Goal: Task Accomplishment & Management: Complete application form

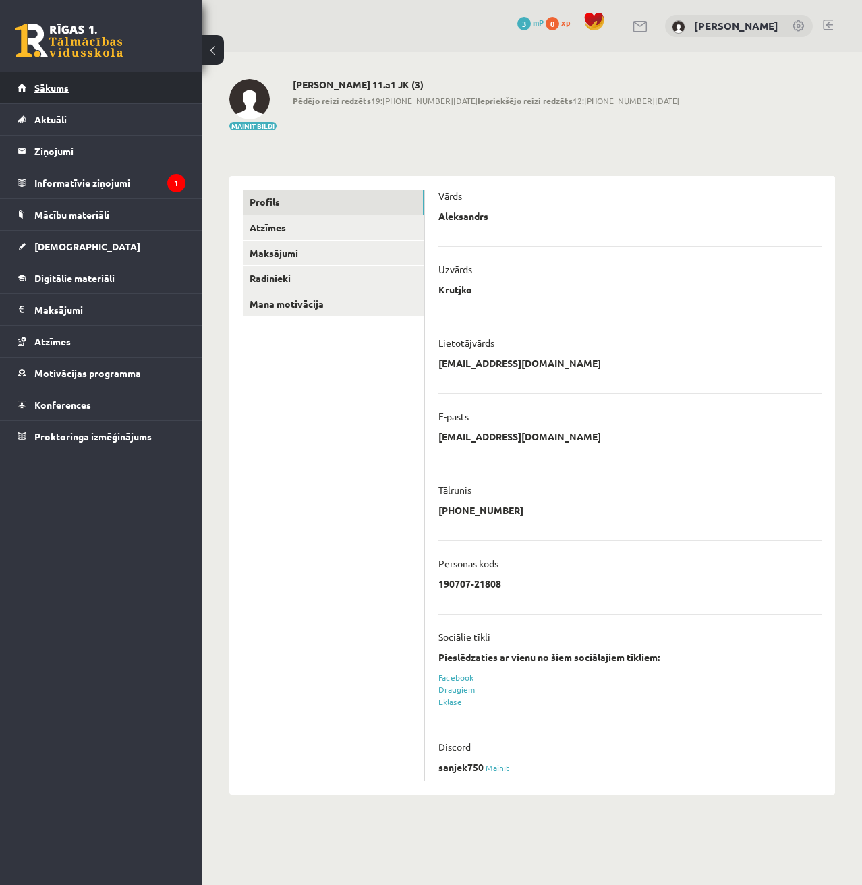
click at [72, 80] on link "Sākums" at bounding box center [102, 87] width 168 height 31
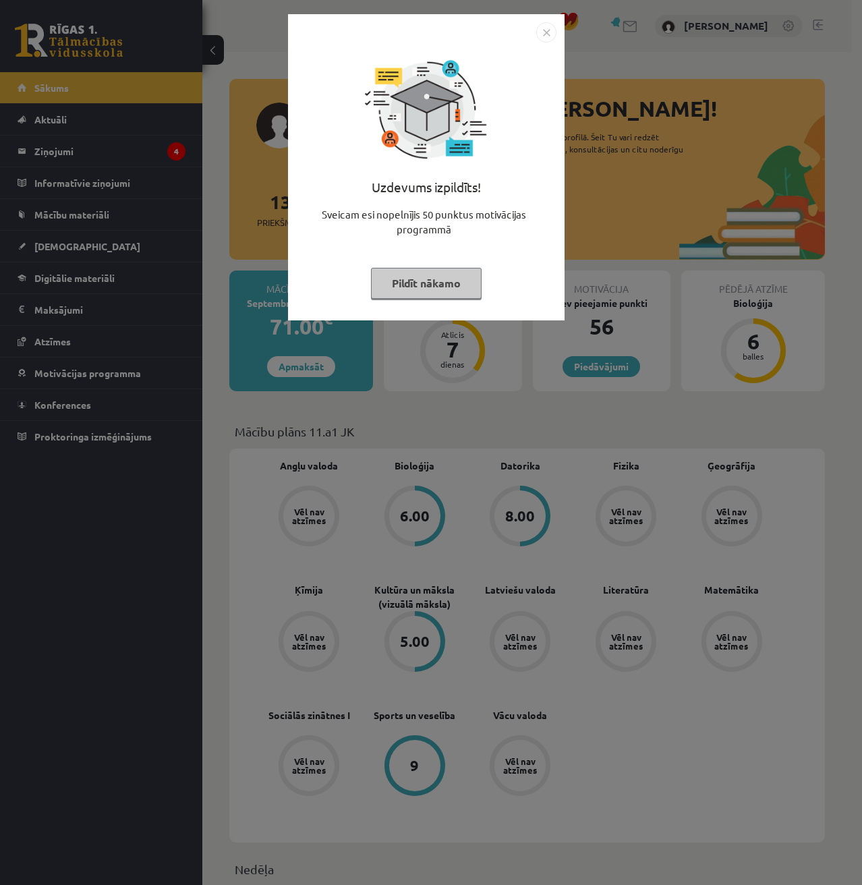
click at [553, 24] on img "Close" at bounding box center [547, 32] width 20 height 20
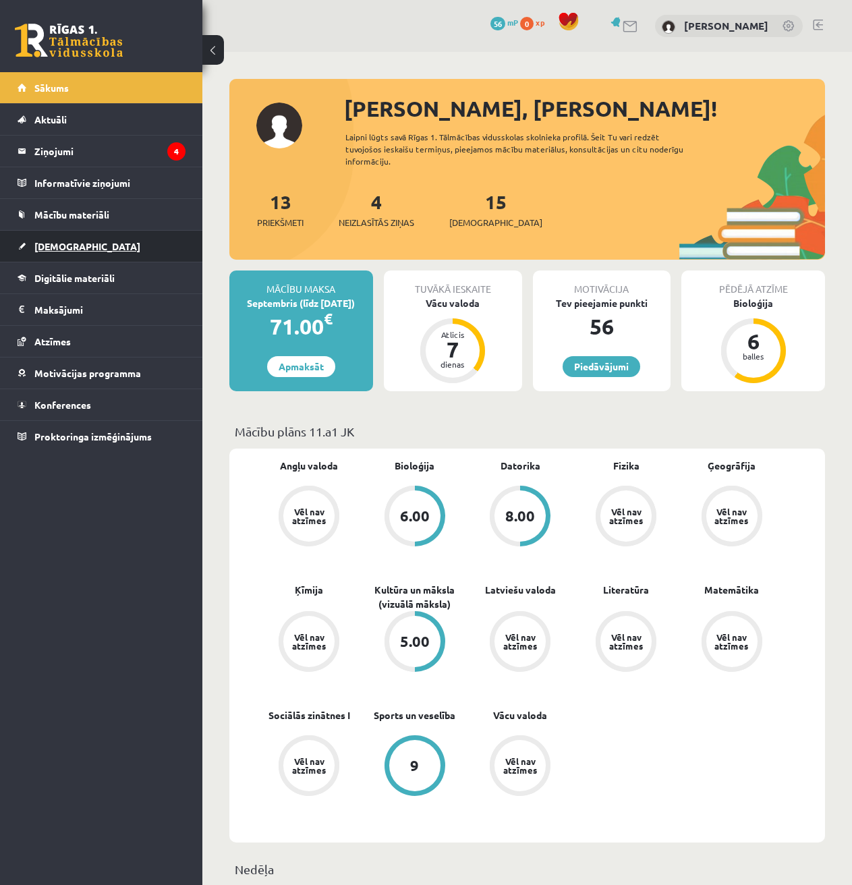
click at [76, 255] on link "[DEMOGRAPHIC_DATA]" at bounding box center [102, 246] width 168 height 31
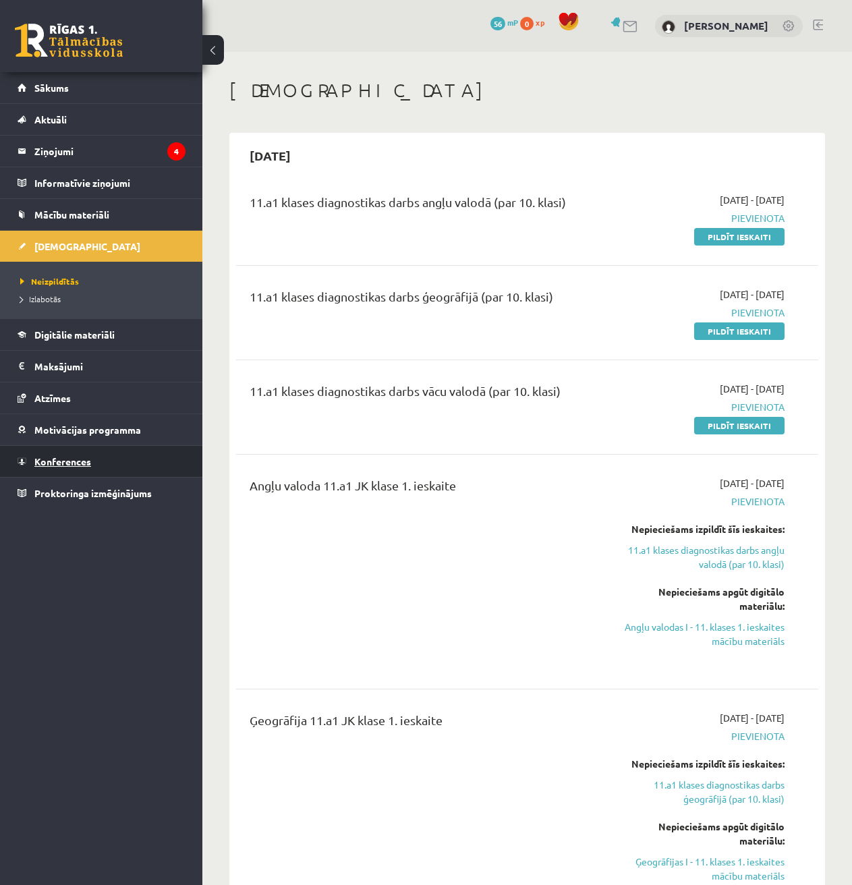
click at [105, 460] on link "Konferences" at bounding box center [102, 461] width 168 height 31
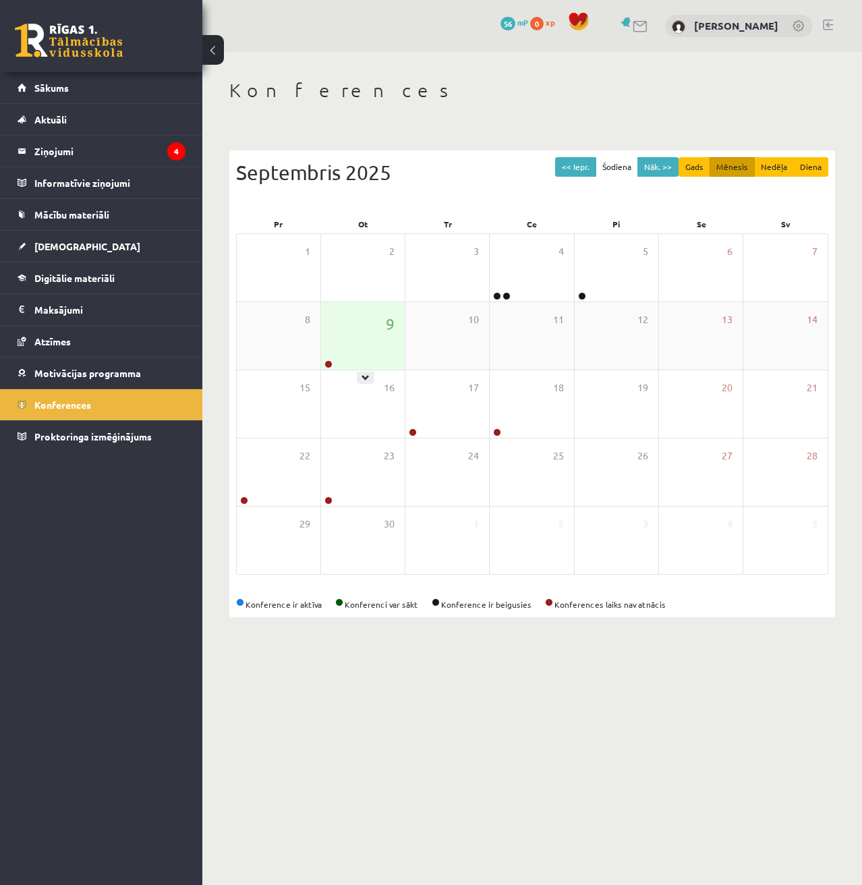
click at [380, 342] on div "9" at bounding box center [363, 335] width 84 height 67
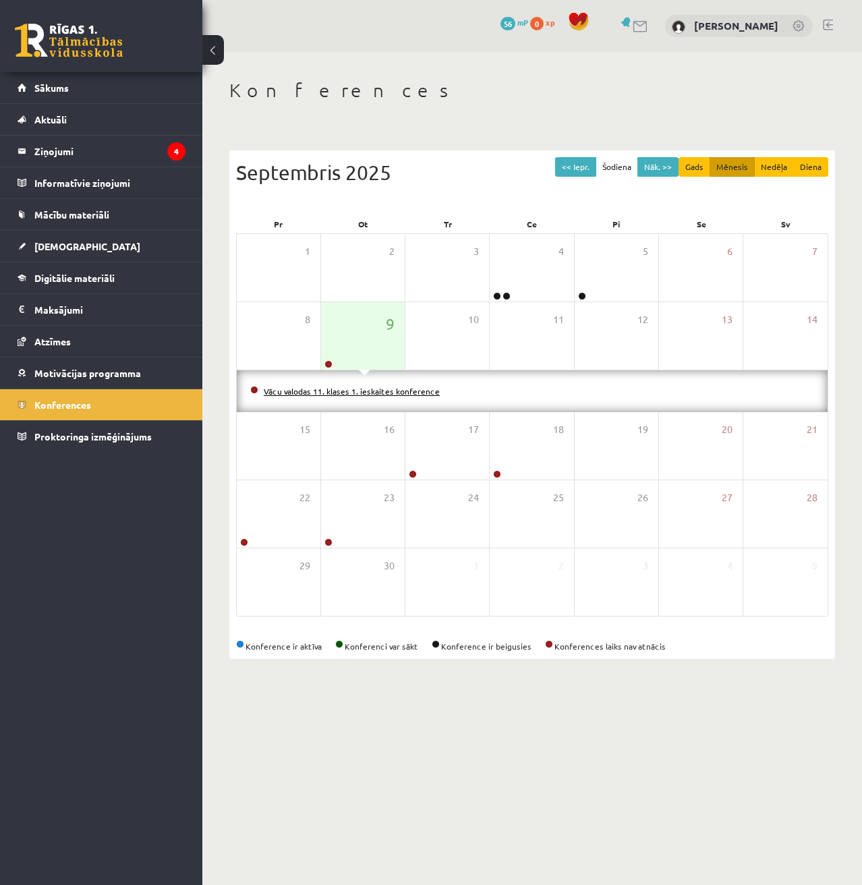
click at [354, 393] on link "Vācu valodas 11. klases 1. ieskaites konference" at bounding box center [352, 391] width 176 height 11
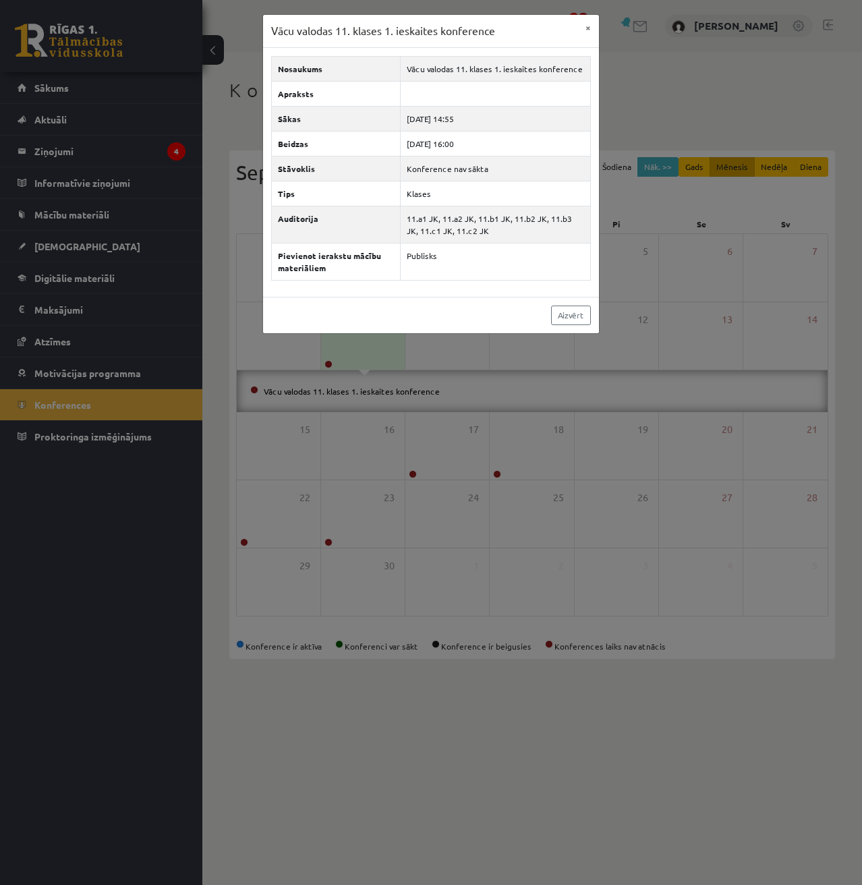
click at [645, 300] on div "Vācu valodas 11. klases 1. ieskaites konference × Nosaukums Vācu valodas 11. kl…" at bounding box center [431, 442] width 862 height 885
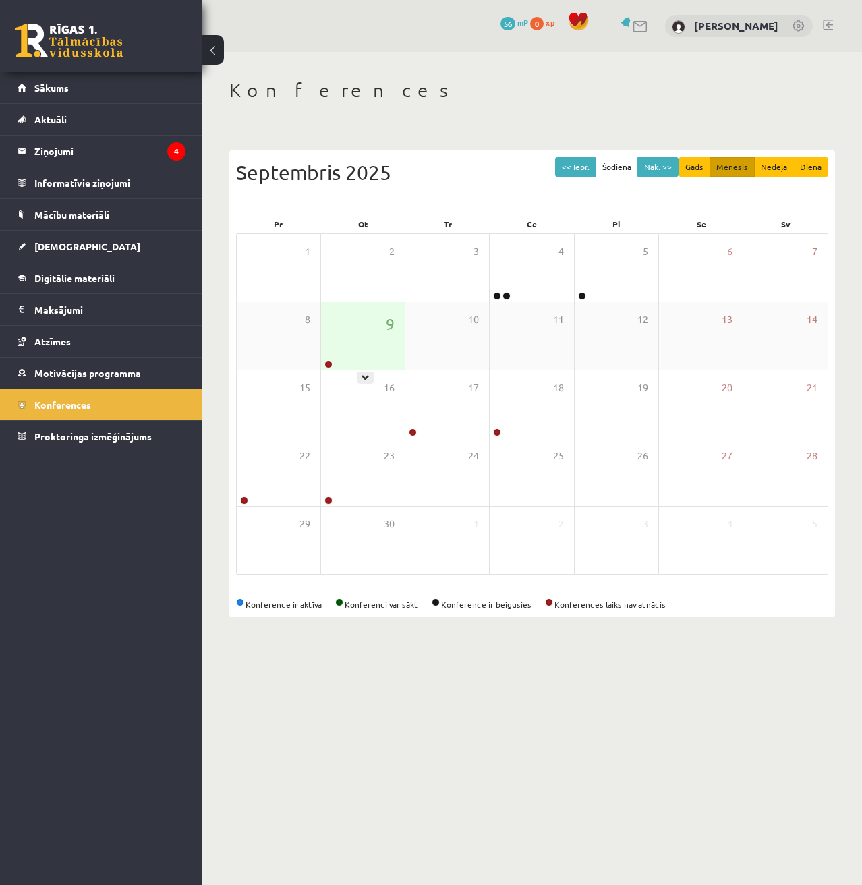
click at [374, 358] on div "9" at bounding box center [363, 335] width 84 height 67
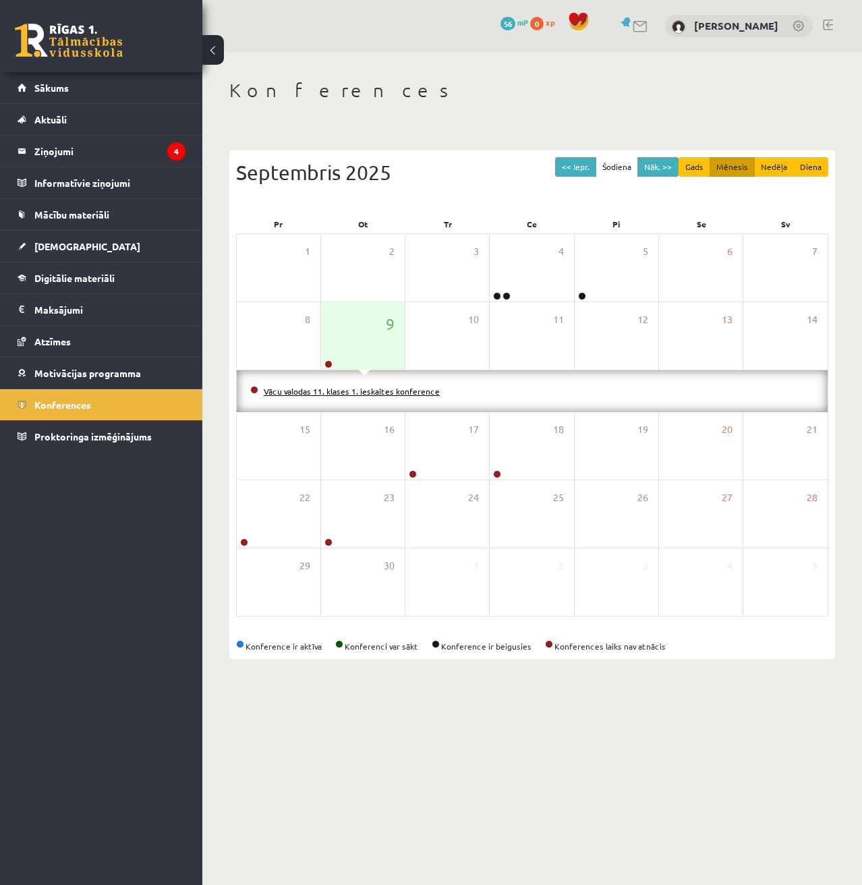
click at [371, 391] on link "Vācu valodas 11. klases 1. ieskaites konference" at bounding box center [352, 391] width 176 height 11
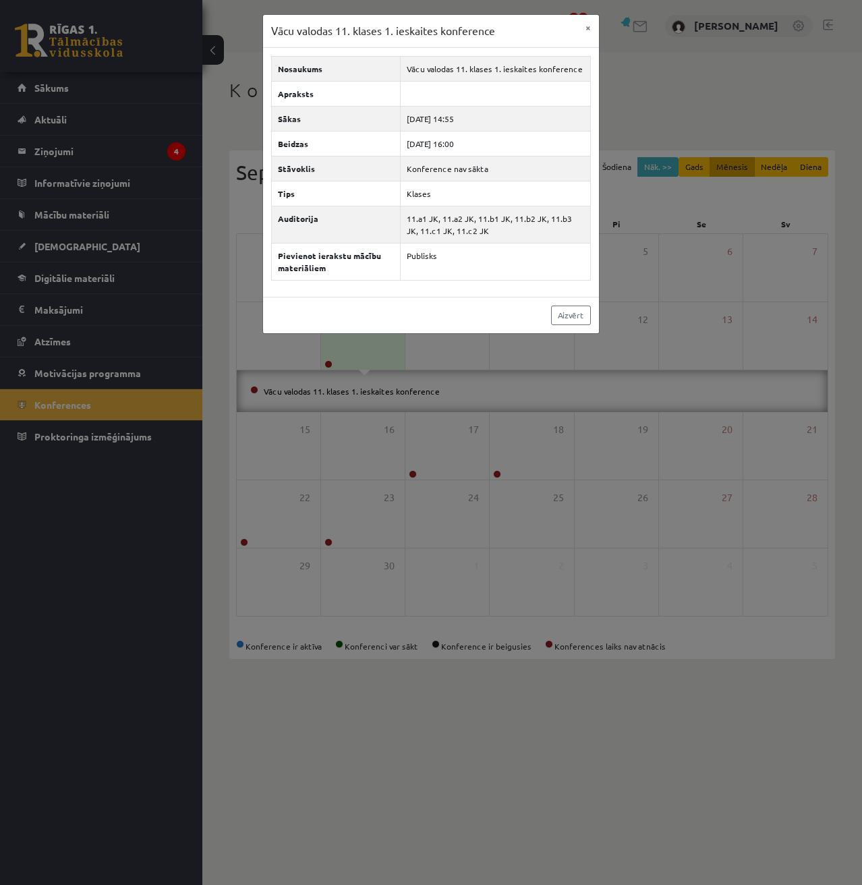
drag, startPoint x: 705, startPoint y: 557, endPoint x: 699, endPoint y: 568, distance: 12.1
click at [703, 557] on div "Vācu valodas 11. klases 1. ieskaites konference × Nosaukums Vācu valodas 11. kl…" at bounding box center [431, 442] width 862 height 885
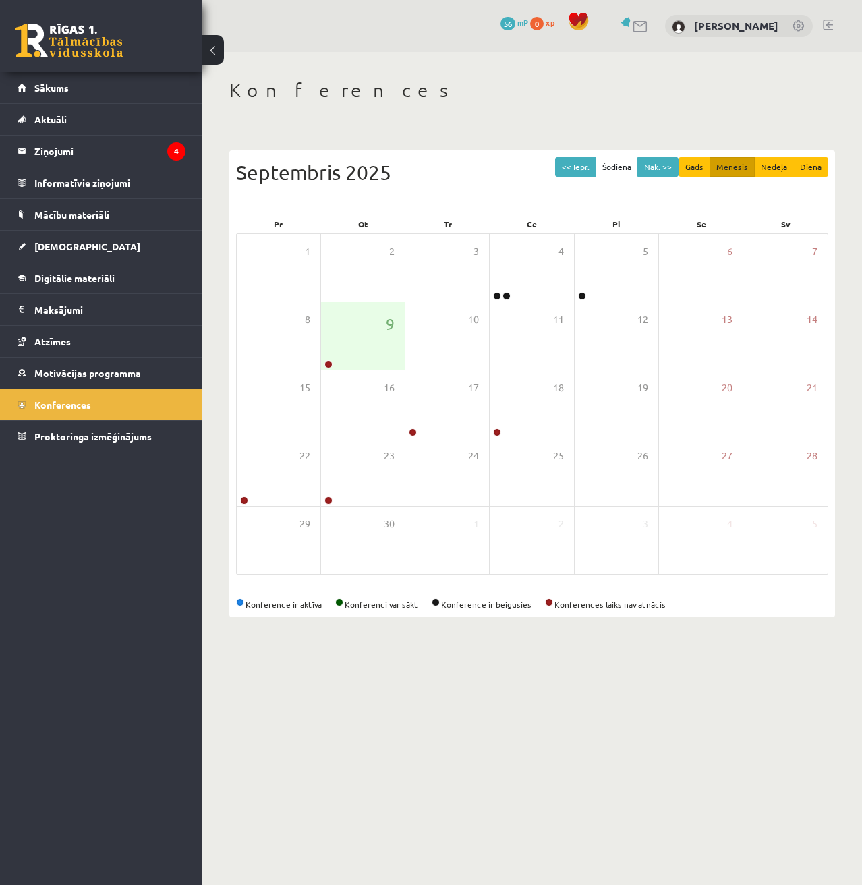
click at [454, 770] on body "0 Dāvanas 56 mP 0 xp [PERSON_NAME] Sākums Aktuāli Kā mācīties [PERSON_NAME] Kon…" at bounding box center [431, 442] width 862 height 885
click at [414, 433] on link at bounding box center [413, 433] width 8 height 8
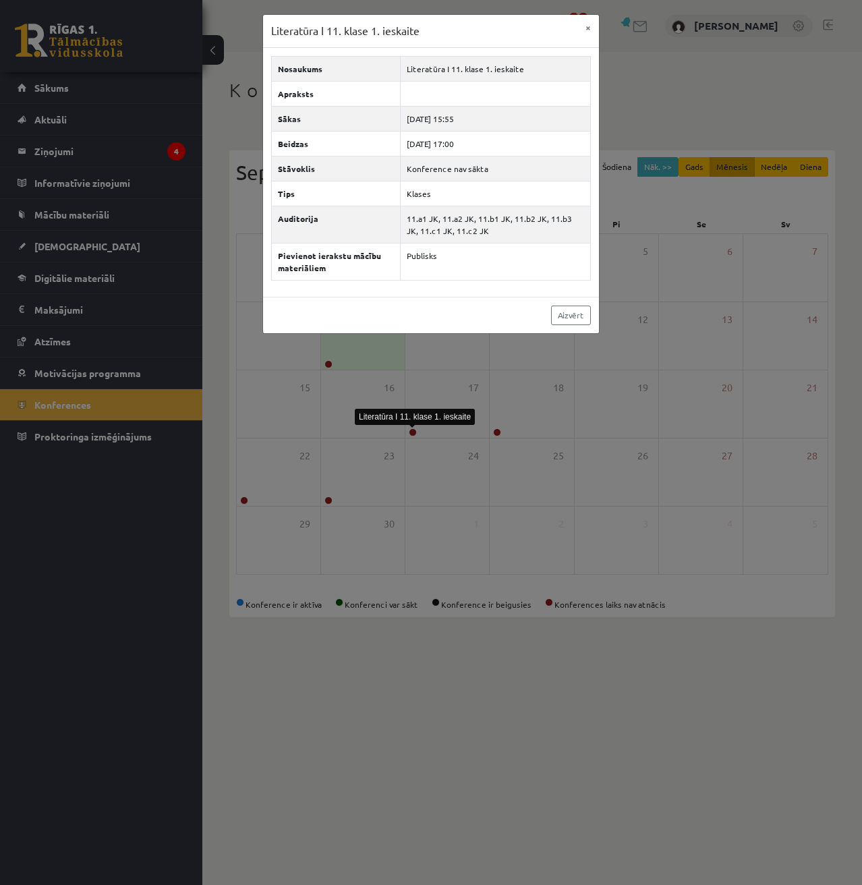
click at [456, 427] on div "Literatūra I 11. klase 1. ieskaite" at bounding box center [415, 417] width 120 height 23
click at [518, 429] on div "Literatūra I 11. klase 1. ieskaite × Nosaukums Literatūra I 11. klase 1. ieskai…" at bounding box center [431, 442] width 862 height 885
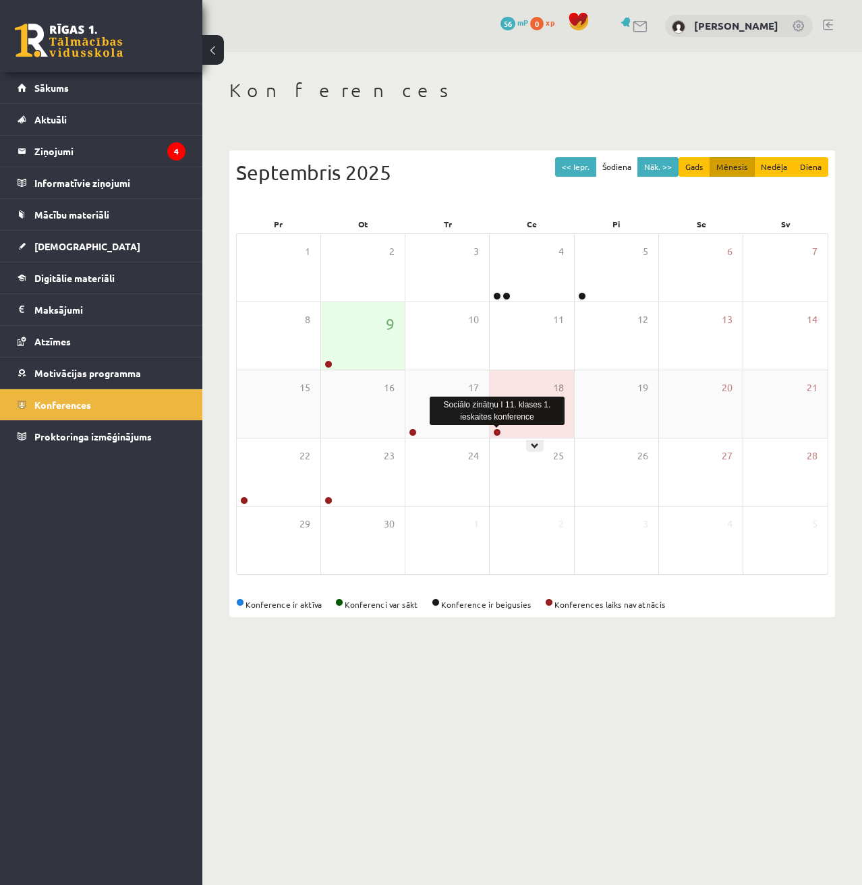
click at [500, 431] on link at bounding box center [497, 433] width 8 height 8
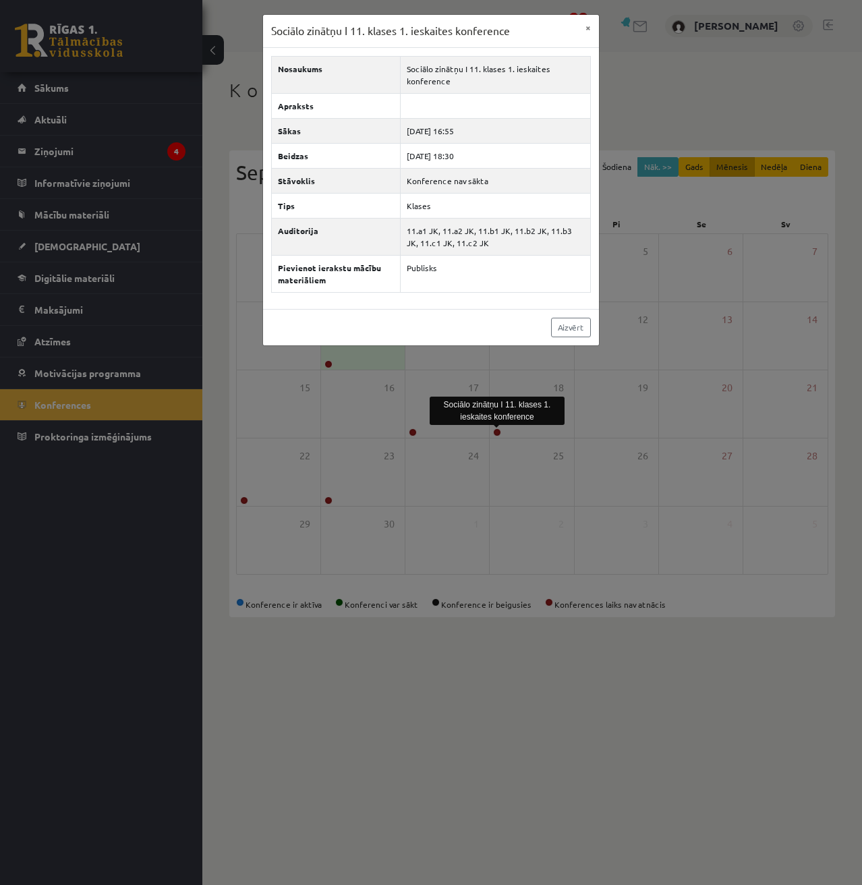
click at [688, 503] on div "Sociālo zinātņu I 11. klases 1. ieskaites konference × Nosaukums Sociālo zinātņ…" at bounding box center [431, 442] width 862 height 885
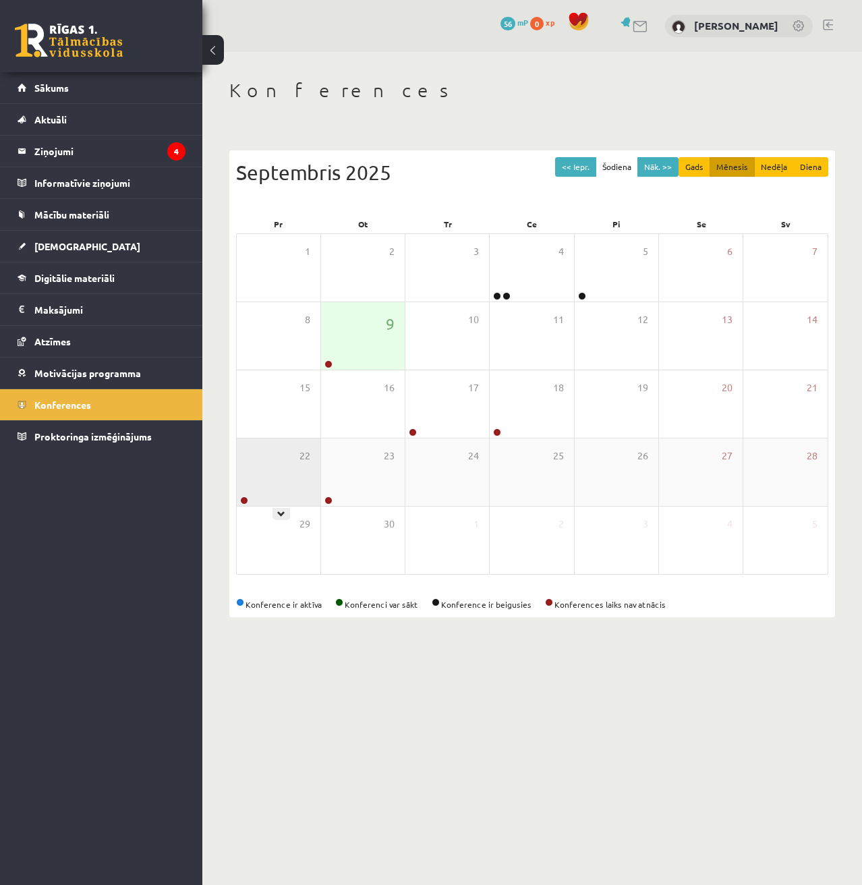
click at [294, 471] on div "22" at bounding box center [279, 472] width 84 height 67
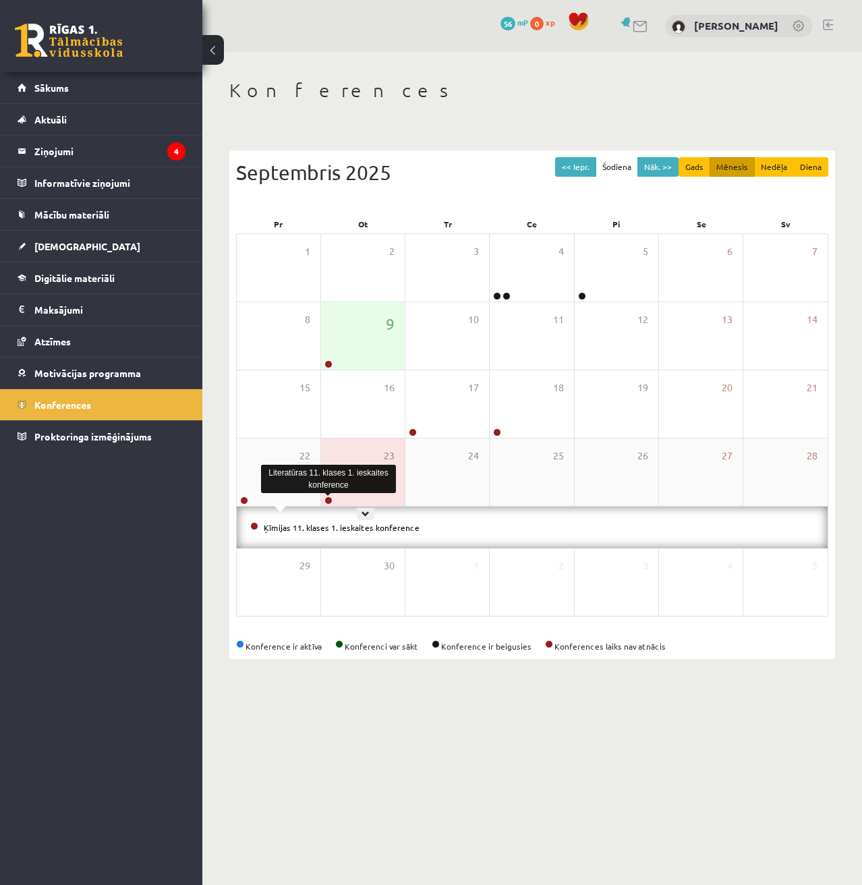
click at [331, 501] on link at bounding box center [329, 501] width 8 height 8
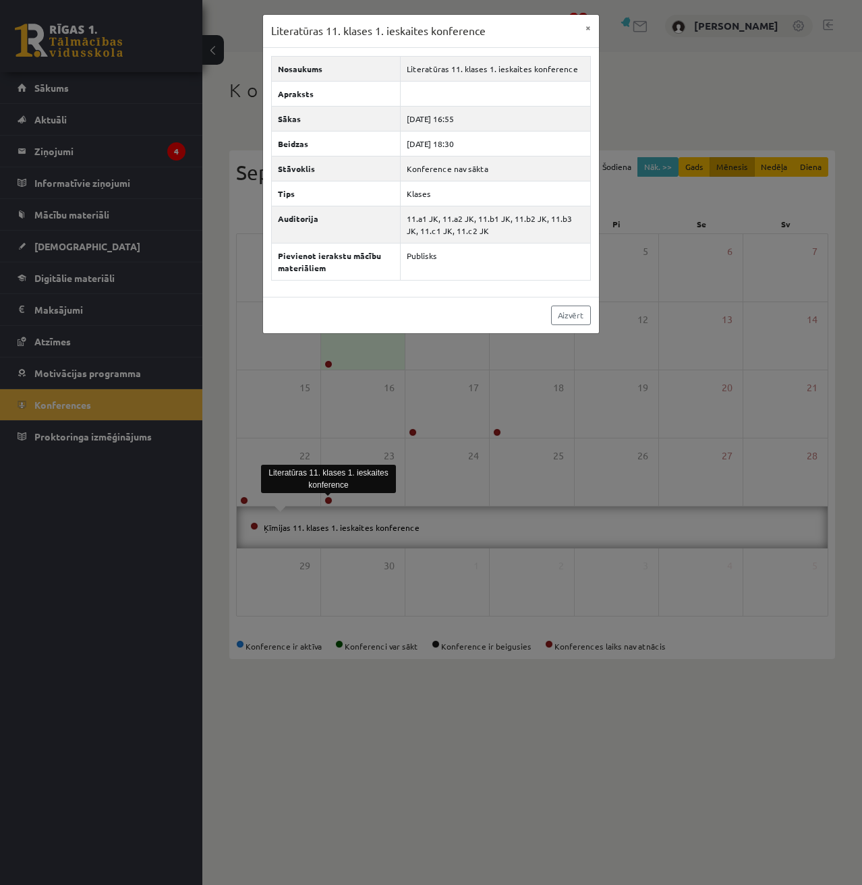
click at [575, 609] on div "Literatūras 11. klases 1. ieskaites konference × Nosaukums Literatūras 11. klas…" at bounding box center [431, 442] width 862 height 885
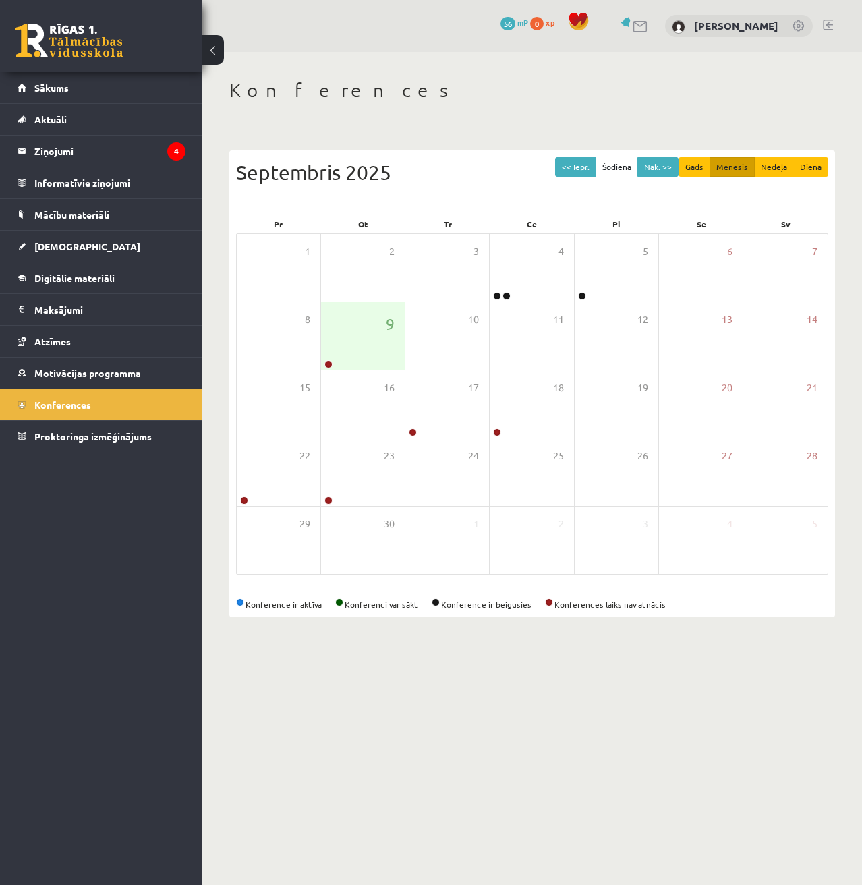
drag, startPoint x: 347, startPoint y: 485, endPoint x: 778, endPoint y: 800, distance: 533.7
click at [778, 800] on body "0 Dāvanas 56 mP 0 xp Aleksandrs Krutjko Sākums Aktuāli Kā mācīties eSKOLĀ Konta…" at bounding box center [431, 442] width 862 height 885
click at [77, 223] on link "Mācību materiāli" at bounding box center [102, 214] width 168 height 31
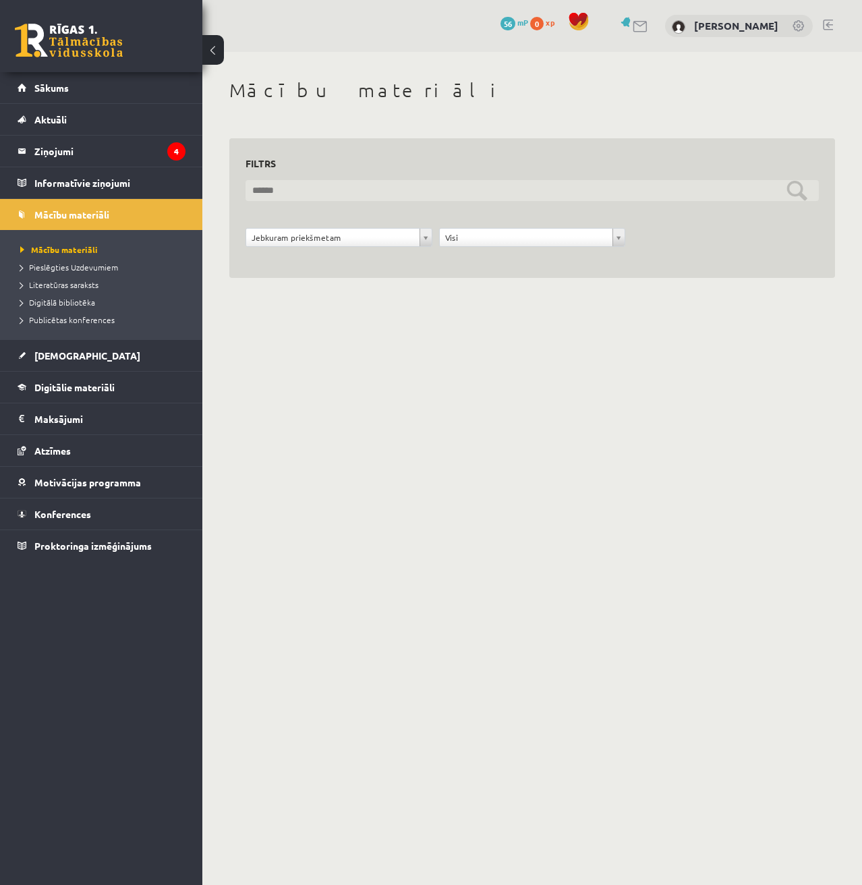
click at [585, 194] on input "text" at bounding box center [533, 190] width 574 height 21
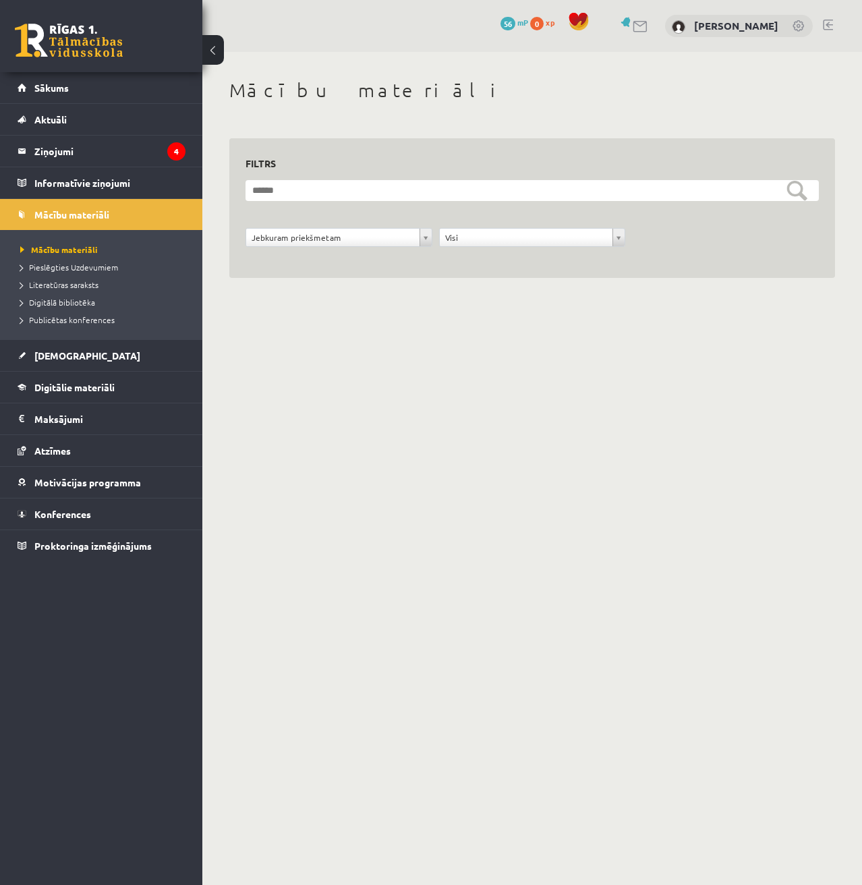
click at [626, 212] on form "**********" at bounding box center [533, 221] width 574 height 82
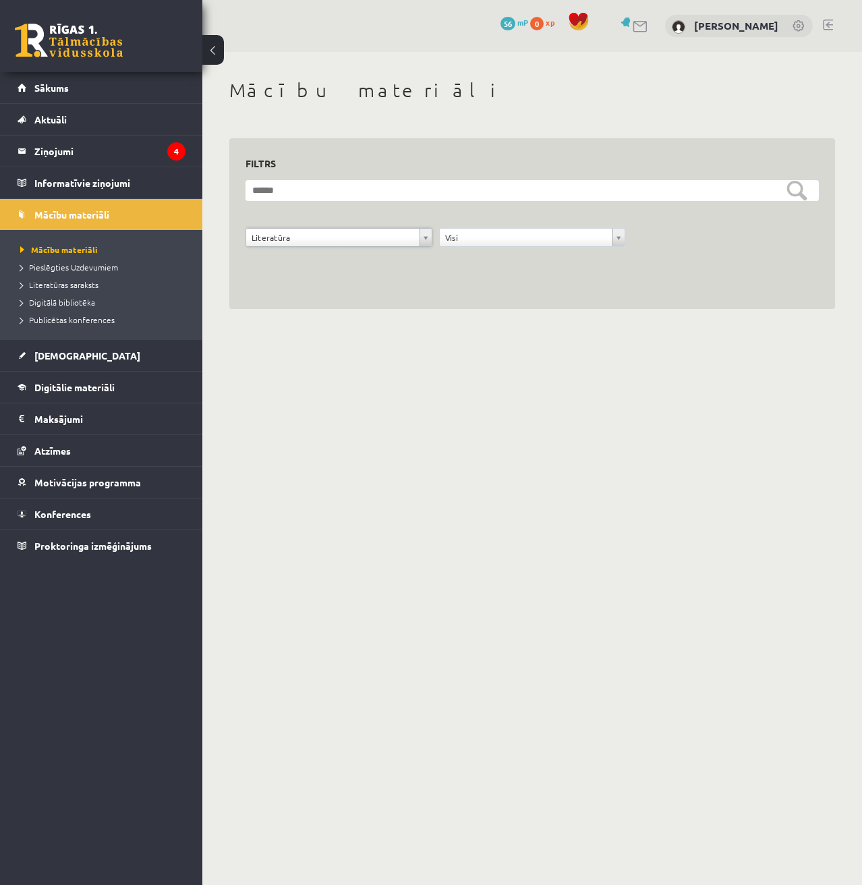
click at [337, 249] on div "**********" at bounding box center [339, 241] width 194 height 26
click at [117, 263] on link "Pieslēgties Uzdevumiem" at bounding box center [104, 267] width 169 height 12
click at [30, 96] on link "Sākums" at bounding box center [102, 87] width 168 height 31
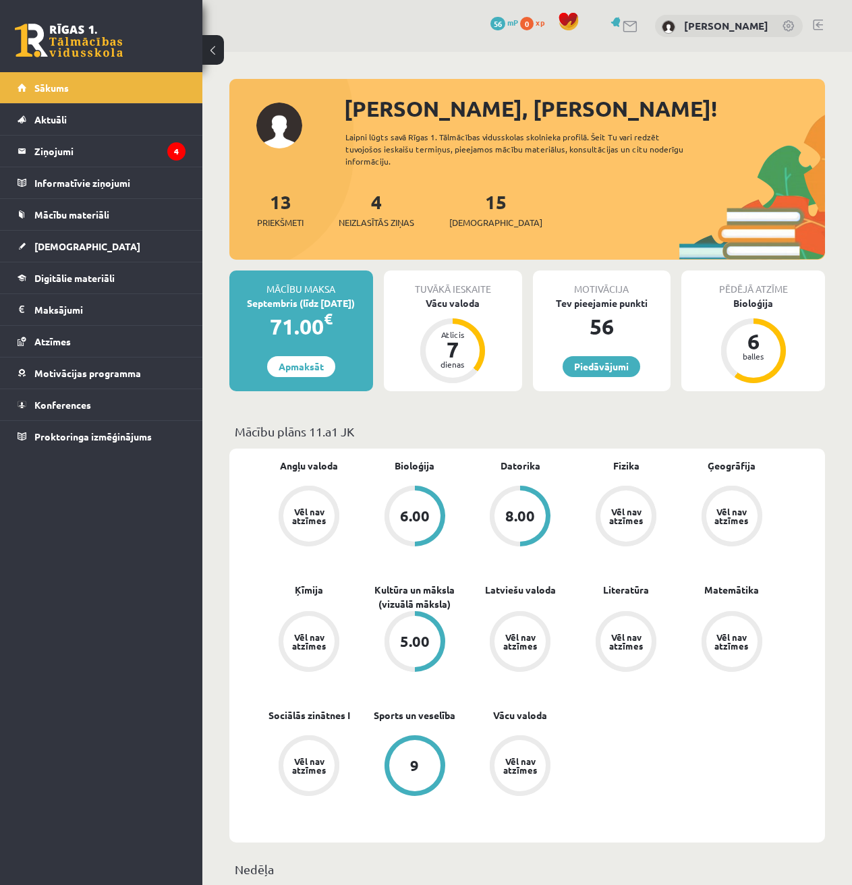
drag, startPoint x: 358, startPoint y: 380, endPoint x: 348, endPoint y: 367, distance: 16.8
click at [77, 344] on link "Atzīmes" at bounding box center [102, 341] width 168 height 31
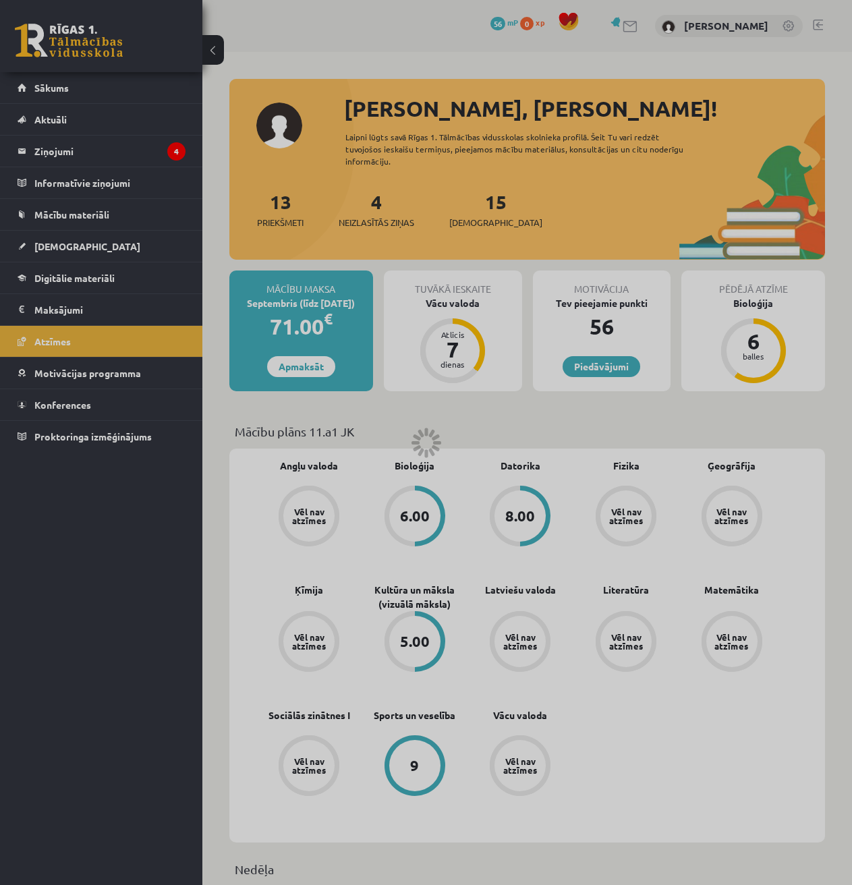
click at [76, 315] on legend "Maksājumi 0" at bounding box center [109, 309] width 151 height 31
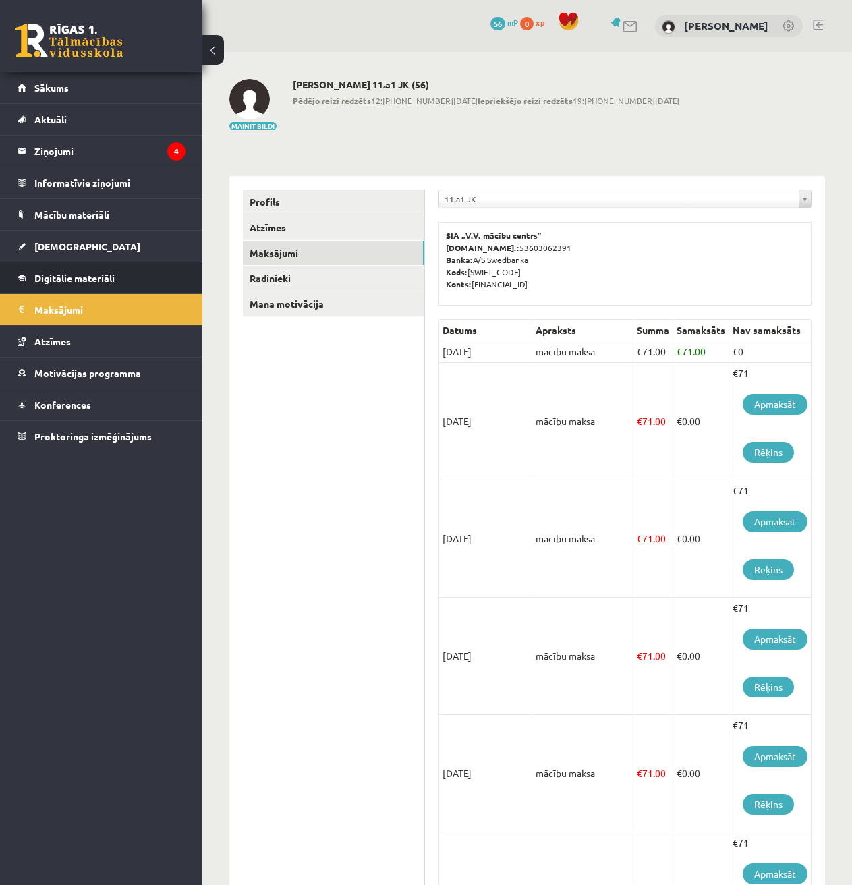
click at [80, 279] on span "Digitālie materiāli" at bounding box center [74, 278] width 80 height 12
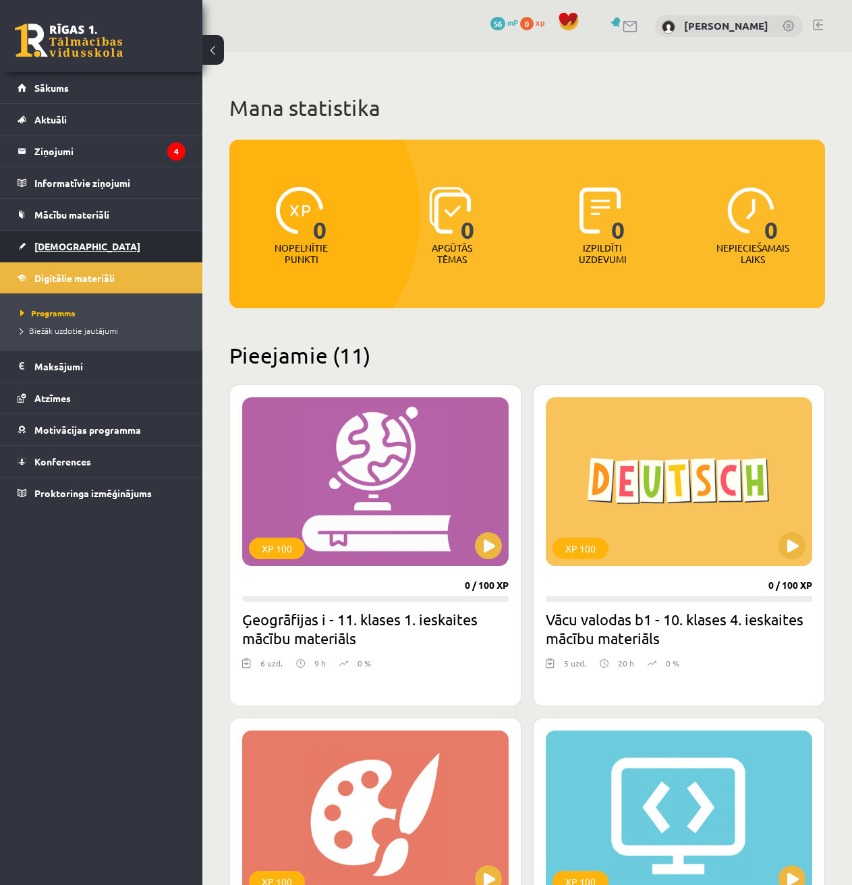
click at [80, 251] on link "[DEMOGRAPHIC_DATA]" at bounding box center [102, 246] width 168 height 31
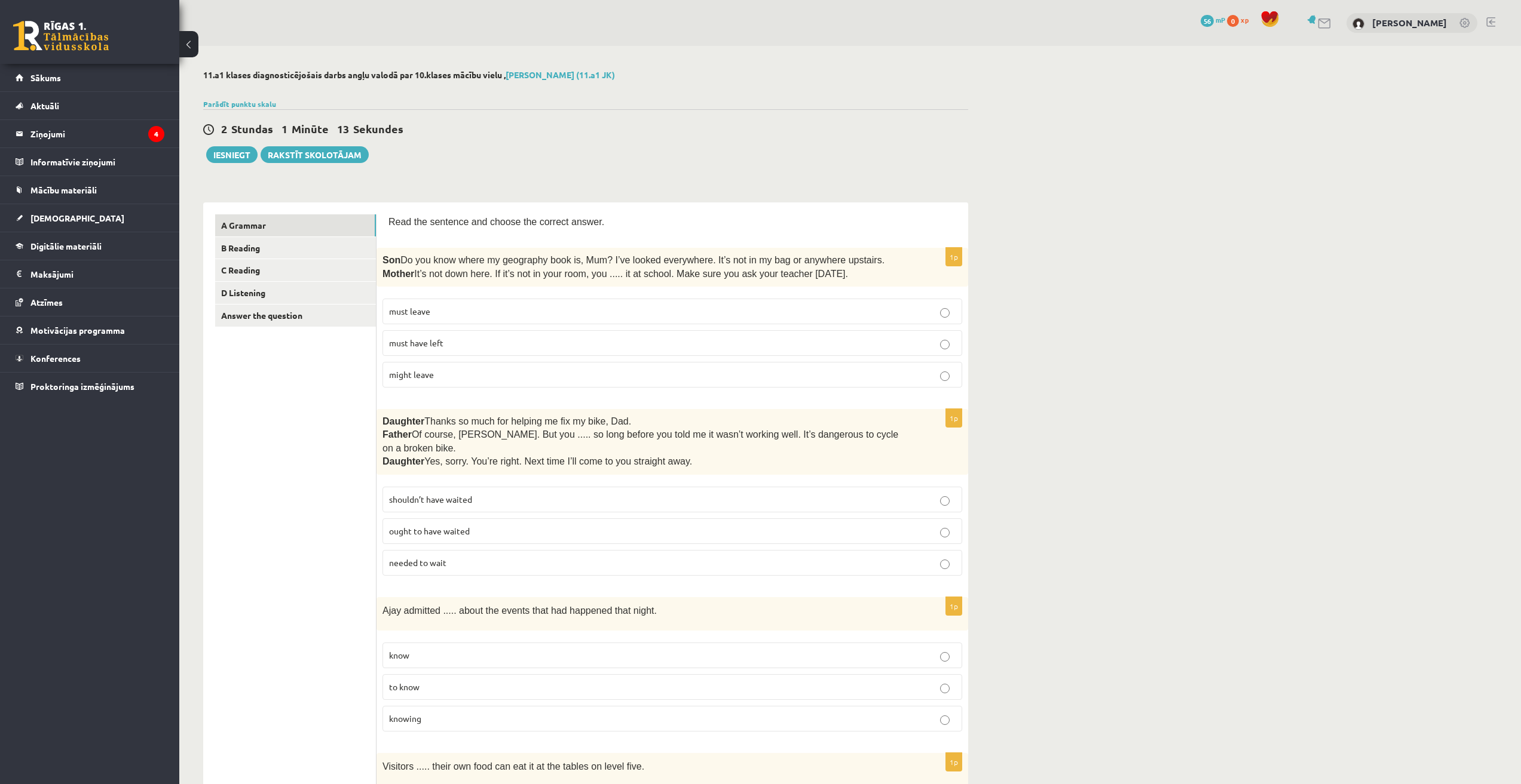
drag, startPoint x: 85, startPoint y: 191, endPoint x: 97, endPoint y: 190, distance: 12.0
drag, startPoint x: 97, startPoint y: 190, endPoint x: 1113, endPoint y: 144, distance: 1017.0
click at [409, 258] on span "Do you know where my geography book is, Mum? I’ve looked everywhere. It’s not i…" at bounding box center [642, 259] width 484 height 10
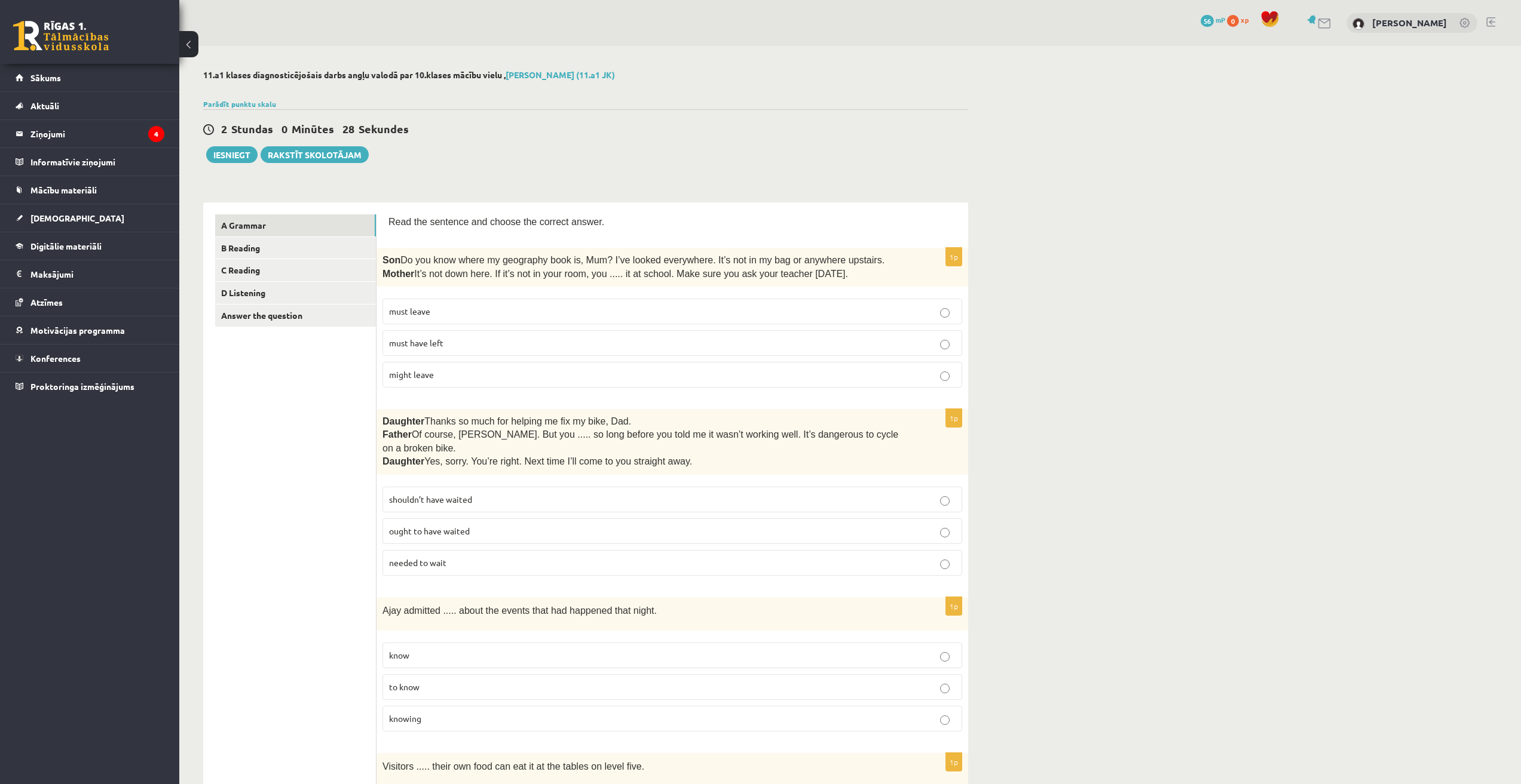
click at [754, 335] on label "must have left" at bounding box center [672, 342] width 580 height 26
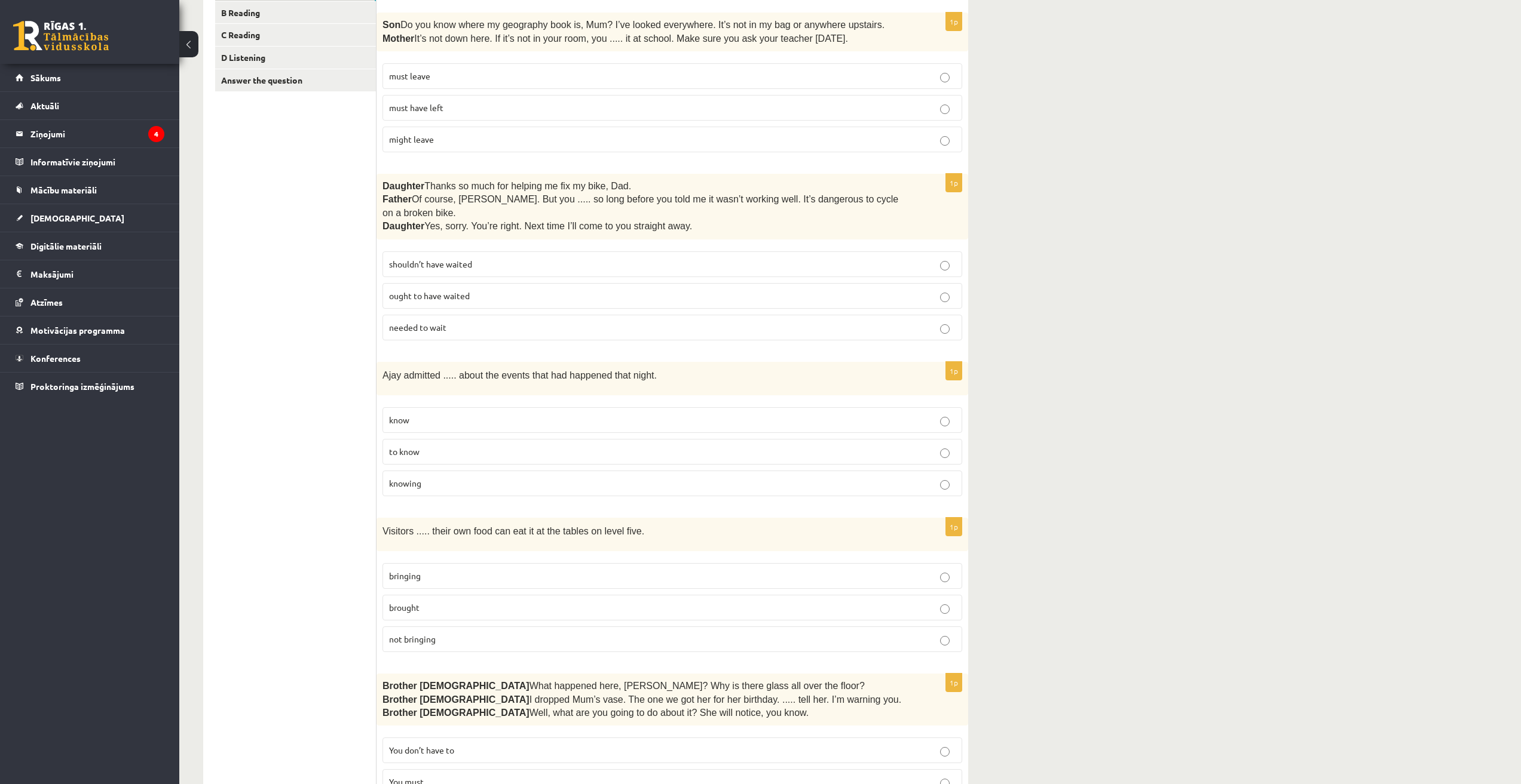
scroll to position [239, 0]
click at [754, 254] on p "shouldn’t have waited" at bounding box center [672, 260] width 567 height 12
drag, startPoint x: 390, startPoint y: 280, endPoint x: 419, endPoint y: 287, distance: 29.8
click at [419, 287] on label "ought to have waited" at bounding box center [672, 292] width 580 height 26
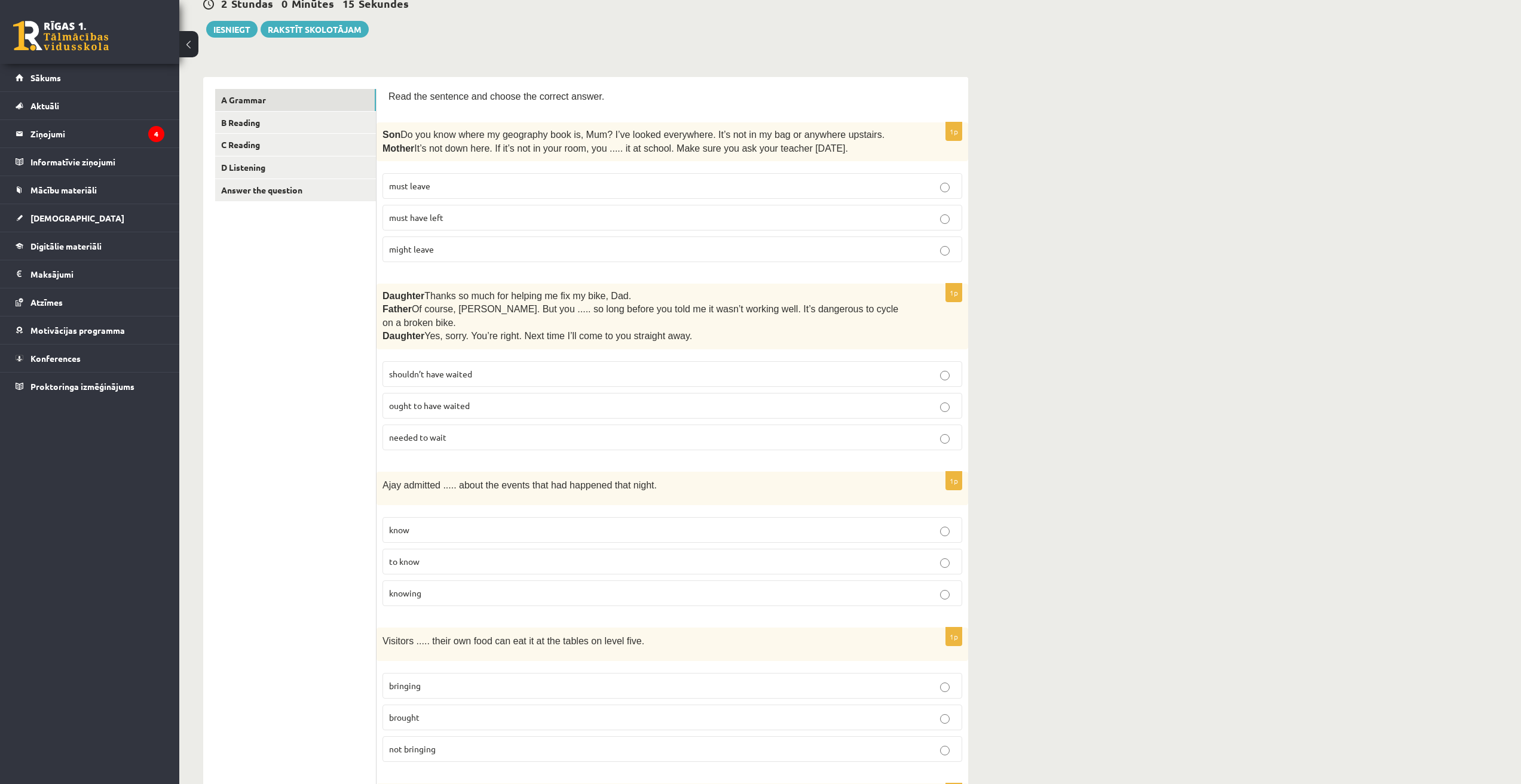
scroll to position [119, 0]
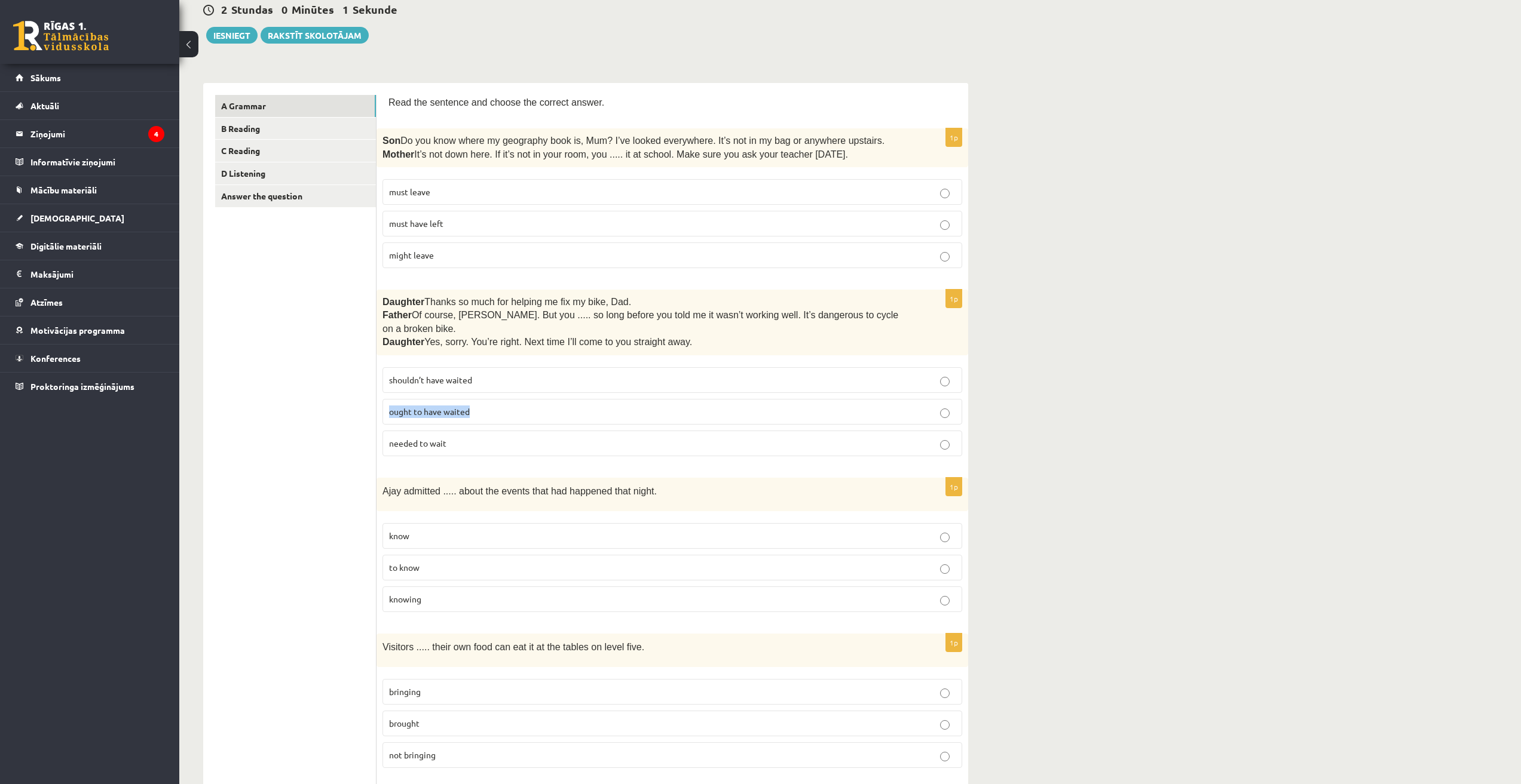
drag, startPoint x: 385, startPoint y: 399, endPoint x: 489, endPoint y: 409, distance: 104.5
click at [489, 409] on label "ought to have waited" at bounding box center [672, 411] width 580 height 26
copy span "ought to have waited"
click at [590, 310] on span "Of course, Beth. But you ..... so long before you told me it wasn’t working wel…" at bounding box center [640, 321] width 515 height 23
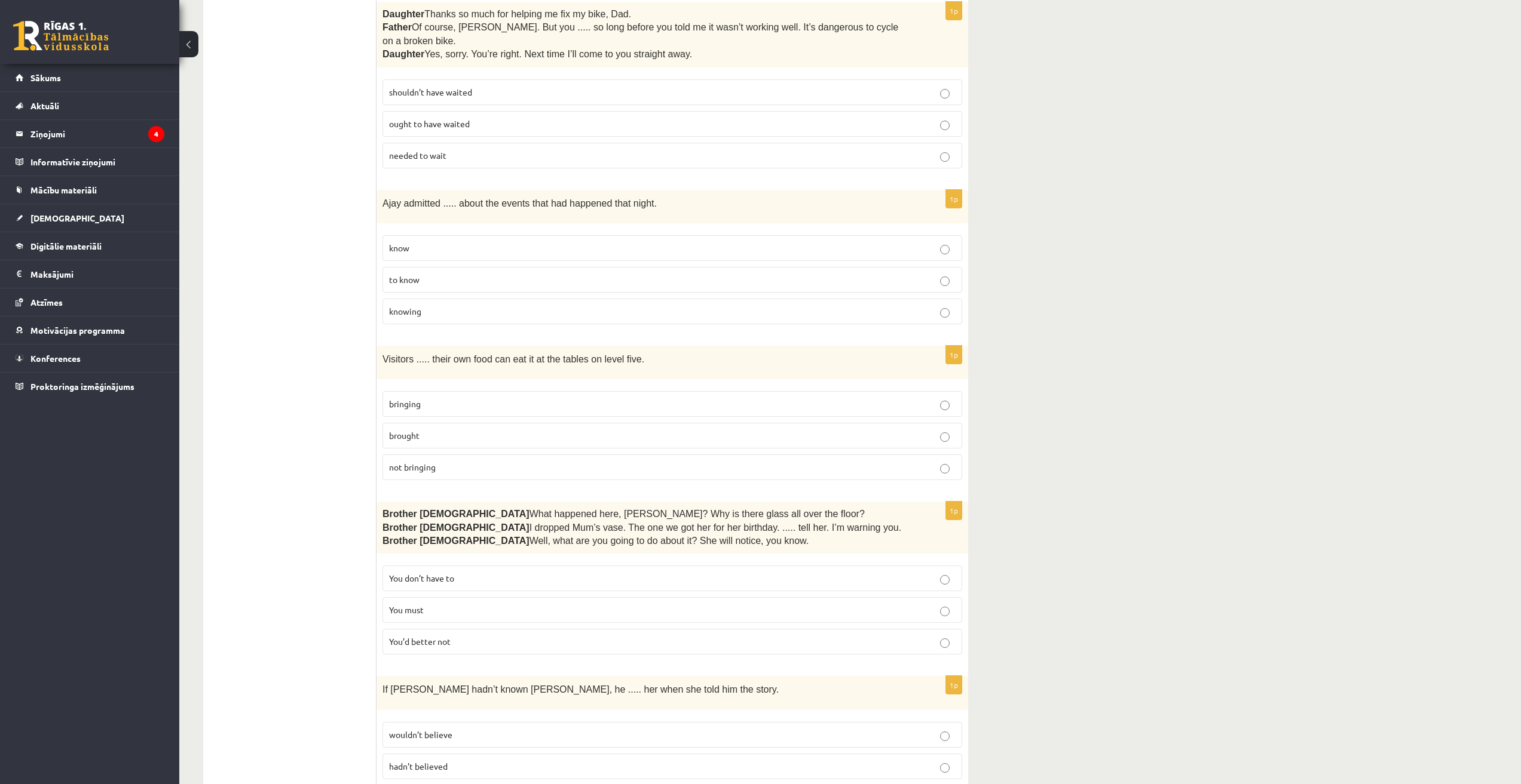
scroll to position [418, 0]
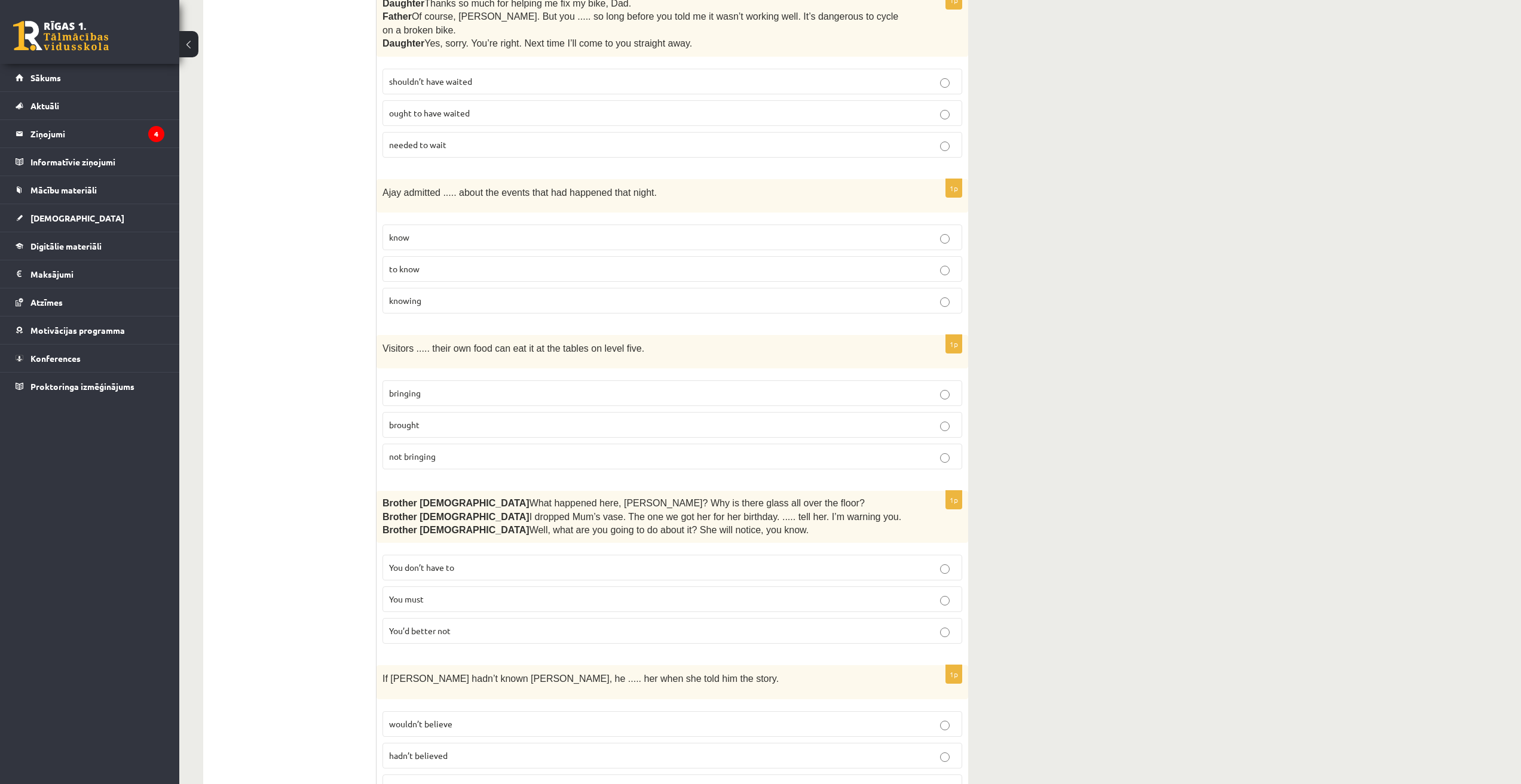
click at [421, 263] on p "to know" at bounding box center [672, 269] width 567 height 12
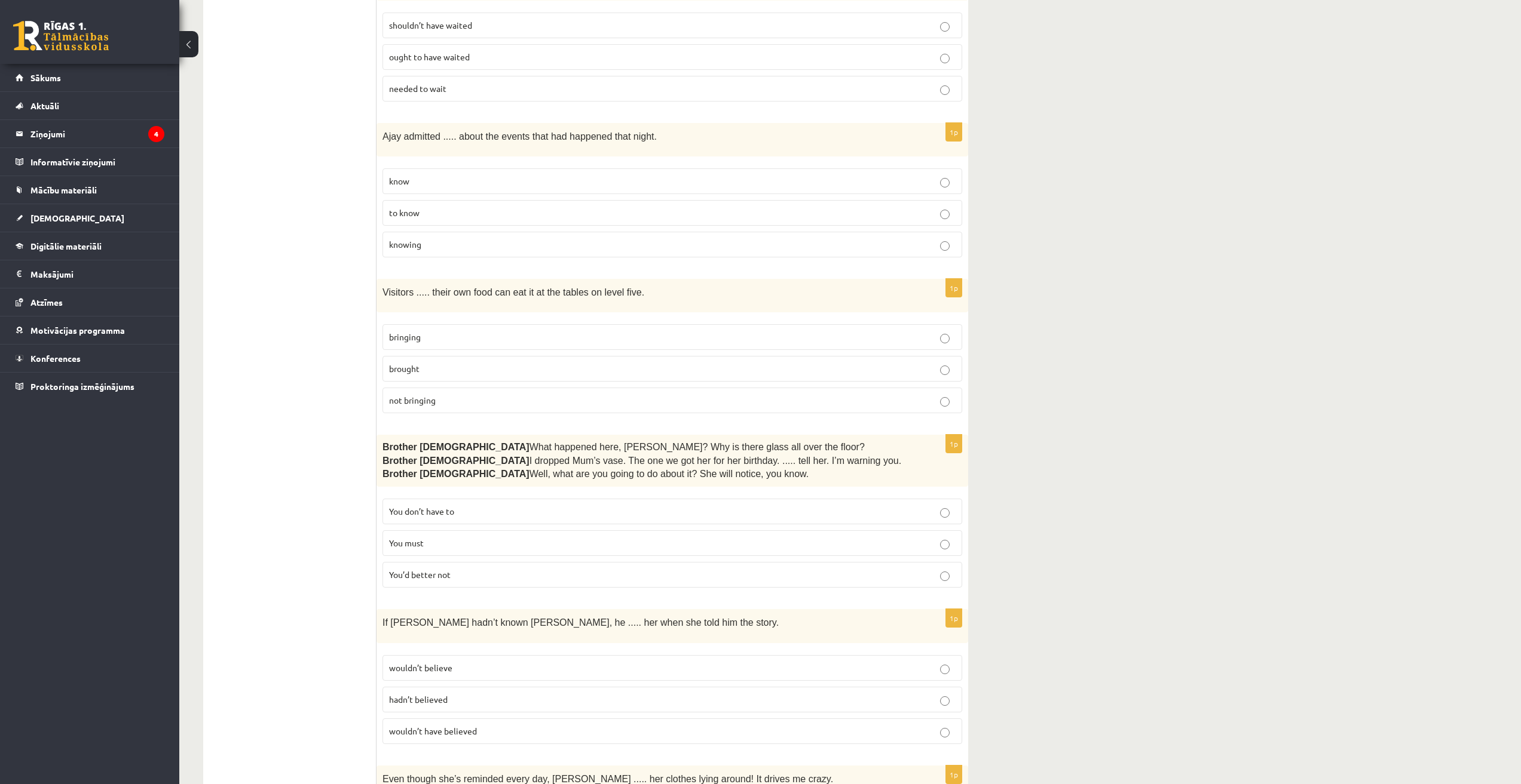
scroll to position [478, 0]
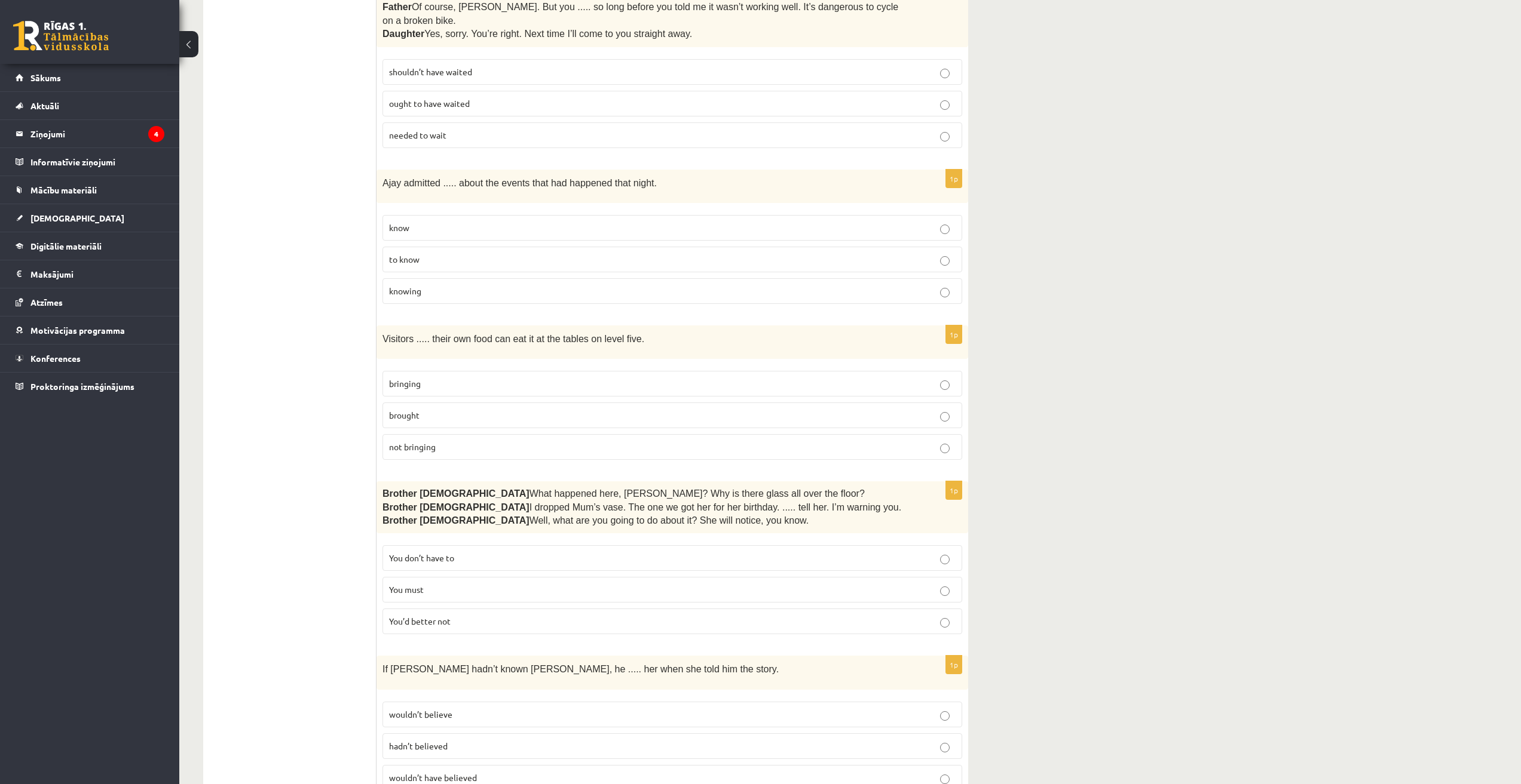
scroll to position [418, 0]
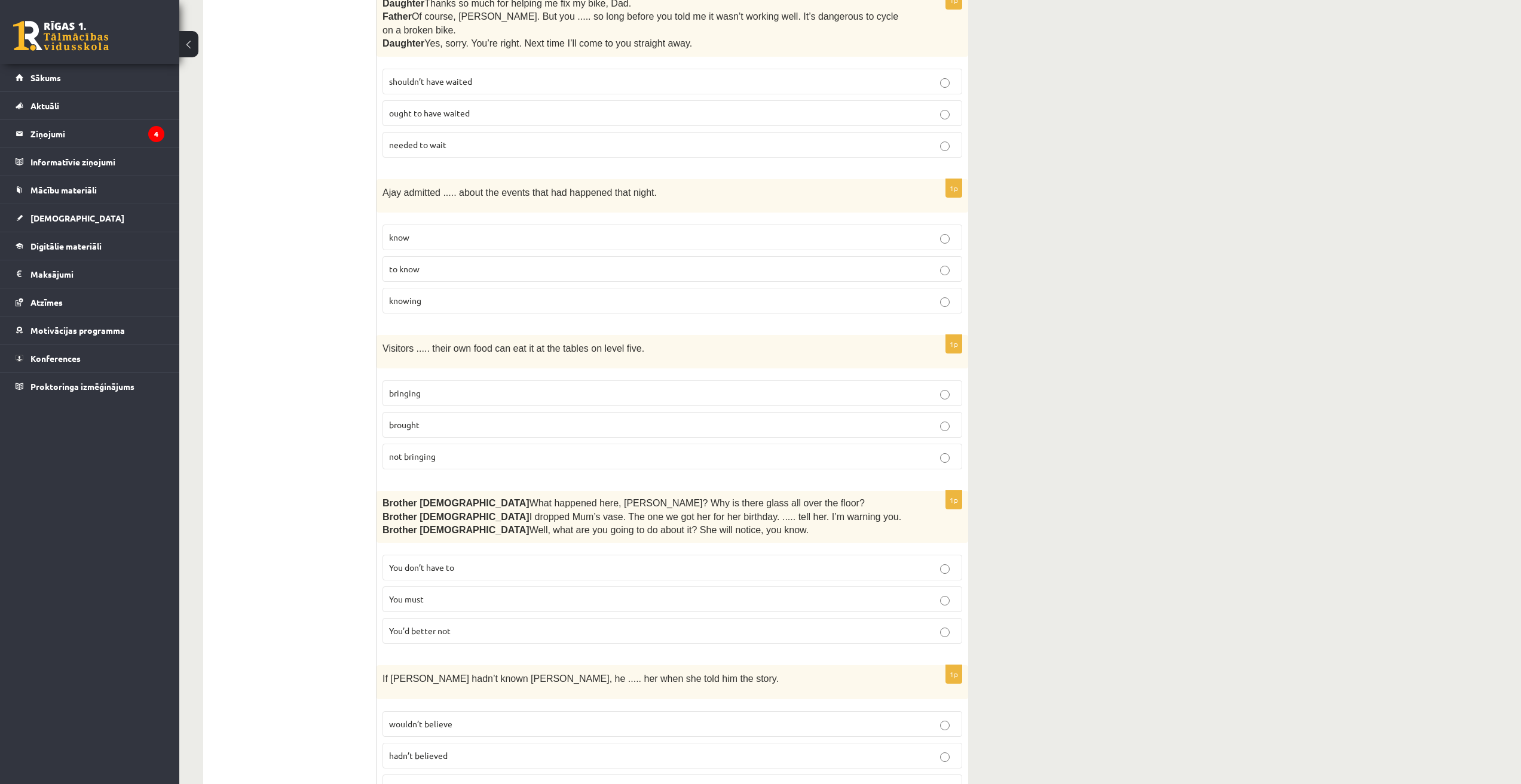
drag, startPoint x: 375, startPoint y: 181, endPoint x: 758, endPoint y: 199, distance: 383.4
click at [754, 199] on div "1p Ajay admitted ..... about the events that had happened that night. know to k…" at bounding box center [672, 250] width 591 height 144
drag, startPoint x: 650, startPoint y: 183, endPoint x: 378, endPoint y: 172, distance: 272.2
click at [378, 179] on div "Ajay admitted ..... about the events that had happened that night." at bounding box center [672, 196] width 591 height 34
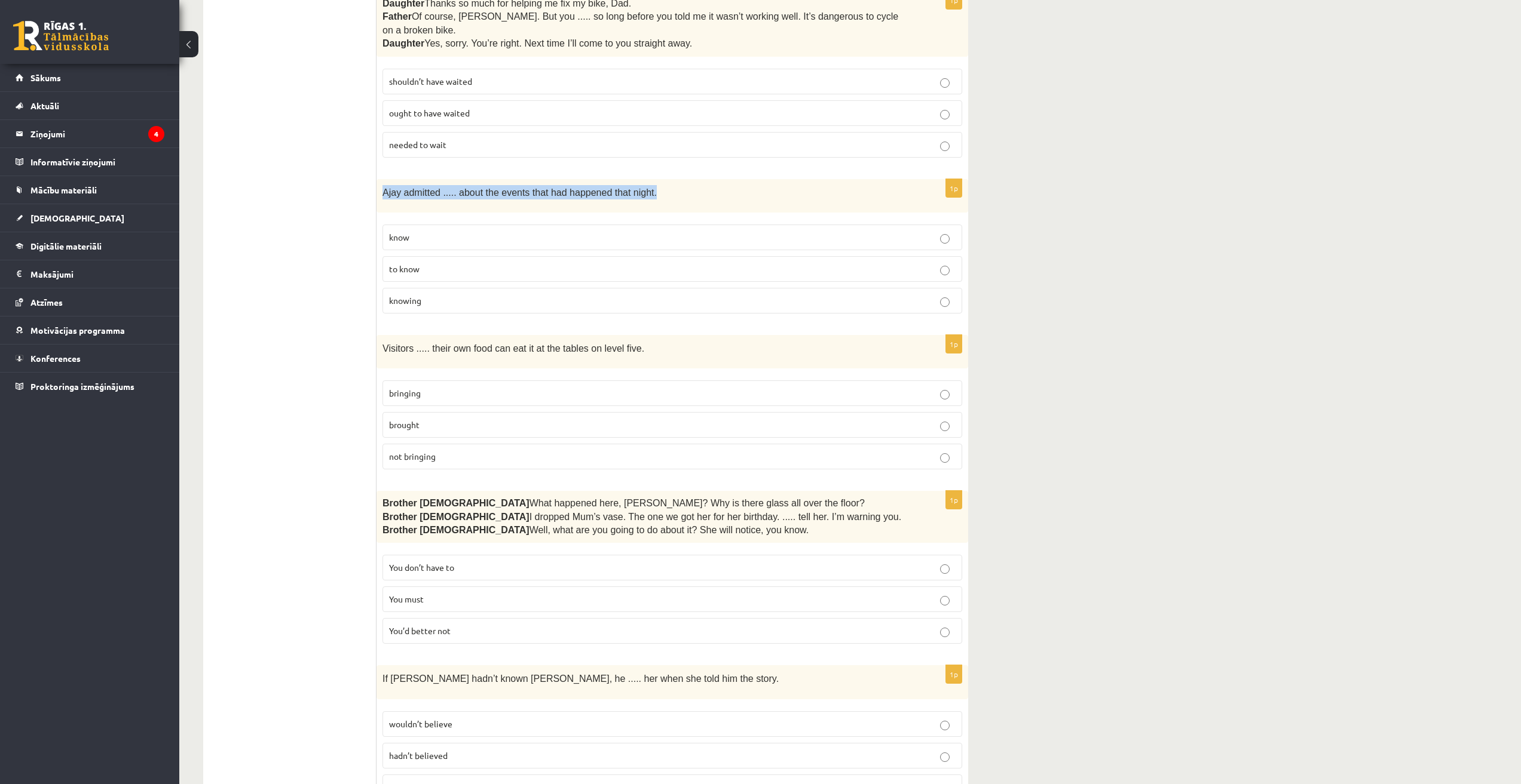
copy span "Ajay admitted ..... about the events that had happened that night."
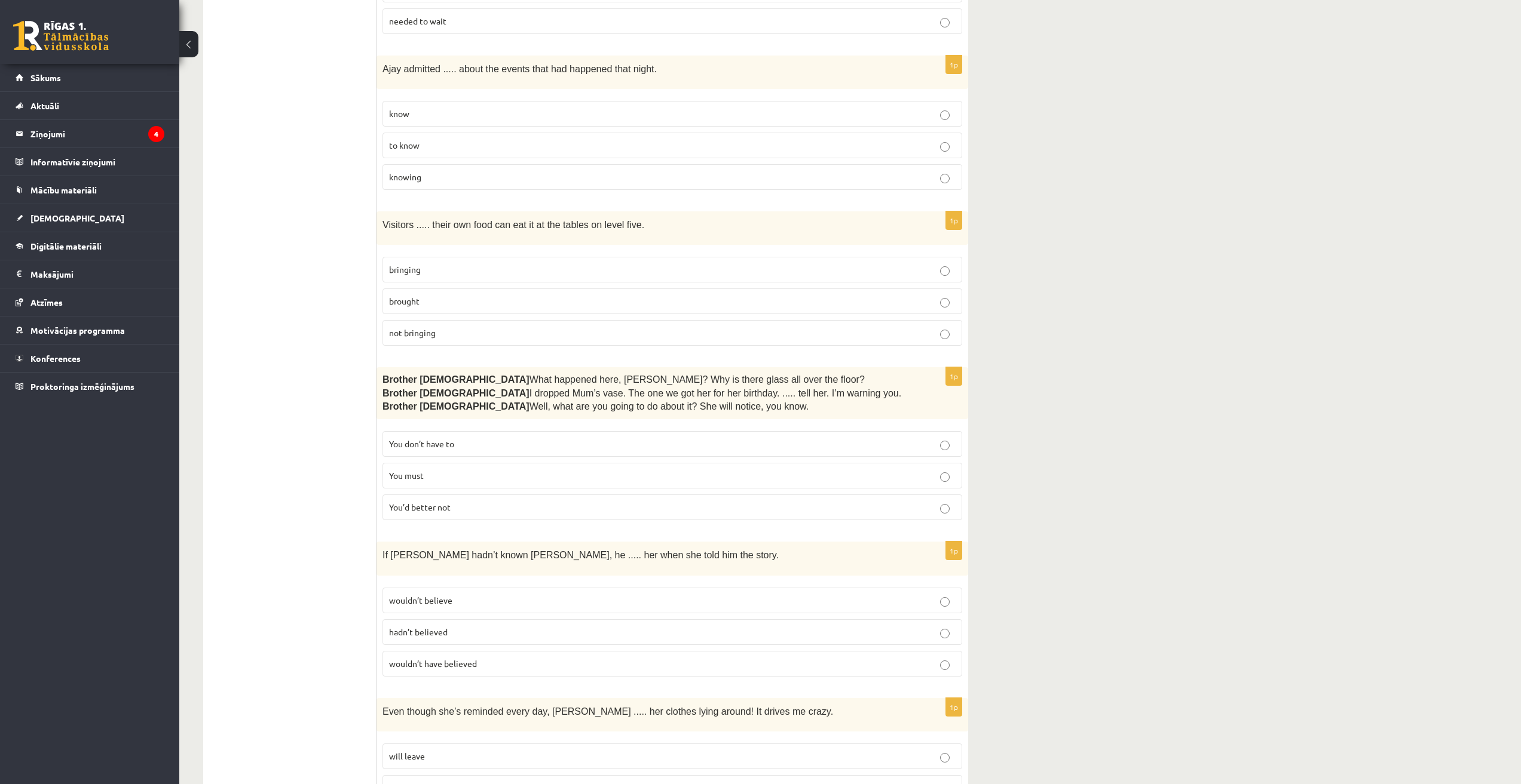
scroll to position [537, 0]
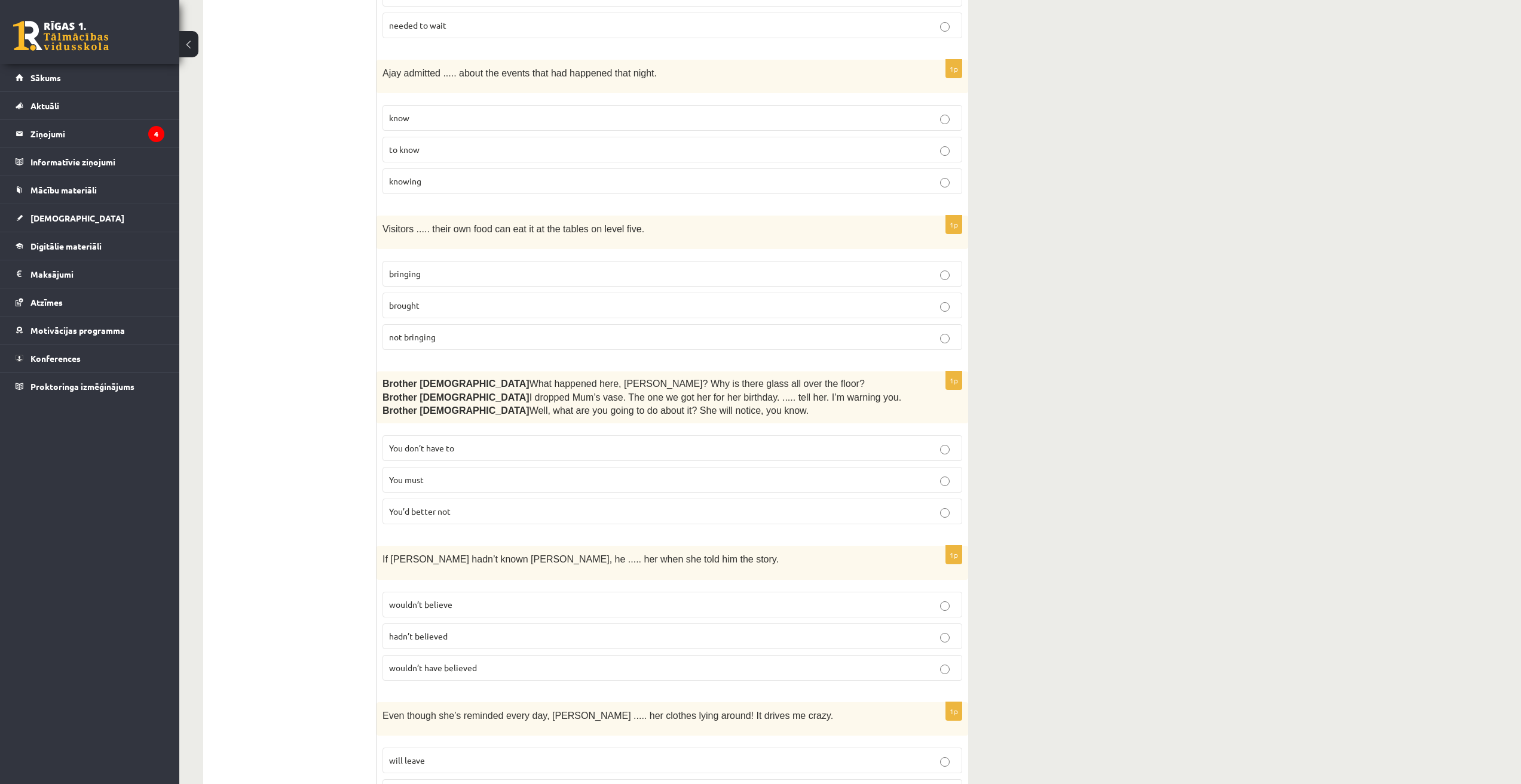
click at [429, 293] on label "brought" at bounding box center [672, 305] width 580 height 26
drag, startPoint x: 380, startPoint y: 219, endPoint x: 652, endPoint y: 208, distance: 272.2
click at [652, 216] on div "Visitors ..... their own food can eat it at the tables on level five." at bounding box center [672, 233] width 591 height 34
click at [652, 221] on p "Visitors ..... their own food can eat it at the tables on level five." at bounding box center [642, 228] width 520 height 14
click at [619, 267] on p "bringing" at bounding box center [672, 273] width 567 height 12
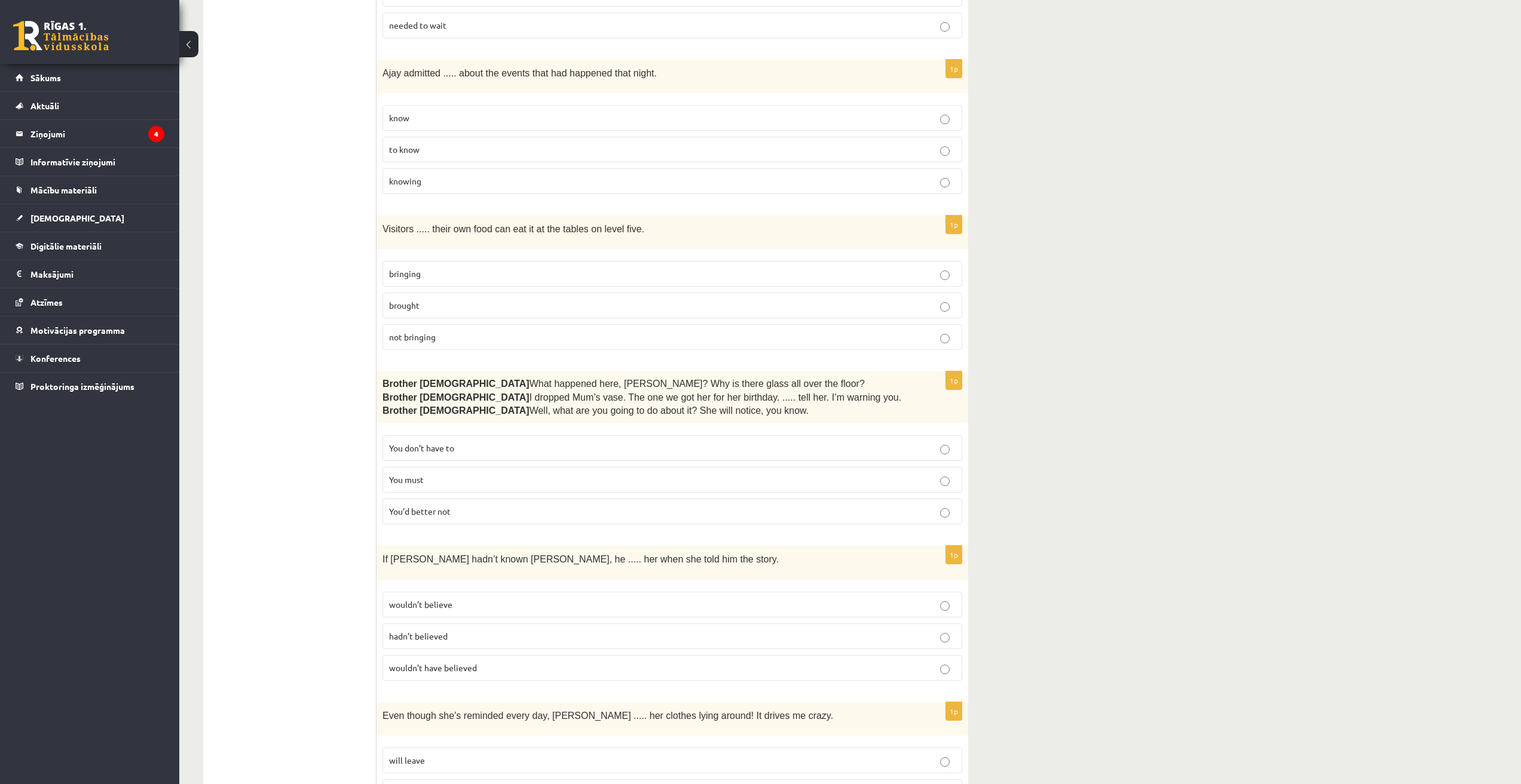
click at [589, 324] on label "not bringing" at bounding box center [672, 336] width 580 height 26
click at [596, 261] on label "bringing" at bounding box center [672, 273] width 580 height 26
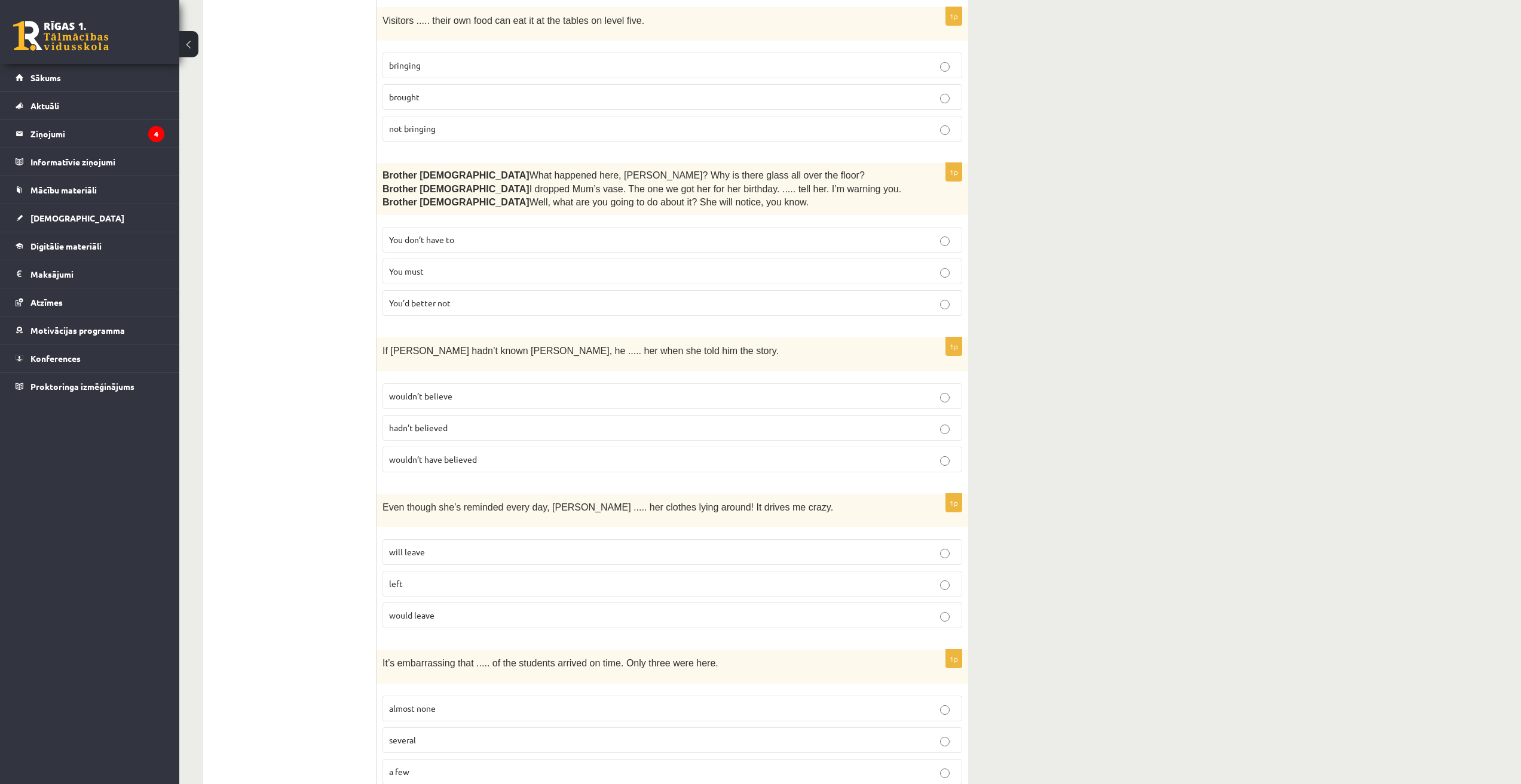
scroll to position [776, 0]
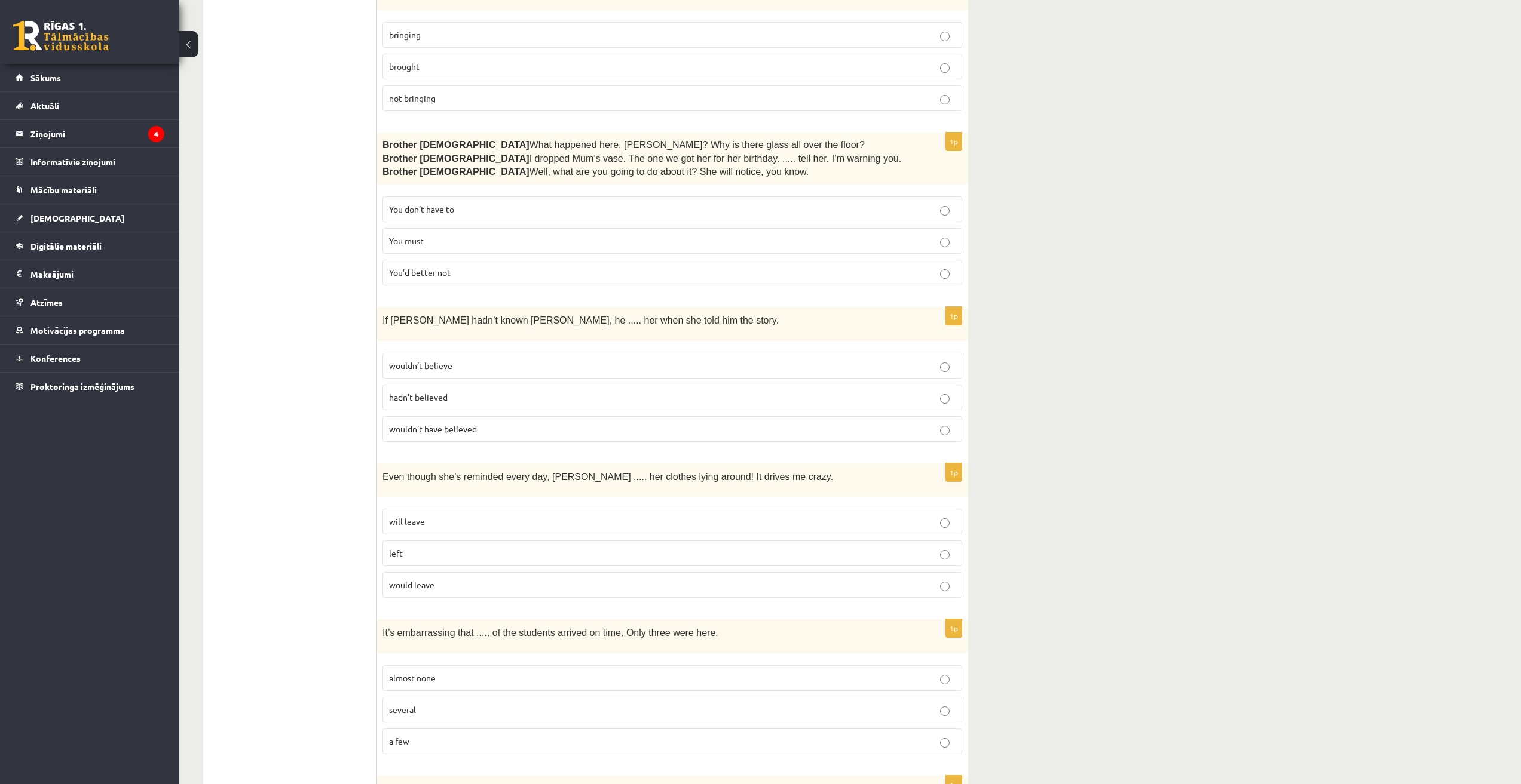
drag, startPoint x: 431, startPoint y: 127, endPoint x: 791, endPoint y: 156, distance: 361.2
click at [754, 156] on div "Brother 1  What happened here, Zak? Why is there glass all over the floor? Brot…" at bounding box center [672, 158] width 591 height 52
click at [754, 165] on p "Brother 1  Well, what are you going to do about it? She will notice, you know." at bounding box center [642, 172] width 520 height 13
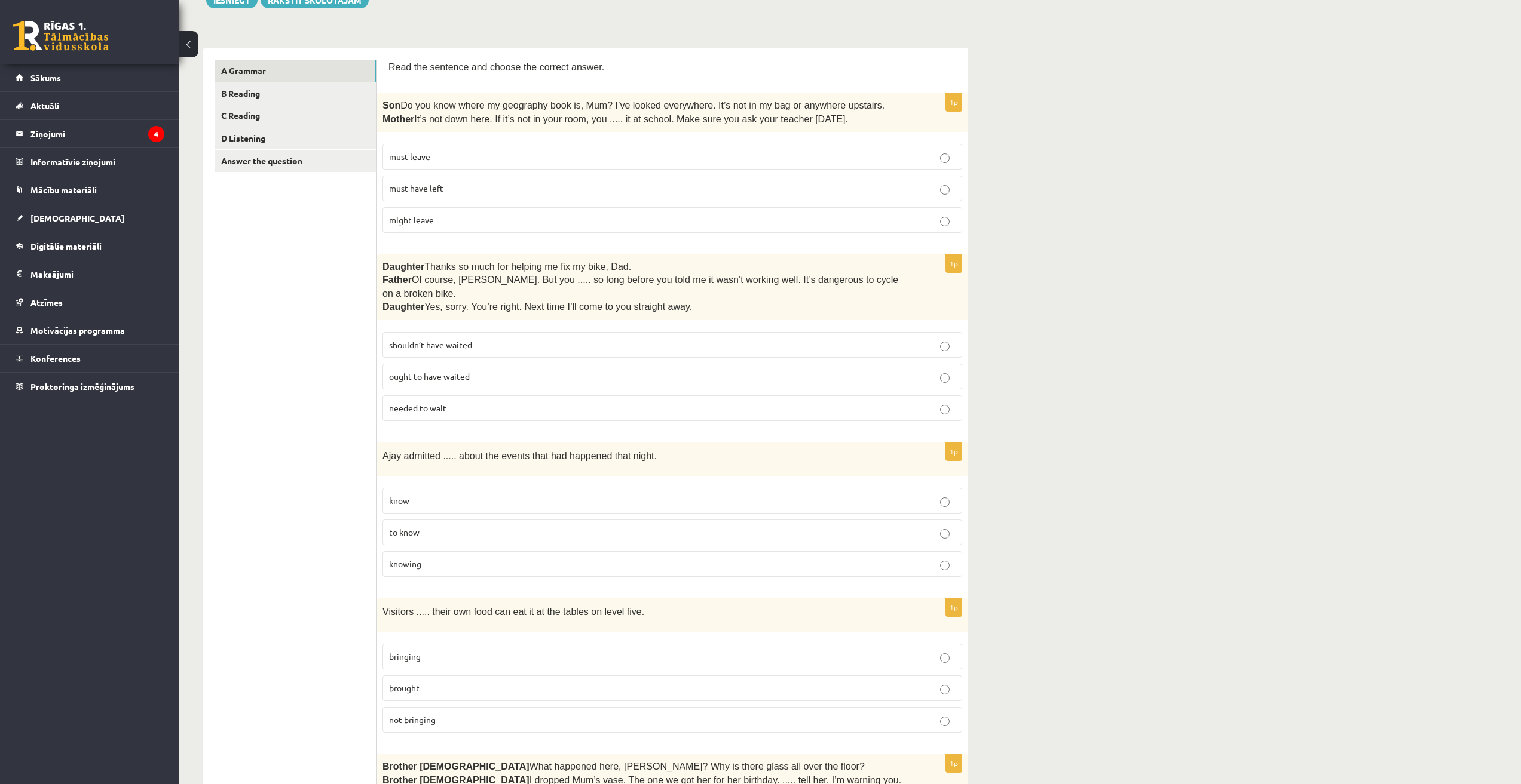
scroll to position [239, 0]
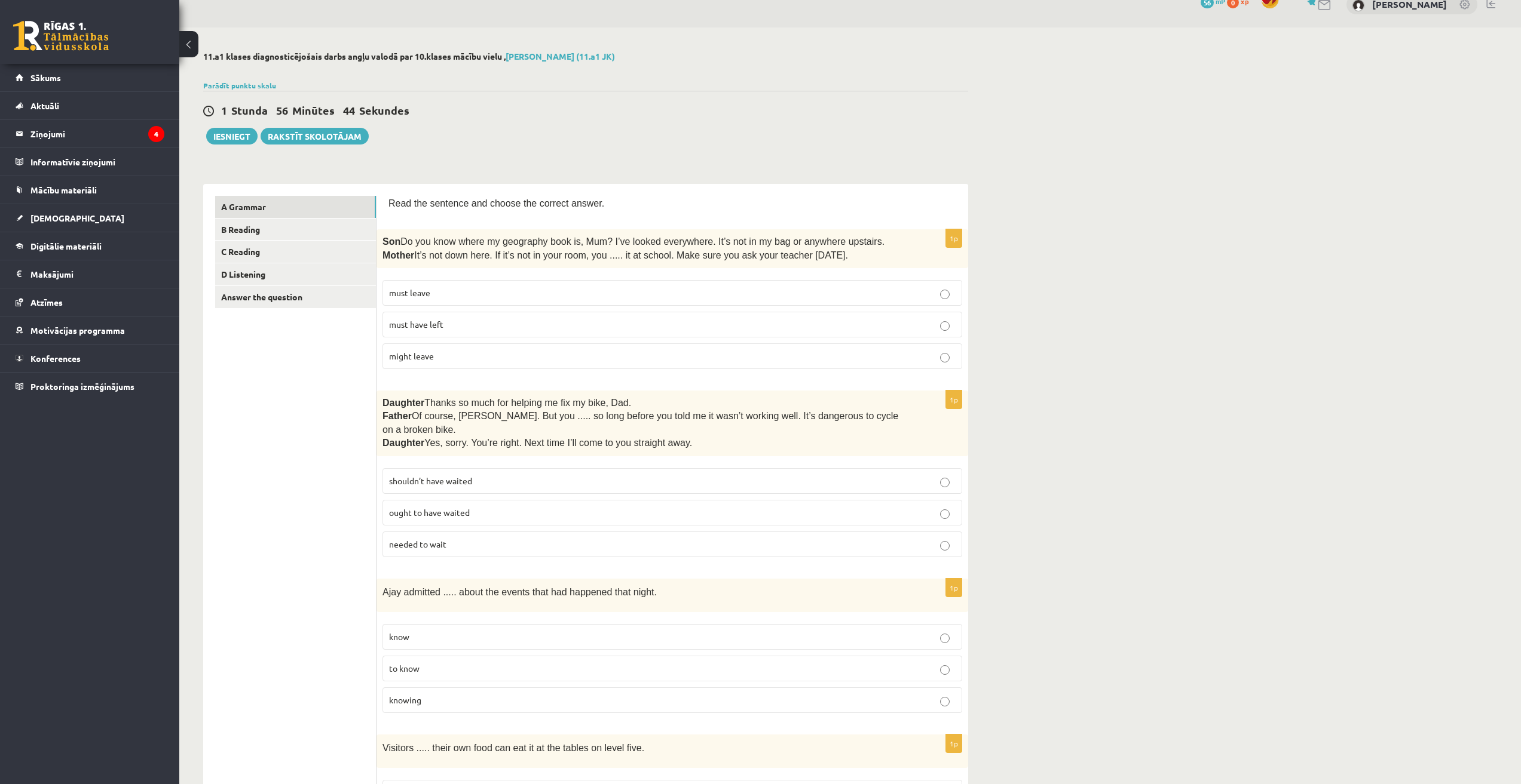
scroll to position [0, 0]
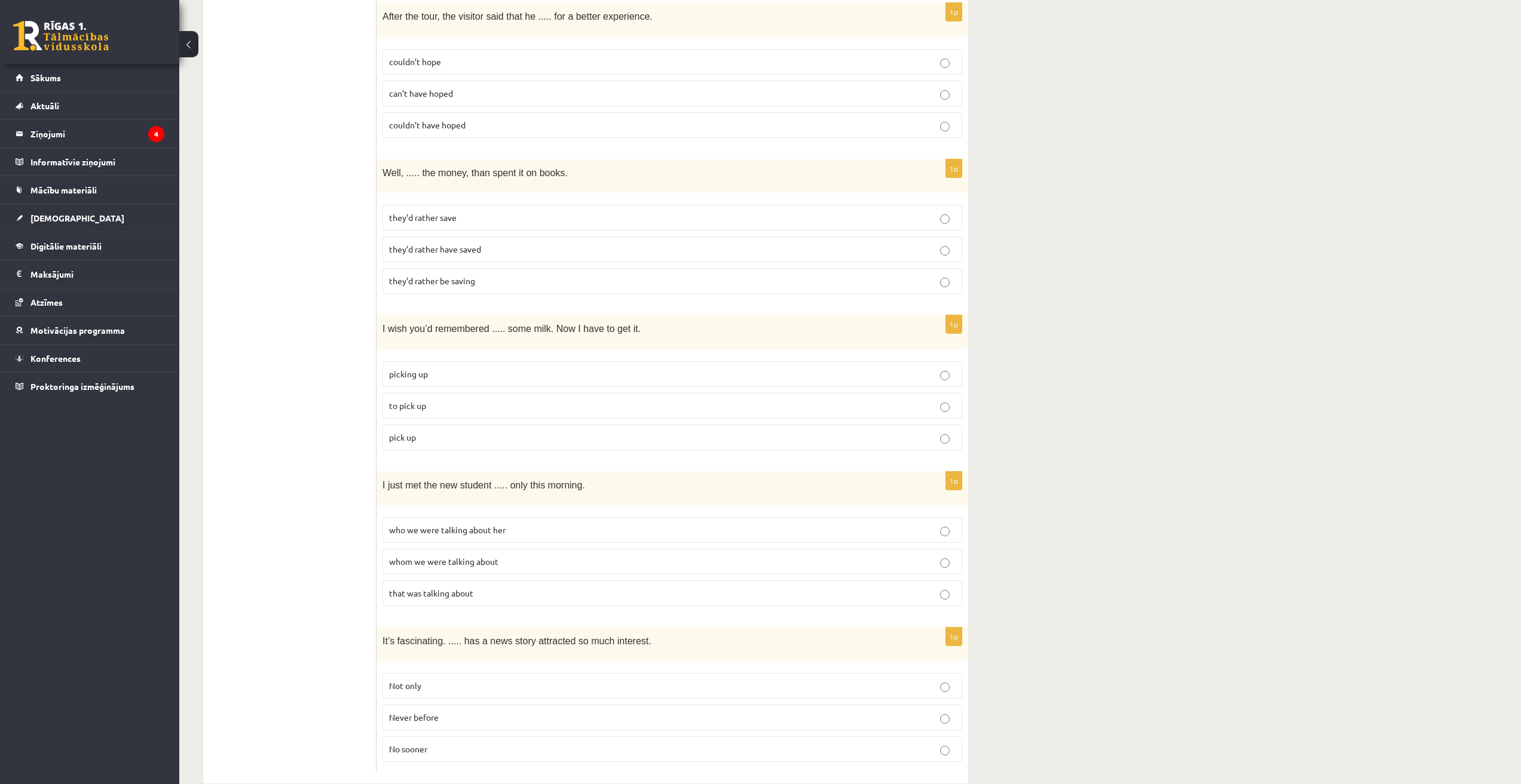
drag, startPoint x: 367, startPoint y: 455, endPoint x: 332, endPoint y: 293, distance: 165.7
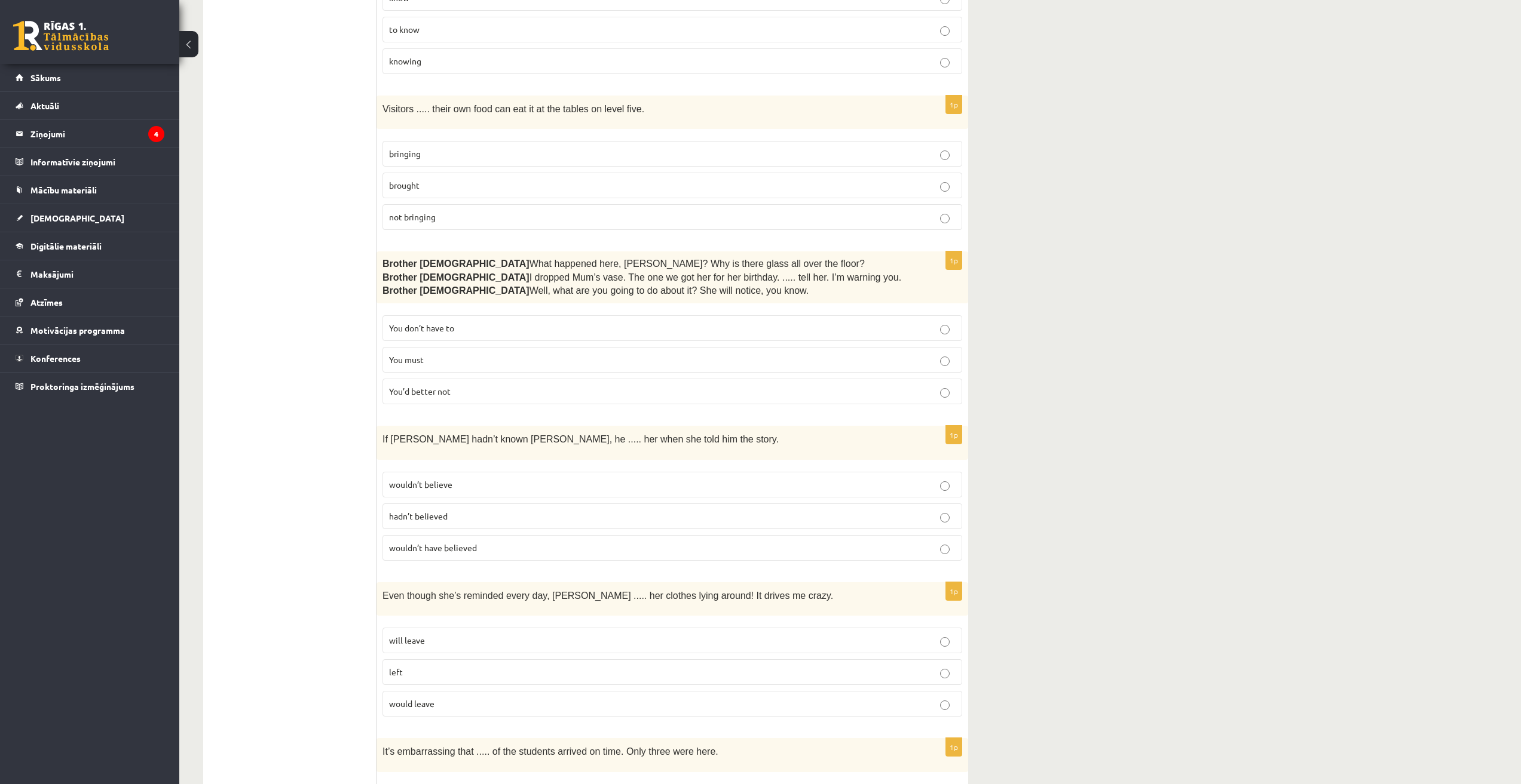
scroll to position [655, 0]
drag, startPoint x: 366, startPoint y: 409, endPoint x: 489, endPoint y: 328, distance: 147.3
click at [550, 288] on span "Well, what are you going to do about it? She will notice, you know." at bounding box center [669, 293] width 280 height 10
click at [727, 388] on p "You’d better not" at bounding box center [672, 395] width 567 height 12
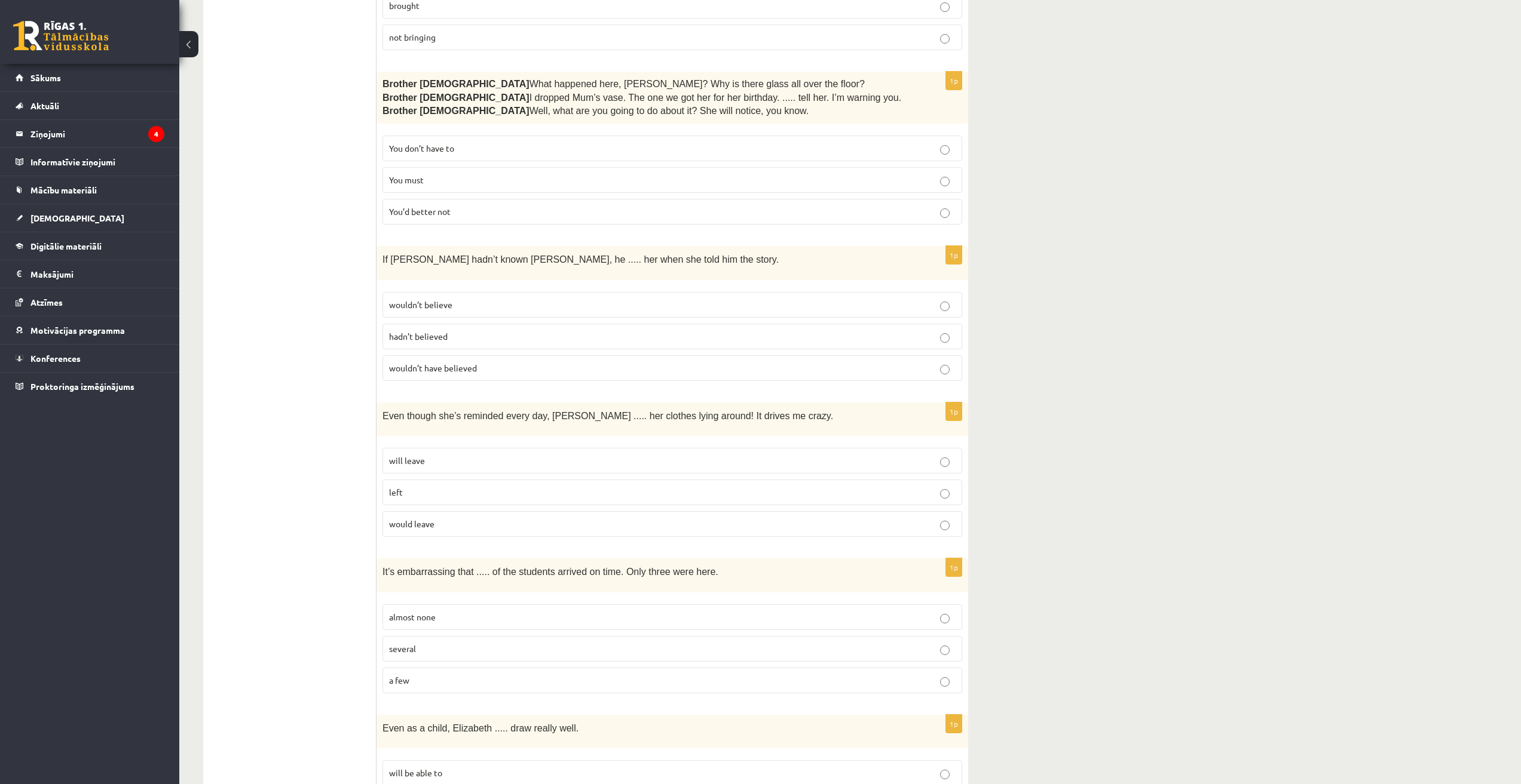
scroll to position [834, 0]
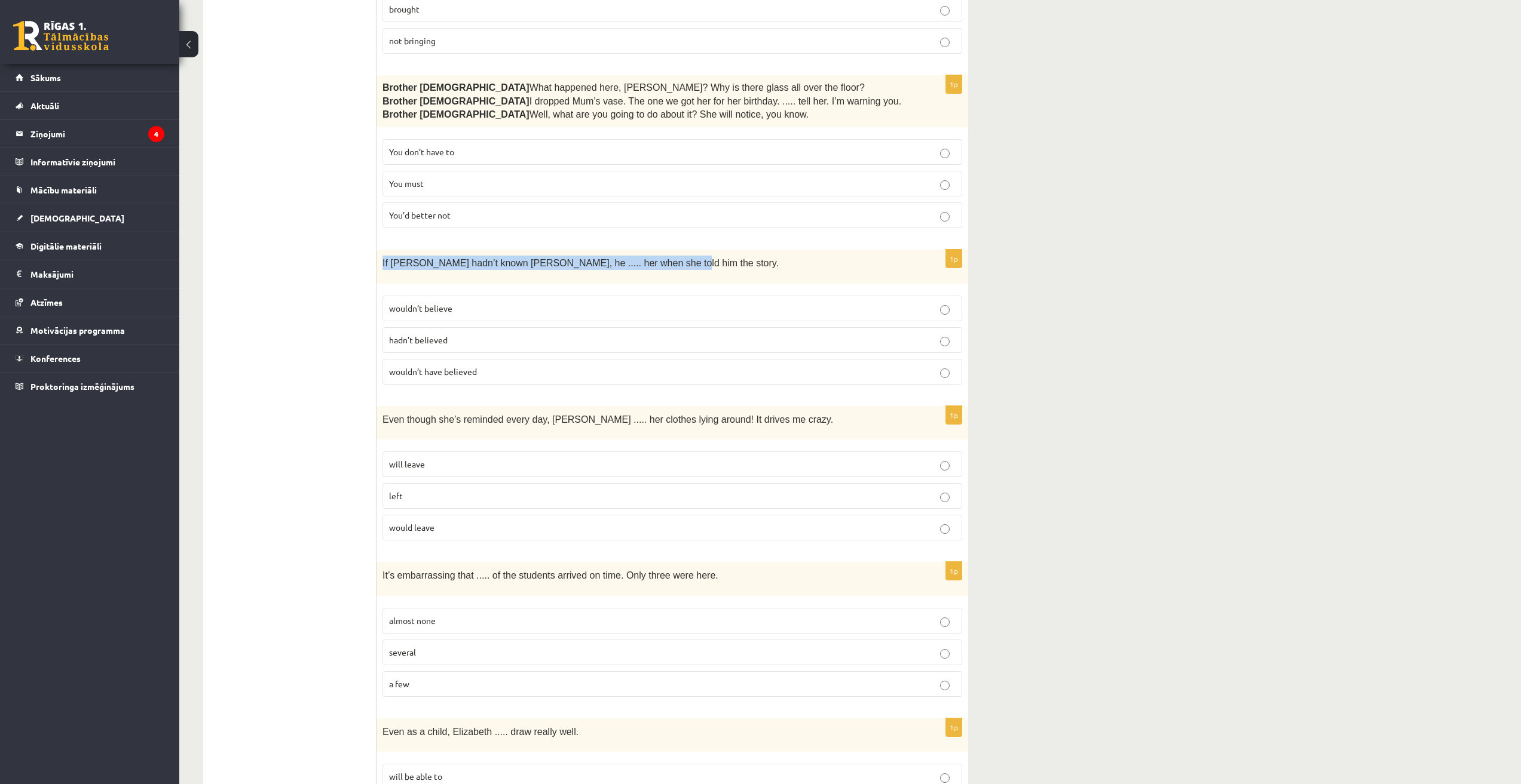
drag, startPoint x: 382, startPoint y: 247, endPoint x: 723, endPoint y: 258, distance: 341.2
click at [723, 258] on div "If Tom hadn’t known Mariam, he ..... her when she told him the story." at bounding box center [672, 266] width 591 height 34
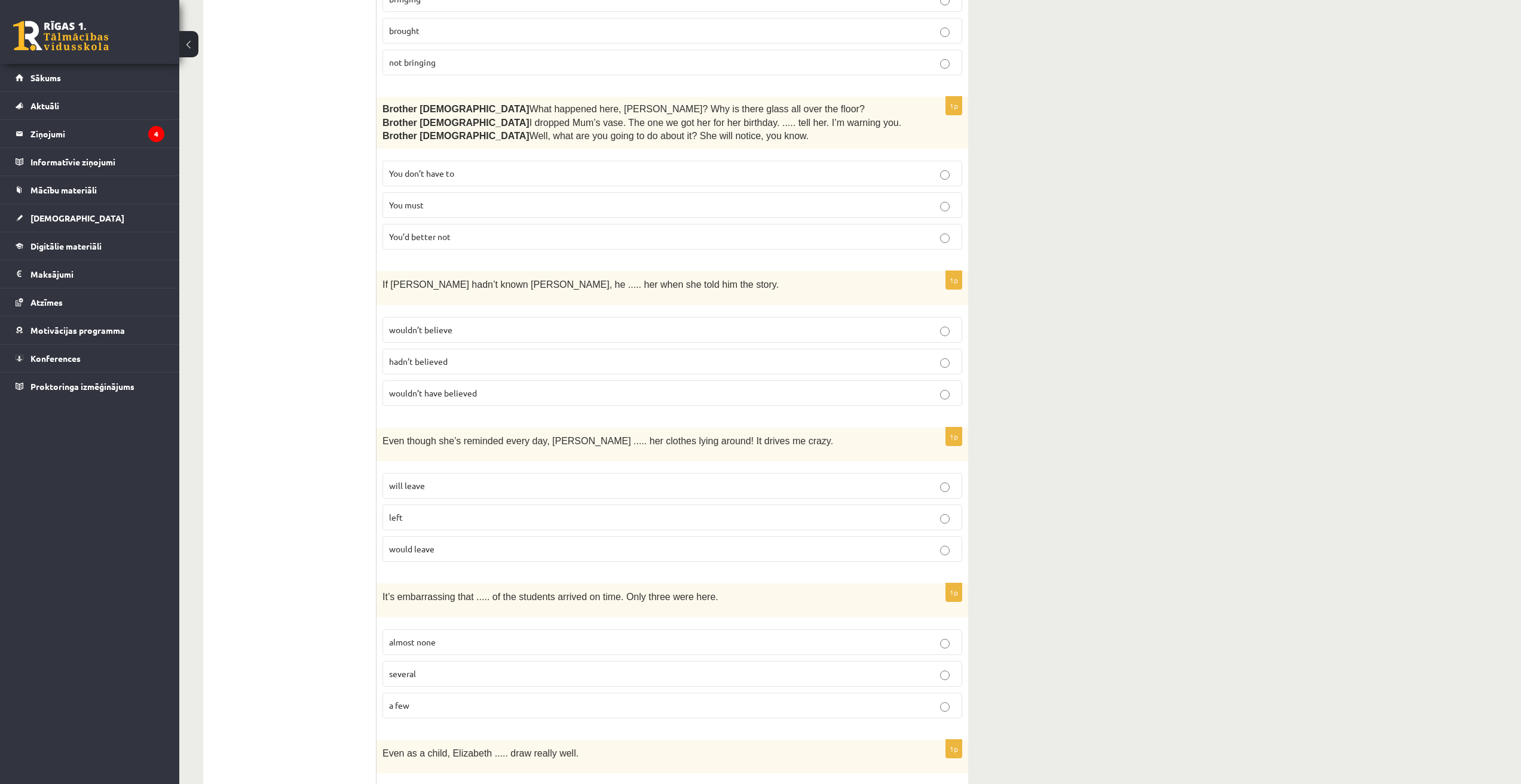
scroll to position [836, 0]
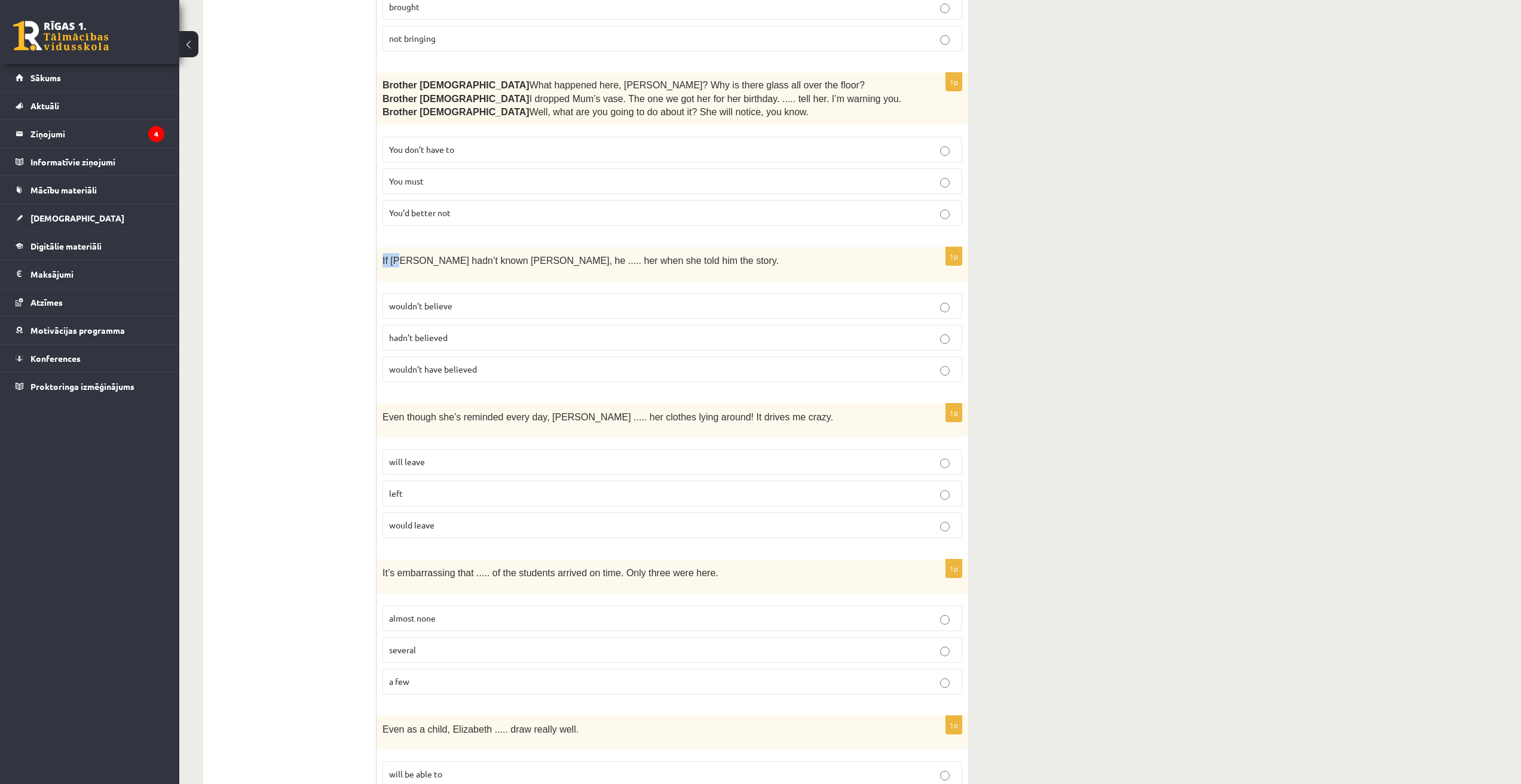
drag, startPoint x: 381, startPoint y: 247, endPoint x: 402, endPoint y: 246, distance: 21.0
click at [402, 247] on div "If Tom hadn’t known Mariam, he ..... her when she told him the story." at bounding box center [672, 264] width 591 height 34
click at [402, 256] on span "If Tom hadn’t known Mariam, he ..... her when she told him the story." at bounding box center [580, 260] width 396 height 10
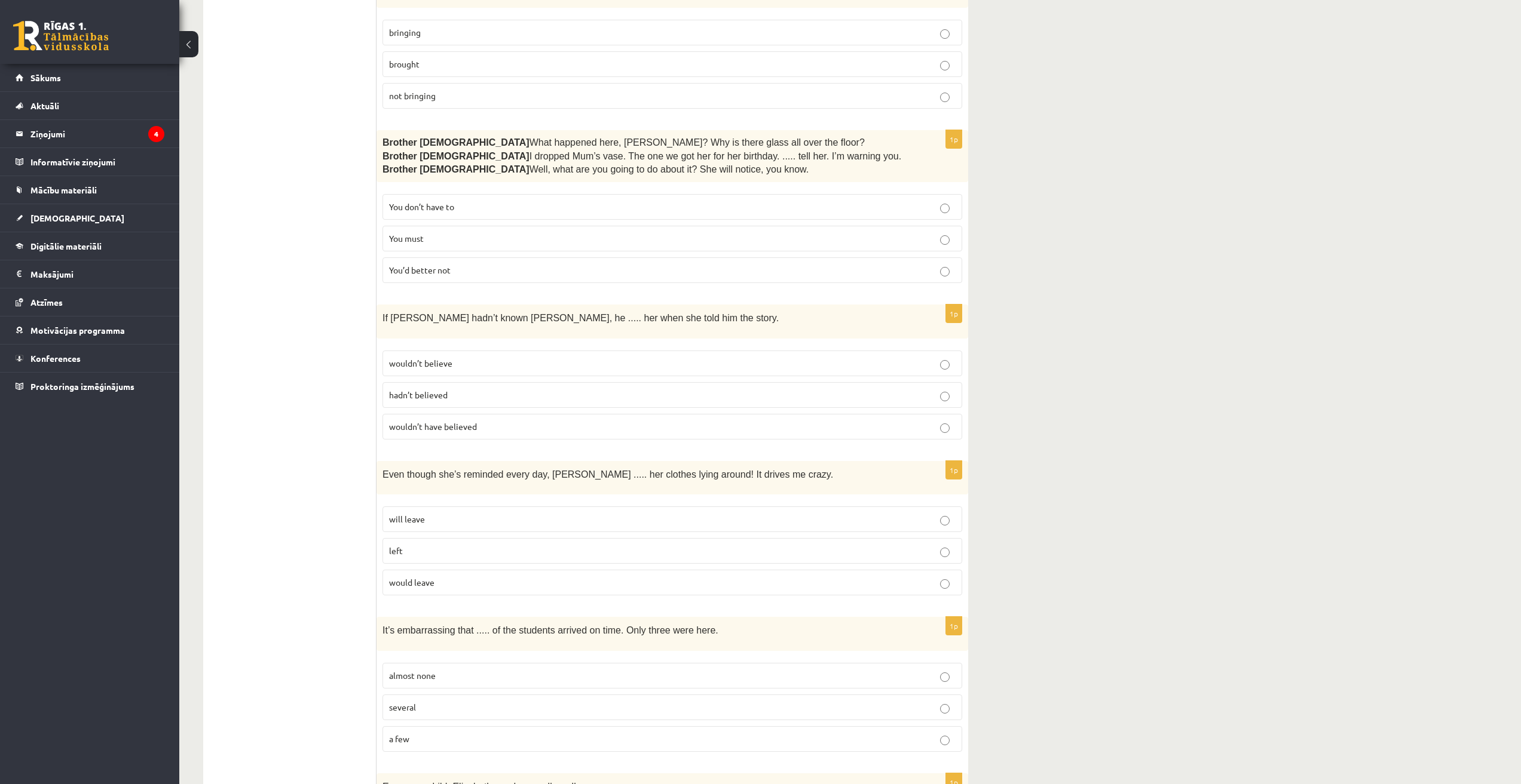
scroll to position [776, 0]
click at [754, 423] on p "wouldn’t have believed" at bounding box center [672, 429] width 567 height 12
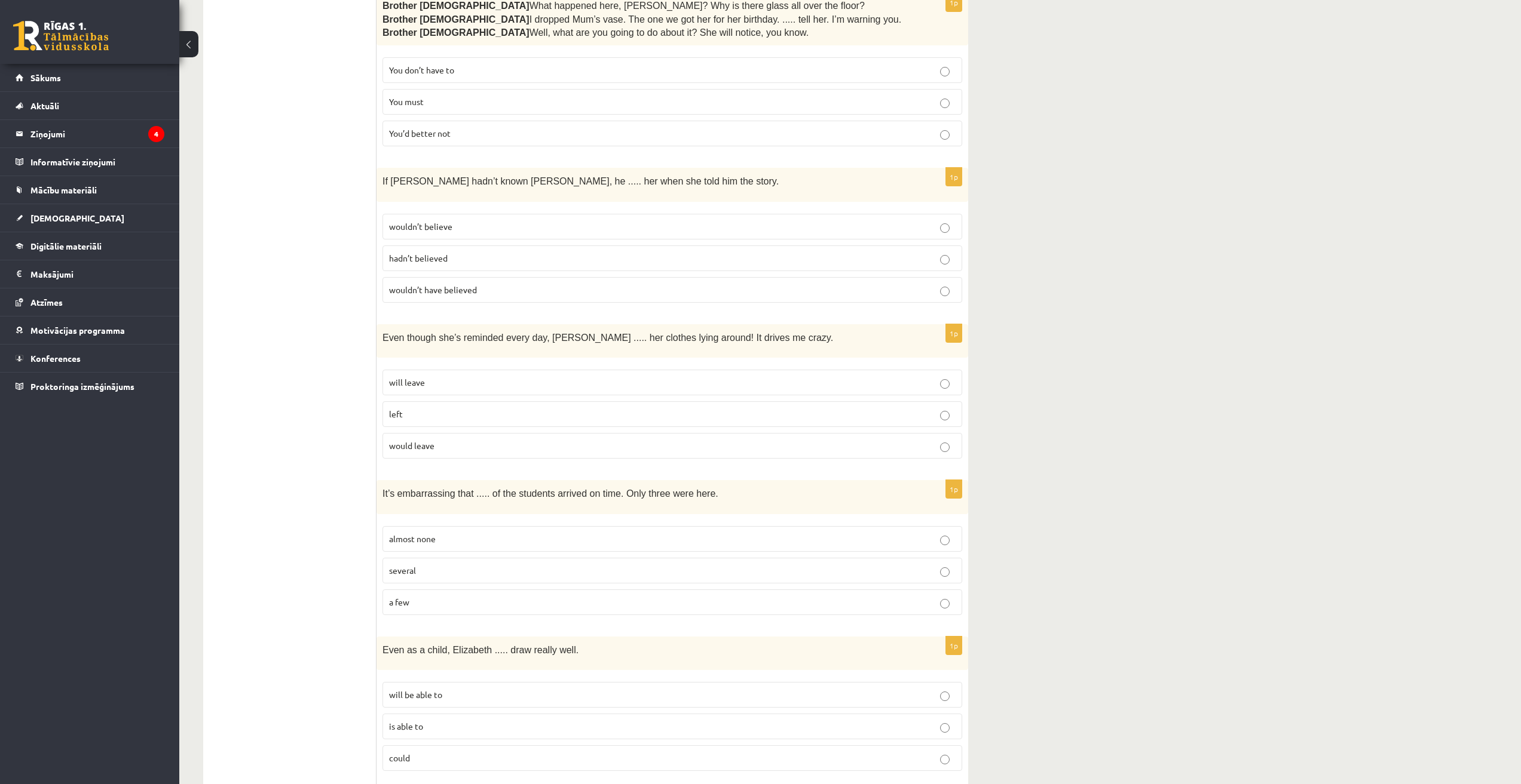
scroll to position [1015, 0]
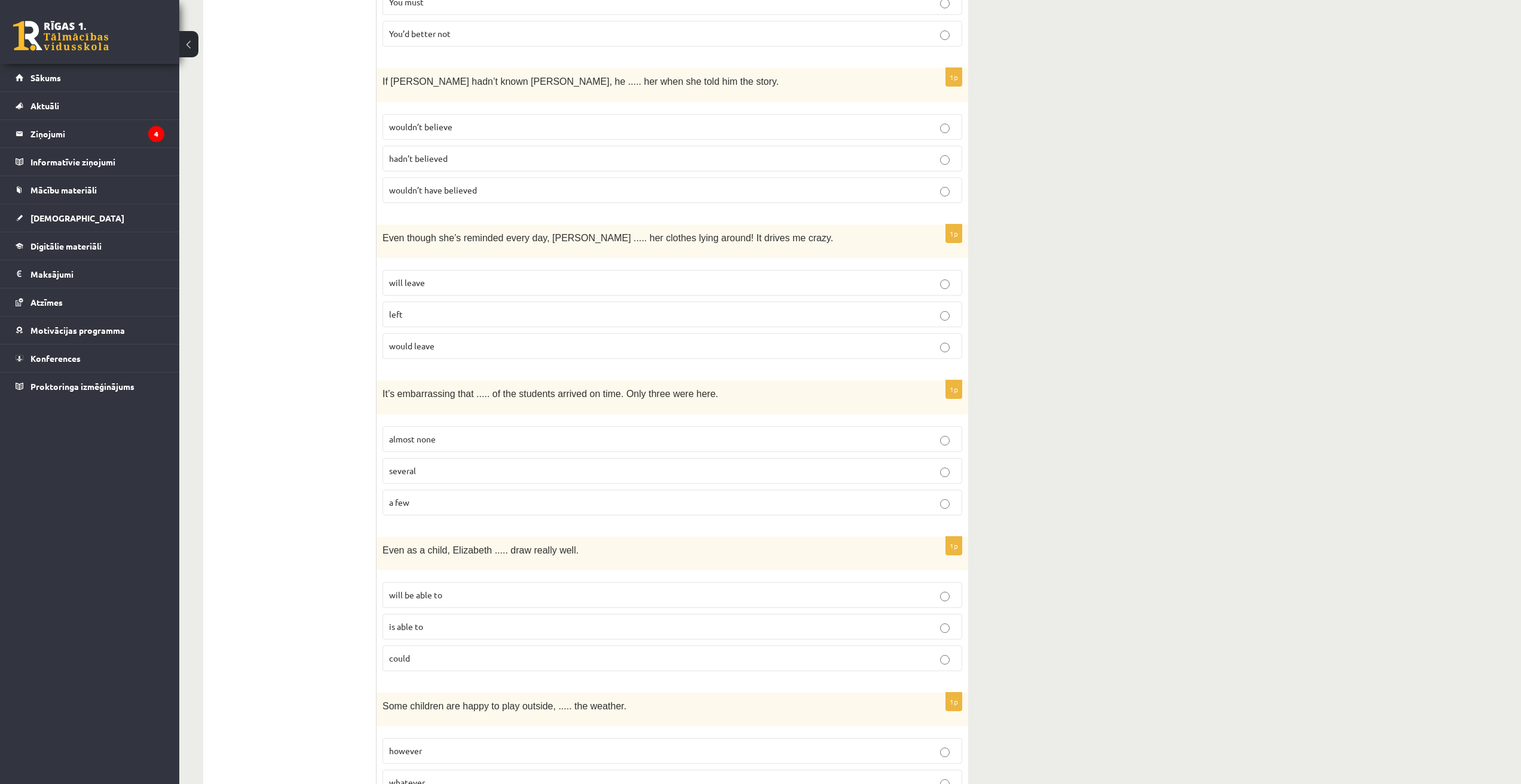
click at [310, 495] on ul "A Grammar B Reading C Reading D Listening Answer the question" at bounding box center [296, 798] width 161 height 3199
click at [289, 340] on ul "A Grammar B Reading C Reading D Listening Answer the question" at bounding box center [296, 798] width 161 height 3199
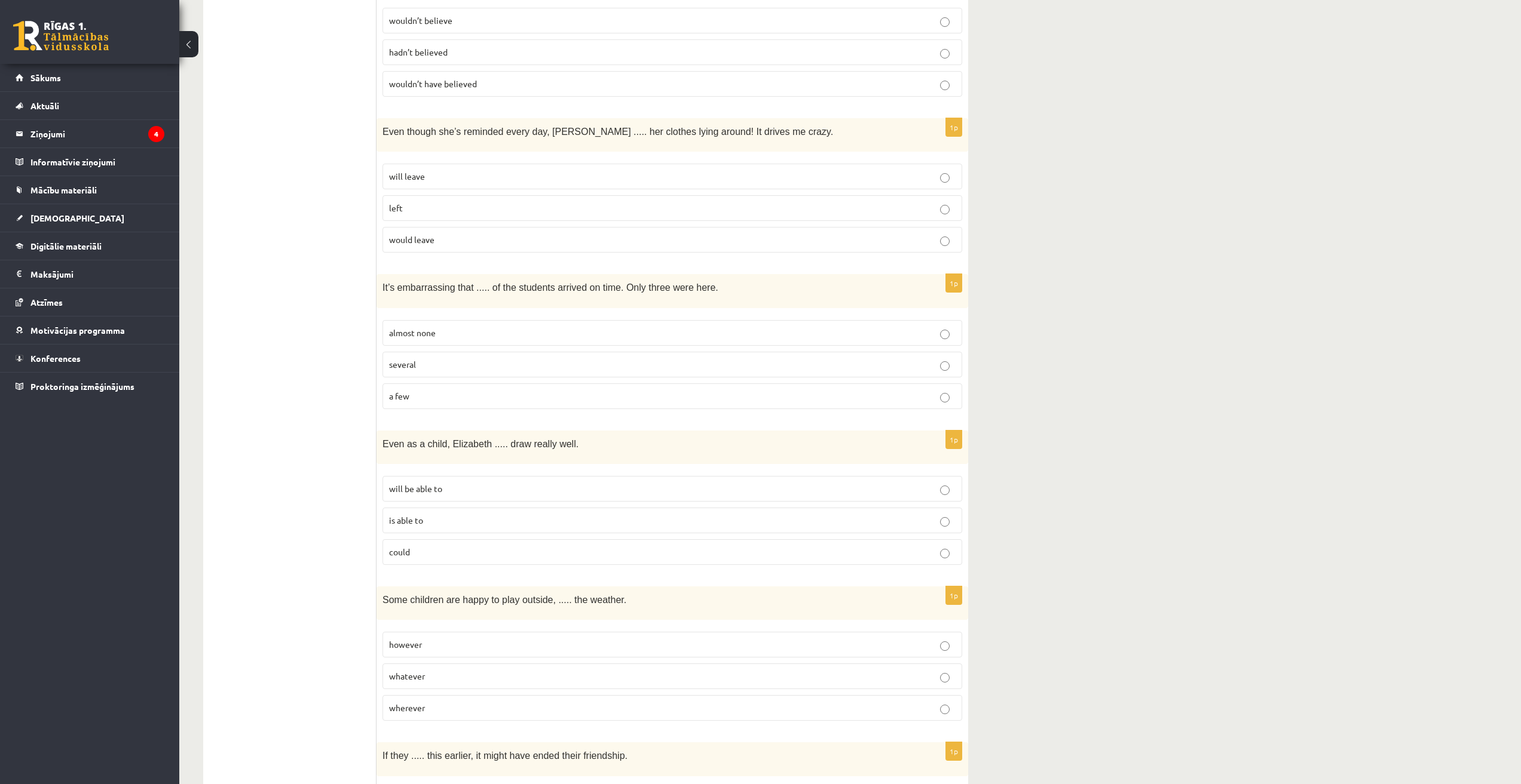
scroll to position [1149, 0]
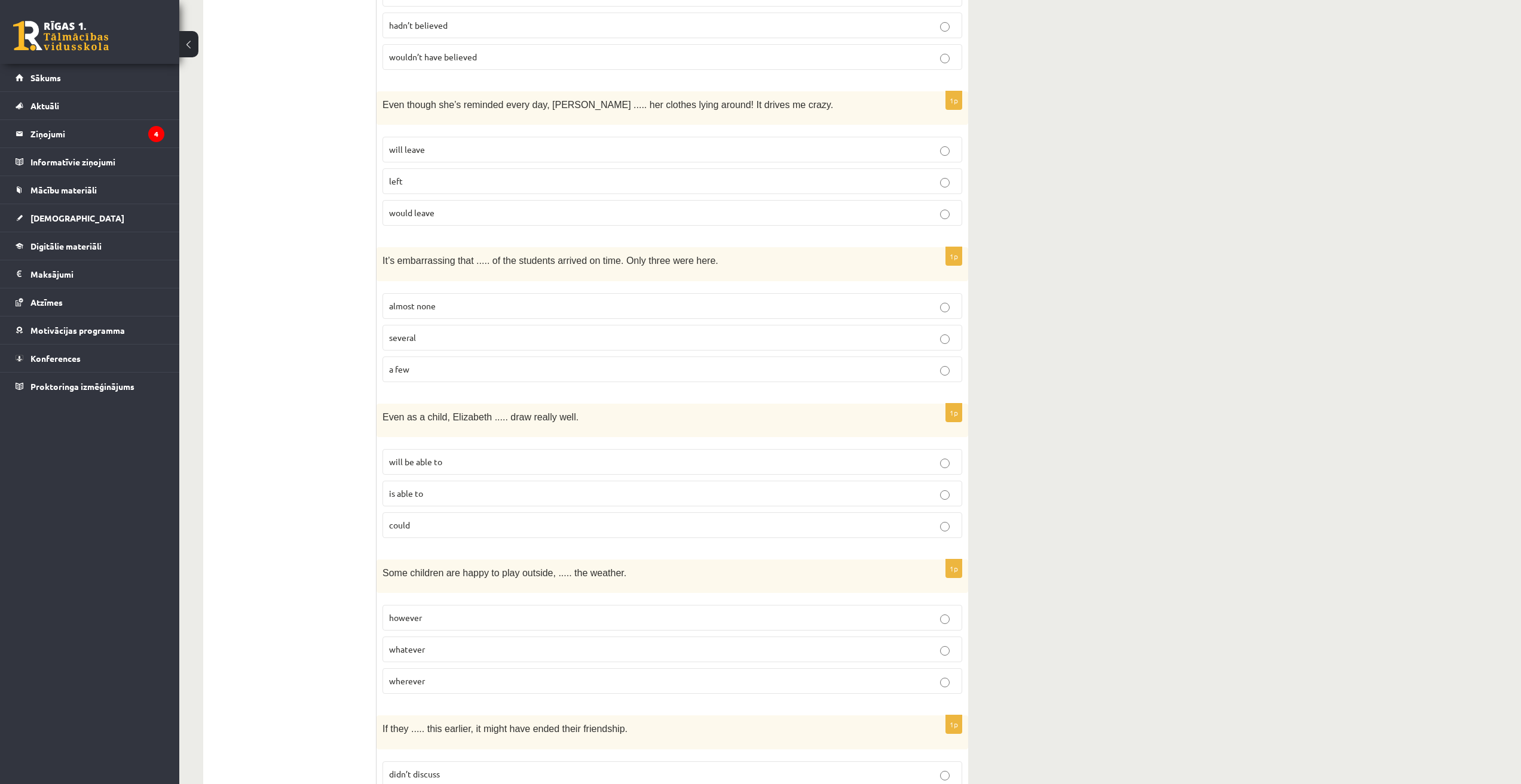
click at [754, 488] on div "11.a1 klases diagnosticējošais darbs angļu valodā par 10.klases mācību vielu , …" at bounding box center [849, 598] width 1341 height 3402
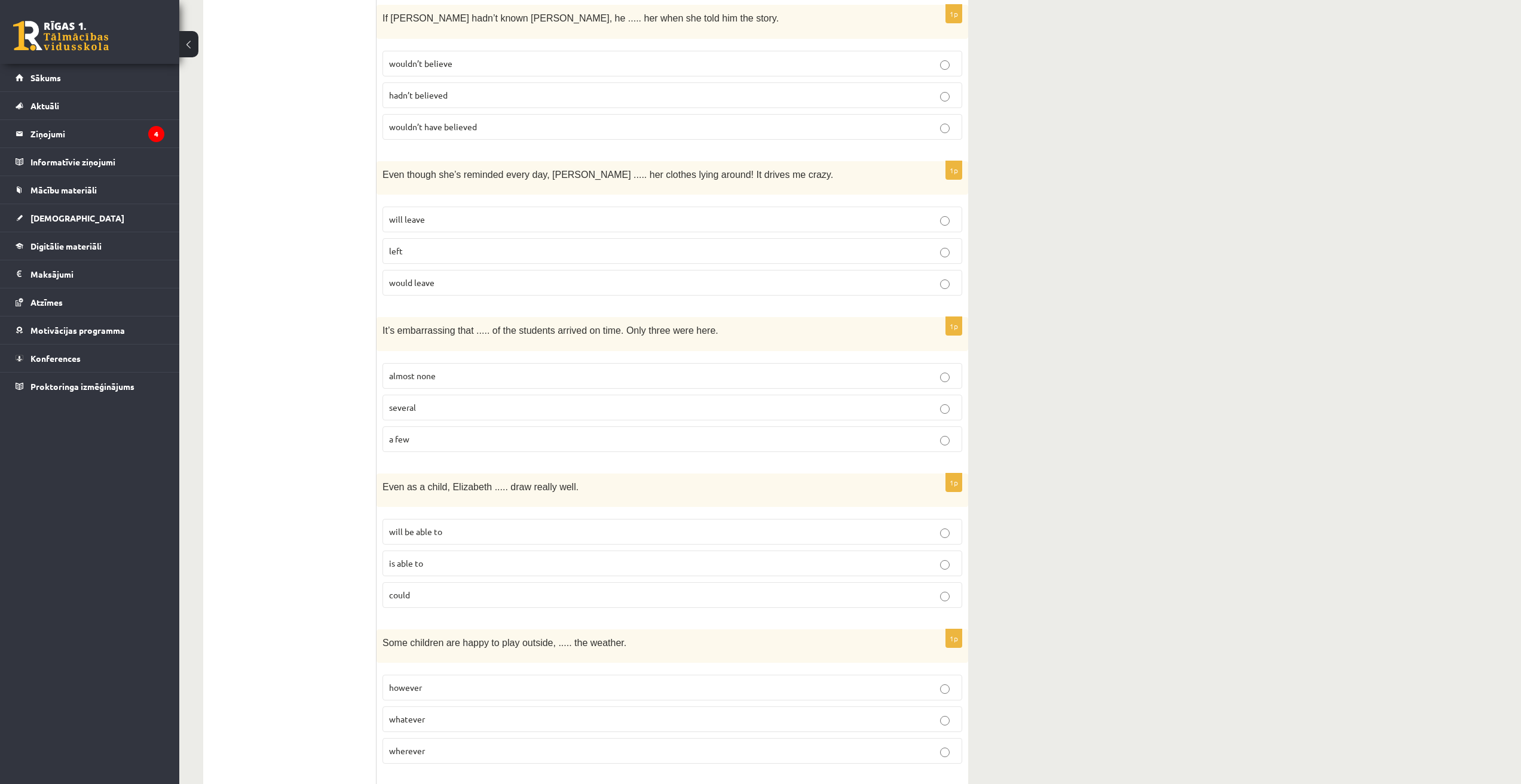
scroll to position [1029, 0]
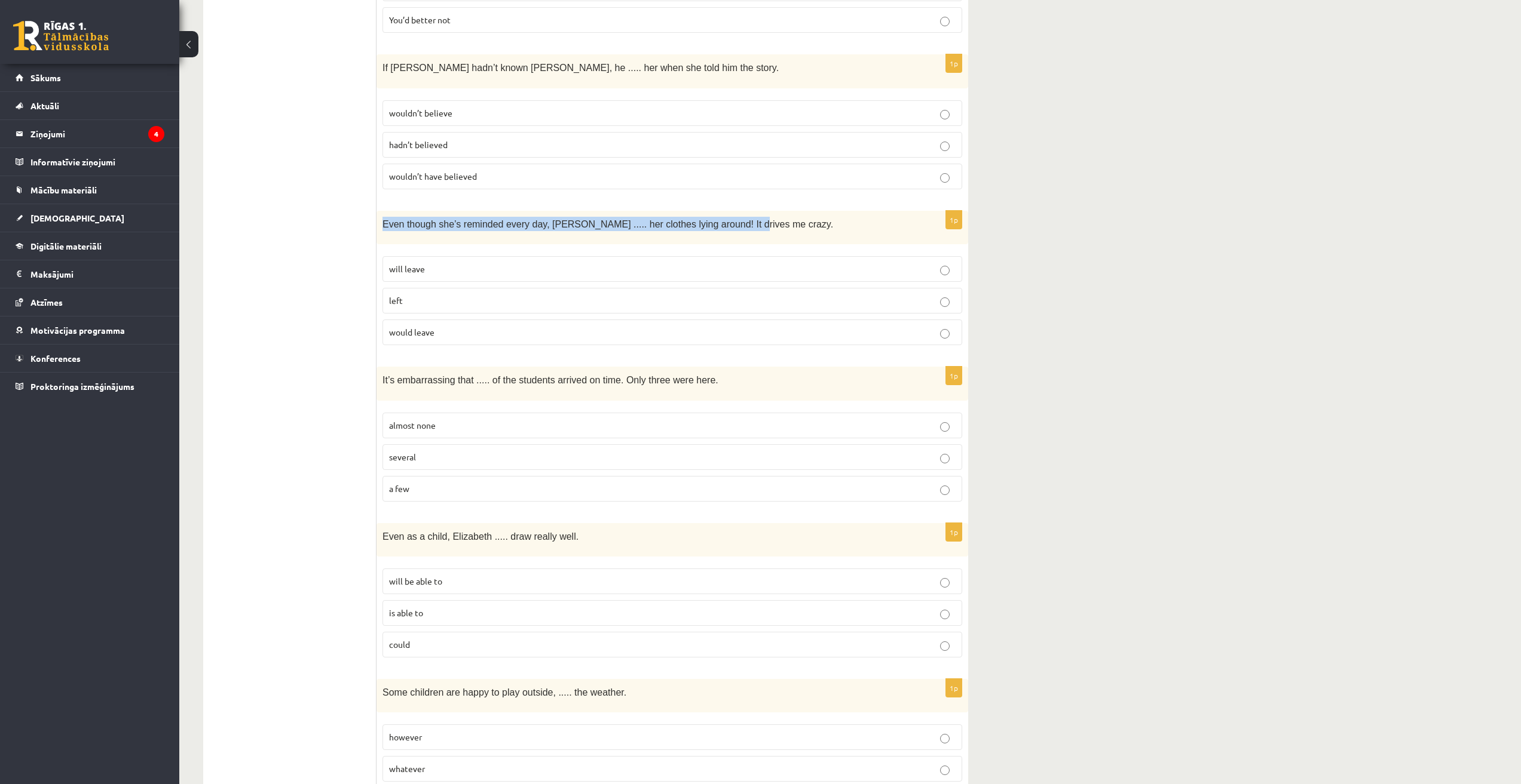
drag, startPoint x: 383, startPoint y: 208, endPoint x: 719, endPoint y: 190, distance: 336.5
click at [719, 190] on form "Read the sentence and choose the correct answer. 1p Son  Do you know where my g…" at bounding box center [672, 784] width 567 height 3199
click at [754, 292] on div "11.a1 klases diagnosticējošais darbs angļu valodā par 10.klases mācību vielu , …" at bounding box center [849, 718] width 1341 height 3402
click at [312, 542] on ul "A Grammar B Reading C Reading D Listening Answer the question" at bounding box center [296, 784] width 161 height 3199
click at [529, 263] on p "will leave" at bounding box center [672, 269] width 567 height 12
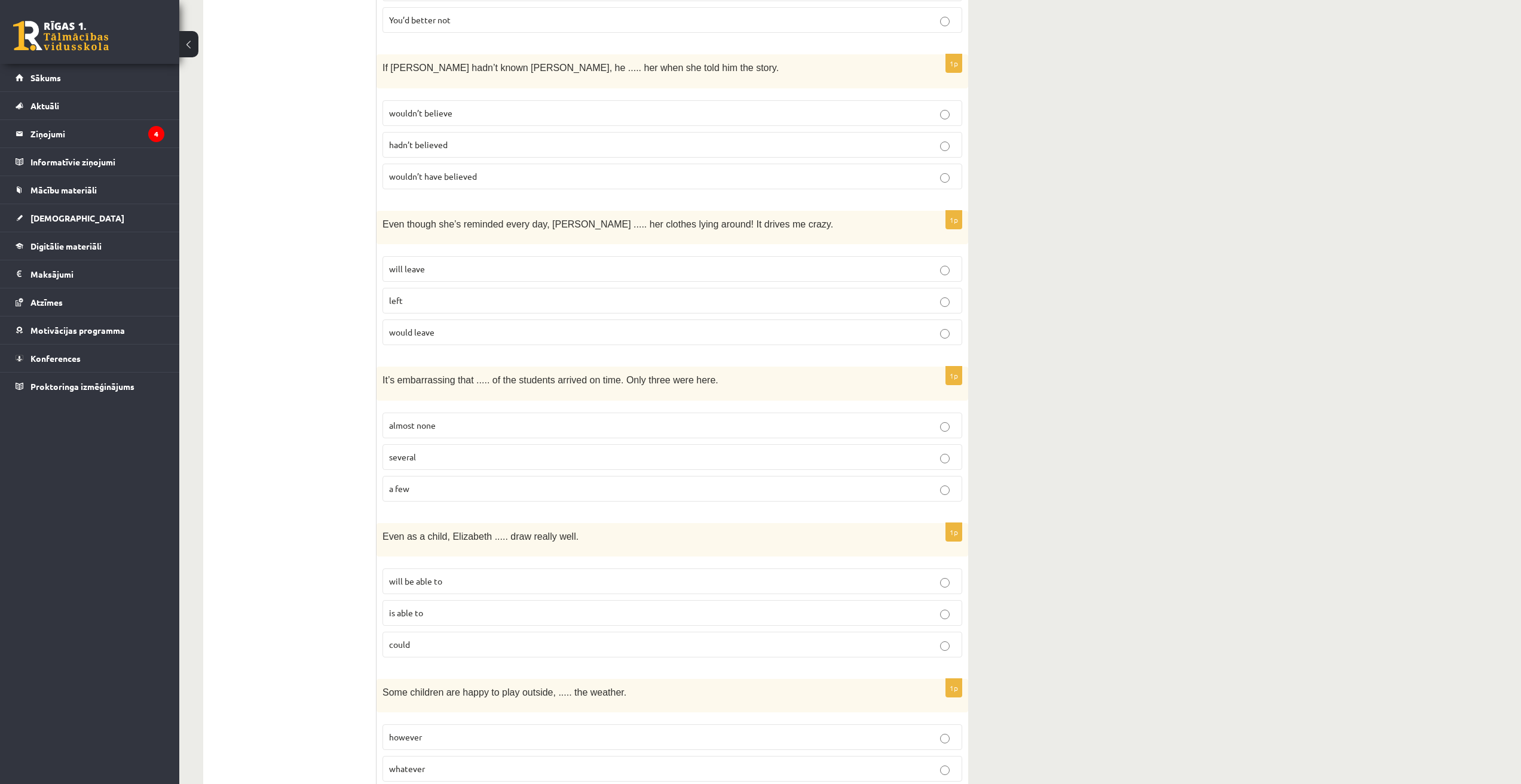
click at [520, 319] on label "would leave" at bounding box center [672, 332] width 580 height 26
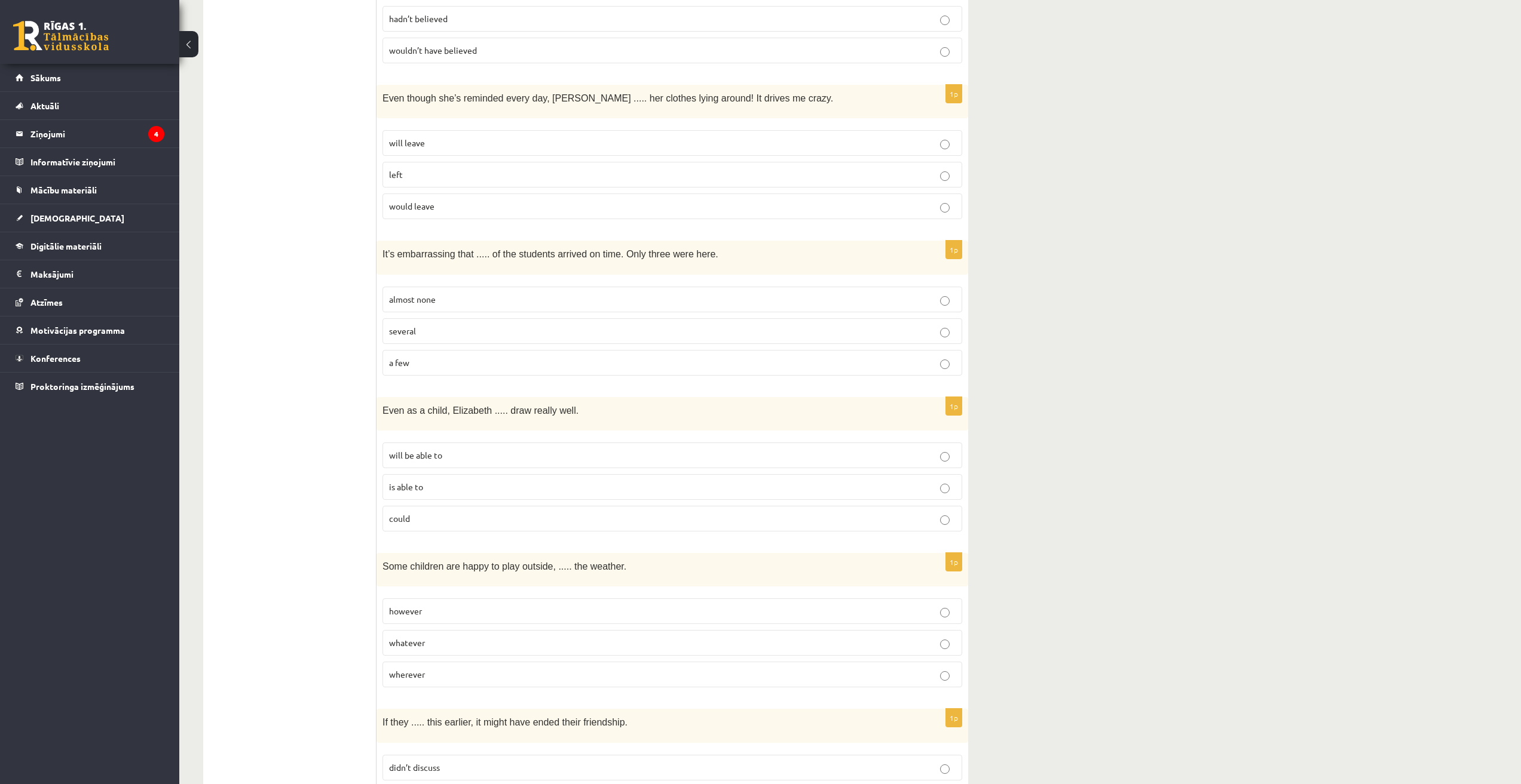
scroll to position [1149, 0]
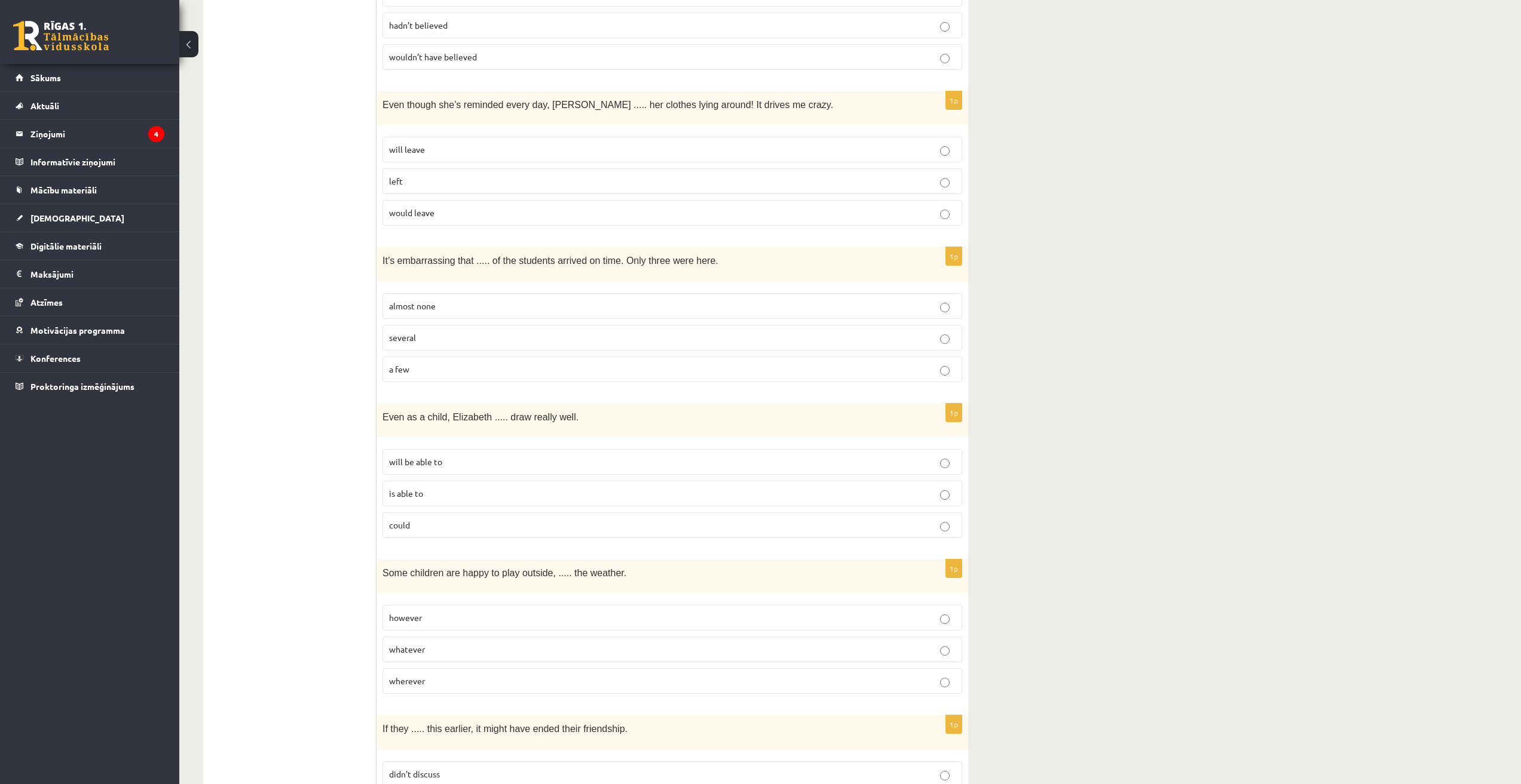
click at [754, 586] on div "11.a1 klases diagnosticējošais darbs angļu valodā par 10.klases mācību vielu , …" at bounding box center [849, 598] width 1341 height 3402
click at [754, 300] on p "almost none" at bounding box center [672, 306] width 567 height 12
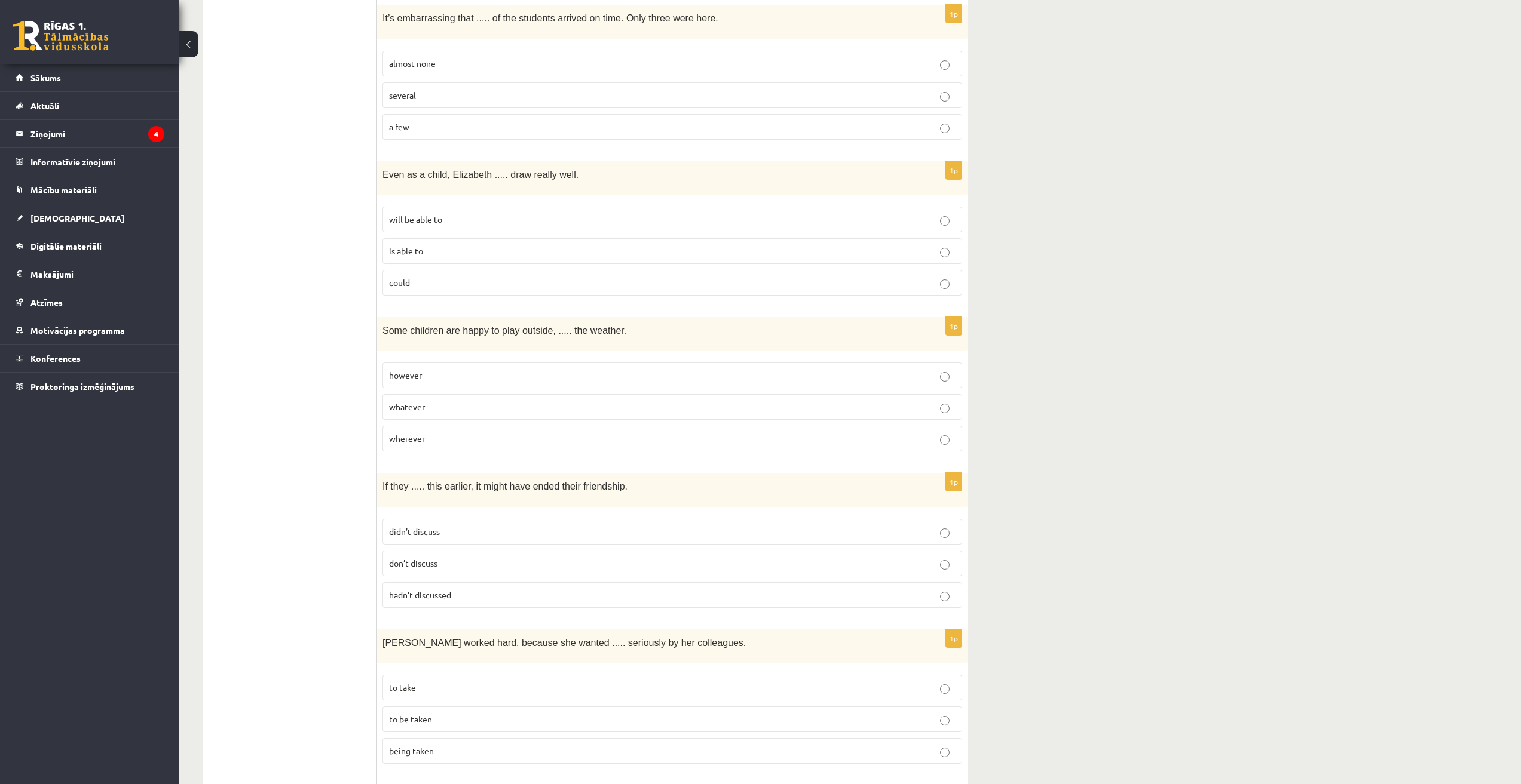
scroll to position [1387, 0]
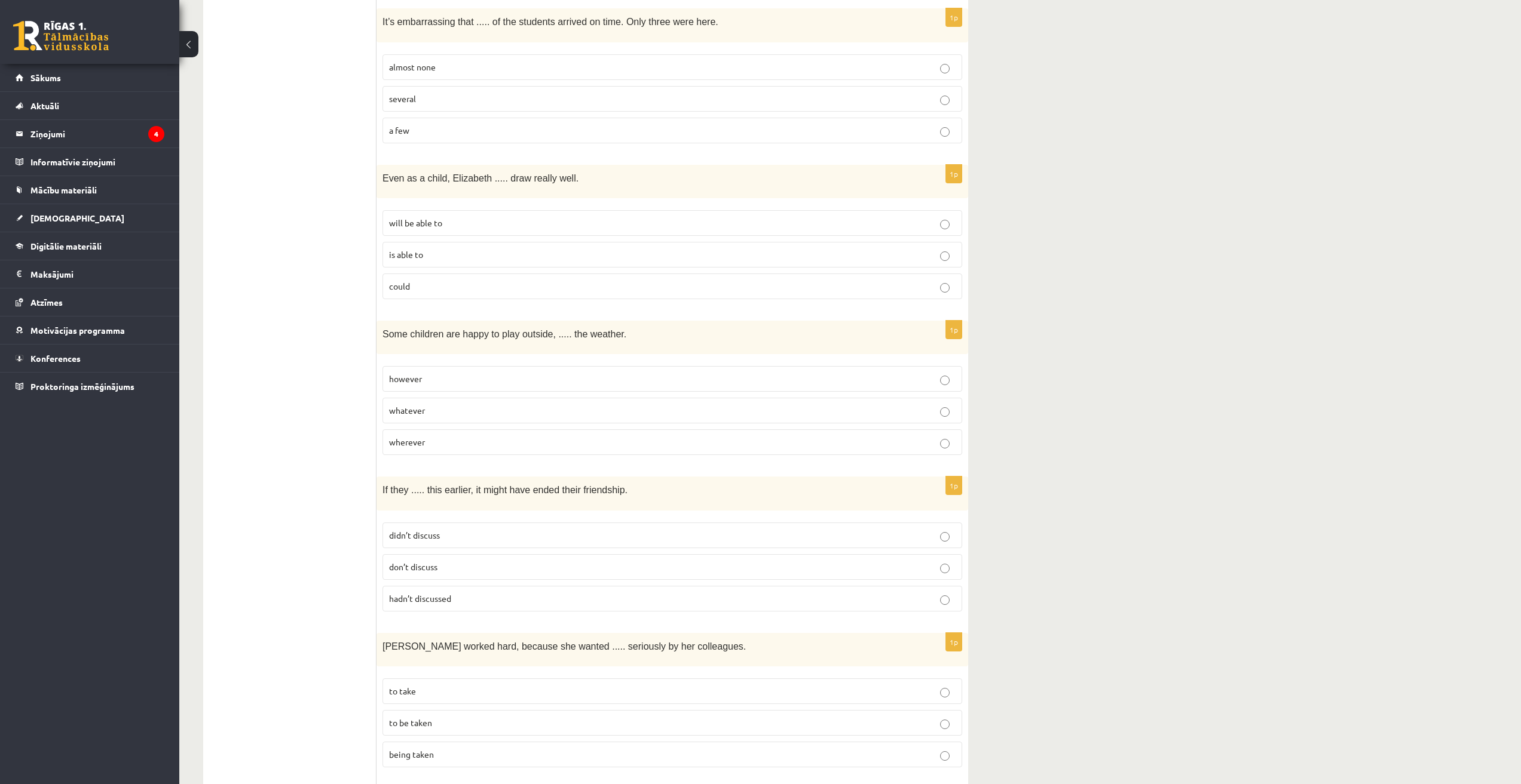
click at [754, 217] on p "will be able to" at bounding box center [672, 223] width 567 height 12
click at [754, 588] on div "11.a1 klases diagnosticējošais darbs angļu valodā par 10.klases mācību vielu , …" at bounding box center [849, 359] width 1341 height 3402
click at [705, 281] on p "could" at bounding box center [672, 287] width 567 height 12
drag, startPoint x: 380, startPoint y: 158, endPoint x: 580, endPoint y: 164, distance: 200.1
click at [580, 165] on div "Even as a child, Elizabeth ..... draw really well." at bounding box center [672, 181] width 591 height 34
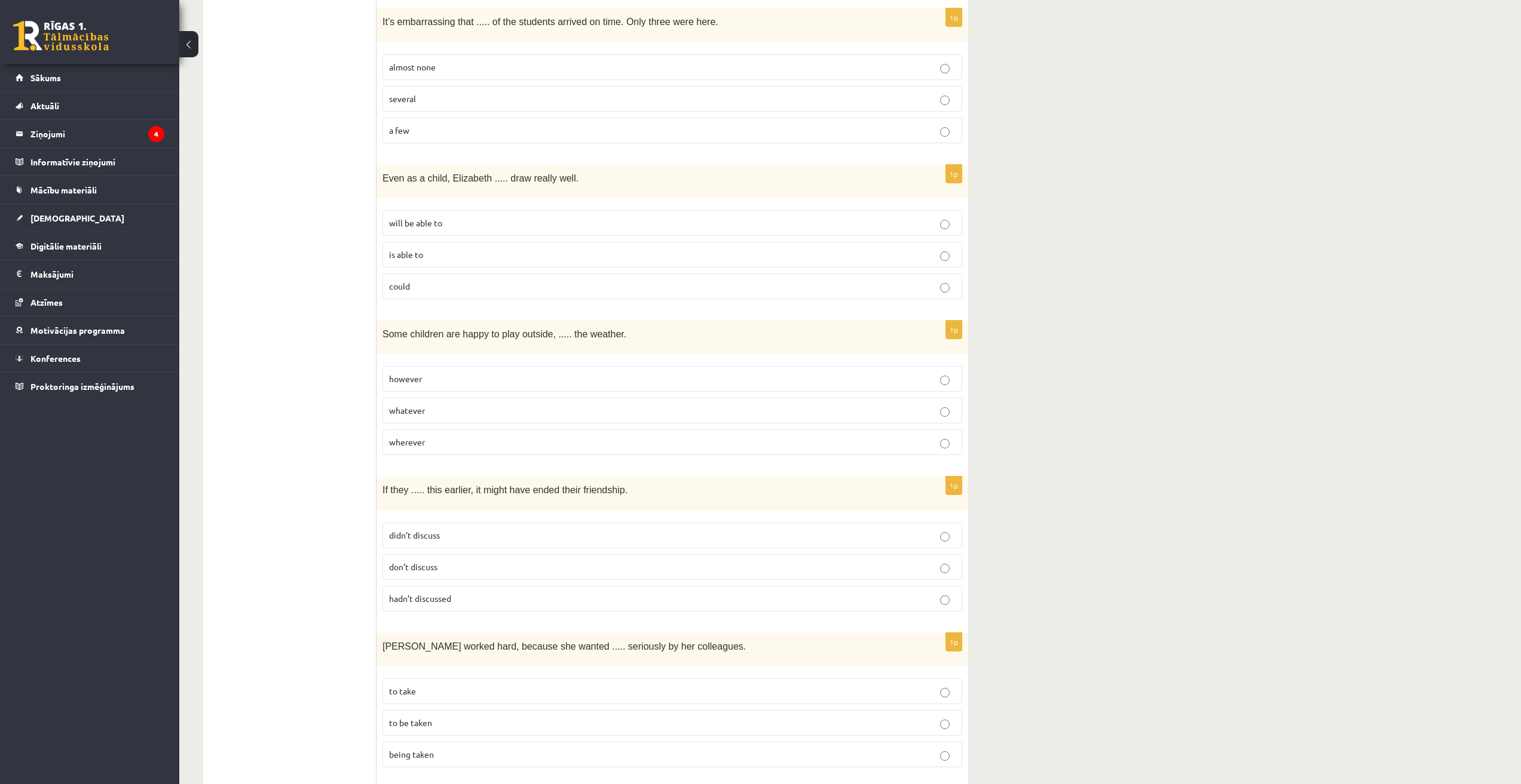
click at [357, 184] on ul "A Grammar B Reading C Reading D Listening Answer the question" at bounding box center [296, 427] width 161 height 3199
drag, startPoint x: 377, startPoint y: 157, endPoint x: 430, endPoint y: 281, distance: 134.9
click at [430, 281] on div "1p Even as a child, Elizabeth ..... draw really well. will be able to is able t…" at bounding box center [672, 236] width 591 height 144
copy div "Even as a child, Elizabeth ..... draw really well. will be able to is able to c…"
click at [754, 276] on div "11.a1 klases diagnosticējošais darbs angļu valodā par 10.klases mācību vielu , …" at bounding box center [585, 359] width 813 height 3402
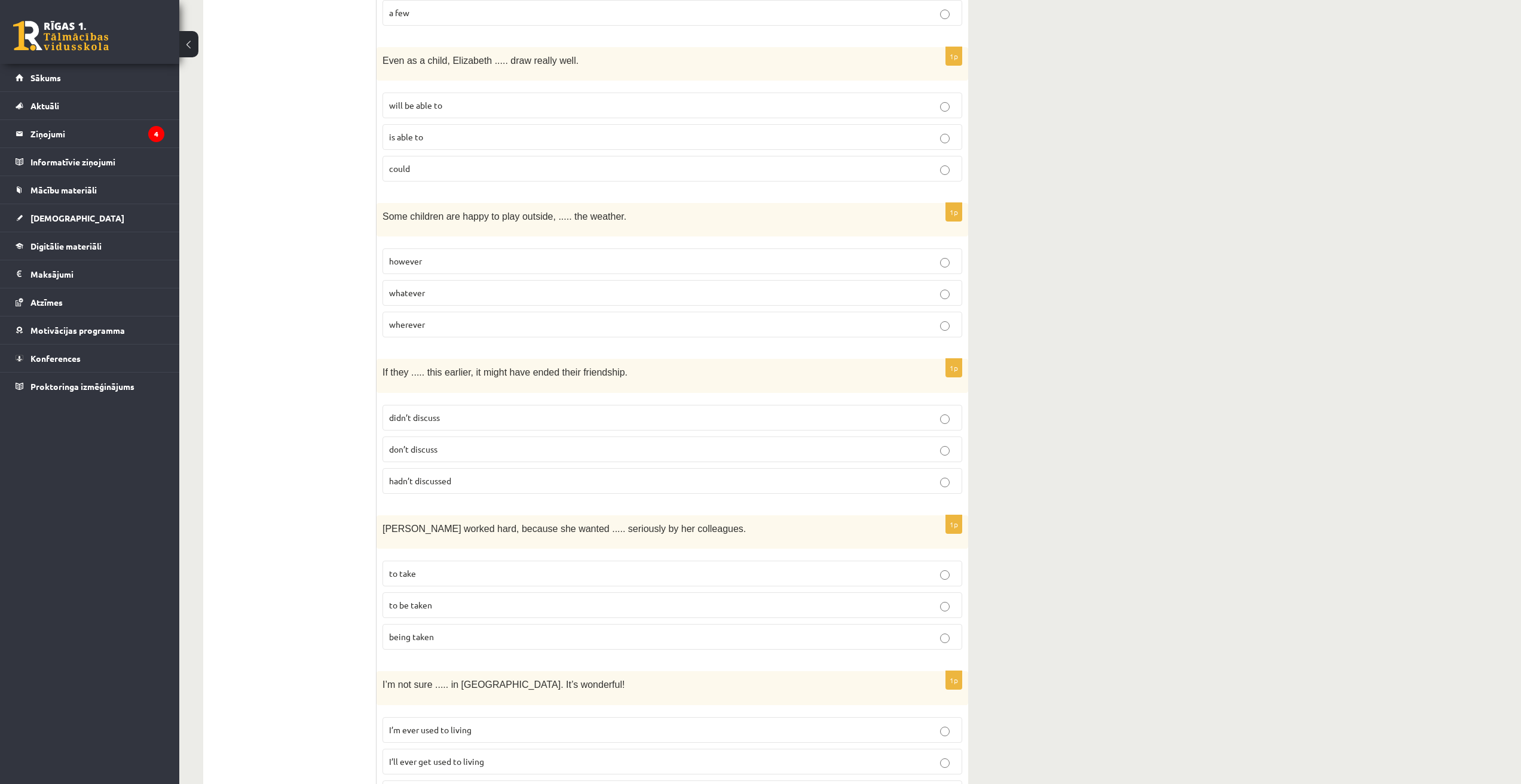
scroll to position [1447, 0]
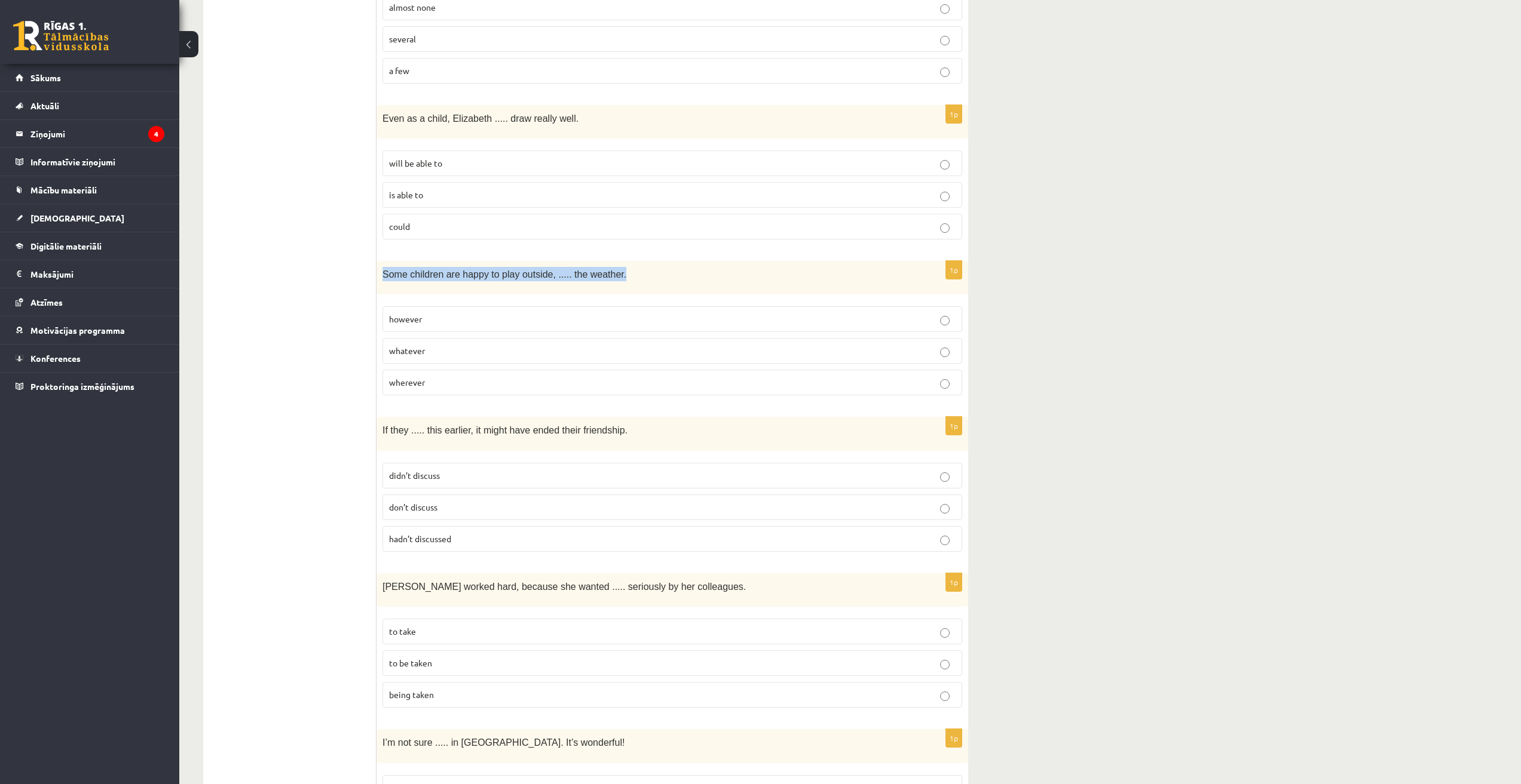
drag, startPoint x: 382, startPoint y: 264, endPoint x: 680, endPoint y: 262, distance: 298.0
click at [680, 262] on div "Some children are happy to play outside, ..... the weather." at bounding box center [672, 278] width 591 height 34
click at [680, 267] on p "Some children are happy to play outside, ..... the weather." at bounding box center [642, 274] width 520 height 14
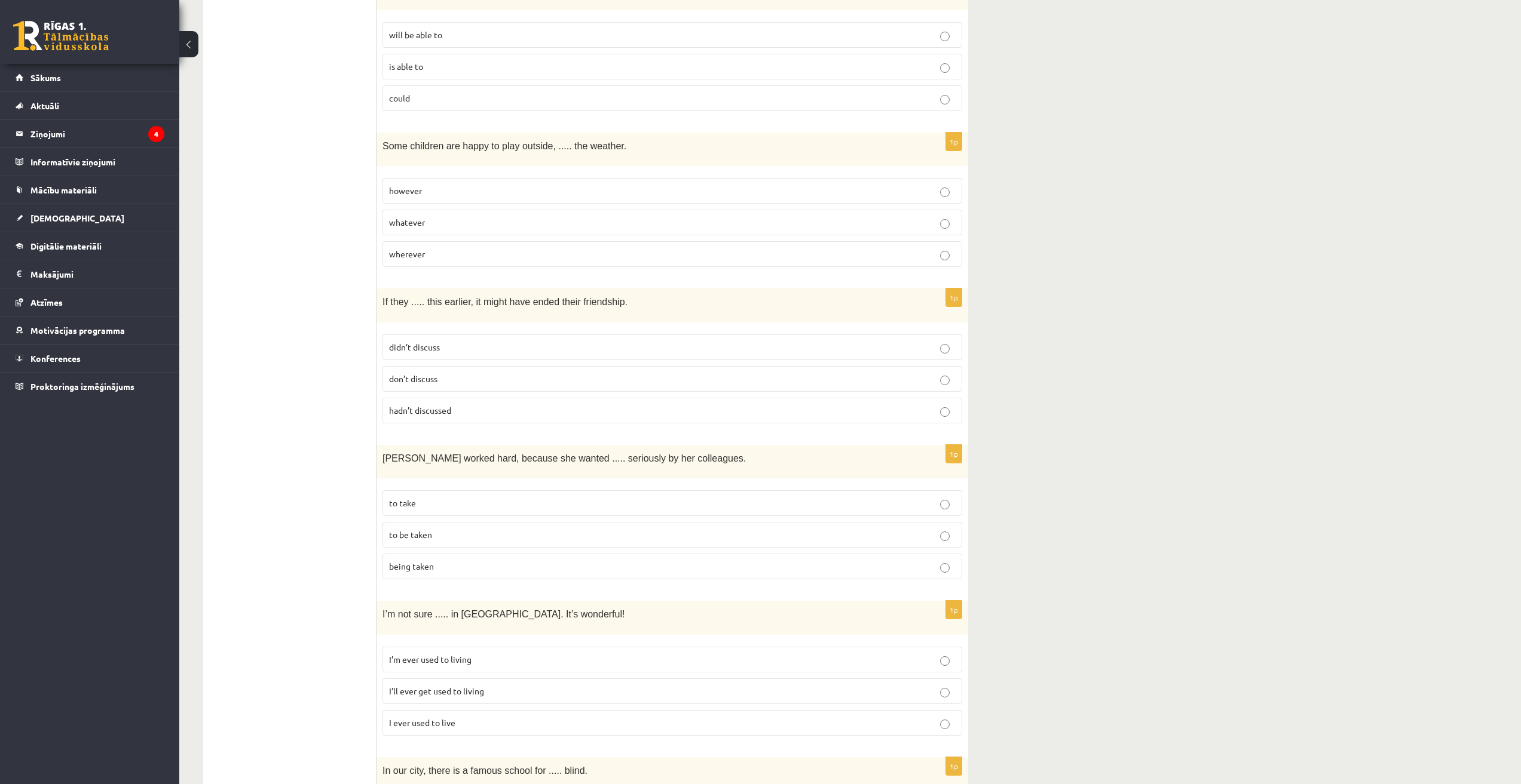
scroll to position [1566, 0]
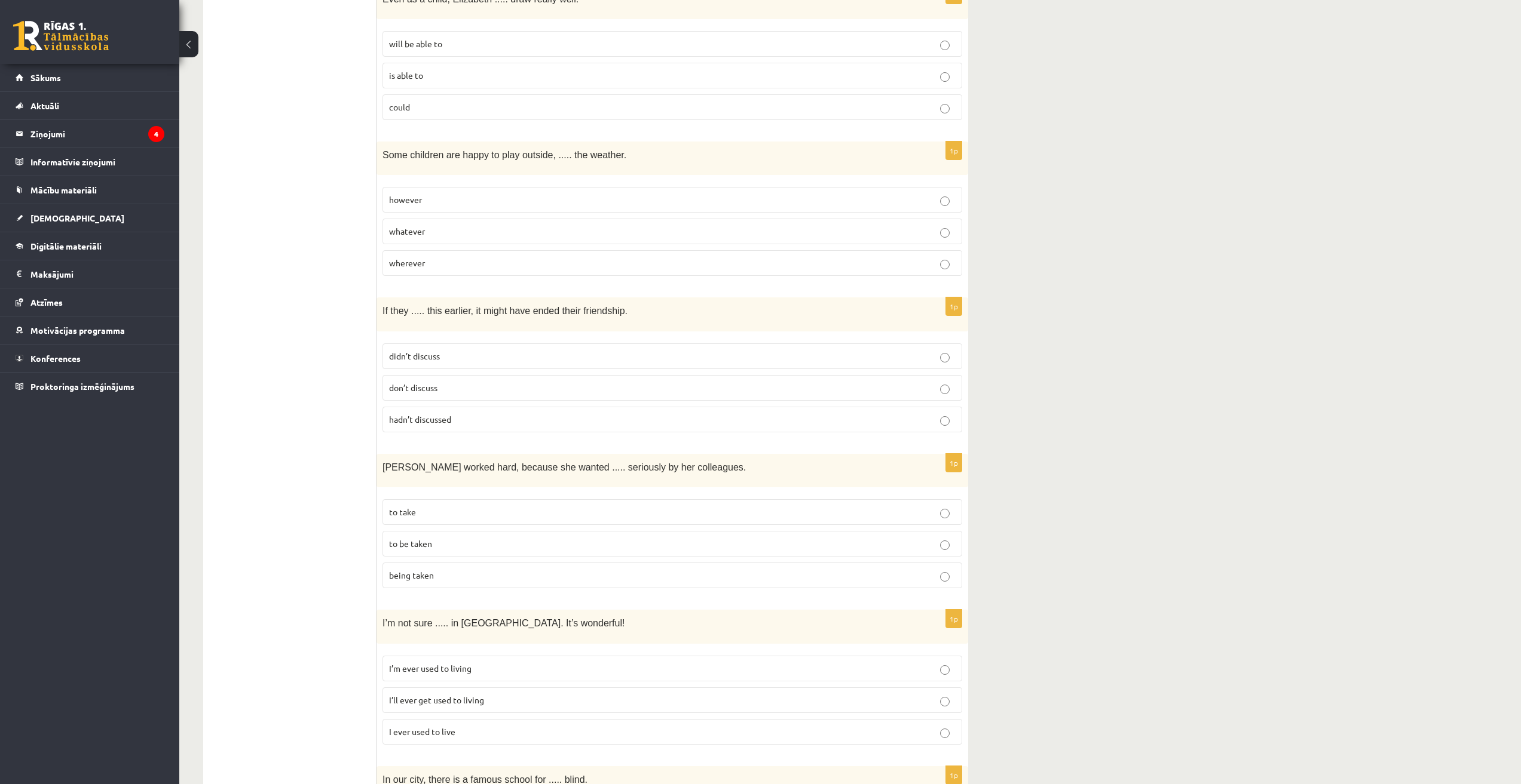
click at [754, 219] on label "whatever" at bounding box center [672, 231] width 580 height 26
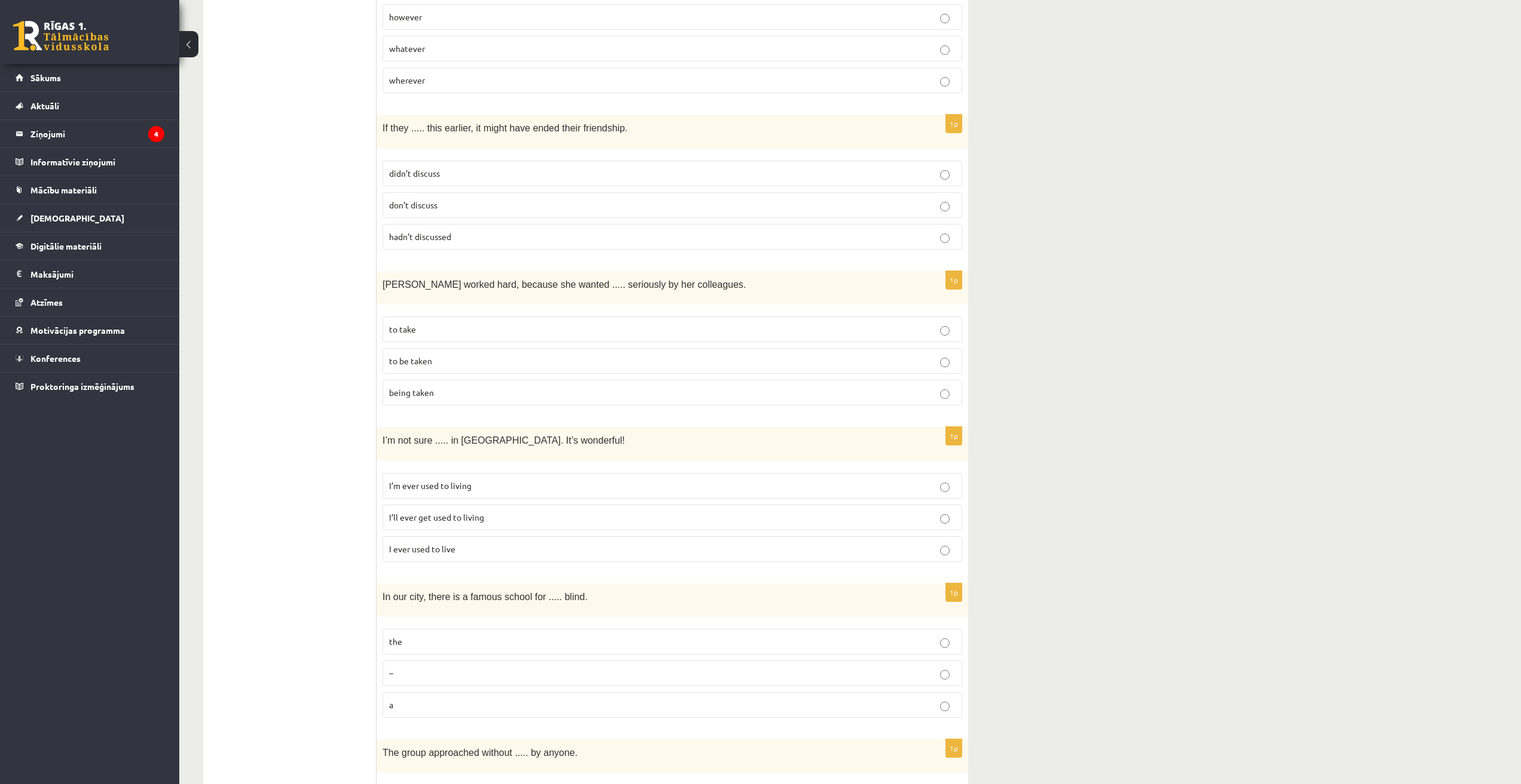
scroll to position [1746, 0]
click at [364, 356] on ul "A Grammar B Reading C Reading D Listening Answer the question" at bounding box center [296, 68] width 161 height 3199
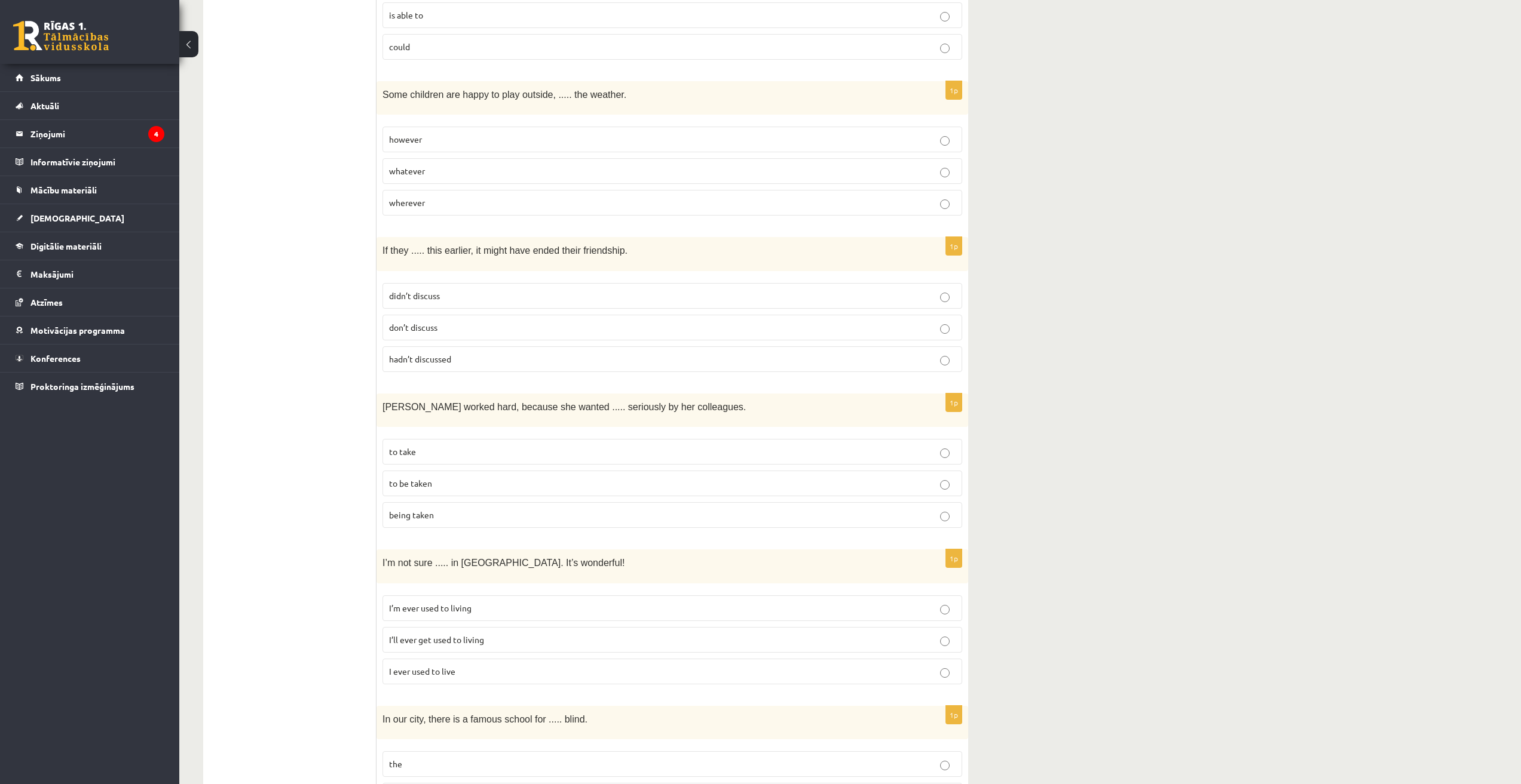
scroll to position [1626, 0]
click at [754, 290] on p "didn’t discuss" at bounding box center [672, 296] width 567 height 12
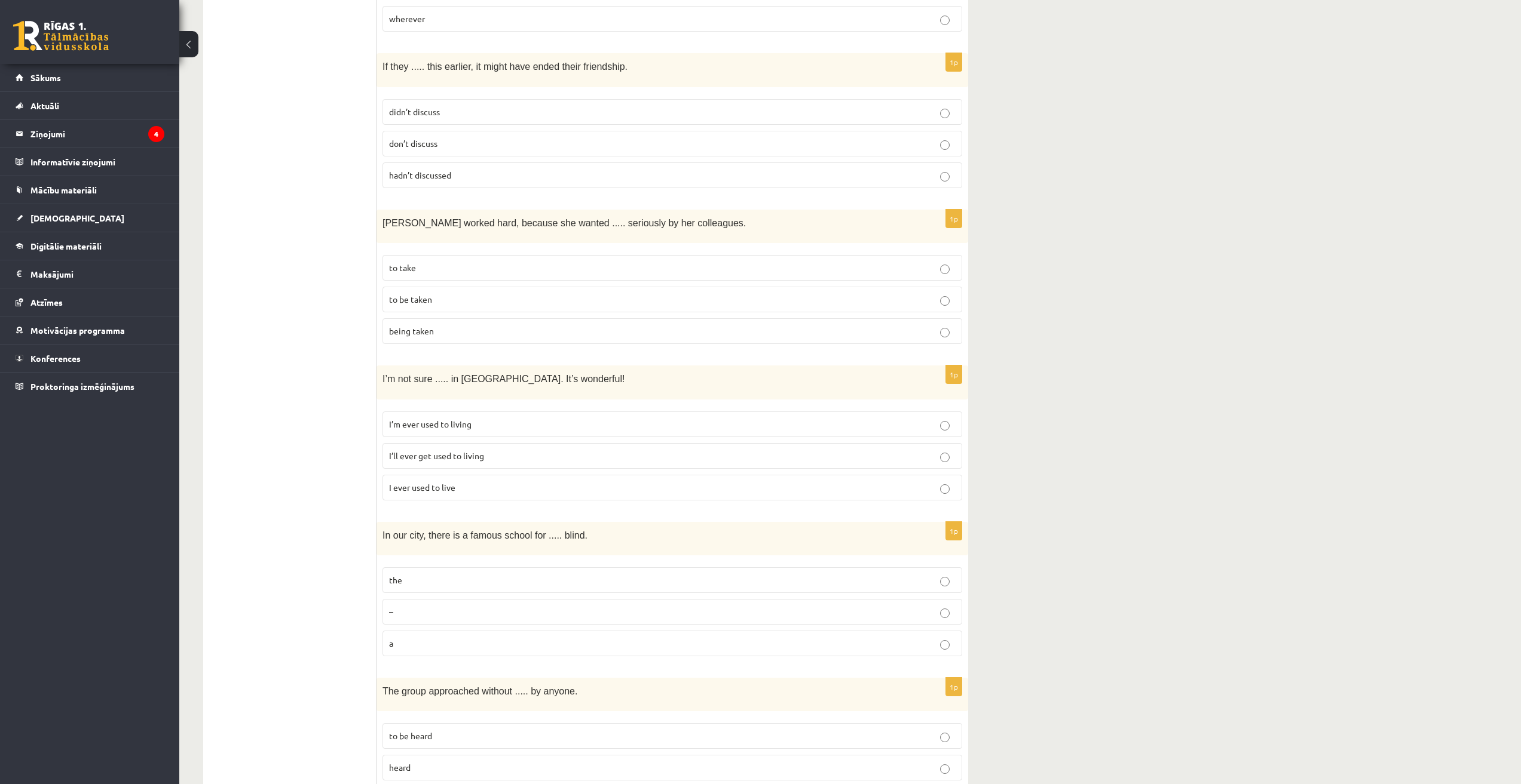
scroll to position [1805, 0]
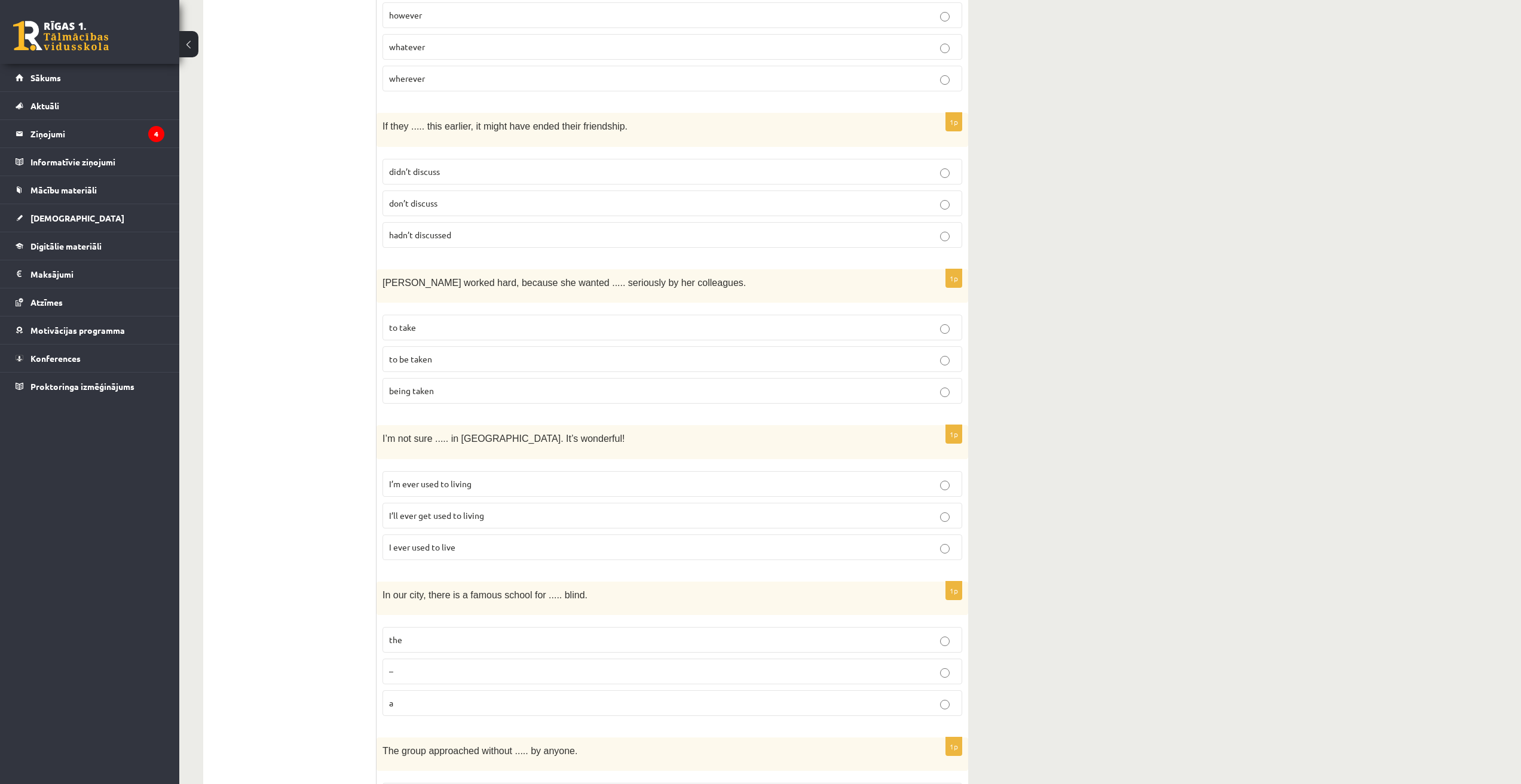
scroll to position [1746, 0]
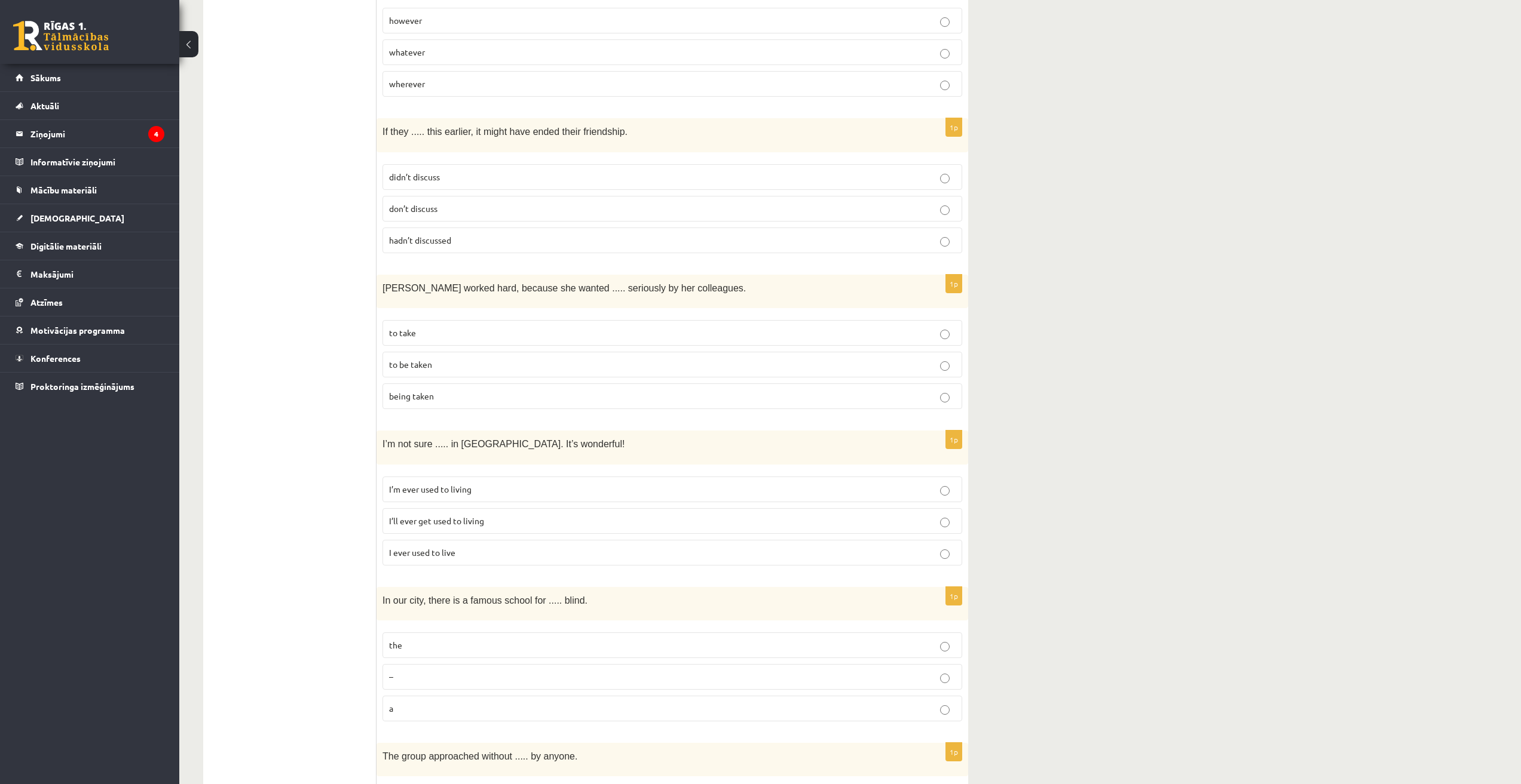
click at [384, 281] on p "Emma worked hard, because she wanted ..... seriously by her colleagues." at bounding box center [642, 288] width 520 height 14
drag, startPoint x: 382, startPoint y: 271, endPoint x: 722, endPoint y: 277, distance: 340.1
click at [722, 277] on div "Emma worked hard, because she wanted ..... seriously by her colleagues." at bounding box center [672, 291] width 591 height 34
click at [699, 358] on p "to be taken" at bounding box center [672, 365] width 567 height 12
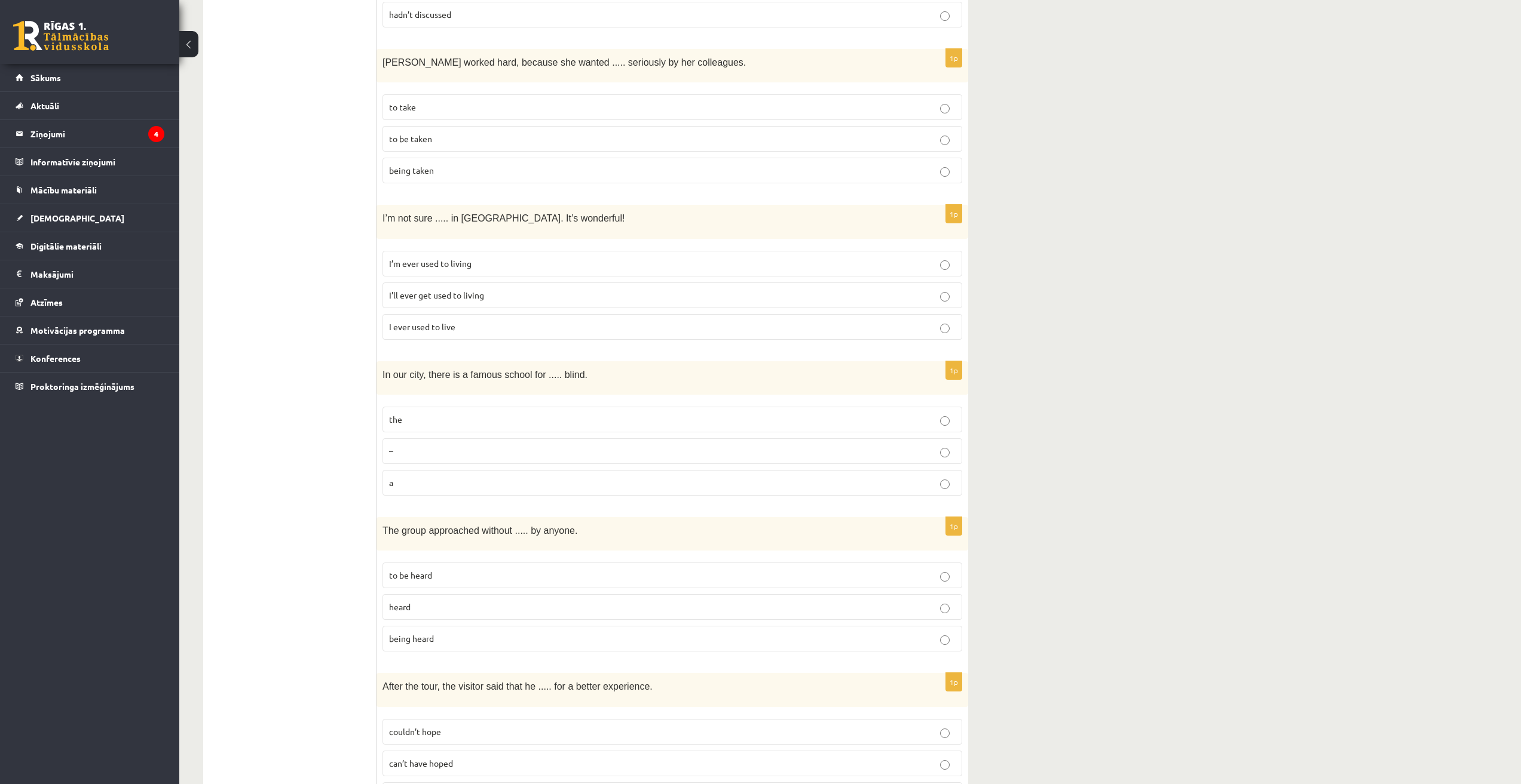
scroll to position [1985, 0]
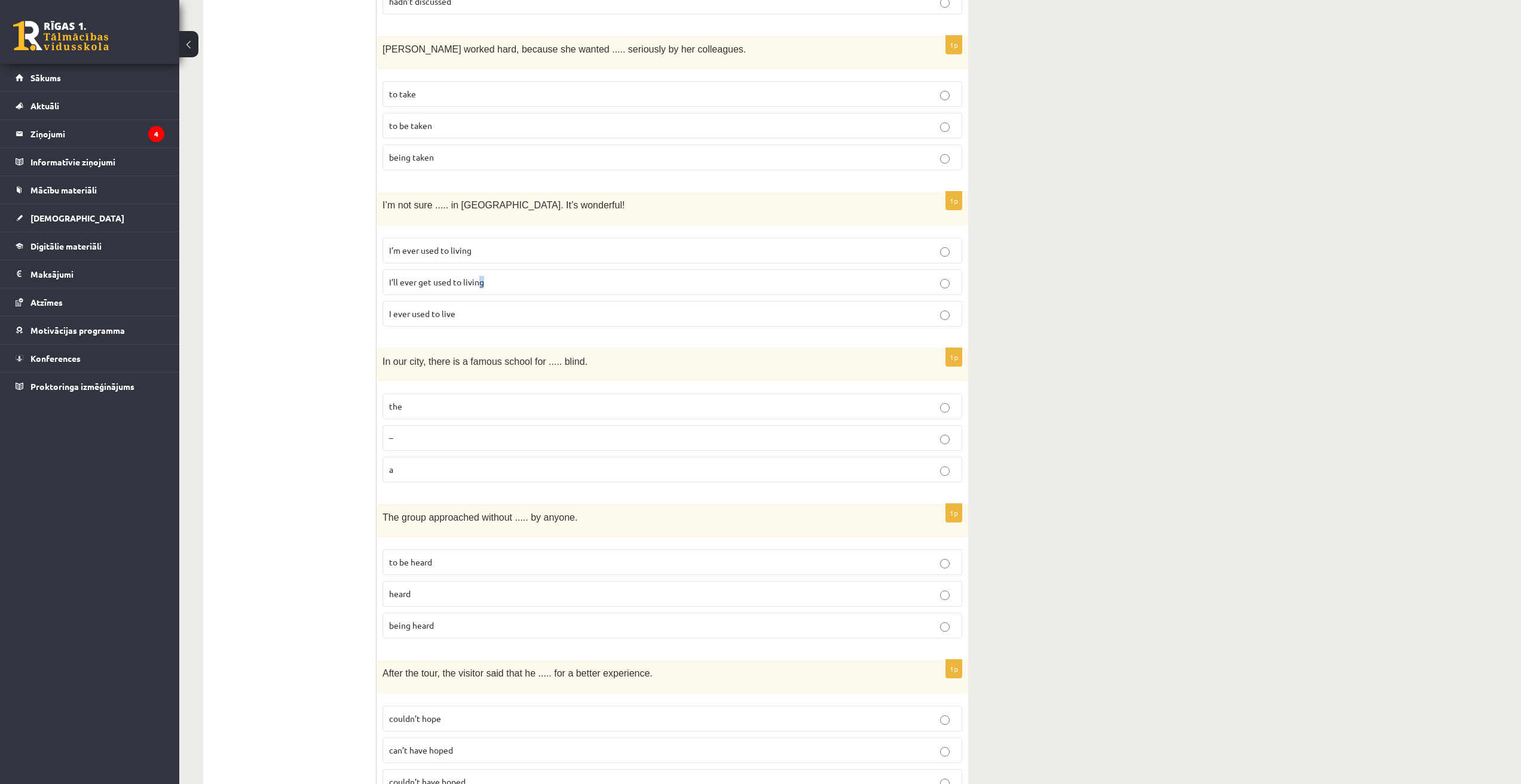
click at [483, 276] on span "I’ll ever get used to living" at bounding box center [436, 281] width 95 height 11
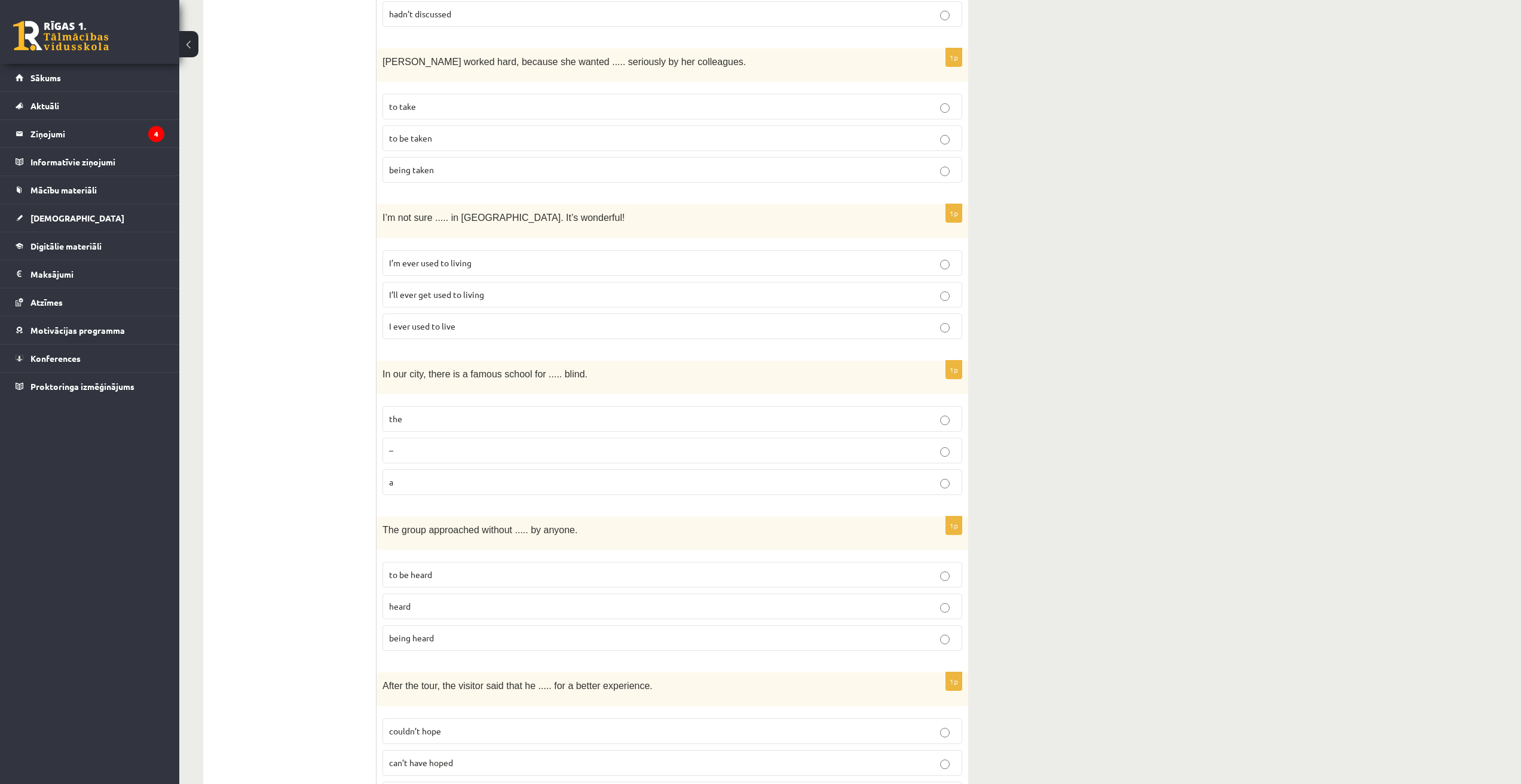
scroll to position [2135, 0]
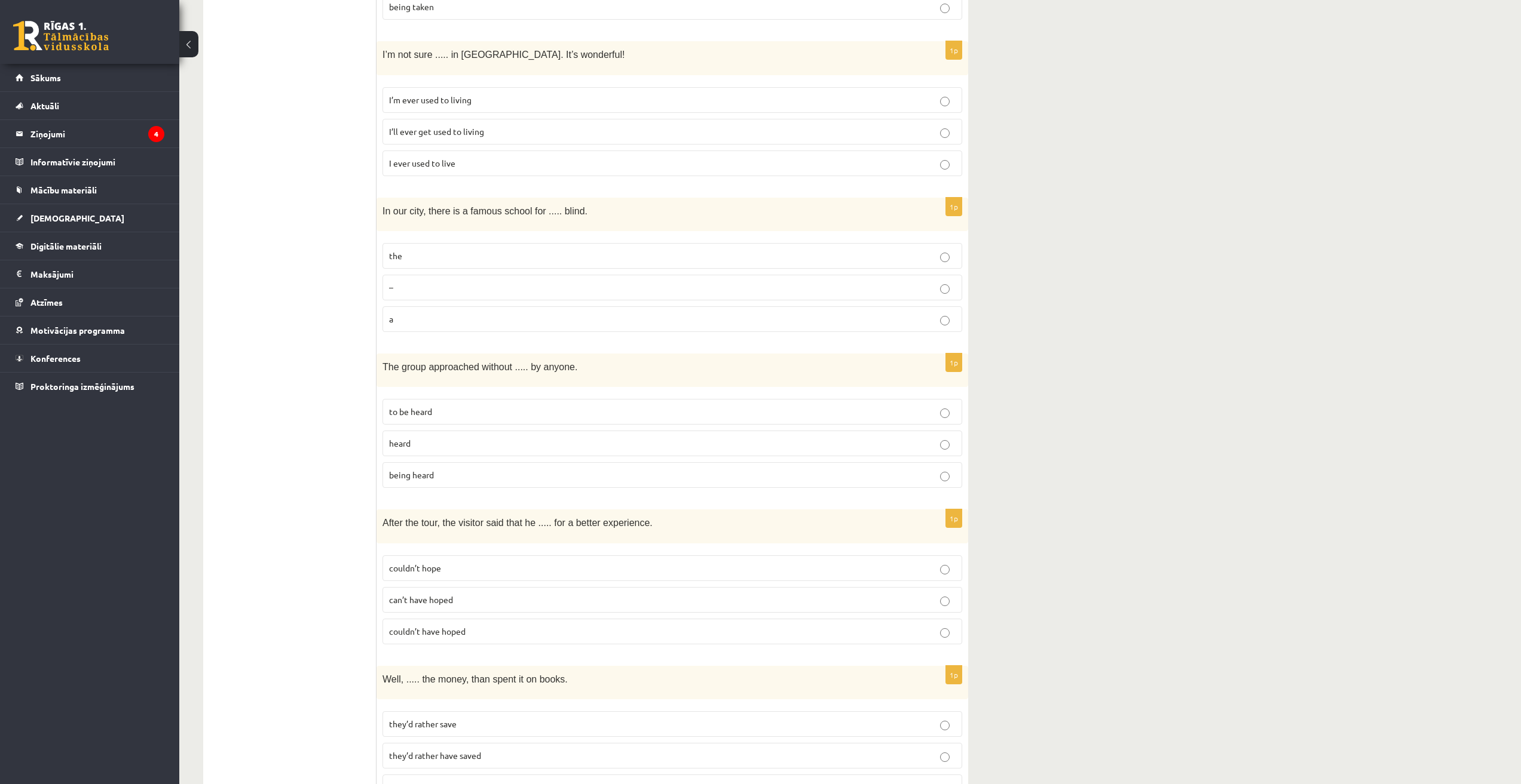
click at [754, 281] on p "–" at bounding box center [672, 288] width 567 height 12
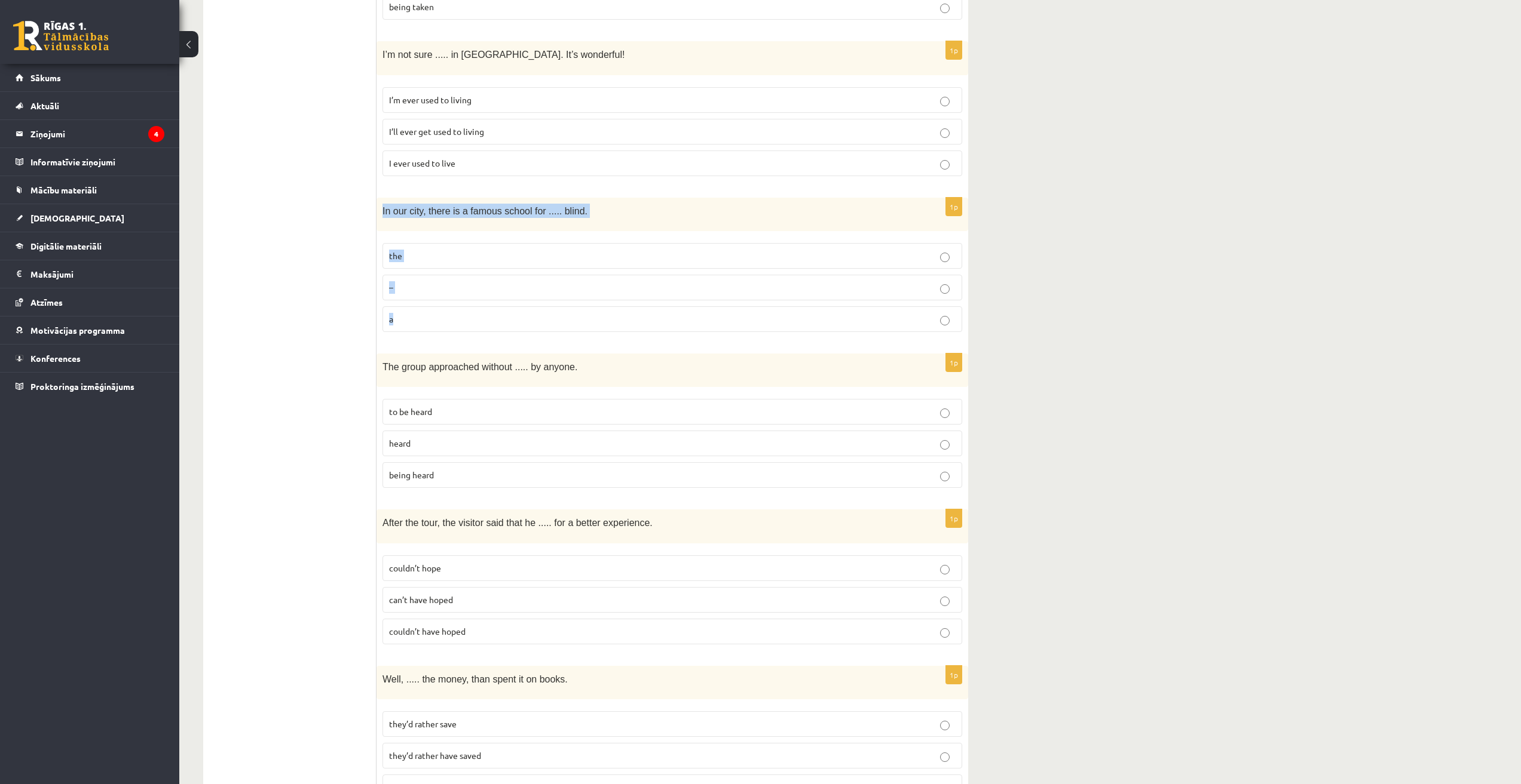
drag, startPoint x: 376, startPoint y: 187, endPoint x: 432, endPoint y: 291, distance: 118.1
click at [432, 291] on div "1p In our city, there is a famous school for ..... blind. the – a" at bounding box center [672, 269] width 591 height 144
copy div "In our city, there is a famous school for ..... blind. the – a"
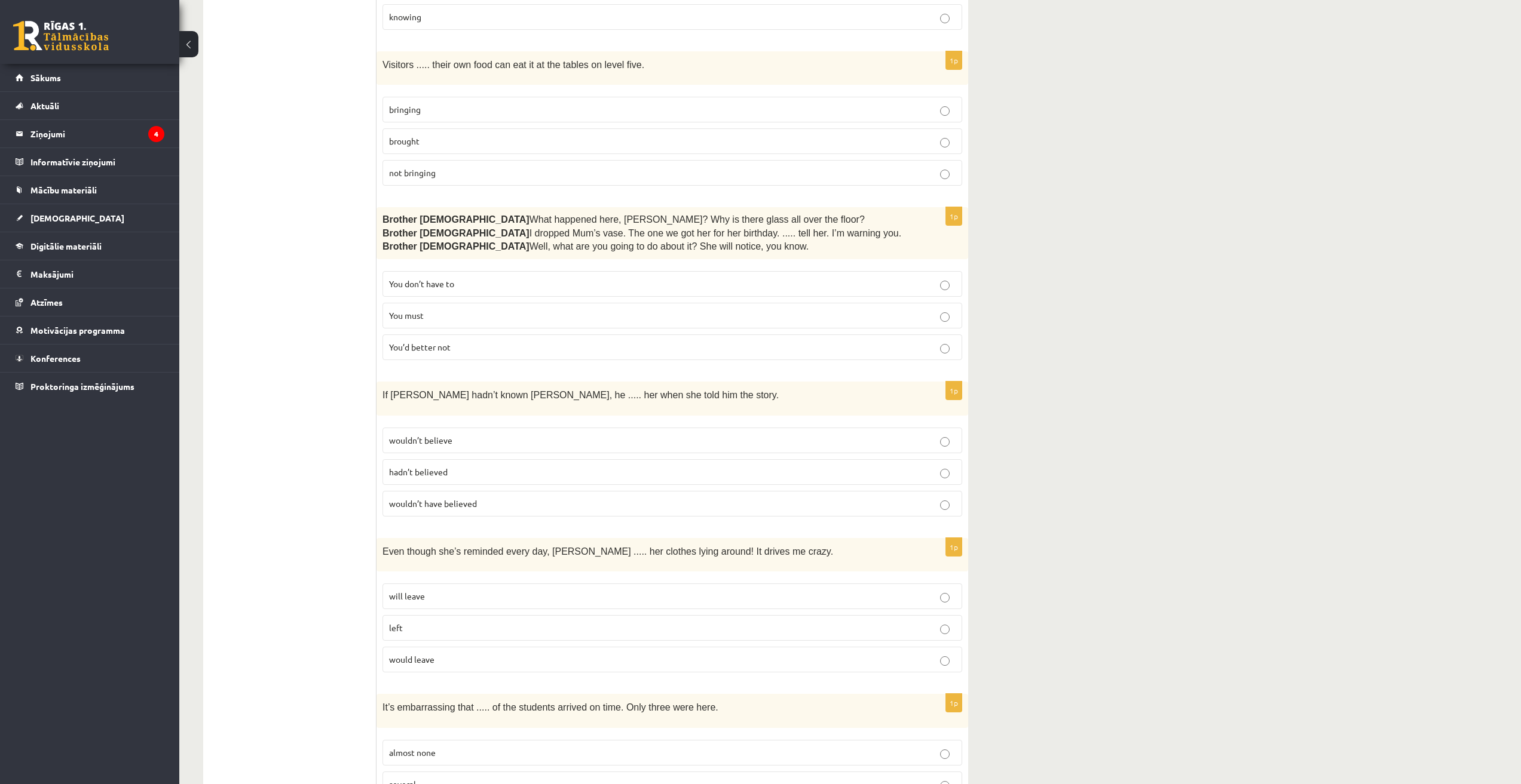
click at [589, 647] on label "would leave" at bounding box center [672, 659] width 580 height 26
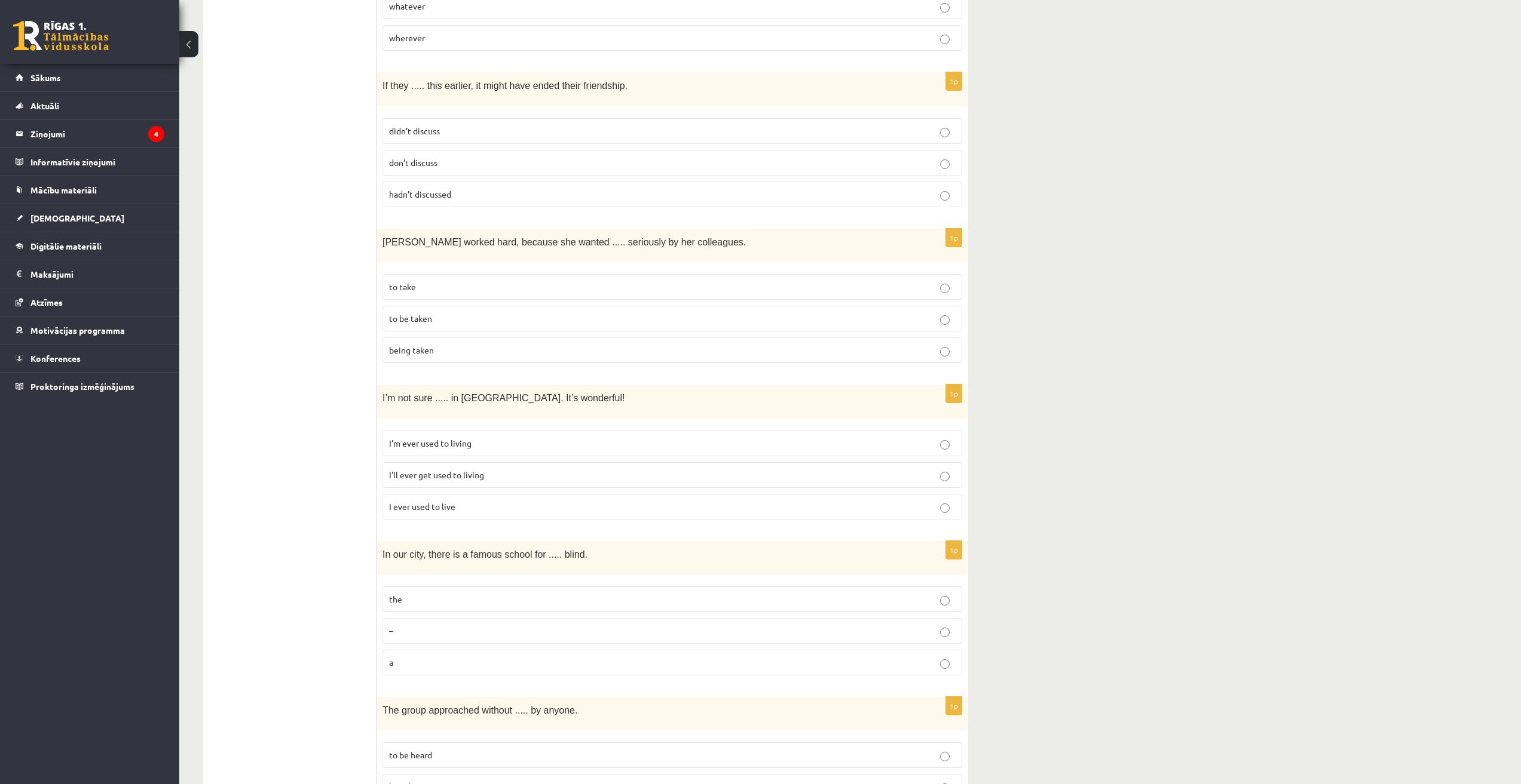
scroll to position [2210, 0]
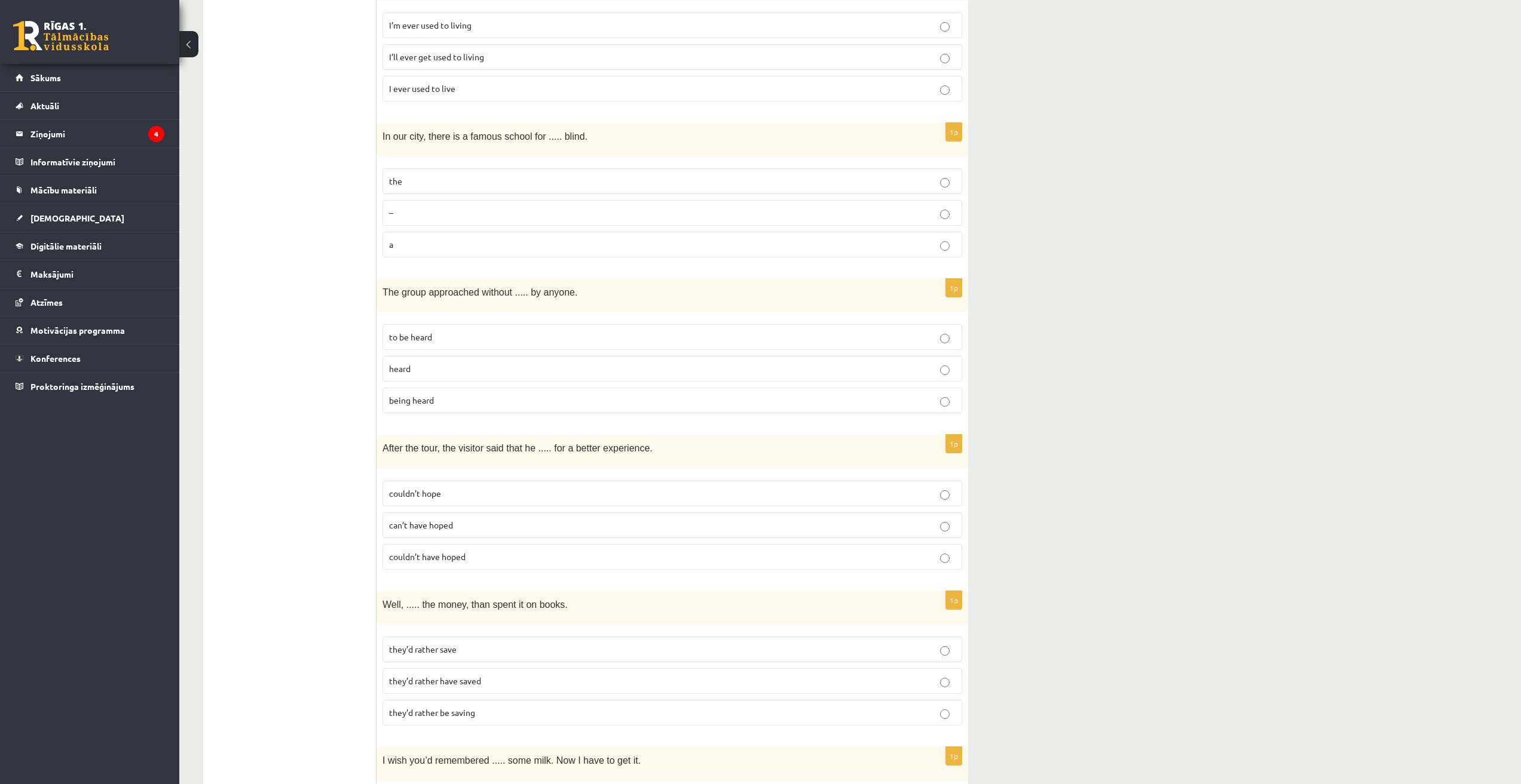
click at [643, 163] on fieldset "the – a" at bounding box center [672, 211] width 580 height 98
click at [643, 175] on p "the" at bounding box center [672, 181] width 567 height 12
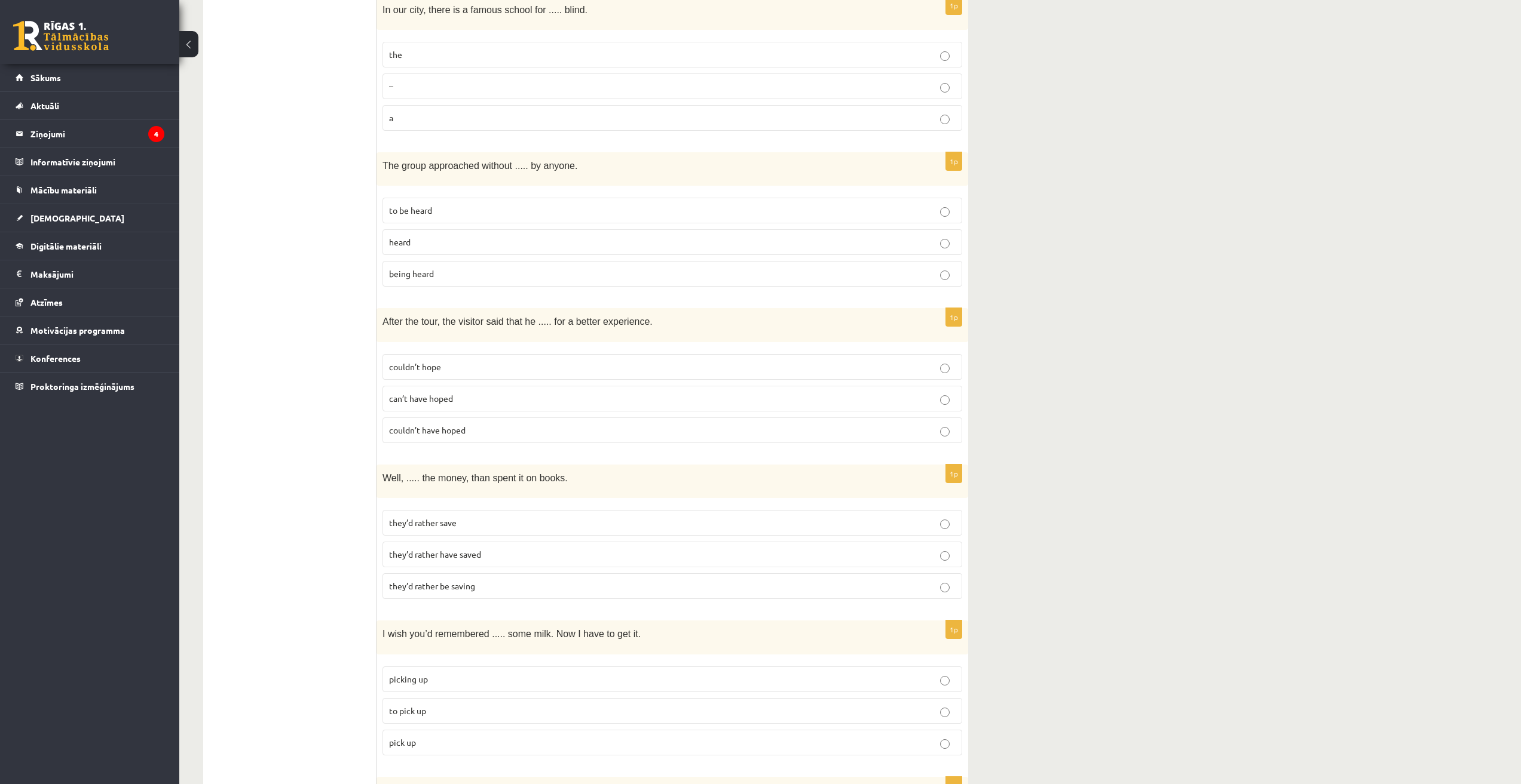
scroll to position [2329, 0]
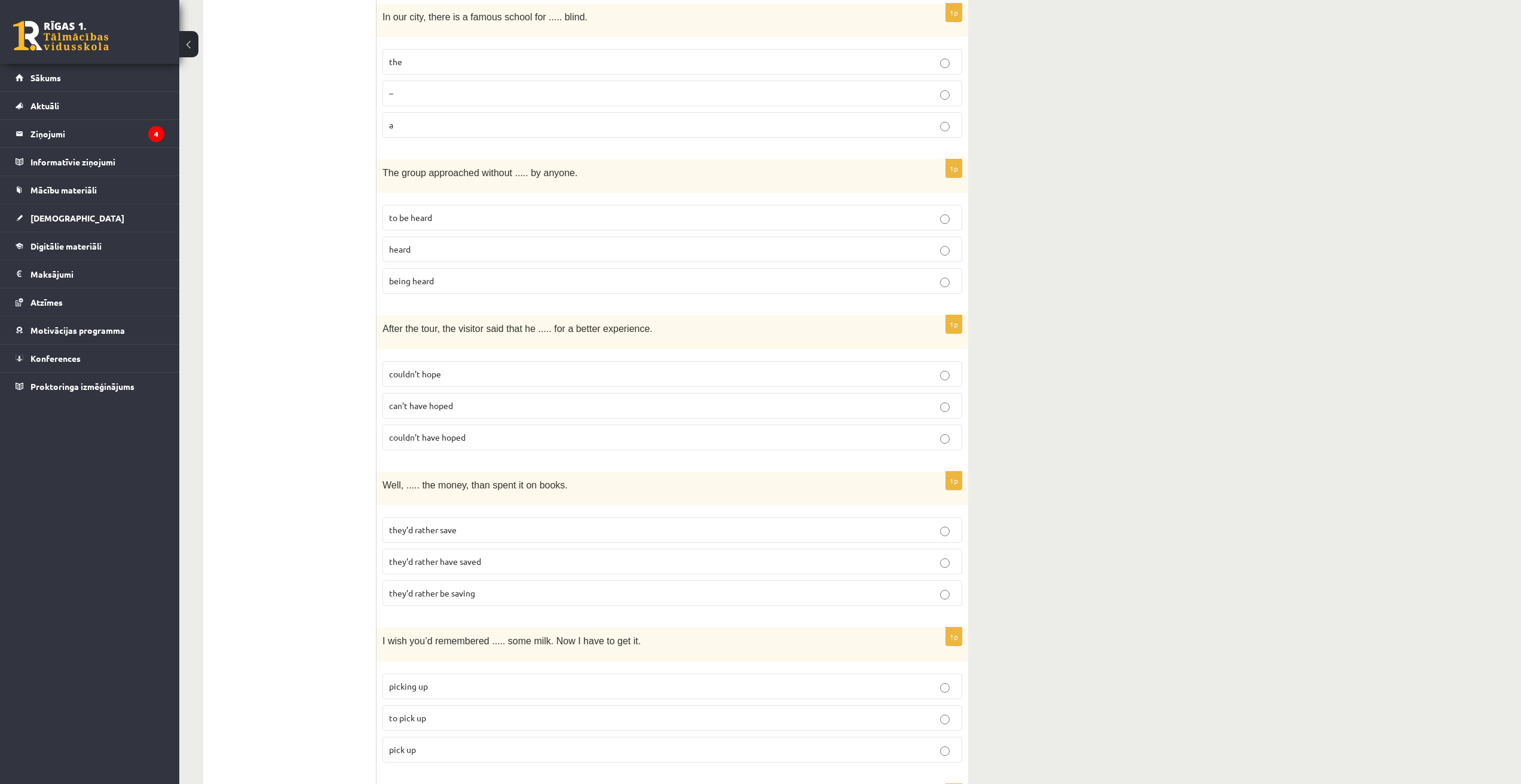
click at [754, 269] on label "being heard" at bounding box center [672, 281] width 580 height 26
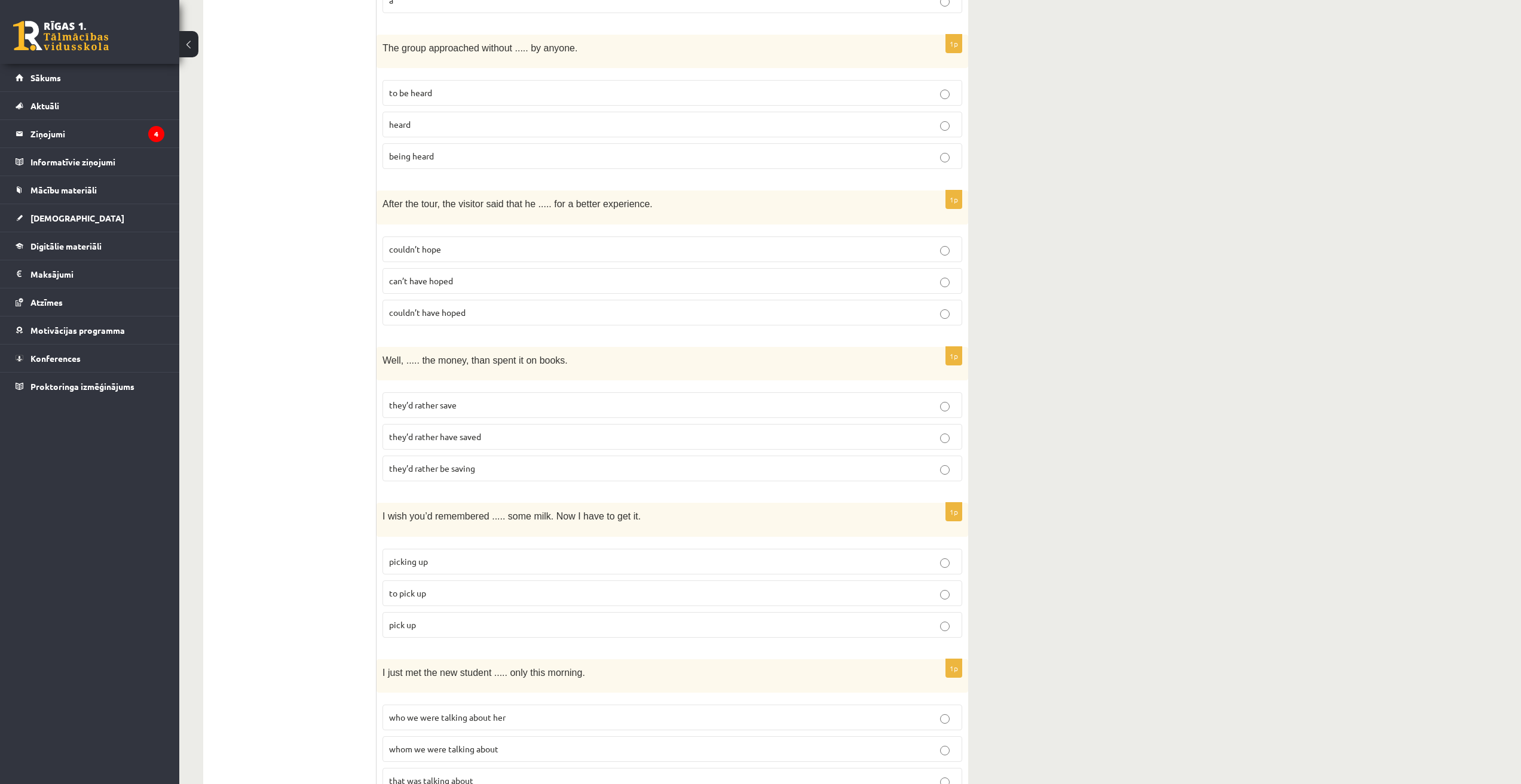
scroll to position [2508, 0]
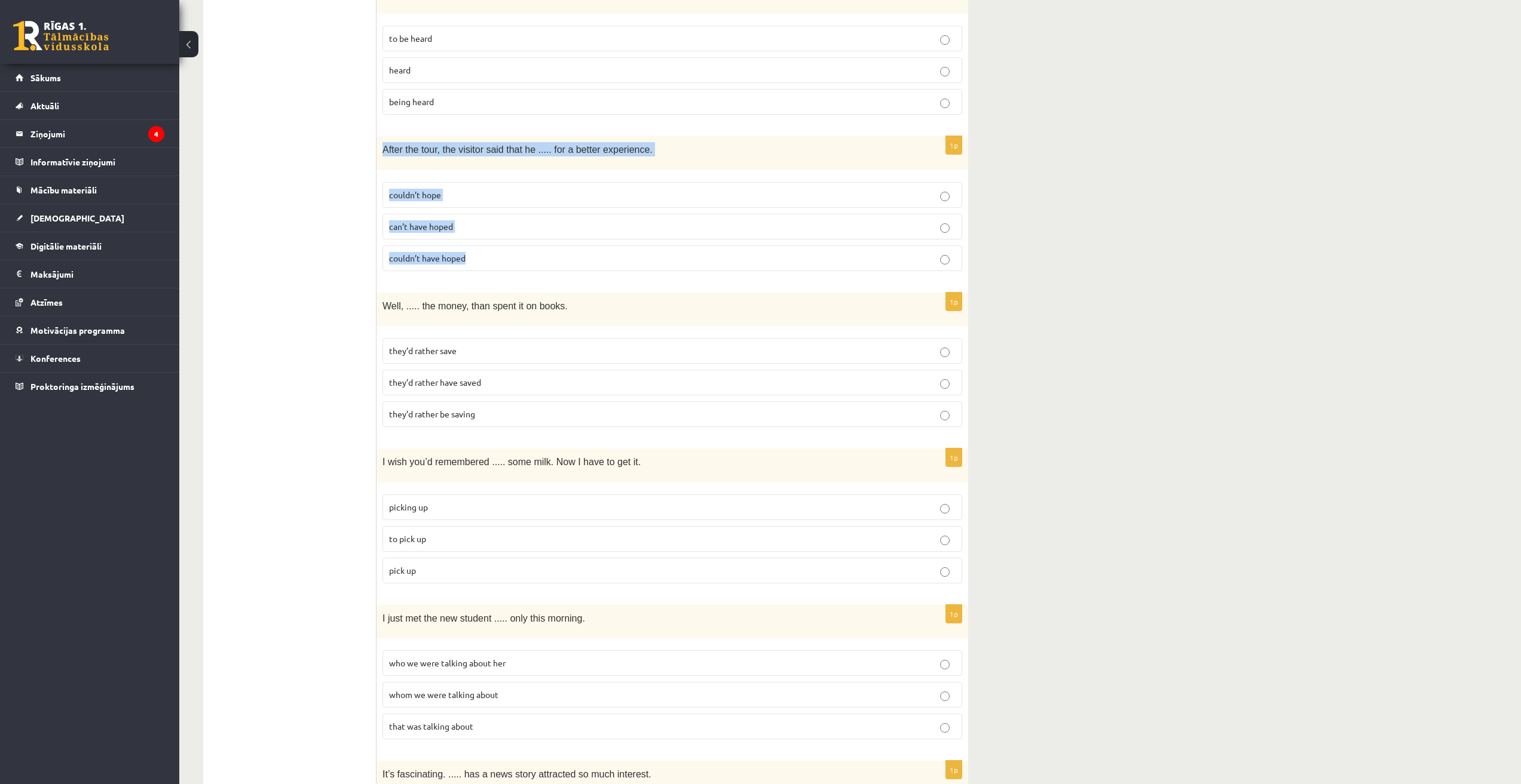
drag, startPoint x: 380, startPoint y: 125, endPoint x: 480, endPoint y: 234, distance: 147.9
click at [480, 234] on div "1p After the tour, the visitor said that he ..... for a better experience. coul…" at bounding box center [672, 208] width 591 height 144
copy div "After the tour, the visitor said that he ..... for a better experience. couldn’…"
drag, startPoint x: 333, startPoint y: 222, endPoint x: 344, endPoint y: 227, distance: 12.1
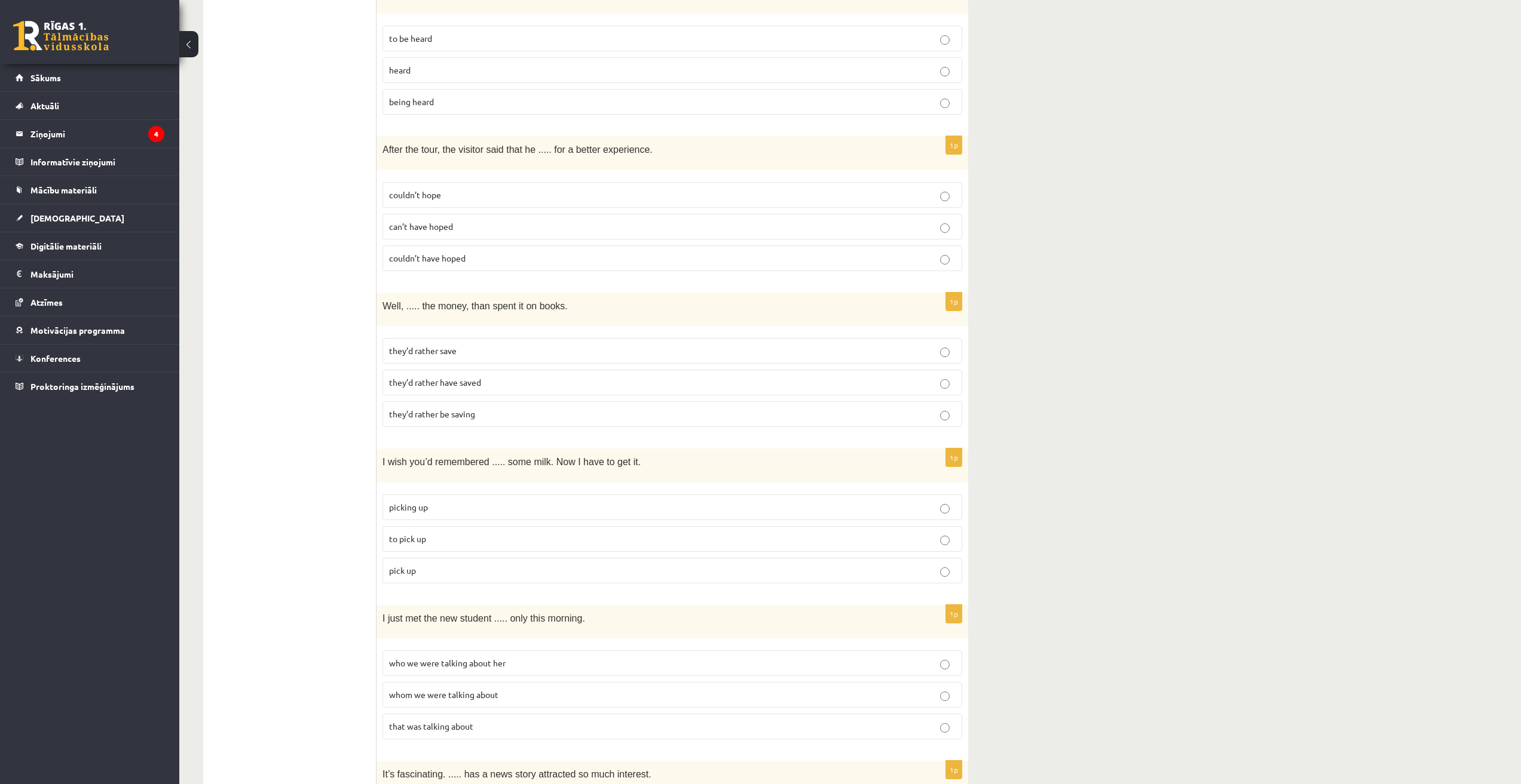
click at [754, 220] on p "can’t have hoped" at bounding box center [672, 227] width 567 height 12
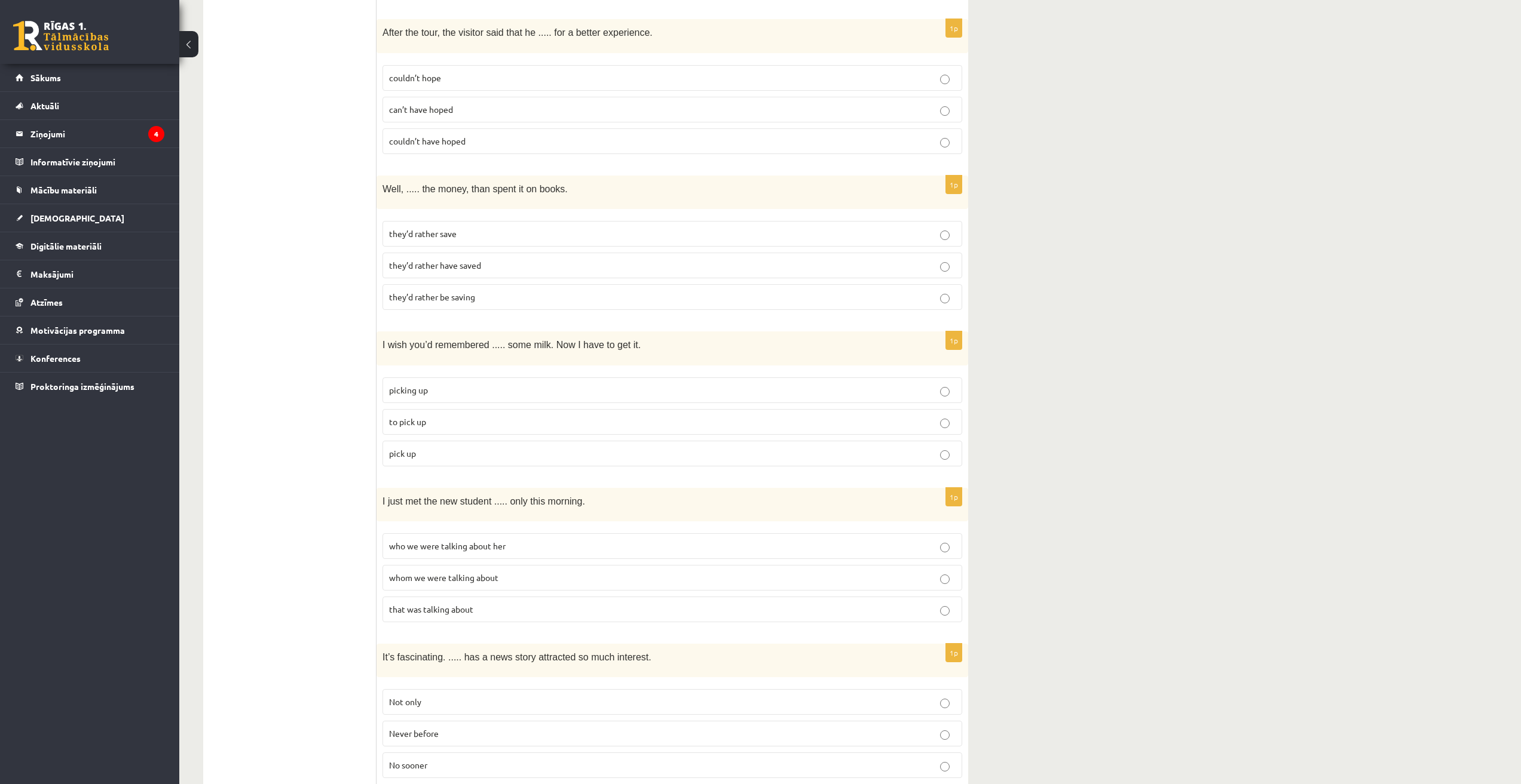
scroll to position [2627, 0]
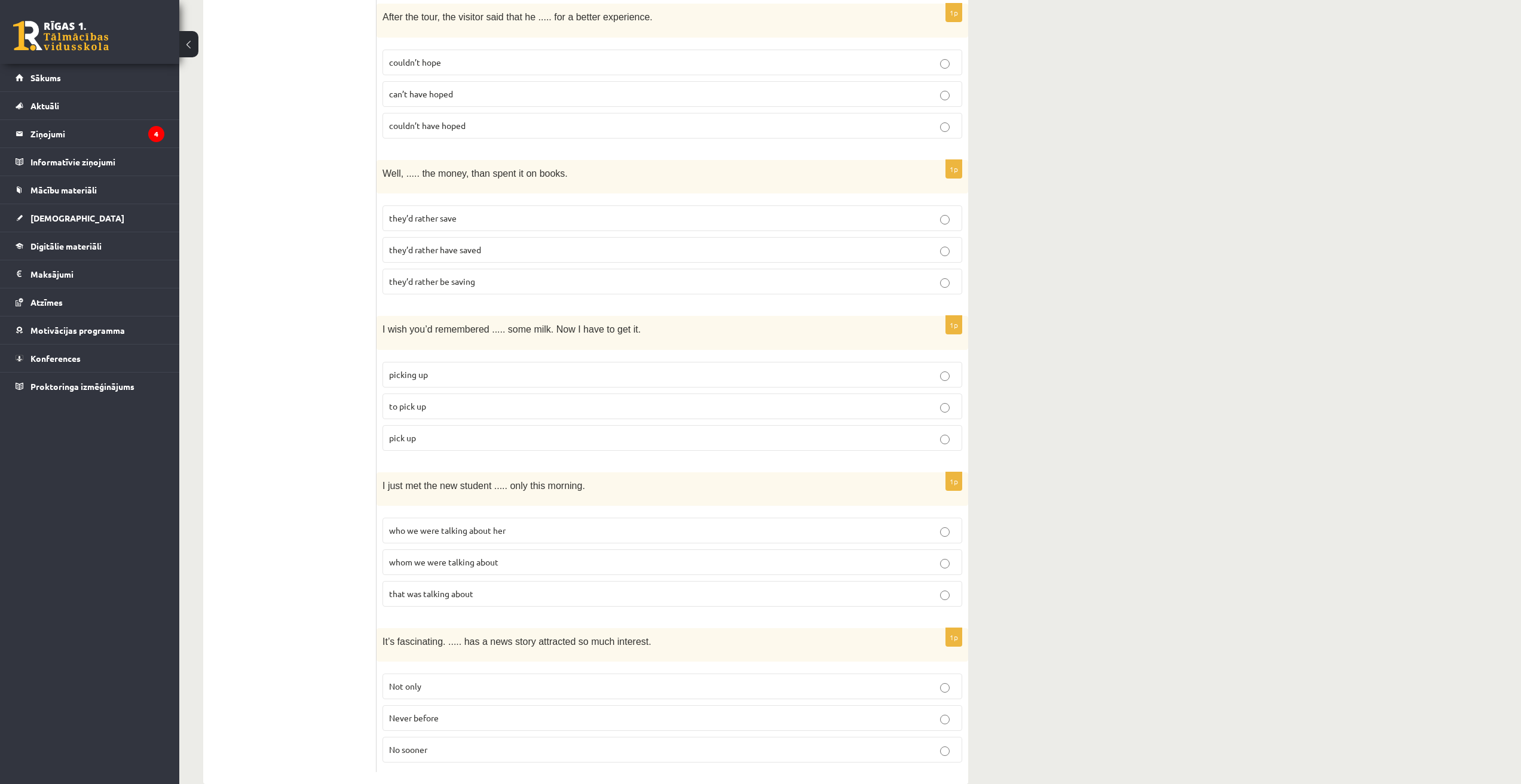
scroll to position [2641, 0]
drag, startPoint x: 379, startPoint y: 150, endPoint x: 504, endPoint y: 265, distance: 169.9
click at [504, 265] on div "1p Well, ..... the money, than spent it on books. they’d rather save they’d rat…" at bounding box center [672, 231] width 591 height 144
copy div "Well, ..... the money, than spent it on books. they’d rather save they’d rather…"
click at [428, 236] on label "they’d rather have saved" at bounding box center [672, 249] width 580 height 26
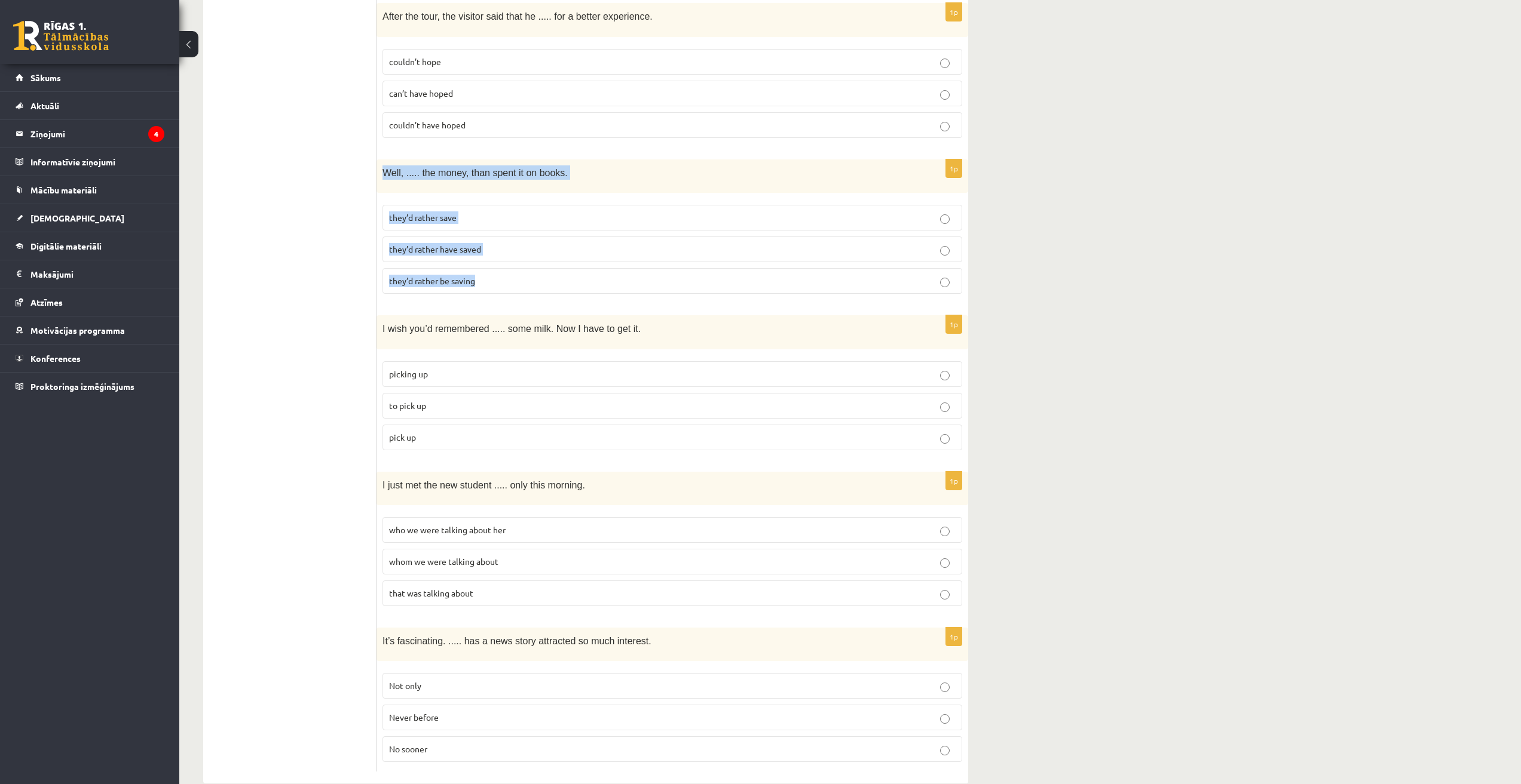
click at [754, 393] on label "to pick up" at bounding box center [672, 405] width 580 height 26
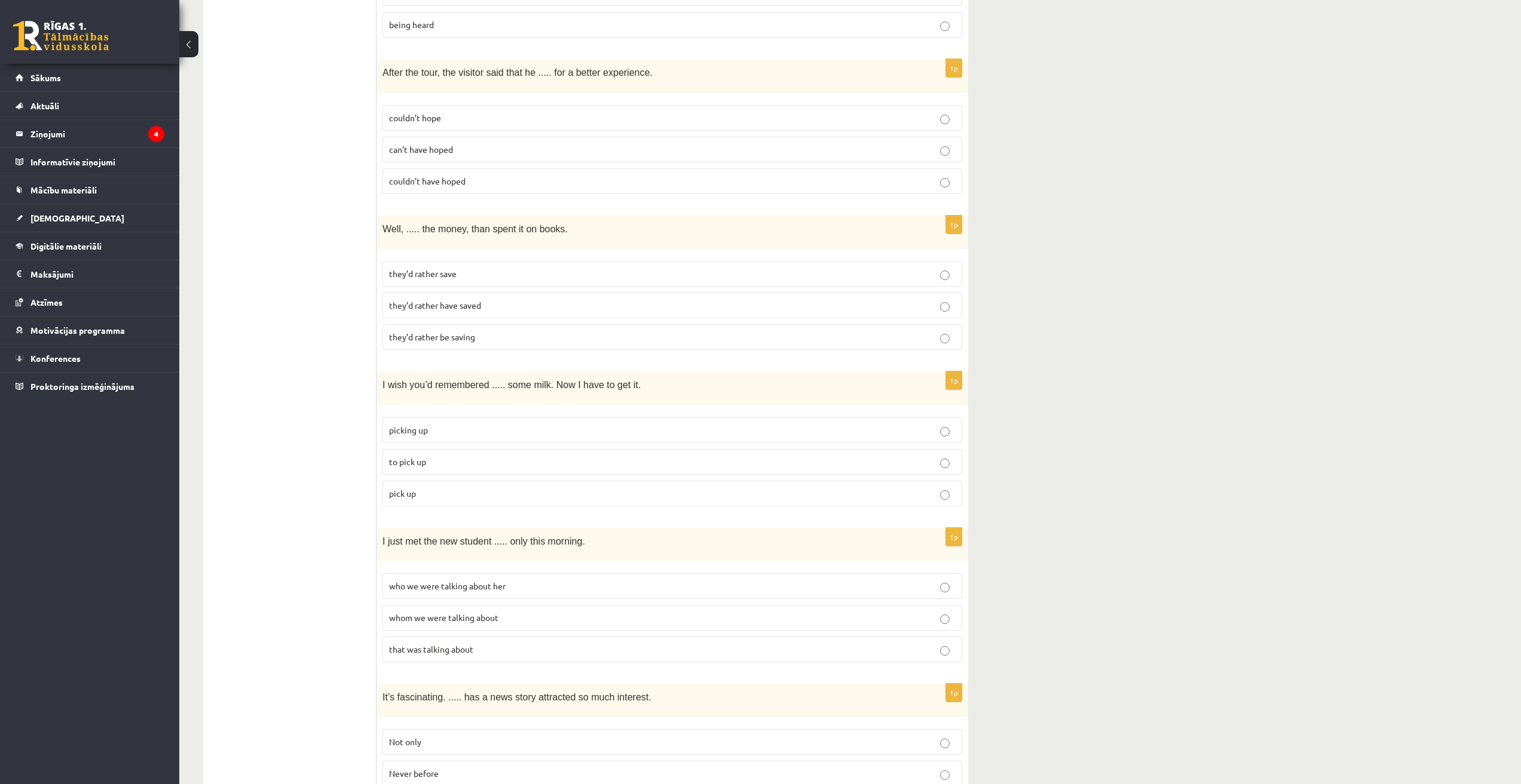
scroll to position [2581, 0]
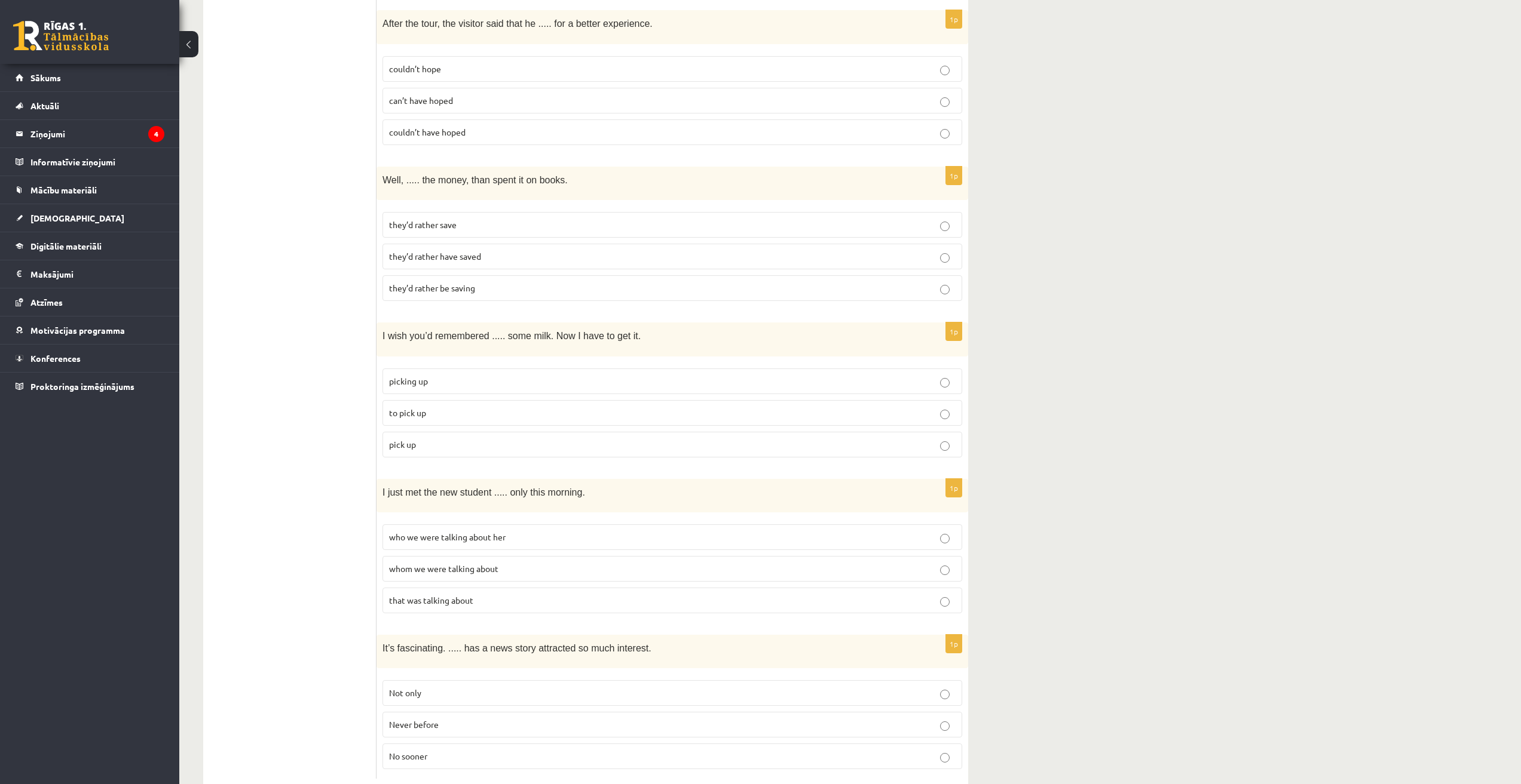
scroll to position [2641, 0]
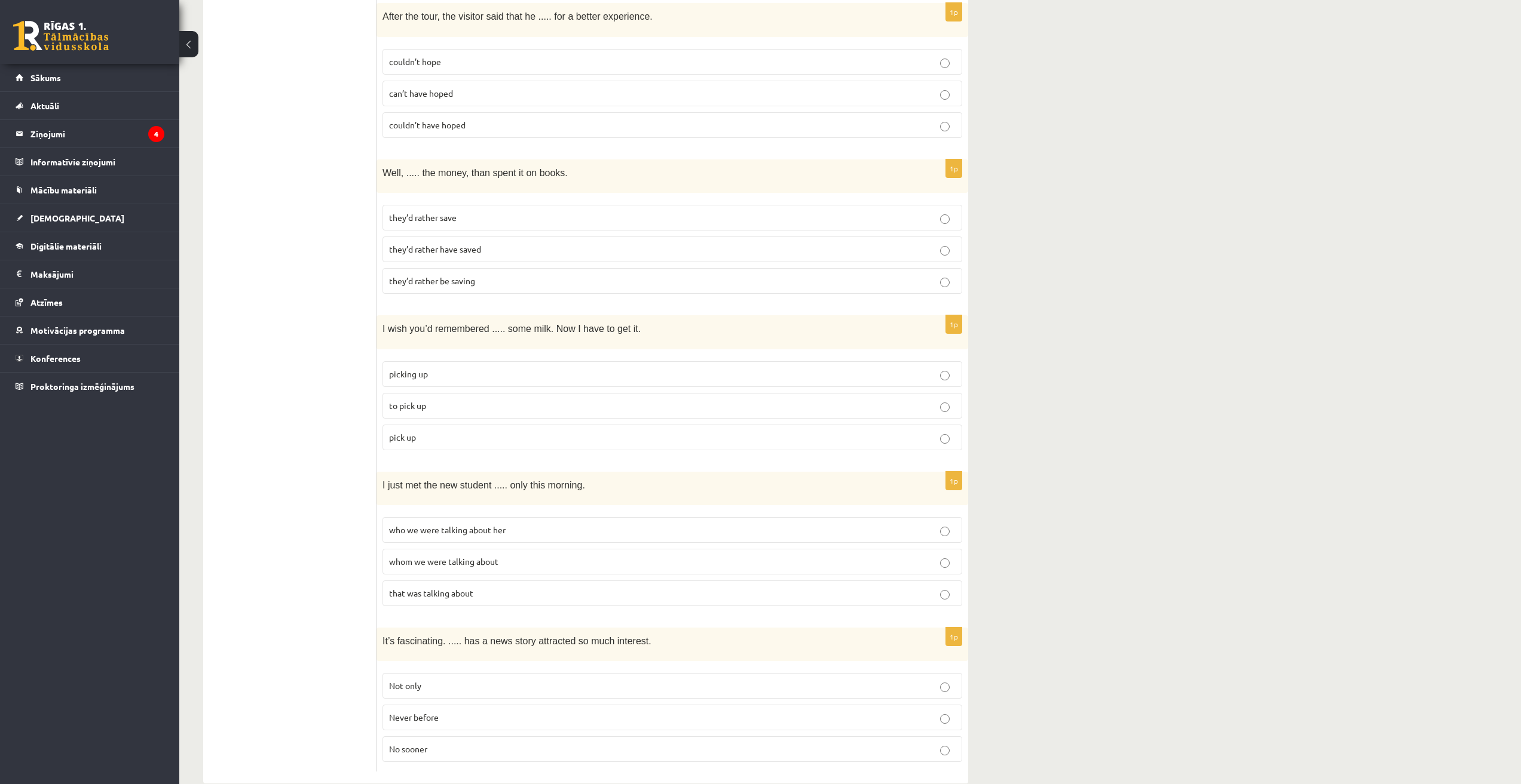
drag, startPoint x: 776, startPoint y: 434, endPoint x: 1015, endPoint y: 346, distance: 254.7
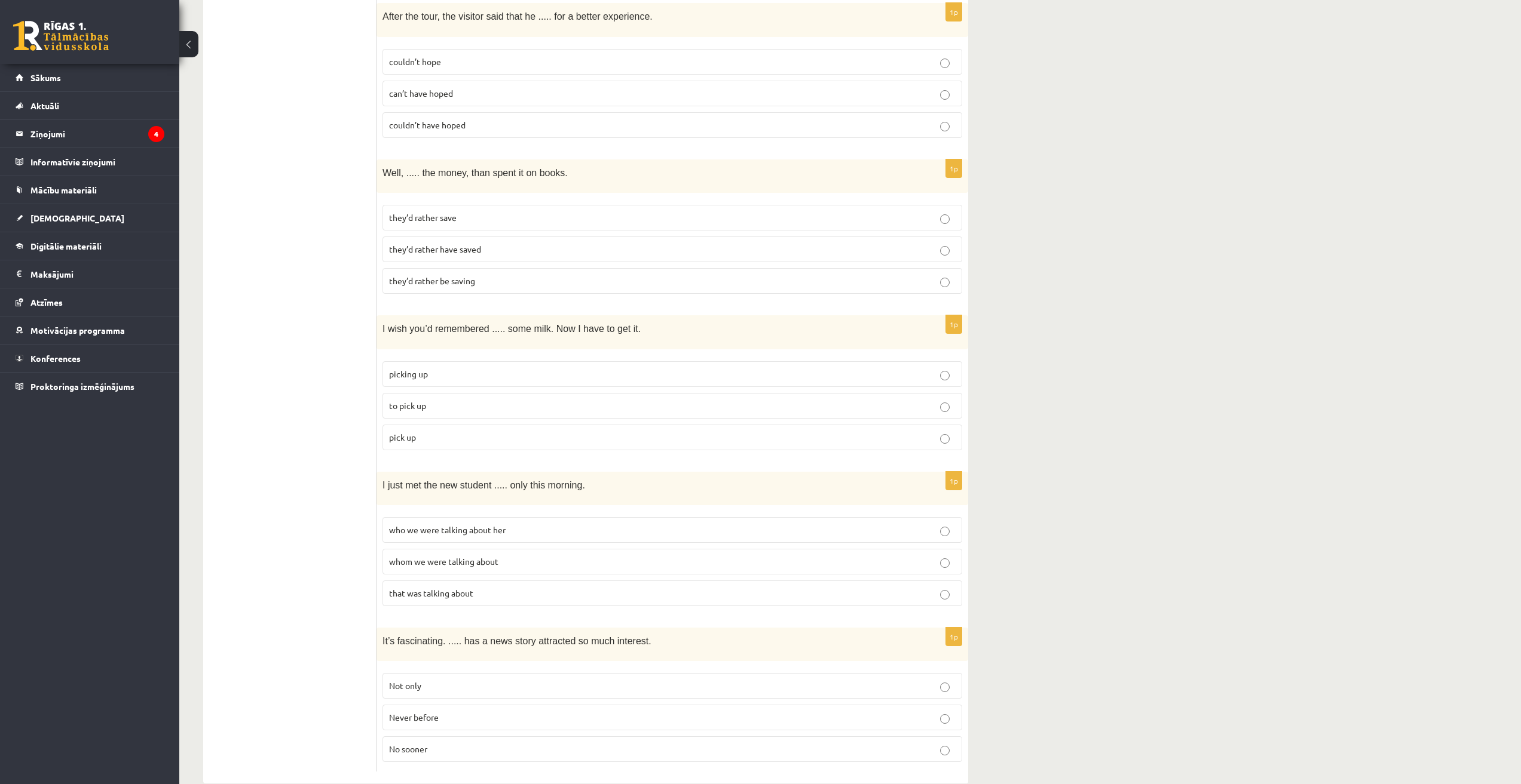
drag, startPoint x: 371, startPoint y: 471, endPoint x: 512, endPoint y: 457, distance: 141.7
drag, startPoint x: 503, startPoint y: 535, endPoint x: 382, endPoint y: 533, distance: 121.0
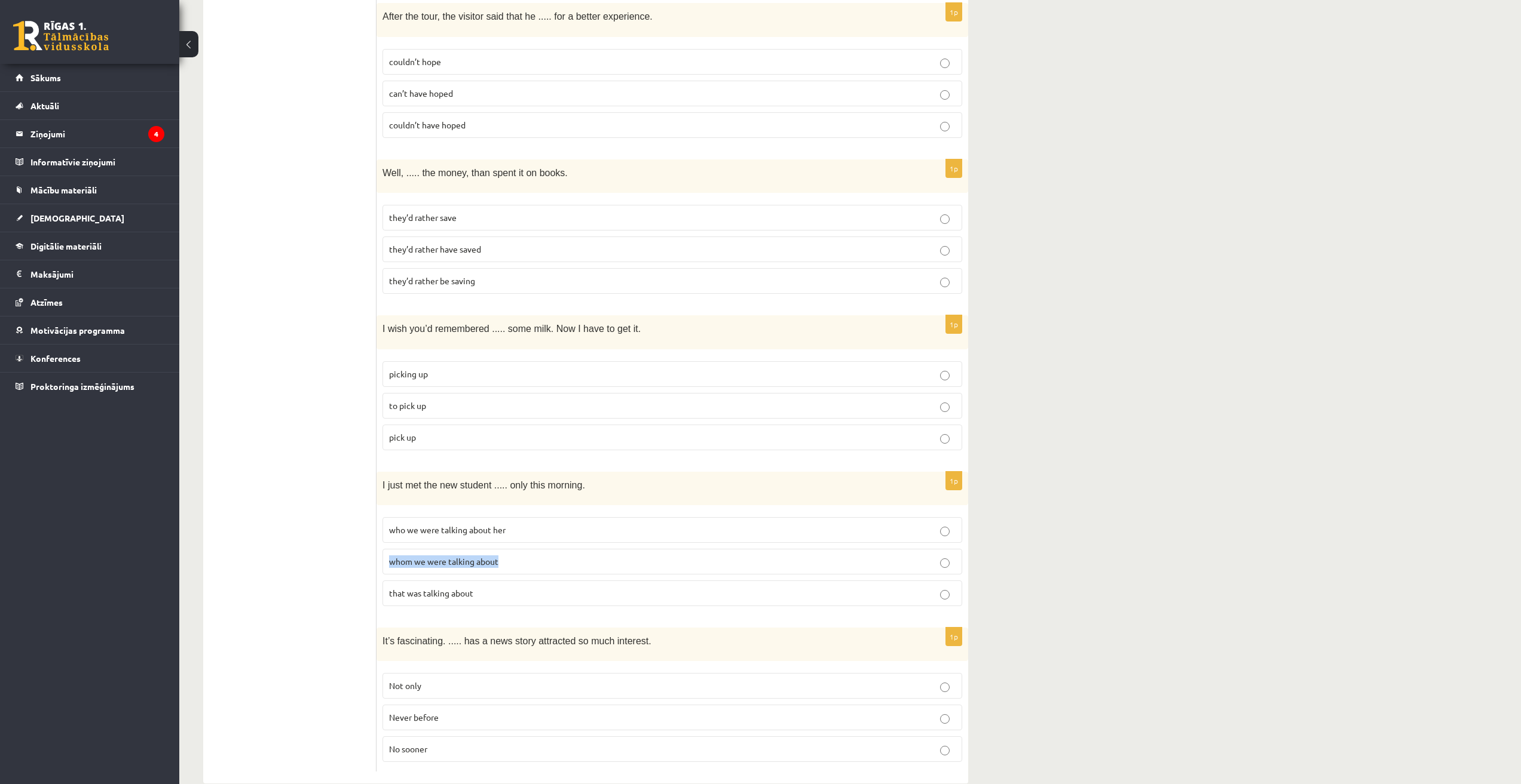
click at [382, 533] on div "1p I just met the new student ..... only this morning. who we were talking abou…" at bounding box center [672, 543] width 591 height 144
click at [402, 556] on span "whom we were talking about" at bounding box center [444, 561] width 110 height 11
drag, startPoint x: 380, startPoint y: 459, endPoint x: 495, endPoint y: 579, distance: 166.2
click at [495, 579] on div "1p I just met the new student ..... only this morning. who we were talking abou…" at bounding box center [672, 543] width 591 height 144
copy div "I just met the new student ..... only this morning. who we were talking about h…"
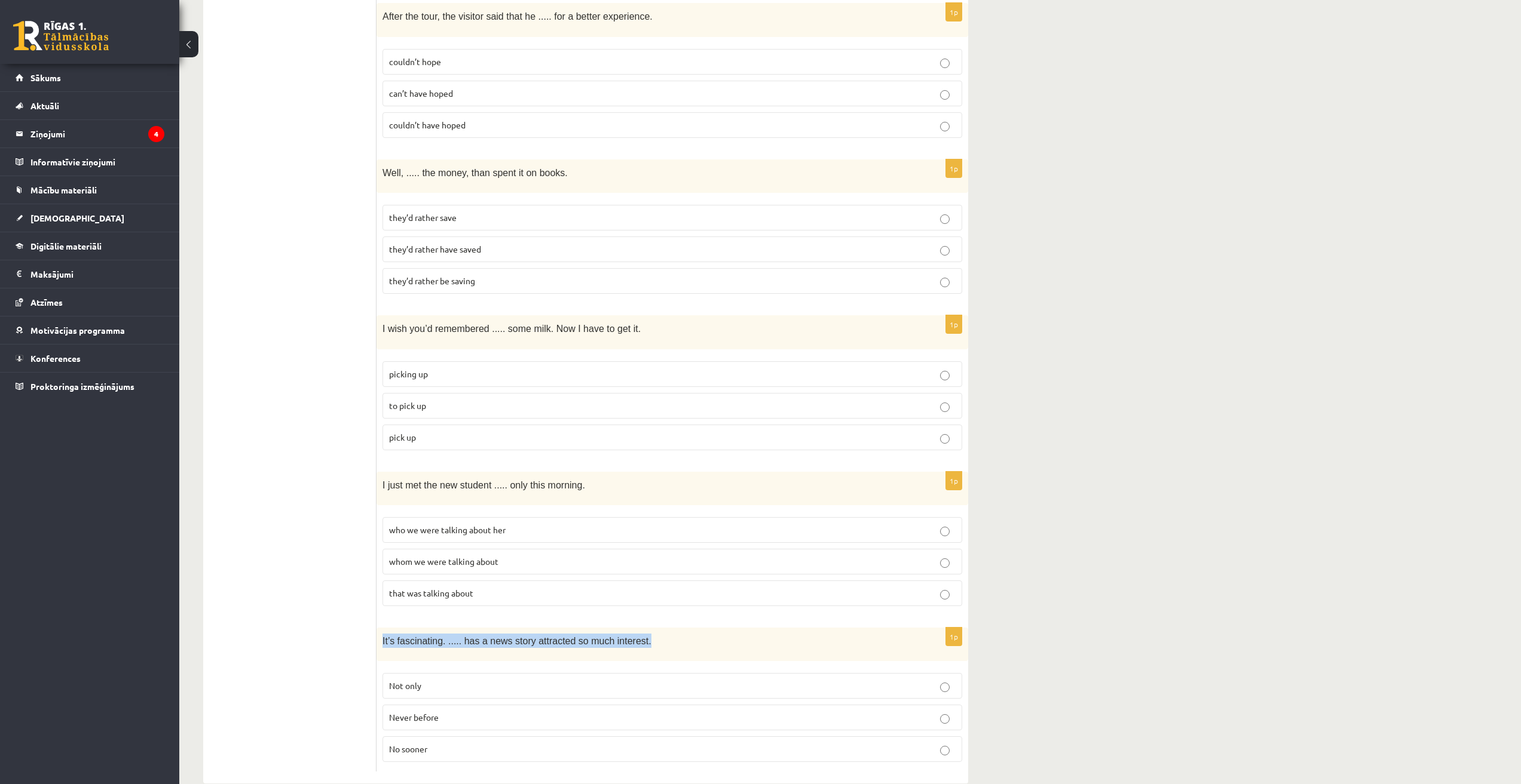
drag, startPoint x: 382, startPoint y: 618, endPoint x: 708, endPoint y: 636, distance: 326.5
click at [708, 636] on div "It’s fascinating. ..... has a news story attracted so much interest." at bounding box center [672, 644] width 591 height 34
click at [710, 634] on div "It’s fascinating. ..... has a news story attracted so much interest." at bounding box center [672, 644] width 591 height 34
click at [582, 711] on p "Never before" at bounding box center [672, 718] width 567 height 12
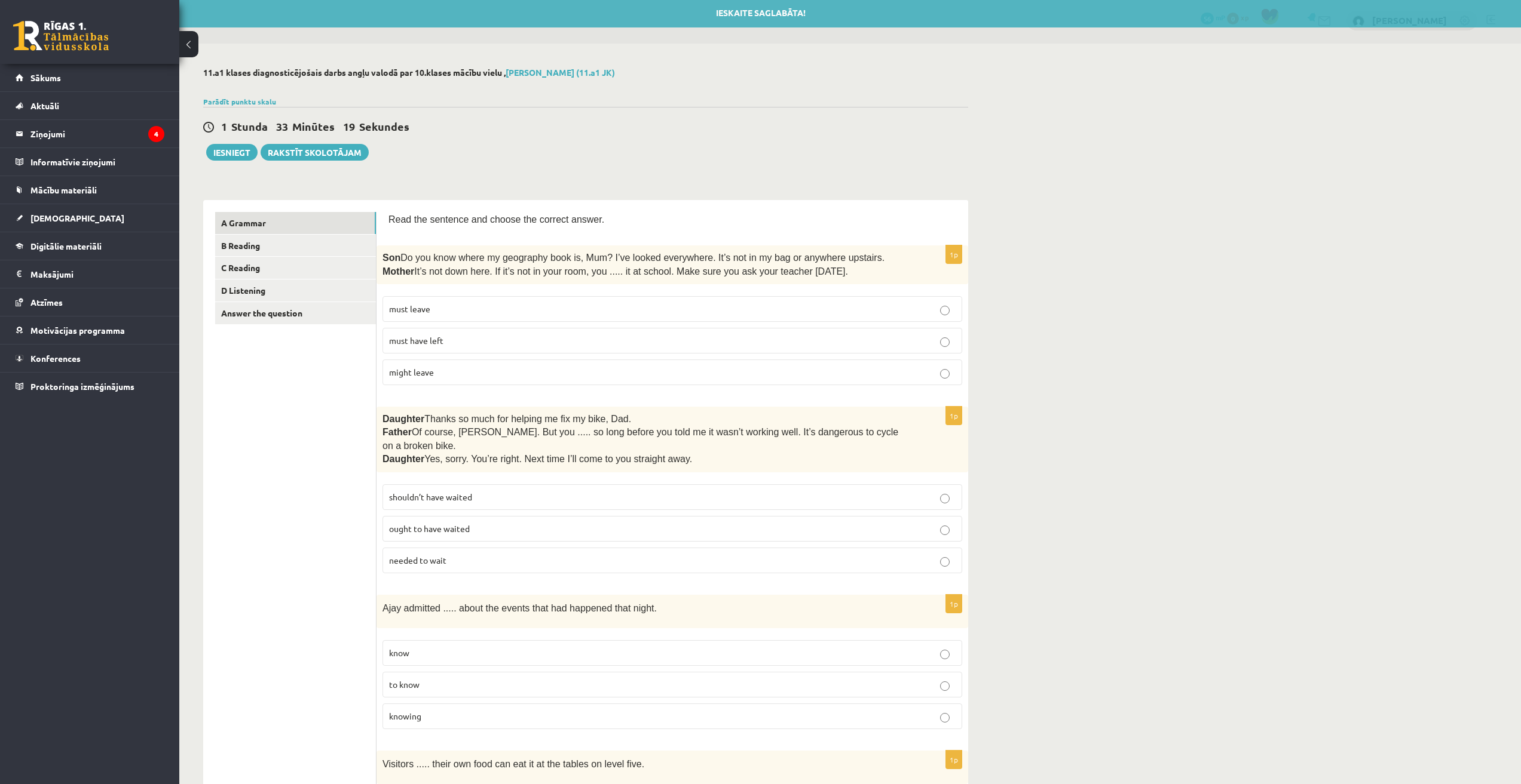
scroll to position [0, 0]
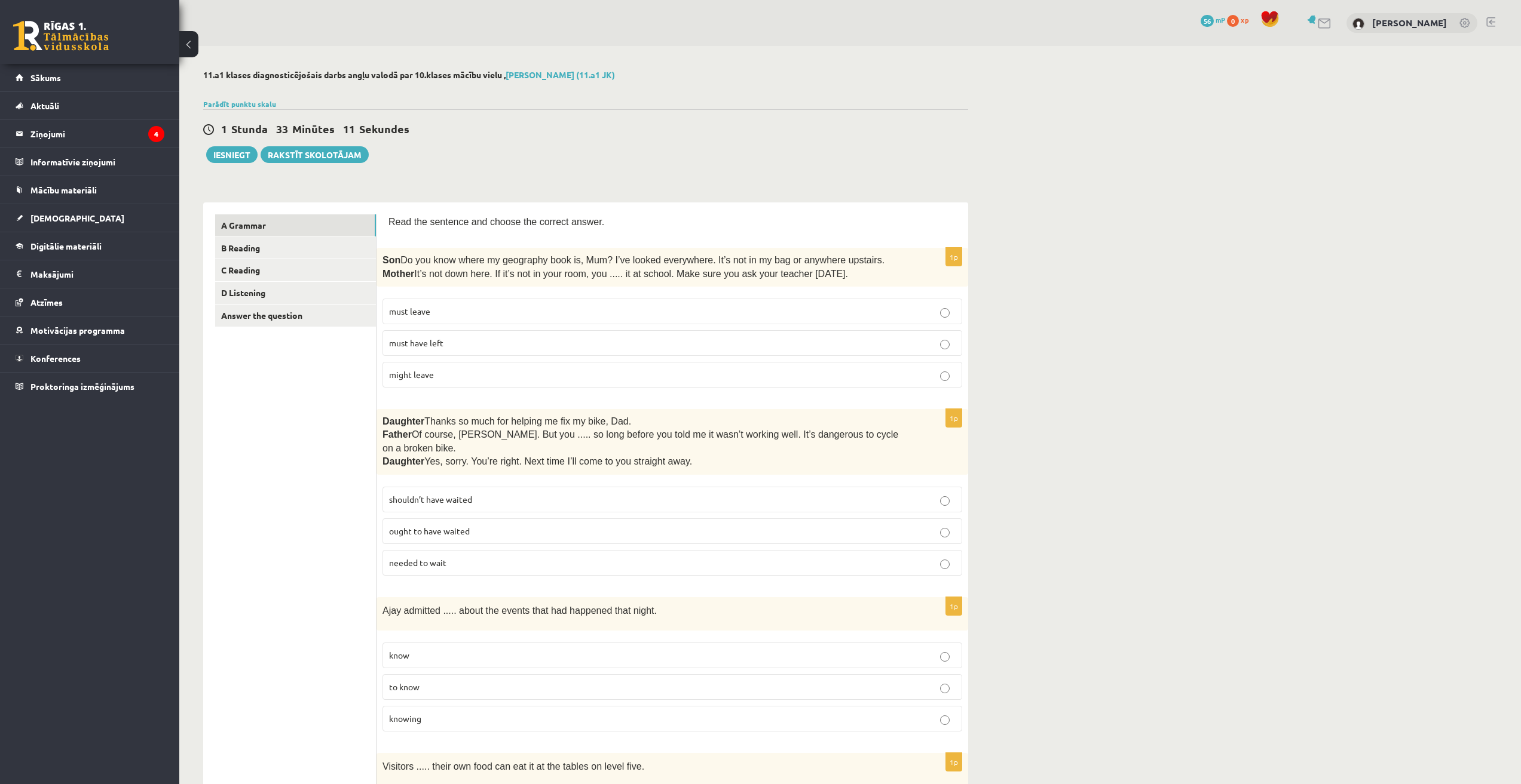
drag, startPoint x: 269, startPoint y: 420, endPoint x: 308, endPoint y: 411, distance: 40.0
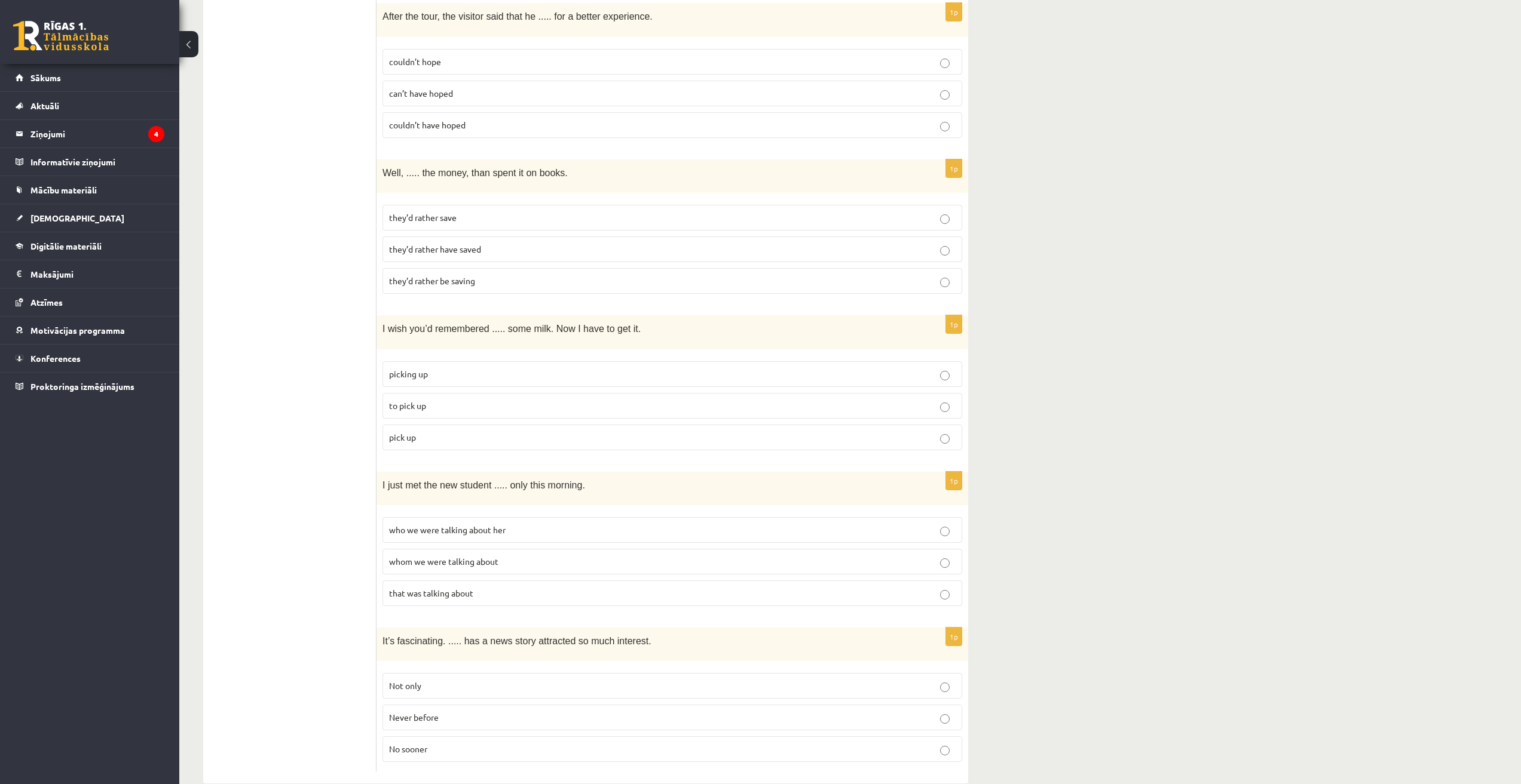
drag, startPoint x: 1095, startPoint y: 624, endPoint x: 764, endPoint y: 210, distance: 530.1
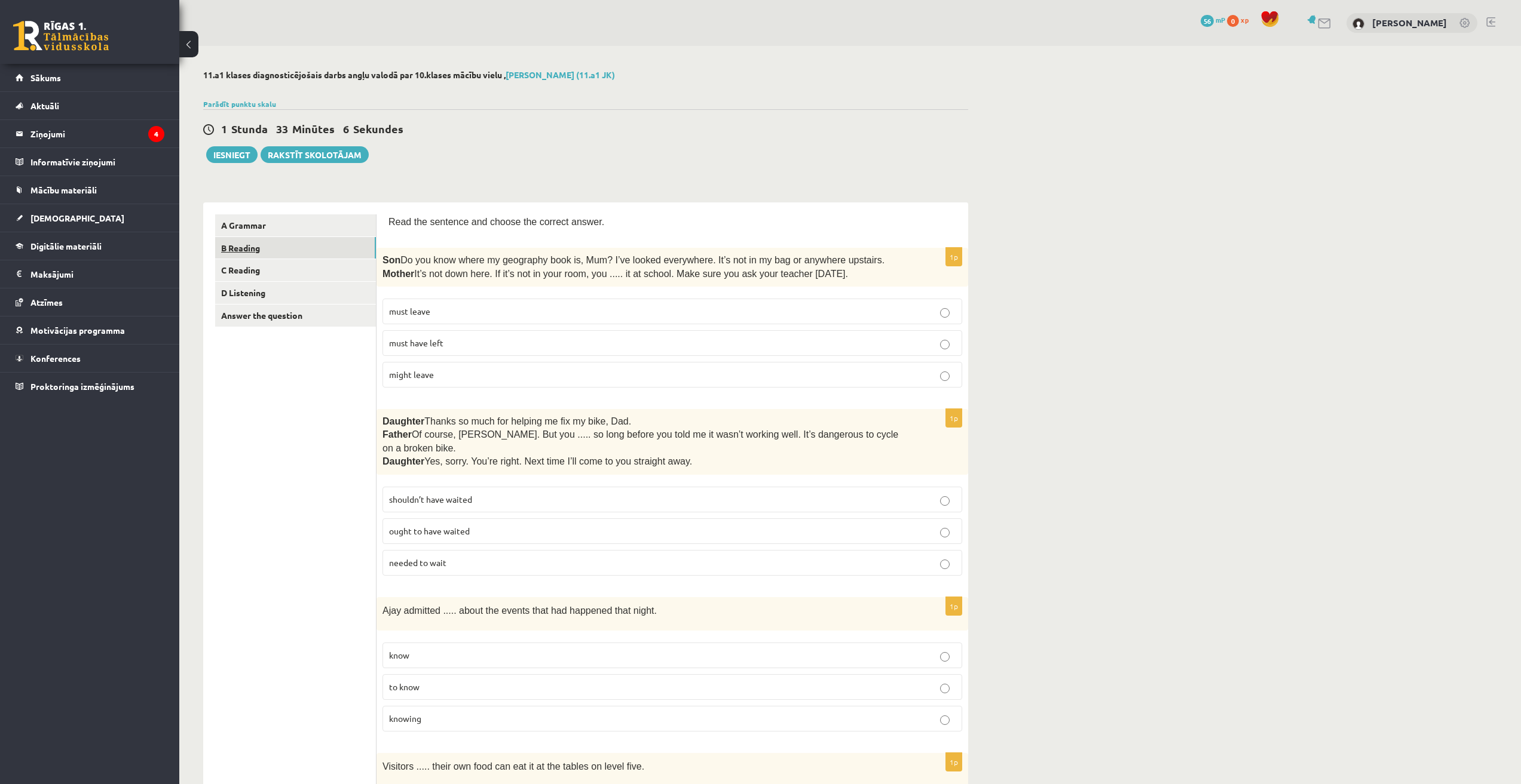
click at [242, 245] on link "B Reading" at bounding box center [296, 248] width 161 height 22
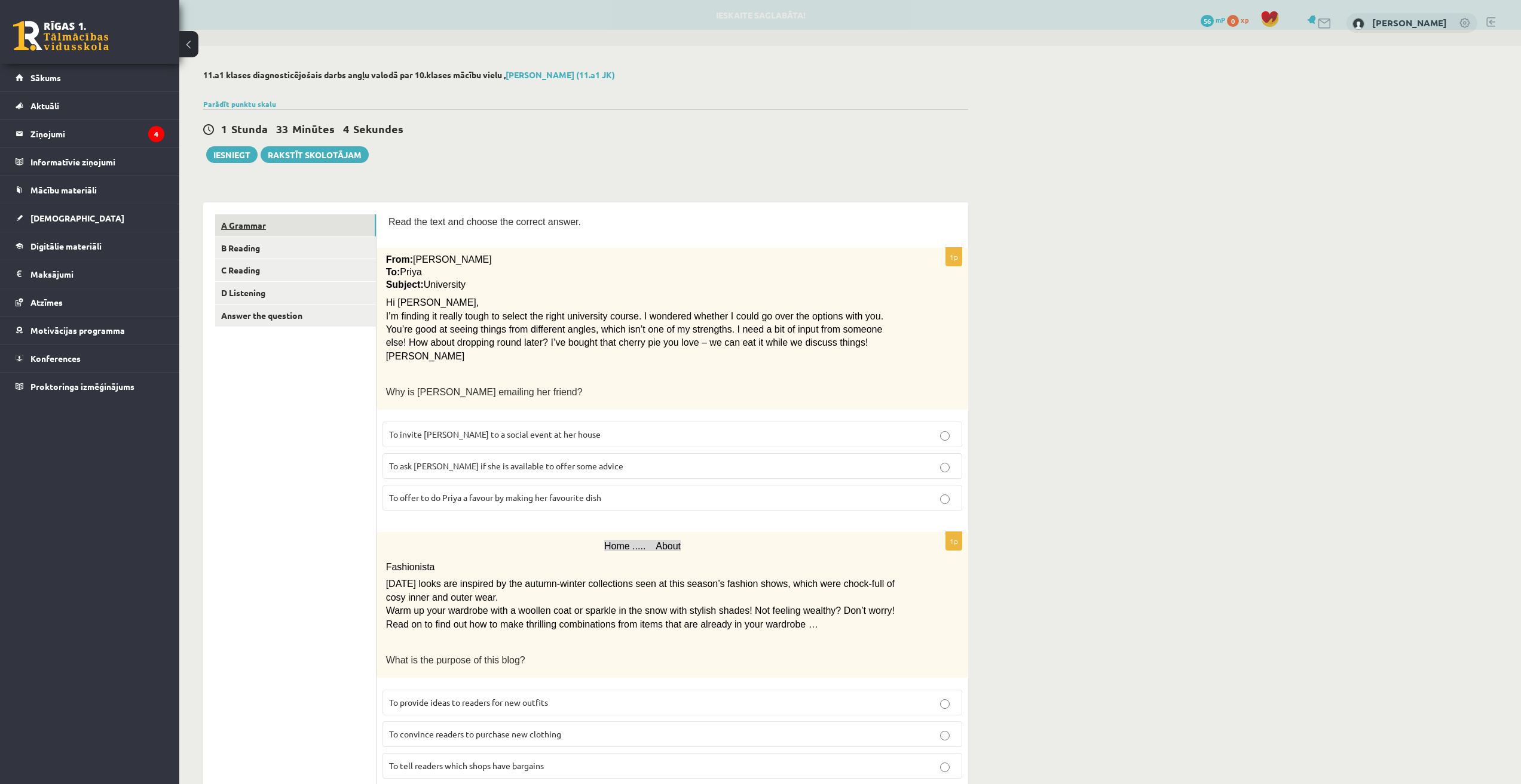
click at [267, 215] on link "A Grammar" at bounding box center [296, 225] width 161 height 22
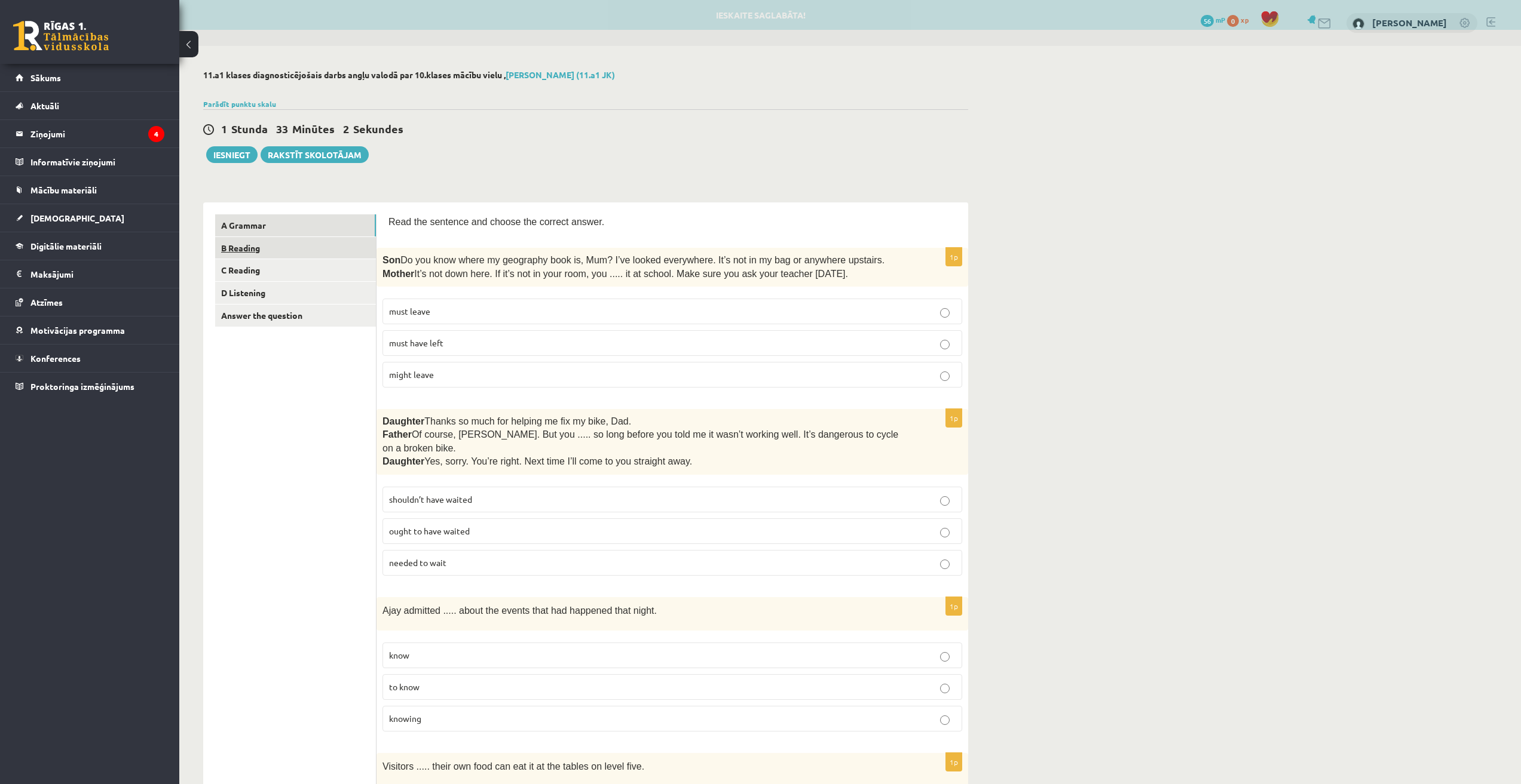
click at [258, 254] on link "B Reading" at bounding box center [296, 248] width 161 height 22
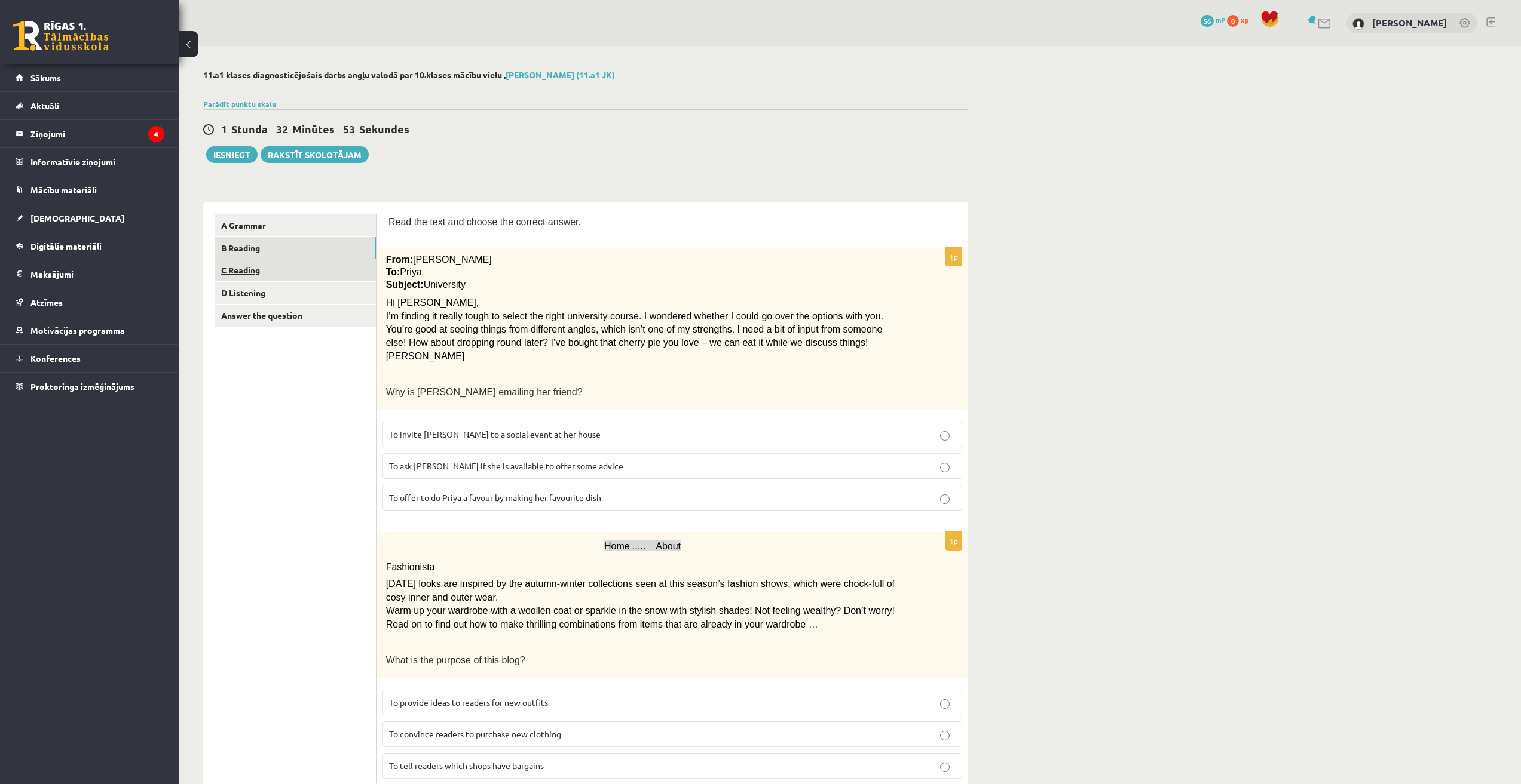
click at [260, 278] on link "C Reading" at bounding box center [296, 270] width 161 height 22
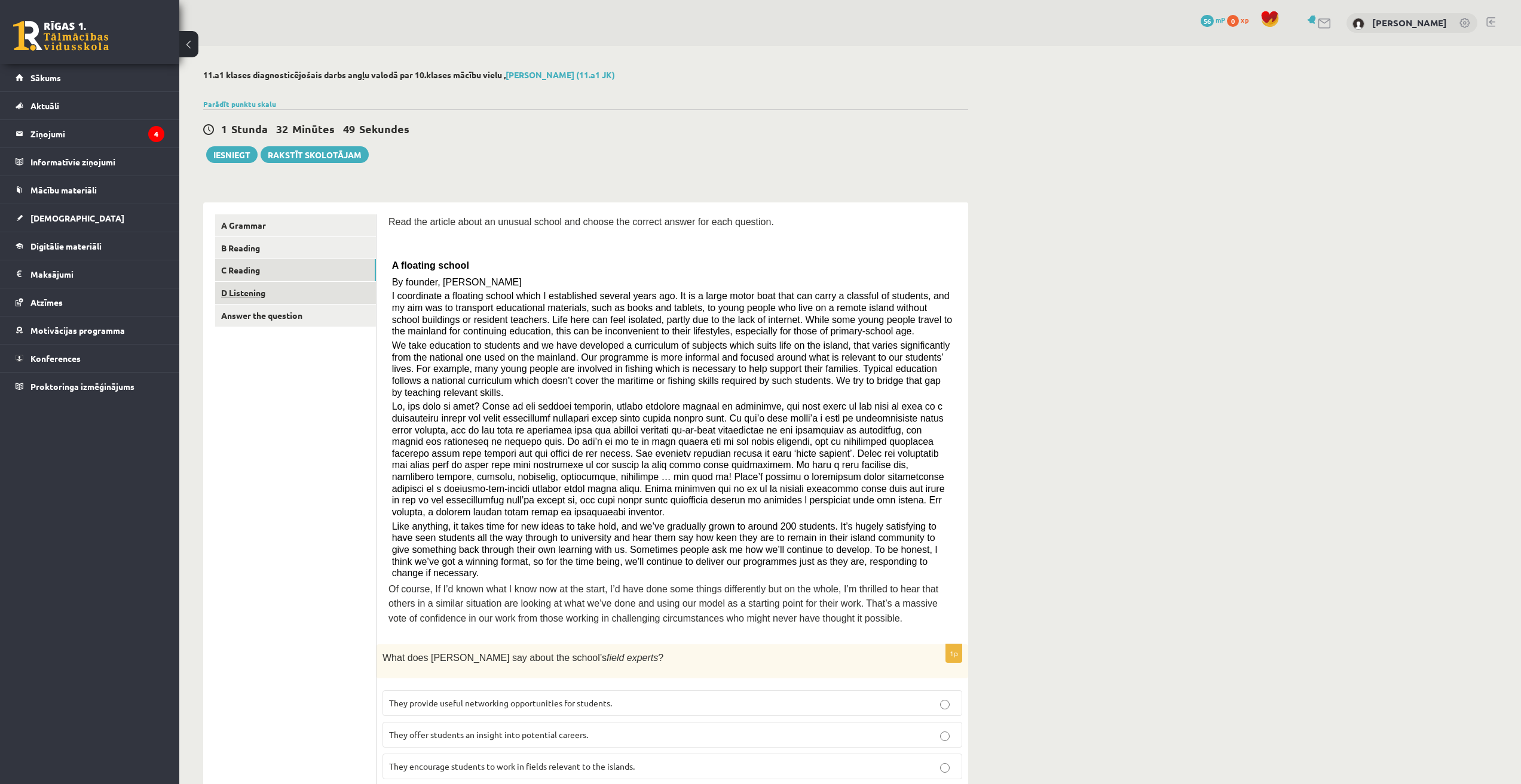
click at [260, 300] on link "D Listening" at bounding box center [296, 293] width 161 height 22
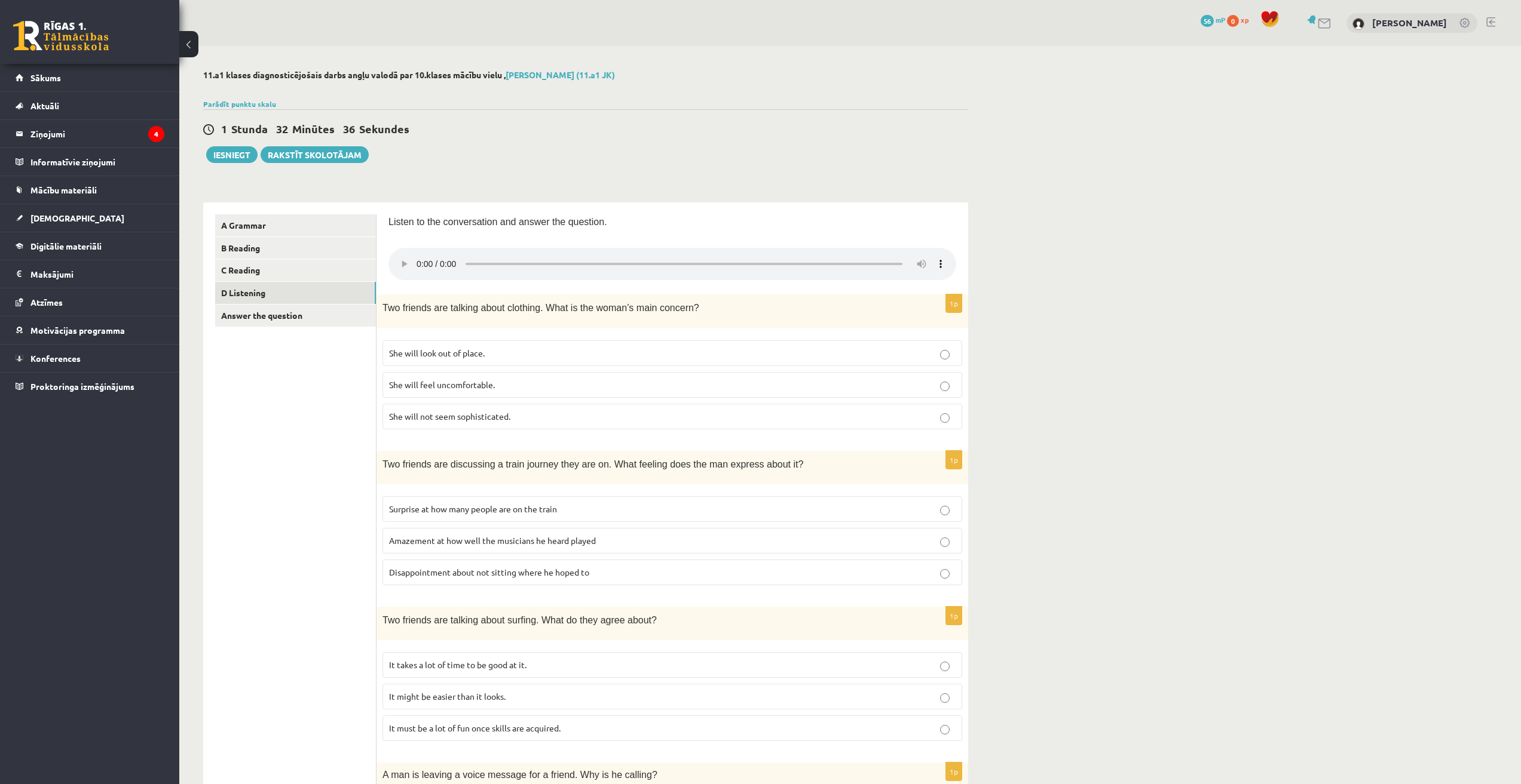
click at [754, 306] on div "11.a1 klases diagnosticējošais darbs angļu valodā par 10.klases mācību vielu , …" at bounding box center [849, 642] width 1341 height 1193
drag, startPoint x: 1380, startPoint y: 755, endPoint x: 1333, endPoint y: 539, distance: 221.1
click at [754, 434] on div "11.a1 klases diagnosticējošais darbs angļu valodā par 10.klases mācību vielu , …" at bounding box center [849, 642] width 1341 height 1193
click at [754, 775] on div at bounding box center [1511, 775] width 0 height 0
click at [251, 245] on link "B Reading" at bounding box center [296, 248] width 161 height 22
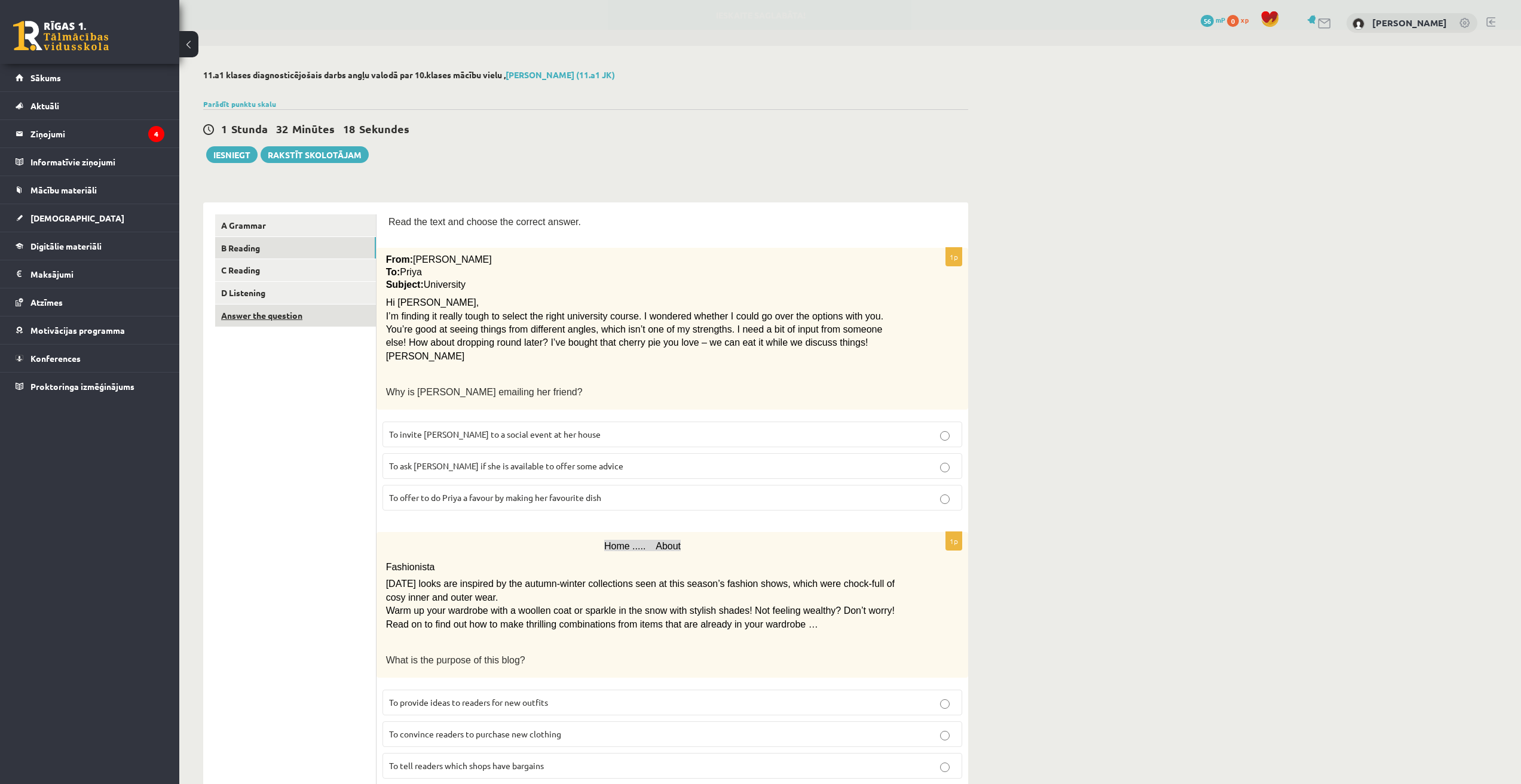
click at [273, 317] on link "Answer the question" at bounding box center [296, 315] width 161 height 22
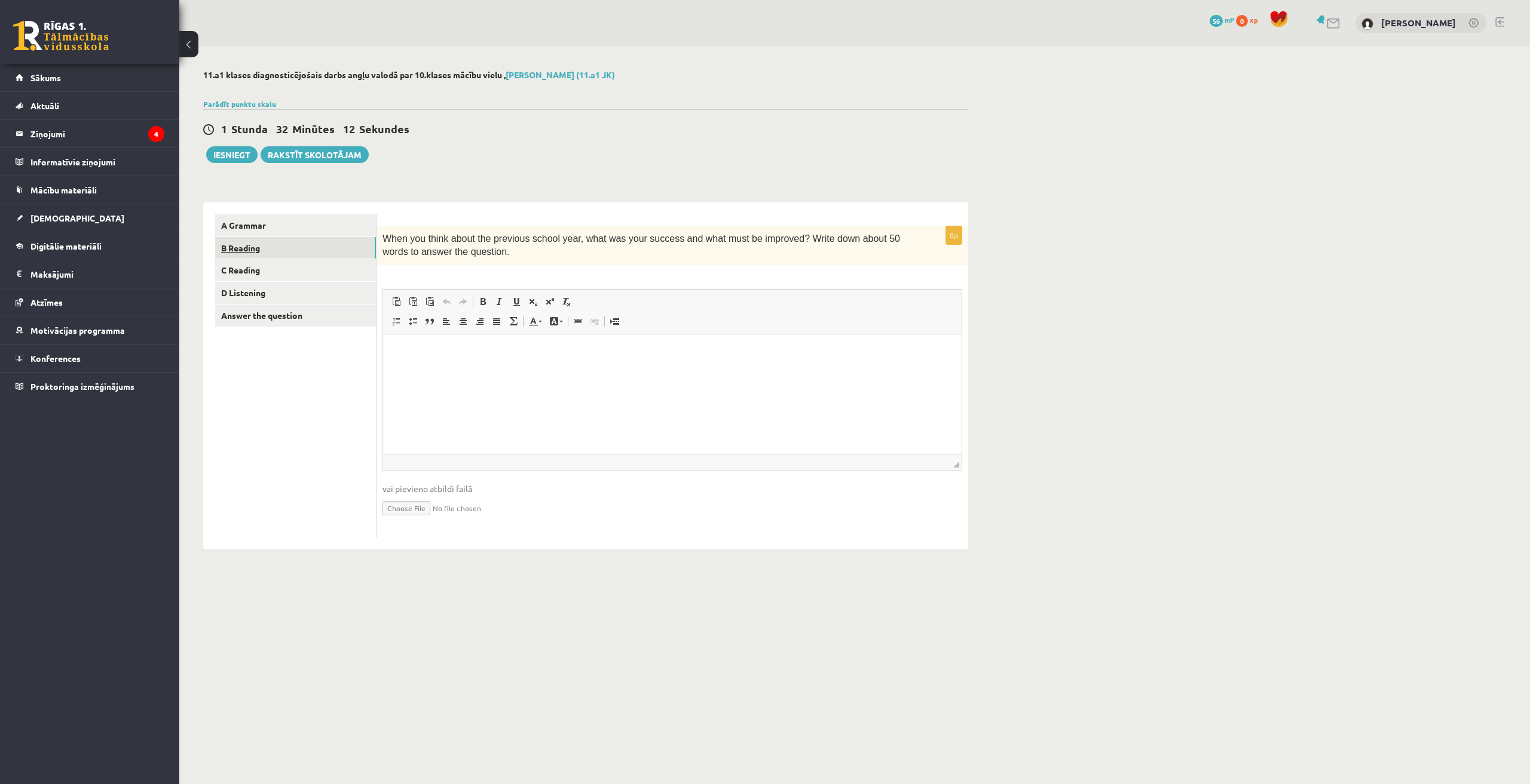
click at [275, 248] on link "B Reading" at bounding box center [296, 248] width 161 height 22
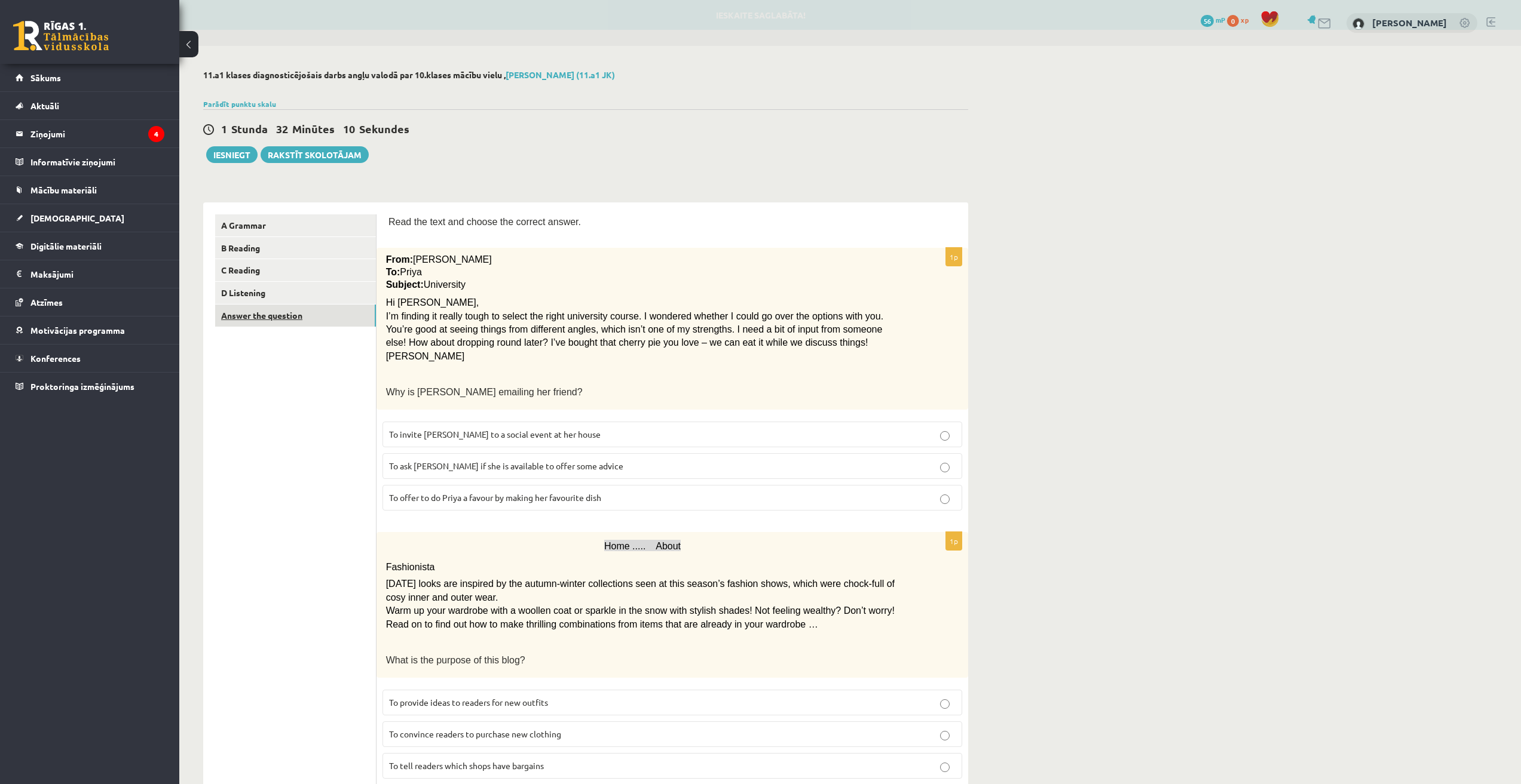
click at [322, 319] on link "Answer the question" at bounding box center [296, 315] width 161 height 22
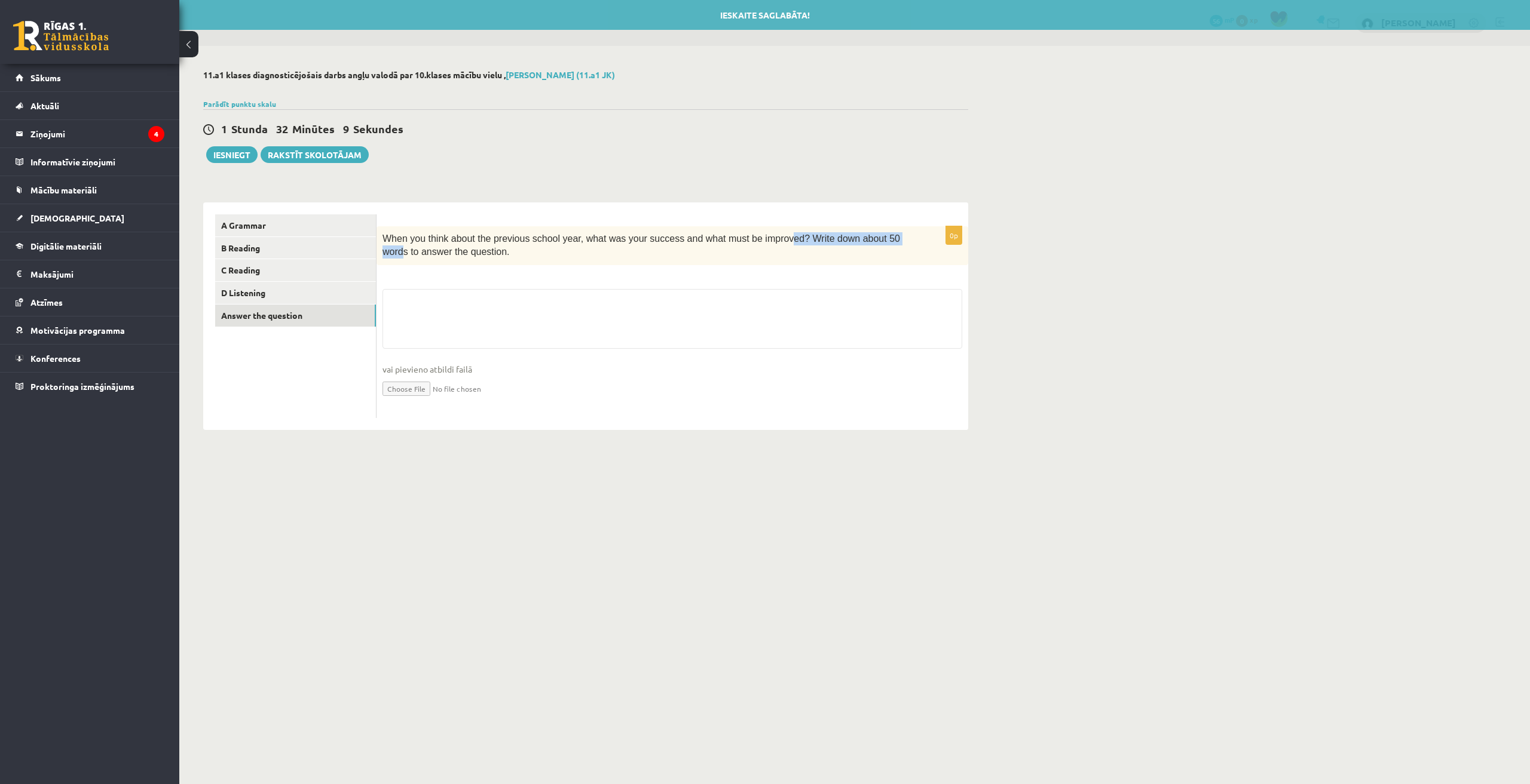
drag, startPoint x: 760, startPoint y: 241, endPoint x: 883, endPoint y: 237, distance: 123.1
click at [754, 237] on span "When you think about the previous school year, what was your success and what m…" at bounding box center [641, 245] width 517 height 23
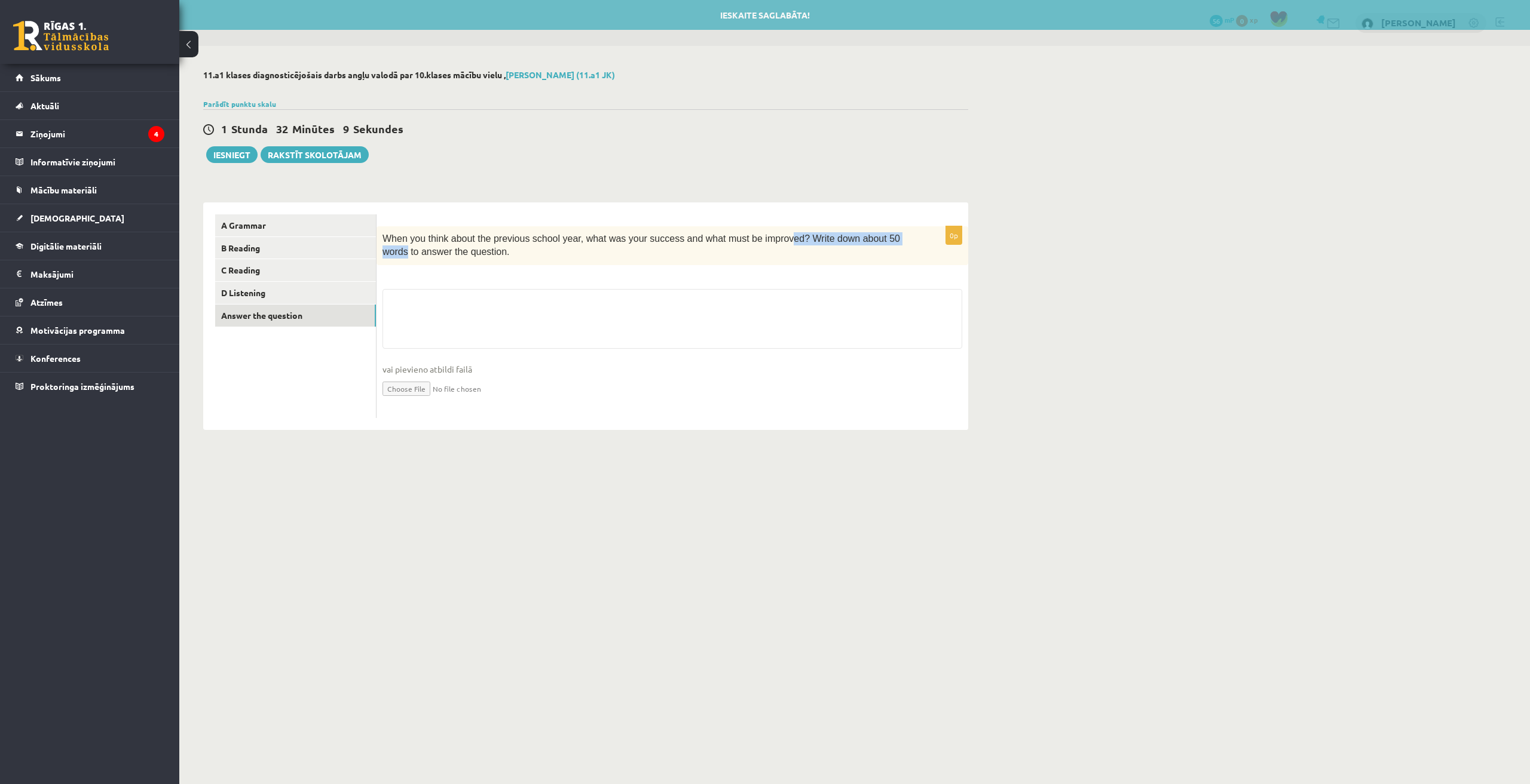
click at [754, 237] on span "When you think about the previous school year, what was your success and what m…" at bounding box center [641, 245] width 517 height 23
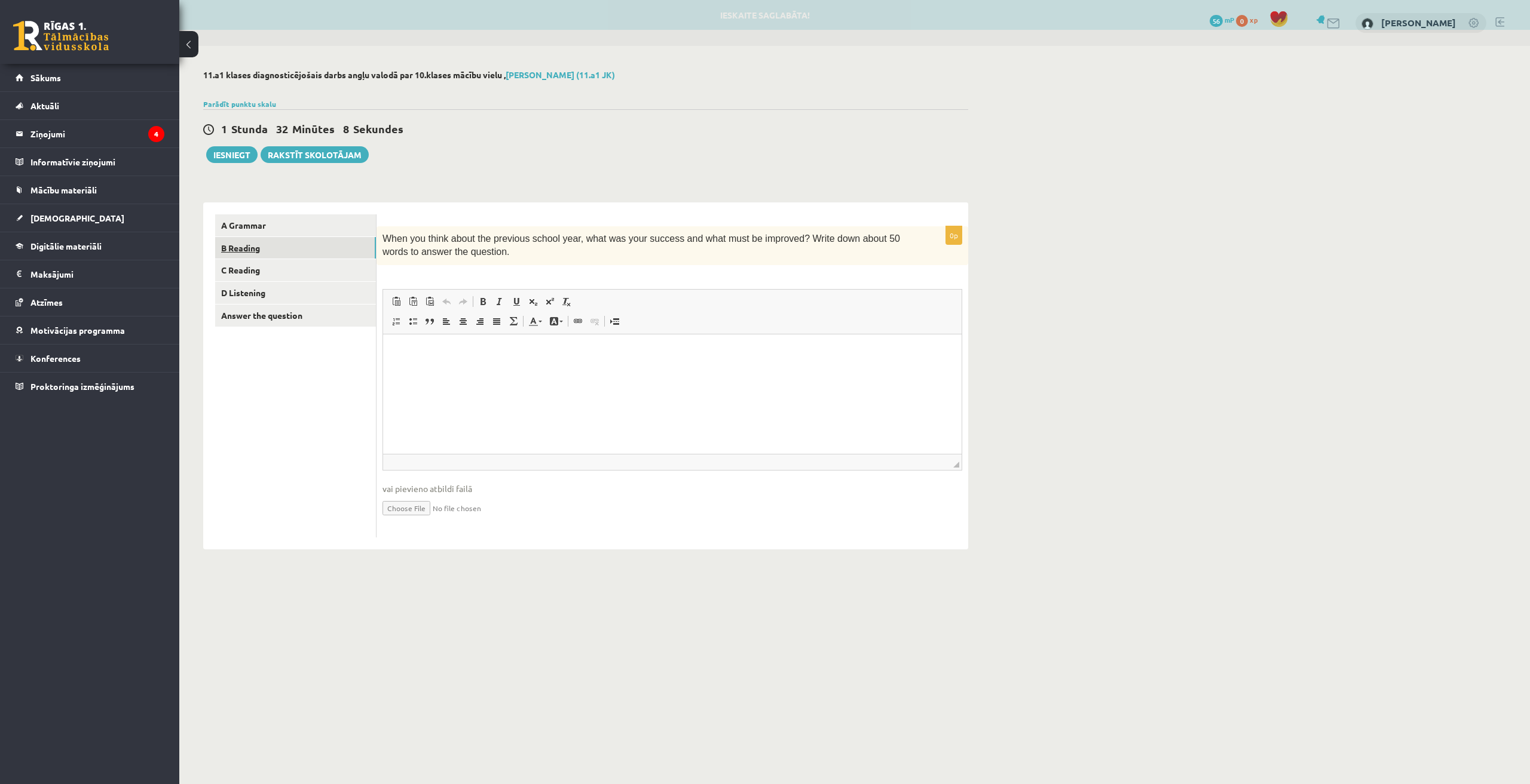
click at [262, 239] on link "B Reading" at bounding box center [296, 248] width 161 height 22
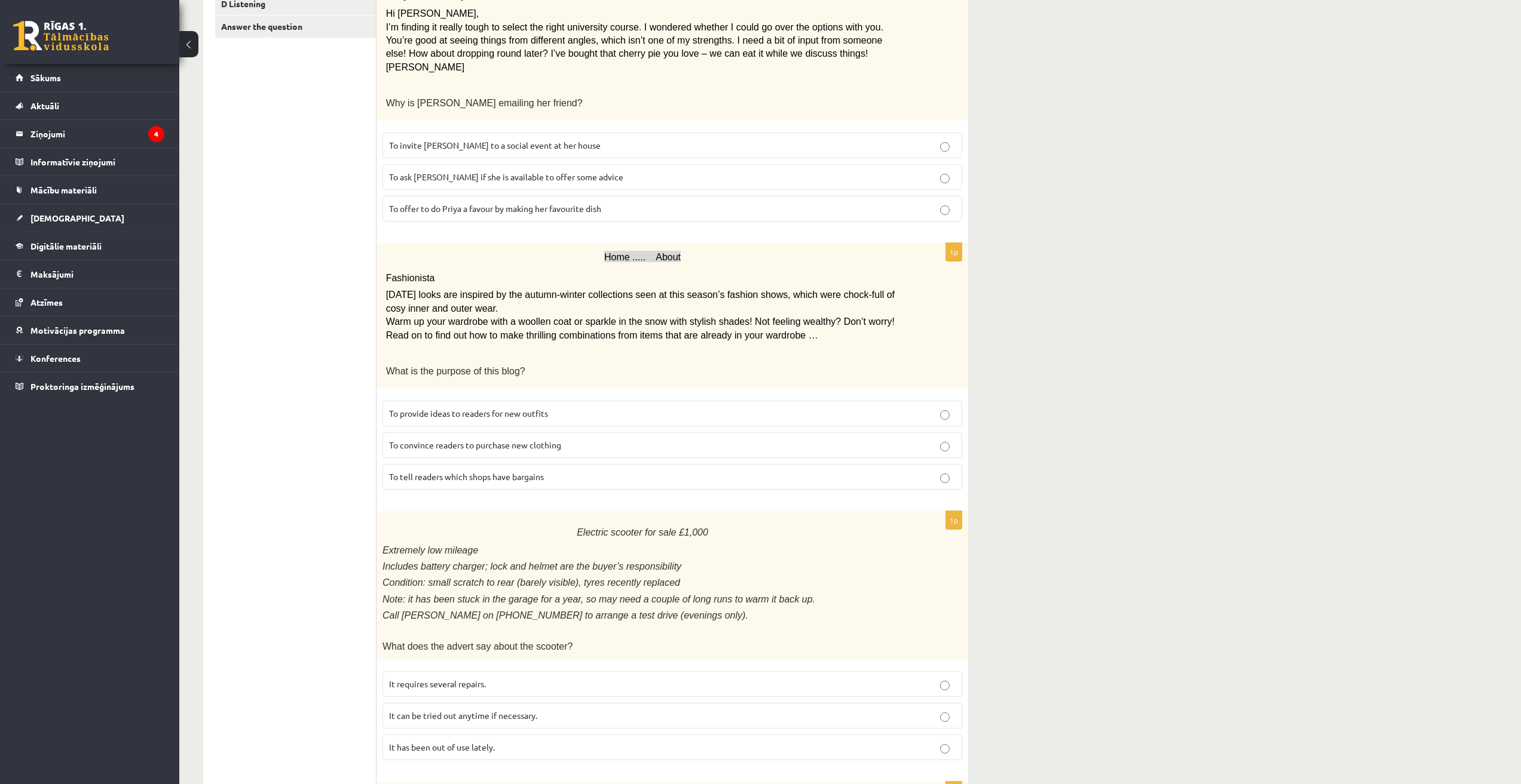
scroll to position [298, 0]
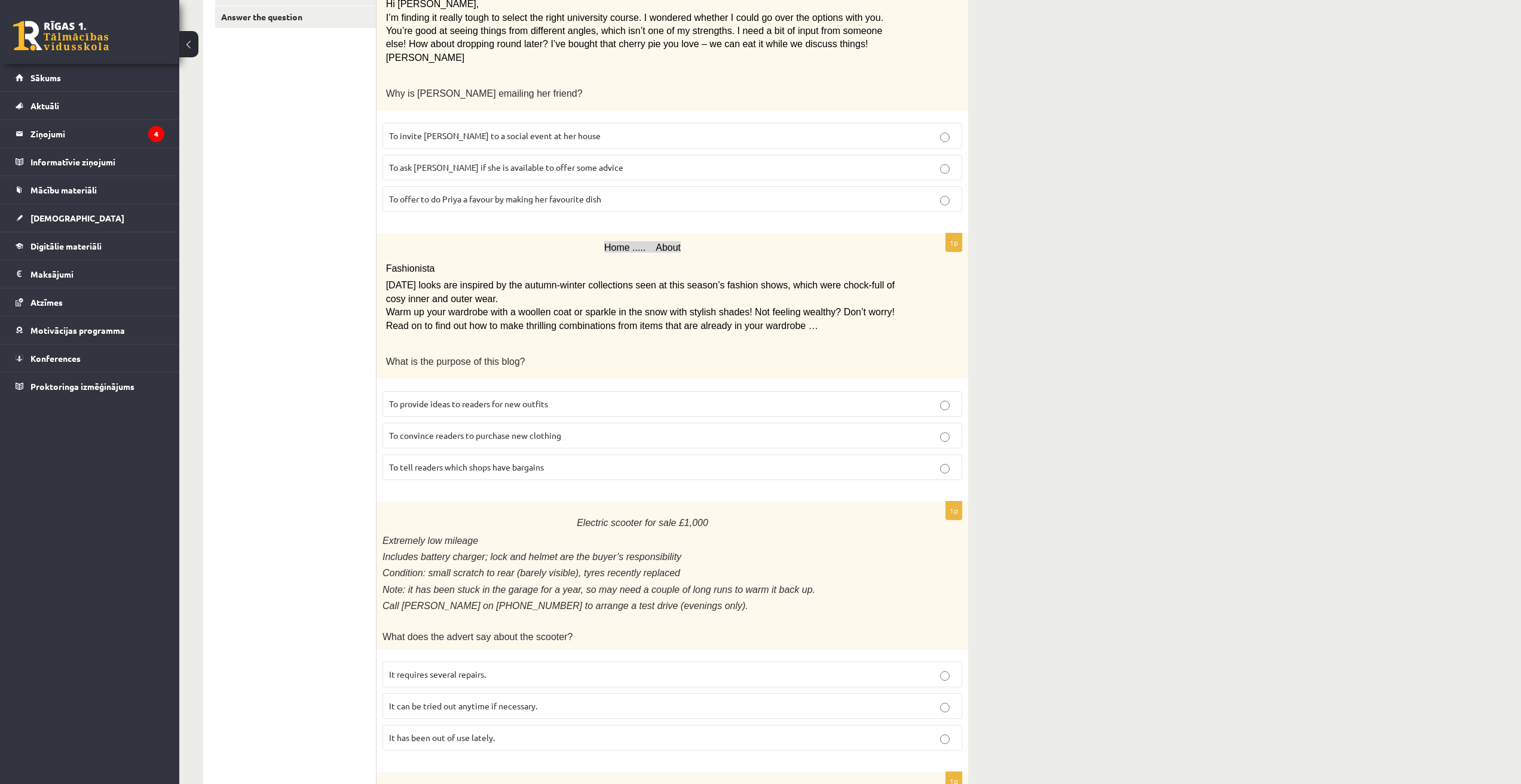
click at [328, 326] on ul "A Grammar B Reading C Reading D Listening Answer the question" at bounding box center [296, 711] width 161 height 1591
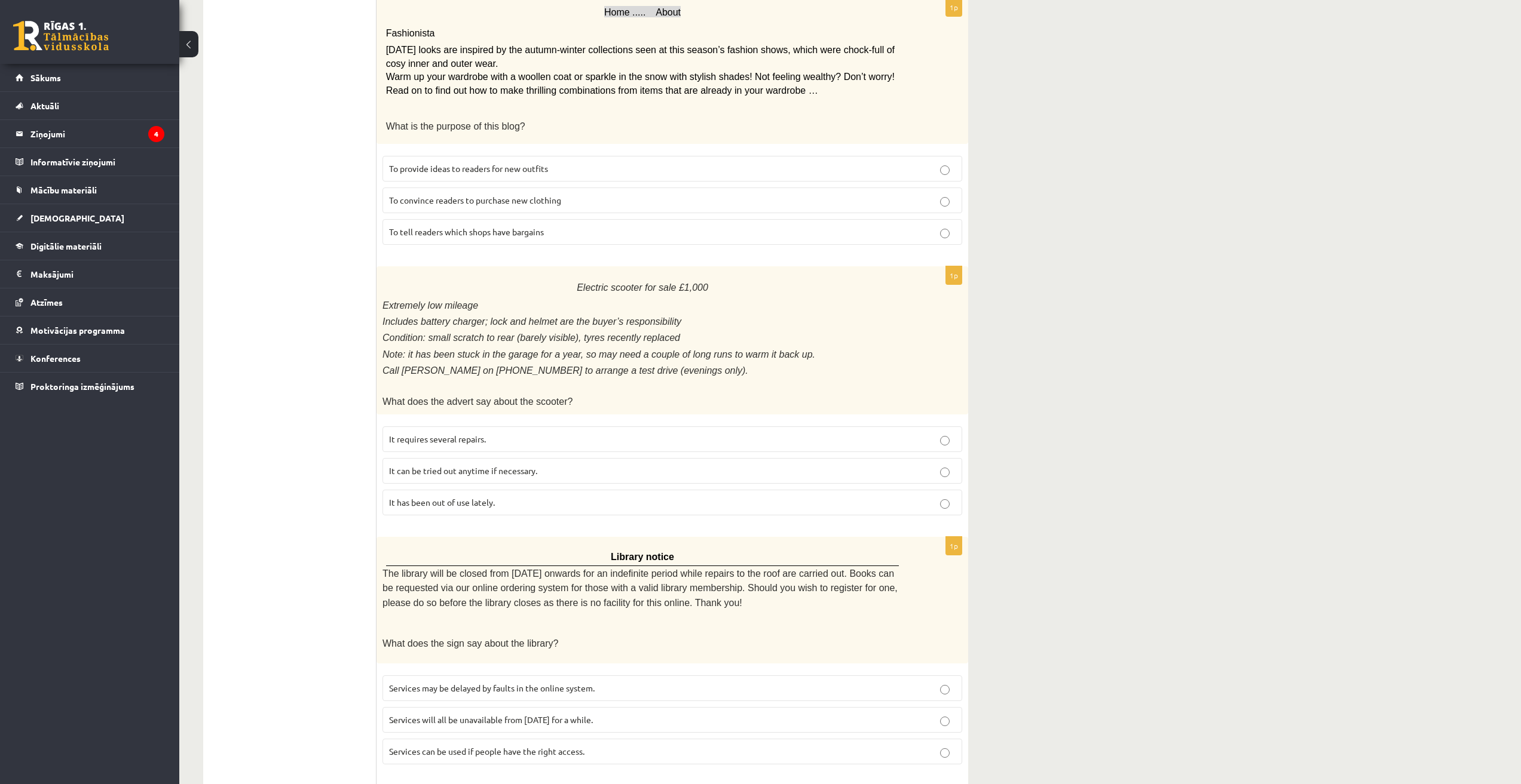
scroll to position [537, 0]
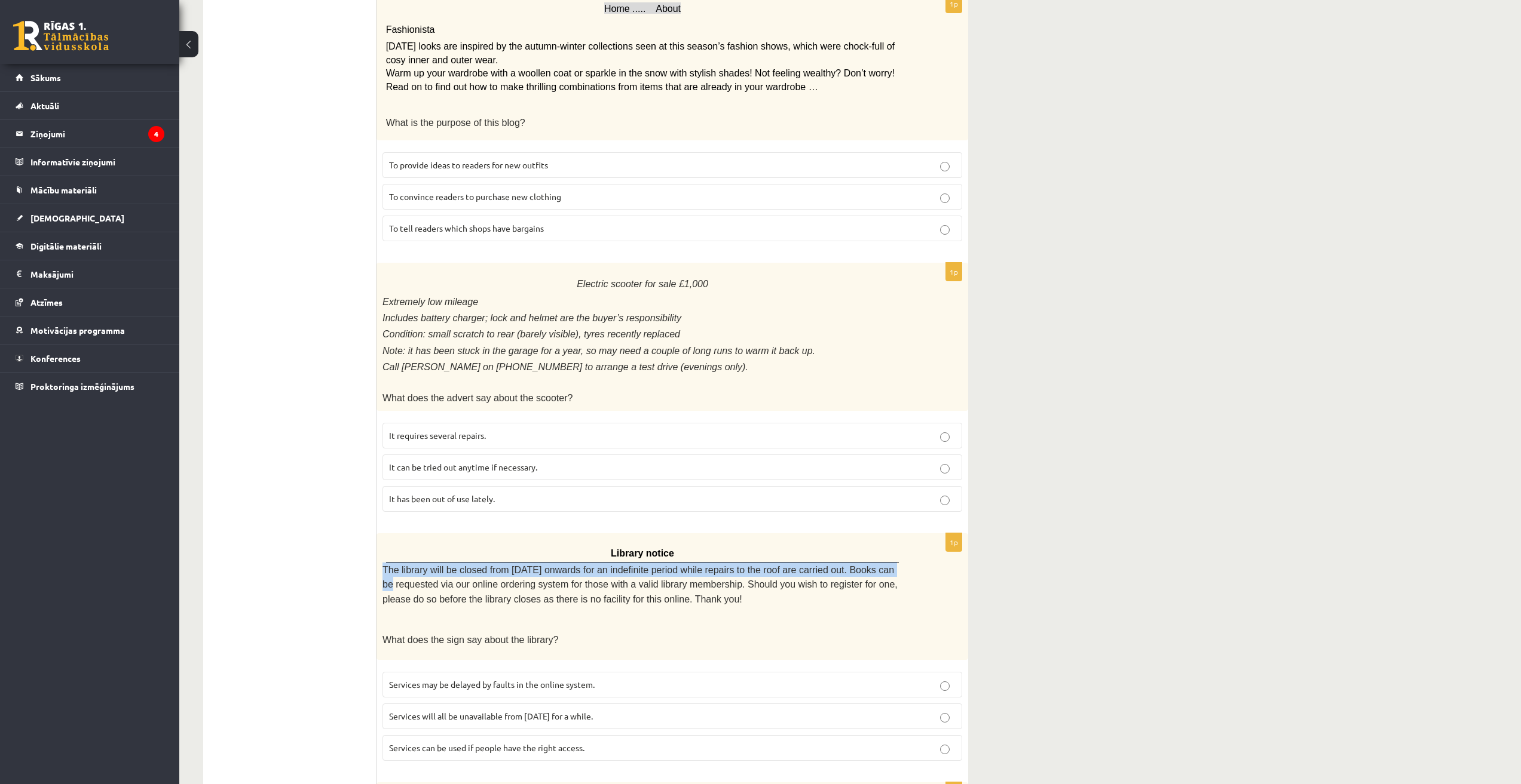
click at [754, 553] on div "11.a1 klases diagnosticējošais darbs angļu valodā par 10.klases mācību vielu , …" at bounding box center [849, 406] width 1341 height 1795
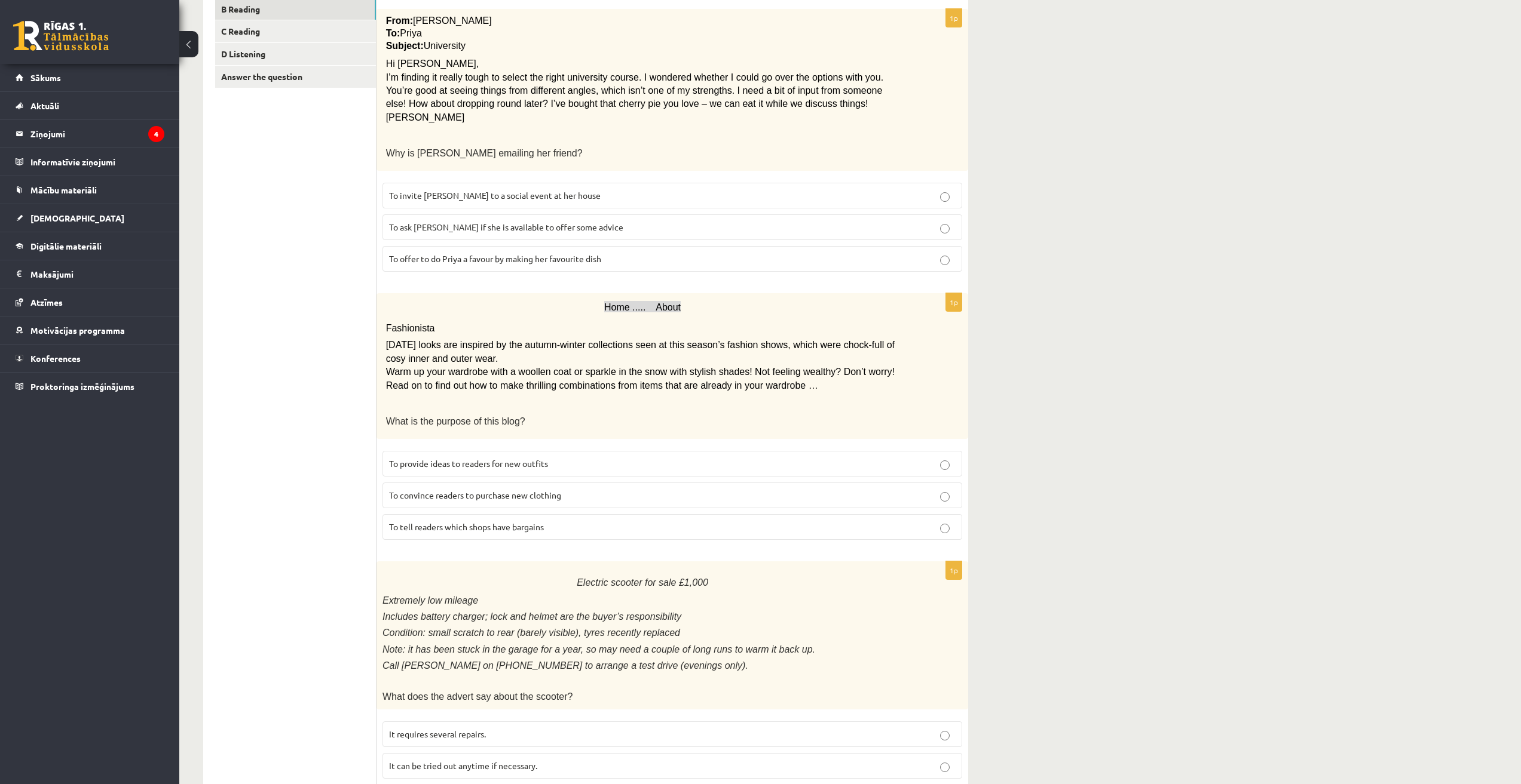
click at [754, 489] on div "11.a1 klases diagnosticējošais darbs angļu valodā par 10.klases mācību vielu , …" at bounding box center [849, 704] width 1341 height 1795
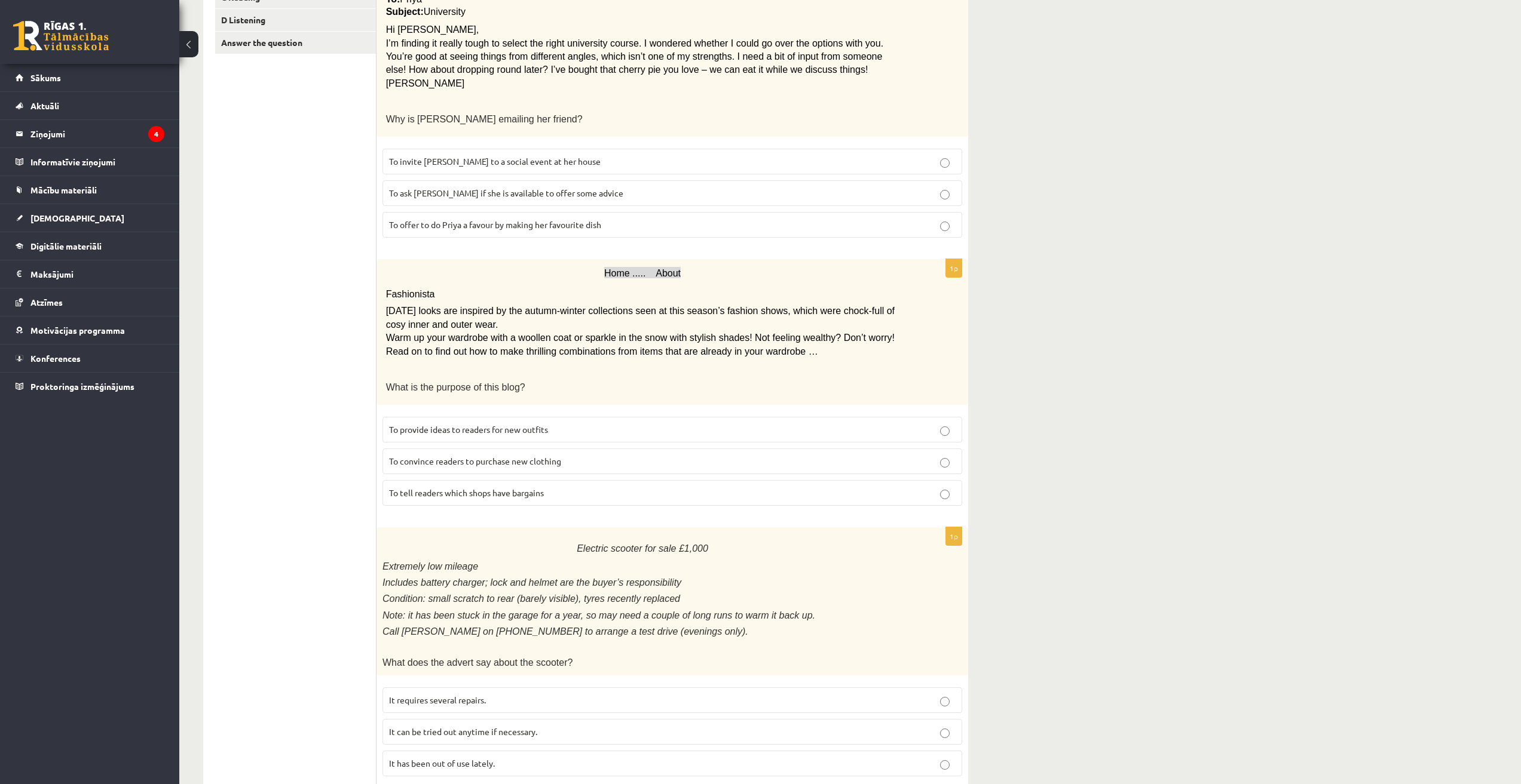
scroll to position [298, 0]
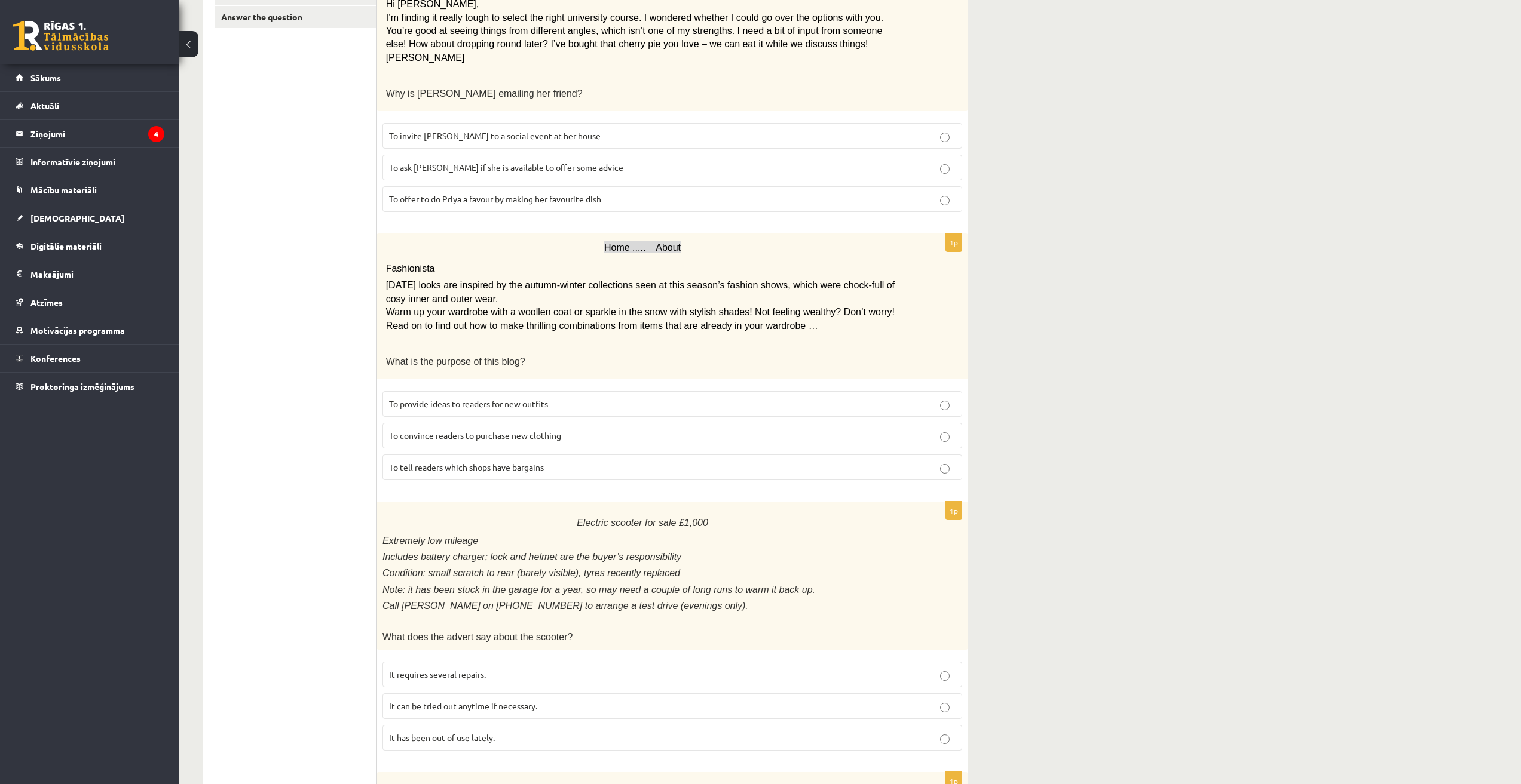
click at [754, 404] on div "11.a1 klases diagnosticējošais darbs angļu valodā par 10.klases mācību vielu , …" at bounding box center [849, 645] width 1341 height 1795
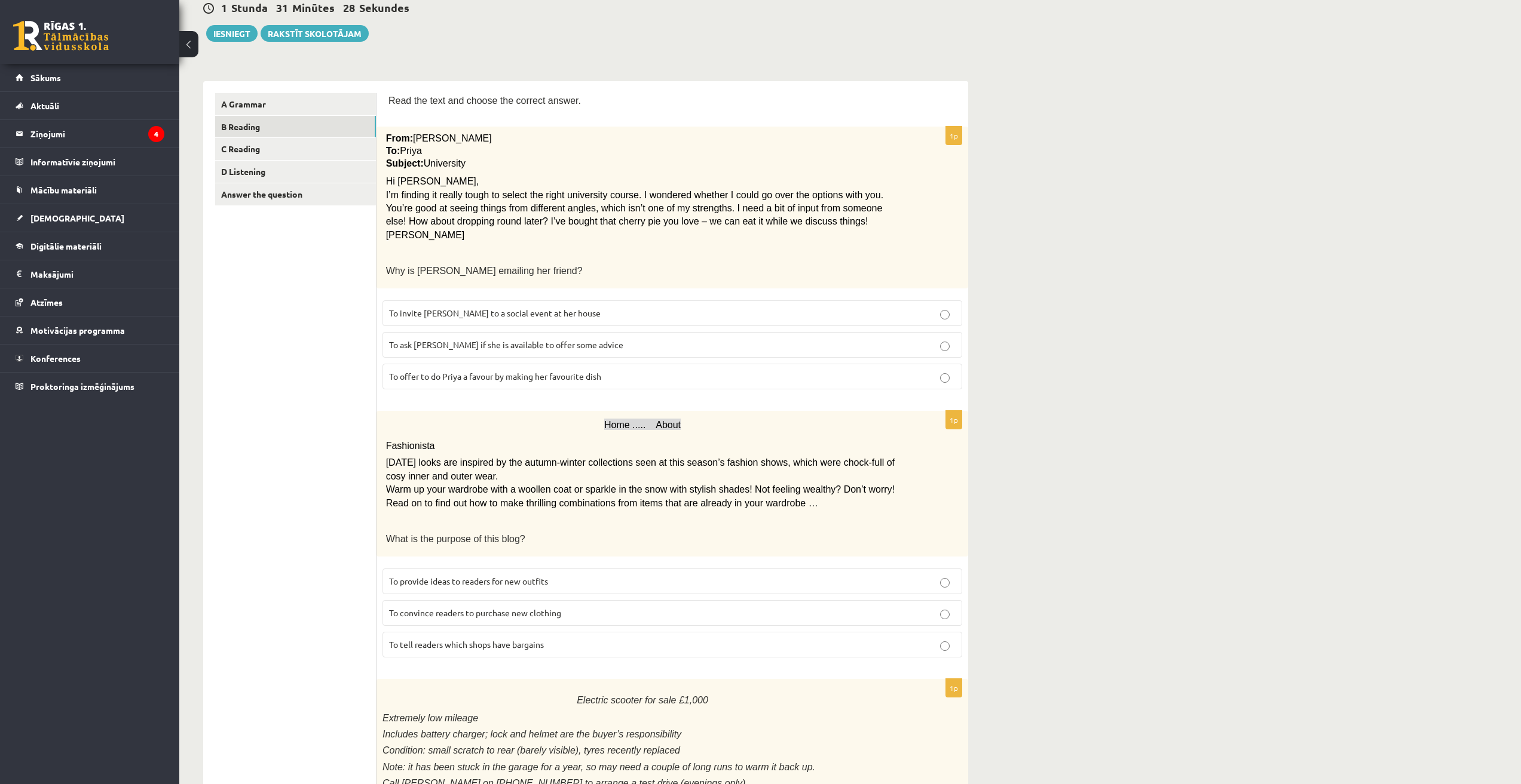
scroll to position [119, 0]
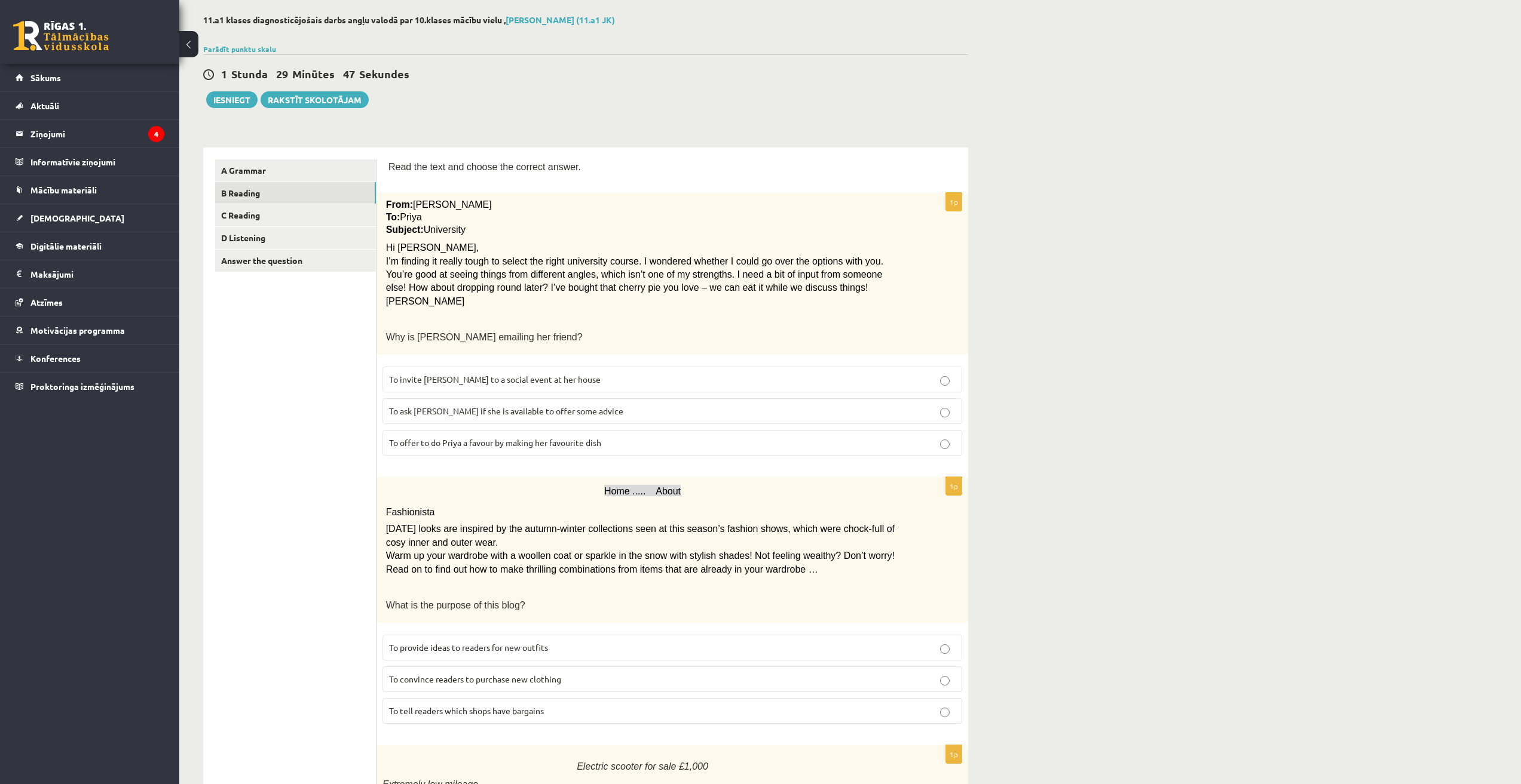
scroll to position [59, 0]
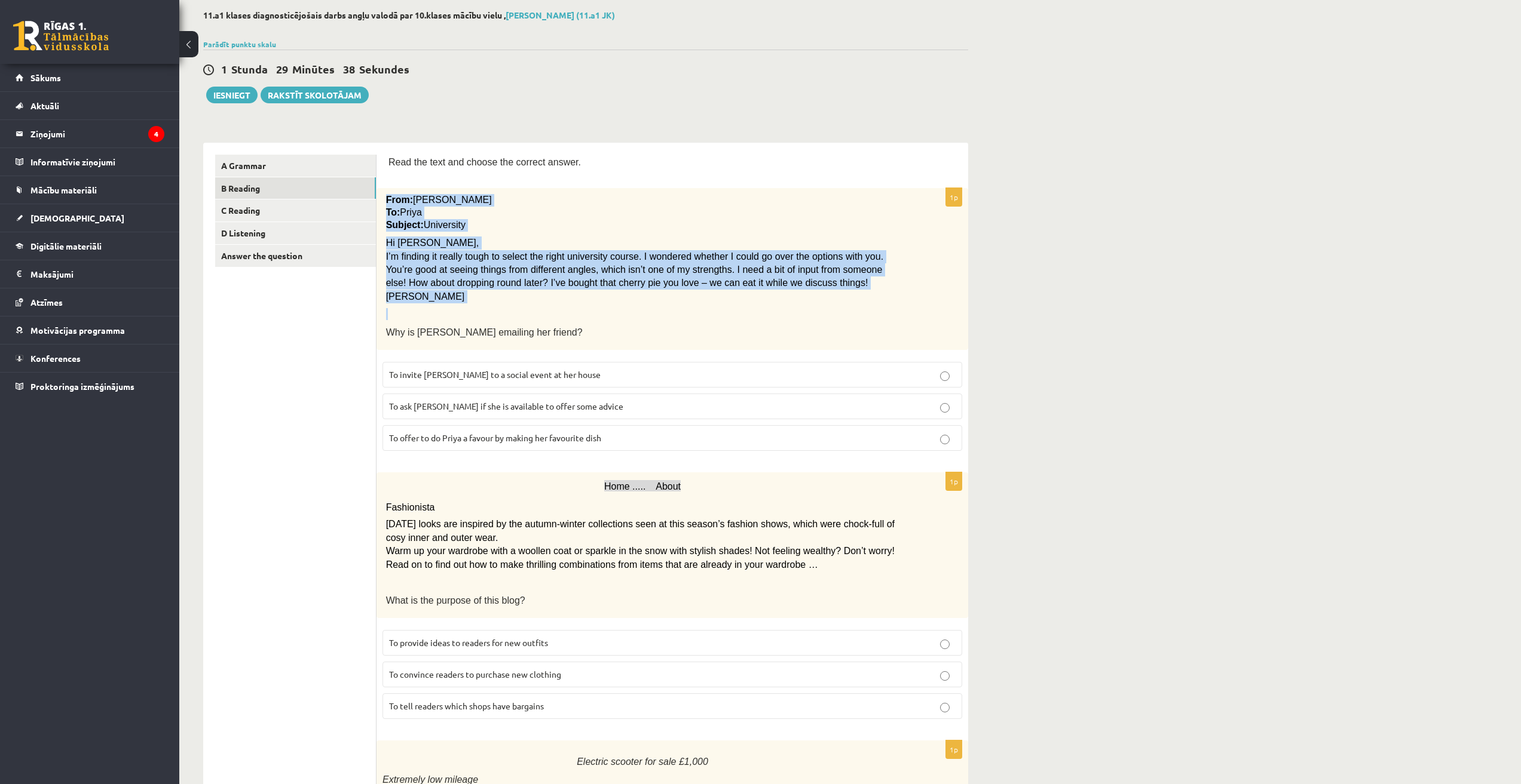
drag, startPoint x: 383, startPoint y: 196, endPoint x: 414, endPoint y: 304, distance: 112.4
click at [414, 304] on div "From: Emily To: Priya Subject: University Hi Priya, I’m finding it really tough…" at bounding box center [672, 269] width 591 height 162
click at [423, 300] on p "Emily" at bounding box center [643, 296] width 513 height 13
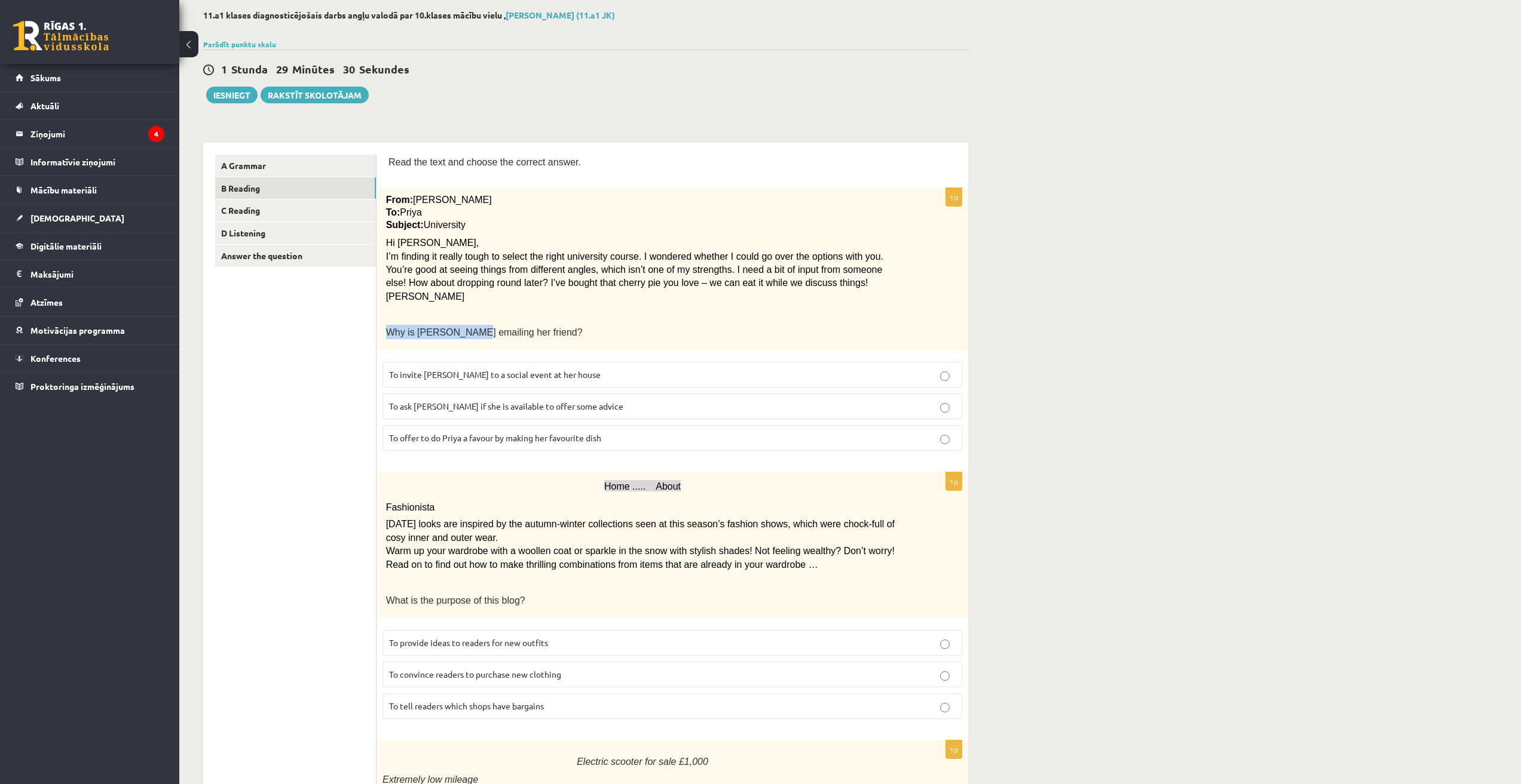
drag, startPoint x: 385, startPoint y: 325, endPoint x: 465, endPoint y: 329, distance: 80.1
click at [464, 329] on div "From: Emily To: Priya Subject: University Hi Priya, I’m finding it really tough…" at bounding box center [672, 269] width 591 height 162
click at [558, 332] on p "Why is Emily emailing her friend?" at bounding box center [643, 332] width 513 height 14
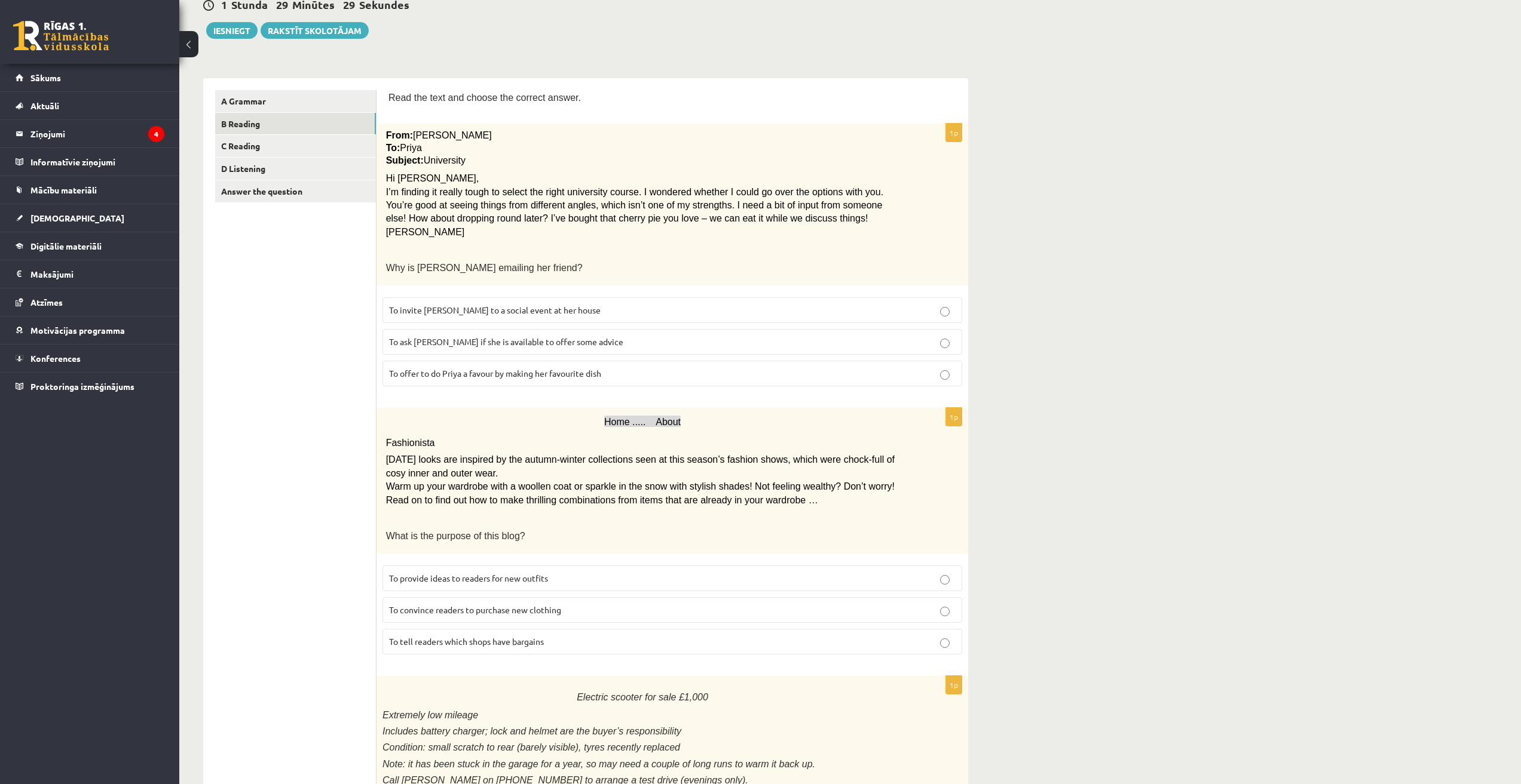
scroll to position [119, 0]
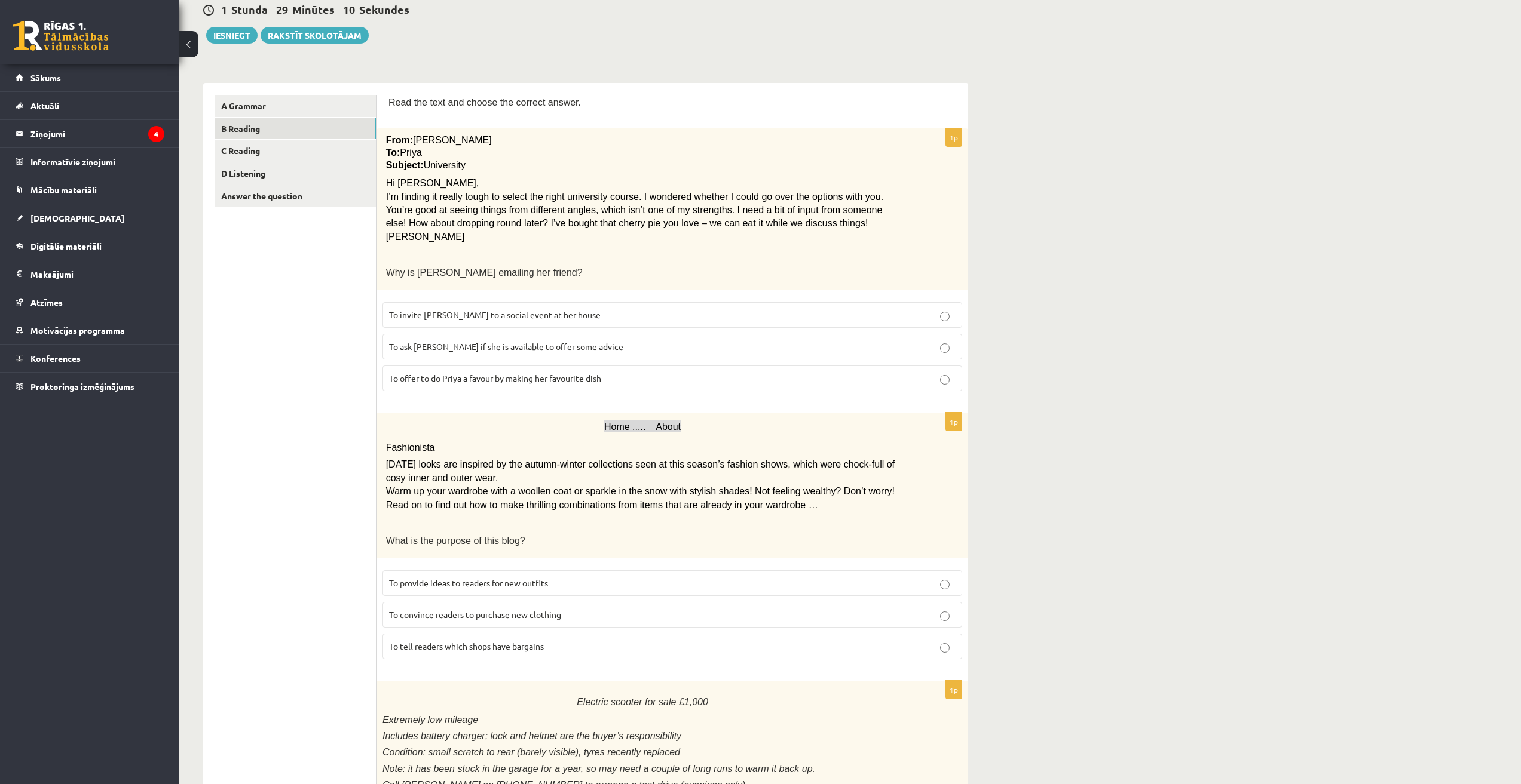
drag, startPoint x: 211, startPoint y: 542, endPoint x: 189, endPoint y: 537, distance: 22.6
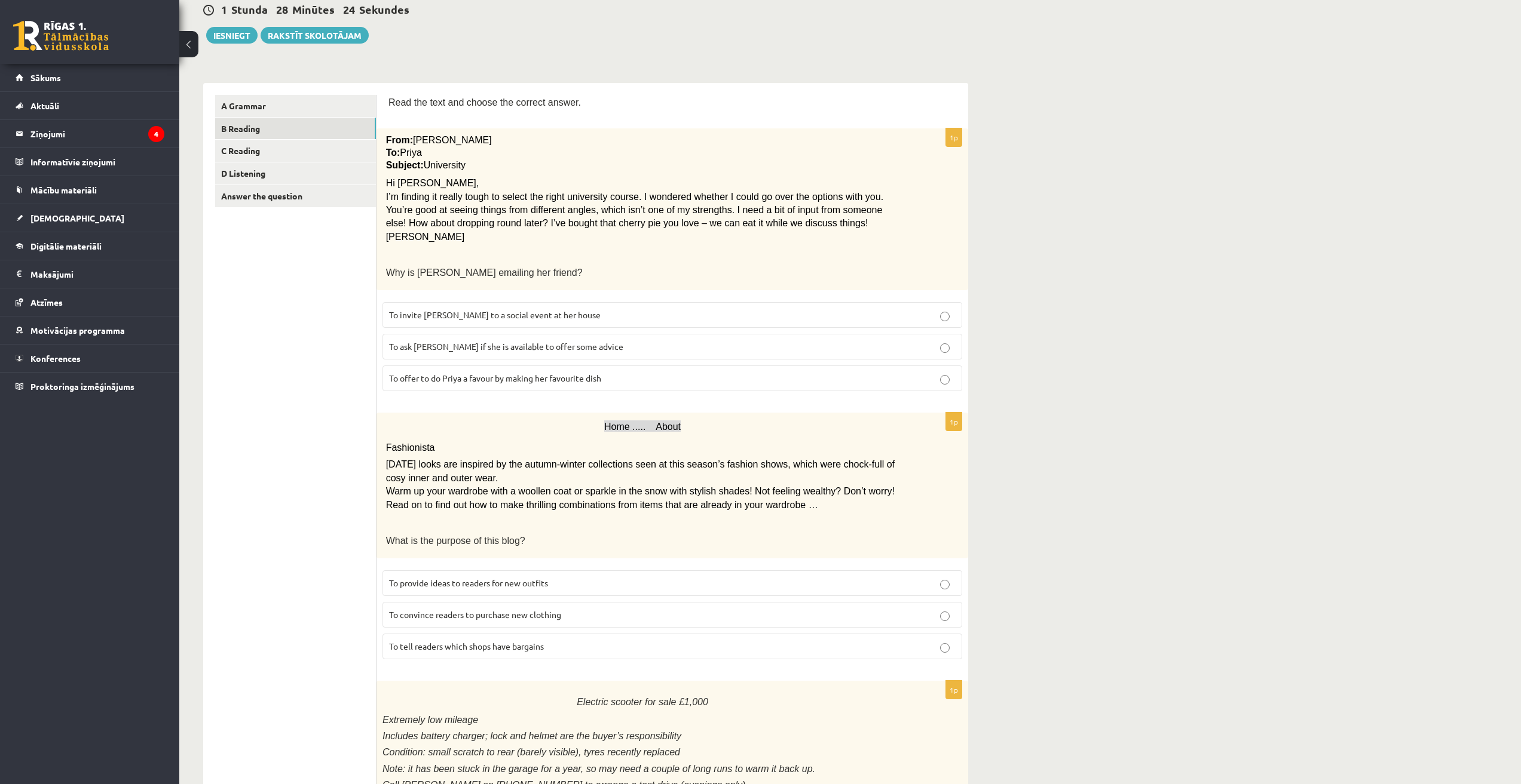
drag, startPoint x: 382, startPoint y: 267, endPoint x: 513, endPoint y: 276, distance: 131.3
click at [513, 276] on div "From: Emily To: Priya Subject: University Hi Priya, I’m finding it really tough…" at bounding box center [672, 209] width 591 height 162
click at [414, 269] on span "Why is Emily emailing her friend?" at bounding box center [484, 272] width 197 height 10
drag, startPoint x: 370, startPoint y: 273, endPoint x: 804, endPoint y: 337, distance: 438.7
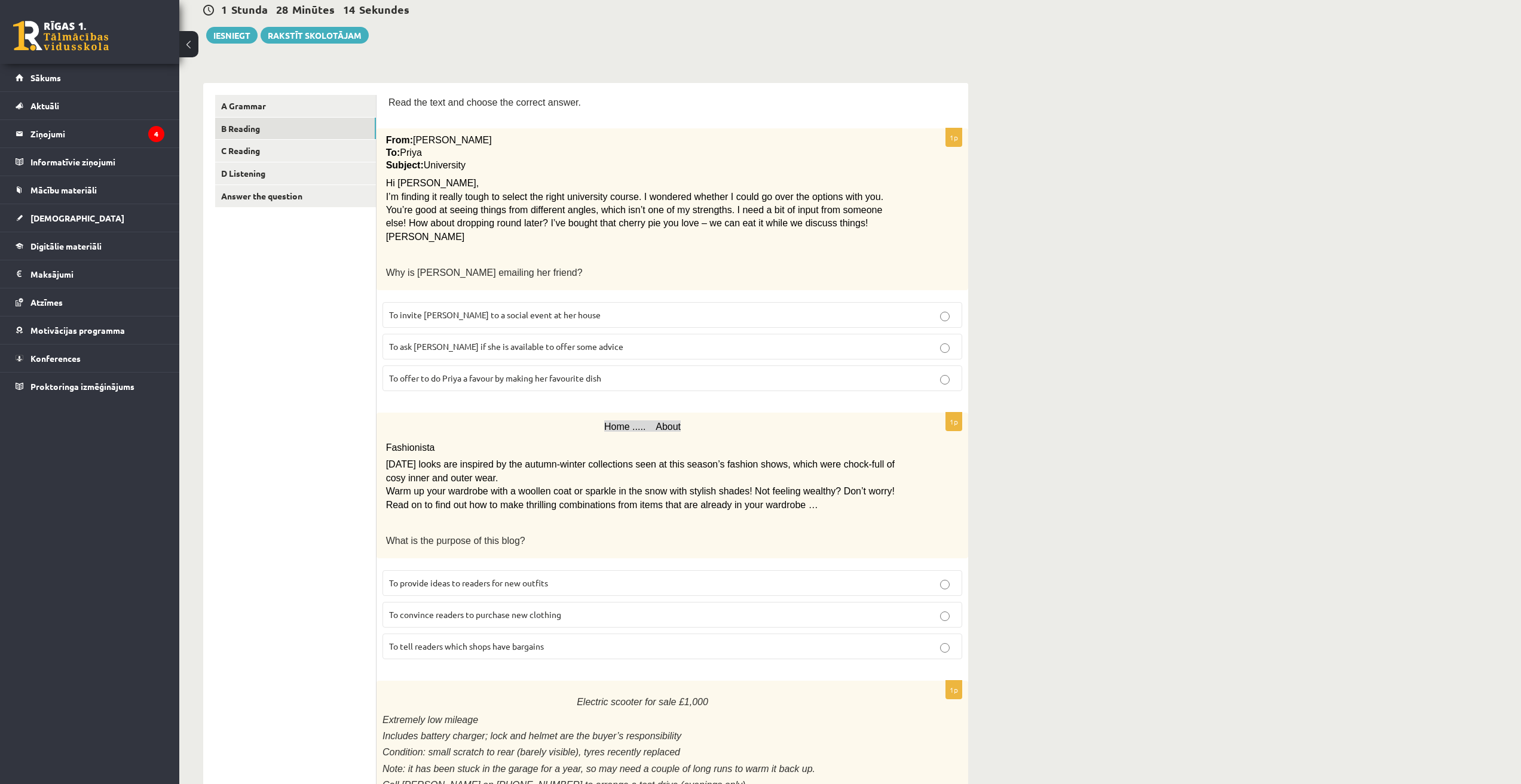
click at [750, 262] on div "From: Emily To: Priya Subject: University Hi Priya, I’m finding it really tough…" at bounding box center [672, 209] width 591 height 162
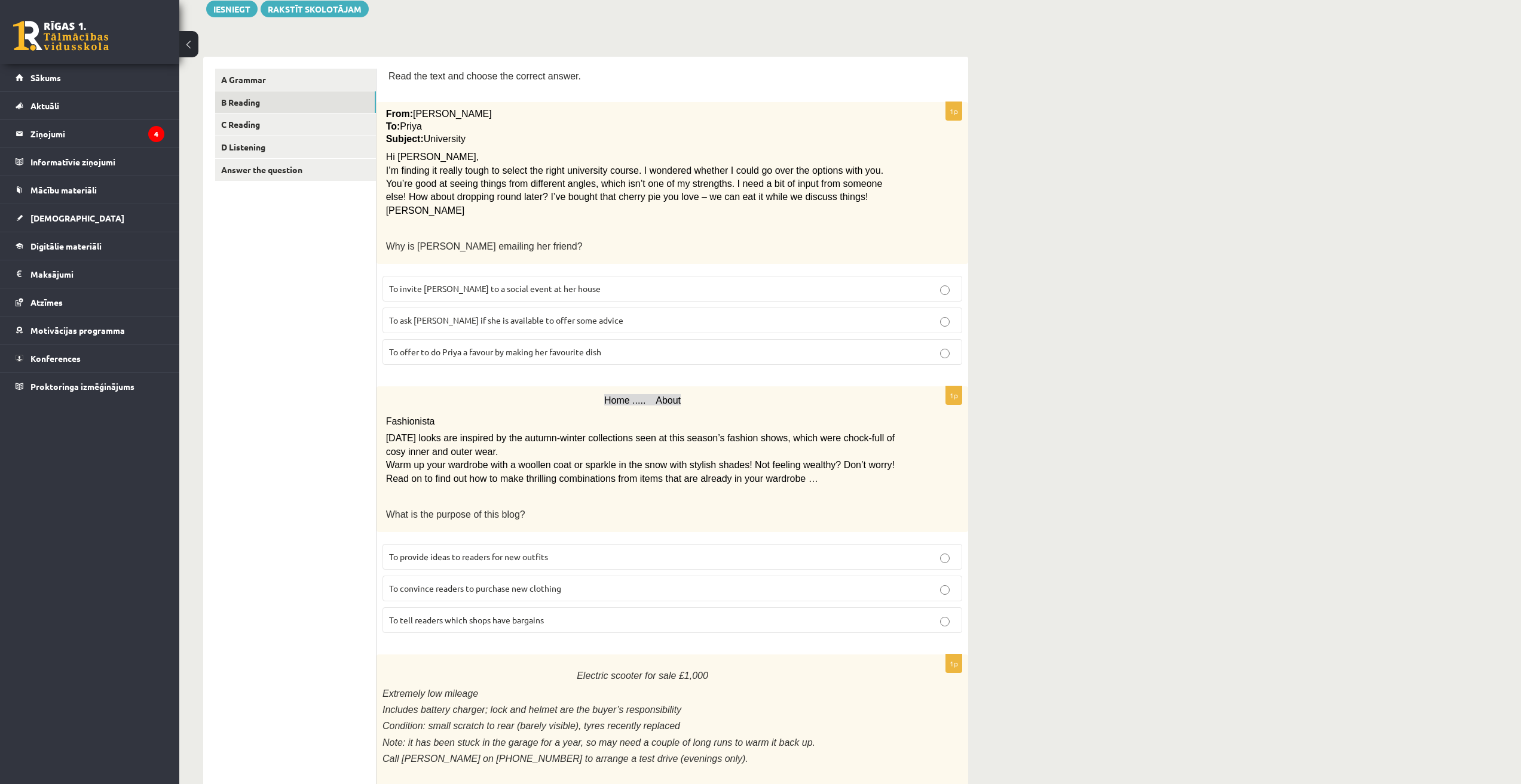
scroll to position [0, 0]
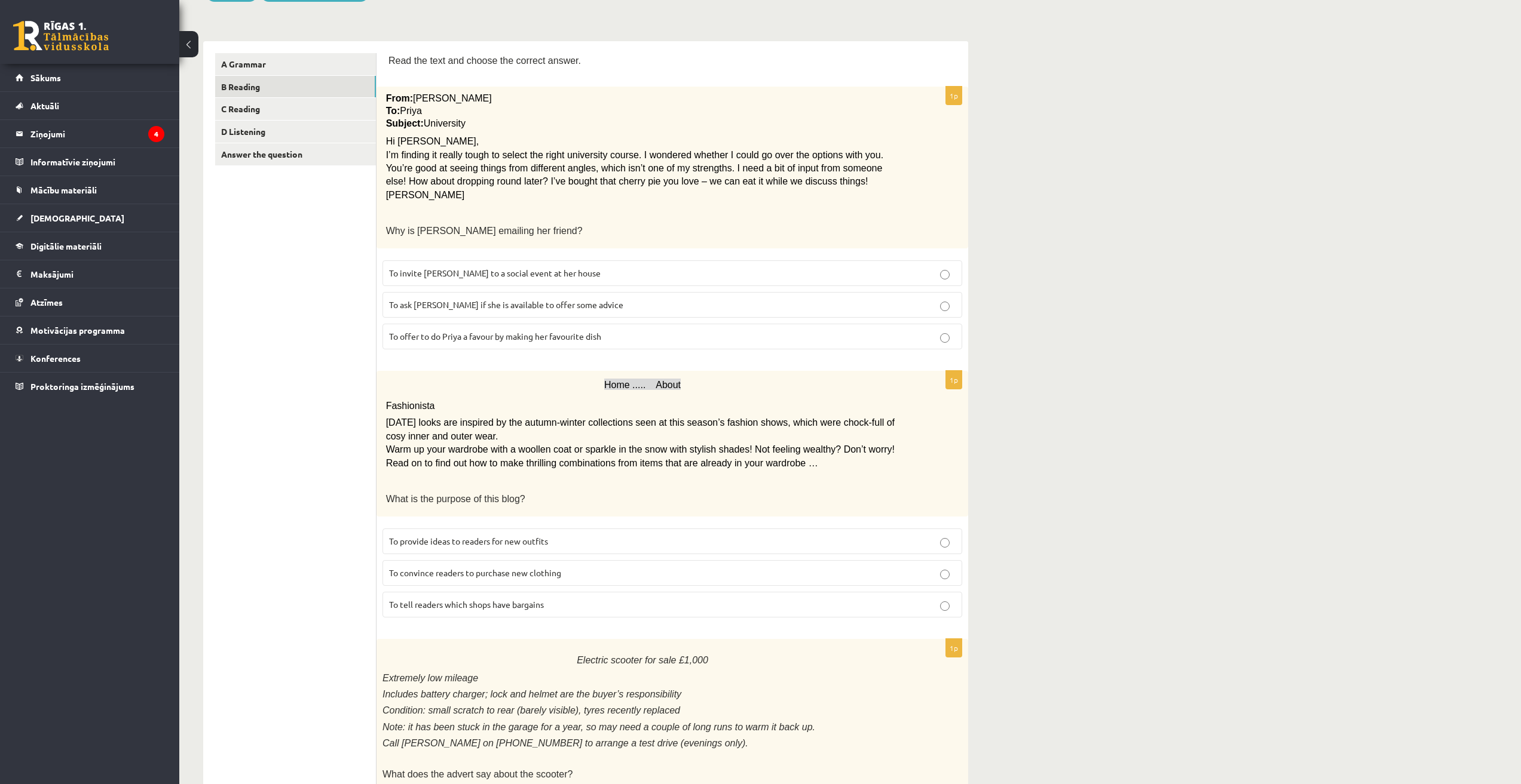
scroll to position [179, 0]
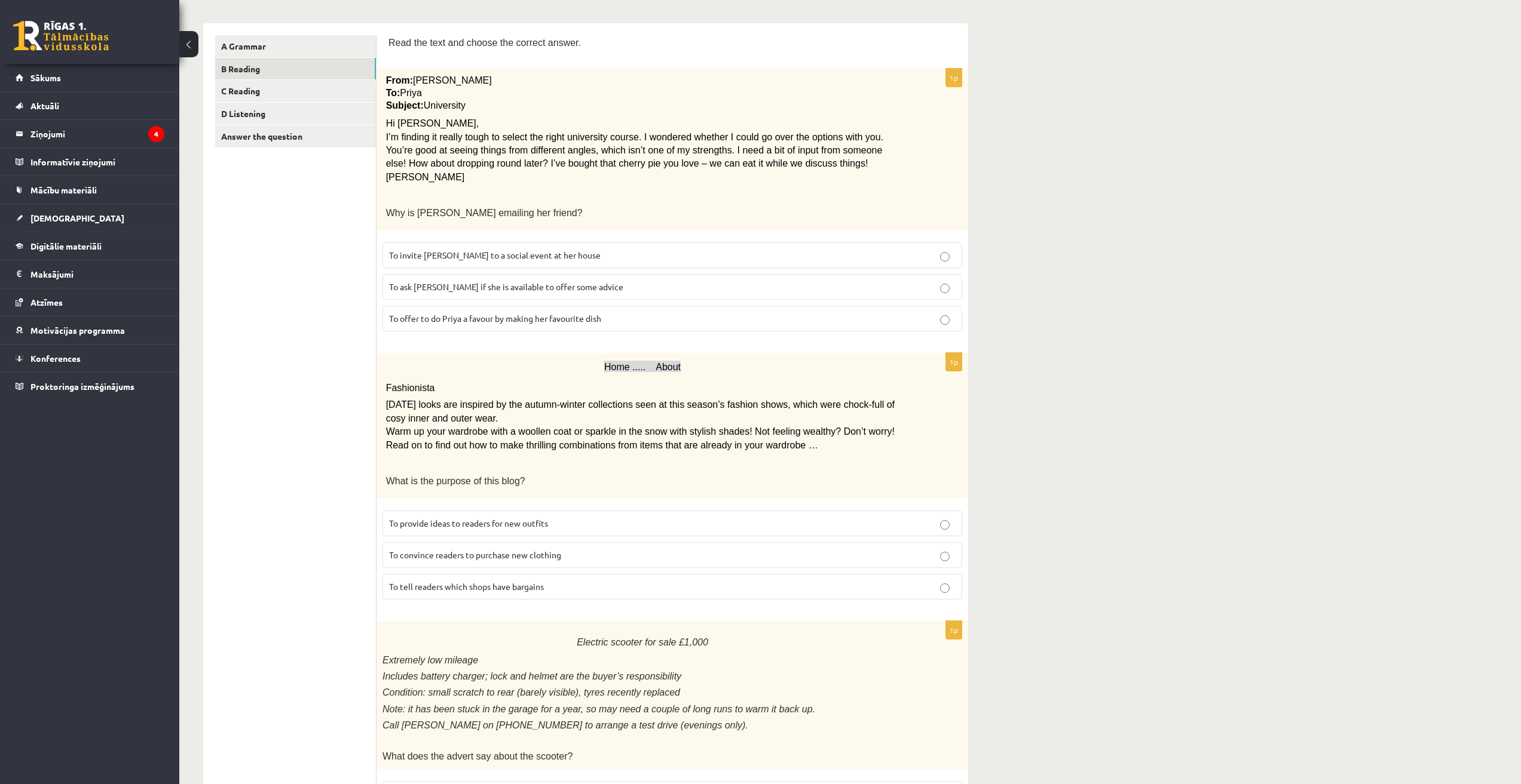
click at [471, 446] on span "Warm up your wardrobe with a woollen coat or sparkle in the snow with stylish s…" at bounding box center [640, 438] width 508 height 23
click at [691, 450] on p "Warm up your wardrobe with a woollen coat or sparkle in the snow with stylish s…" at bounding box center [643, 439] width 513 height 27
click at [652, 366] on span "Home ..... About" at bounding box center [642, 366] width 76 height 10
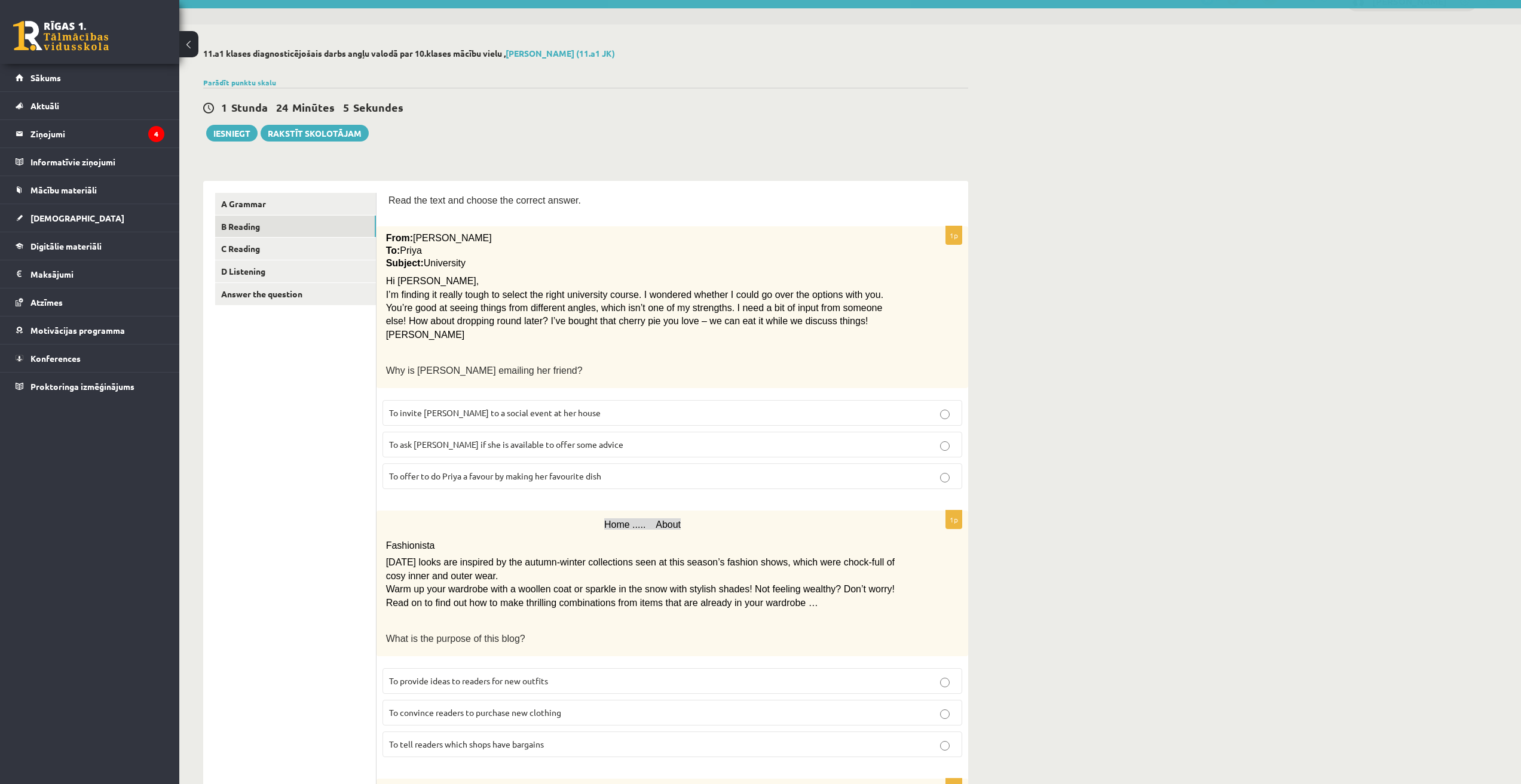
scroll to position [0, 0]
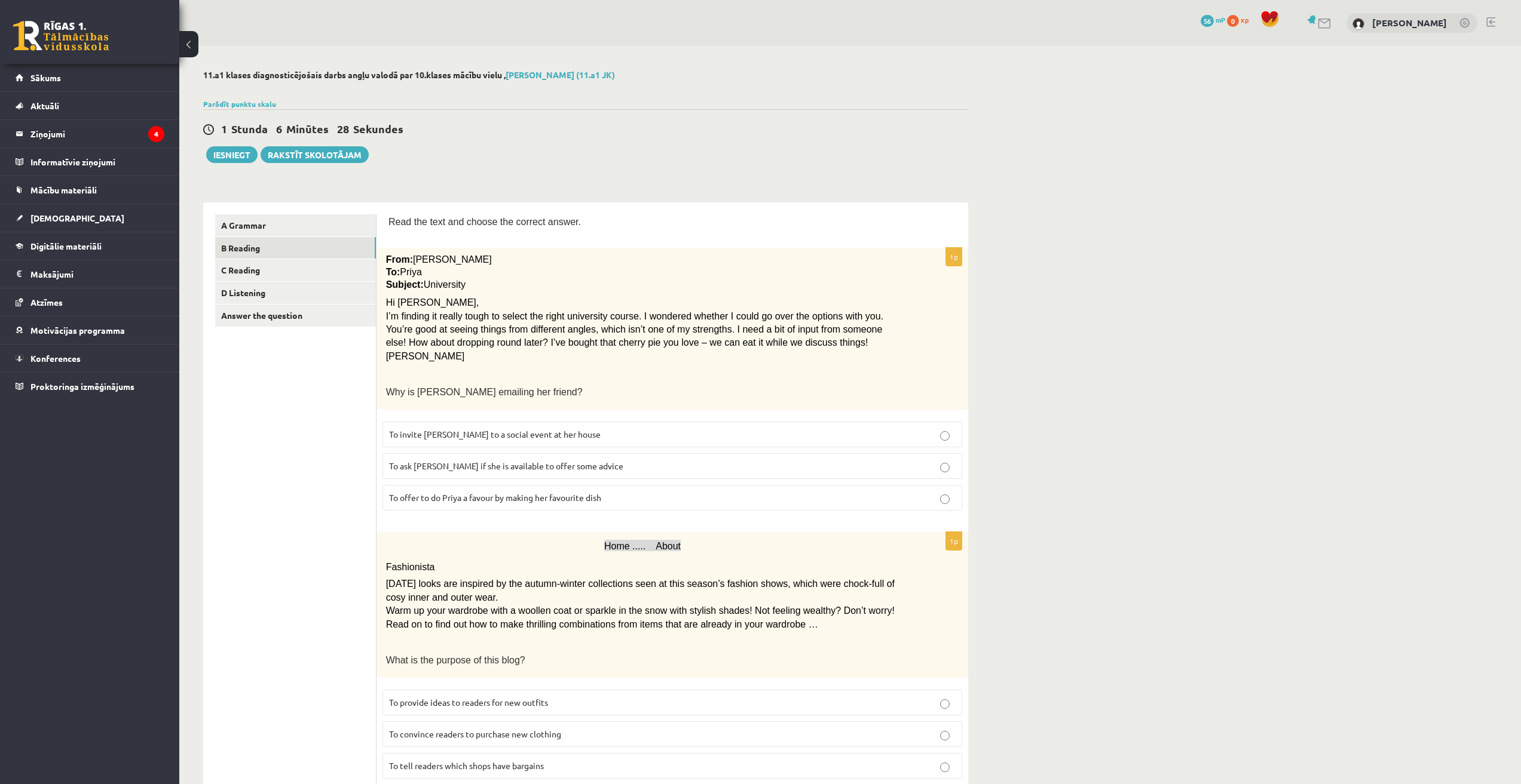
click at [497, 431] on span "To invite Priya to a social event at her house" at bounding box center [494, 434] width 212 height 11
click at [507, 429] on span "To invite Priya to a social event at her house" at bounding box center [494, 434] width 212 height 11
click at [629, 458] on label "To ask Priya if she is available to offer some advice" at bounding box center [672, 465] width 580 height 26
click at [648, 503] on p "To offer to do Priya a favour by making her favourite dish" at bounding box center [672, 497] width 567 height 12
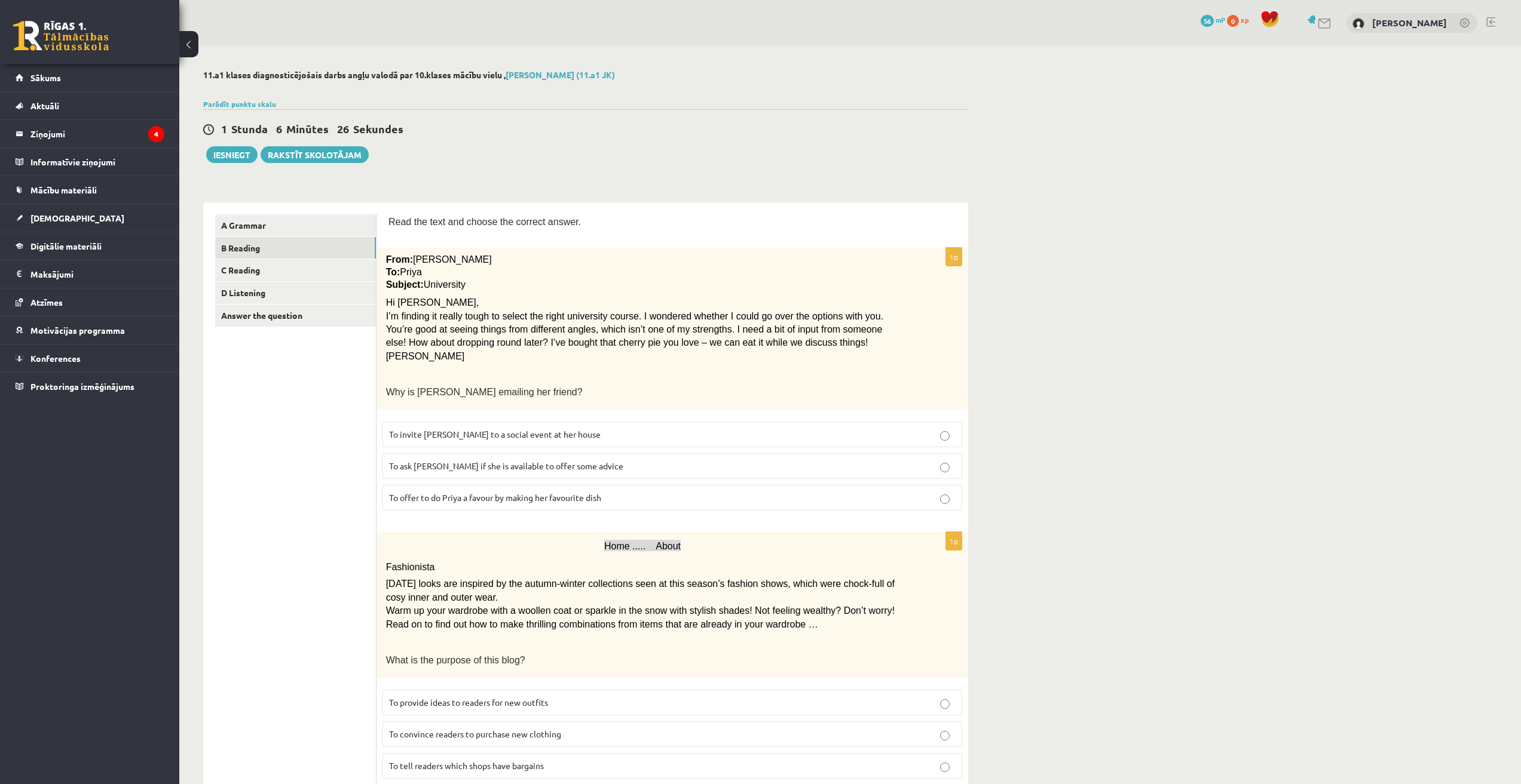
click at [637, 480] on fieldset "To invite Priya to a social event at her house To ask Priya if she is available…" at bounding box center [672, 465] width 580 height 98
click at [635, 444] on label "To invite Priya to a social event at her house" at bounding box center [672, 434] width 580 height 26
click at [646, 454] on label "To ask Priya if she is available to offer some advice" at bounding box center [672, 465] width 580 height 26
click at [645, 496] on p "To offer to do Priya a favour by making her favourite dish" at bounding box center [672, 497] width 567 height 12
click at [653, 427] on label "To invite Priya to a social event at her house" at bounding box center [672, 434] width 580 height 26
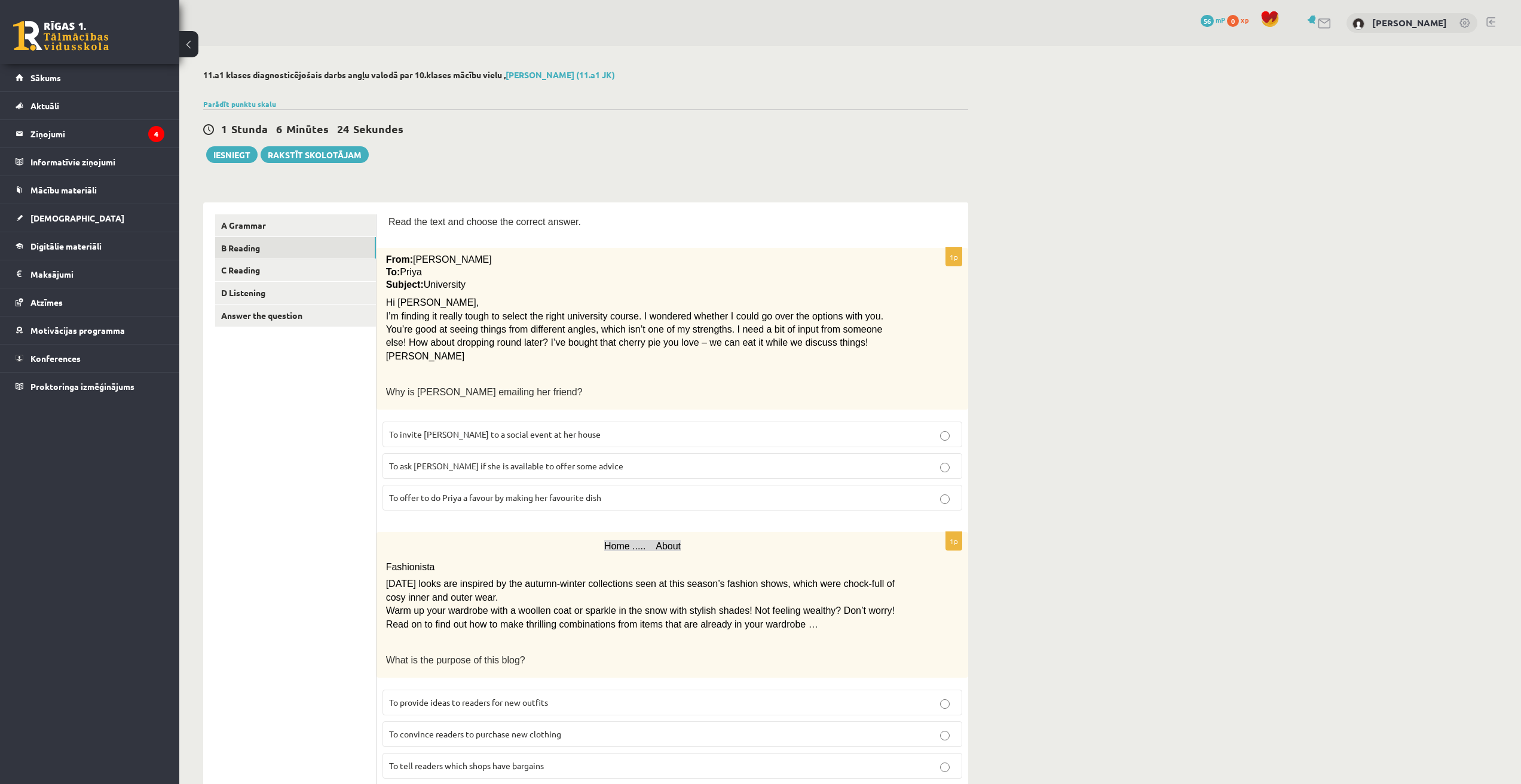
click at [647, 467] on p "To ask Priya if she is available to offer some advice" at bounding box center [672, 466] width 567 height 12
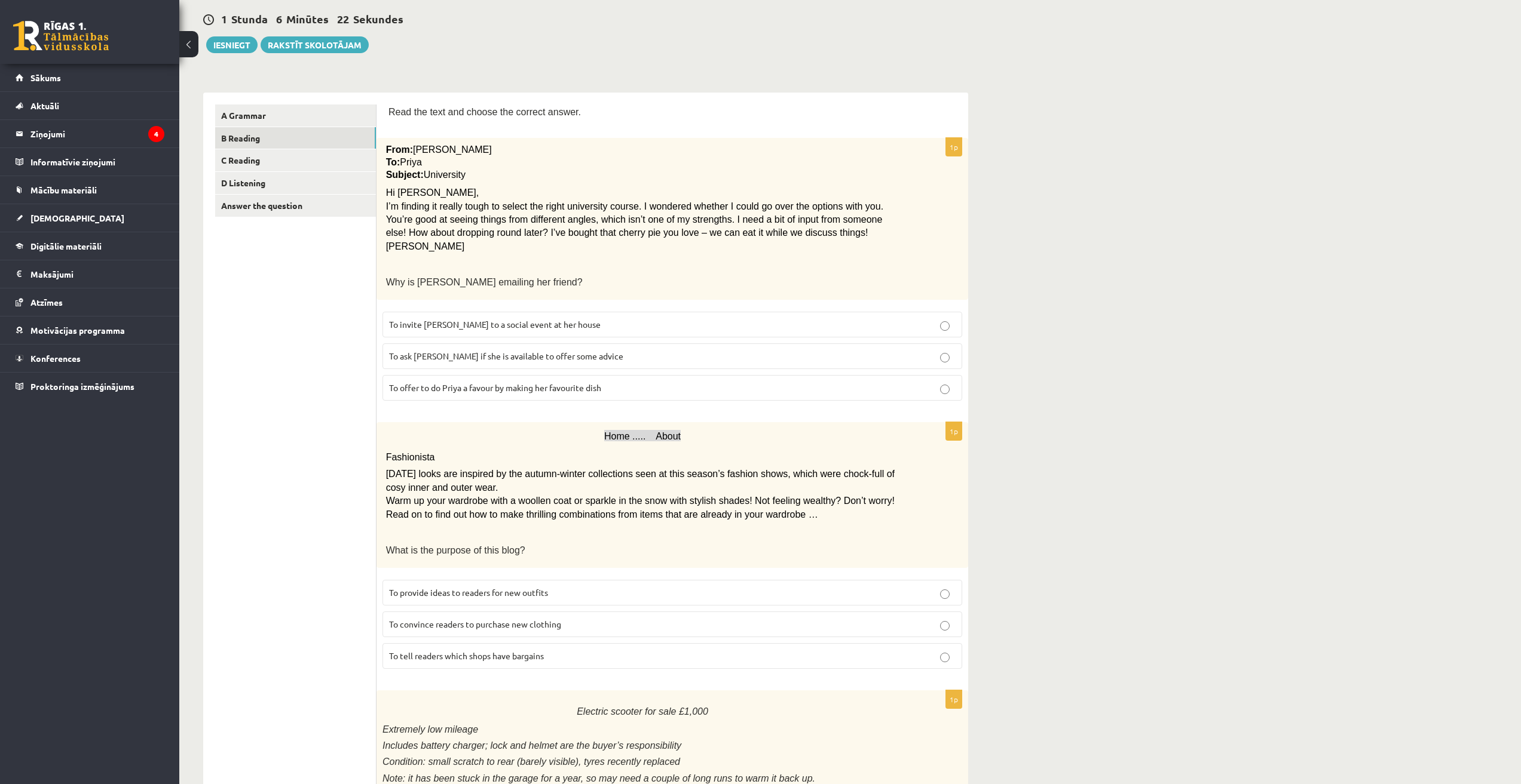
scroll to position [59, 0]
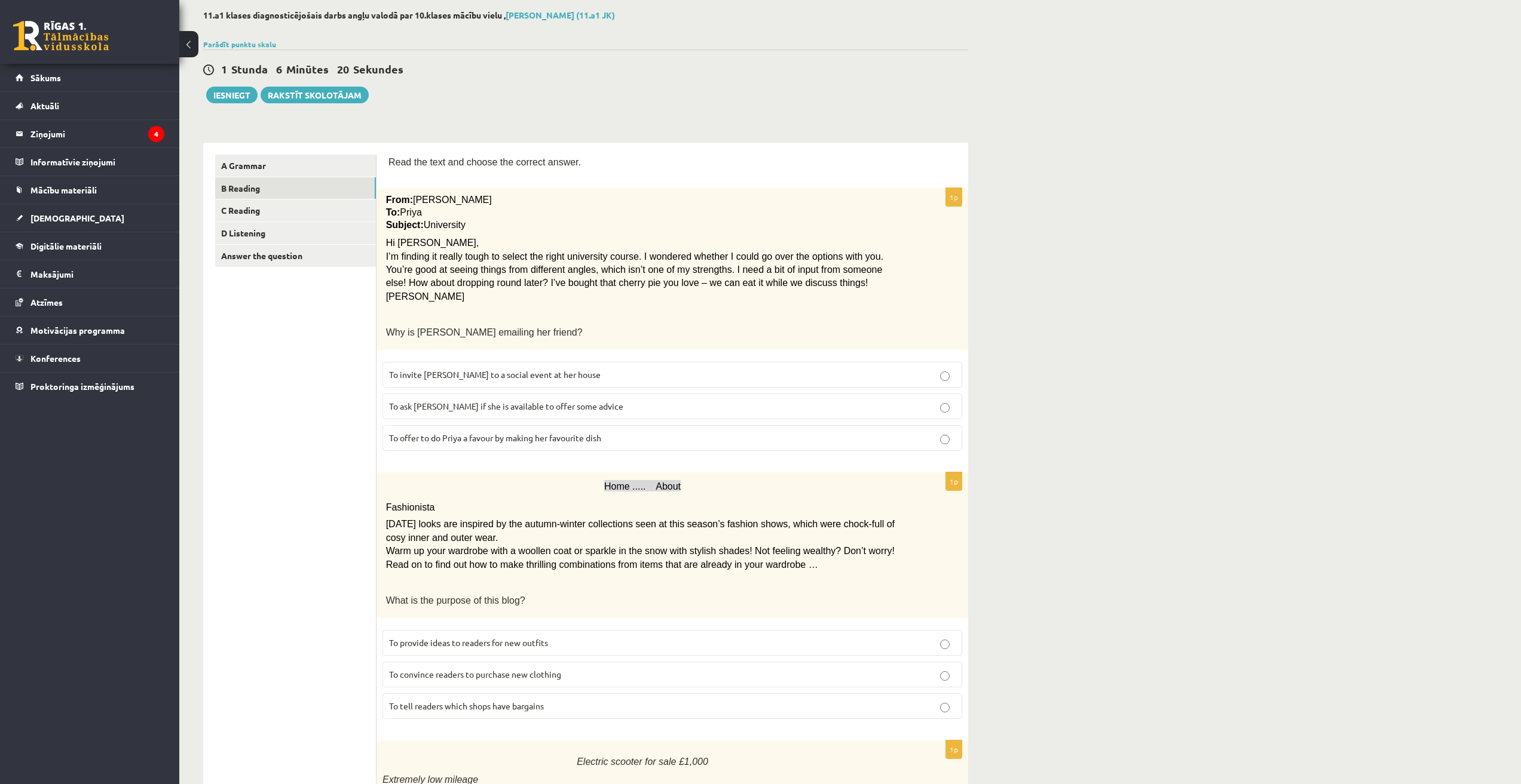
click at [390, 193] on div "From: Emily To: Priya Subject: University Hi Priya, I’m finding it really tough…" at bounding box center [672, 269] width 591 height 162
drag, startPoint x: 228, startPoint y: 65, endPoint x: 351, endPoint y: 67, distance: 123.0
click at [351, 67] on div "1 Stunda 6 Minūtes 18 Sekundes Ieskaite saglabāta! Iesniegt Rakstīt skolotājam" at bounding box center [585, 76] width 765 height 54
click at [351, 67] on span "18 Sekundes" at bounding box center [373, 69] width 71 height 14
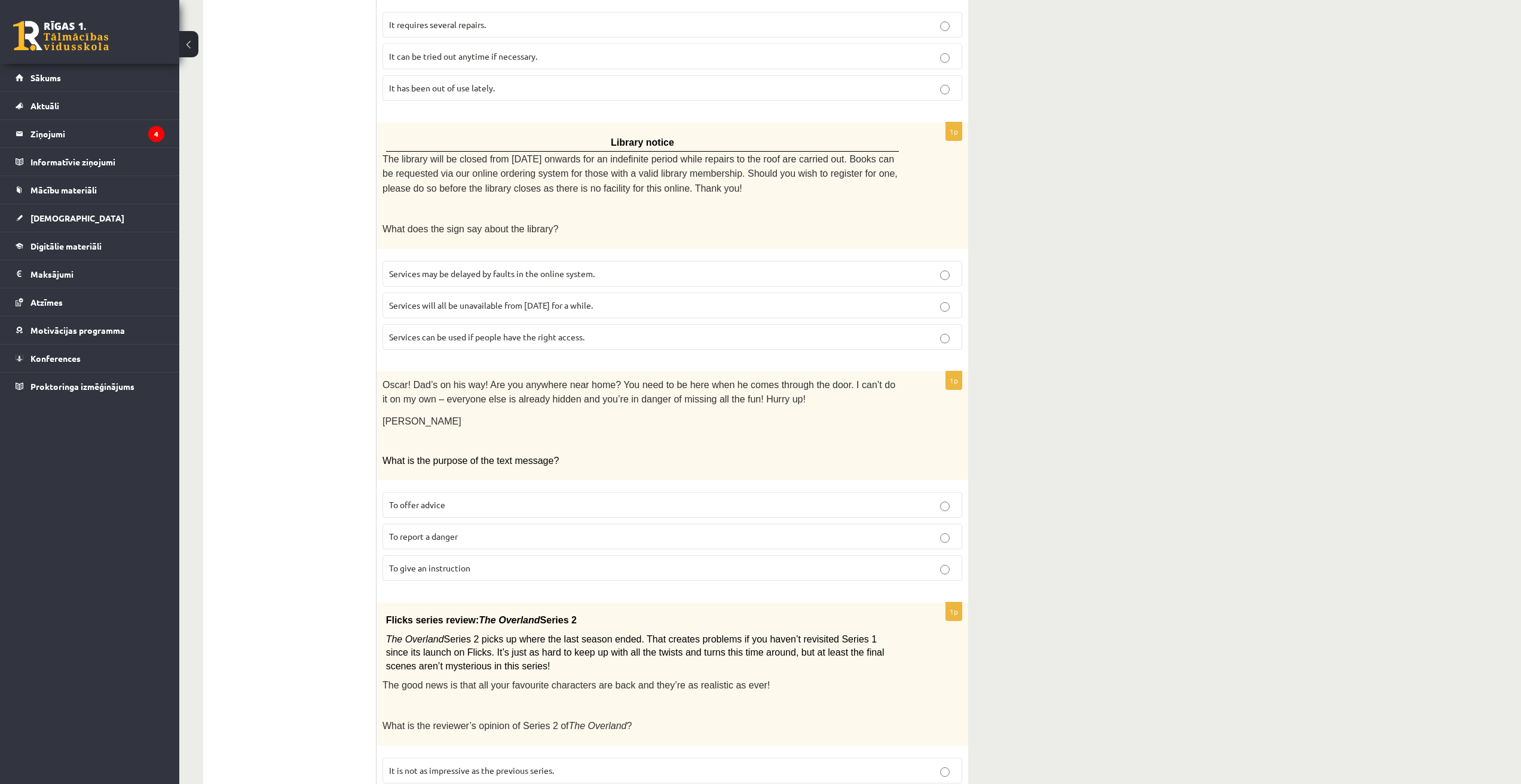
scroll to position [0, 0]
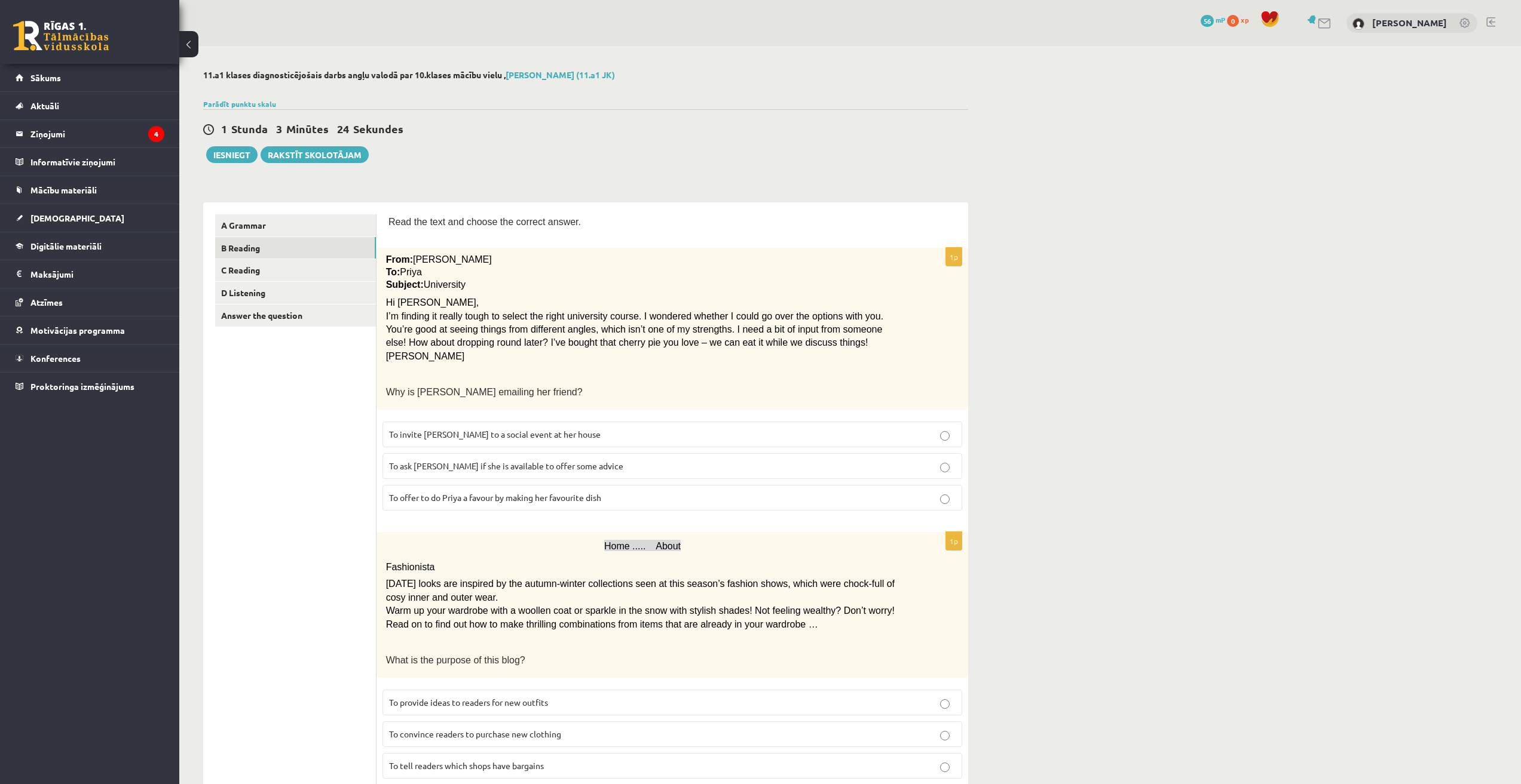
drag, startPoint x: 1137, startPoint y: 578, endPoint x: 1123, endPoint y: 566, distance: 18.4
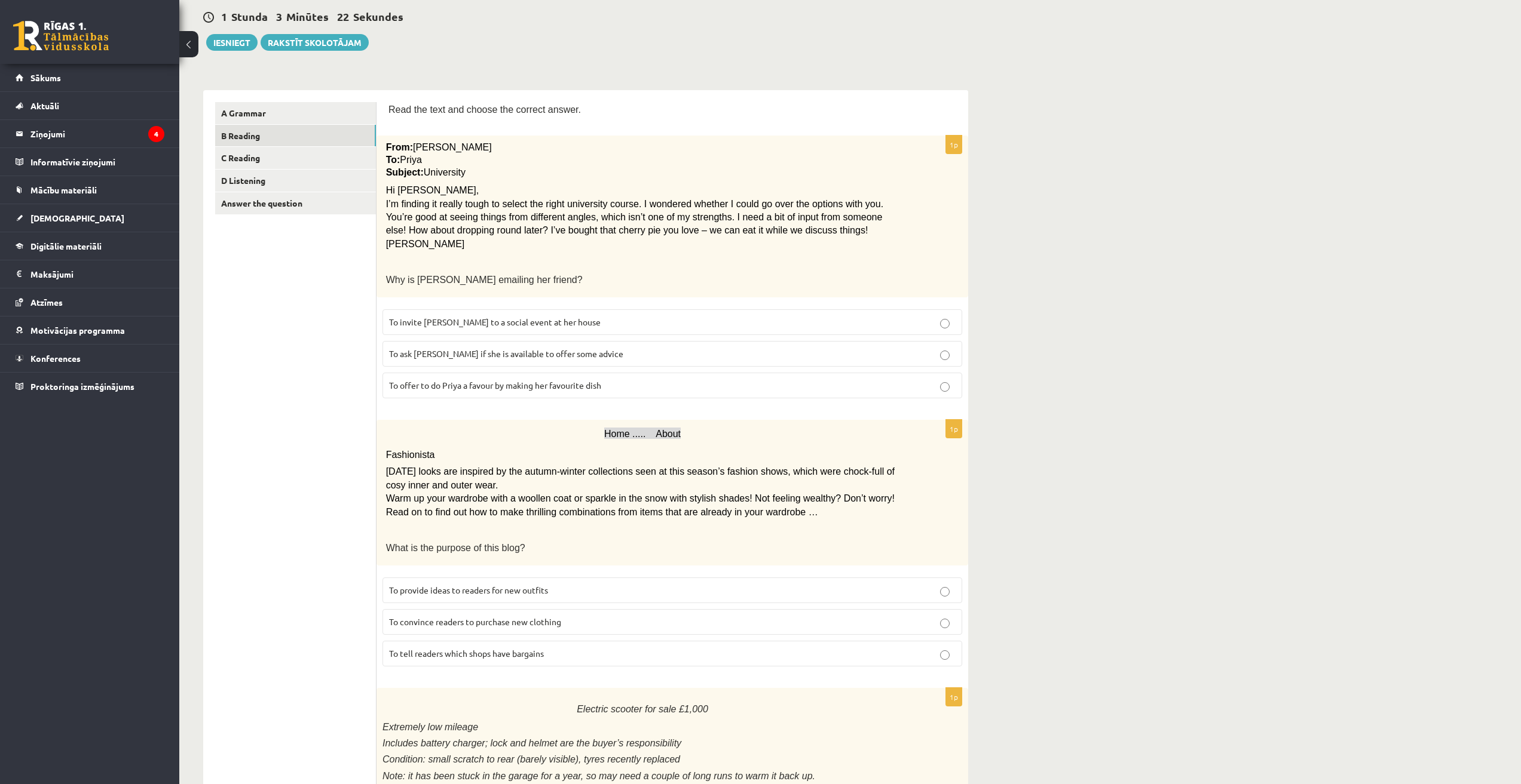
scroll to position [119, 0]
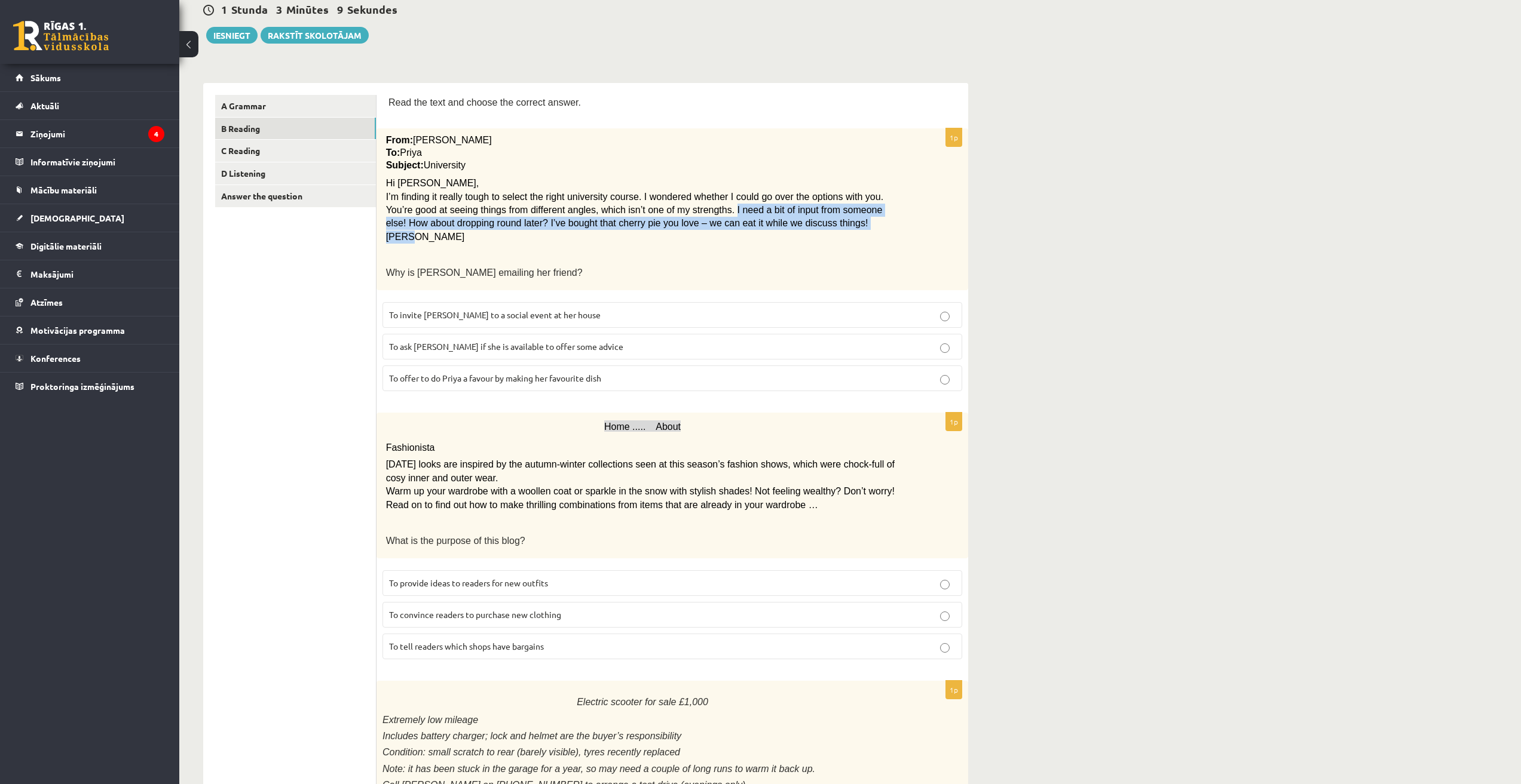
drag, startPoint x: 660, startPoint y: 214, endPoint x: 714, endPoint y: 240, distance: 59.9
click at [714, 240] on div "From: Emily To: Priya Subject: University Hi Priya, I’m finding it really tough…" at bounding box center [672, 209] width 591 height 162
click at [714, 240] on p "Emily" at bounding box center [643, 237] width 513 height 13
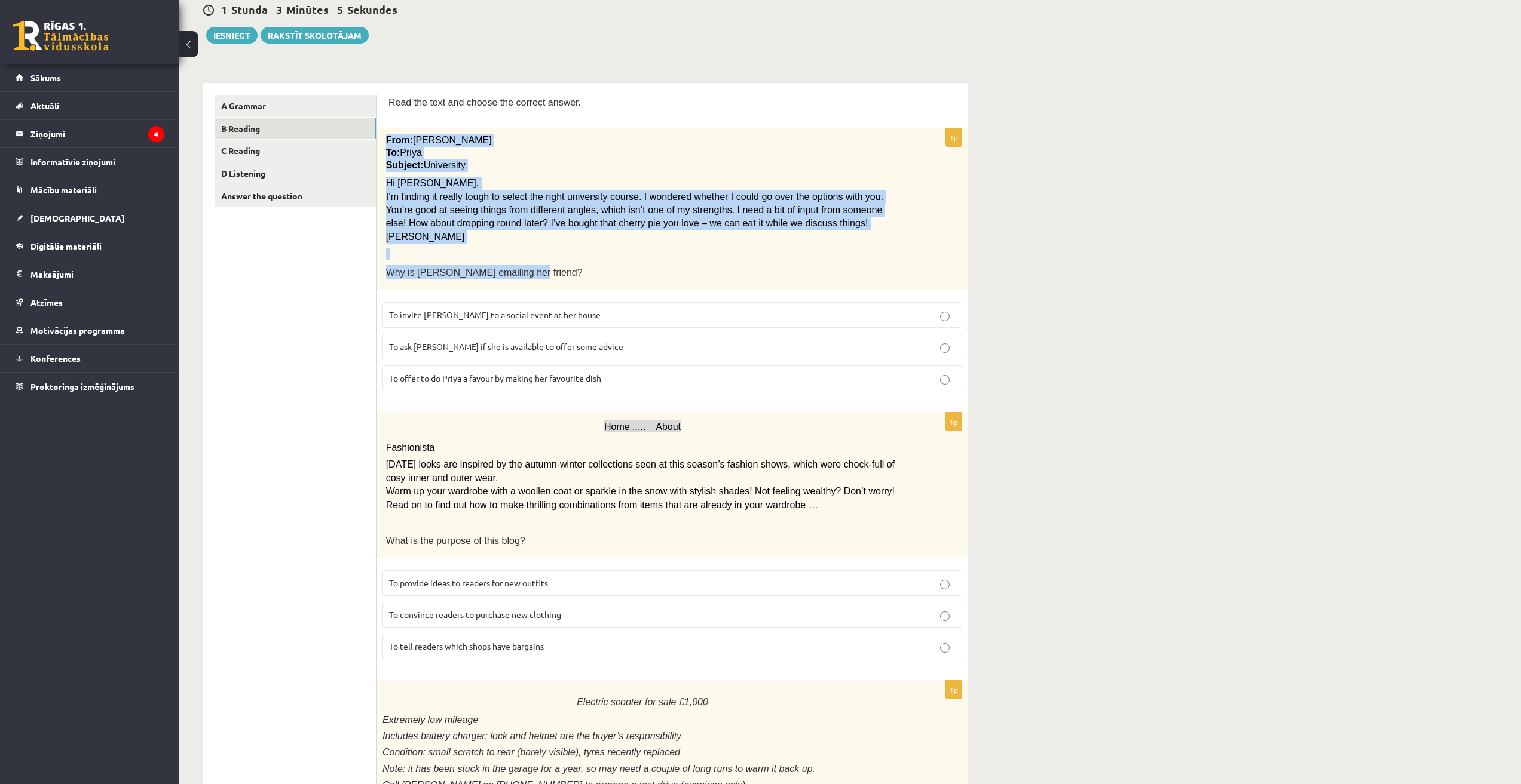
drag, startPoint x: 385, startPoint y: 139, endPoint x: 579, endPoint y: 271, distance: 234.6
click at [579, 271] on div "From: Emily To: Priya Subject: University Hi Priya, I’m finding it really tough…" at bounding box center [672, 209] width 591 height 162
click at [579, 271] on p "Why is Emily emailing her friend?" at bounding box center [643, 273] width 513 height 14
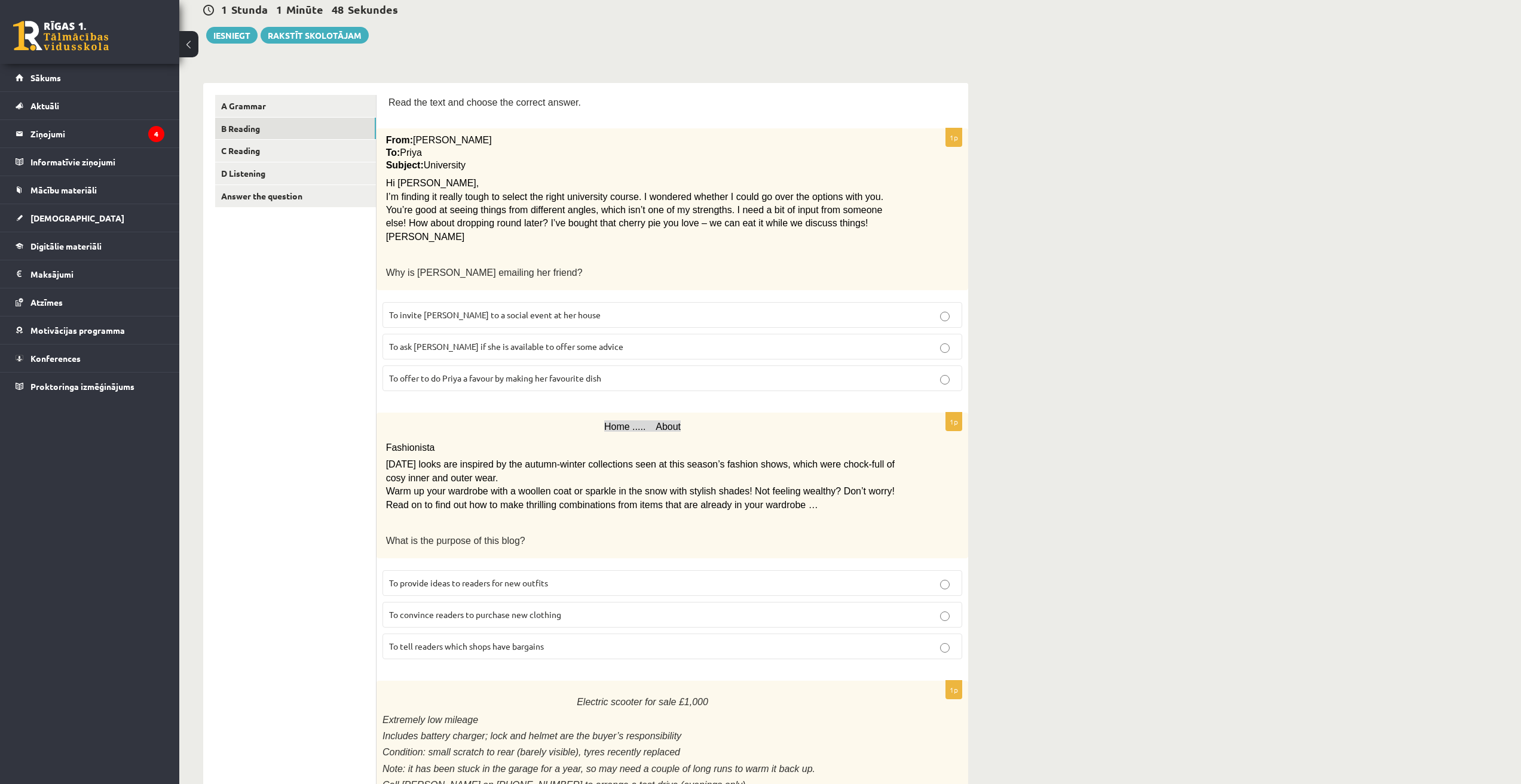
click at [585, 196] on span "I’m finding it really tough to select the right university course. I wondered w…" at bounding box center [634, 211] width 497 height 37
click at [536, 233] on p "Emily" at bounding box center [643, 237] width 513 height 13
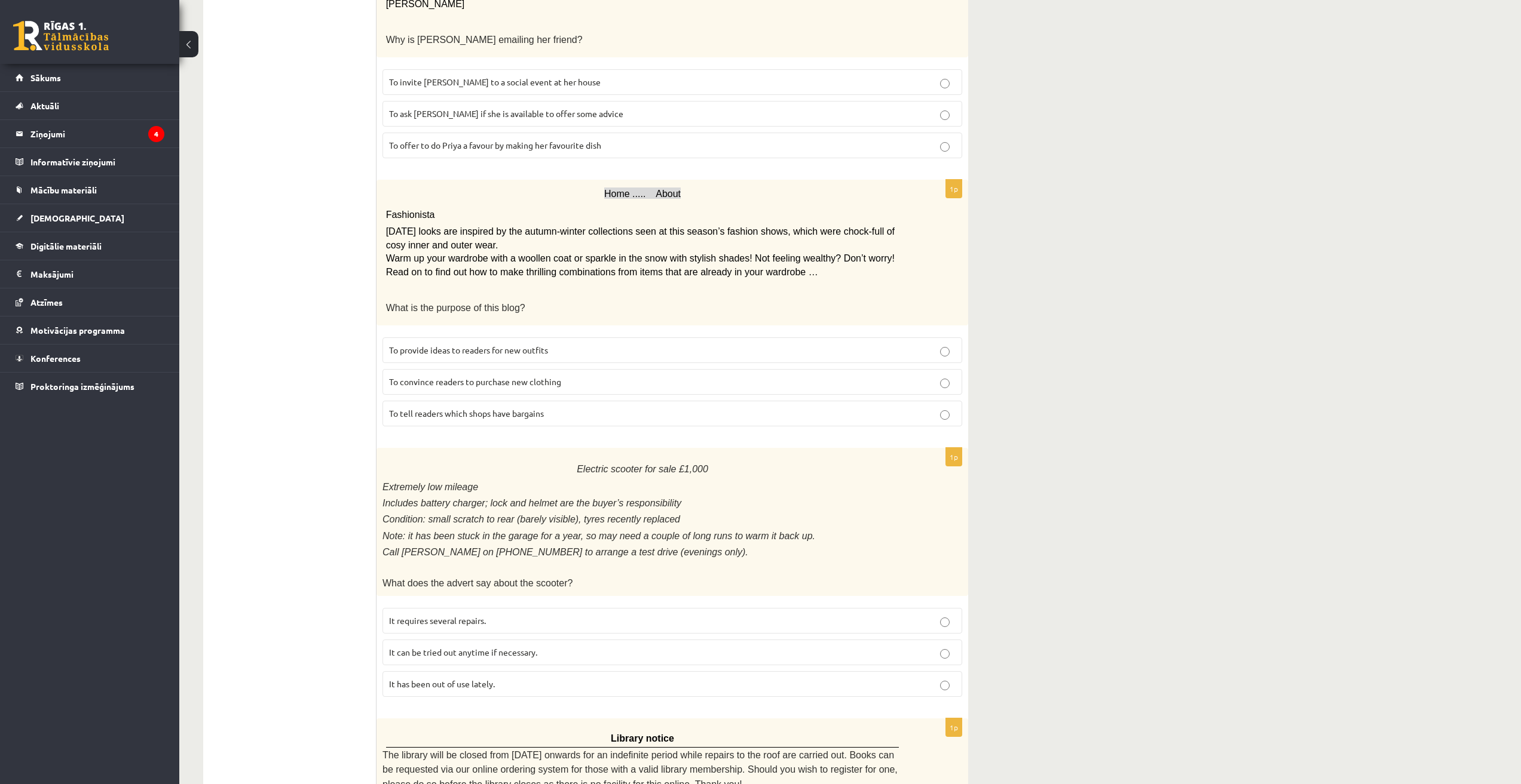
scroll to position [59, 0]
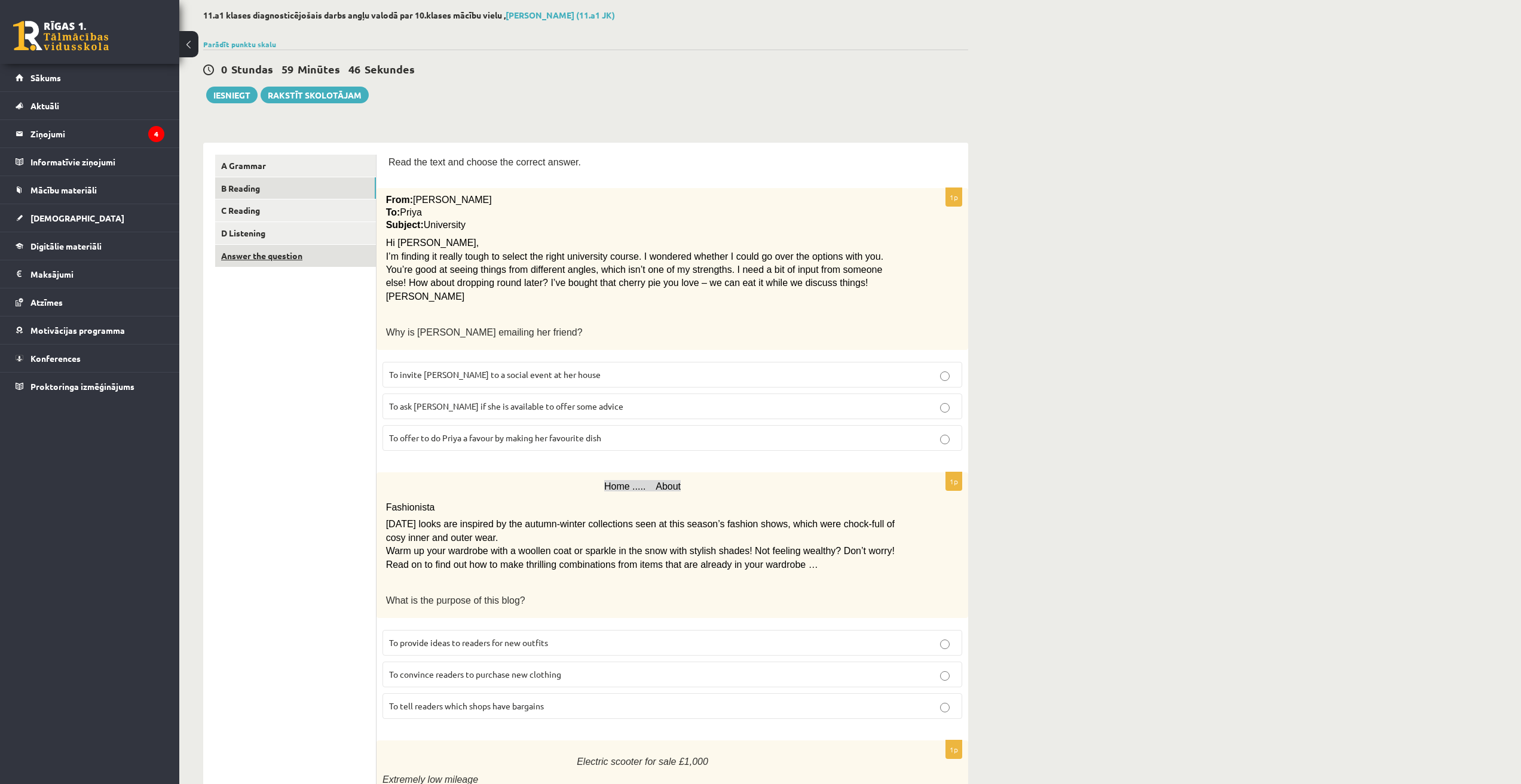
click at [265, 252] on link "Answer the question" at bounding box center [296, 256] width 161 height 22
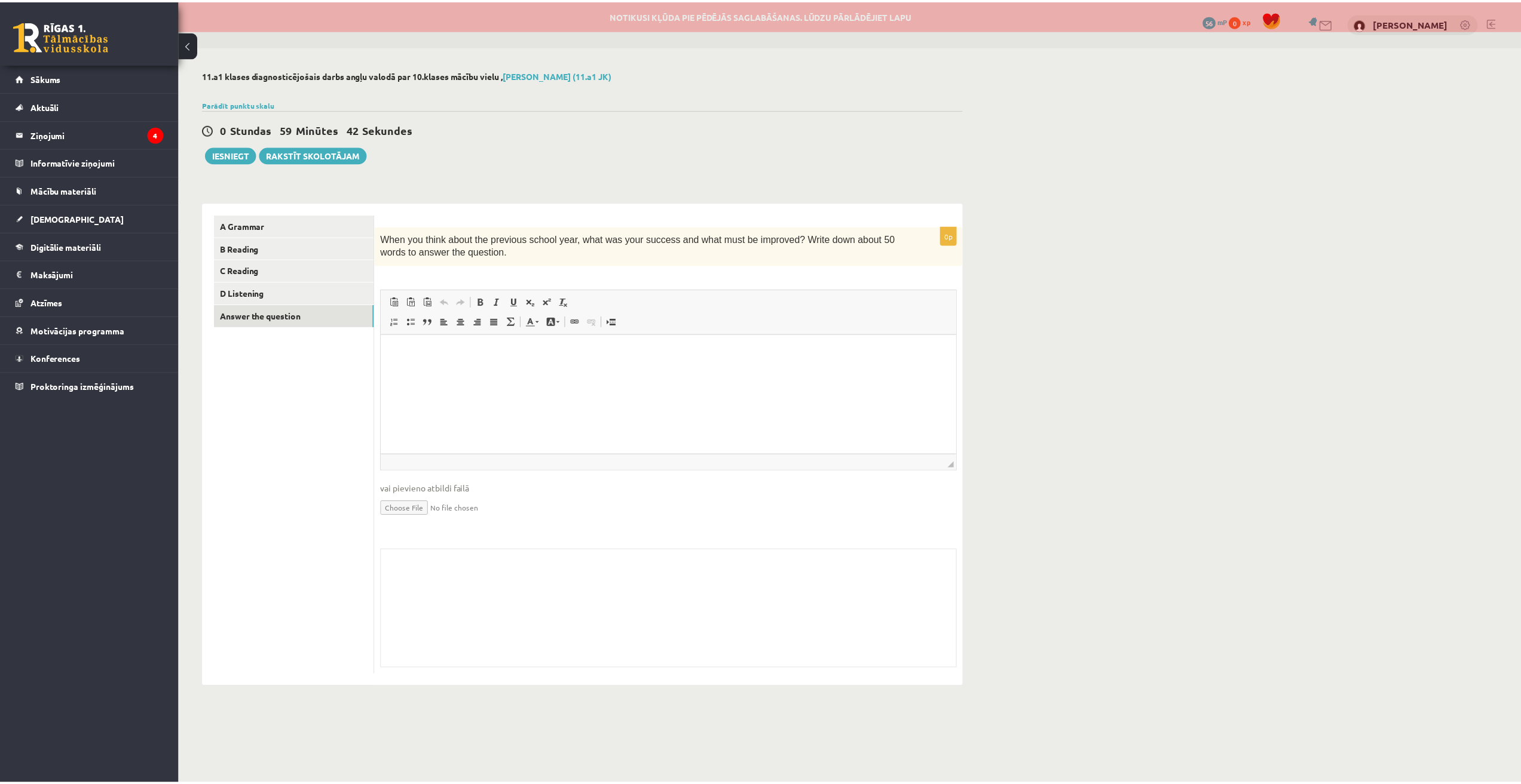
scroll to position [0, 0]
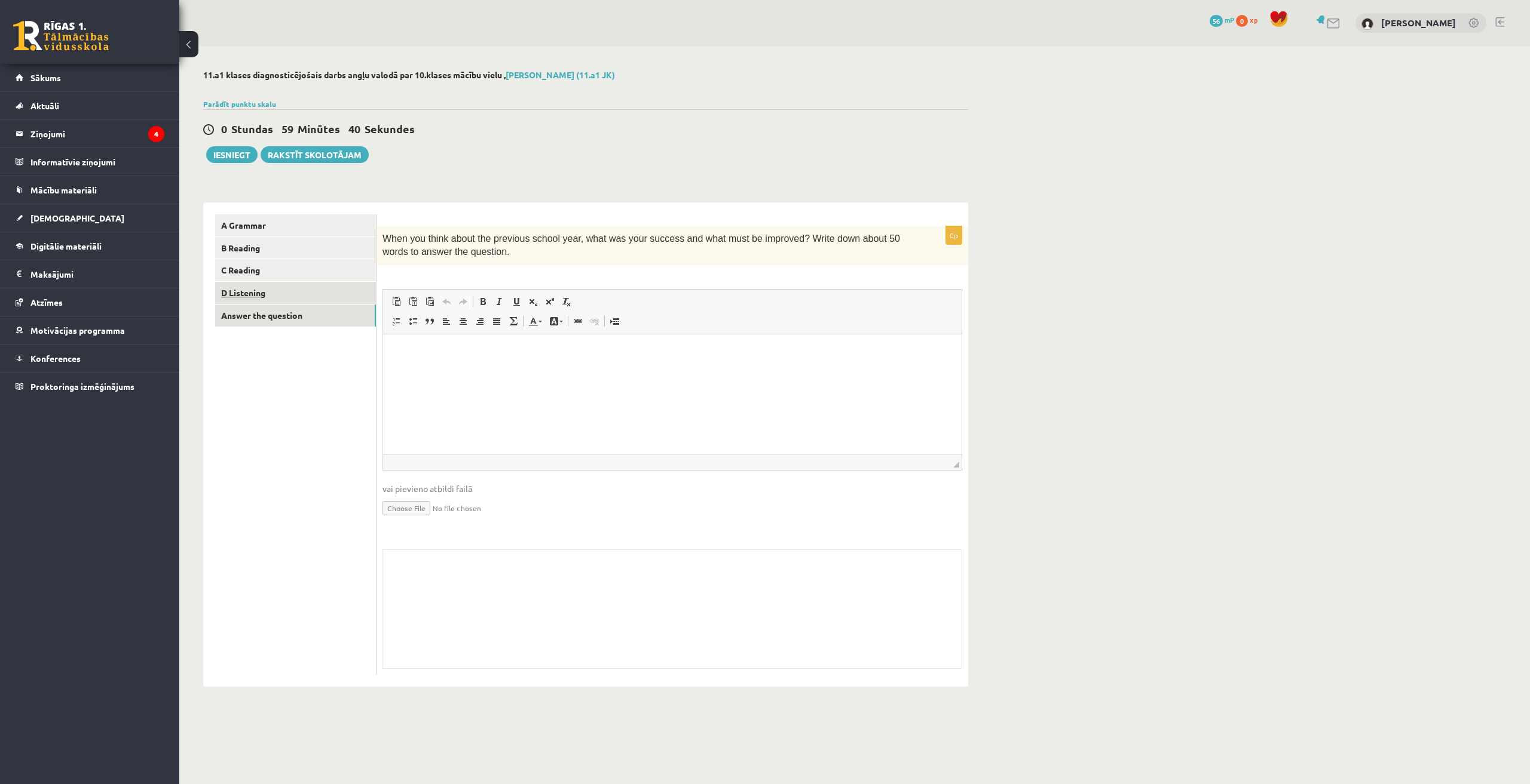
click at [269, 292] on link "D Listening" at bounding box center [296, 293] width 161 height 22
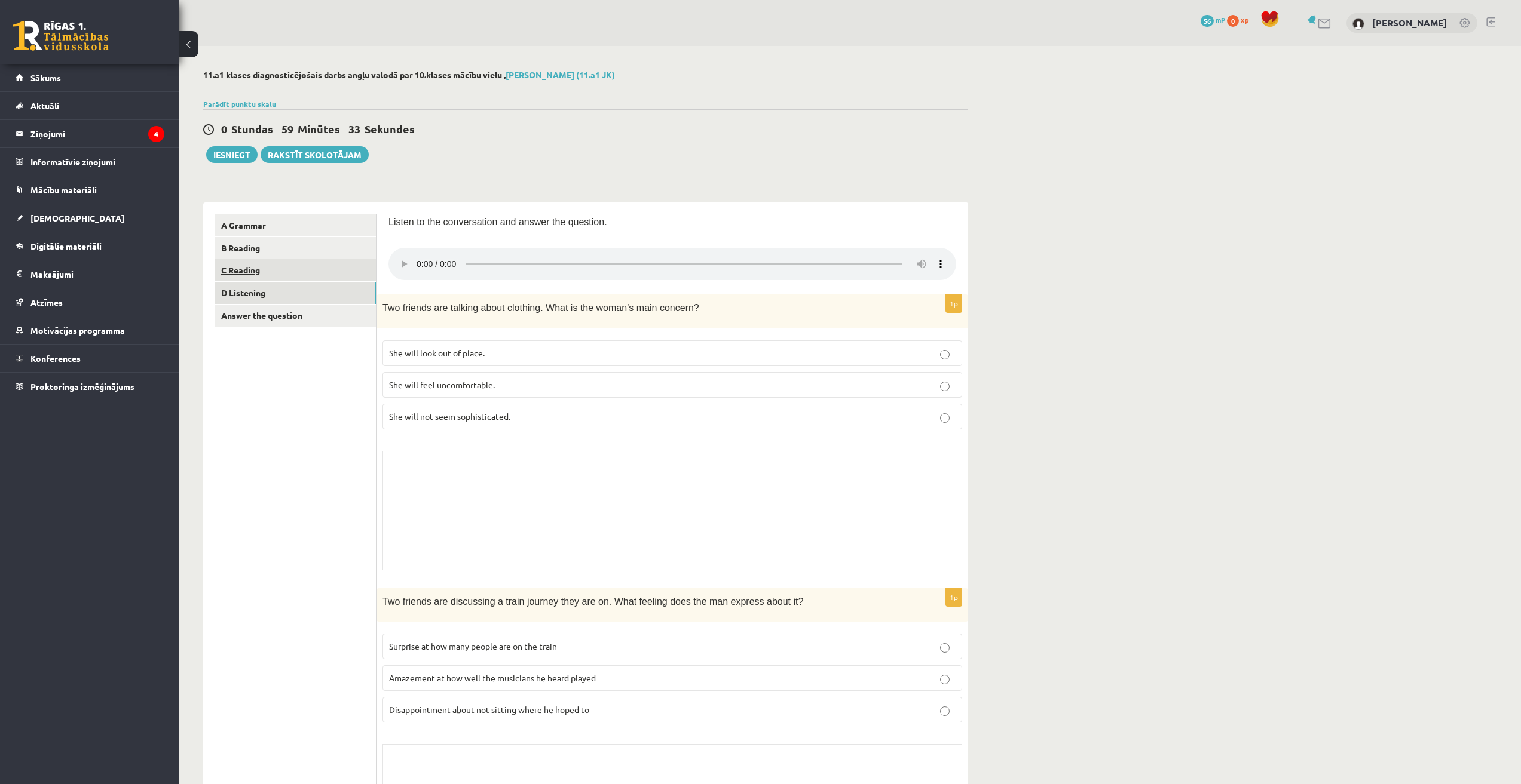
click at [292, 260] on link "C Reading" at bounding box center [296, 270] width 161 height 22
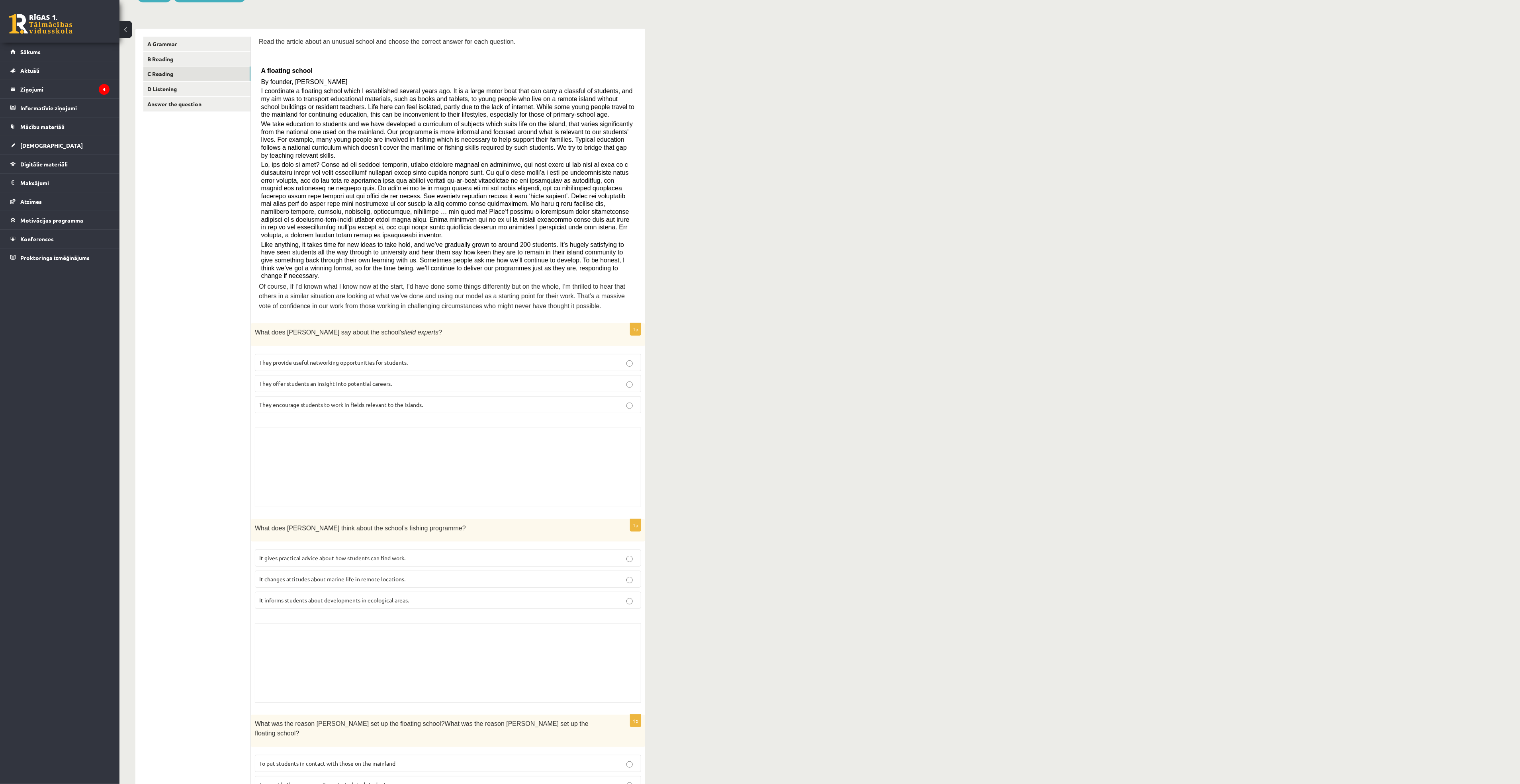
scroll to position [109, 0]
drag, startPoint x: 668, startPoint y: 198, endPoint x: 662, endPoint y: 207, distance: 10.8
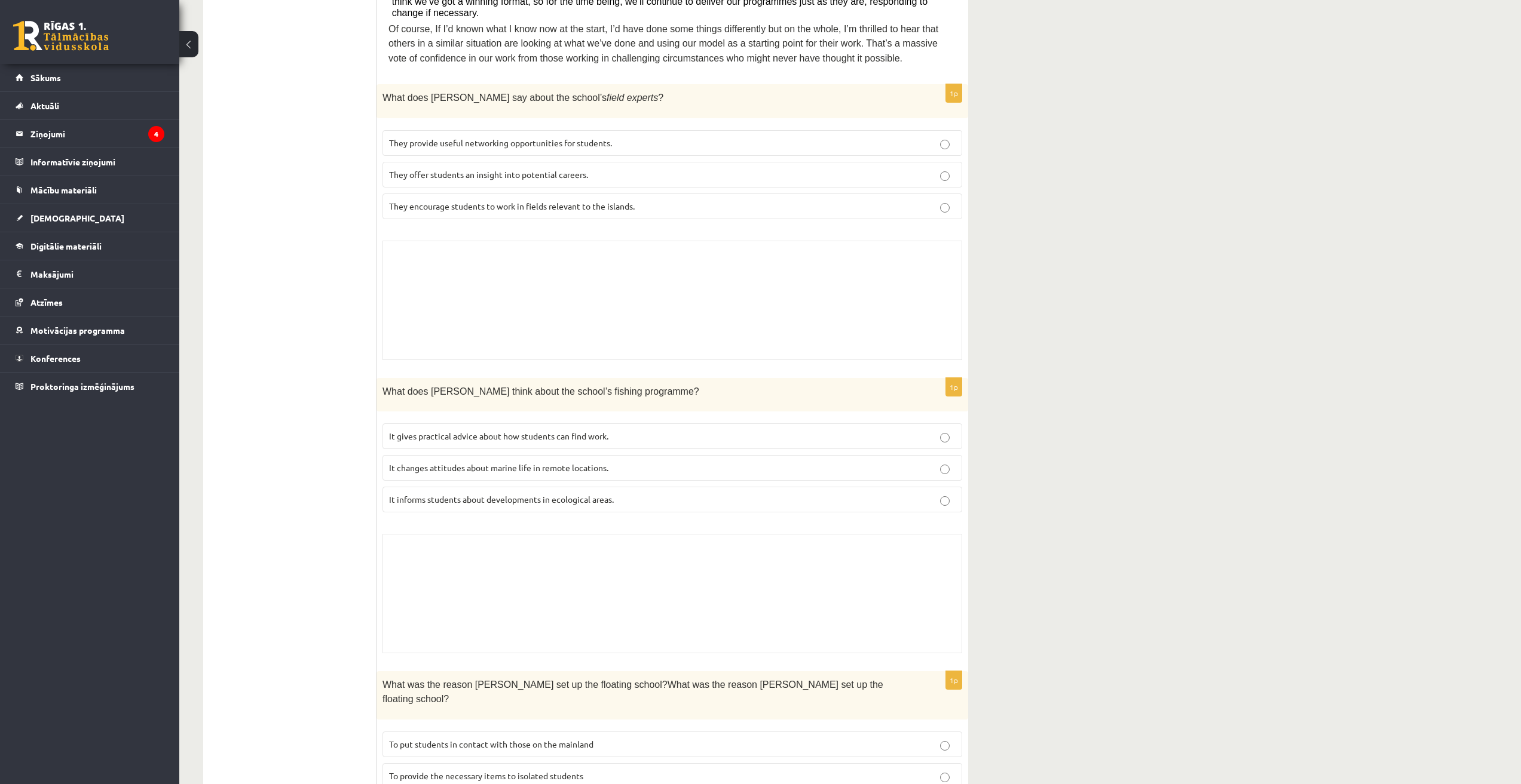
scroll to position [597, 0]
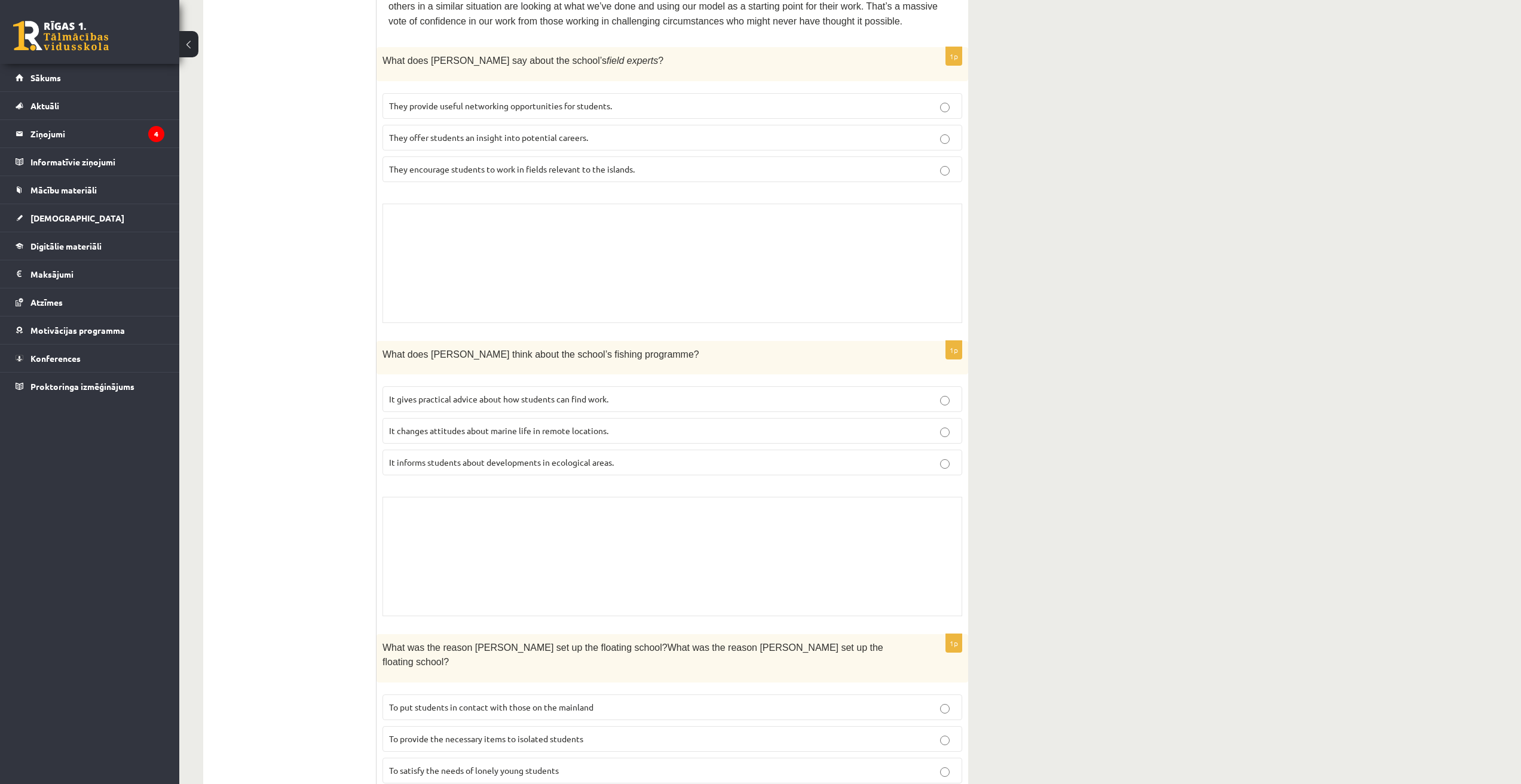
drag, startPoint x: 1214, startPoint y: 571, endPoint x: 1211, endPoint y: 561, distance: 10.4
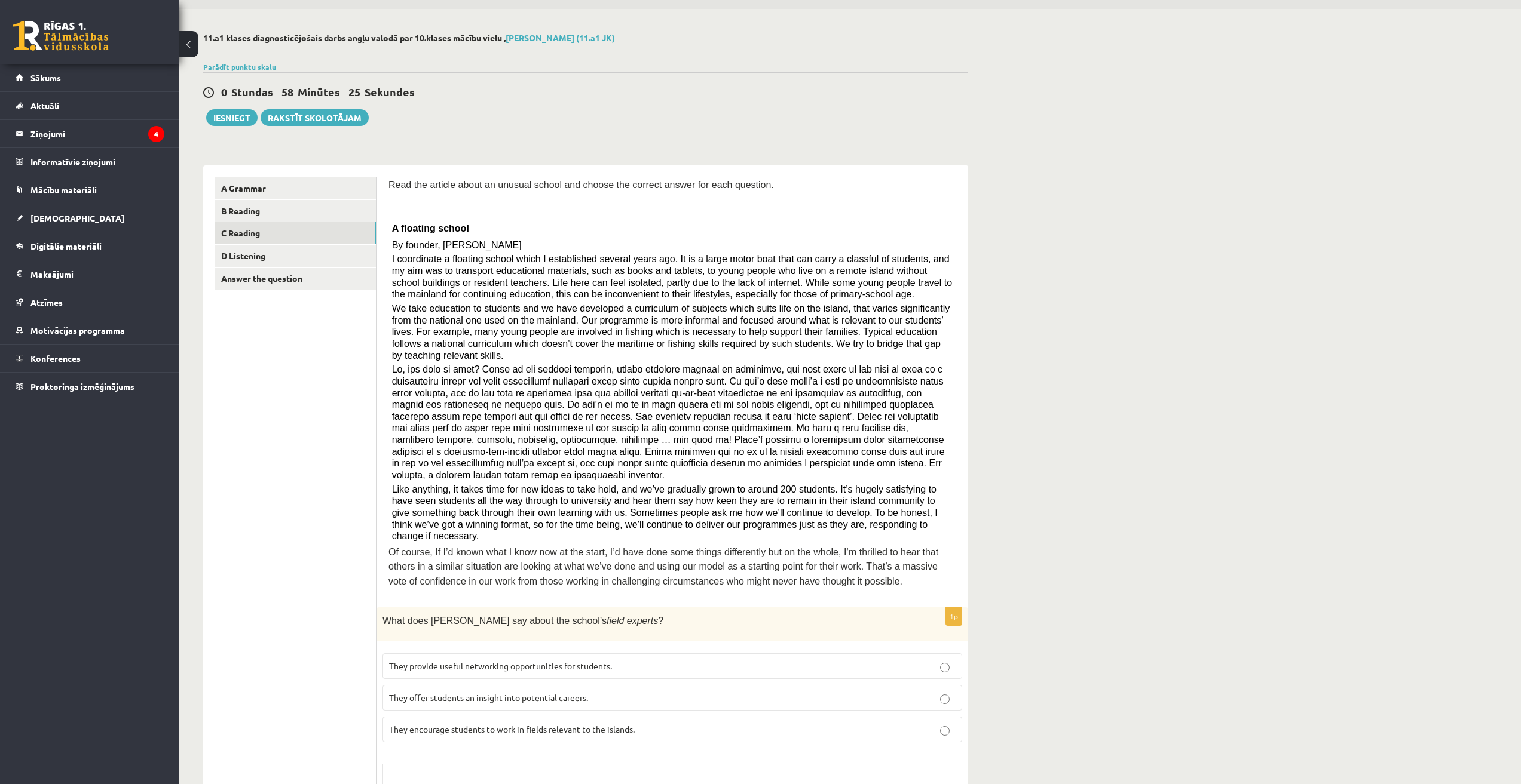
scroll to position [0, 0]
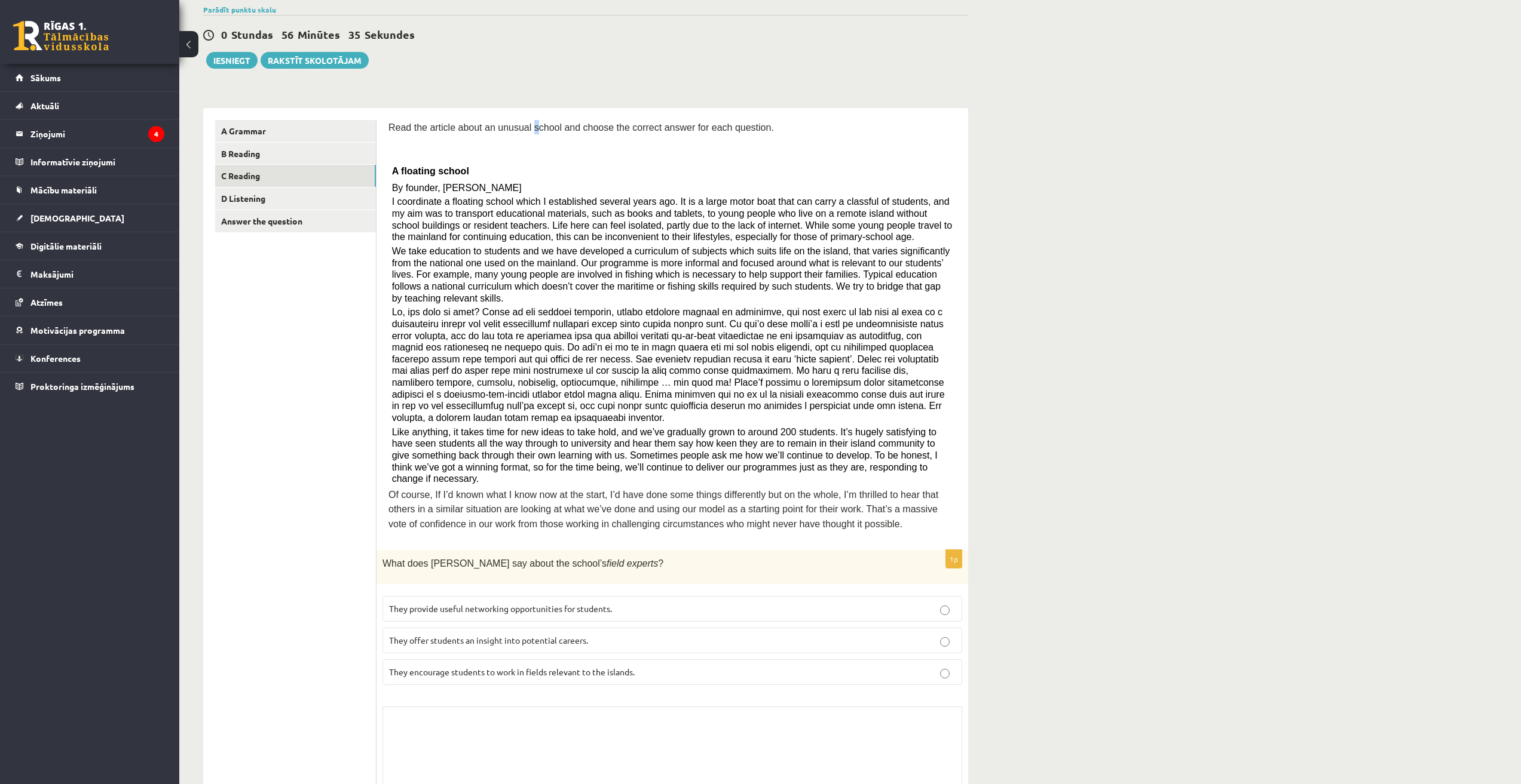
scroll to position [119, 0]
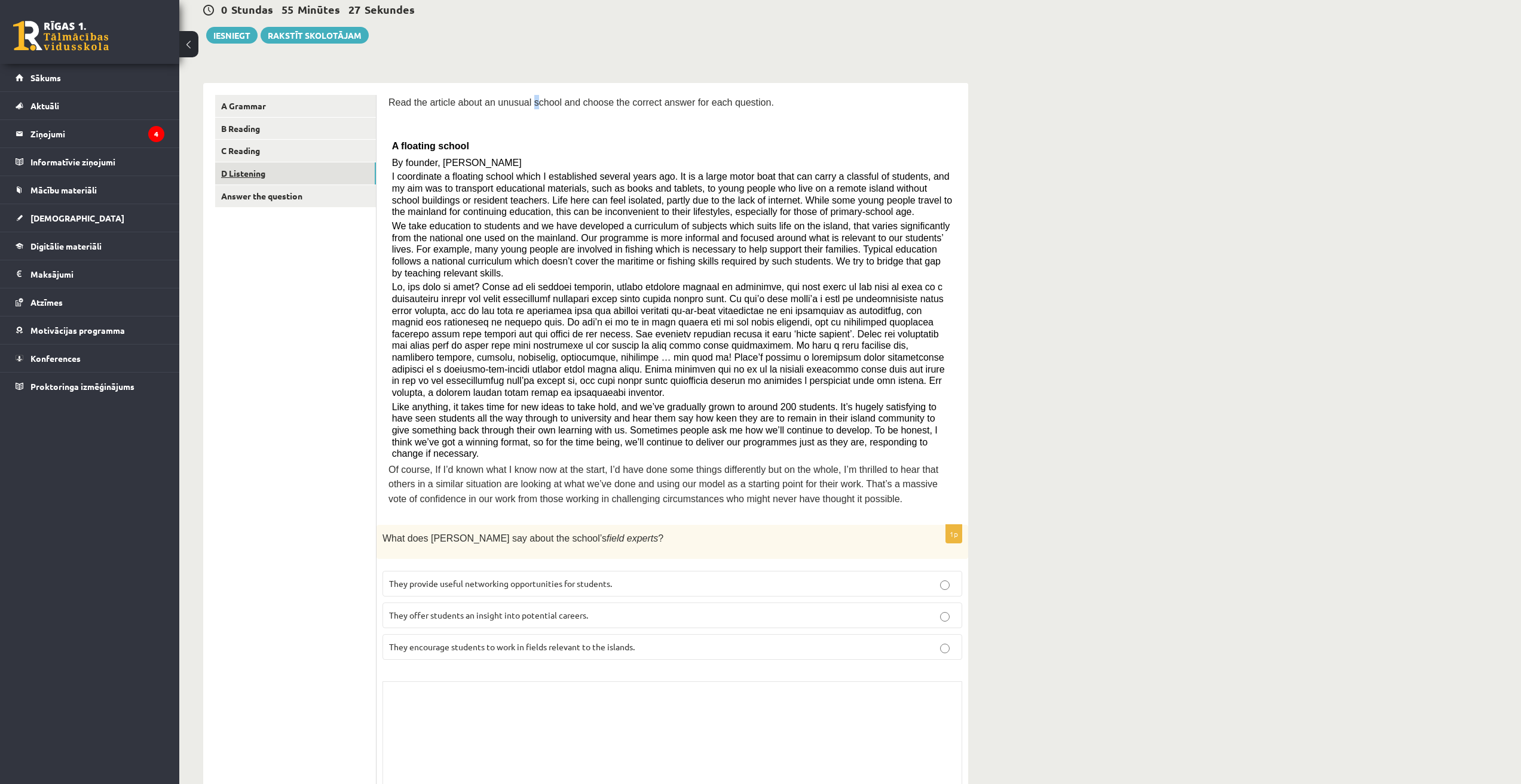
click at [353, 183] on link "D Listening" at bounding box center [296, 173] width 161 height 22
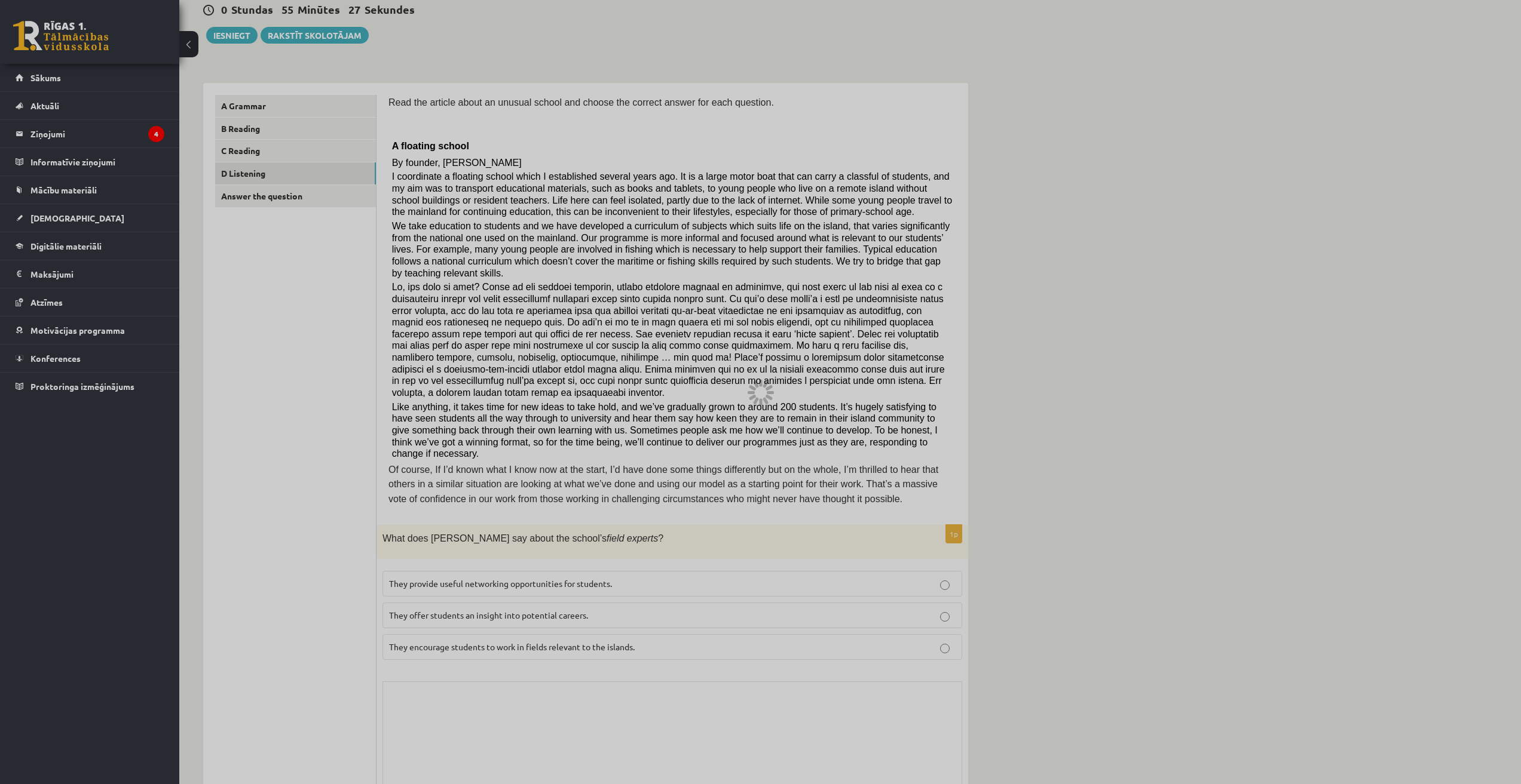
click at [649, 495] on div at bounding box center [760, 392] width 1521 height 784
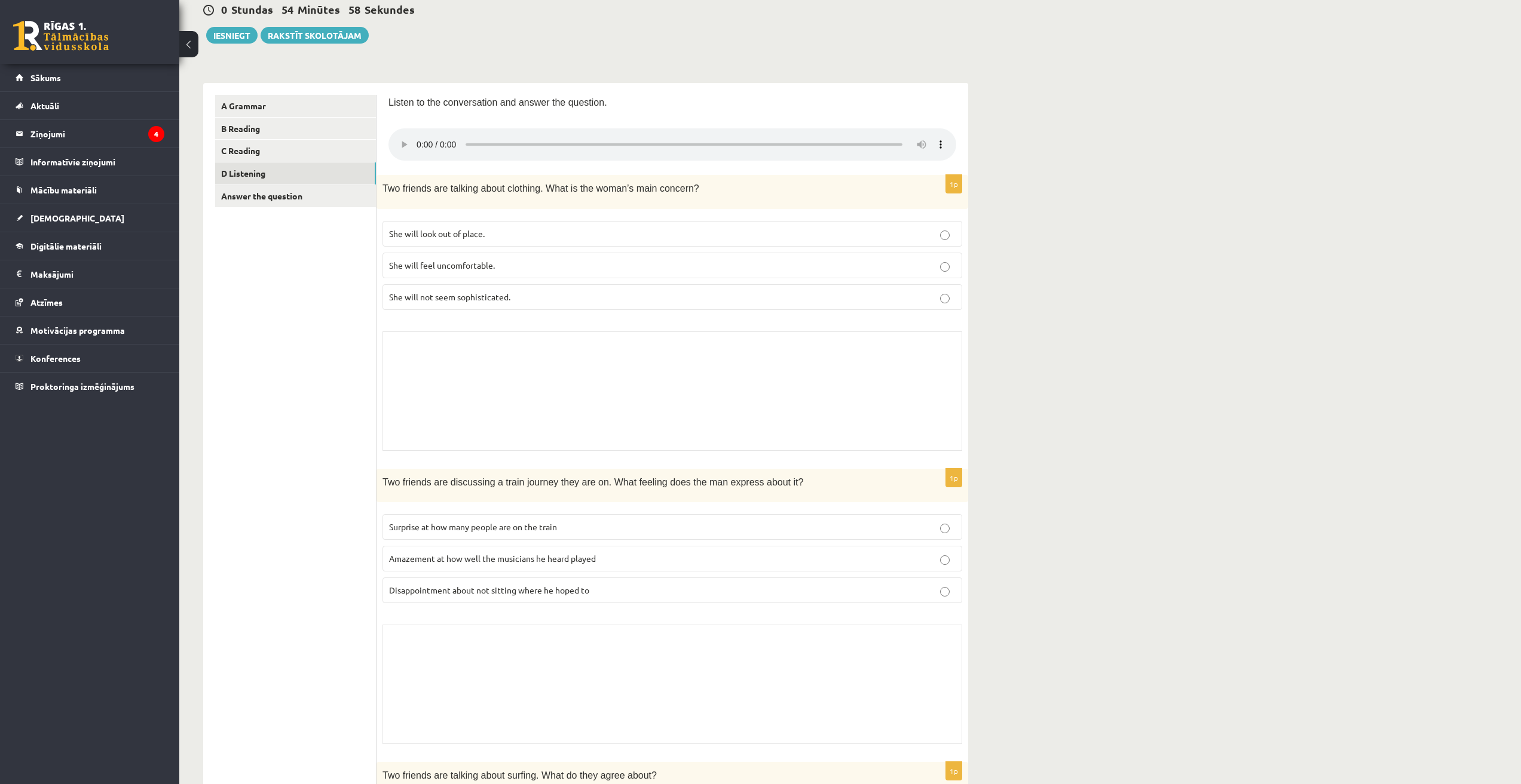
click at [415, 662] on div "Skolotāja pielikums" at bounding box center [672, 684] width 580 height 119
click at [295, 126] on link "B Reading" at bounding box center [296, 128] width 161 height 22
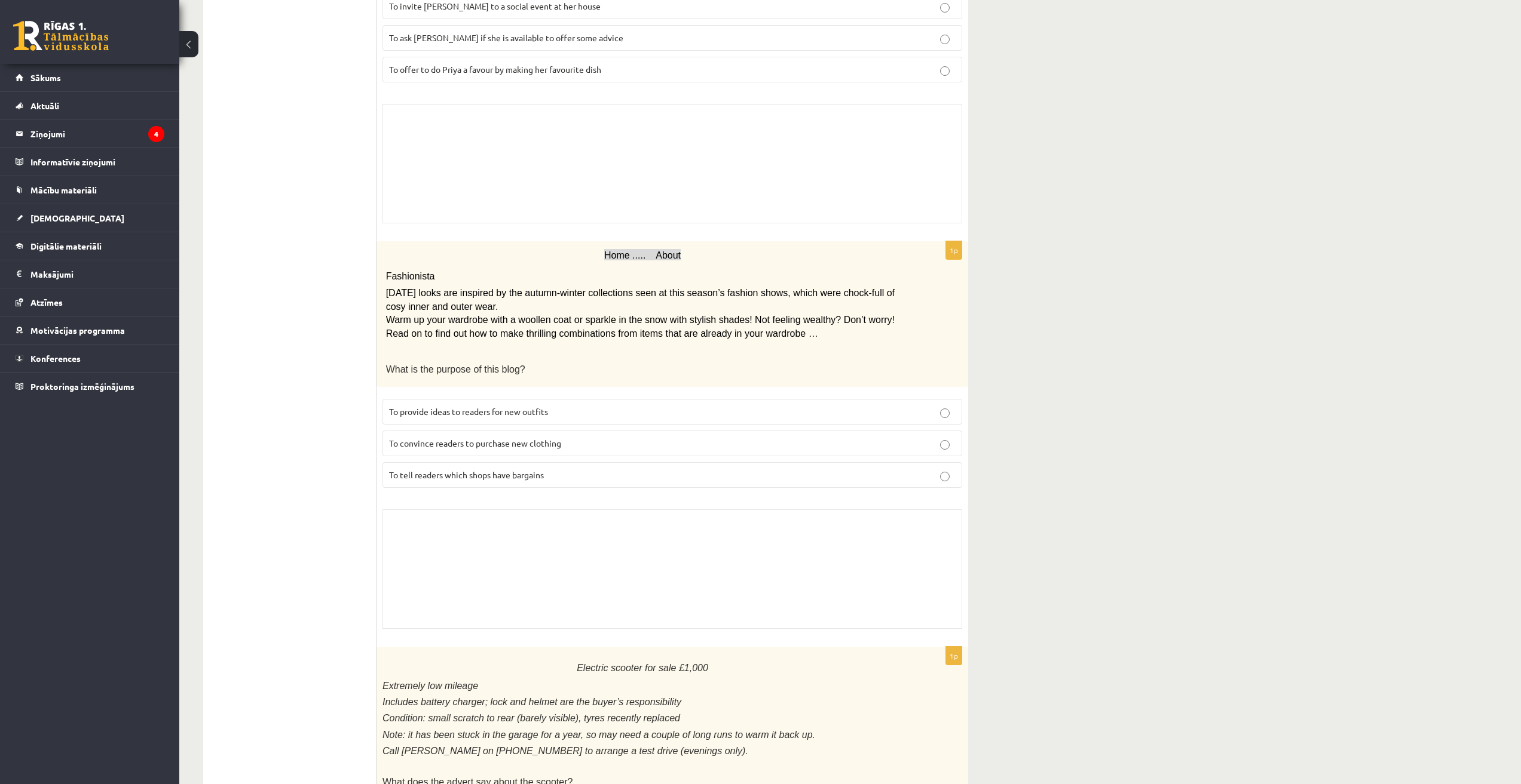
scroll to position [239, 0]
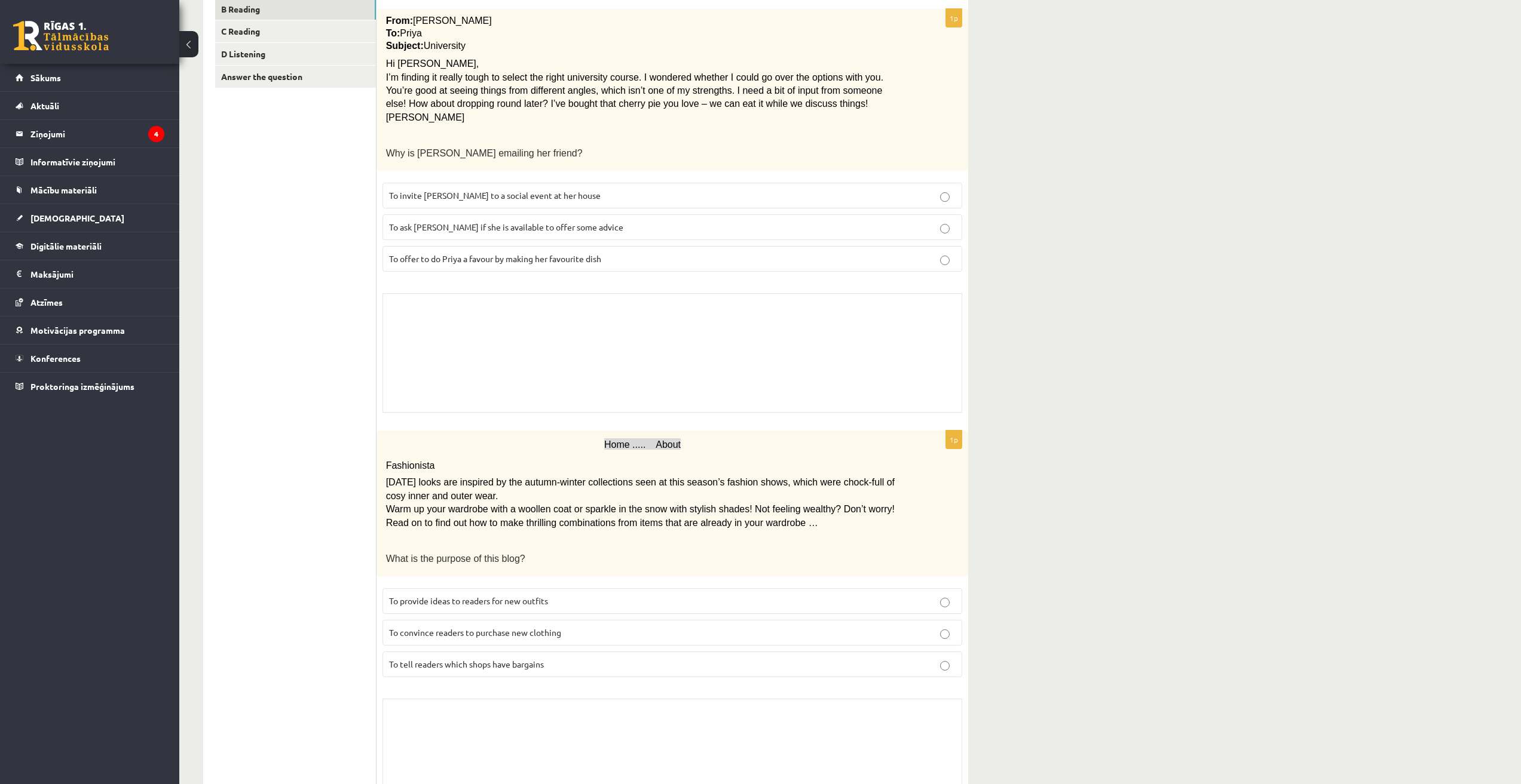
click at [629, 194] on p "To invite Priya to a social event at her house" at bounding box center [672, 196] width 567 height 12
click at [290, 57] on link "D Listening" at bounding box center [296, 54] width 161 height 22
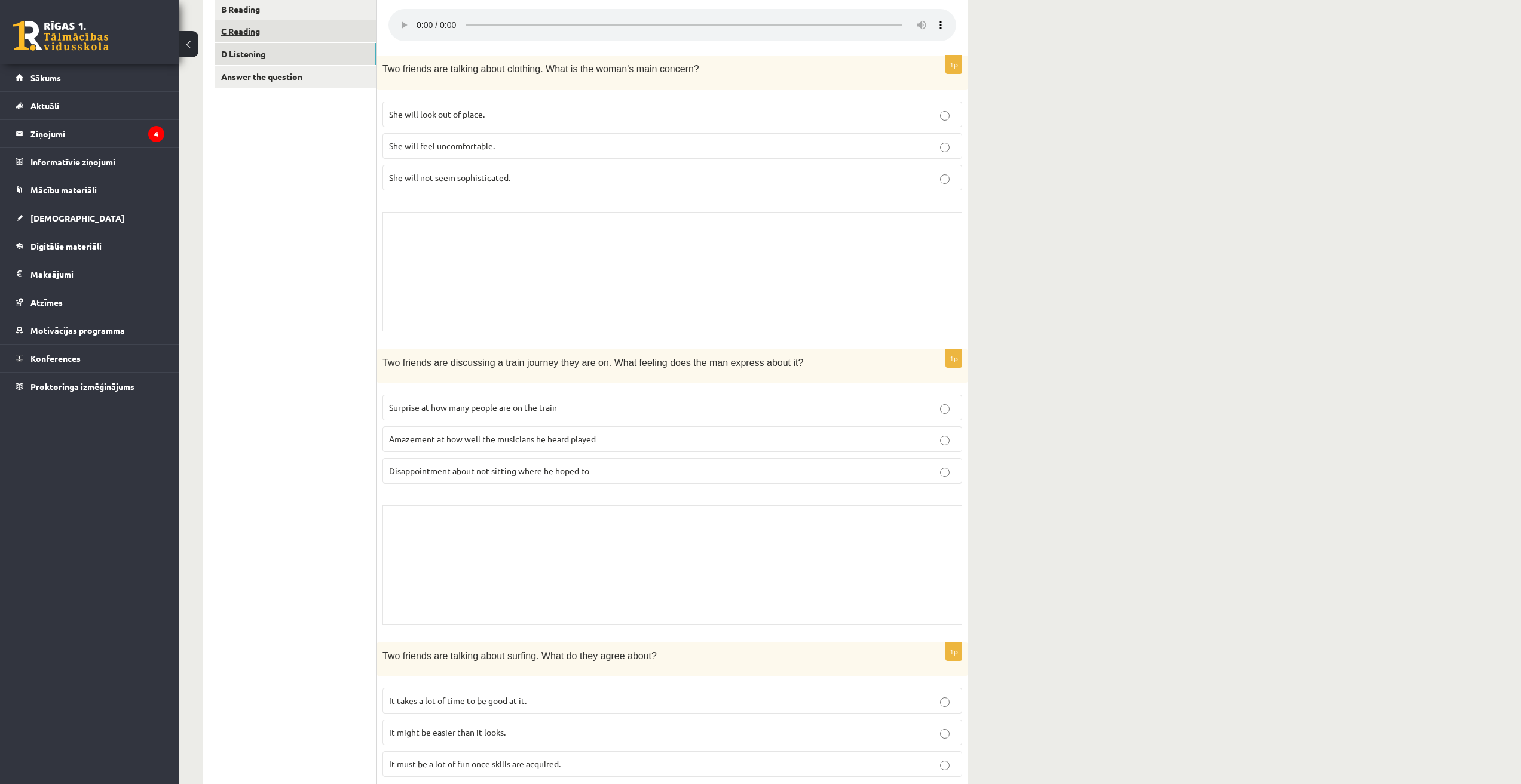
click at [262, 30] on link "C Reading" at bounding box center [296, 31] width 161 height 22
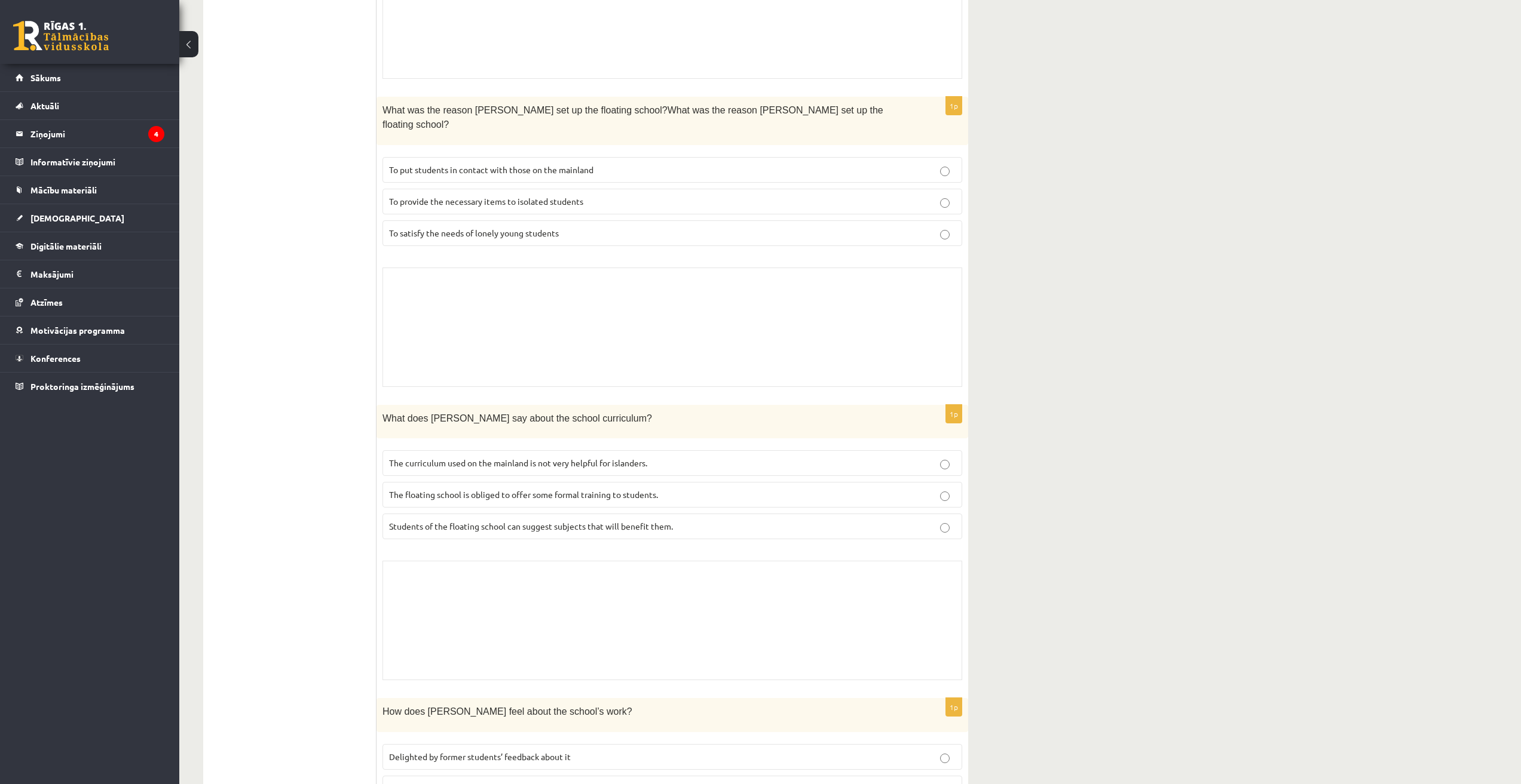
scroll to position [1433, 0]
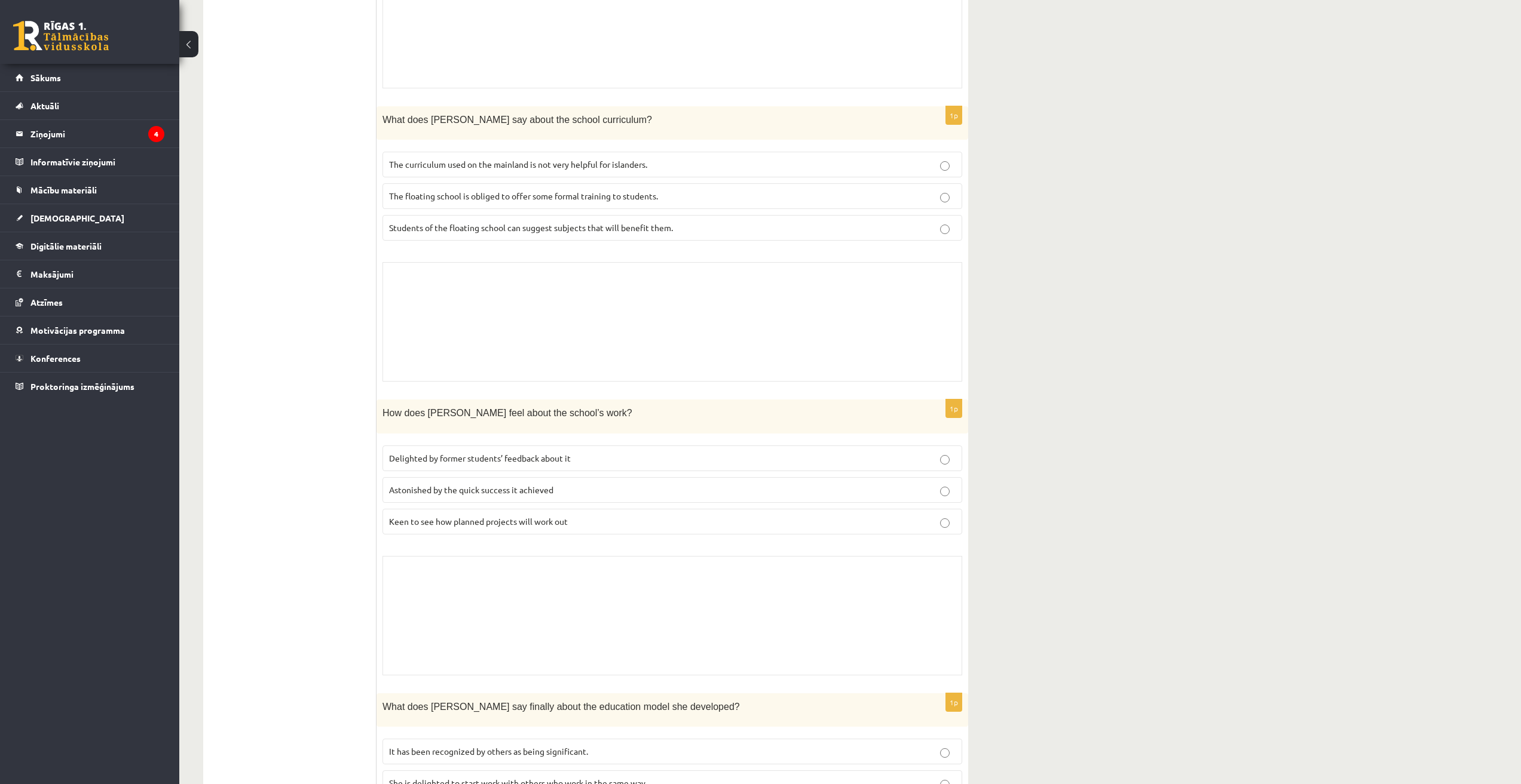
click at [564, 159] on span "The curriculum used on the mainland is not very helpful for islanders." at bounding box center [518, 165] width 259 height 11
click at [527, 453] on span "Delighted by former students’ feedback about it" at bounding box center [479, 458] width 181 height 11
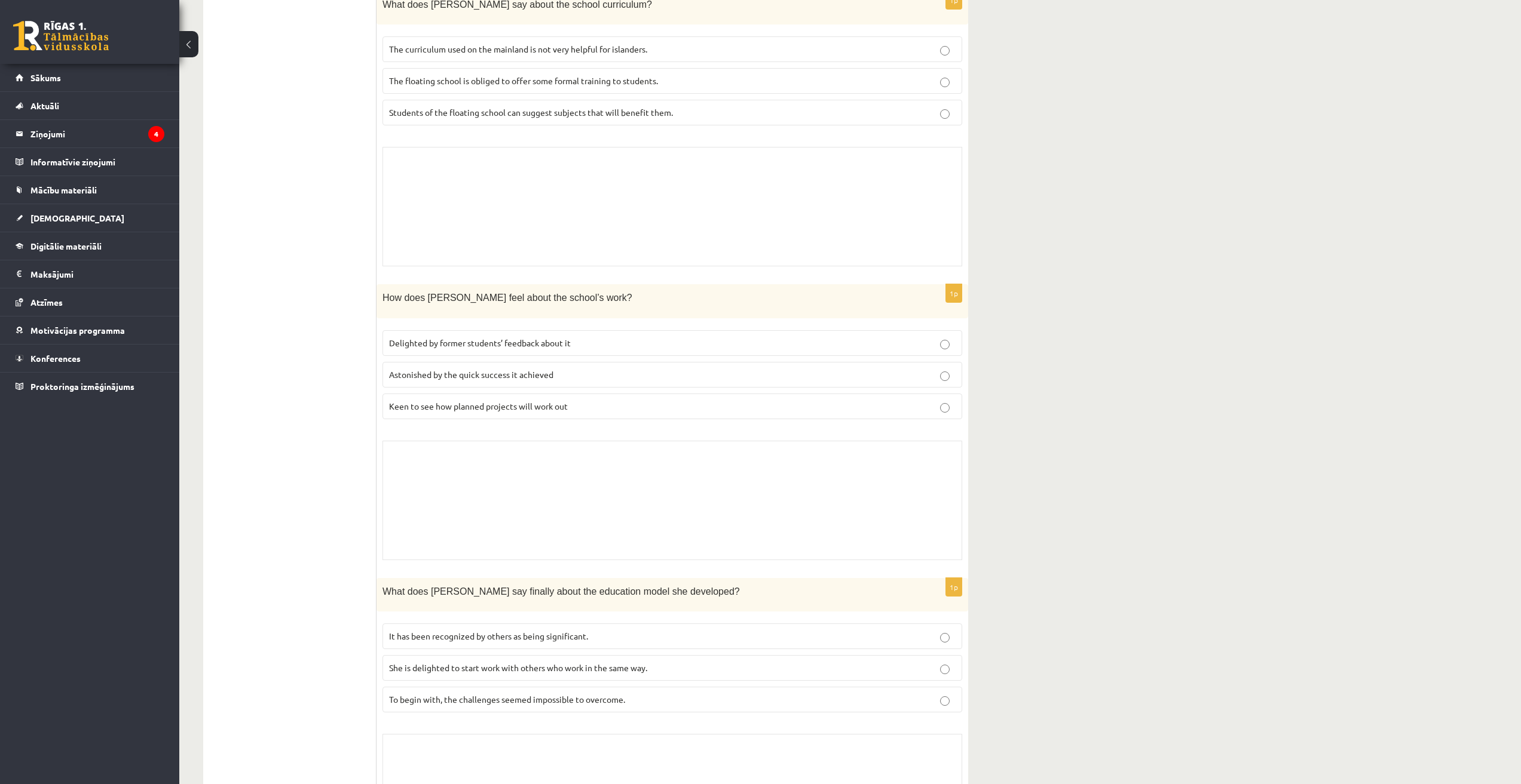
scroll to position [1604, 0]
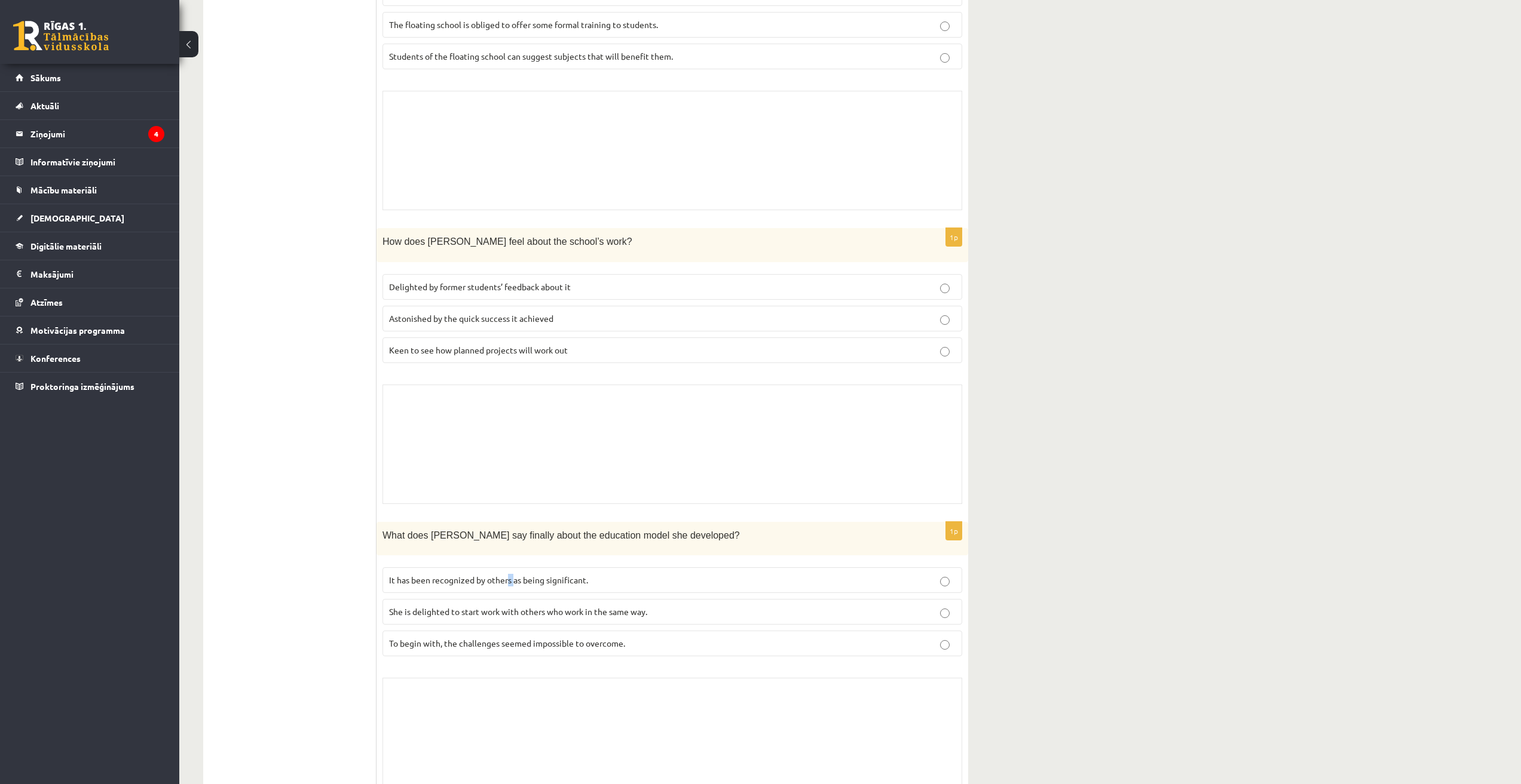
drag, startPoint x: 510, startPoint y: 531, endPoint x: 519, endPoint y: 529, distance: 9.2
click at [513, 567] on label "It has been recognized by others as being significant." at bounding box center [672, 580] width 580 height 26
click at [512, 574] on p "It has been recognized by others as being significant." at bounding box center [672, 580] width 567 height 12
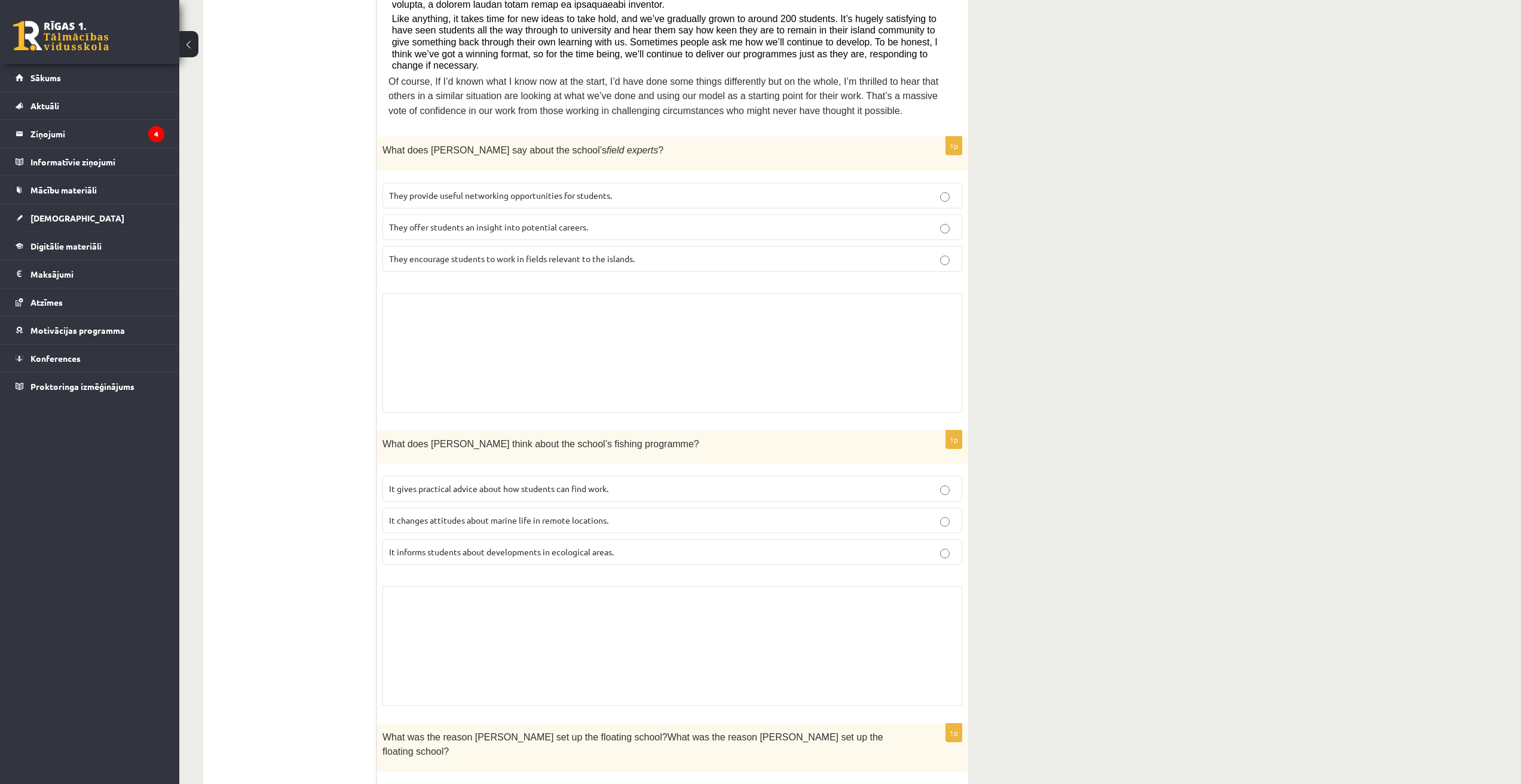
scroll to position [470, 0]
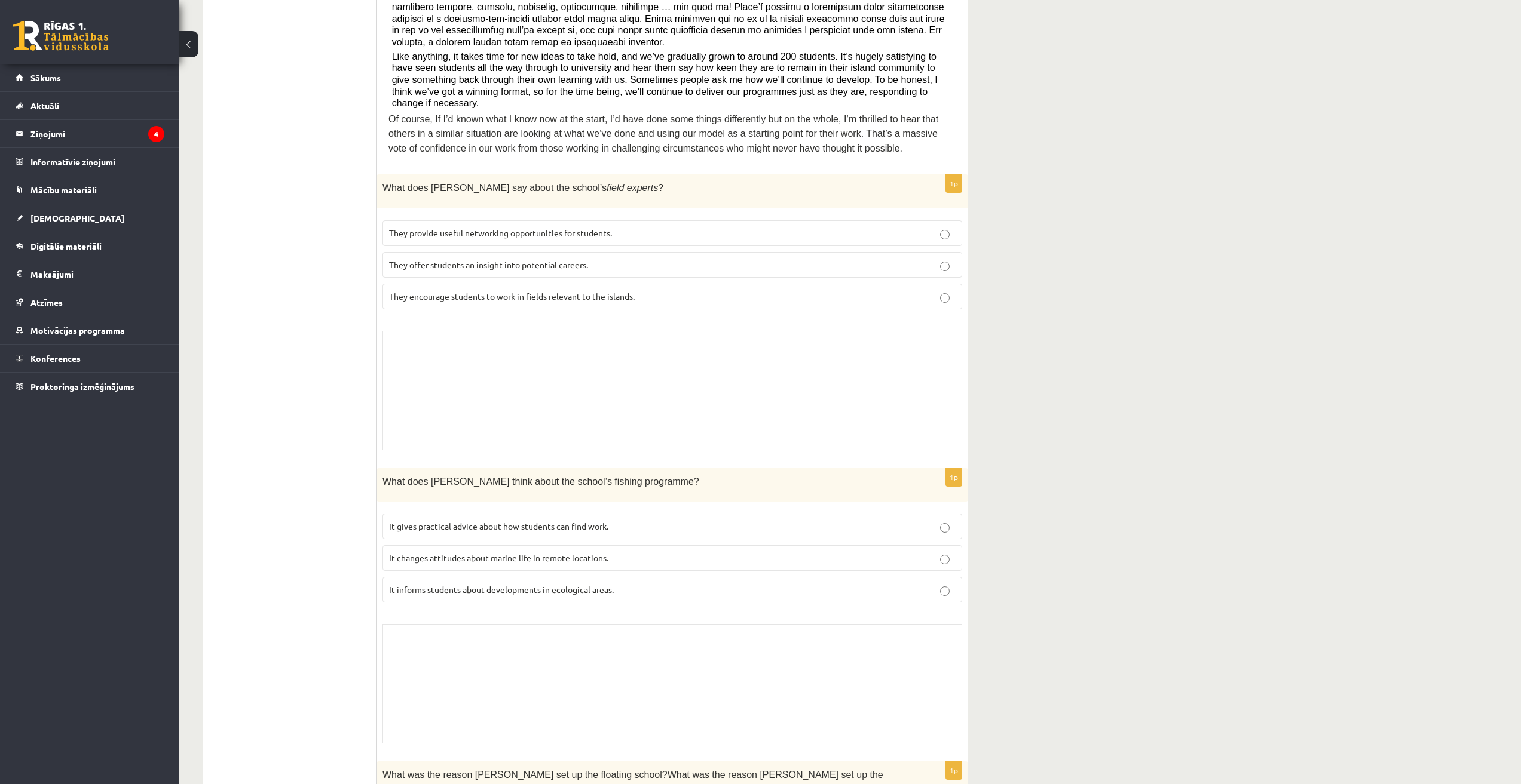
click at [754, 220] on label "They provide useful networking opportunities for students." at bounding box center [672, 233] width 580 height 26
click at [754, 520] on p "It gives practical advice about how students can find work." at bounding box center [672, 527] width 567 height 12
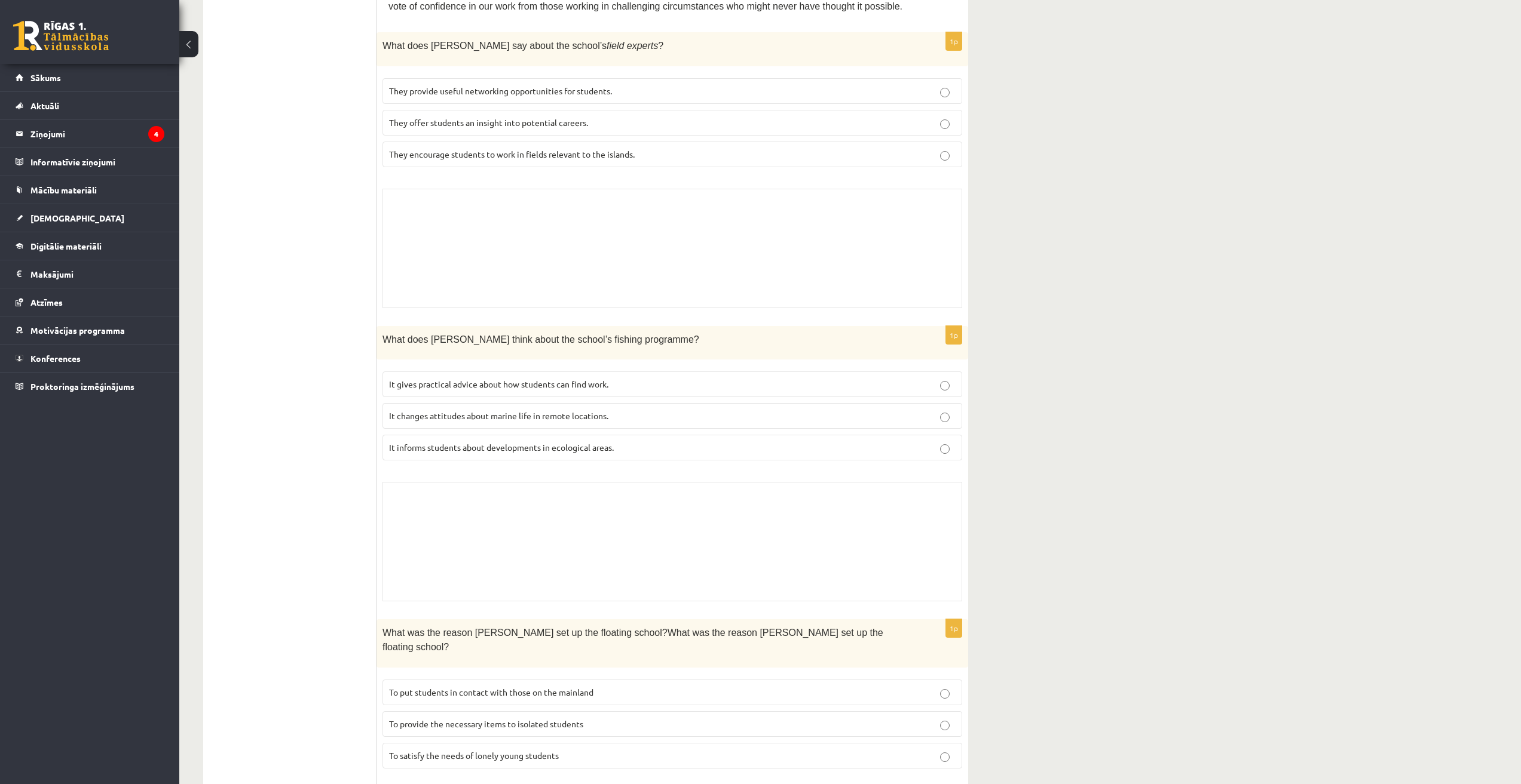
scroll to position [649, 0]
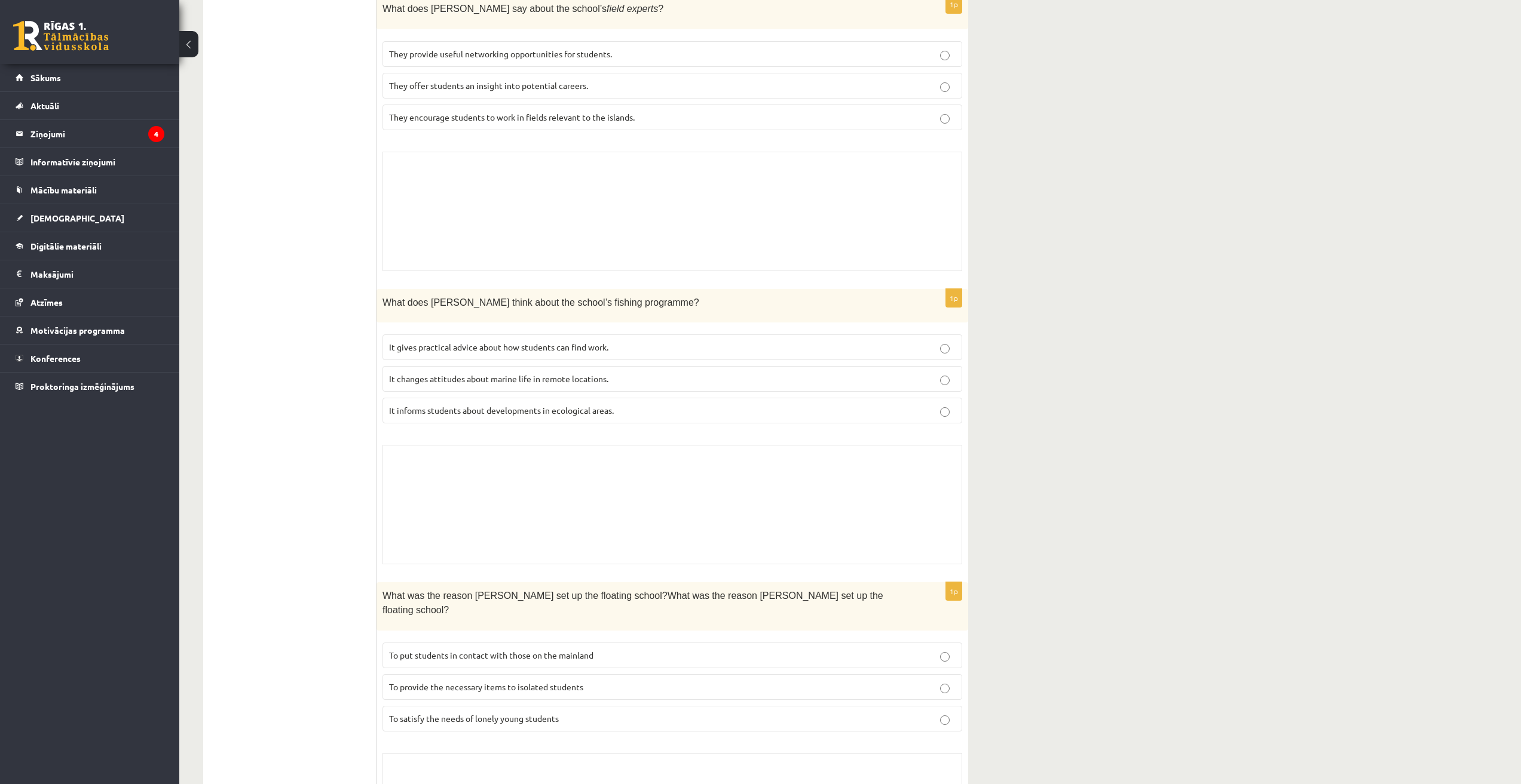
click at [754, 649] on p "To put students in contact with those on the mainland" at bounding box center [672, 656] width 567 height 12
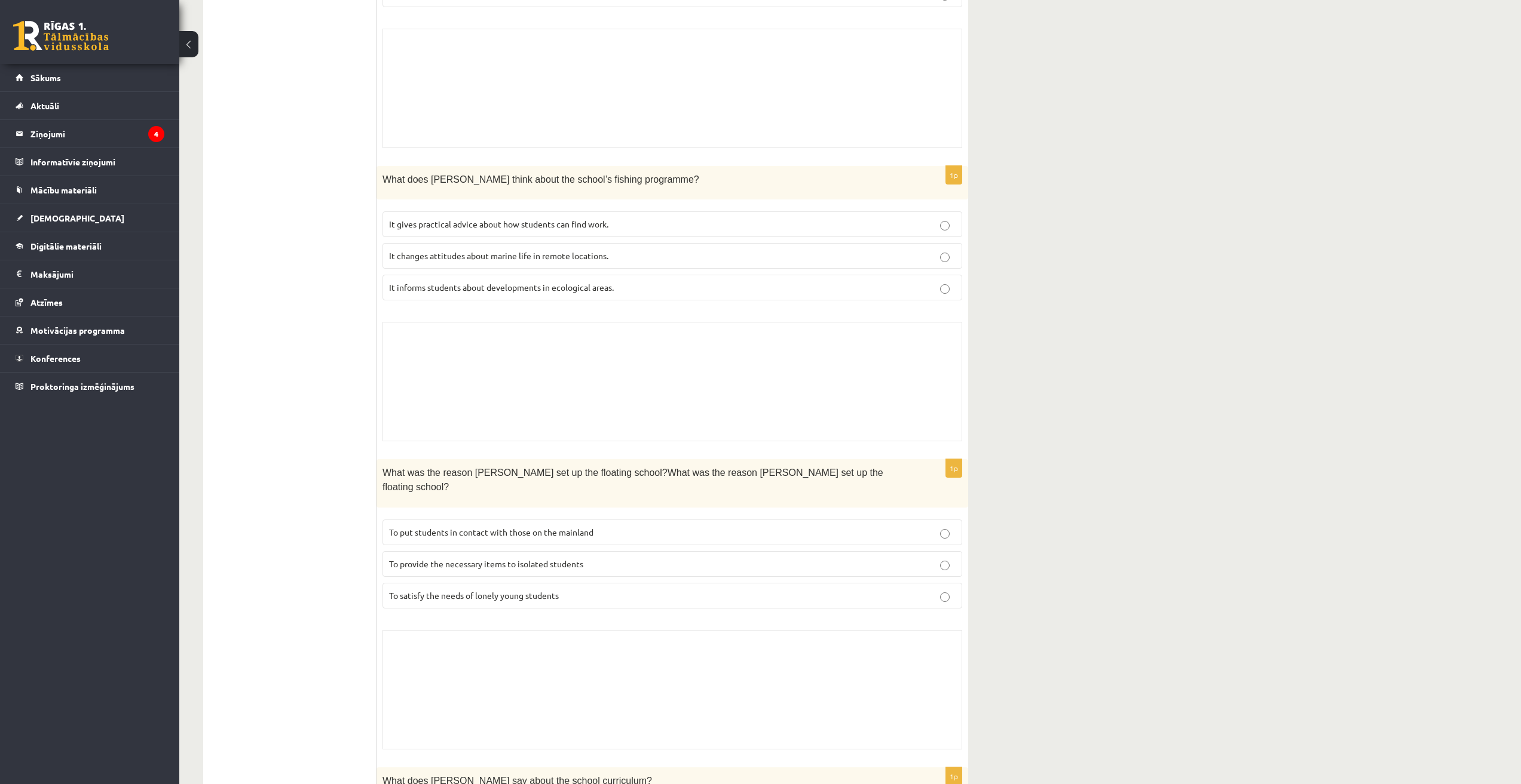
scroll to position [769, 0]
drag, startPoint x: 493, startPoint y: 665, endPoint x: 494, endPoint y: 659, distance: 6.1
click at [494, 660] on div "Skolotāja pielikums" at bounding box center [672, 693] width 580 height 119
click at [477, 634] on div "Skolotāja pielikums" at bounding box center [672, 693] width 580 height 119
click at [475, 634] on div "Skolotāja pielikums" at bounding box center [672, 693] width 580 height 119
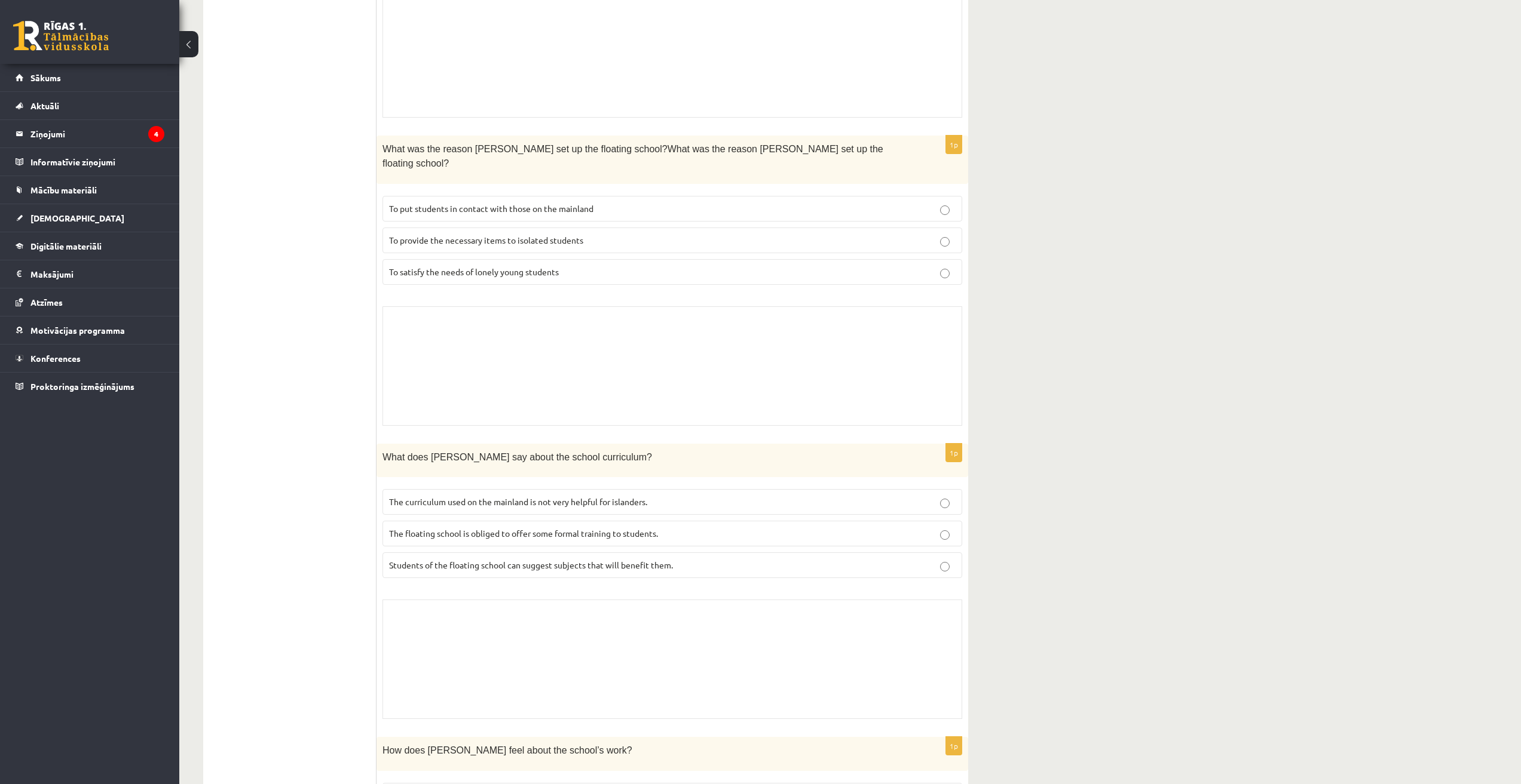
scroll to position [1091, 0]
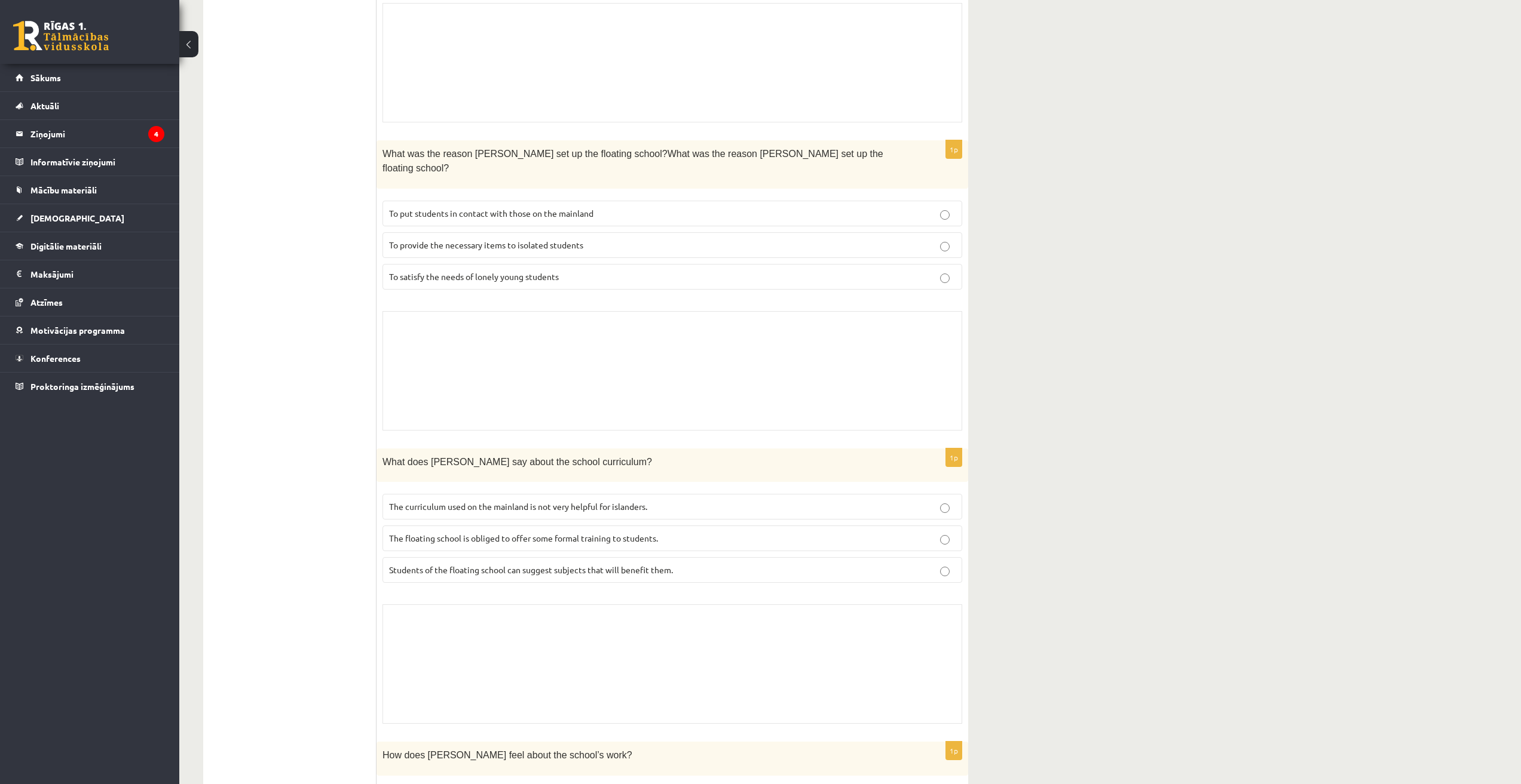
click at [754, 412] on div "11.a1 klases diagnosticējošais darbs angļu valodā par 10.klases mācību vielu , …" at bounding box center [849, 154] width 1341 height 2398
drag, startPoint x: 1162, startPoint y: 642, endPoint x: 1157, endPoint y: 627, distance: 15.8
click at [754, 640] on div "11.a1 klases diagnosticējošais darbs angļu valodā par 10.klases mācību vielu , …" at bounding box center [849, 154] width 1341 height 2398
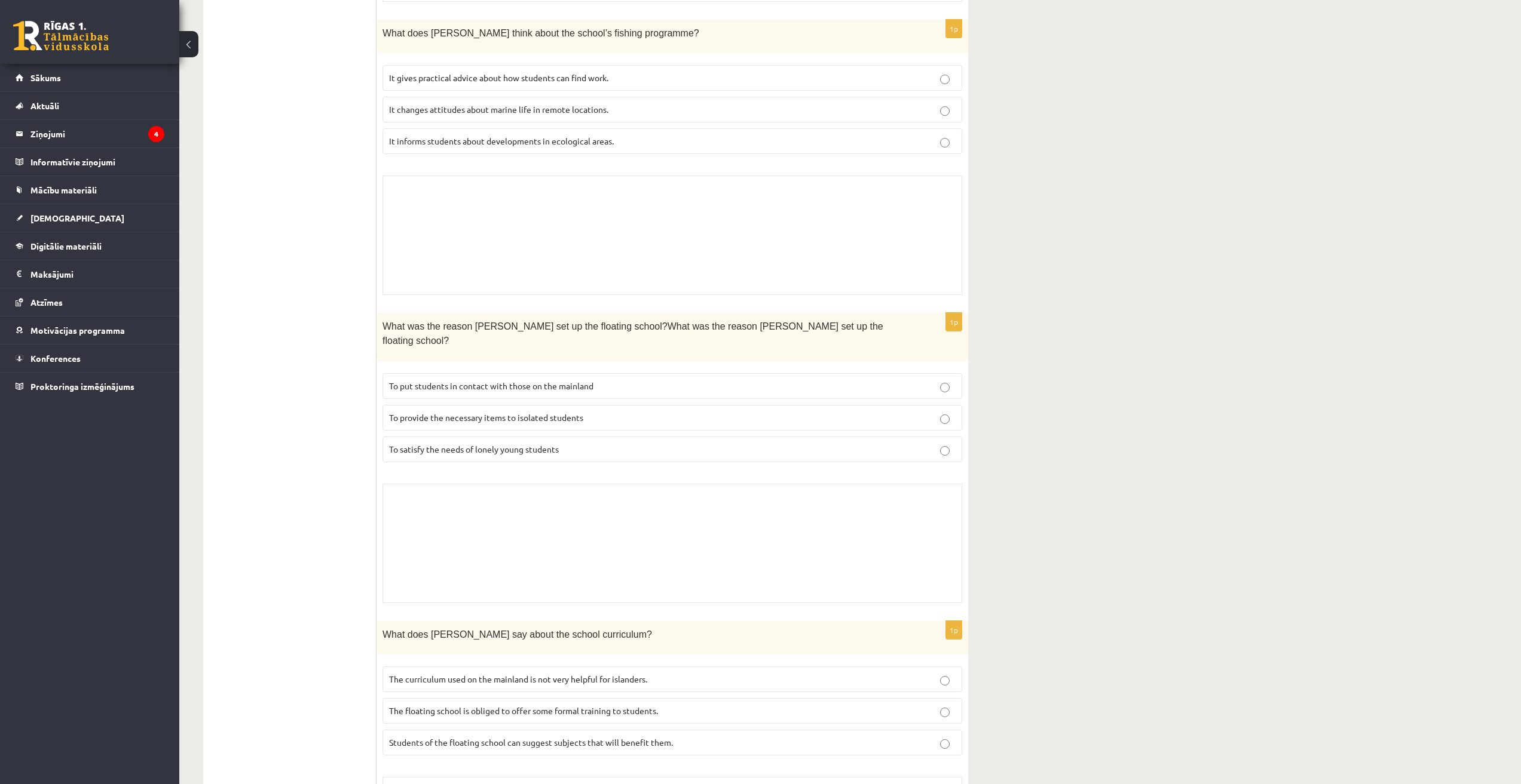
scroll to position [1097, 0]
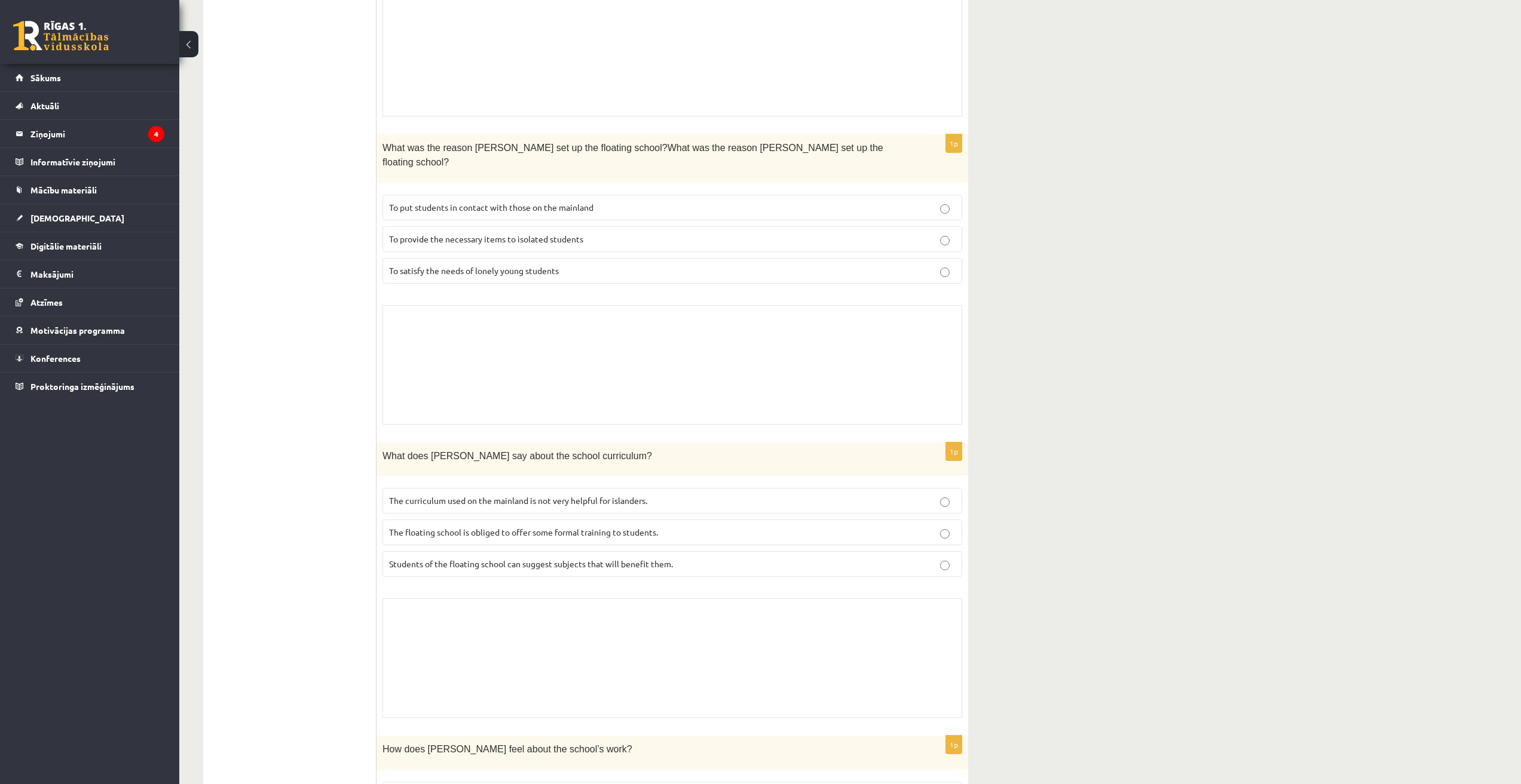
click at [754, 276] on div "11.a1 klases diagnosticējošais darbs angļu valodā par 10.klases mācību vielu , …" at bounding box center [849, 148] width 1341 height 2398
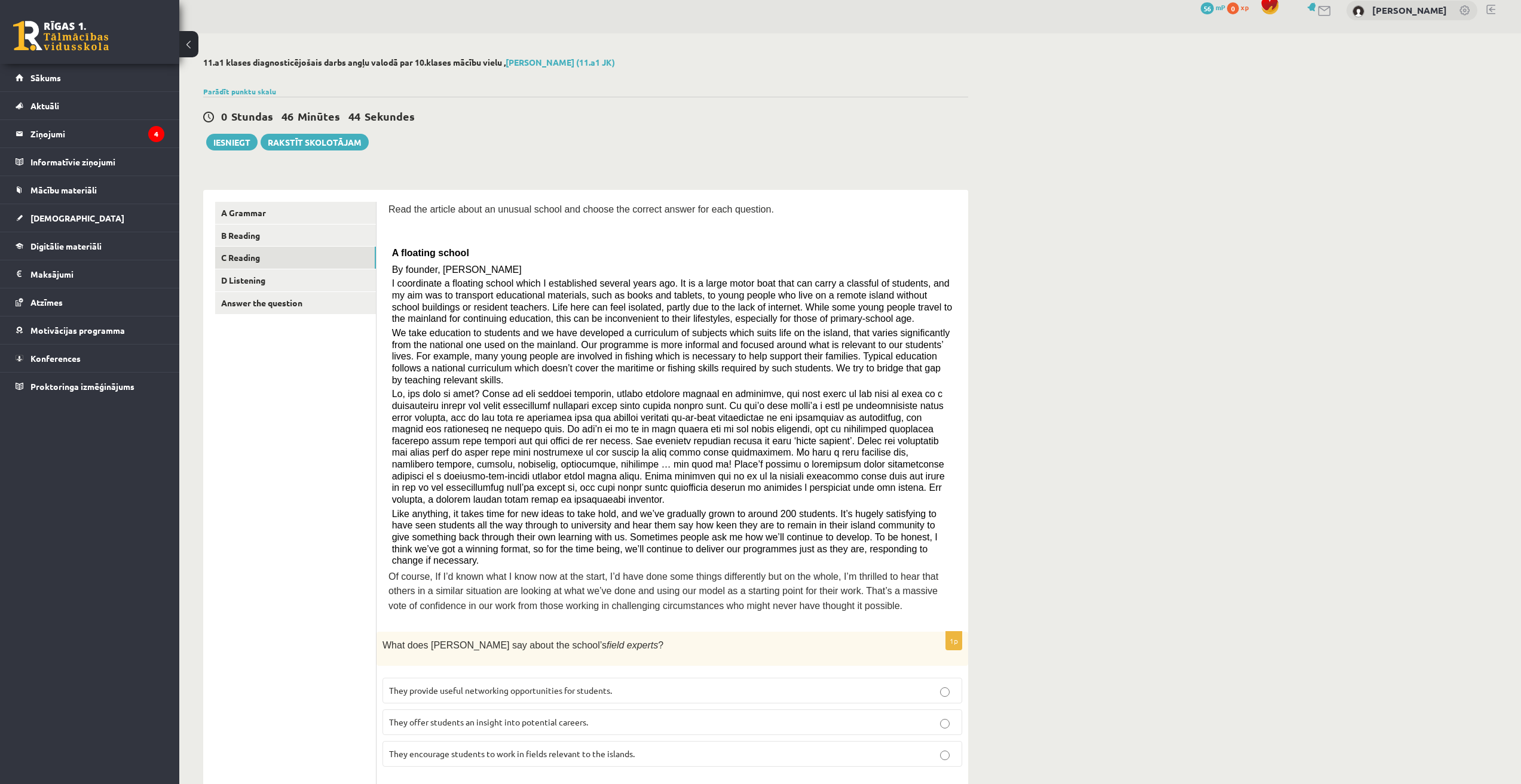
scroll to position [0, 0]
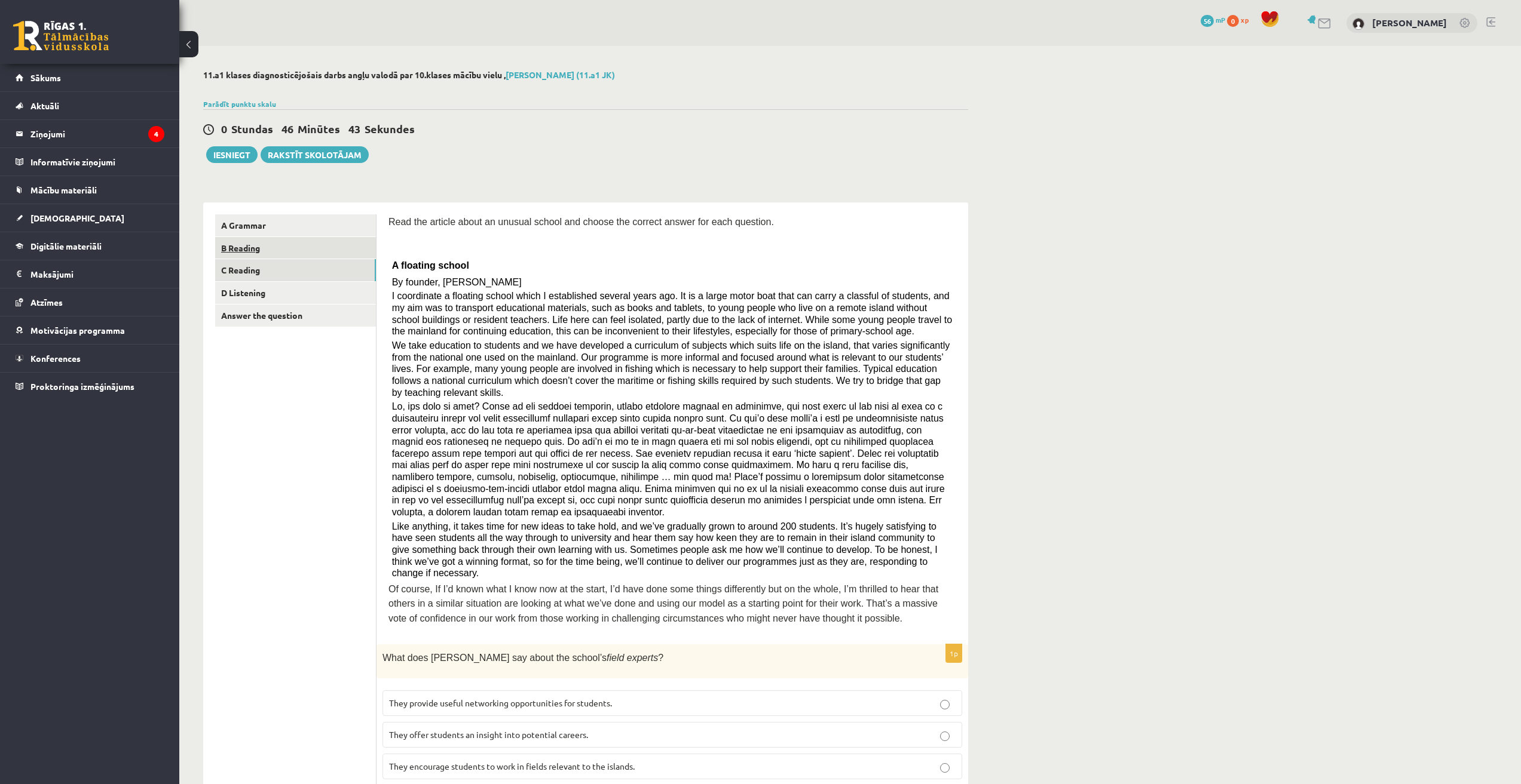
click at [320, 246] on link "B Reading" at bounding box center [296, 248] width 161 height 22
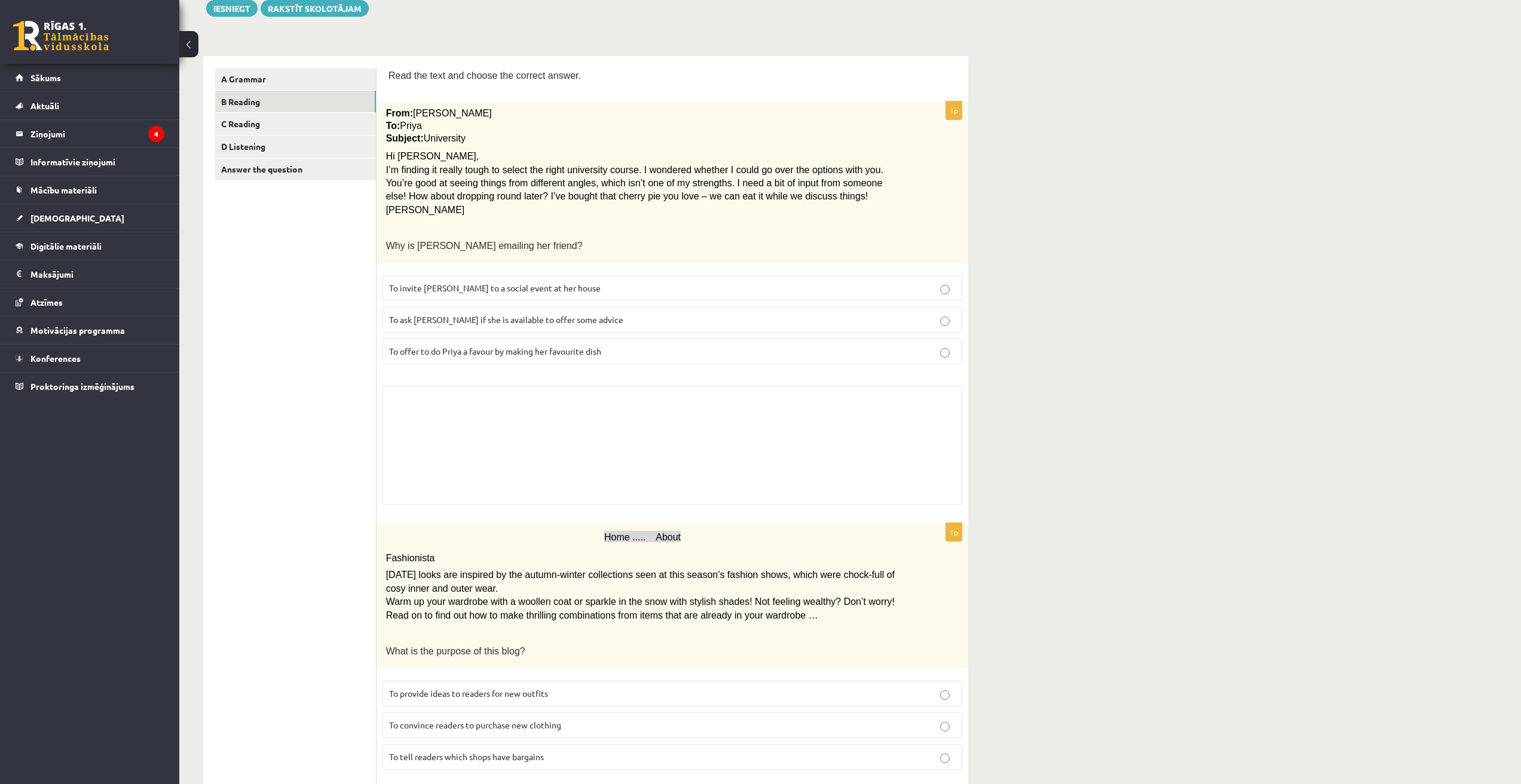
scroll to position [59, 0]
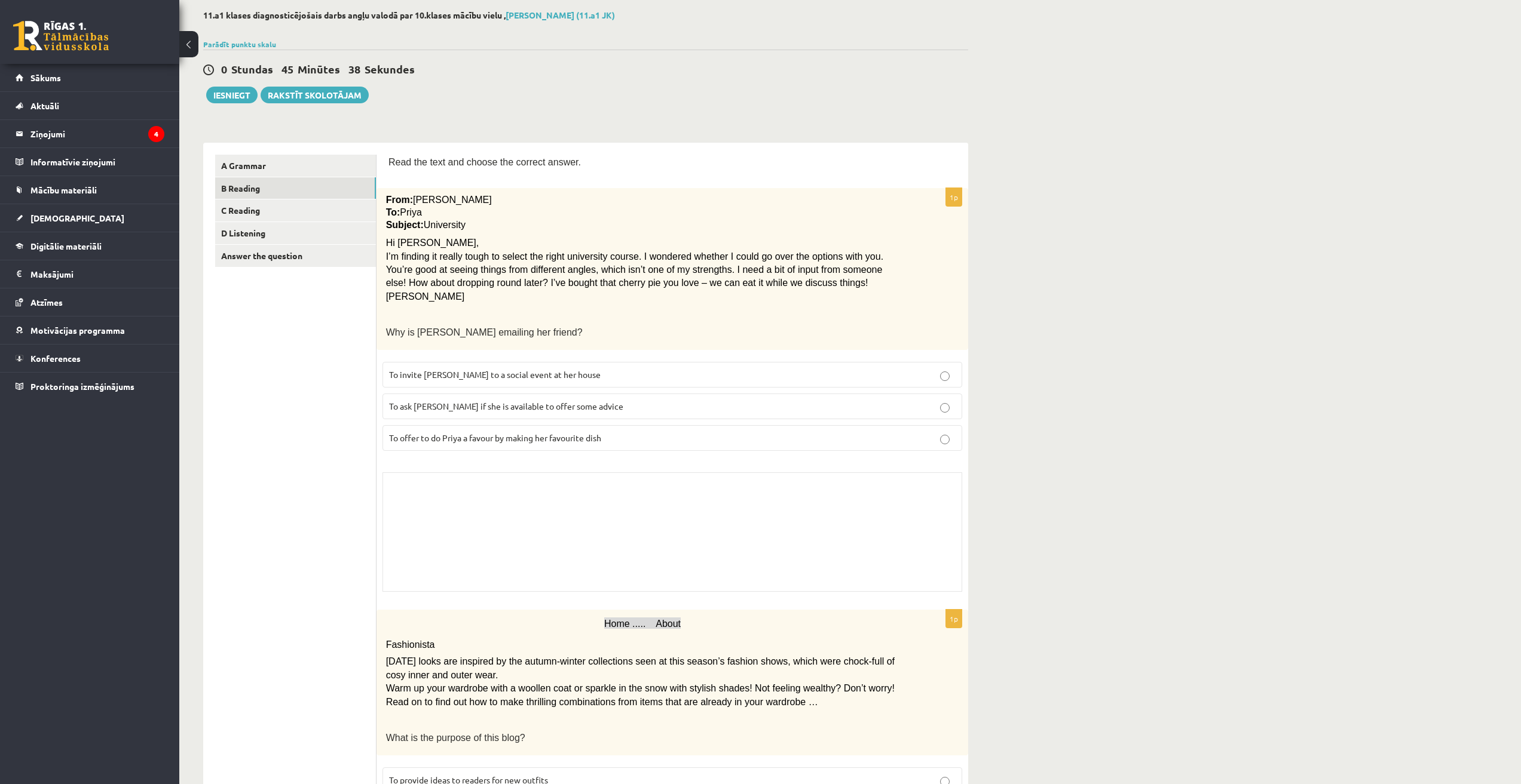
click at [754, 394] on label "To ask Priya if she is available to offer some advice" at bounding box center [672, 406] width 580 height 26
click at [754, 399] on label "To ask Priya if she is available to offer some advice" at bounding box center [672, 406] width 580 height 26
click at [754, 402] on p "To ask Priya if she is available to offer some advice" at bounding box center [672, 406] width 567 height 12
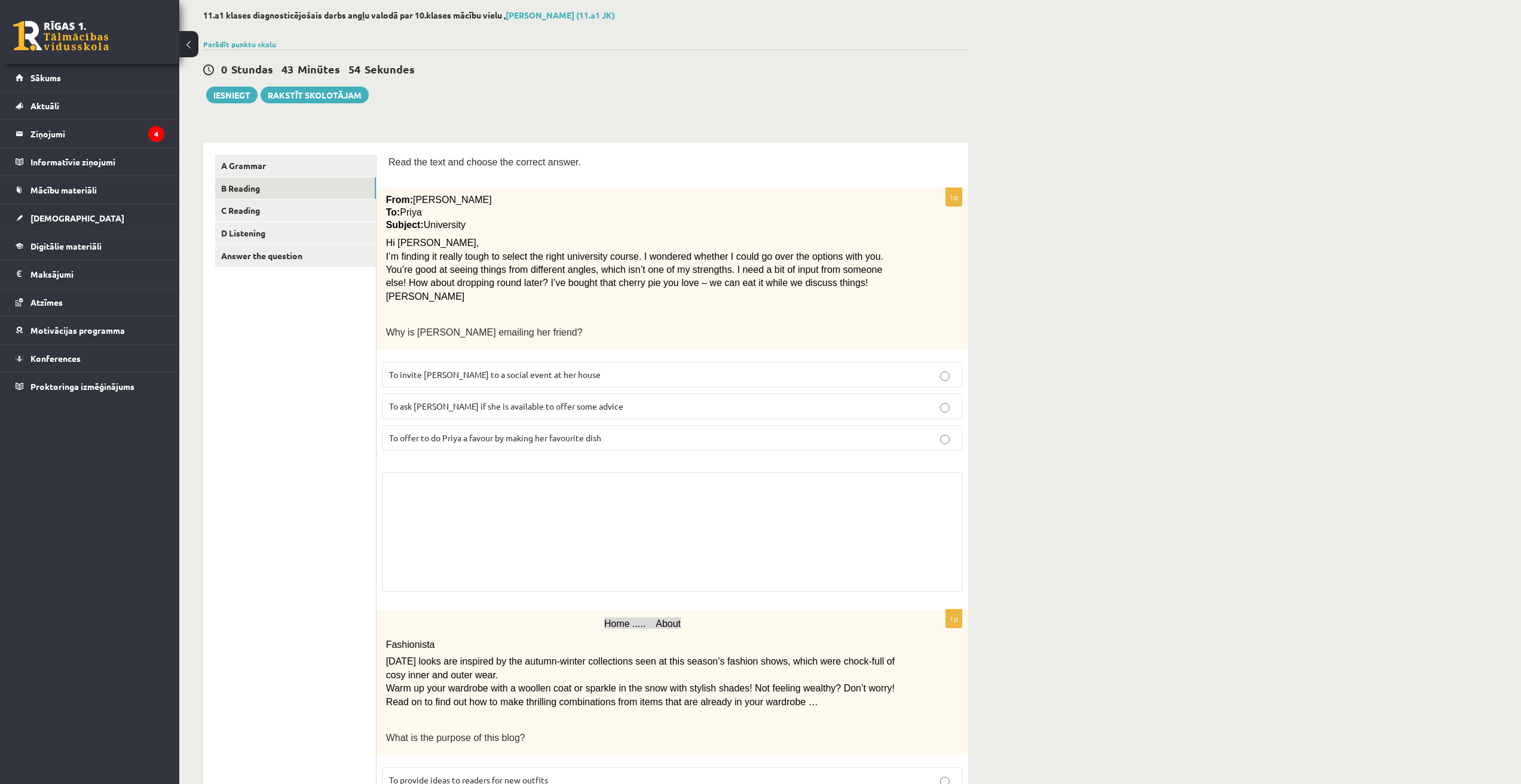
click at [754, 418] on label "To ask Priya if she is available to offer some advice" at bounding box center [672, 406] width 580 height 26
click at [754, 429] on label "To offer to do Priya a favour by making her favourite dish" at bounding box center [672, 438] width 580 height 26
click at [338, 725] on html "0 Dāvanas 56 mP 0 xp Aleksandrs Krutjko Sākums Aktuāli Kā mācīties eSKOLĀ Konta…" at bounding box center [760, 333] width 1521 height 784
click at [656, 413] on label "To ask Priya if she is available to offer some advice" at bounding box center [672, 406] width 580 height 26
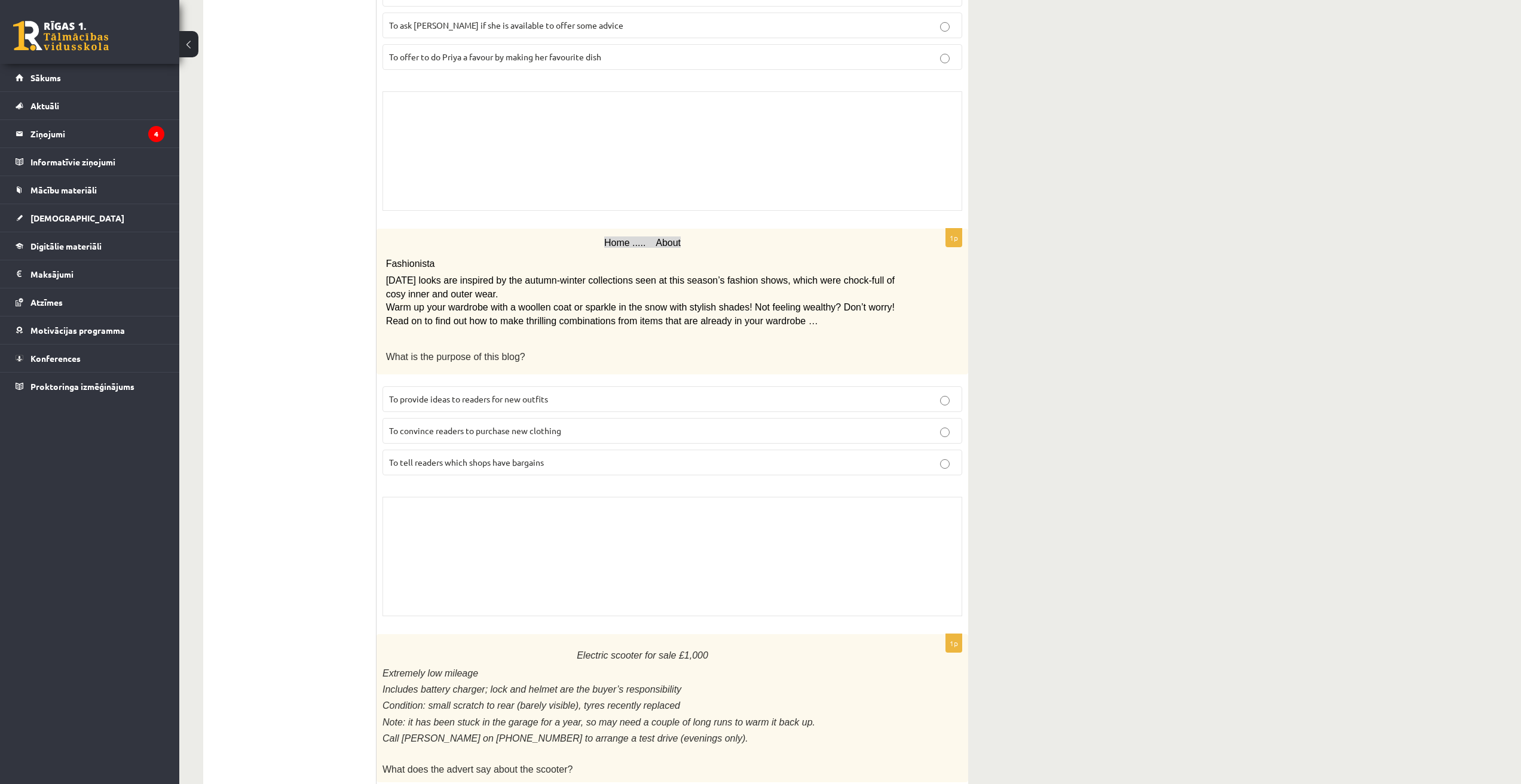
scroll to position [478, 0]
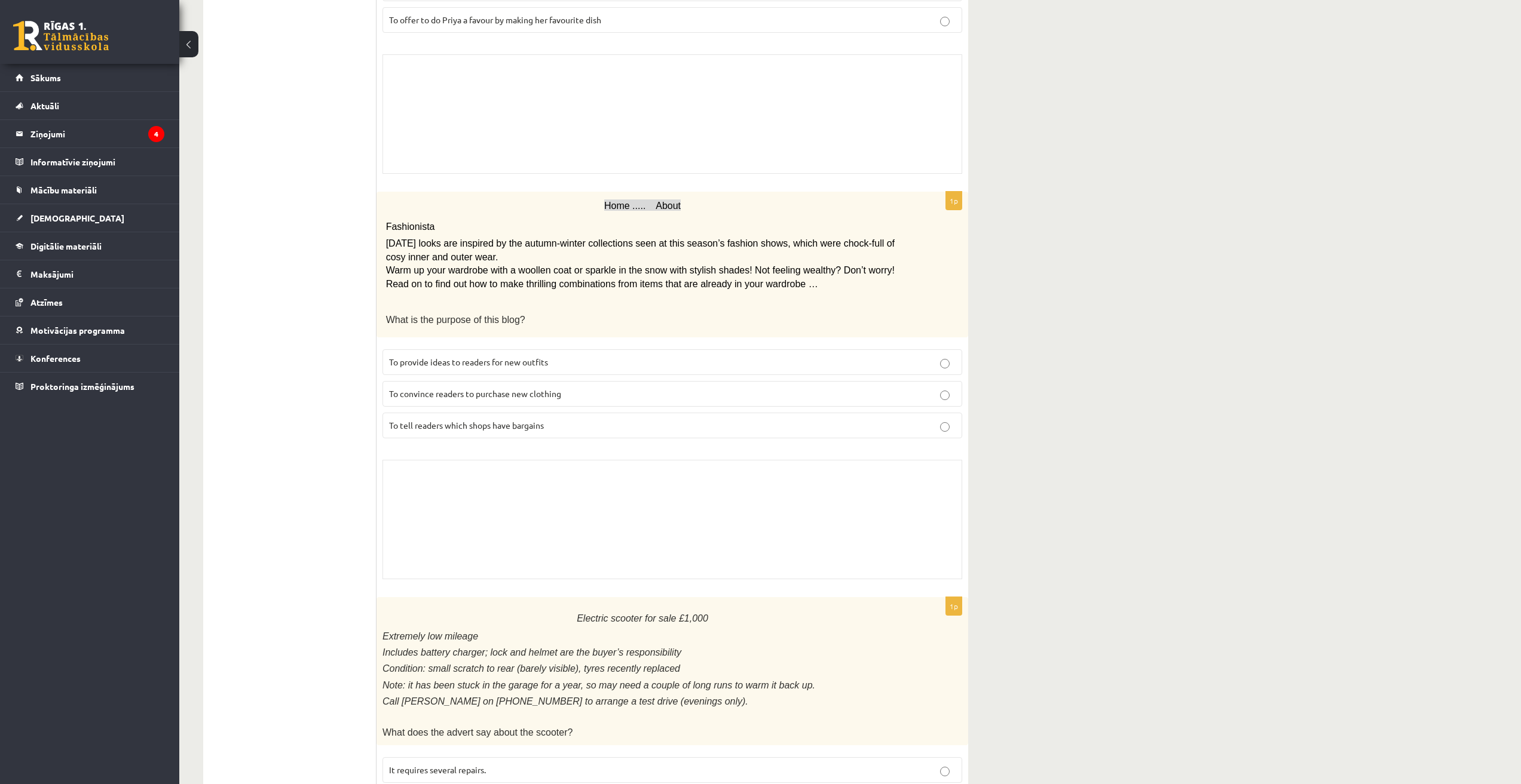
click at [633, 359] on p "To provide ideas to readers for new outfits" at bounding box center [672, 362] width 567 height 12
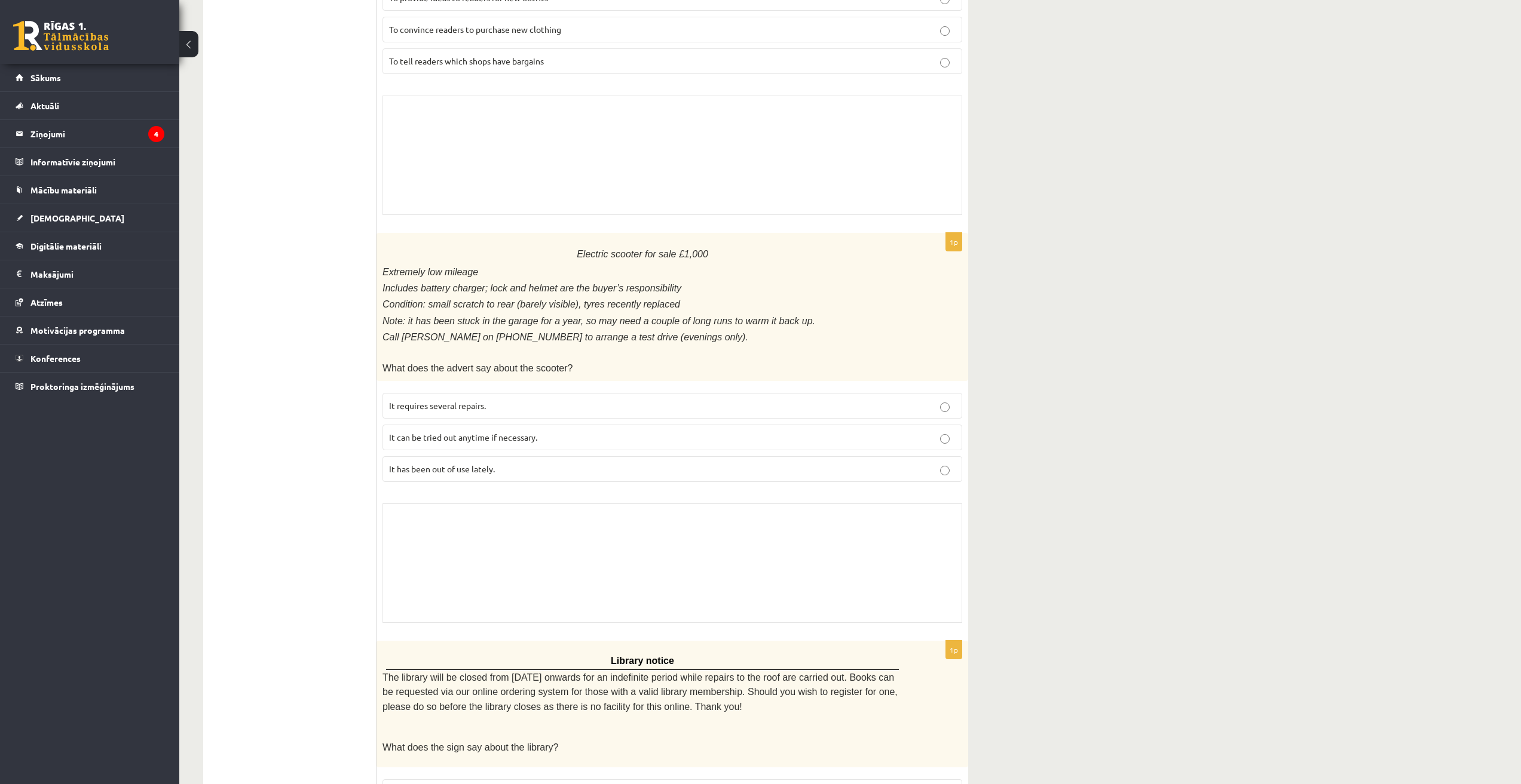
scroll to position [895, 0]
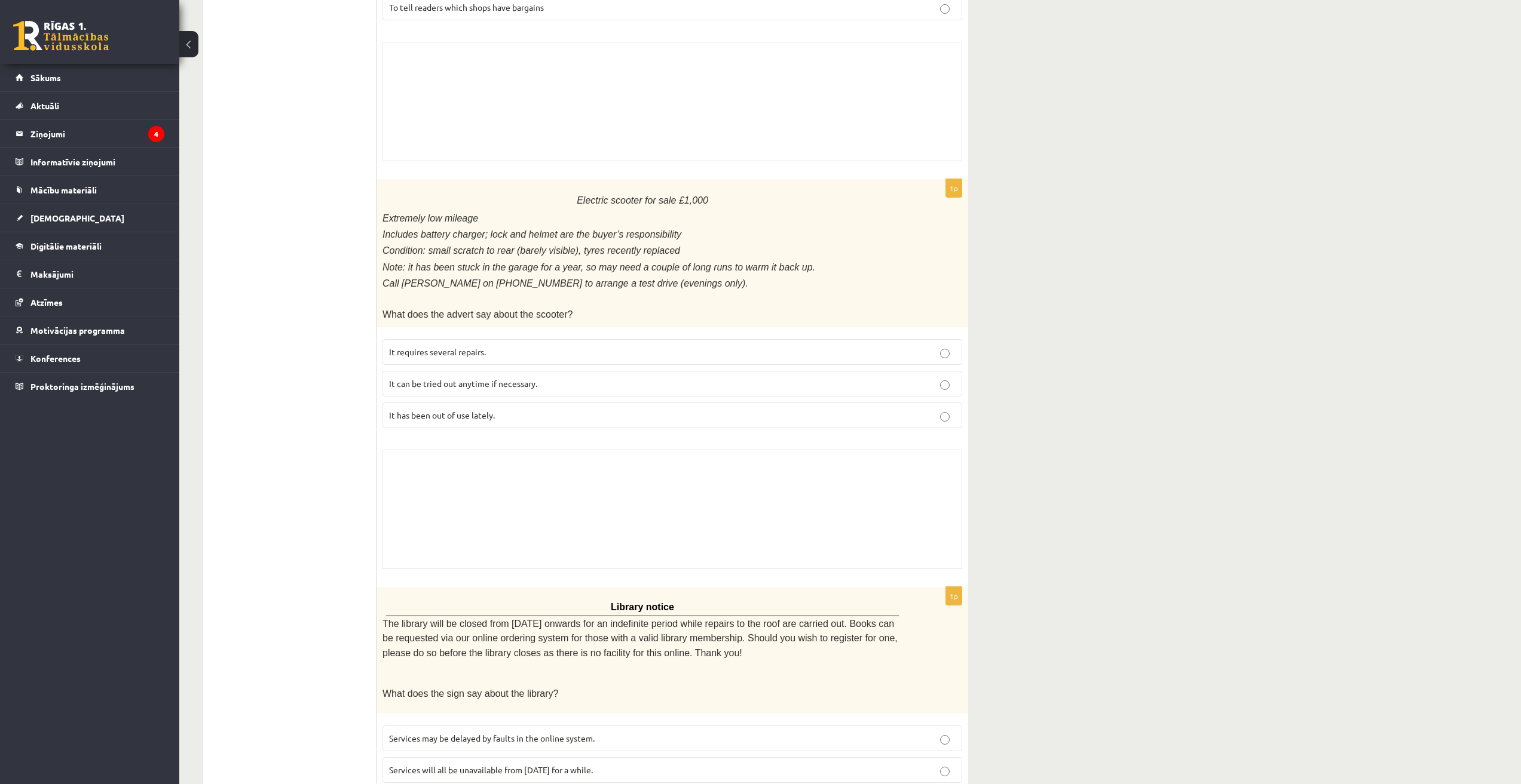
click at [627, 409] on p "It has been out of use lately." at bounding box center [672, 415] width 567 height 12
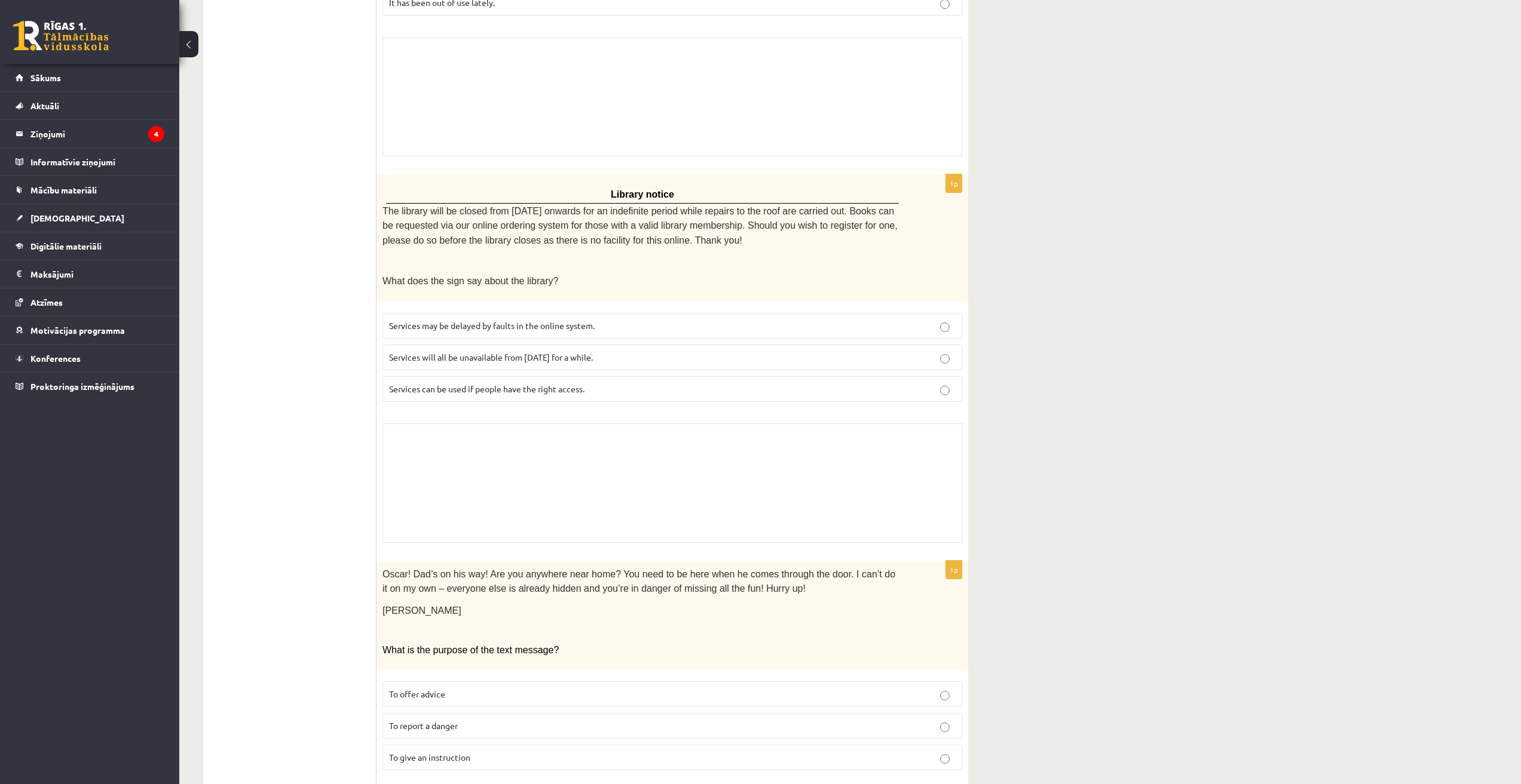
scroll to position [1314, 0]
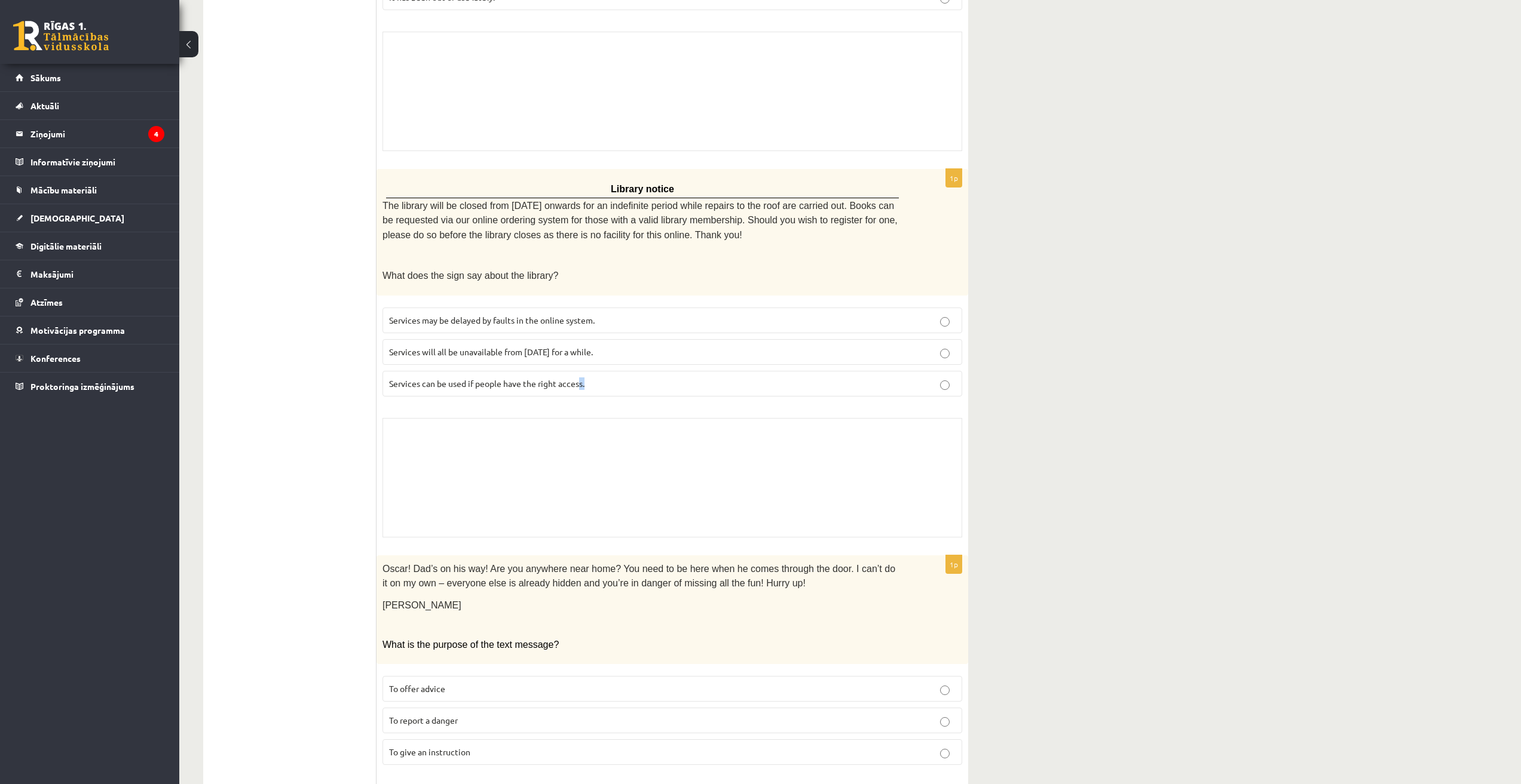
click at [582, 359] on fieldset "Services may be delayed by faults in the online system. Services will all be un…" at bounding box center [672, 350] width 580 height 98
click at [603, 378] on p "Services can be used if people have the right access." at bounding box center [672, 384] width 567 height 12
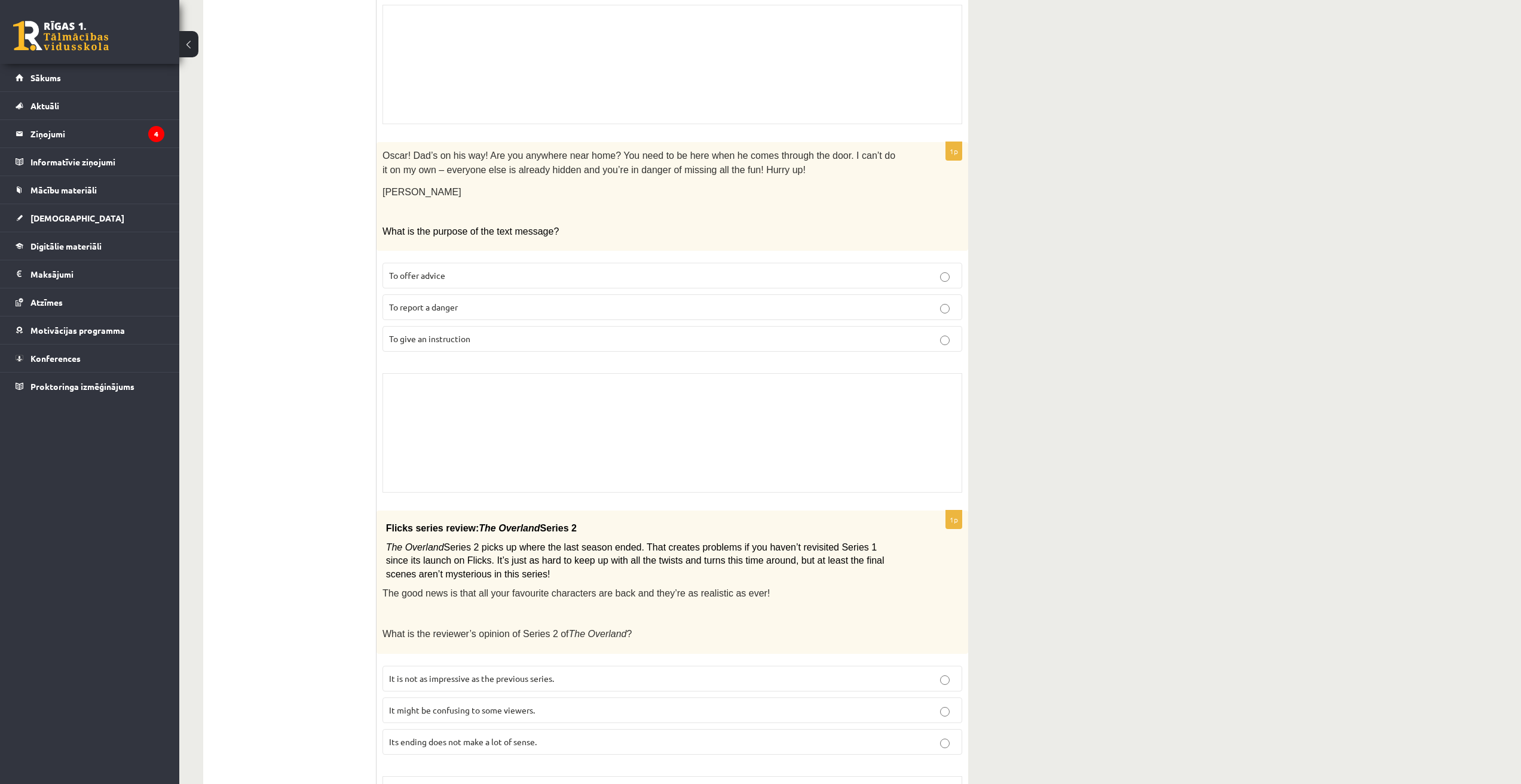
scroll to position [1732, 0]
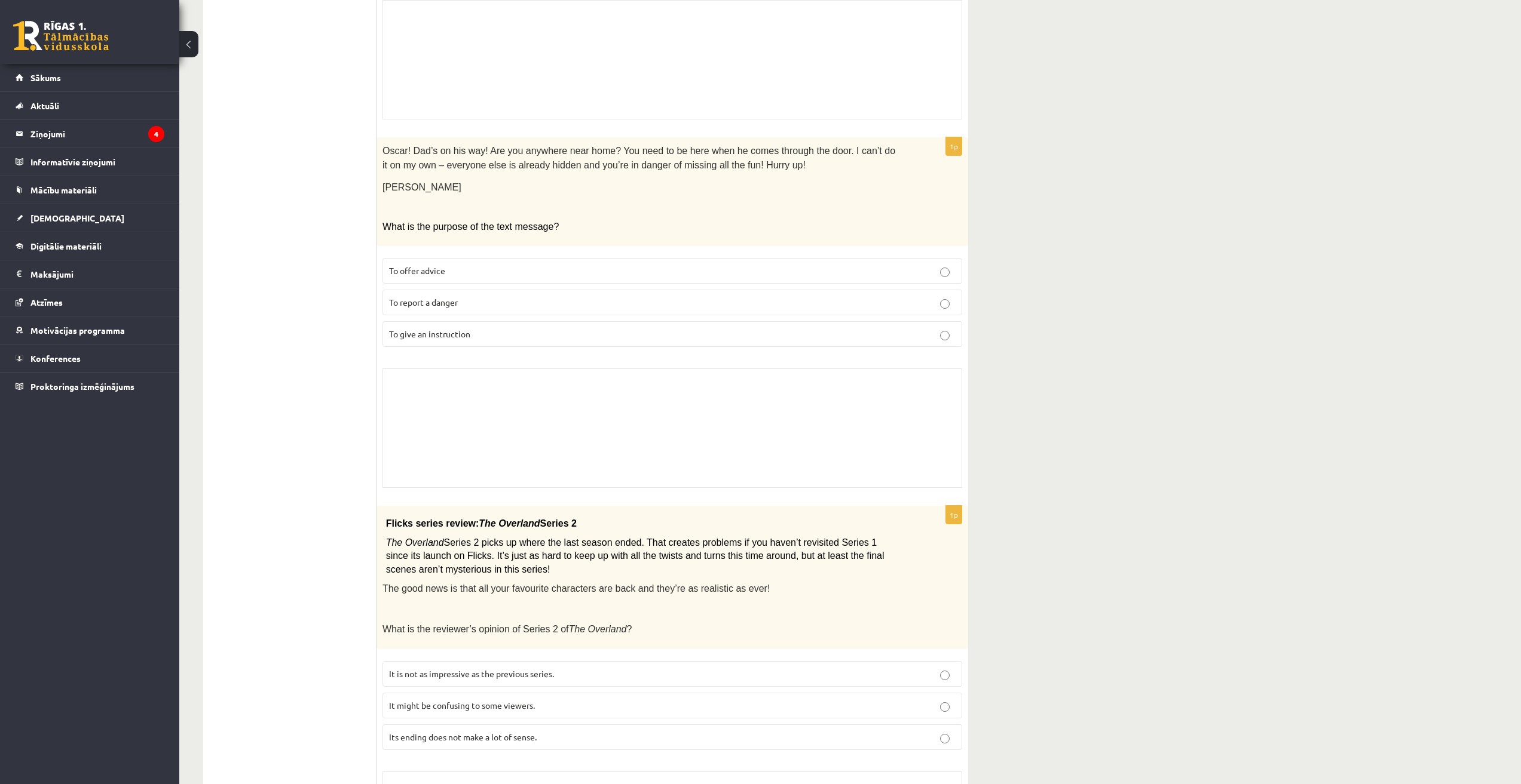
click at [754, 330] on label "To give an instruction" at bounding box center [672, 334] width 580 height 26
click at [677, 265] on p "To offer advice" at bounding box center [672, 271] width 567 height 12
click at [691, 328] on p "To give an instruction" at bounding box center [672, 334] width 567 height 12
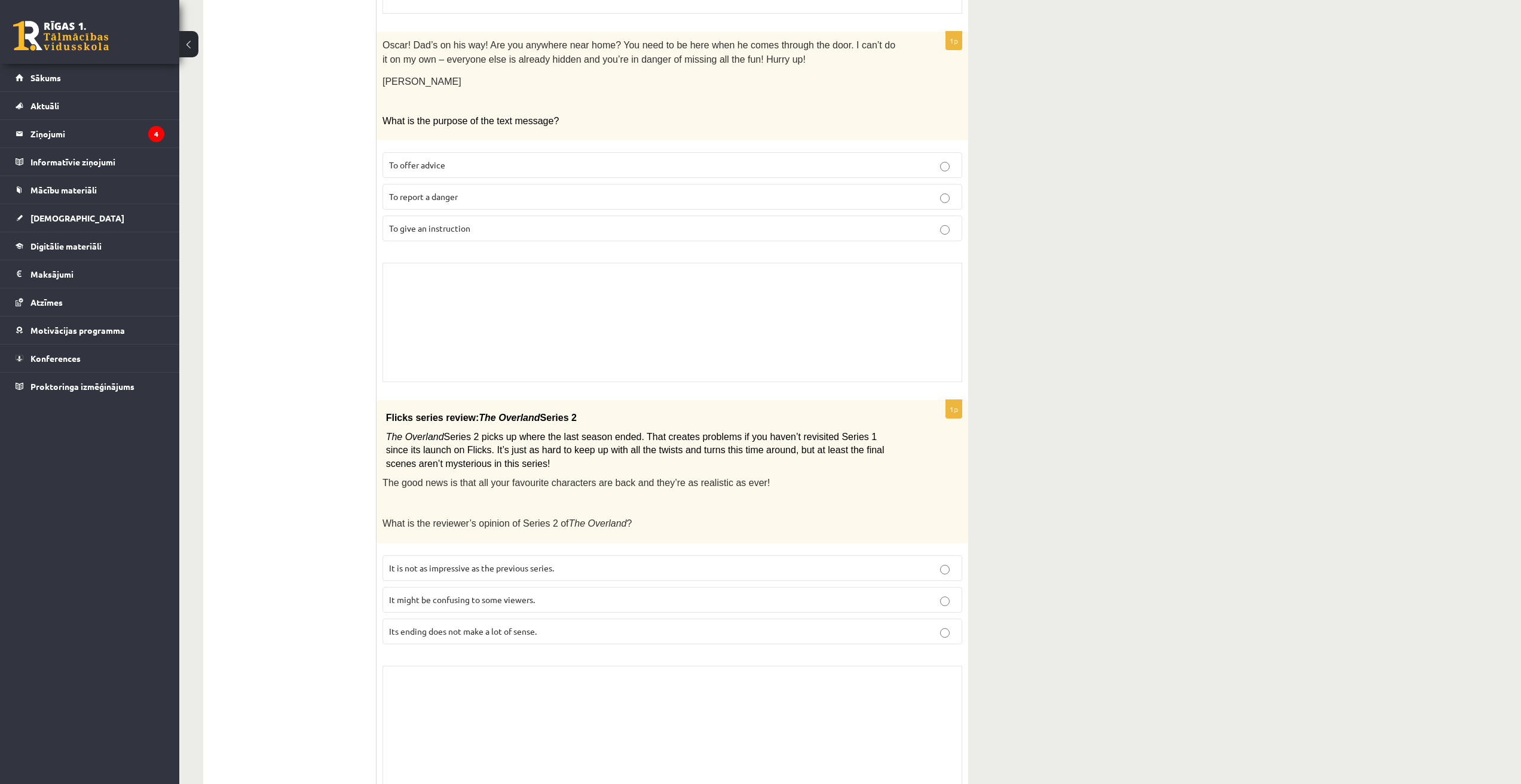
scroll to position [1867, 0]
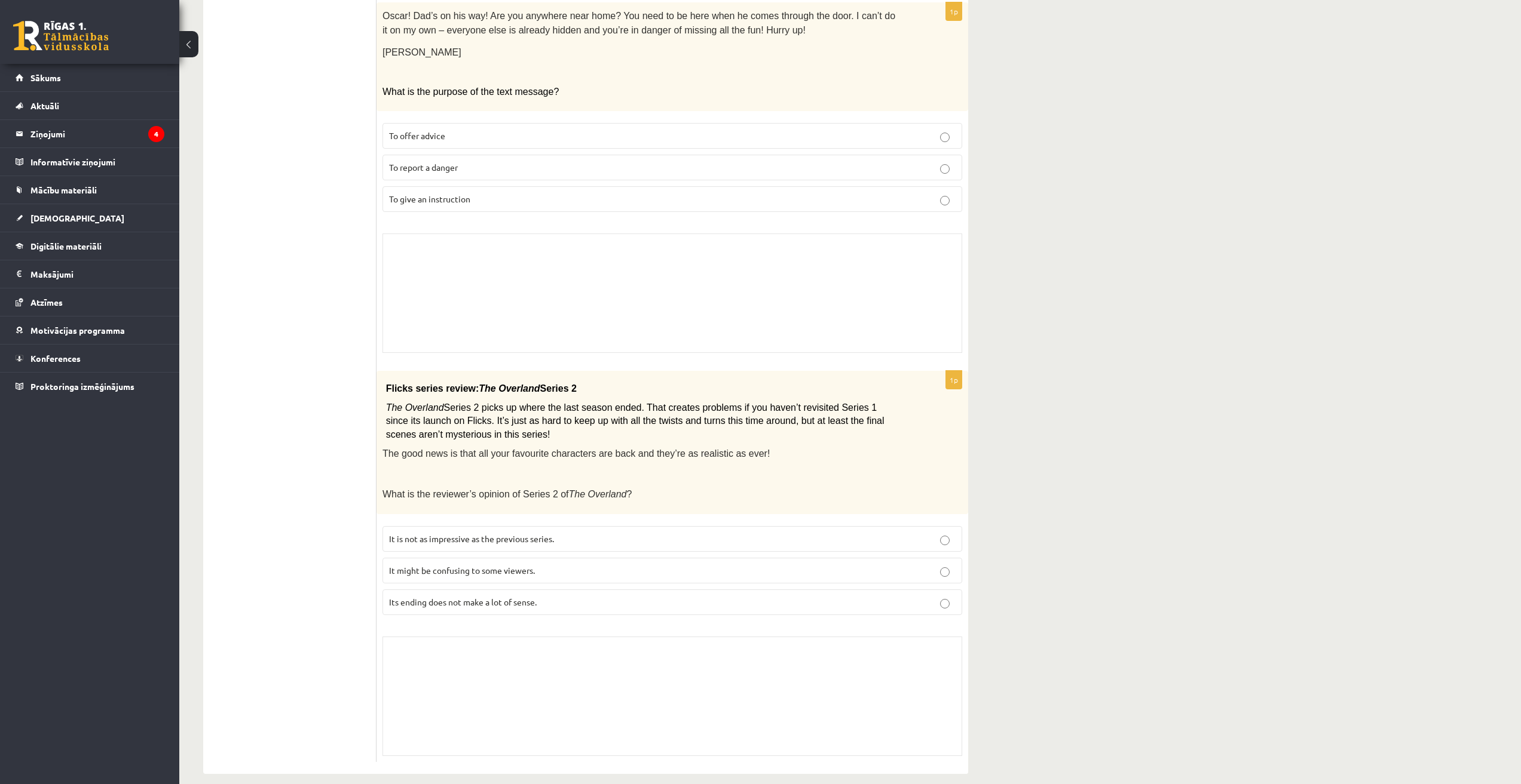
click at [672, 163] on label "To report a danger" at bounding box center [672, 167] width 580 height 26
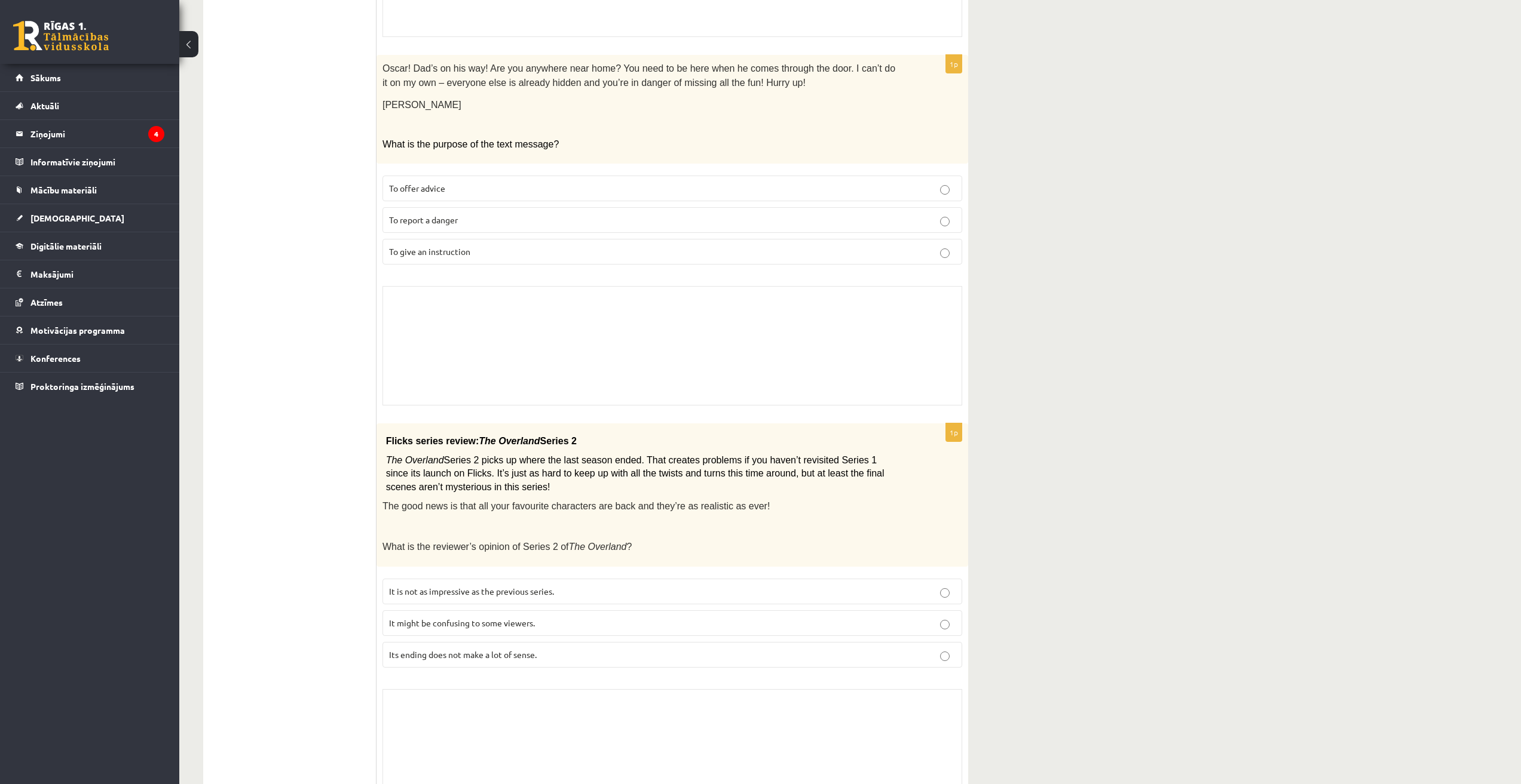
scroll to position [1807, 0]
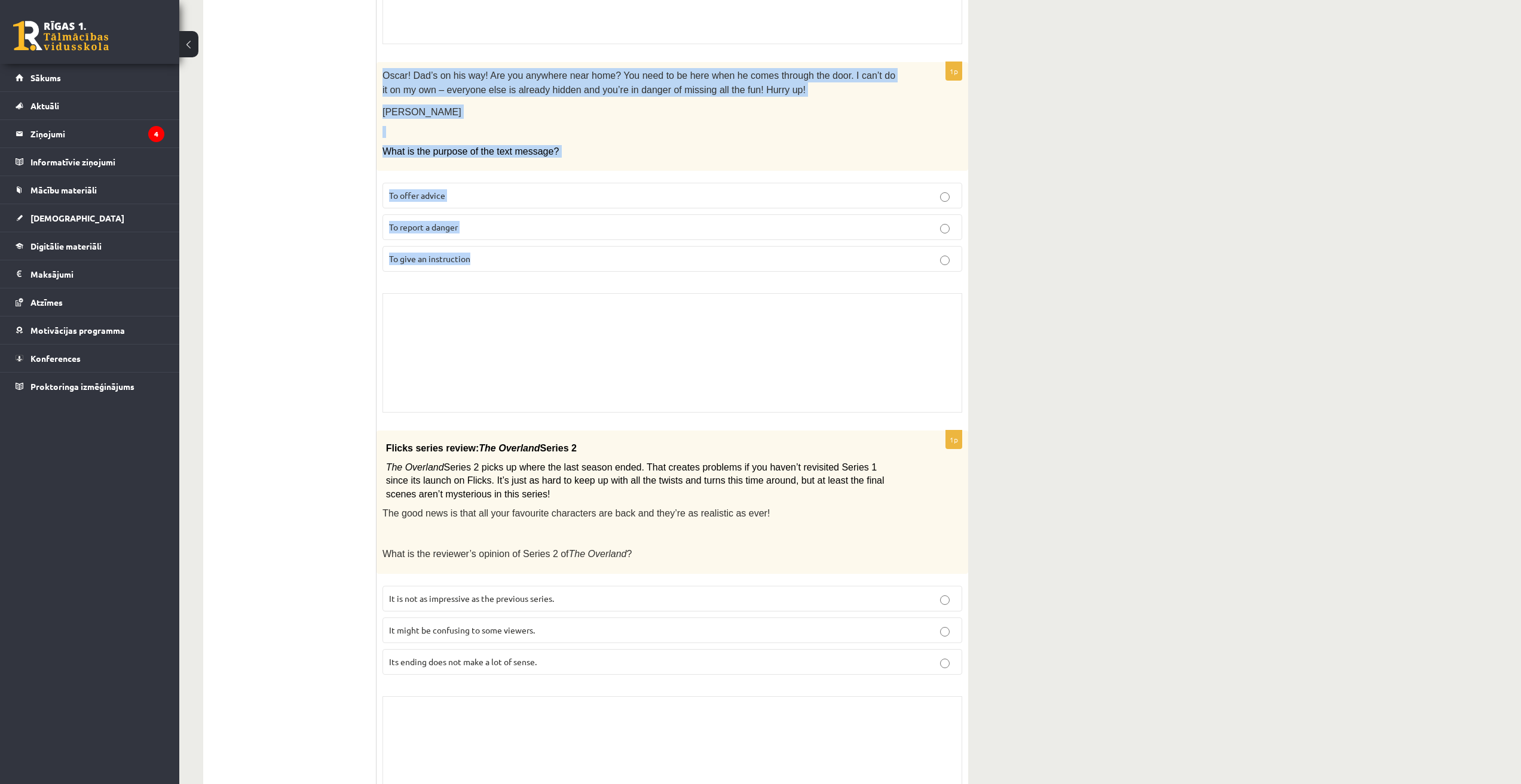
drag, startPoint x: 382, startPoint y: 59, endPoint x: 489, endPoint y: 257, distance: 225.1
click at [489, 257] on div "1p Oscar! Dad’s on his way! Are you anywhere near home? You need to be here whe…" at bounding box center [672, 240] width 591 height 357
copy div "Oscar! Dad’s on his way! Are you anywhere near home? You need to be here when h…"
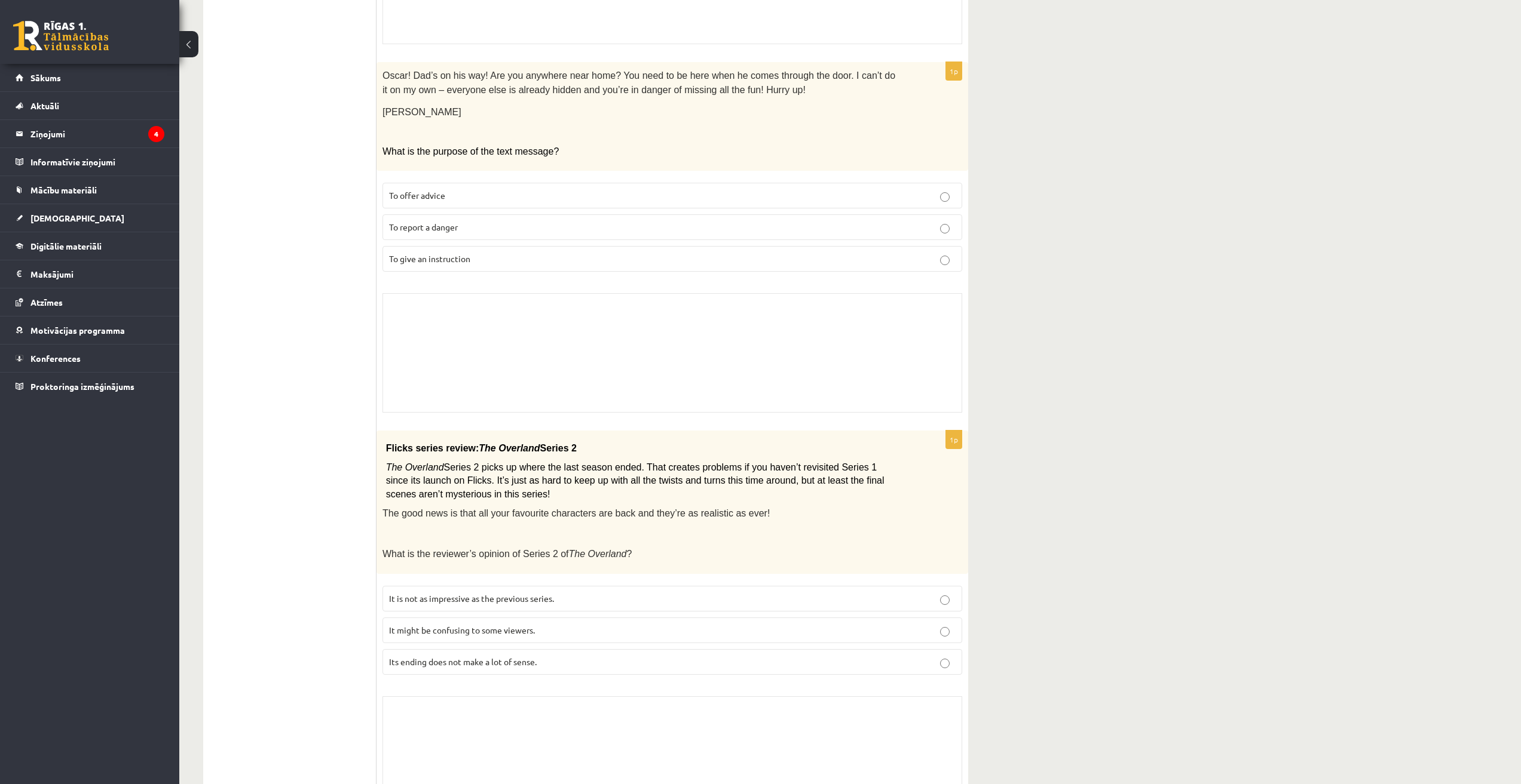
click at [618, 389] on div "Skolotāja pielikums" at bounding box center [672, 352] width 580 height 119
click at [754, 252] on p "To give an instruction" at bounding box center [672, 258] width 567 height 12
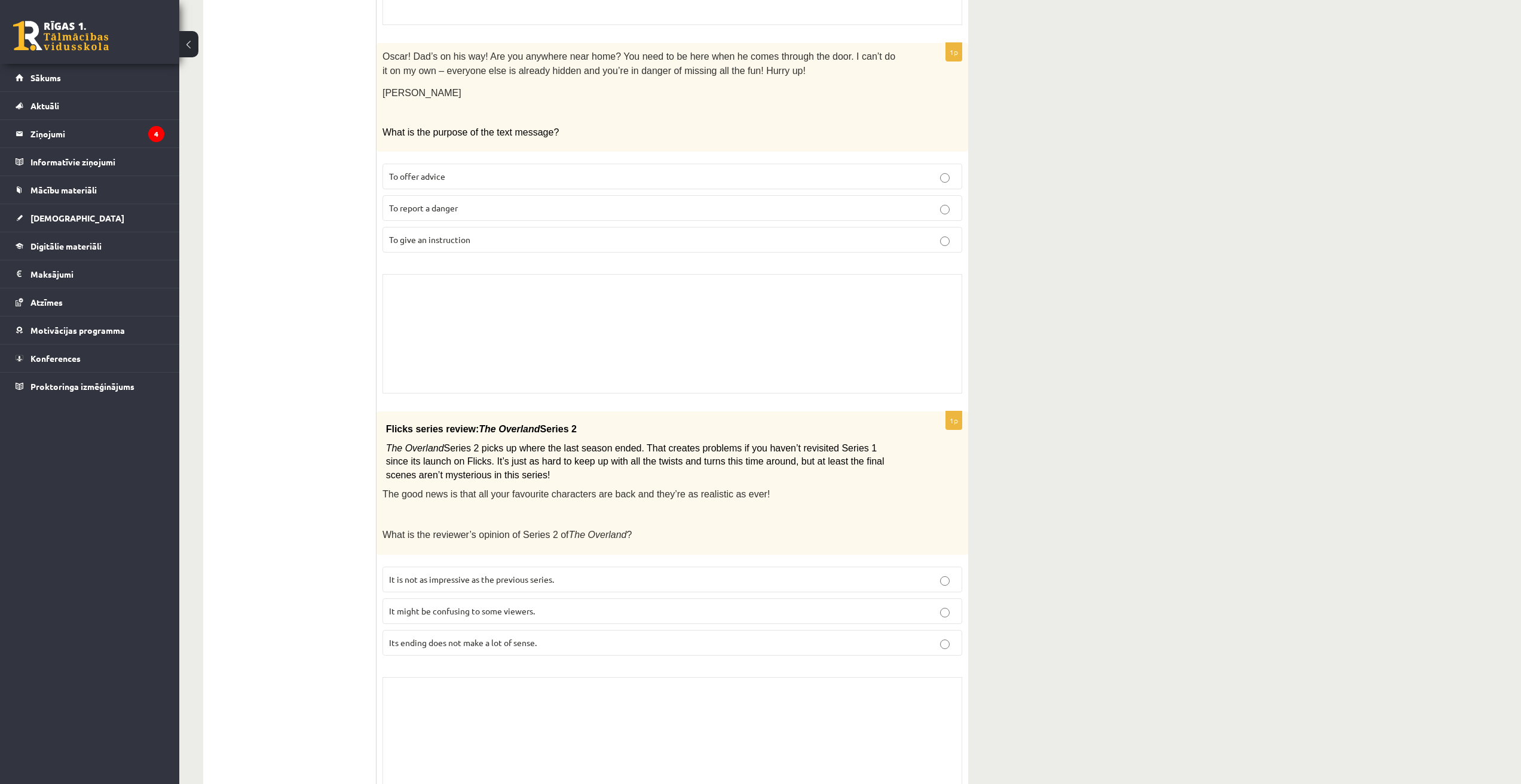
scroll to position [1867, 0]
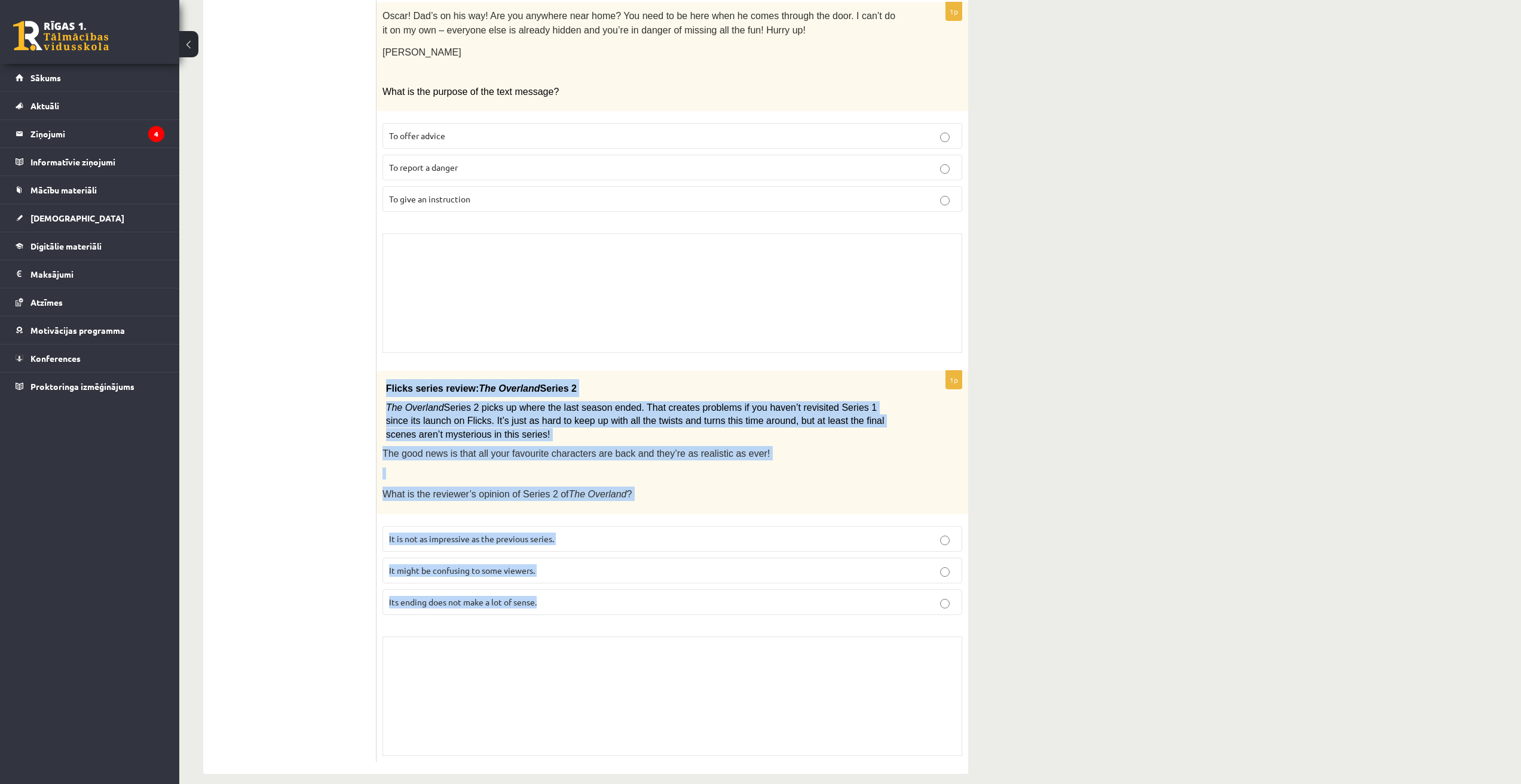
drag, startPoint x: 389, startPoint y: 372, endPoint x: 577, endPoint y: 600, distance: 295.5
click at [564, 600] on div "1p Flicks series review: The Overland Series 2 The Overland Series 2 picks up w…" at bounding box center [672, 566] width 591 height 392
copy div "Flicks series review: The Overland Series 2 The Overland Series 2 picks up wher…"
click at [681, 488] on div "Flicks series review: The Overland Series 2 The Overland Series 2 picks up wher…" at bounding box center [672, 442] width 591 height 144
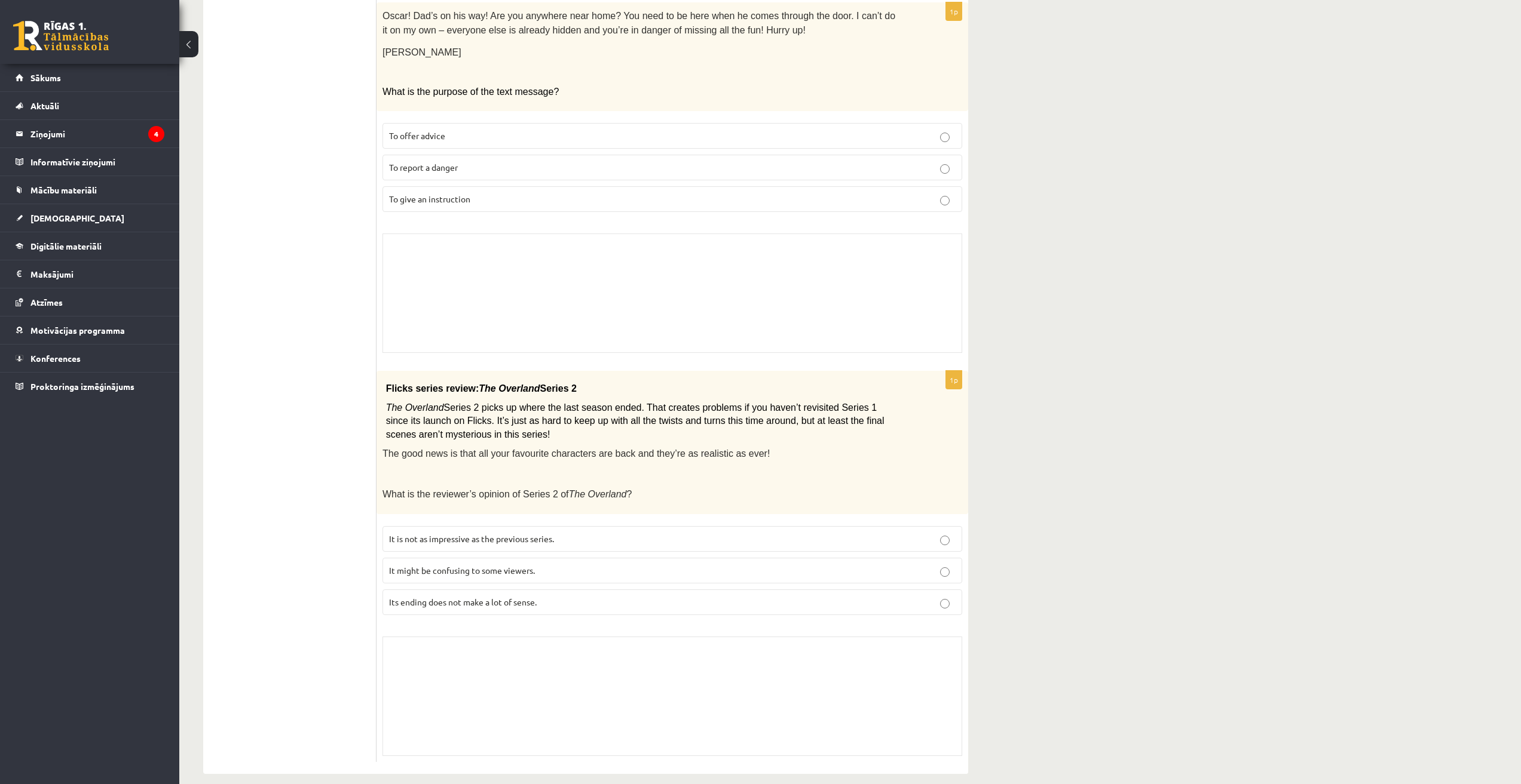
click at [754, 539] on fieldset "It is not as impressive as the previous series. It might be confusing to some v…" at bounding box center [672, 569] width 580 height 98
click at [754, 557] on label "It might be confusing to some viewers." at bounding box center [672, 570] width 580 height 26
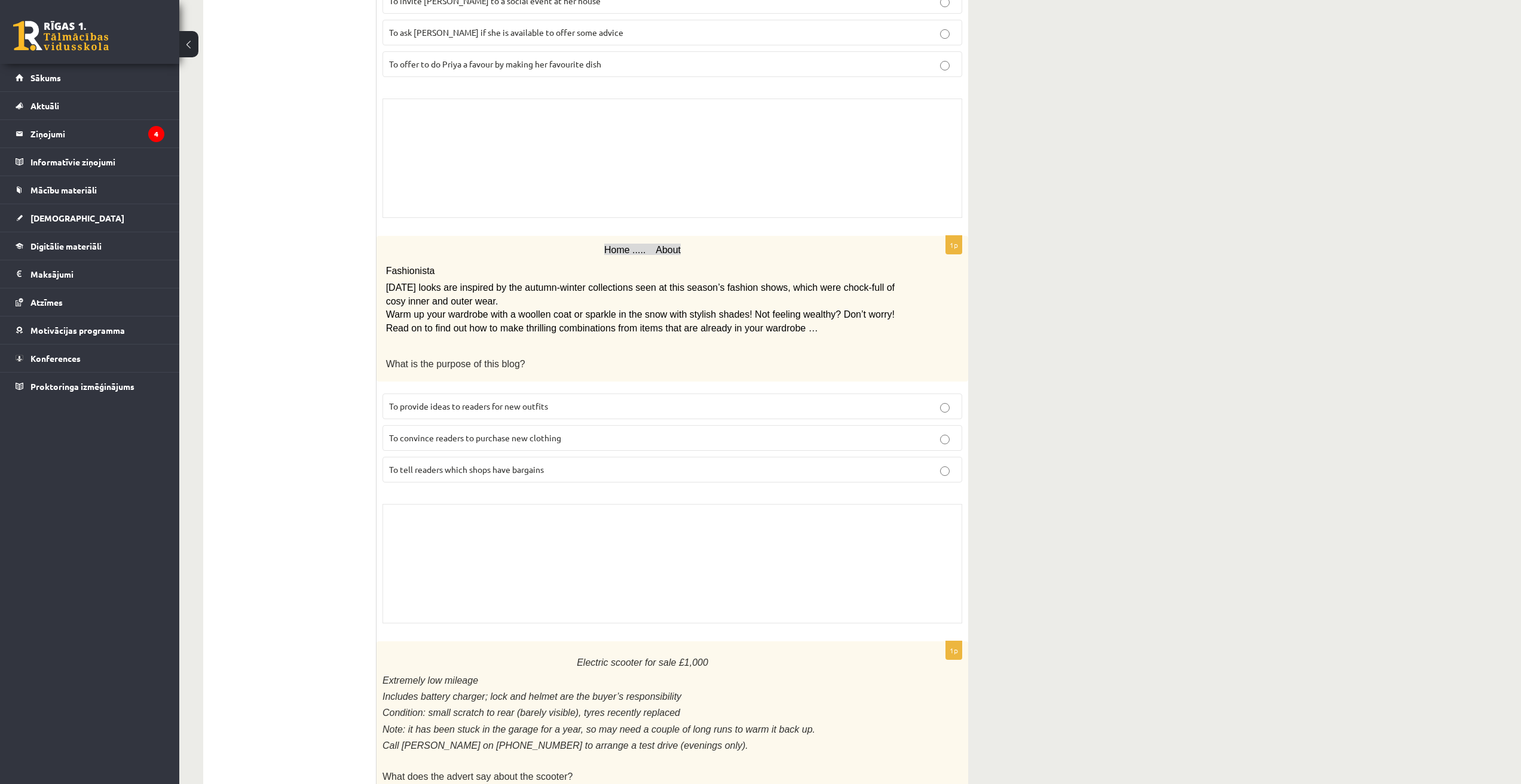
scroll to position [0, 0]
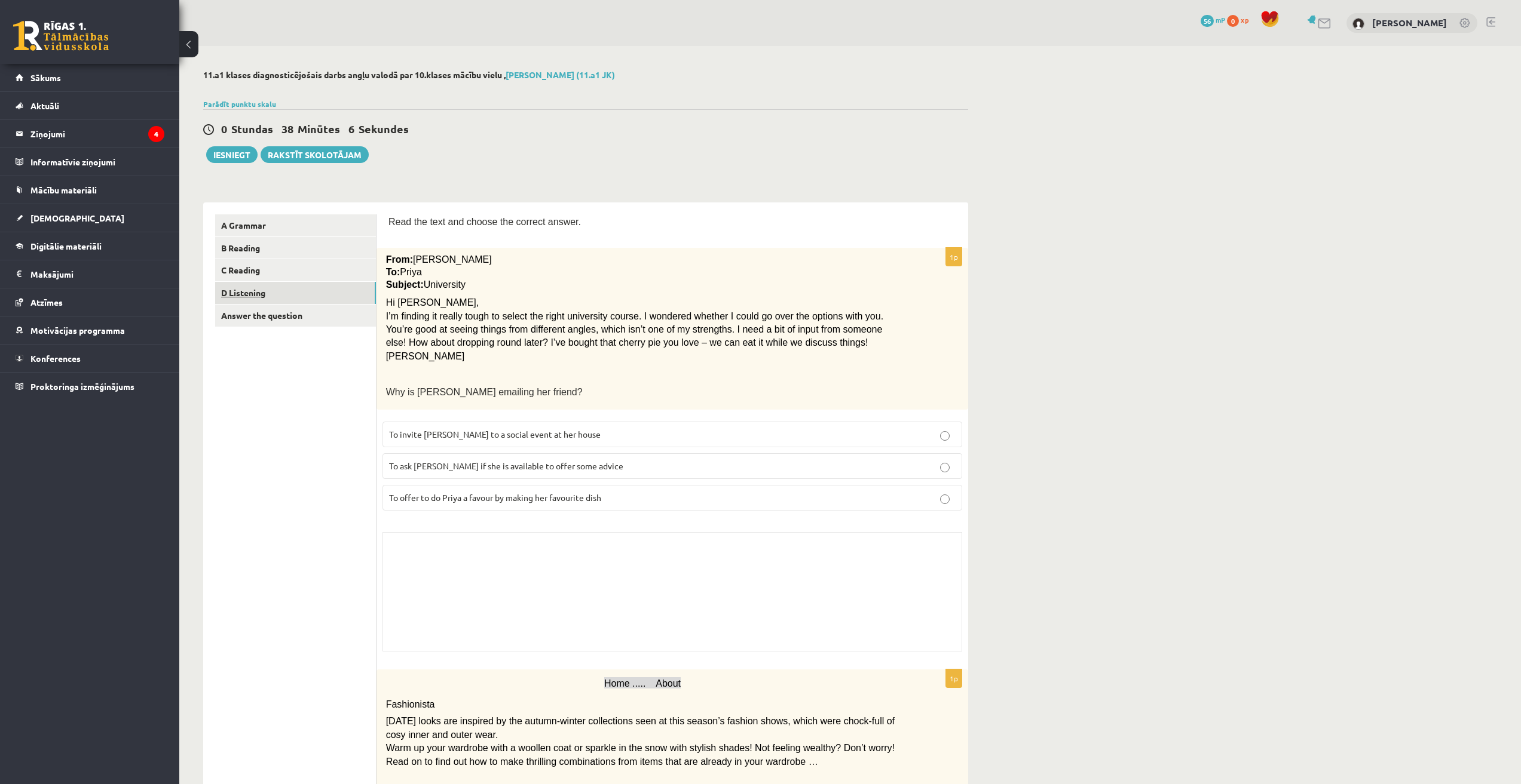
click at [291, 296] on link "D Listening" at bounding box center [296, 293] width 161 height 22
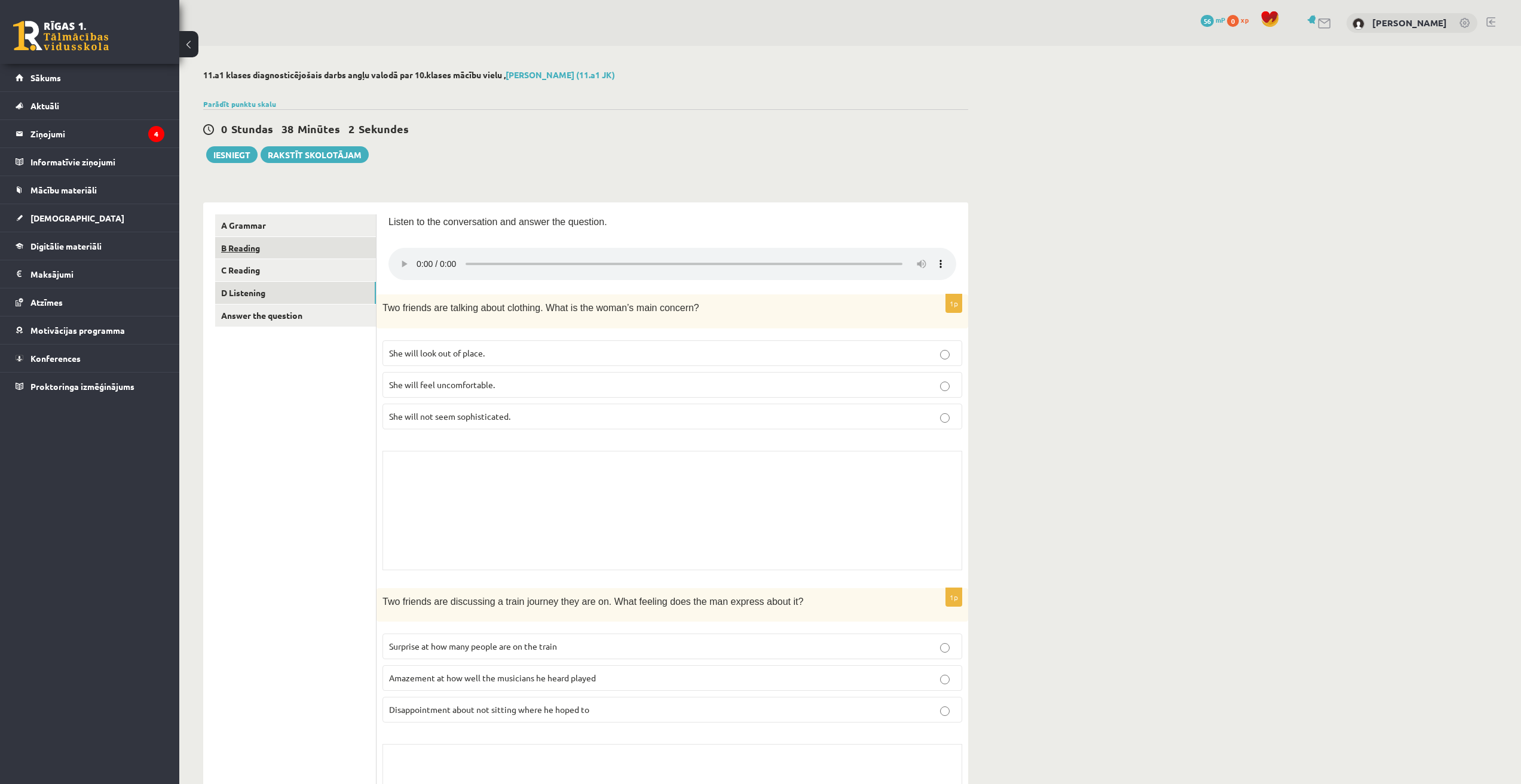
click at [271, 252] on link "B Reading" at bounding box center [296, 248] width 161 height 22
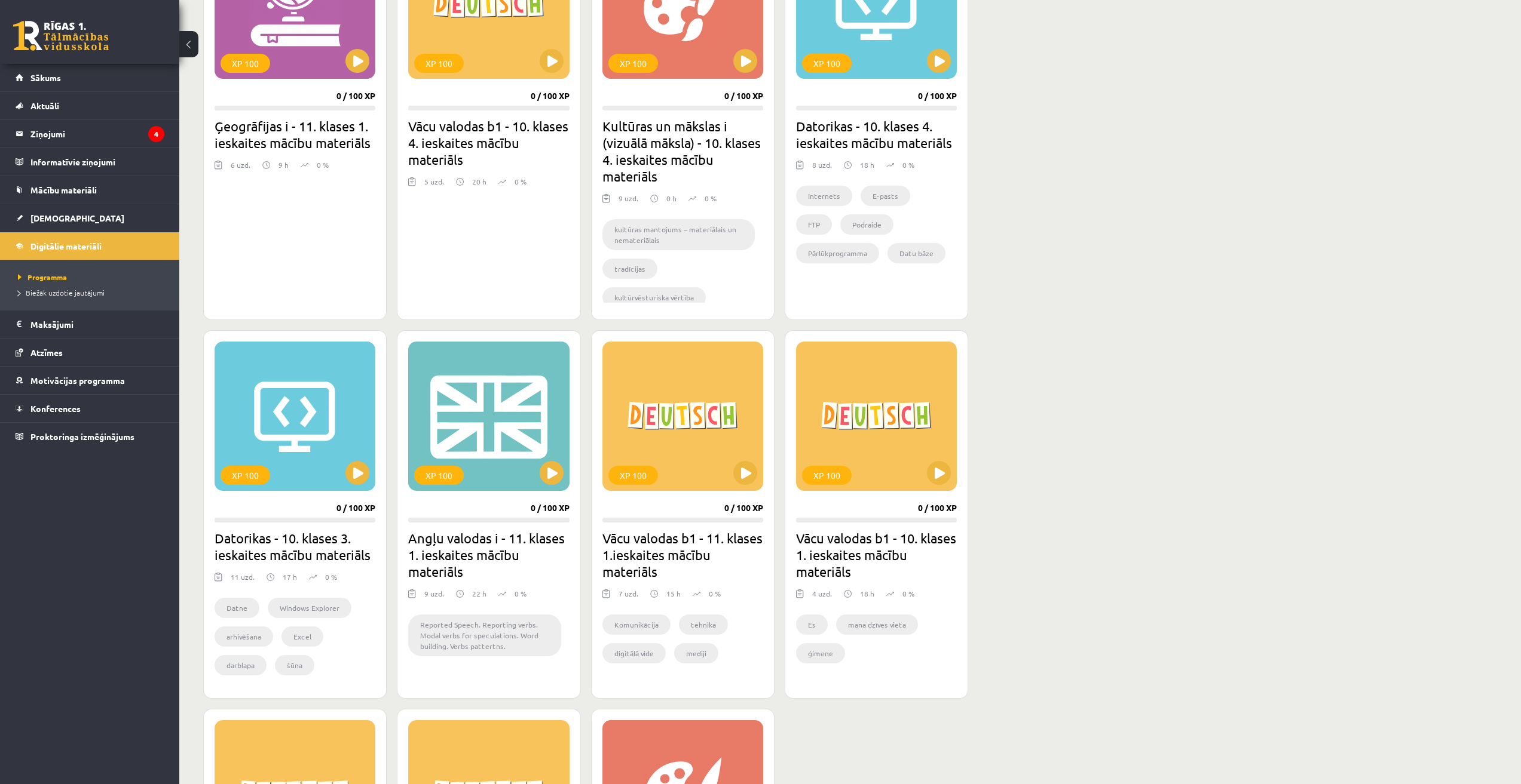
scroll to position [64, 0]
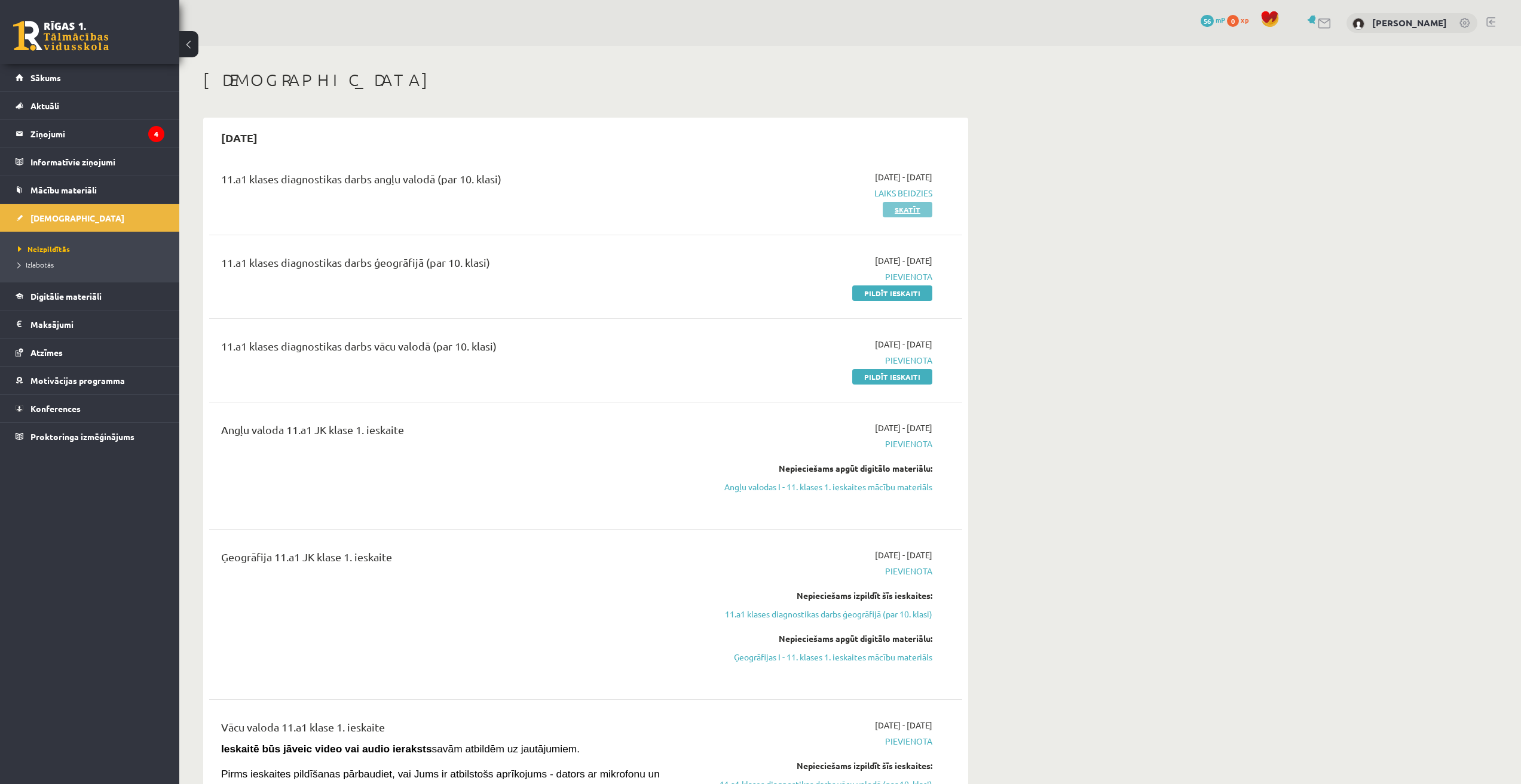
click at [907, 211] on link "Skatīt" at bounding box center [907, 210] width 50 height 16
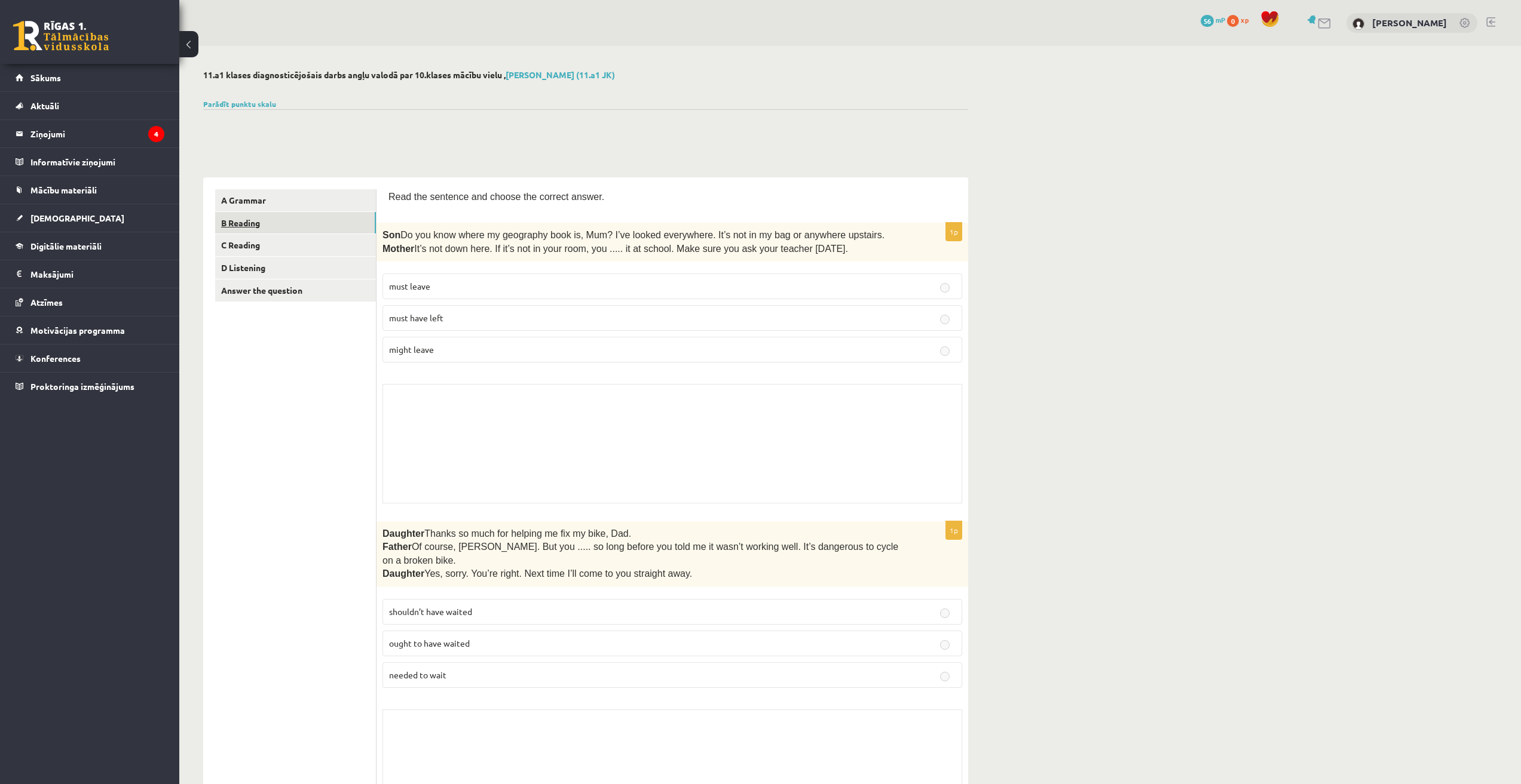
click at [322, 220] on link "B Reading" at bounding box center [296, 223] width 161 height 22
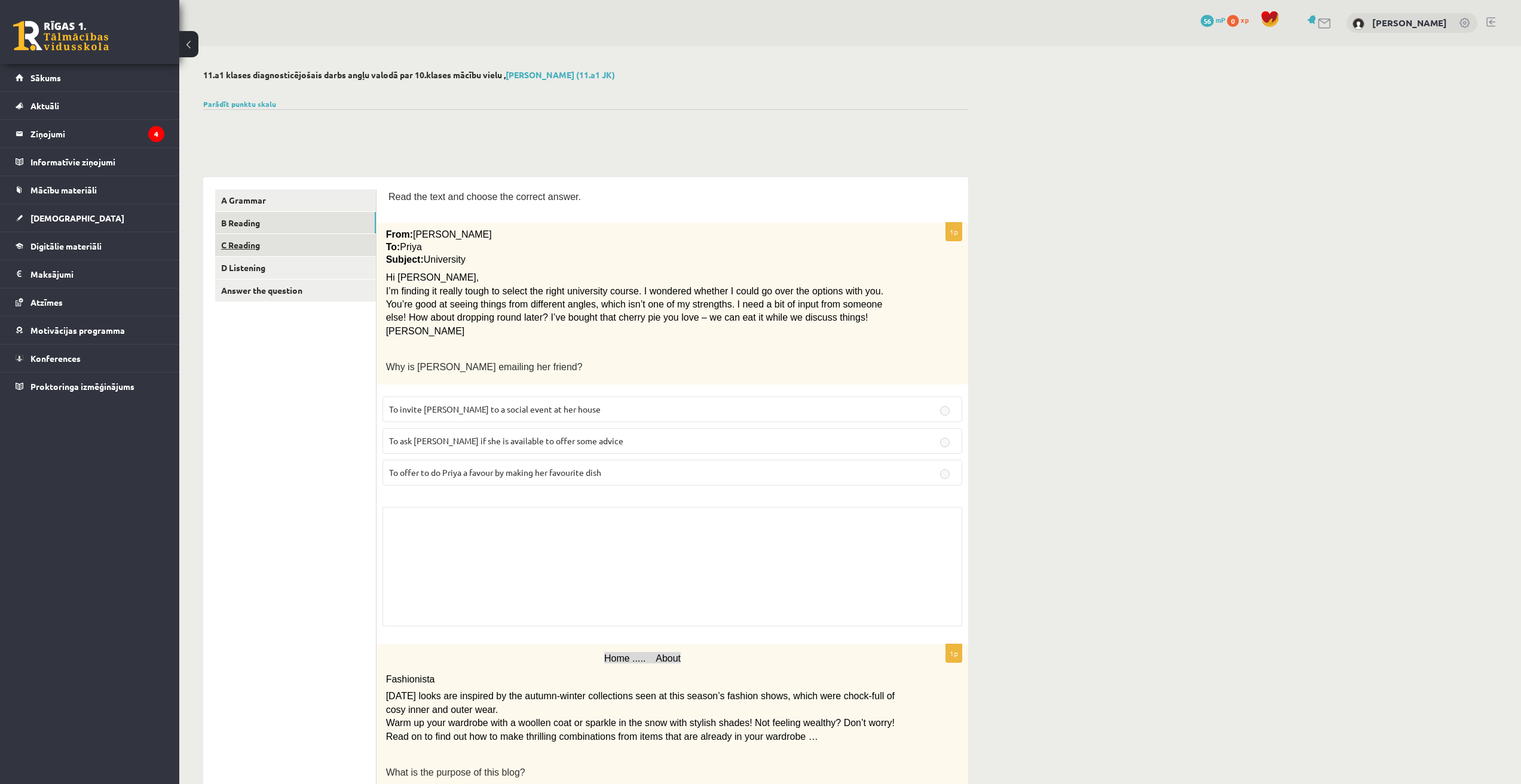
click at [324, 255] on link "C Reading" at bounding box center [296, 245] width 161 height 22
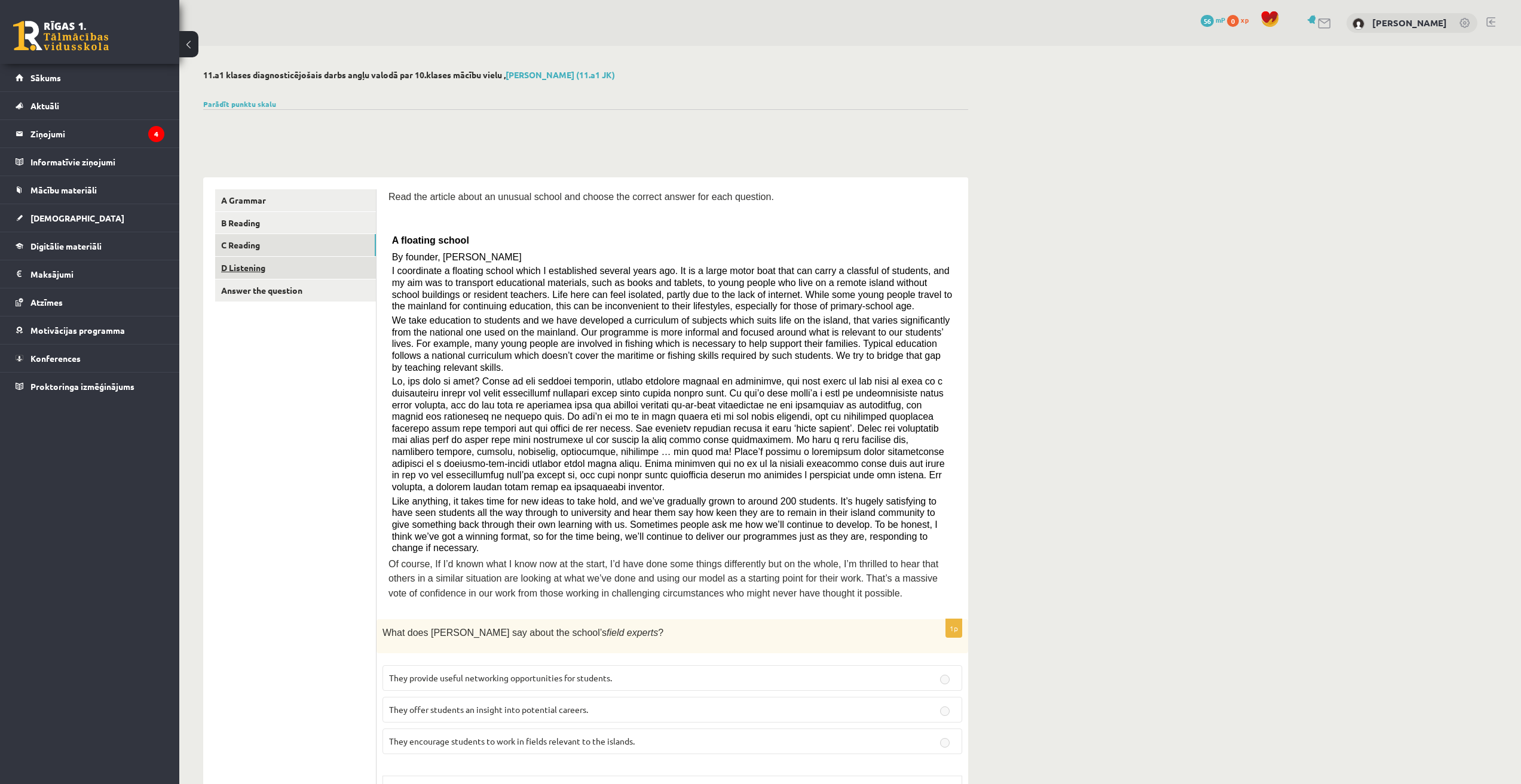
click at [328, 268] on link "D Listening" at bounding box center [296, 267] width 161 height 22
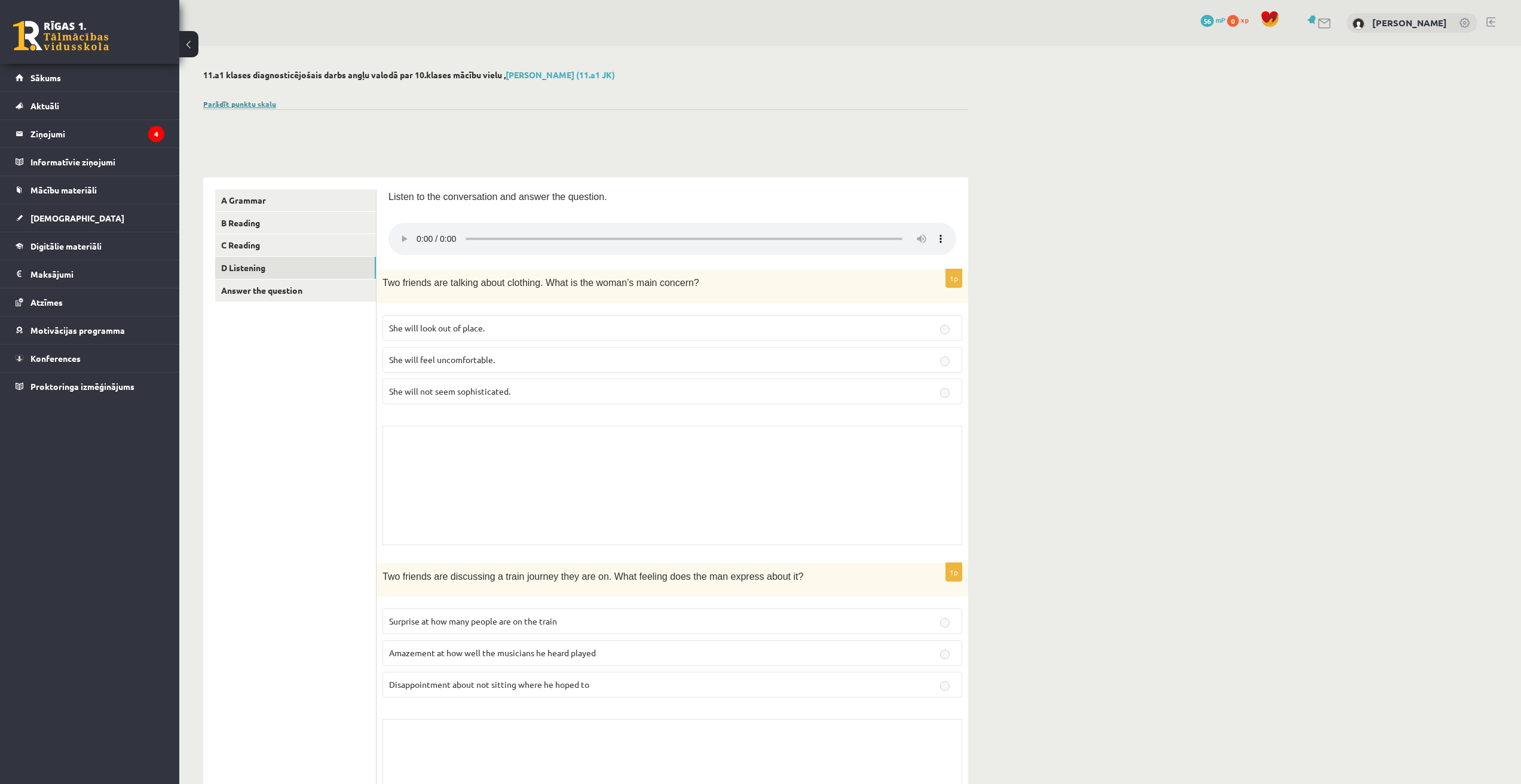
click at [248, 105] on link "Parādīt punktu skalu" at bounding box center [239, 104] width 73 height 10
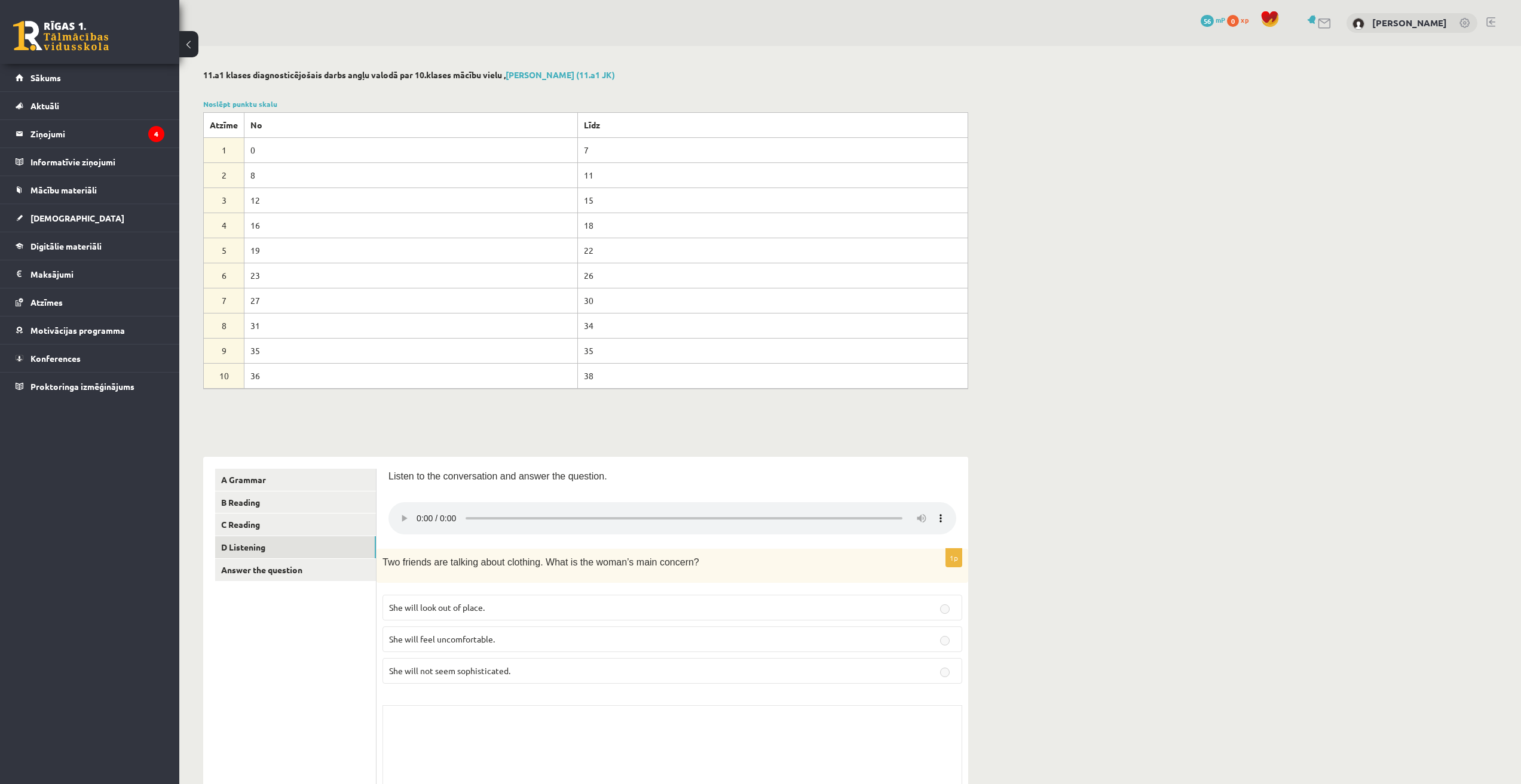
click at [194, 46] on button at bounding box center [189, 44] width 19 height 27
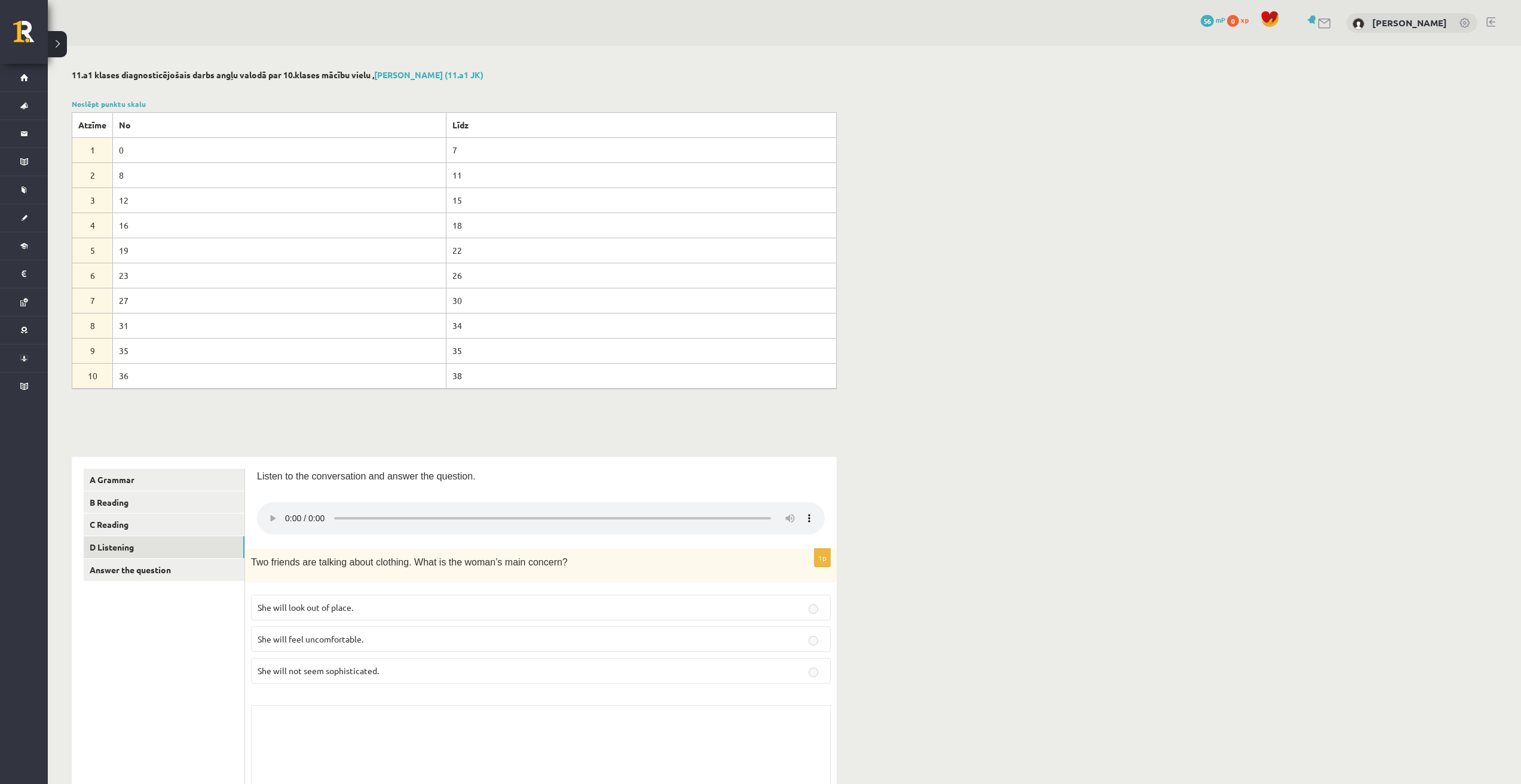
click at [58, 49] on button at bounding box center [58, 44] width 19 height 27
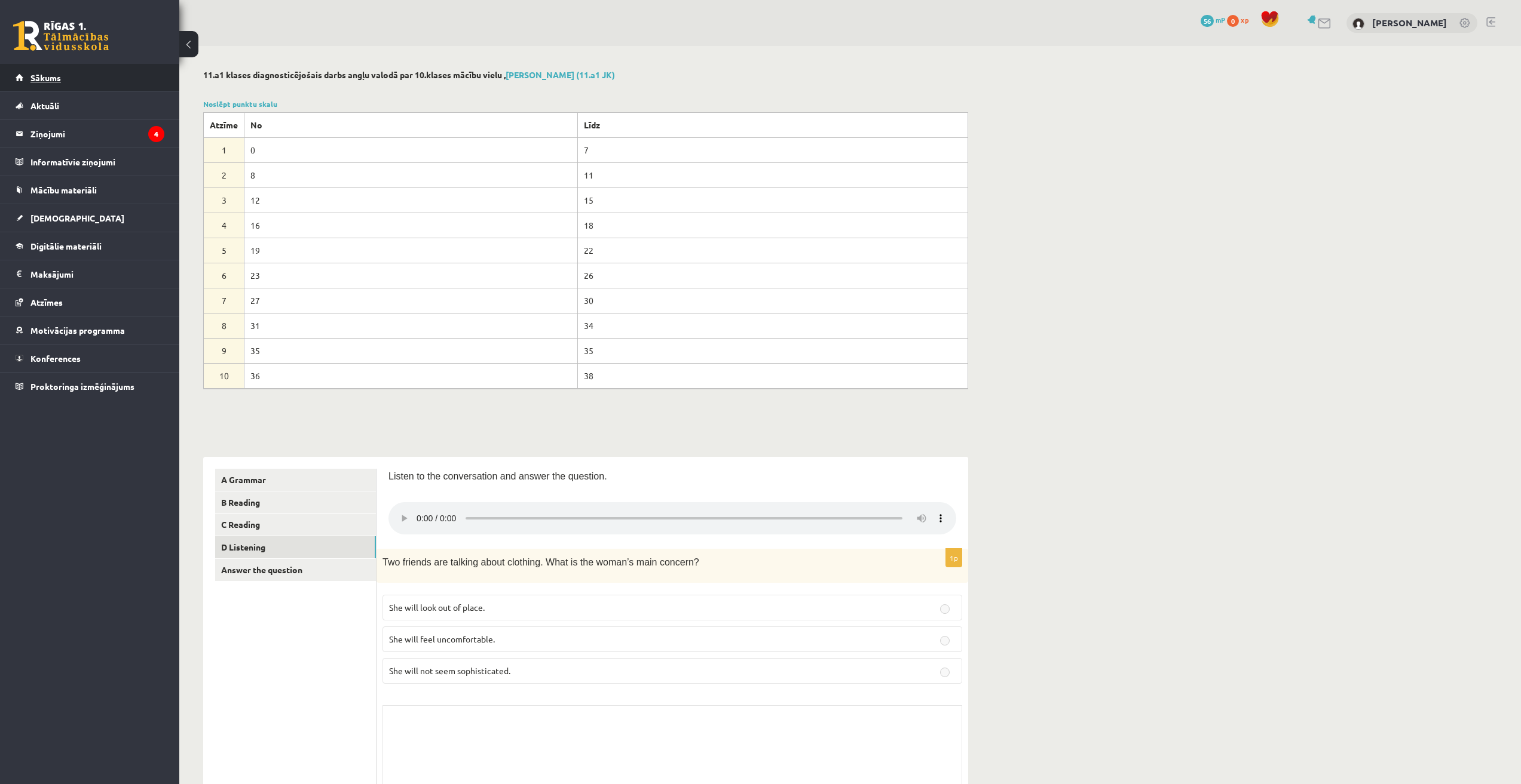
click at [67, 88] on link "Sākums" at bounding box center [90, 77] width 149 height 27
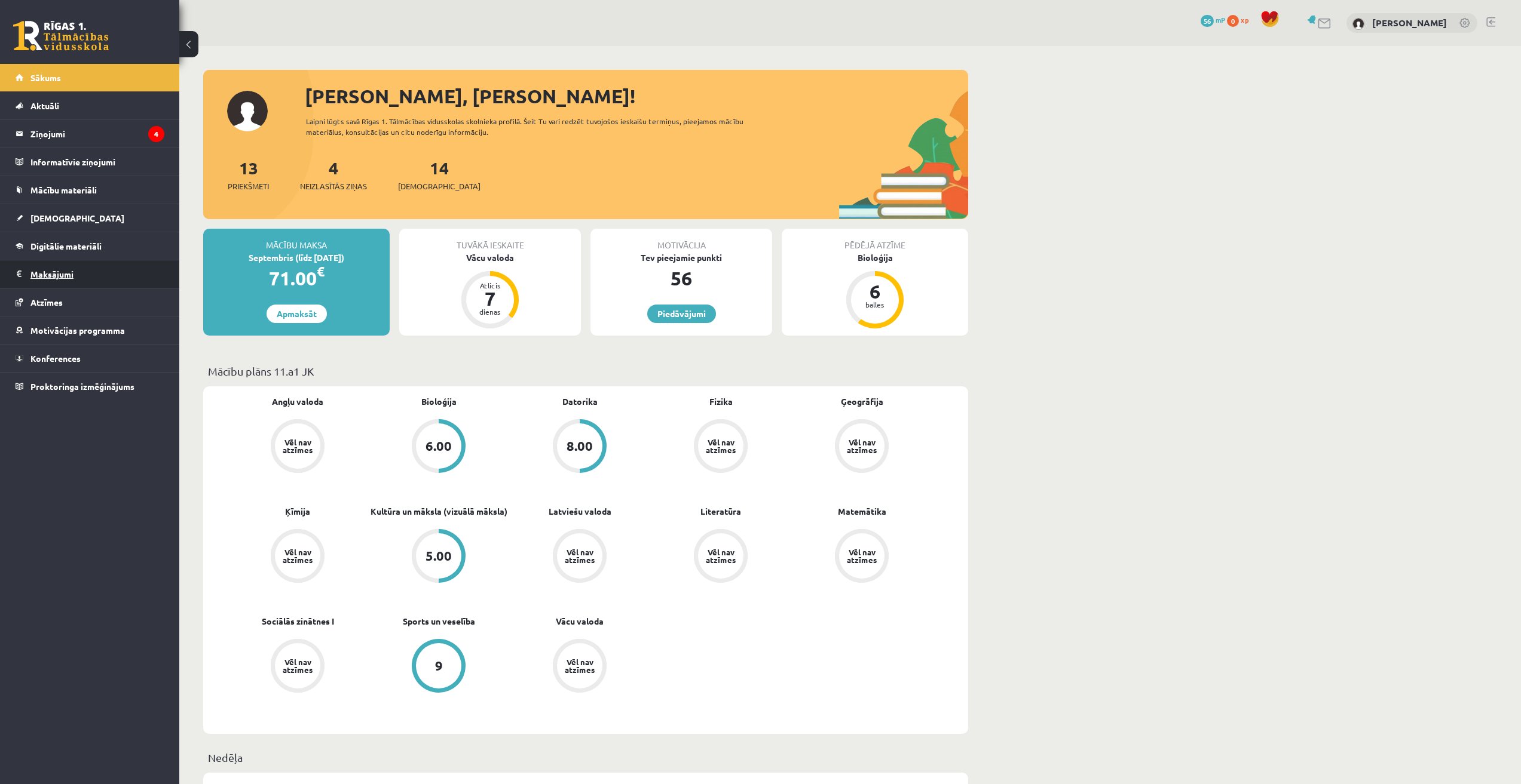
click at [58, 282] on legend "Maksājumi 0" at bounding box center [97, 273] width 134 height 27
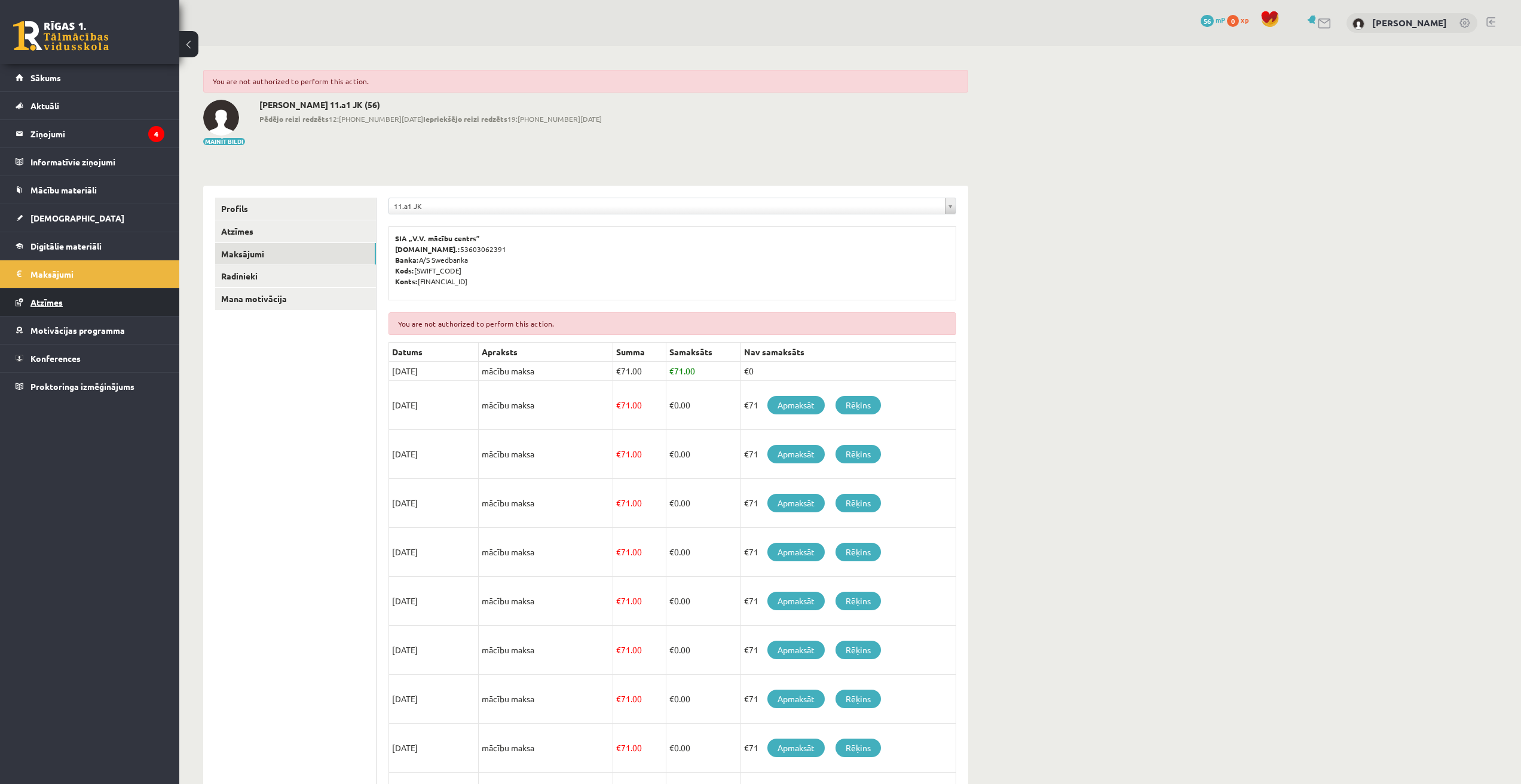
click at [62, 295] on link "Atzīmes" at bounding box center [90, 302] width 149 height 27
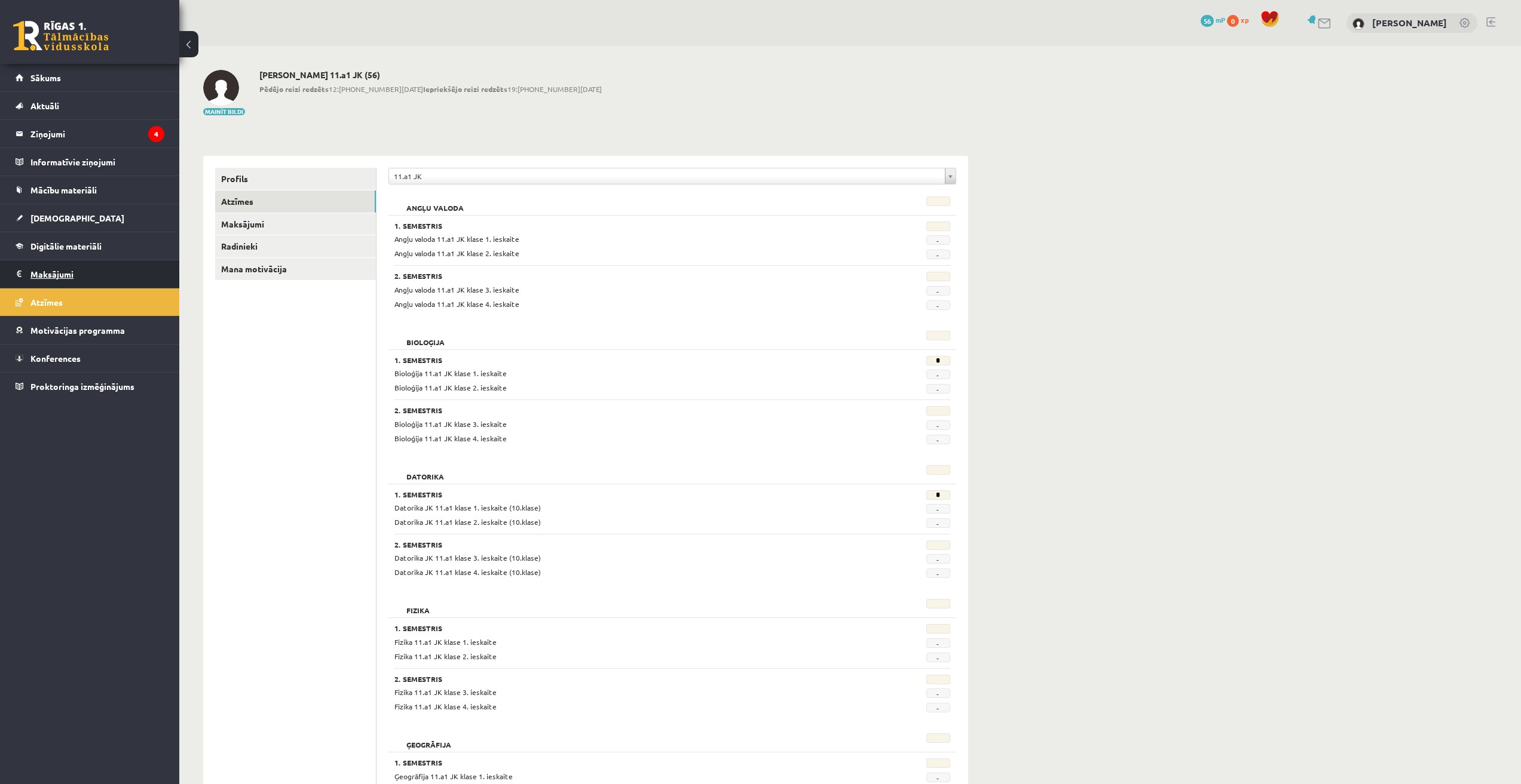
click at [89, 267] on legend "Maksājumi 0" at bounding box center [97, 273] width 134 height 27
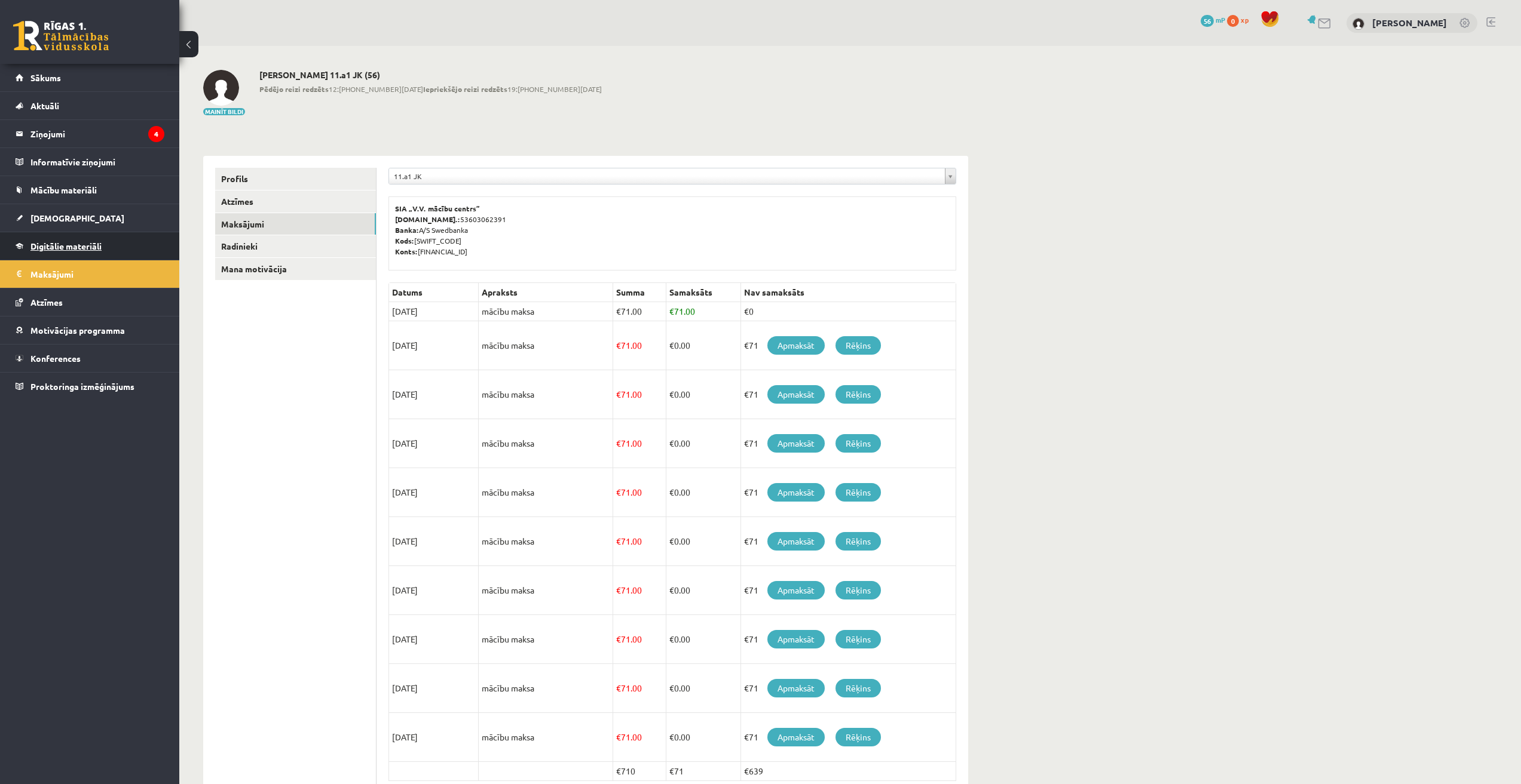
click at [73, 251] on link "Digitālie materiāli" at bounding box center [90, 246] width 149 height 27
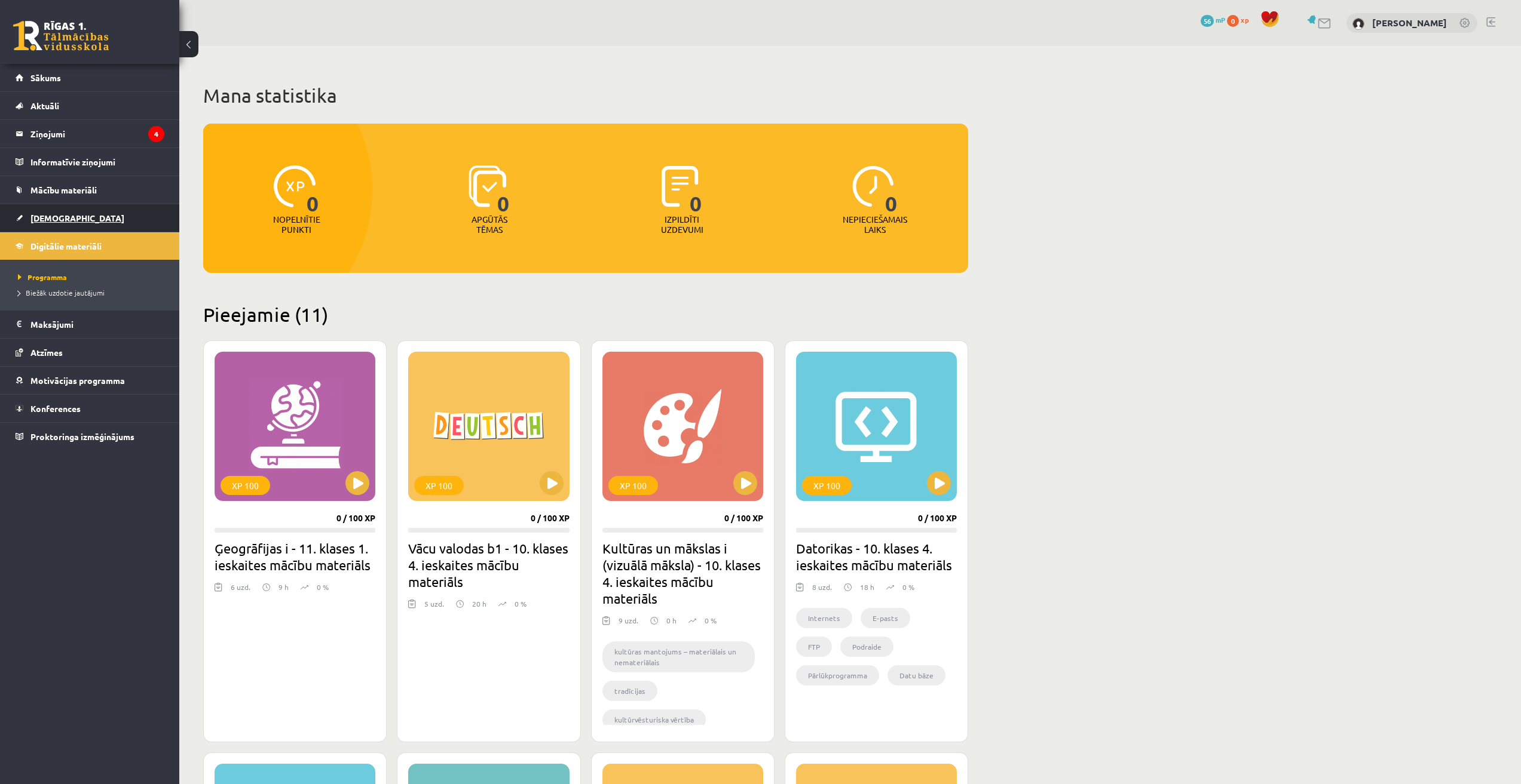
click at [73, 219] on link "[DEMOGRAPHIC_DATA]" at bounding box center [90, 218] width 149 height 27
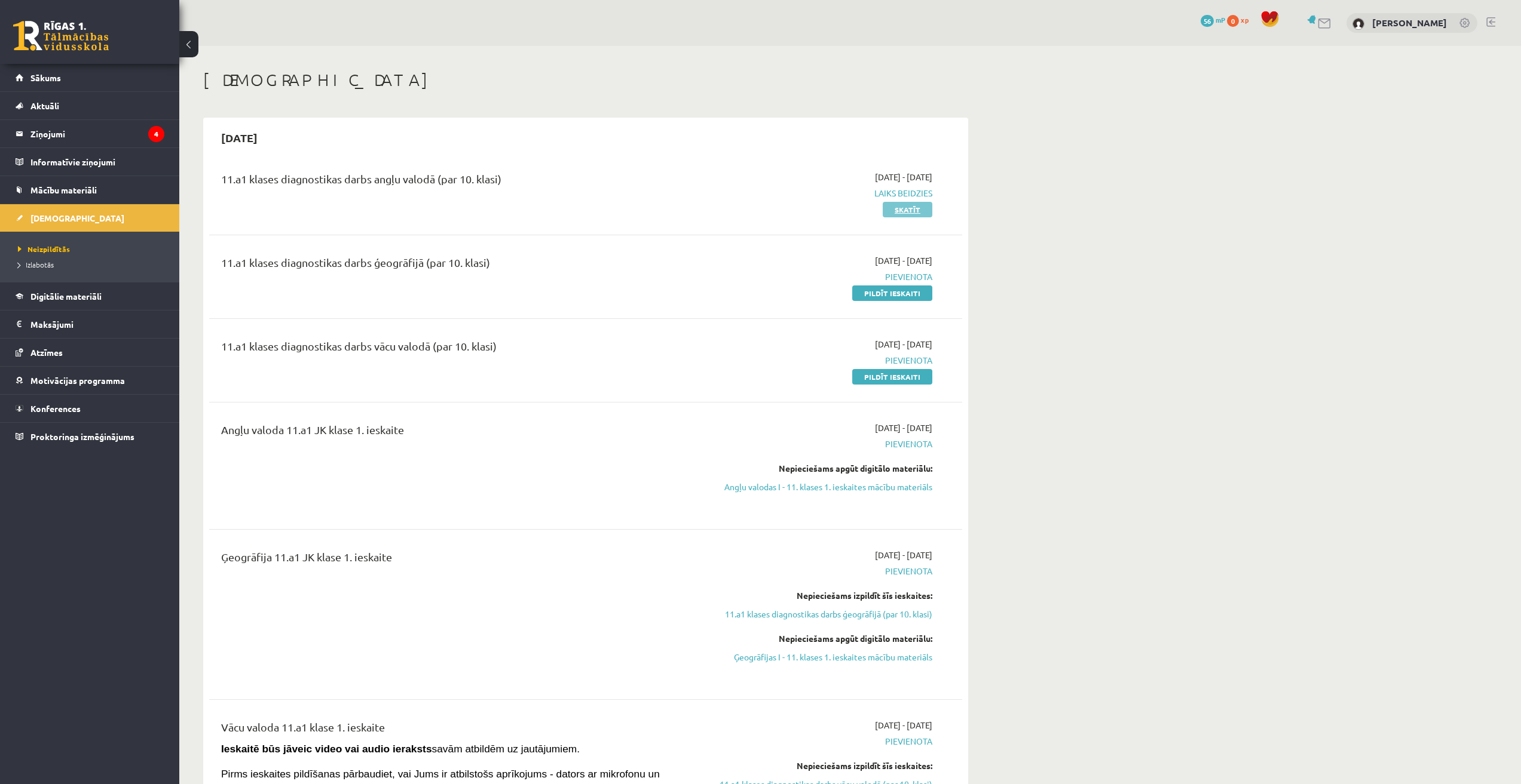
click at [918, 206] on link "Skatīt" at bounding box center [907, 210] width 50 height 16
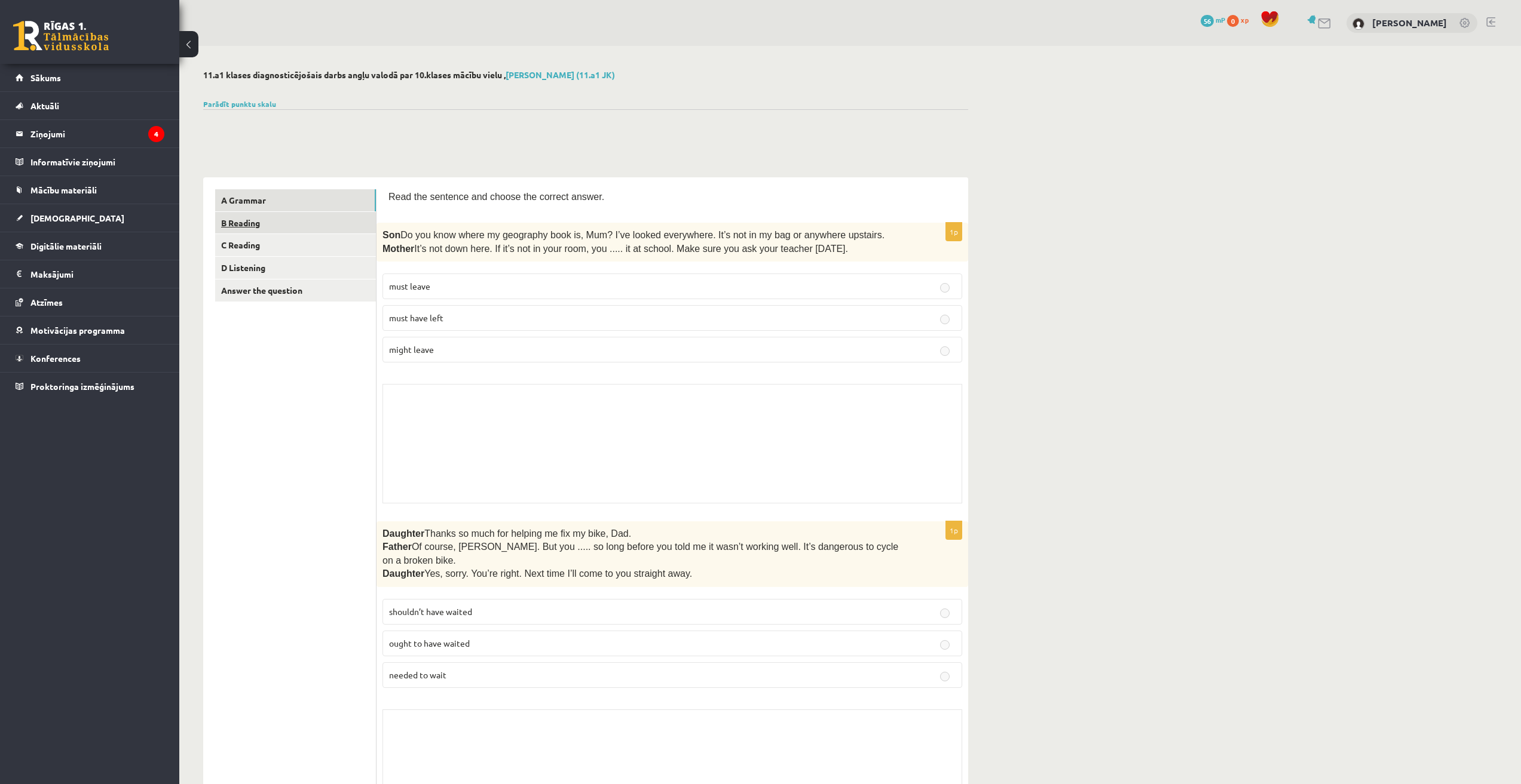
click at [272, 219] on link "B Reading" at bounding box center [296, 223] width 161 height 22
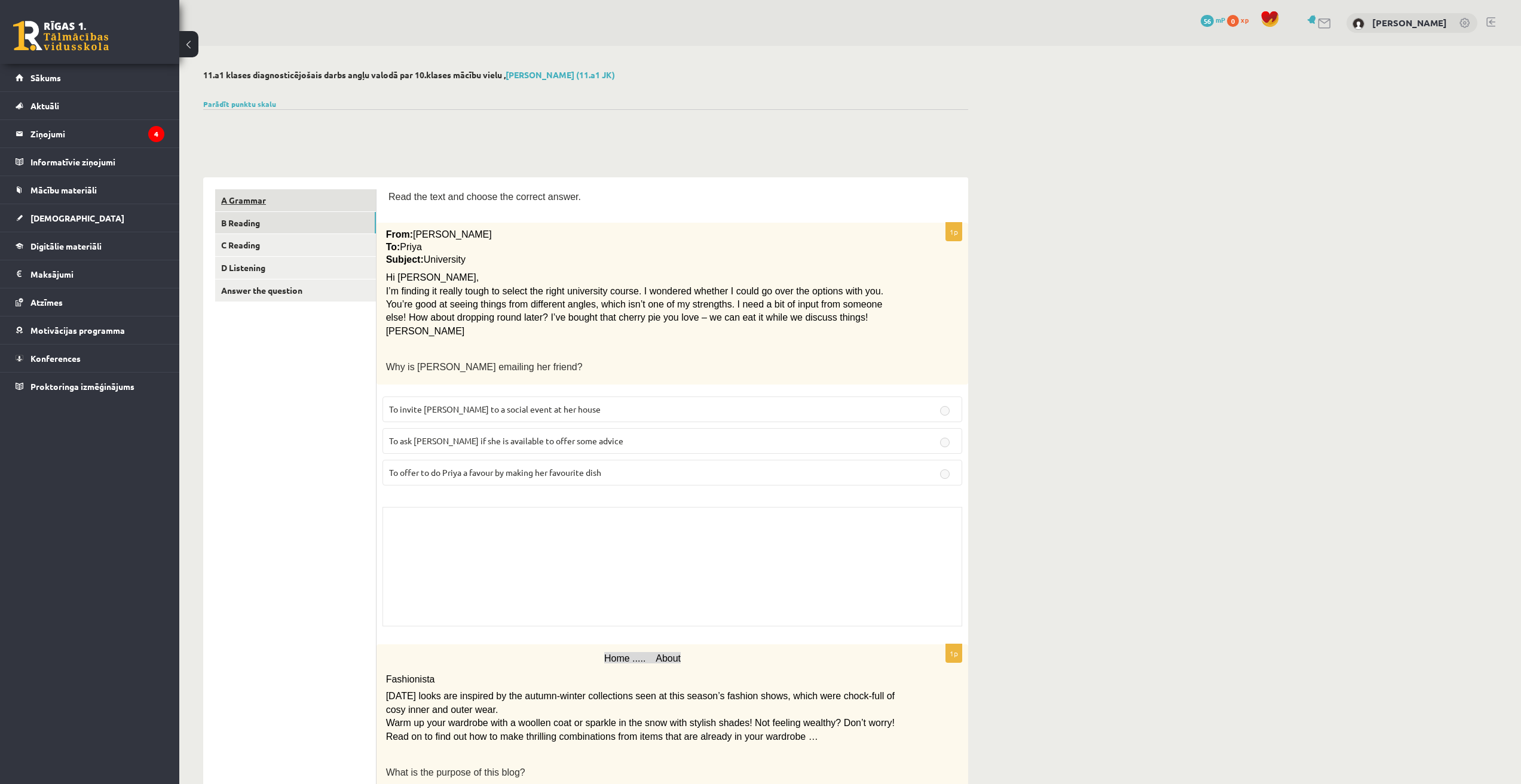
click at [273, 196] on link "A Grammar" at bounding box center [296, 200] width 161 height 22
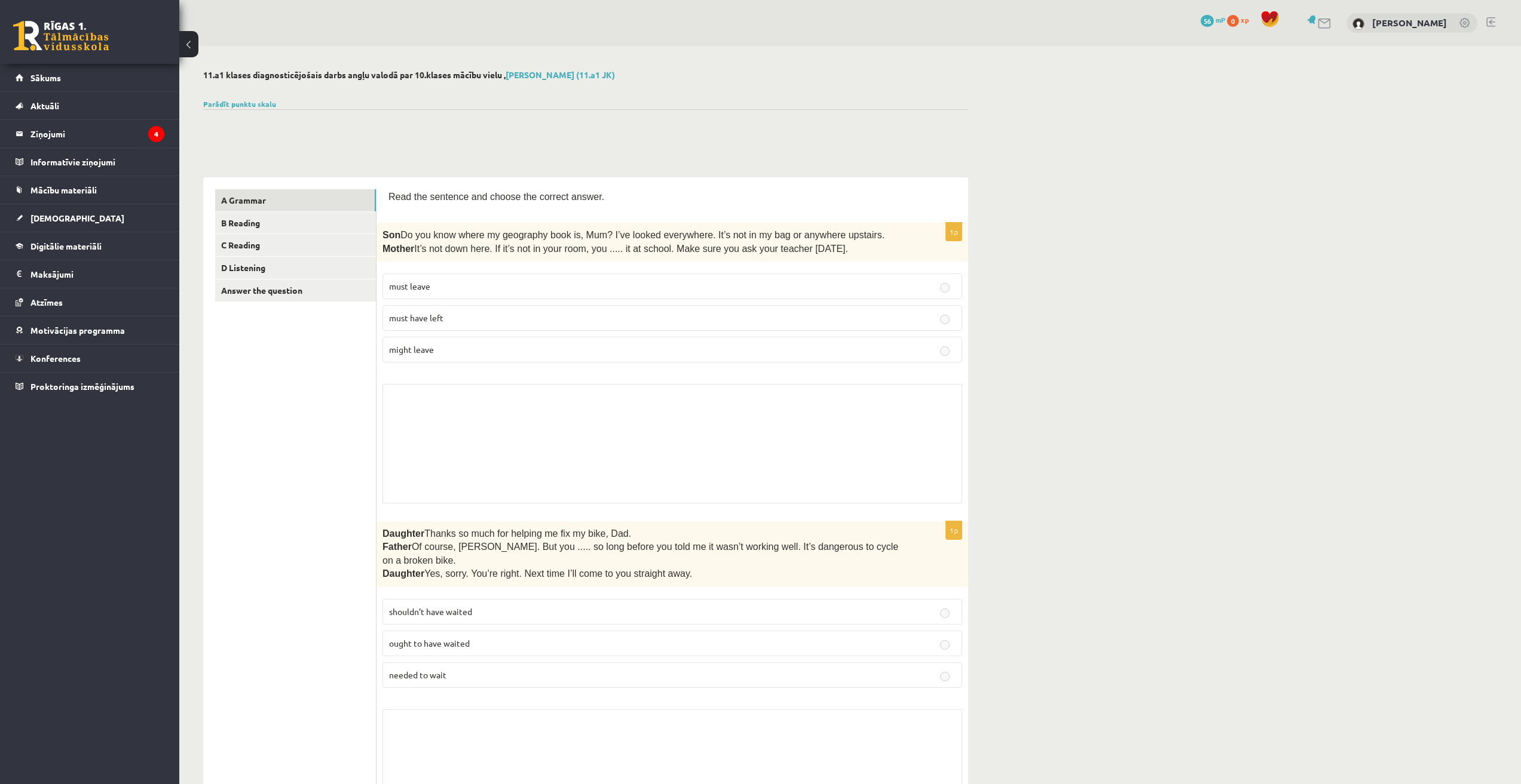
drag, startPoint x: 470, startPoint y: 366, endPoint x: 460, endPoint y: 405, distance: 40.3
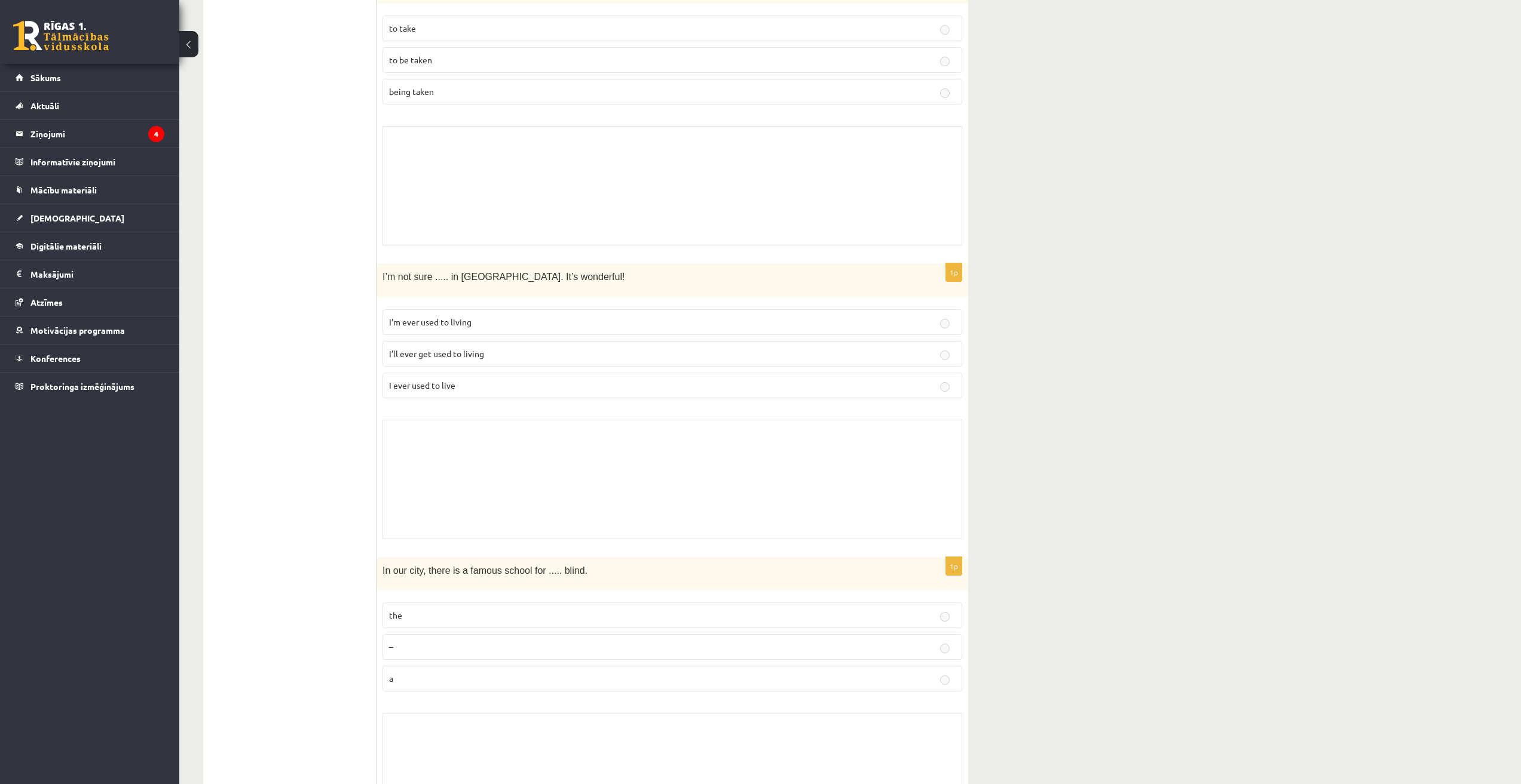
scroll to position [5362, 0]
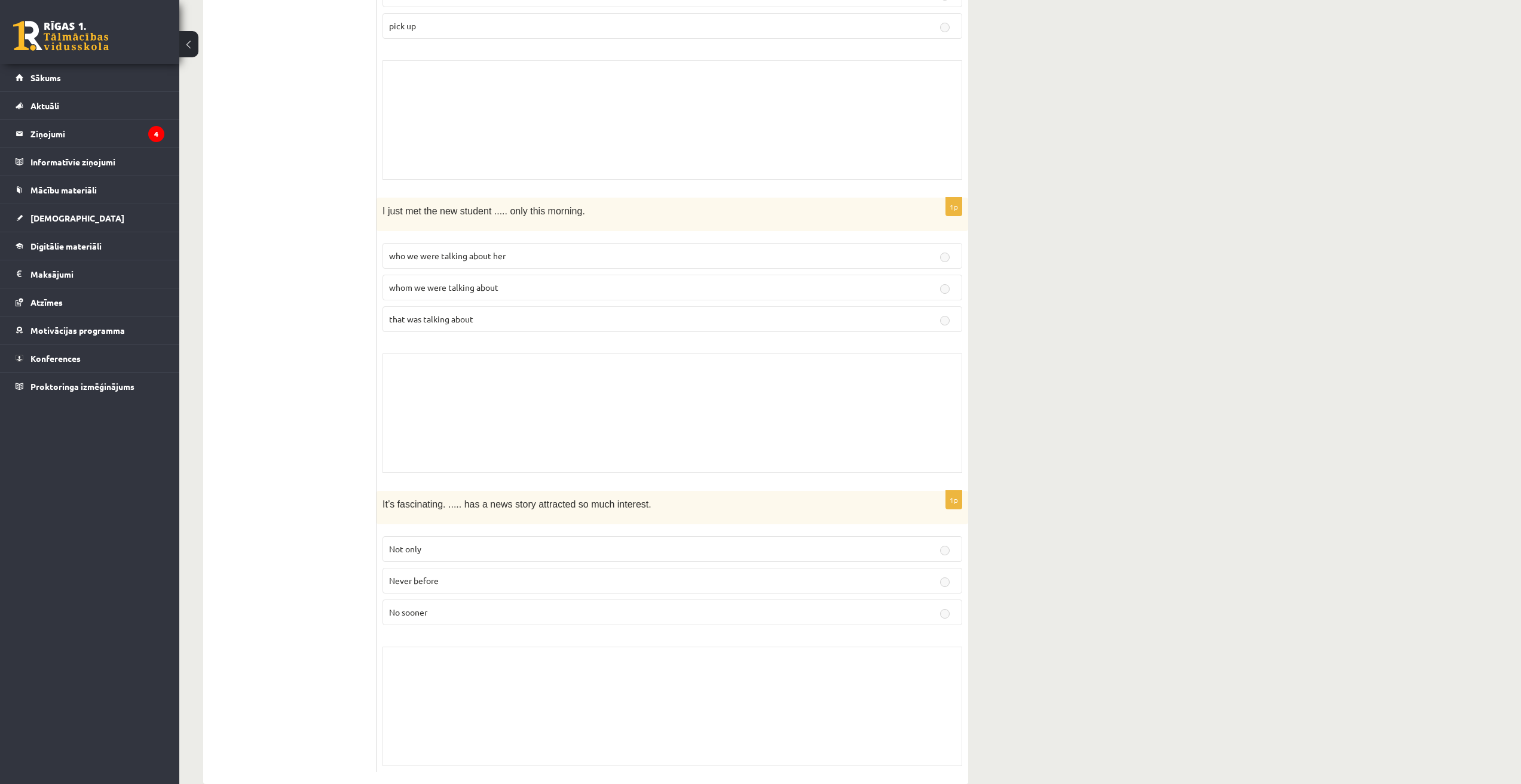
drag, startPoint x: 467, startPoint y: 566, endPoint x: 454, endPoint y: 296, distance: 270.3
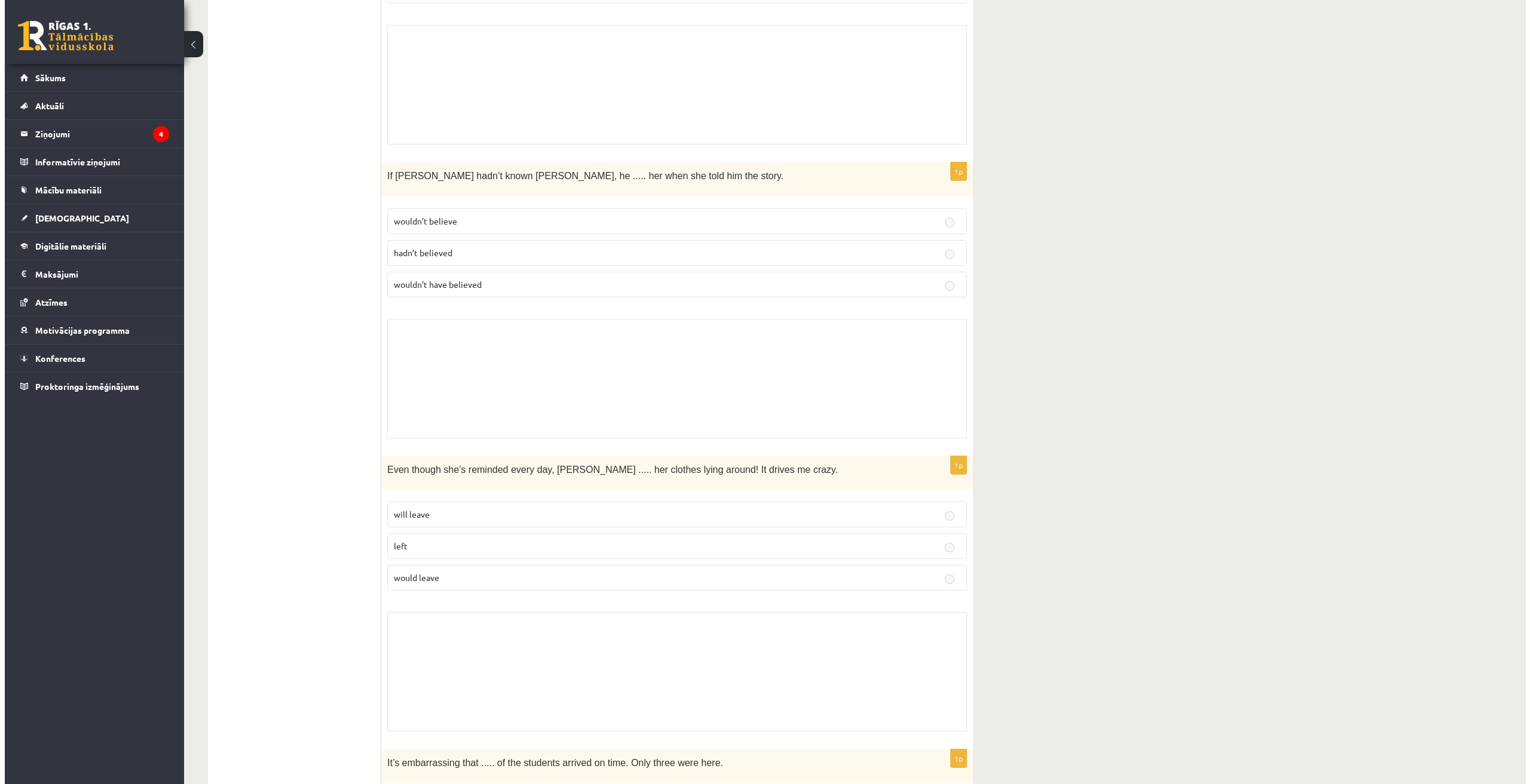
scroll to position [0, 0]
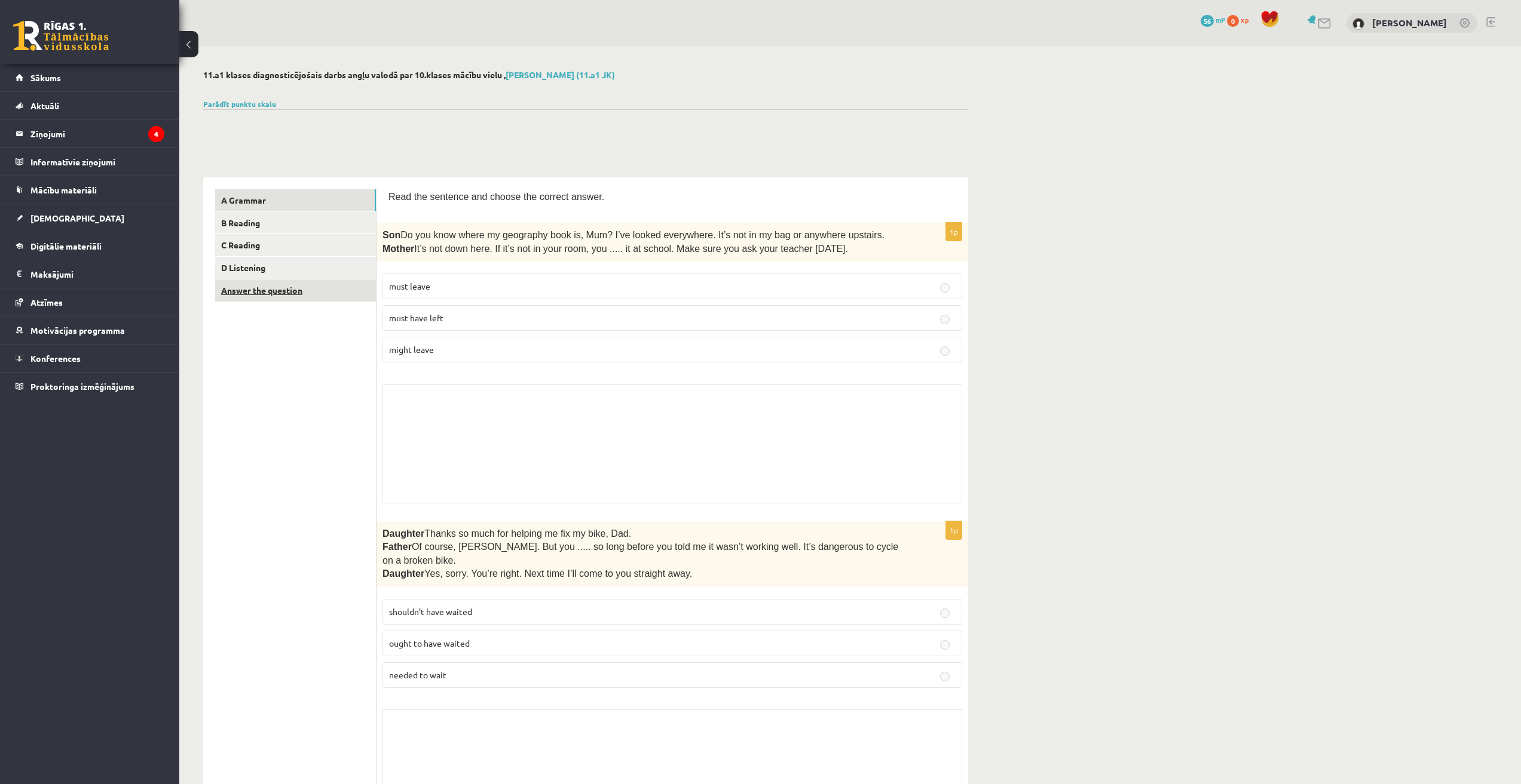
click at [293, 298] on link "Answer the question" at bounding box center [296, 290] width 161 height 22
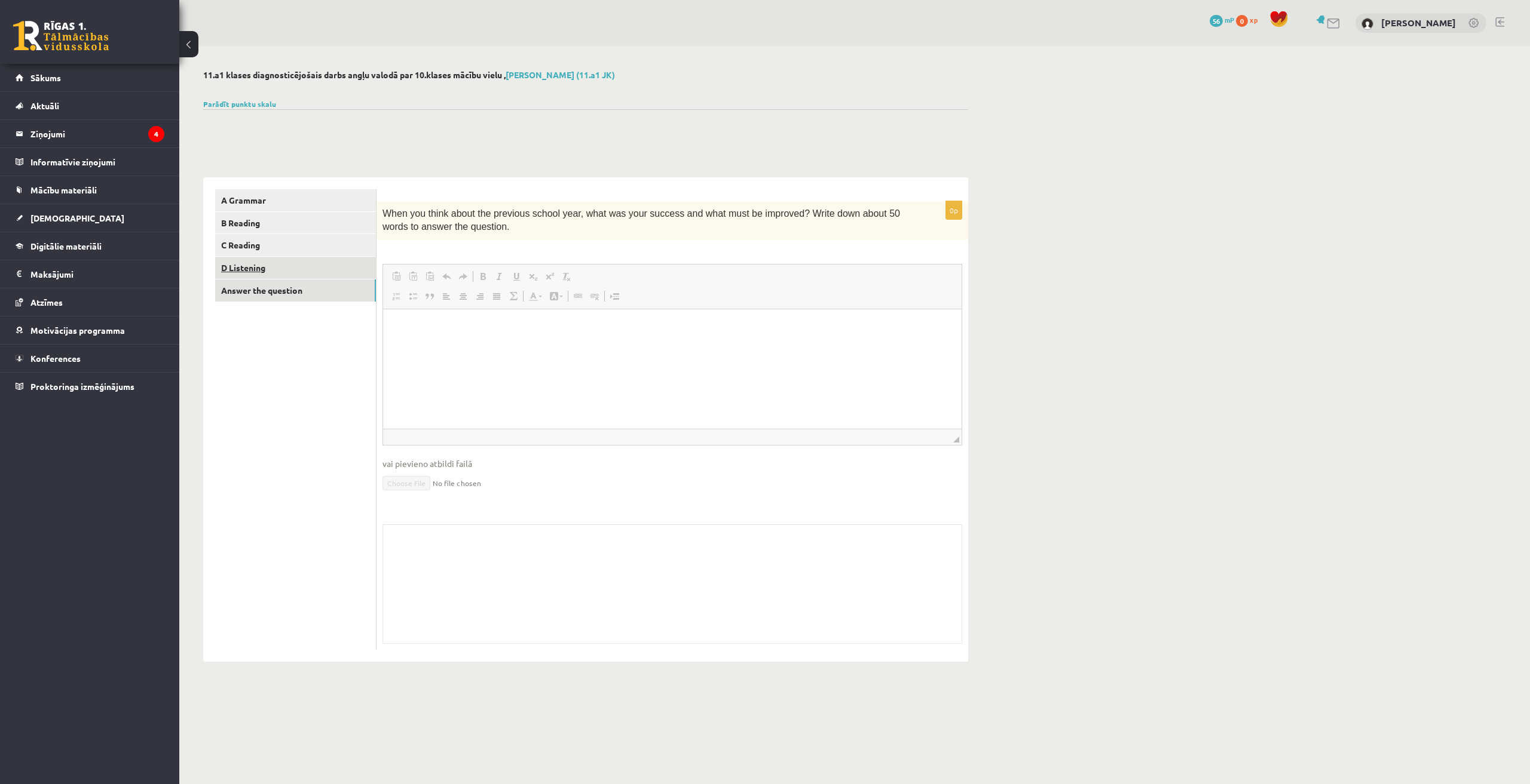
click at [285, 266] on link "D Listening" at bounding box center [296, 267] width 161 height 22
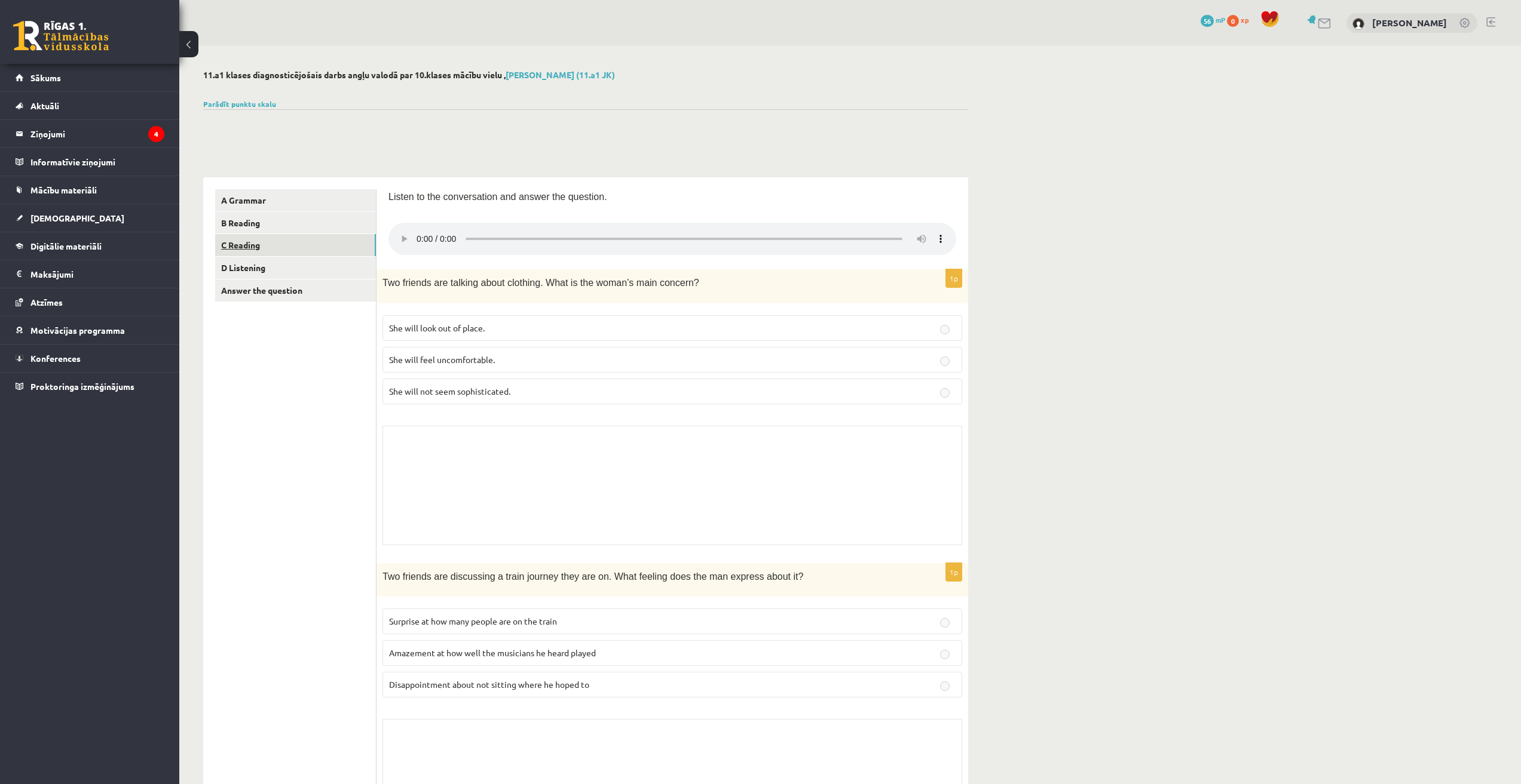
click at [287, 254] on link "C Reading" at bounding box center [296, 245] width 161 height 22
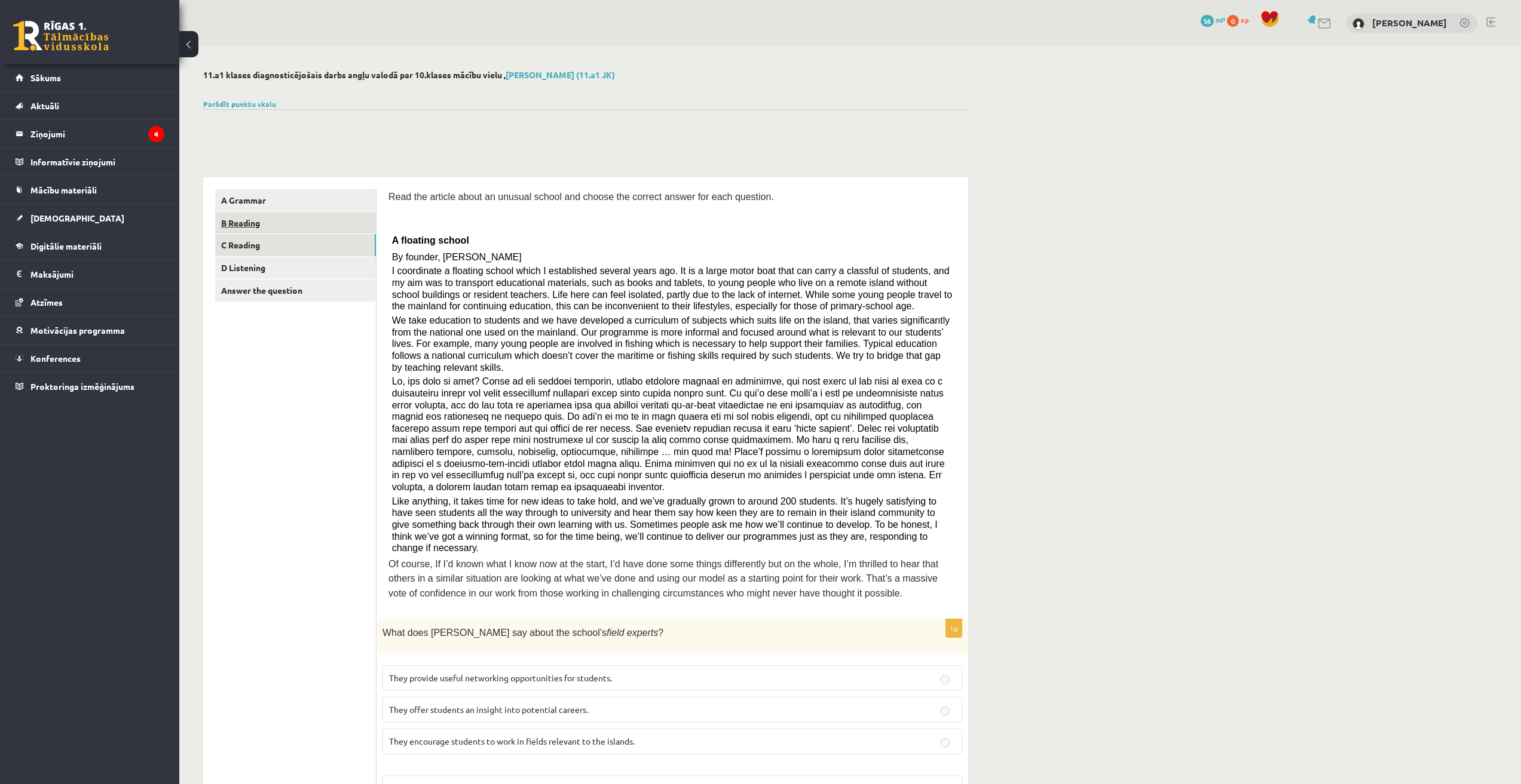
click at [312, 232] on link "B Reading" at bounding box center [296, 223] width 161 height 22
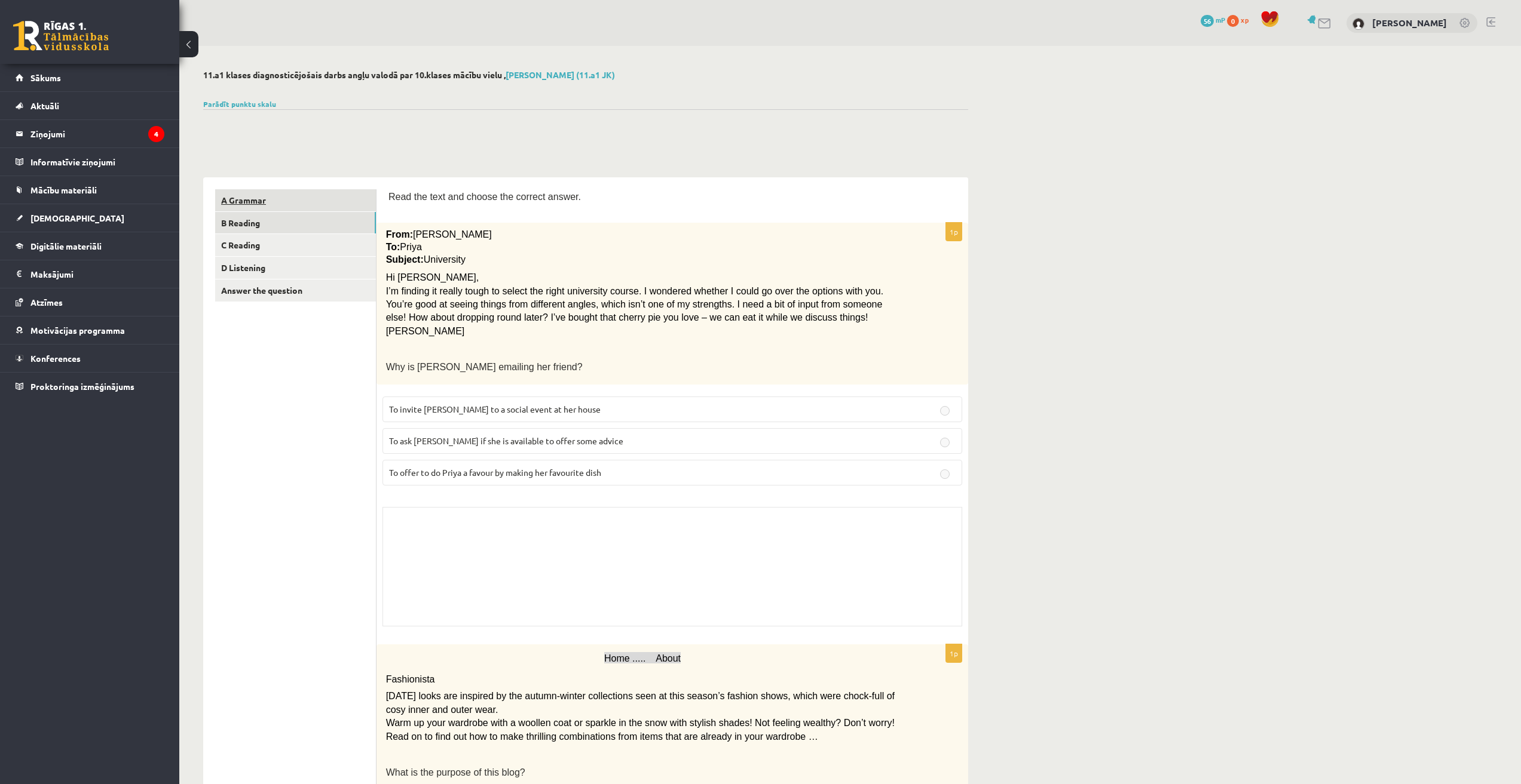
click at [315, 206] on link "A Grammar" at bounding box center [296, 200] width 161 height 22
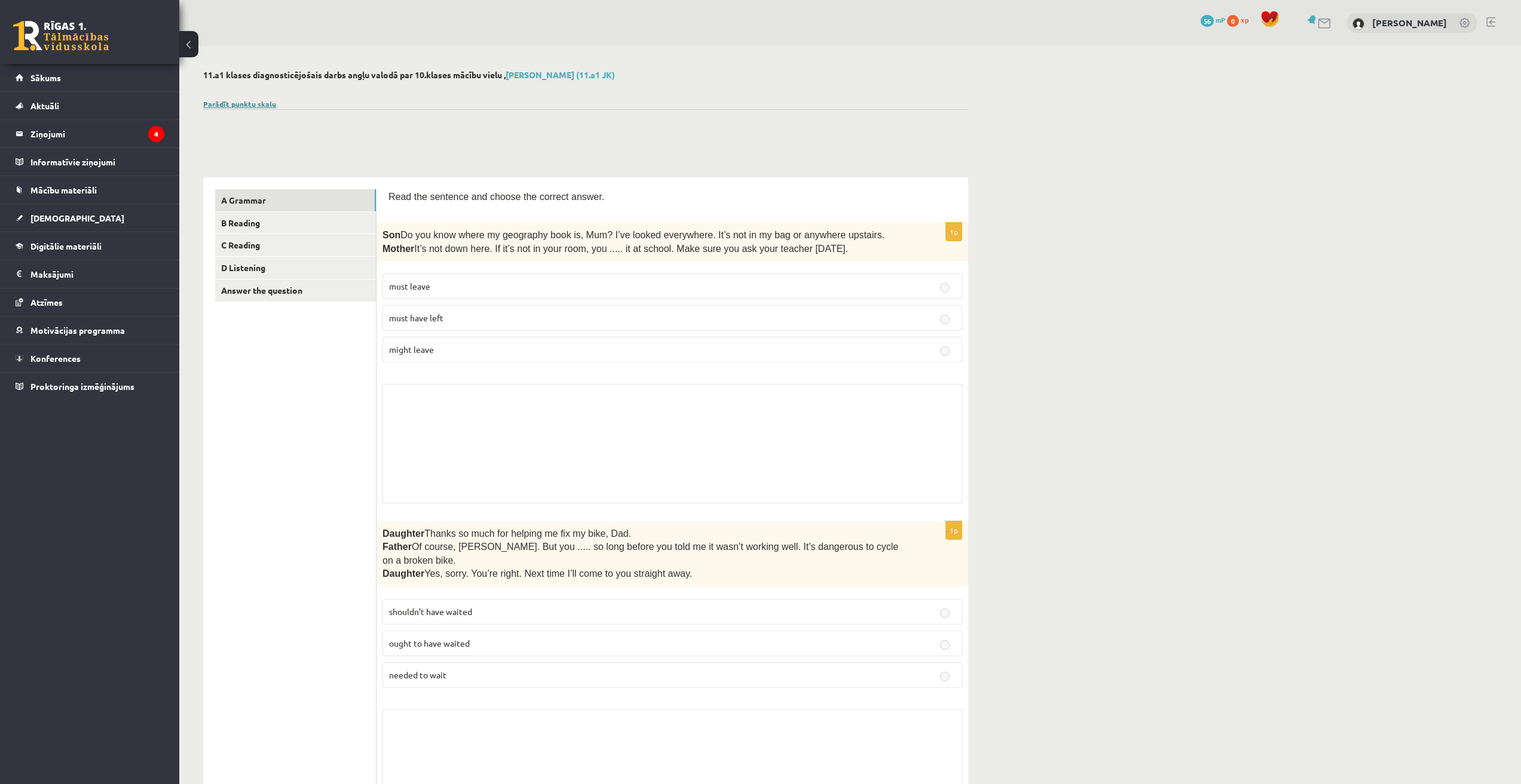
click at [264, 102] on link "Parādīt punktu skalu" at bounding box center [239, 104] width 73 height 10
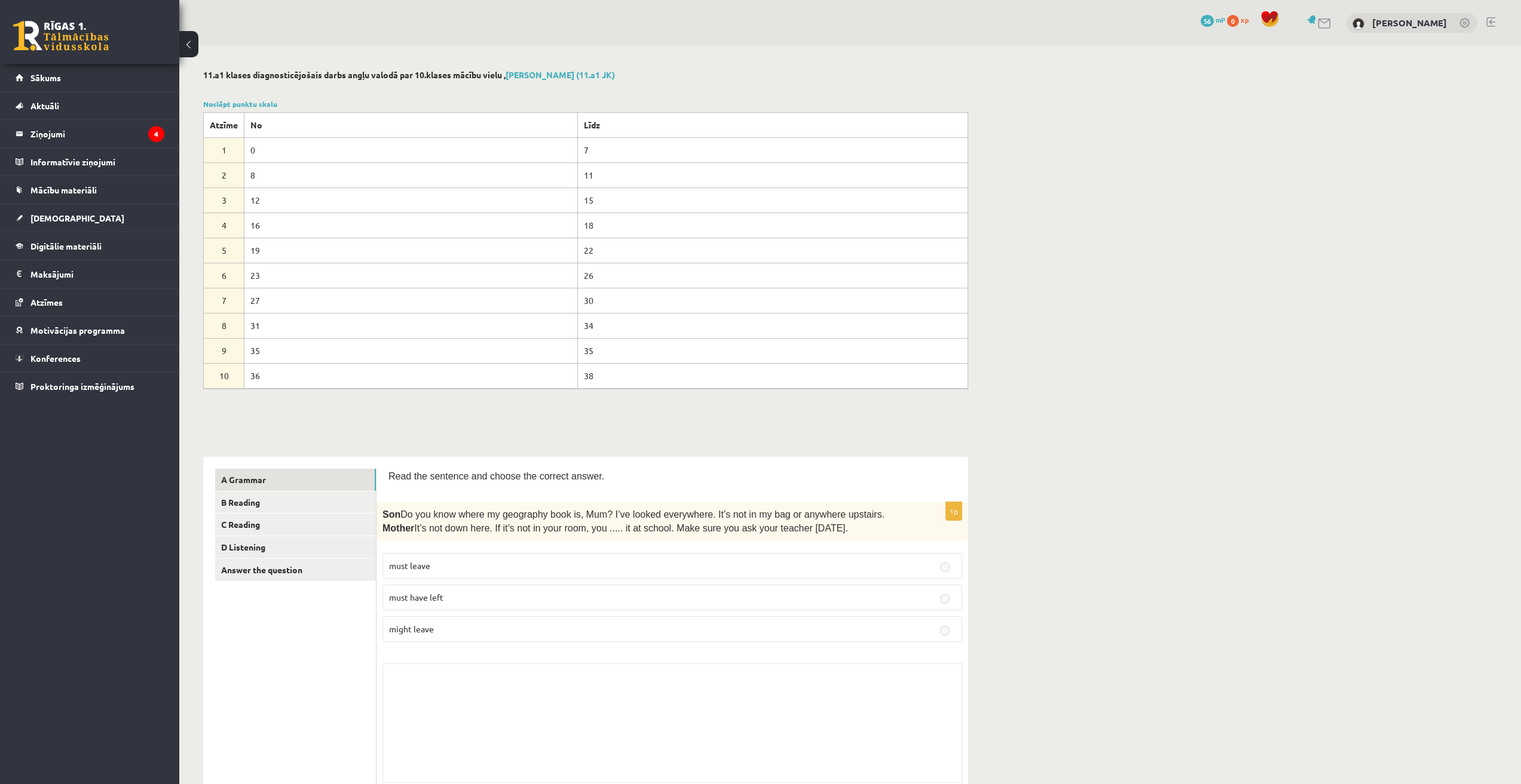
drag, startPoint x: 203, startPoint y: 71, endPoint x: 504, endPoint y: 76, distance: 301.0
copy h2 "11.a1 klases diagnosticējošais darbs angļu valodā par 10.klases mācību vielu"
click at [54, 71] on link "Sākums" at bounding box center [90, 77] width 149 height 27
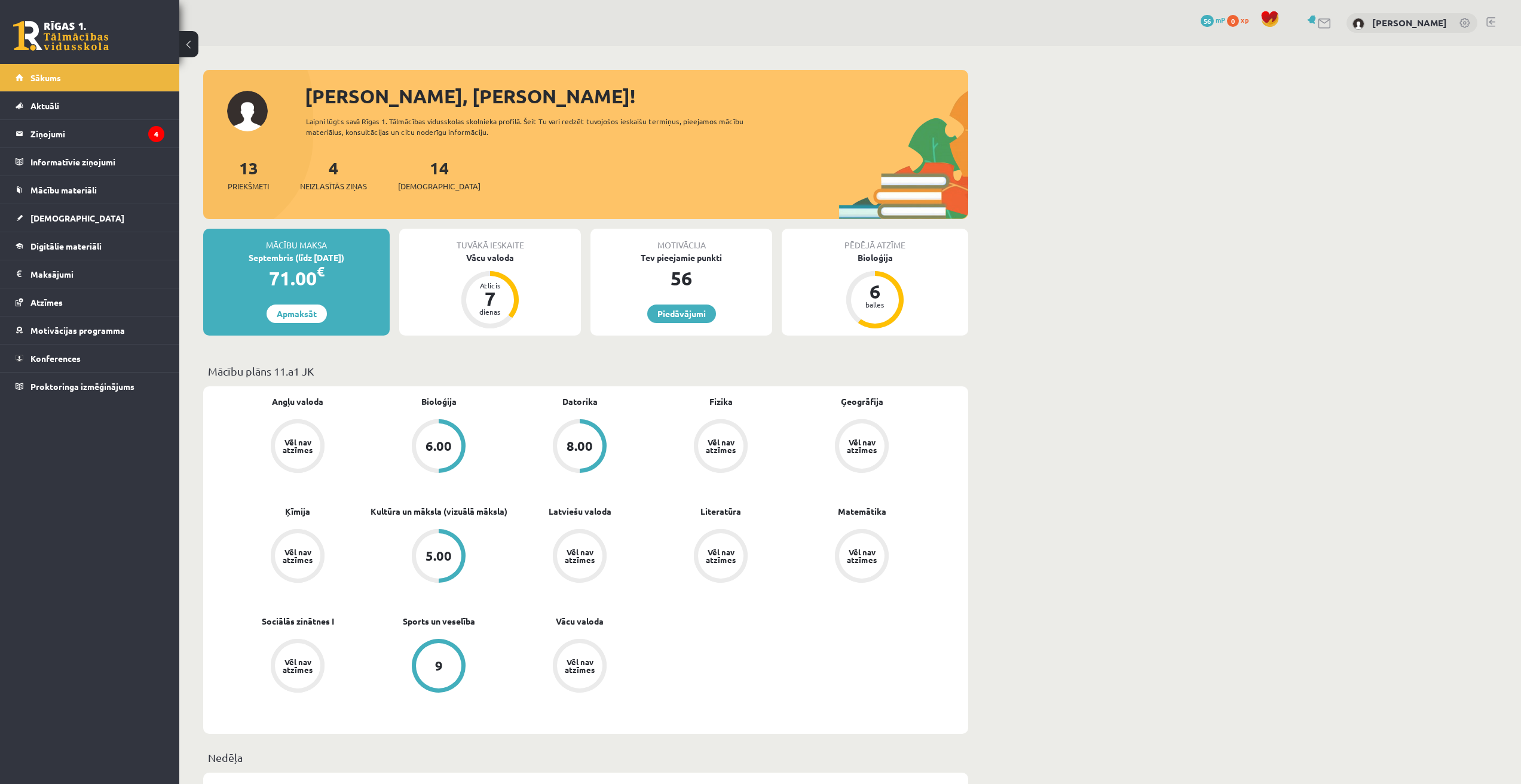
click at [1317, 19] on link at bounding box center [1324, 23] width 14 height 10
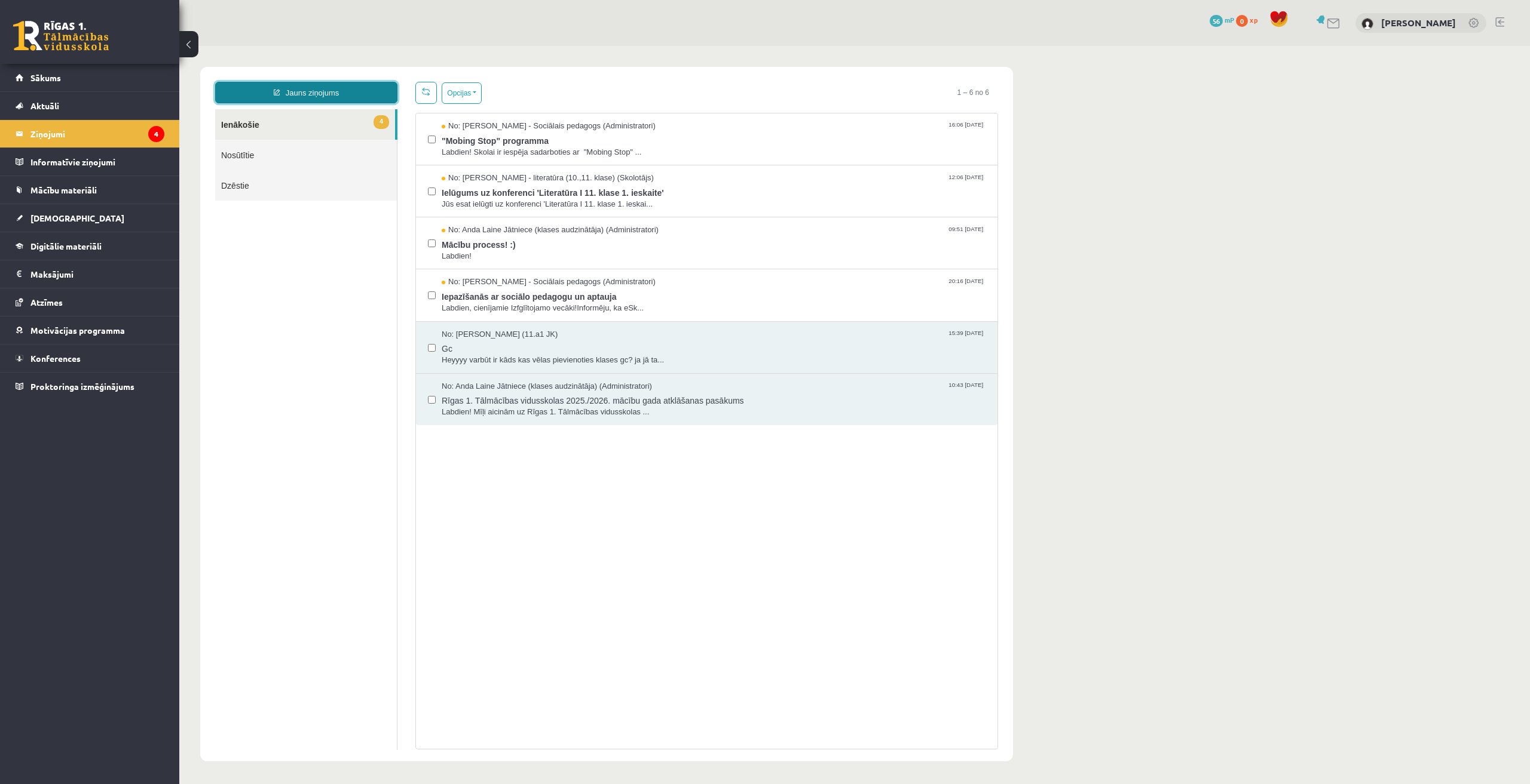
click at [319, 98] on link "Jauns ziņojums" at bounding box center [306, 92] width 182 height 21
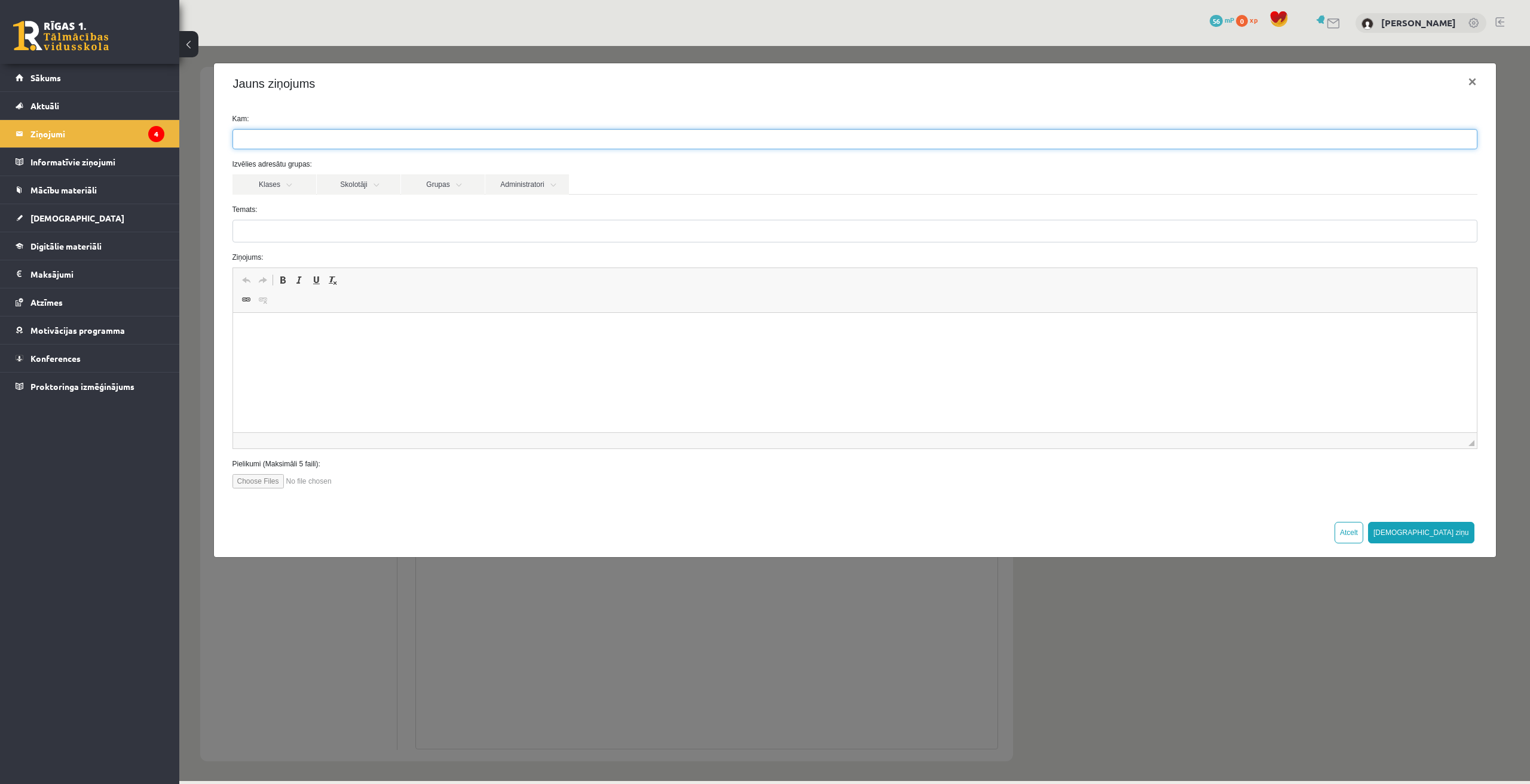
click at [357, 135] on ul at bounding box center [854, 139] width 1243 height 19
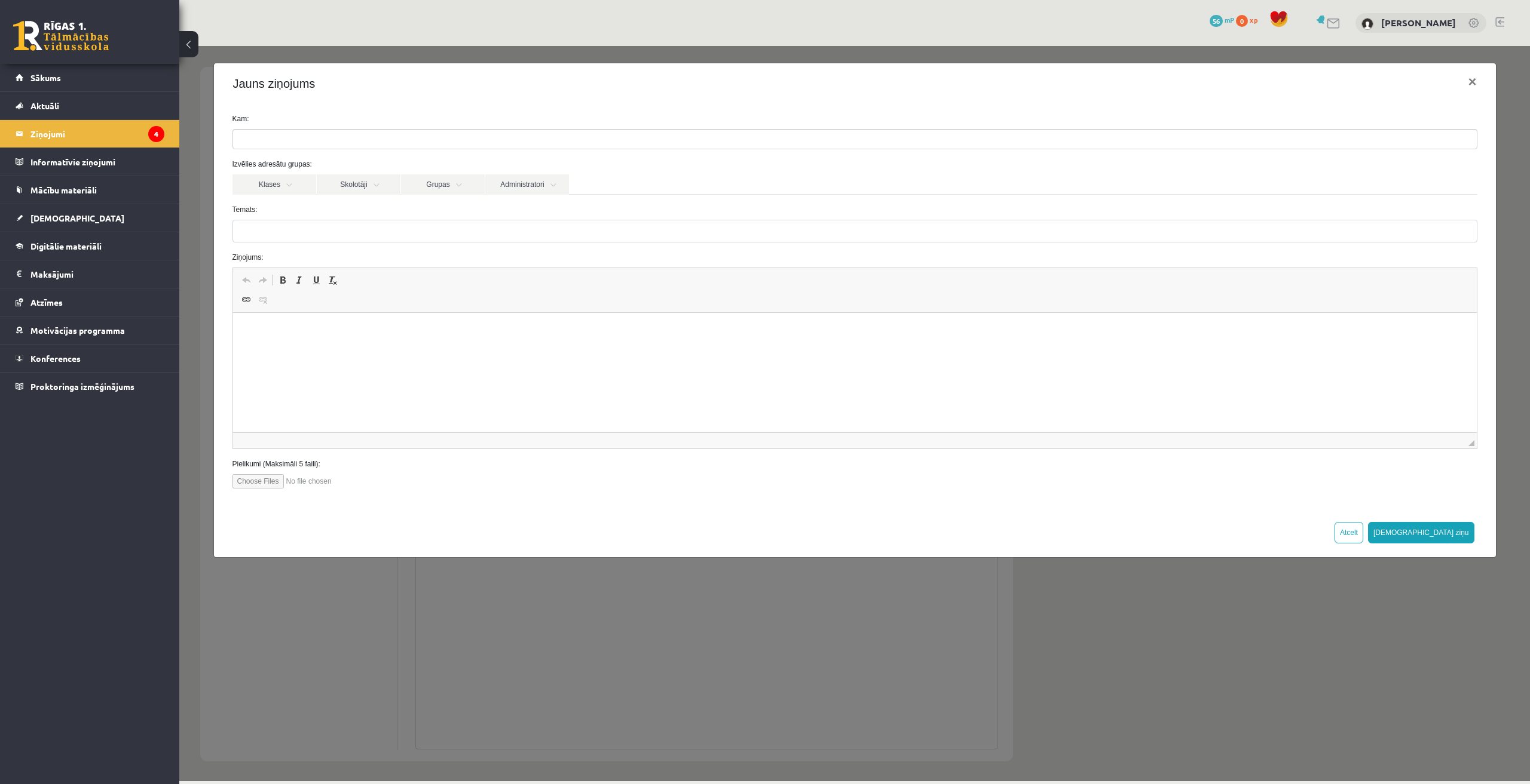
click at [452, 98] on div "Jauns ziņojums ×" at bounding box center [855, 84] width 1282 height 41
click at [296, 183] on link "Klases" at bounding box center [274, 184] width 83 height 20
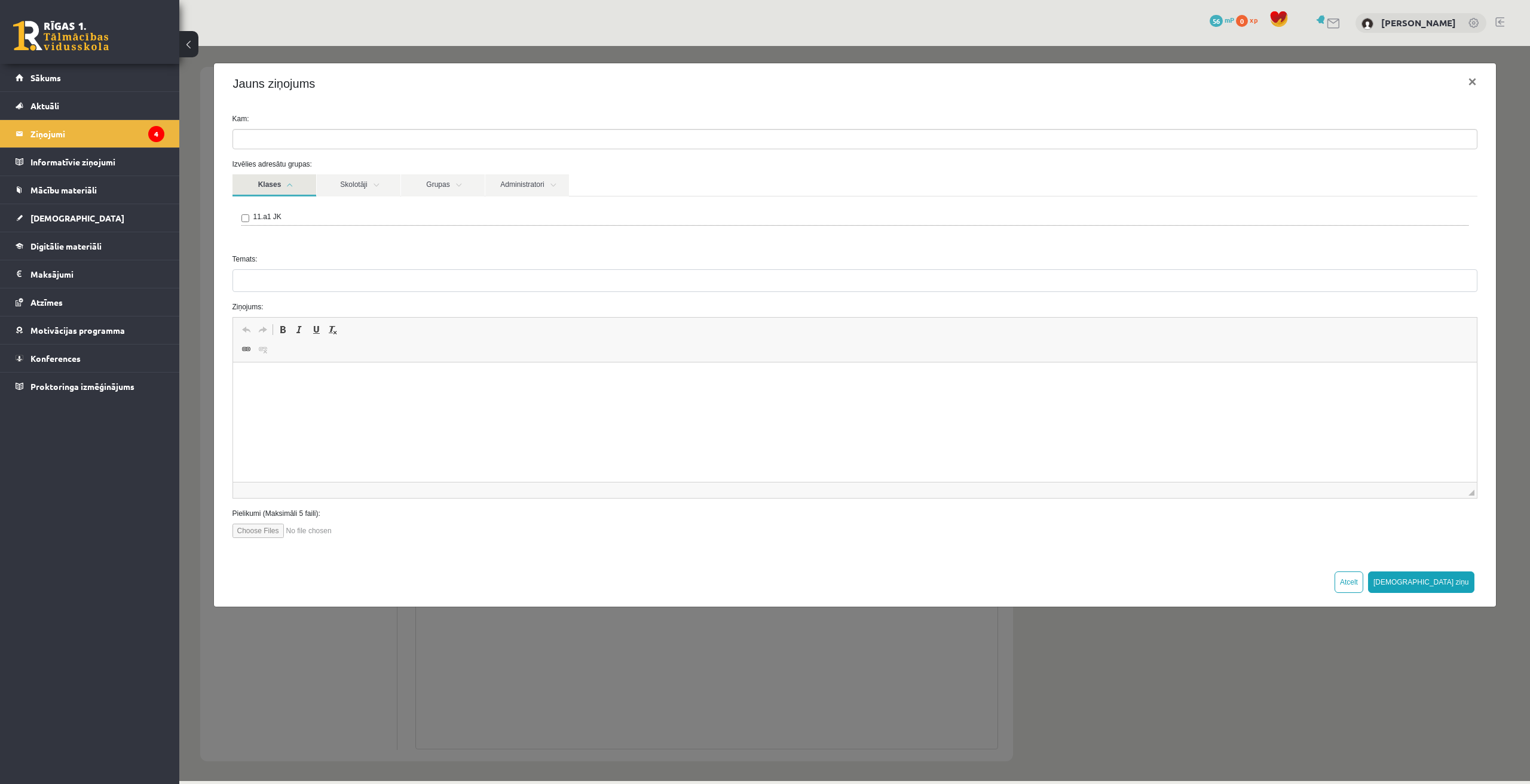
click at [296, 183] on link "Klases" at bounding box center [274, 185] width 83 height 22
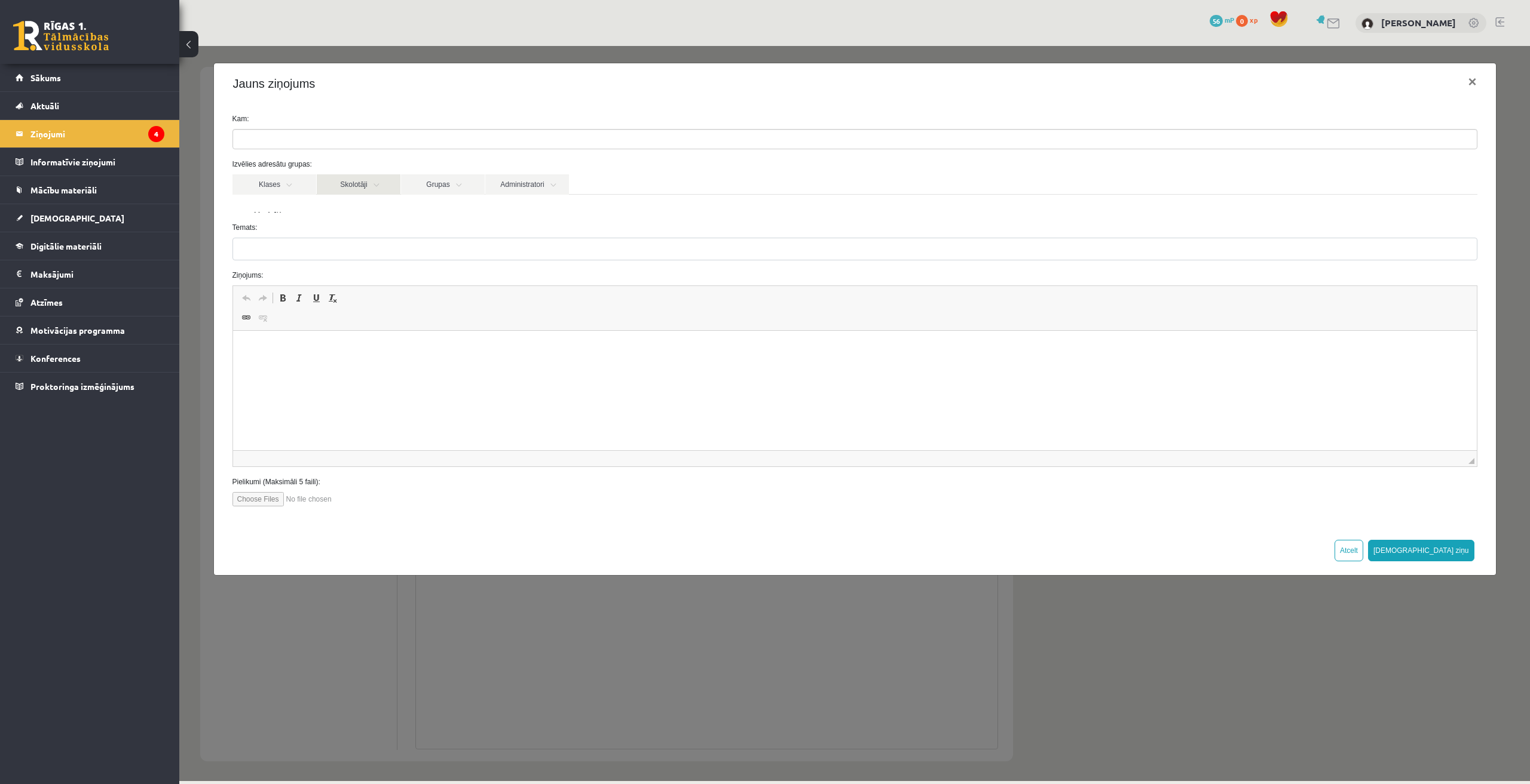
click at [385, 185] on link "Skolotāji" at bounding box center [359, 184] width 83 height 20
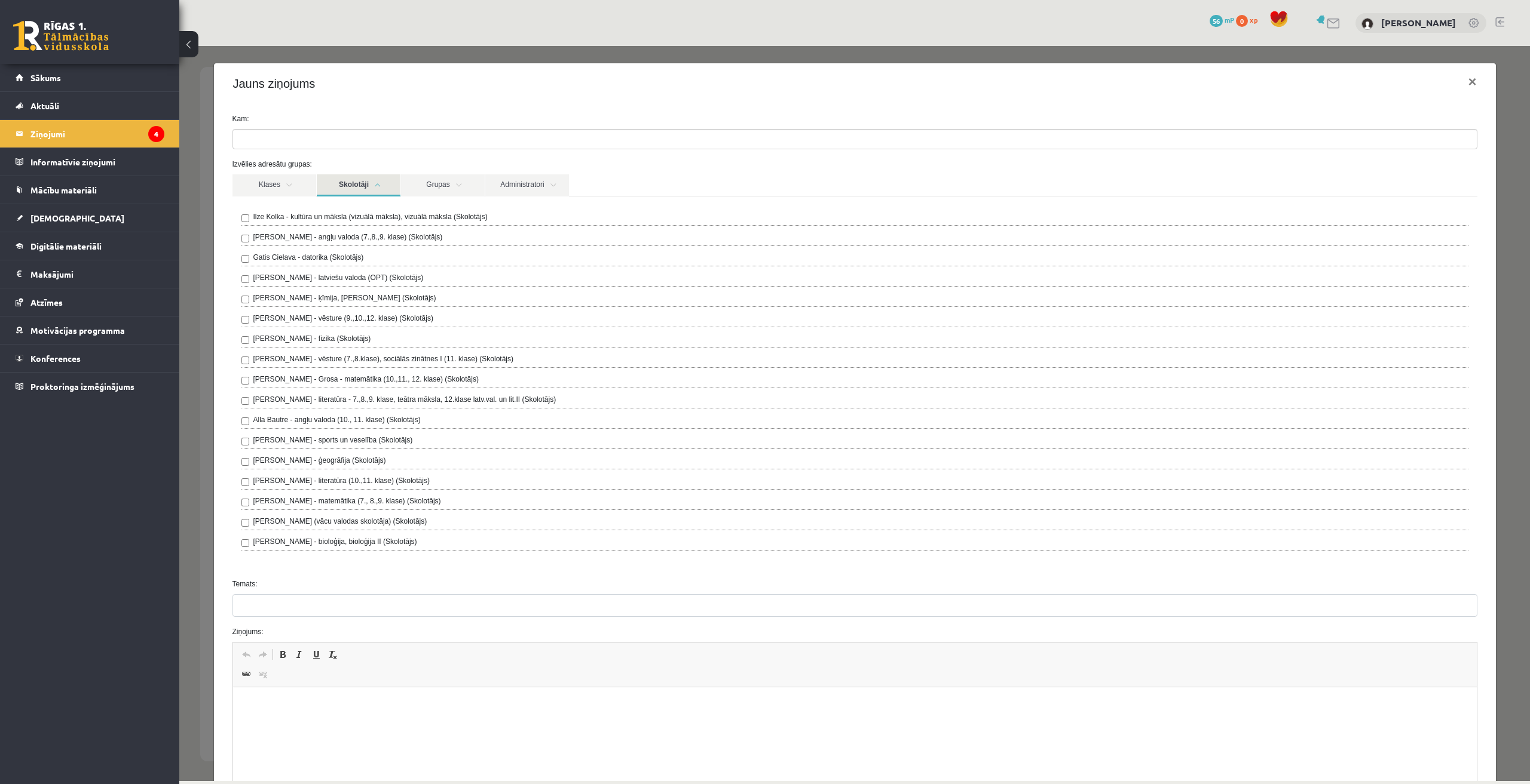
click at [425, 231] on div "Ilze Kolka - kultūra un māksla (vizuālā māksla), vizuālā māksla (Skolotājs) Lai…" at bounding box center [855, 380] width 1227 height 339
click at [235, 269] on div "Ilze Kolka - kultūra un māksla (vizuālā māksla), vizuālā māksla (Skolotājs) Lai…" at bounding box center [855, 382] width 1245 height 373
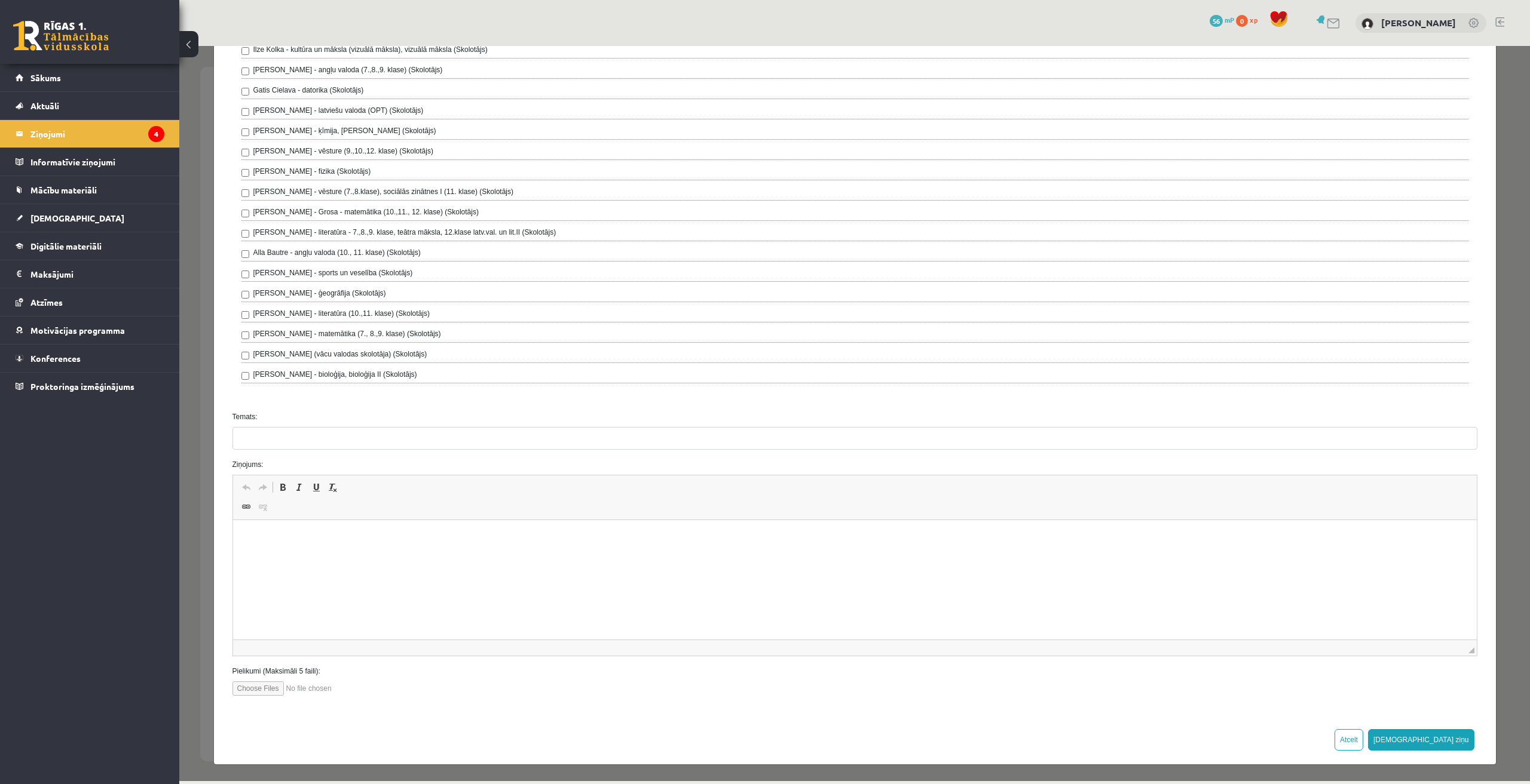
scroll to position [168, 0]
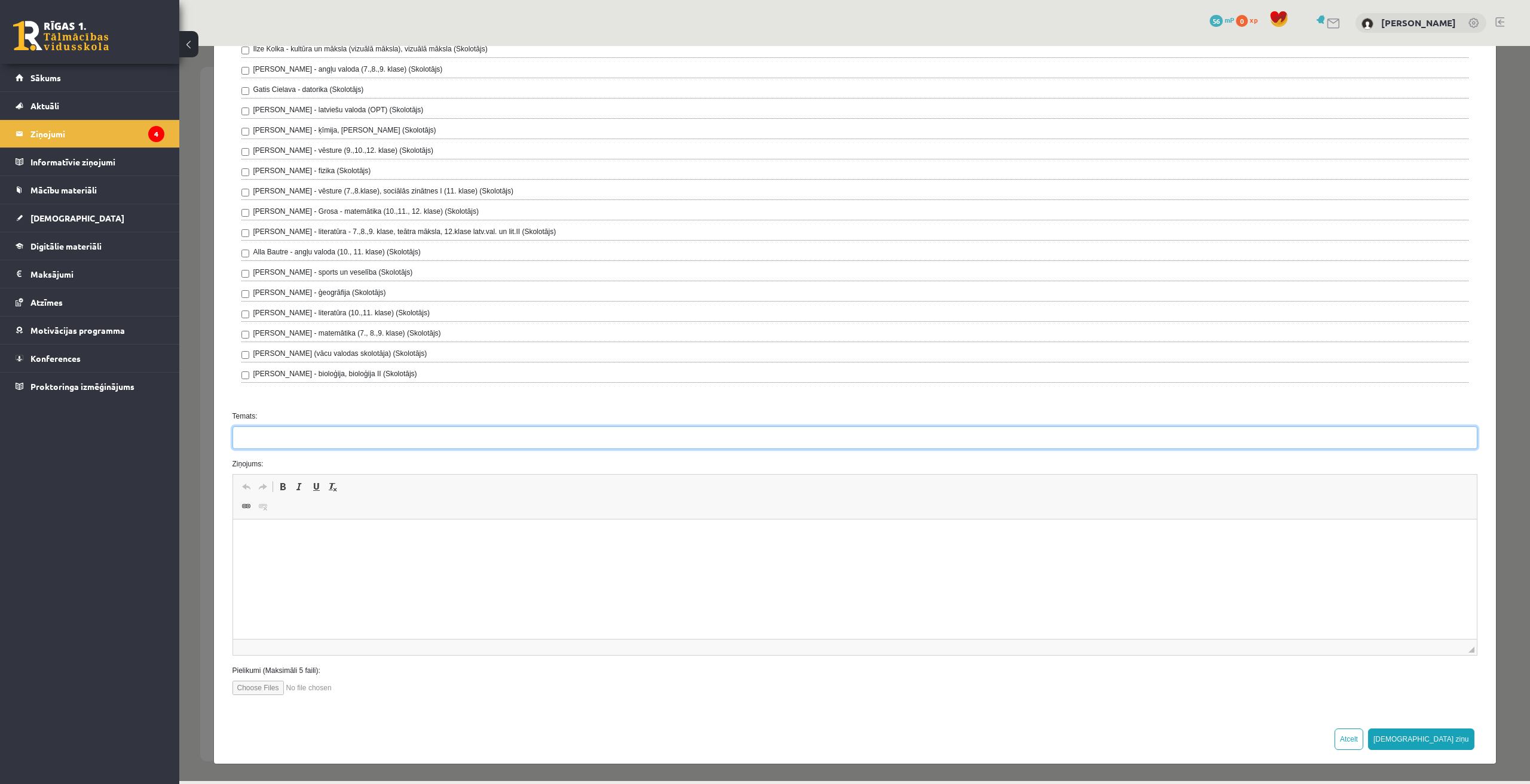
click at [292, 433] on input "Temats:" at bounding box center [855, 438] width 1245 height 23
paste input "**********"
type input "**********"
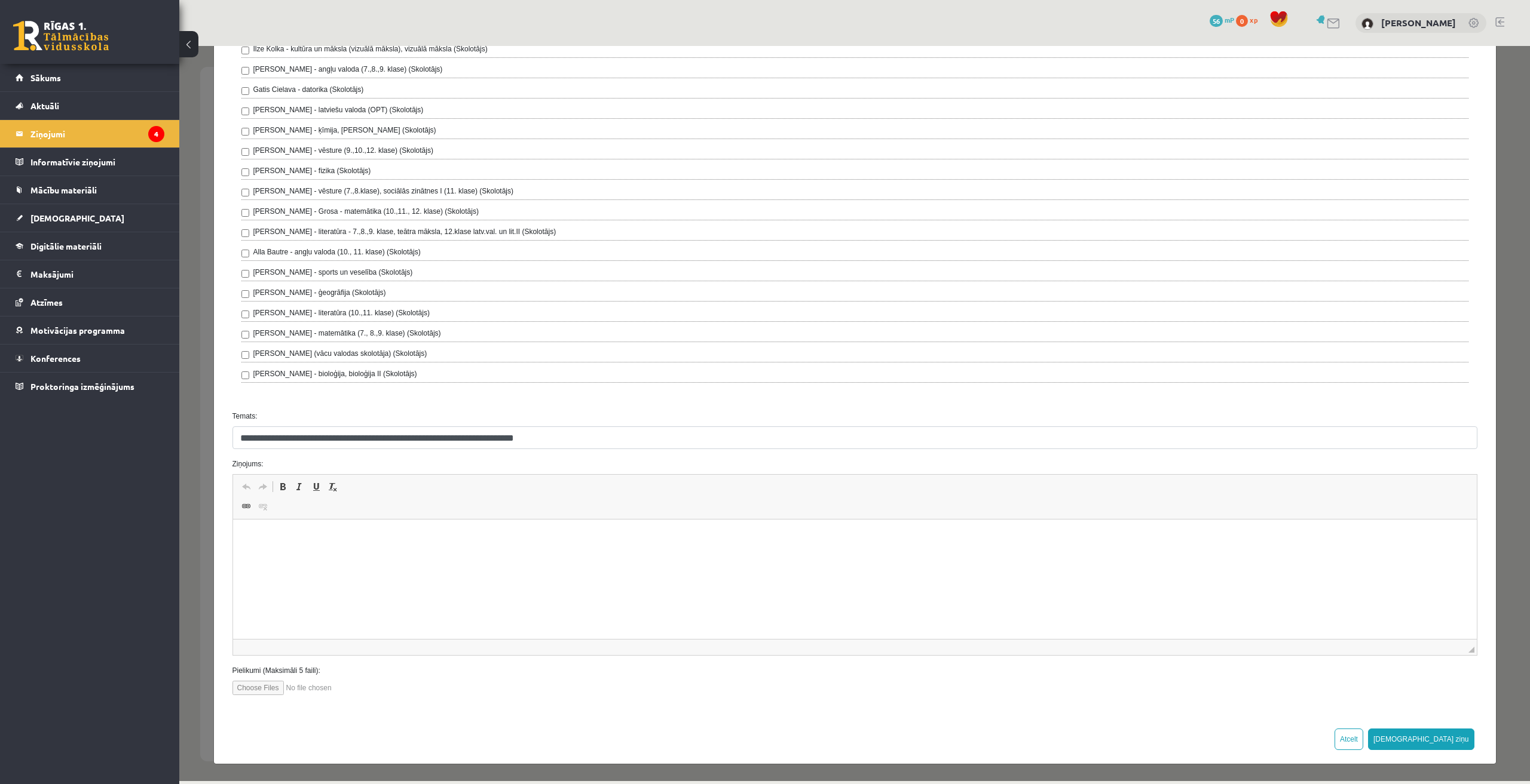
click at [348, 556] on html at bounding box center [854, 537] width 1243 height 36
click at [419, 550] on html "**********" at bounding box center [854, 537] width 1243 height 36
click at [648, 556] on html "**********" at bounding box center [854, 537] width 1243 height 36
click at [985, 556] on html "**********" at bounding box center [854, 537] width 1243 height 36
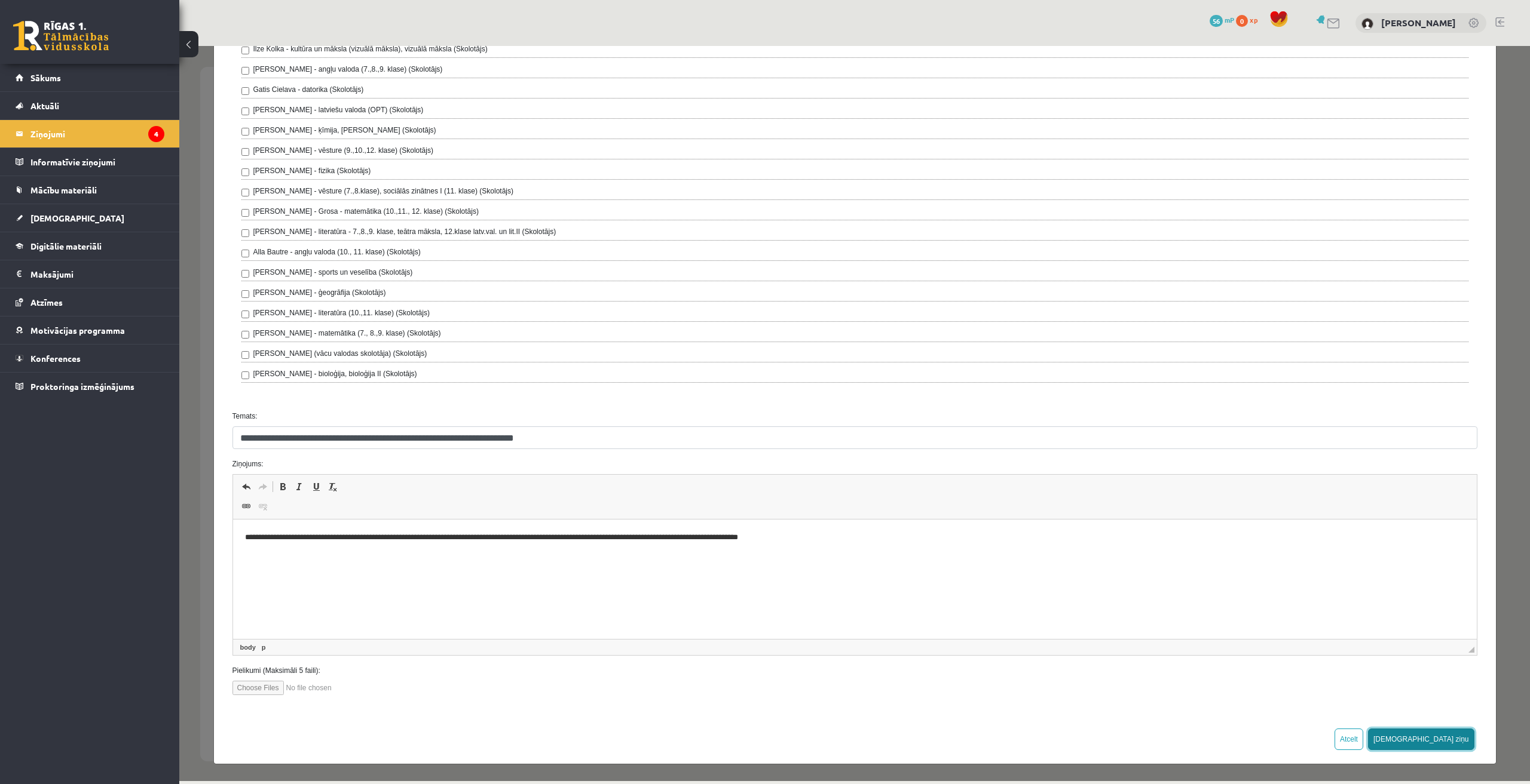
click at [1447, 746] on button "Sūtīt ziņu" at bounding box center [1421, 739] width 106 height 21
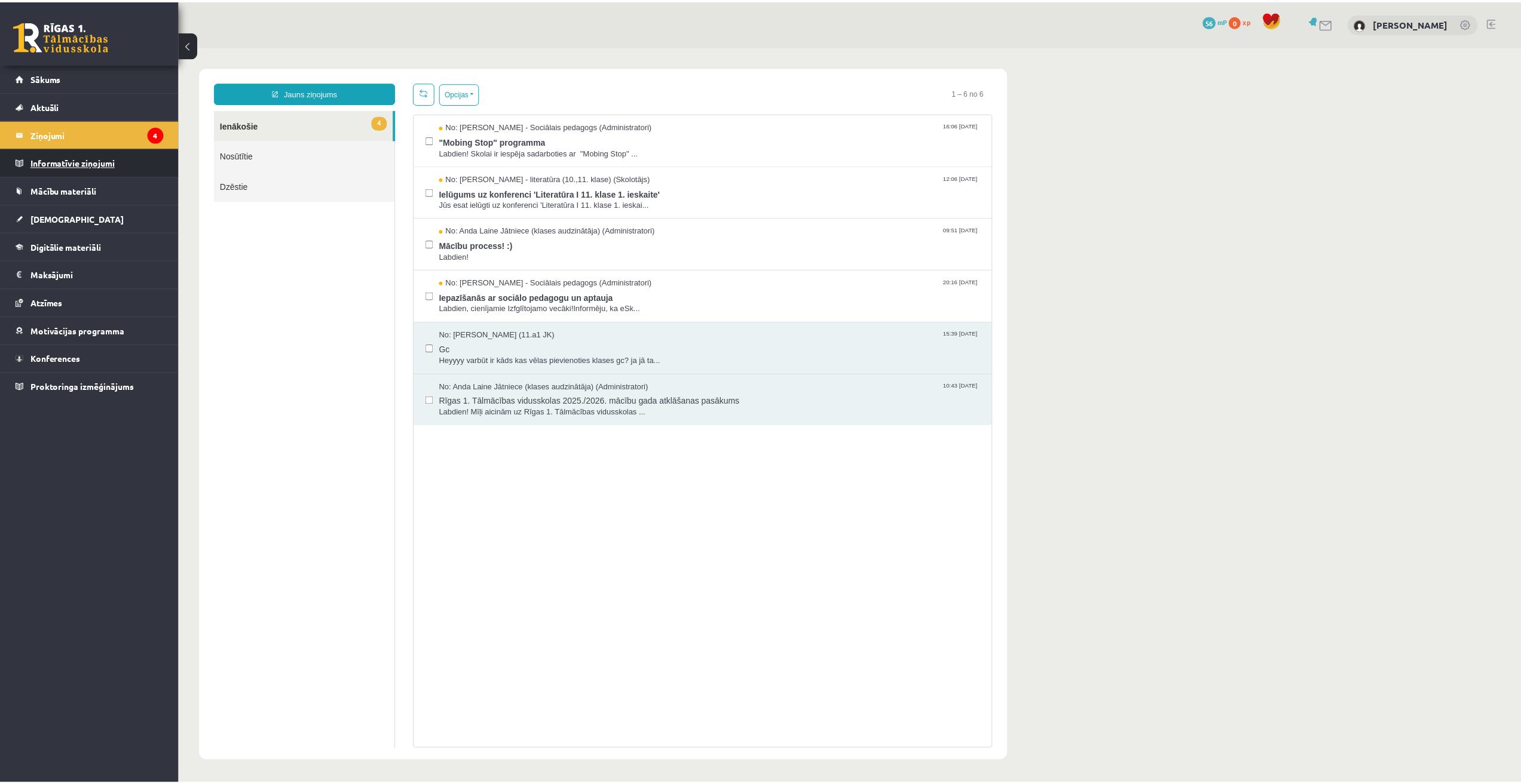
scroll to position [0, 0]
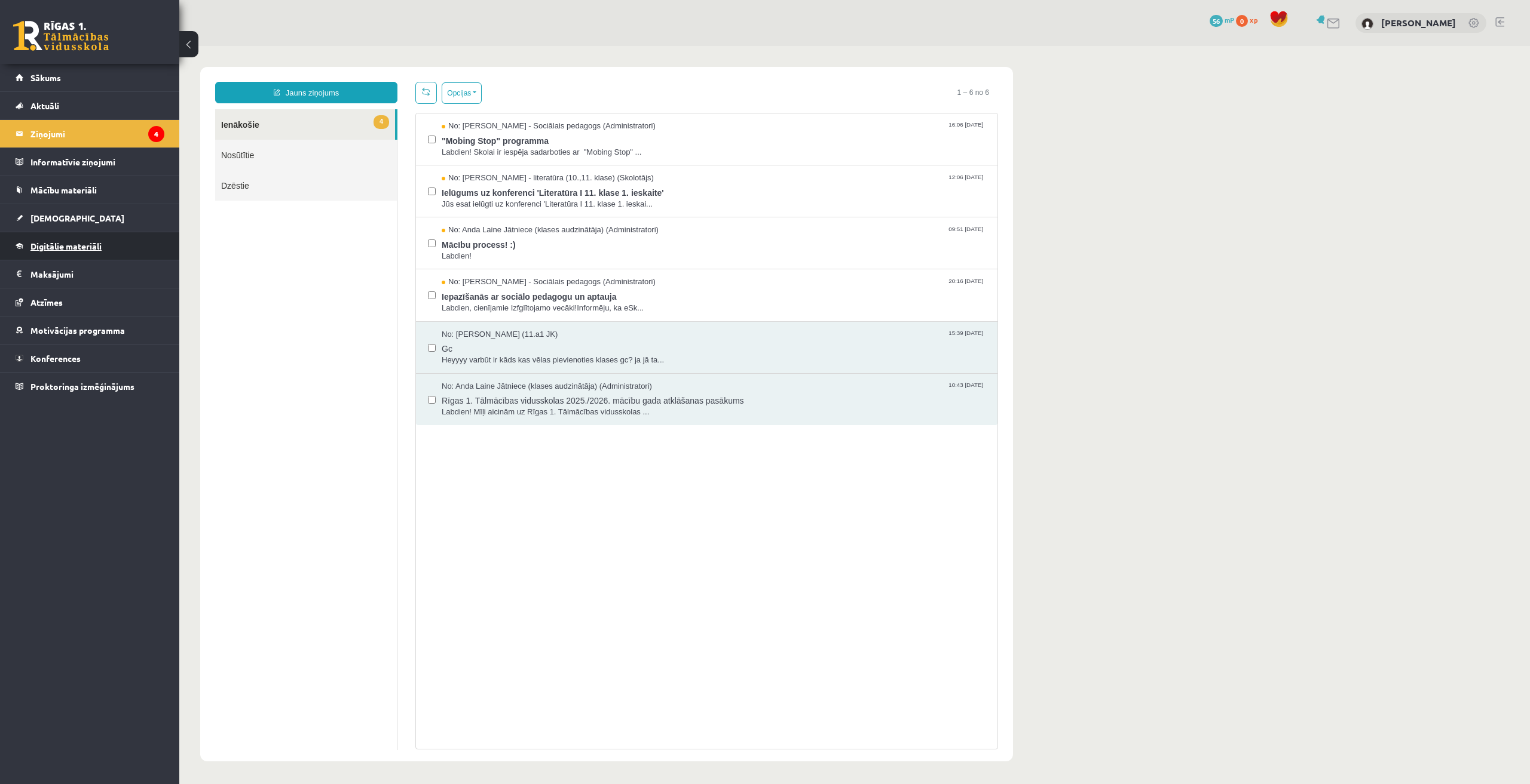
click at [72, 251] on link "Digitālie materiāli" at bounding box center [90, 246] width 149 height 27
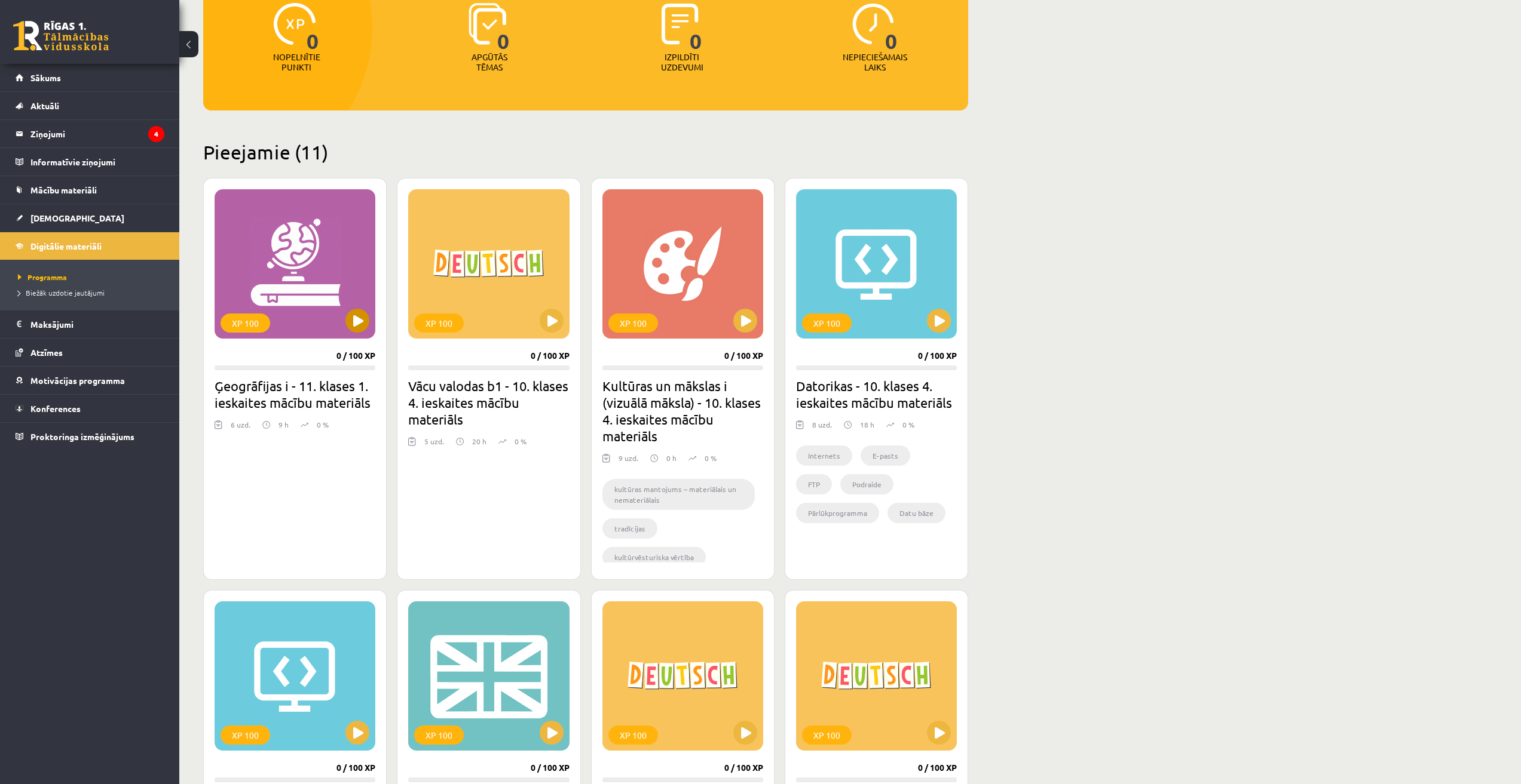
scroll to position [179, 0]
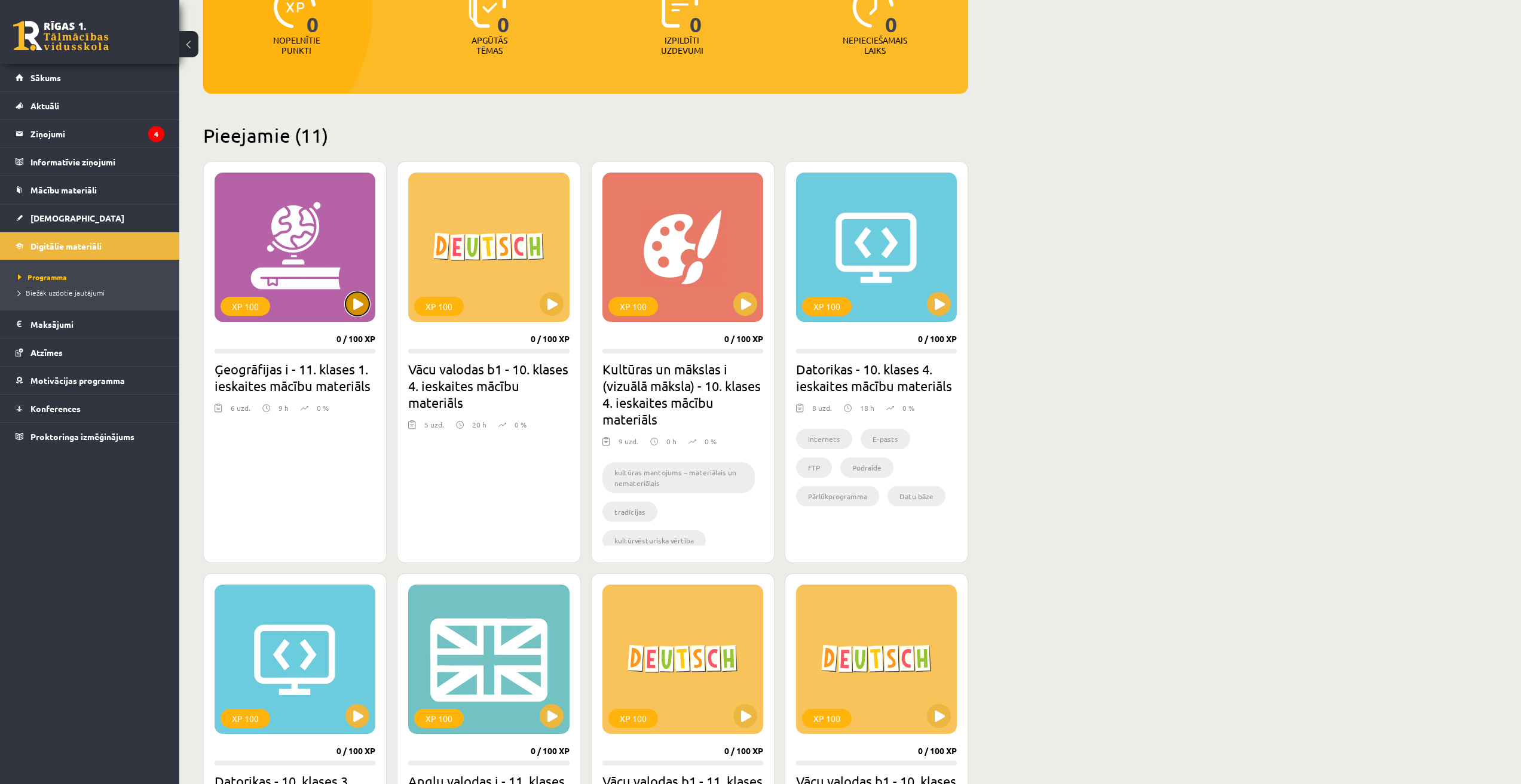
click at [364, 306] on button at bounding box center [357, 304] width 24 height 24
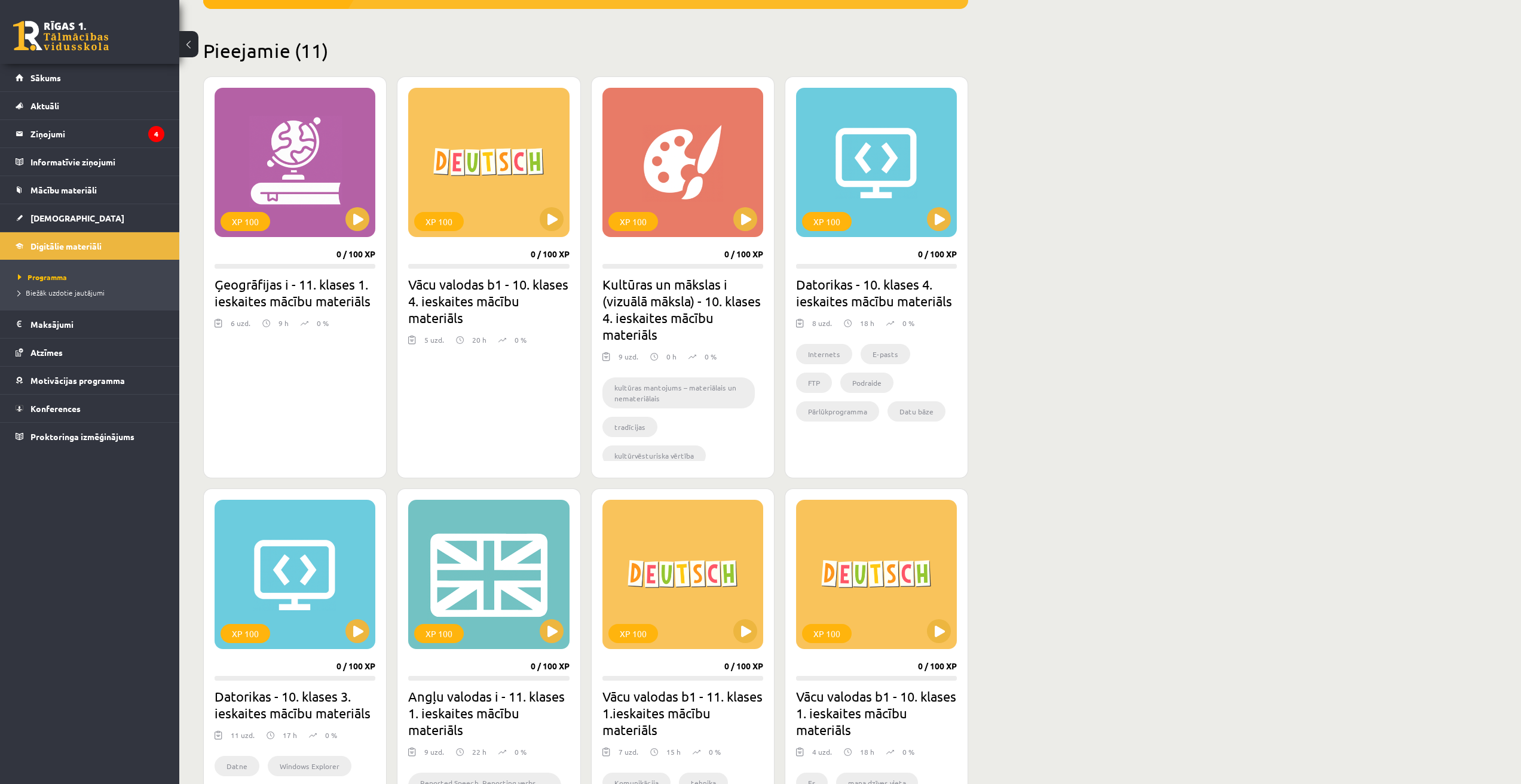
scroll to position [298, 0]
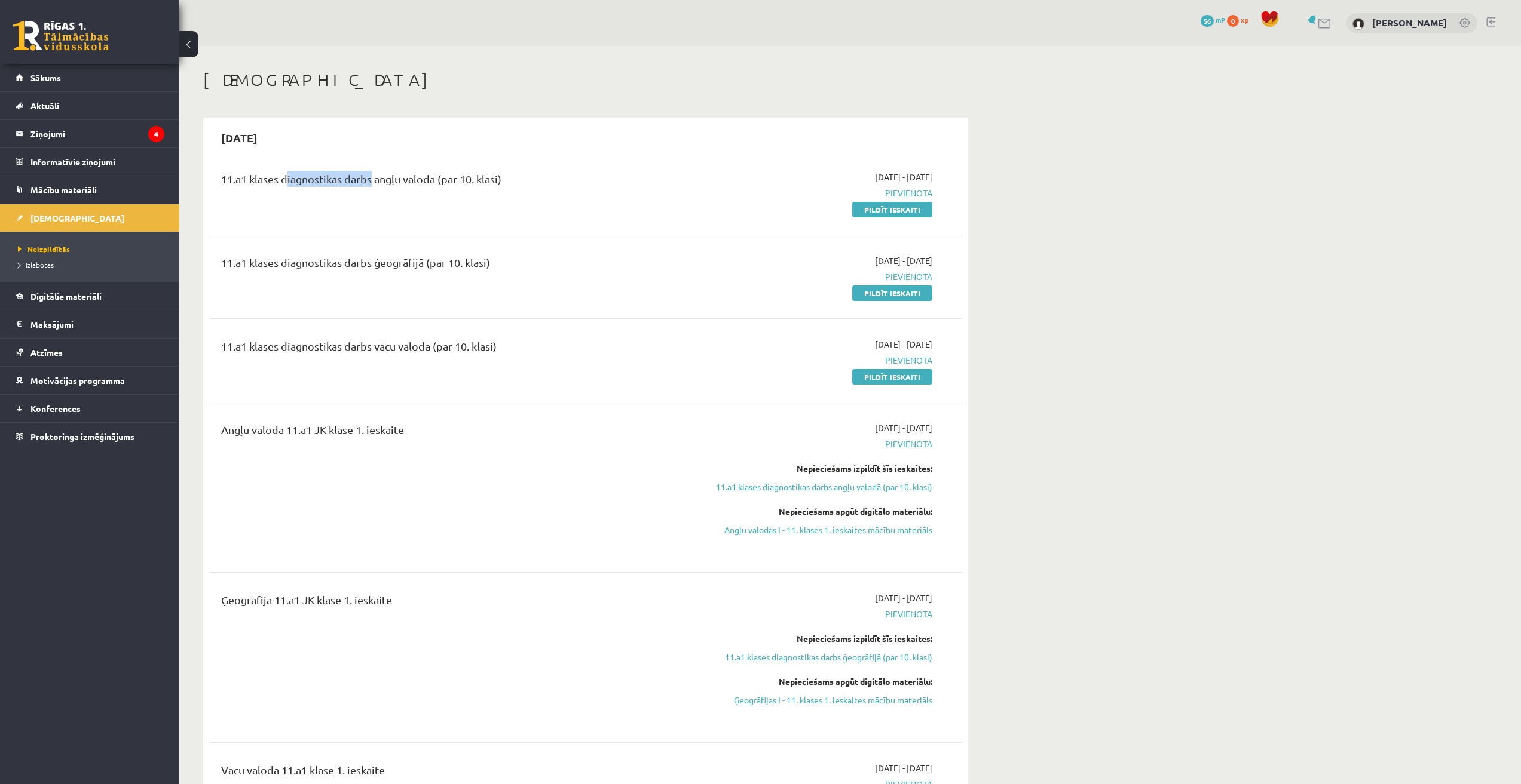
drag, startPoint x: 283, startPoint y: 178, endPoint x: 370, endPoint y: 186, distance: 87.4
click at [370, 186] on div "11.a1 klases diagnostikas darbs angļu valodā (par 10. klasi)" at bounding box center [455, 181] width 467 height 22
copy div "diagnostikas darb"
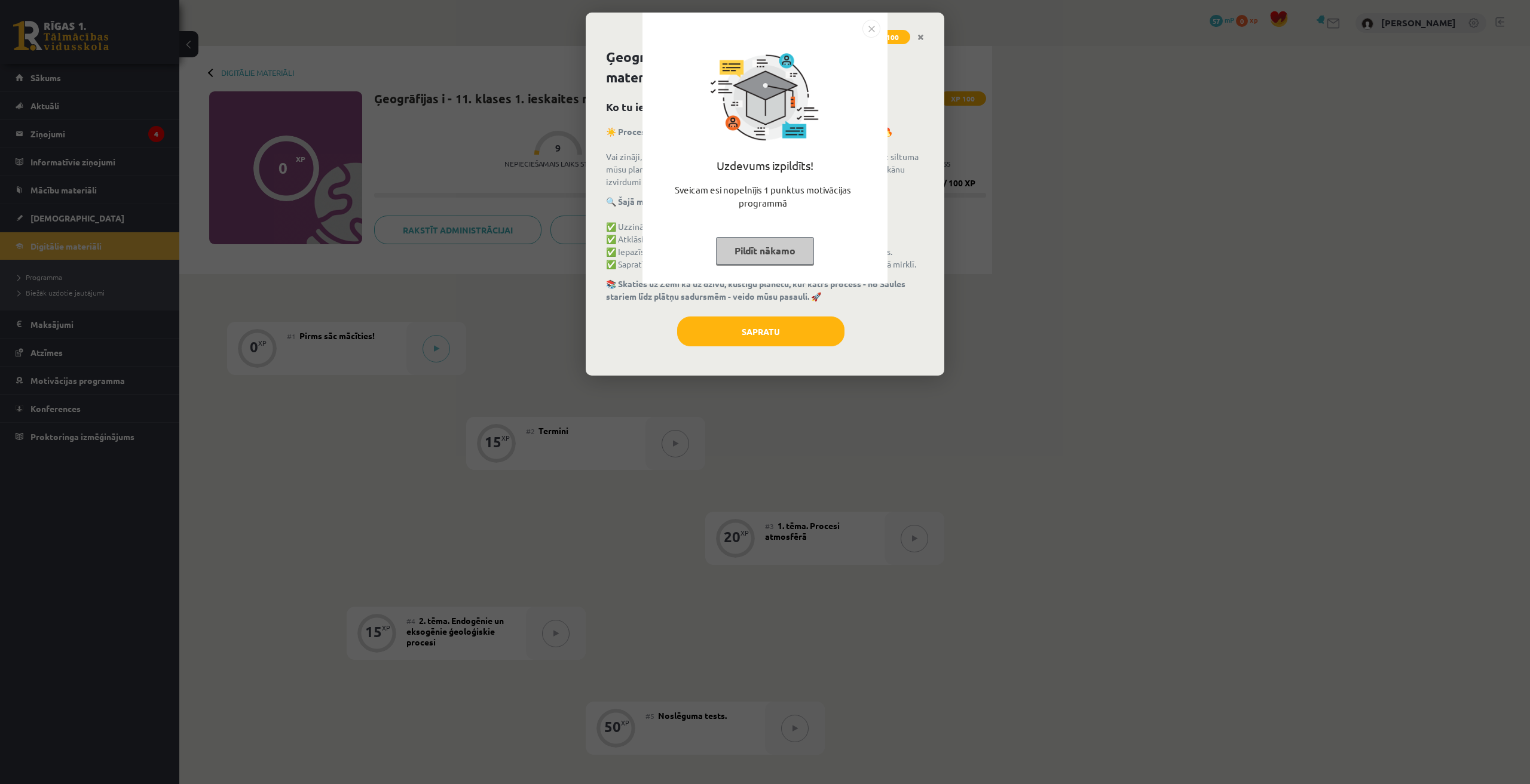
click at [873, 28] on img "Close" at bounding box center [871, 28] width 18 height 18
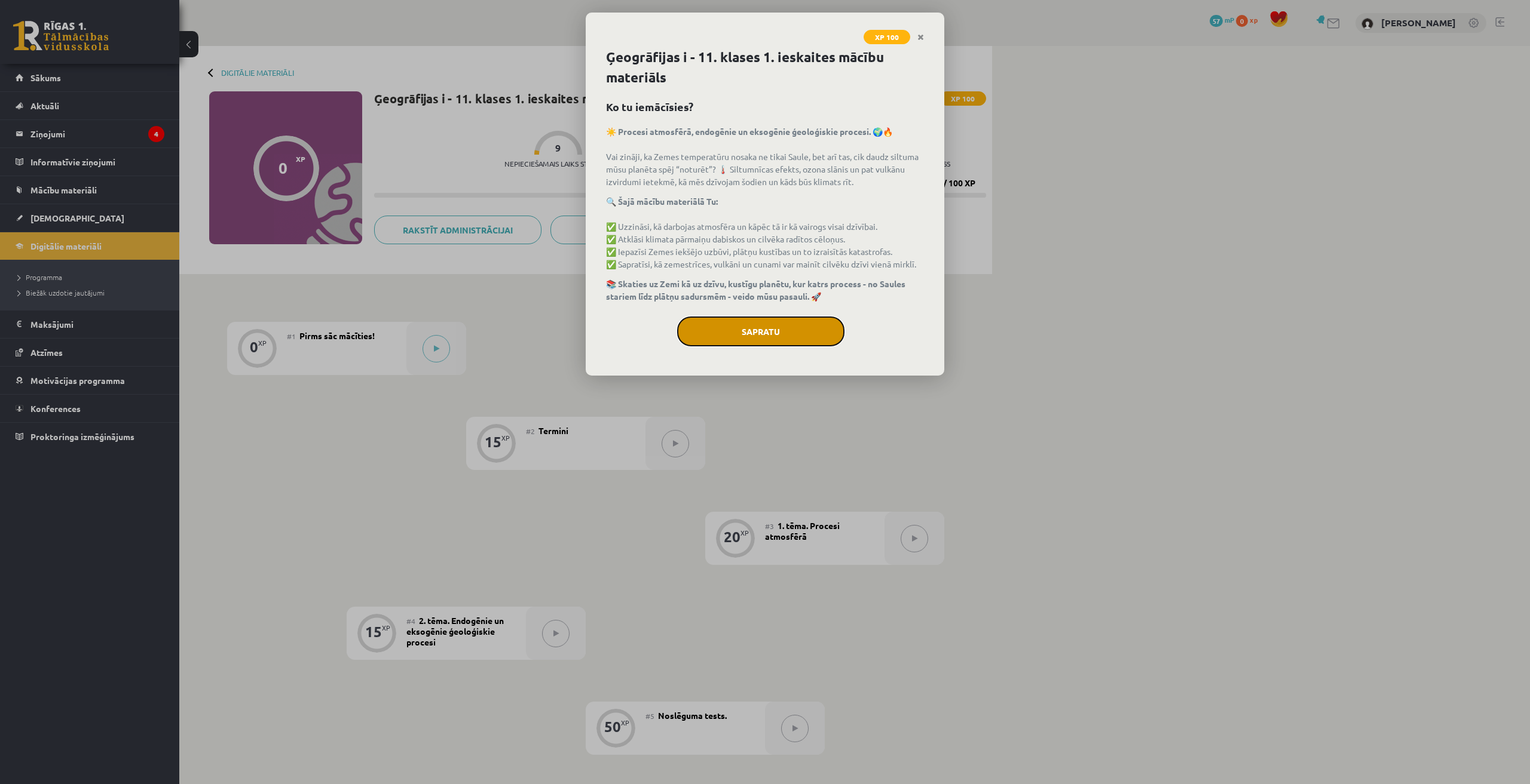
click at [786, 340] on button "Sapratu" at bounding box center [761, 332] width 167 height 30
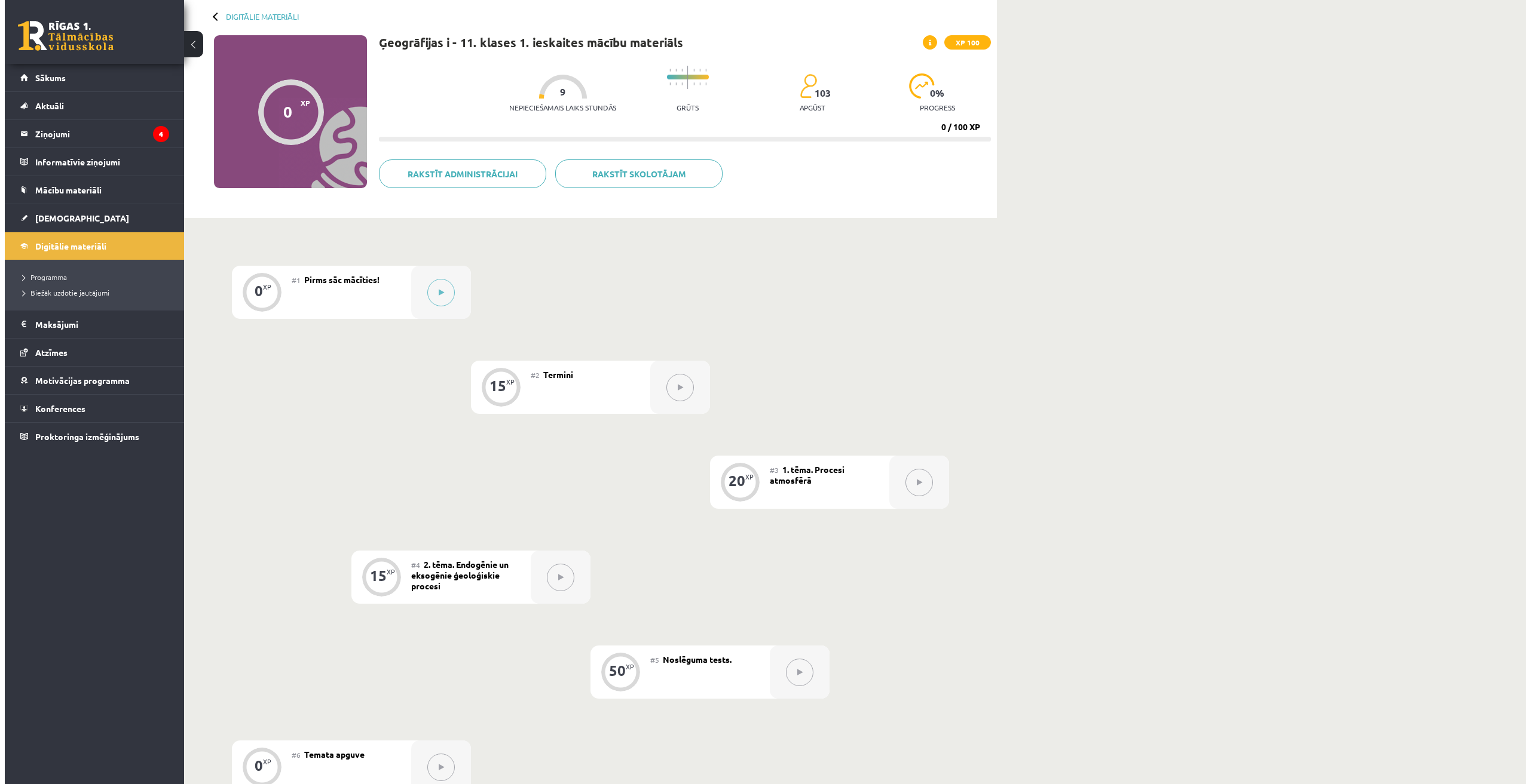
scroll to position [59, 0]
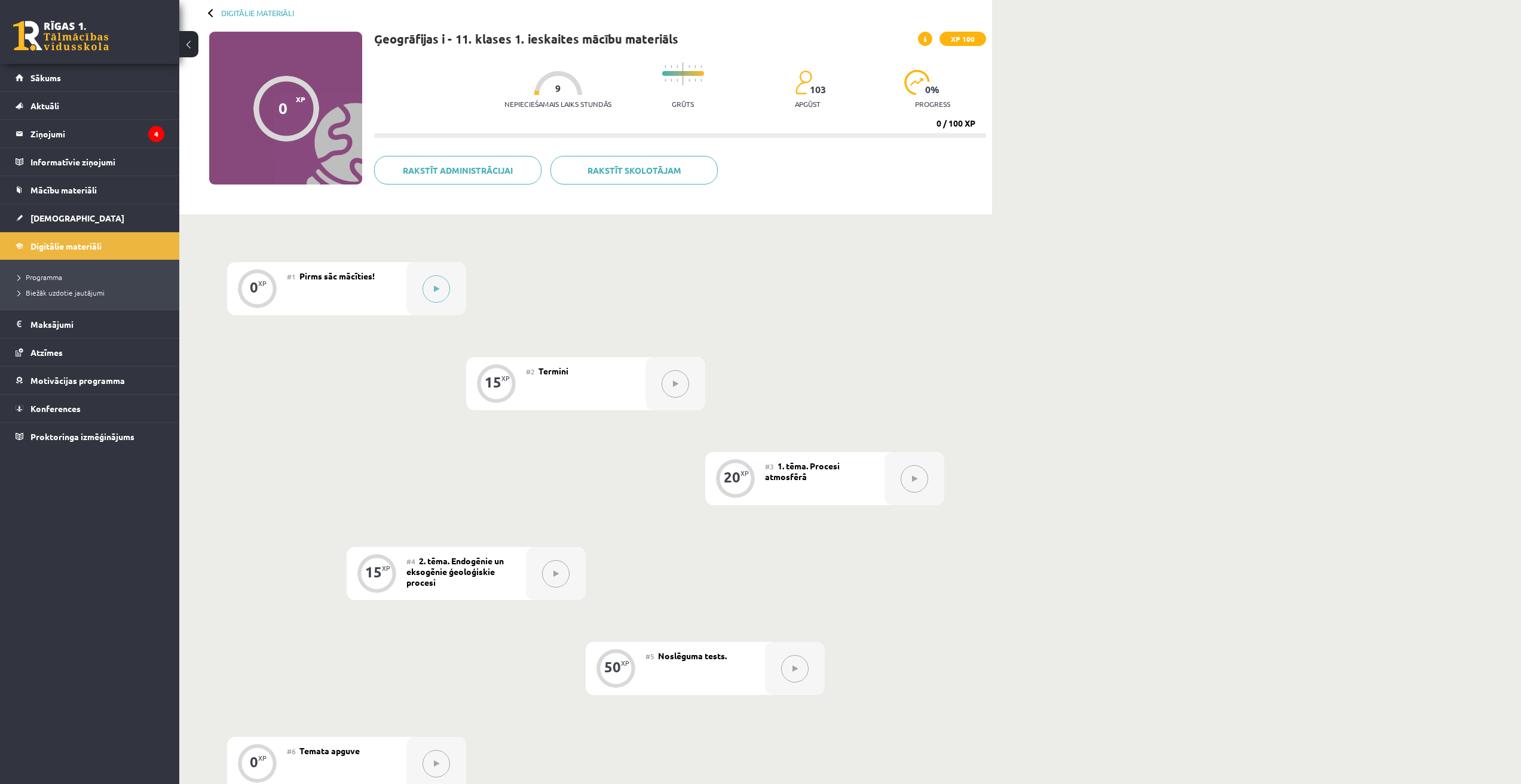
click at [306, 287] on div "#1 Pirms sāc mācīties!" at bounding box center [346, 288] width 120 height 53
click at [440, 287] on button at bounding box center [436, 288] width 27 height 27
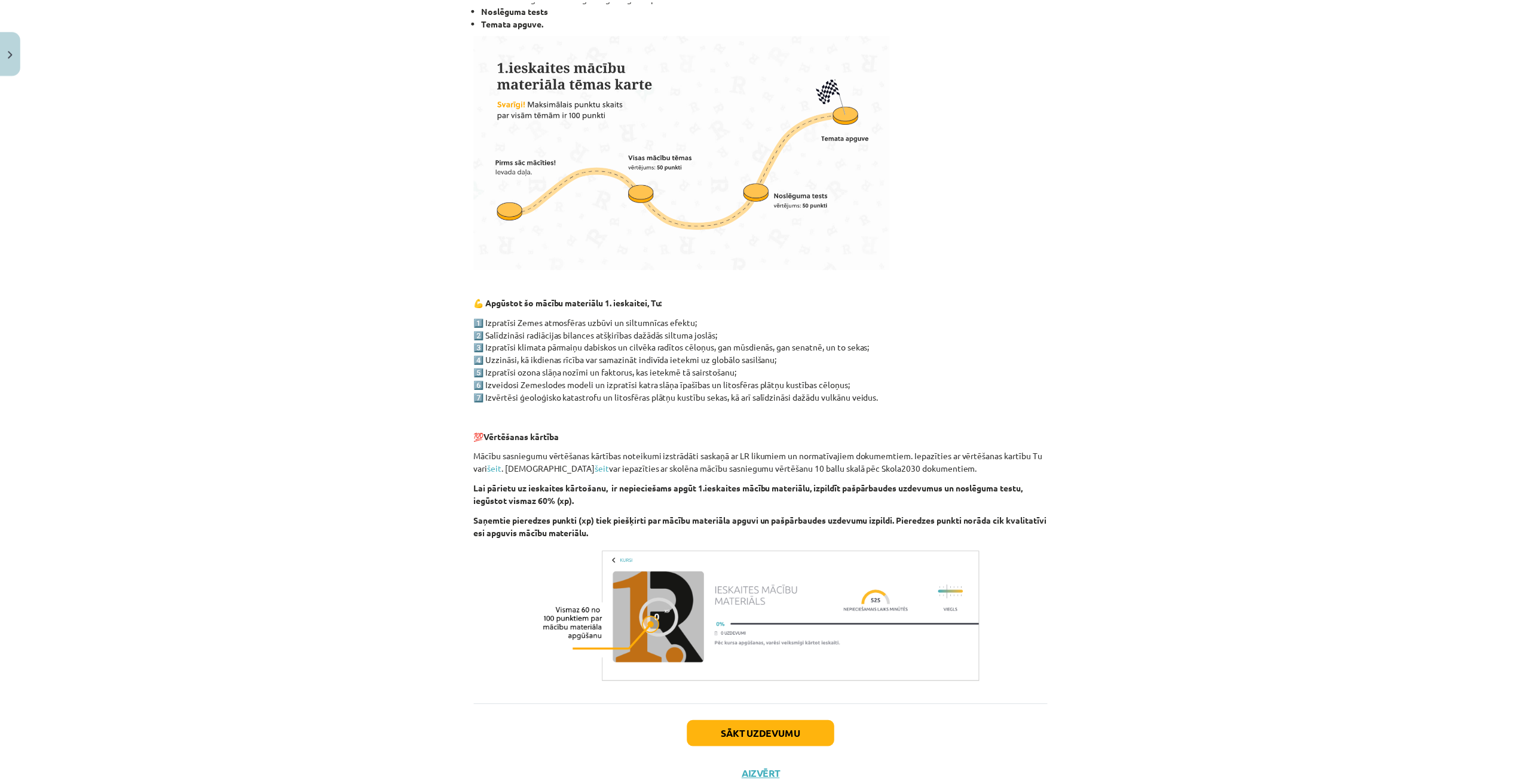
scroll to position [360, 0]
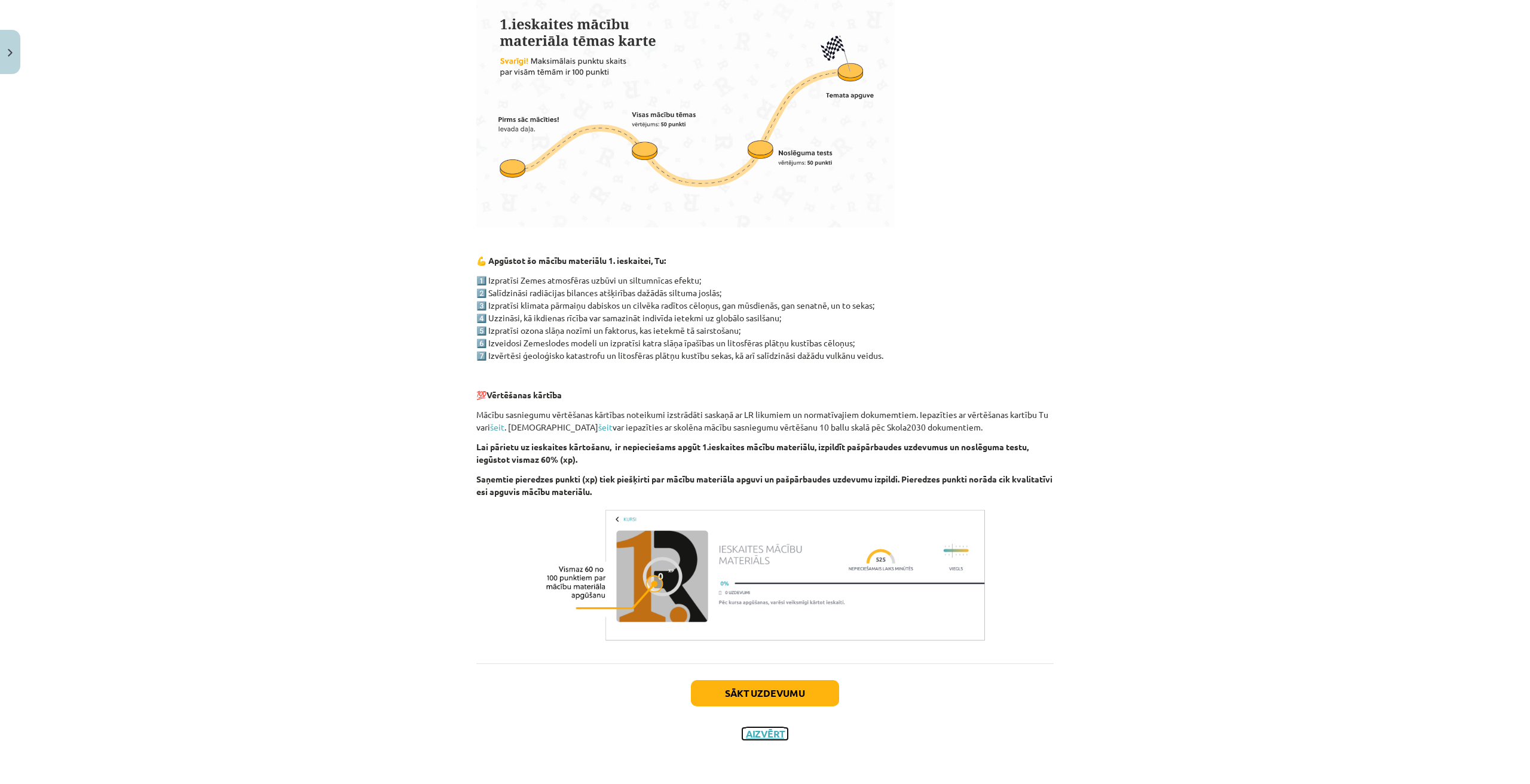
click at [769, 737] on button "Aizvērt" at bounding box center [764, 734] width 45 height 12
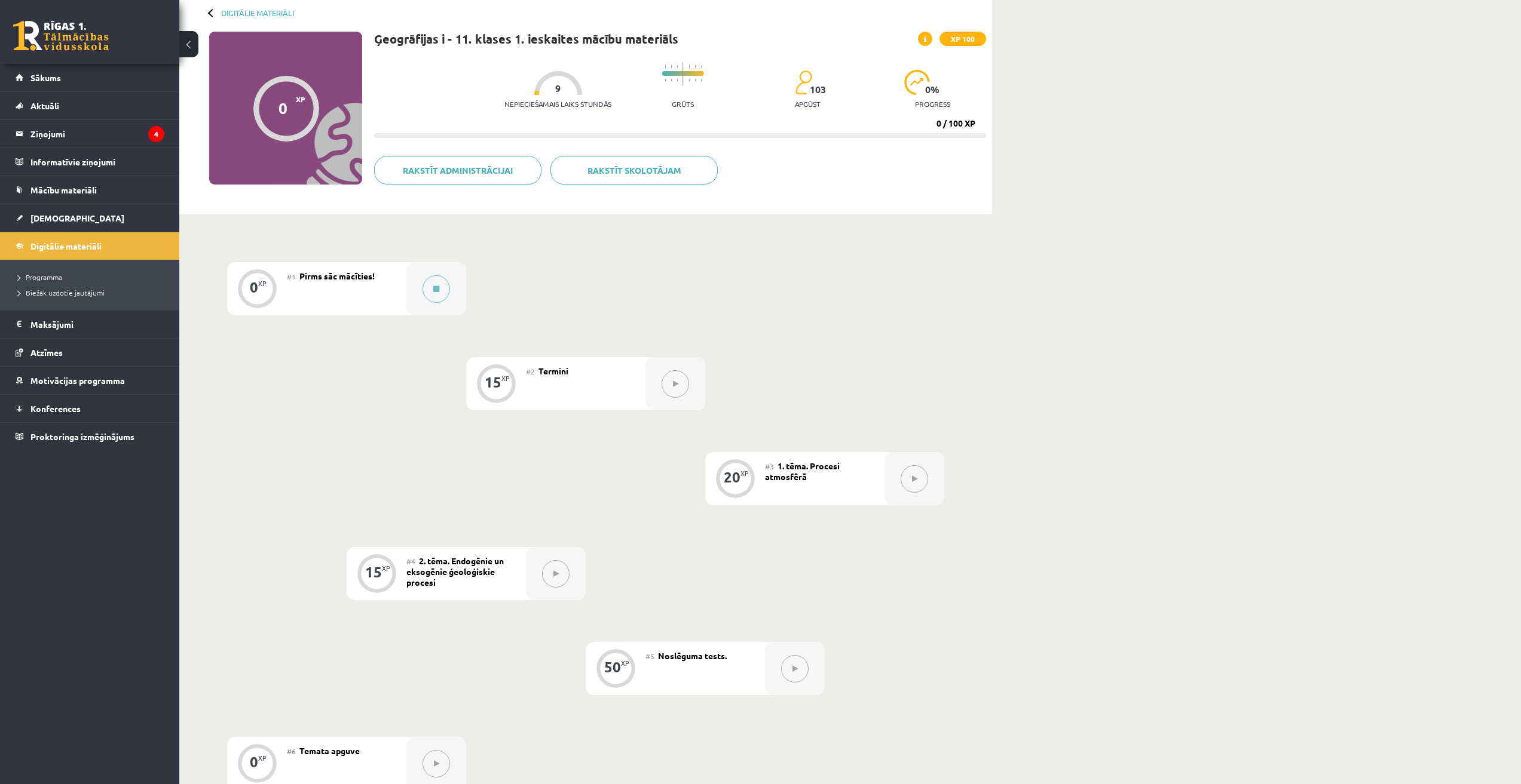
drag, startPoint x: 230, startPoint y: 90, endPoint x: 281, endPoint y: 119, distance: 58.7
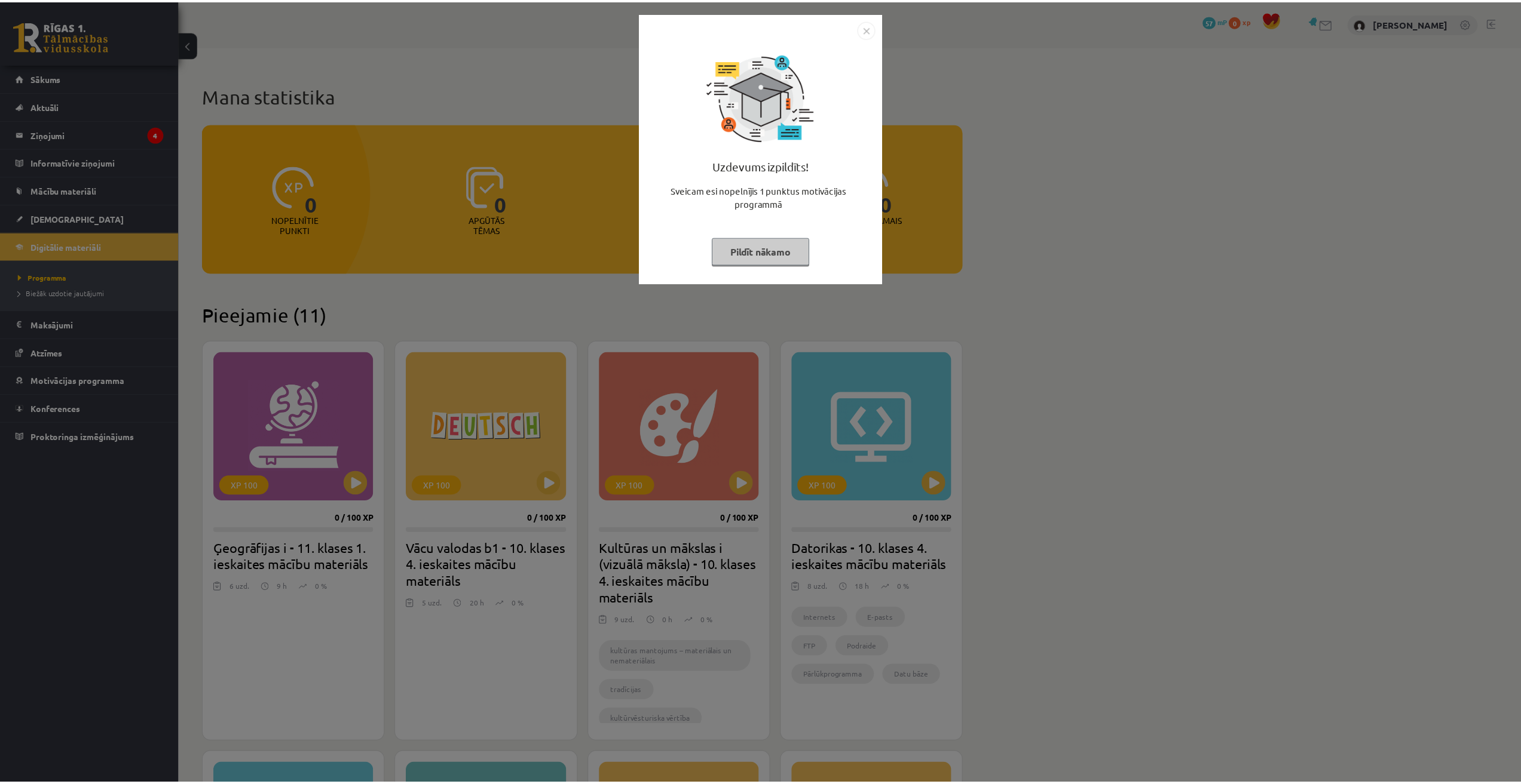
scroll to position [298, 0]
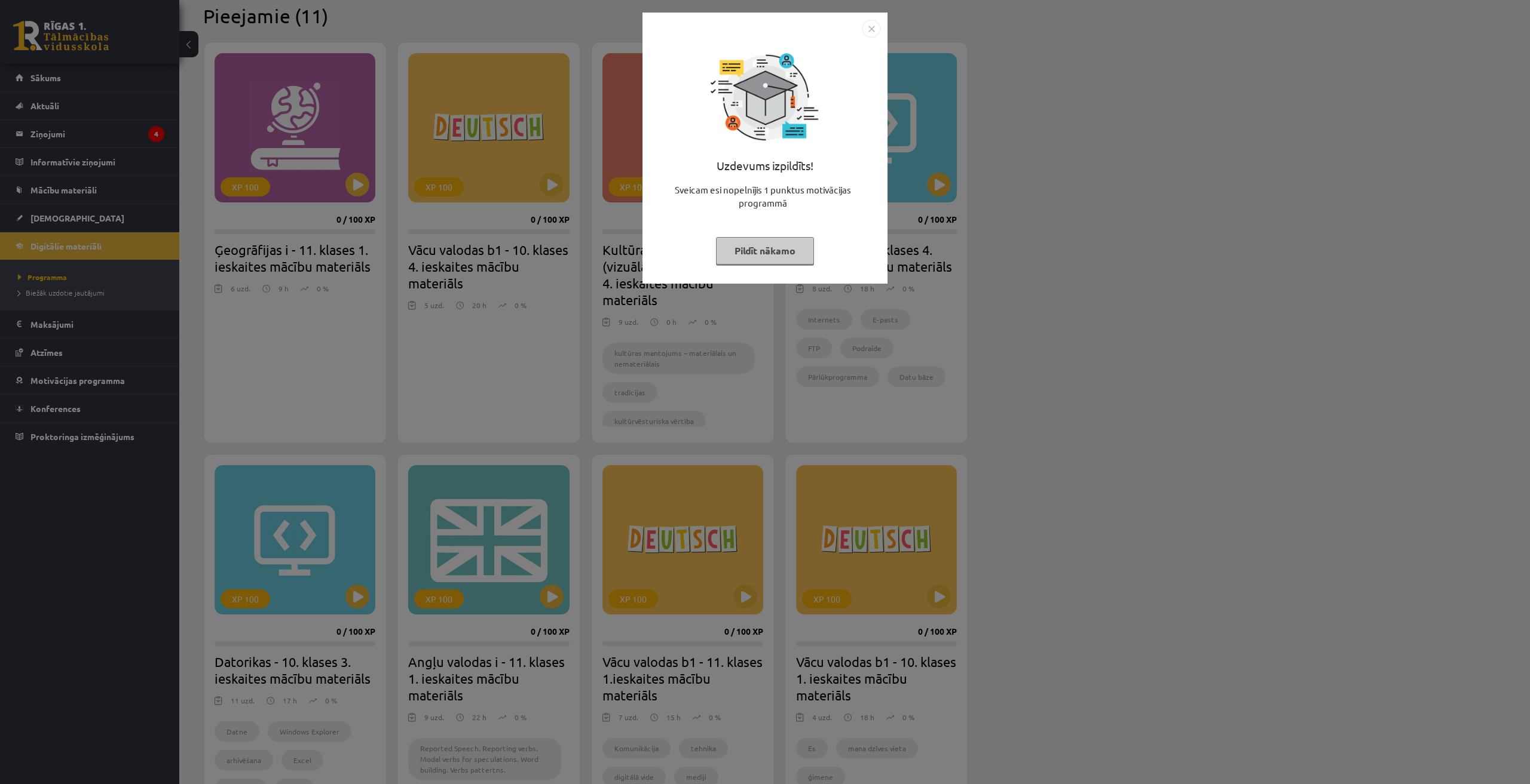
click at [865, 17] on div "Uzdevums izpildīts! Sveicam esi nopelnījis 1 punktus motivācijas programmā Pild…" at bounding box center [764, 148] width 245 height 271
click at [872, 27] on img "Close" at bounding box center [871, 28] width 18 height 18
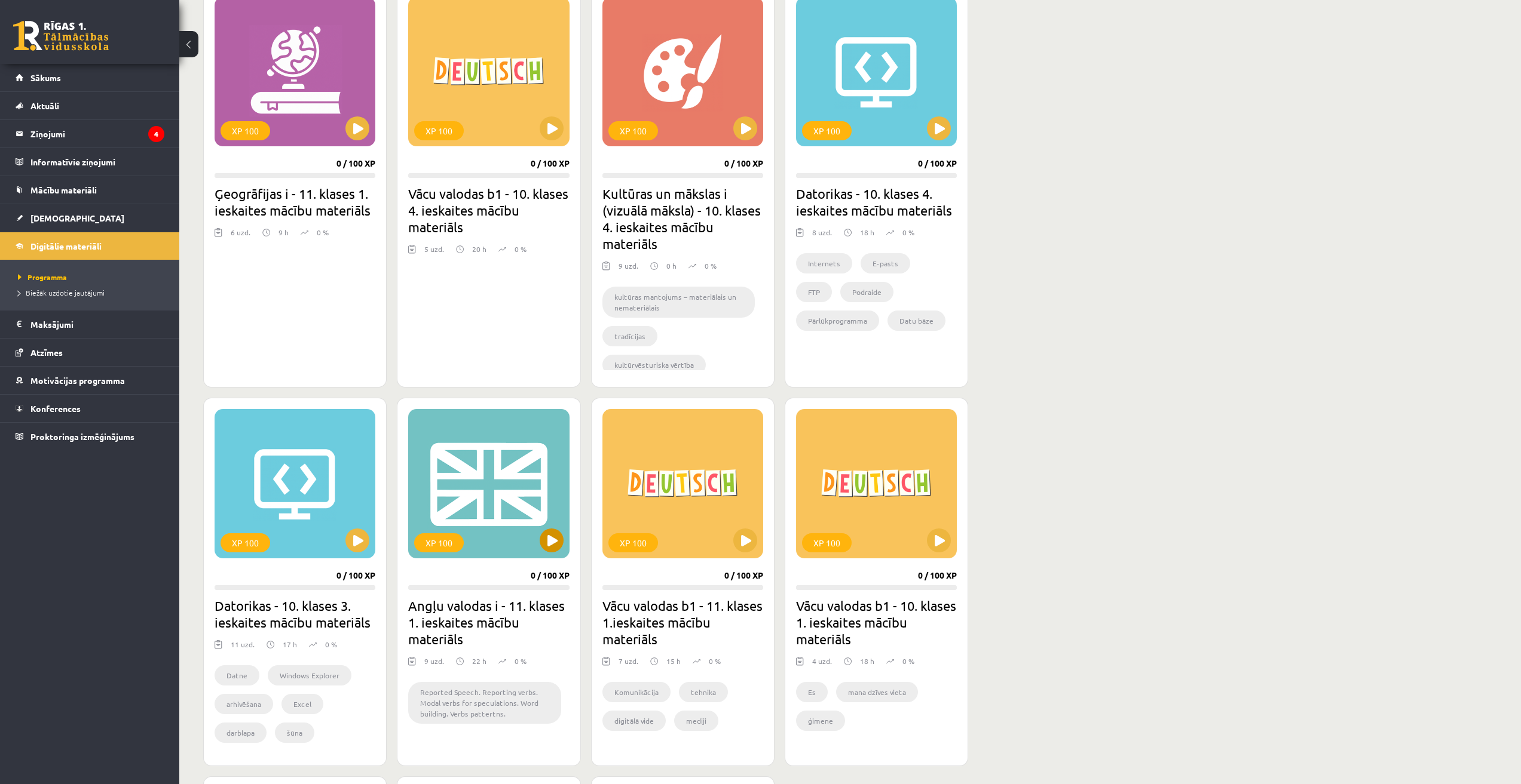
scroll to position [358, 0]
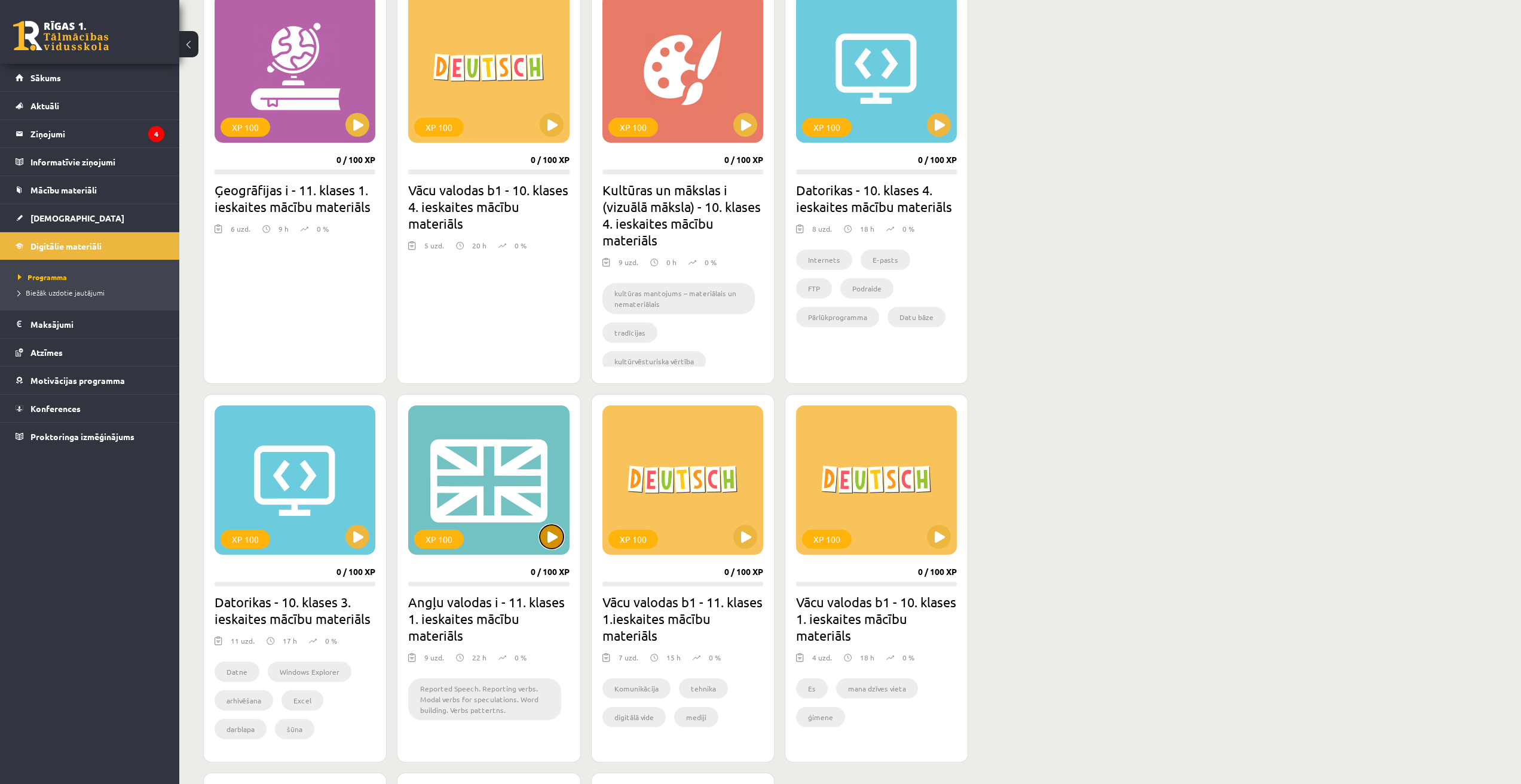
click at [558, 538] on button at bounding box center [551, 536] width 24 height 24
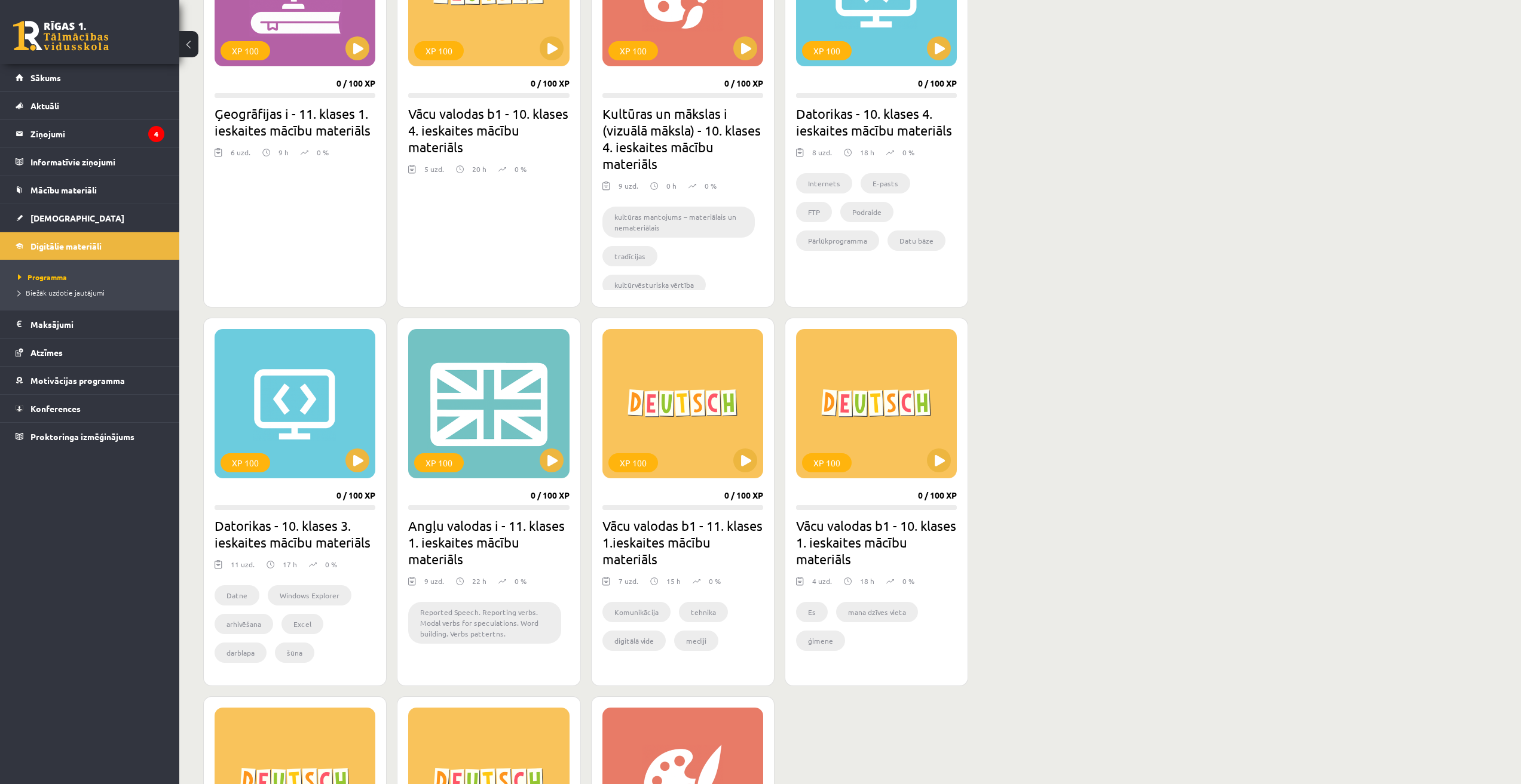
scroll to position [478, 0]
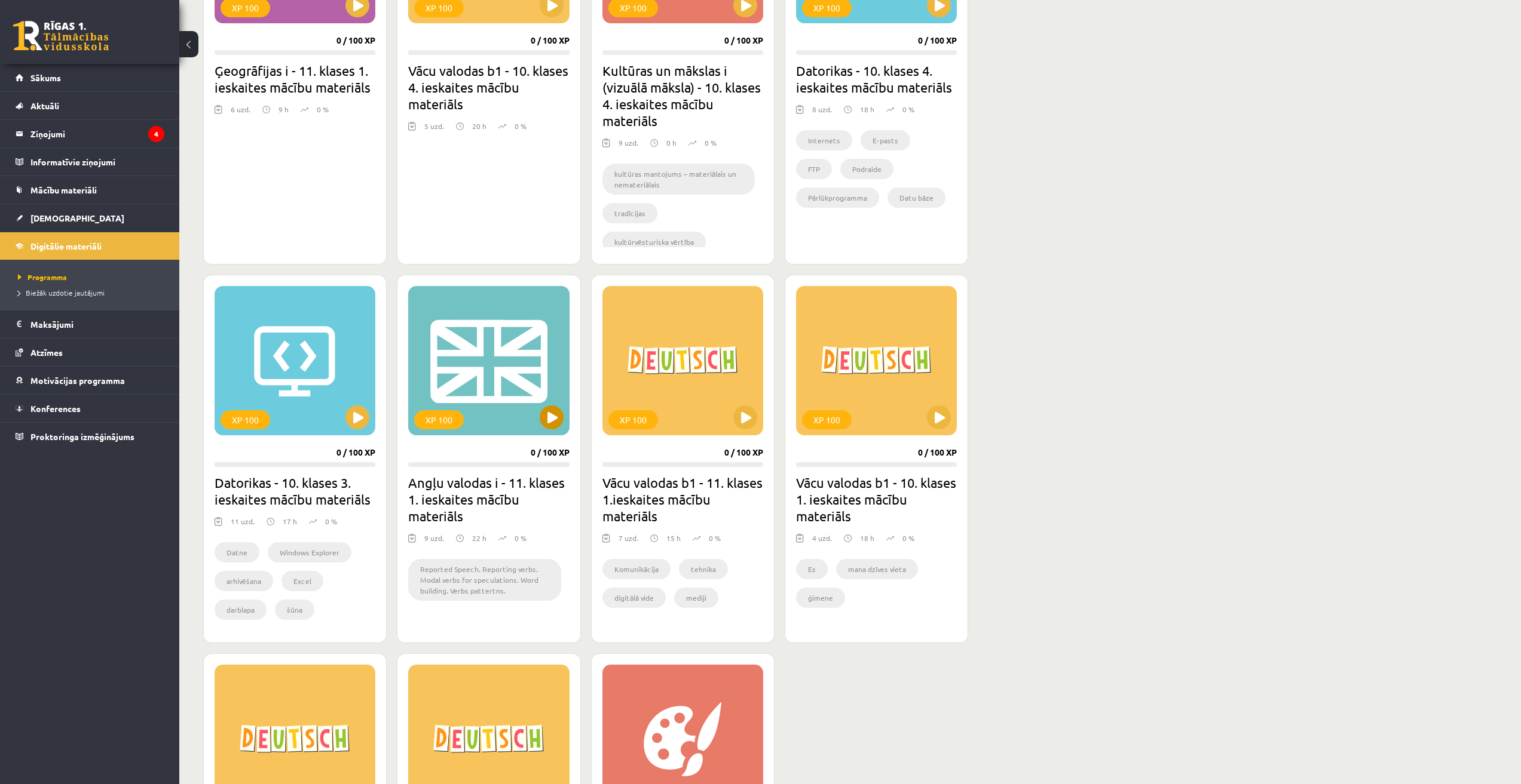
click at [492, 410] on div "XP 100" at bounding box center [489, 360] width 161 height 150
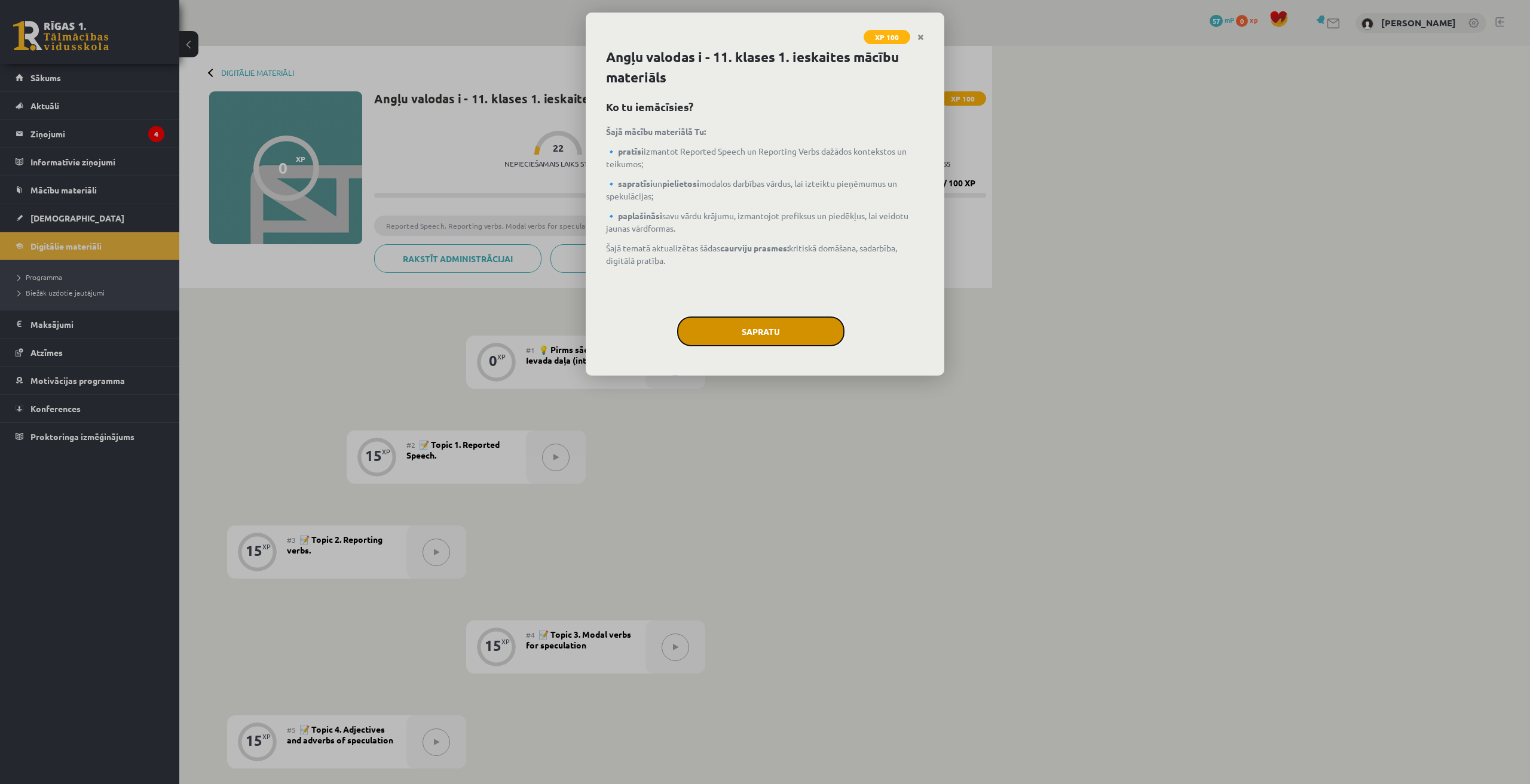
click at [715, 342] on button "Sapratu" at bounding box center [761, 332] width 167 height 30
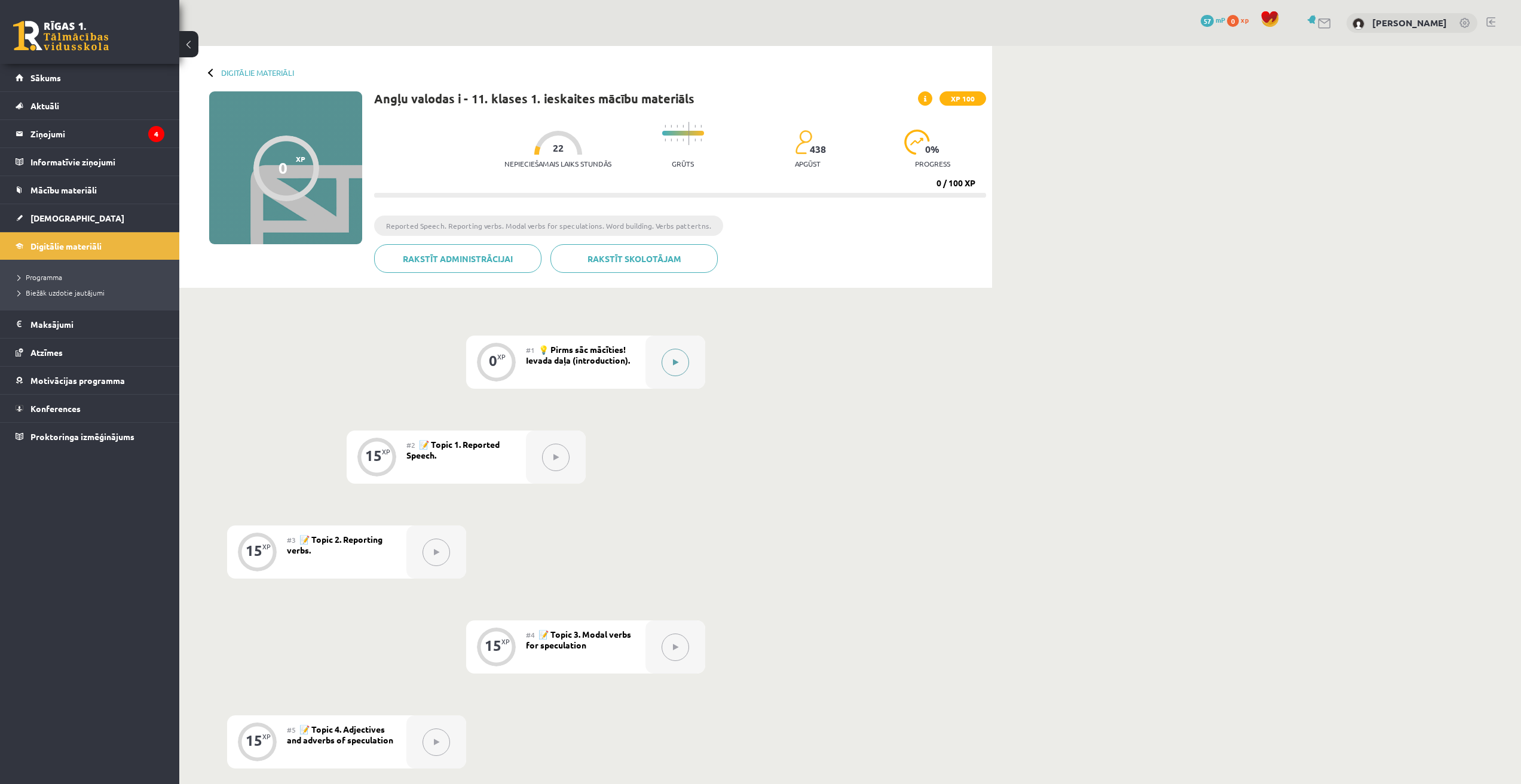
click at [676, 363] on icon at bounding box center [676, 363] width 5 height 7
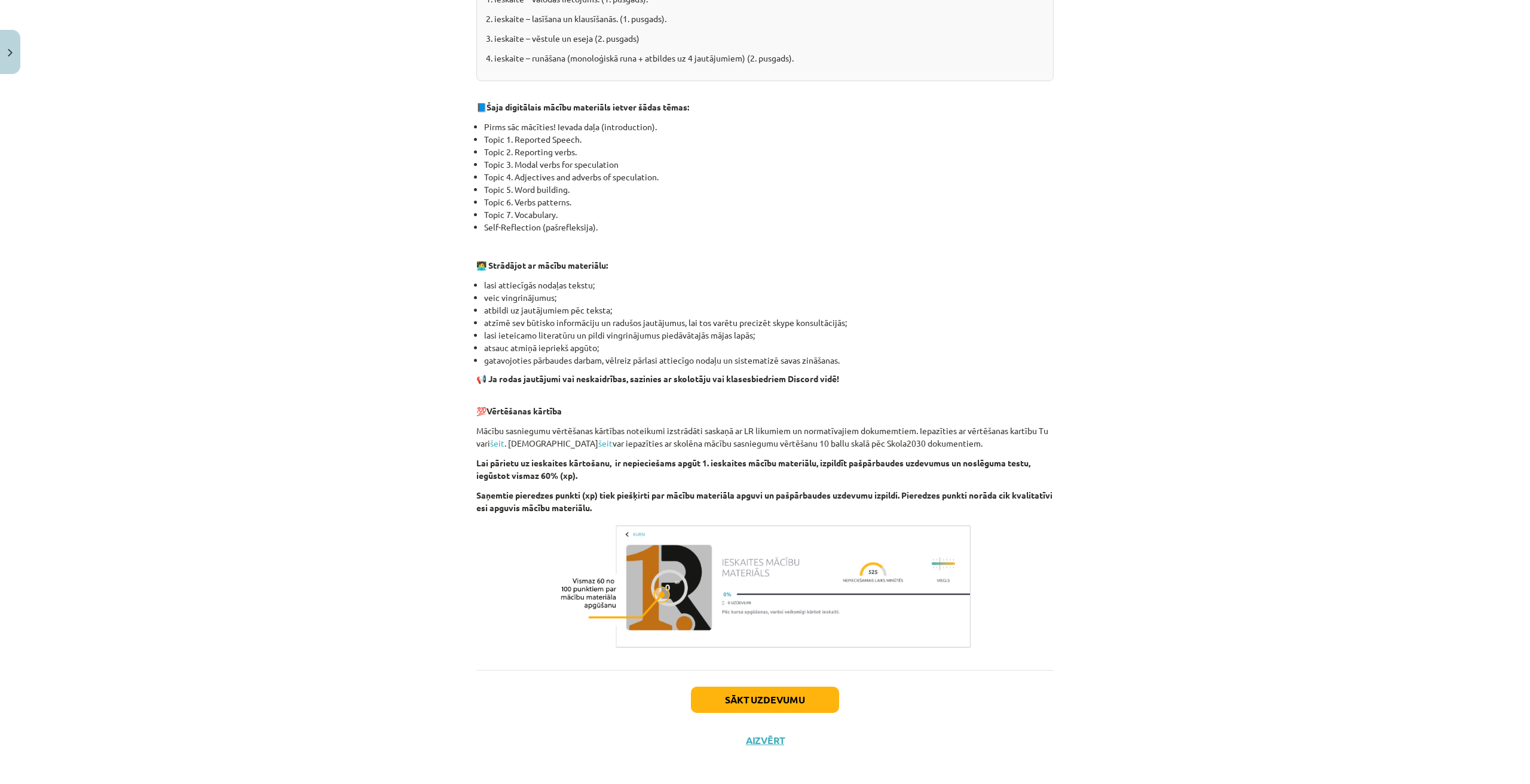
scroll to position [472, 0]
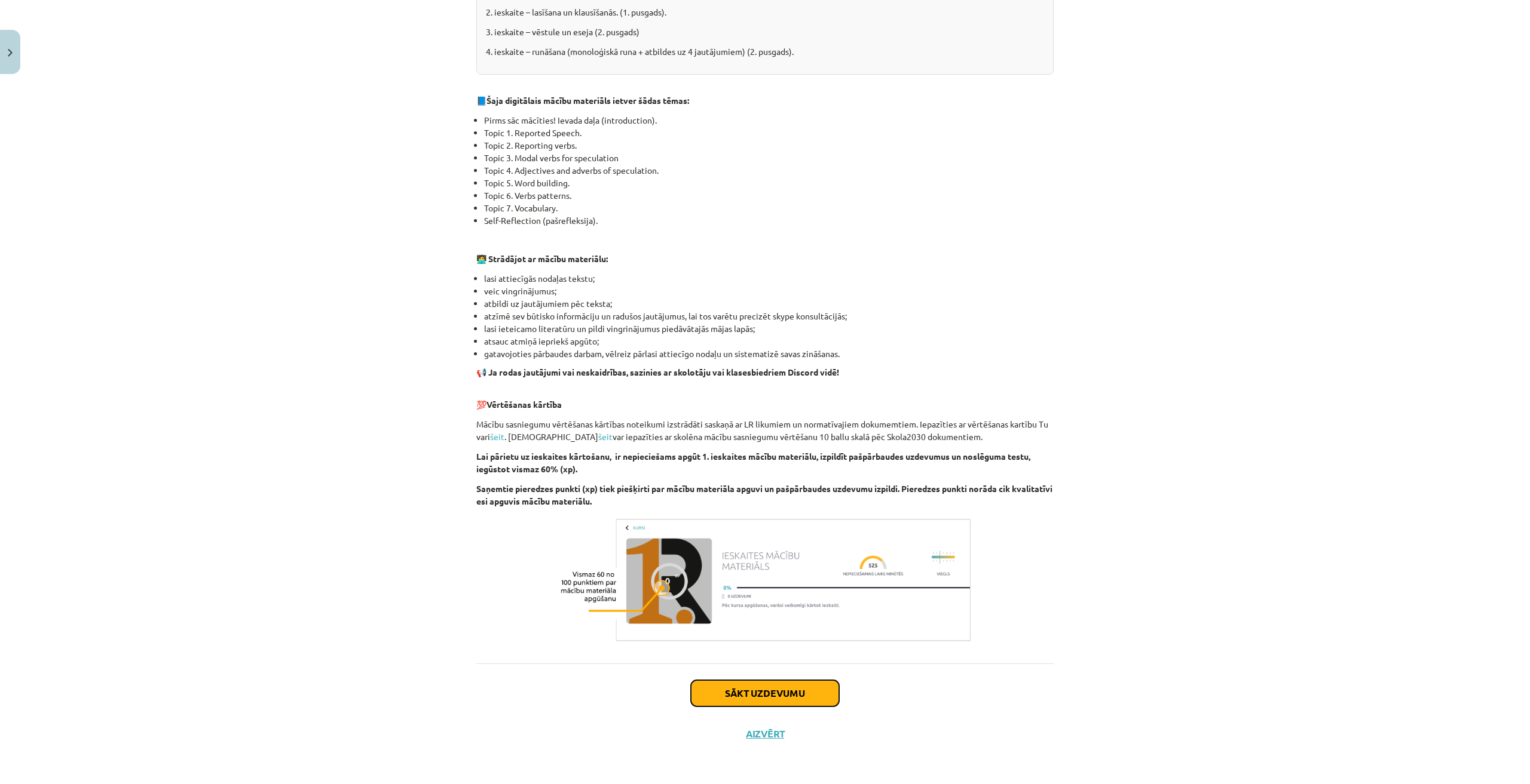
click at [768, 696] on button "Sākt uzdevumu" at bounding box center [764, 694] width 148 height 27
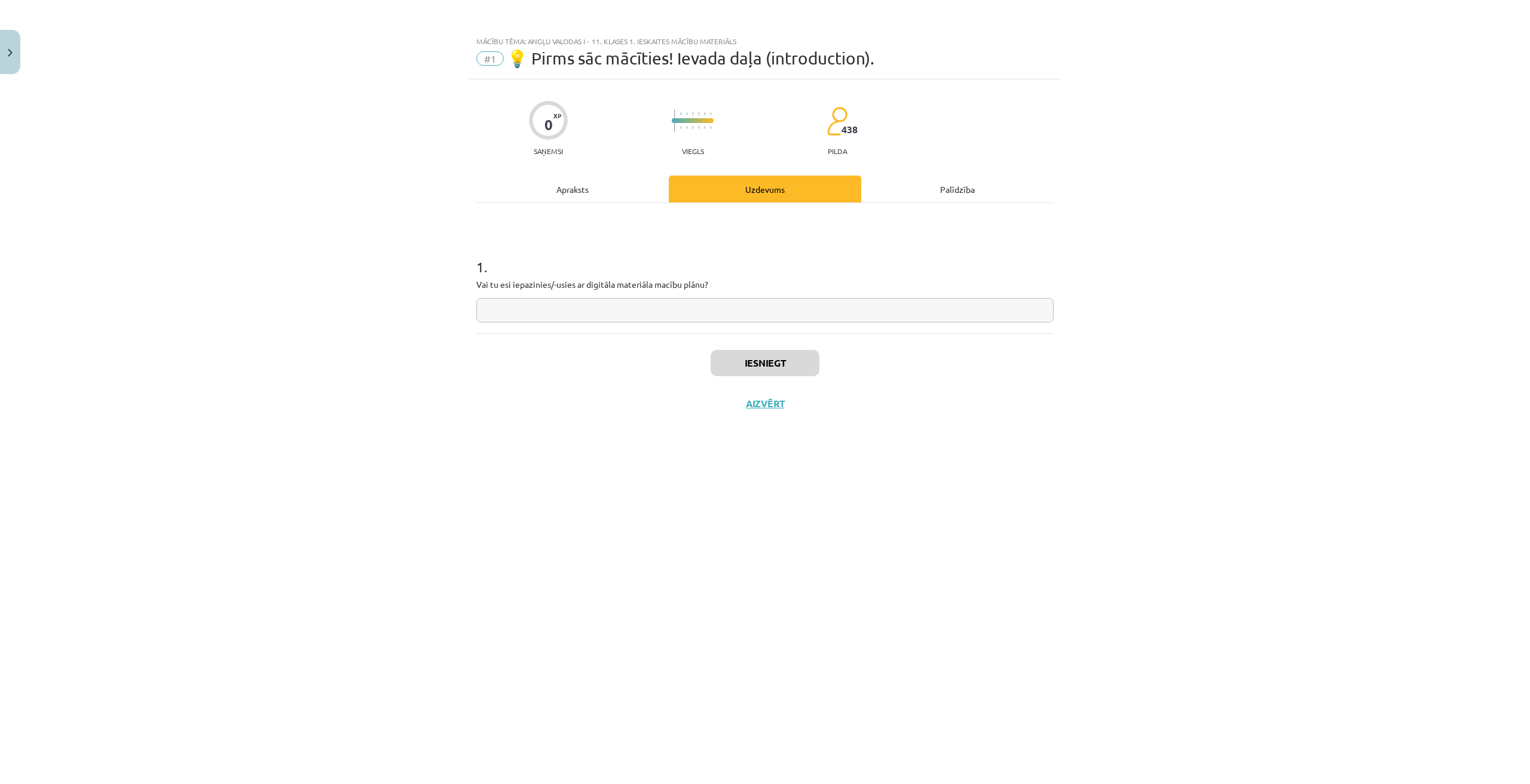
scroll to position [0, 0]
click at [662, 311] on input "text" at bounding box center [765, 311] width 577 height 25
click at [751, 403] on button "Aizvērt" at bounding box center [764, 403] width 45 height 12
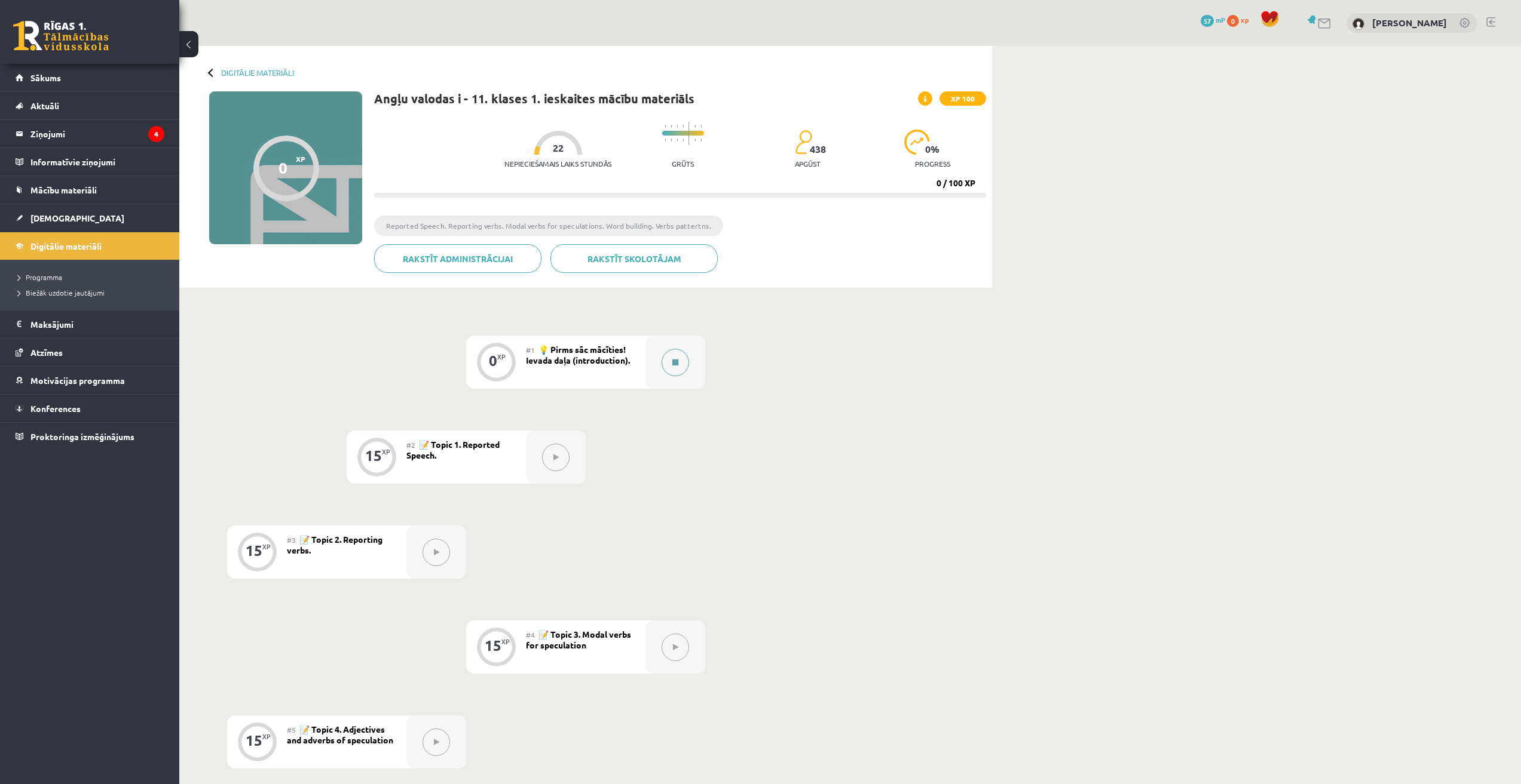
click at [675, 365] on icon at bounding box center [675, 363] width 6 height 7
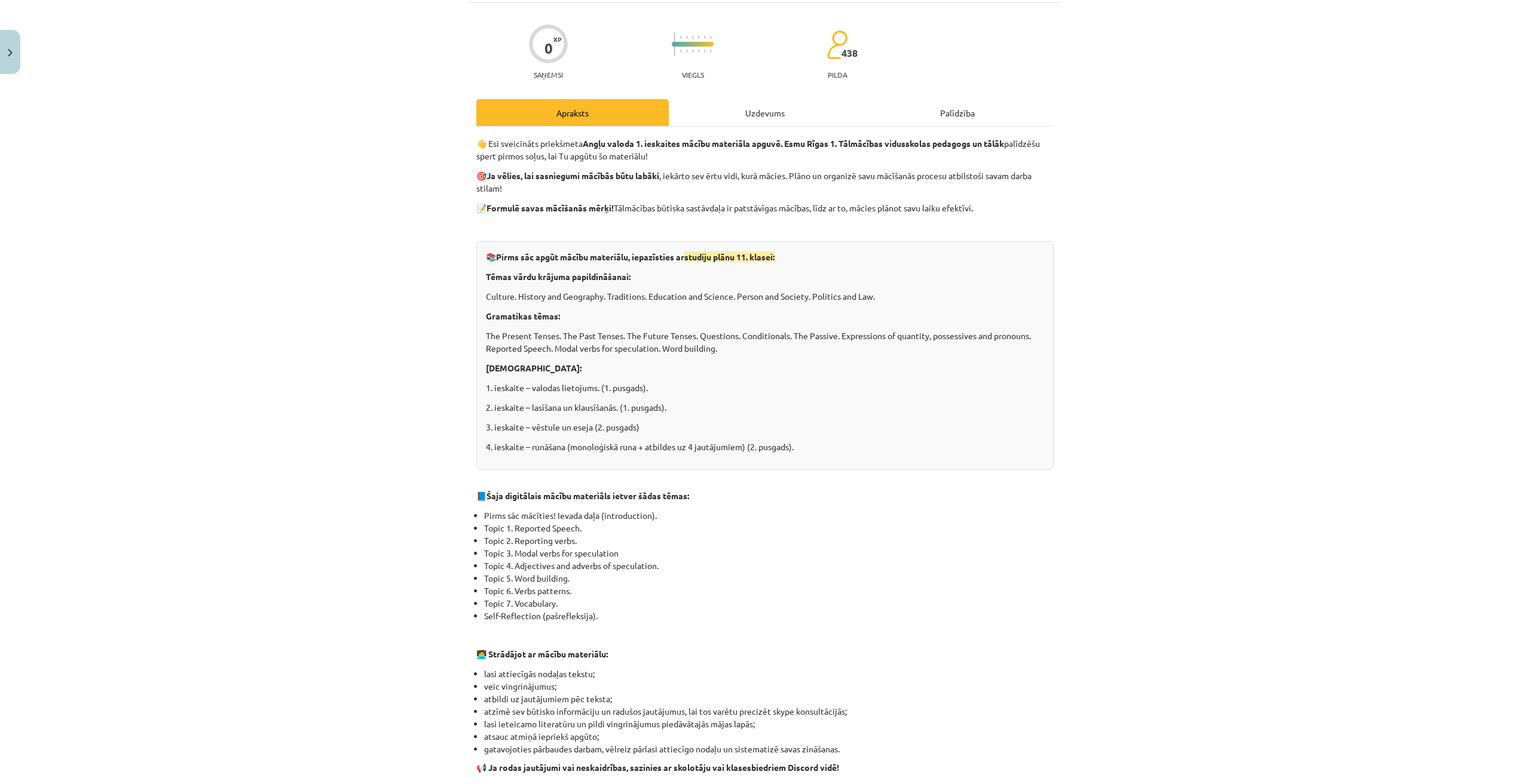
scroll to position [59, 0]
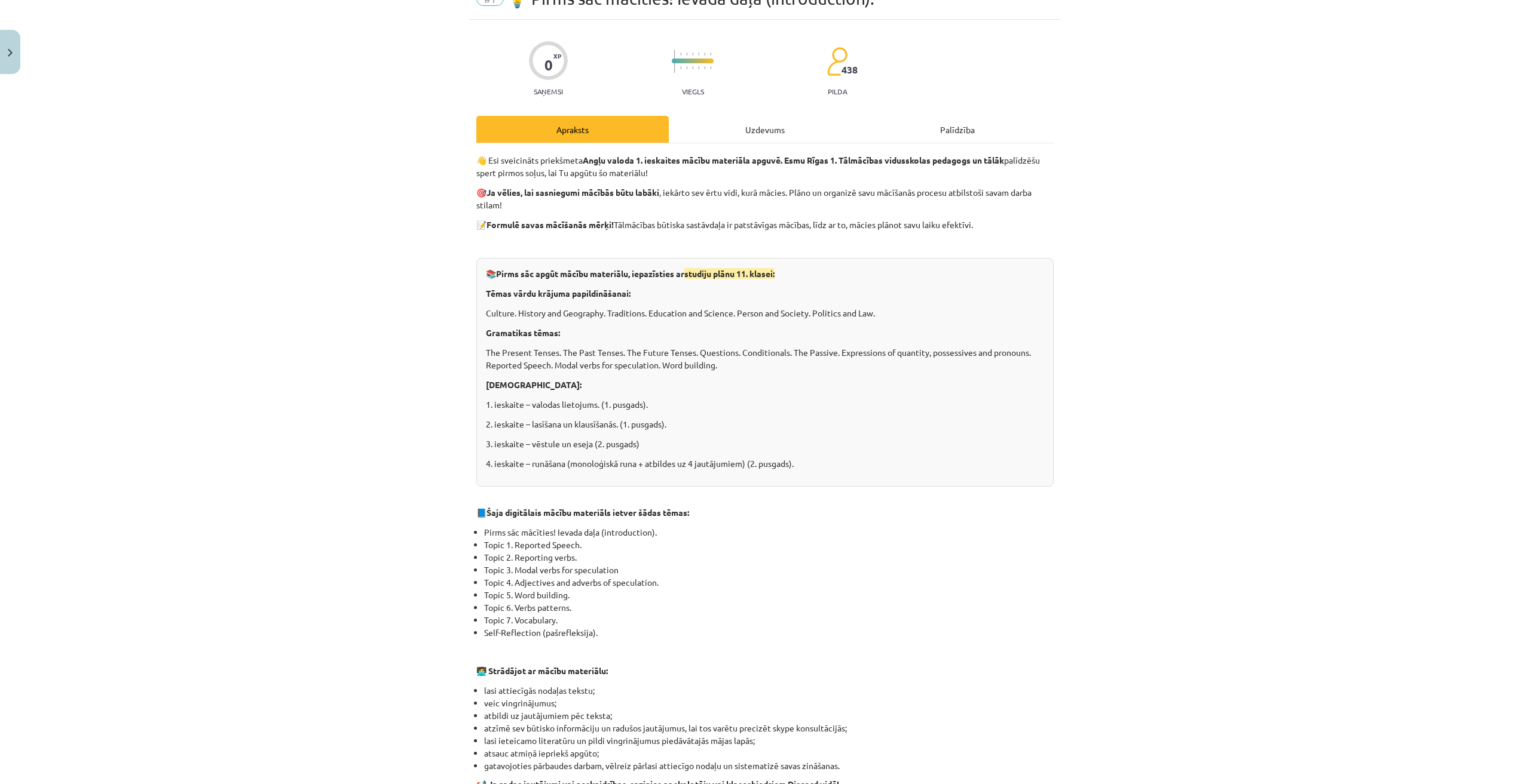
click at [733, 119] on div "Uzdevums" at bounding box center [764, 129] width 192 height 27
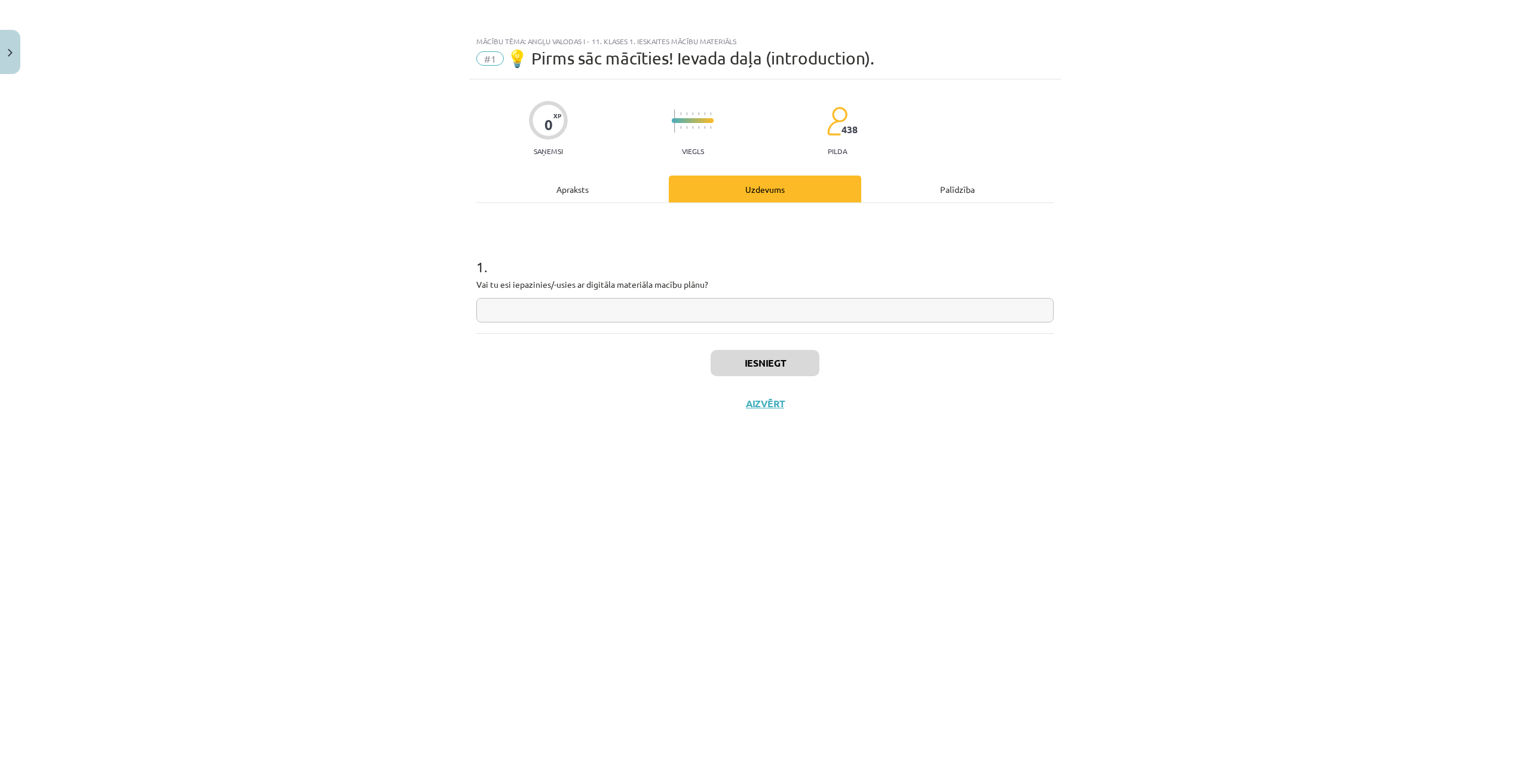
scroll to position [0, 0]
click at [613, 185] on div "Apraksts" at bounding box center [572, 188] width 192 height 27
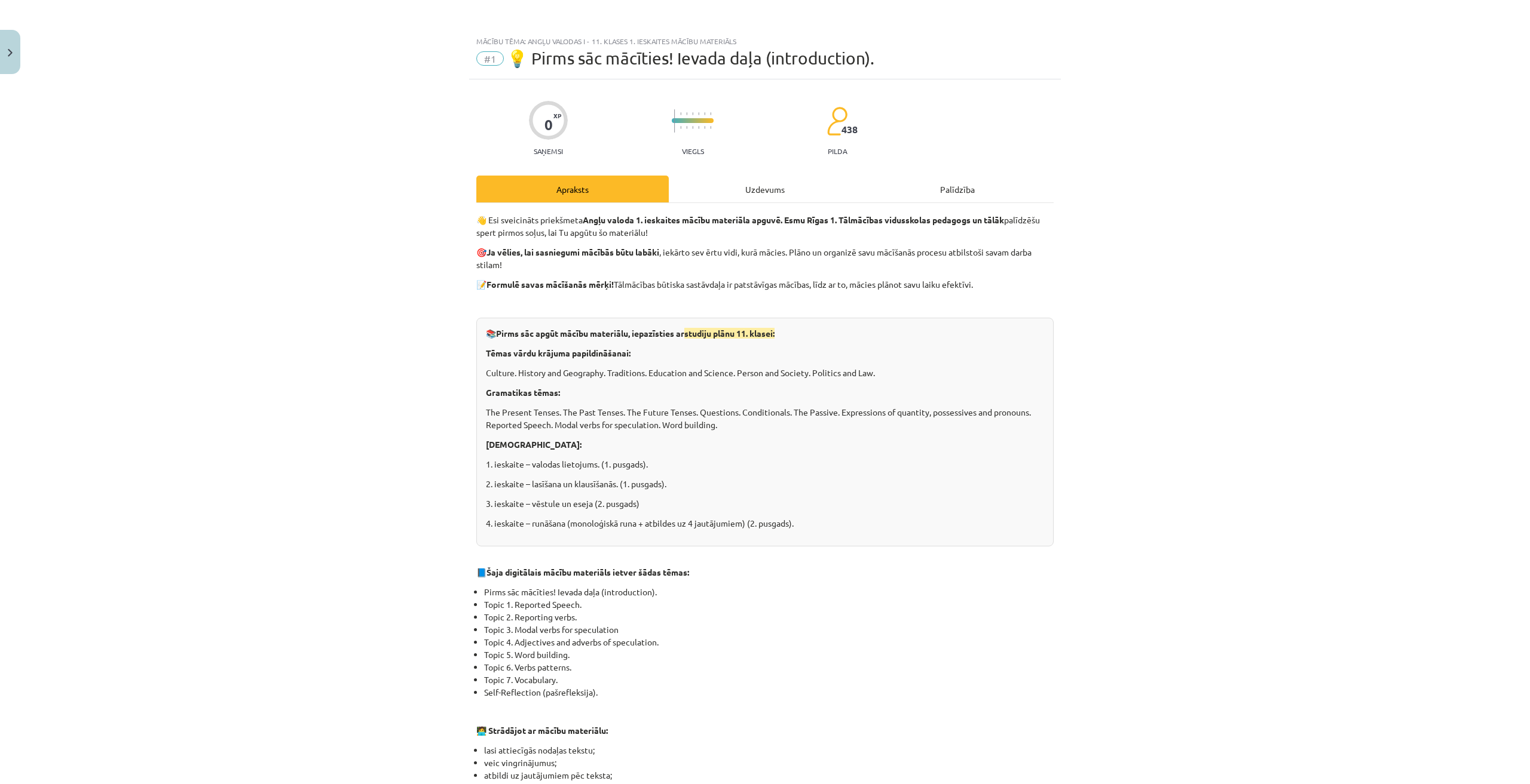
click at [744, 201] on div "Uzdevums" at bounding box center [764, 188] width 192 height 27
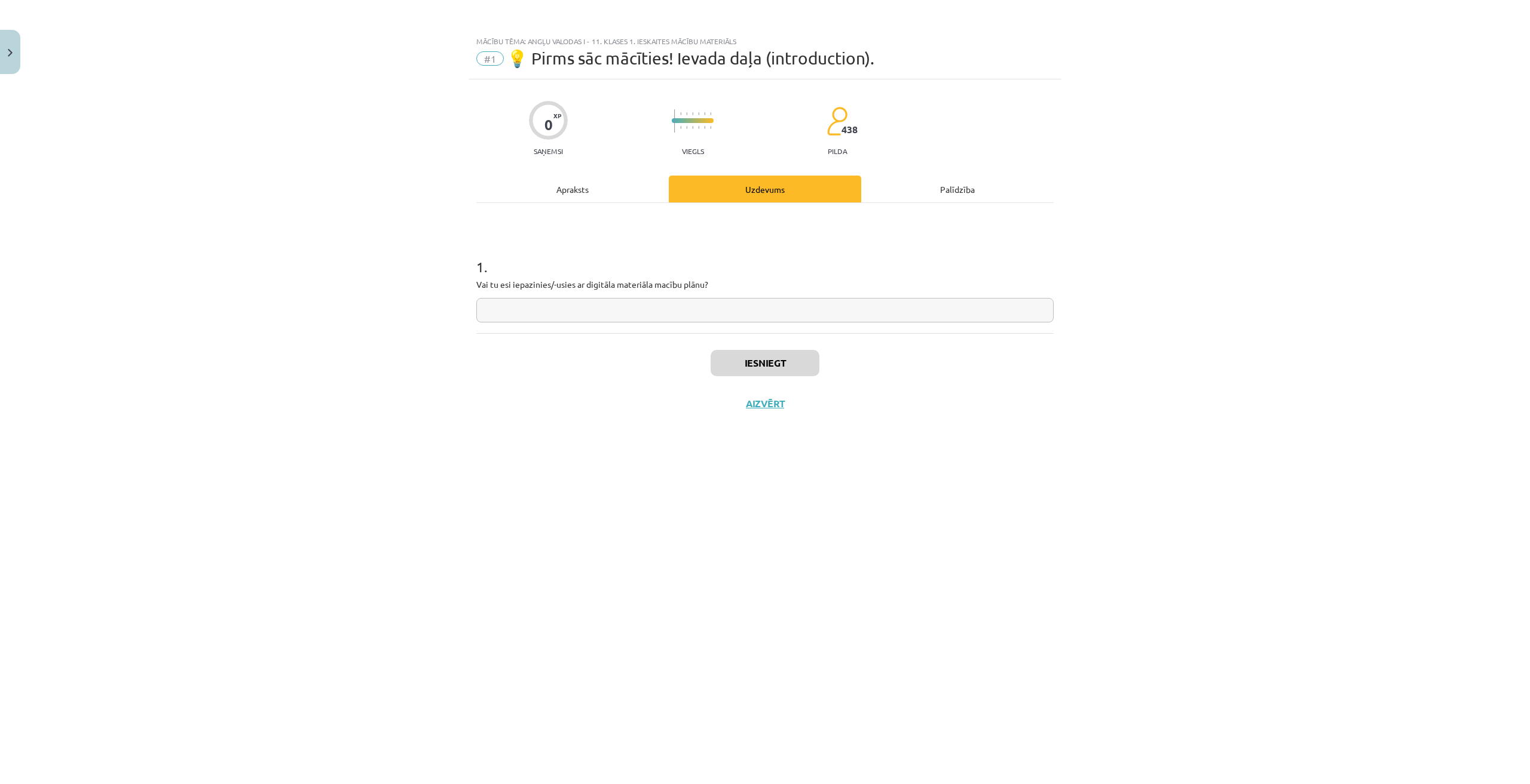
click at [552, 304] on input "text" at bounding box center [765, 311] width 577 height 25
type input "**"
click at [614, 180] on div "Apraksts" at bounding box center [572, 188] width 192 height 27
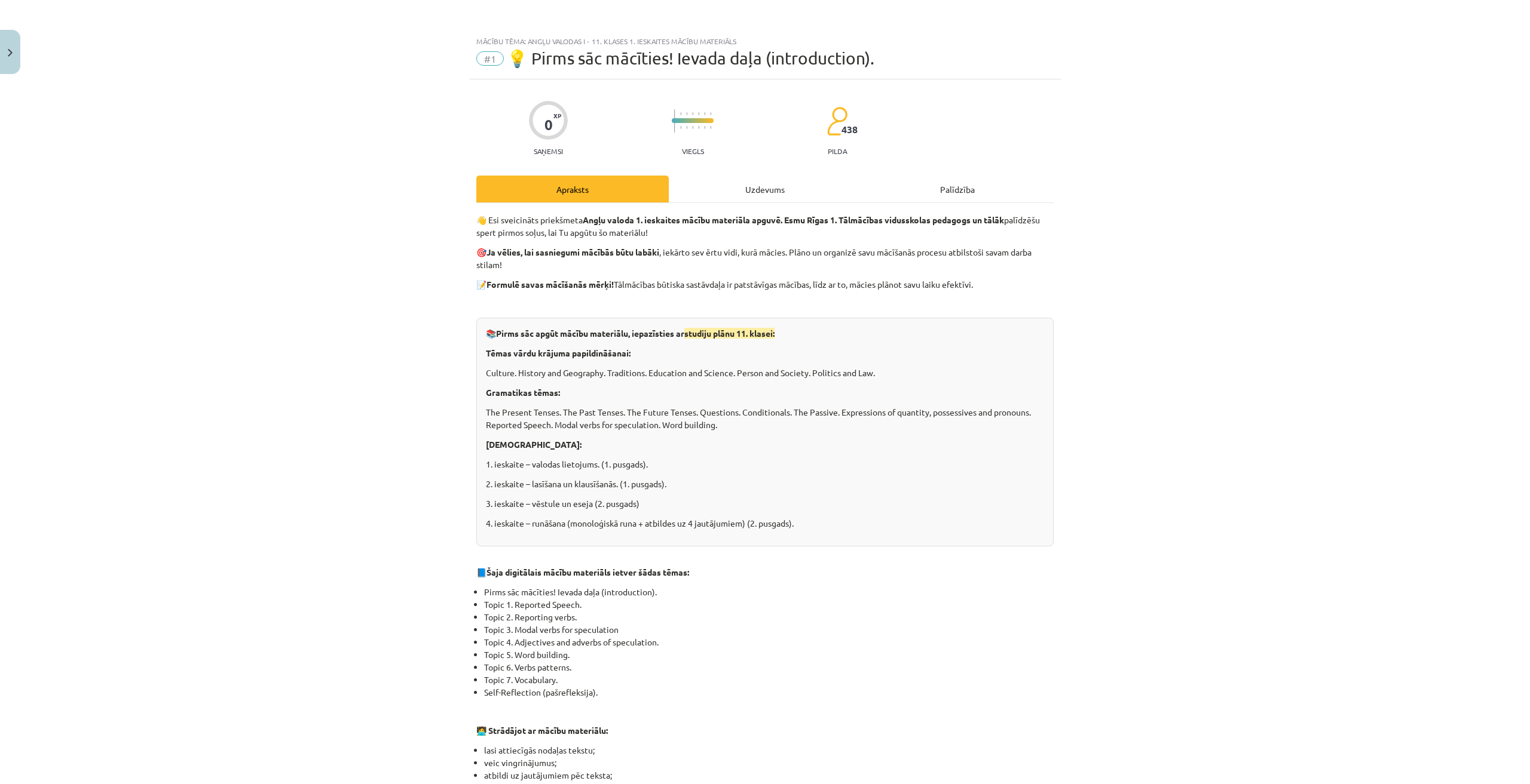
click at [734, 190] on div "Uzdevums" at bounding box center [764, 188] width 192 height 27
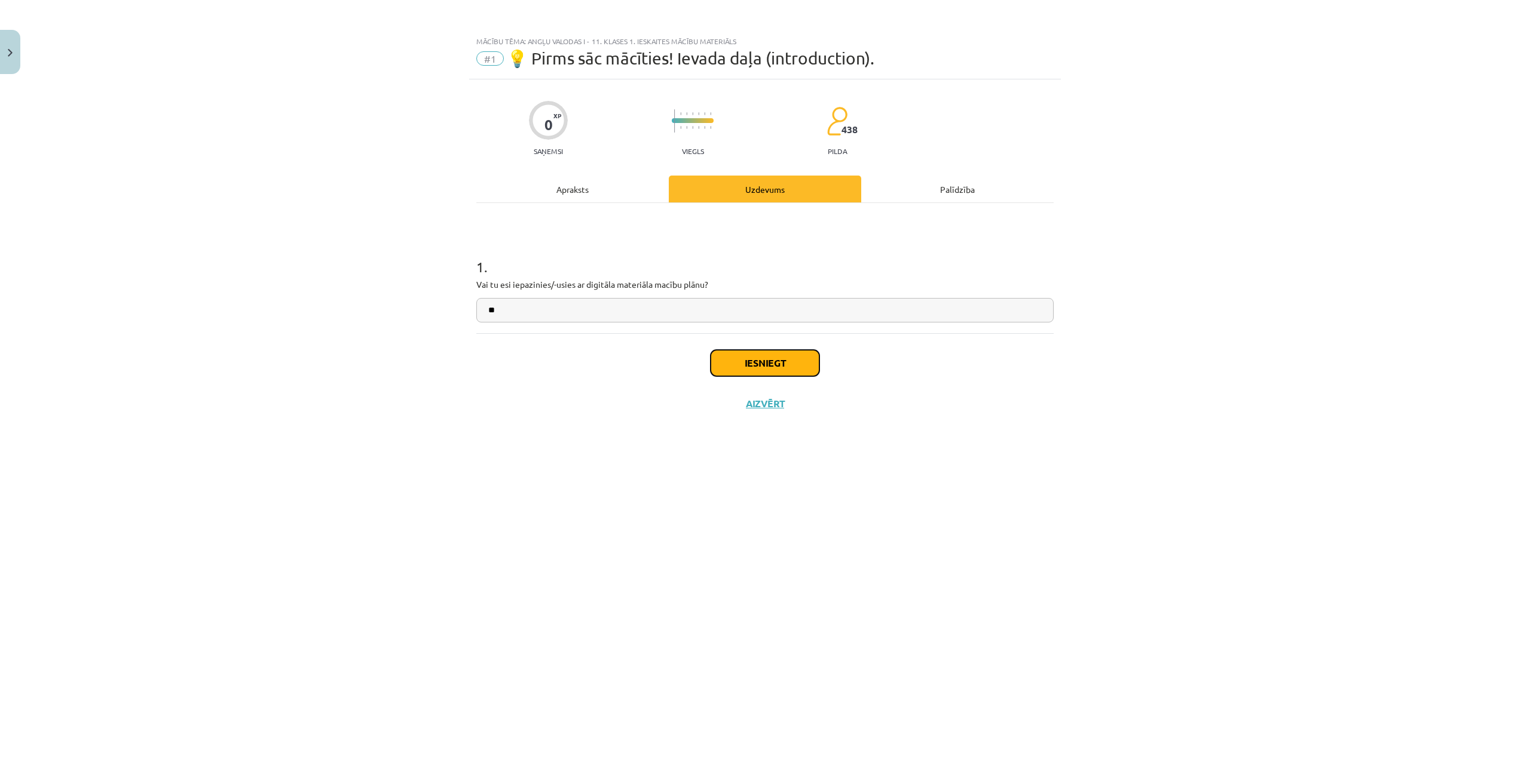
click at [759, 357] on button "Iesniegt" at bounding box center [764, 363] width 109 height 27
click at [784, 415] on button "Nākamā nodarbība" at bounding box center [765, 411] width 117 height 27
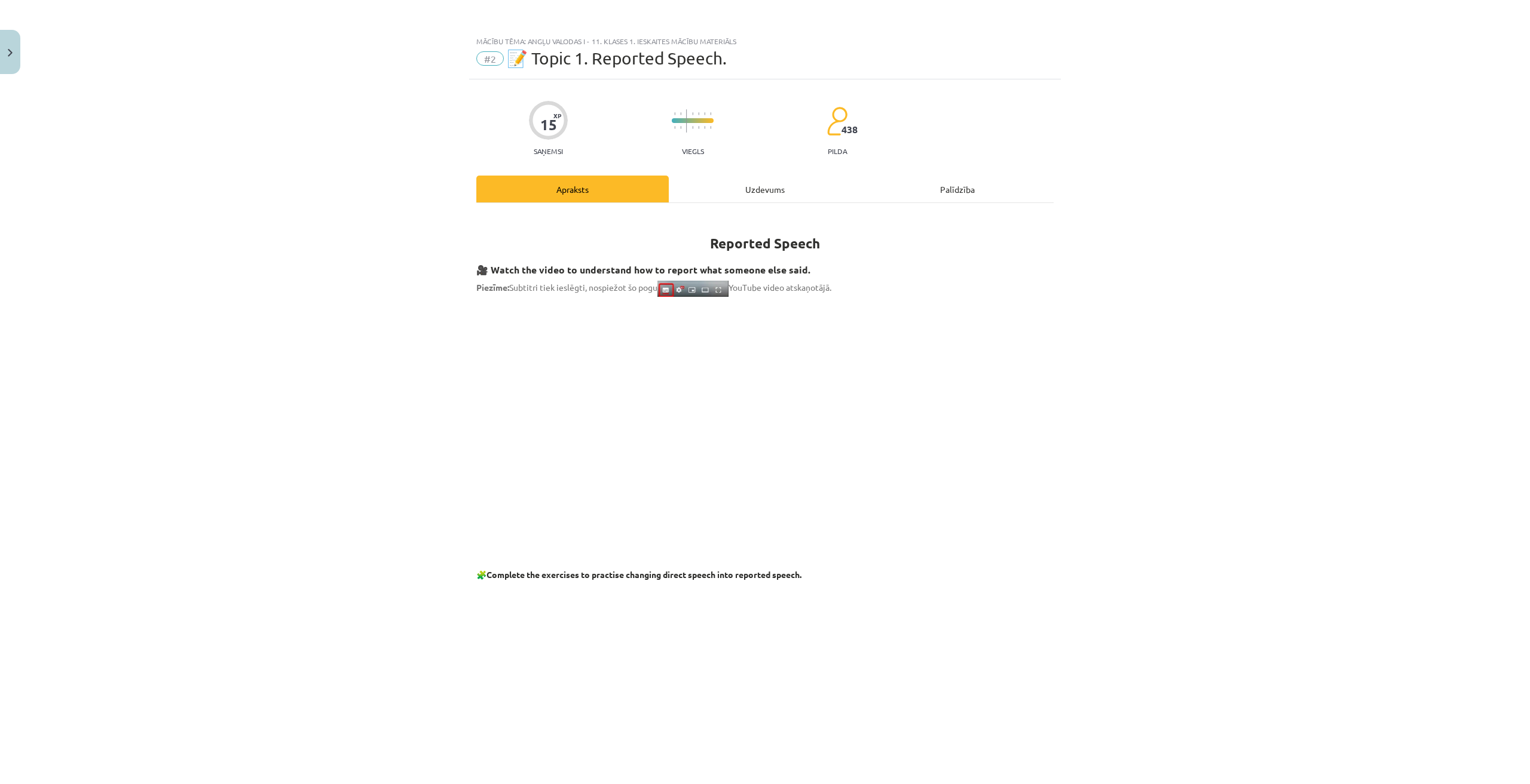
click at [729, 195] on div "Uzdevums" at bounding box center [764, 188] width 192 height 27
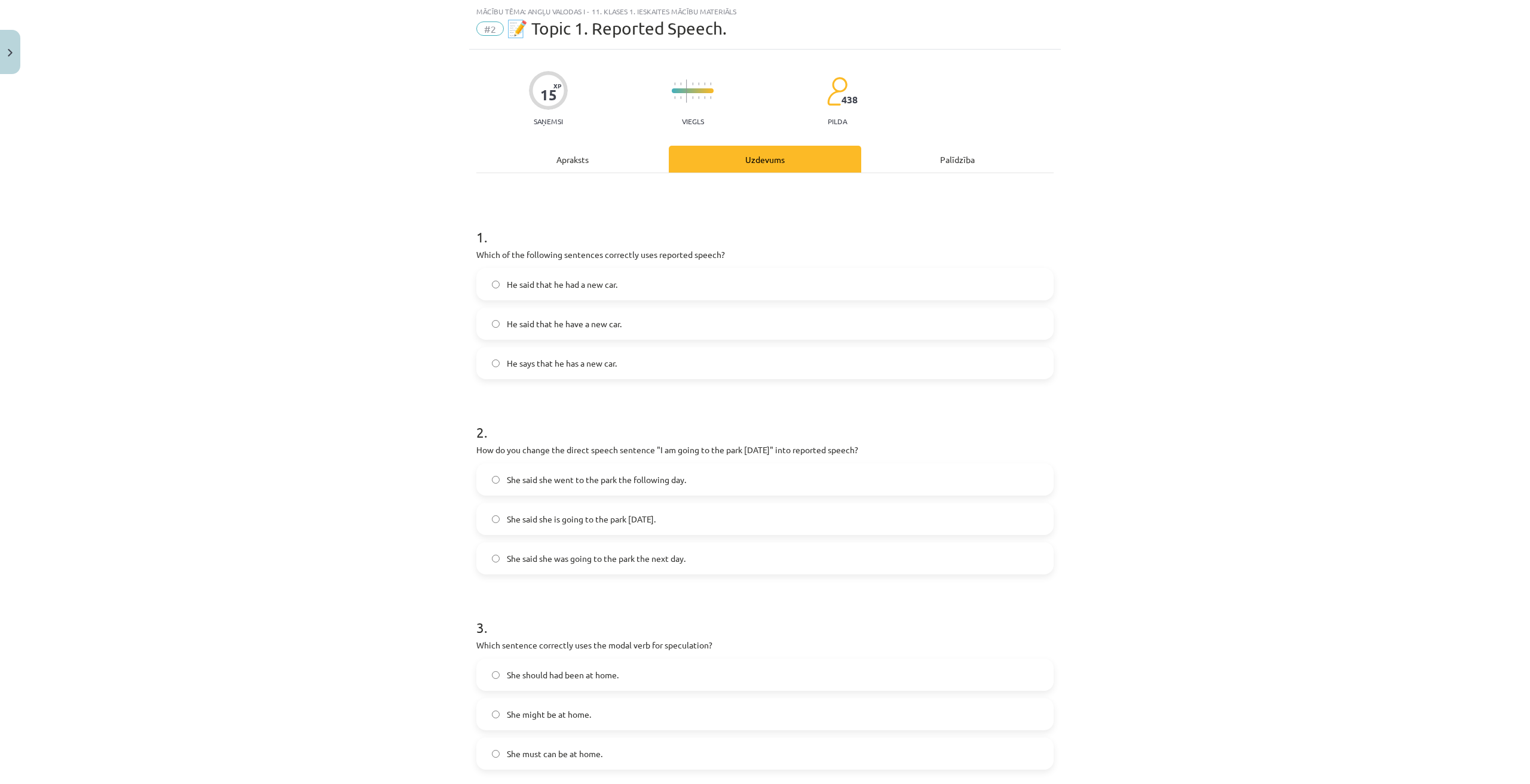
click at [619, 163] on div "Apraksts" at bounding box center [572, 159] width 192 height 27
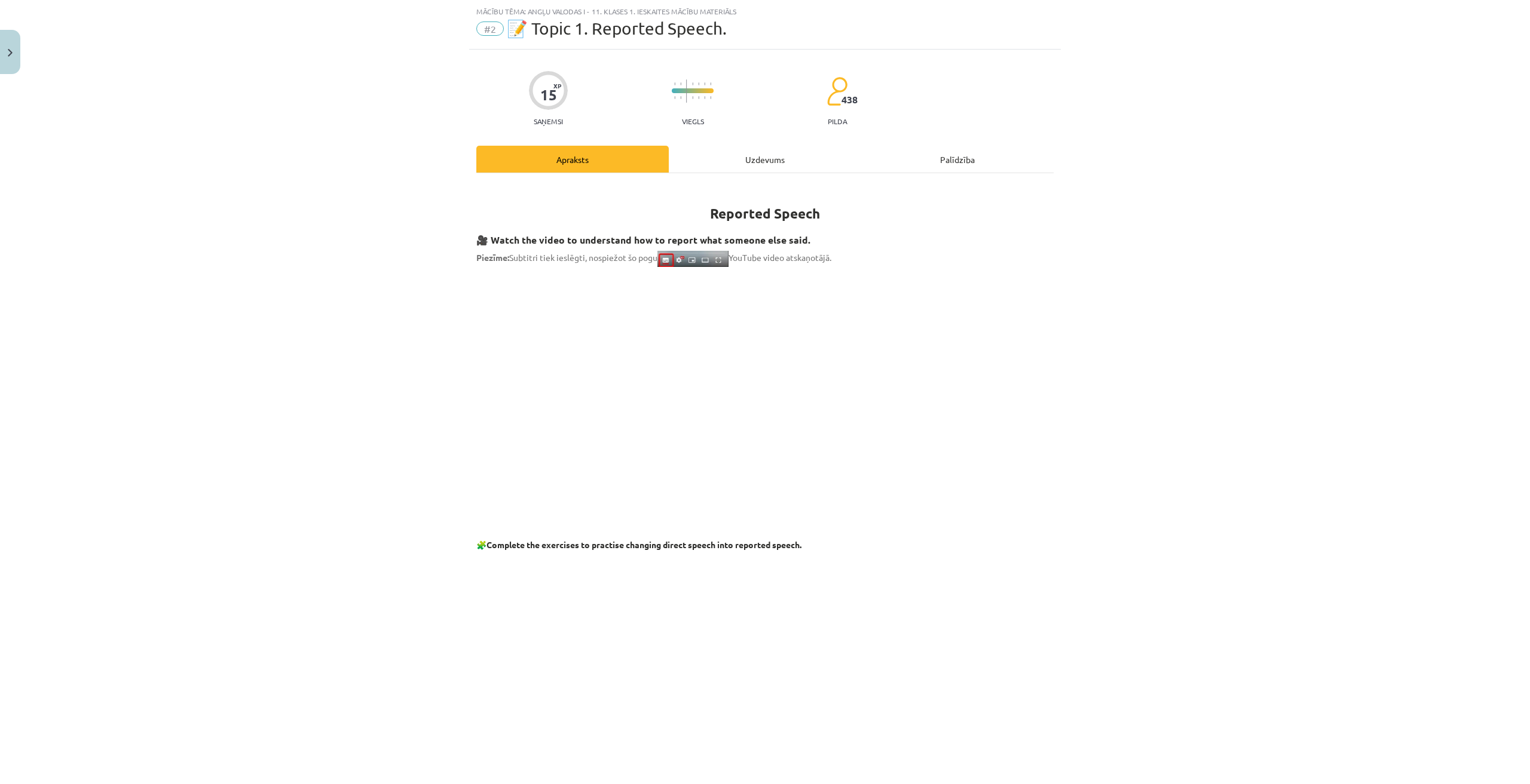
click at [727, 157] on div "Uzdevums" at bounding box center [764, 159] width 192 height 27
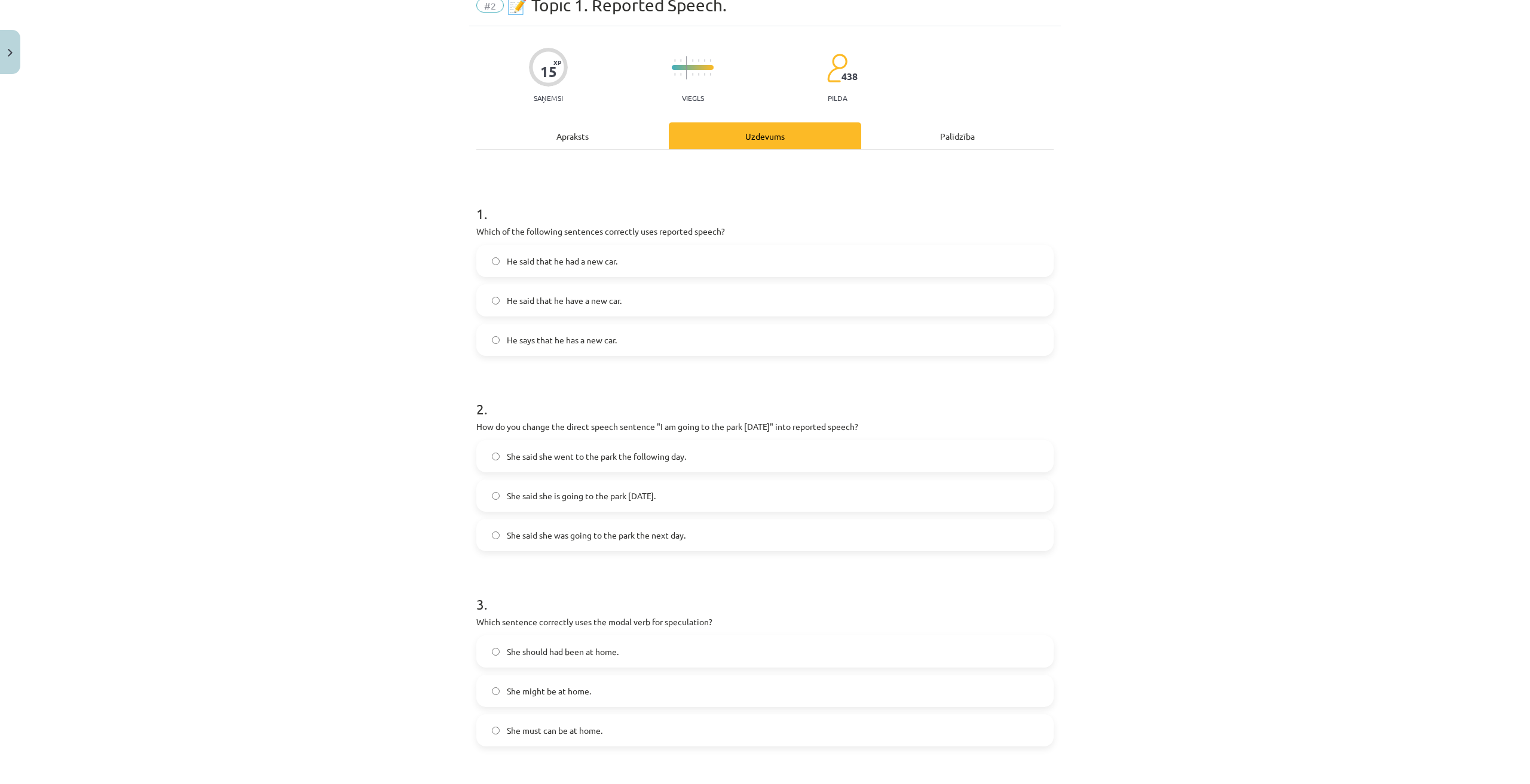
scroll to position [89, 0]
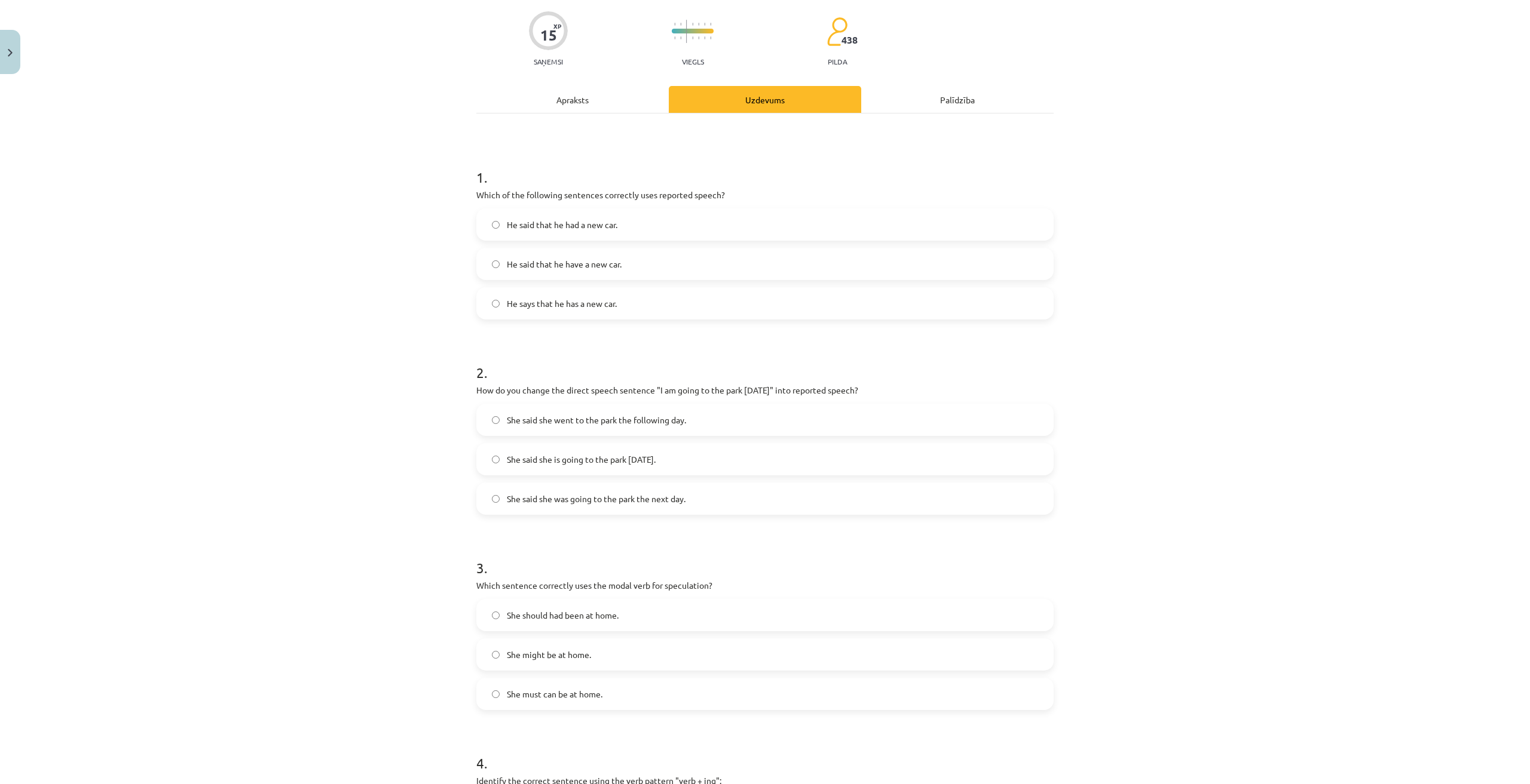
click at [721, 231] on label "He said that he had a new car." at bounding box center [764, 225] width 575 height 30
click at [672, 301] on label "He says that he has a new car." at bounding box center [764, 304] width 575 height 30
drag, startPoint x: 475, startPoint y: 193, endPoint x: 628, endPoint y: 300, distance: 186.7
click at [628, 300] on div "1 . Which of the following sentences correctly uses reported speech? He said th…" at bounding box center [765, 234] width 577 height 172
copy div "Which of the following sentences correctly uses reported speech? He said that h…"
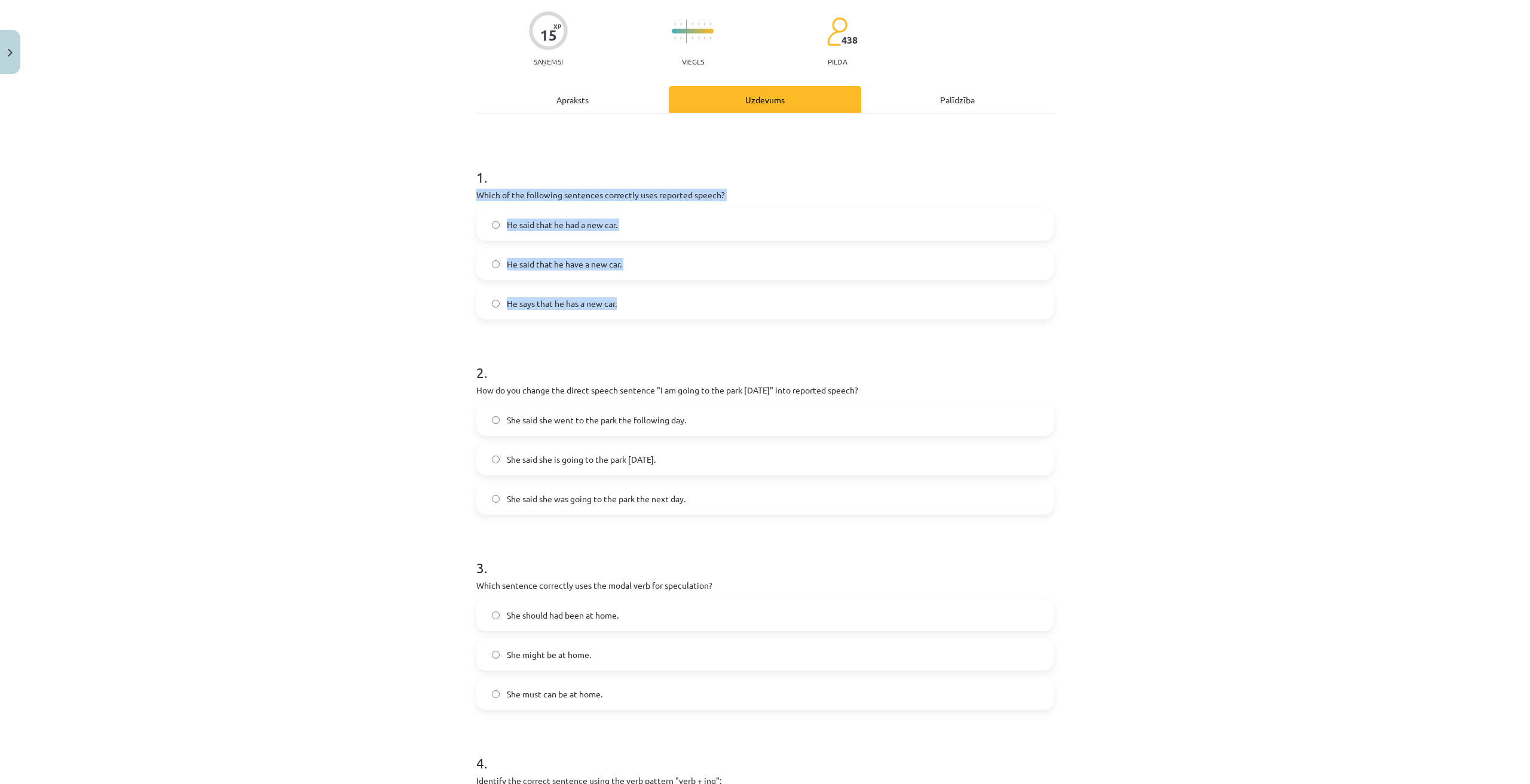
click at [657, 218] on label "He said that he had a new car." at bounding box center [764, 225] width 575 height 30
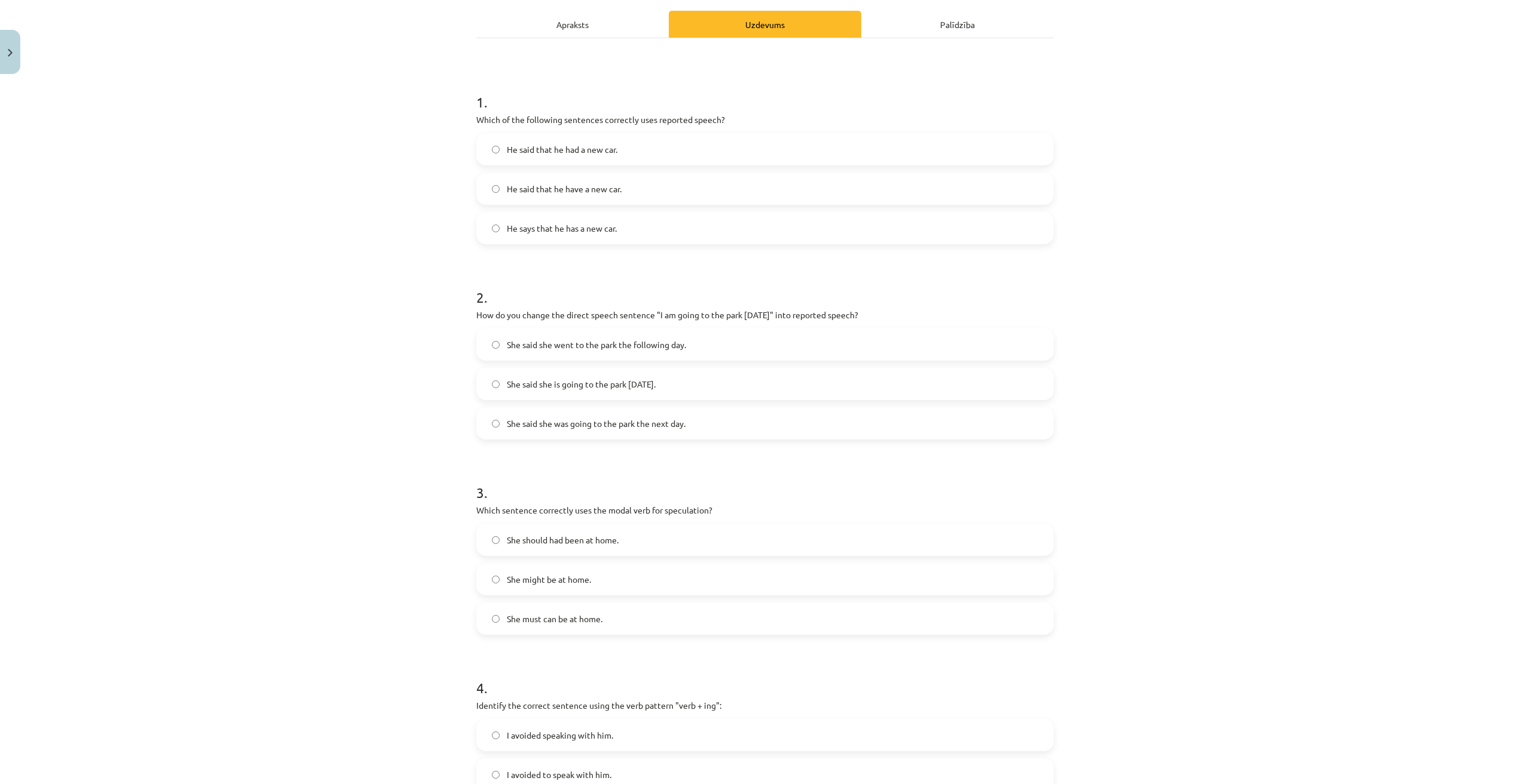
scroll to position [209, 0]
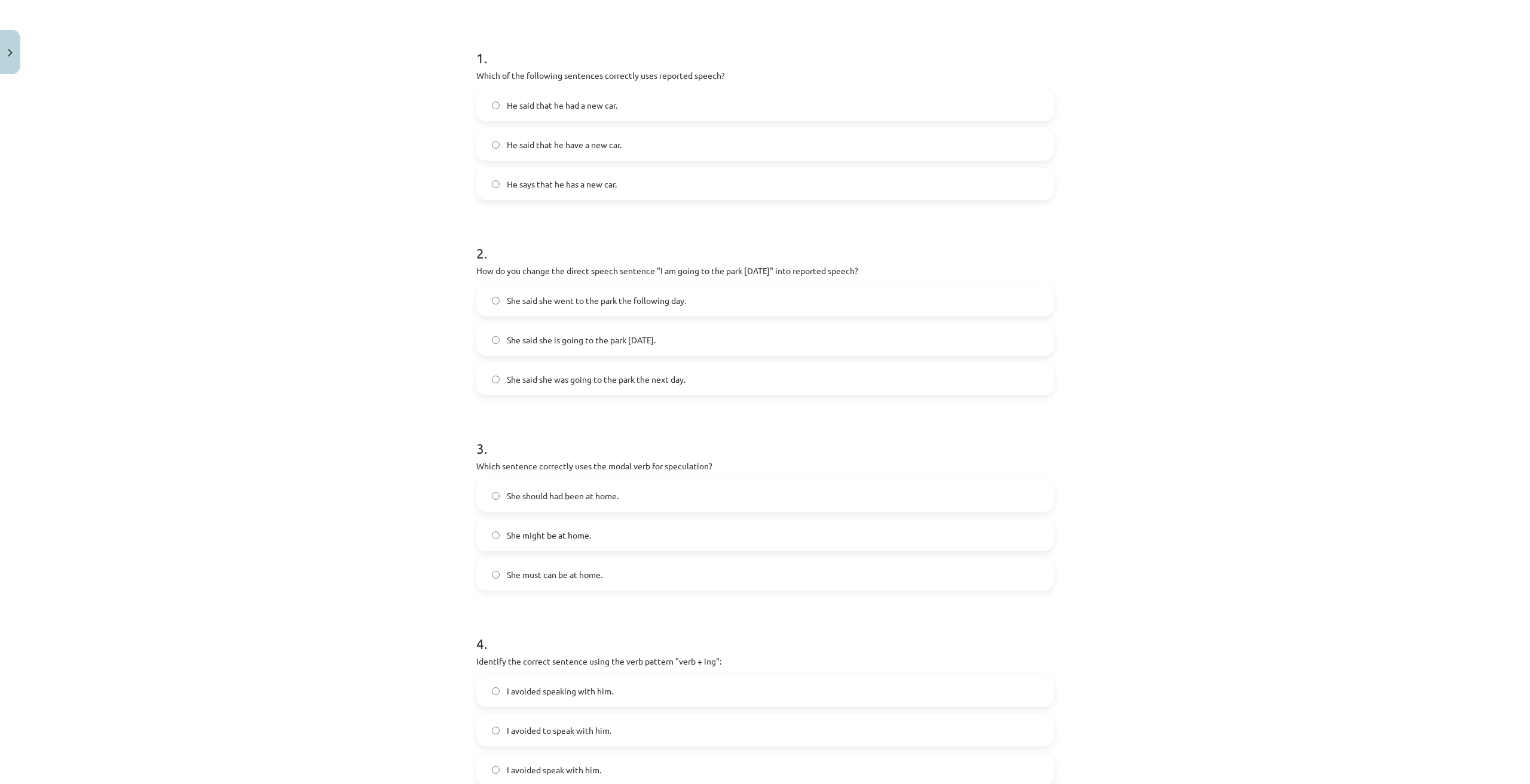
click at [541, 304] on span "She said she went to the park the following day." at bounding box center [596, 301] width 179 height 12
drag, startPoint x: 564, startPoint y: 362, endPoint x: 568, endPoint y: 368, distance: 7.2
click at [567, 367] on div "She said she went to the park the following day. She said she is going to the p…" at bounding box center [765, 340] width 577 height 111
click at [577, 365] on label "She said she was going to the park the next day." at bounding box center [764, 380] width 575 height 30
click at [544, 330] on label "She said she is going to the park tomorrow." at bounding box center [764, 340] width 575 height 30
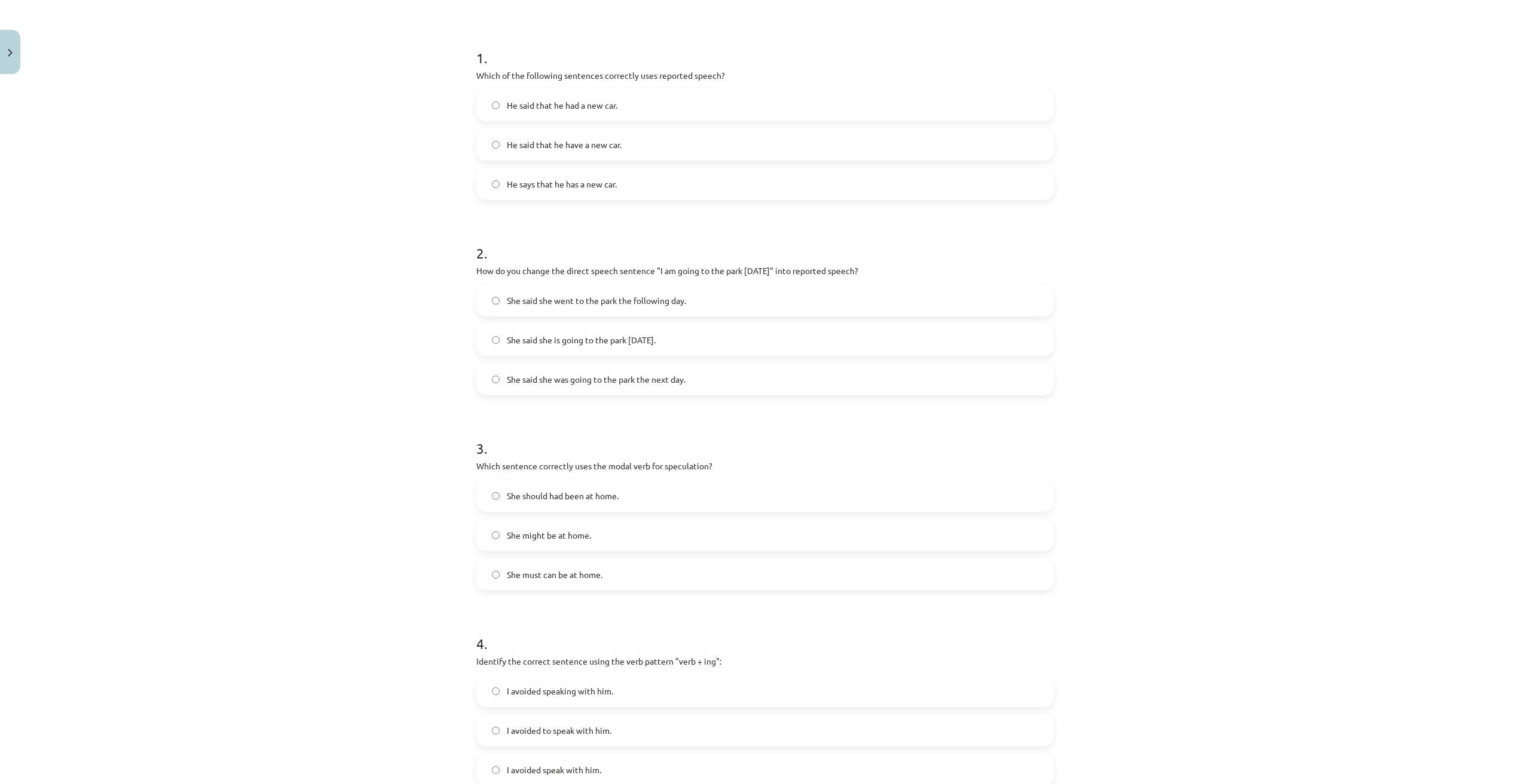
click at [545, 309] on label "She said she went to the park the following day." at bounding box center [764, 301] width 575 height 30
click at [572, 348] on label "She said she is going to the park tomorrow." at bounding box center [764, 340] width 575 height 30
click at [589, 387] on label "She said she was going to the park the next day." at bounding box center [764, 380] width 575 height 30
click at [586, 373] on span "She said she was going to the park the next day." at bounding box center [596, 380] width 179 height 12
click at [576, 348] on label "She said she is going to the park tomorrow." at bounding box center [764, 340] width 575 height 30
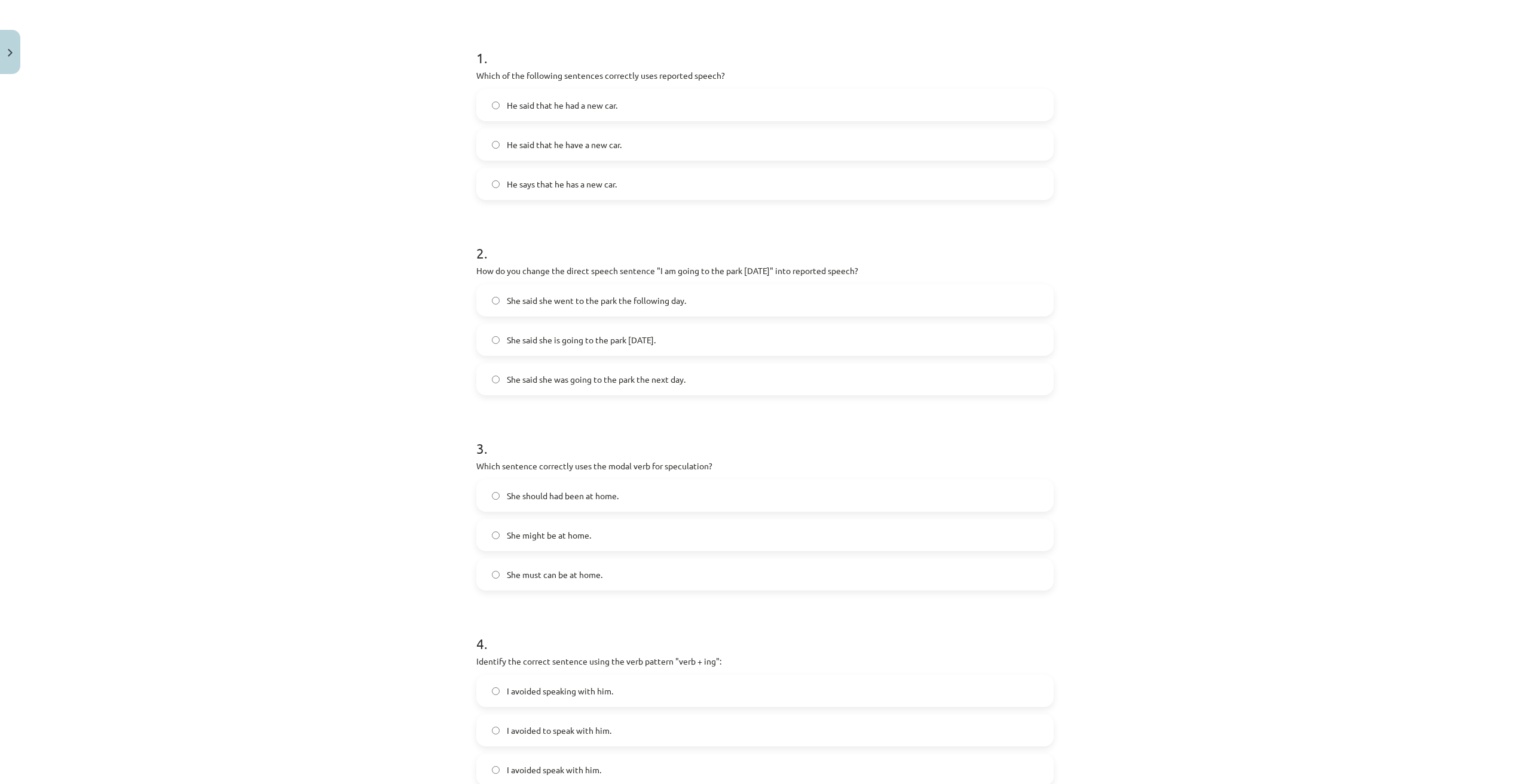
click at [589, 296] on span "She said she went to the park the following day." at bounding box center [596, 301] width 179 height 12
click at [600, 347] on label "She said she is going to the park tomorrow." at bounding box center [764, 340] width 575 height 30
click at [605, 370] on label "She said she was going to the park the next day." at bounding box center [764, 380] width 575 height 30
click at [606, 381] on span "She said she was going to the park the next day." at bounding box center [596, 380] width 179 height 12
click at [595, 334] on span "She said she is going to the park tomorrow." at bounding box center [581, 340] width 149 height 12
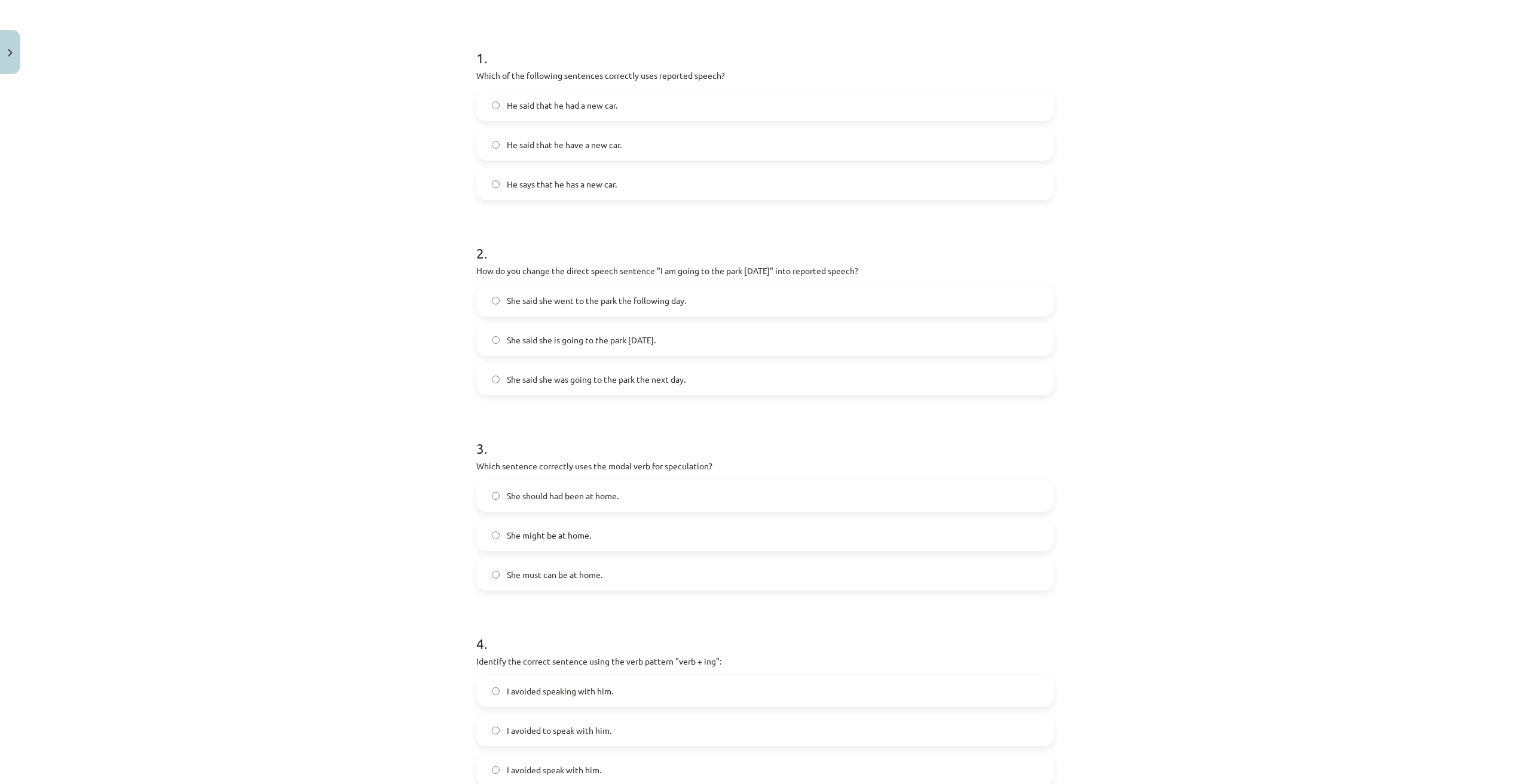
click at [601, 299] on span "She said she went to the park the following day." at bounding box center [596, 301] width 179 height 12
click at [609, 357] on div "She said she went to the park the following day. She said she is going to the p…" at bounding box center [765, 340] width 577 height 111
click at [614, 388] on label "She said she was going to the park the next day." at bounding box center [764, 380] width 575 height 30
click at [602, 339] on span "She said she is going to the park tomorrow." at bounding box center [581, 340] width 149 height 12
click at [611, 309] on label "She said she went to the park the following day." at bounding box center [764, 301] width 575 height 30
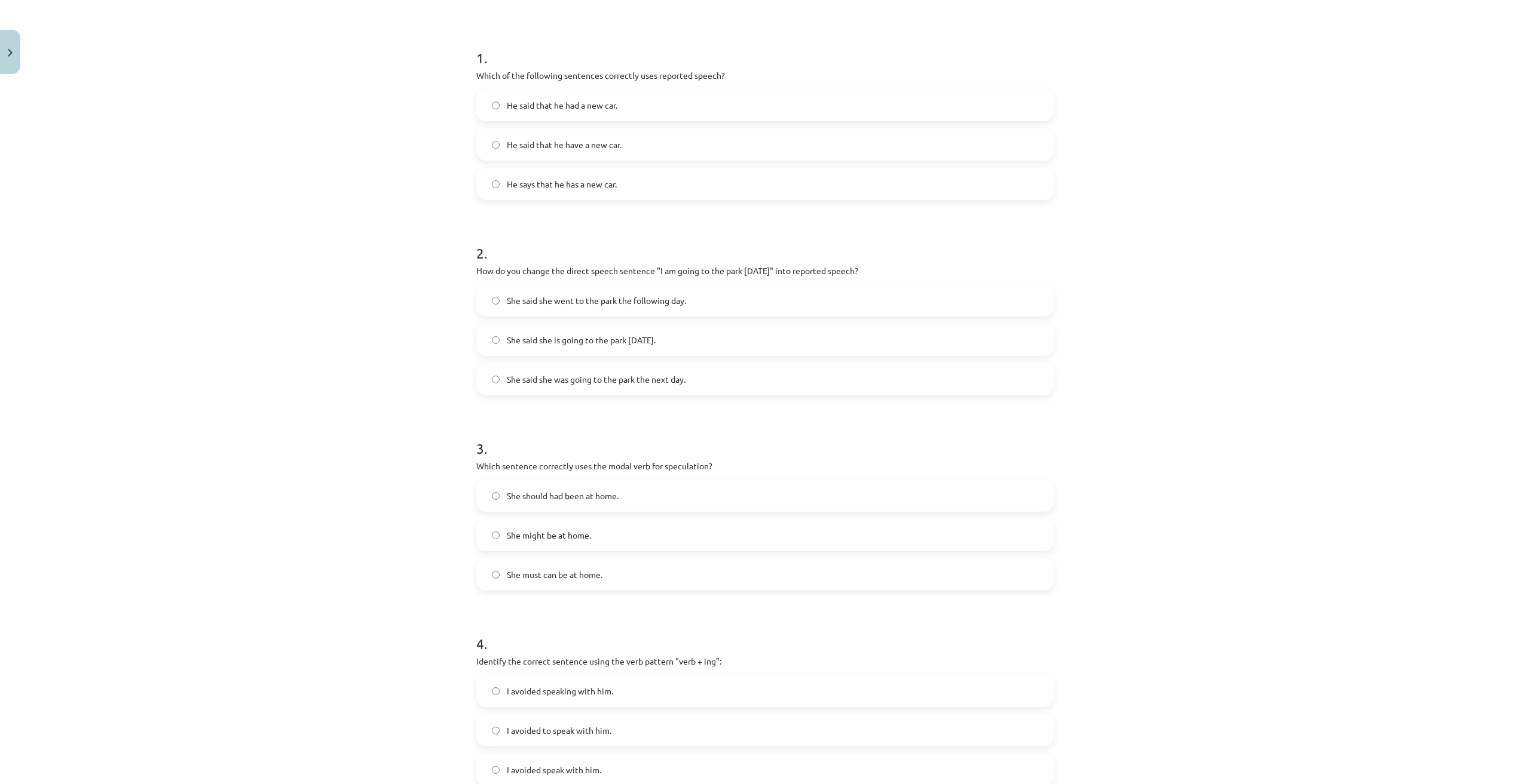
click at [612, 352] on label "She said she is going to the park tomorrow." at bounding box center [764, 340] width 575 height 30
click at [606, 300] on span "She said she went to the park the following day." at bounding box center [596, 301] width 179 height 12
click at [622, 356] on div "She said she went to the park the following day. She said she is going to the p…" at bounding box center [765, 340] width 577 height 111
click at [624, 374] on span "She said she was going to the park the next day." at bounding box center [596, 380] width 179 height 12
click at [600, 306] on span "She said she went to the park the following day." at bounding box center [596, 301] width 179 height 12
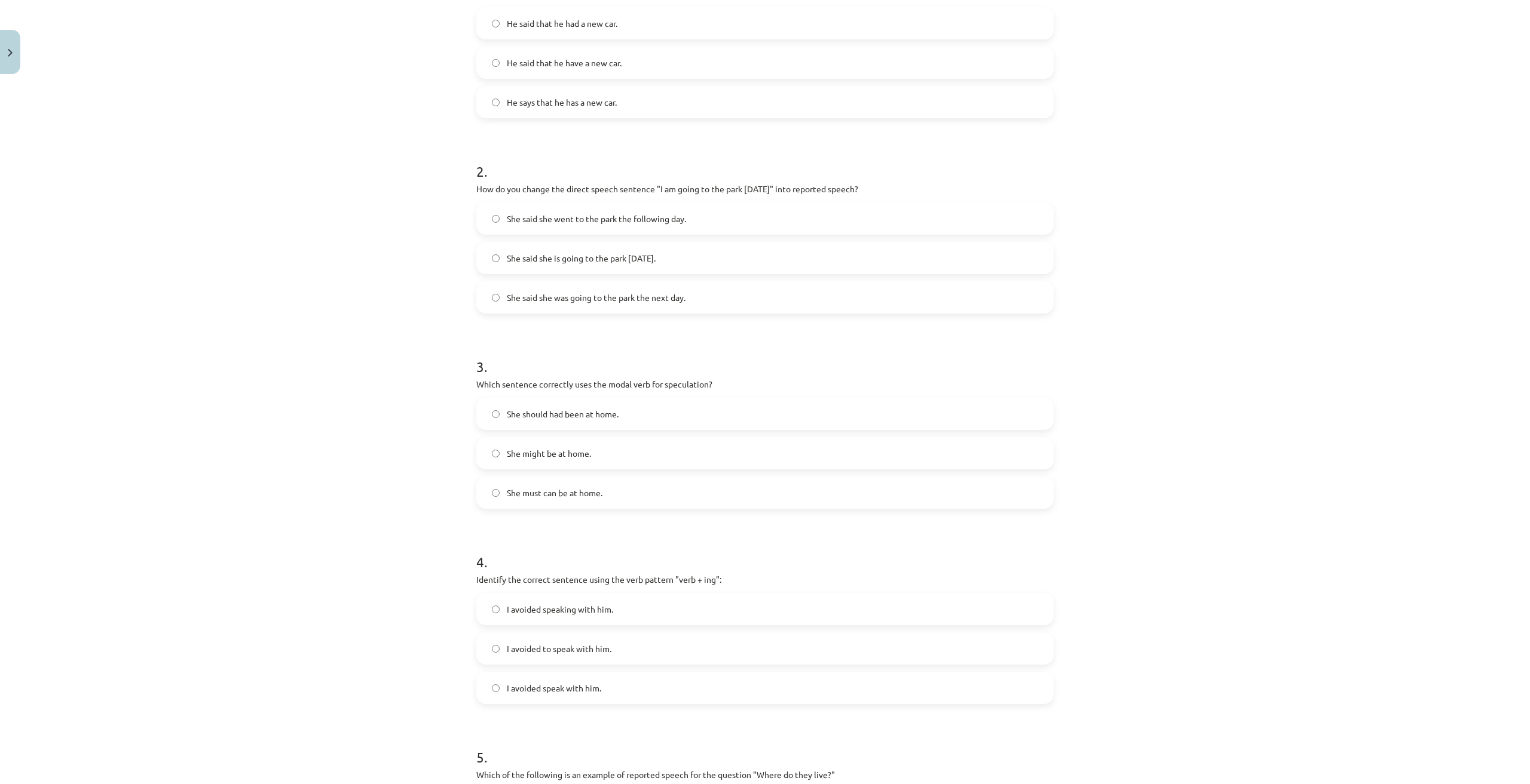
scroll to position [328, 0]
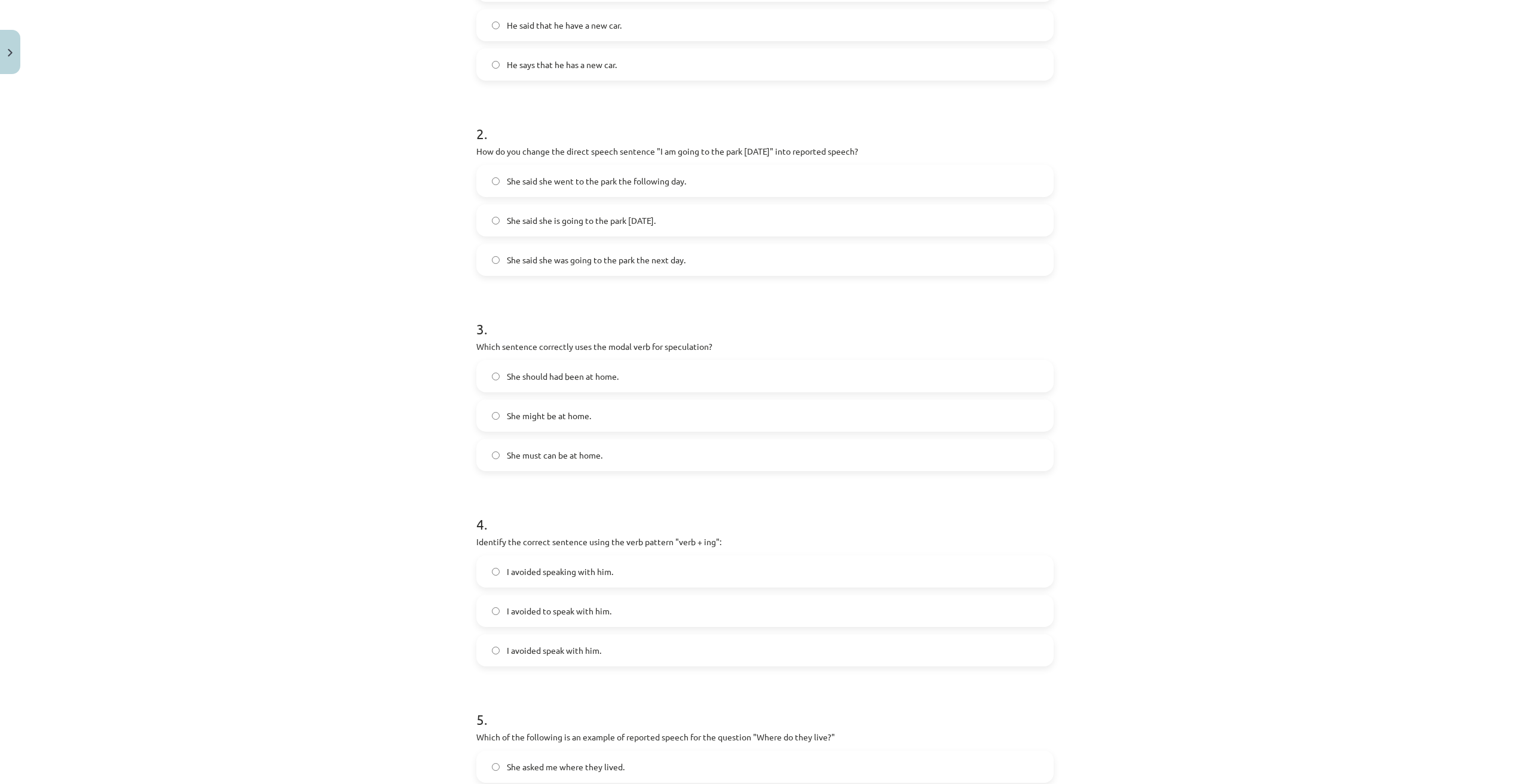
click at [656, 370] on label "She should had been at home." at bounding box center [764, 376] width 575 height 30
click at [633, 419] on label "She might be at home." at bounding box center [764, 416] width 575 height 30
drag, startPoint x: 602, startPoint y: 346, endPoint x: 646, endPoint y: 344, distance: 44.0
click at [646, 344] on p "Which sentence correctly uses the modal verb for speculation?" at bounding box center [765, 347] width 577 height 12
click at [681, 489] on form "1 . Which of the following sentences correctly uses reported speech? He said th…" at bounding box center [765, 385] width 577 height 952
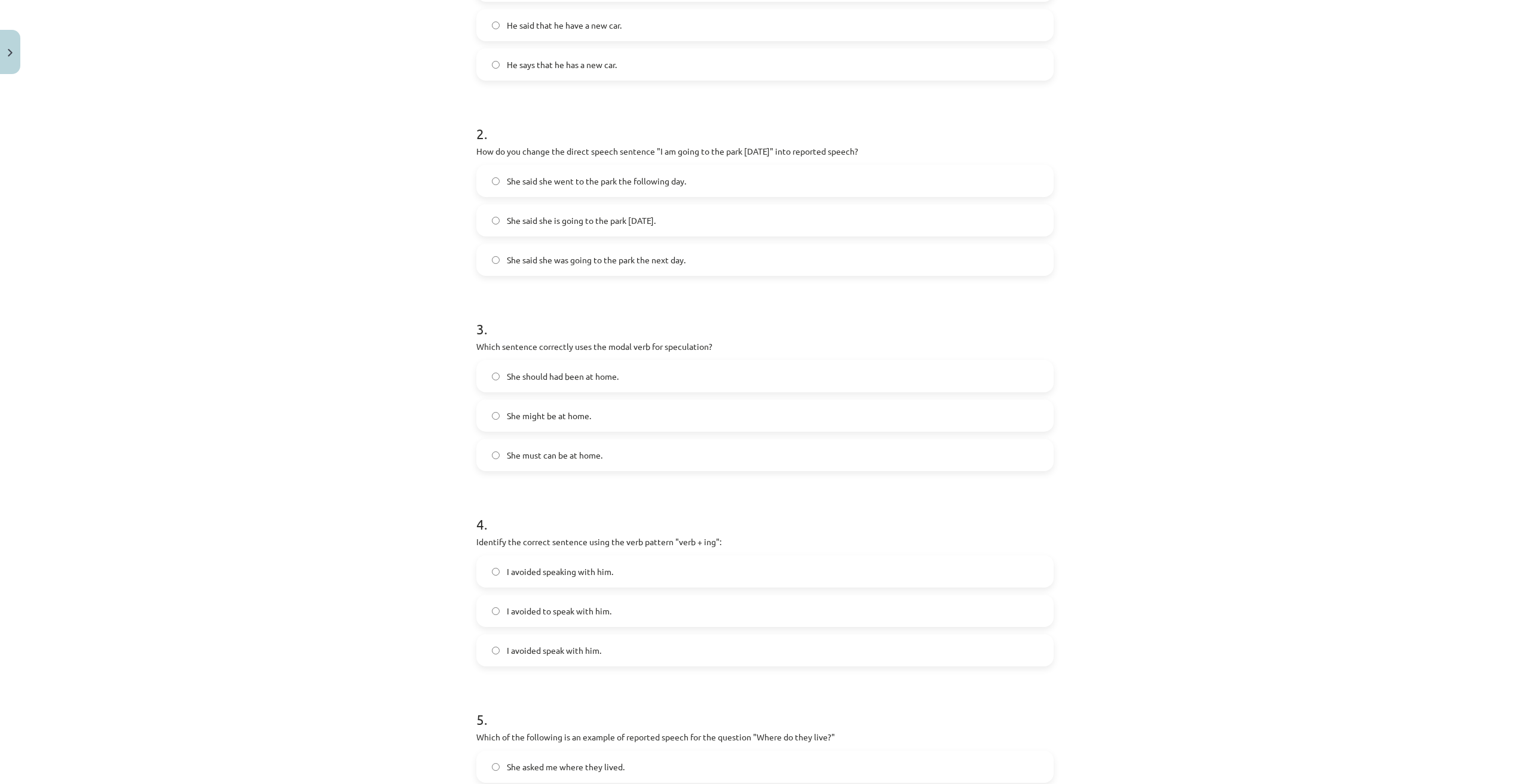
click at [663, 346] on p "Which sentence correctly uses the modal verb for speculation?" at bounding box center [765, 347] width 577 height 12
click at [777, 321] on h1 "3 ." at bounding box center [765, 319] width 577 height 37
click at [712, 445] on label "She must can be at home." at bounding box center [764, 455] width 575 height 30
click at [729, 438] on div "She should had been at home. She might be at home. She must can be at home." at bounding box center [765, 416] width 577 height 111
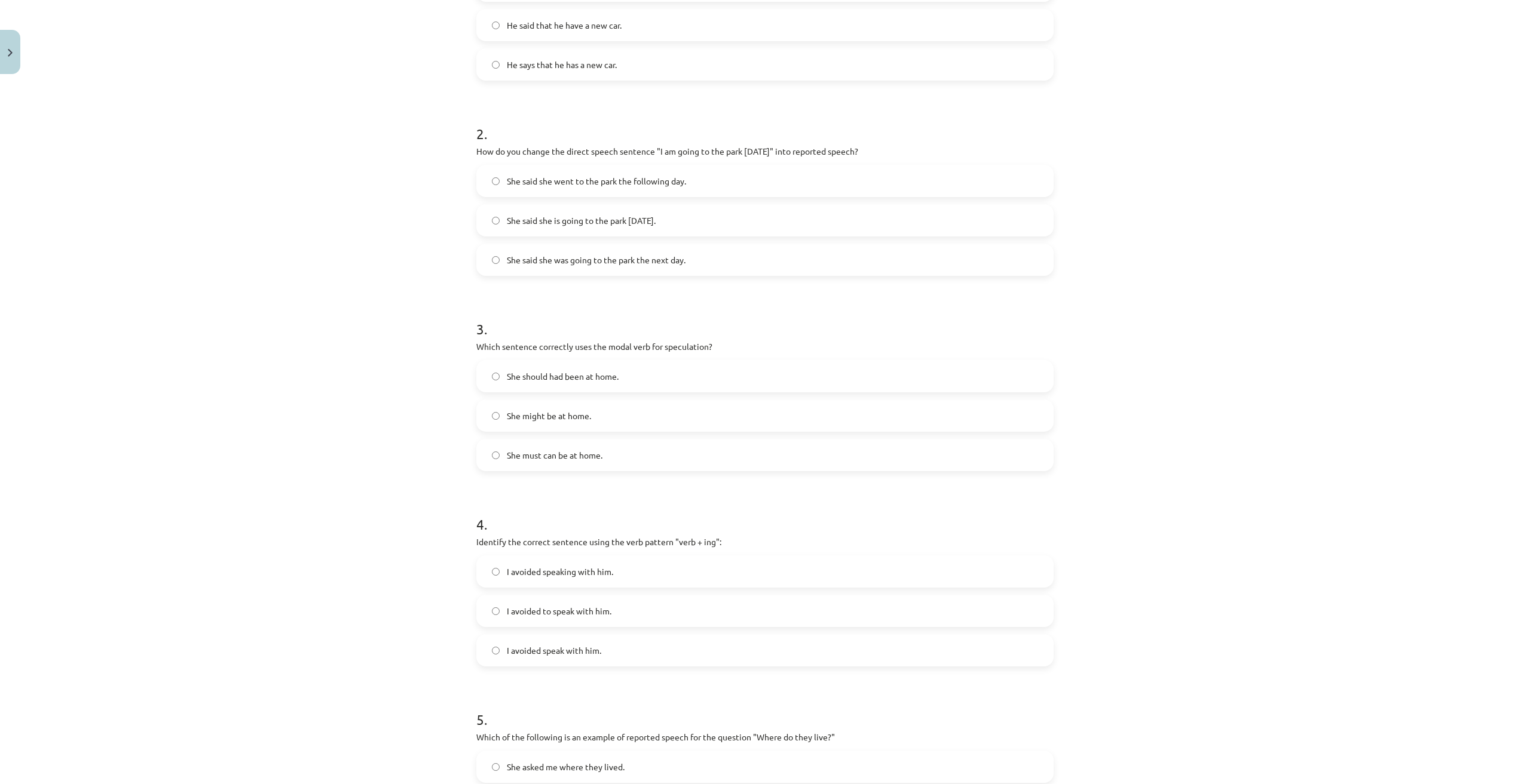
click at [720, 424] on label "She might be at home." at bounding box center [764, 416] width 575 height 30
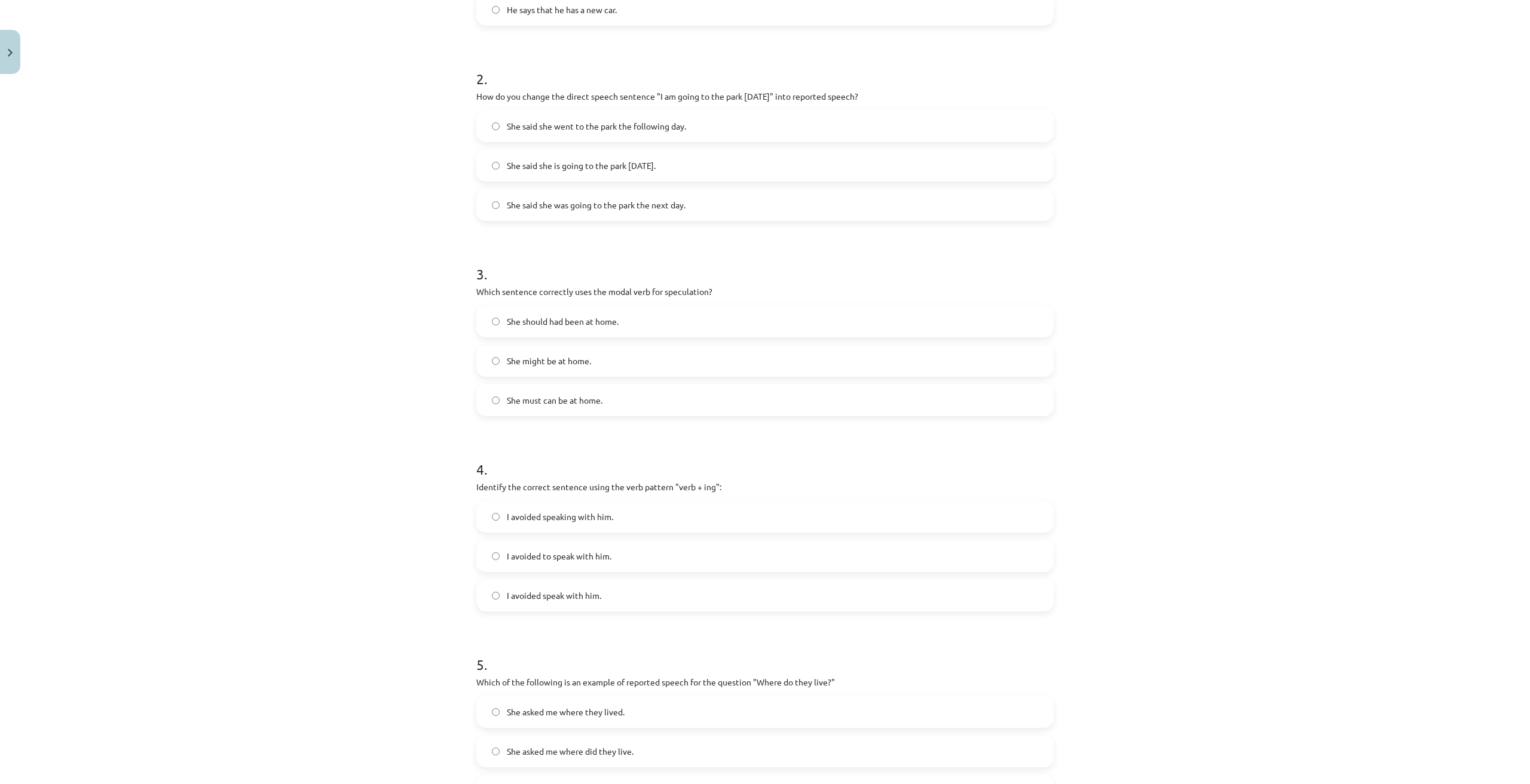
scroll to position [388, 0]
drag, startPoint x: 472, startPoint y: 282, endPoint x: 606, endPoint y: 396, distance: 175.9
click at [606, 396] on div "15 XP Saņemsi Viegls 438 pilda Apraksts Uzdevums Palīdzība 1 . Which of the fol…" at bounding box center [765, 301] width 591 height 1219
copy div "Which sentence correctly uses the modal verb for speculation? She should had be…"
click at [1348, 426] on div "Mācību tēma: Angļu valodas i - 11. klases 1. ieskaites mācību materiāls #2 📝 To…" at bounding box center [765, 392] width 1530 height 784
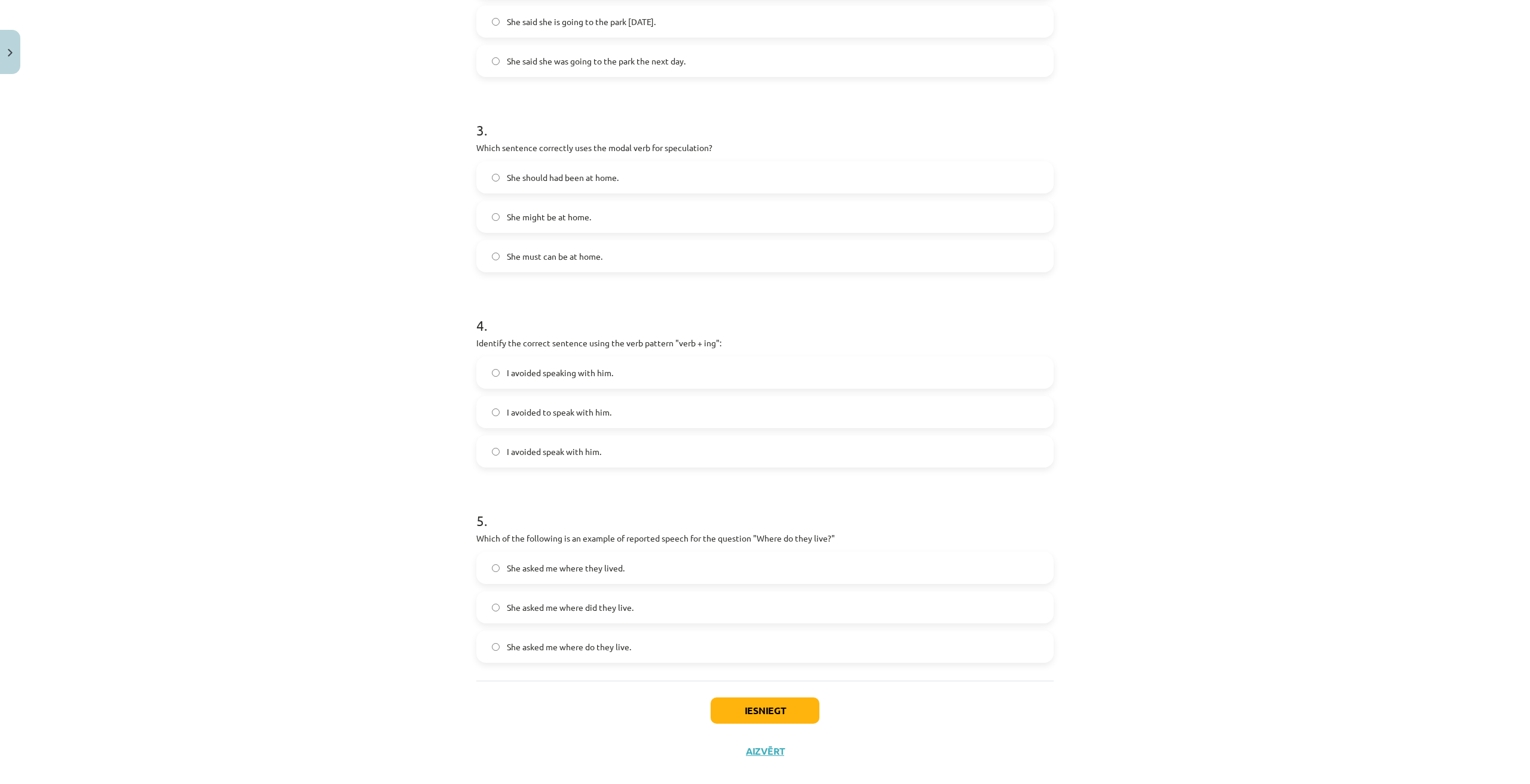
scroll to position [544, 0]
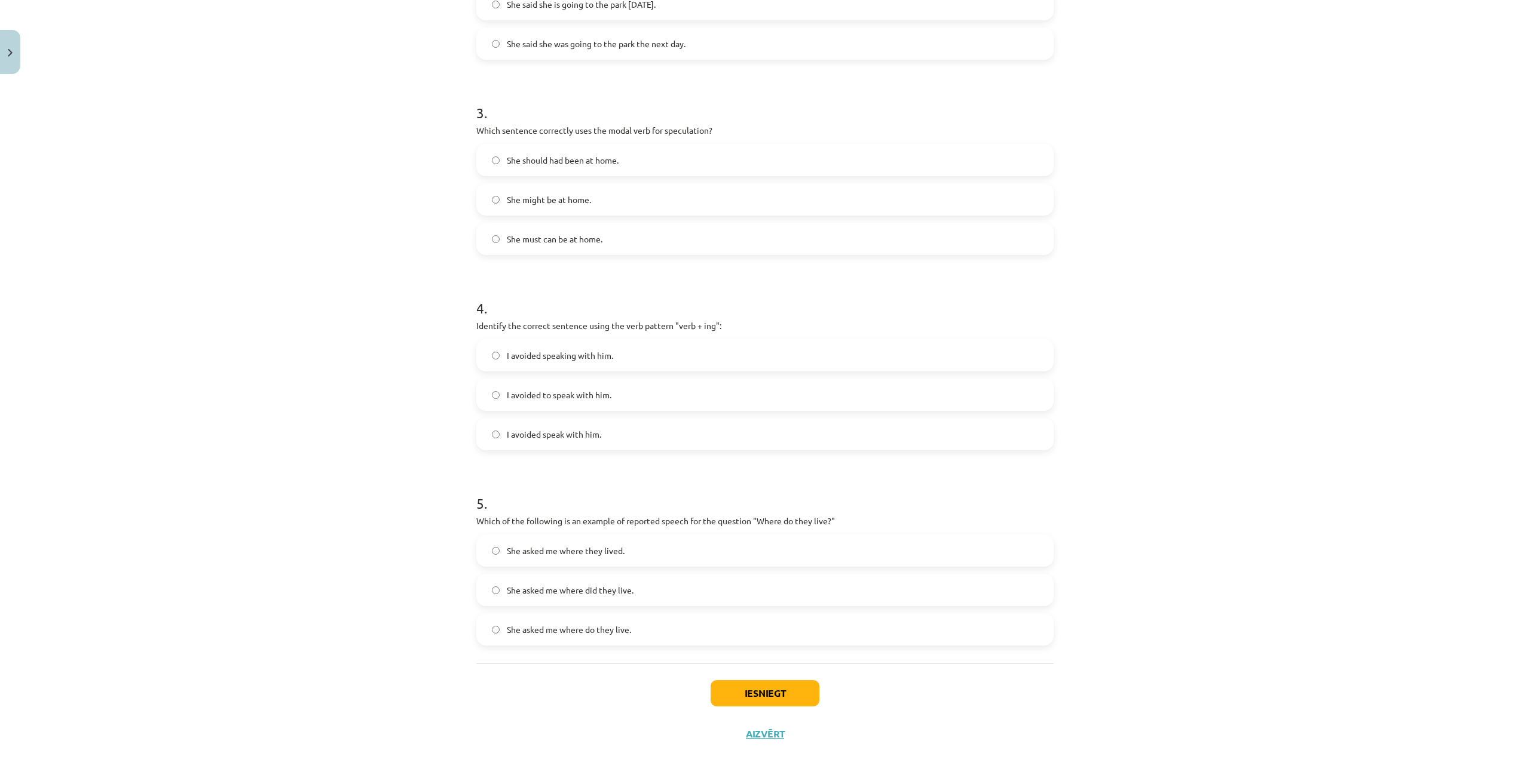
click at [651, 345] on label "I avoided speaking with him." at bounding box center [764, 356] width 575 height 30
click at [650, 392] on label "I avoided to speak with him." at bounding box center [764, 395] width 575 height 30
click at [667, 431] on label "I avoided speak with him." at bounding box center [764, 434] width 575 height 30
click at [662, 342] on label "I avoided speaking with him." at bounding box center [764, 356] width 575 height 30
click at [664, 553] on label "She asked me where they lived." at bounding box center [764, 550] width 575 height 30
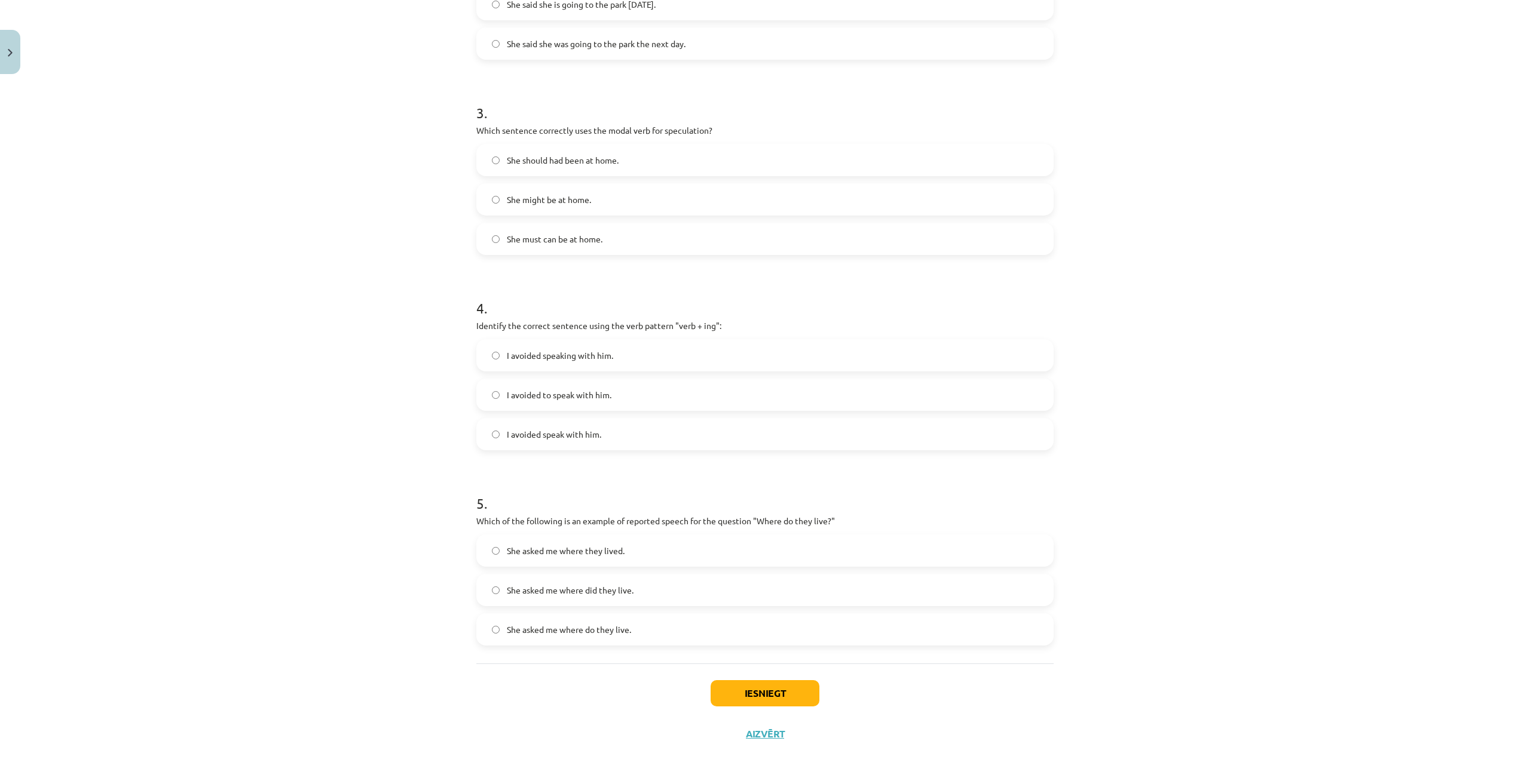
click at [666, 599] on label "She asked me where did they live." at bounding box center [764, 590] width 575 height 30
click at [591, 548] on span "She asked me where they lived." at bounding box center [565, 550] width 118 height 12
click at [614, 632] on span "She asked me where do they live." at bounding box center [568, 630] width 124 height 12
drag, startPoint x: 456, startPoint y: 520, endPoint x: 668, endPoint y: 612, distance: 231.1
click at [668, 612] on div "Mācību tēma: Angļu valodas i - 11. klases 1. ieskaites mācību materiāls #2 📝 To…" at bounding box center [765, 392] width 1530 height 784
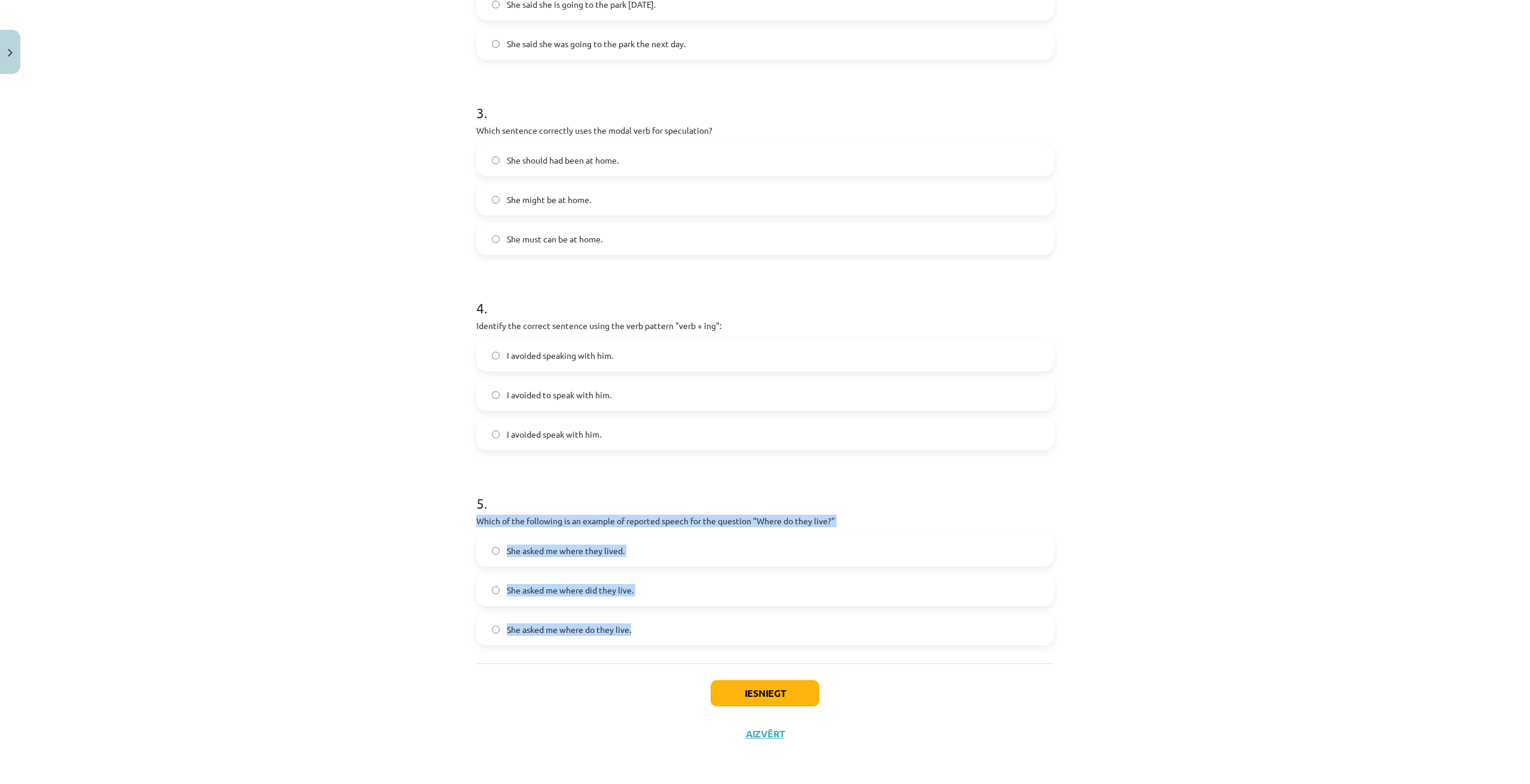
copy div "Which of the following is an example of reported speech for the question "Where…"
click at [1103, 550] on div "Mācību tēma: Angļu valodas i - 11. klases 1. ieskaites mācību materiāls #2 📝 To…" at bounding box center [765, 392] width 1530 height 784
click at [633, 551] on label "She asked me where they lived." at bounding box center [764, 550] width 575 height 30
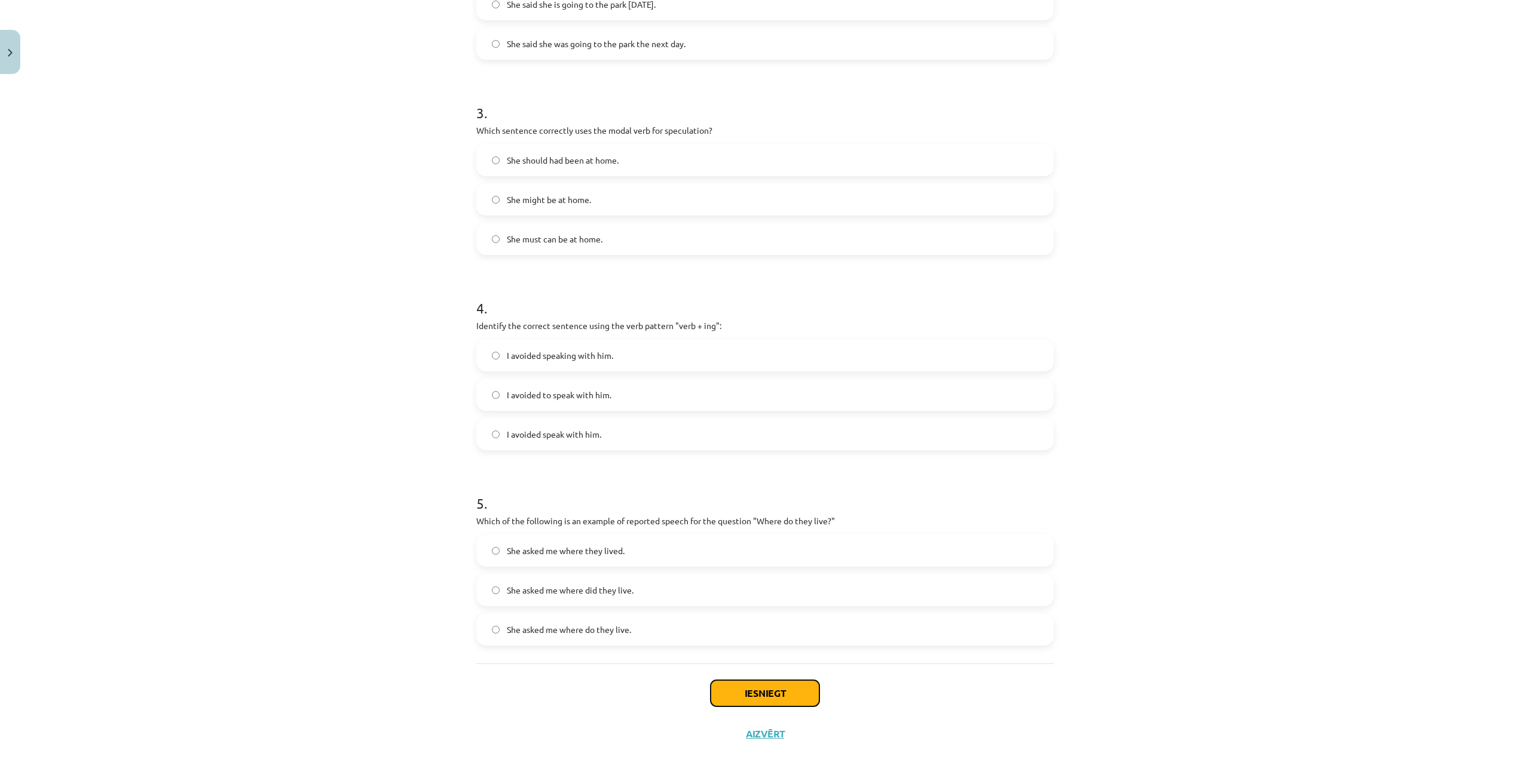
click at [751, 692] on button "Iesniegt" at bounding box center [764, 694] width 109 height 27
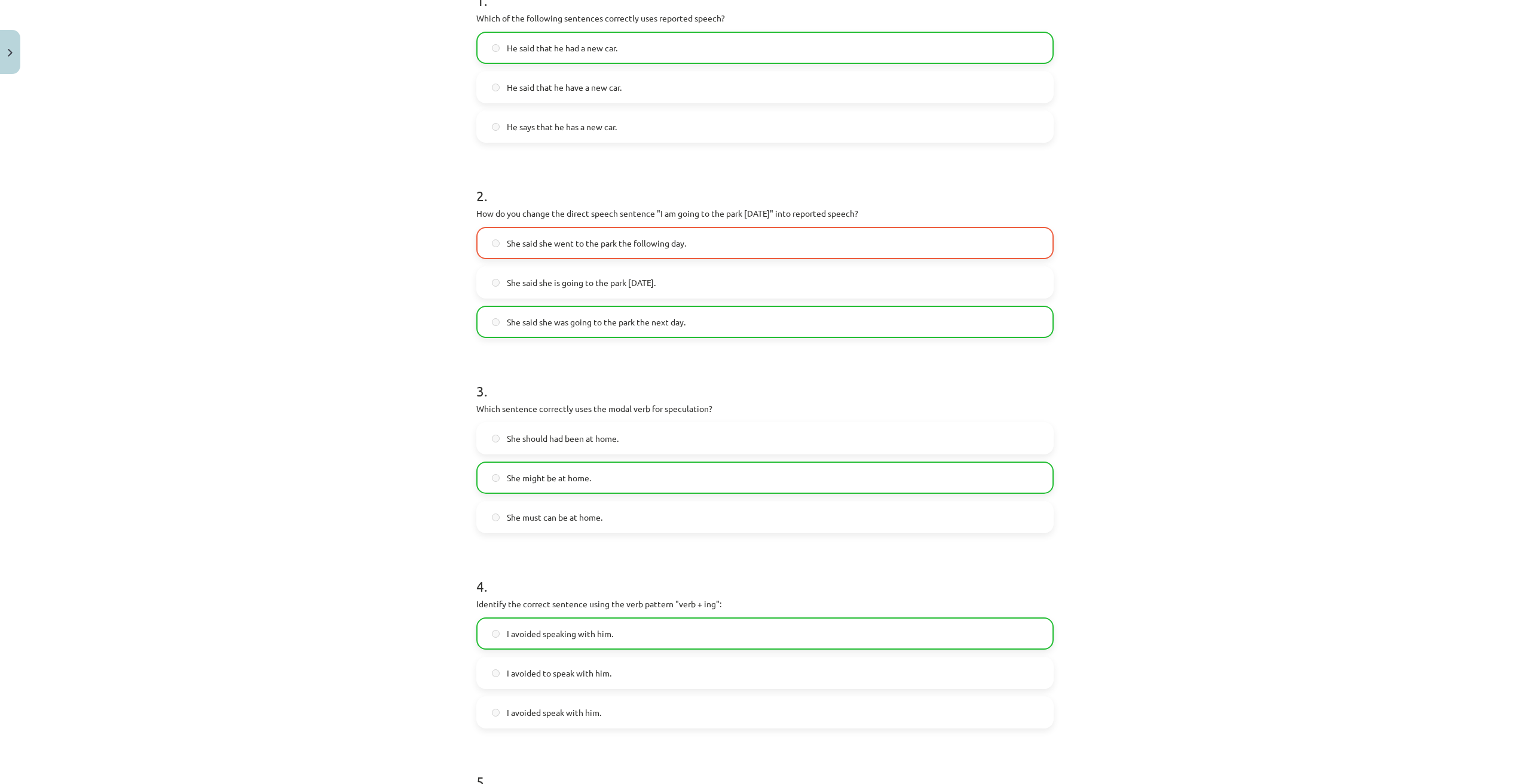
scroll to position [239, 0]
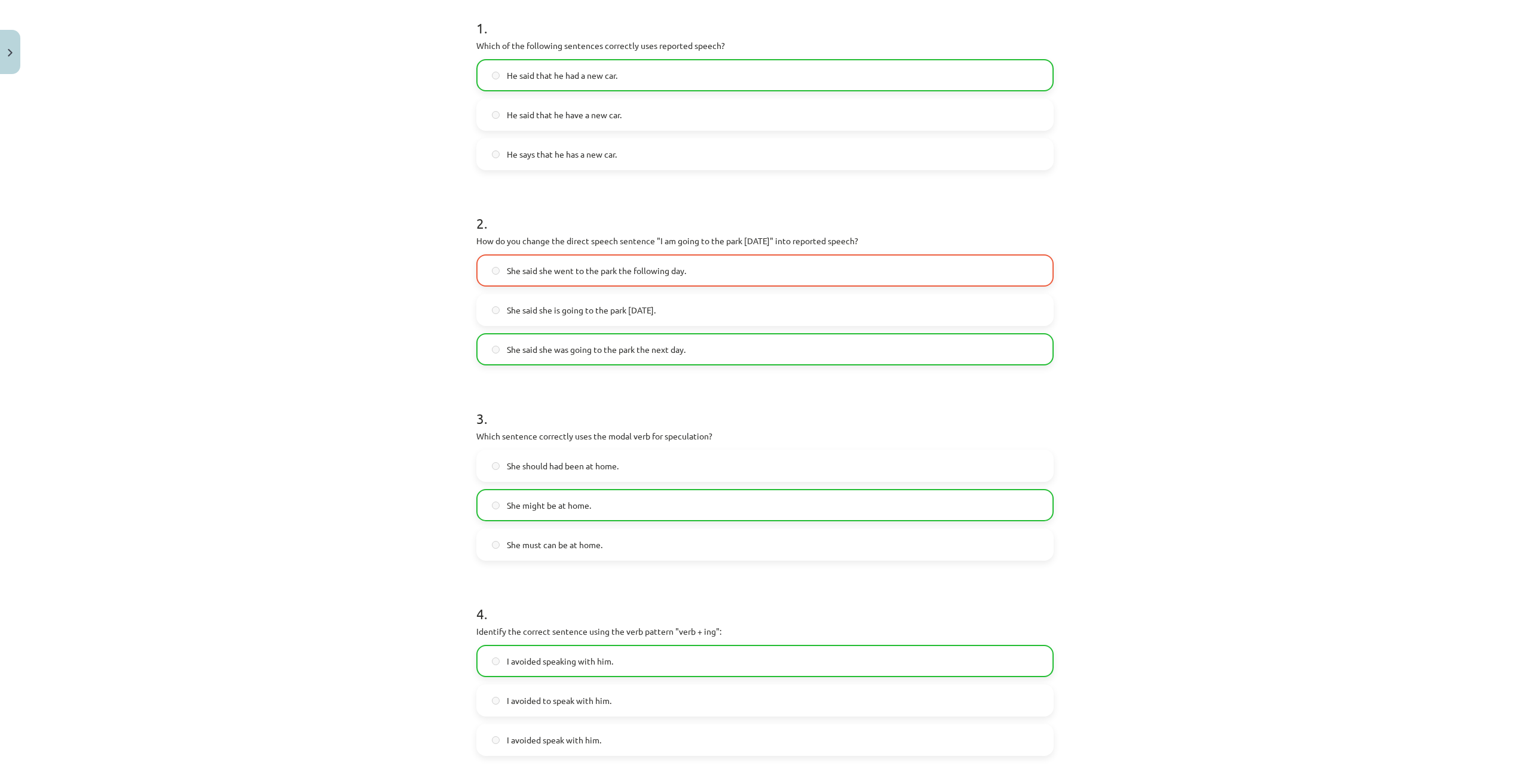
click at [568, 270] on span "She said she went to the park the following day." at bounding box center [596, 271] width 179 height 12
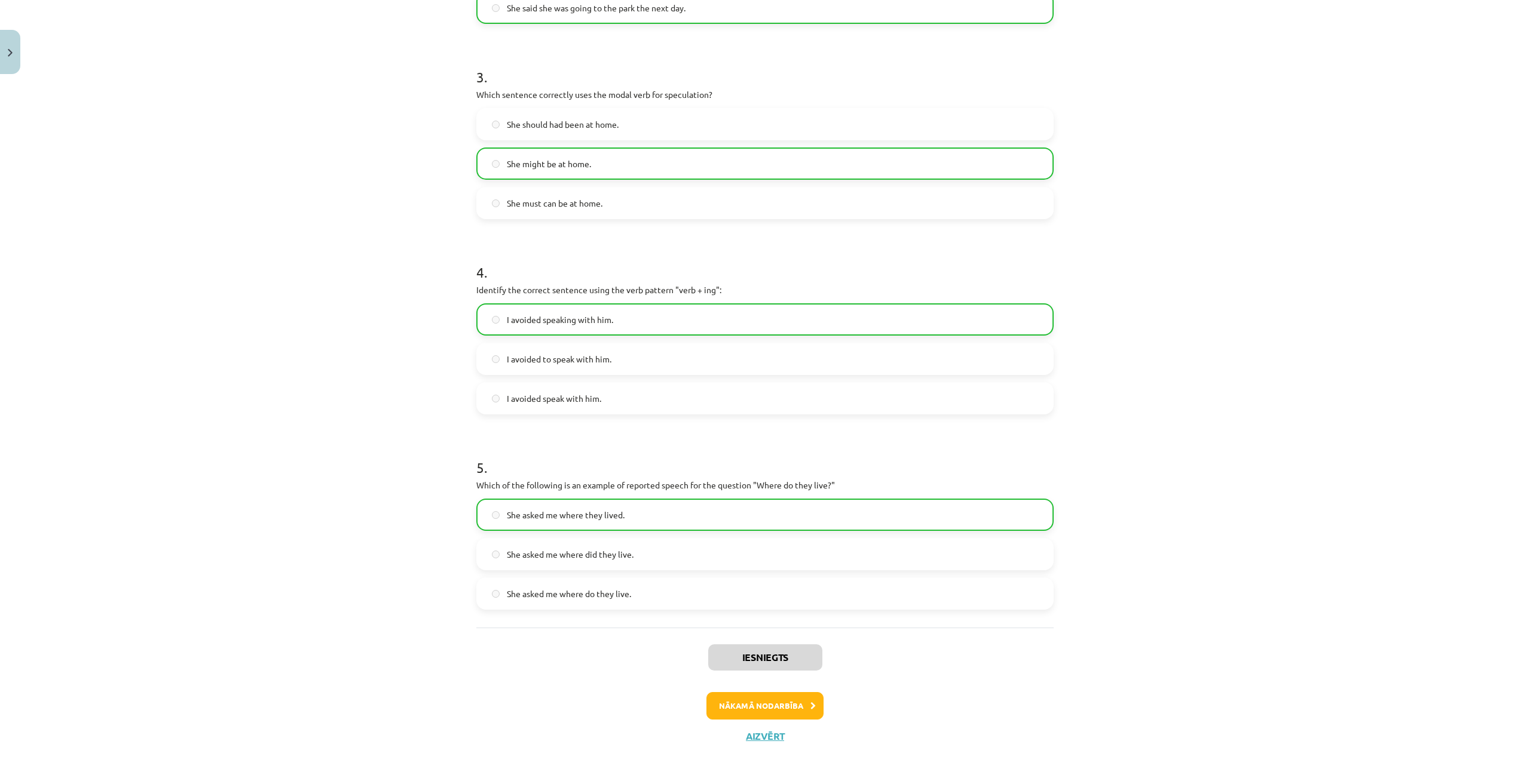
scroll to position [583, 0]
click at [764, 731] on button "Aizvērt" at bounding box center [764, 734] width 45 height 12
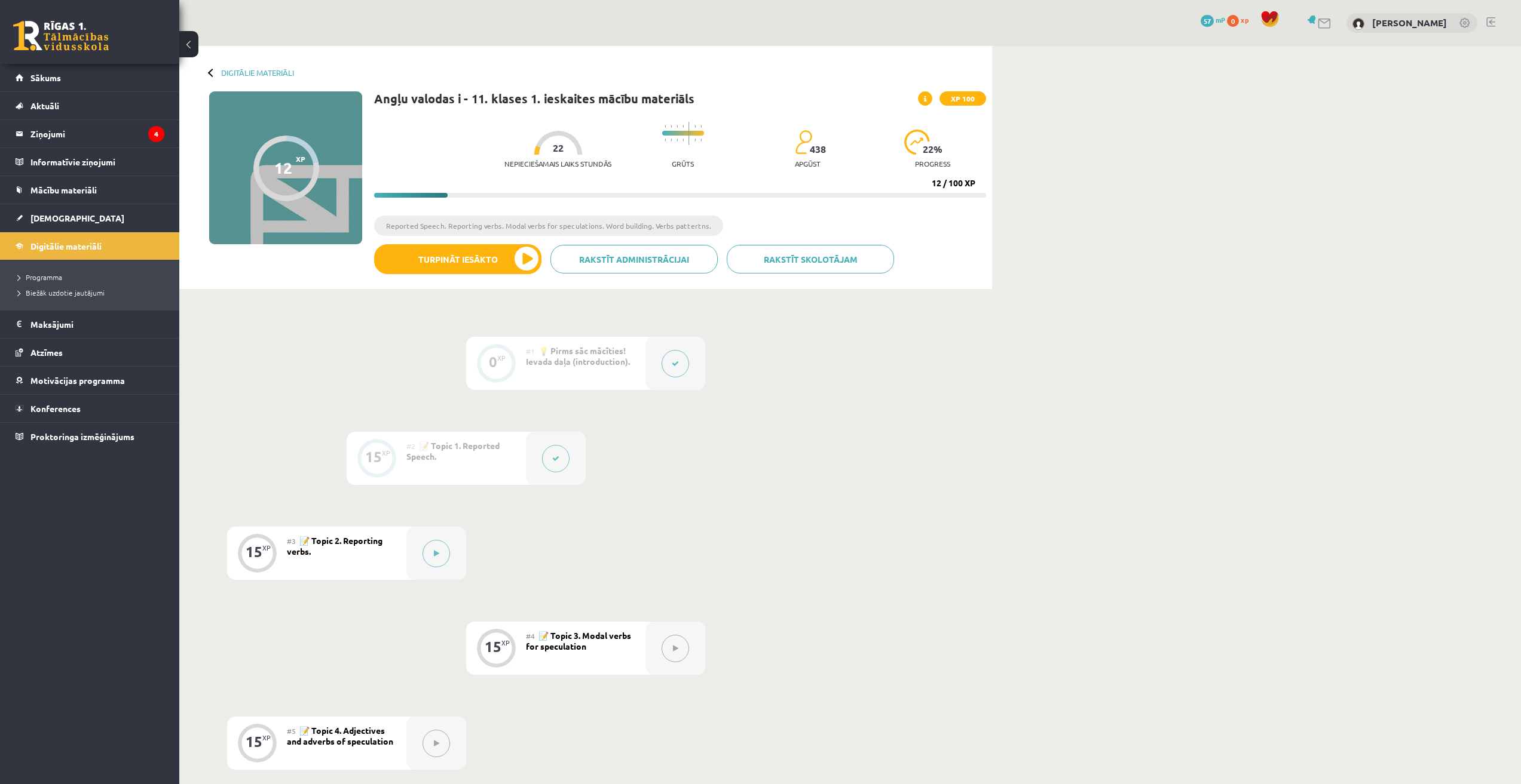
click at [569, 462] on div at bounding box center [555, 458] width 59 height 53
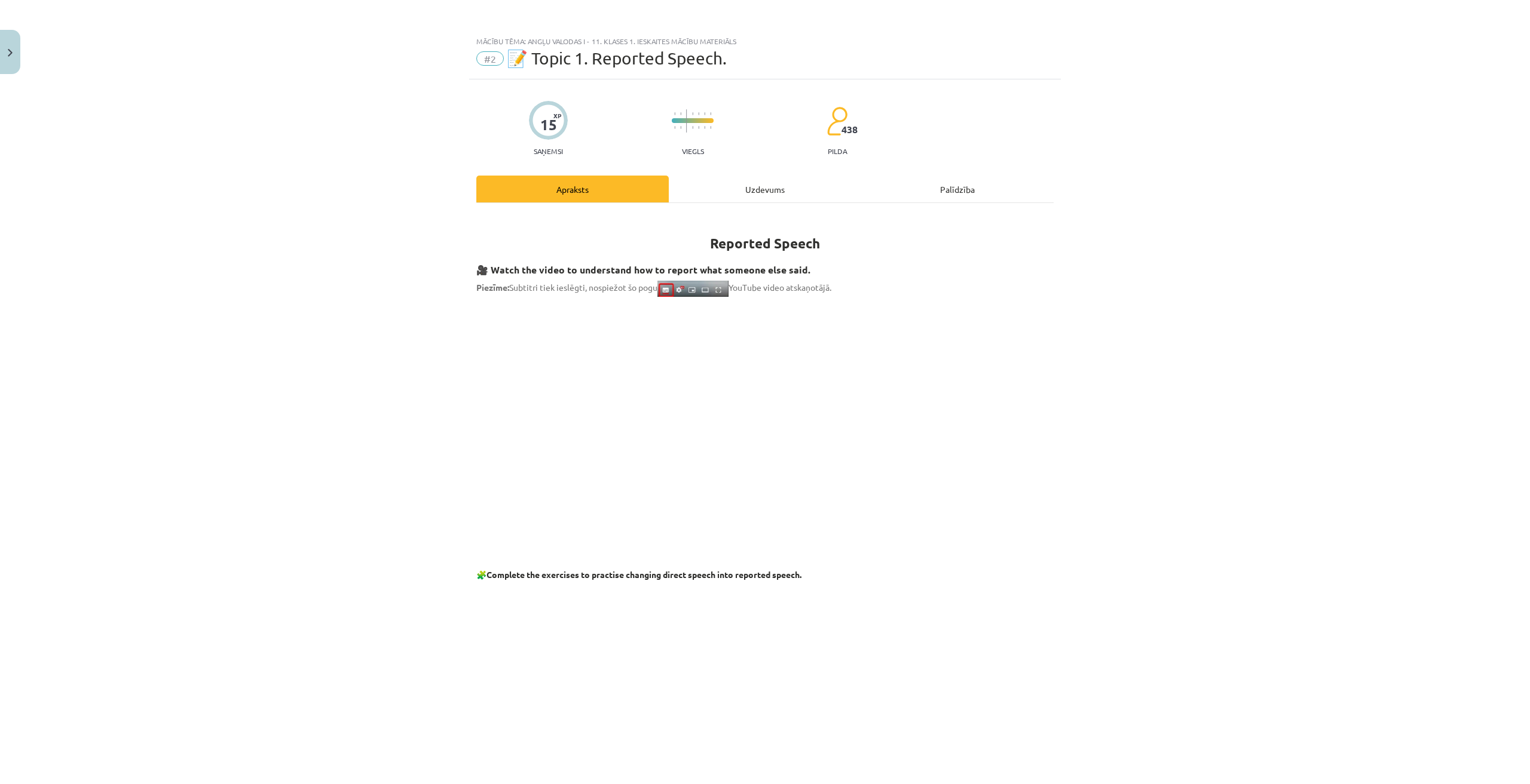
click at [749, 195] on div "Uzdevums" at bounding box center [764, 188] width 192 height 27
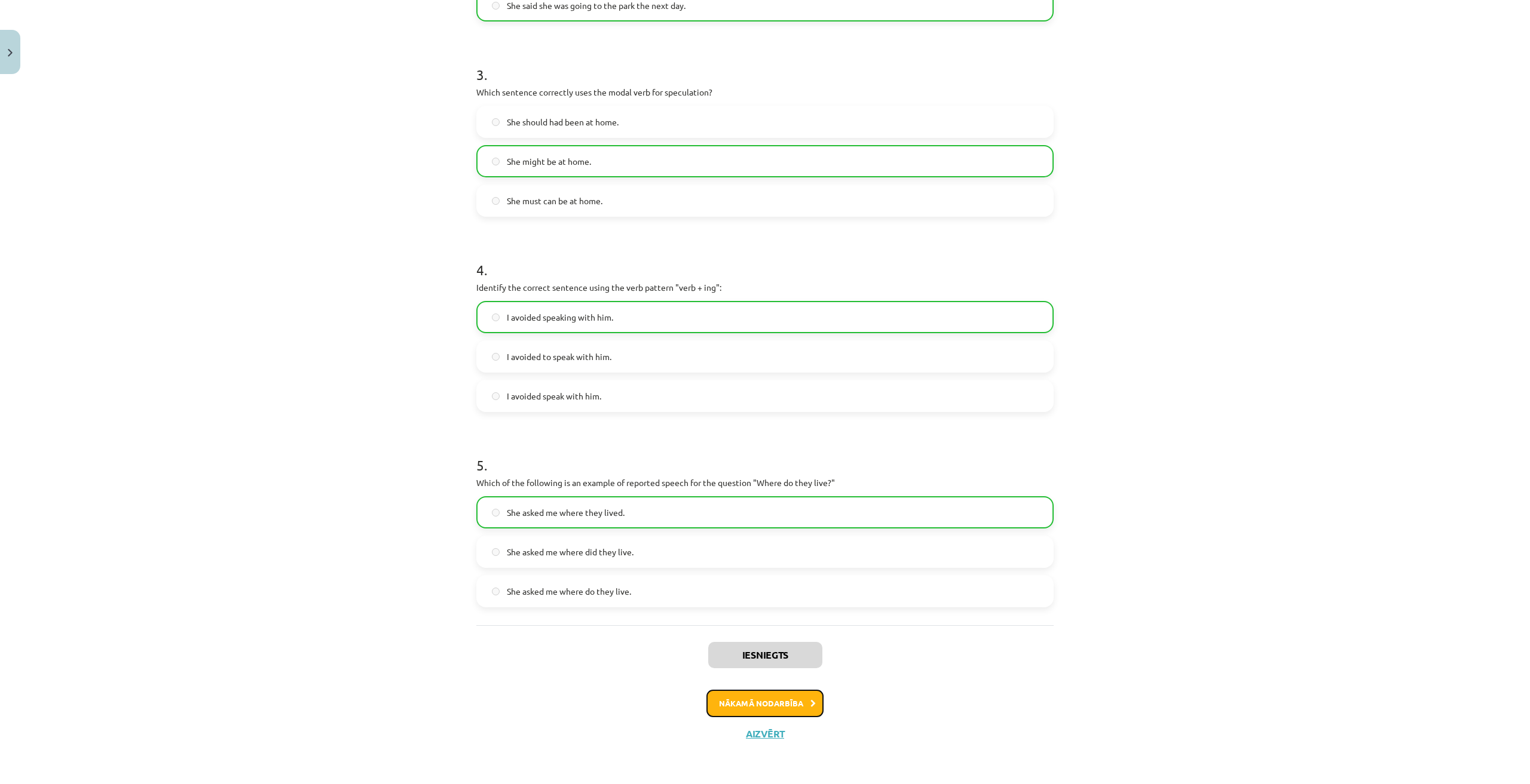
click at [718, 703] on button "Nākamā nodarbība" at bounding box center [765, 703] width 117 height 27
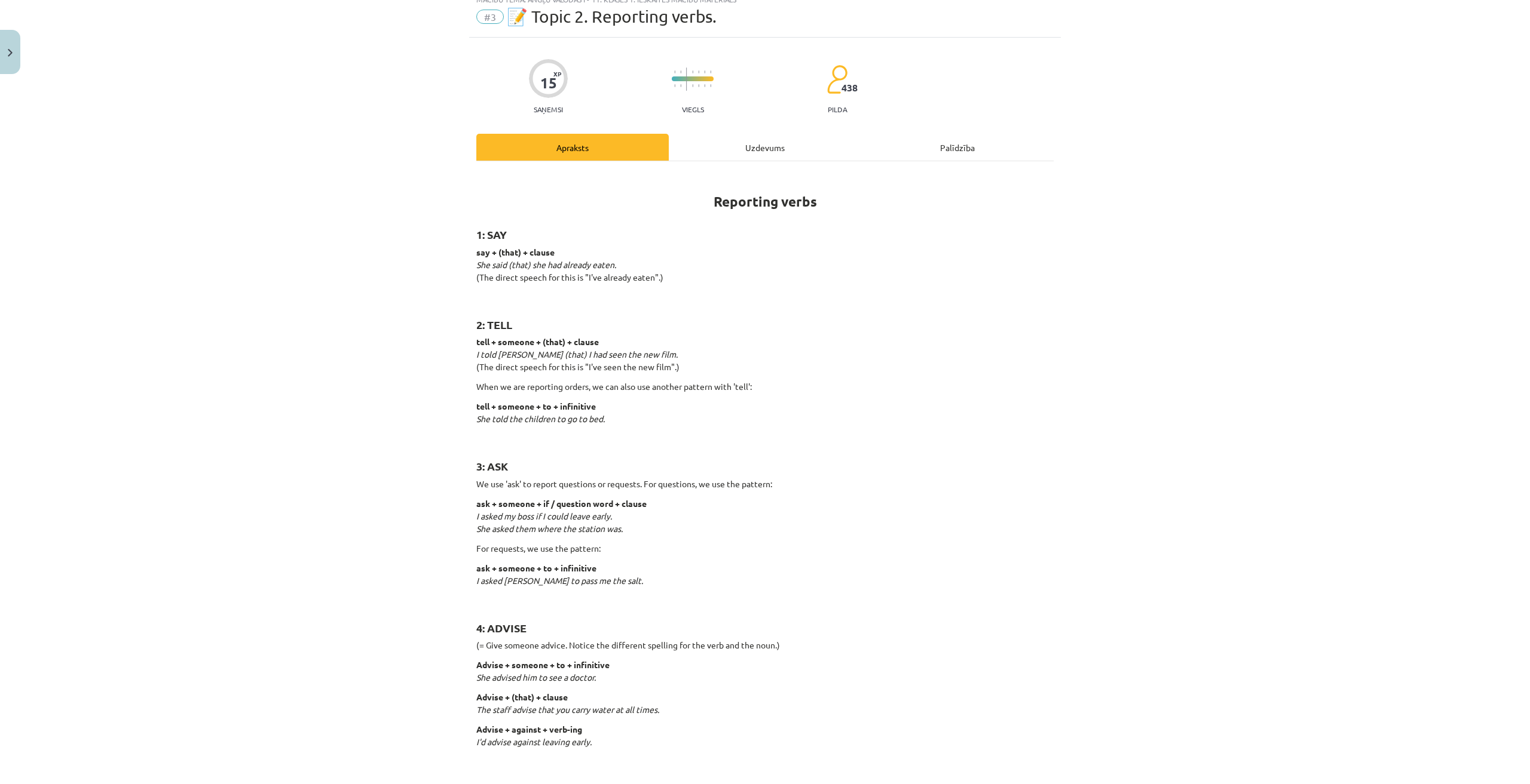
scroll to position [0, 0]
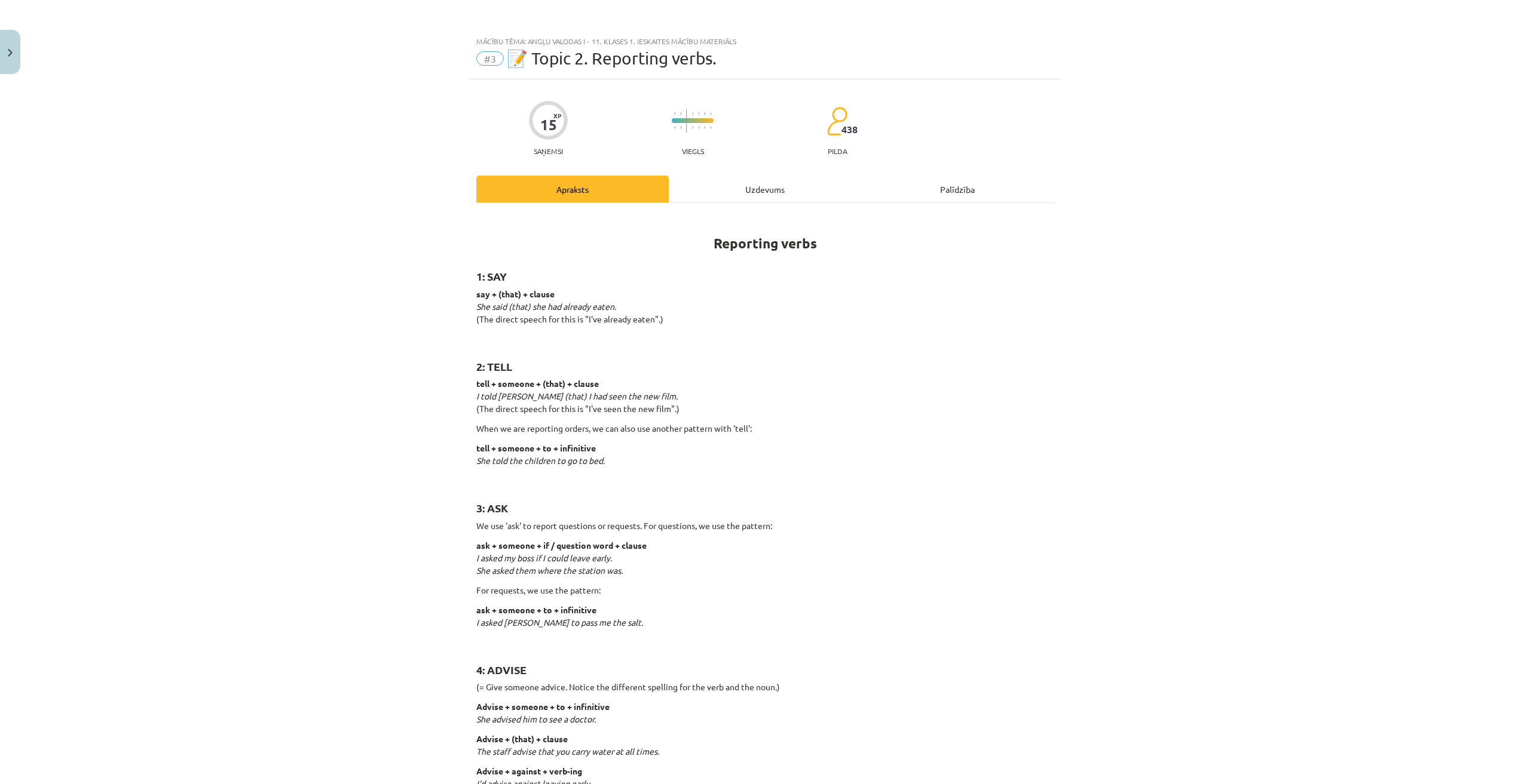
click at [731, 182] on div "Uzdevums" at bounding box center [764, 188] width 192 height 27
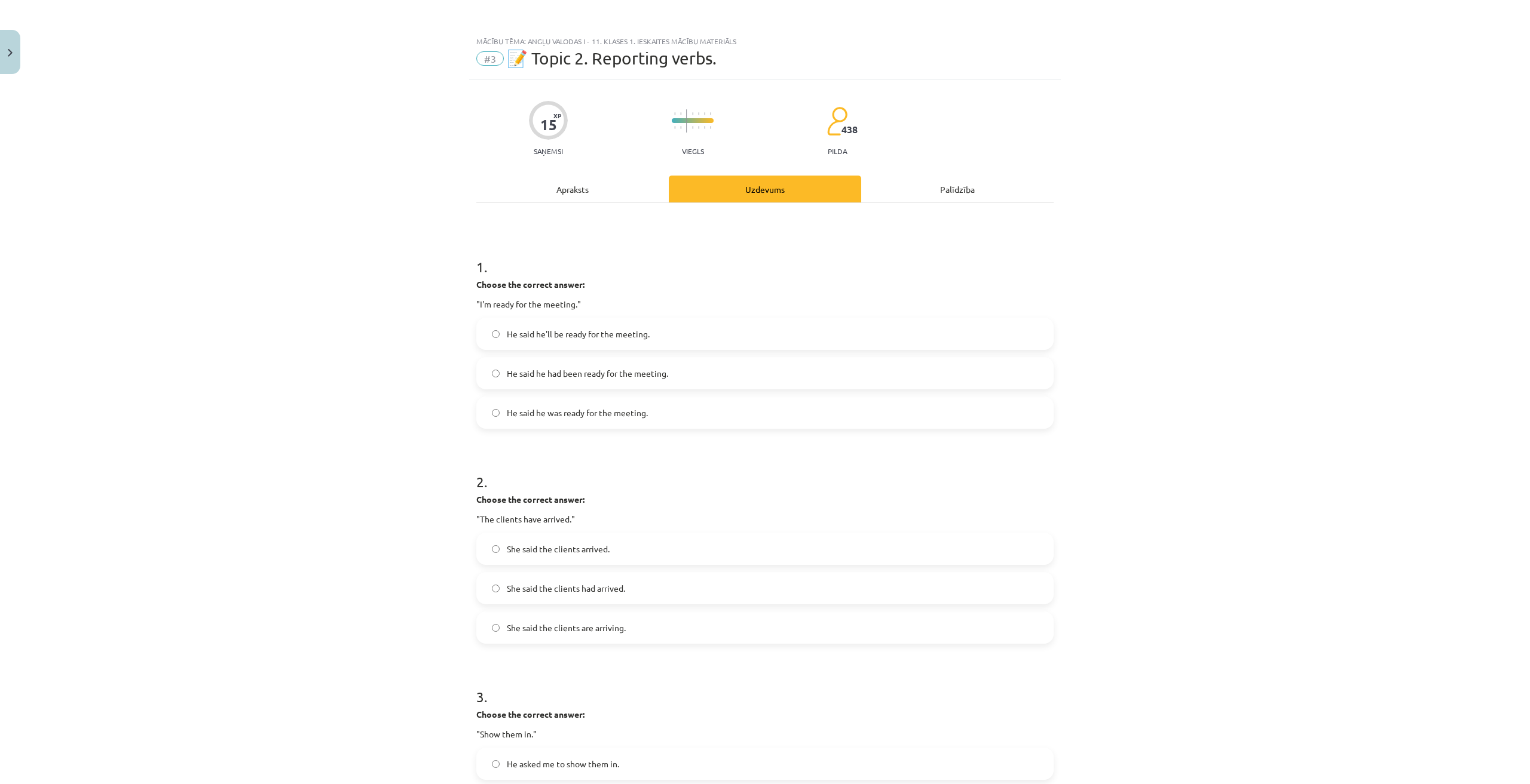
scroll to position [30, 0]
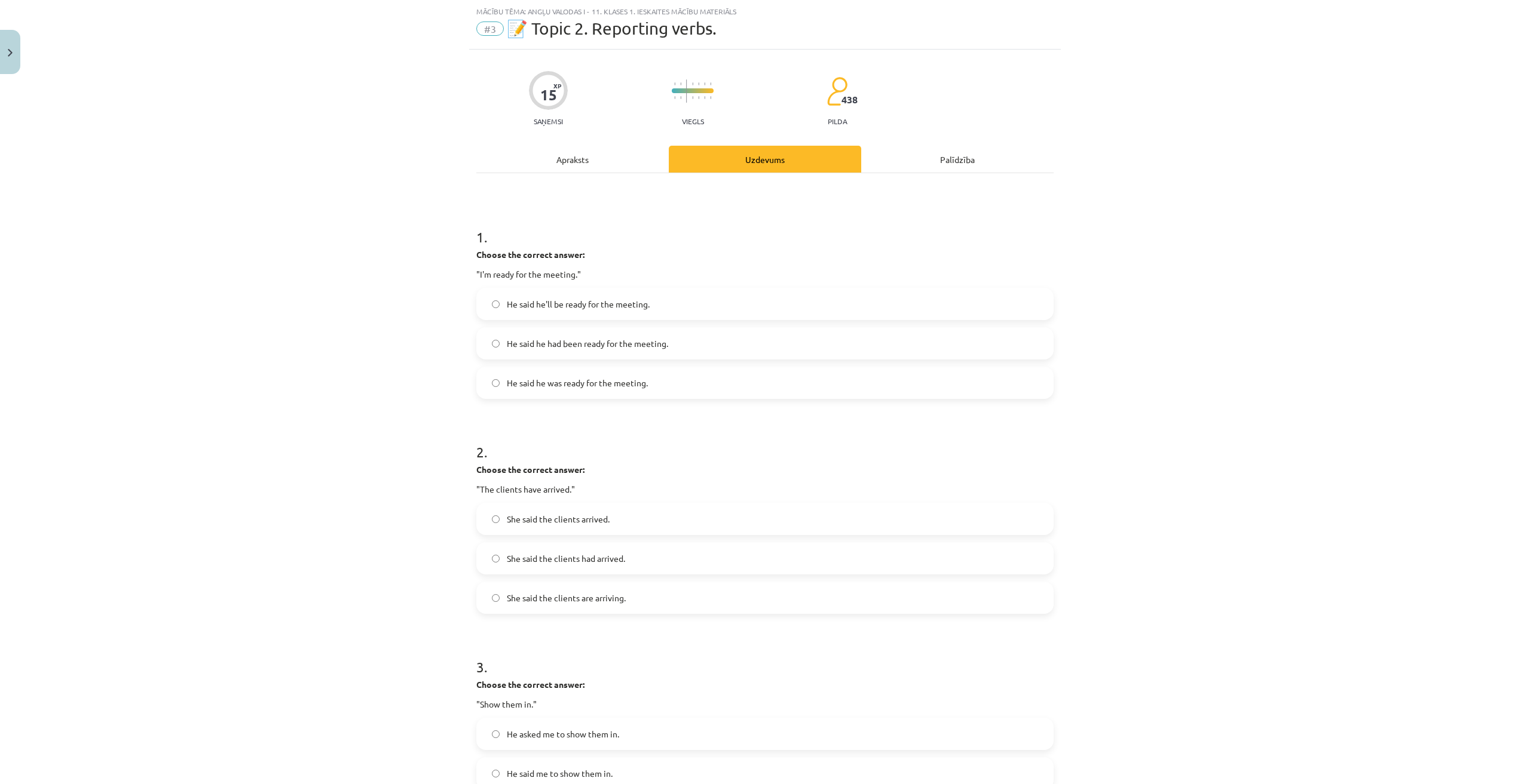
click at [725, 291] on label "He said he'll be ready for the meeting." at bounding box center [764, 304] width 575 height 30
click at [642, 169] on div "Apraksts" at bounding box center [572, 159] width 192 height 27
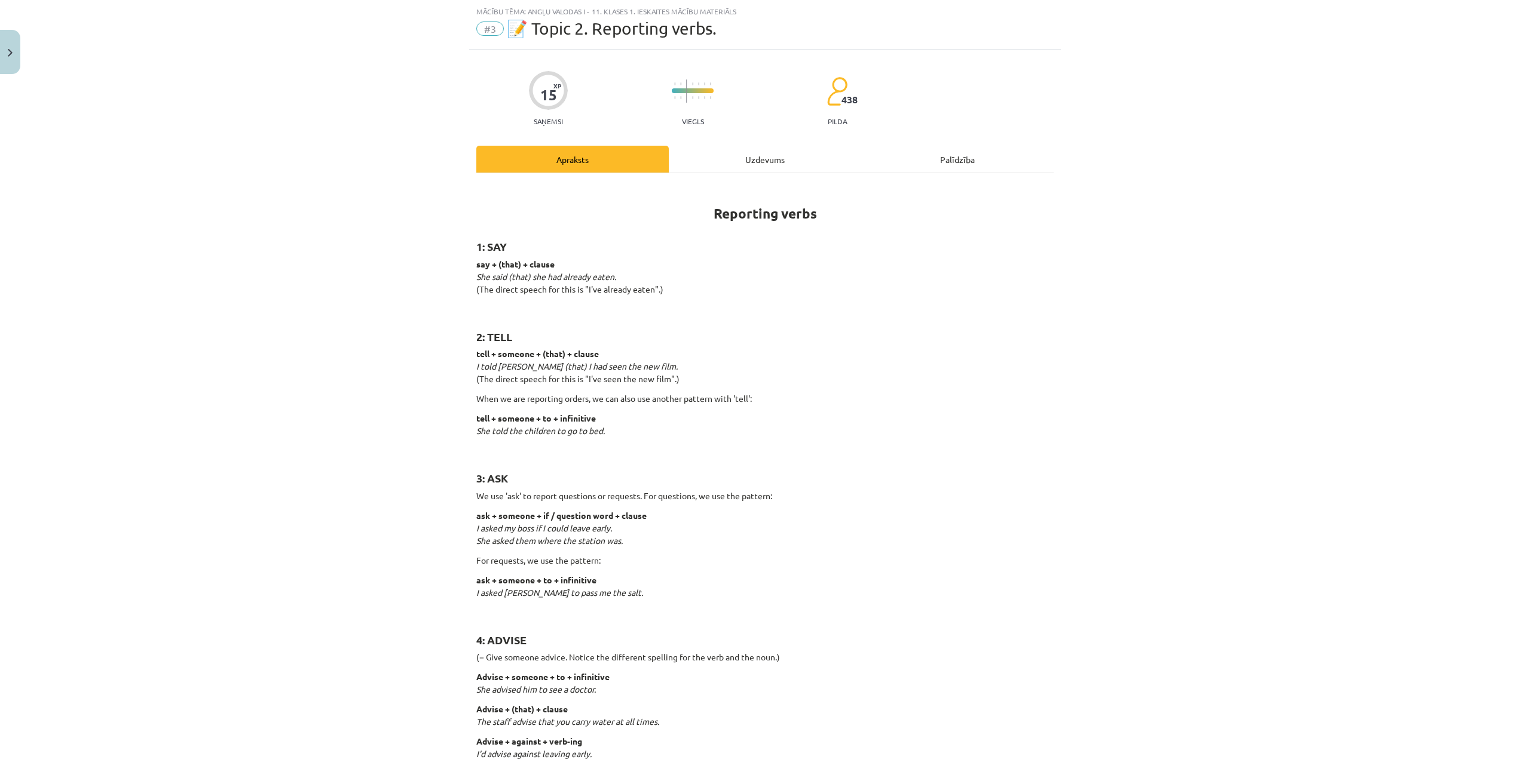
click at [674, 157] on div "Uzdevums" at bounding box center [764, 159] width 192 height 27
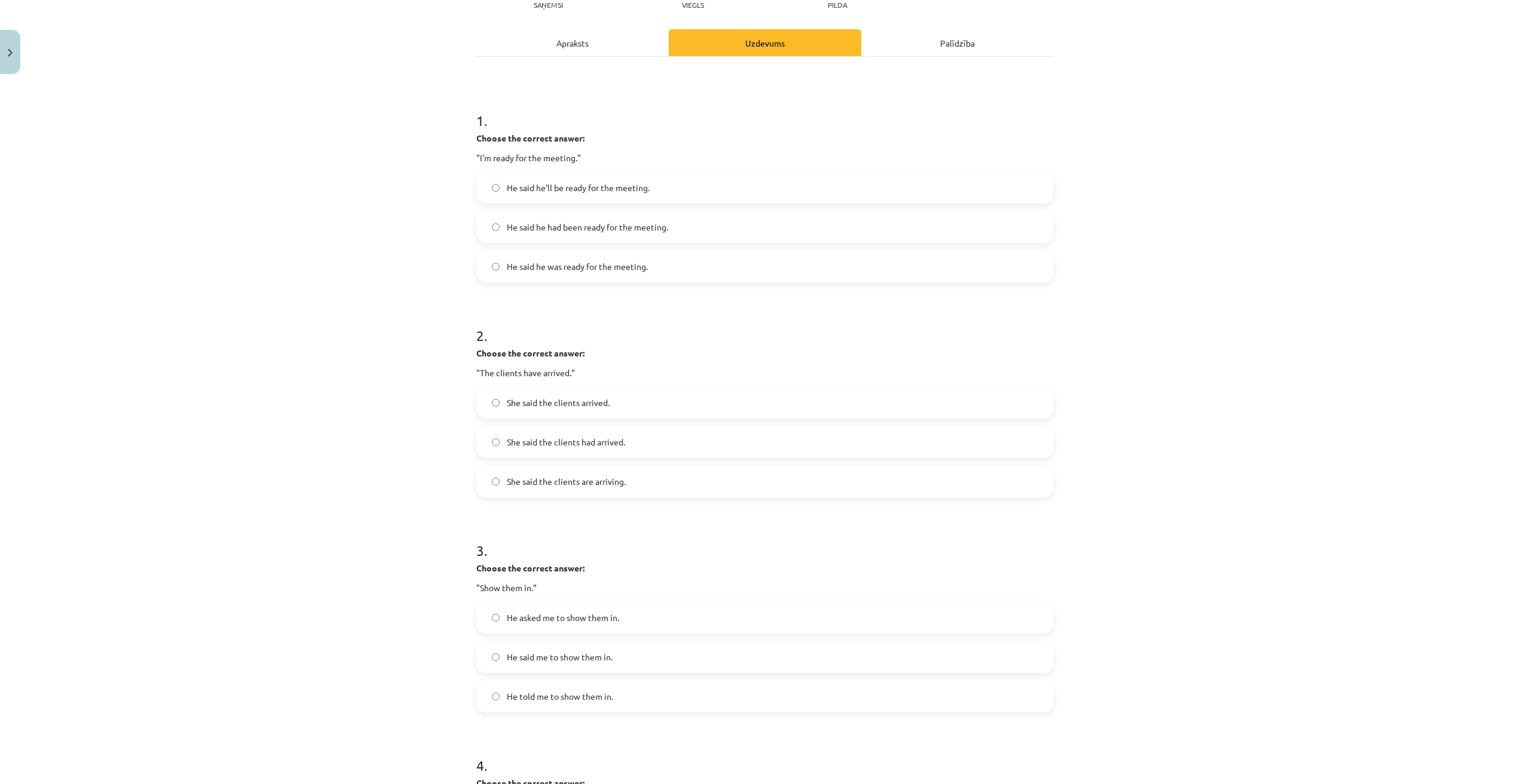
scroll to position [150, 0]
click at [618, 30] on div "Apraksts" at bounding box center [572, 40] width 192 height 27
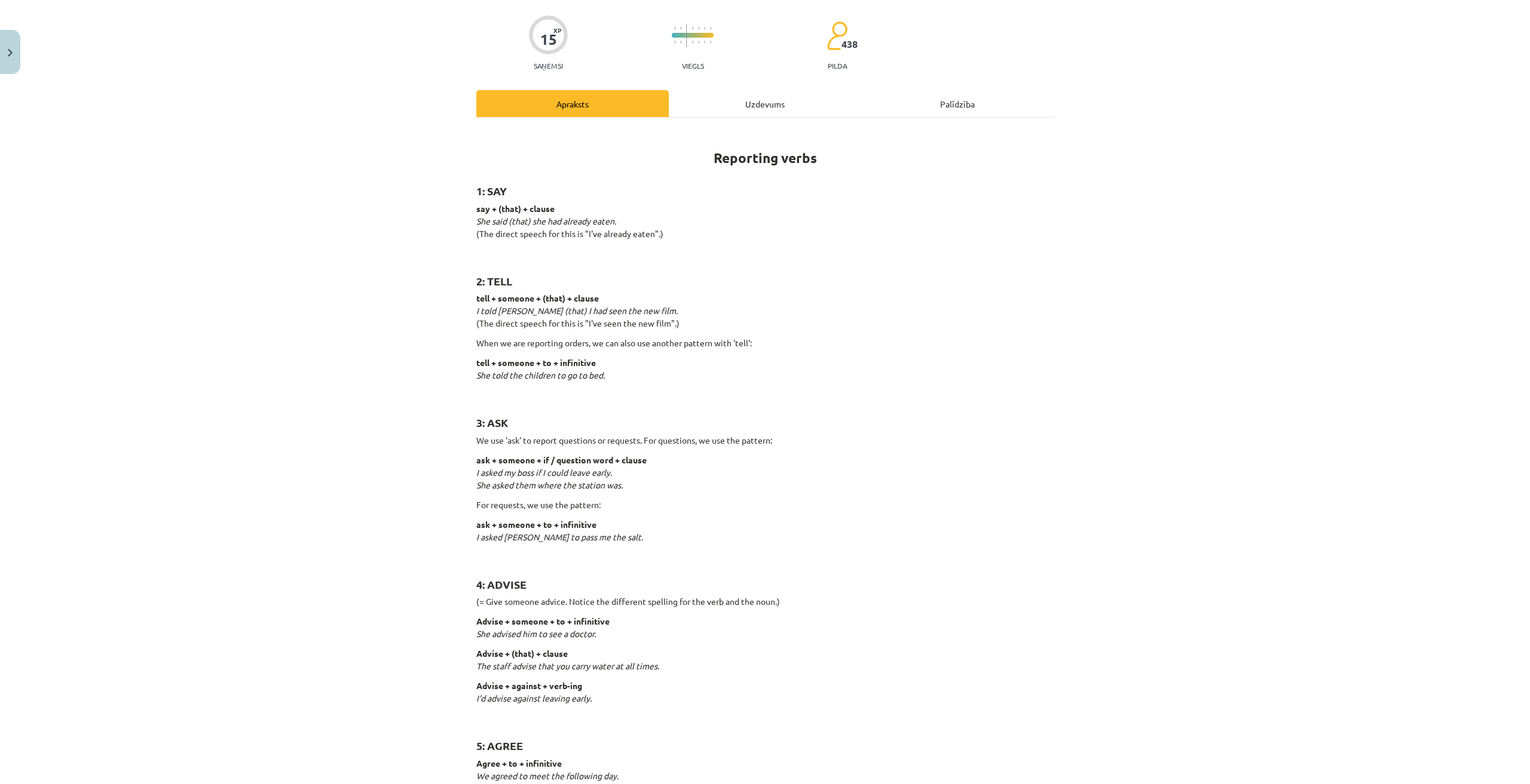
scroll to position [89, 0]
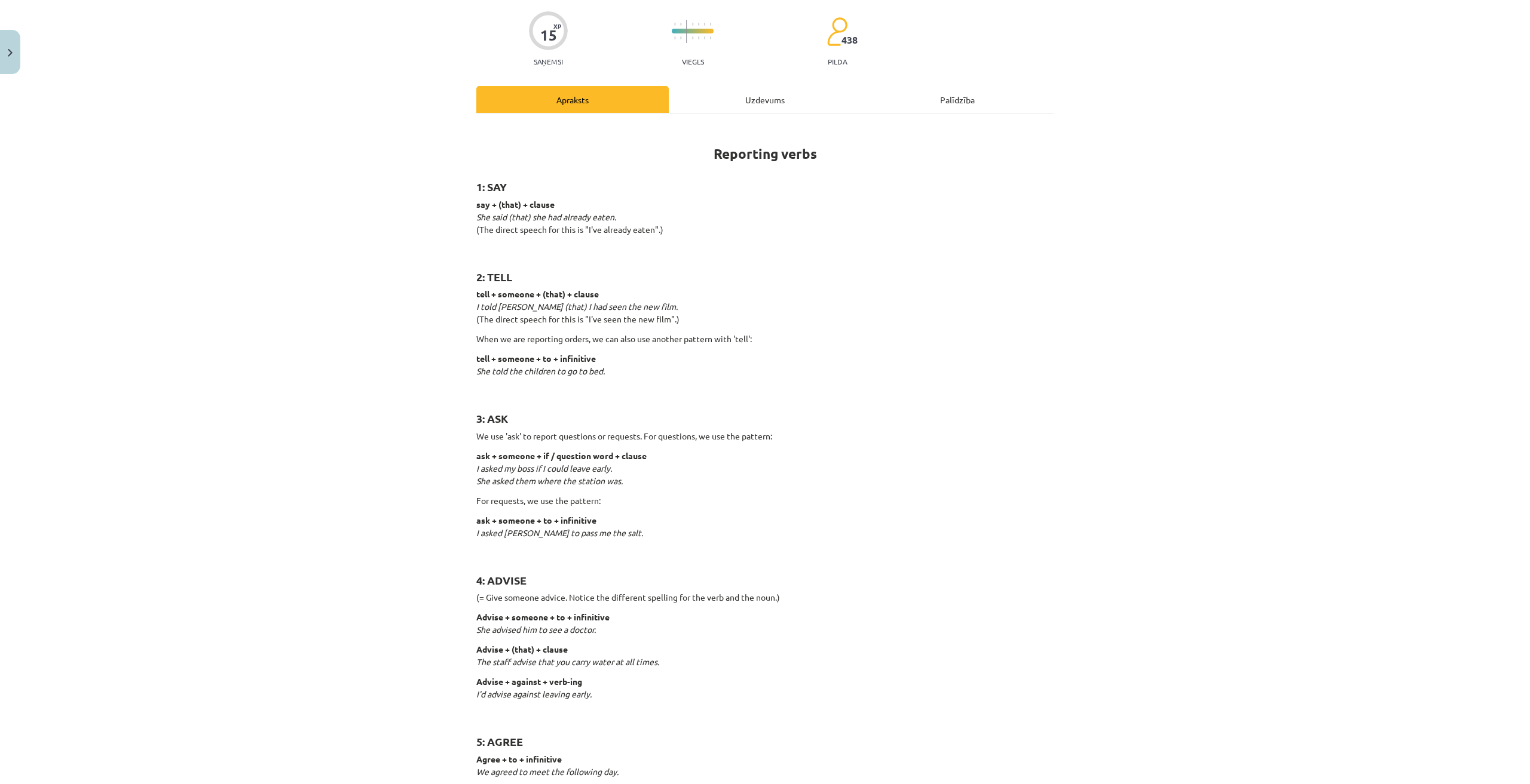
click at [758, 95] on div "Uzdevums" at bounding box center [764, 99] width 192 height 27
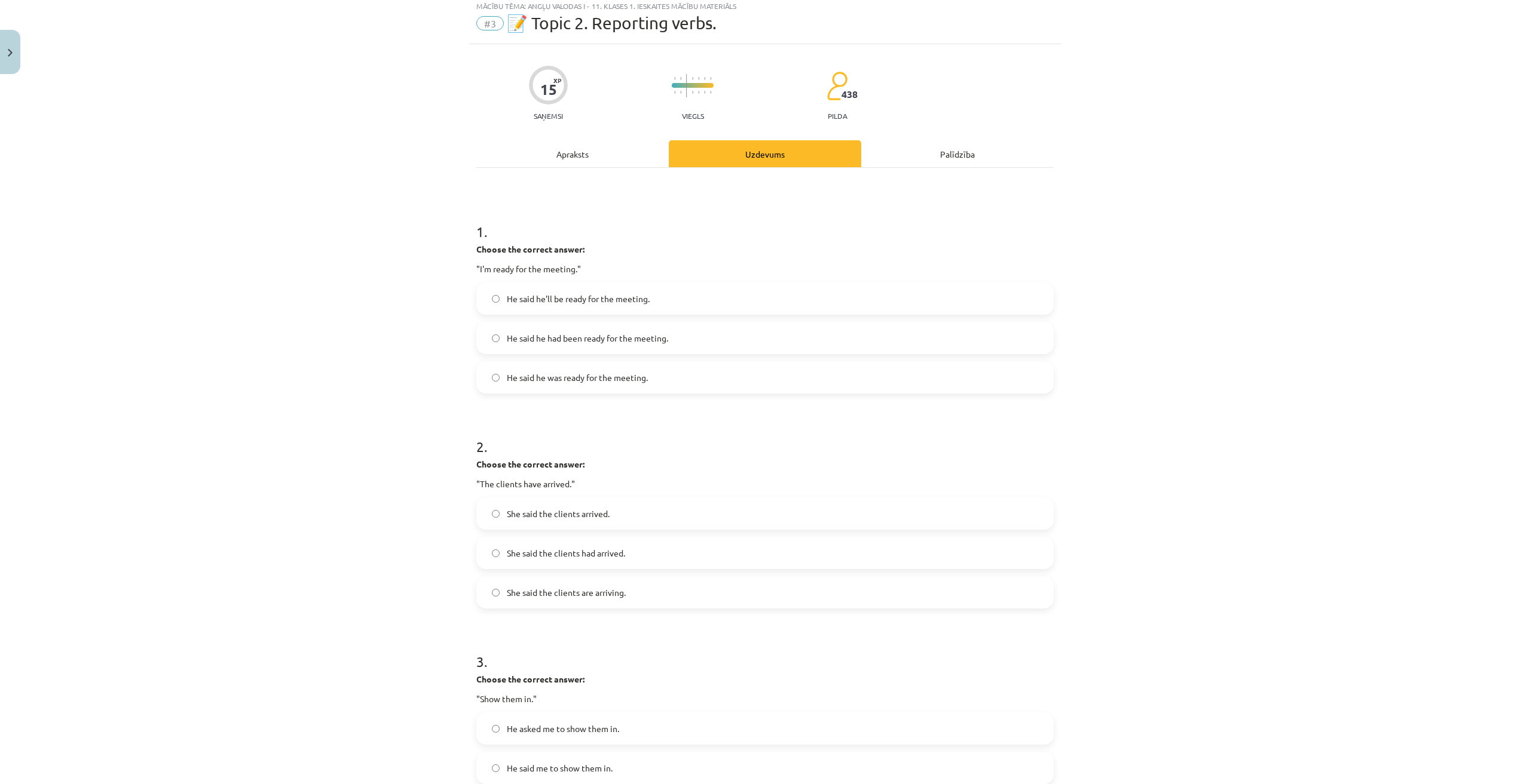
scroll to position [30, 0]
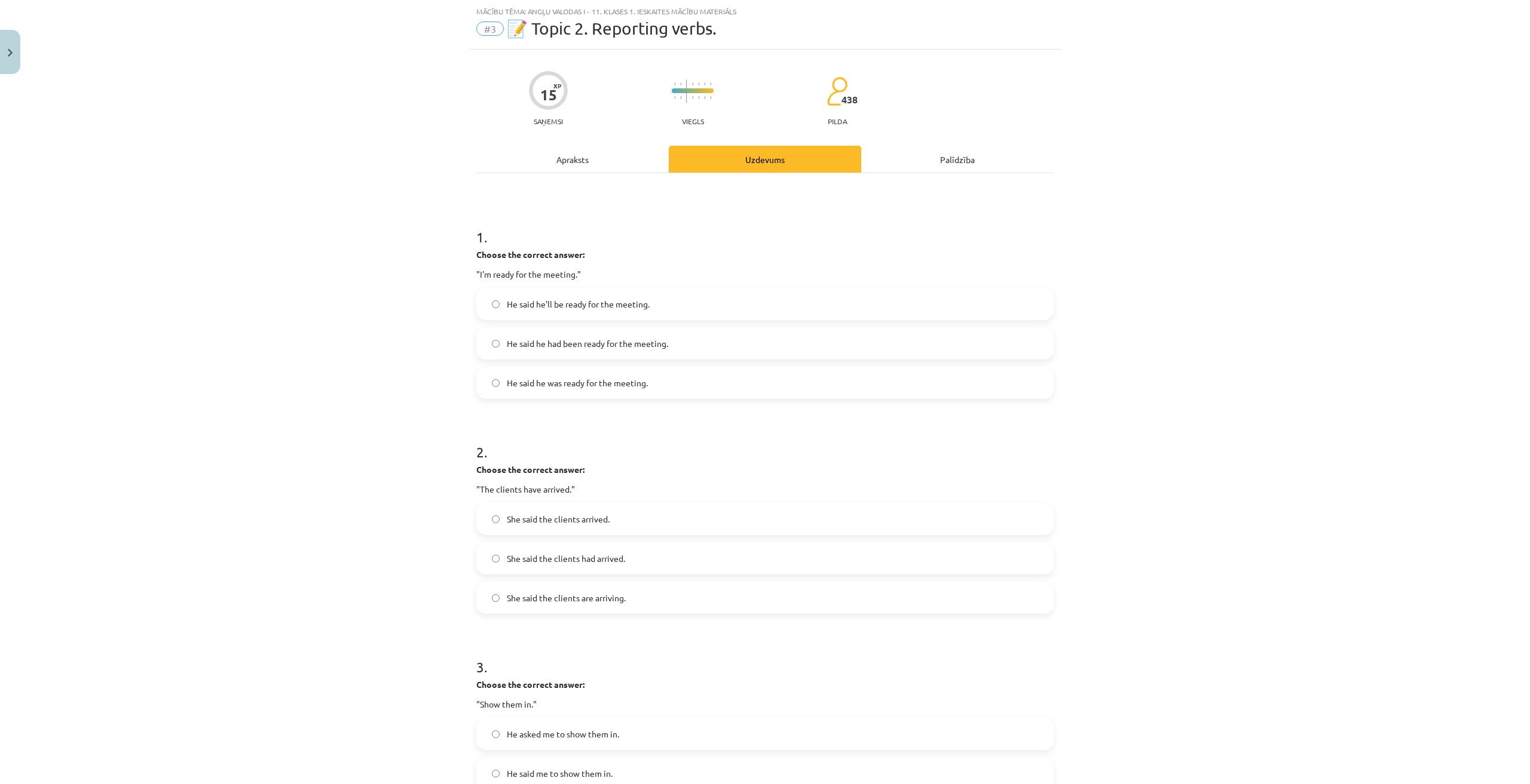
click at [700, 381] on label "He said he was ready for the meeting." at bounding box center [764, 383] width 575 height 30
click at [638, 150] on div "15 XP Saņemsi Viegls 438 pilda Apraksts Uzdevums Palīdzība 1 . Choose the corre…" at bounding box center [765, 708] width 591 height 1318
click at [645, 155] on div "Apraksts" at bounding box center [572, 159] width 192 height 27
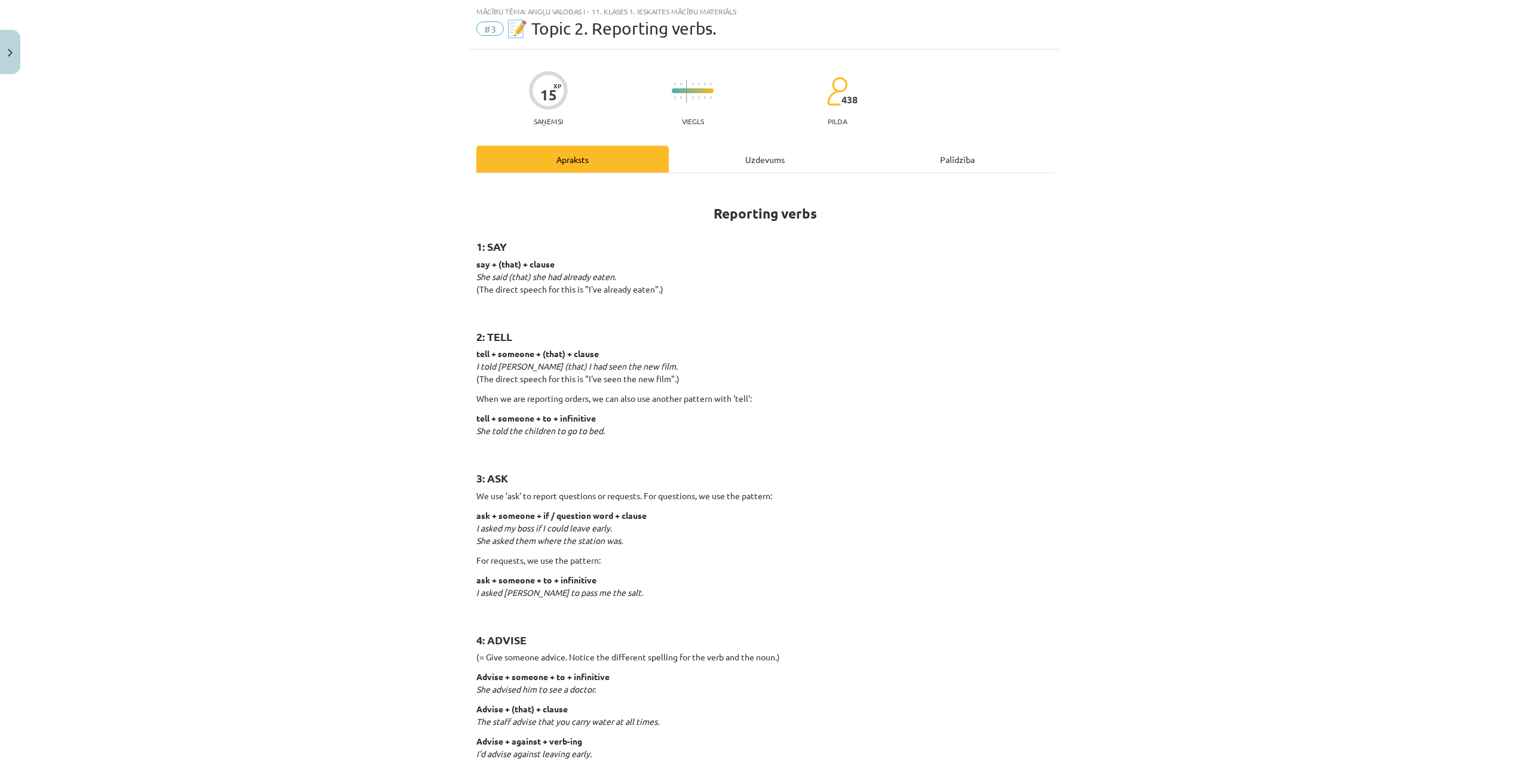
click at [720, 153] on div "Uzdevums" at bounding box center [764, 159] width 192 height 27
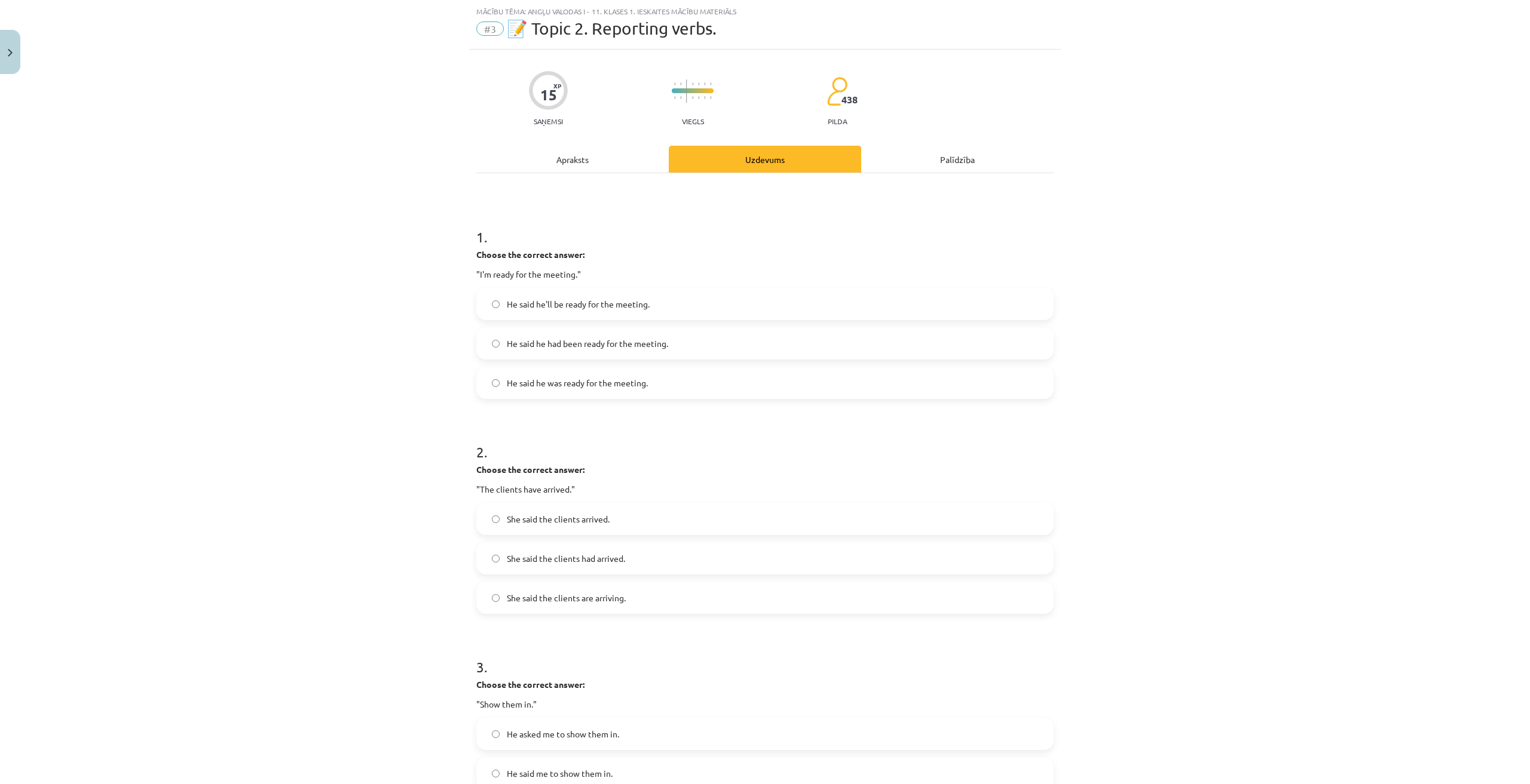
click at [661, 337] on span "He said he had been ready for the meeting." at bounding box center [587, 343] width 161 height 12
click at [621, 170] on div "Apraksts" at bounding box center [572, 159] width 192 height 27
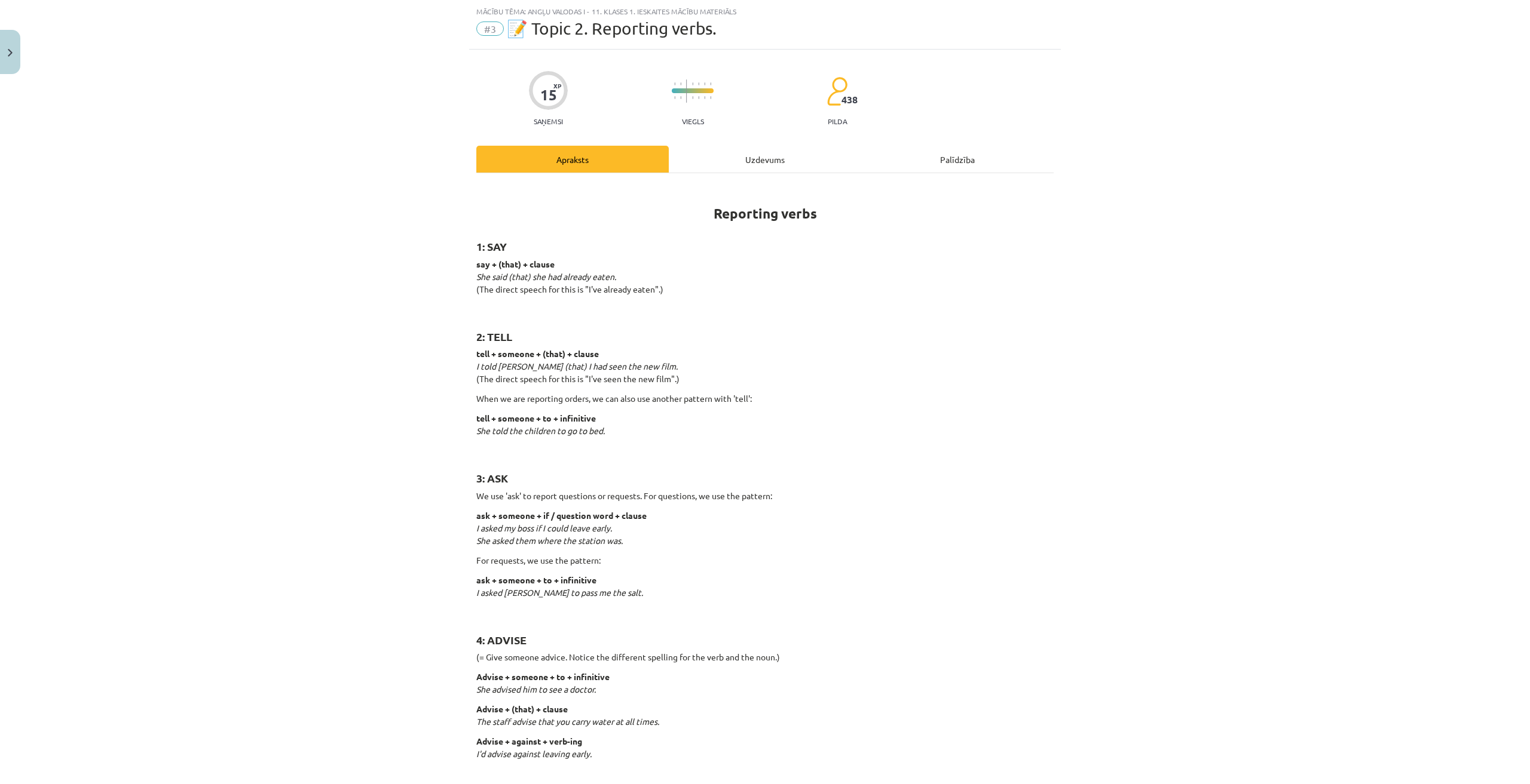
click at [763, 153] on div "Uzdevums" at bounding box center [764, 159] width 192 height 27
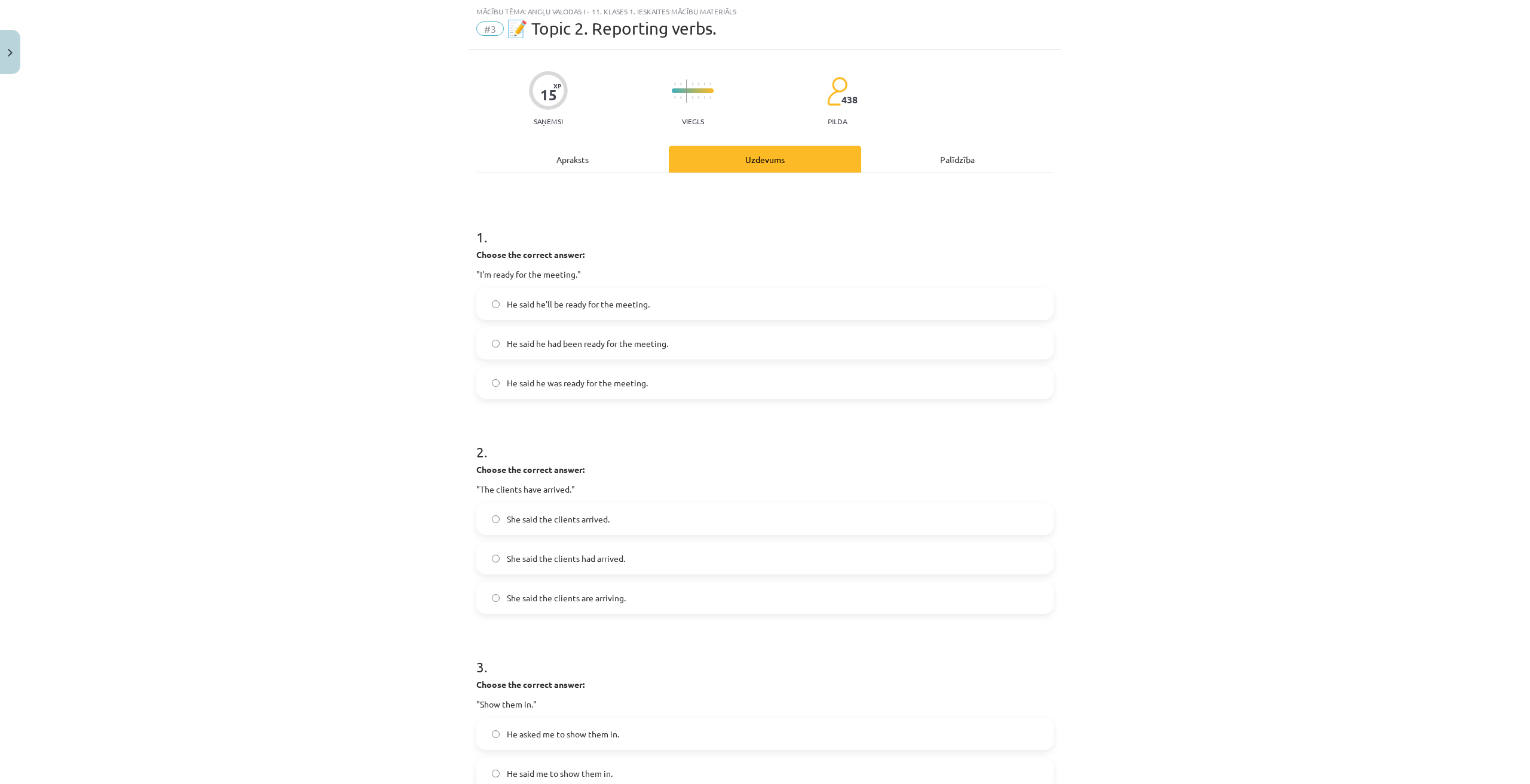
click at [628, 170] on div "Apraksts" at bounding box center [572, 159] width 192 height 27
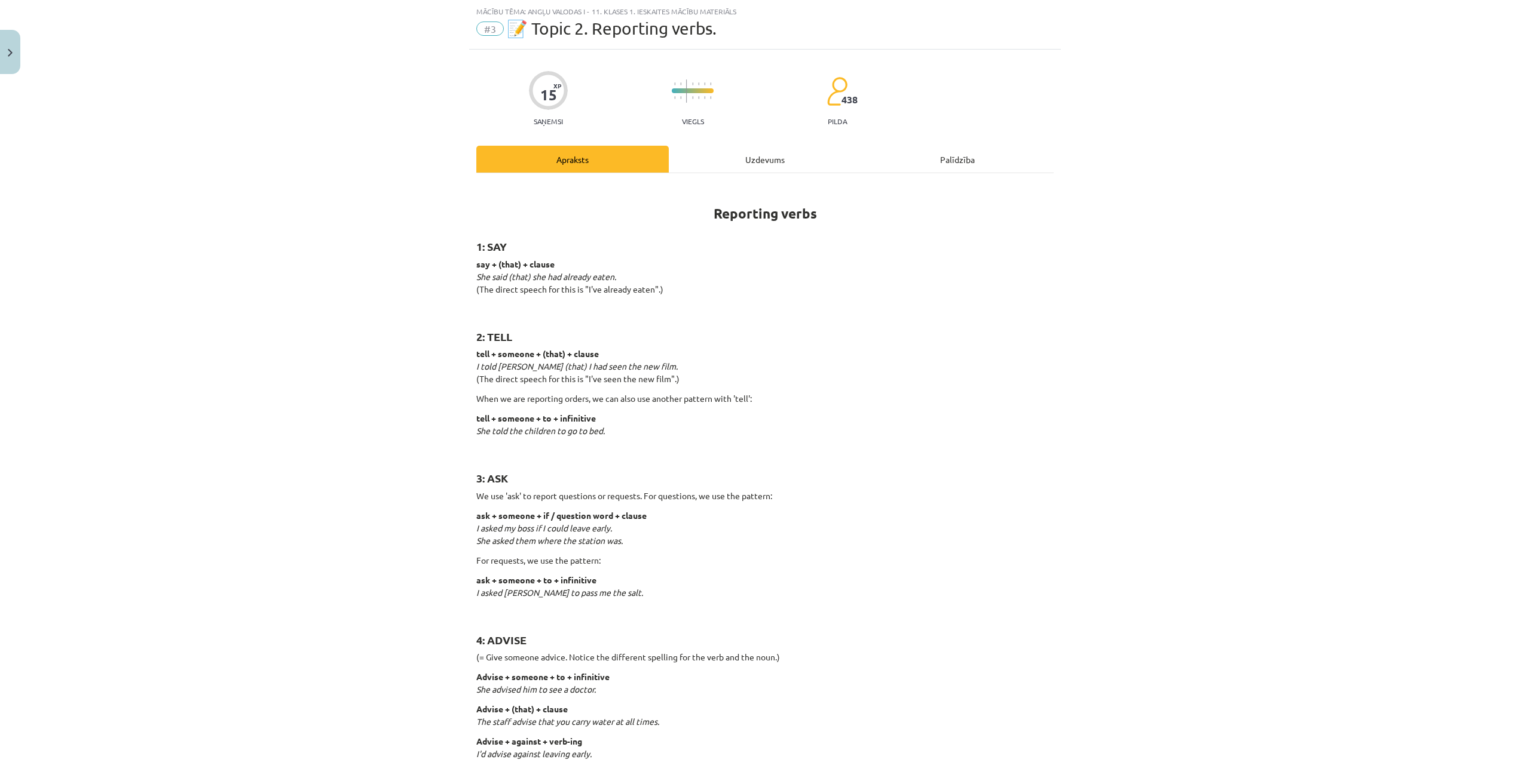
click at [686, 155] on div "Uzdevums" at bounding box center [764, 159] width 192 height 27
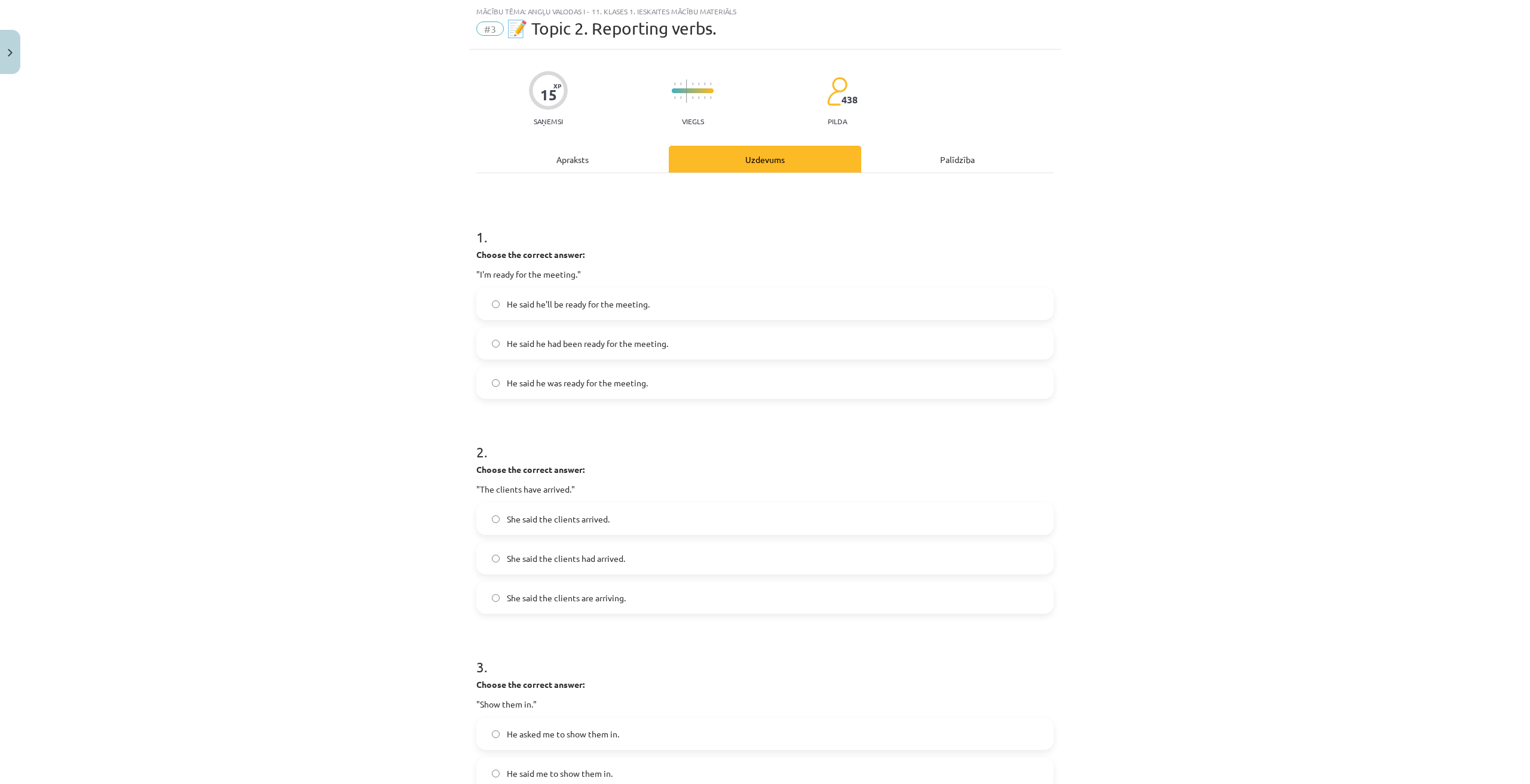
click at [638, 163] on div "Apraksts" at bounding box center [572, 159] width 192 height 27
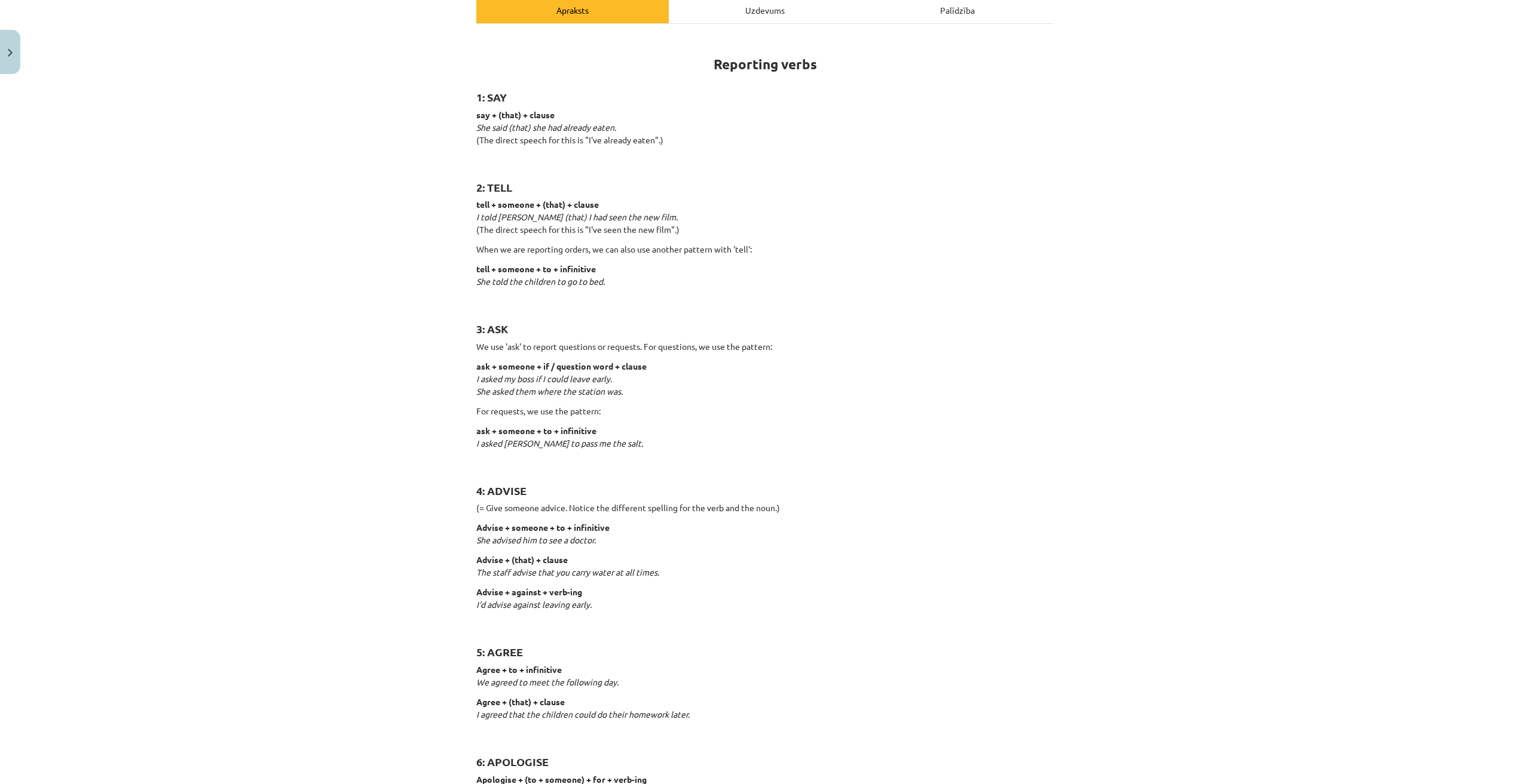
scroll to position [89, 0]
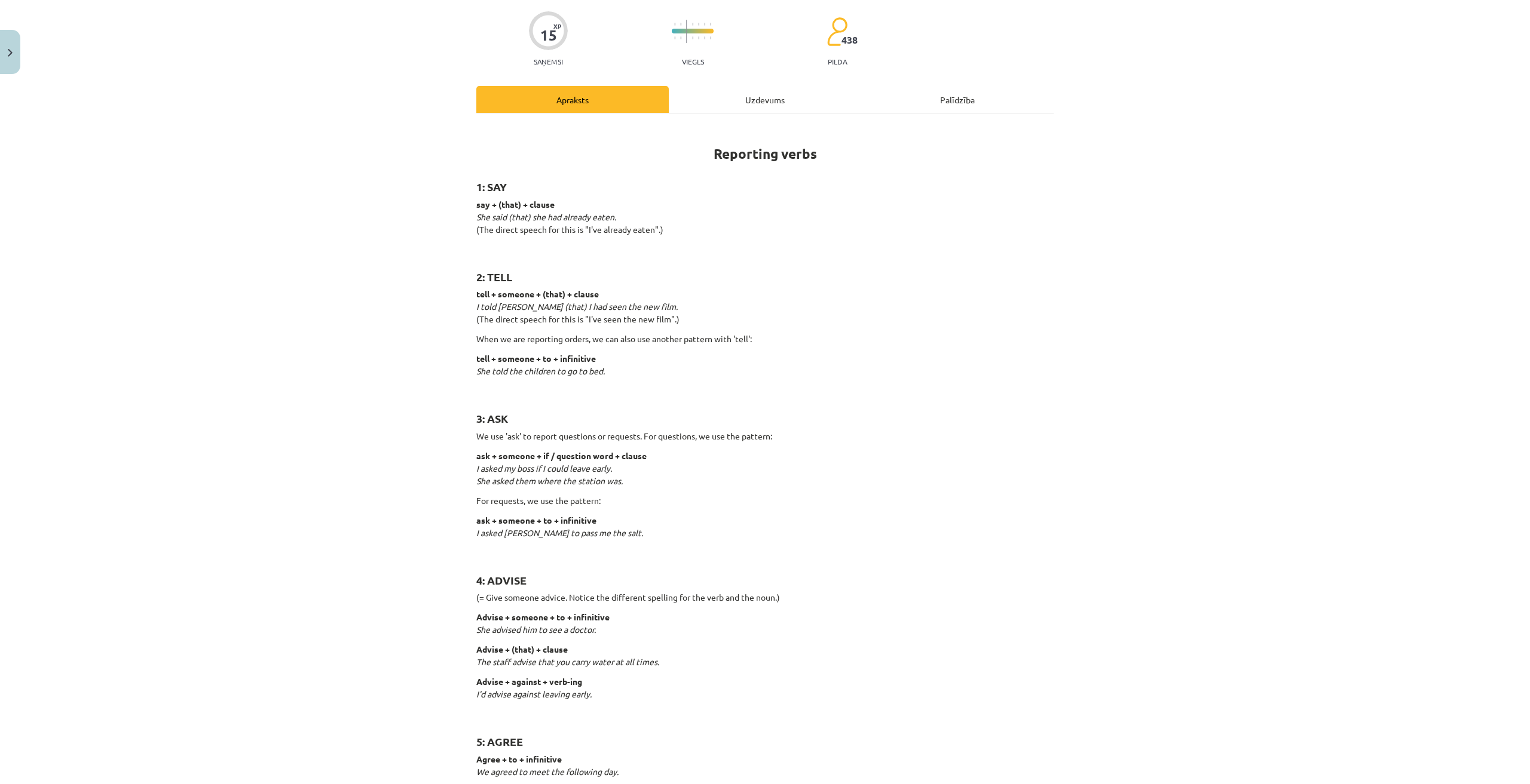
click at [719, 98] on div "Uzdevums" at bounding box center [764, 99] width 192 height 27
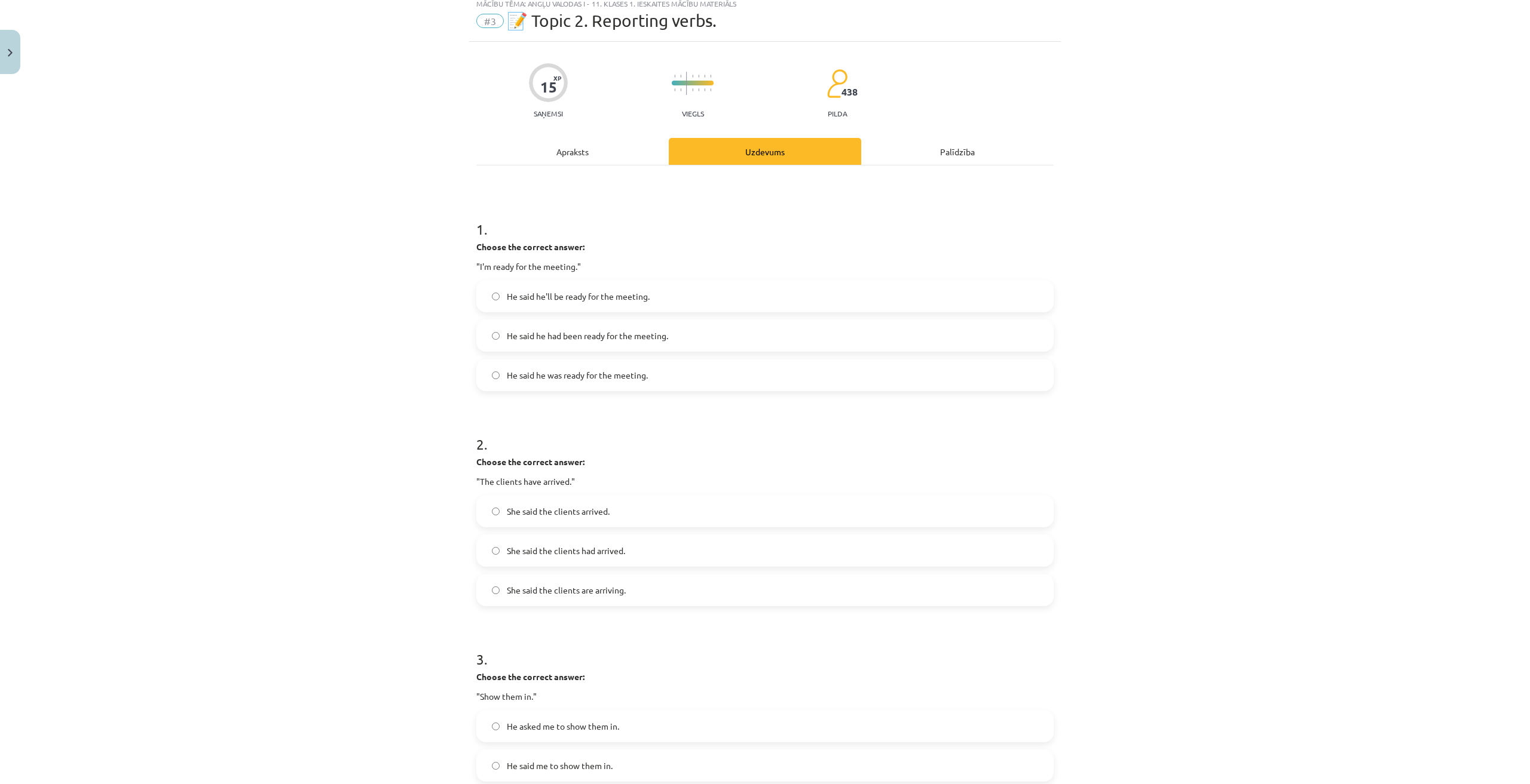
scroll to position [30, 0]
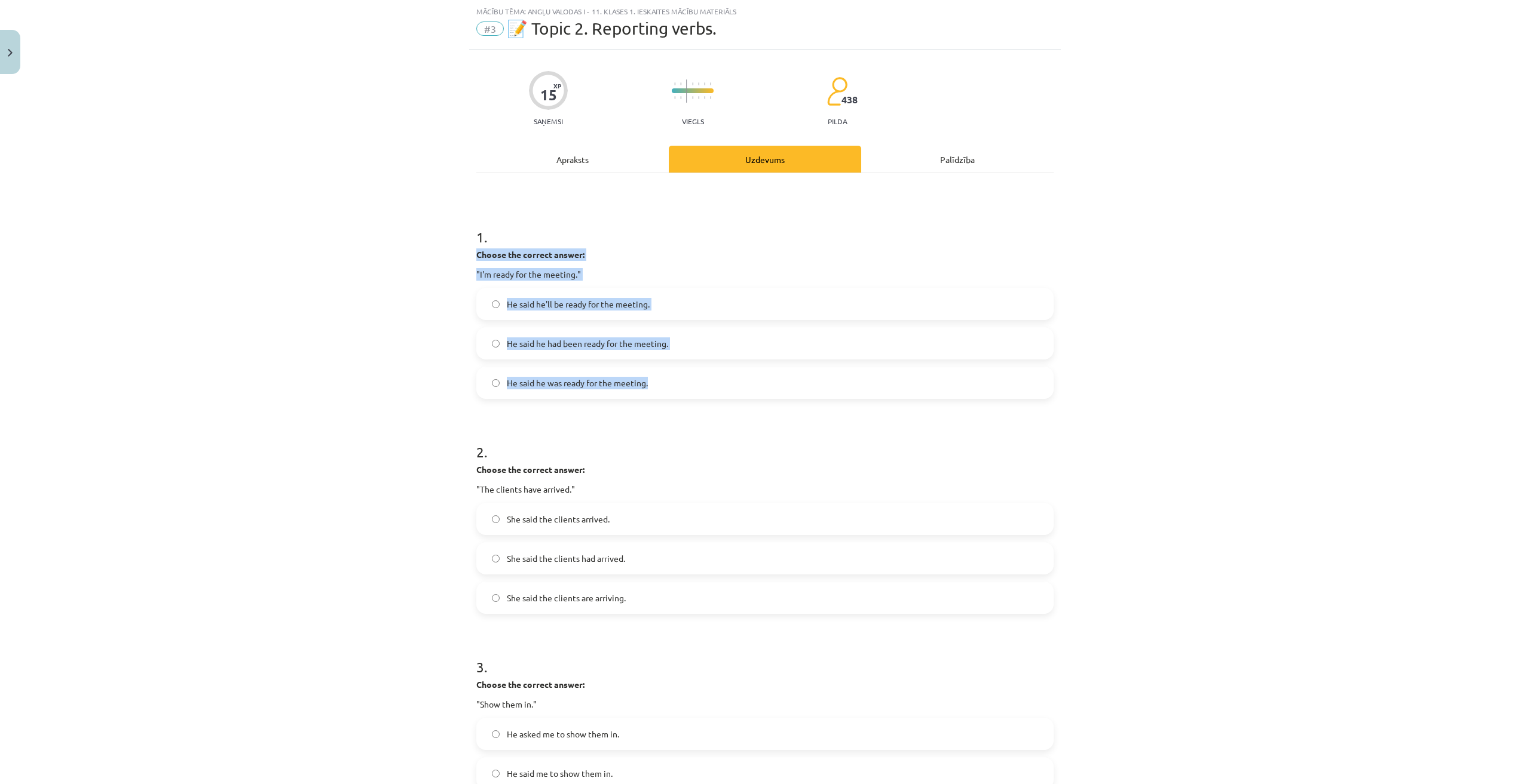
drag, startPoint x: 468, startPoint y: 250, endPoint x: 744, endPoint y: 394, distance: 311.3
click at [739, 394] on div "15 XP Saņemsi Viegls 438 pilda Apraksts Uzdevums Palīdzība 1 . Choose the corre…" at bounding box center [765, 708] width 591 height 1318
copy div "Choose the correct answer: "I'm ready for the meeting." He said he'll be ready …"
click at [583, 158] on div "Apraksts" at bounding box center [572, 159] width 192 height 27
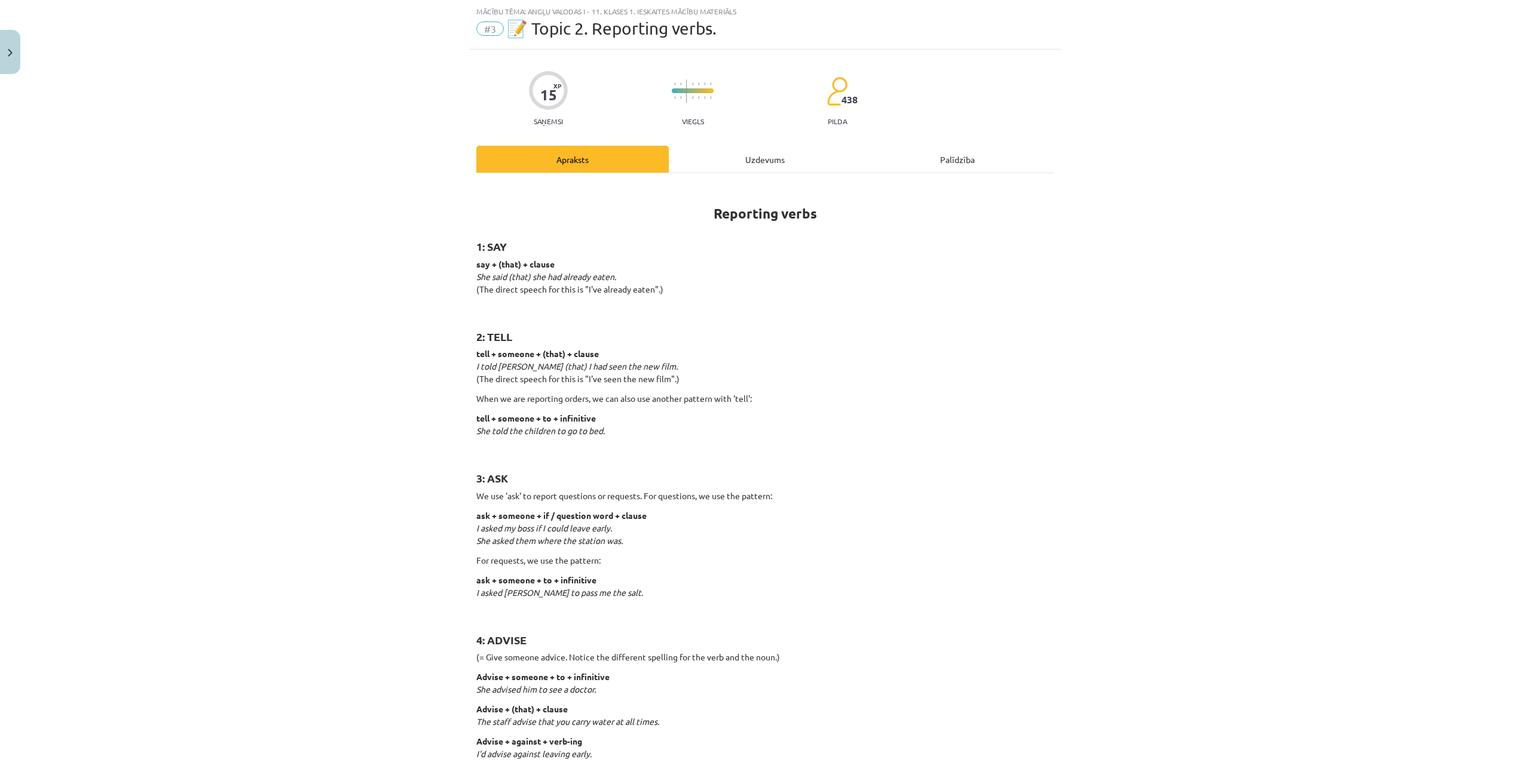
click at [691, 148] on div "Uzdevums" at bounding box center [764, 159] width 192 height 27
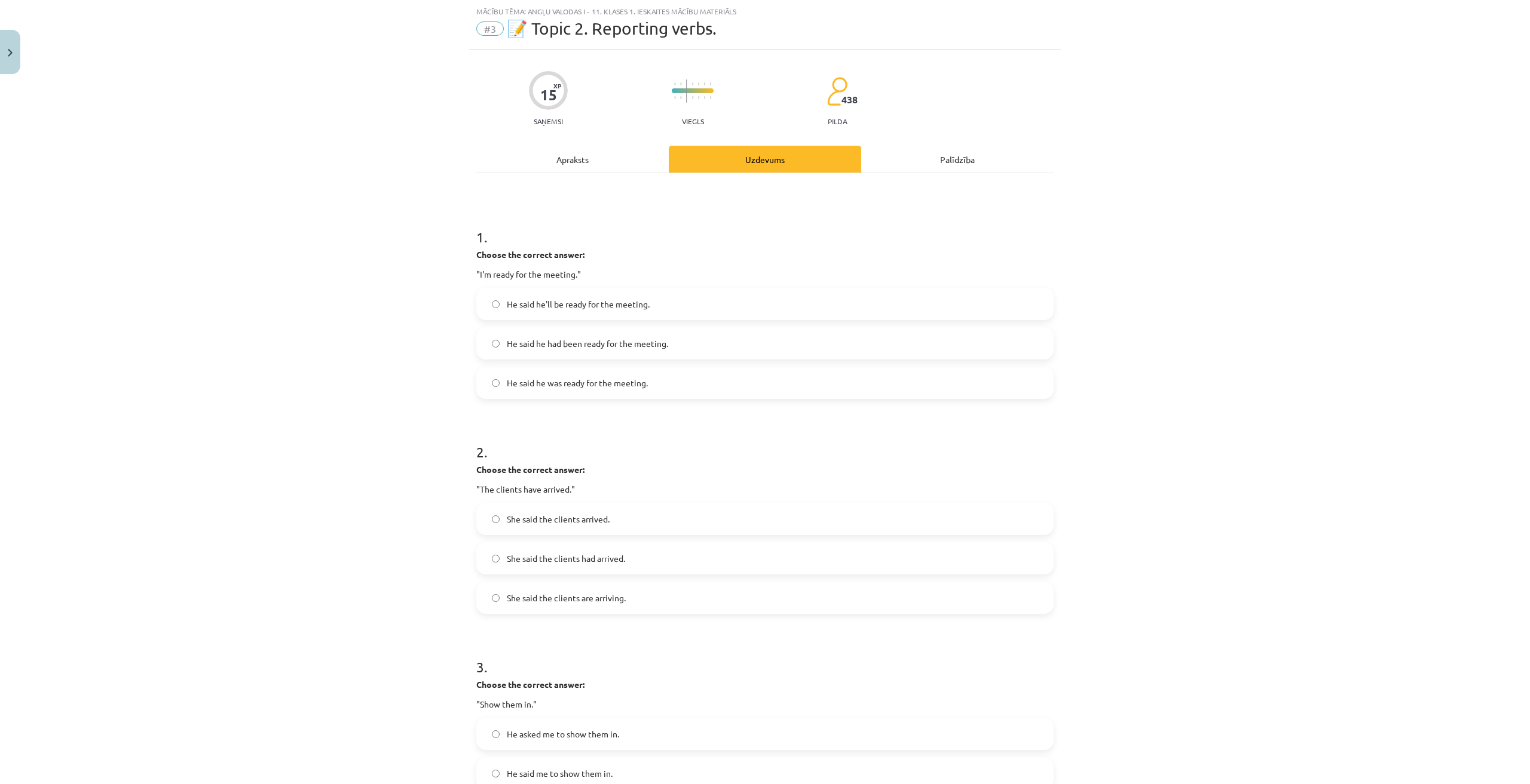
click at [551, 386] on span "He said he was ready for the meeting." at bounding box center [576, 383] width 141 height 12
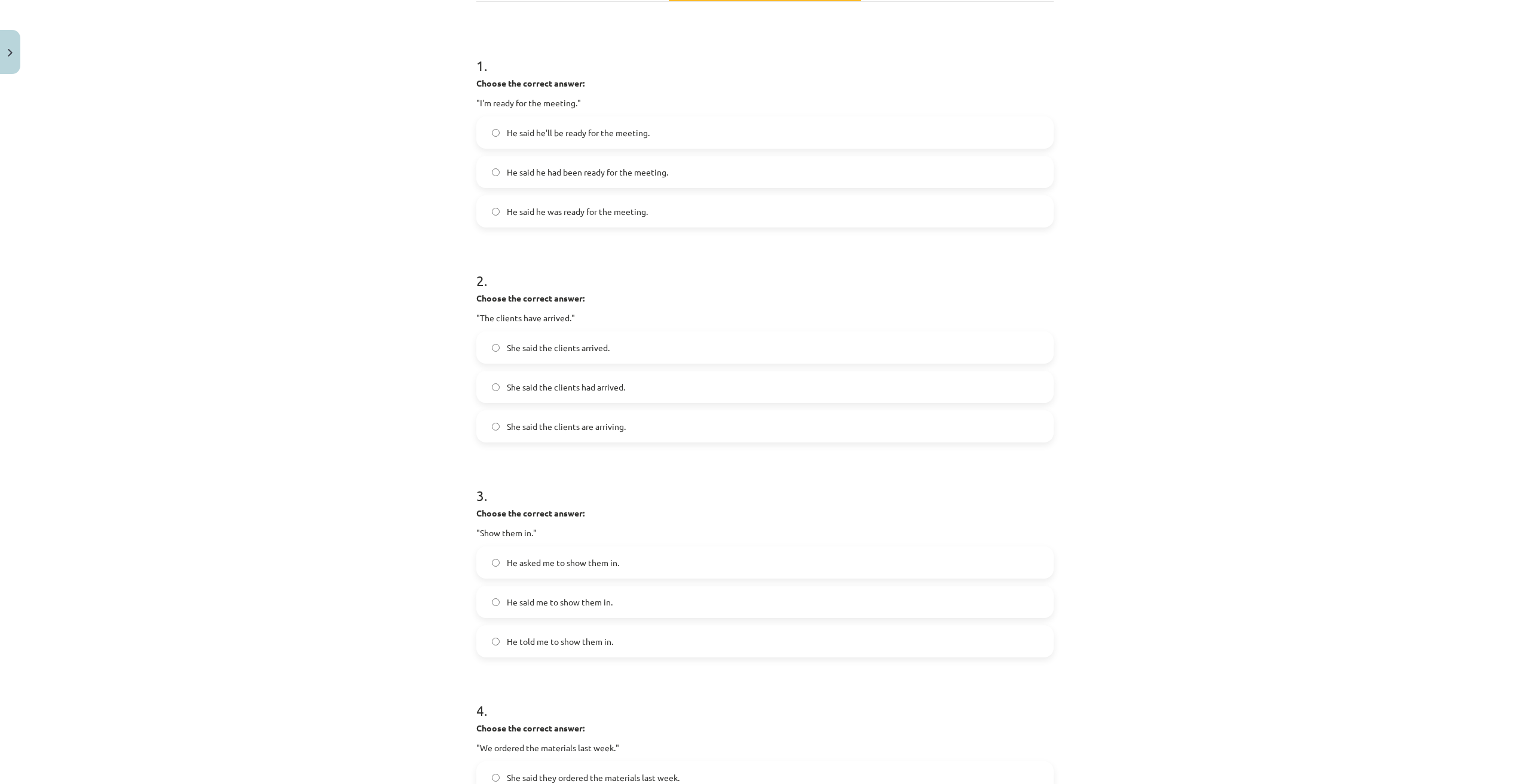
scroll to position [328, 0]
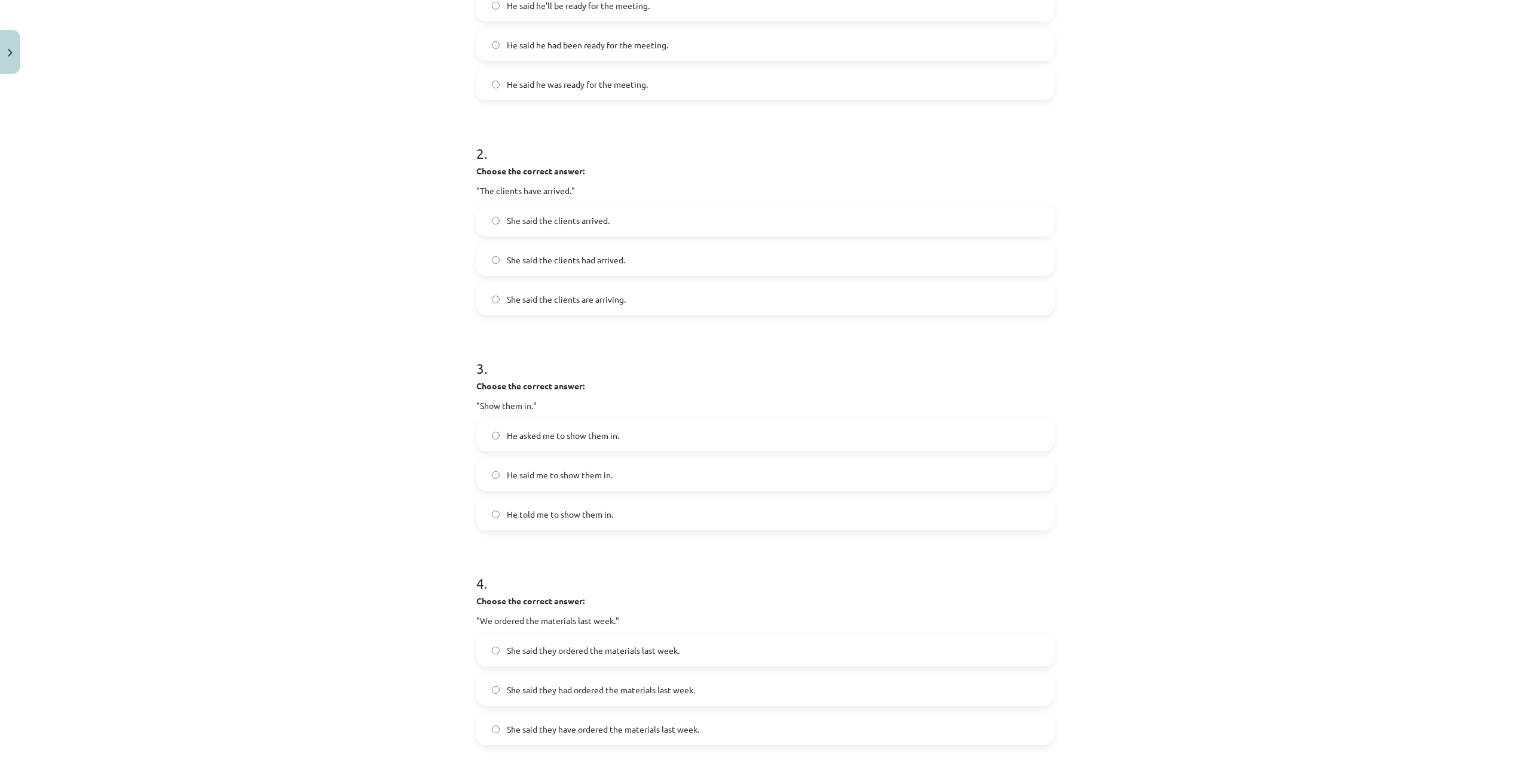
click at [653, 254] on label "She said the clients had arrived." at bounding box center [764, 260] width 575 height 30
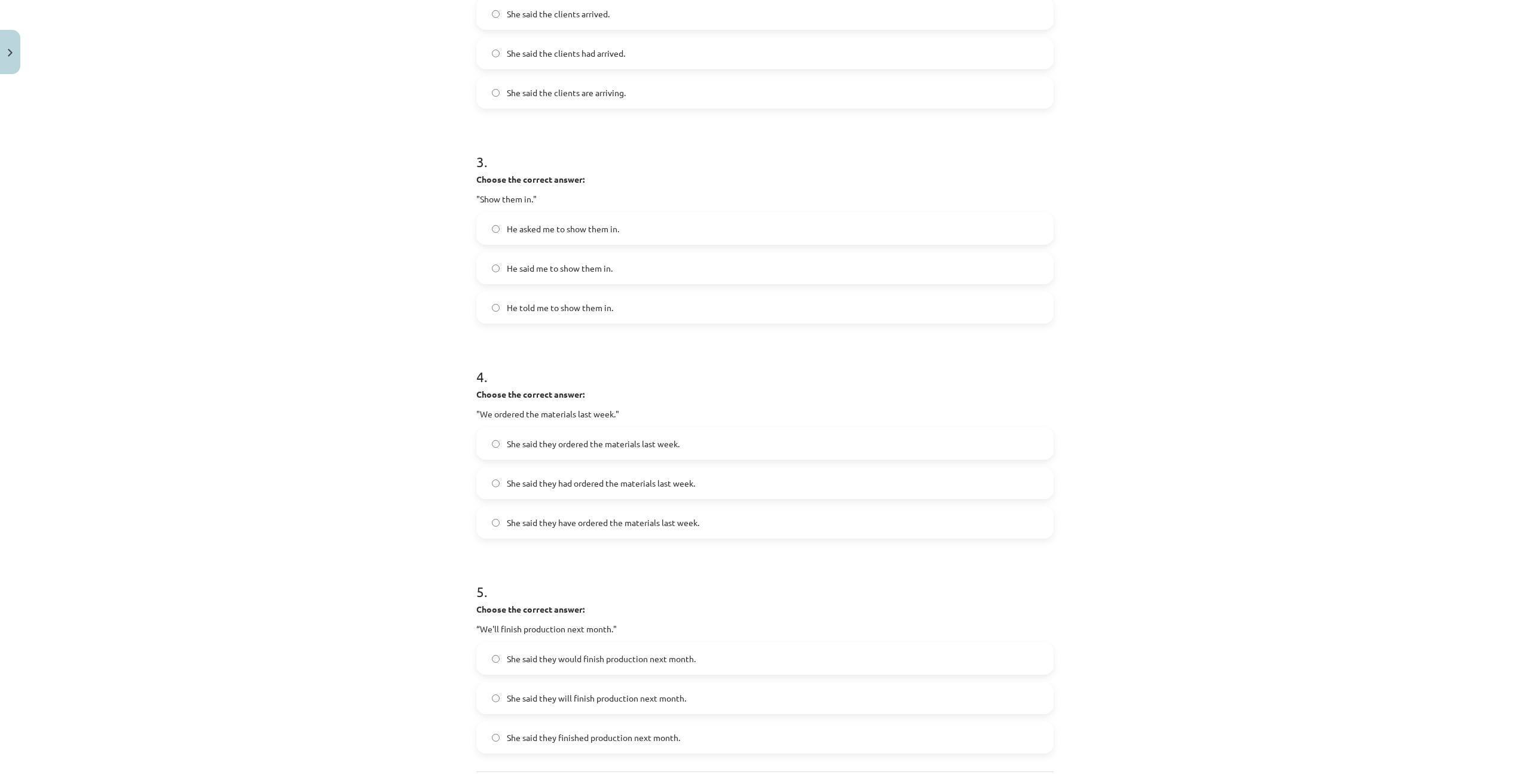
scroll to position [567, 0]
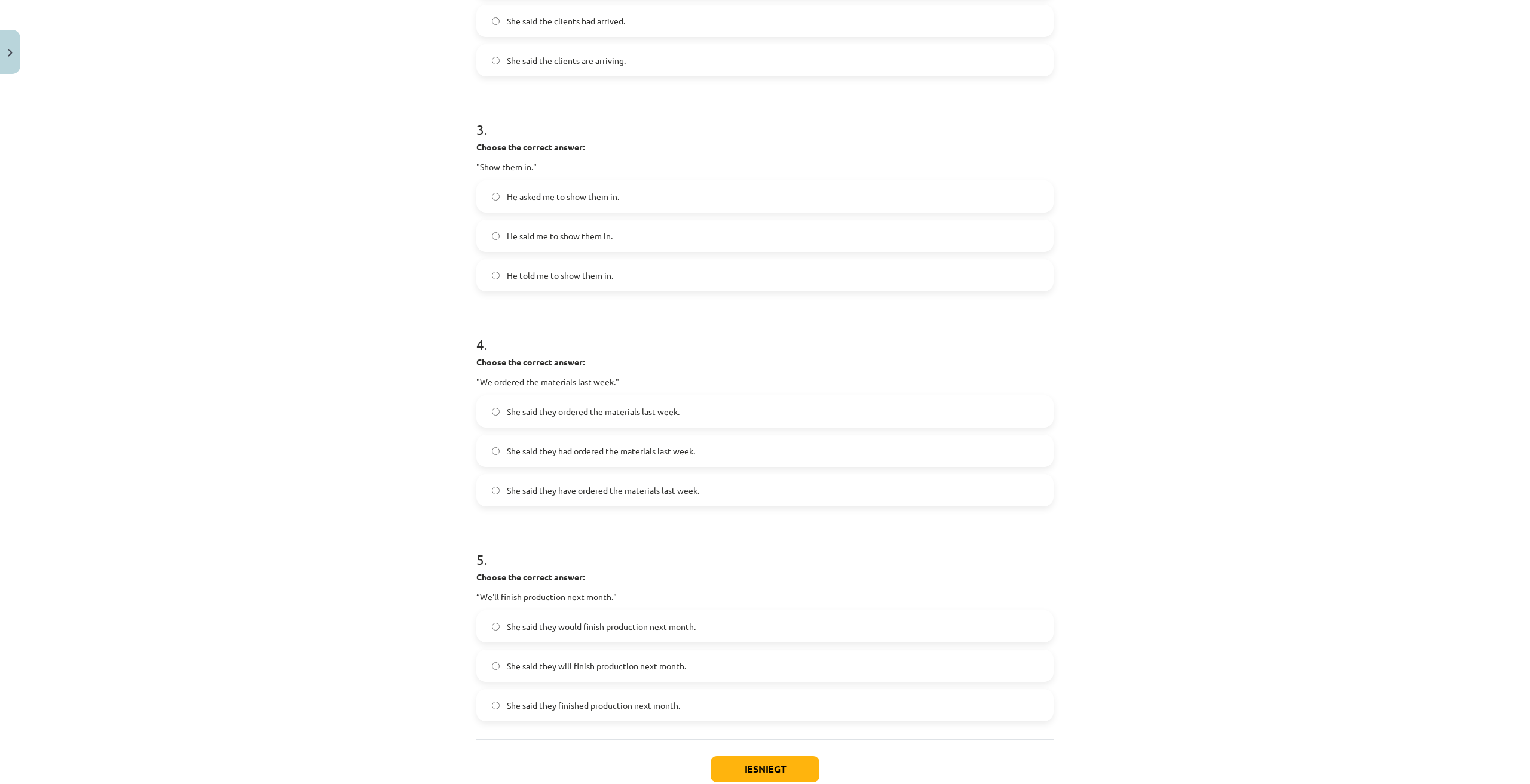
click at [647, 192] on label "He asked me to show them in." at bounding box center [764, 196] width 575 height 30
click at [599, 286] on label "He told me to show them in." at bounding box center [764, 275] width 575 height 30
drag, startPoint x: 474, startPoint y: 150, endPoint x: 630, endPoint y: 280, distance: 203.1
click at [630, 280] on div "15 XP Saņemsi Viegls 438 pilda Apraksts Uzdevums Palīdzība 1 . Choose the corre…" at bounding box center [765, 171] width 591 height 1318
copy div "Choose the correct answer: "Show them in." He asked me to show them in. He said…"
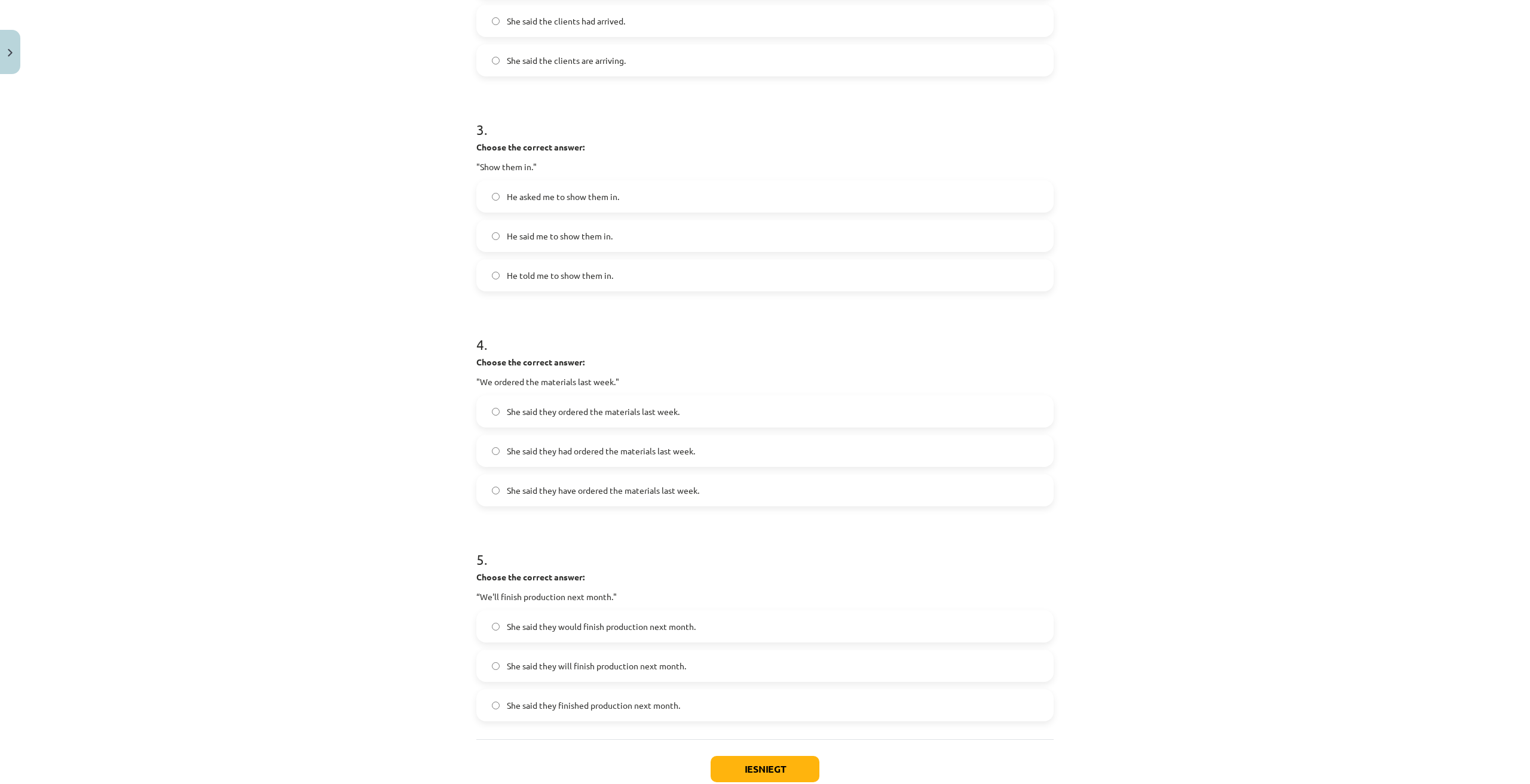
click at [687, 354] on div "4 . Choose the correct answer: "We ordered the materials last week." She said t…" at bounding box center [765, 411] width 577 height 191
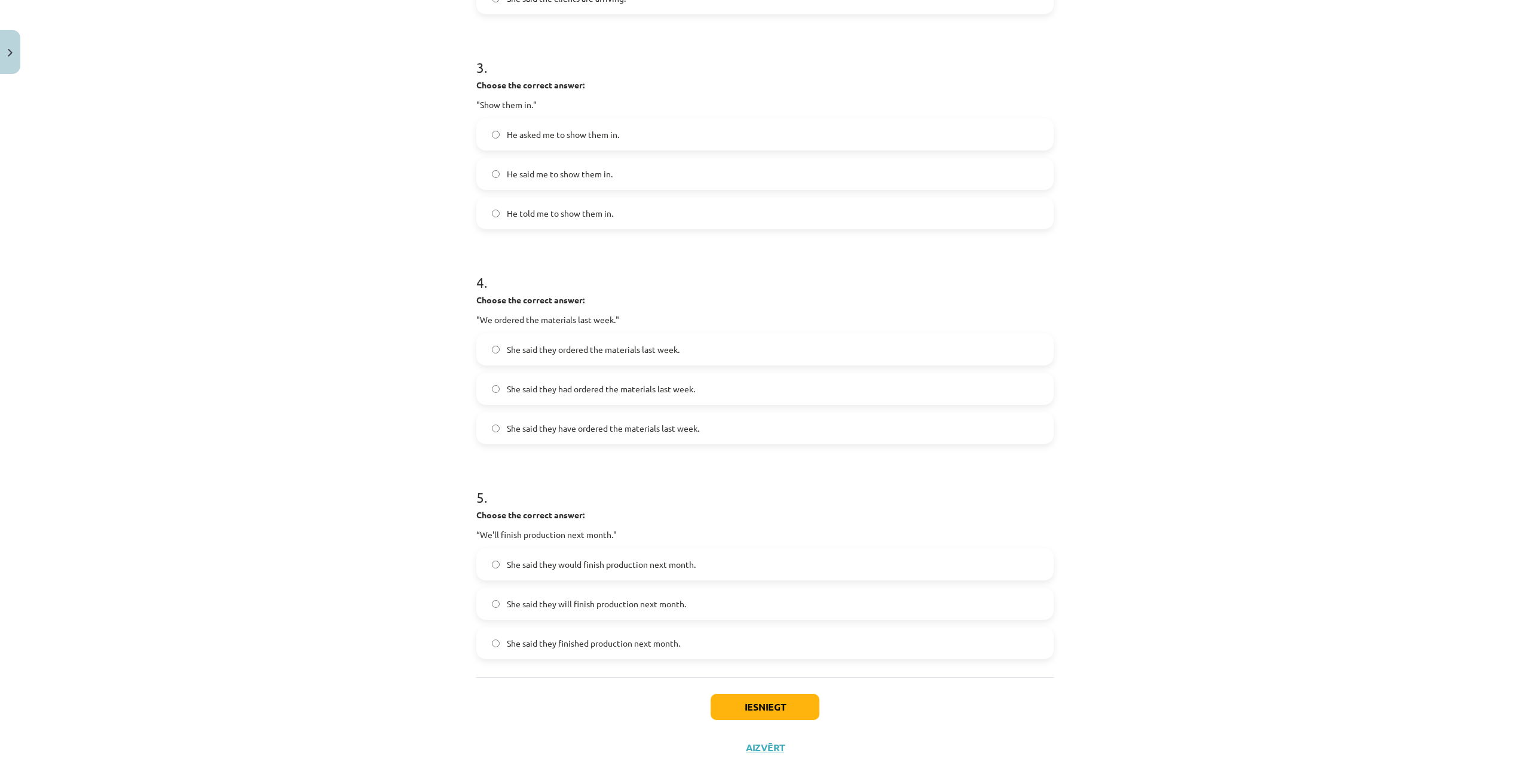
scroll to position [643, 0]
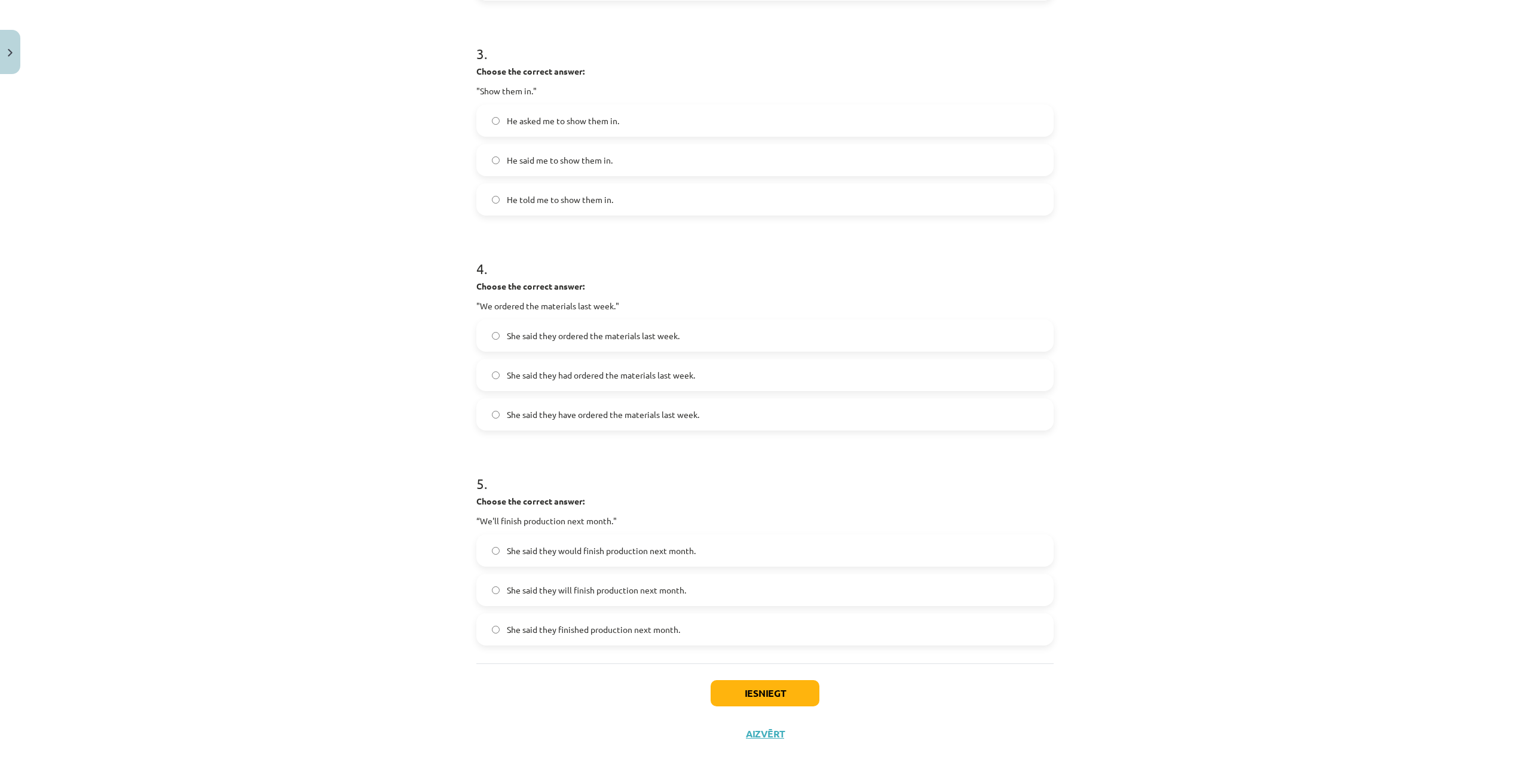
click at [615, 344] on label "She said they ordered the materials last week." at bounding box center [764, 335] width 575 height 30
click at [607, 425] on label "She said they have ordered the materials last week." at bounding box center [764, 414] width 575 height 30
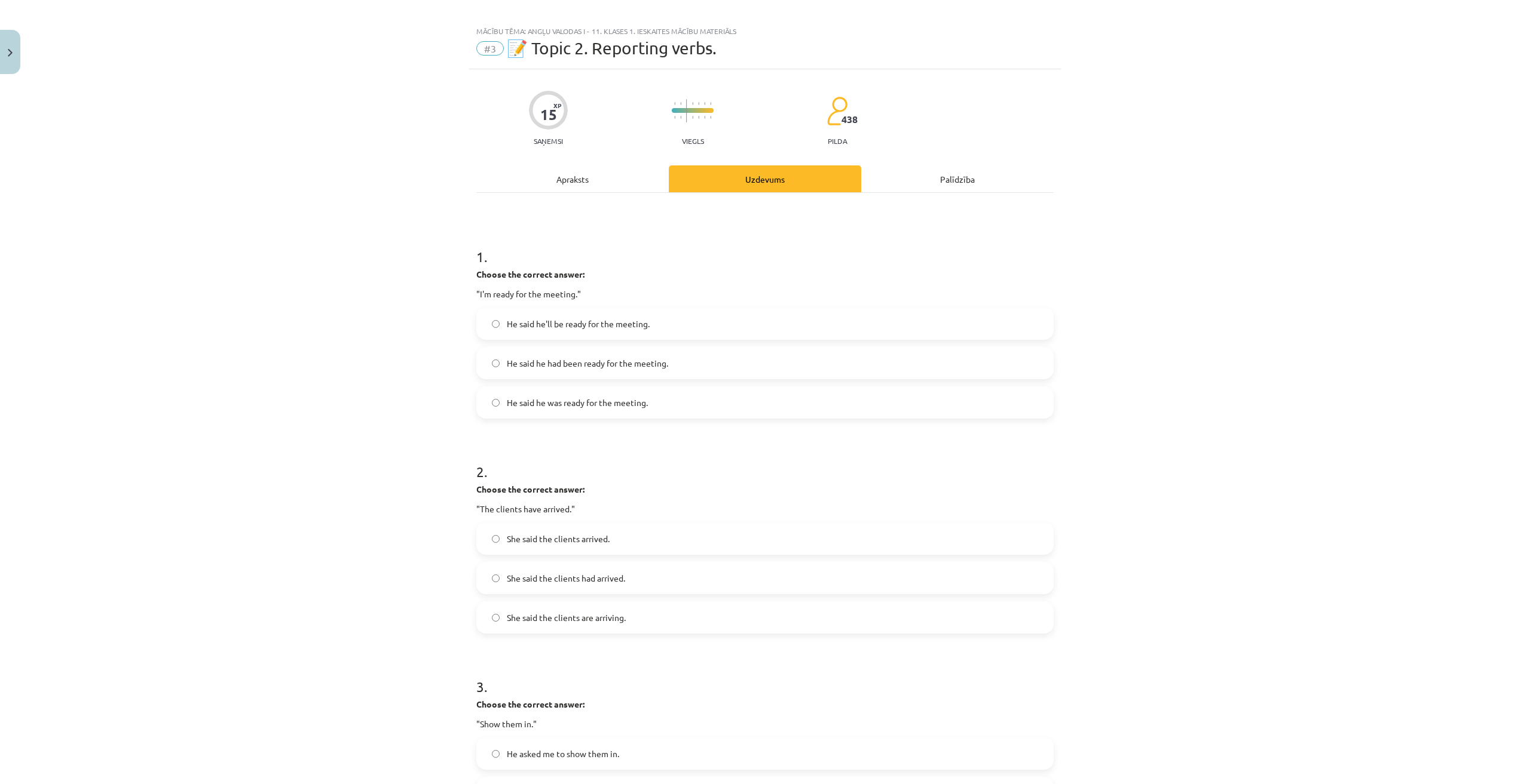
scroll to position [0, 0]
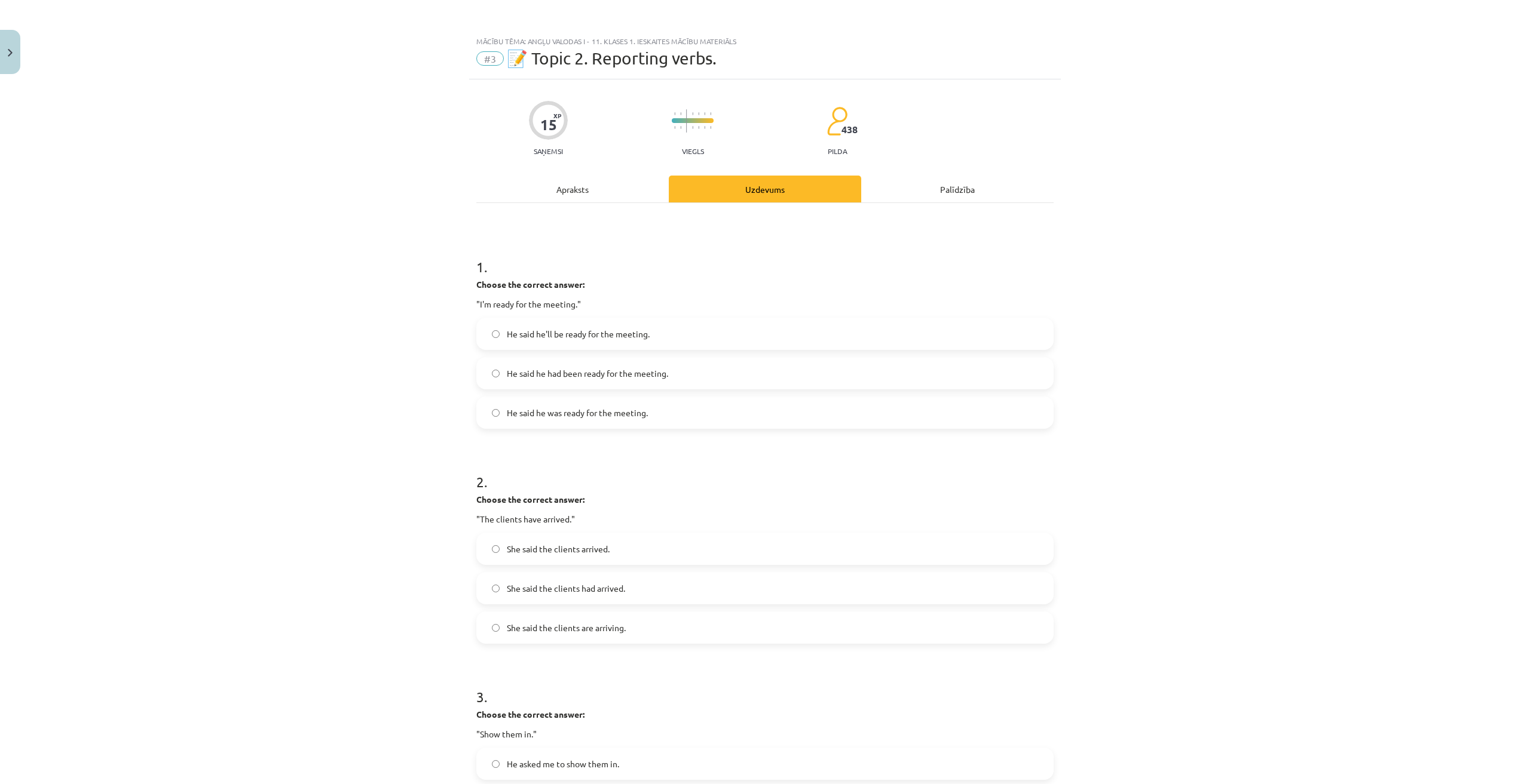
click at [592, 179] on div "Apraksts" at bounding box center [572, 188] width 192 height 27
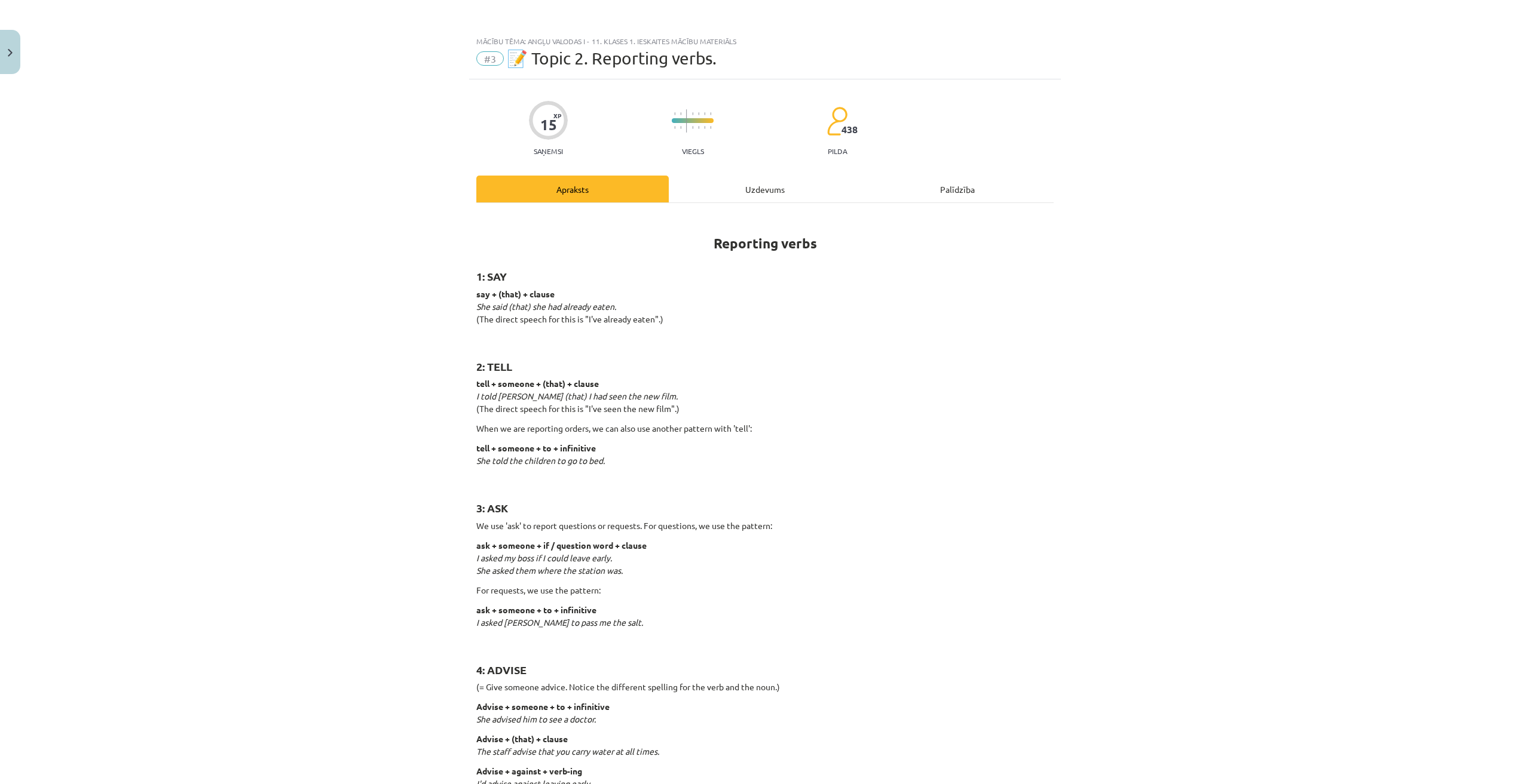
click at [716, 193] on div "Uzdevums" at bounding box center [764, 188] width 192 height 27
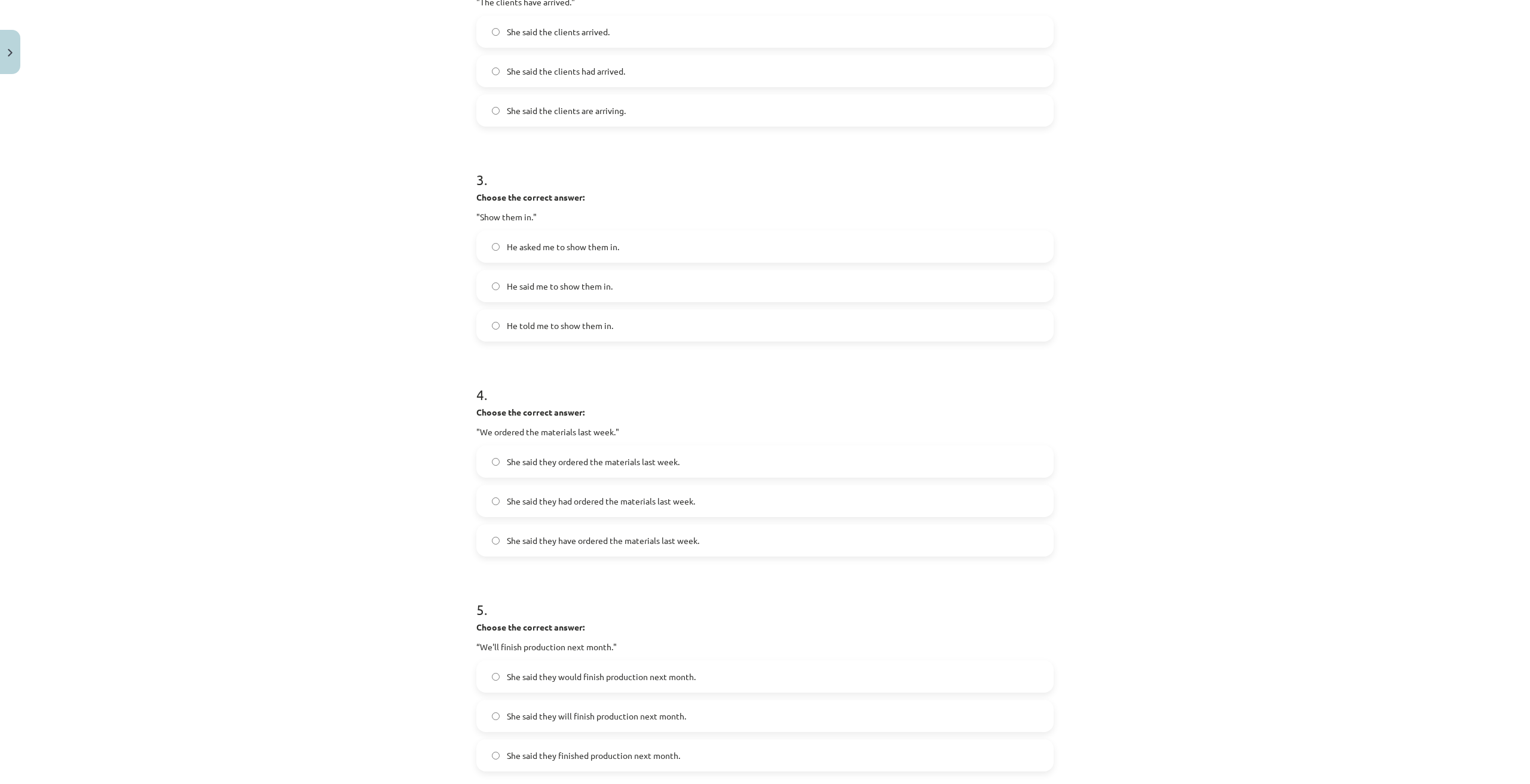
scroll to position [643, 0]
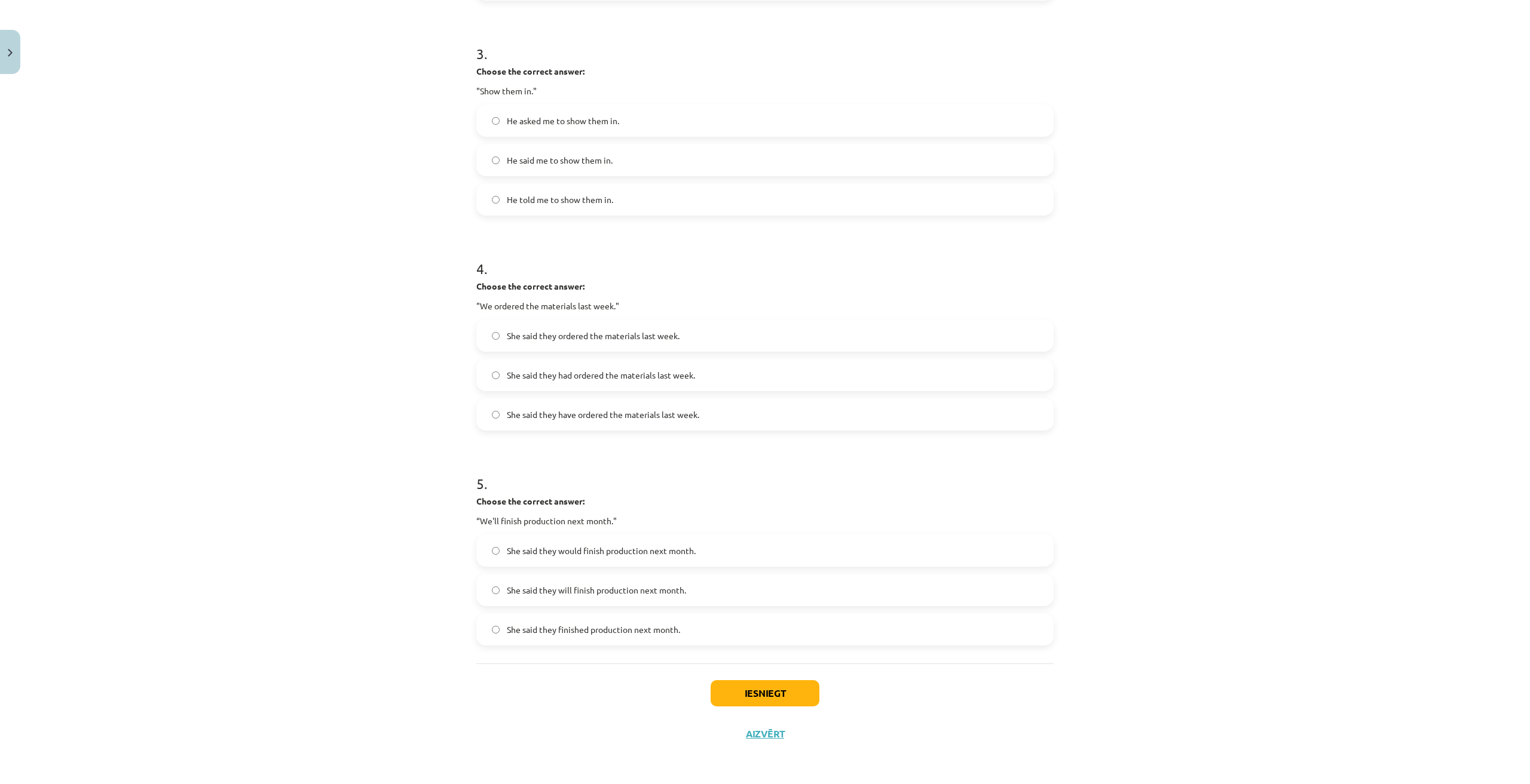
click at [673, 413] on span "She said they have ordered the materials last week." at bounding box center [602, 415] width 192 height 12
click at [590, 370] on span "She said they had ordered the materials last week." at bounding box center [600, 375] width 189 height 12
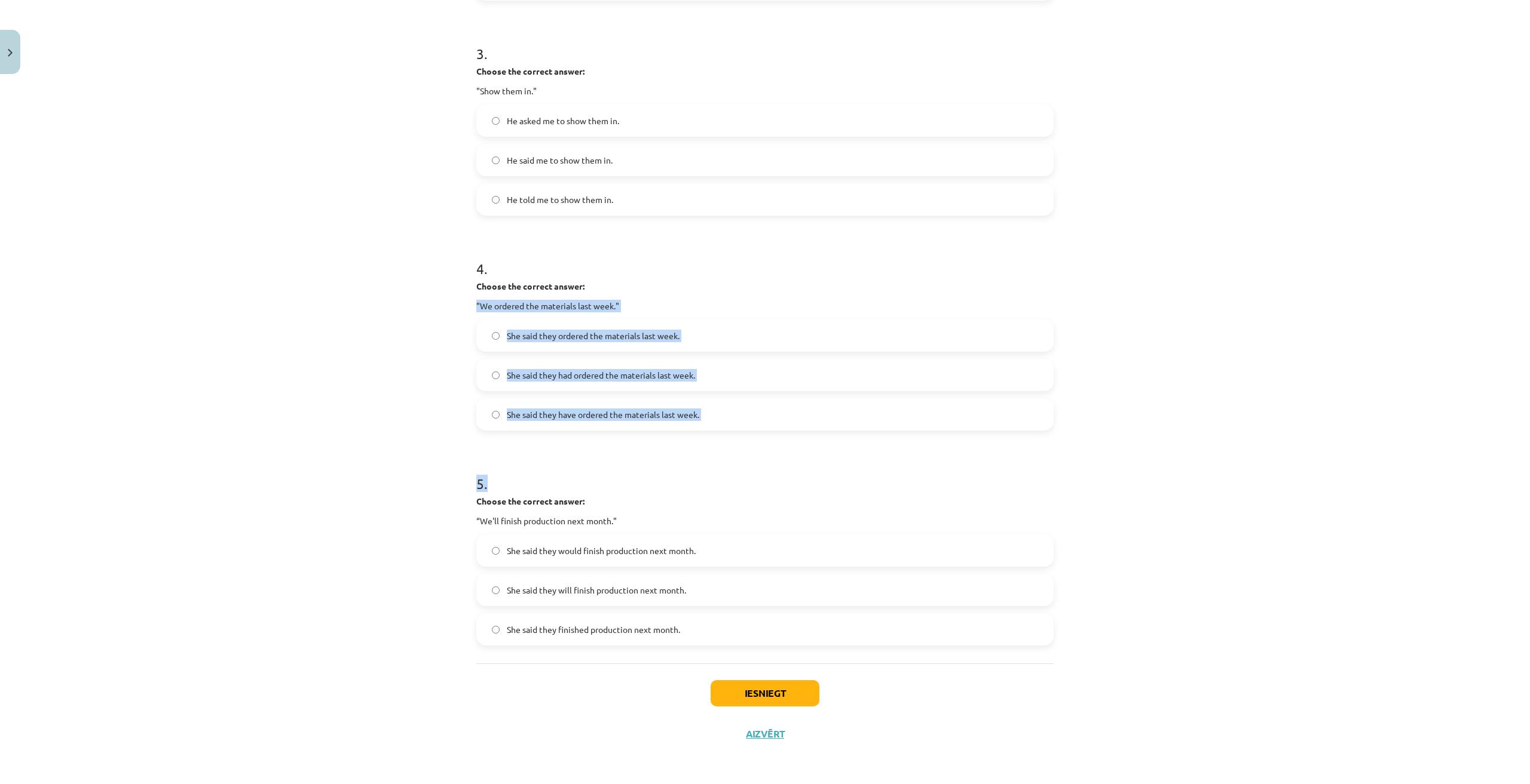
drag, startPoint x: 464, startPoint y: 304, endPoint x: 734, endPoint y: 434, distance: 299.7
click at [734, 434] on div "15 XP Saņemsi Viegls 438 pilda Apraksts Uzdevums Palīdzība 1 . Choose the corre…" at bounding box center [765, 95] width 591 height 1318
copy form ""We ordered the materials last week." She said they ordered the materials last …"
click at [676, 465] on h1 "5 ." at bounding box center [765, 473] width 577 height 37
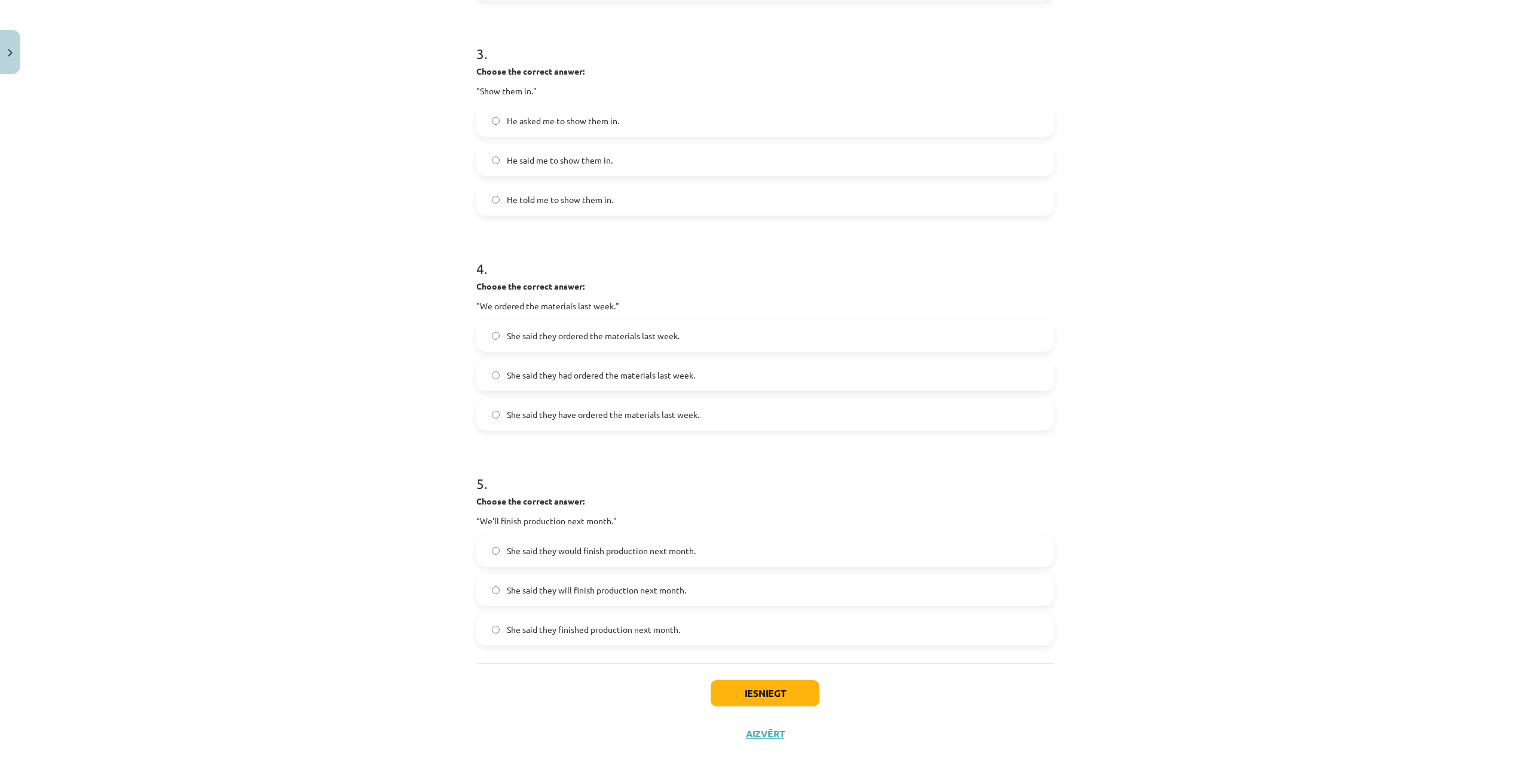
click at [698, 497] on p "Choose the correct answer:" at bounding box center [765, 501] width 577 height 12
click at [597, 550] on span "She said they would finish production next month." at bounding box center [600, 550] width 189 height 12
click at [622, 588] on span "She said they will finish production next month." at bounding box center [596, 590] width 179 height 12
click at [605, 555] on span "She said they would finish production next month." at bounding box center [600, 550] width 189 height 12
click at [734, 701] on button "Iesniegt" at bounding box center [764, 694] width 109 height 27
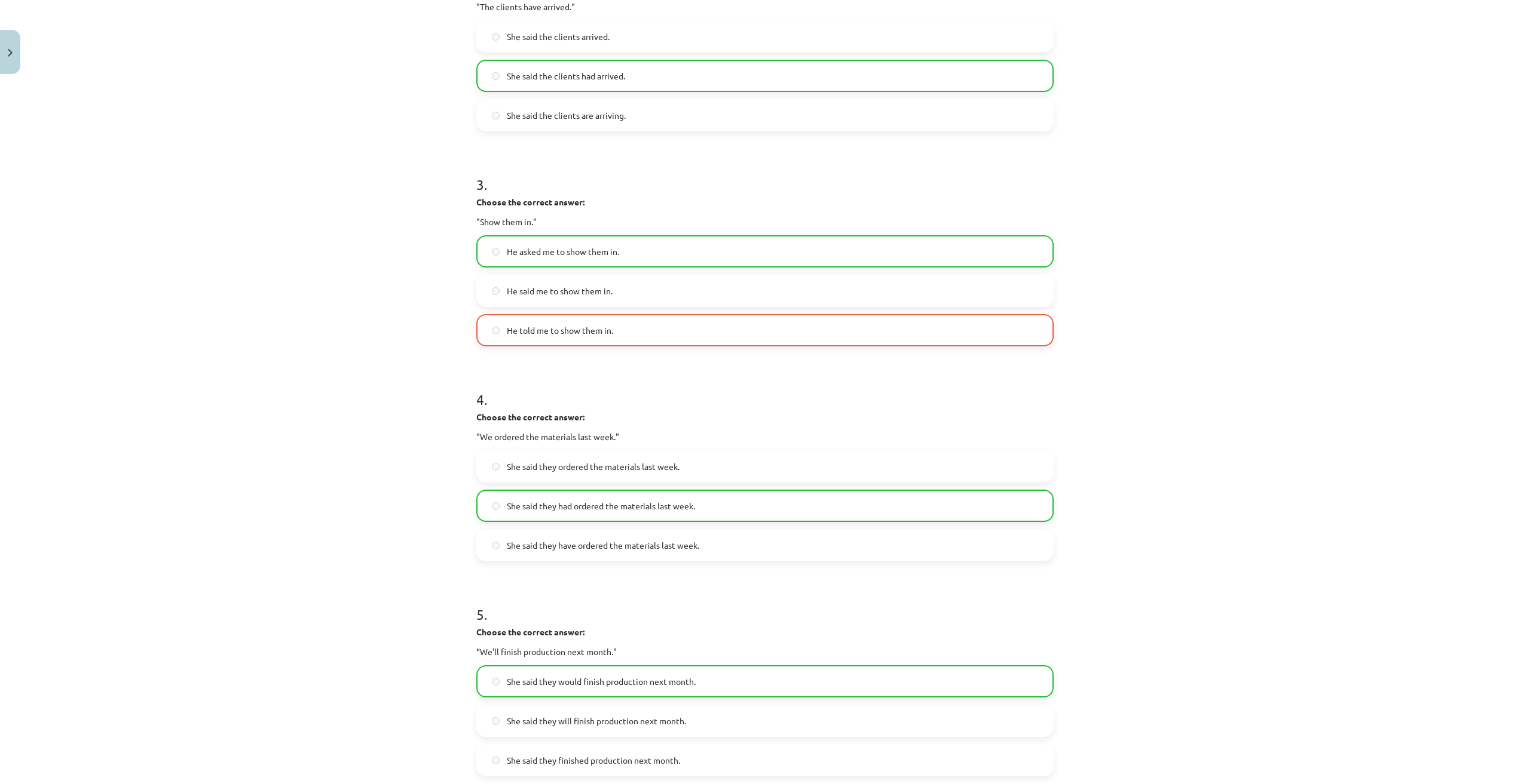
scroll to position [524, 0]
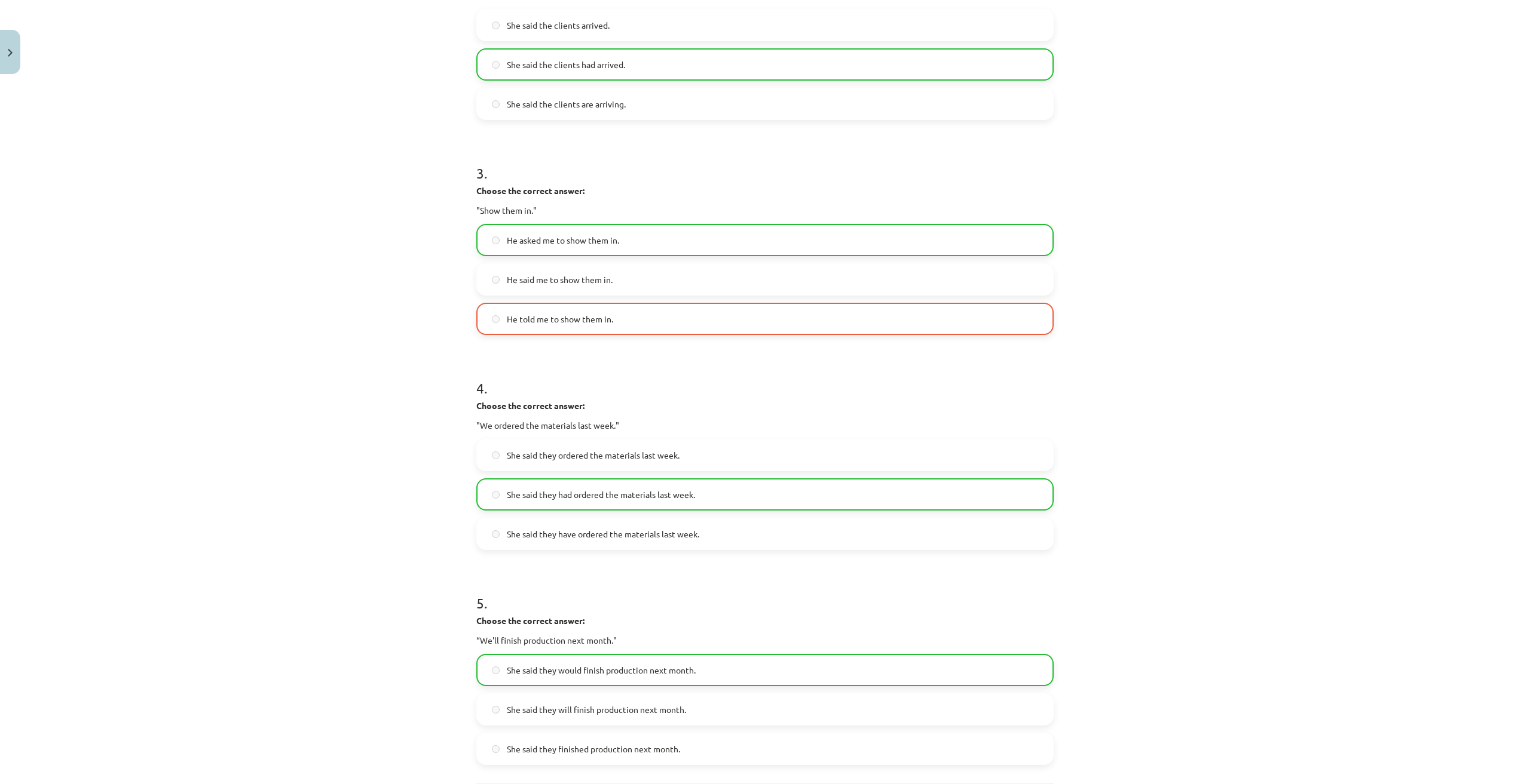
click at [672, 326] on label "He told me to show them in." at bounding box center [764, 319] width 575 height 30
click at [629, 246] on label "He asked me to show them in." at bounding box center [764, 240] width 575 height 30
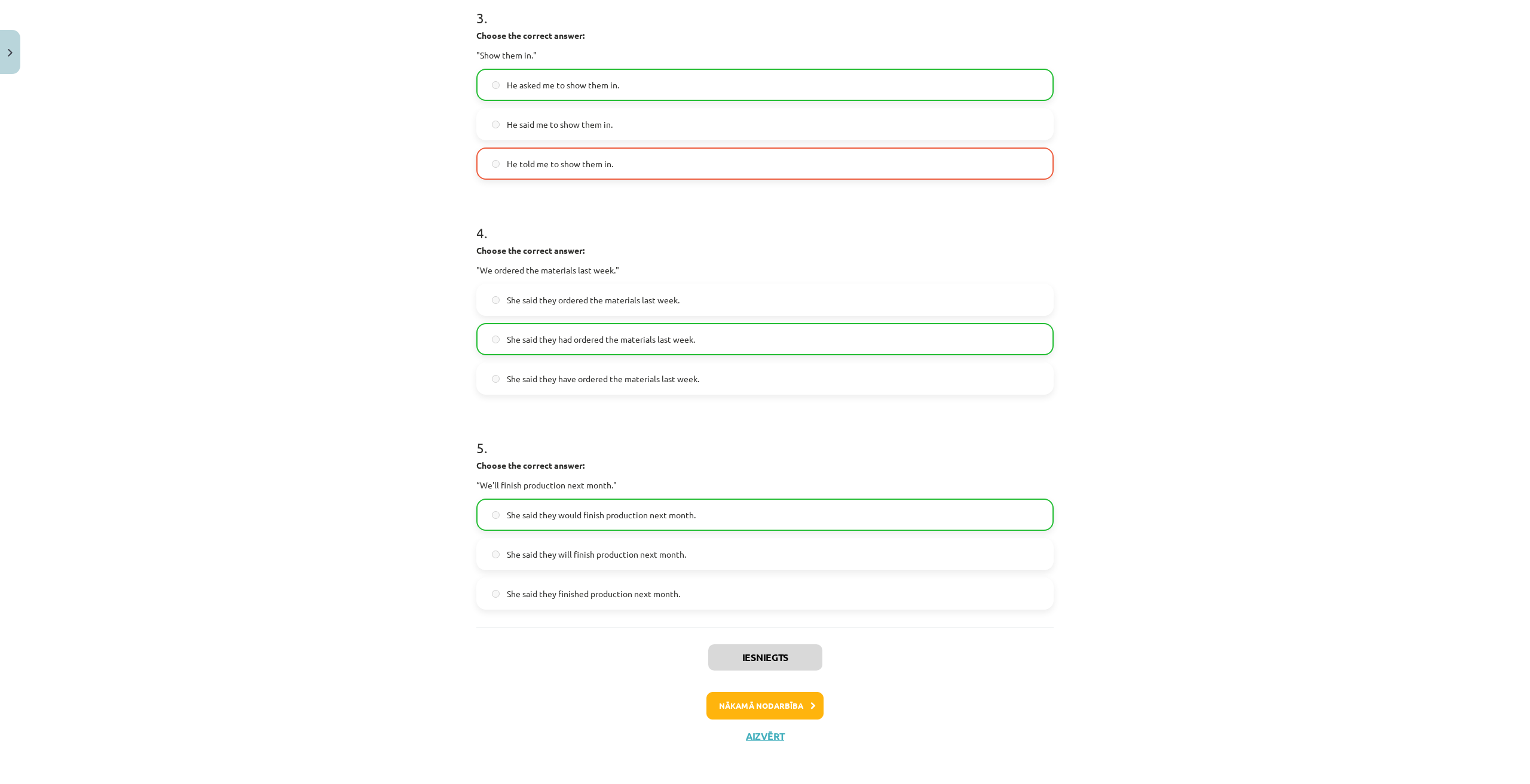
scroll to position [681, 0]
click at [780, 697] on button "Nākamā nodarbība" at bounding box center [765, 703] width 117 height 27
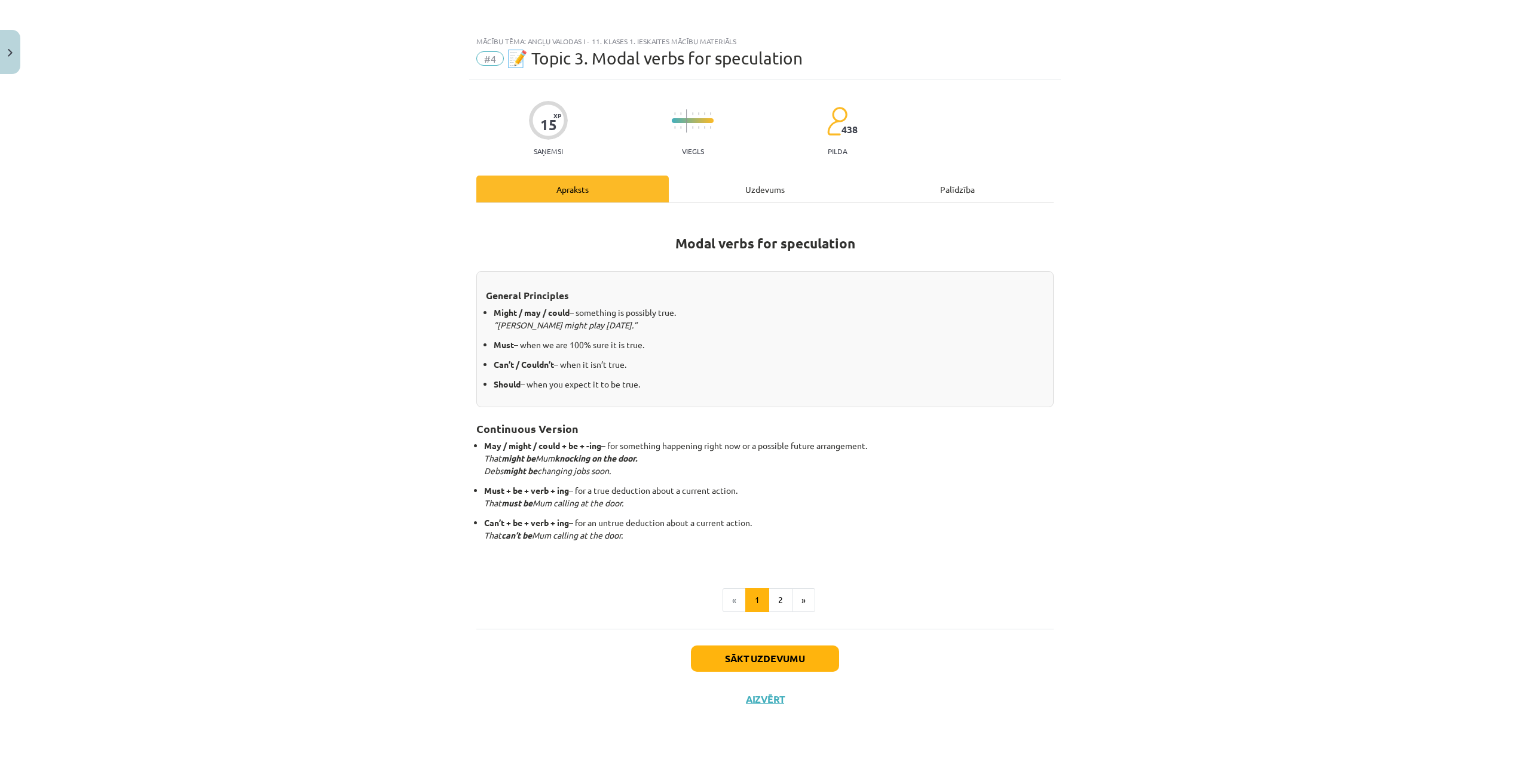
click at [708, 188] on div "Uzdevums" at bounding box center [764, 188] width 192 height 27
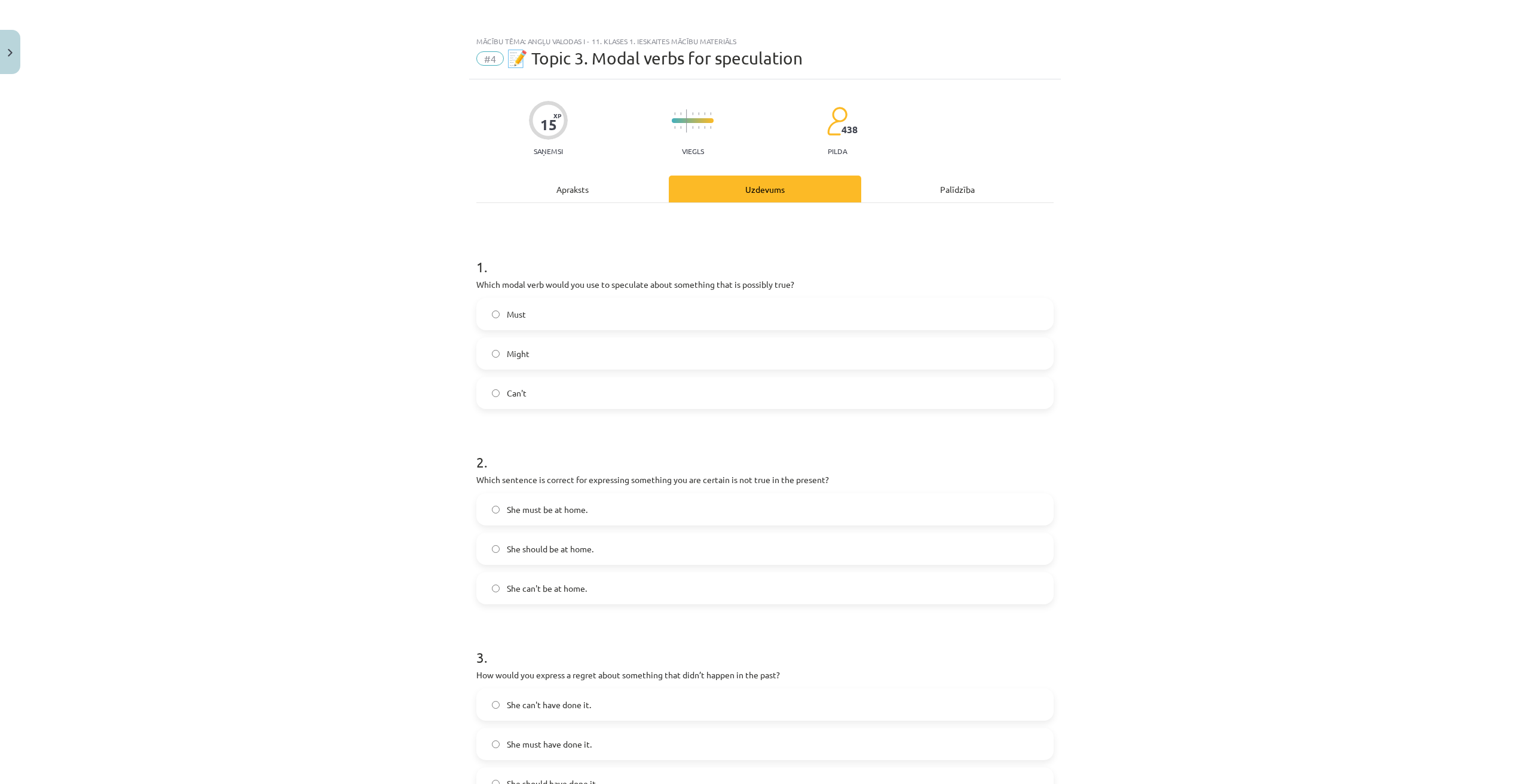
click at [589, 192] on div "Apraksts" at bounding box center [572, 188] width 192 height 27
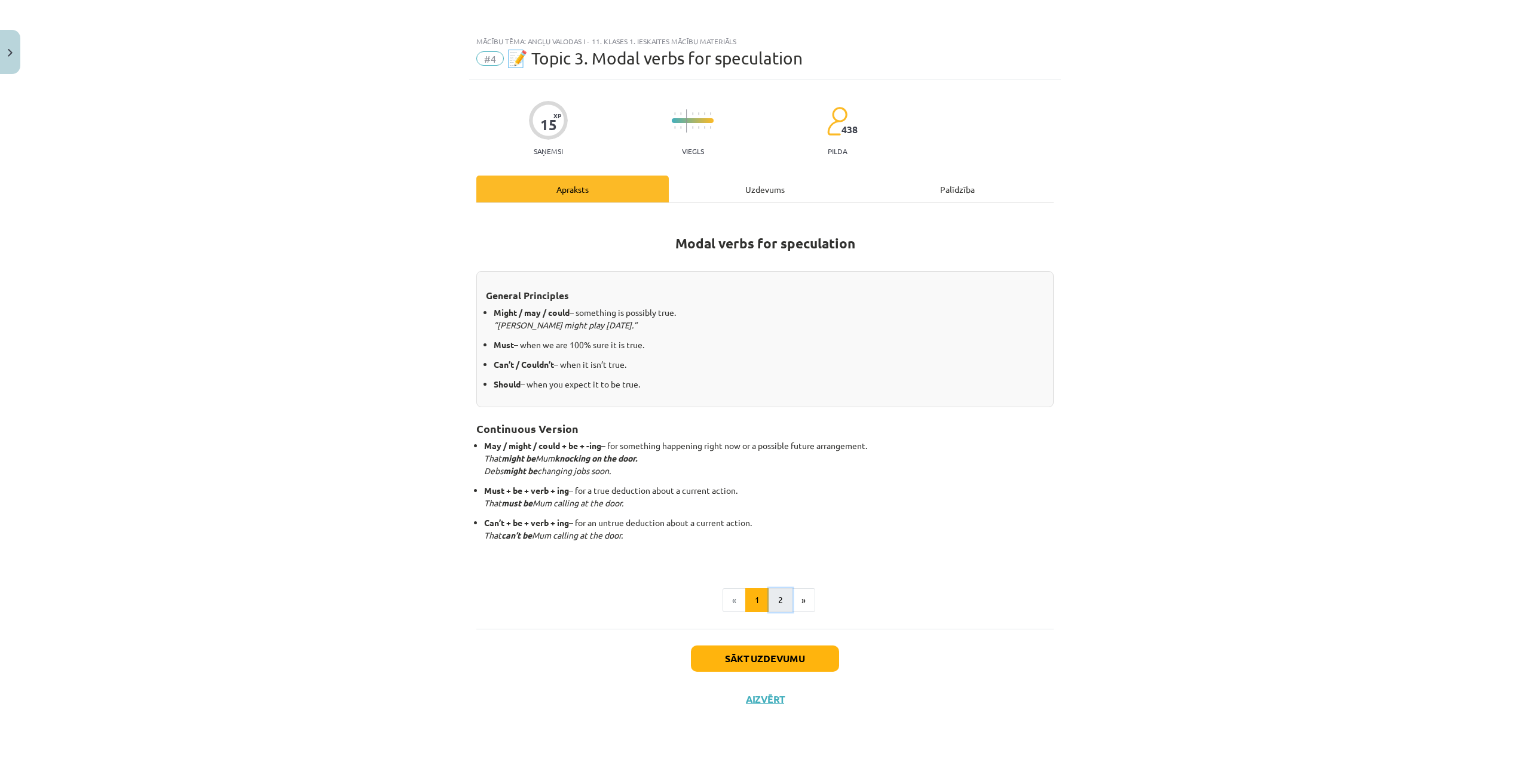
click at [773, 596] on button "2" at bounding box center [780, 600] width 24 height 24
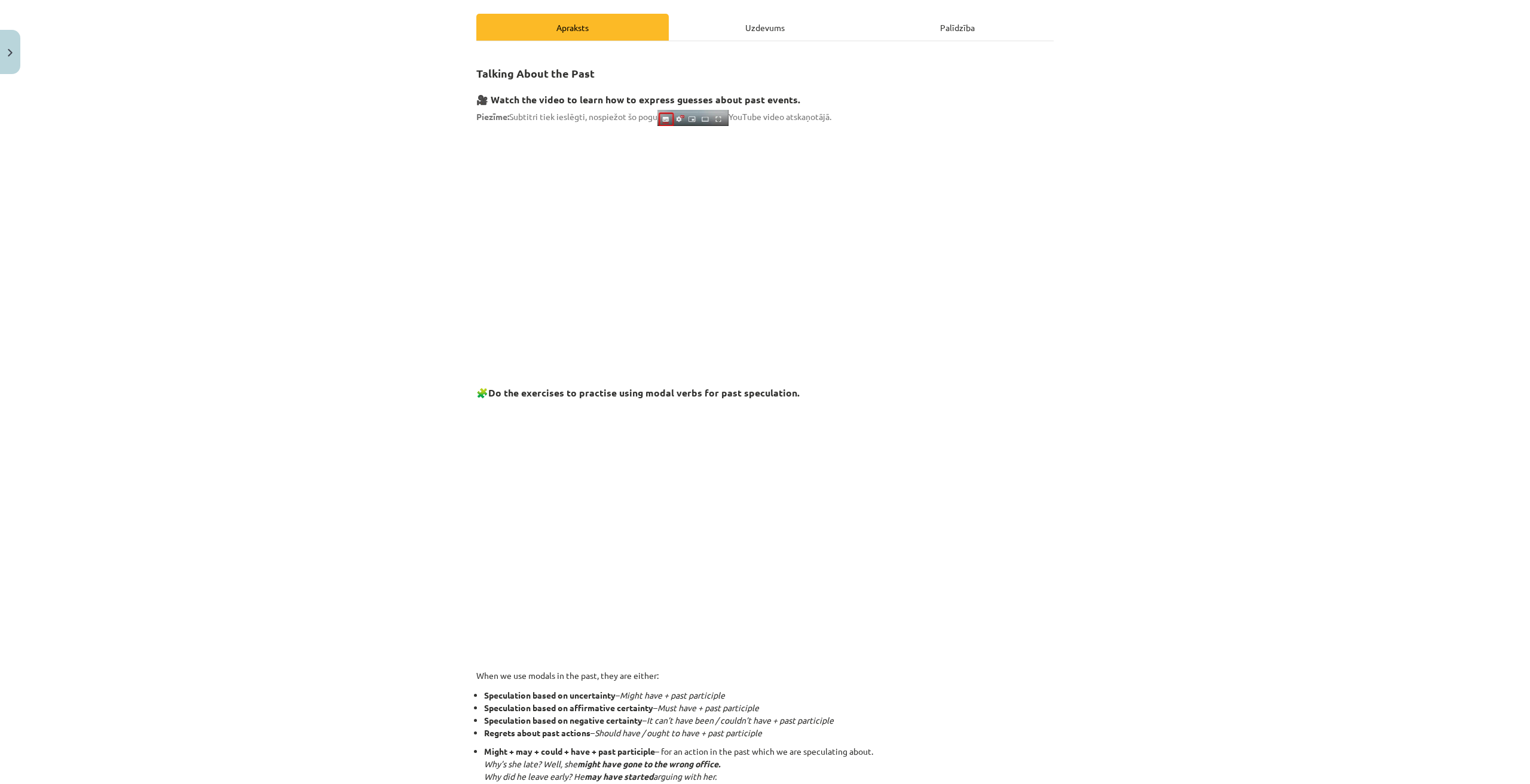
scroll to position [59, 0]
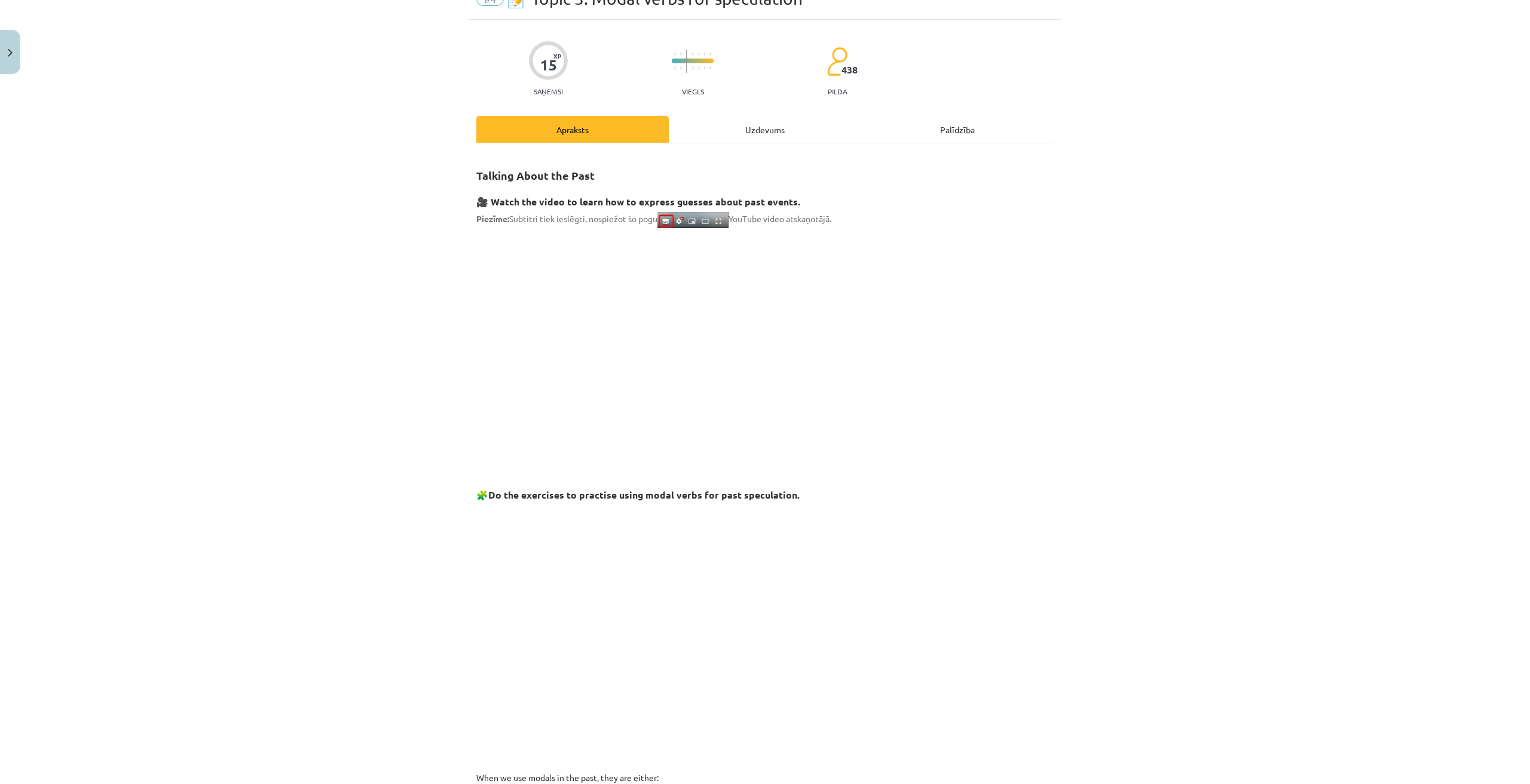
click at [698, 130] on div "Uzdevums" at bounding box center [764, 129] width 192 height 27
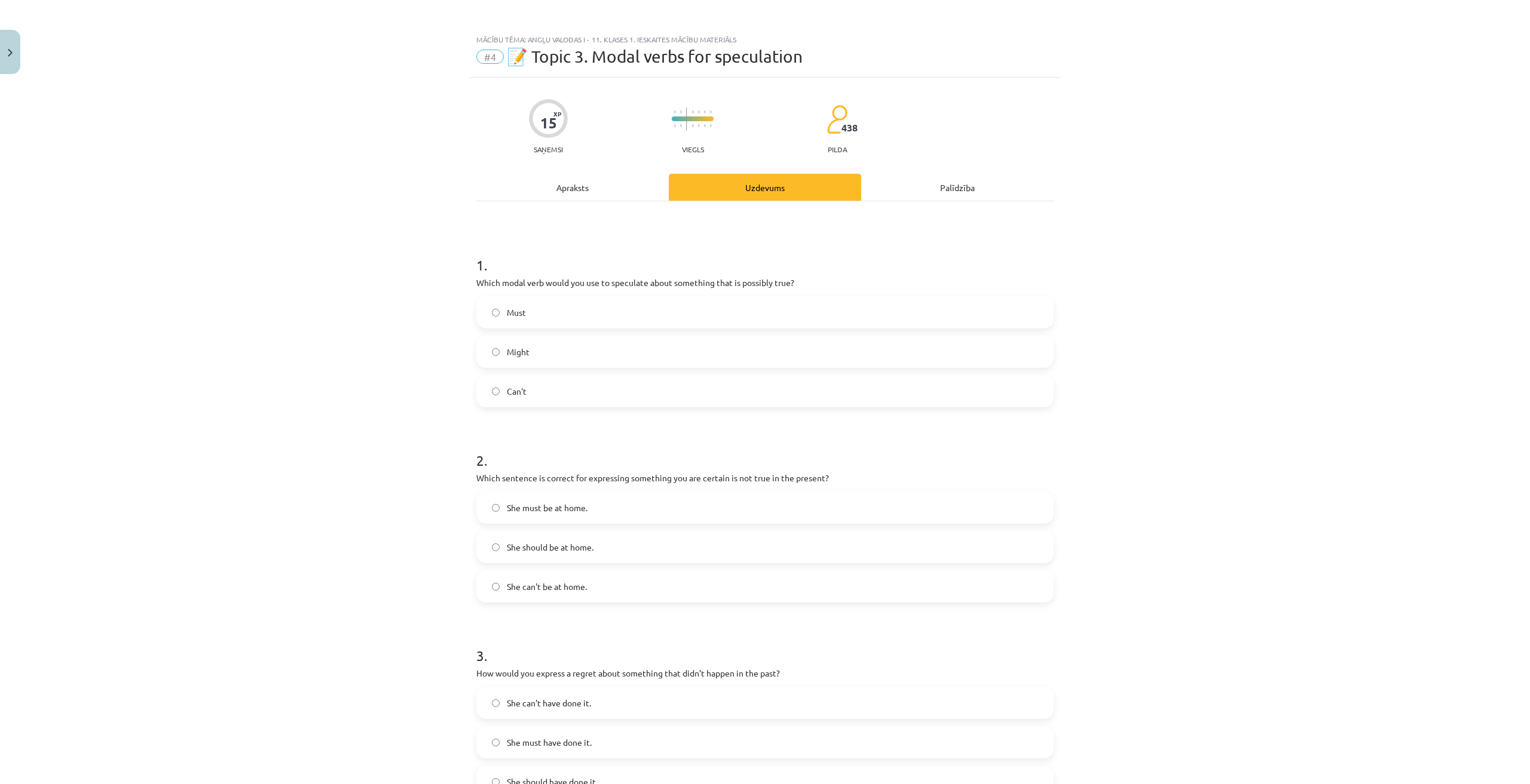
scroll to position [0, 0]
click at [560, 190] on div "Apraksts" at bounding box center [572, 188] width 192 height 27
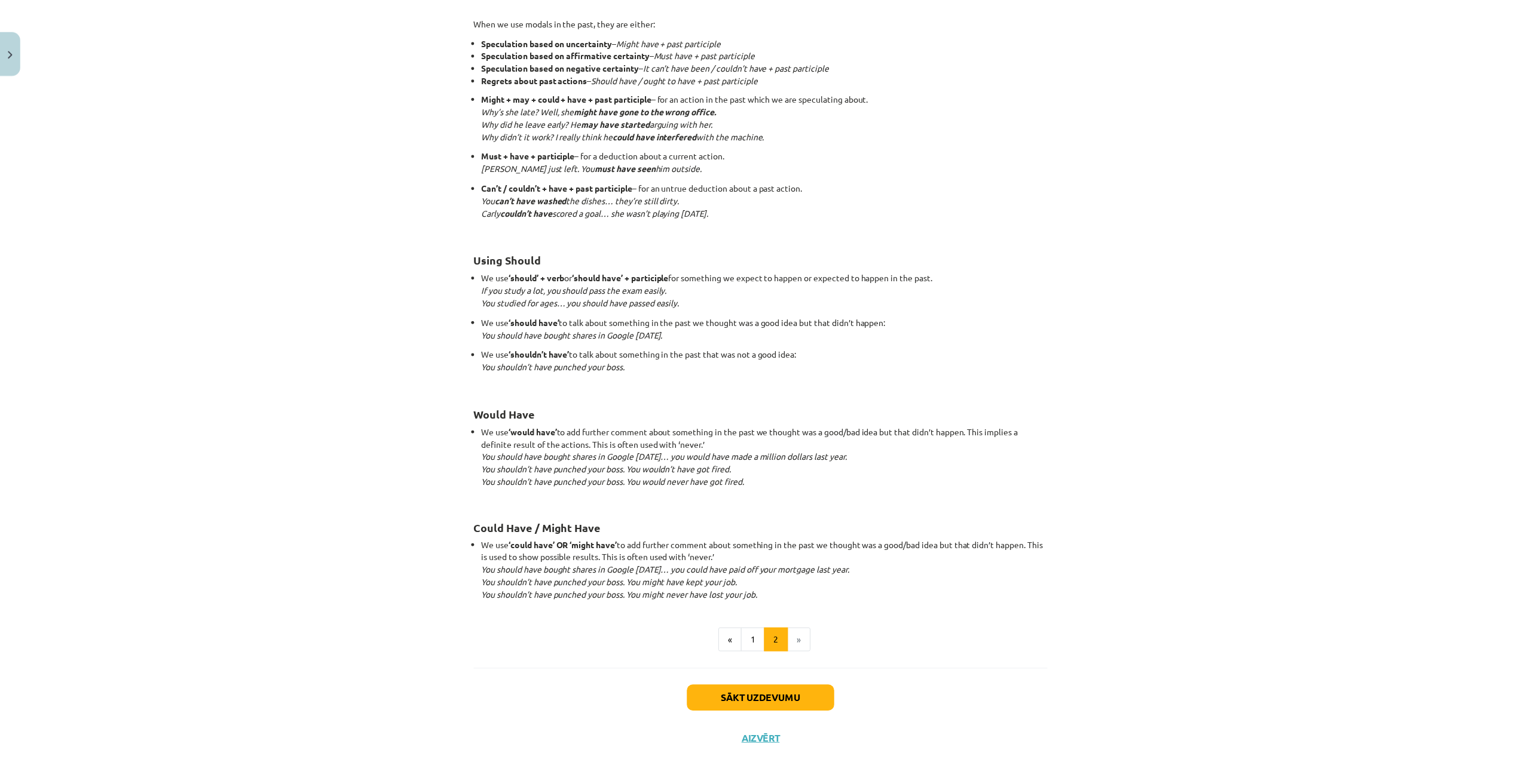
scroll to position [822, 0]
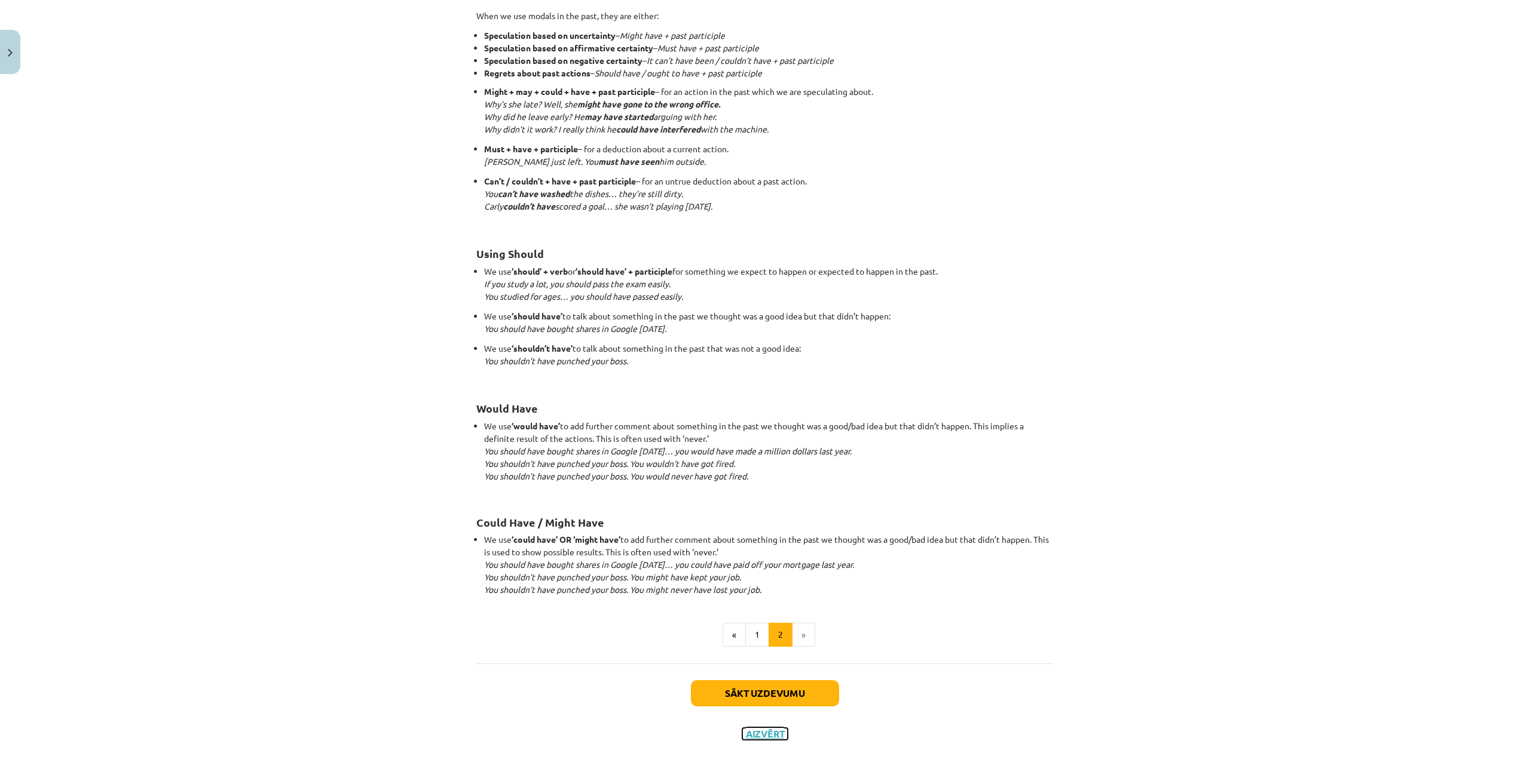
click at [759, 733] on button "Aizvērt" at bounding box center [764, 734] width 45 height 12
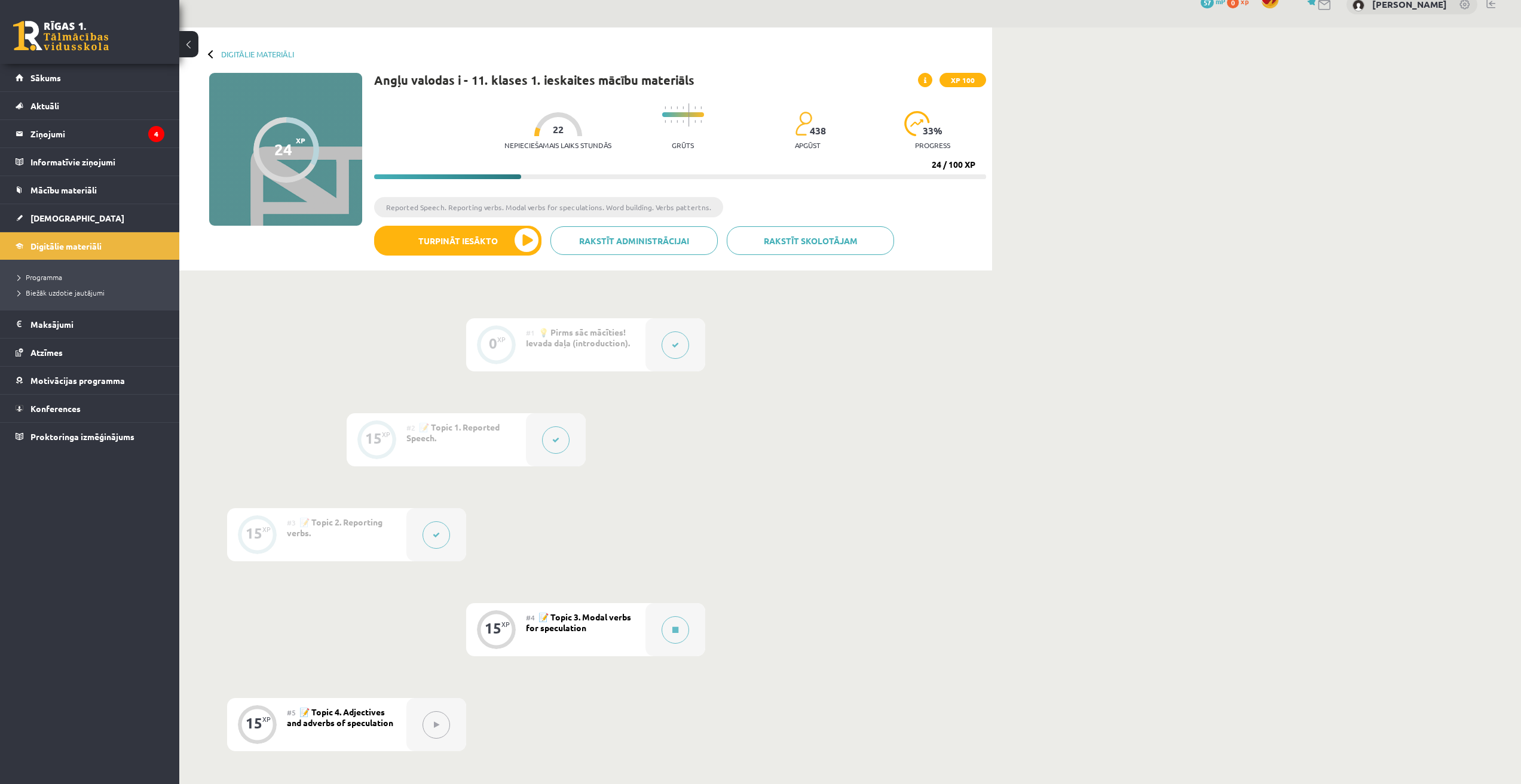
scroll to position [14, 0]
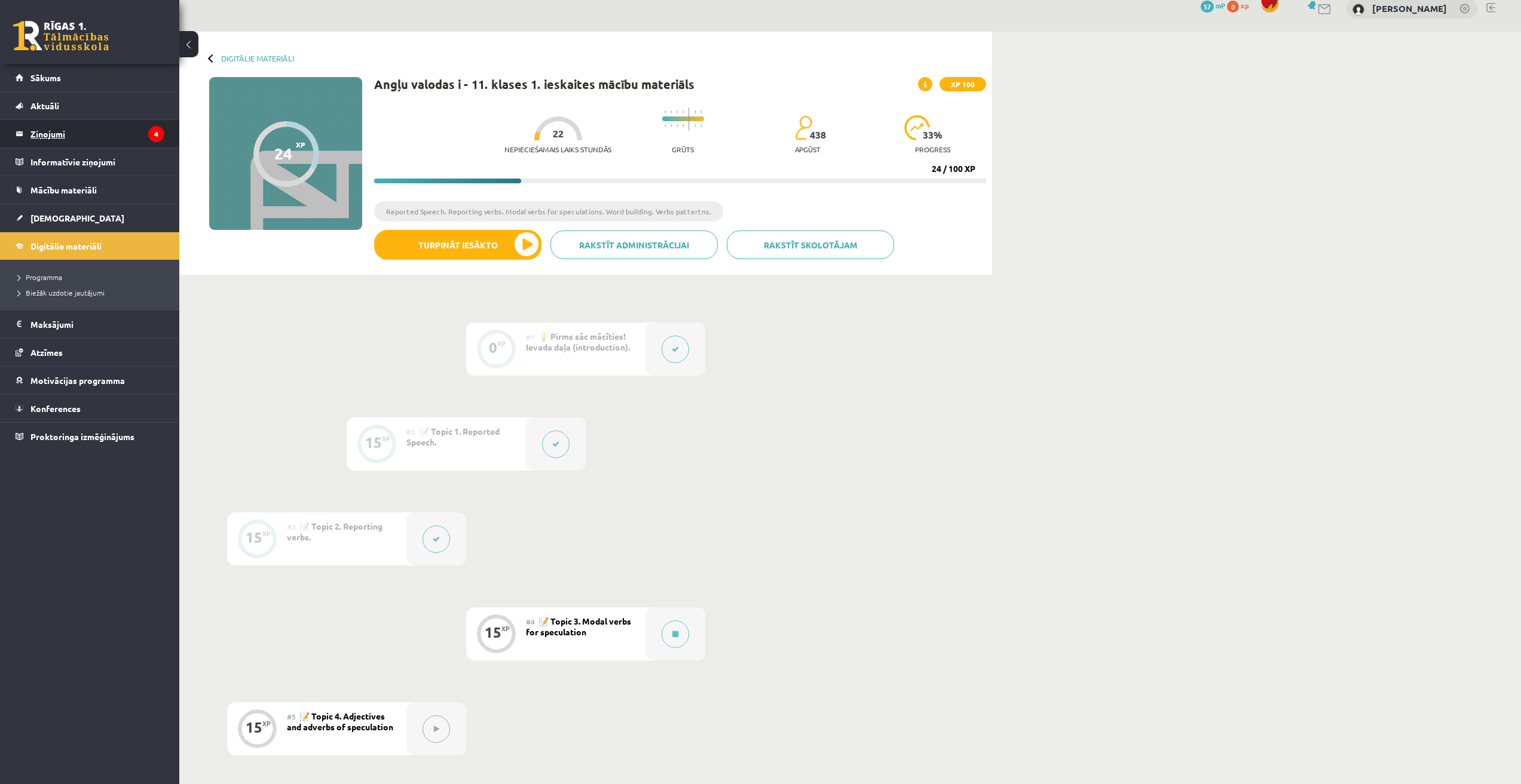
click at [112, 127] on legend "Ziņojumi 4" at bounding box center [97, 134] width 134 height 27
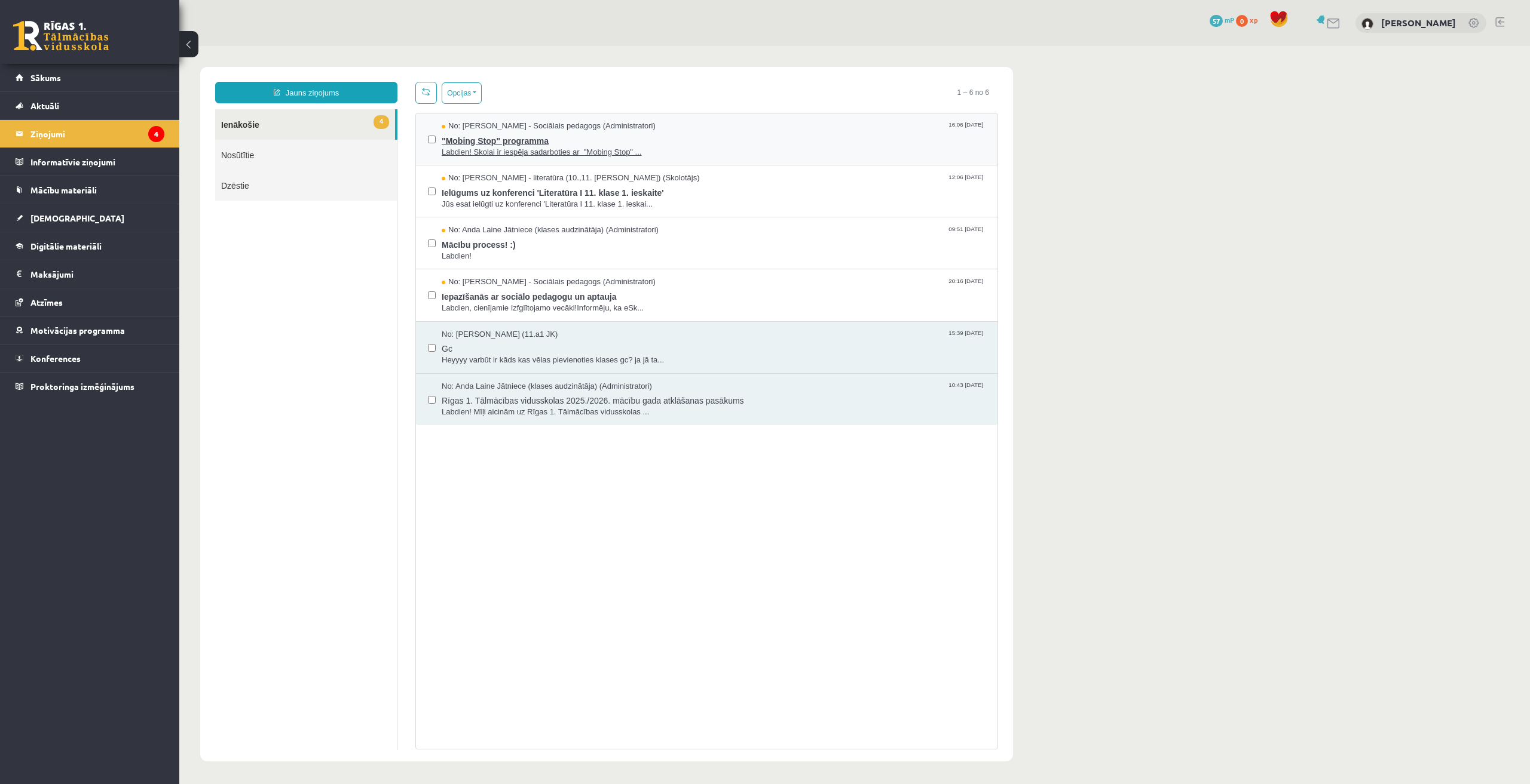
click at [616, 127] on span "No: Dagnija Gaubšteina - Sociālais pedagogs (Administratori)" at bounding box center [549, 126] width 214 height 12
click at [599, 196] on span "Ielūgums uz konferenci 'Literatūra I 11. klase 1. ieskaite'" at bounding box center [714, 191] width 544 height 15
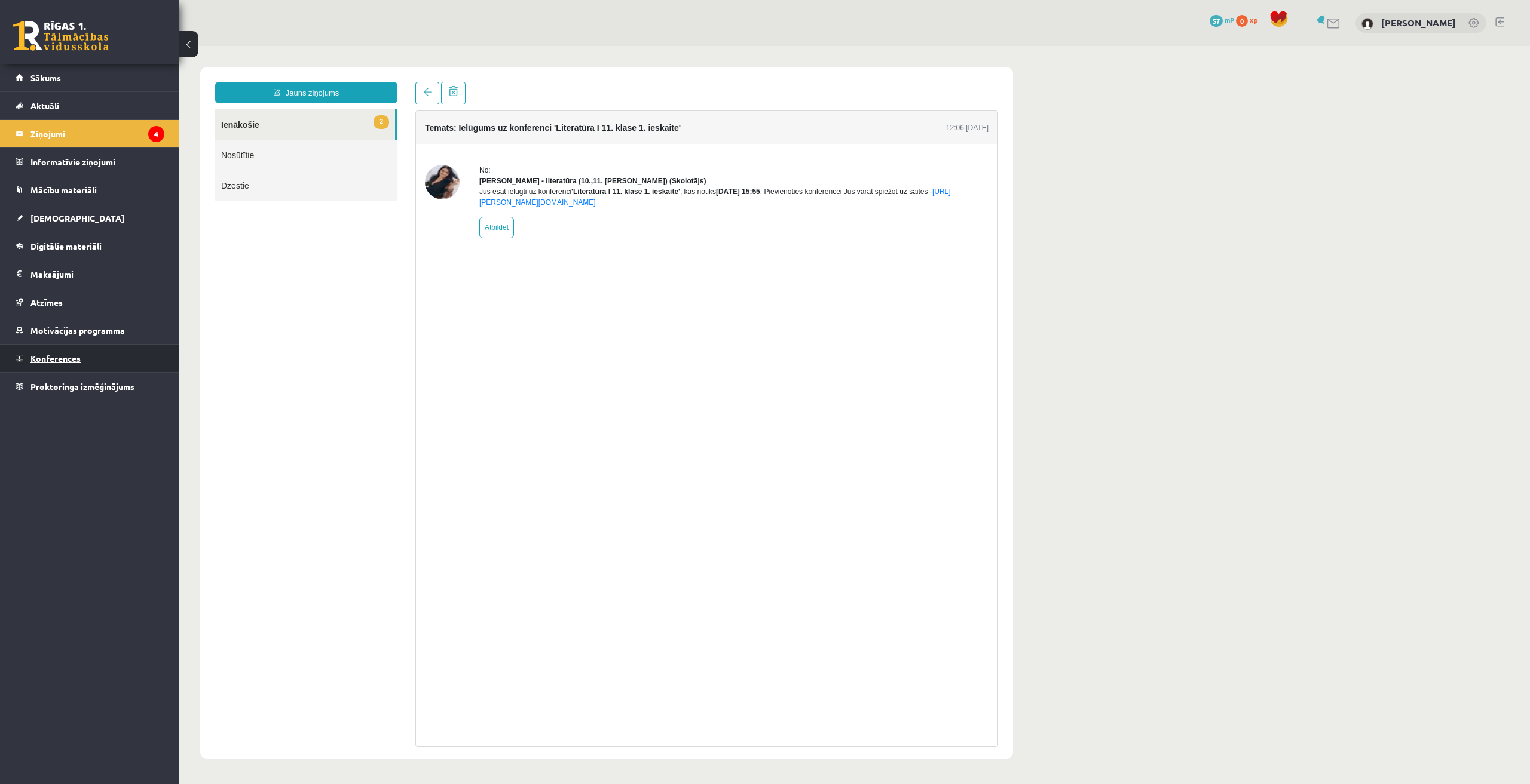
click at [76, 355] on span "Konferences" at bounding box center [55, 358] width 50 height 11
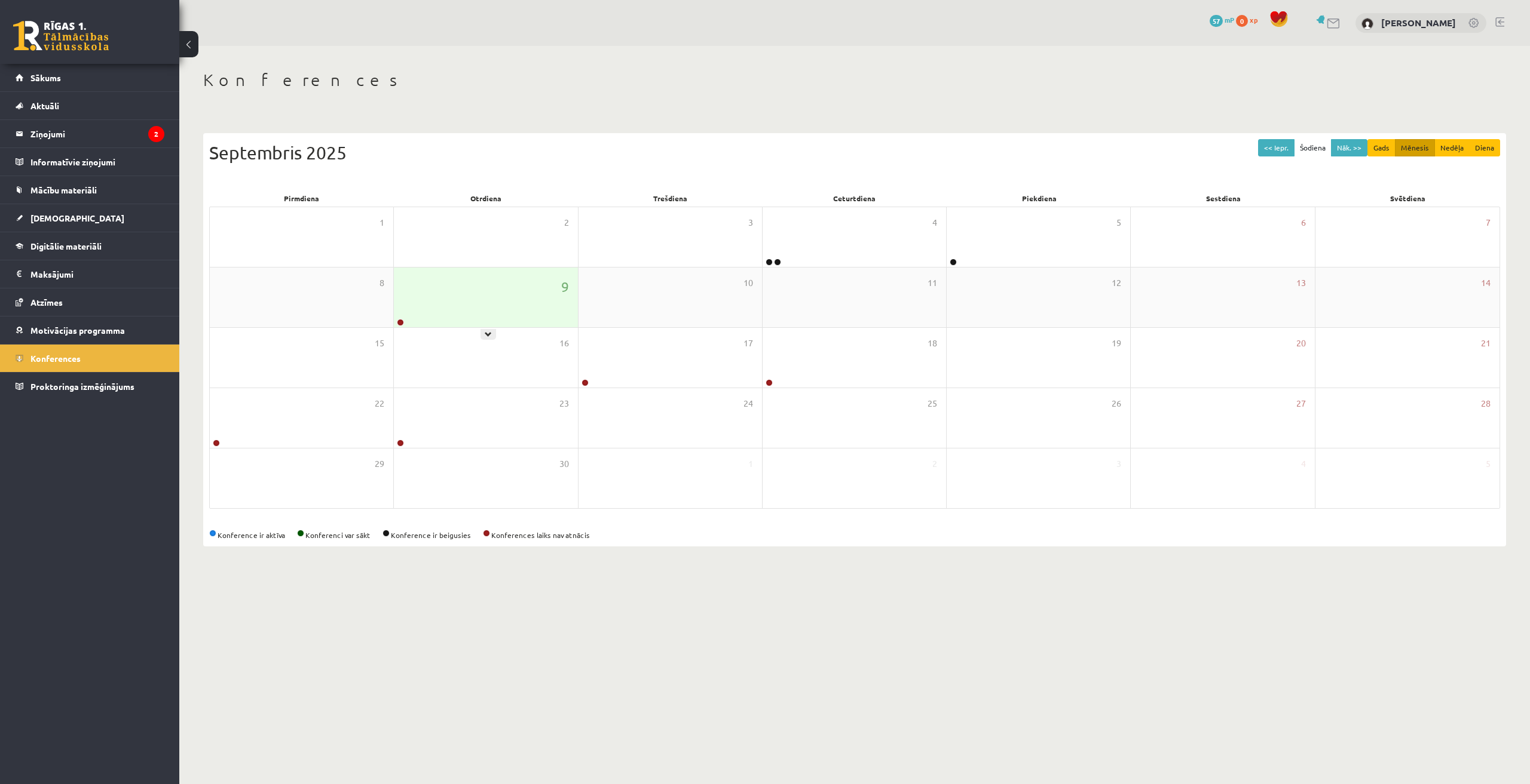
click at [413, 326] on div "9" at bounding box center [485, 296] width 183 height 59
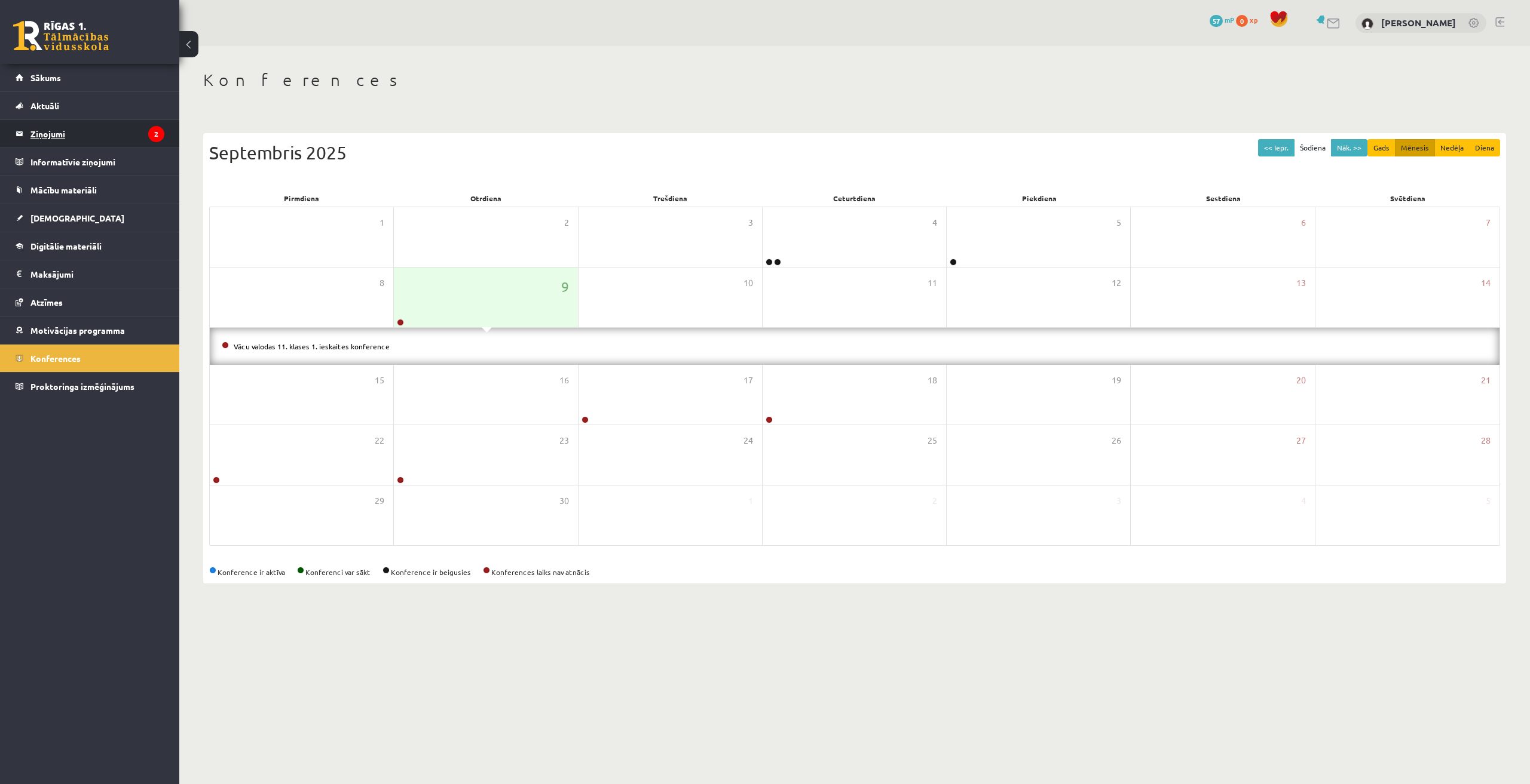
click at [76, 133] on legend "Ziņojumi 2" at bounding box center [97, 134] width 134 height 27
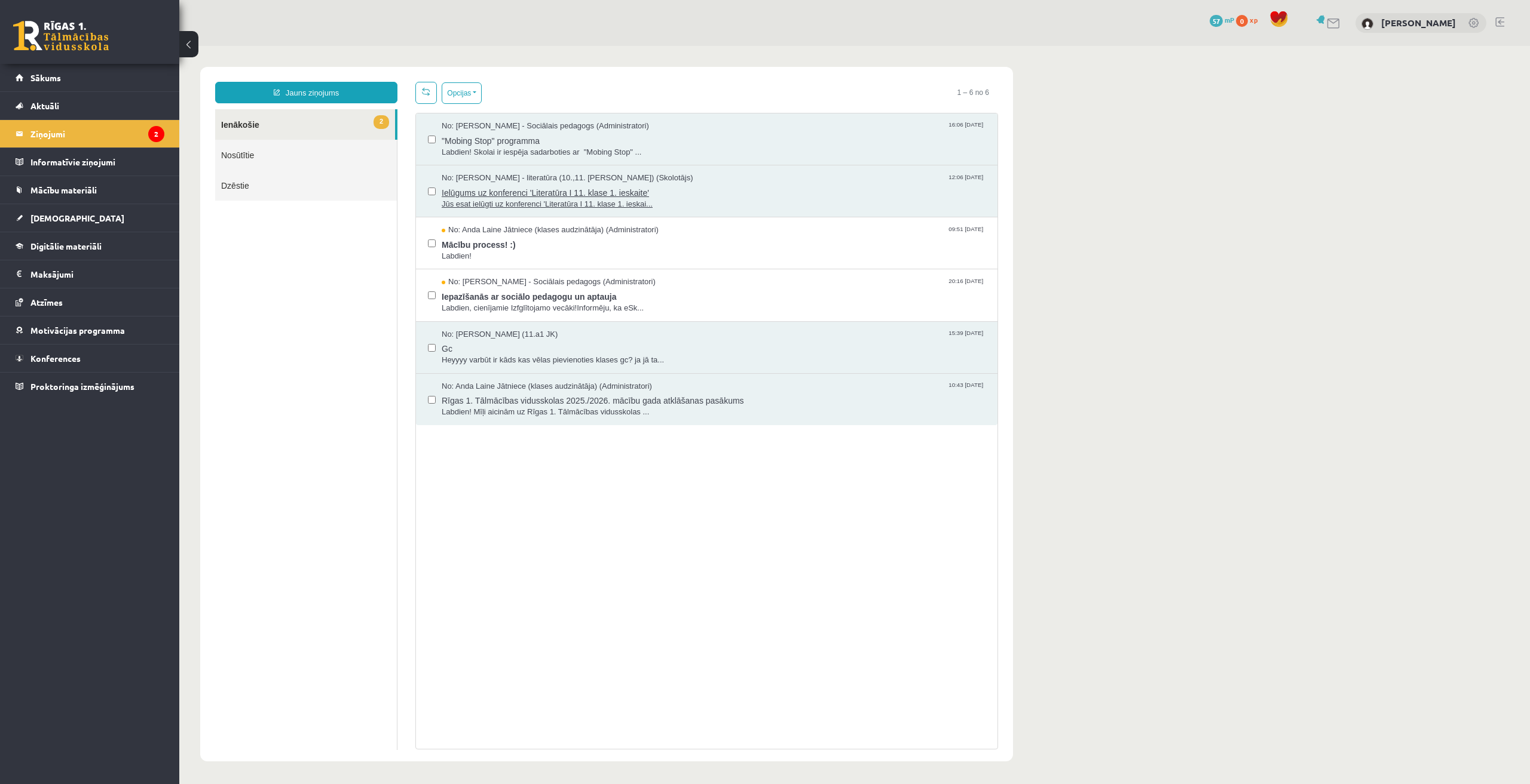
drag, startPoint x: 503, startPoint y: 184, endPoint x: 716, endPoint y: 183, distance: 213.0
click at [716, 184] on span "Ielūgums uz konferenci 'Literatūra I 11. klase 1. ieskaite'" at bounding box center [714, 191] width 544 height 15
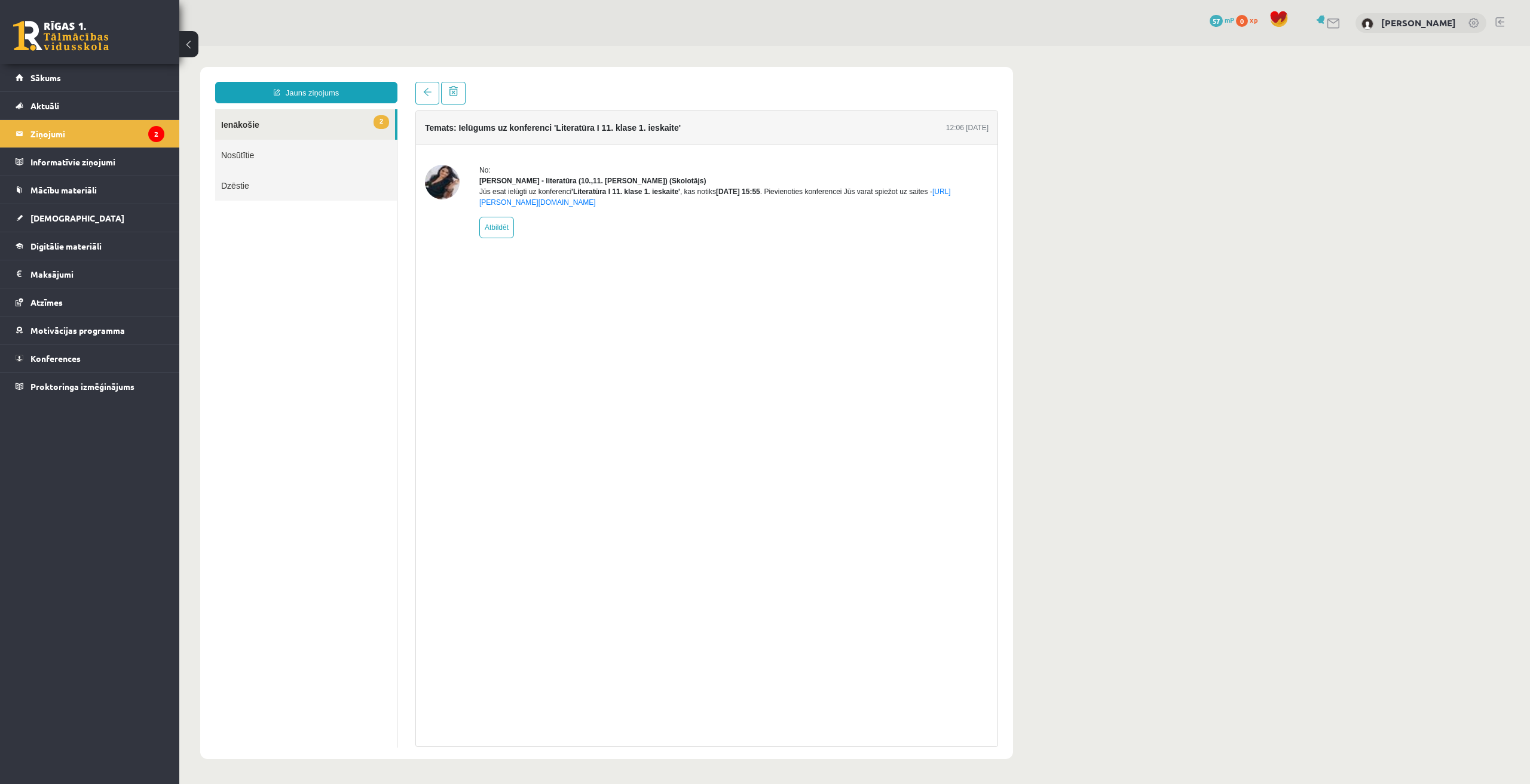
drag, startPoint x: 525, startPoint y: 219, endPoint x: 530, endPoint y: 224, distance: 7.1
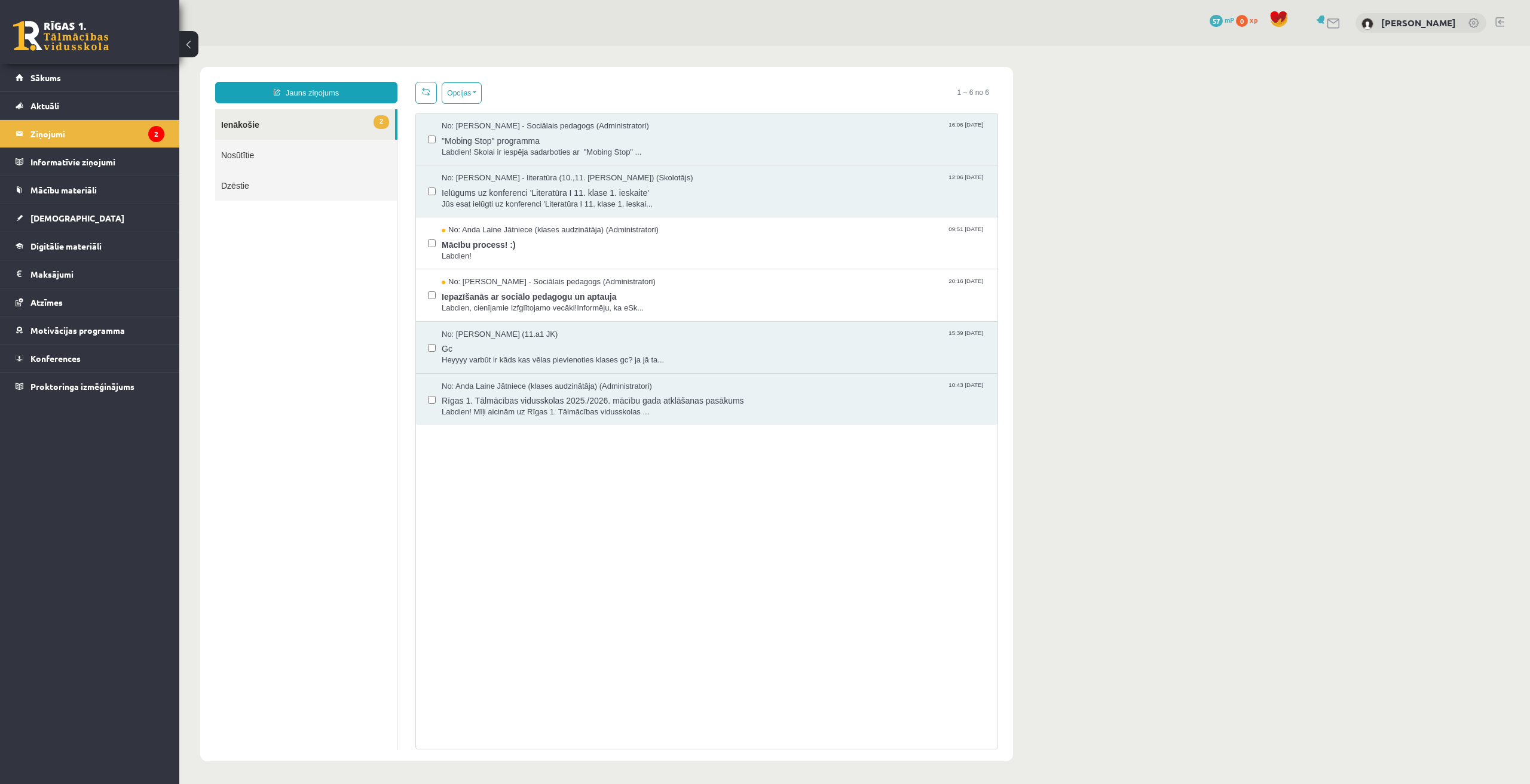
click at [430, 184] on label at bounding box center [431, 186] width 8 height 27
click at [573, 201] on span "Jūs esat ielūgti uz konferenci 'Literatūra I 11. klase 1. ieskai..." at bounding box center [714, 204] width 544 height 12
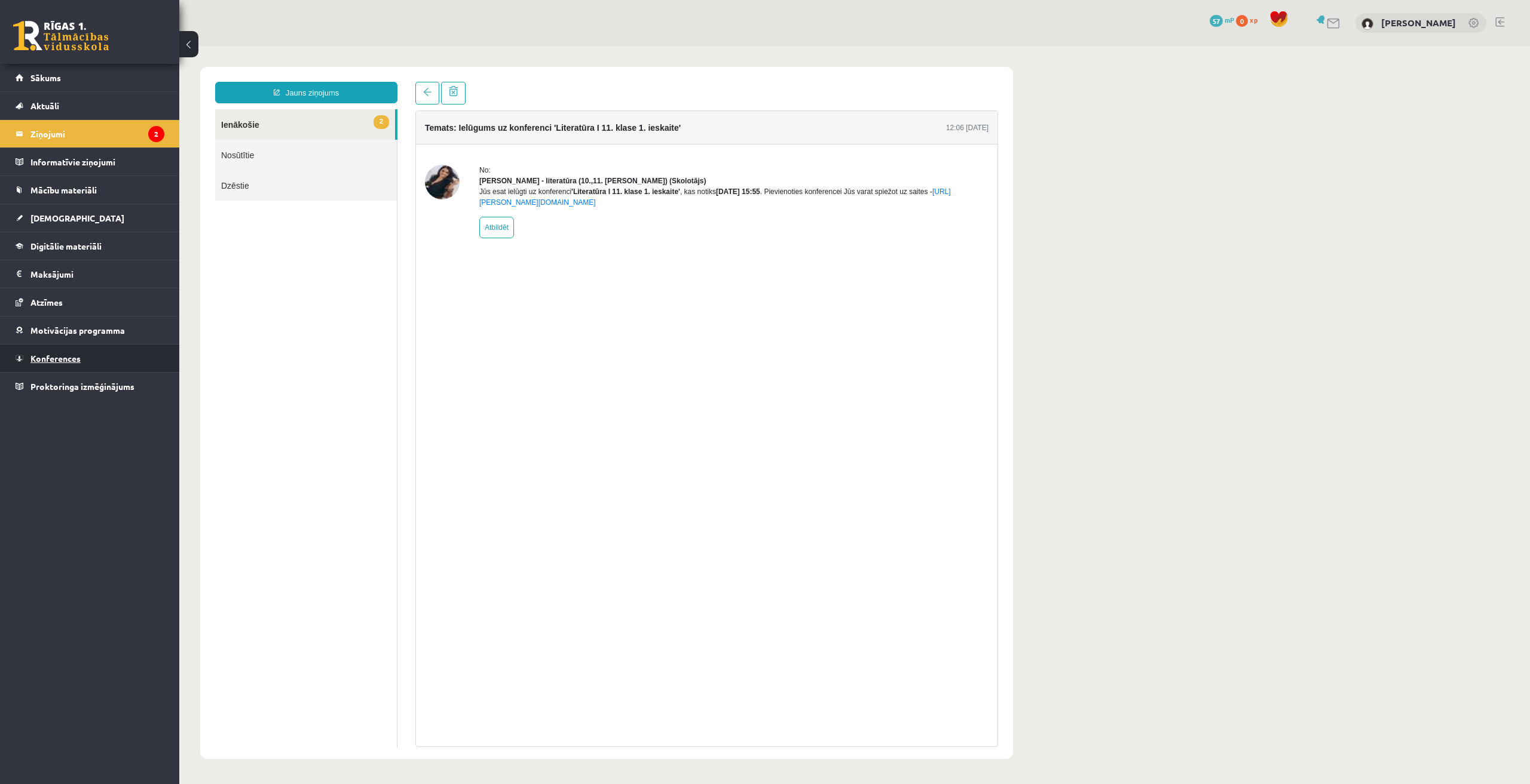
click at [62, 359] on span "Konferences" at bounding box center [55, 358] width 50 height 11
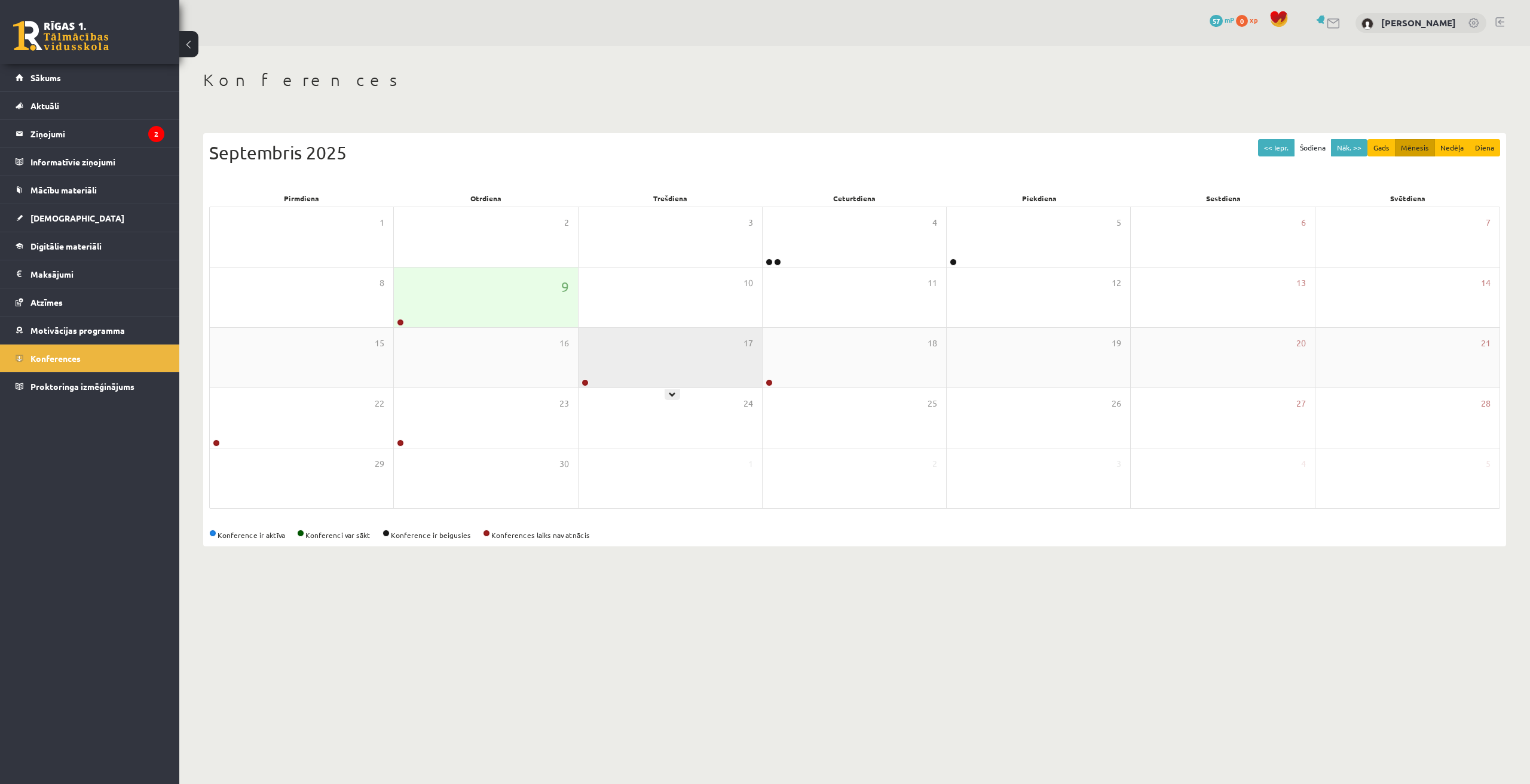
click at [748, 380] on div "17" at bounding box center [669, 357] width 183 height 59
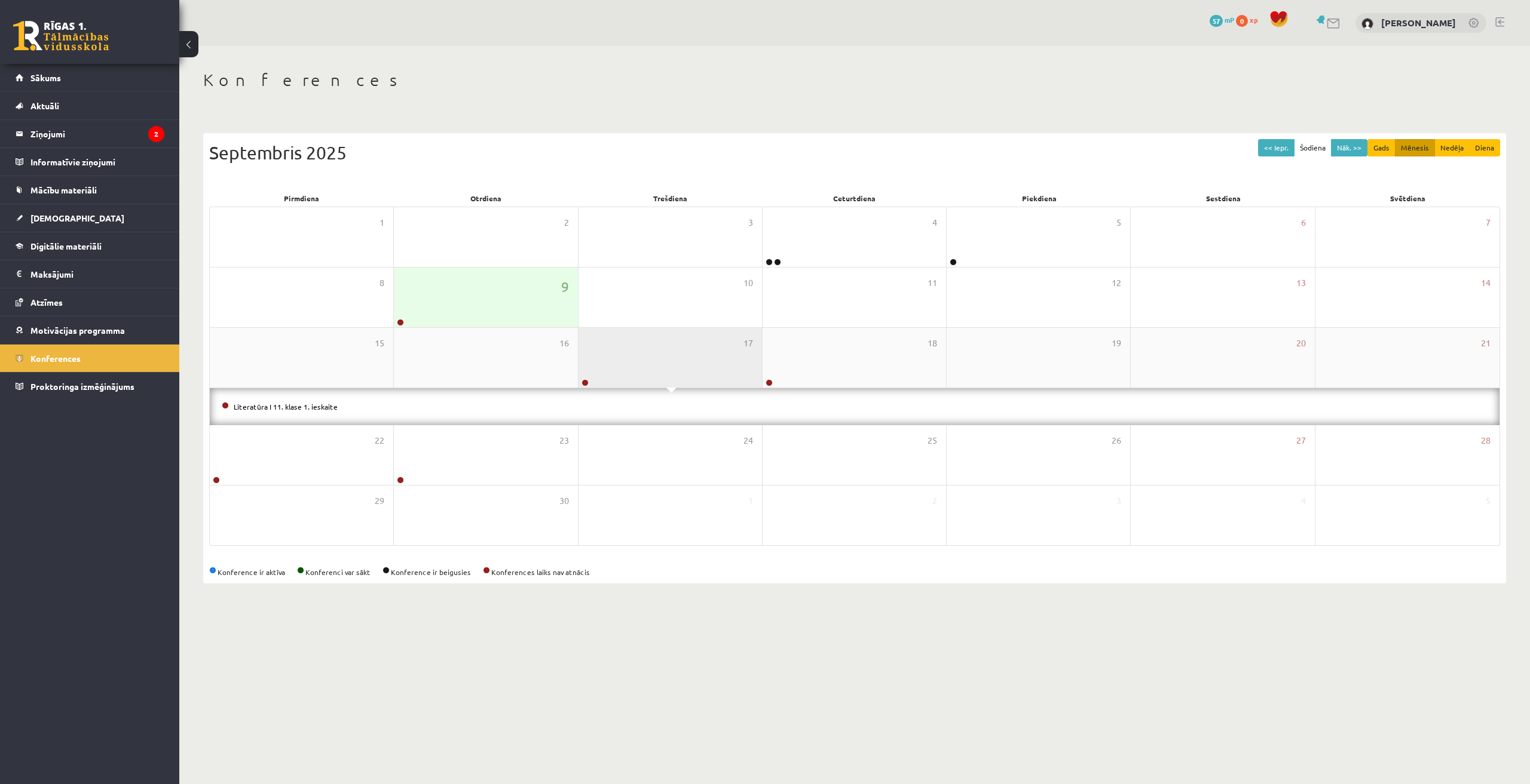
click at [744, 380] on div "17" at bounding box center [669, 357] width 183 height 59
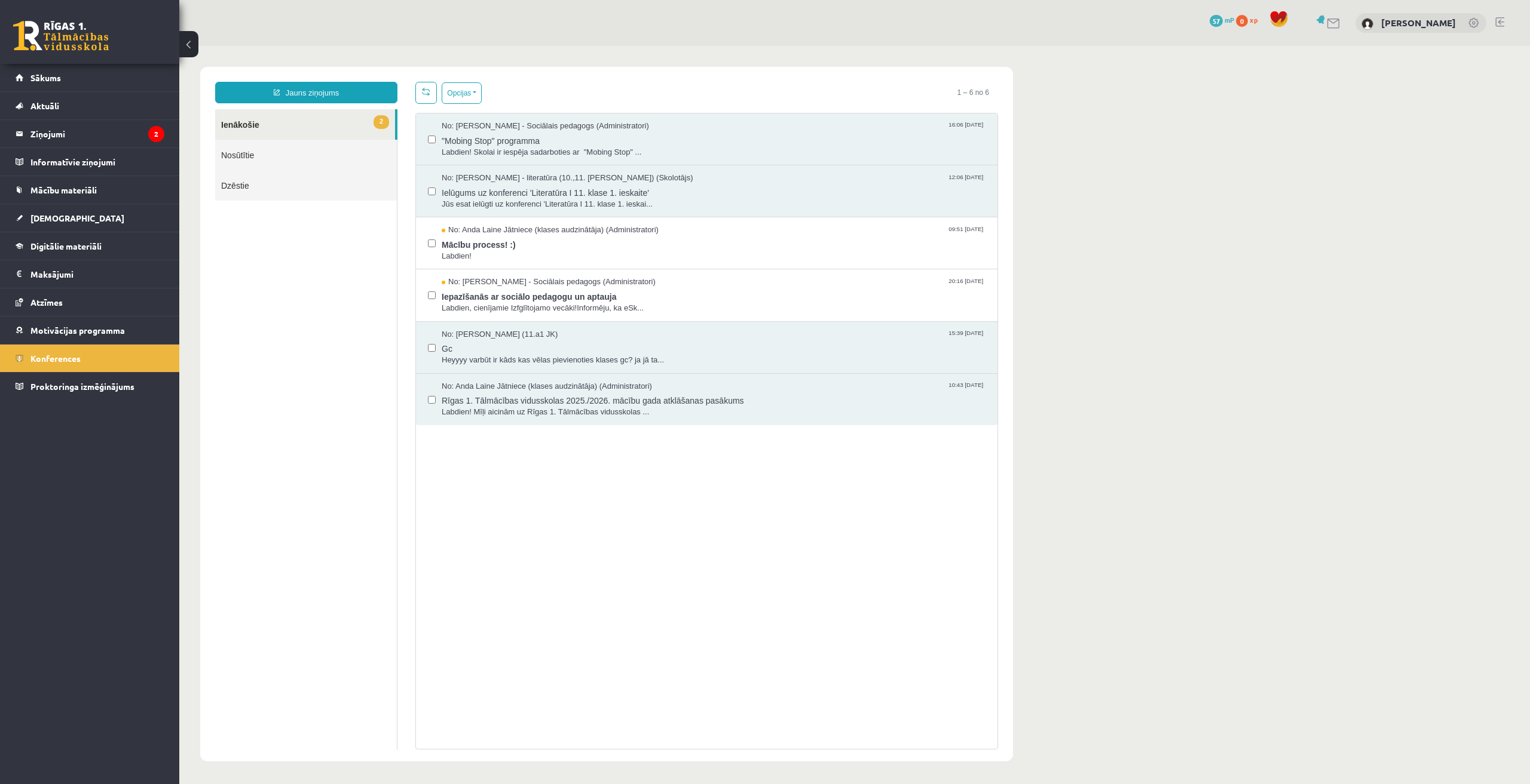
drag, startPoint x: 771, startPoint y: 366, endPoint x: 595, endPoint y: 321, distance: 181.7
click at [637, 348] on span "Gc" at bounding box center [714, 347] width 544 height 15
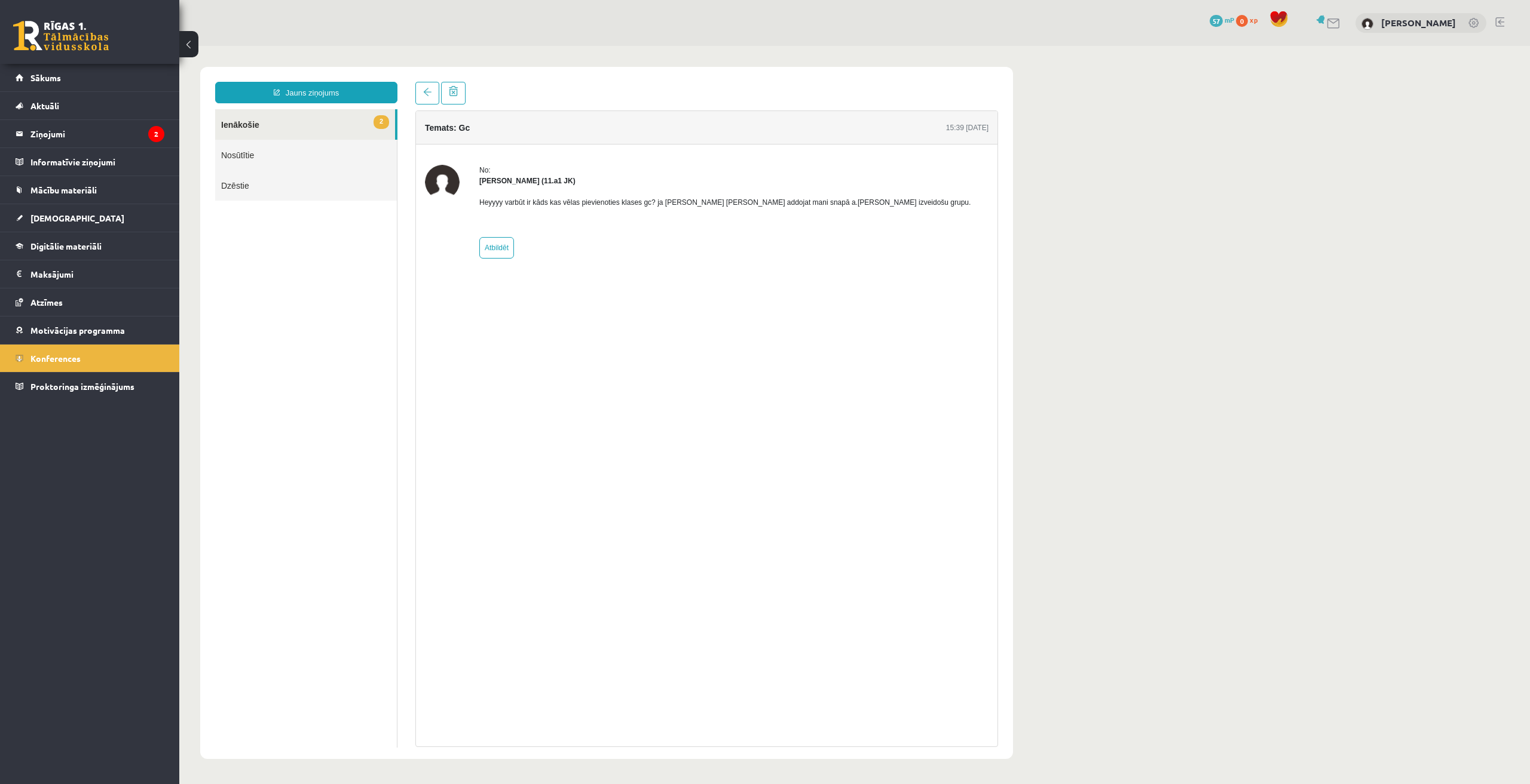
drag, startPoint x: 751, startPoint y: 364, endPoint x: 759, endPoint y: 364, distance: 8.0
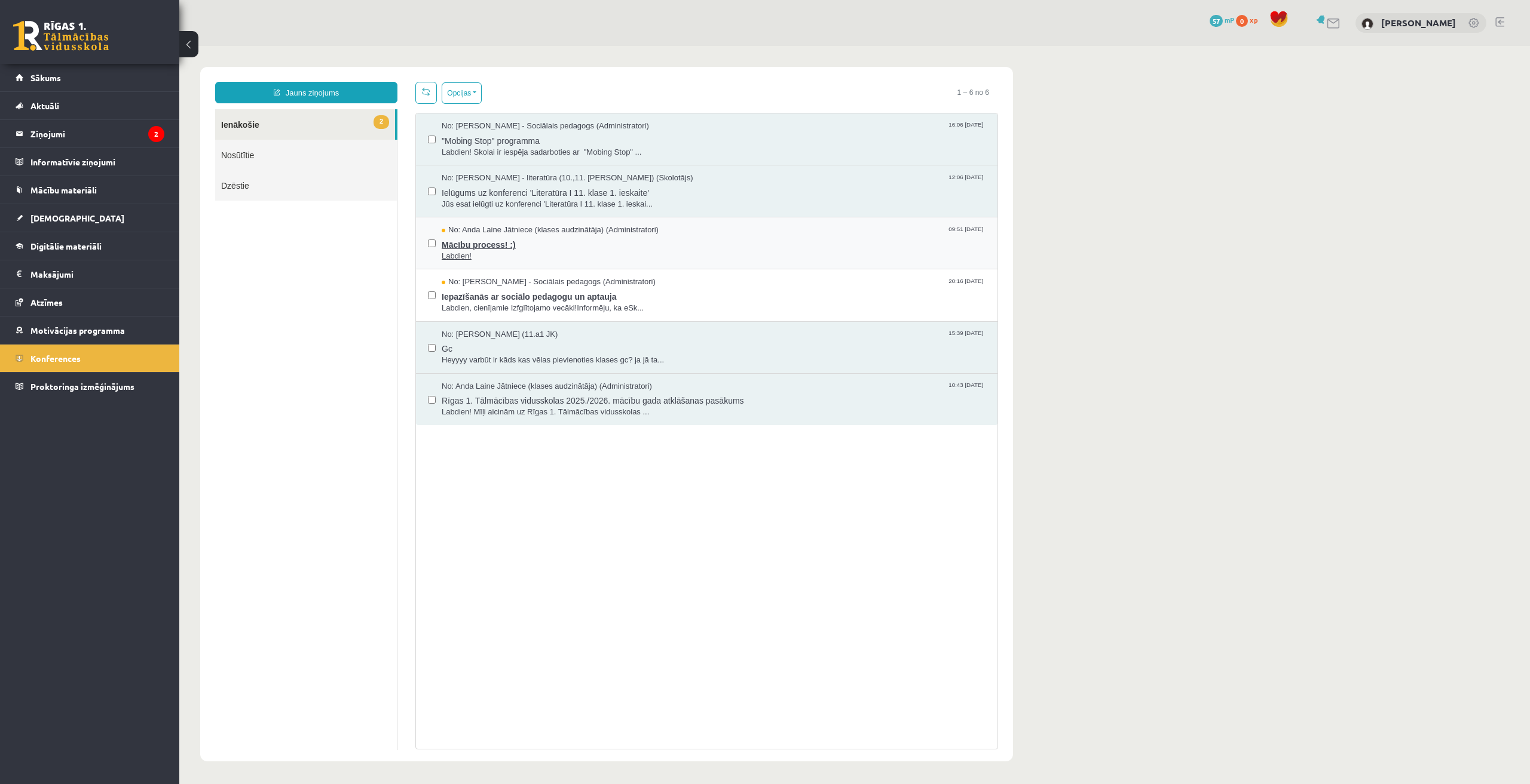
click at [591, 244] on span "Mācību process! :)" at bounding box center [714, 243] width 544 height 15
click at [552, 298] on span "Iepazīšanās ar sociālo pedagogu un aptauja" at bounding box center [714, 295] width 544 height 15
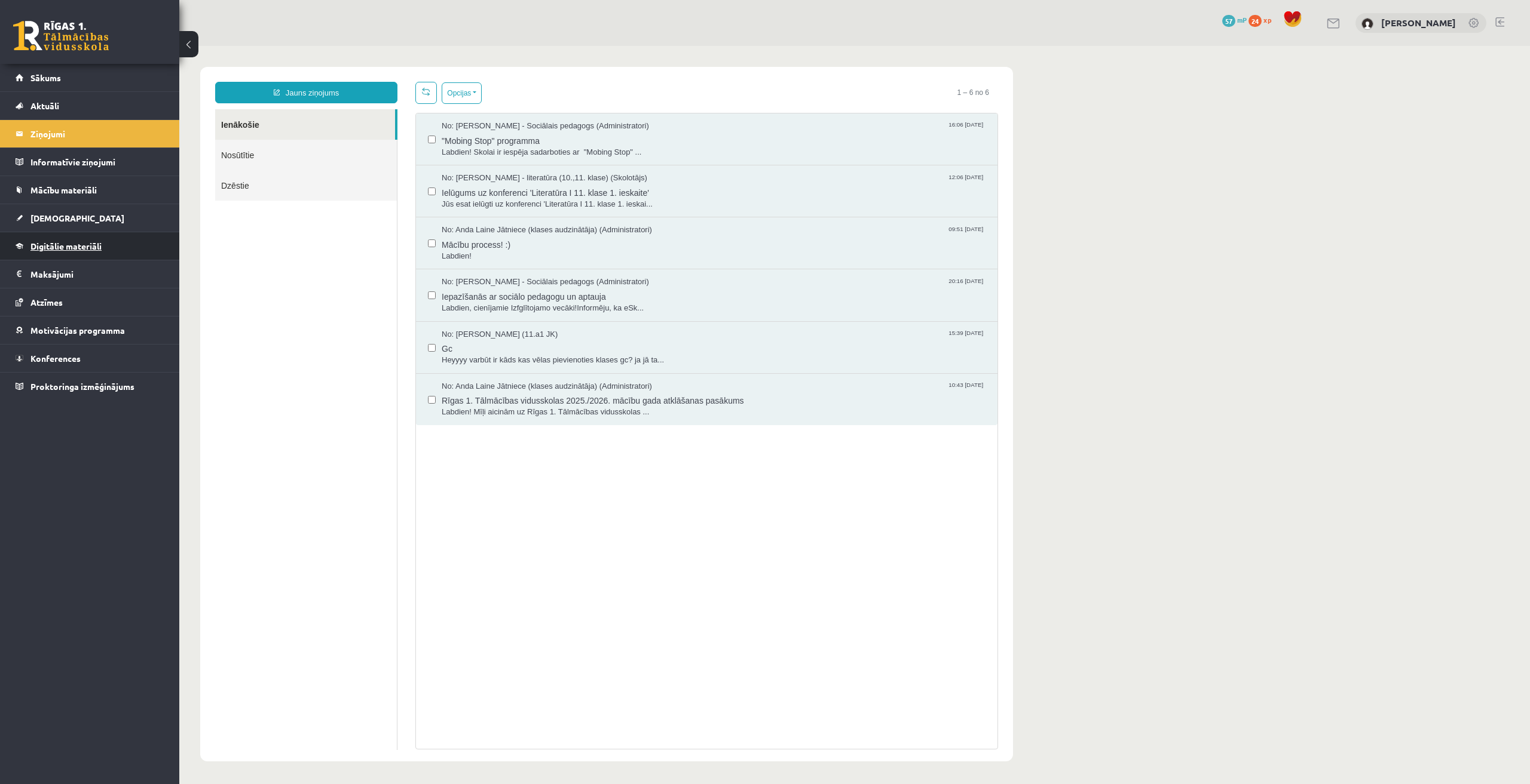
click at [81, 245] on span "Digitālie materiāli" at bounding box center [66, 246] width 71 height 11
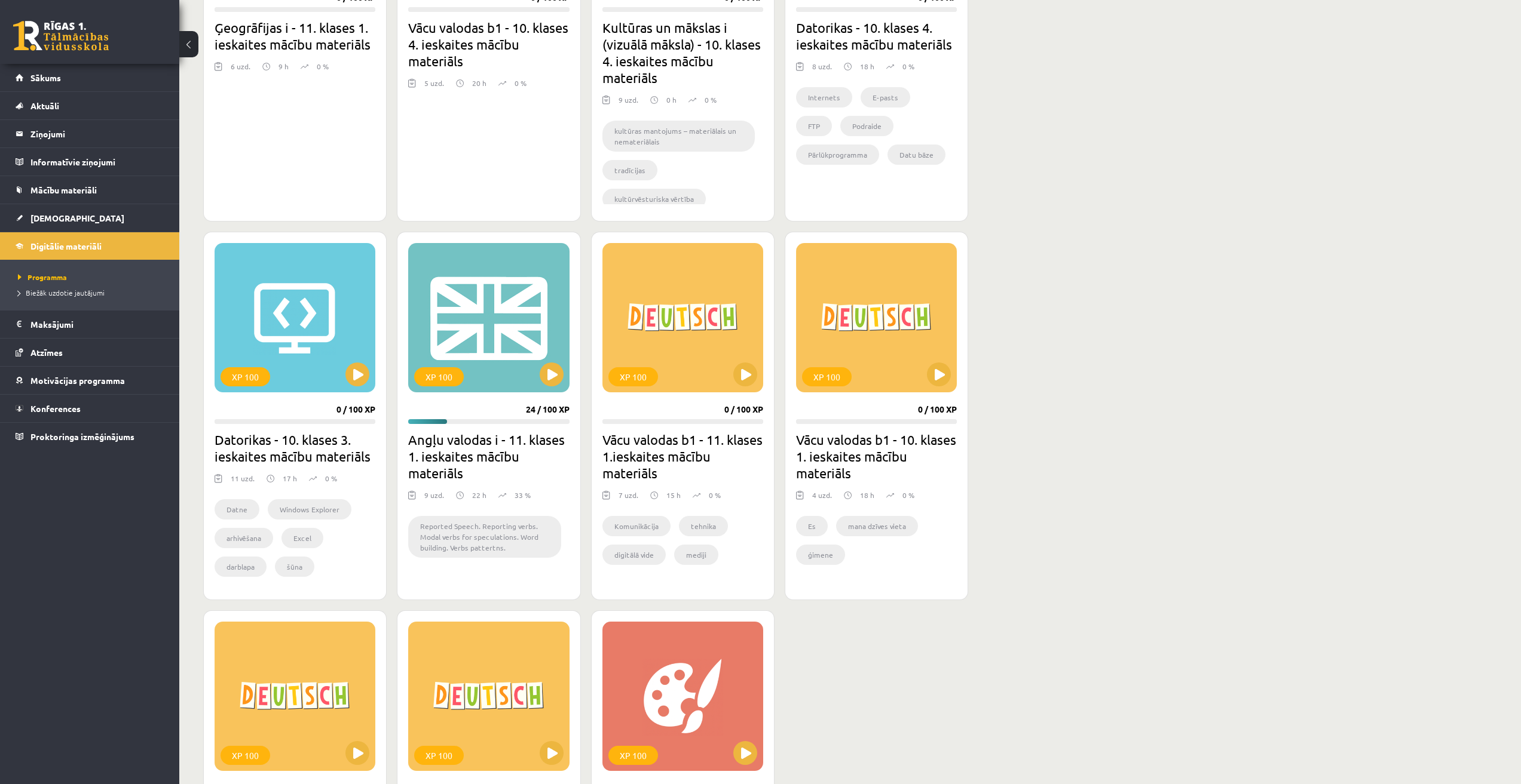
scroll to position [597, 0]
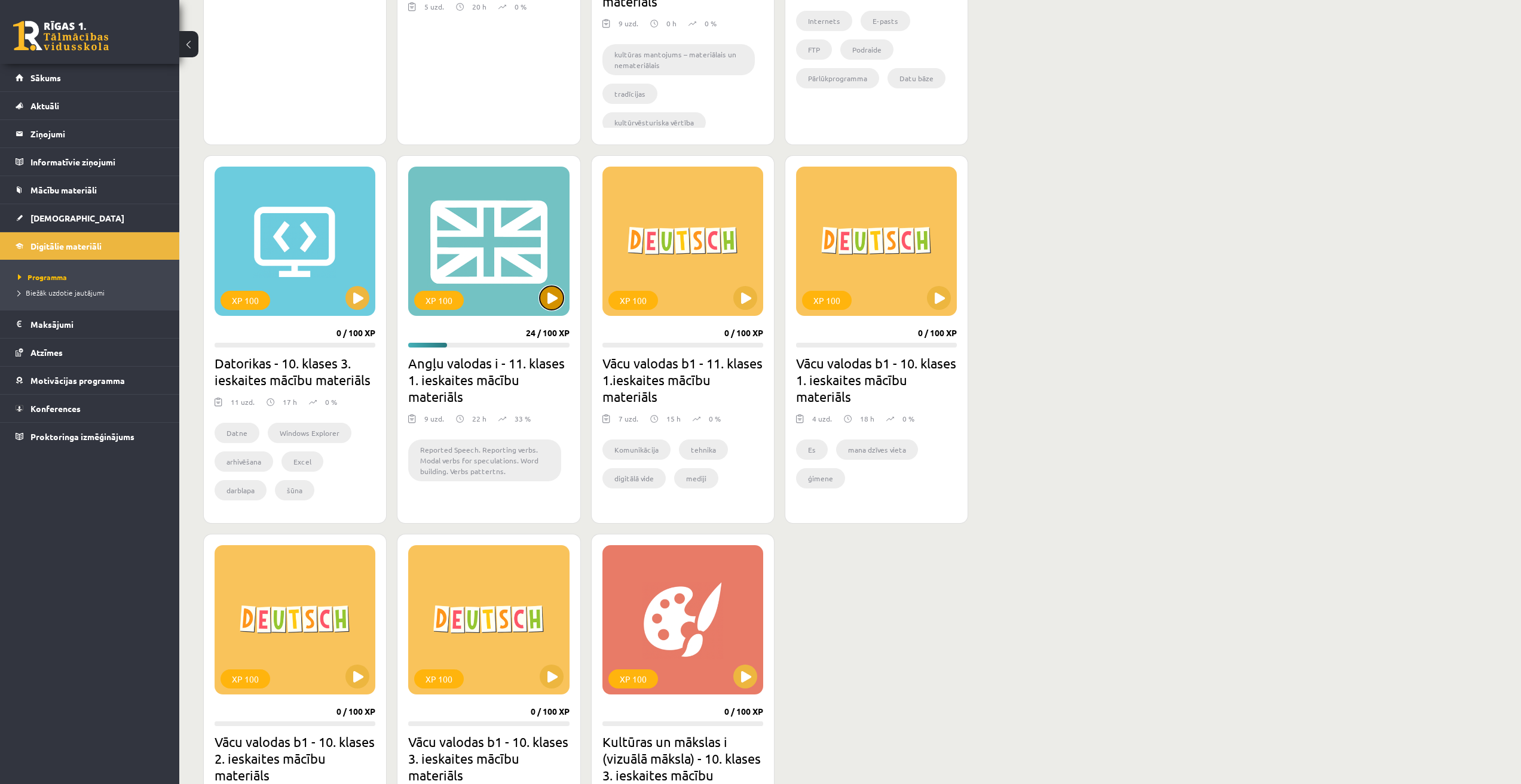
click at [547, 293] on button at bounding box center [551, 297] width 24 height 24
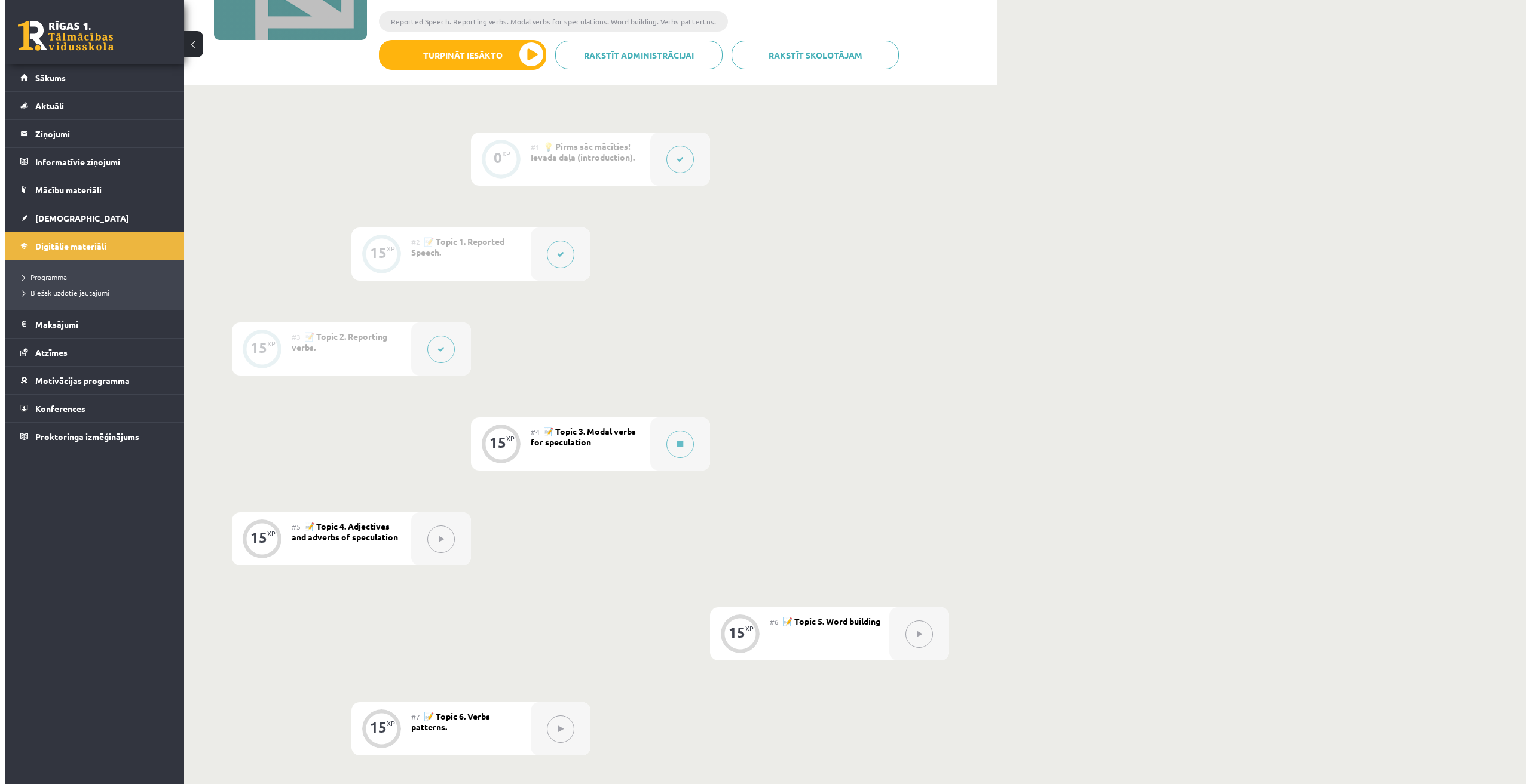
scroll to position [298, 0]
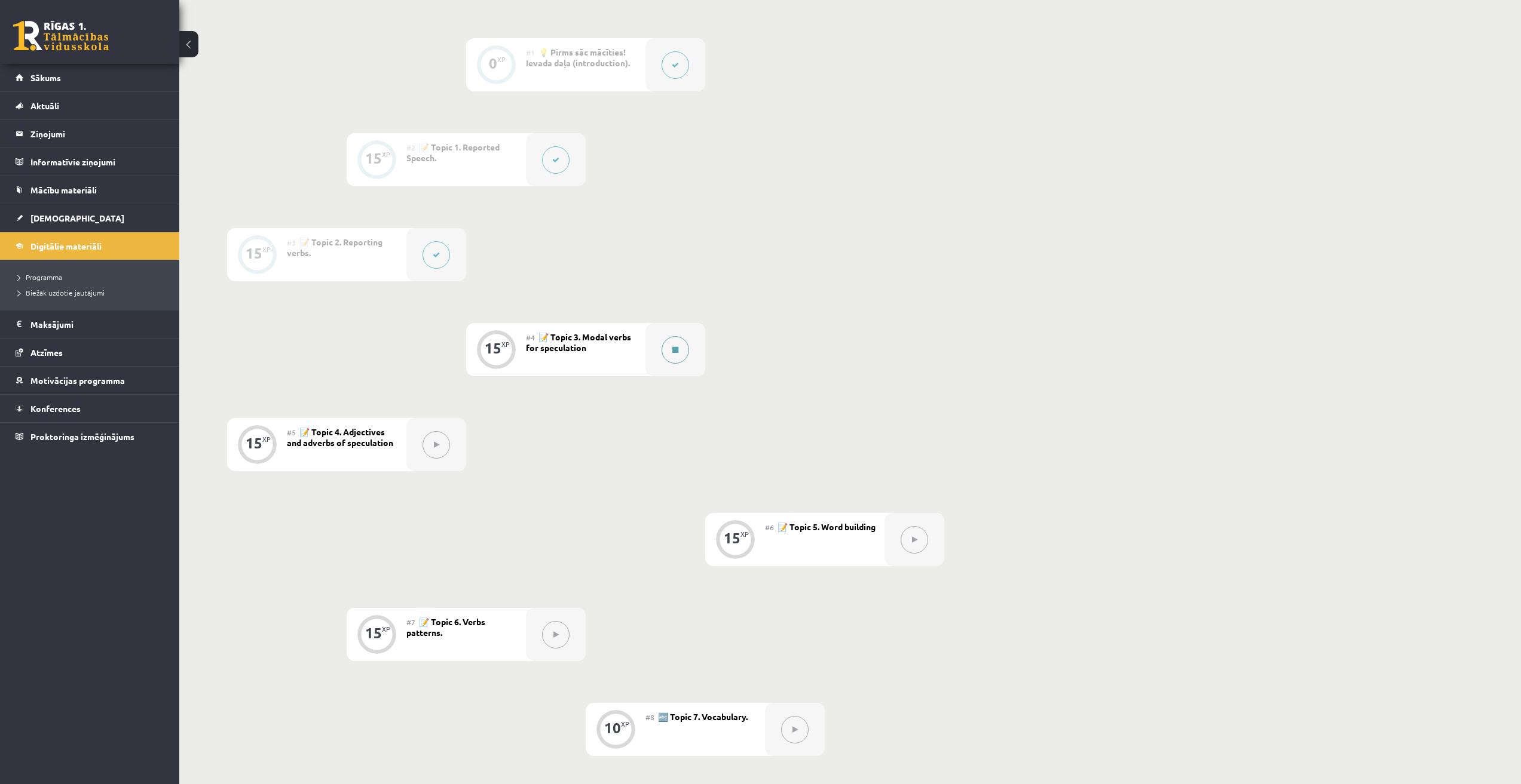
click at [668, 352] on button at bounding box center [675, 350] width 27 height 27
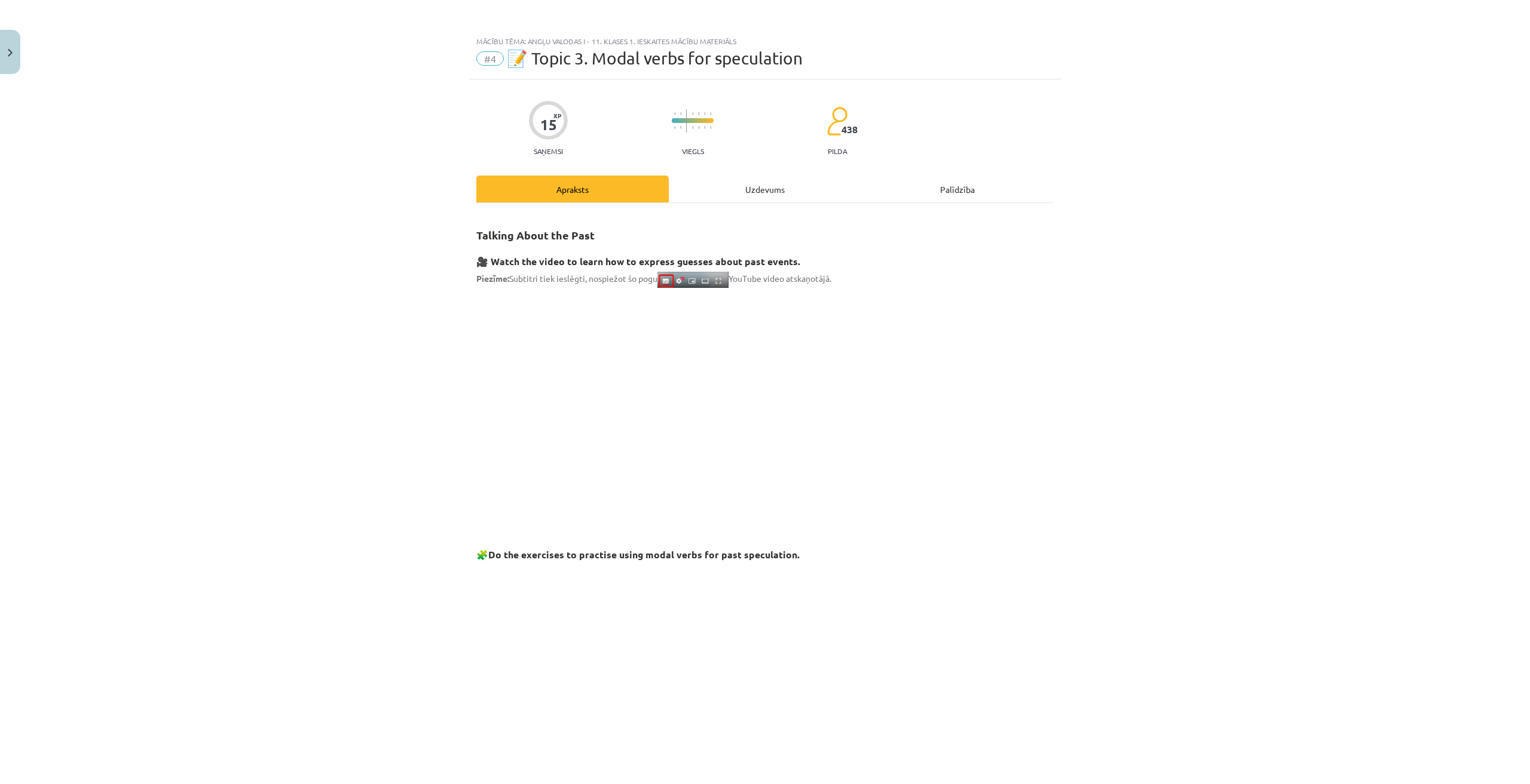
click at [733, 192] on div "Uzdevums" at bounding box center [764, 188] width 192 height 27
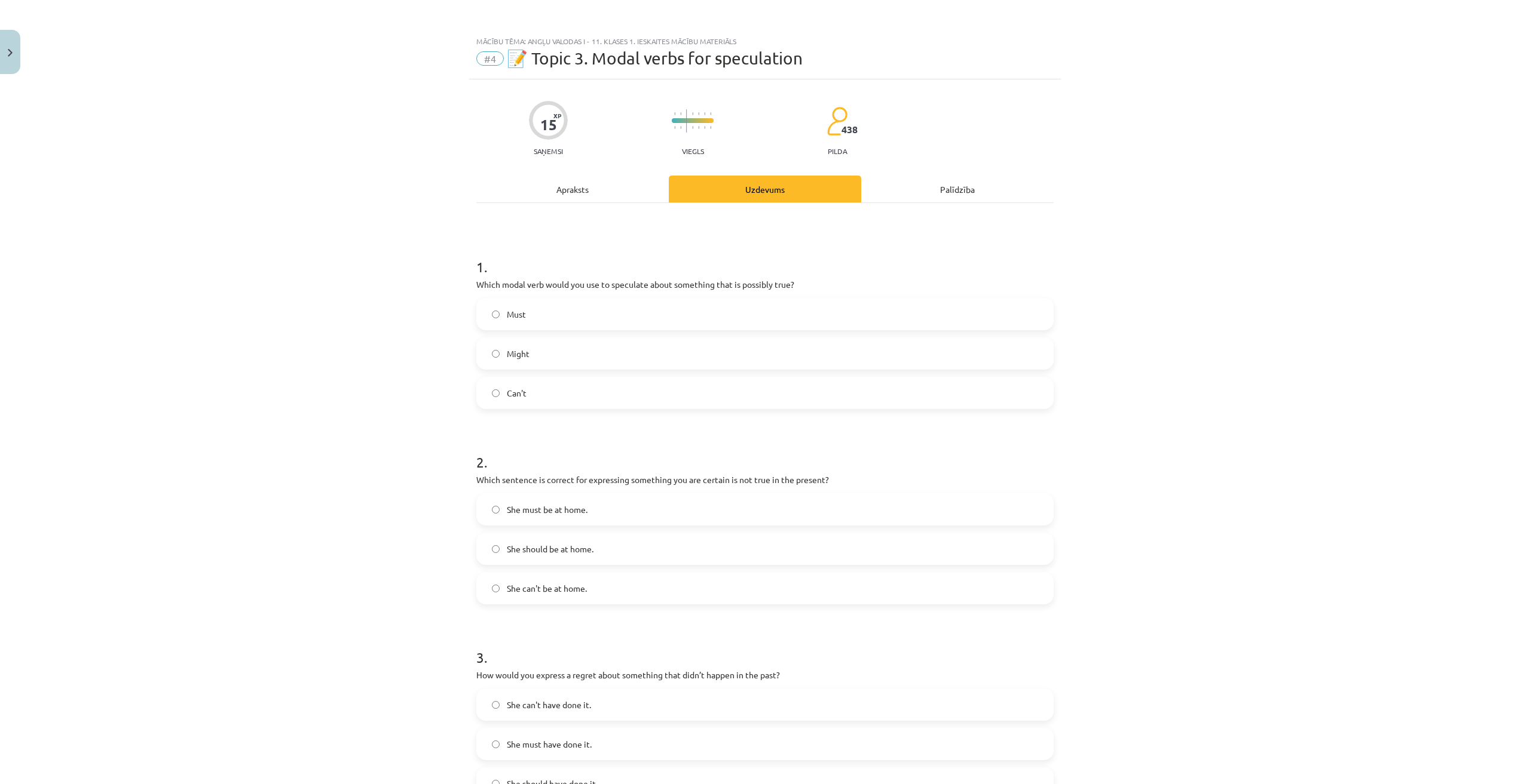
scroll to position [30, 0]
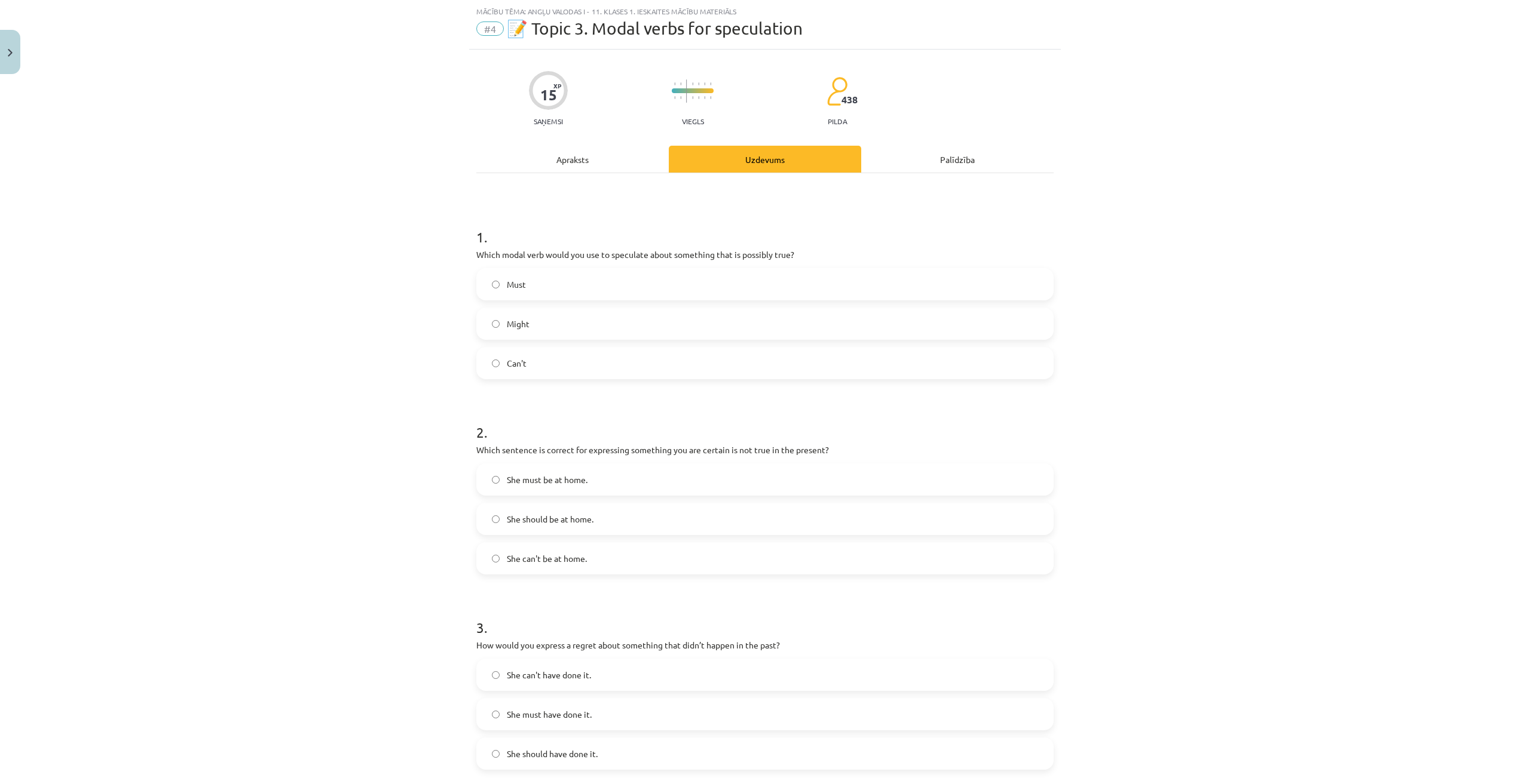
click at [622, 330] on label "Might" at bounding box center [764, 324] width 575 height 30
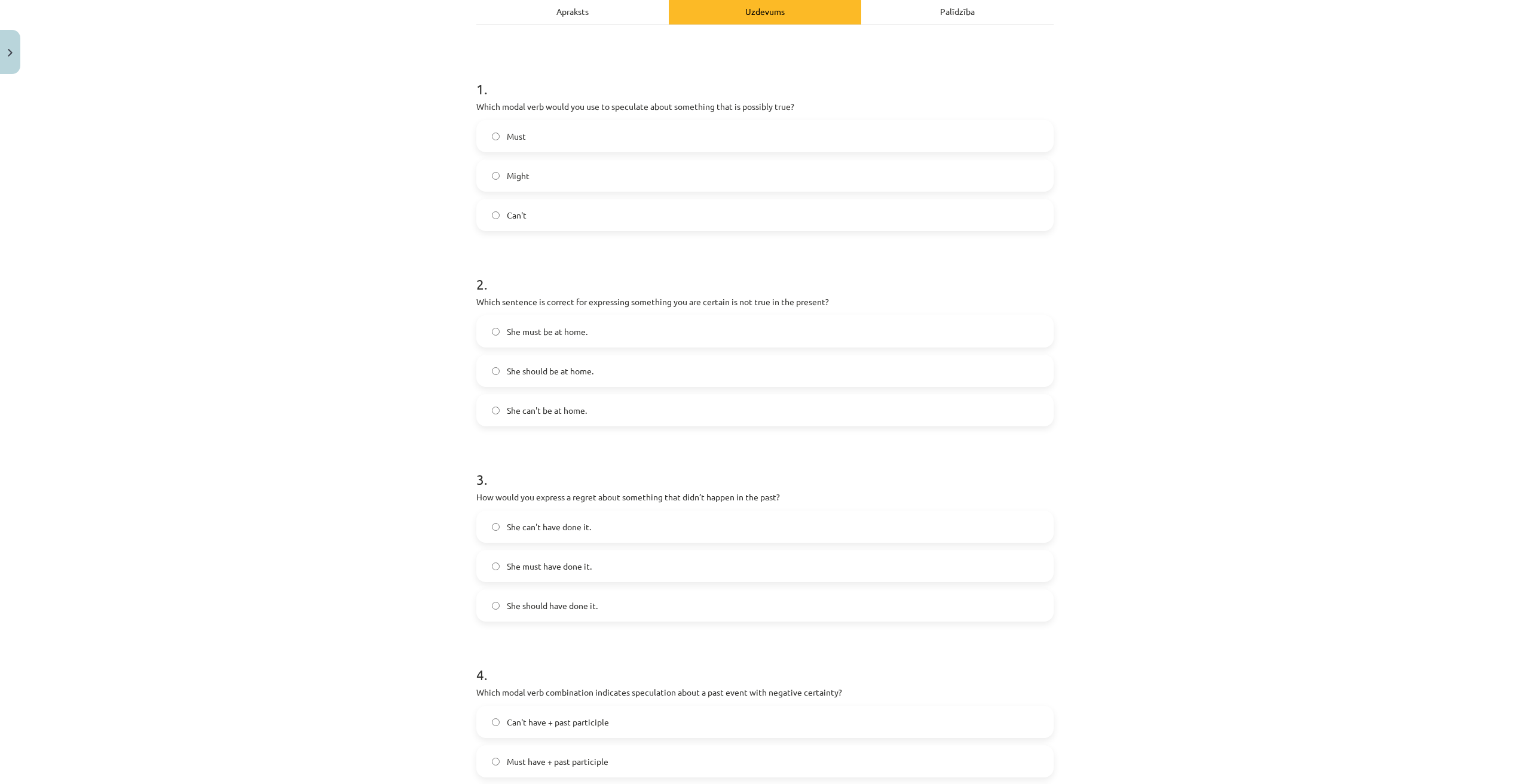
scroll to position [328, 0]
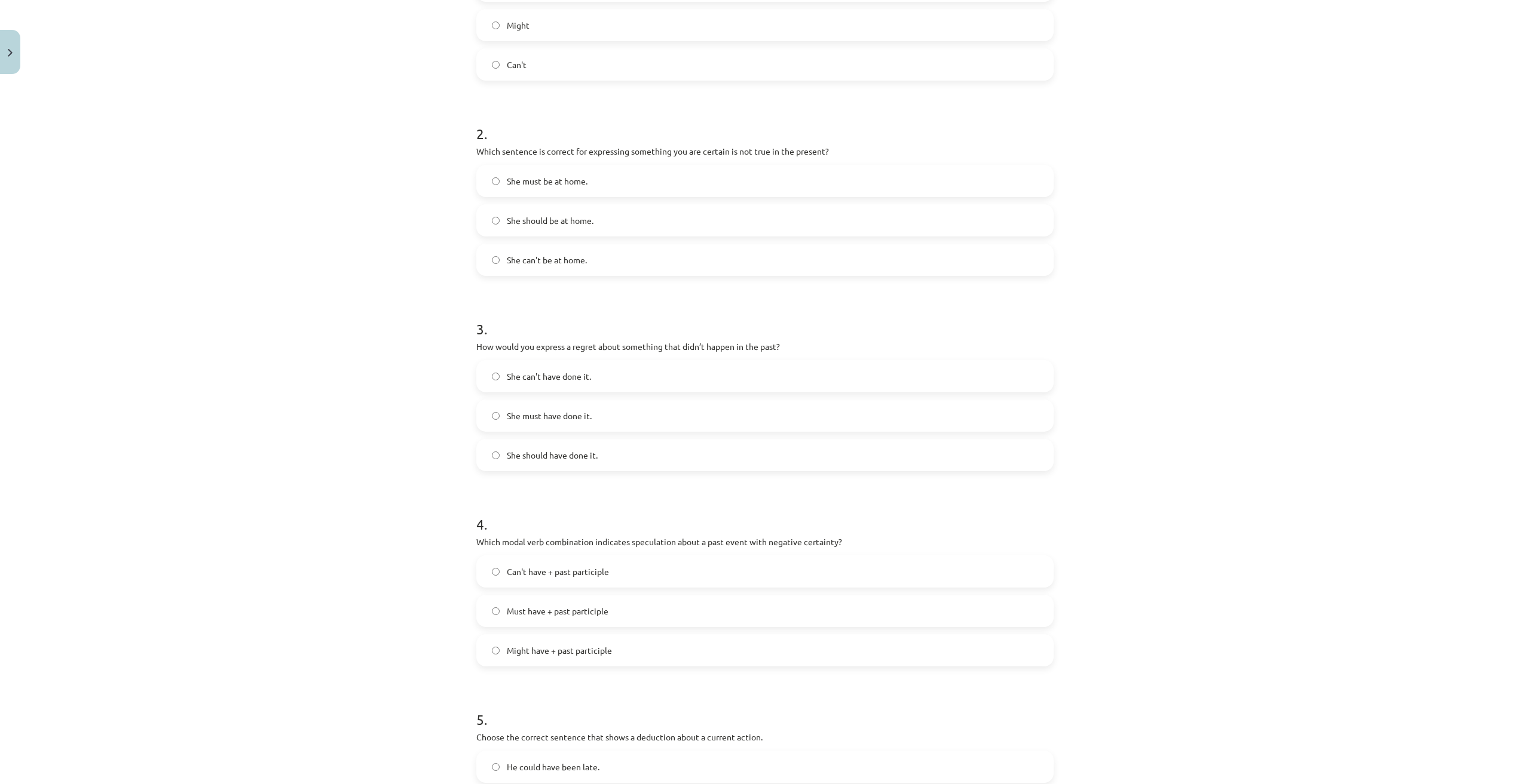
click at [650, 259] on label "She can't be at home." at bounding box center [764, 260] width 575 height 30
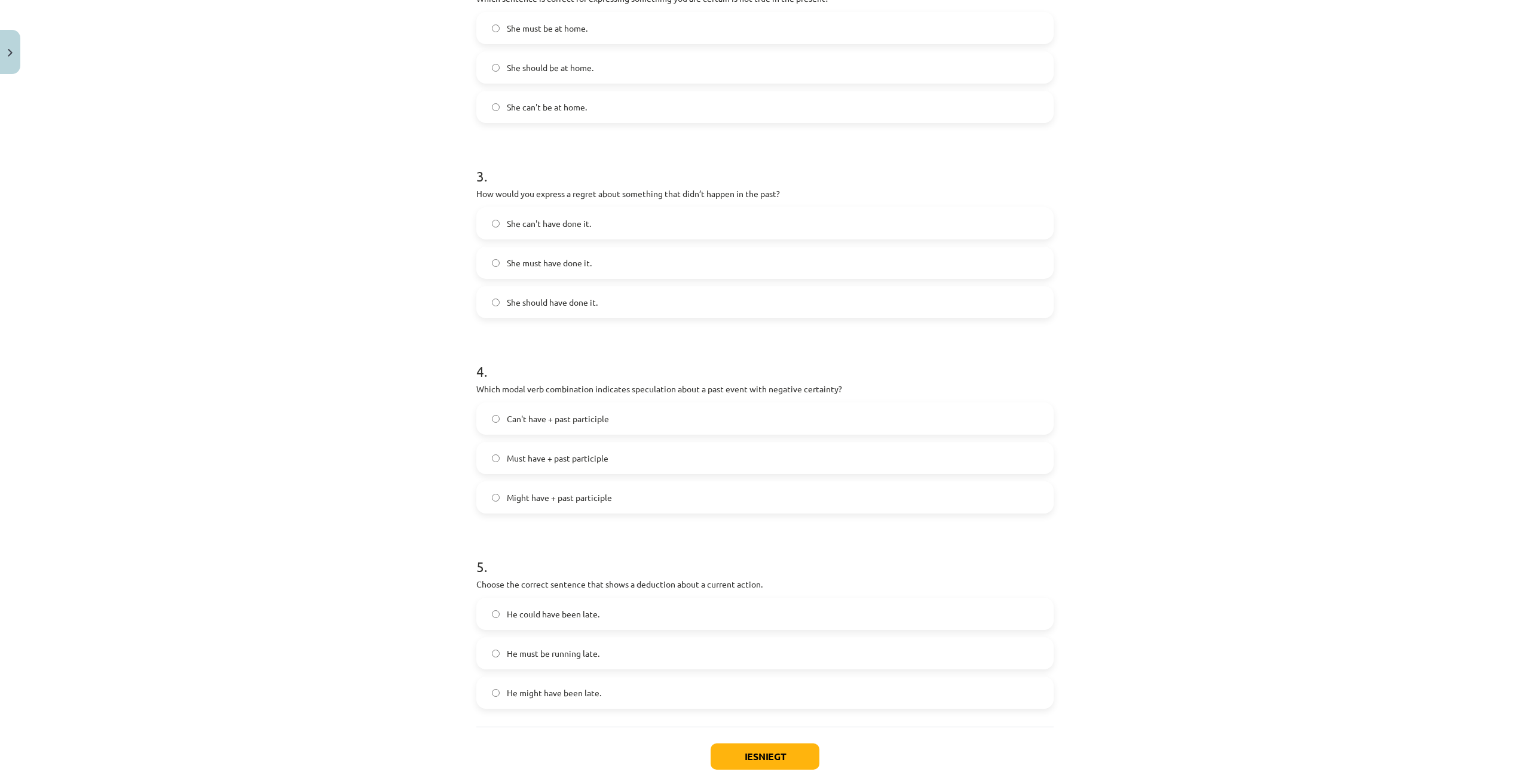
scroll to position [485, 0]
click at [631, 293] on label "She should have done it." at bounding box center [764, 299] width 575 height 30
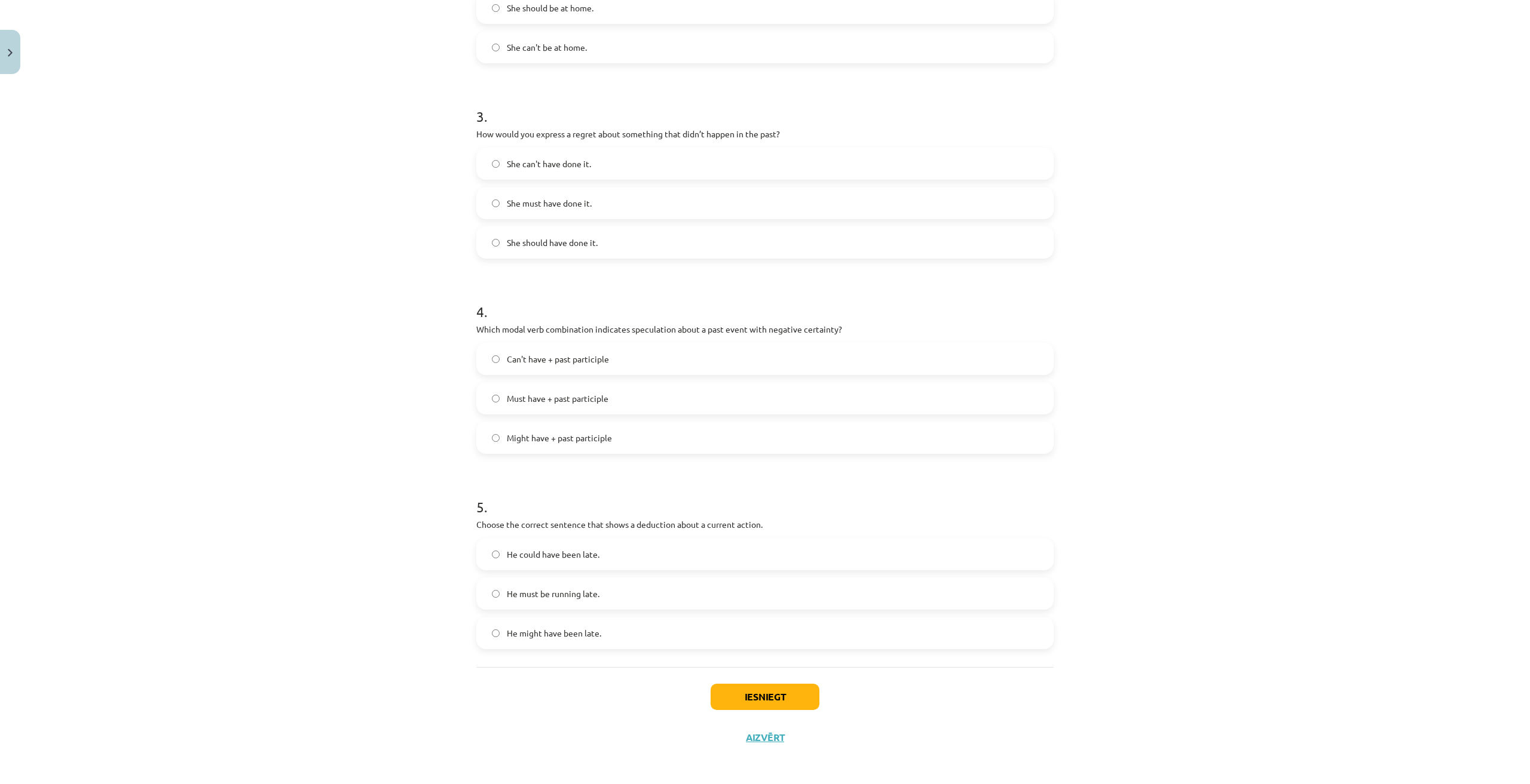
scroll to position [544, 0]
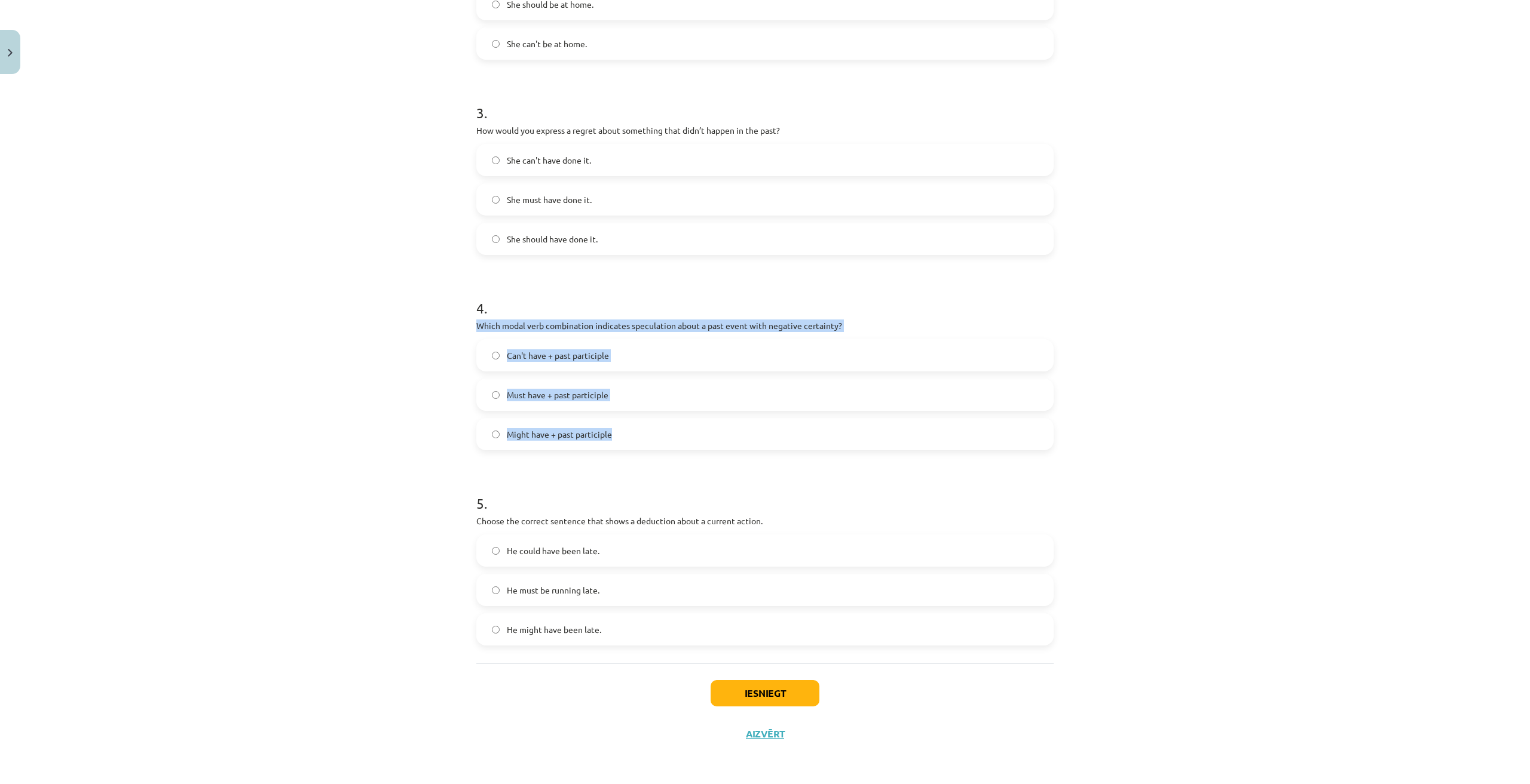
drag, startPoint x: 471, startPoint y: 331, endPoint x: 630, endPoint y: 440, distance: 192.8
click at [630, 440] on div "4 . Which modal verb combination indicates speculation about a past event with …" at bounding box center [765, 365] width 577 height 172
copy div "Which modal verb combination indicates speculation about a past event with nega…"
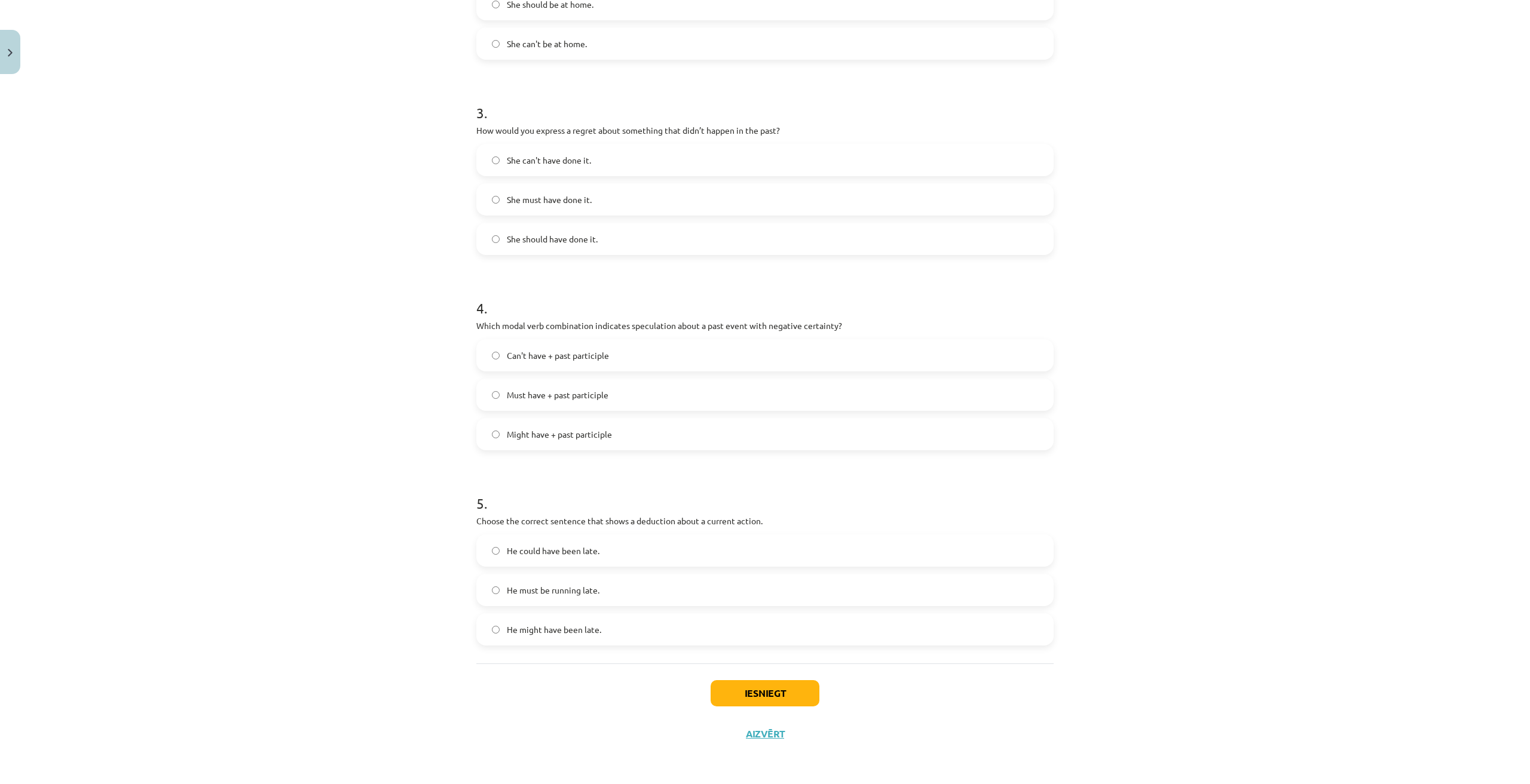
click at [691, 471] on form "1 . Which modal verb would you use to speculate about something that is possibl…" at bounding box center [765, 169] width 577 height 952
click at [669, 357] on label "Can't have + past participle" at bounding box center [764, 356] width 575 height 30
drag, startPoint x: 468, startPoint y: 516, endPoint x: 606, endPoint y: 656, distance: 196.6
click at [606, 656] on div "15 XP Saņemsi Viegls 438 pilda Apraksts Uzdevums Palīdzība 1 . Which modal verb…" at bounding box center [765, 144] width 591 height 1219
copy div "Choose the correct sentence that shows a deduction about a current action. He c…"
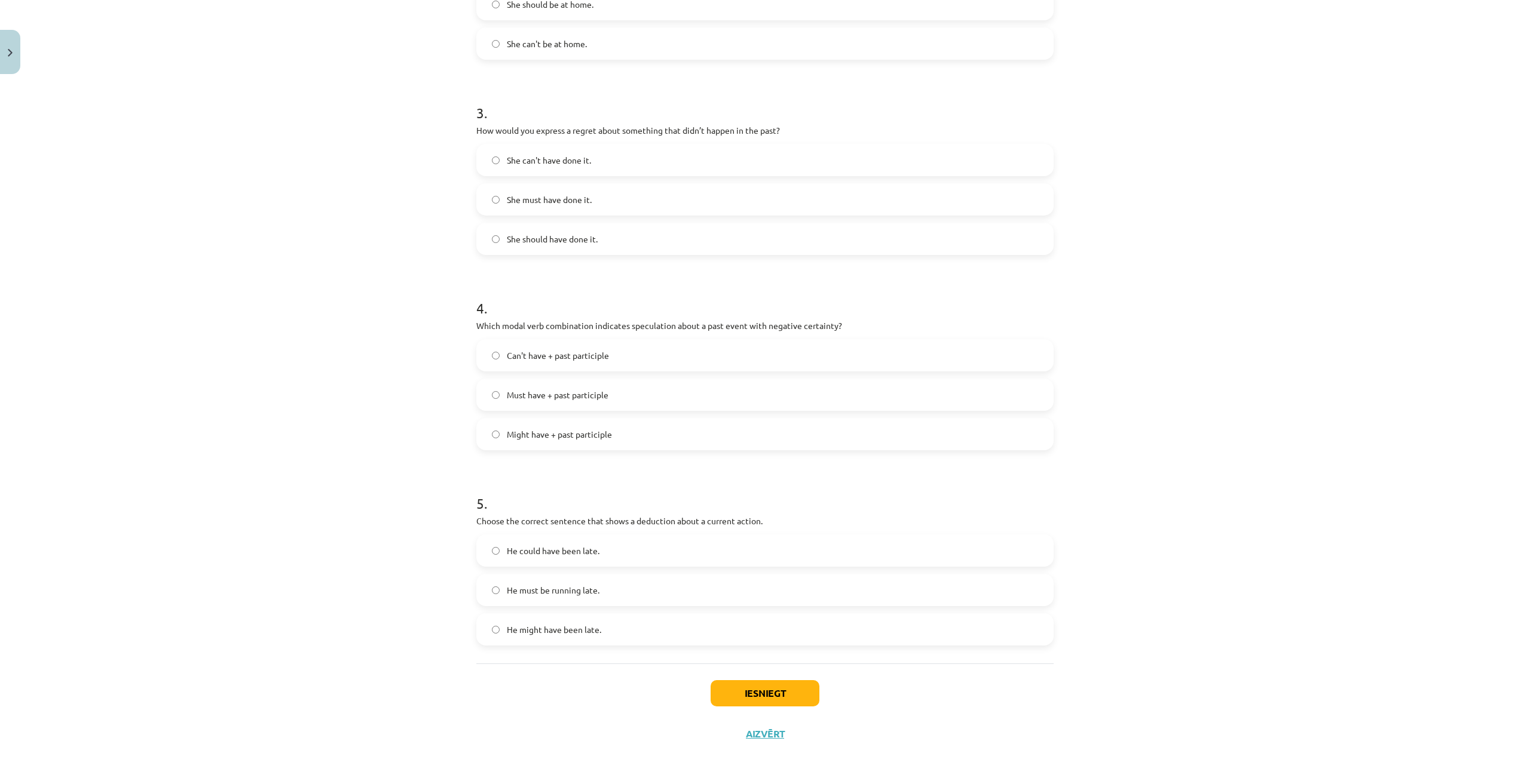
click at [851, 471] on form "1 . Which modal verb would you use to speculate about something that is possibl…" at bounding box center [765, 169] width 577 height 952
click at [790, 591] on label "He must be running late." at bounding box center [764, 590] width 575 height 30
click at [746, 696] on button "Iesniegt" at bounding box center [764, 694] width 109 height 27
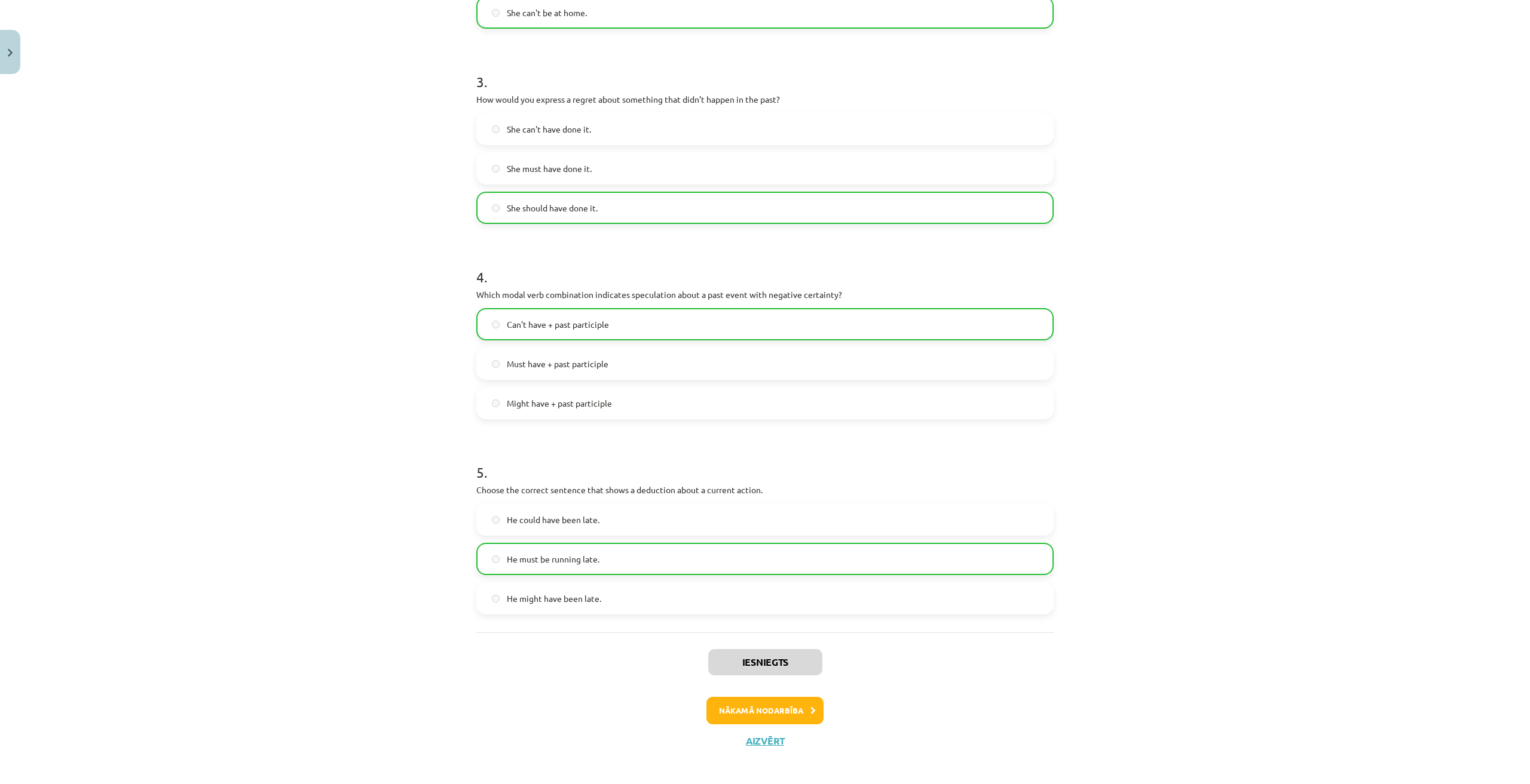
scroll to position [583, 0]
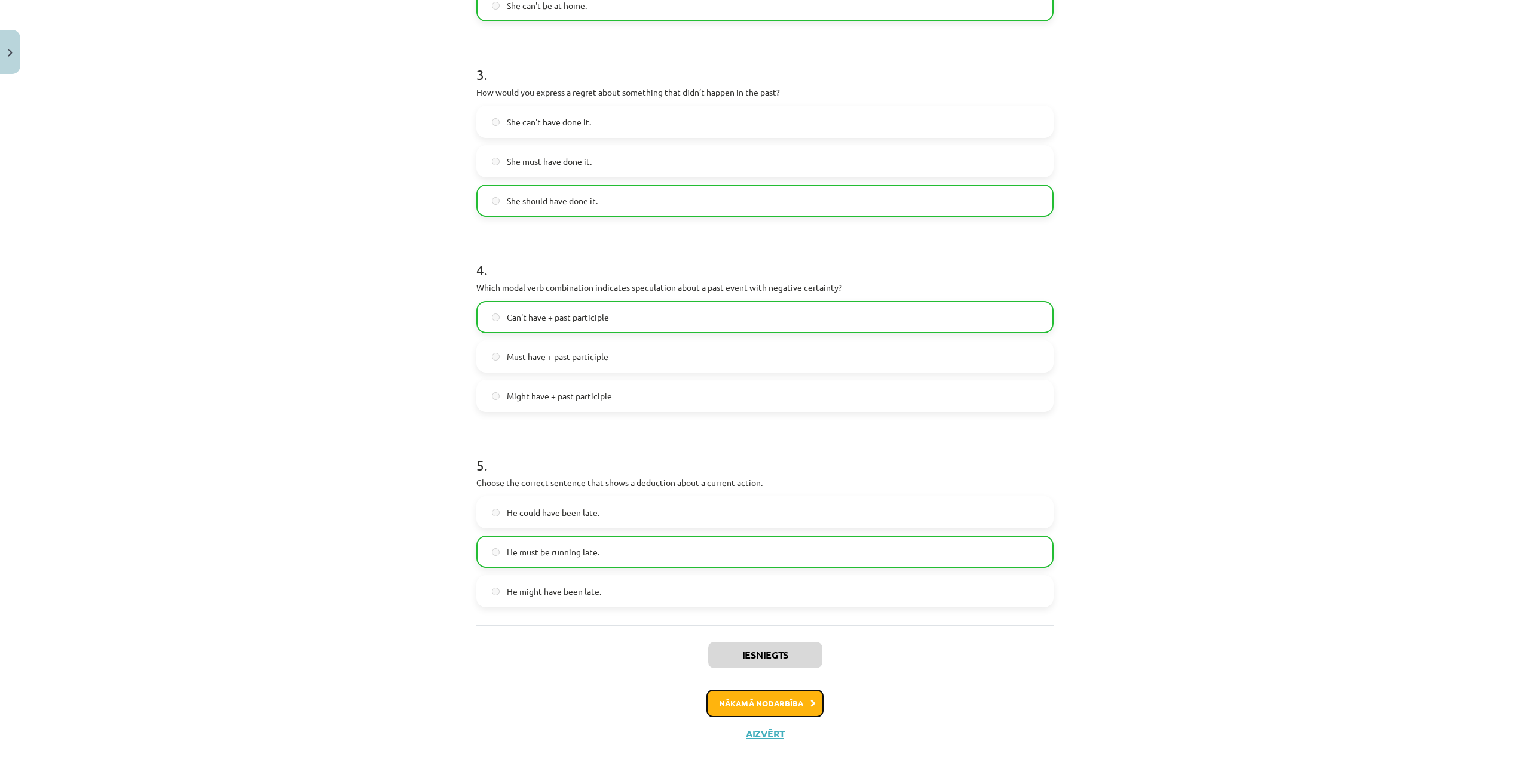
click at [747, 690] on button "Nākamā nodarbība" at bounding box center [765, 703] width 117 height 27
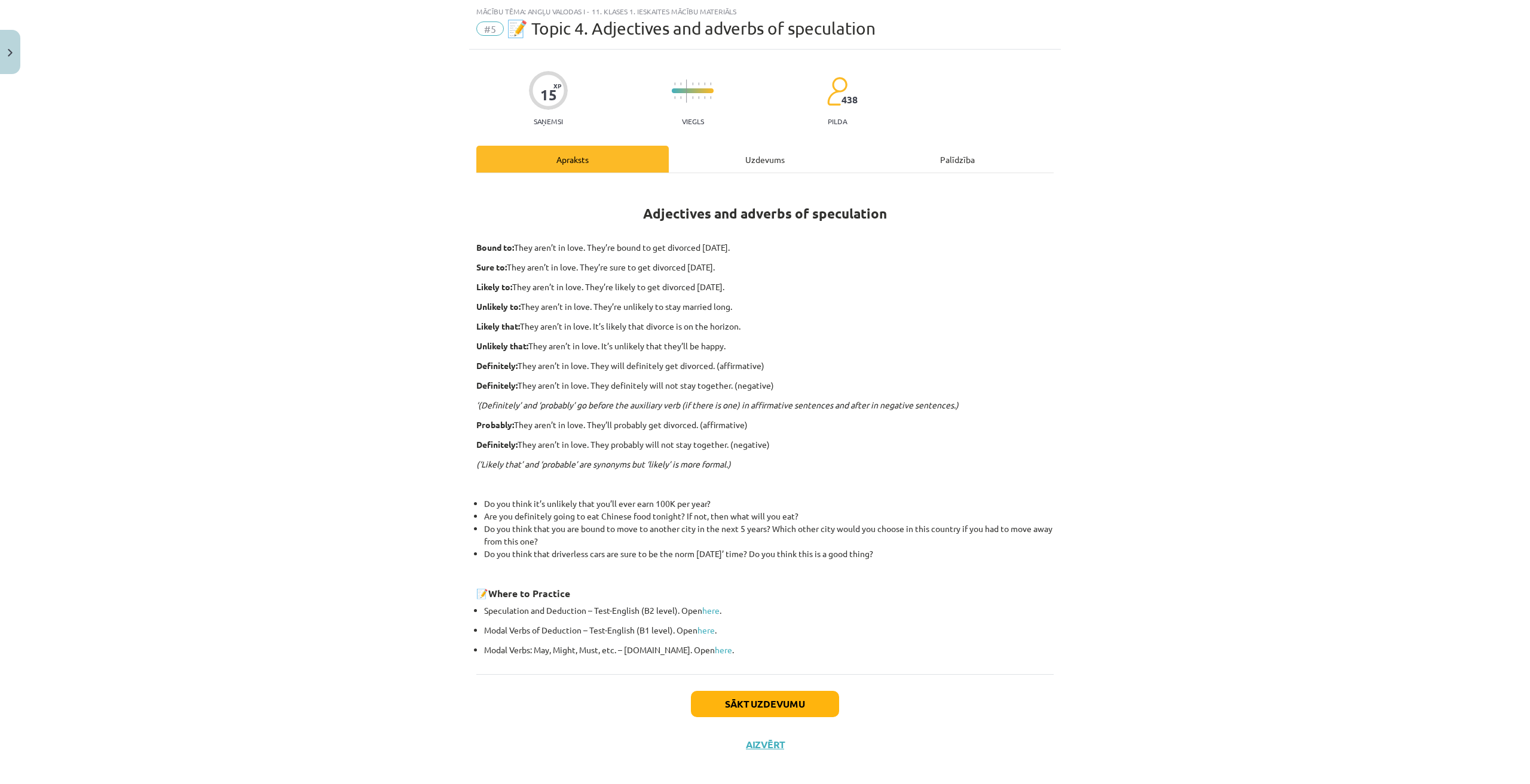
click at [738, 159] on div "Uzdevums" at bounding box center [764, 159] width 192 height 27
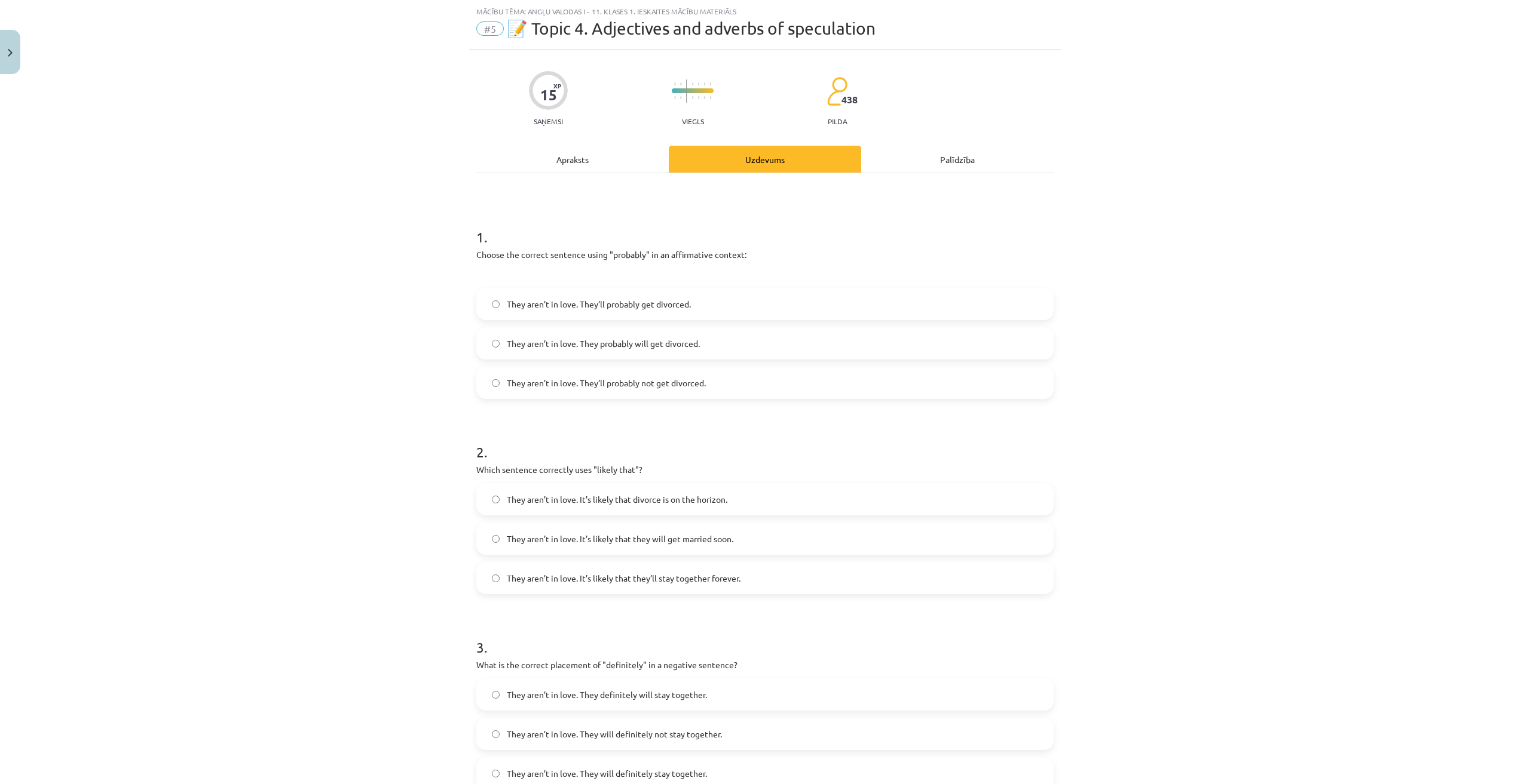
click at [592, 166] on div "Apraksts" at bounding box center [572, 159] width 192 height 27
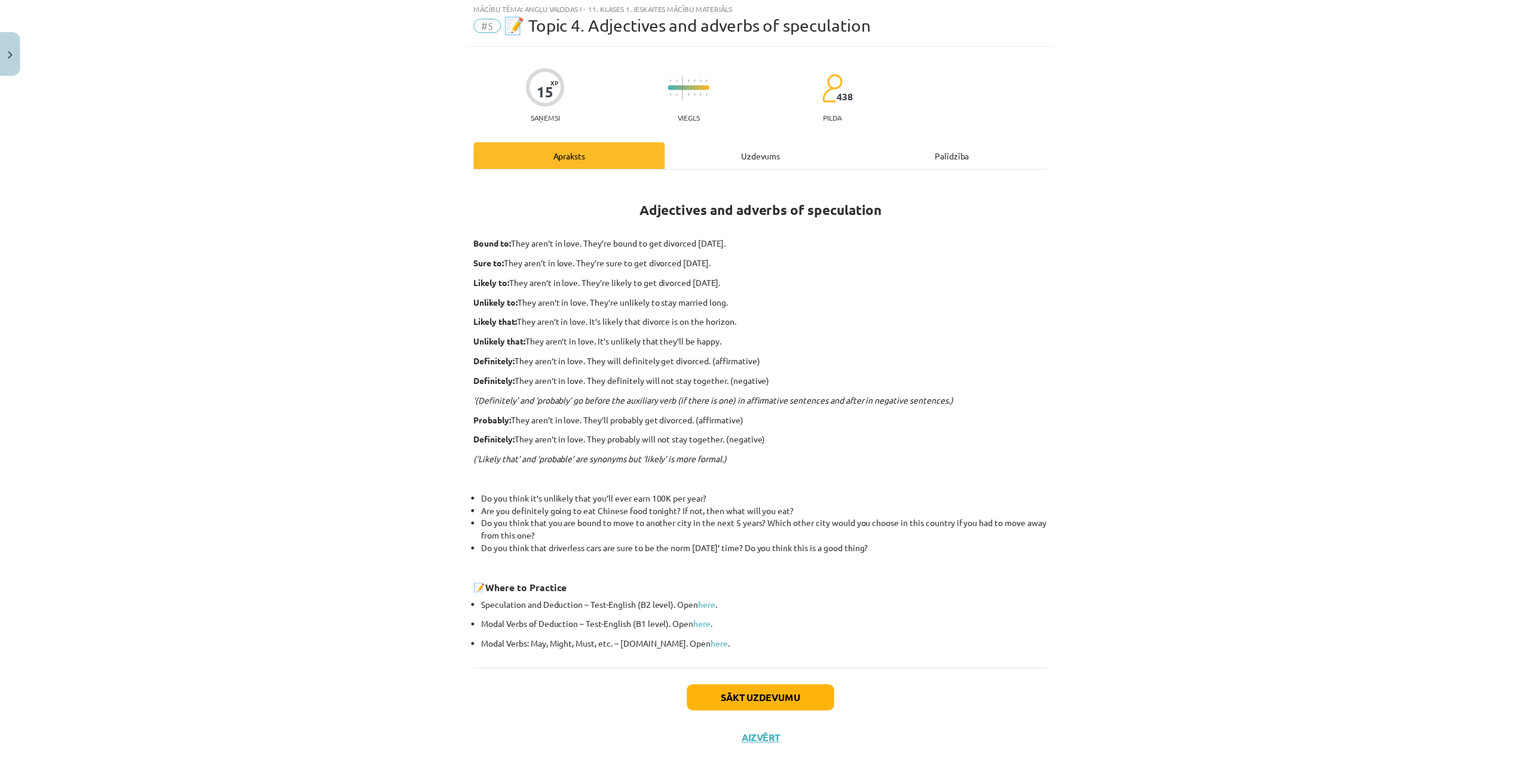
scroll to position [40, 0]
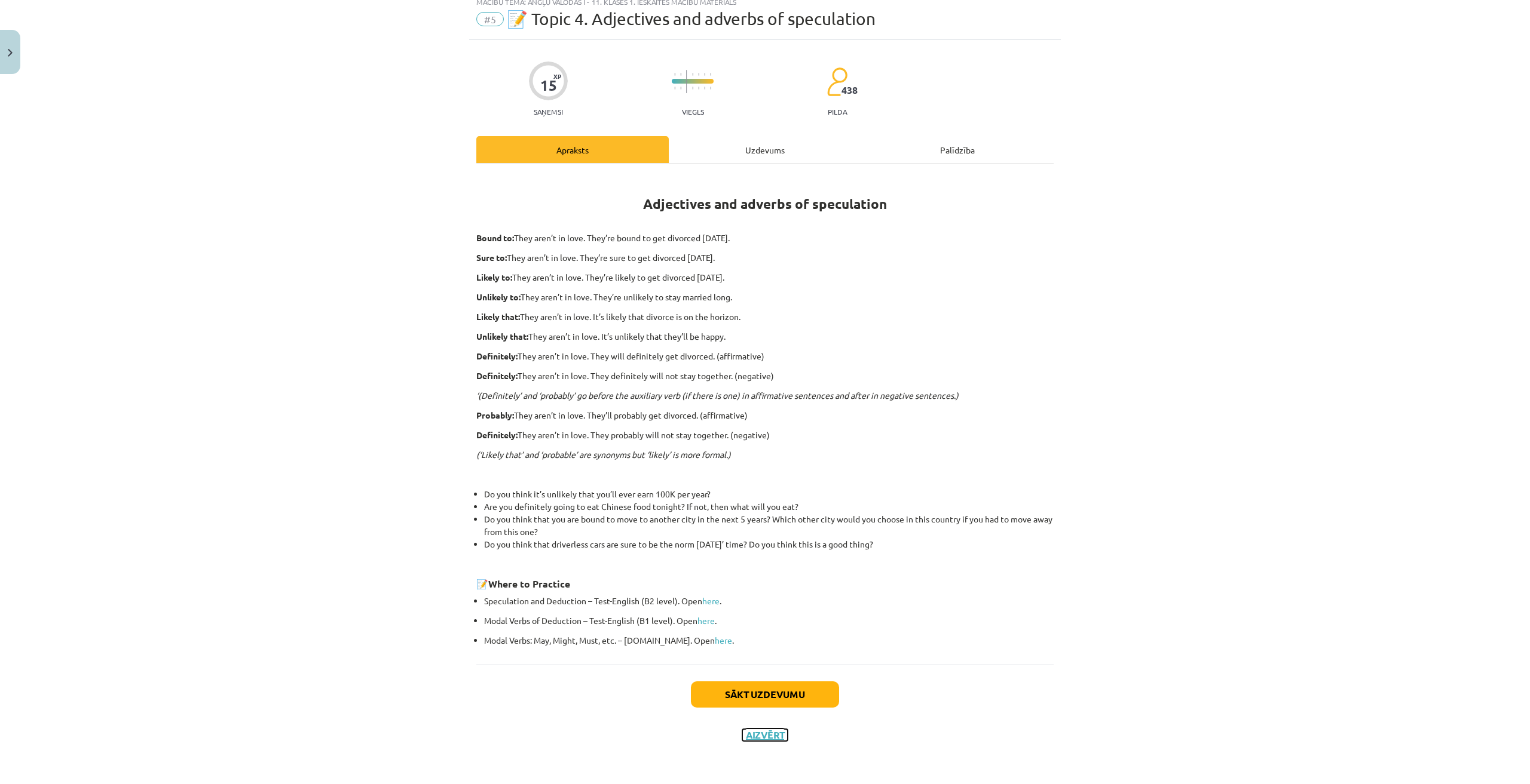
click at [747, 735] on button "Aizvērt" at bounding box center [764, 734] width 45 height 12
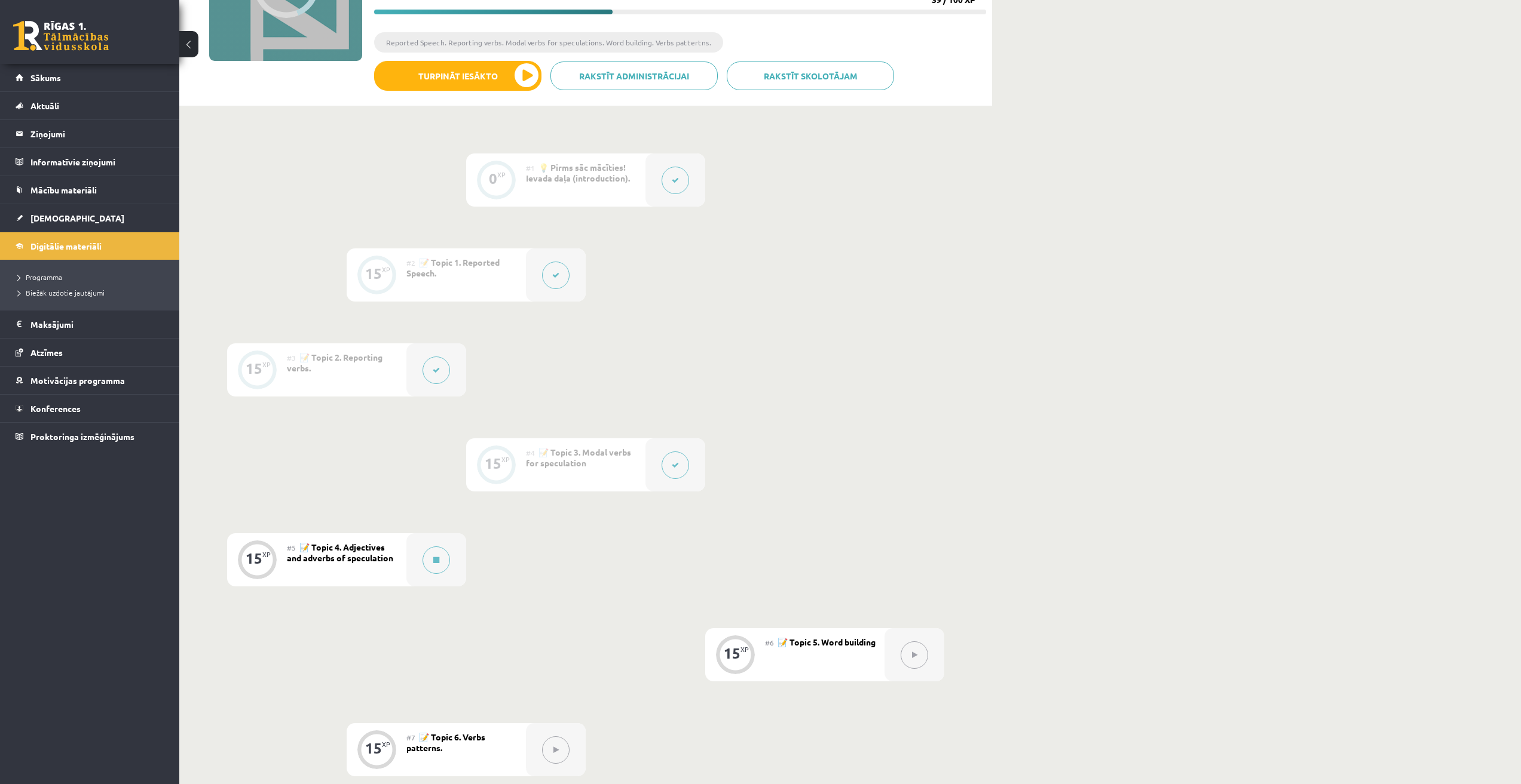
scroll to position [239, 0]
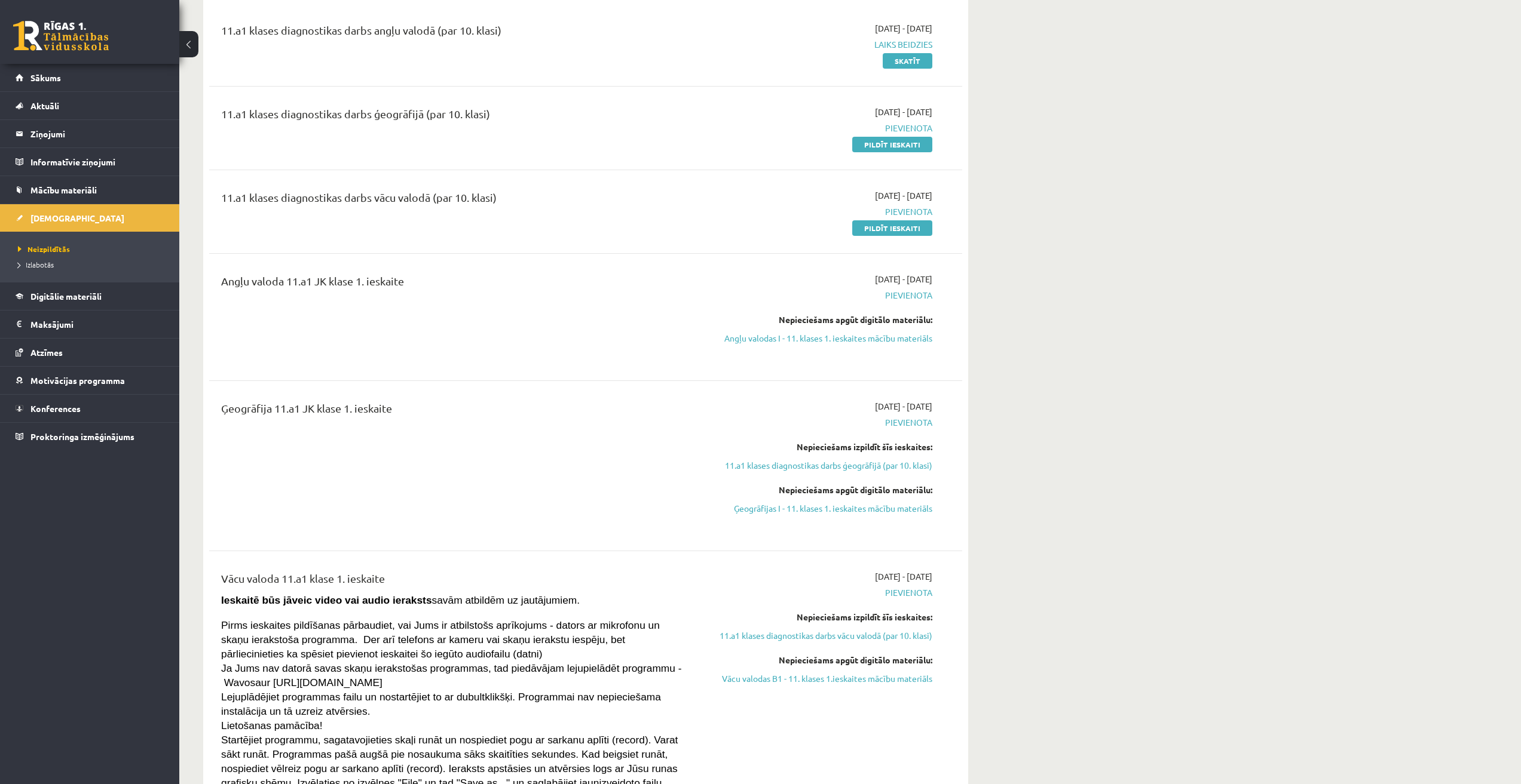
scroll to position [119, 0]
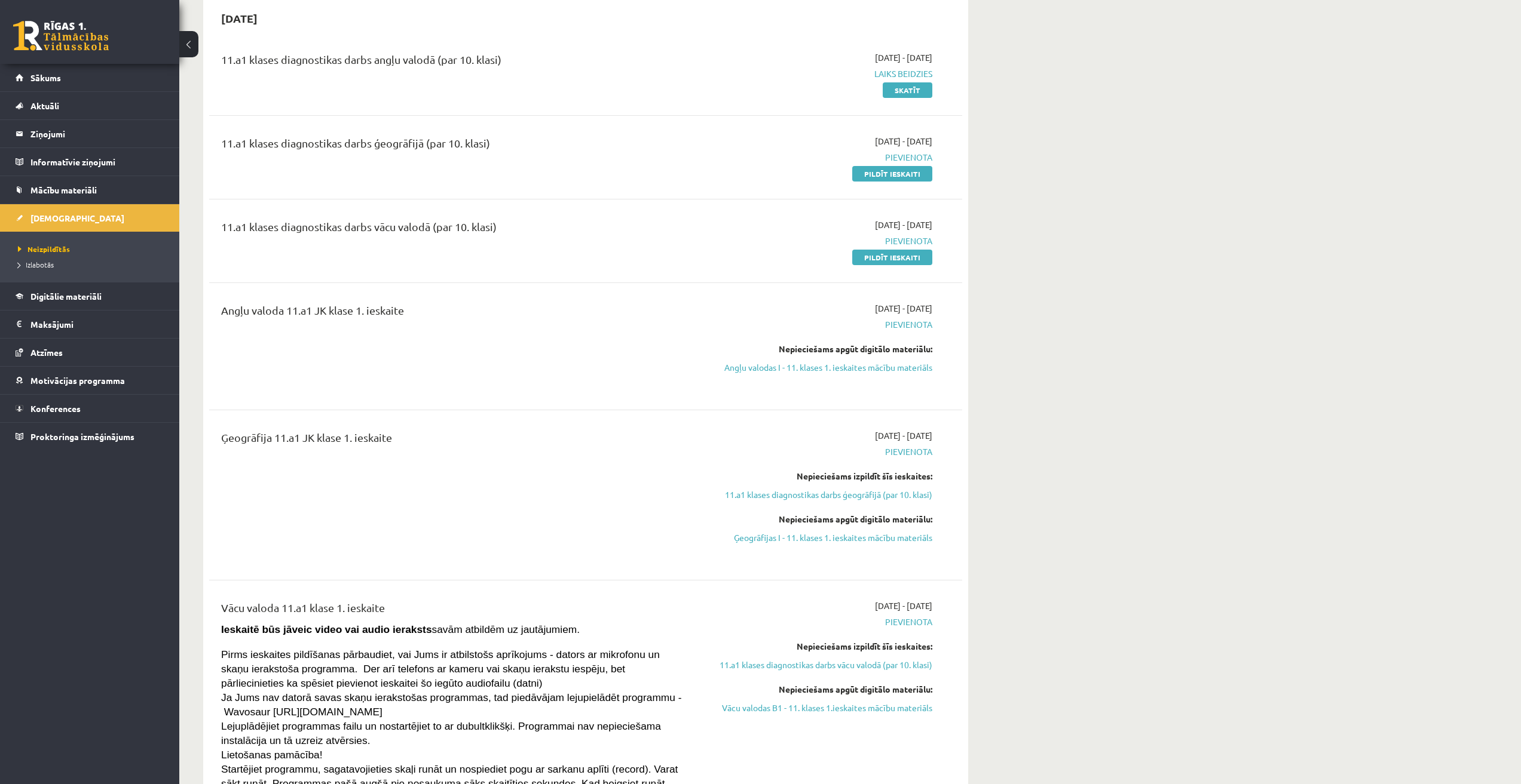
click at [915, 154] on span "Pievienota" at bounding box center [819, 158] width 225 height 12
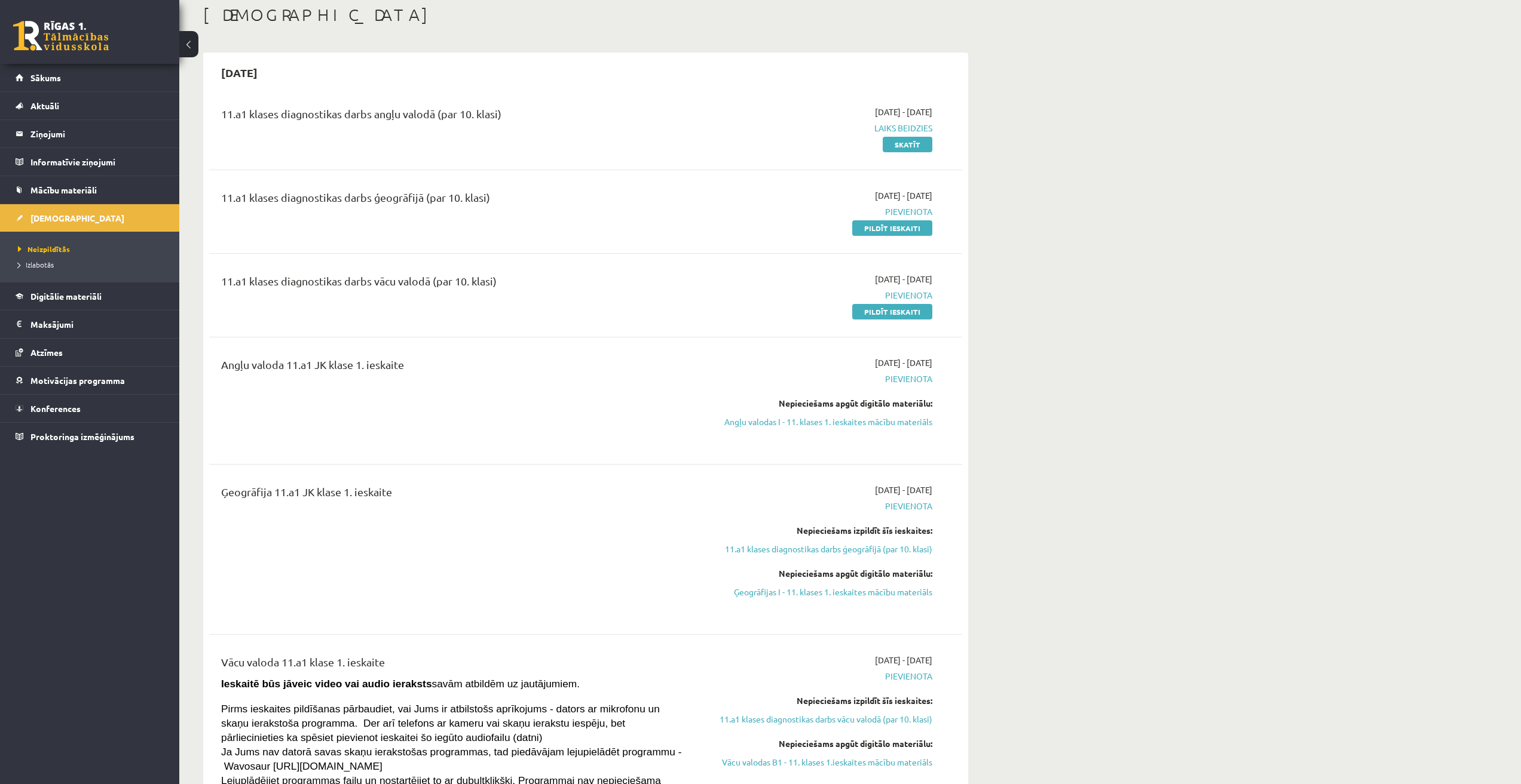
scroll to position [0, 0]
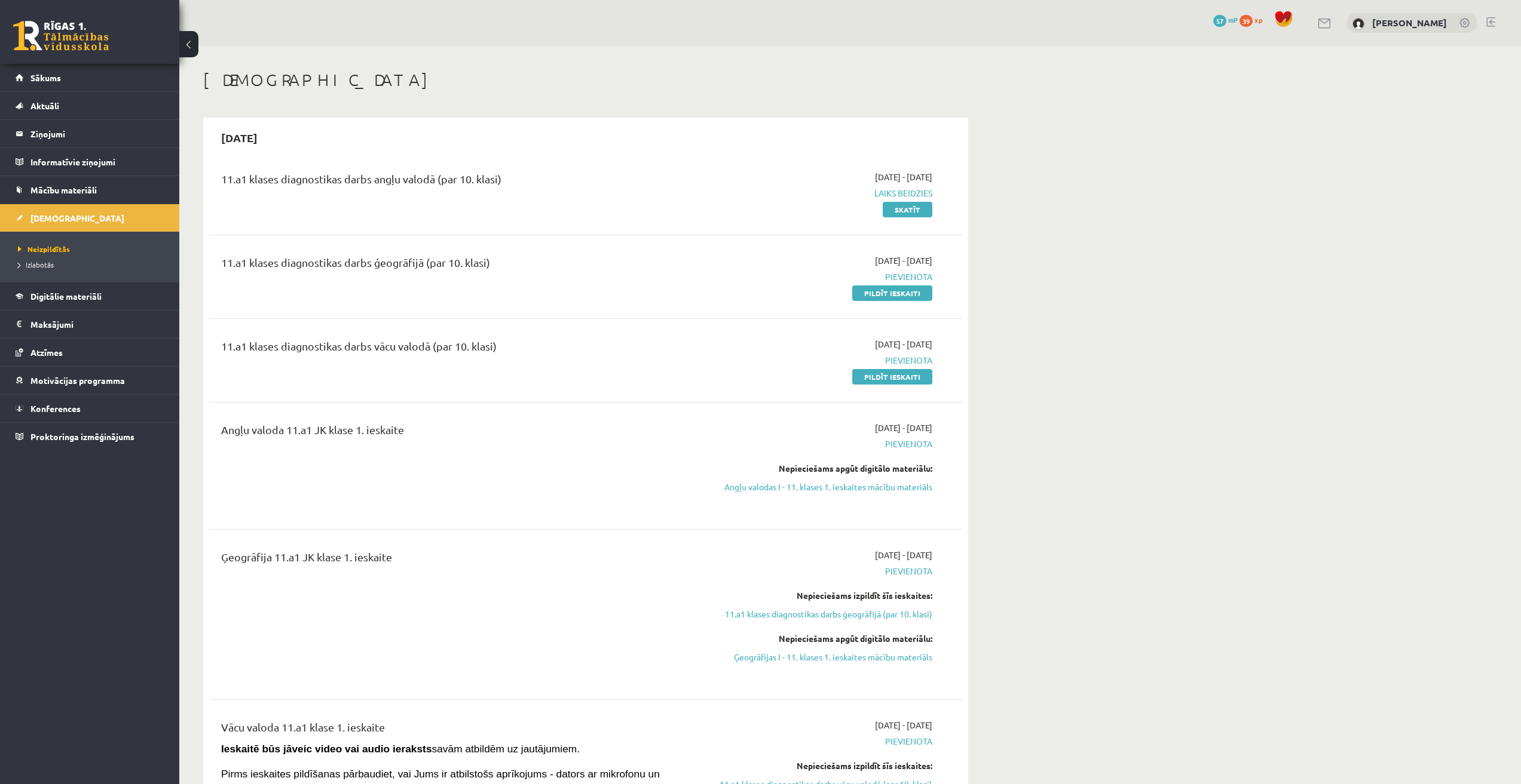
click at [888, 191] on span "Laiks beidzies" at bounding box center [819, 193] width 225 height 12
click at [861, 218] on div "11.a1 klases diagnostikas darbs angļu valodā (par 10. klasi) 2025-09-01 - 2025-…" at bounding box center [585, 194] width 753 height 69
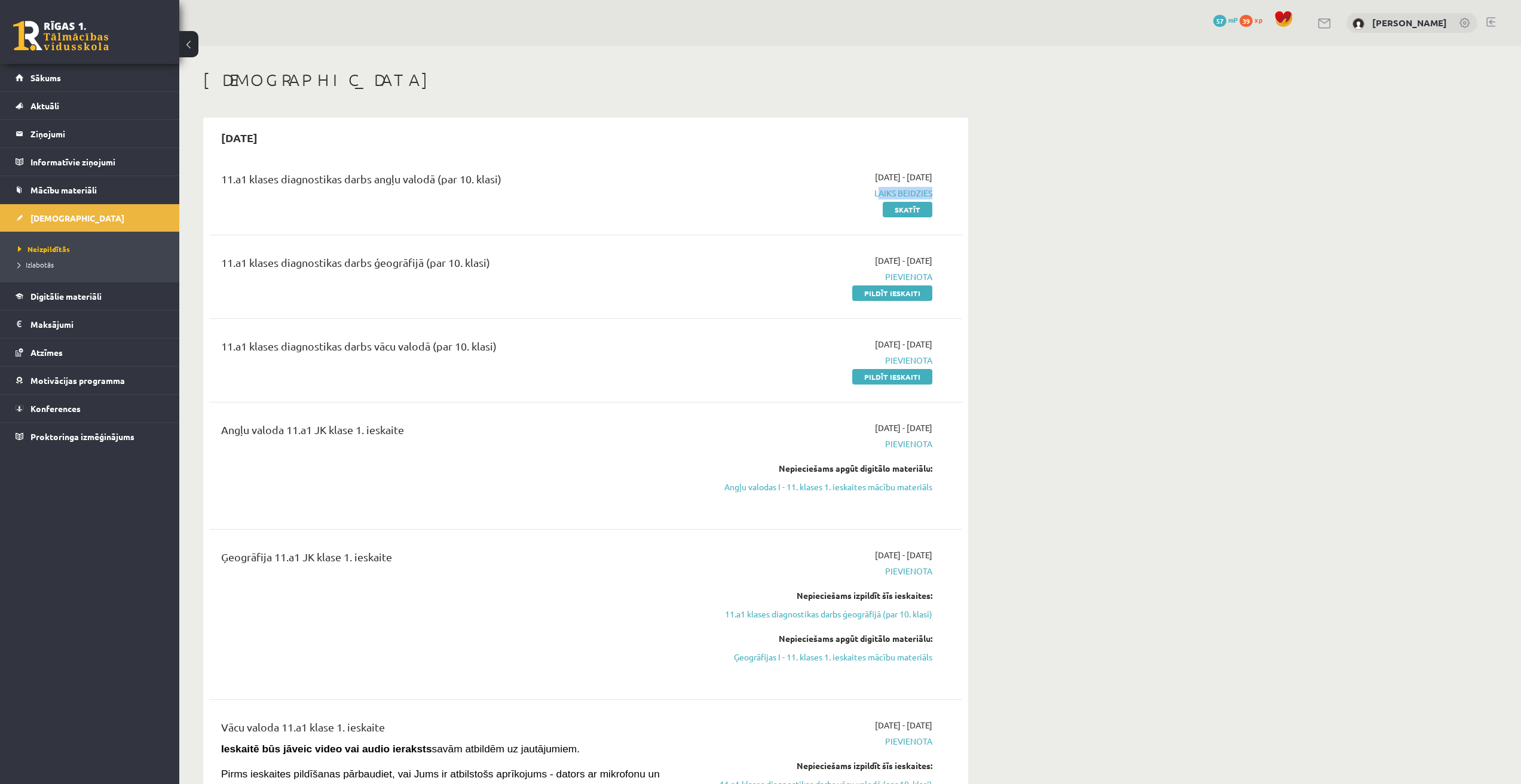
click at [876, 192] on span "Laiks beidzies" at bounding box center [819, 193] width 225 height 12
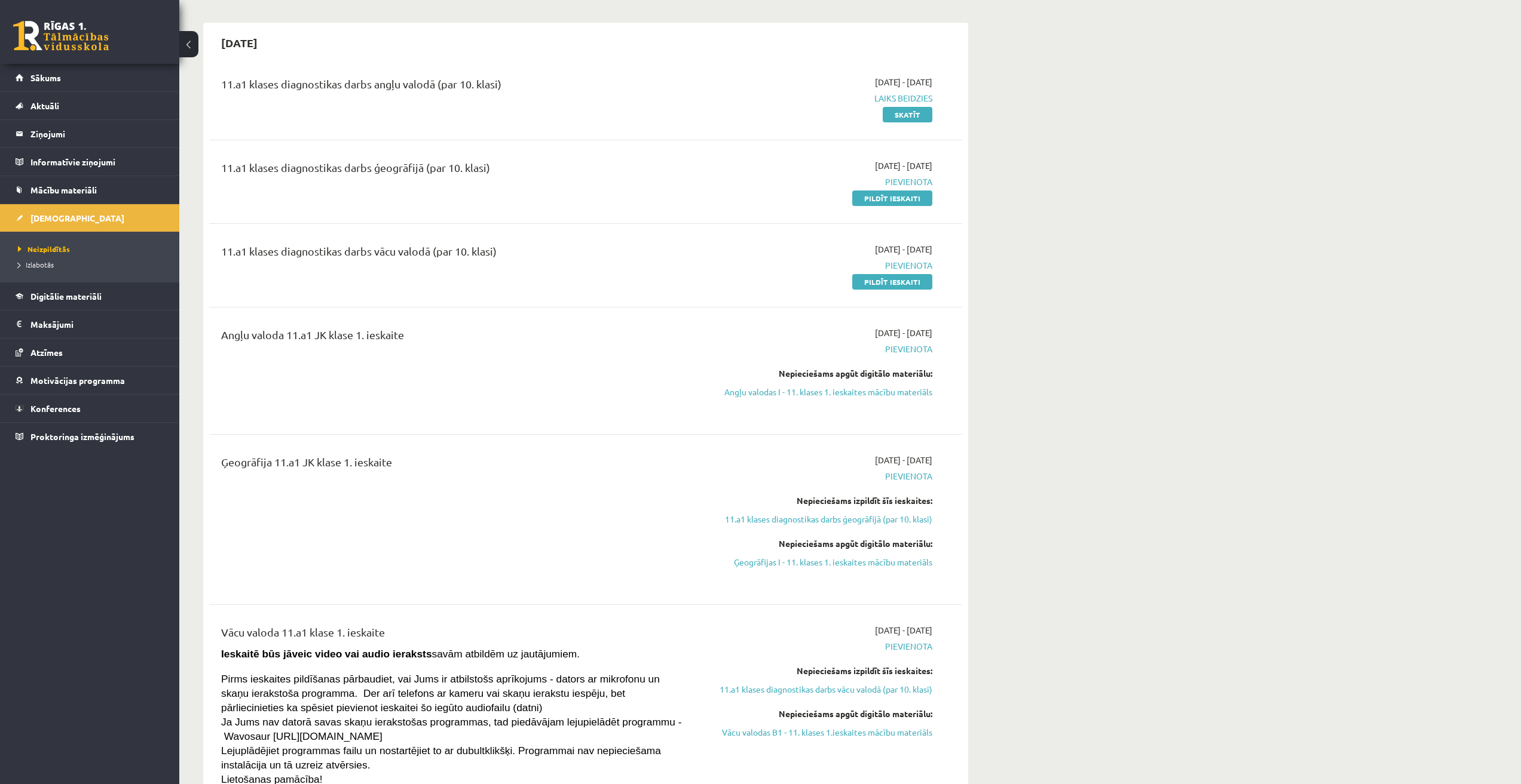
scroll to position [119, 0]
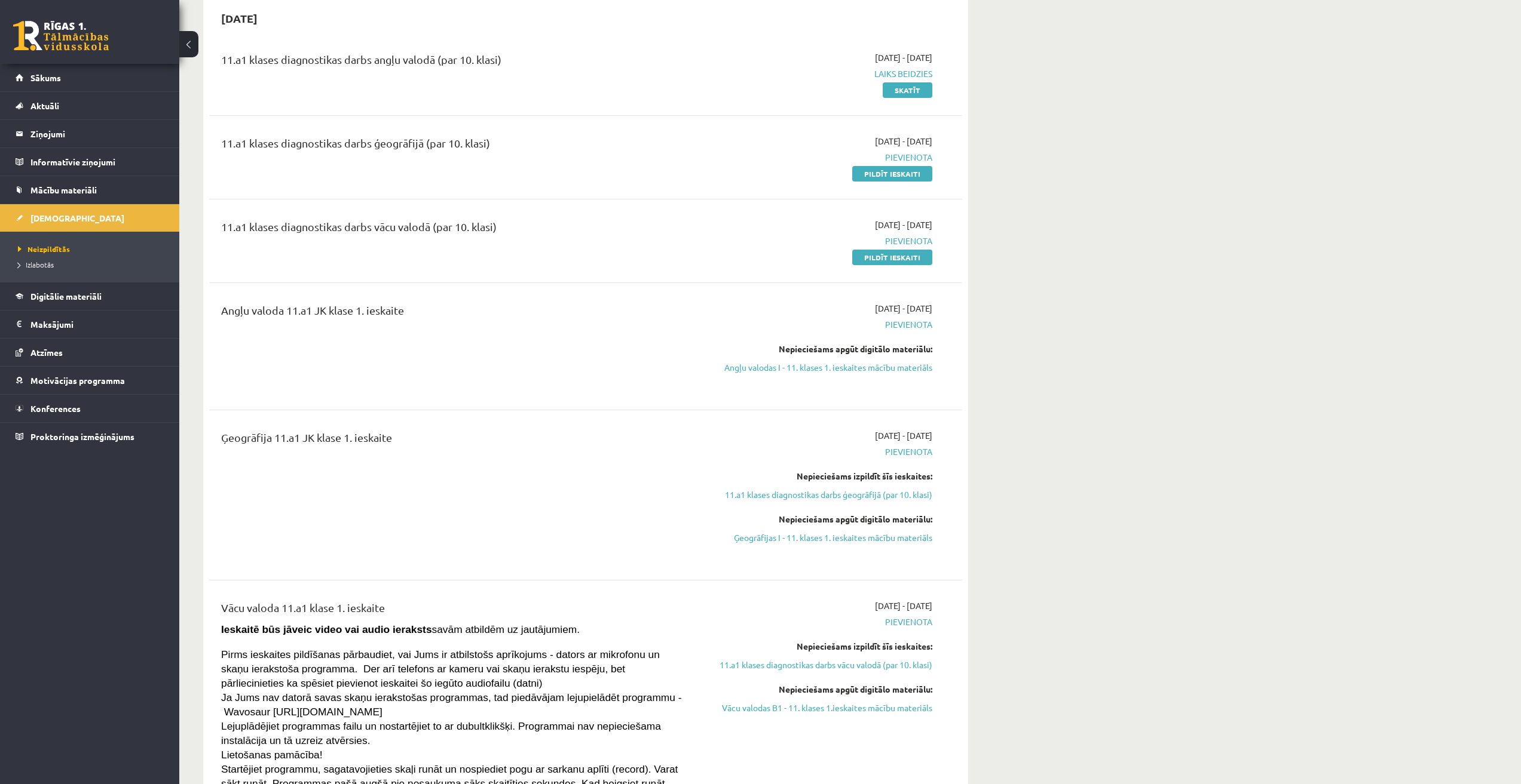
click at [260, 418] on div "Ģeogrāfija 11.a1 JK klase 1. ieskaite 2025-09-01 - 2025-09-15 Pievienota Nepiec…" at bounding box center [585, 495] width 753 height 155
click at [104, 165] on legend "Informatīvie ziņojumi 0" at bounding box center [97, 161] width 134 height 27
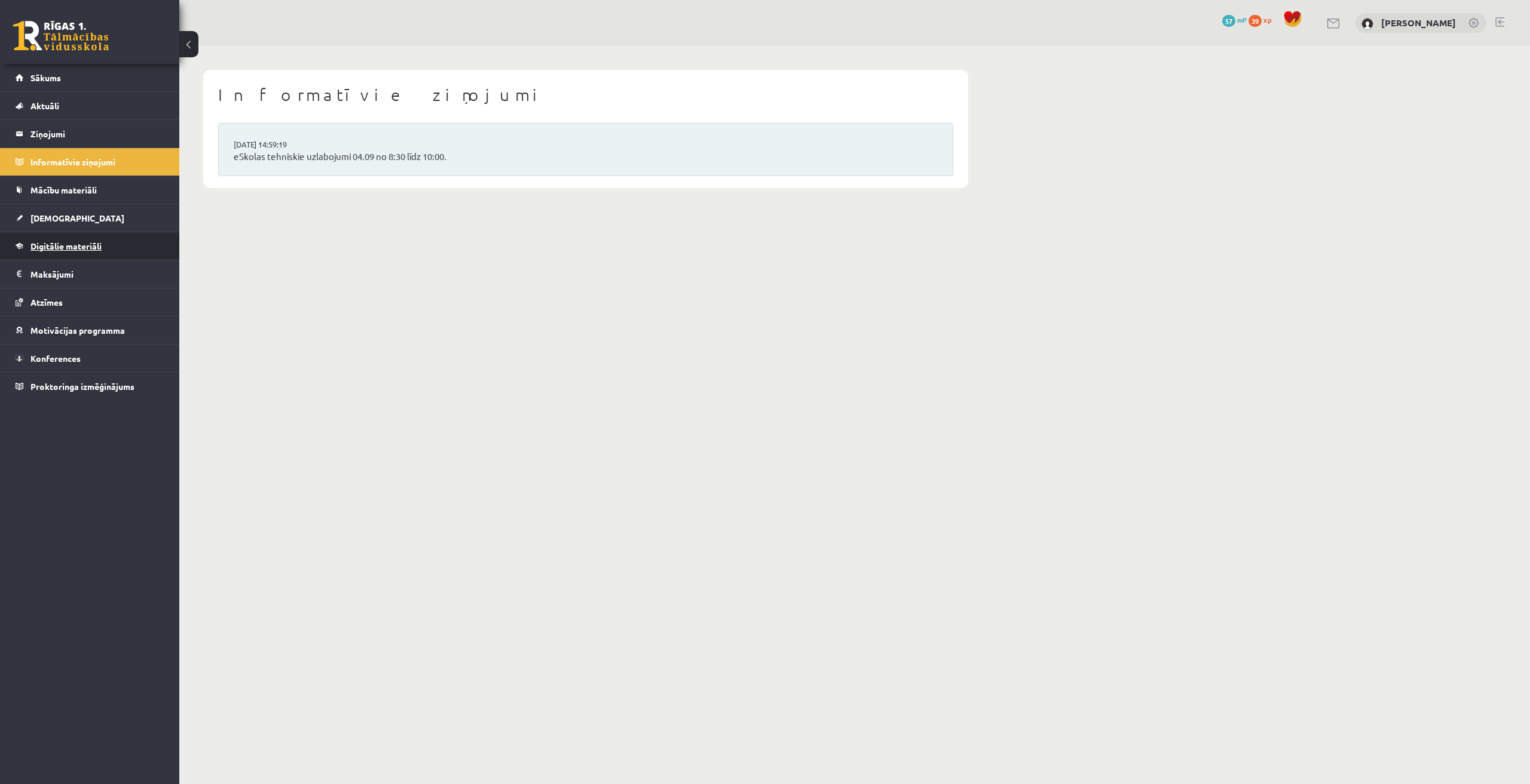
click at [72, 241] on link "Digitālie materiāli" at bounding box center [90, 246] width 149 height 27
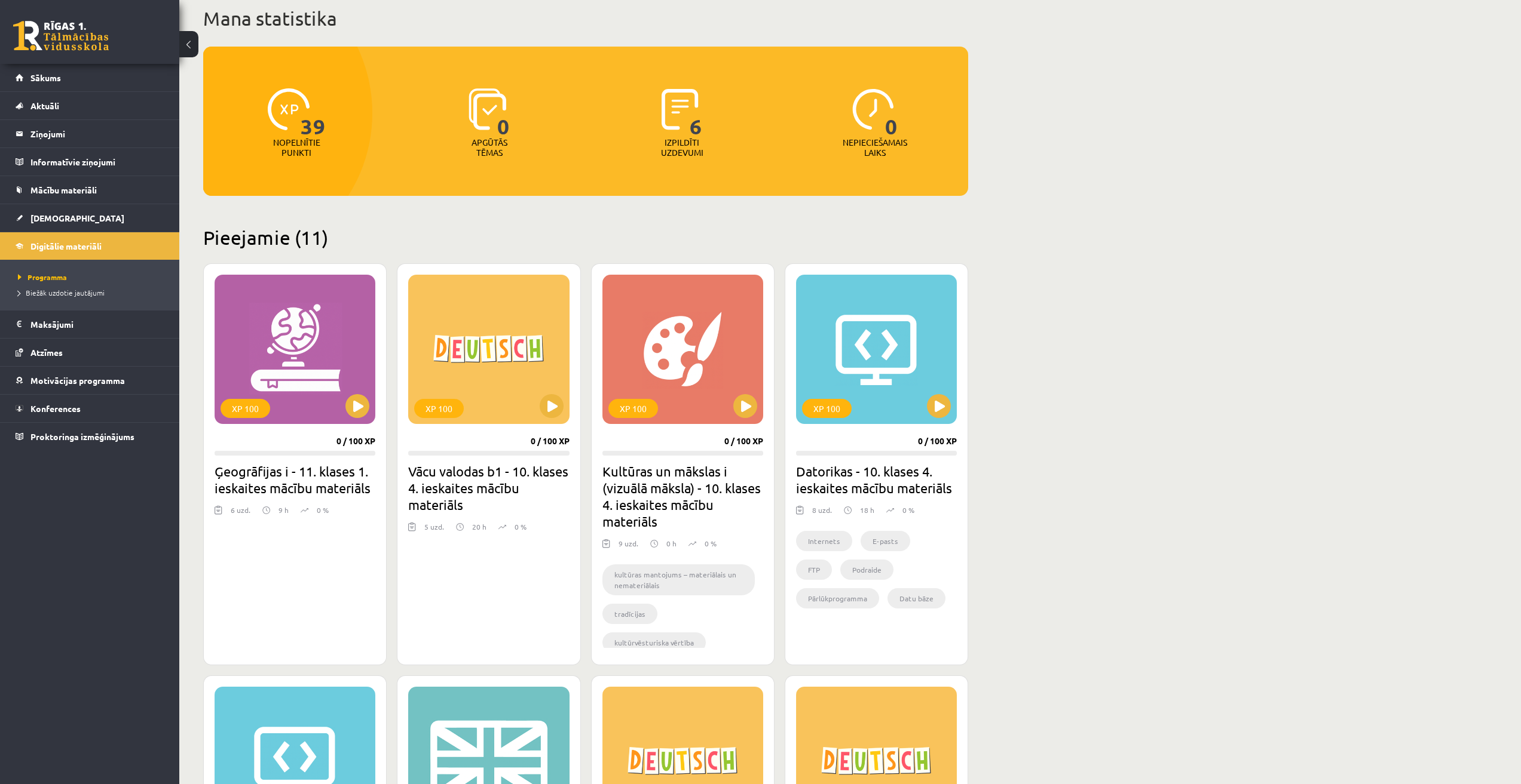
scroll to position [358, 0]
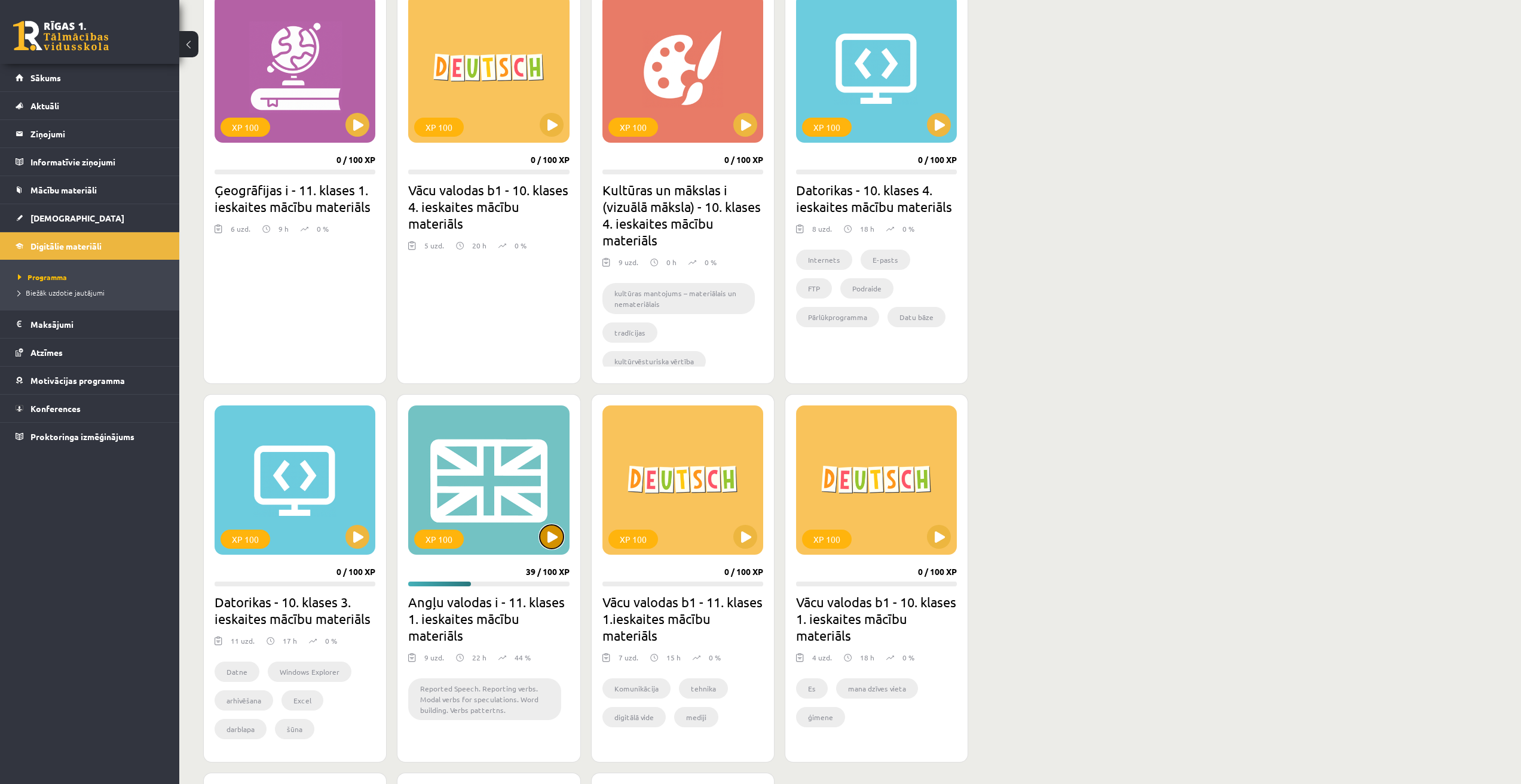
click at [543, 543] on button at bounding box center [551, 536] width 24 height 24
click at [505, 513] on div "XP 100" at bounding box center [489, 480] width 161 height 150
click at [489, 476] on div "XP 100" at bounding box center [489, 480] width 161 height 150
click at [488, 476] on div "XP 100" at bounding box center [489, 480] width 161 height 150
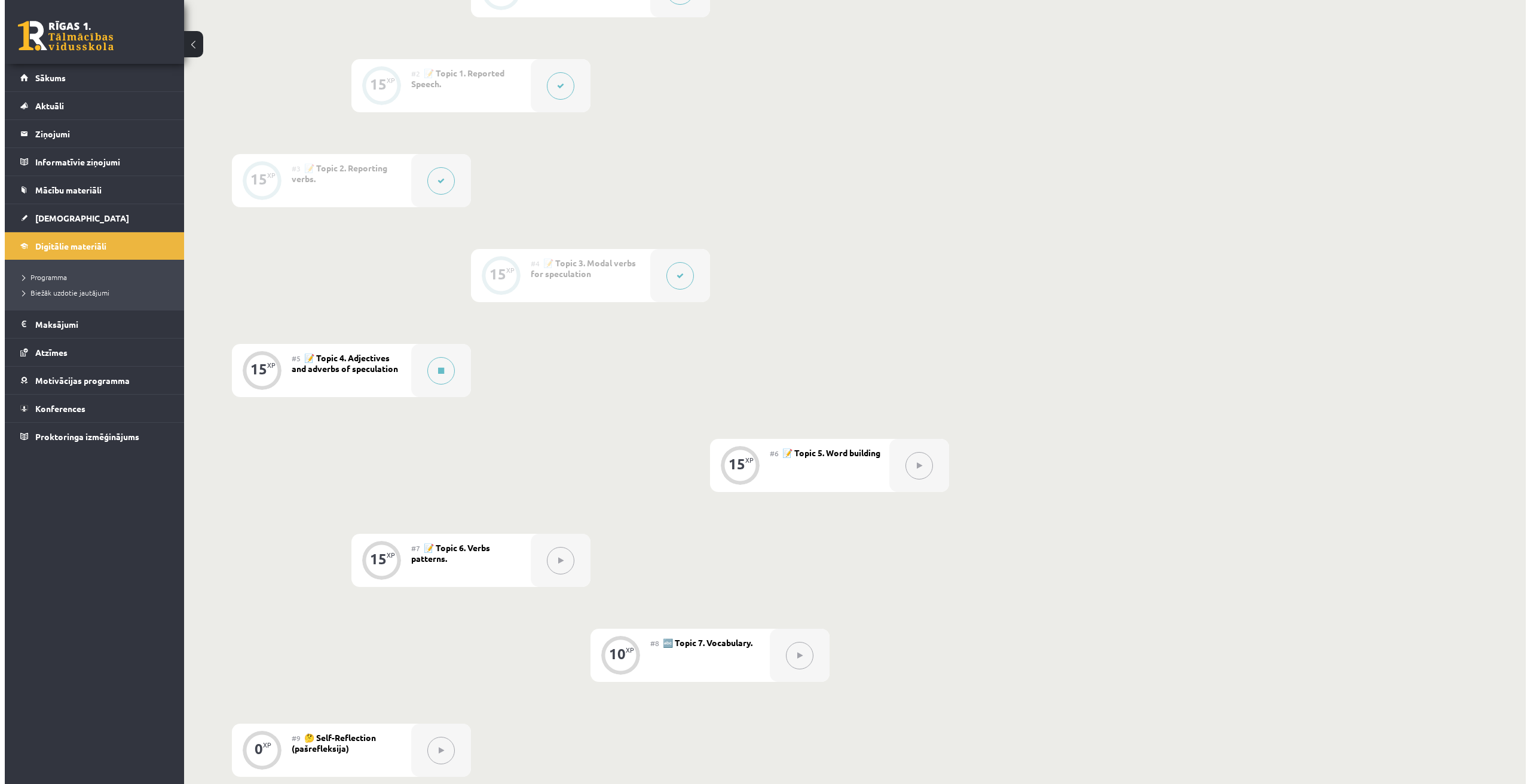
scroll to position [396, 0]
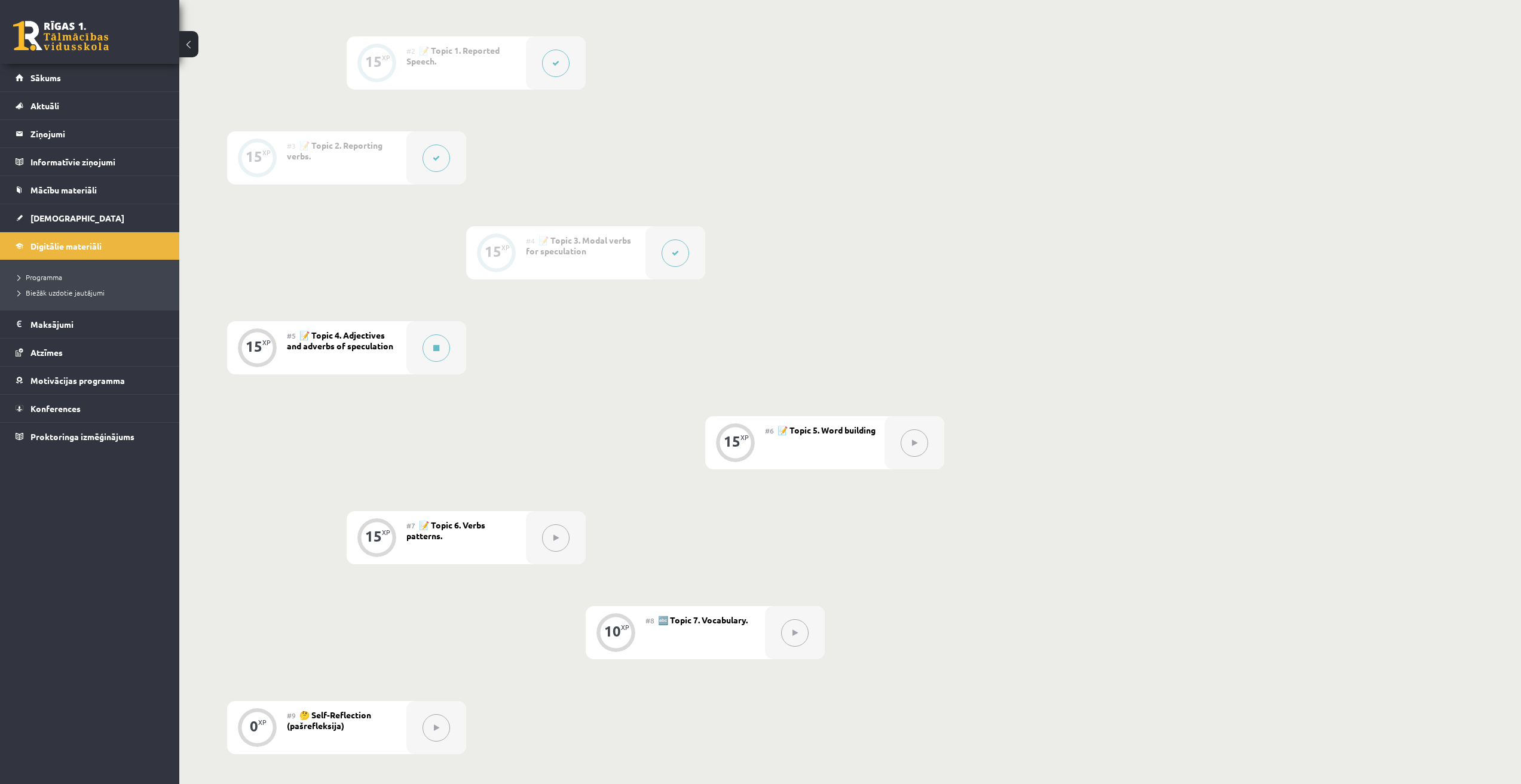
click at [1137, 435] on div "Digitālie materiāli 39 XP XP 100 39 / 100 XP Angļu valodas i - 11. klases 1. ie…" at bounding box center [849, 247] width 1341 height 1193
click at [429, 350] on button at bounding box center [436, 348] width 27 height 27
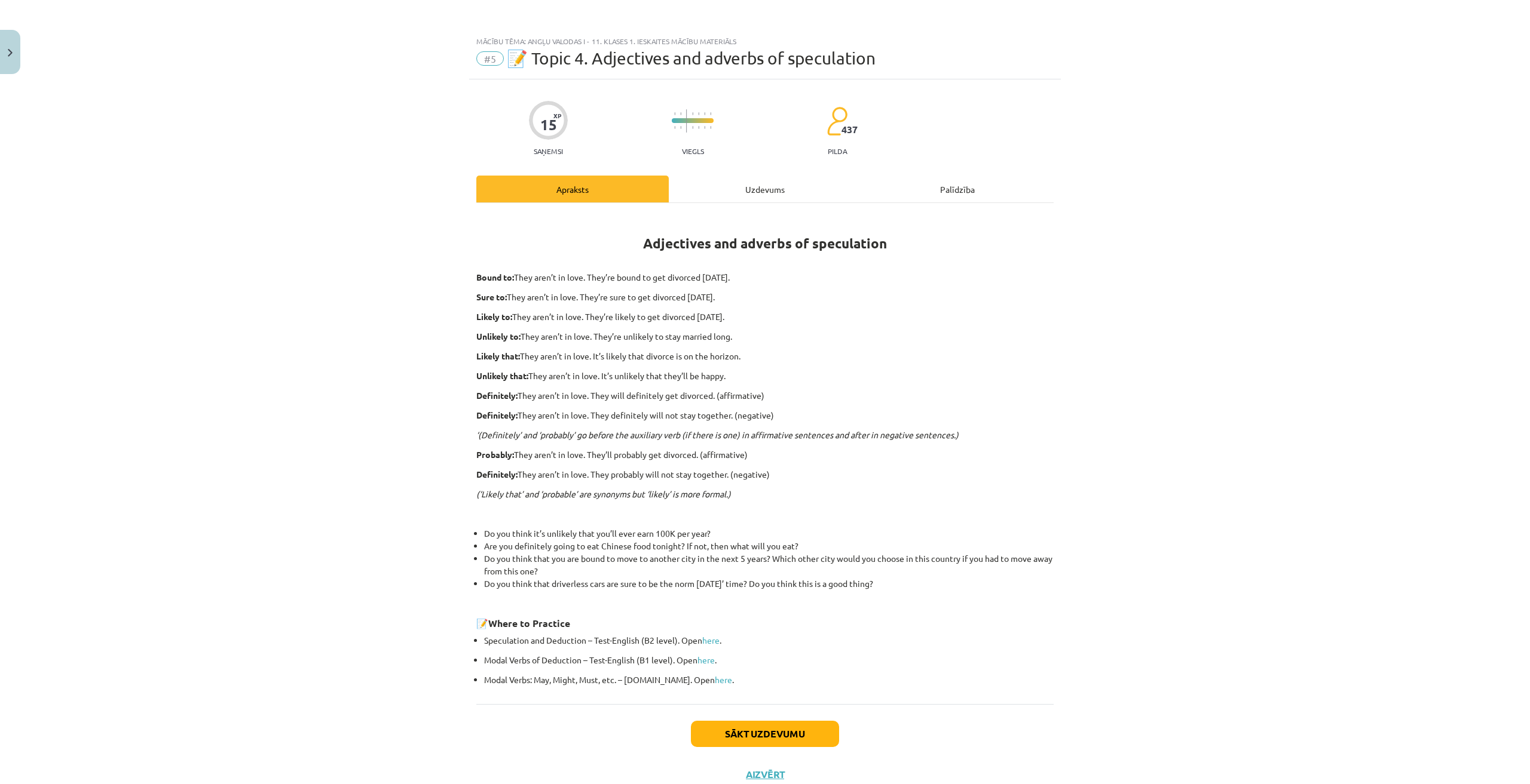
click at [790, 187] on div "Uzdevums" at bounding box center [764, 188] width 192 height 27
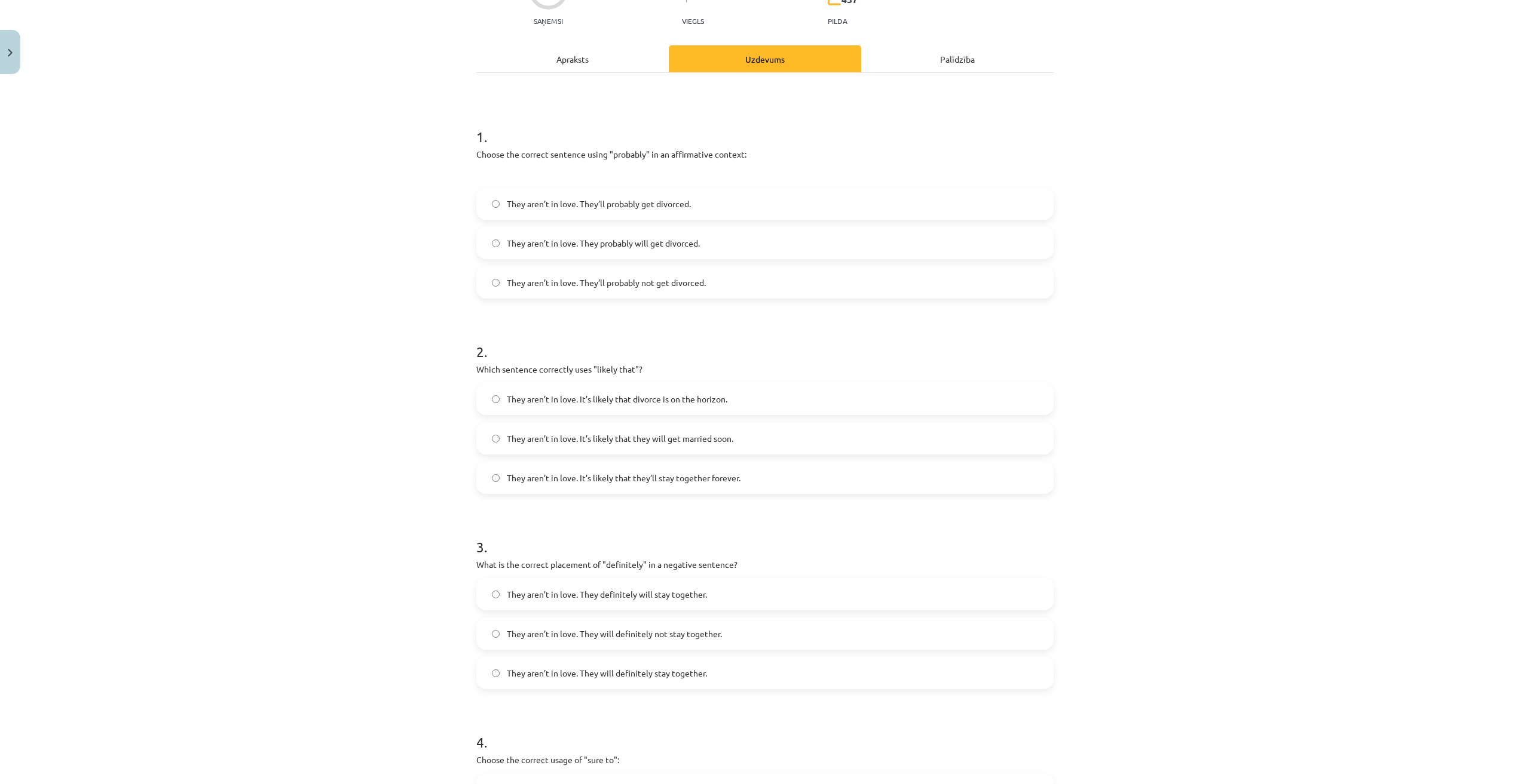
scroll to position [89, 0]
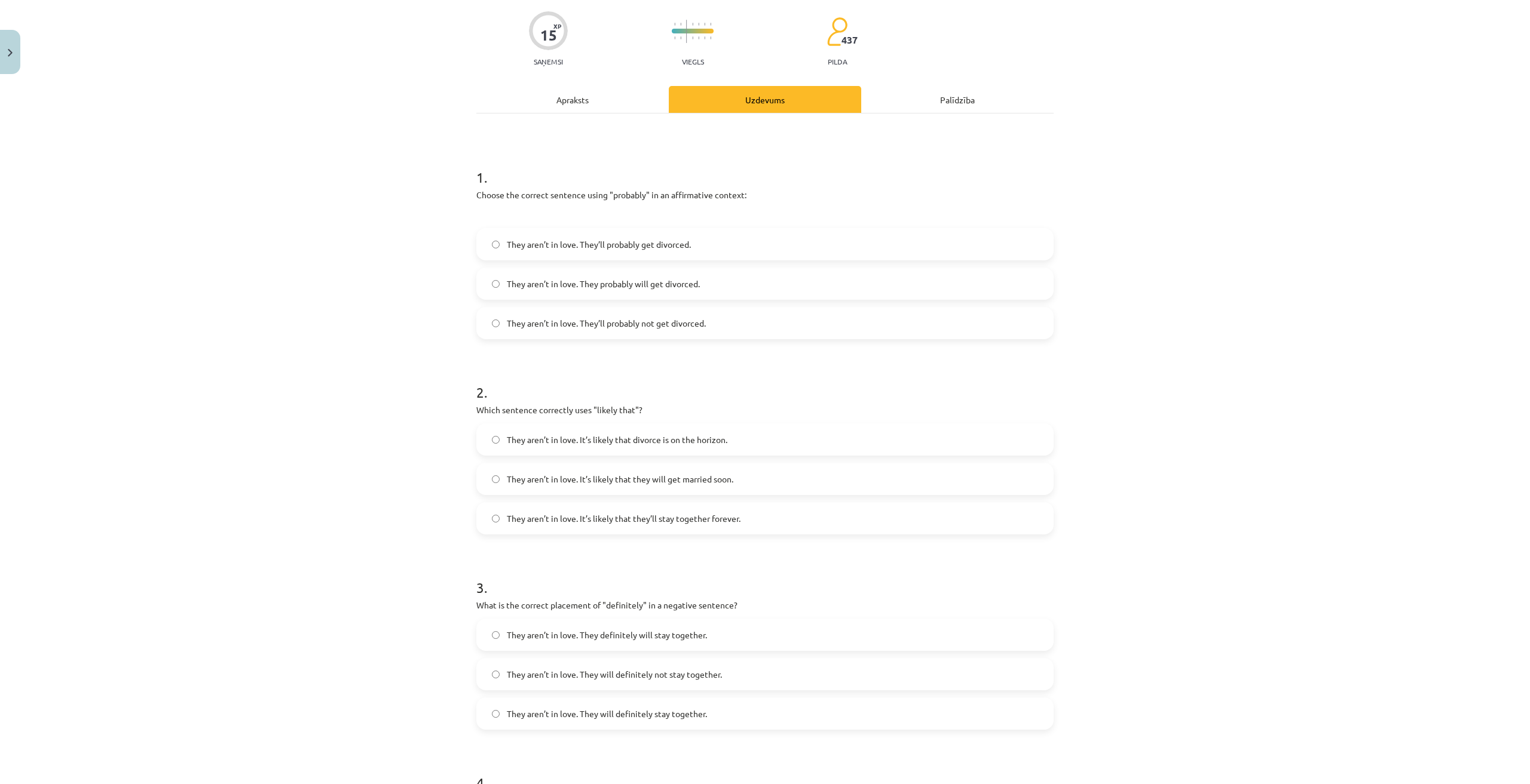
click at [746, 250] on label "They aren’t in love. They’ll probably get divorced." at bounding box center [764, 244] width 575 height 30
click at [699, 279] on label "They aren’t in love. They probably will get divorced." at bounding box center [764, 284] width 575 height 30
click at [713, 247] on label "They aren’t in love. They’ll probably get divorced." at bounding box center [764, 244] width 575 height 30
click at [711, 298] on label "They aren’t in love. They probably will get divorced." at bounding box center [764, 284] width 575 height 30
click at [723, 234] on label "They aren’t in love. They’ll probably get divorced." at bounding box center [764, 244] width 575 height 30
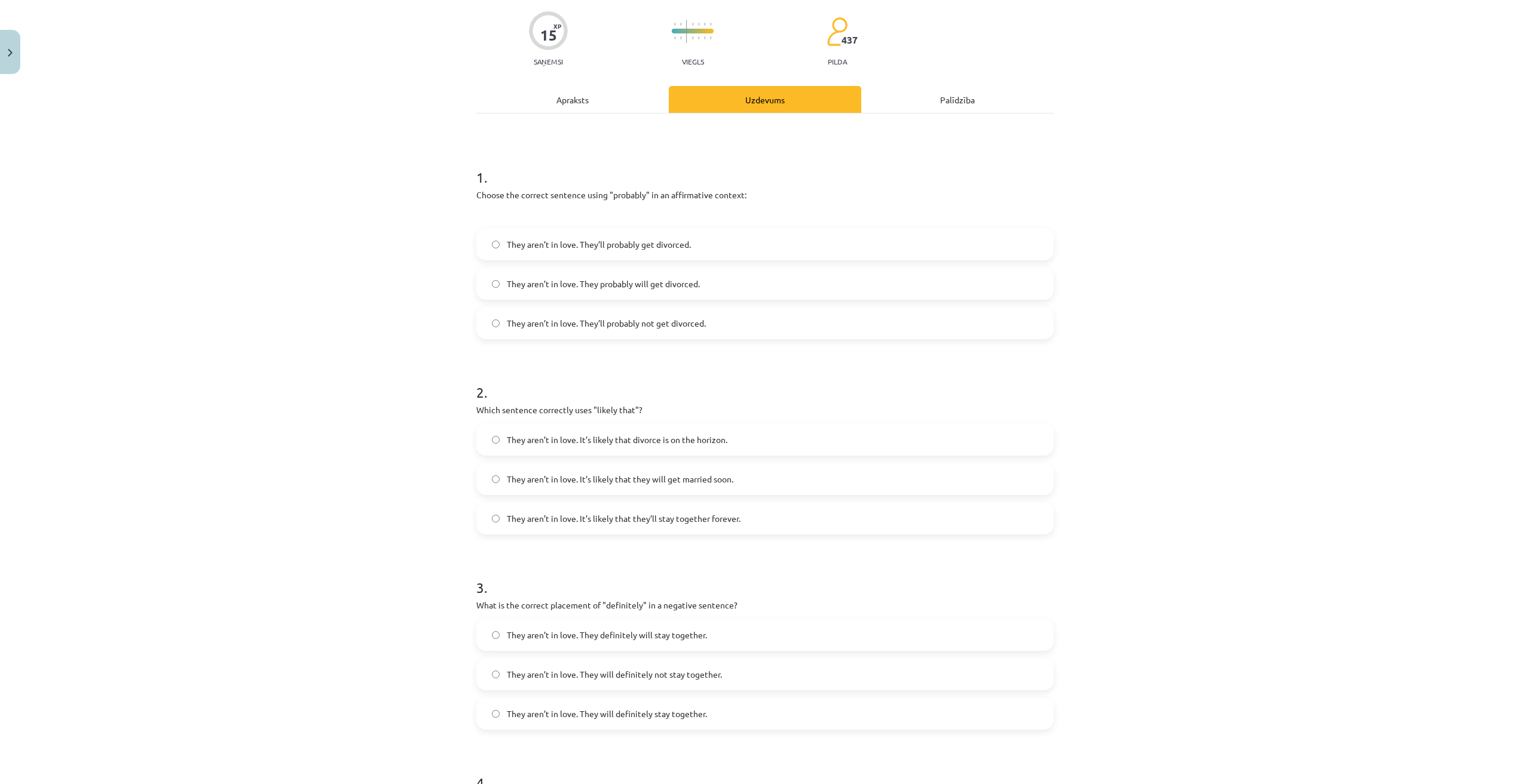
click at [724, 281] on label "They aren’t in love. They probably will get divorced." at bounding box center [764, 284] width 575 height 30
click at [743, 241] on label "They aren’t in love. They’ll probably get divorced." at bounding box center [764, 244] width 575 height 30
click at [740, 291] on label "They aren’t in love. They probably will get divorced." at bounding box center [764, 284] width 575 height 30
click at [744, 249] on label "They aren’t in love. They’ll probably get divorced." at bounding box center [764, 244] width 575 height 30
click at [736, 275] on label "They aren’t in love. They probably will get divorced." at bounding box center [764, 284] width 575 height 30
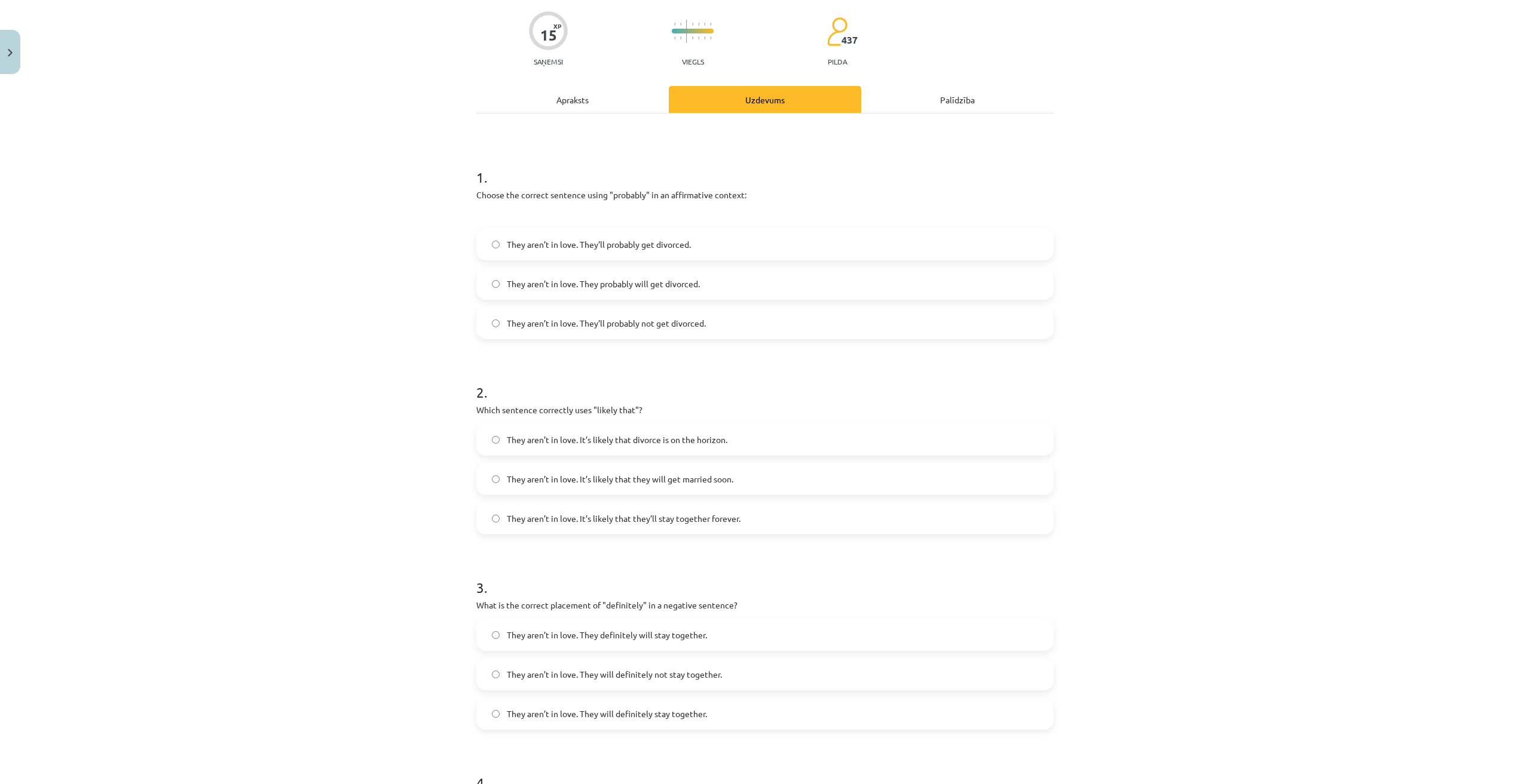
click at [729, 239] on label "They aren’t in love. They’ll probably get divorced." at bounding box center [764, 244] width 575 height 30
click at [712, 277] on label "They aren’t in love. They probably will get divorced." at bounding box center [764, 284] width 575 height 30
click at [705, 235] on label "They aren’t in love. They’ll probably get divorced." at bounding box center [764, 244] width 575 height 30
click at [792, 288] on label "They aren’t in love. They probably will get divorced." at bounding box center [764, 284] width 575 height 30
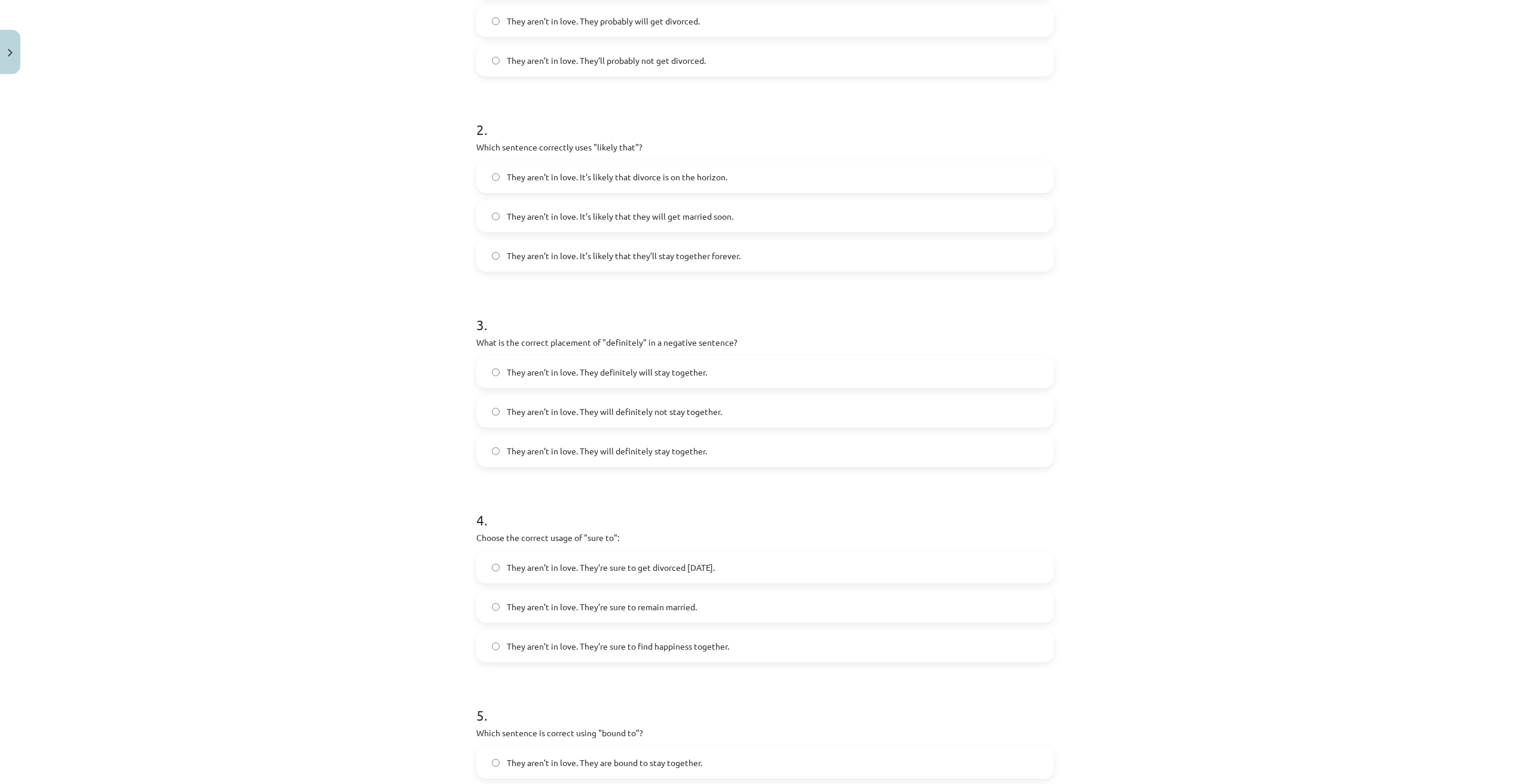
scroll to position [30, 0]
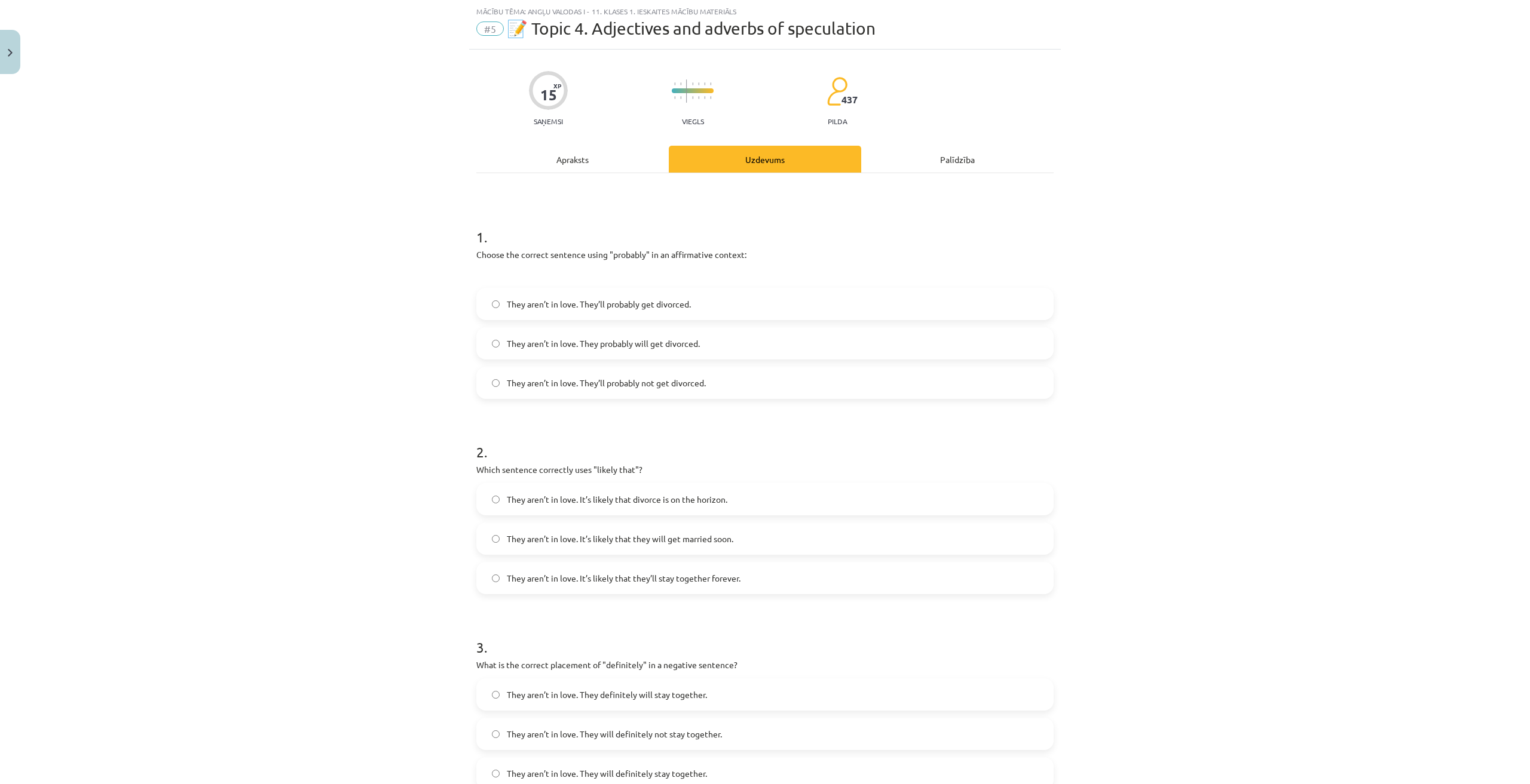
click at [749, 303] on label "They aren’t in love. They’ll probably get divorced." at bounding box center [764, 304] width 575 height 30
click at [748, 346] on label "They aren’t in love. They probably will get divorced." at bounding box center [764, 343] width 575 height 30
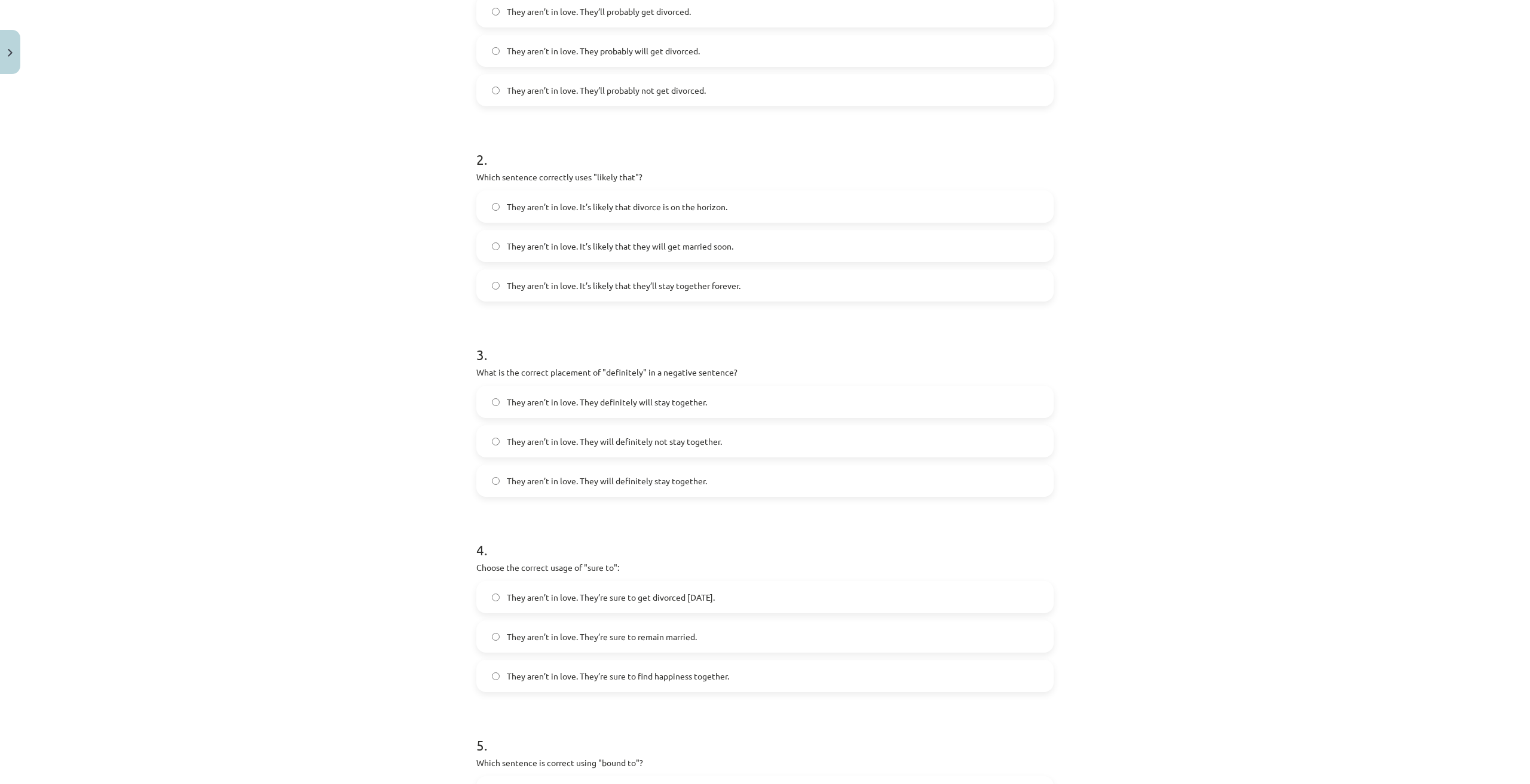
scroll to position [328, 0]
click at [730, 203] on label "They aren’t in love. It’s likely that divorce is on the horizon." at bounding box center [764, 201] width 575 height 30
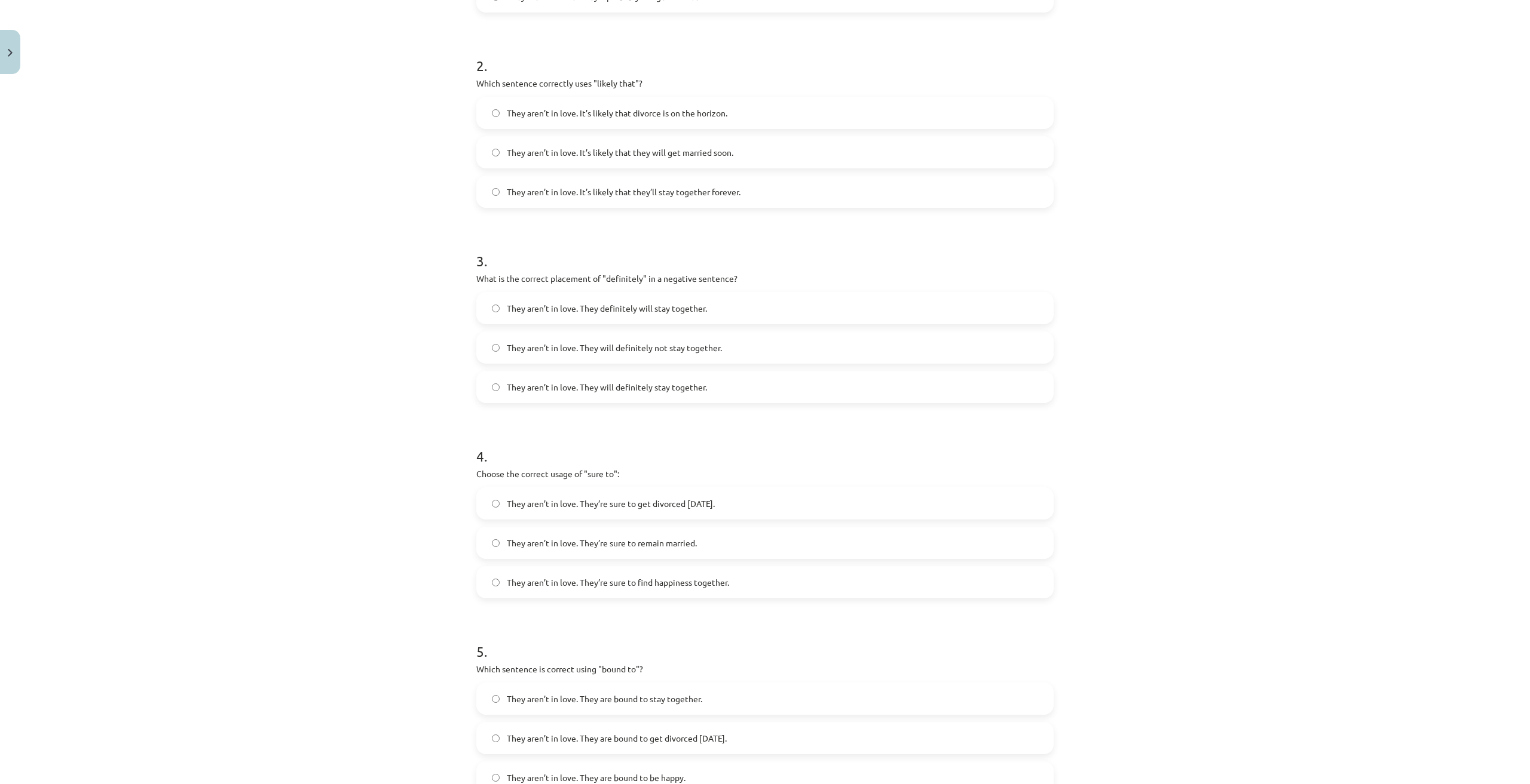
scroll to position [508, 0]
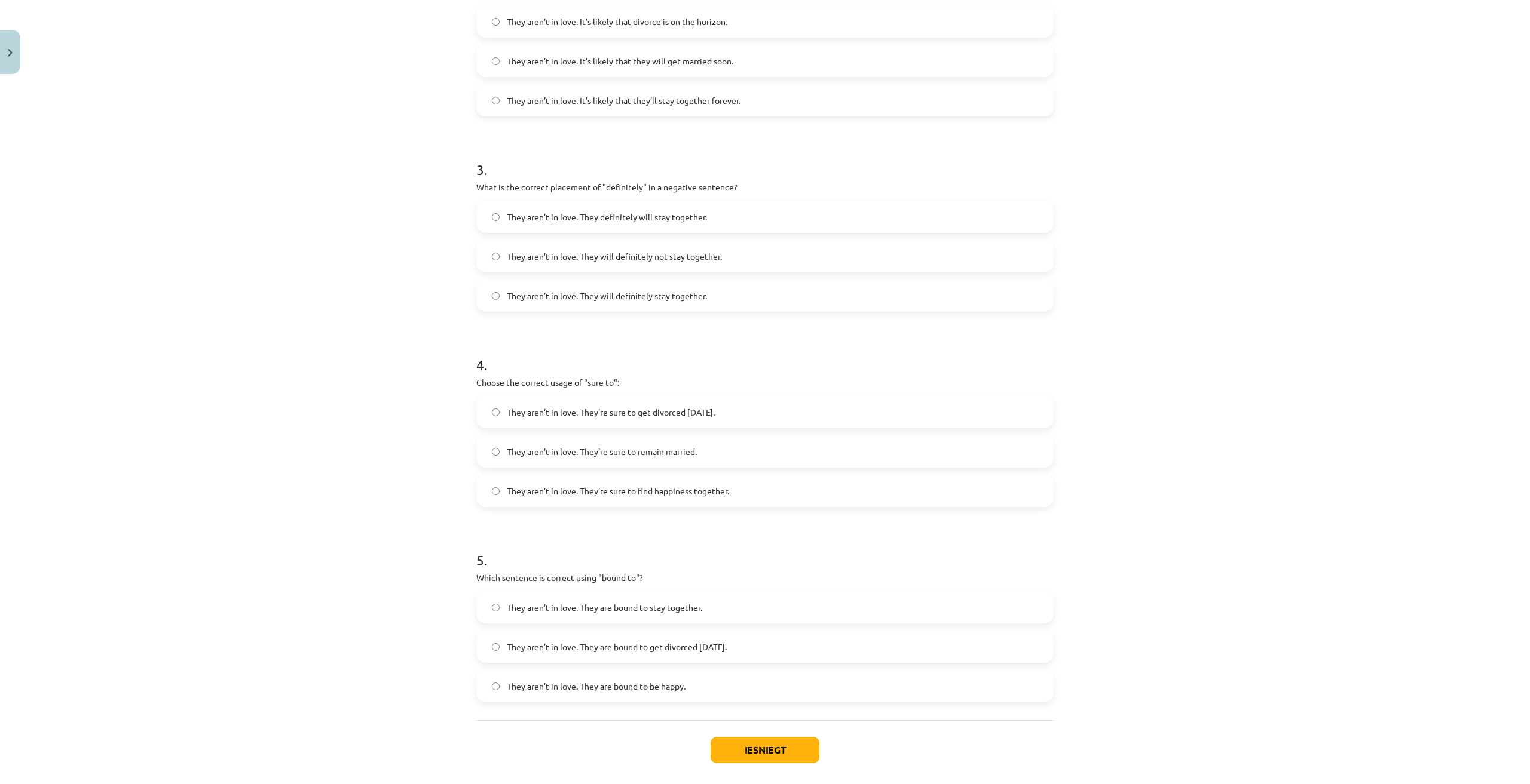
click at [792, 254] on label "They aren’t in love. They will definitely not stay together." at bounding box center [764, 257] width 575 height 30
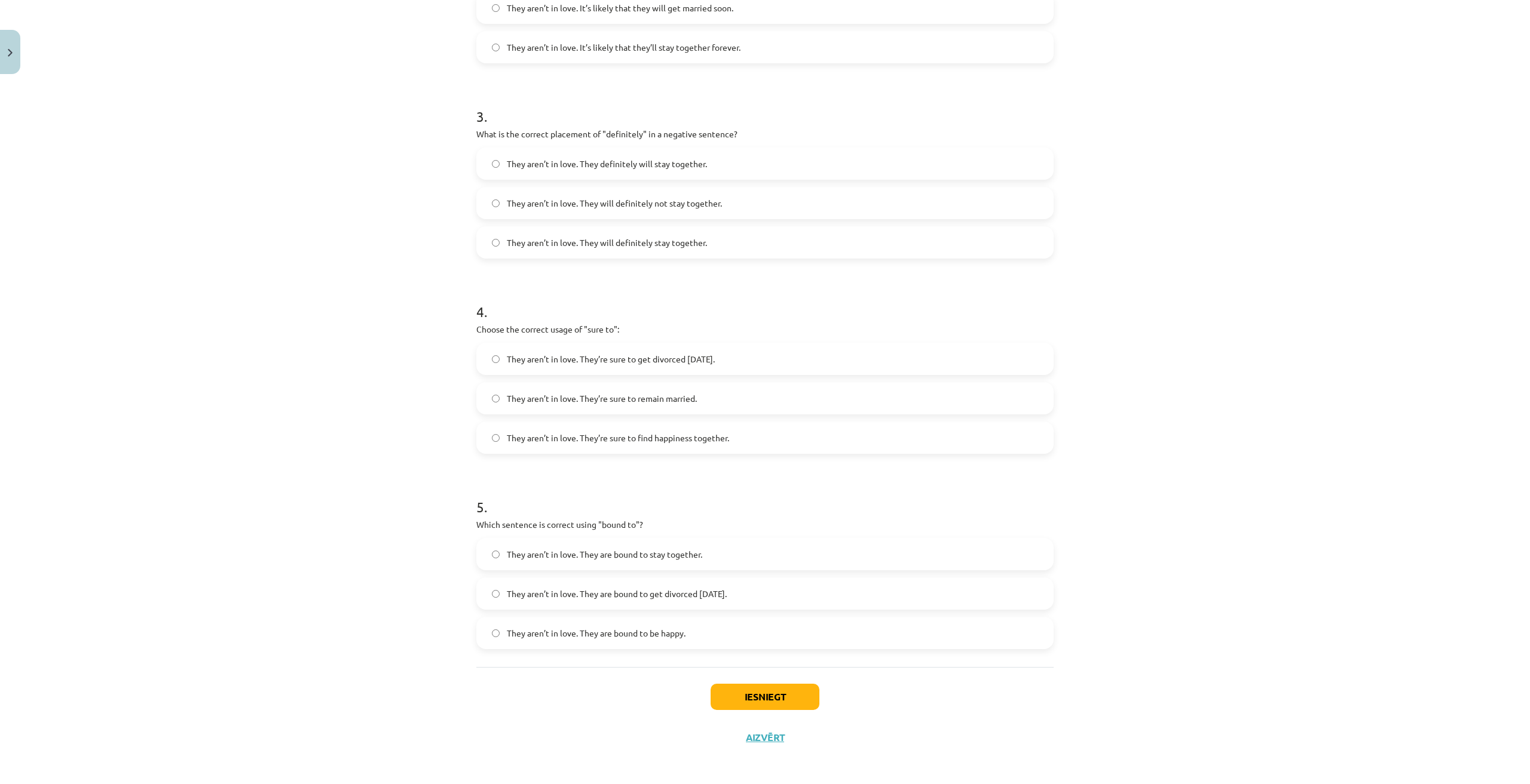
scroll to position [565, 0]
click at [1106, 508] on div "Mācību tēma: Angļu valodas i - 11. klases 1. ieskaites mācību materiāls #5 📝 To…" at bounding box center [765, 392] width 1530 height 784
drag, startPoint x: 466, startPoint y: 325, endPoint x: 631, endPoint y: 326, distance: 165.0
click at [631, 326] on div "15 XP Saņemsi Viegls 437 pilda Apraksts Uzdevums Palīdzība 1 . Choose the corre…" at bounding box center [765, 135] width 591 height 1239
drag, startPoint x: 644, startPoint y: 320, endPoint x: 664, endPoint y: 320, distance: 20.0
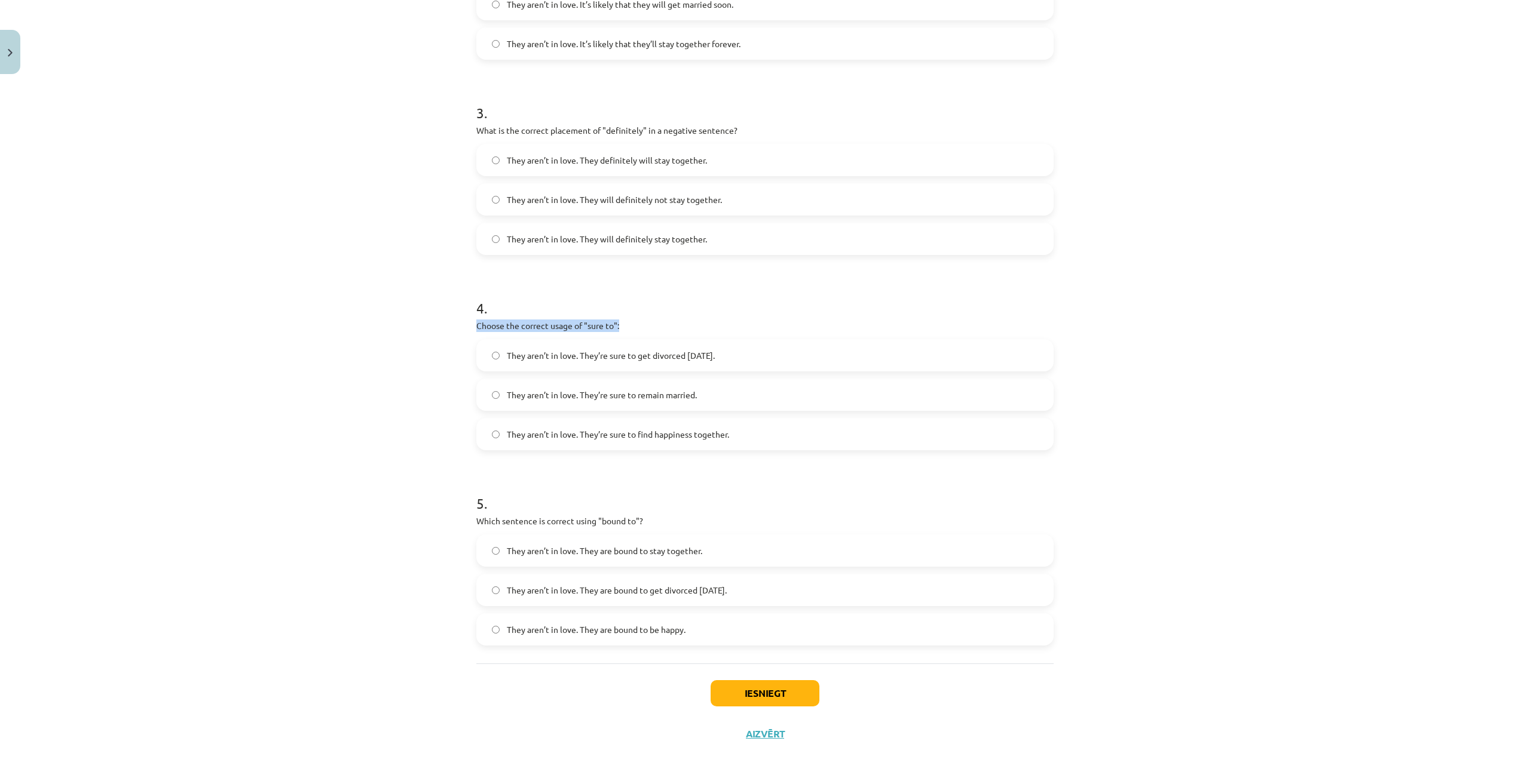
click at [645, 319] on p "Choose the correct usage of "sure to":" at bounding box center [765, 326] width 577 height 12
click at [629, 339] on div "They aren’t in love. They’re sure to get divorced within six months." at bounding box center [765, 355] width 577 height 32
click at [660, 317] on div "4 . Choose the correct usage of "sure to": They aren’t in love. They’re sure to…" at bounding box center [765, 365] width 577 height 172
click at [1240, 644] on div "Mācību tēma: Angļu valodas i - 11. klases 1. ieskaites mācību materiāls #5 📝 To…" at bounding box center [765, 392] width 1530 height 784
click at [1260, 534] on div "Mācību tēma: Angļu valodas i - 11. klases 1. ieskaites mācību materiāls #5 📝 To…" at bounding box center [765, 392] width 1530 height 784
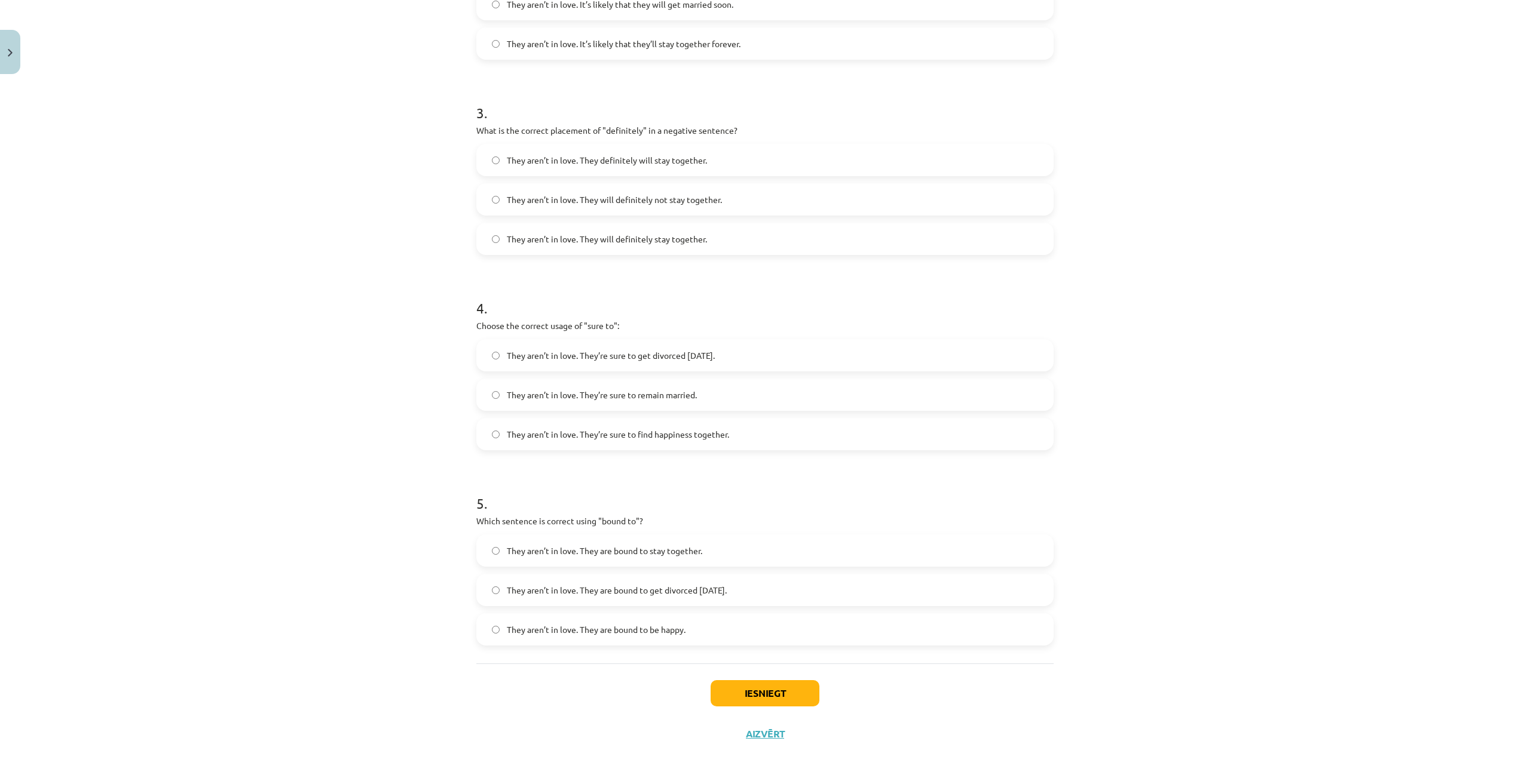
click at [797, 369] on label "They aren’t in love. They’re sure to get divorced within six months." at bounding box center [764, 356] width 575 height 30
drag, startPoint x: 597, startPoint y: 521, endPoint x: 631, endPoint y: 521, distance: 34.0
click at [631, 521] on p "Which sentence is correct using "bound to"?" at bounding box center [765, 521] width 577 height 12
click at [1301, 531] on div "Mācību tēma: Angļu valodas i - 11. klases 1. ieskaites mācību materiāls #5 📝 To…" at bounding box center [765, 392] width 1530 height 784
drag, startPoint x: 724, startPoint y: 547, endPoint x: 730, endPoint y: 557, distance: 11.7
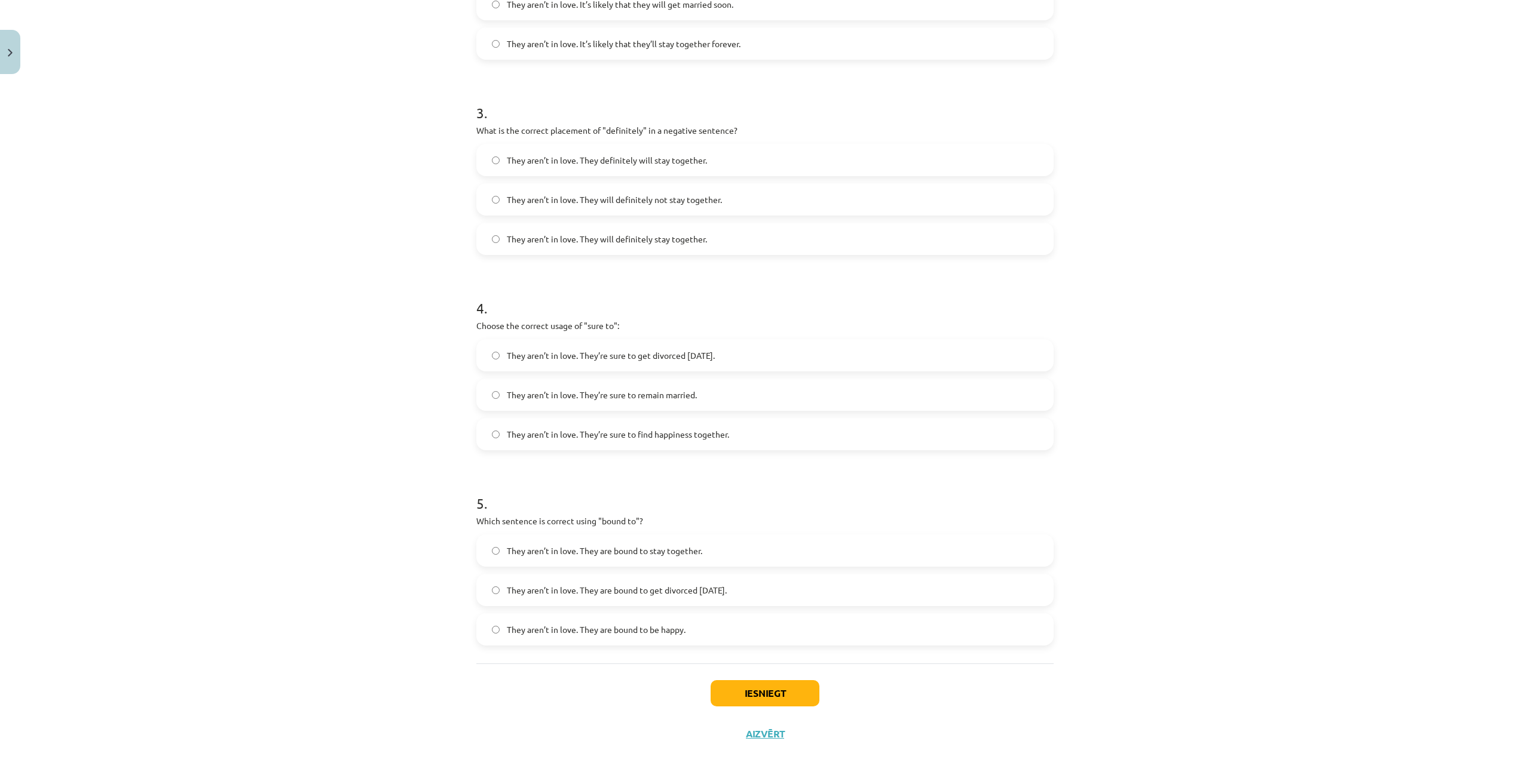
click at [723, 547] on label "They aren’t in love. They are bound to stay together." at bounding box center [764, 550] width 575 height 30
click at [738, 580] on label "They aren’t in love. They are bound to get divorced within six months." at bounding box center [764, 590] width 575 height 30
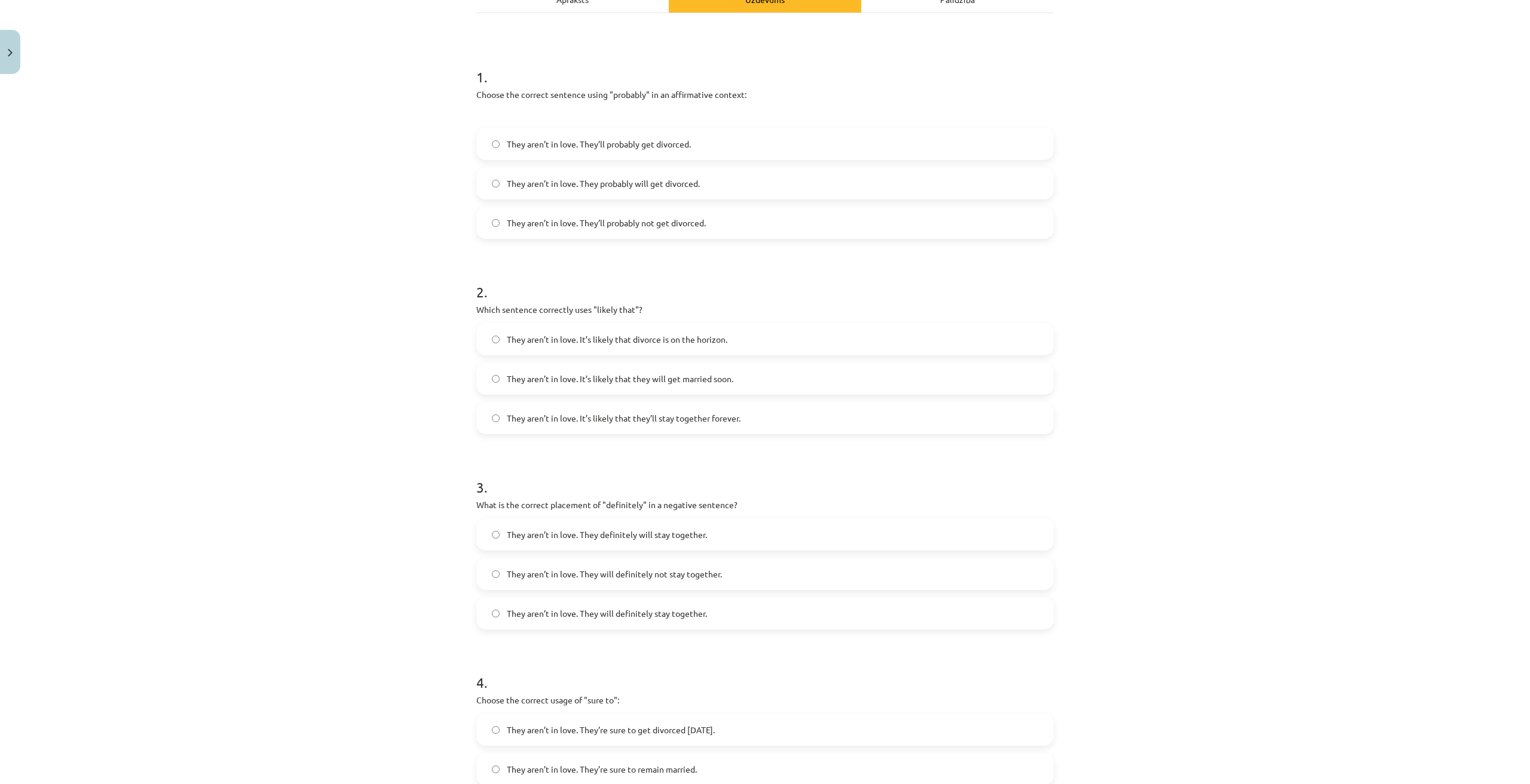
scroll to position [0, 0]
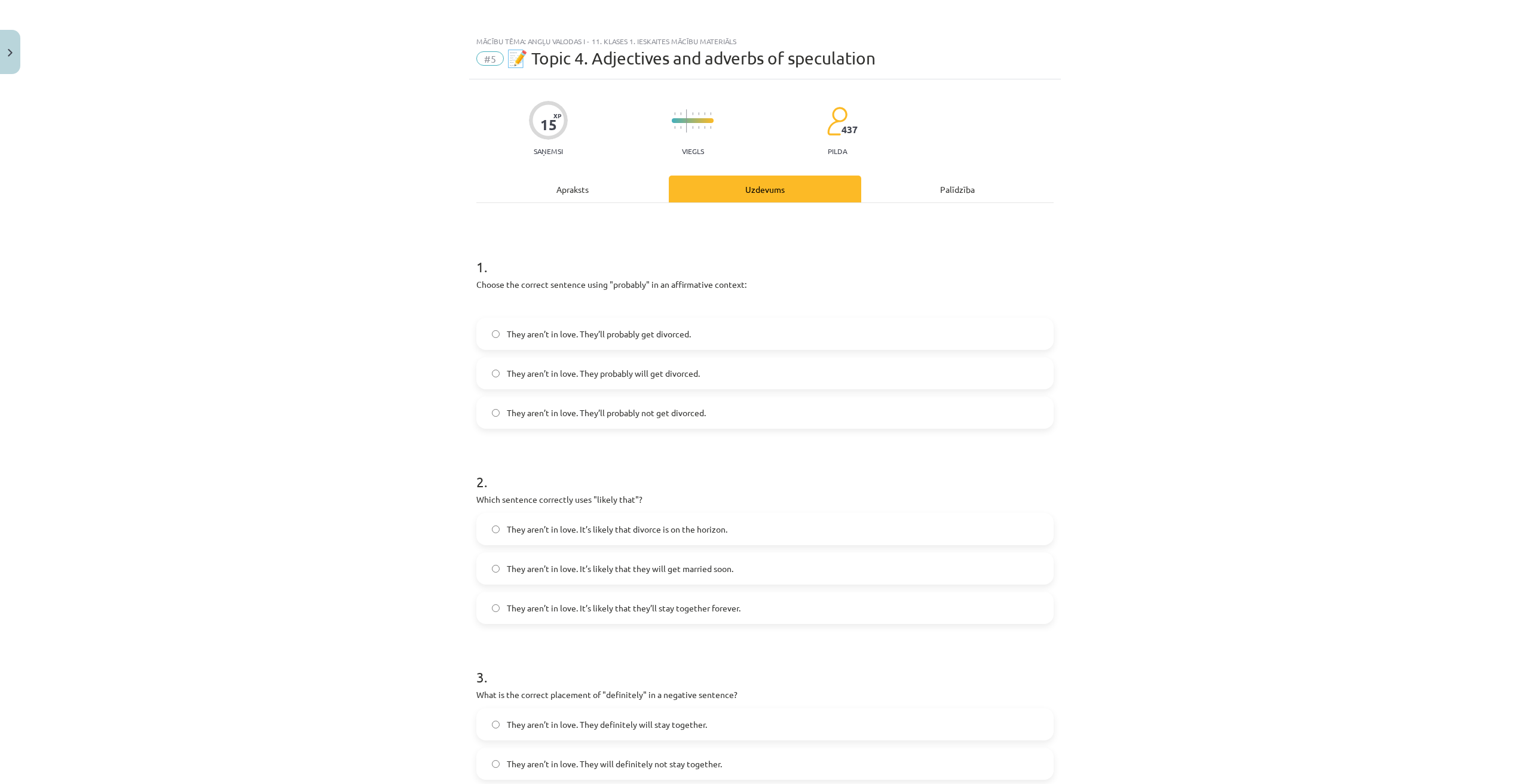
click at [699, 342] on label "They aren’t in love. They’ll probably get divorced." at bounding box center [764, 334] width 575 height 30
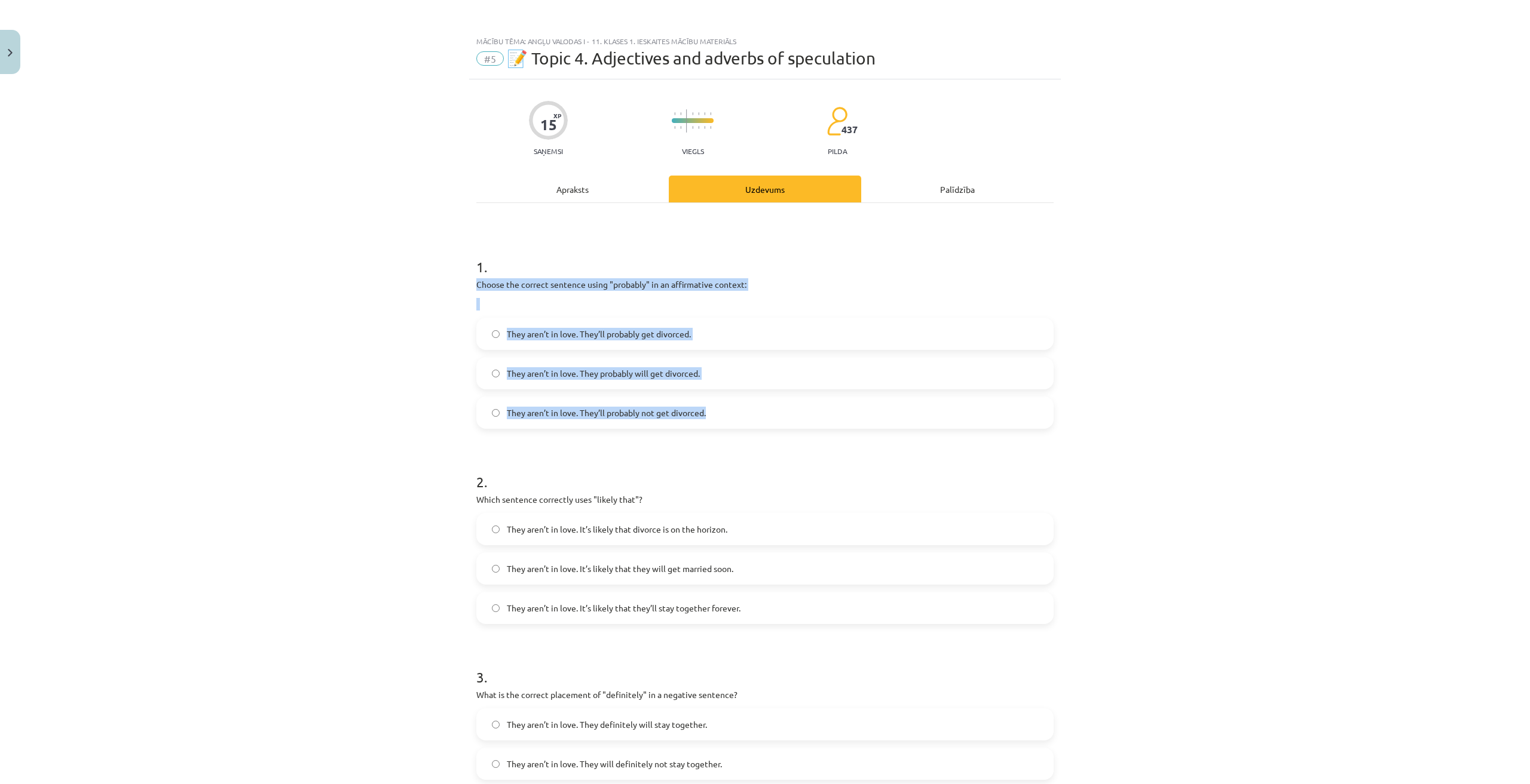
drag, startPoint x: 475, startPoint y: 288, endPoint x: 727, endPoint y: 447, distance: 298.0
click at [720, 415] on div "Mācību tēma: Angļu valodas i - 11. klases 1. ieskaites mācību materiāls #5 📝 To…" at bounding box center [765, 392] width 1530 height 784
copy div "Choose the correct sentence using "probably" in an affirmative context: They ar…"
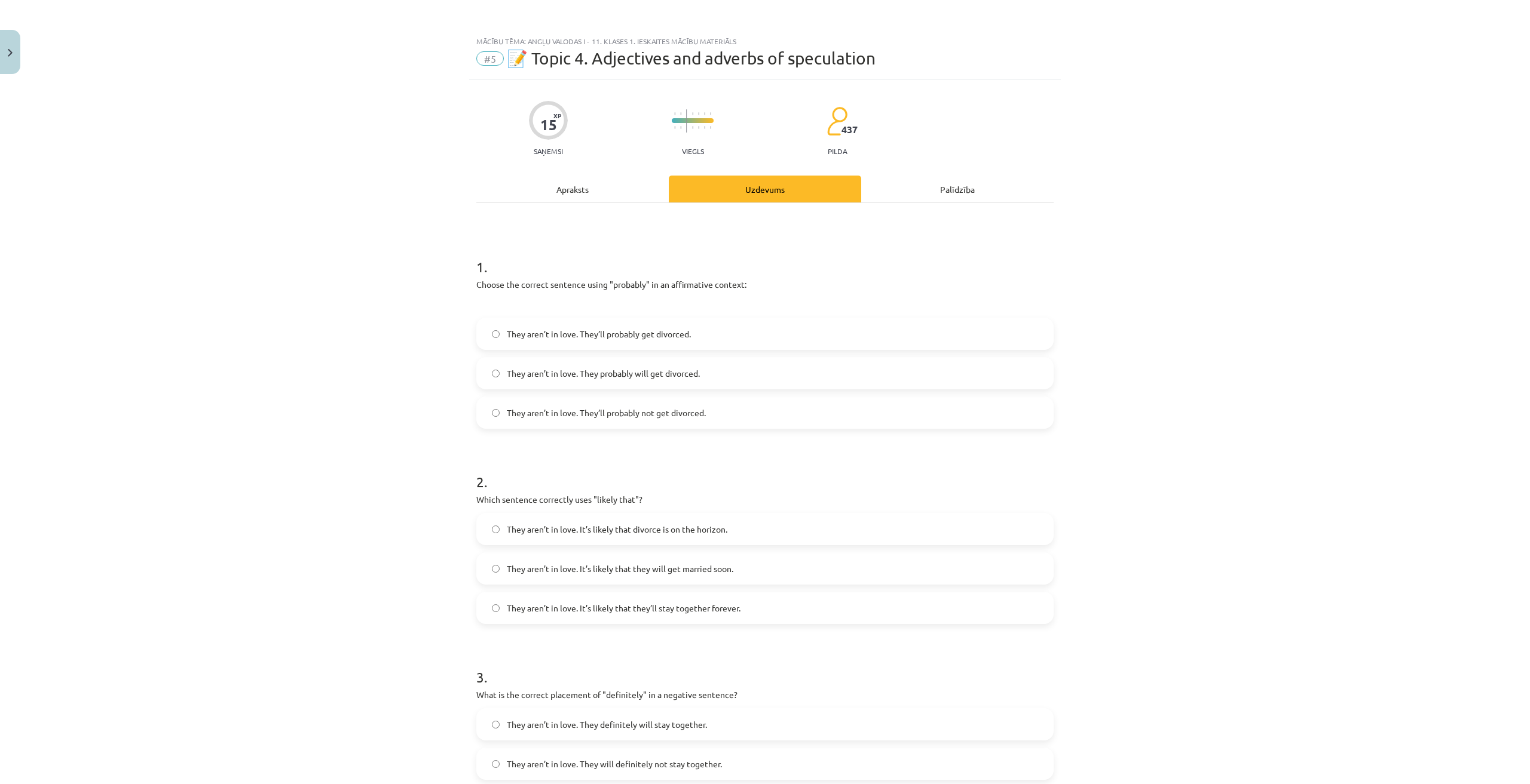
click at [885, 456] on h1 "2 ." at bounding box center [765, 472] width 577 height 37
click at [830, 369] on label "They aren’t in love. They probably will get divorced." at bounding box center [764, 373] width 575 height 30
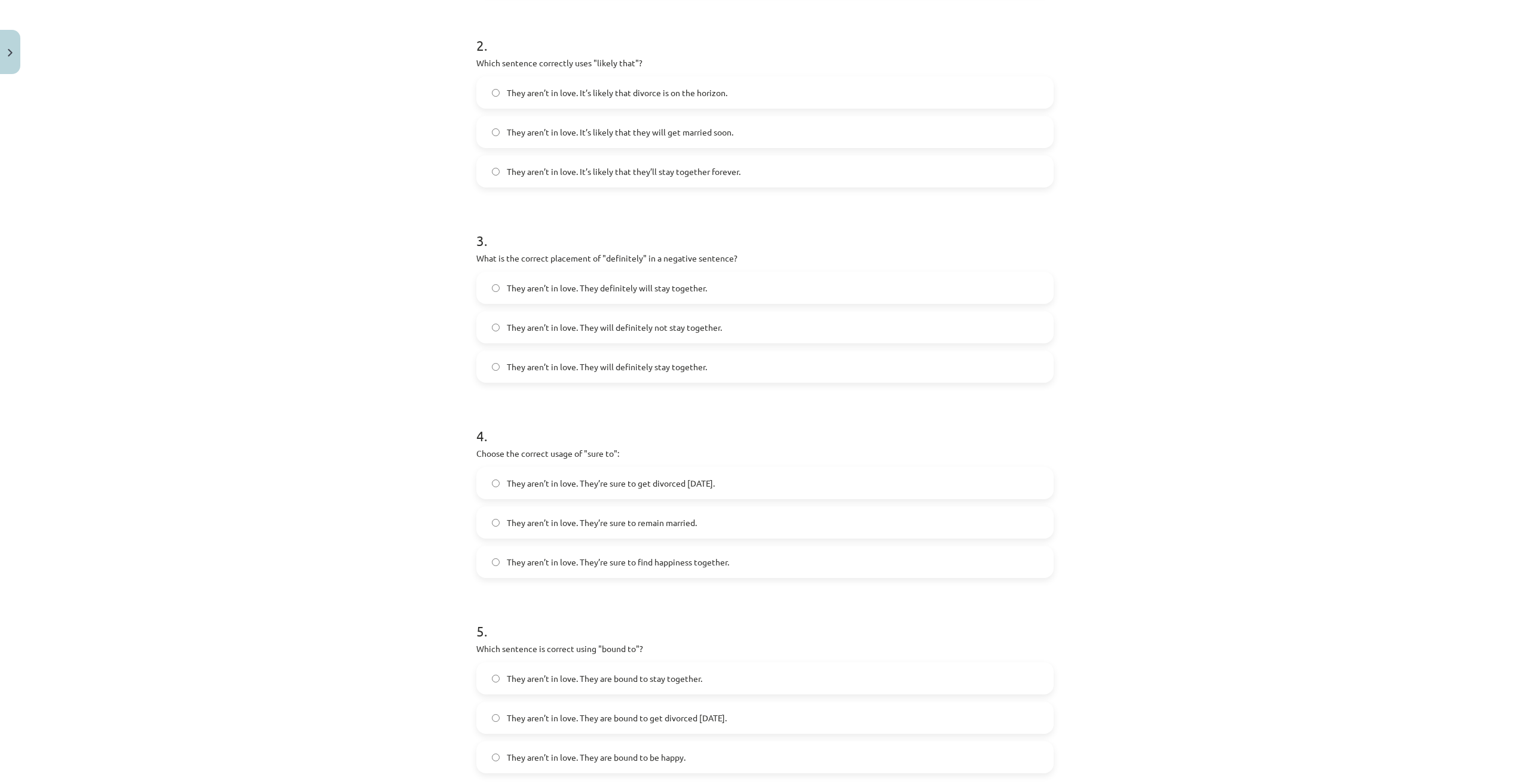
scroll to position [565, 0]
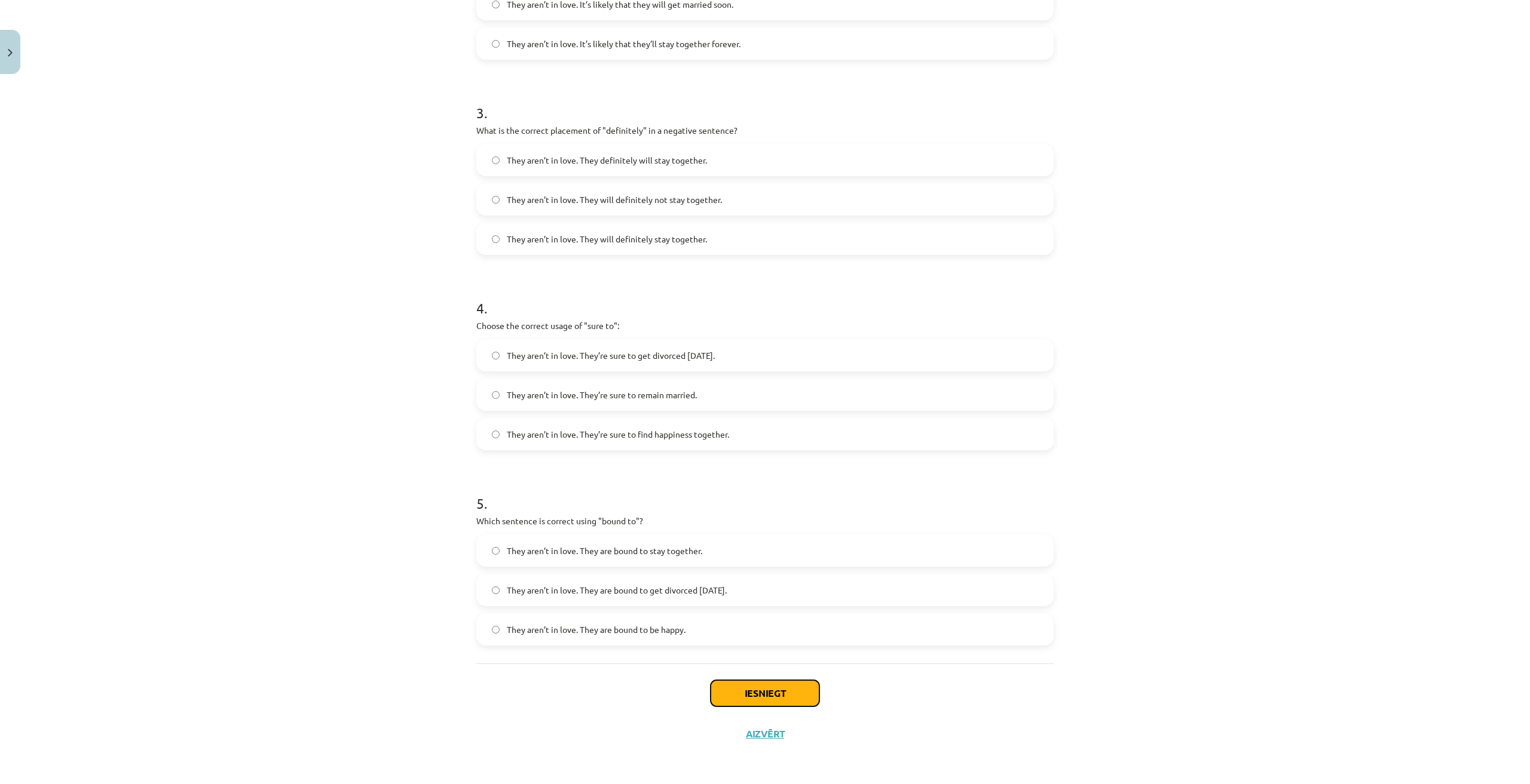
click at [772, 693] on button "Iesniegt" at bounding box center [764, 694] width 109 height 27
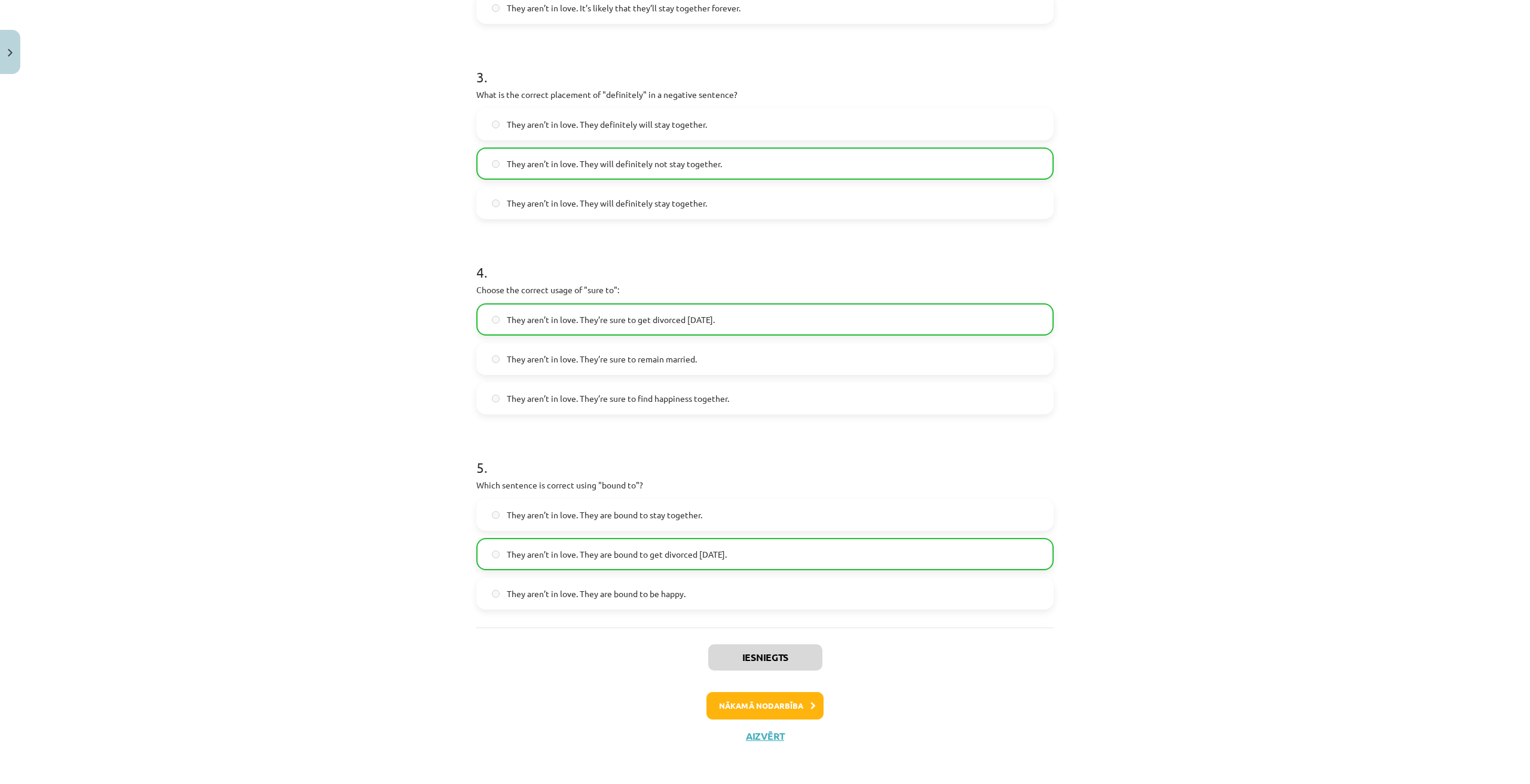
scroll to position [603, 0]
drag, startPoint x: 281, startPoint y: 556, endPoint x: 404, endPoint y: 578, distance: 125.0
click at [281, 556] on div "Mācību tēma: Angļu valodas i - 11. klases 1. ieskaites mācību materiāls #5 📝 To…" at bounding box center [765, 392] width 1530 height 784
click at [790, 700] on button "Nākamā nodarbība" at bounding box center [765, 703] width 117 height 27
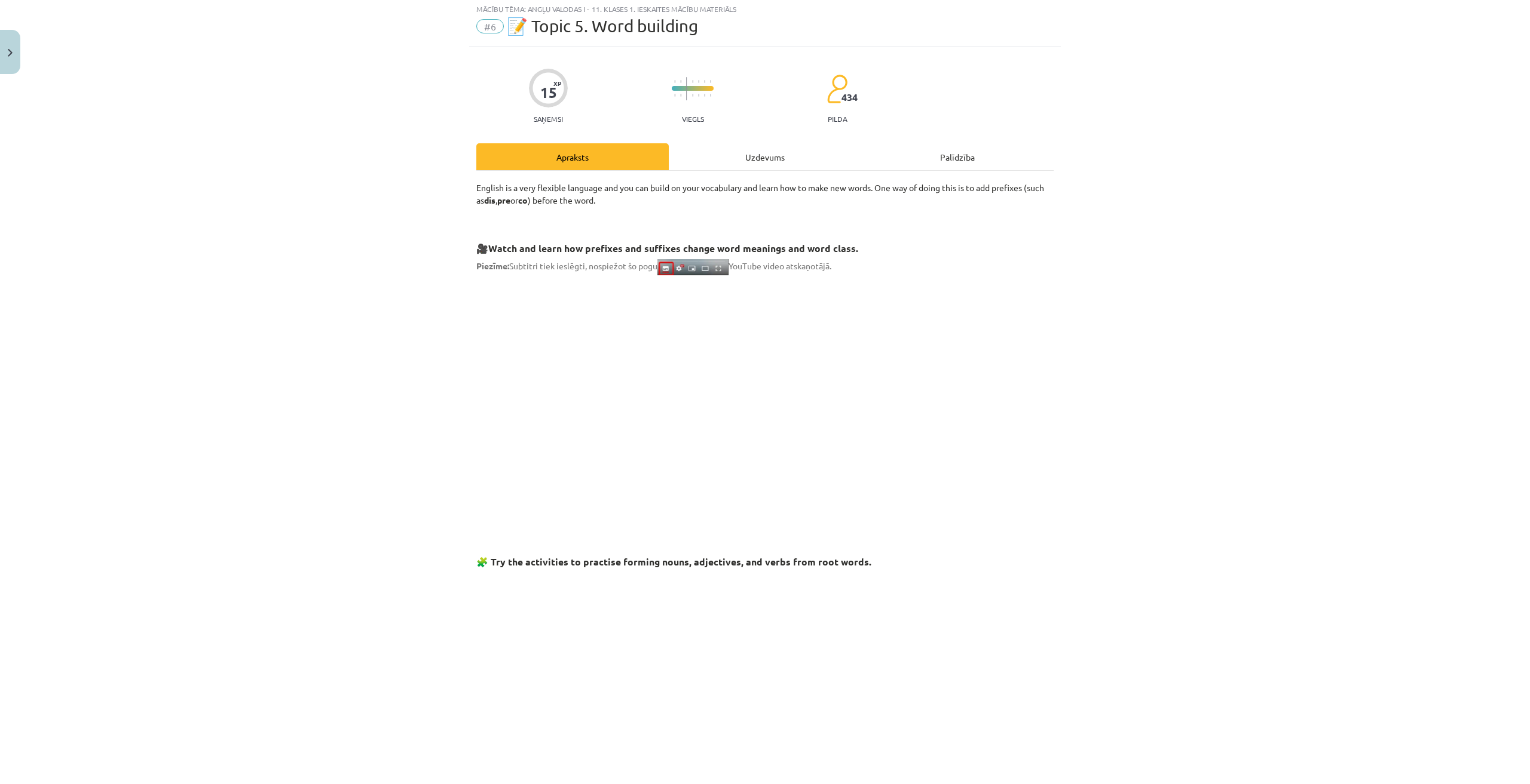
scroll to position [30, 0]
click at [707, 146] on div "Uzdevums" at bounding box center [764, 159] width 192 height 27
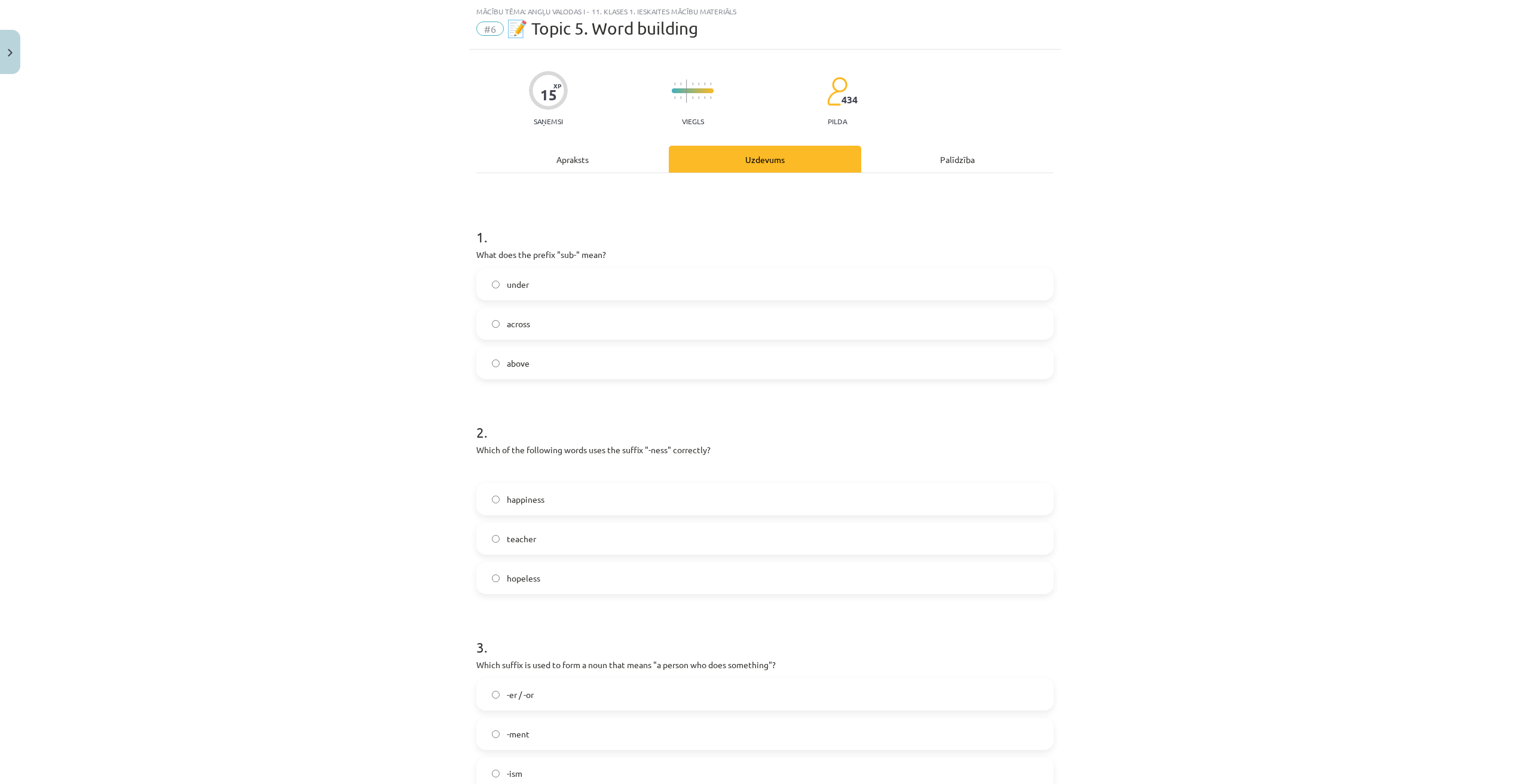
click at [256, 646] on div "Mācību tēma: Angļu valodas i - 11. klases 1. ieskaites mācību materiāls #6 📝 To…" at bounding box center [765, 392] width 1530 height 784
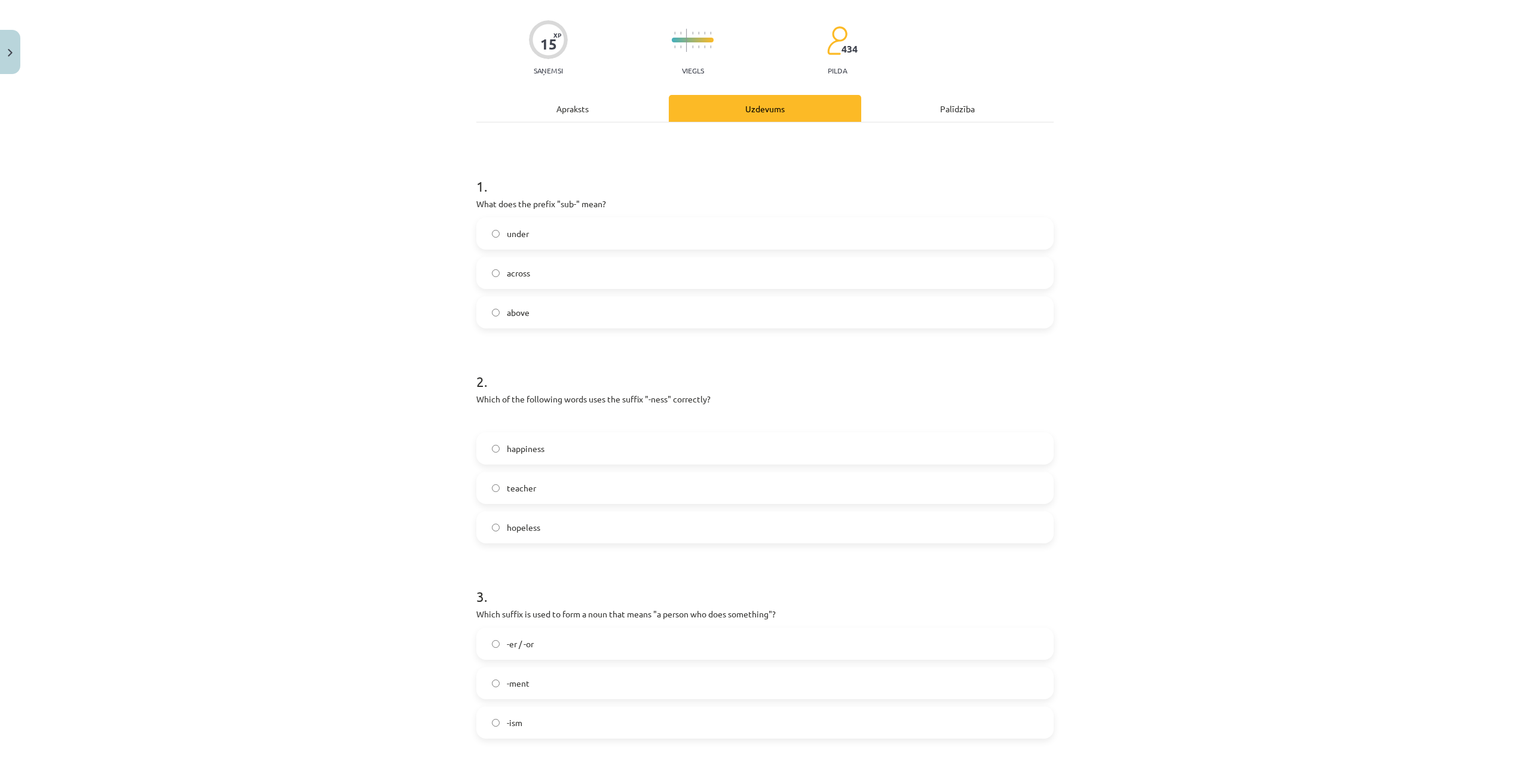
scroll to position [89, 0]
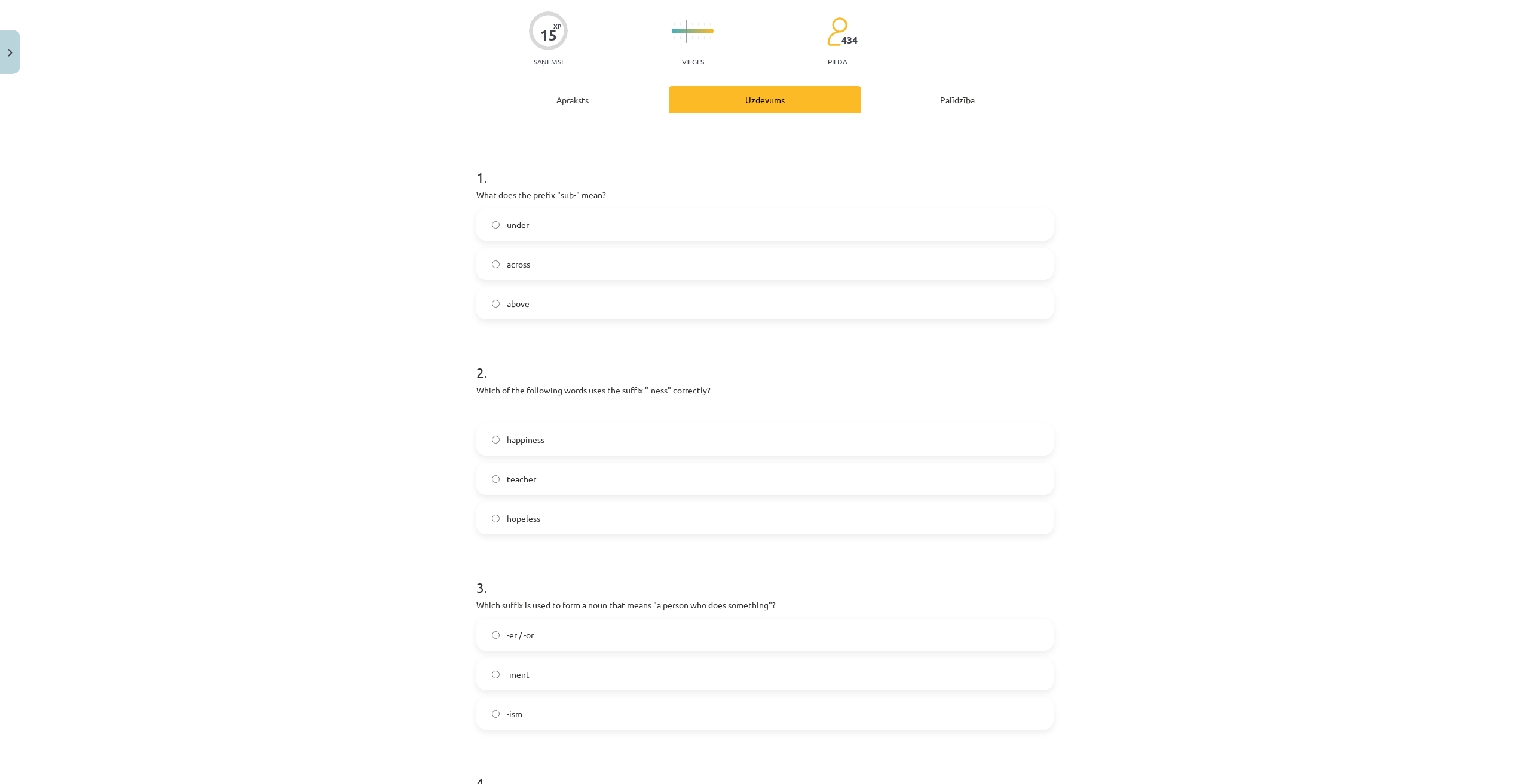
click at [546, 218] on label "under" at bounding box center [764, 225] width 575 height 30
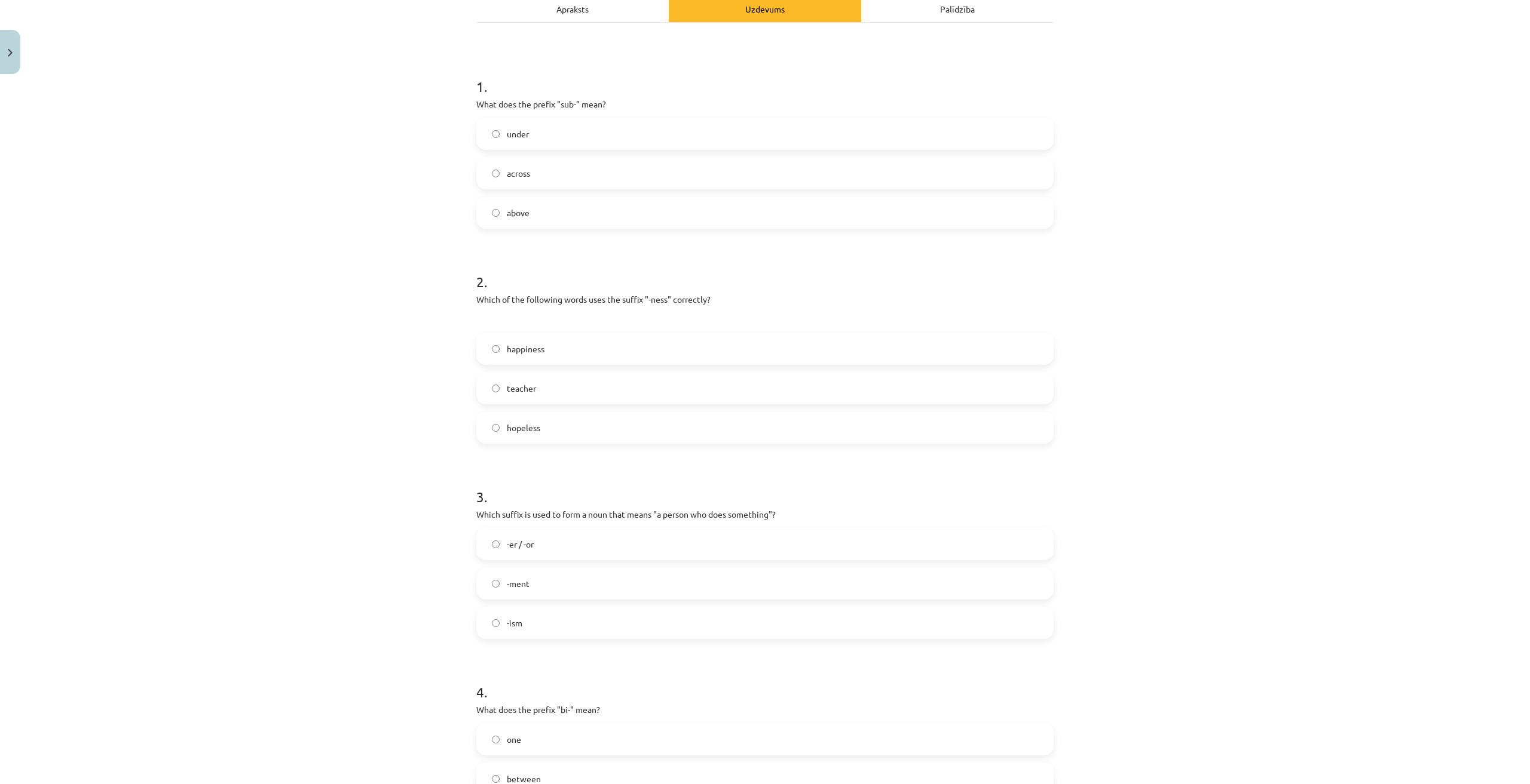
scroll to position [269, 0]
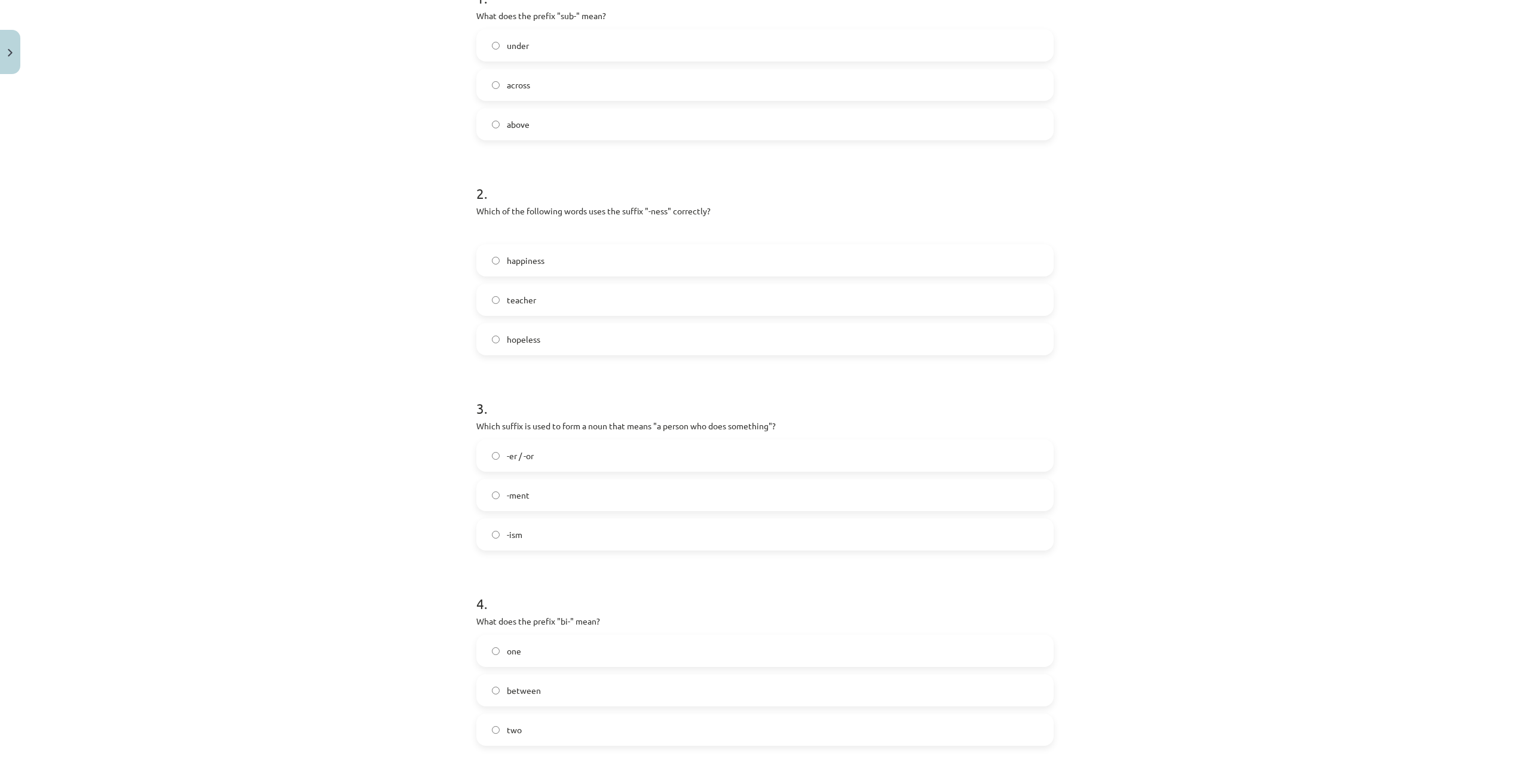
click at [674, 250] on label "happiness" at bounding box center [764, 260] width 575 height 30
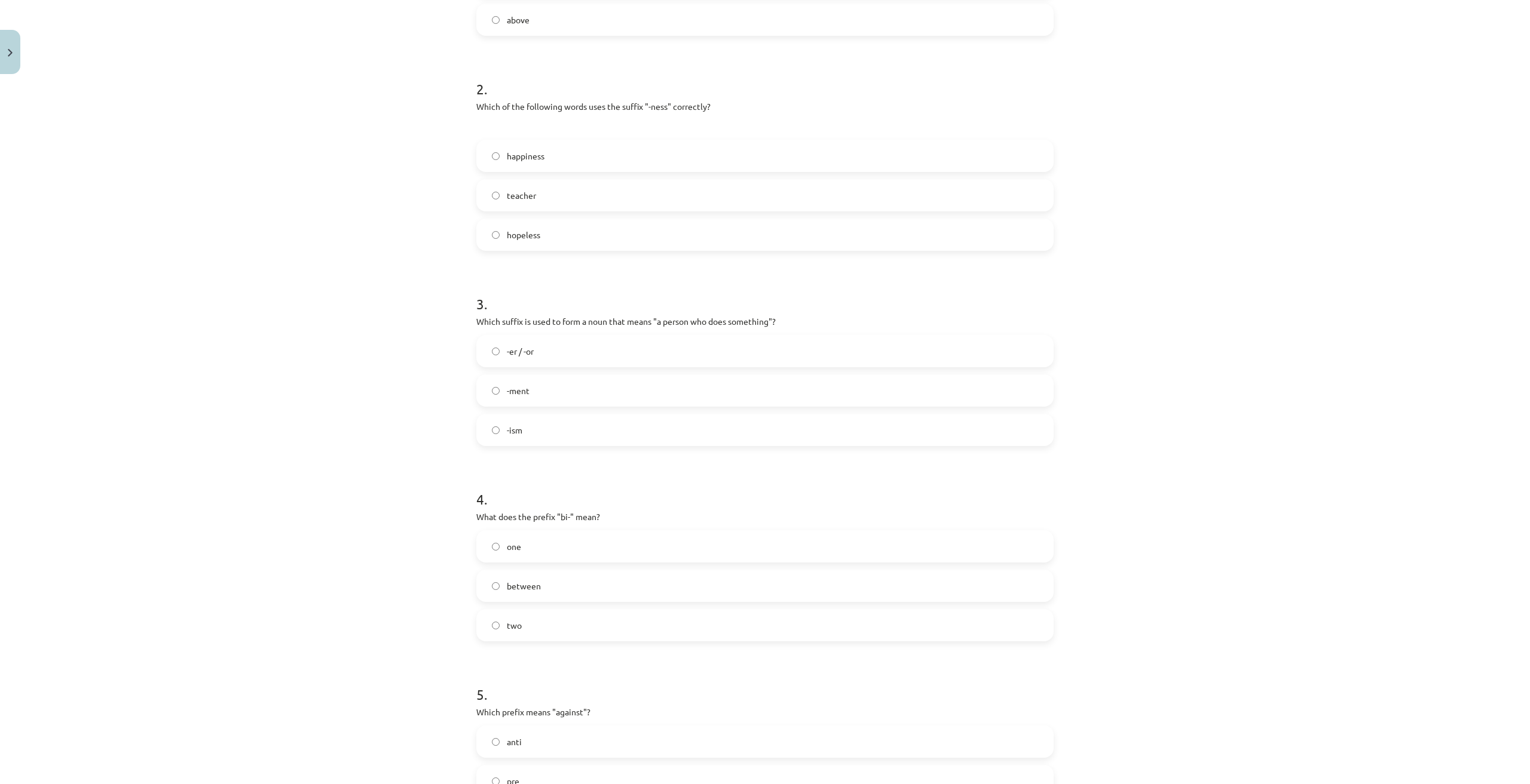
scroll to position [565, 0]
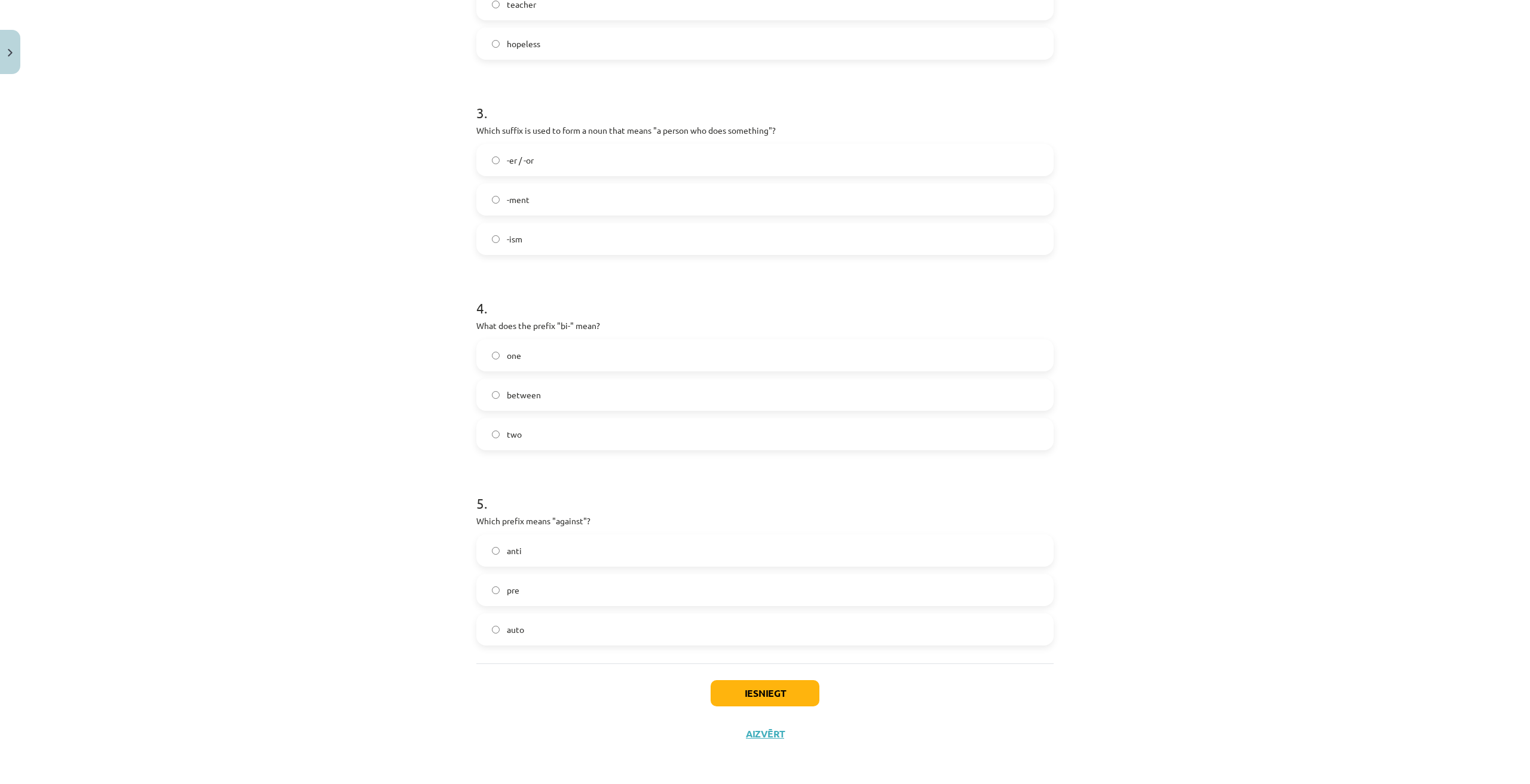
click at [768, 165] on label "-er / -or" at bounding box center [764, 160] width 575 height 30
click at [365, 620] on div "Mācību tēma: Angļu valodas i - 11. klases 1. ieskaites mācību materiāls #6 📝 To…" at bounding box center [765, 392] width 1530 height 784
click at [615, 450] on div "two" at bounding box center [765, 434] width 577 height 32
click at [617, 444] on label "two" at bounding box center [764, 434] width 575 height 30
click at [304, 433] on div "Mācību tēma: Angļu valodas i - 11. klases 1. ieskaites mācību materiāls #6 📝 To…" at bounding box center [765, 392] width 1530 height 784
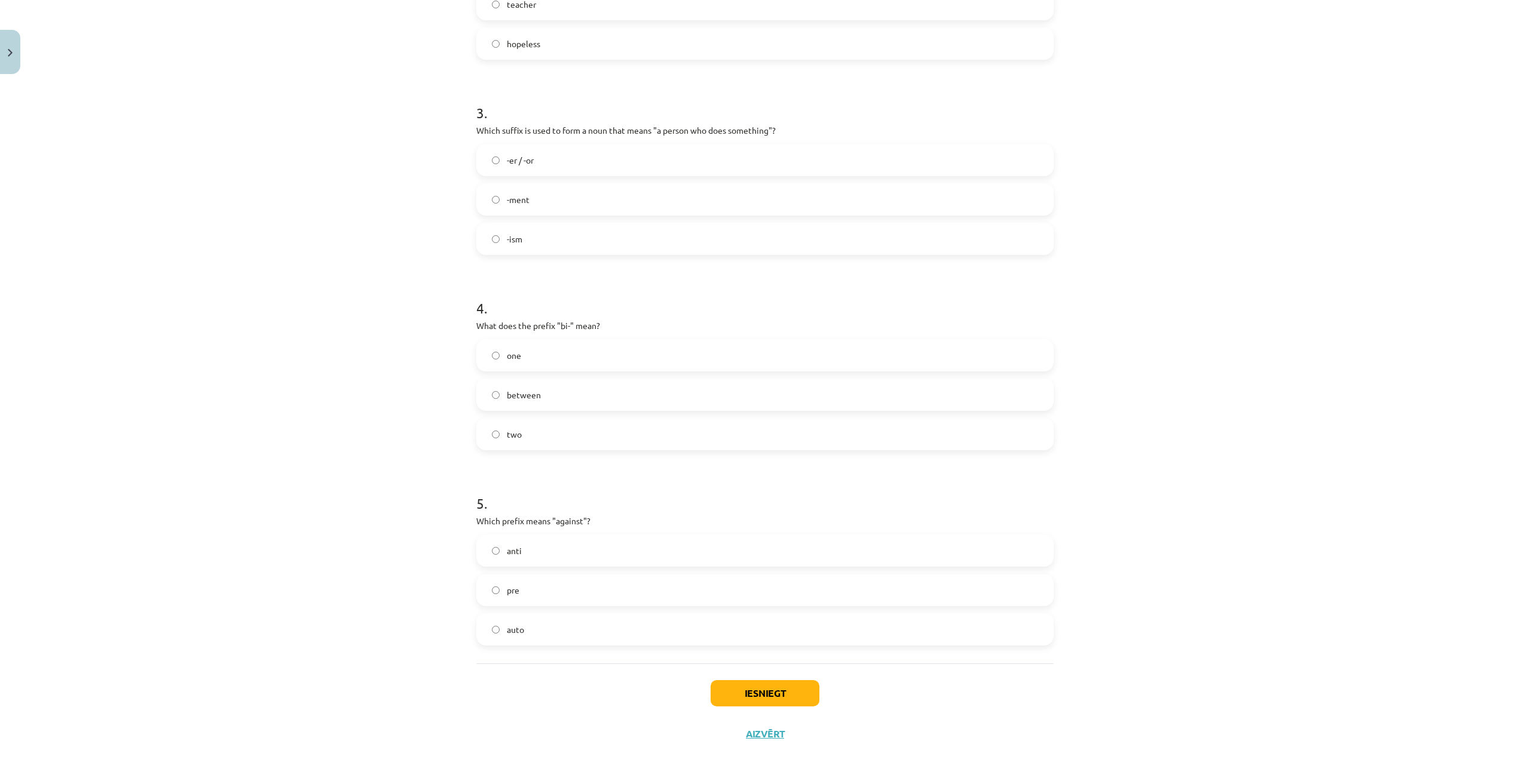
click at [578, 544] on label "anti" at bounding box center [764, 550] width 575 height 30
click at [760, 688] on button "Iesniegt" at bounding box center [764, 694] width 109 height 27
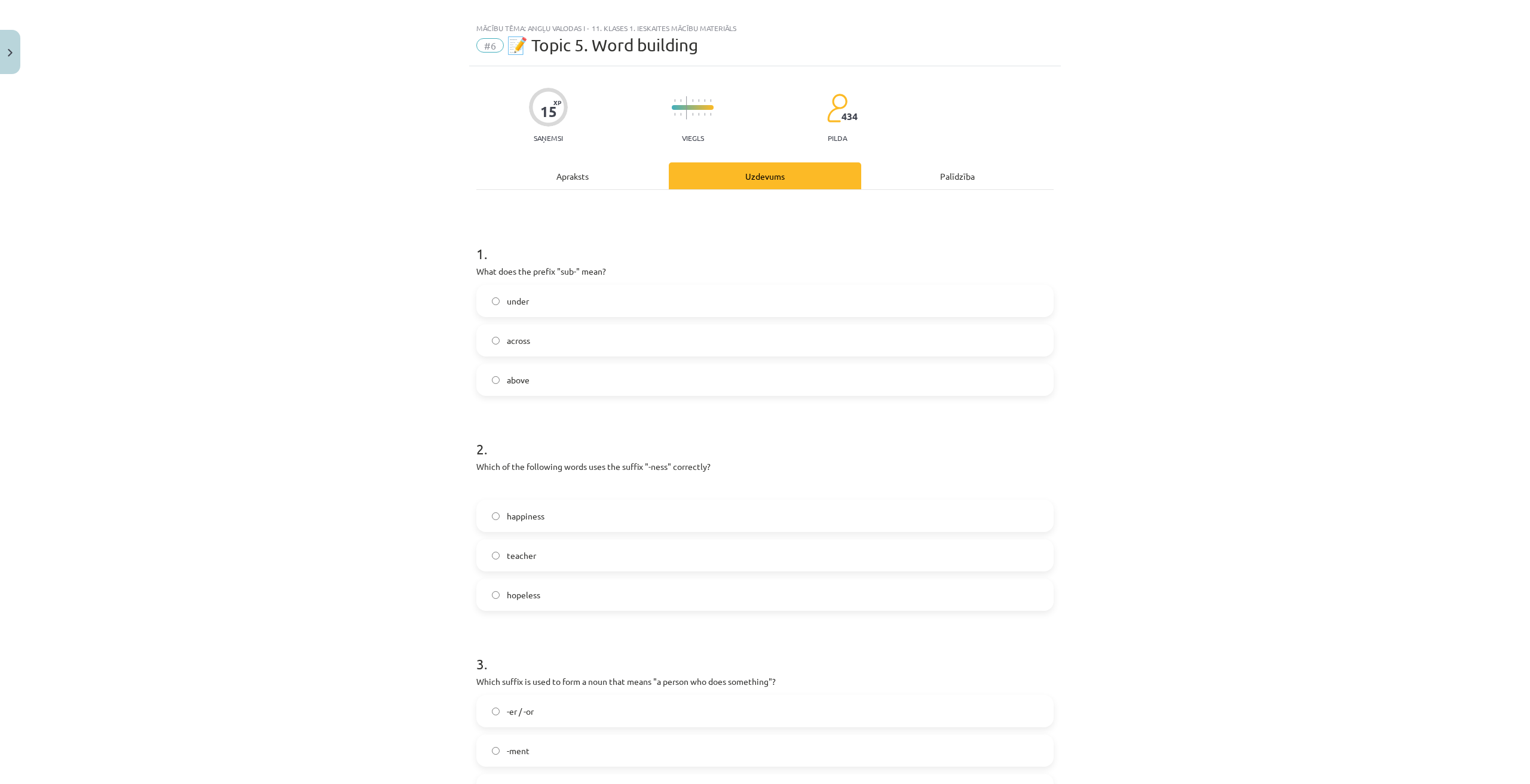
scroll to position [0, 0]
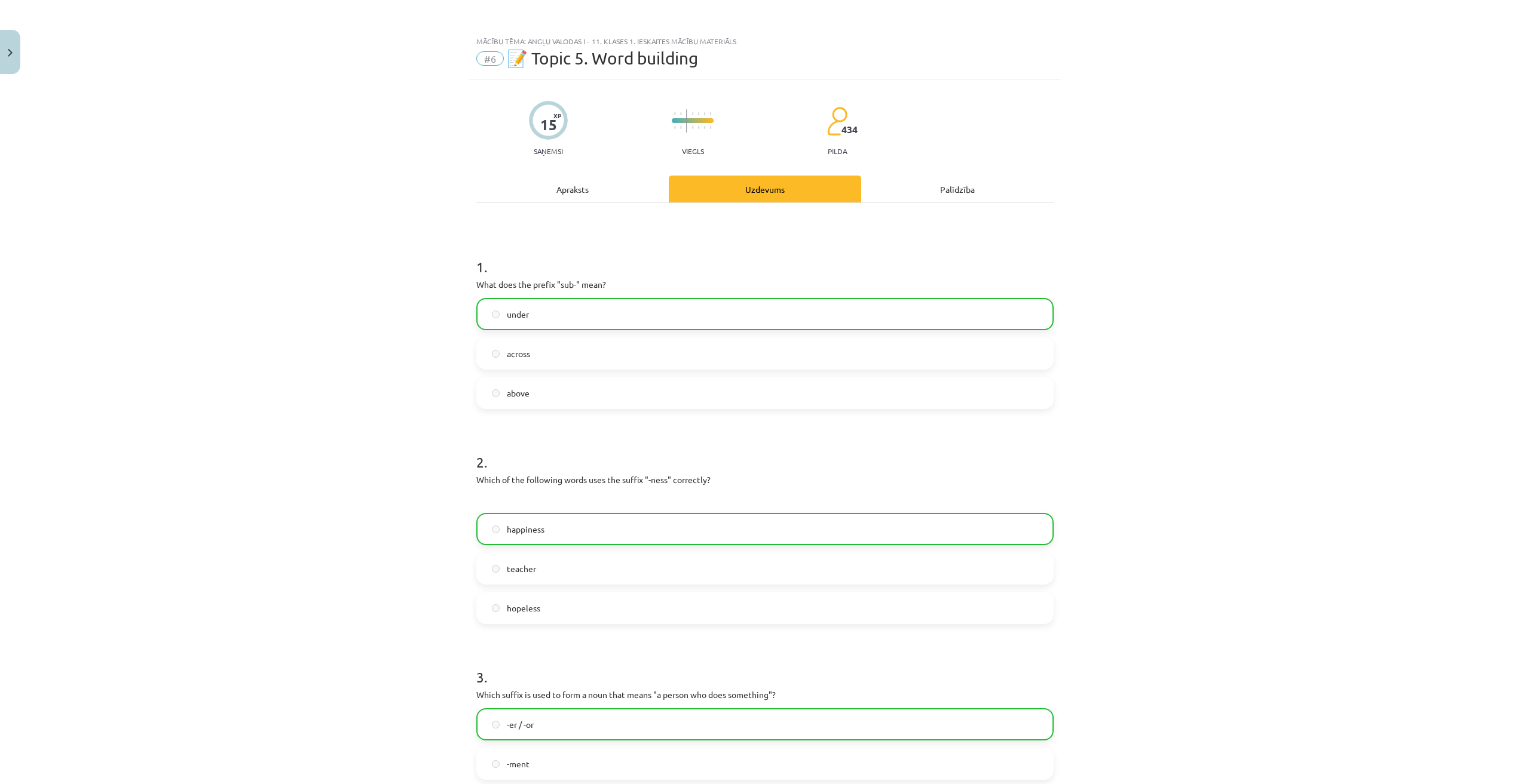
click at [371, 490] on div "Mācību tēma: Angļu valodas i - 11. klases 1. ieskaites mācību materiāls #6 📝 To…" at bounding box center [765, 392] width 1530 height 784
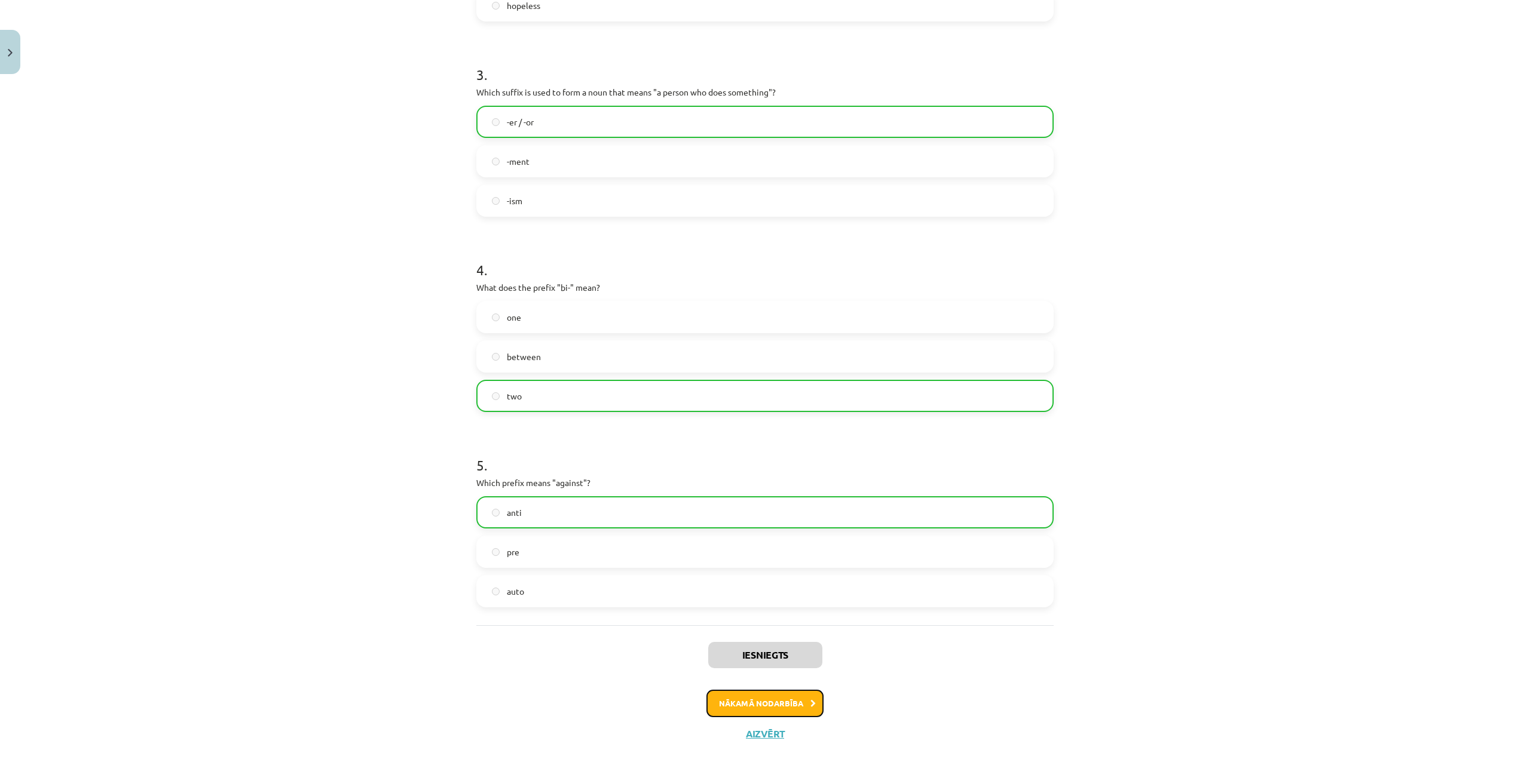
click at [766, 697] on button "Nākamā nodarbība" at bounding box center [765, 703] width 117 height 27
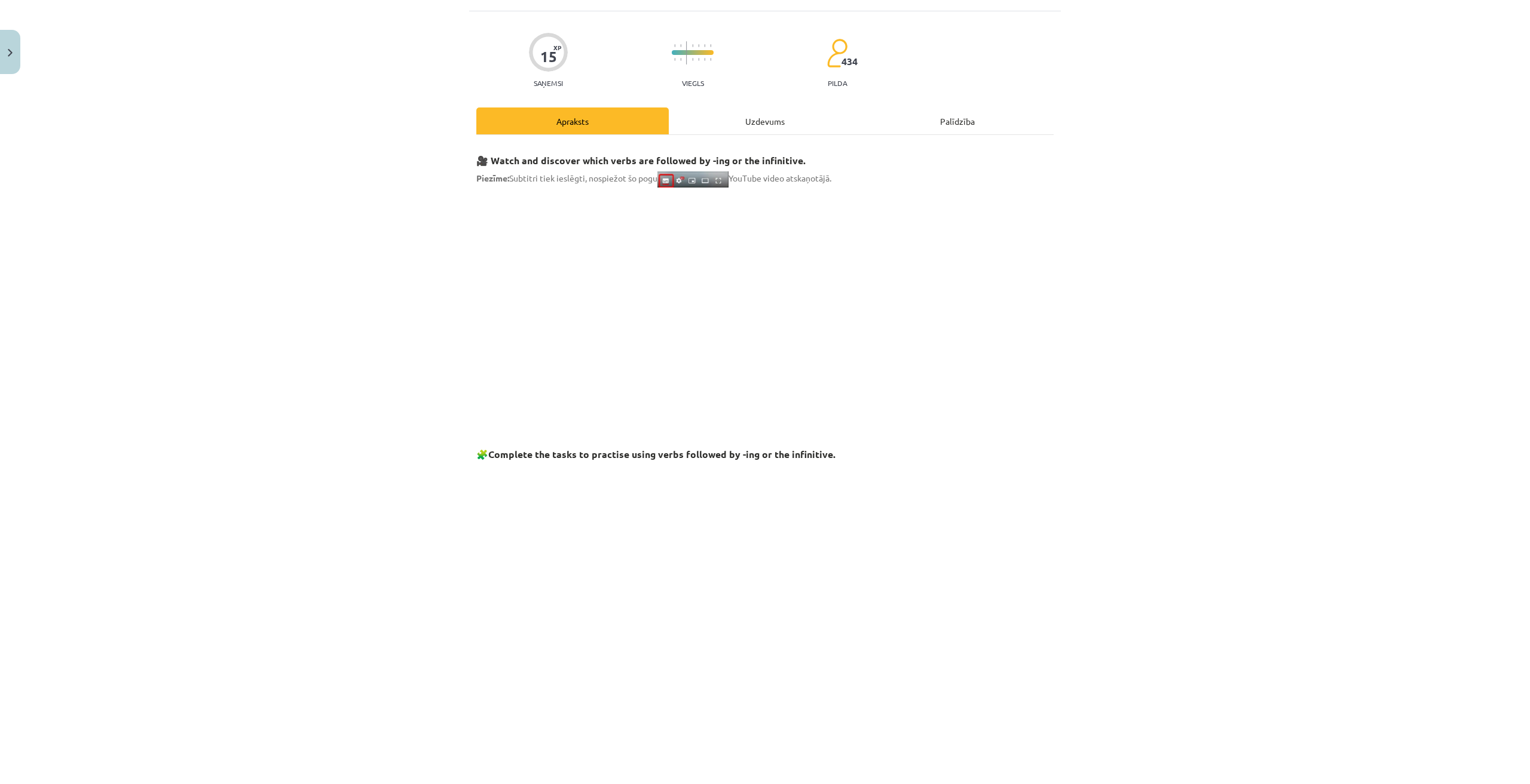
scroll to position [30, 0]
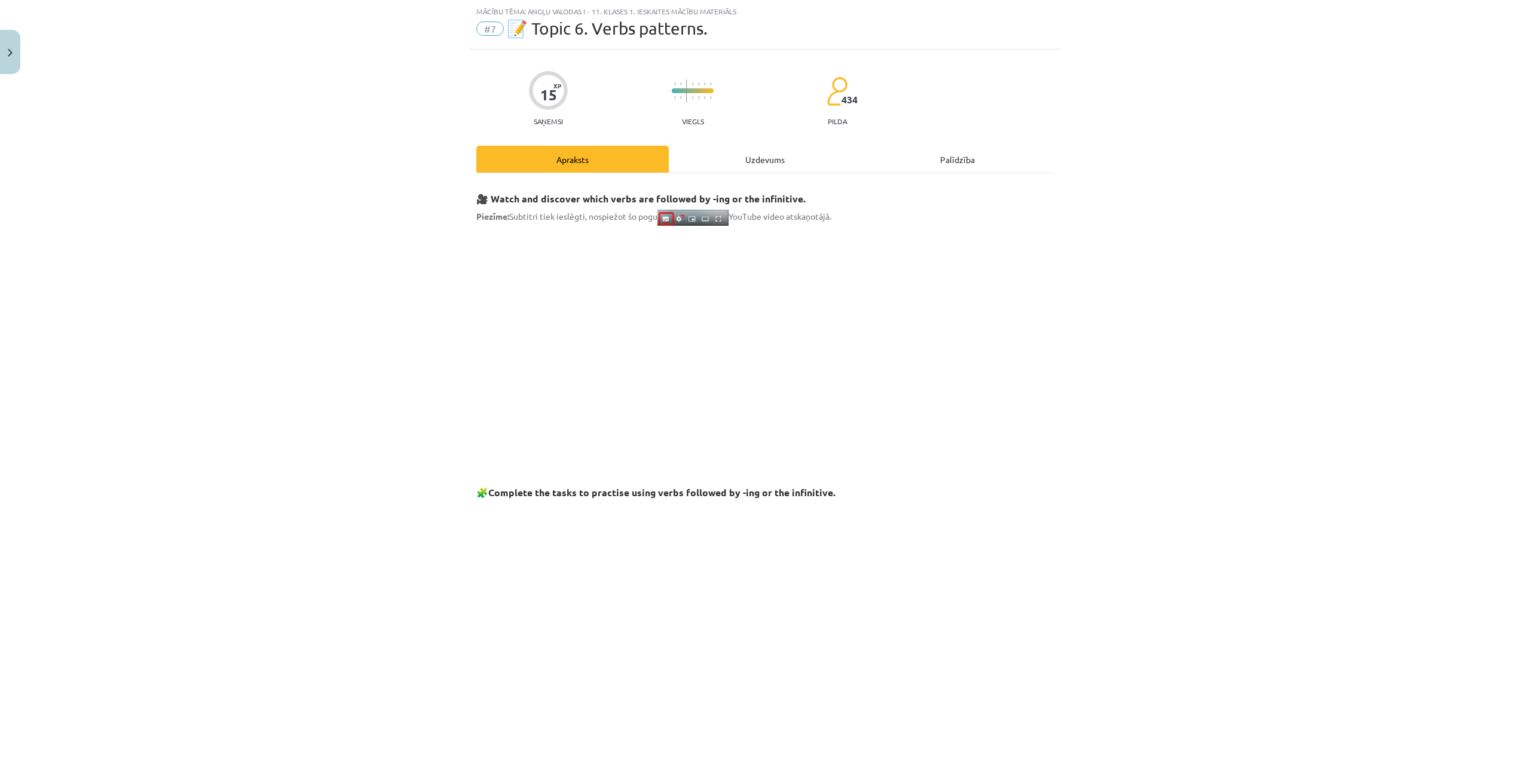
click at [736, 148] on div "Uzdevums" at bounding box center [764, 159] width 192 height 27
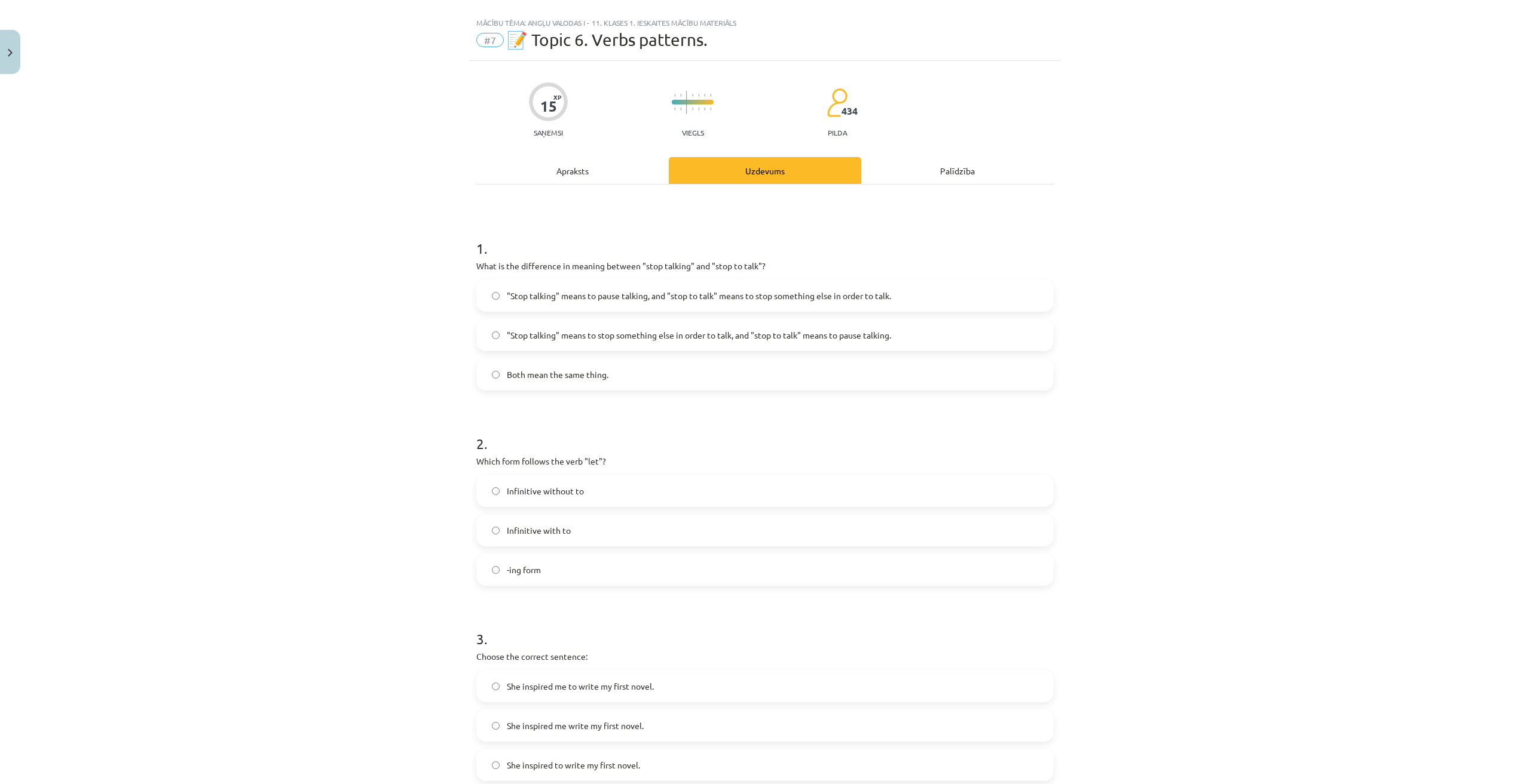
scroll to position [0, 0]
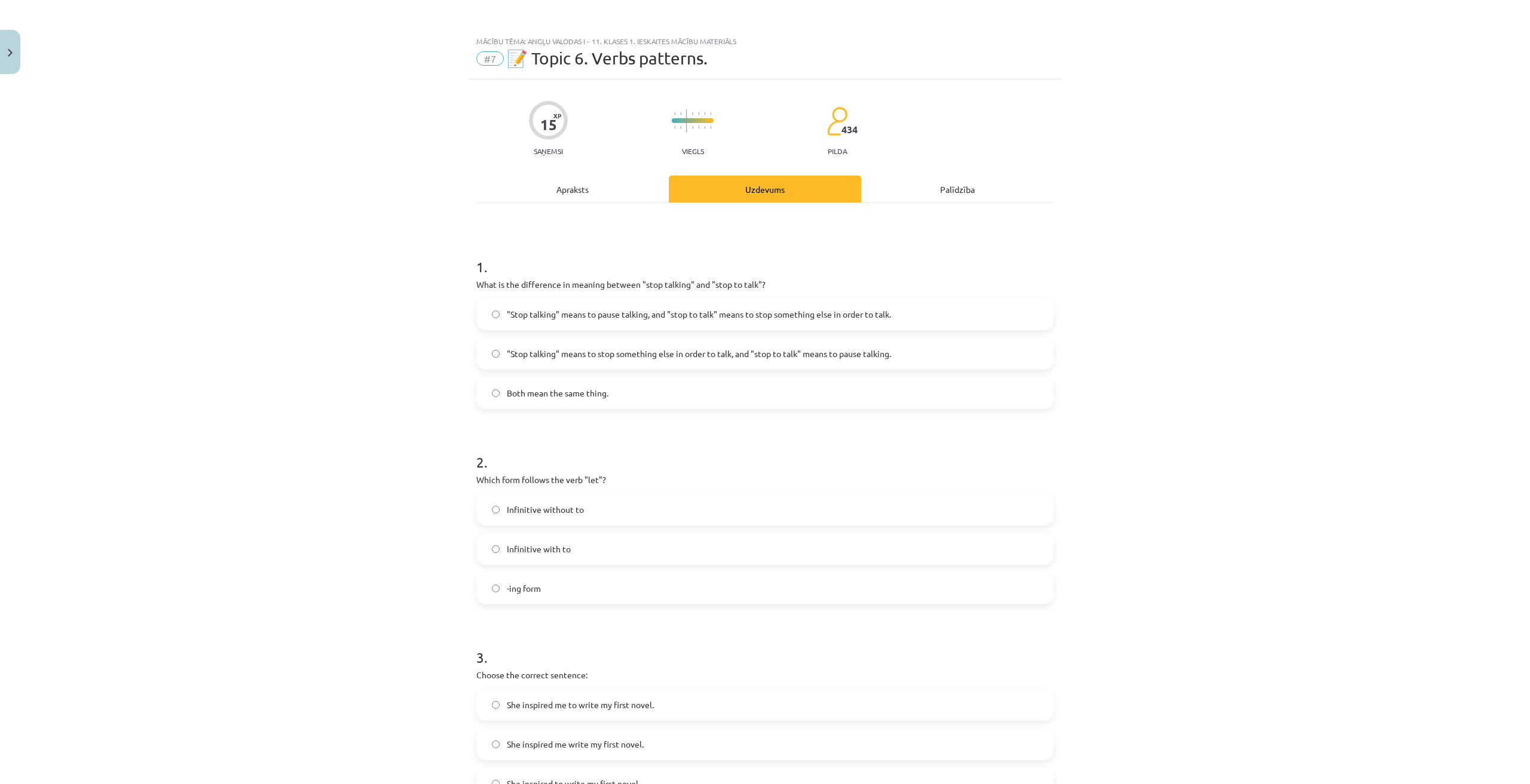
click at [281, 424] on div "Mācību tēma: Angļu valodas i - 11. klases 1. ieskaites mācību materiāls #7 📝 To…" at bounding box center [765, 392] width 1530 height 784
click at [490, 57] on span "#7" at bounding box center [490, 58] width 27 height 14
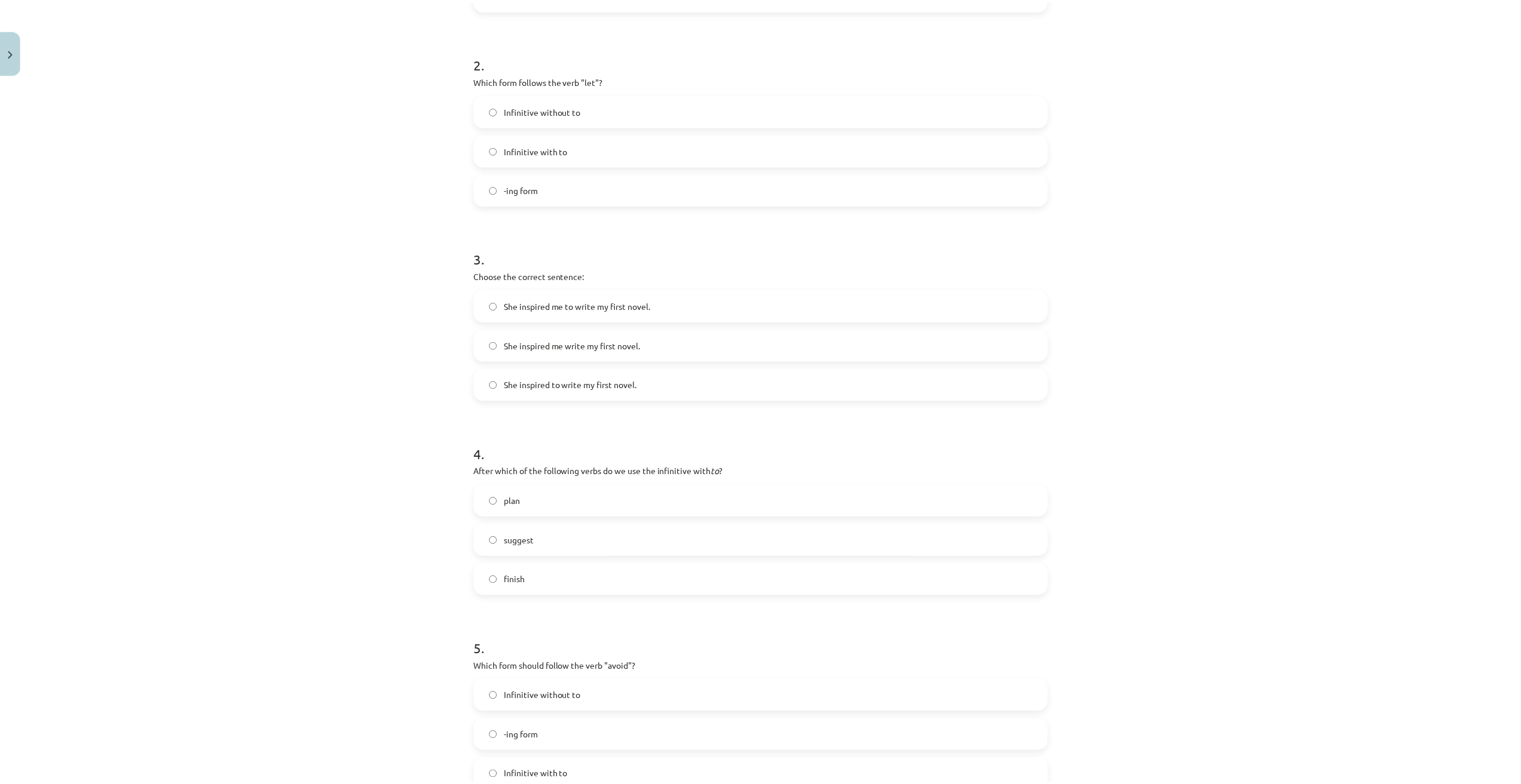
scroll to position [544, 0]
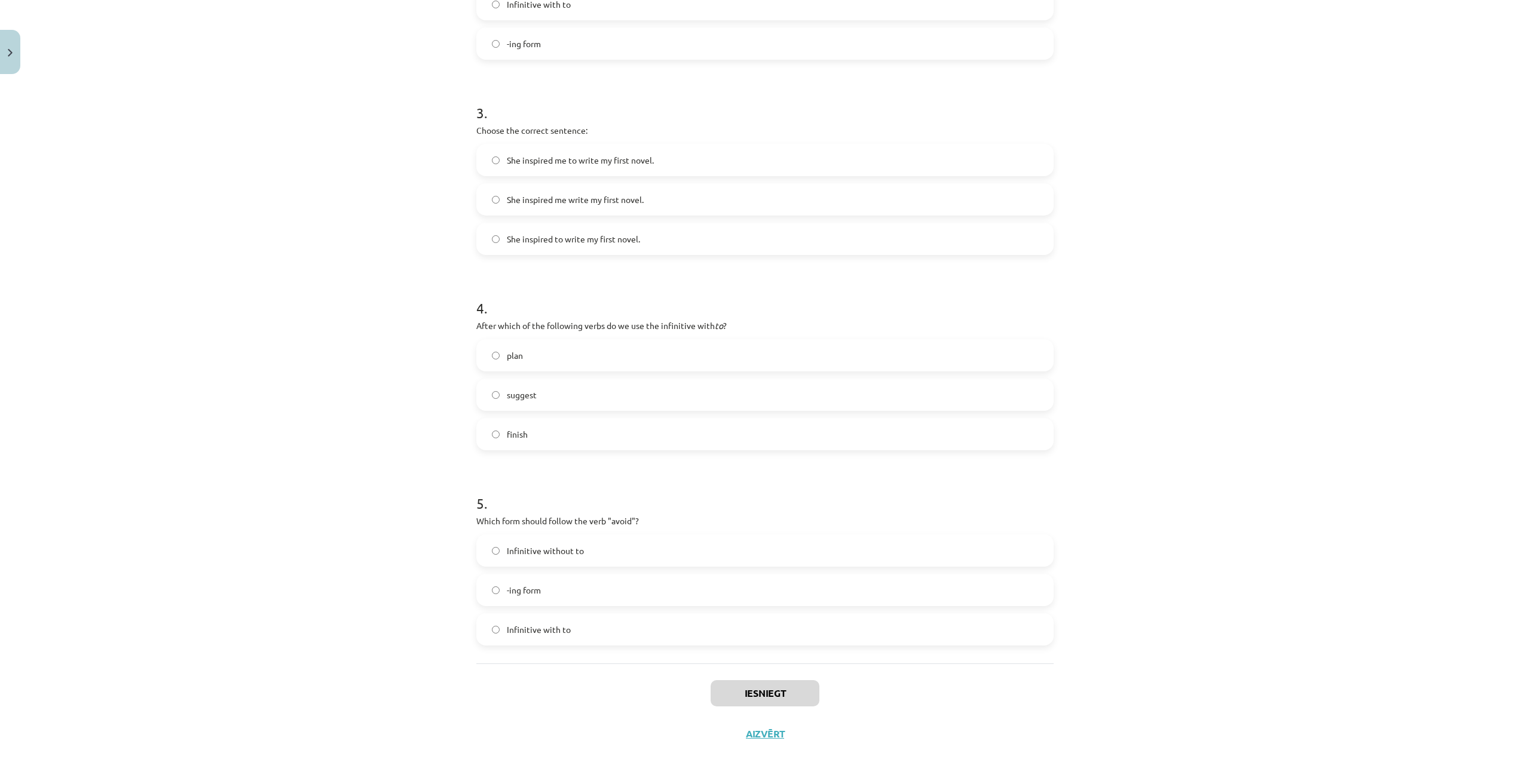
click at [766, 742] on div "Iesniegt Aizvērt" at bounding box center [765, 705] width 577 height 83
click at [764, 737] on button "Aizvērt" at bounding box center [764, 734] width 45 height 12
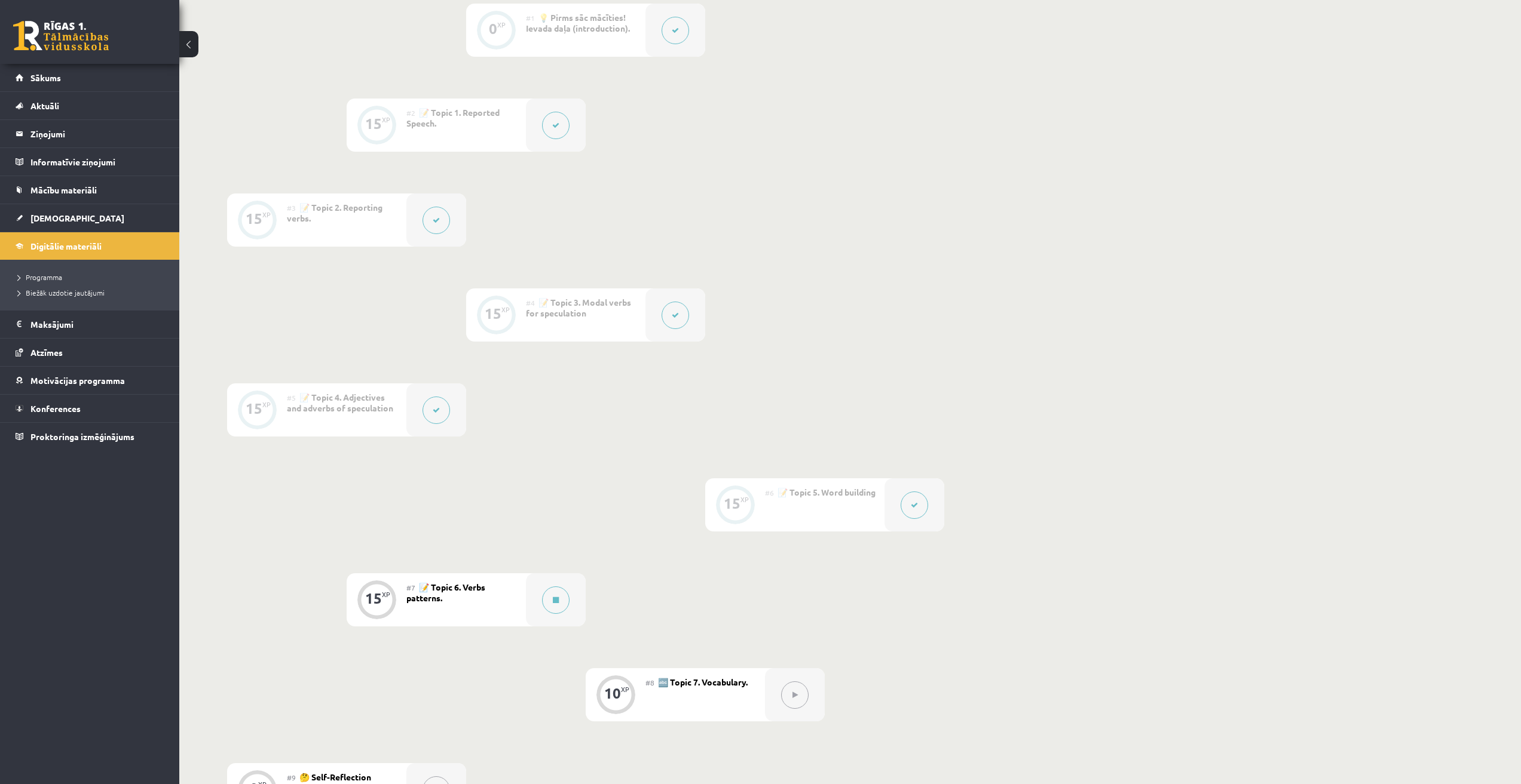
scroll to position [335, 0]
click at [624, 499] on div "0 XP #1 💡 Pirms sāc mācīties! Ievada daļa (introduction). 15 XP #2 📝 Topic 1. R…" at bounding box center [585, 407] width 717 height 813
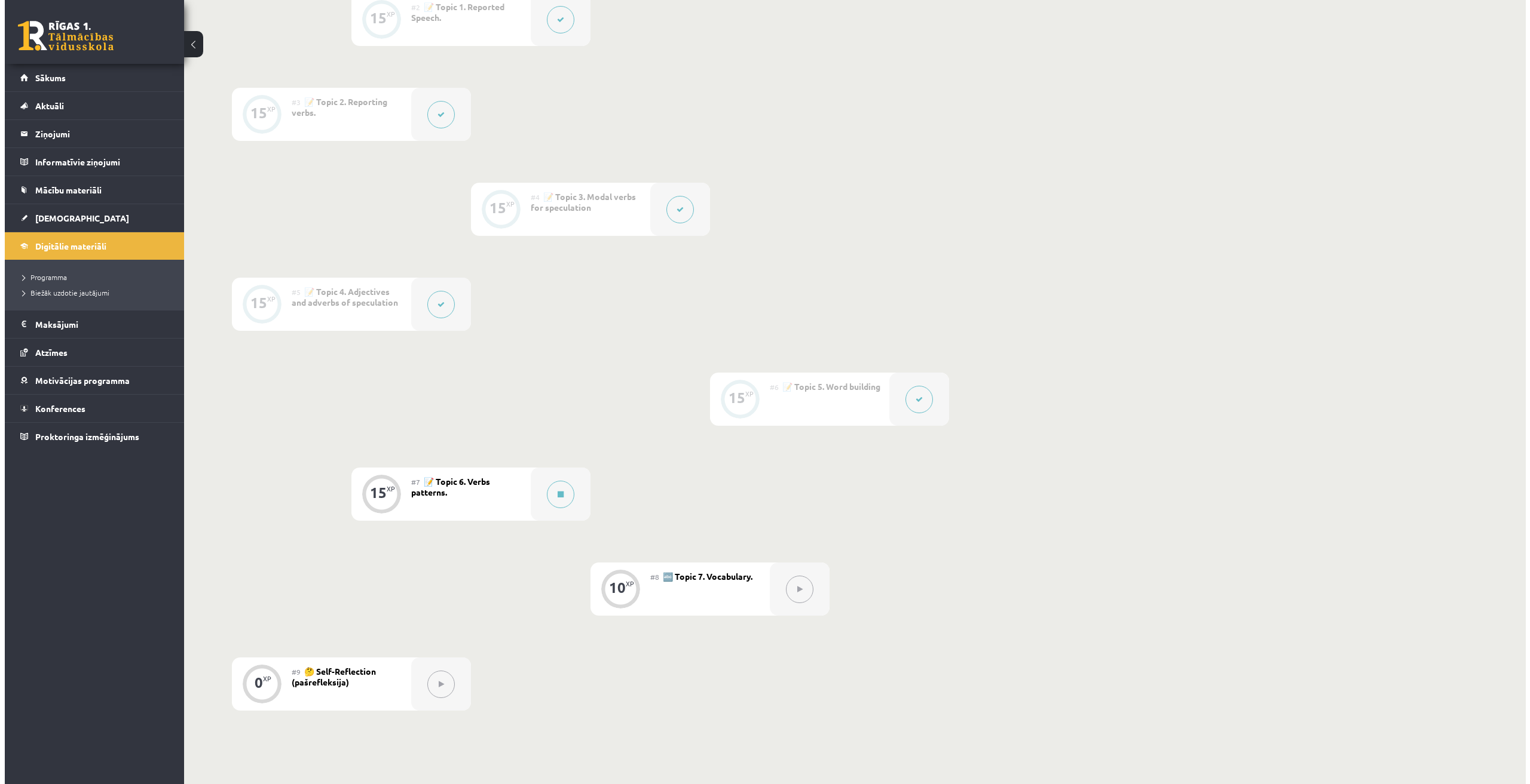
scroll to position [574, 0]
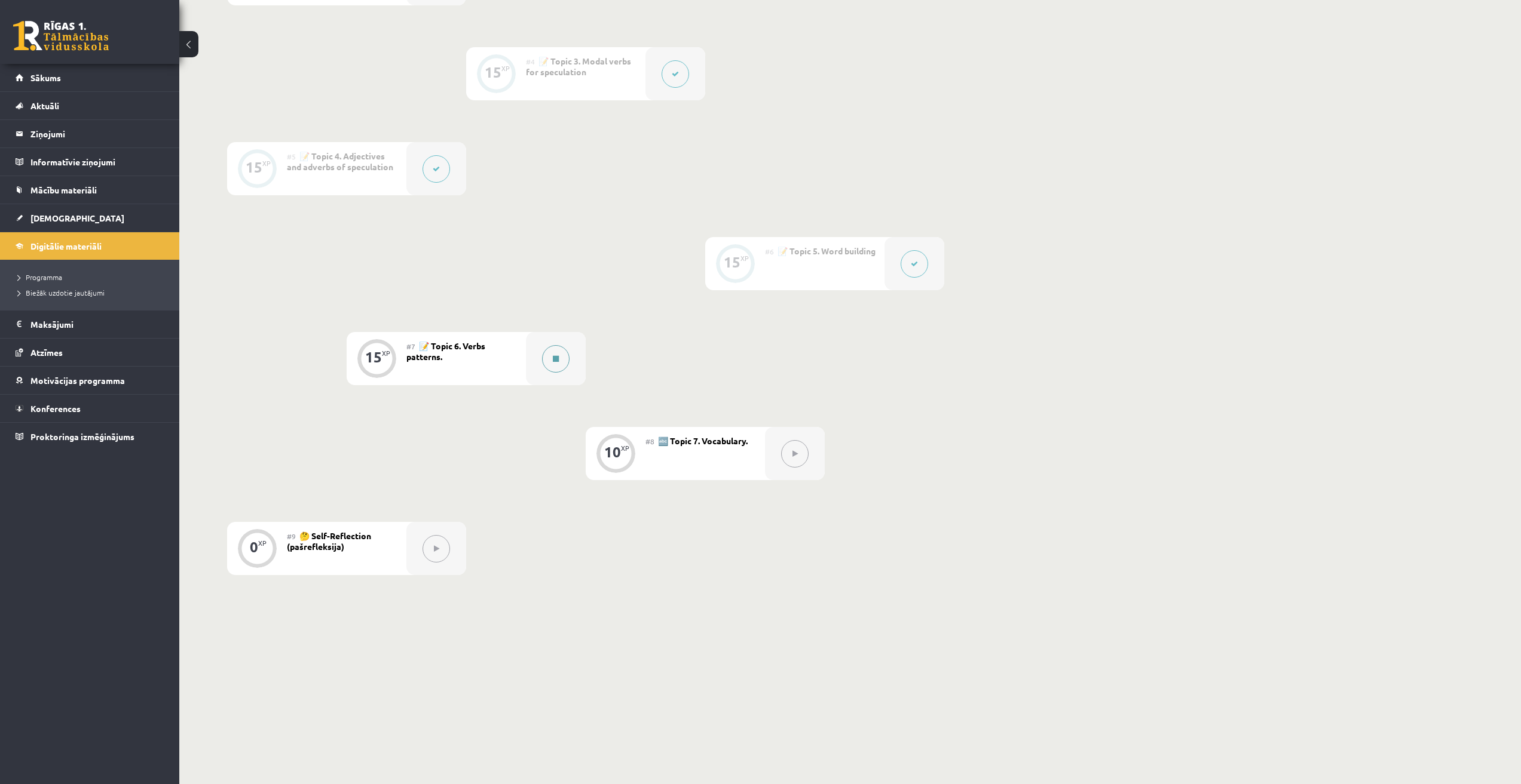
click at [556, 364] on button at bounding box center [555, 358] width 27 height 27
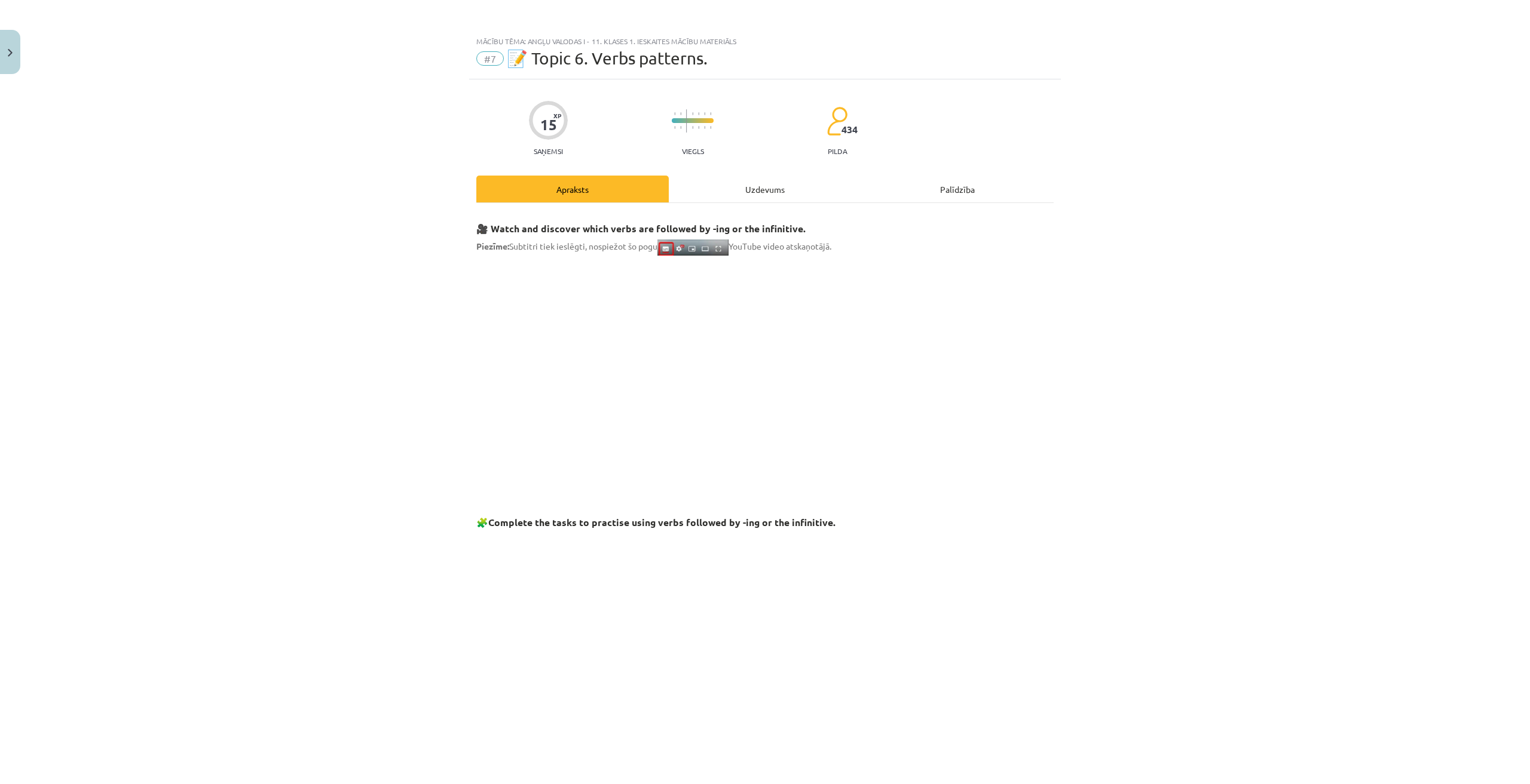
click at [763, 177] on div "Uzdevums" at bounding box center [764, 188] width 192 height 27
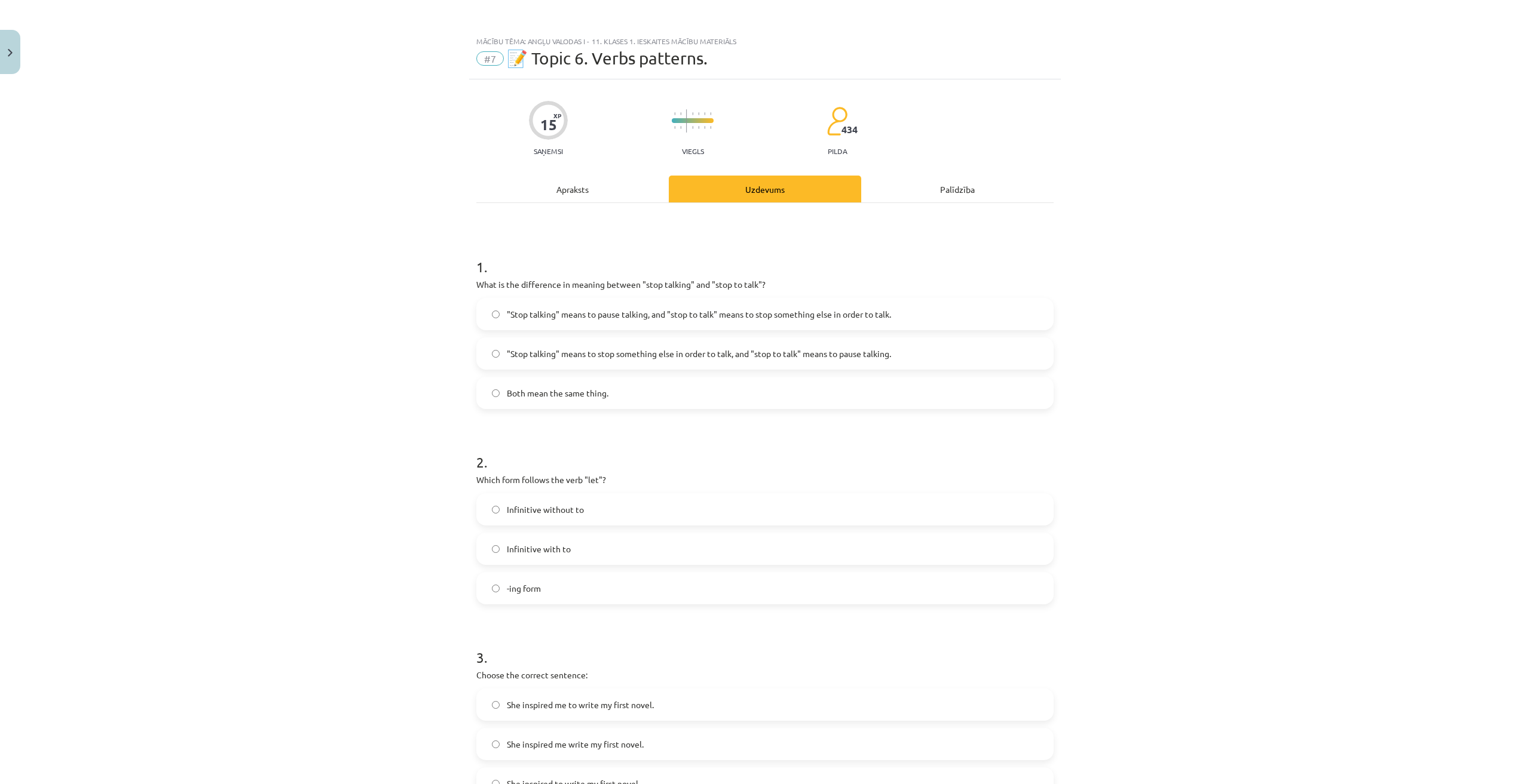
scroll to position [30, 0]
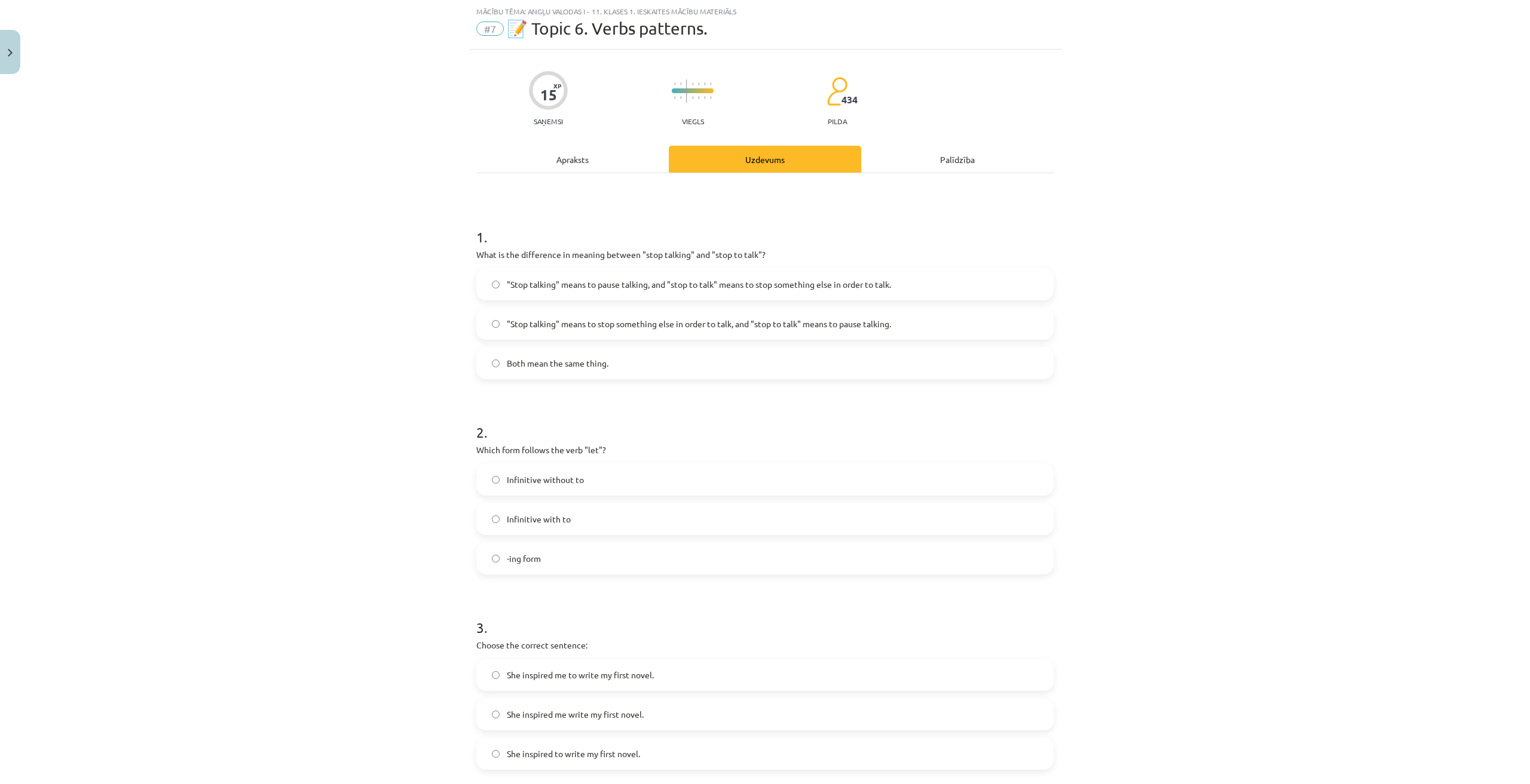
click at [870, 282] on span ""Stop talking" means to pause talking, and "stop to talk" means to stop somethi…" at bounding box center [699, 284] width 384 height 12
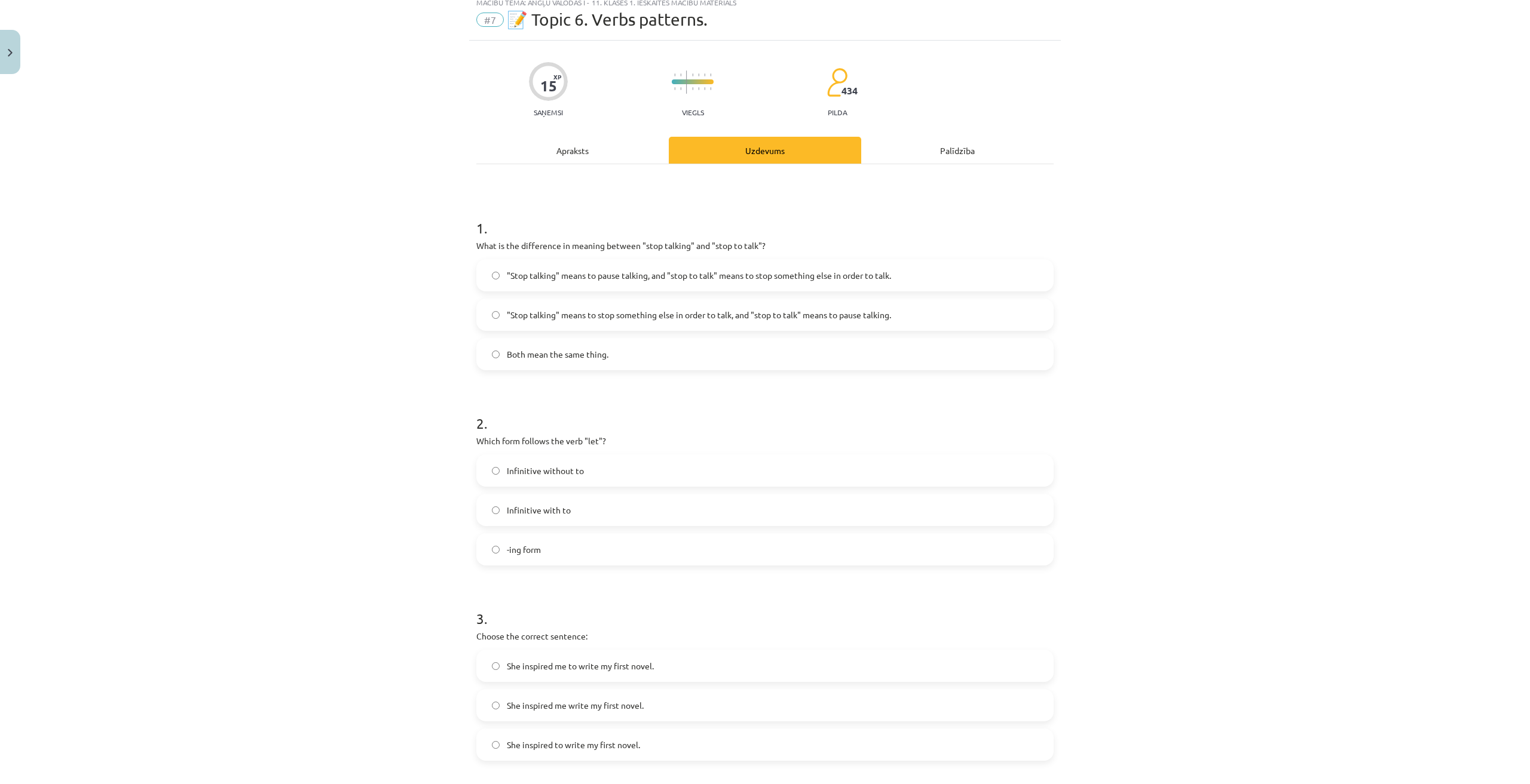
scroll to position [0, 0]
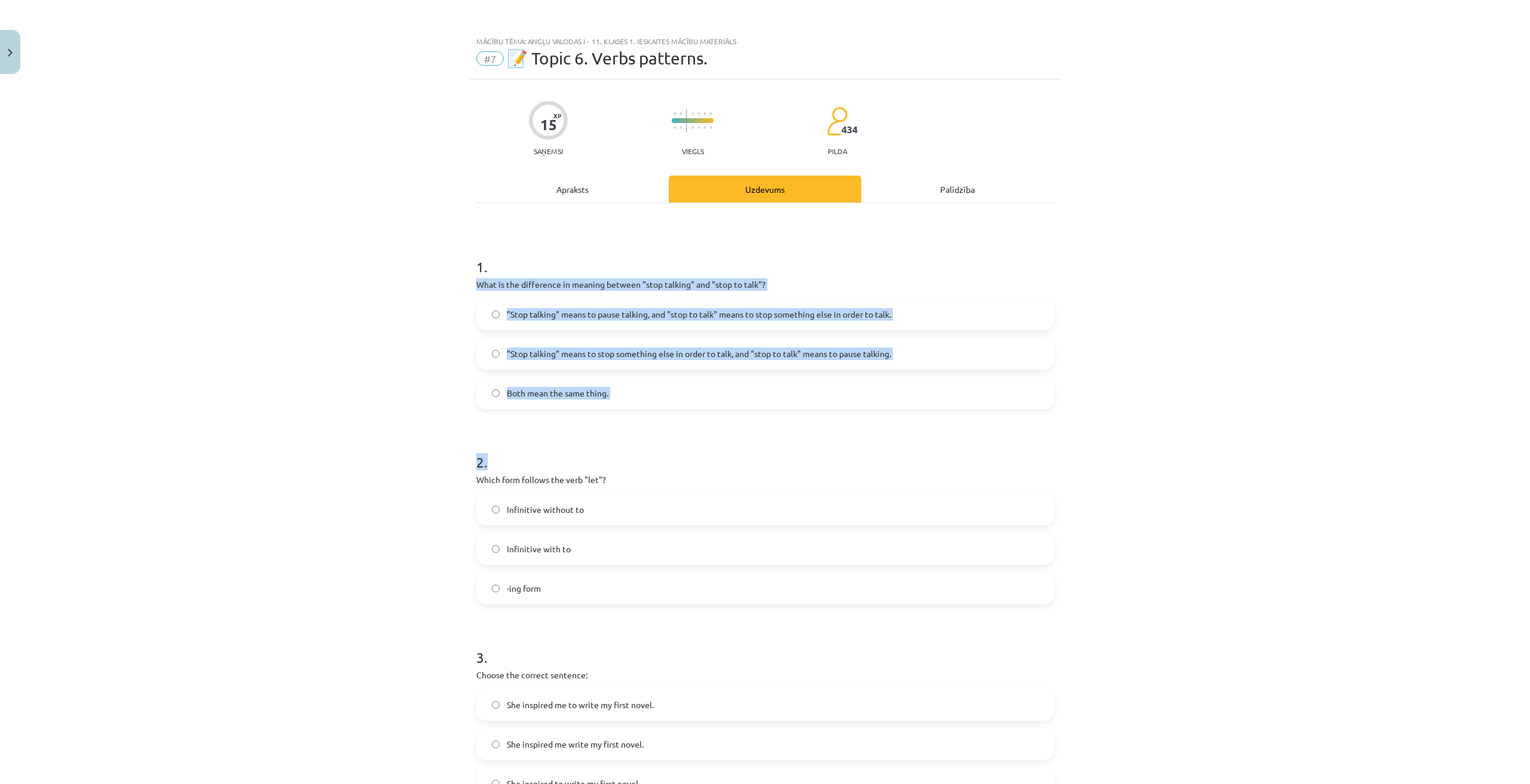
drag, startPoint x: 466, startPoint y: 282, endPoint x: 614, endPoint y: 409, distance: 195.0
click at [614, 409] on div "Mācību tēma: Angļu valodas i - 11. klases 1. ieskaites mācību materiāls #7 📝 To…" at bounding box center [765, 392] width 1530 height 784
drag, startPoint x: 619, startPoint y: 412, endPoint x: 618, endPoint y: 405, distance: 7.1
click at [619, 414] on form "1 . What is the difference in meaning between "stop talking" and "stop to talk"…" at bounding box center [765, 714] width 577 height 952
click at [620, 383] on label "Both mean the same thing." at bounding box center [764, 393] width 575 height 30
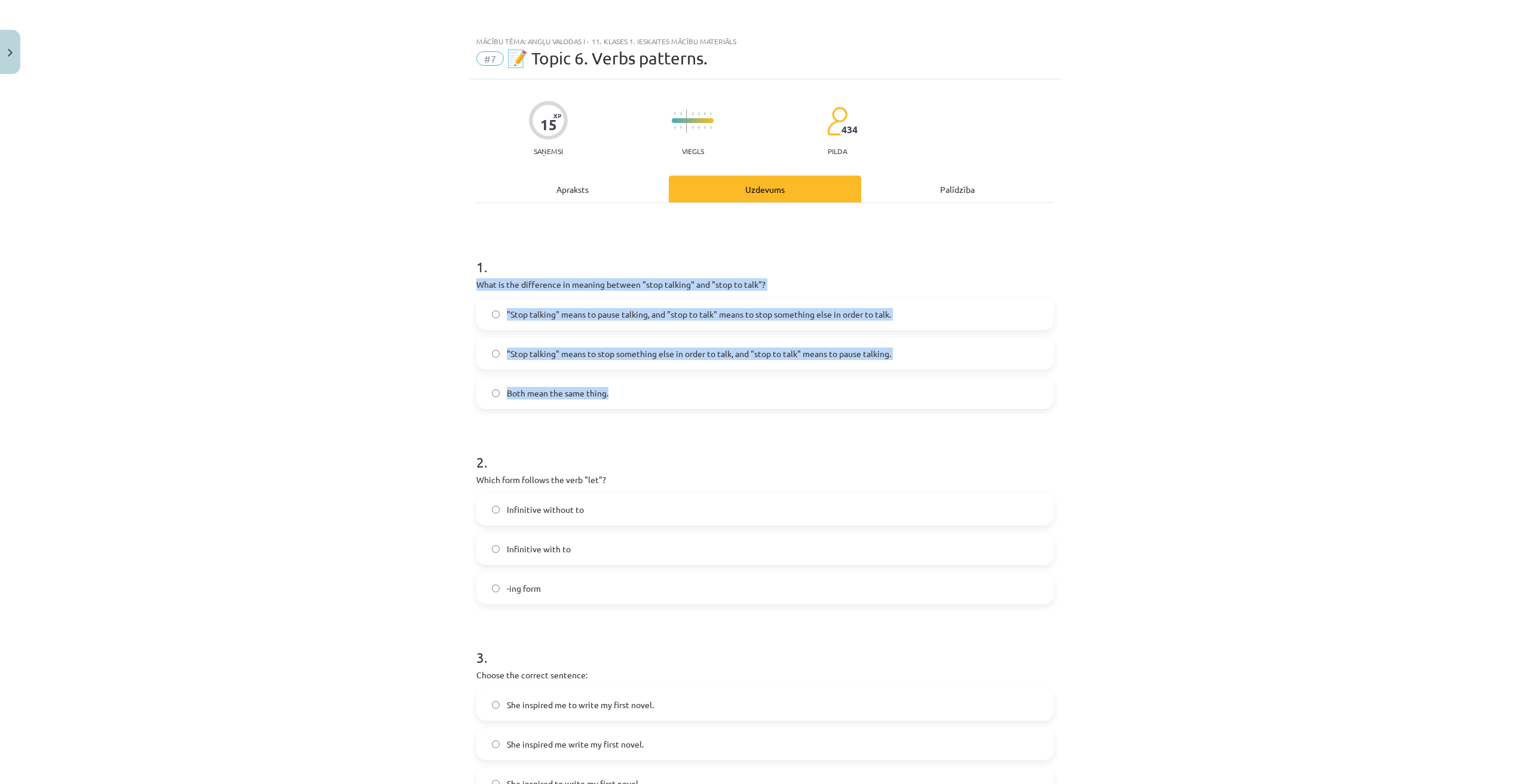
drag, startPoint x: 468, startPoint y: 281, endPoint x: 618, endPoint y: 402, distance: 192.7
click at [618, 402] on div "15 XP Saņemsi Viegls 434 pilda Apraksts Uzdevums Palīdzība 1 . What is the diff…" at bounding box center [765, 689] width 591 height 1219
copy div "What is the difference in meaning between "stop talking" and "stop to talk"? "S…"
click at [973, 278] on div "1 . What is the difference in meaning between "stop talking" and "stop to talk"…" at bounding box center [765, 324] width 577 height 172
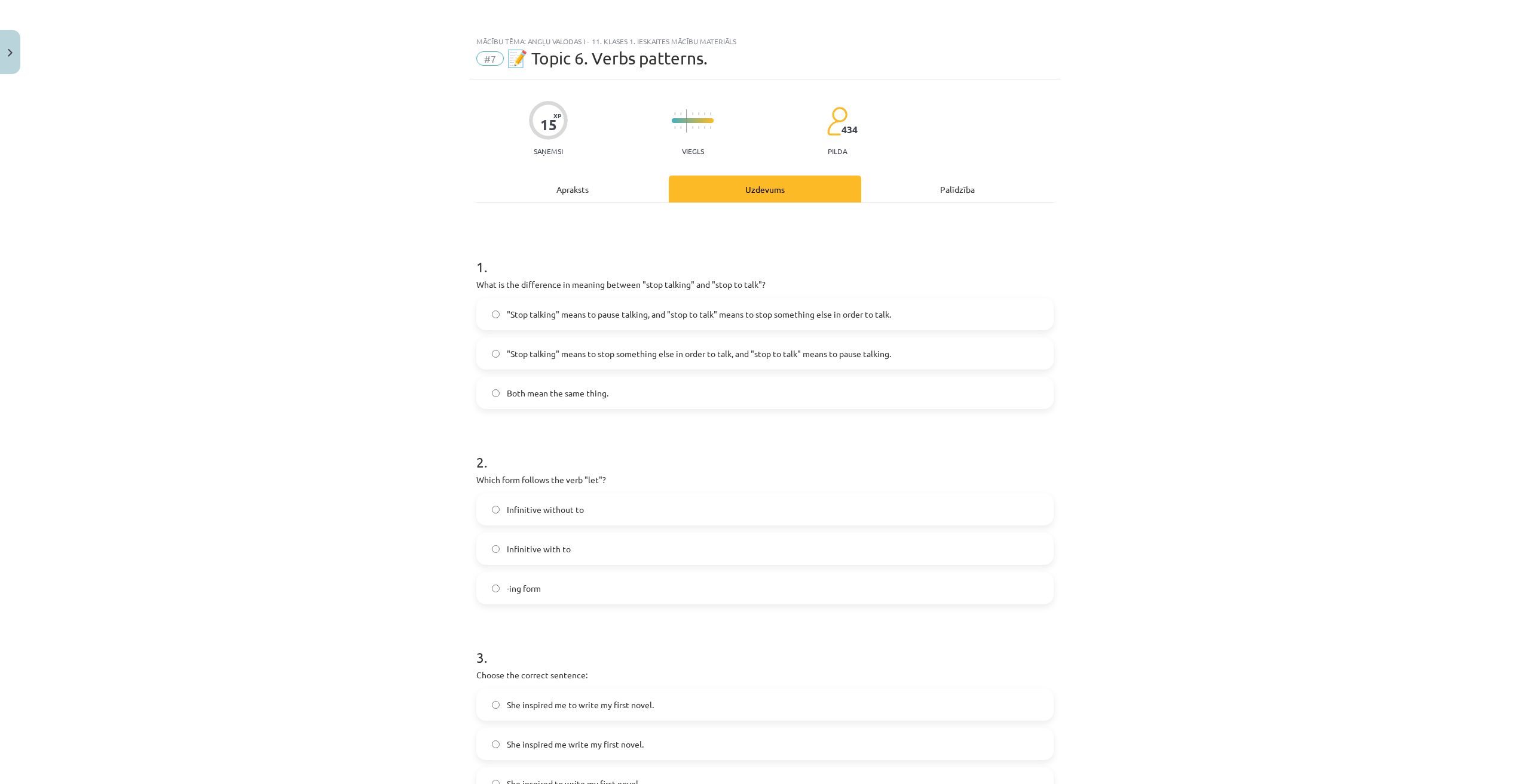
click at [880, 342] on label ""Stop talking" means to stop something else in order to talk, and "stop to talk…" at bounding box center [764, 354] width 575 height 30
click at [898, 315] on label ""Stop talking" means to pause talking, and "stop to talk" means to stop somethi…" at bounding box center [764, 314] width 575 height 30
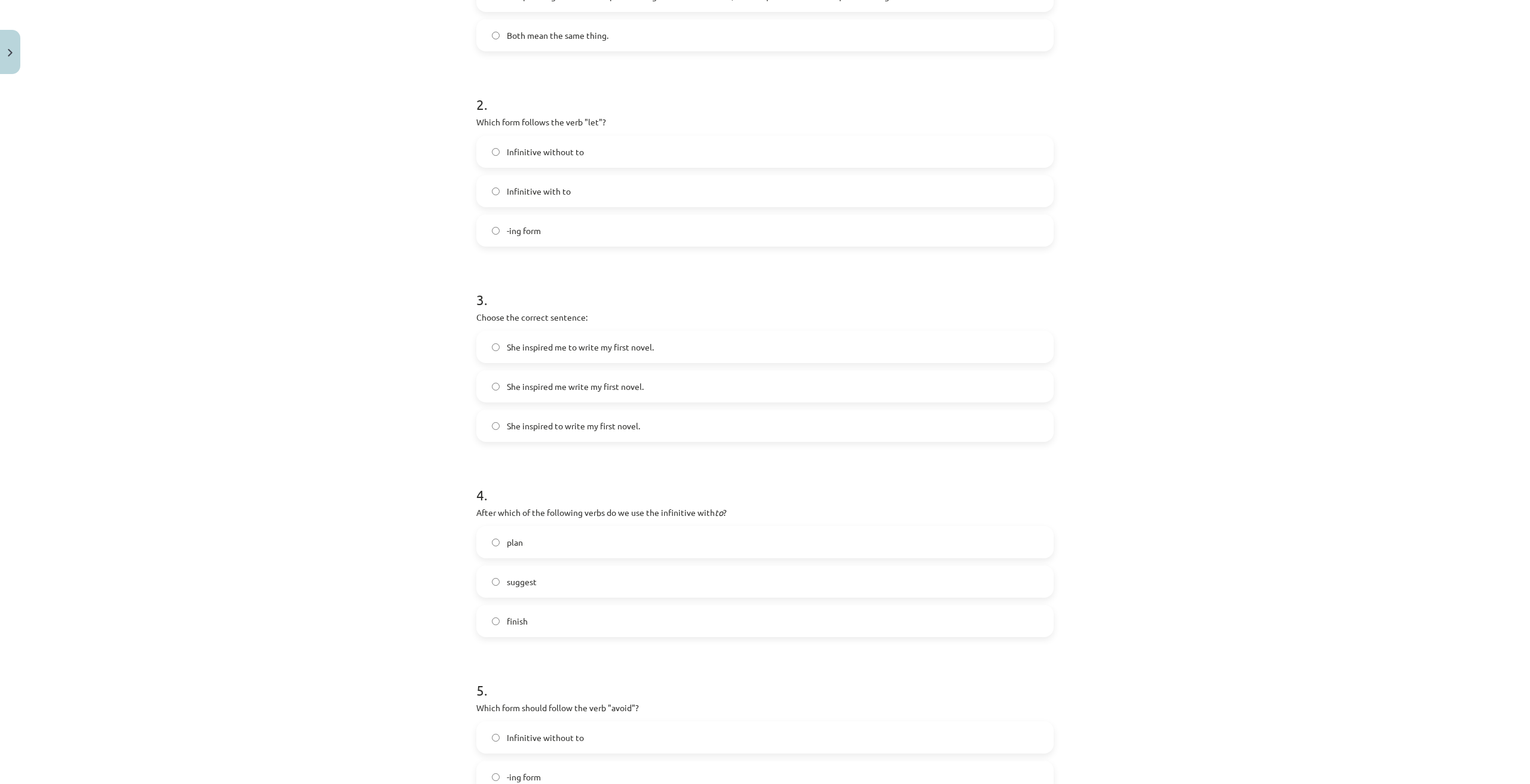
scroll to position [358, 0]
drag, startPoint x: 468, startPoint y: 120, endPoint x: 593, endPoint y: 229, distance: 165.8
click at [593, 229] on div "15 XP Saņemsi Viegls 434 pilda Apraksts Uzdevums Palīdzība 1 . What is the diff…" at bounding box center [765, 331] width 591 height 1219
copy div "Which form follows the verb "let"? Infinitive without to Infinitive with to -in…"
click at [585, 199] on label "Infinitive with to" at bounding box center [764, 190] width 575 height 30
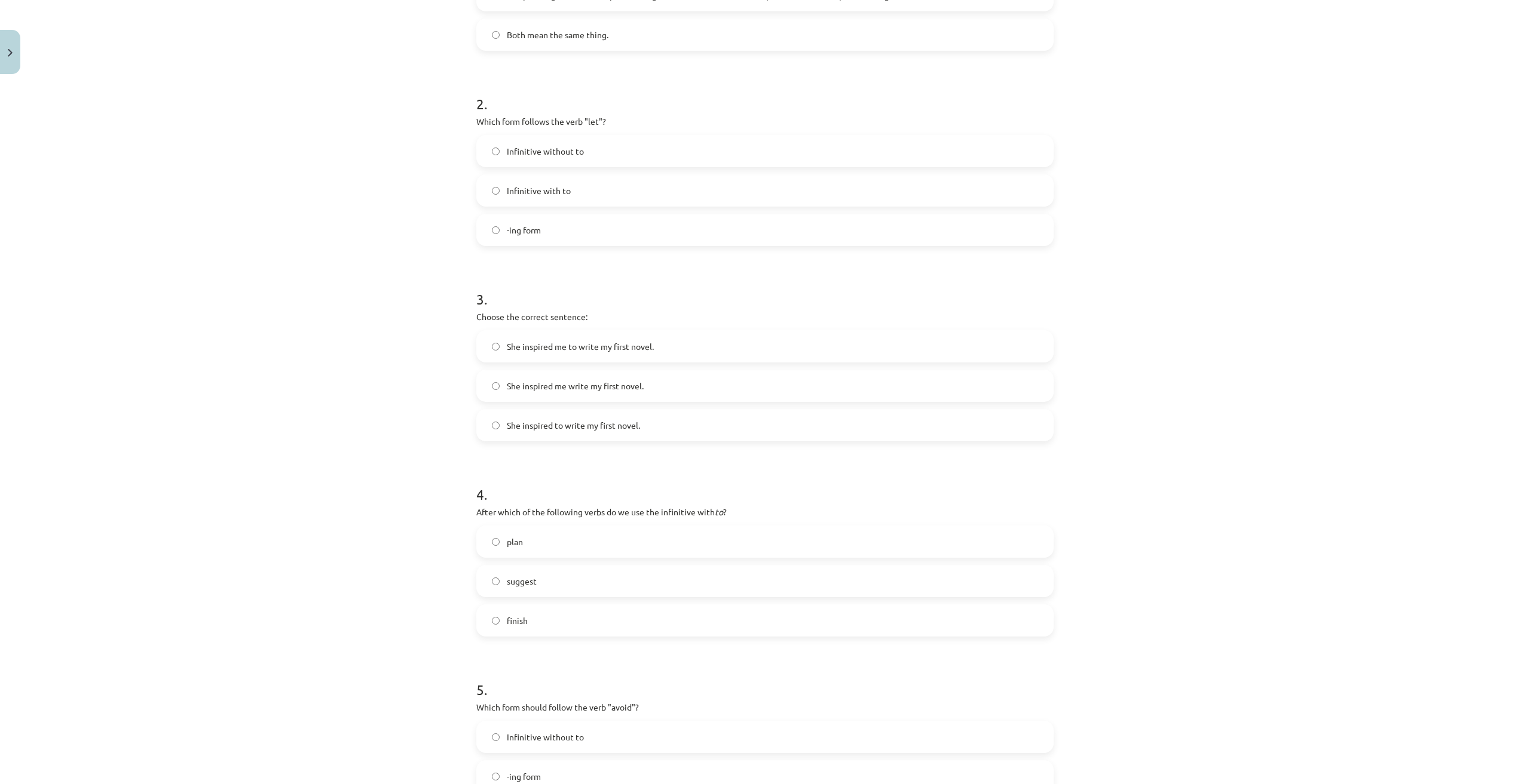
click at [594, 158] on label "Infinitive without to" at bounding box center [764, 151] width 575 height 30
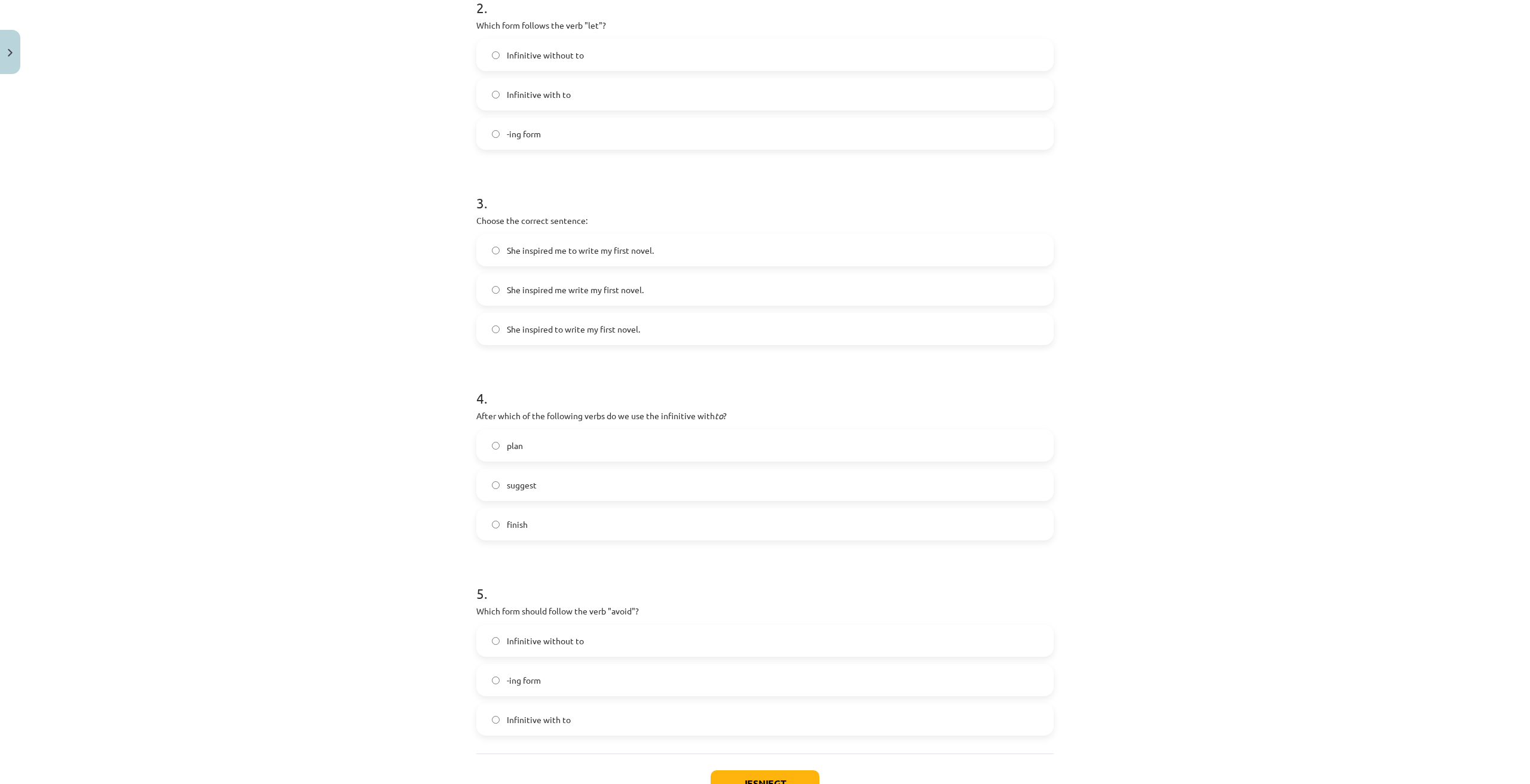
scroll to position [478, 0]
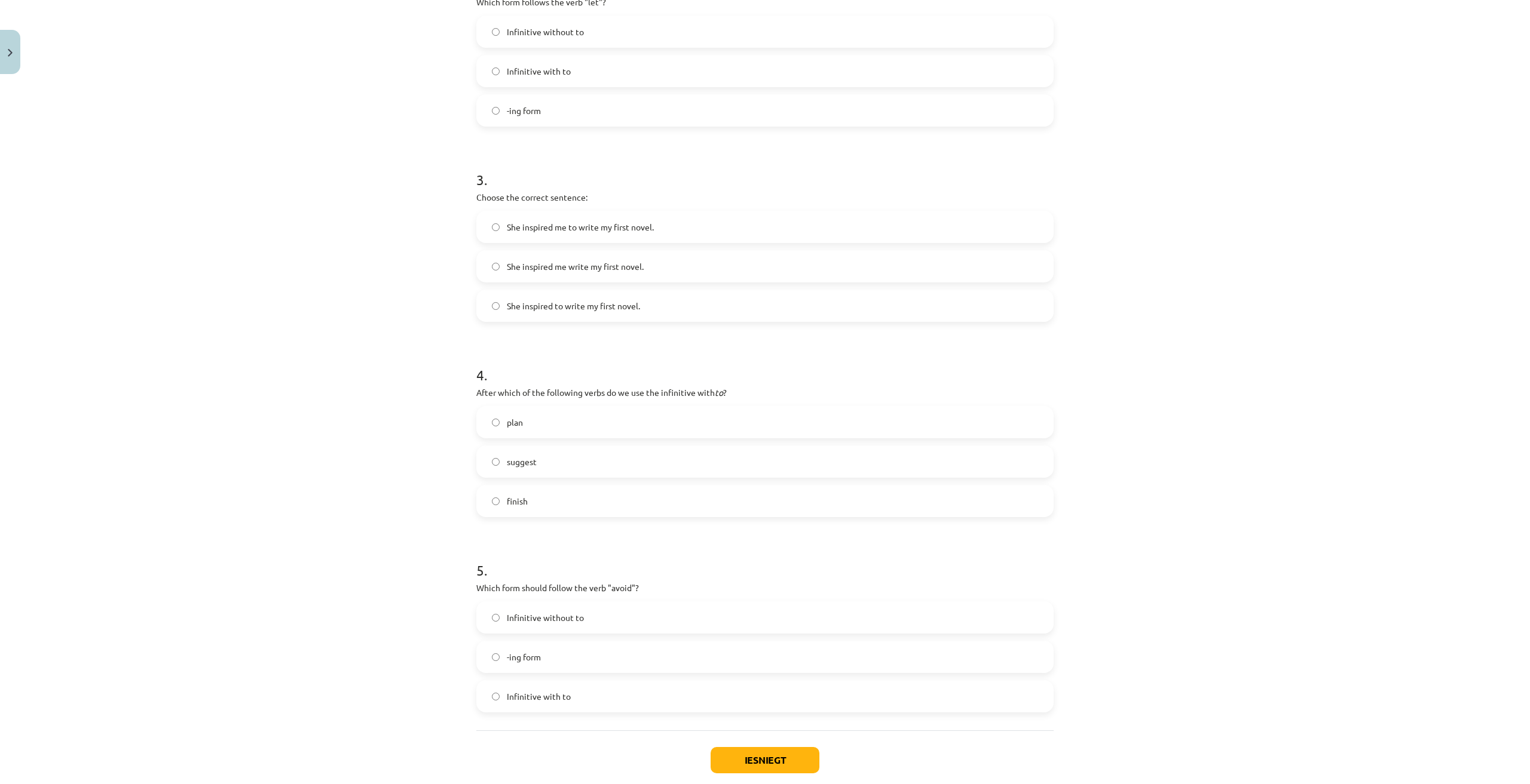
click at [230, 277] on div "Mācību tēma: Angļu valodas i - 11. klases 1. ieskaites mācību materiāls #7 📝 To…" at bounding box center [765, 392] width 1530 height 784
click at [581, 219] on label "She inspired me to write my first novel." at bounding box center [764, 227] width 575 height 30
click at [710, 268] on label "She inspired me write my first novel." at bounding box center [764, 266] width 575 height 30
click at [721, 220] on label "She inspired me to write my first novel." at bounding box center [764, 227] width 575 height 30
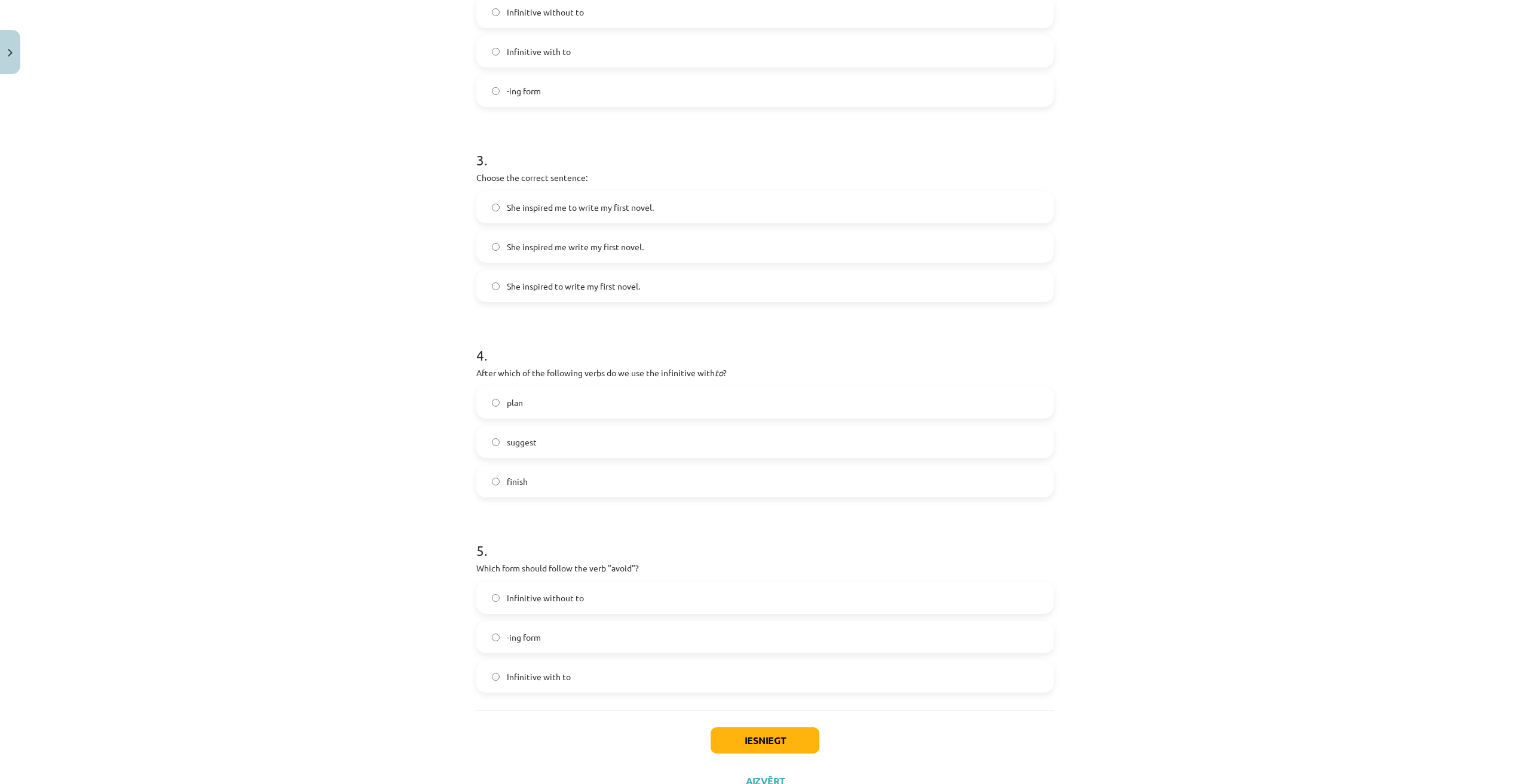
scroll to position [544, 0]
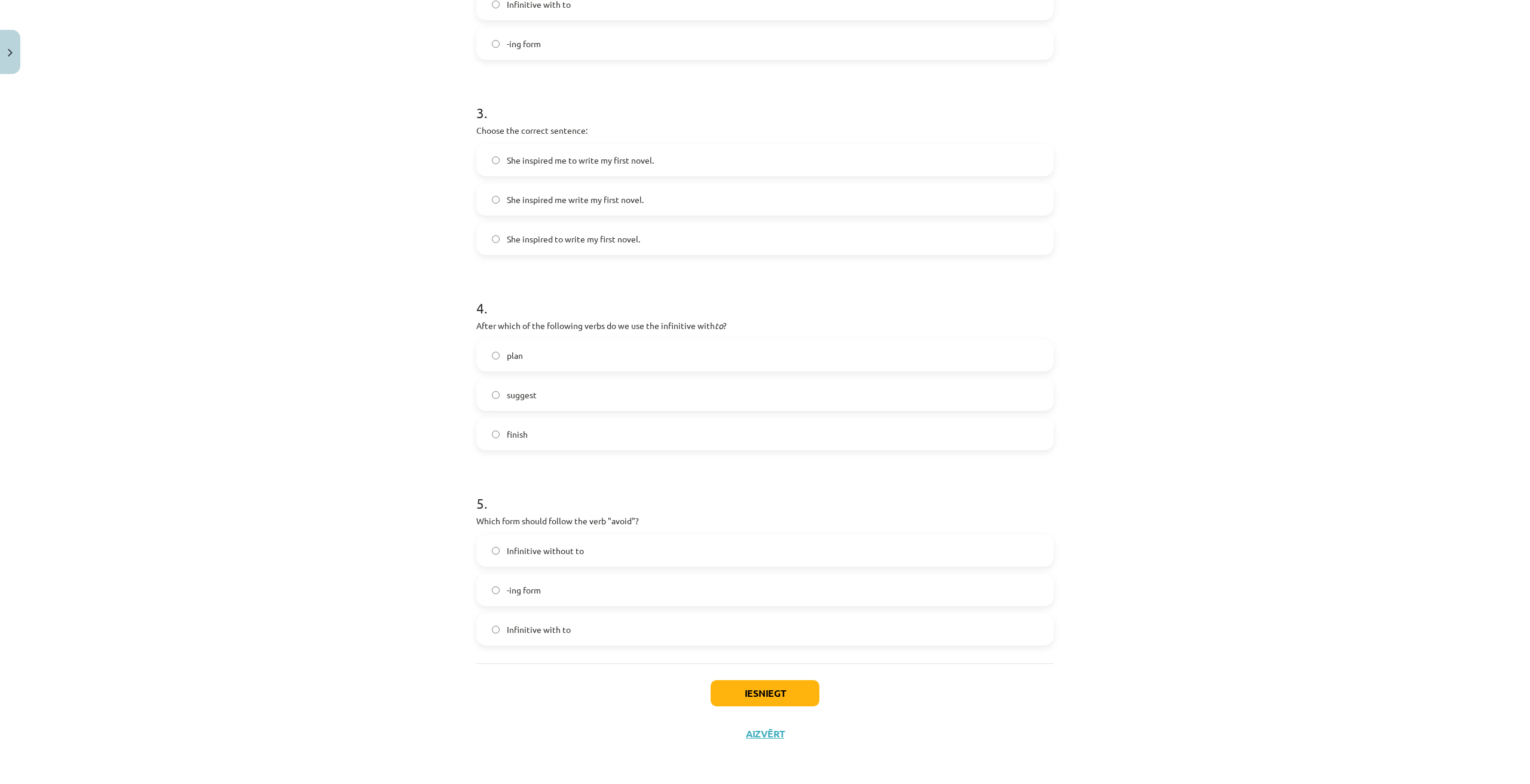
click at [730, 359] on label "plan" at bounding box center [764, 356] width 575 height 30
click at [751, 422] on label "finish" at bounding box center [764, 434] width 575 height 30
click at [738, 378] on div "plan suggest finish" at bounding box center [765, 395] width 577 height 111
click at [732, 386] on label "suggest" at bounding box center [764, 395] width 575 height 30
drag, startPoint x: 724, startPoint y: 352, endPoint x: 715, endPoint y: 350, distance: 9.2
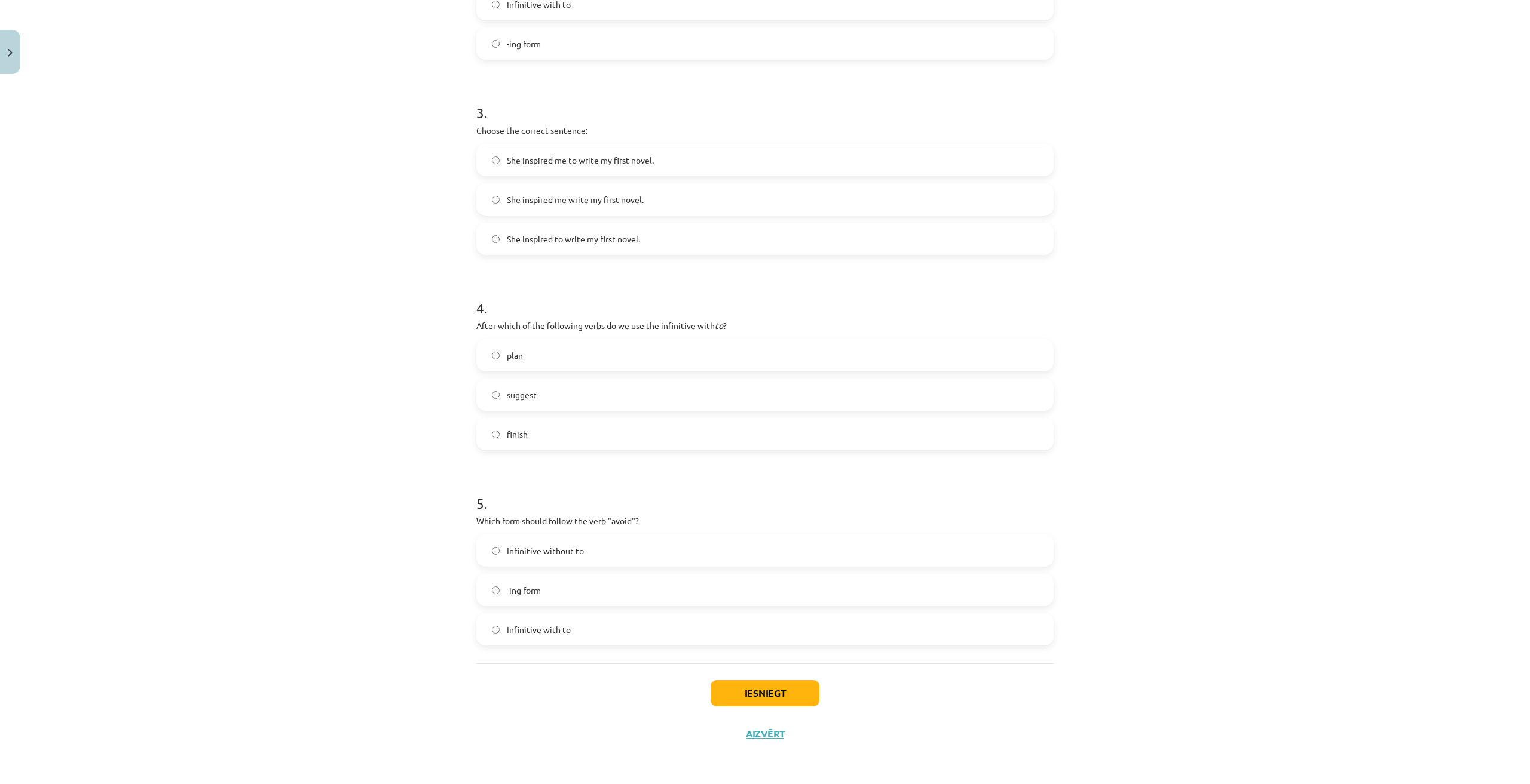
click at [722, 352] on label "plan" at bounding box center [764, 356] width 575 height 30
click at [679, 324] on p "After which of the following verbs do we use the infinitive with to ?" at bounding box center [765, 326] width 577 height 12
click at [267, 311] on div "Mācību tēma: Angļu valodas i - 11. klases 1. ieskaites mācību materiāls #7 📝 To…" at bounding box center [765, 392] width 1530 height 784
drag, startPoint x: 471, startPoint y: 322, endPoint x: 564, endPoint y: 421, distance: 135.8
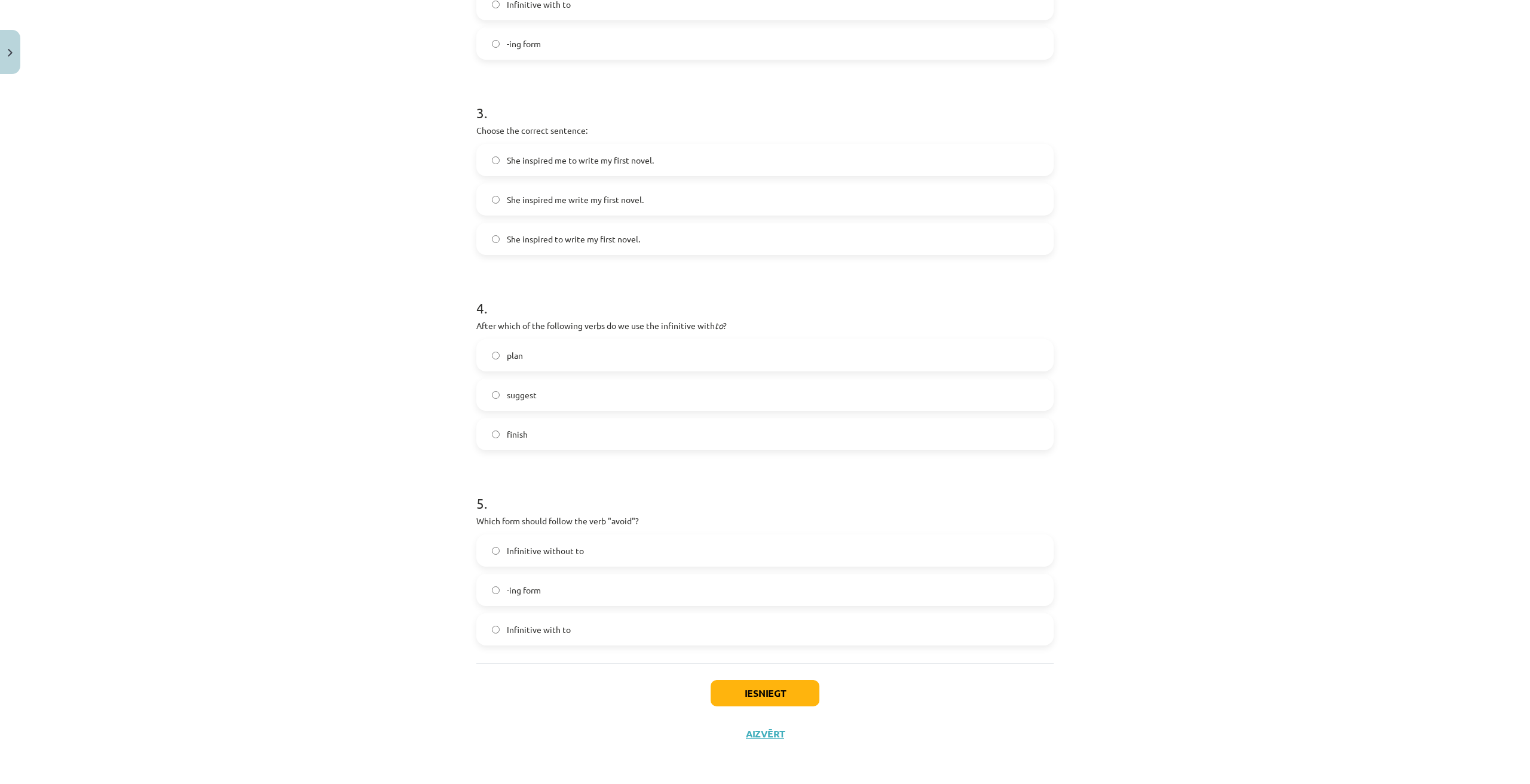
click at [564, 421] on div "15 XP Saņemsi Viegls 434 pilda Apraksts Uzdevums Palīdzība 1 . What is the diff…" at bounding box center [765, 144] width 591 height 1219
copy div "After which of the following verbs do we use the infinitive with to ? plan sugg…"
click at [555, 359] on label "plan" at bounding box center [764, 356] width 575 height 30
click at [413, 388] on div "Mācību tēma: Angļu valodas i - 11. klases 1. ieskaites mācību materiāls #7 📝 To…" at bounding box center [765, 392] width 1530 height 784
drag, startPoint x: 462, startPoint y: 511, endPoint x: 611, endPoint y: 634, distance: 193.2
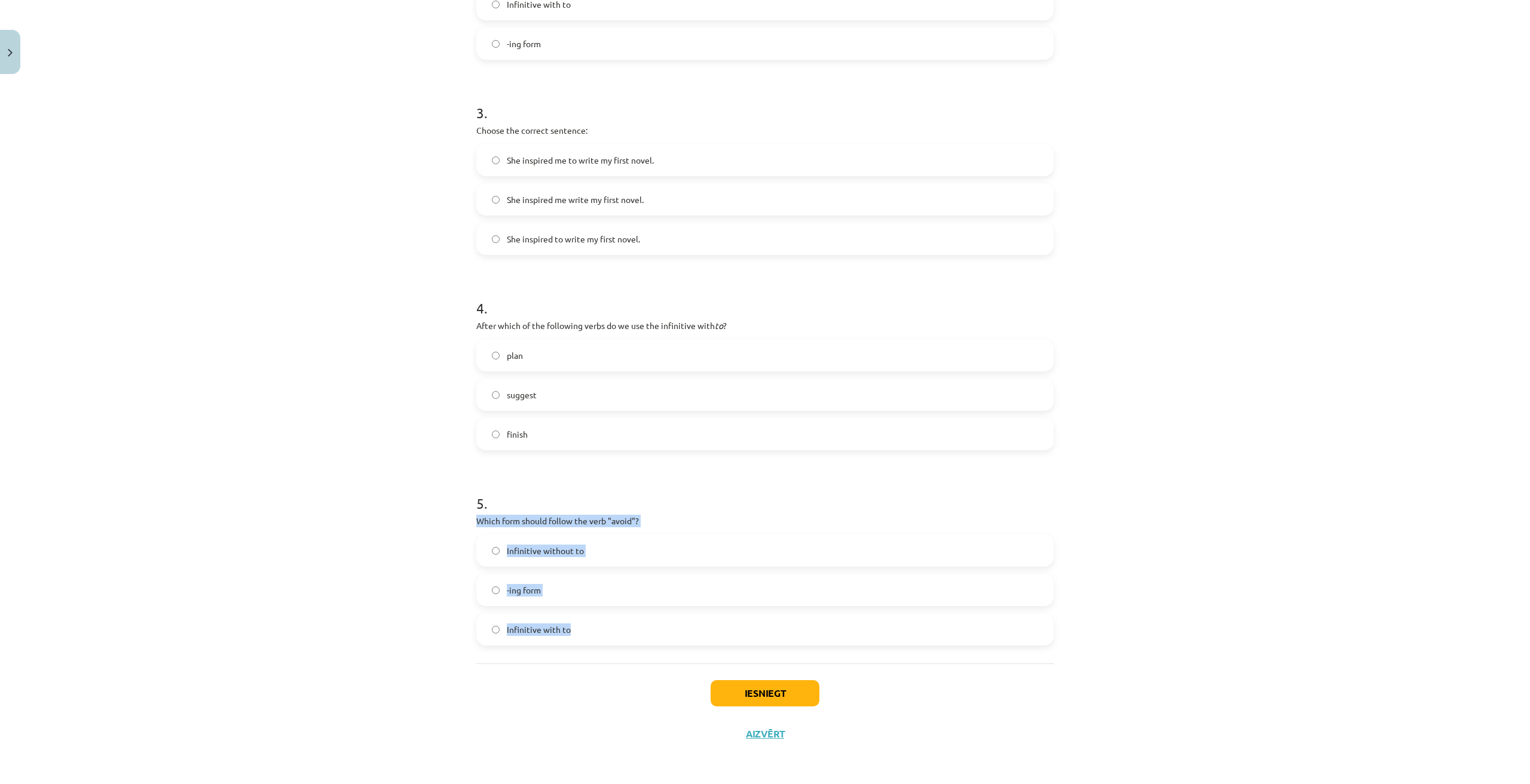
click at [611, 634] on div "Mācību tēma: Angļu valodas i - 11. klases 1. ieskaites mācību materiāls #7 📝 To…" at bounding box center [765, 392] width 1530 height 784
copy div "Which form should follow the verb "avoid"? Infinitive without to -ing form Infi…"
click at [643, 596] on label "-ing form" at bounding box center [764, 590] width 575 height 30
click at [726, 692] on button "Iesniegt" at bounding box center [764, 694] width 109 height 27
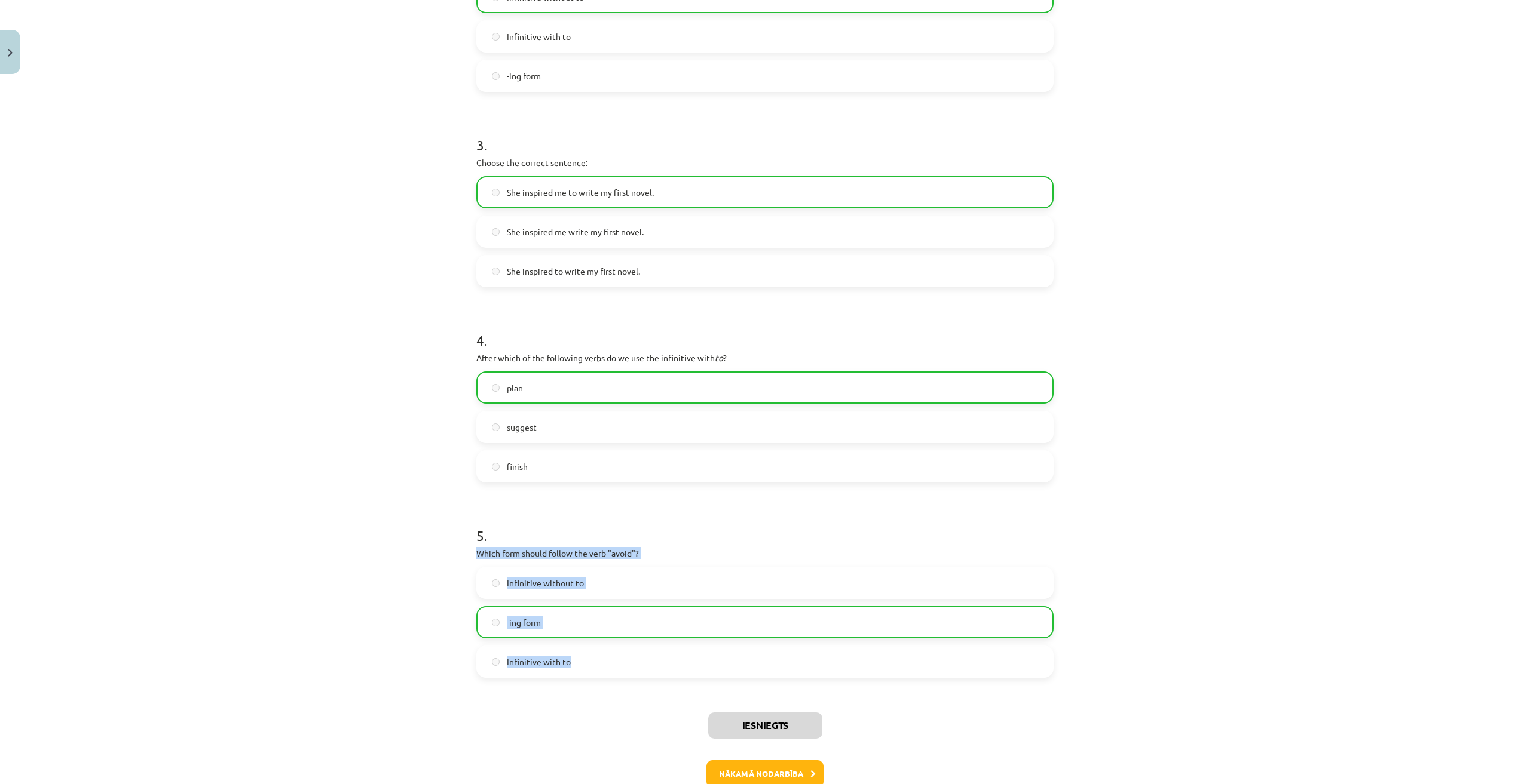
scroll to position [583, 0]
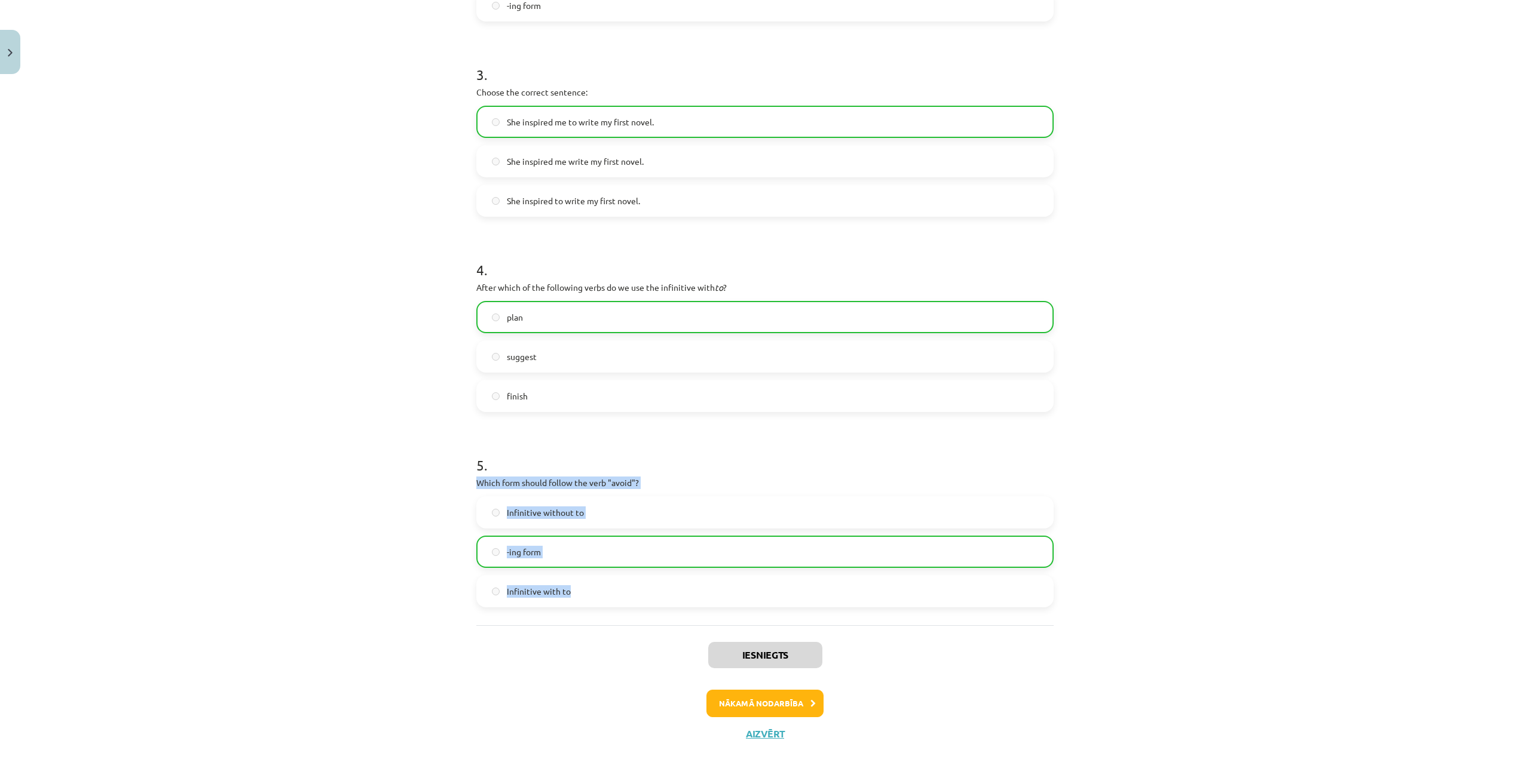
click at [1039, 624] on div "1 . What is the difference in meaning between "stop talking" and "stop to talk"…" at bounding box center [765, 123] width 577 height 1005
click at [734, 699] on button "Nākamā nodarbība" at bounding box center [765, 703] width 117 height 27
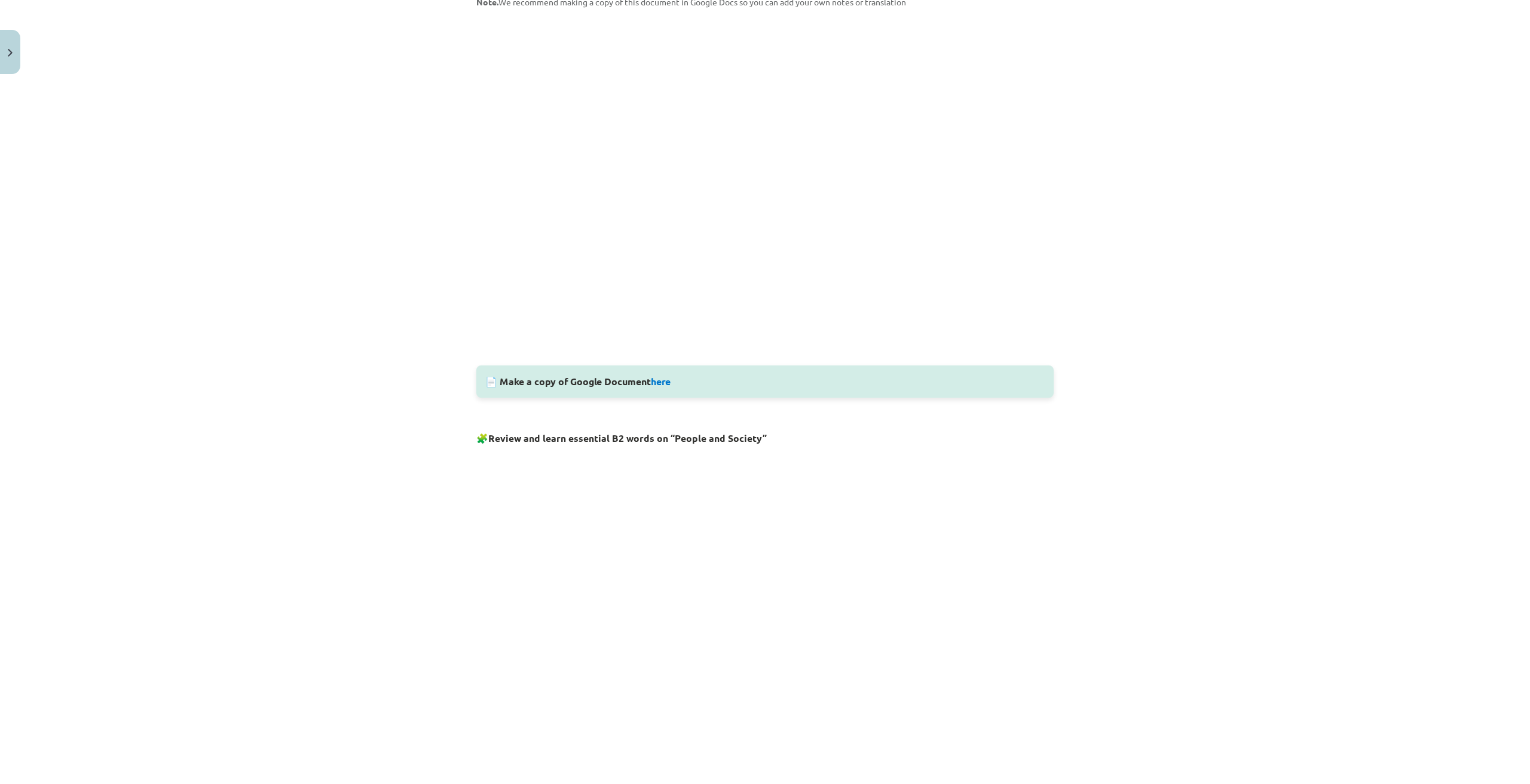
scroll to position [0, 0]
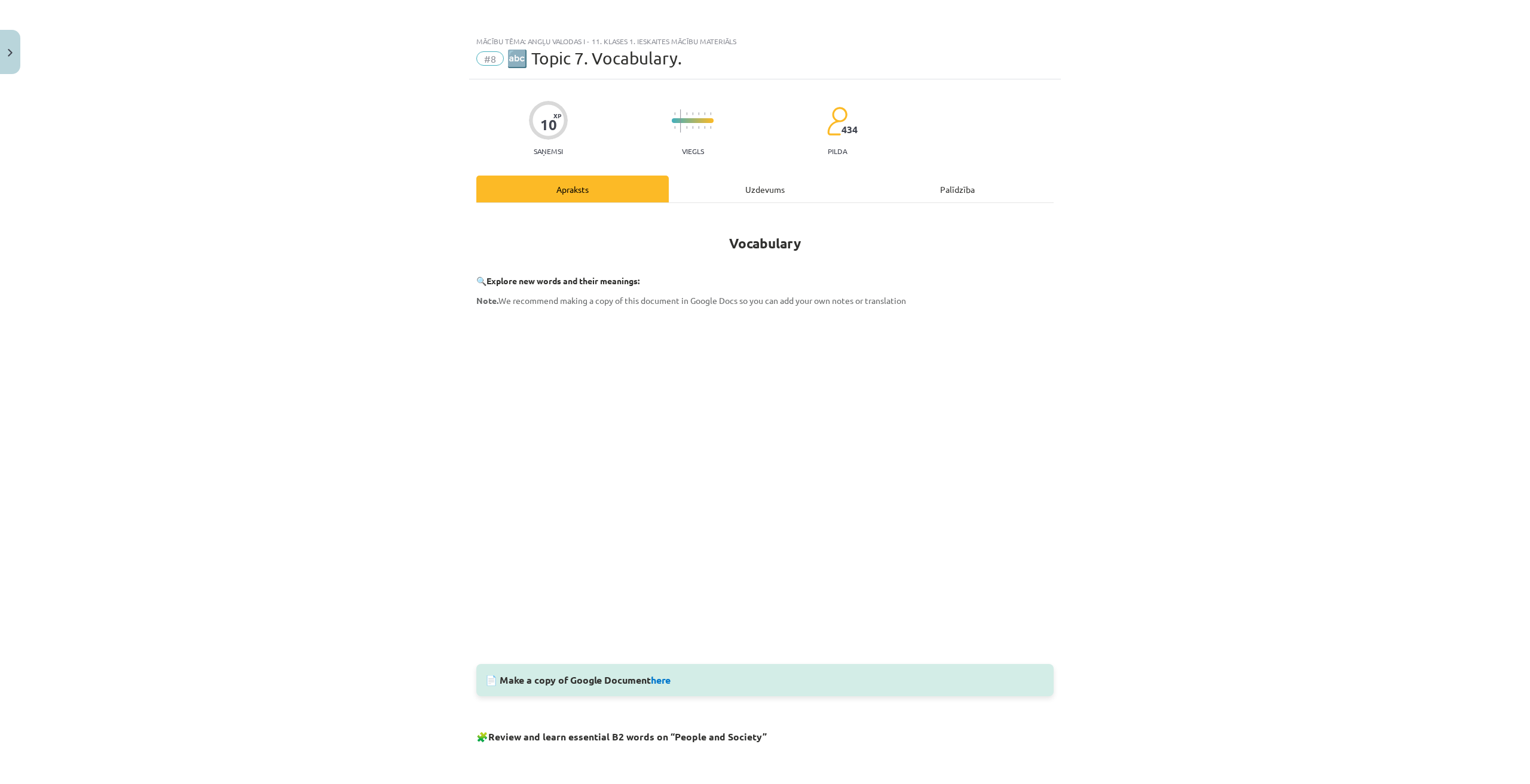
click at [797, 188] on div "Uzdevums" at bounding box center [764, 188] width 192 height 27
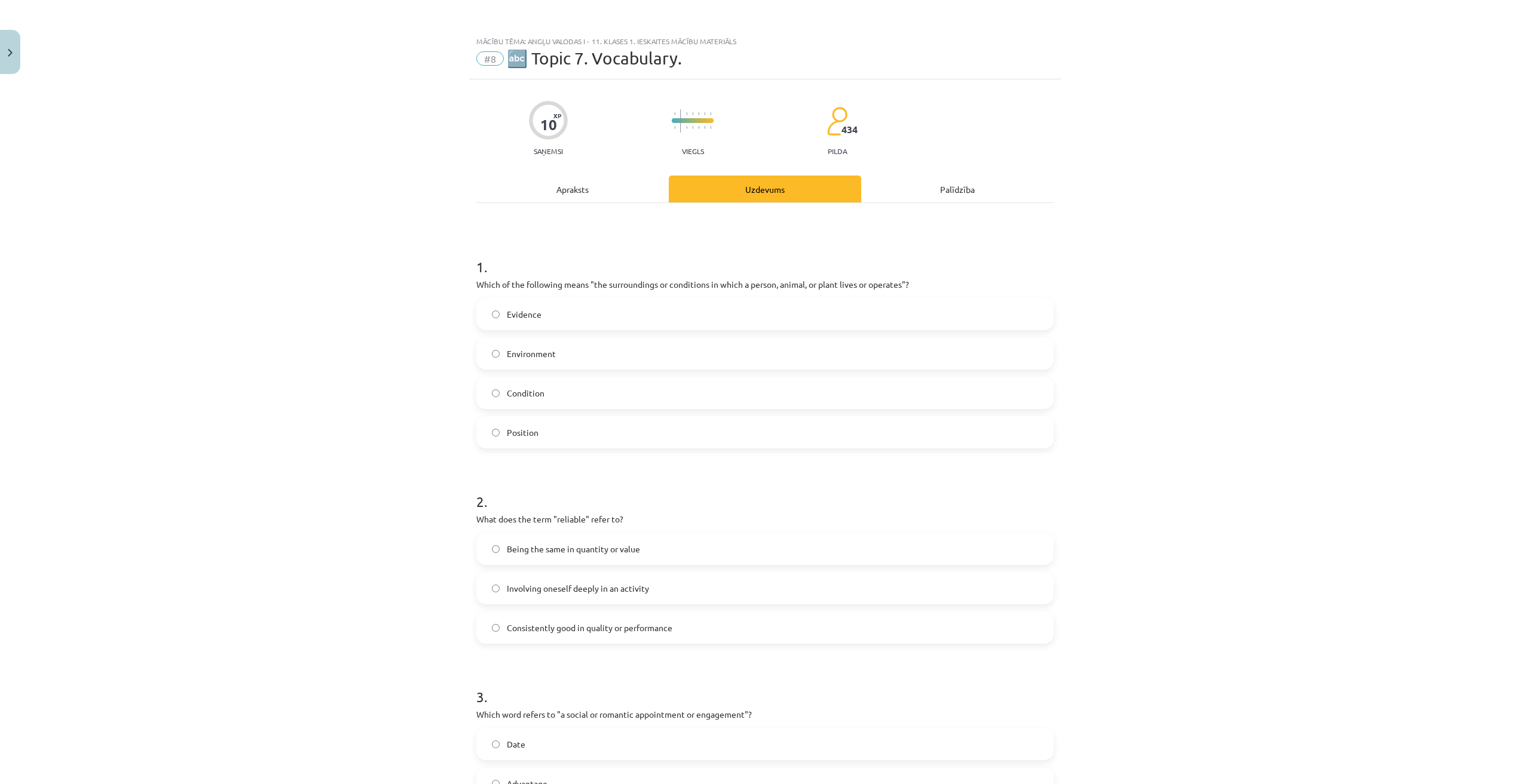
click at [605, 357] on label "Environment" at bounding box center [764, 354] width 575 height 30
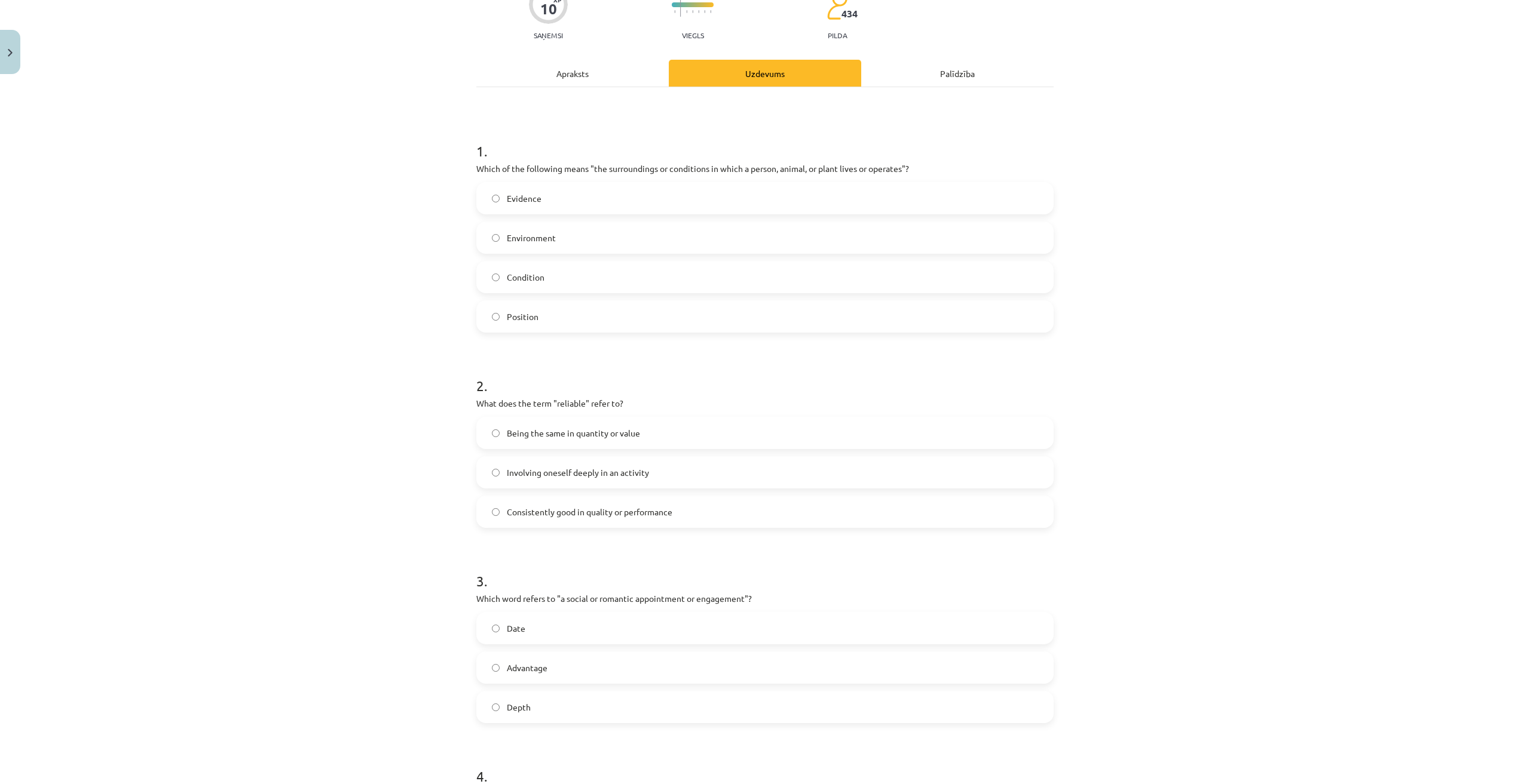
scroll to position [119, 0]
click at [605, 510] on span "Consistently good in quality or performance" at bounding box center [589, 509] width 166 height 12
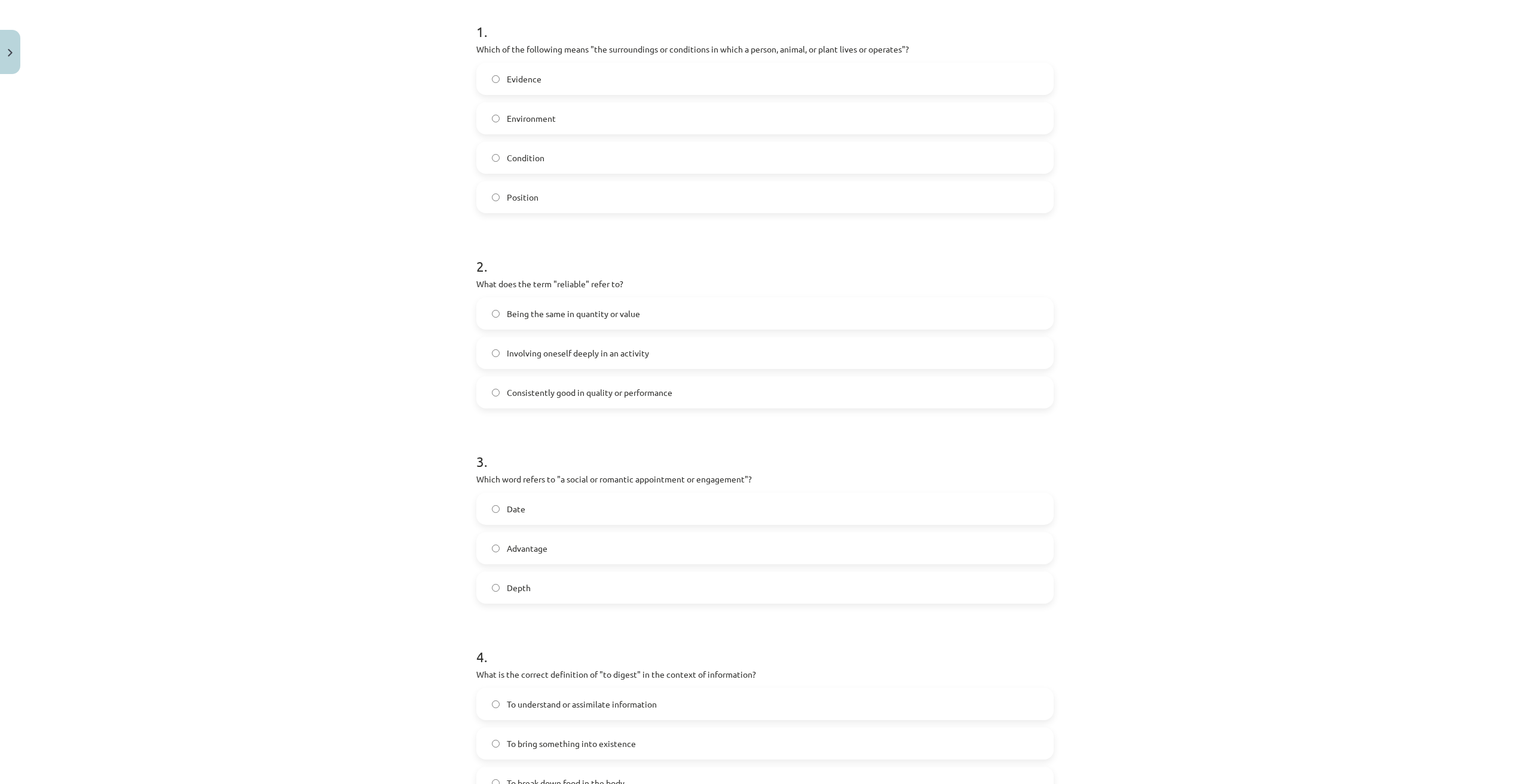
scroll to position [358, 0]
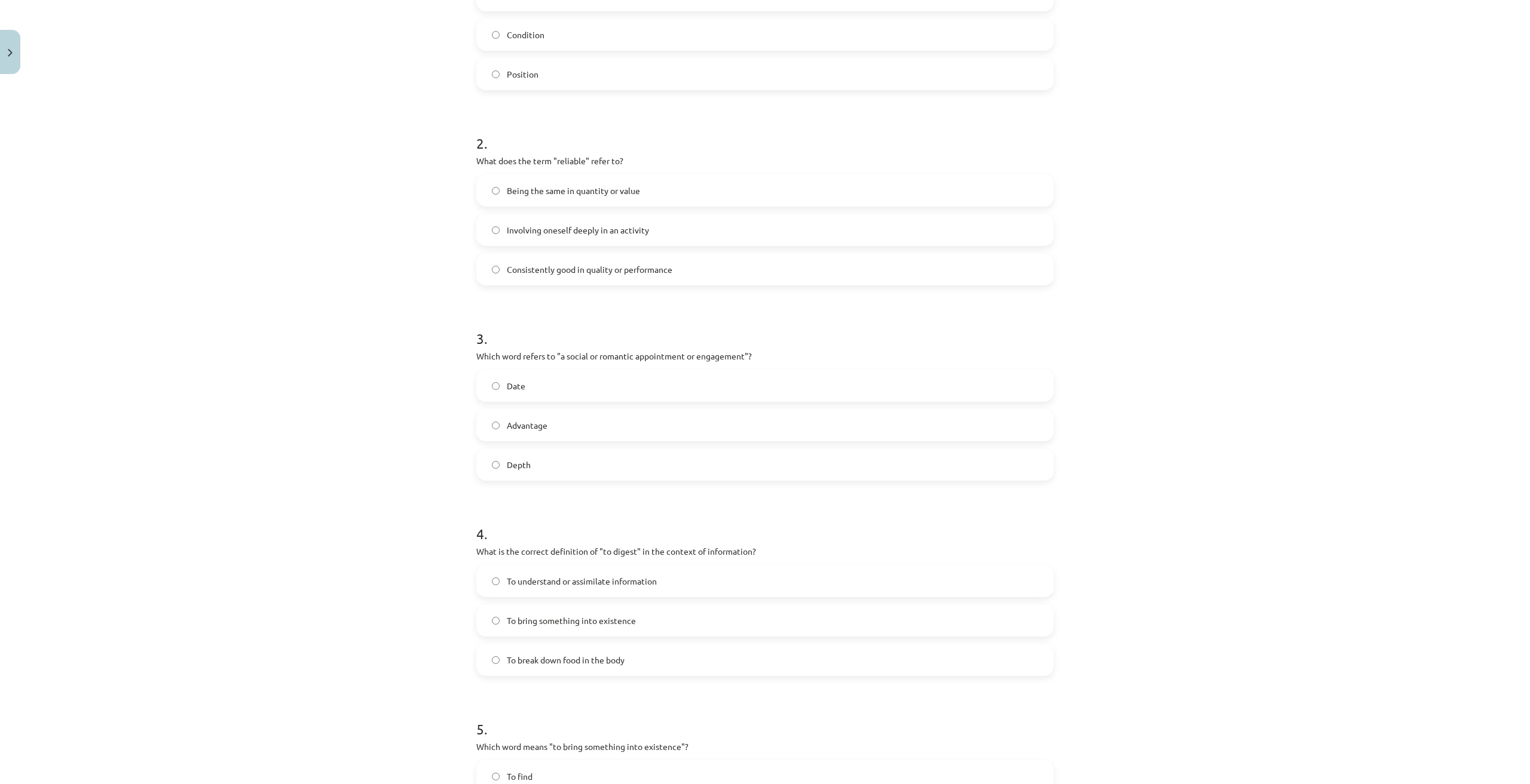
click at [614, 375] on label "Date" at bounding box center [764, 386] width 575 height 30
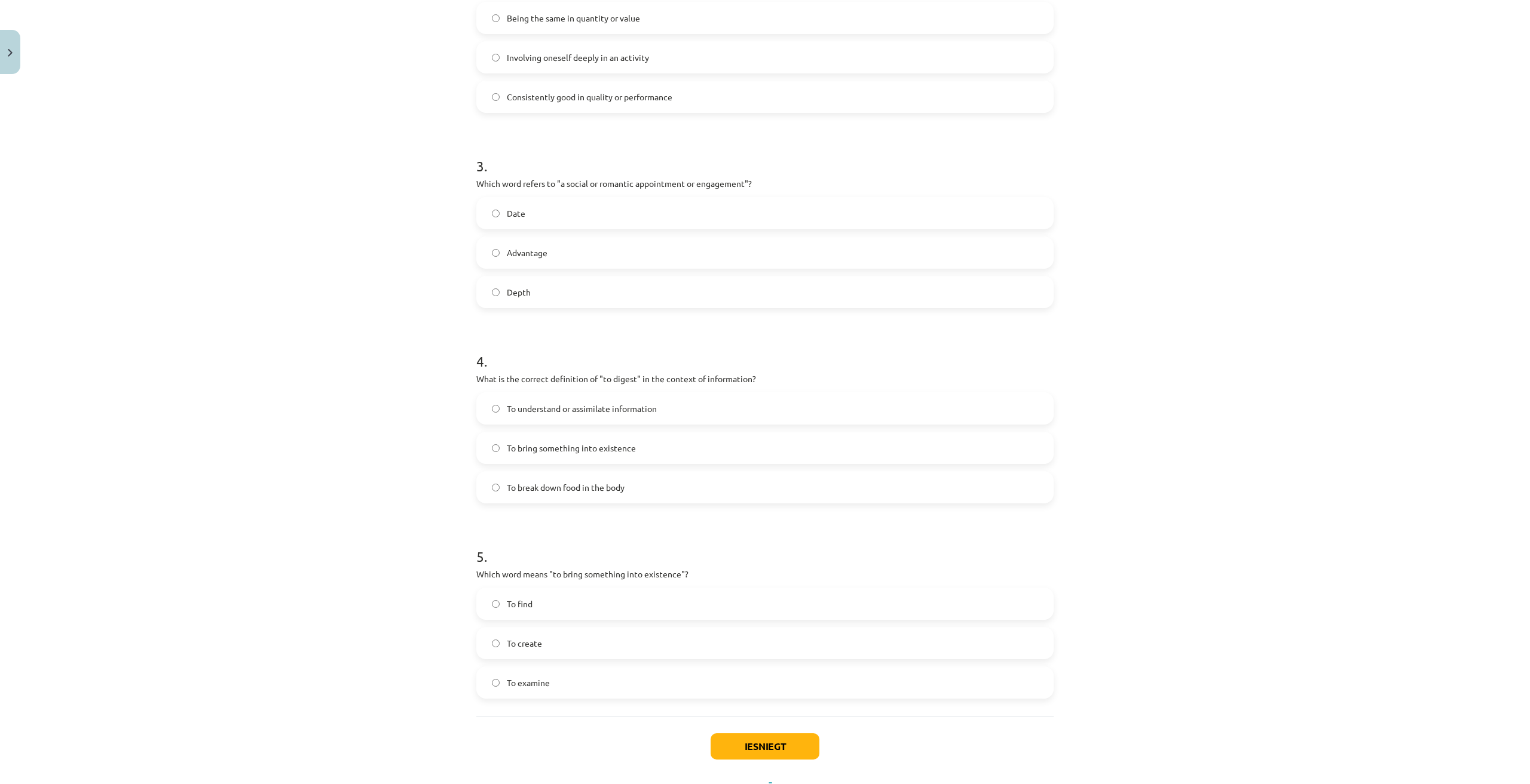
scroll to position [537, 0]
click at [760, 496] on div "To break down food in the body" at bounding box center [765, 480] width 577 height 32
click at [737, 488] on label "To break down food in the body" at bounding box center [764, 480] width 575 height 30
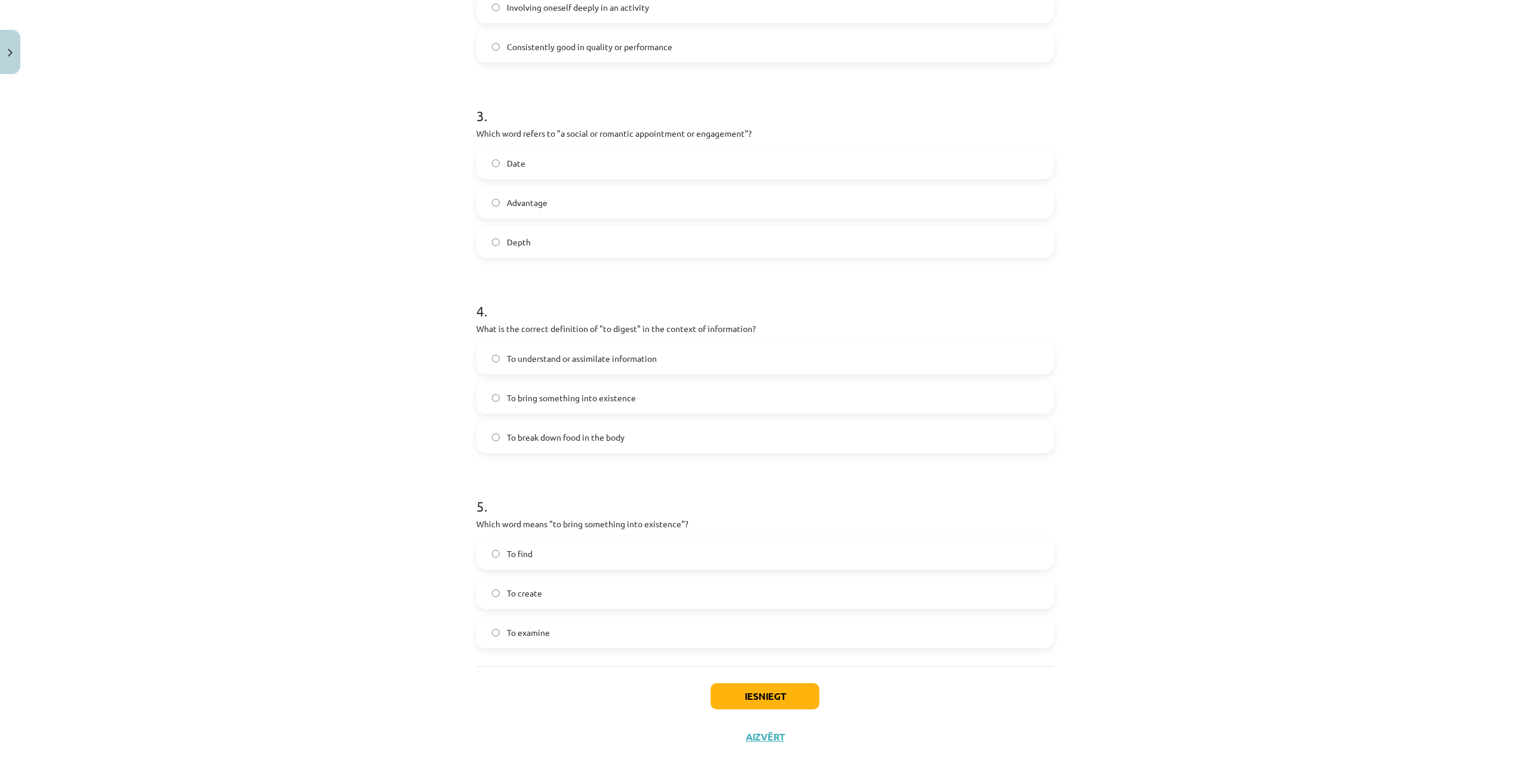
scroll to position [584, 0]
click at [653, 597] on label "To create" at bounding box center [764, 590] width 575 height 30
click at [772, 692] on button "Iesniegt" at bounding box center [764, 694] width 109 height 27
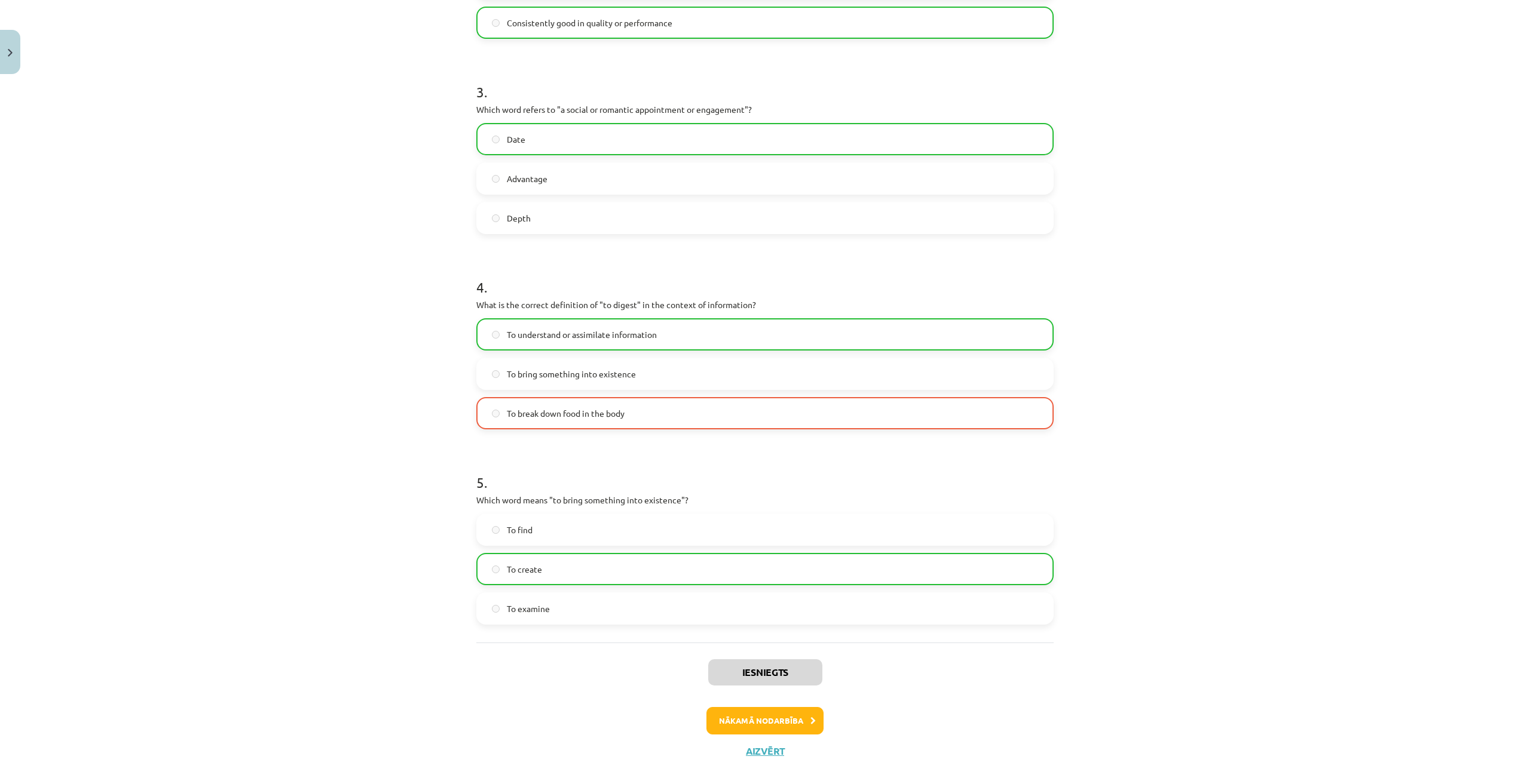
scroll to position [622, 0]
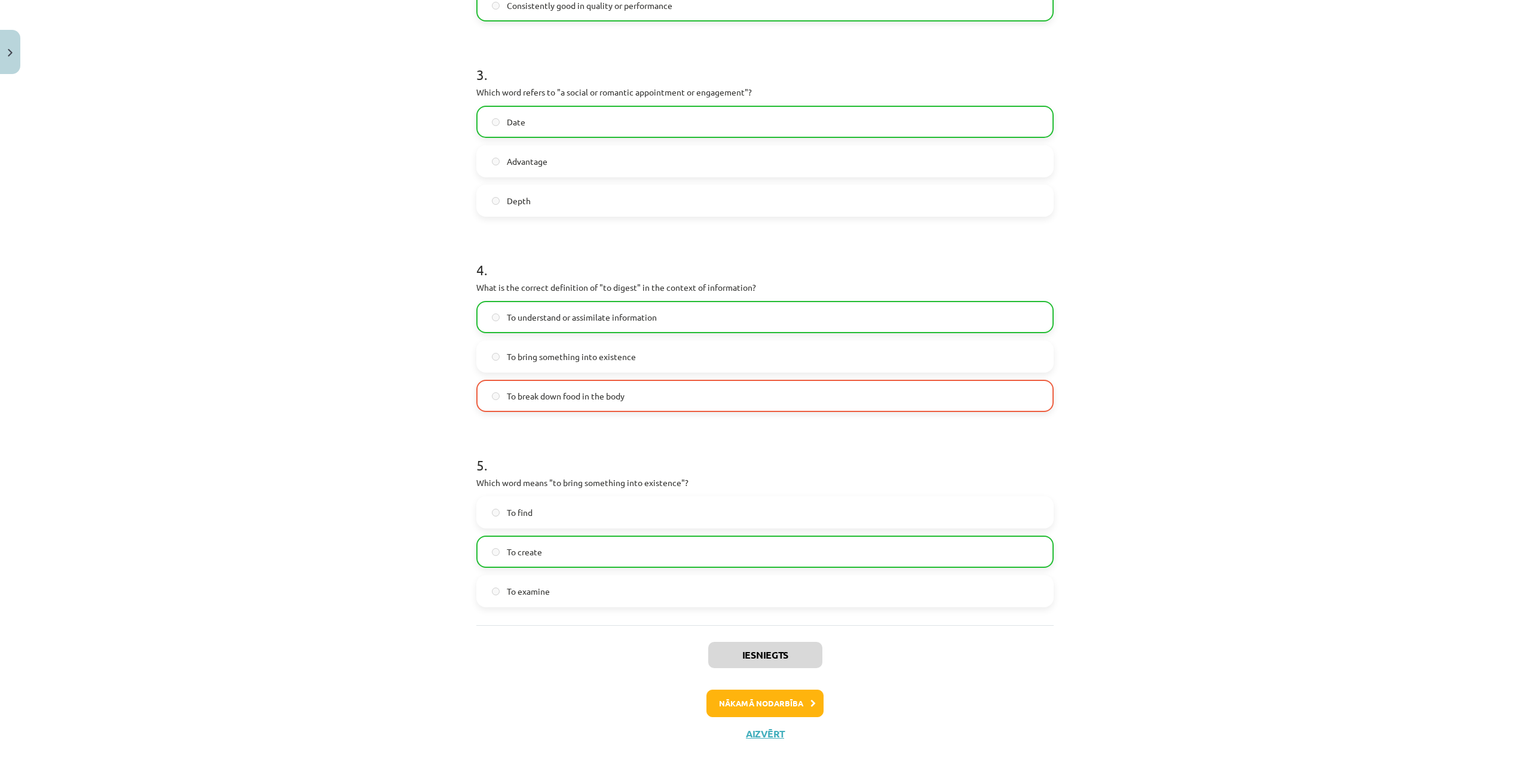
click at [554, 326] on label "To understand or assimilate information" at bounding box center [764, 317] width 575 height 30
click at [572, 304] on label "To understand or assimilate information" at bounding box center [764, 317] width 575 height 30
click at [573, 306] on label "To understand or assimilate information" at bounding box center [764, 317] width 575 height 30
click at [785, 696] on button "Nākamā nodarbība" at bounding box center [765, 703] width 117 height 27
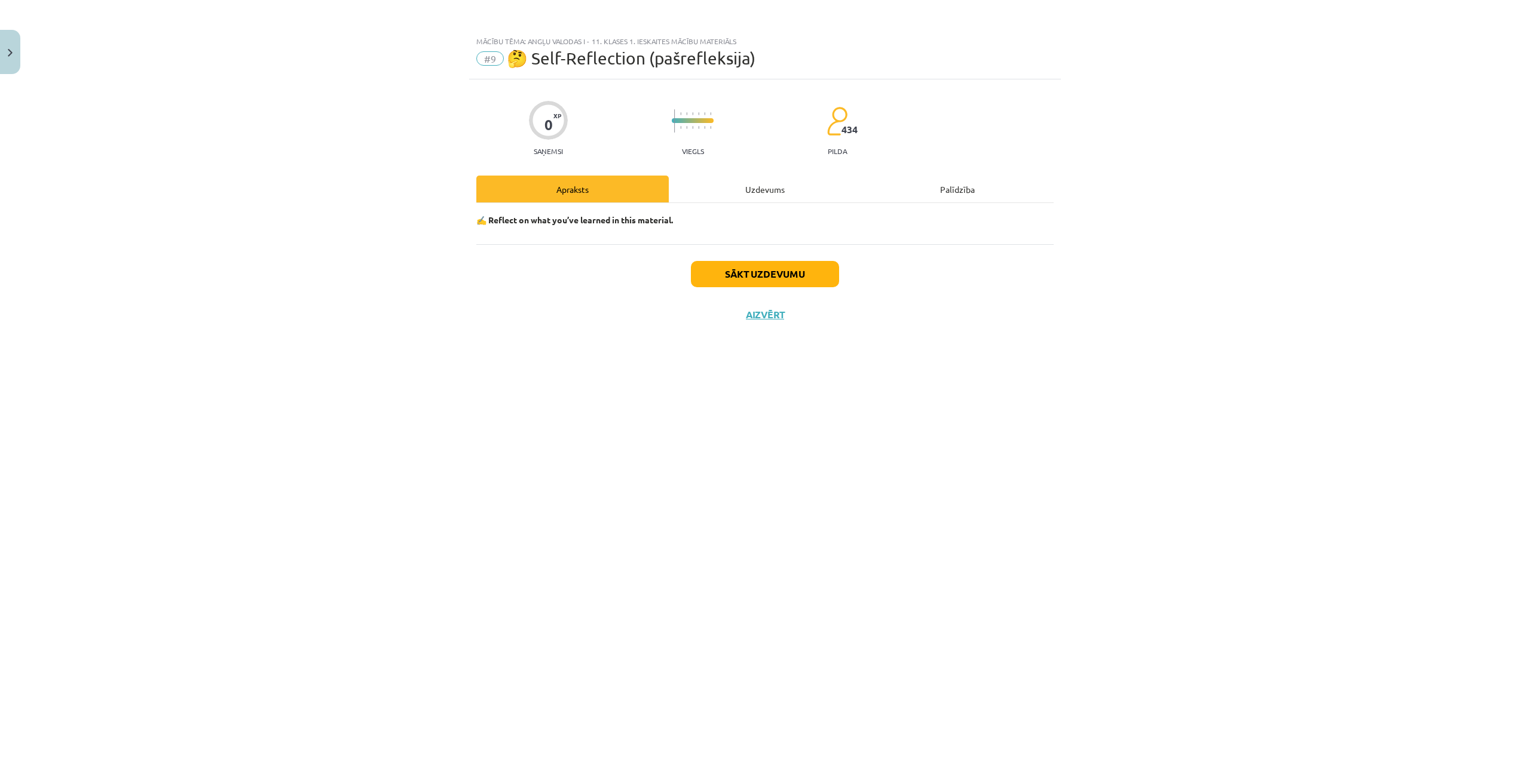
scroll to position [0, 0]
click at [787, 273] on button "Sākt uzdevumu" at bounding box center [764, 274] width 148 height 27
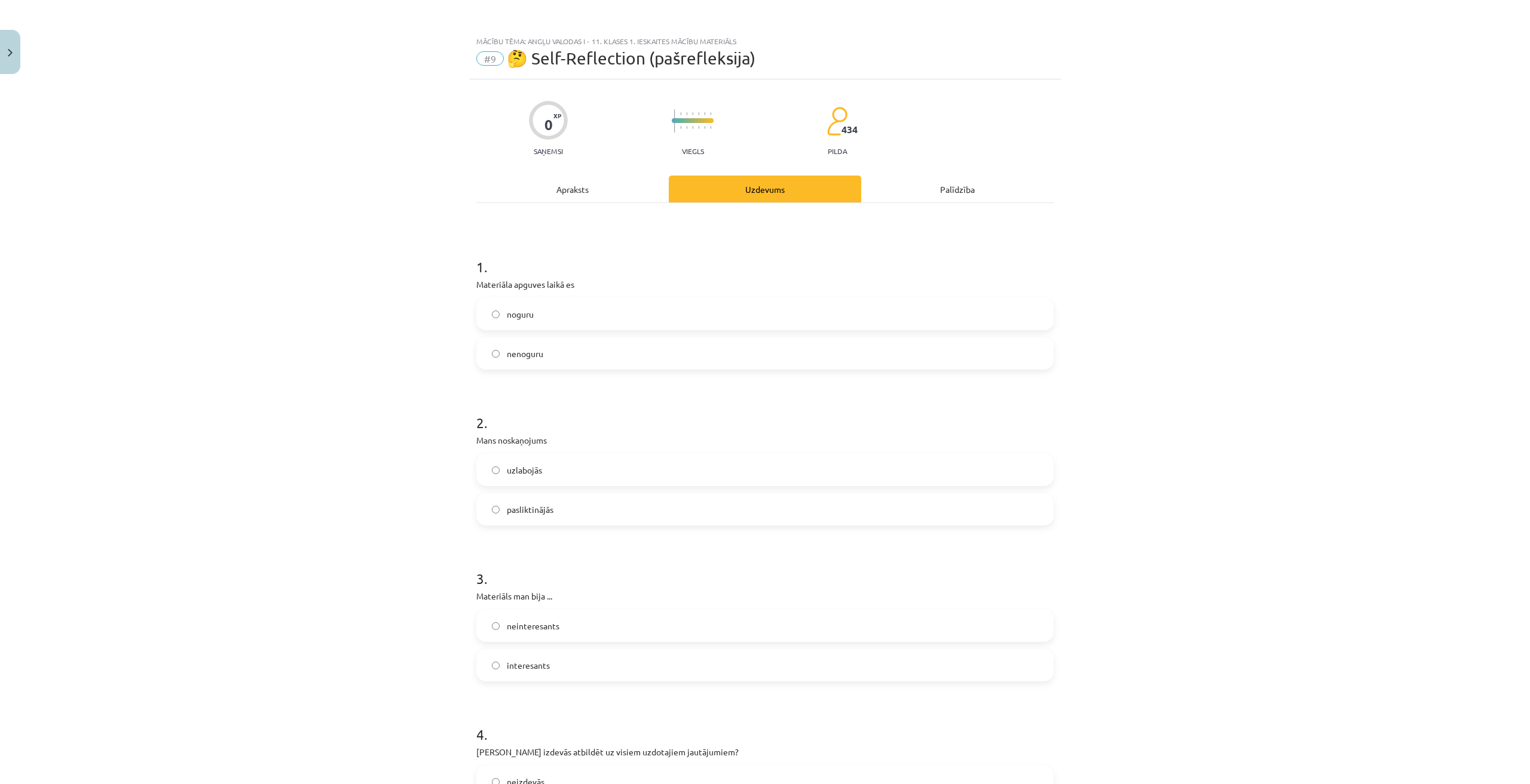
click at [623, 309] on label "noguru" at bounding box center [764, 314] width 575 height 30
click at [642, 350] on label "nenoguru" at bounding box center [764, 354] width 575 height 30
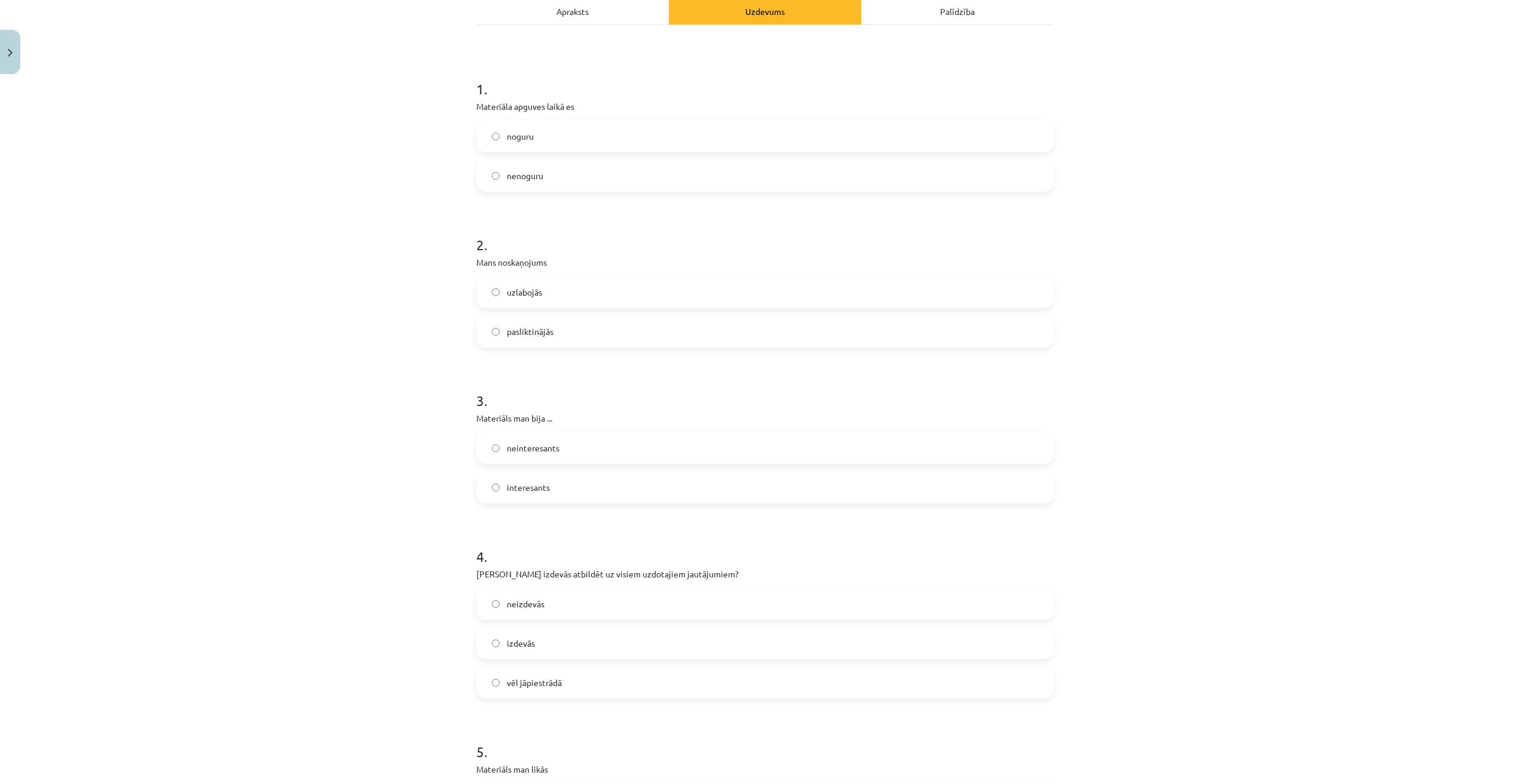
scroll to position [179, 0]
click at [602, 290] on label "uzlabojās" at bounding box center [764, 291] width 575 height 30
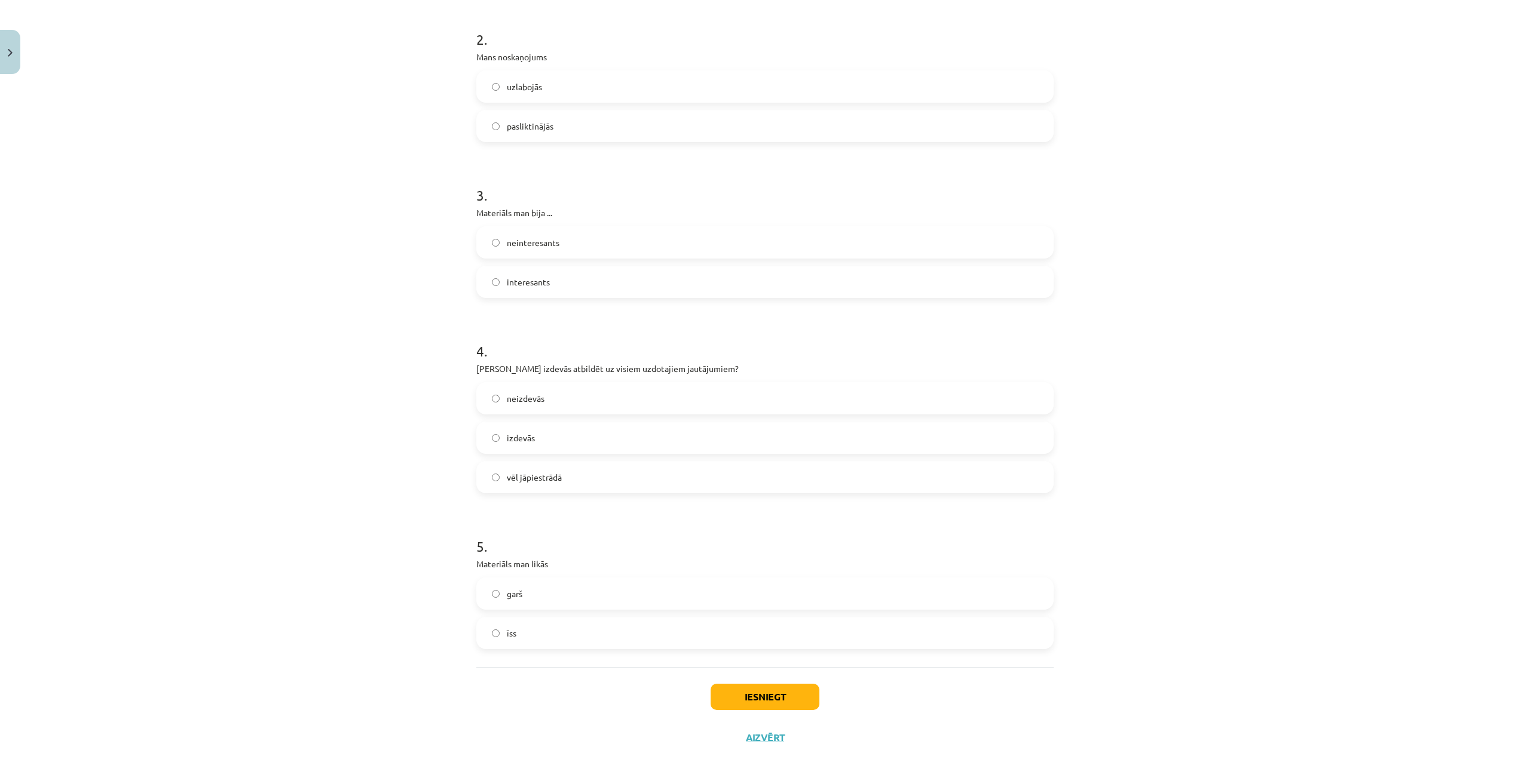
scroll to position [387, 0]
click at [571, 267] on label "interesants" at bounding box center [764, 279] width 575 height 30
click at [549, 468] on span "vēl jāpiestrādā" at bounding box center [534, 473] width 55 height 12
click at [563, 634] on label "īss" at bounding box center [764, 629] width 575 height 30
click at [746, 686] on button "Iesniegt" at bounding box center [764, 694] width 109 height 27
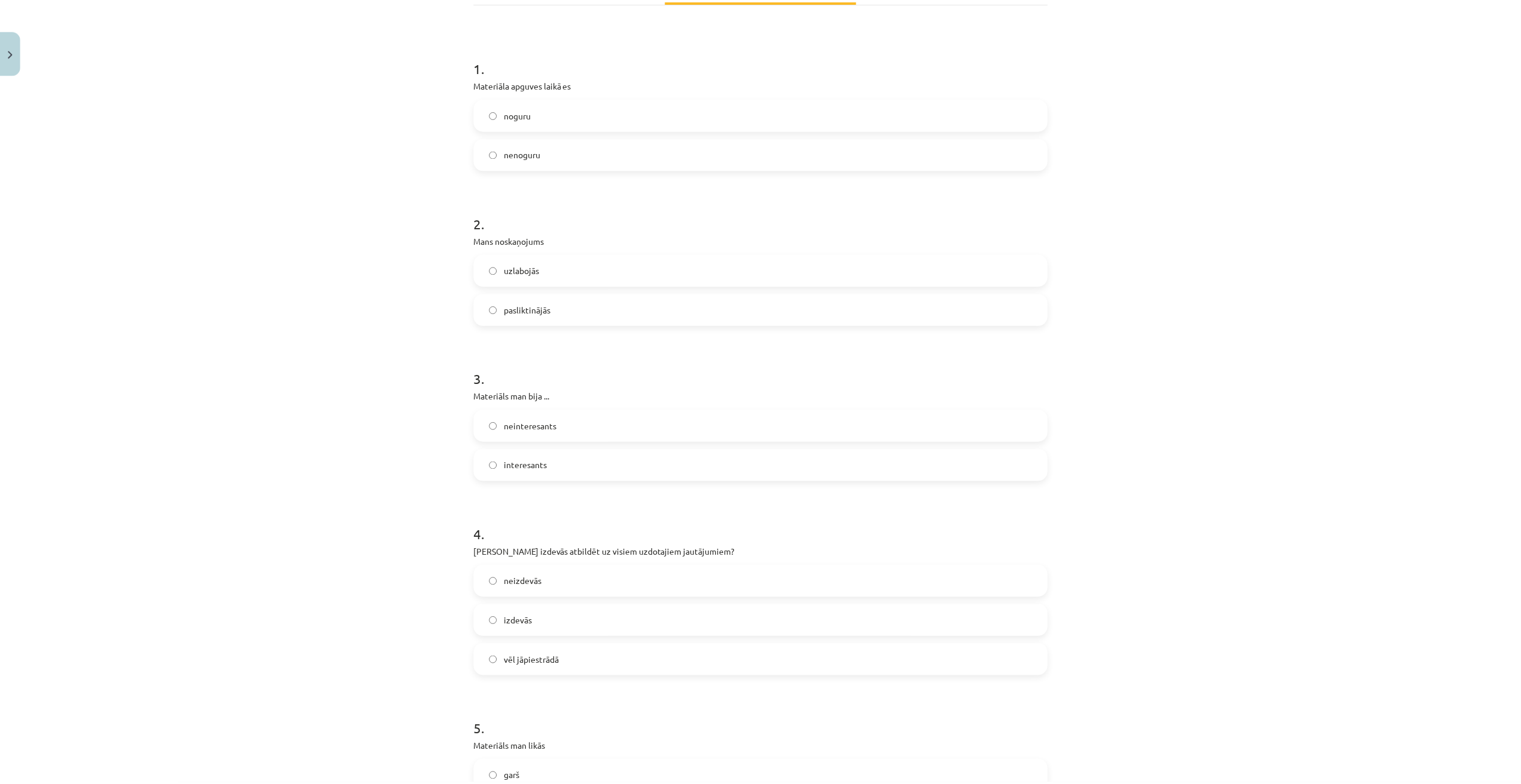
scroll to position [179, 0]
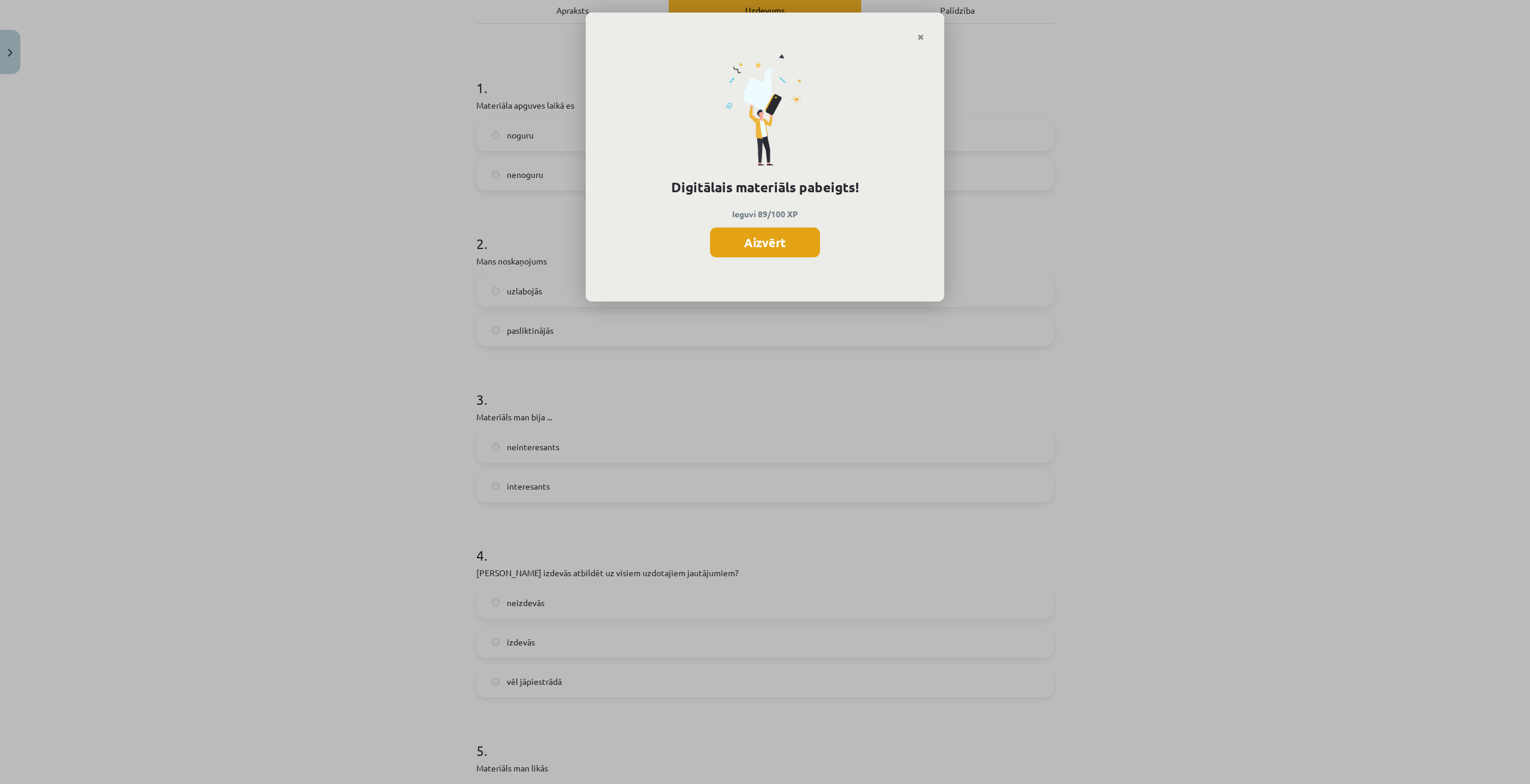
click at [797, 242] on button "Aizvērt" at bounding box center [765, 242] width 110 height 30
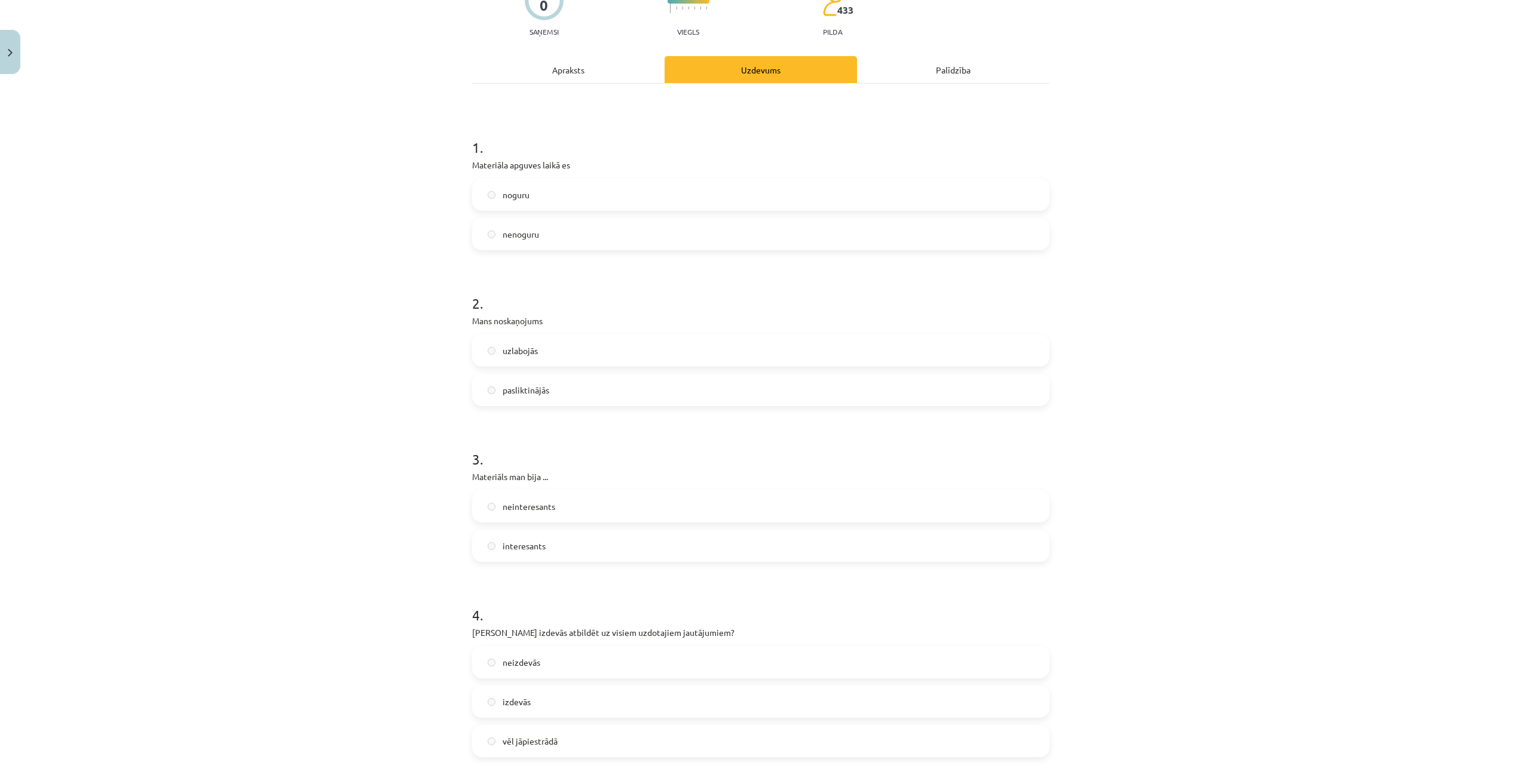
scroll to position [387, 0]
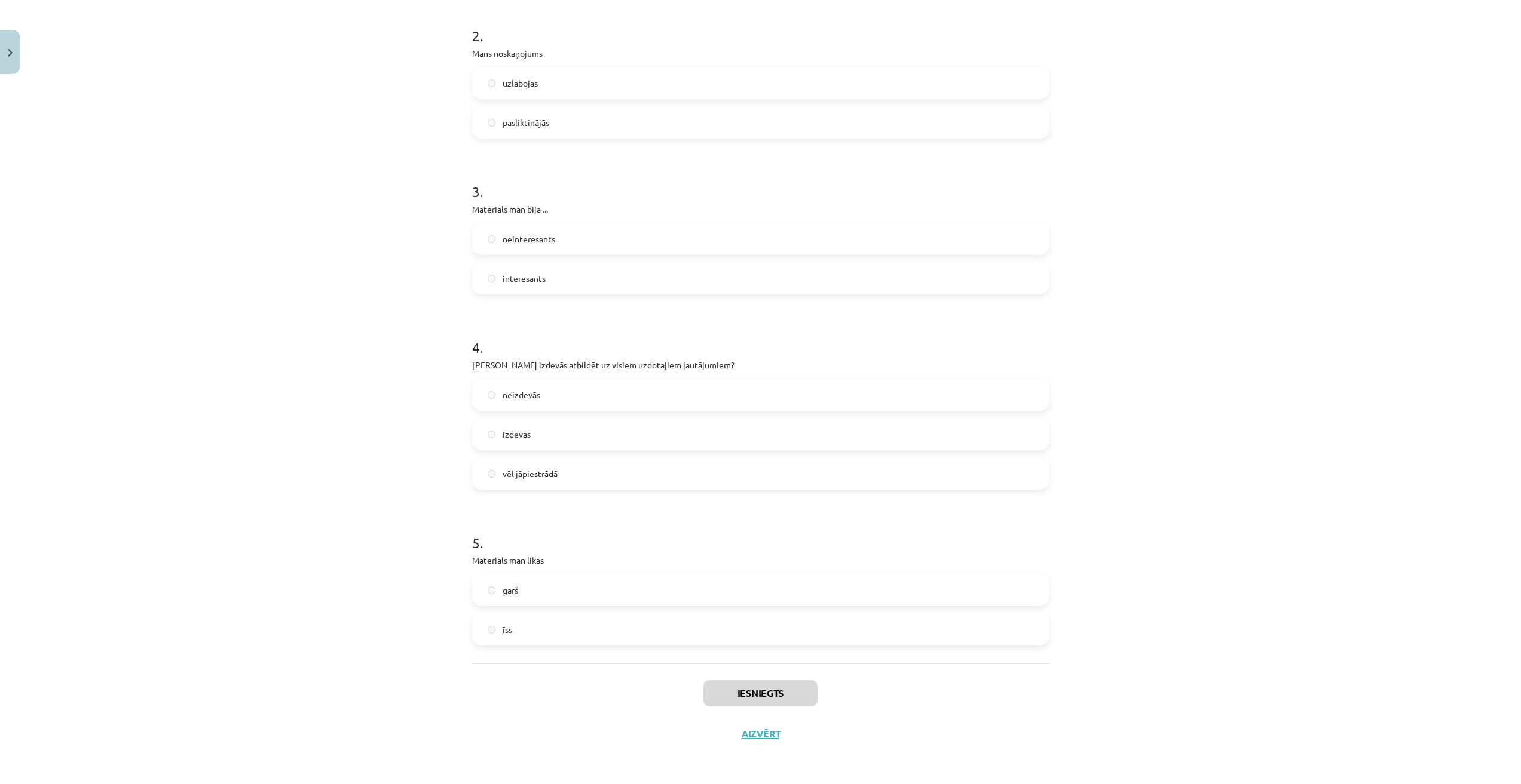
click at [763, 749] on div "0 XP Saņemsi Viegls 433 pilda Apraksts Uzdevums Palīdzība 1 . Materiāla apguves…" at bounding box center [760, 223] width 591 height 1062
click at [760, 734] on button "Aizvērt" at bounding box center [760, 734] width 45 height 12
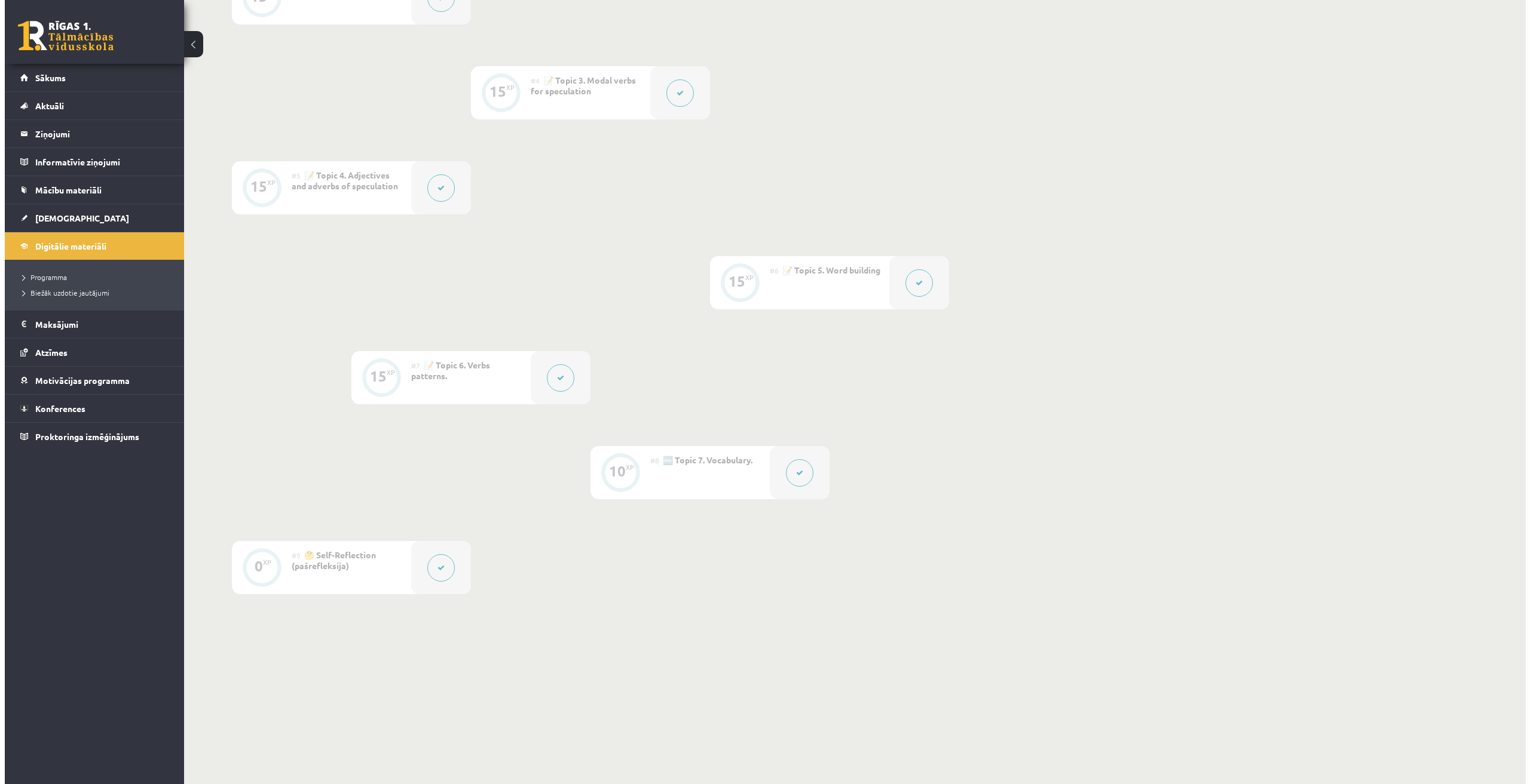
scroll to position [513, 0]
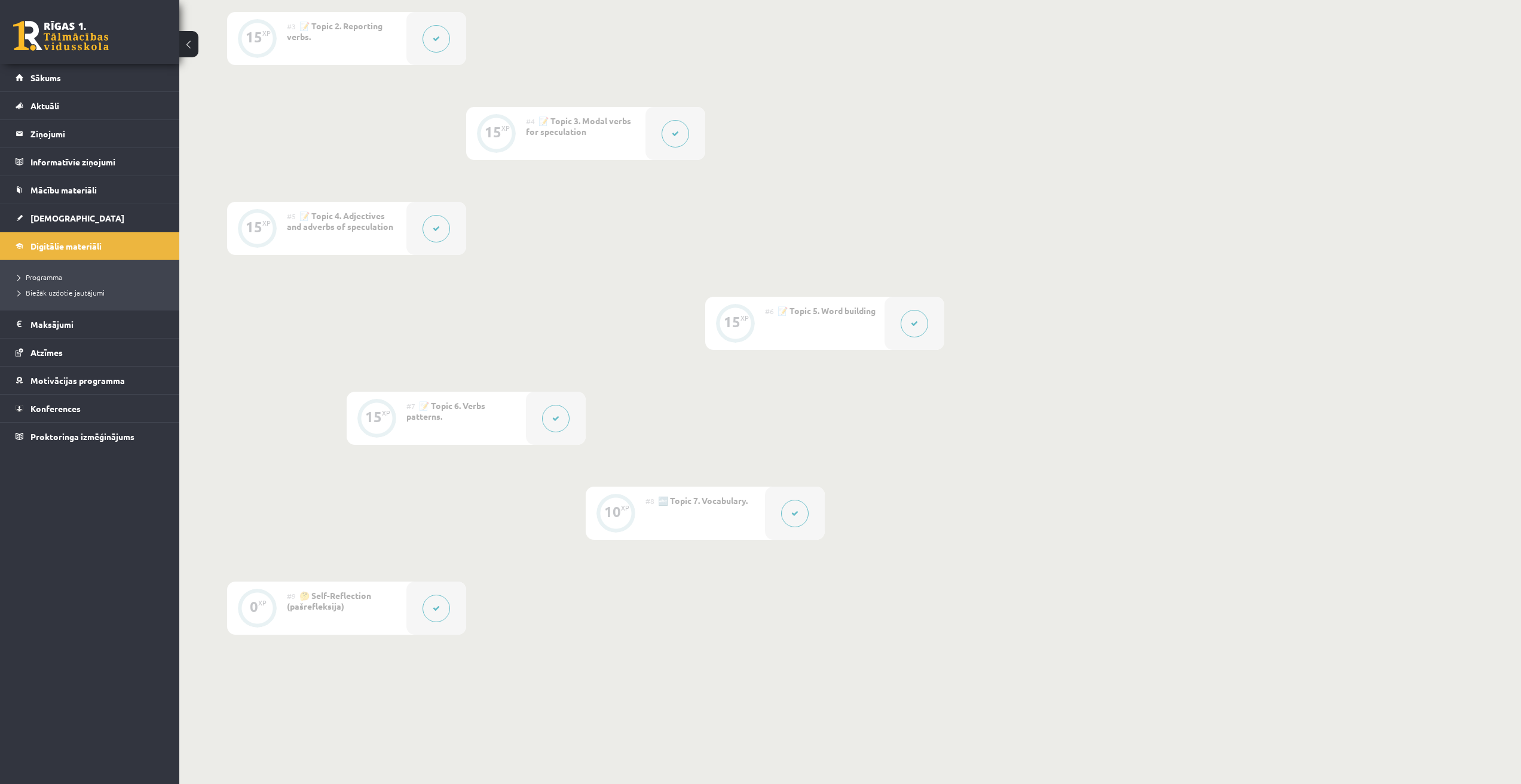
click at [920, 326] on button at bounding box center [914, 323] width 27 height 27
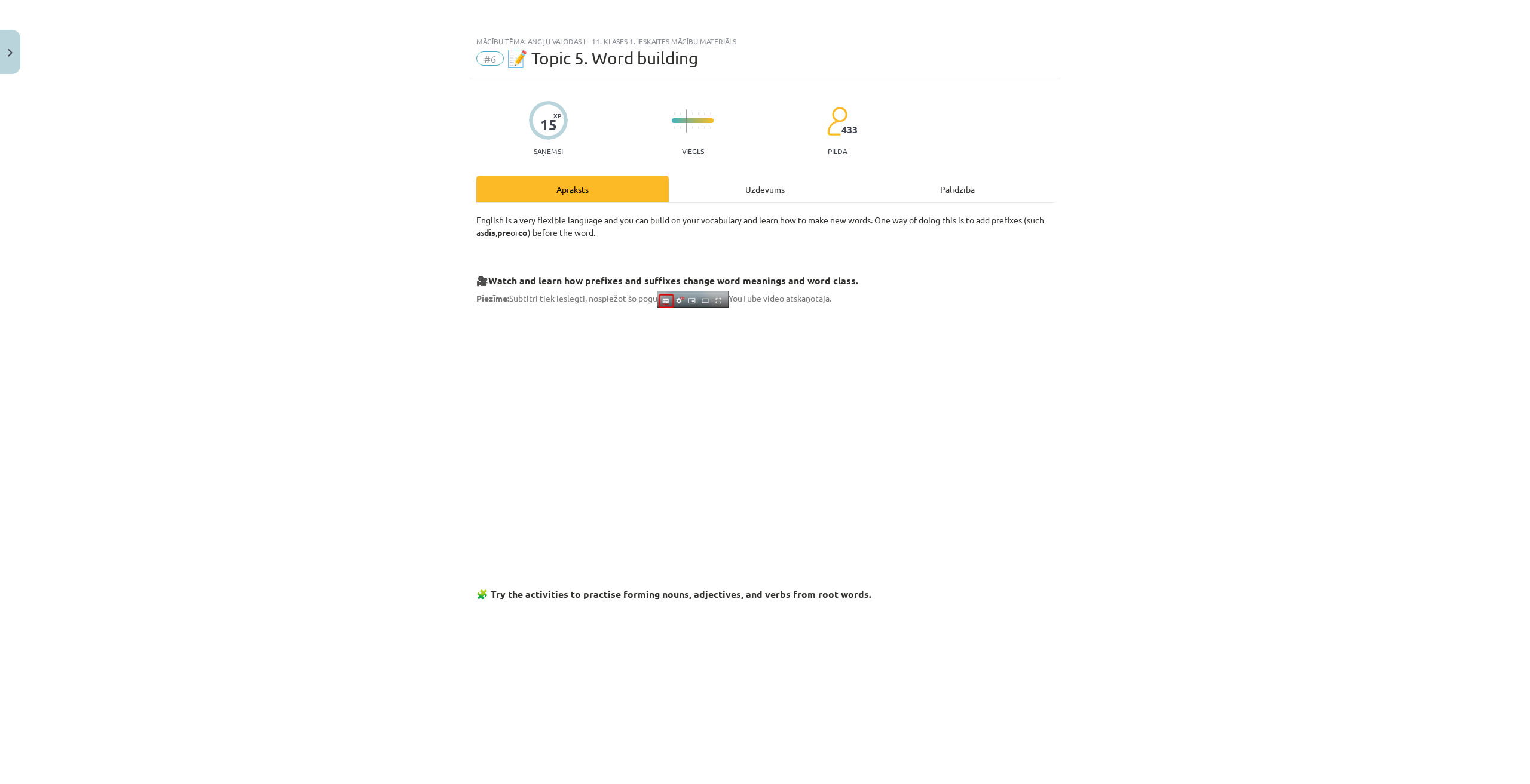
click at [827, 195] on div "Uzdevums" at bounding box center [764, 188] width 192 height 27
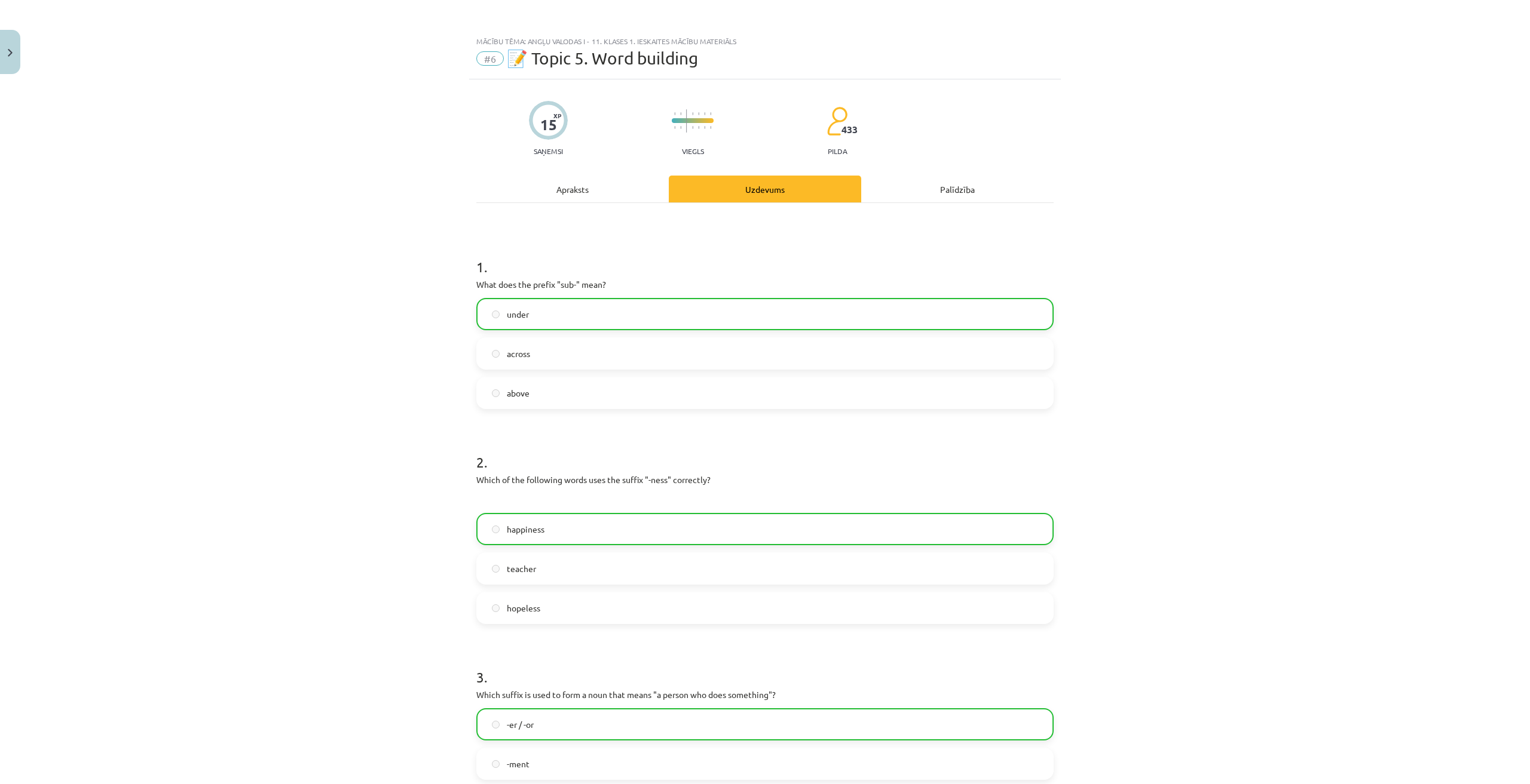
scroll to position [30, 0]
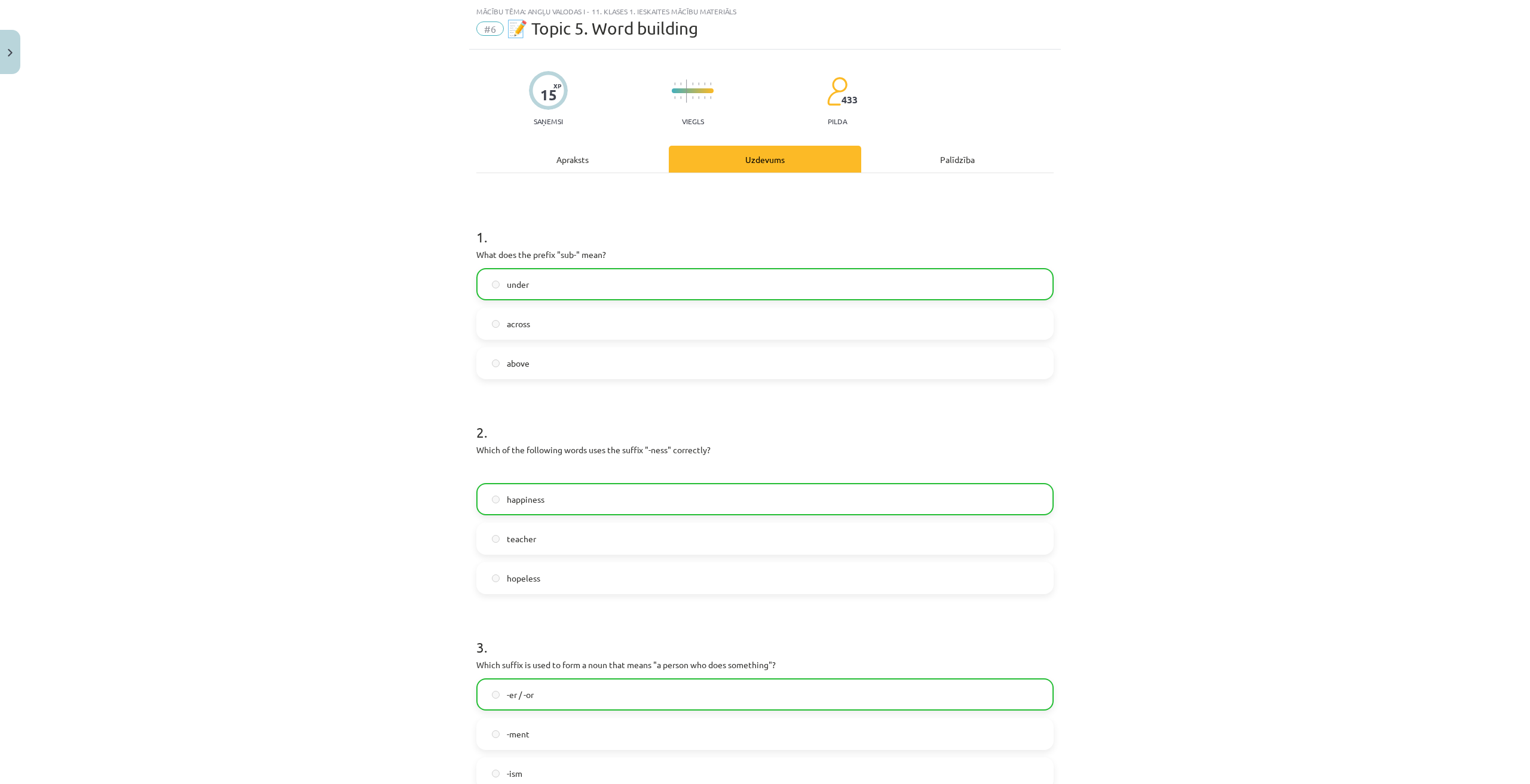
click at [592, 146] on div "Apraksts" at bounding box center [572, 159] width 192 height 27
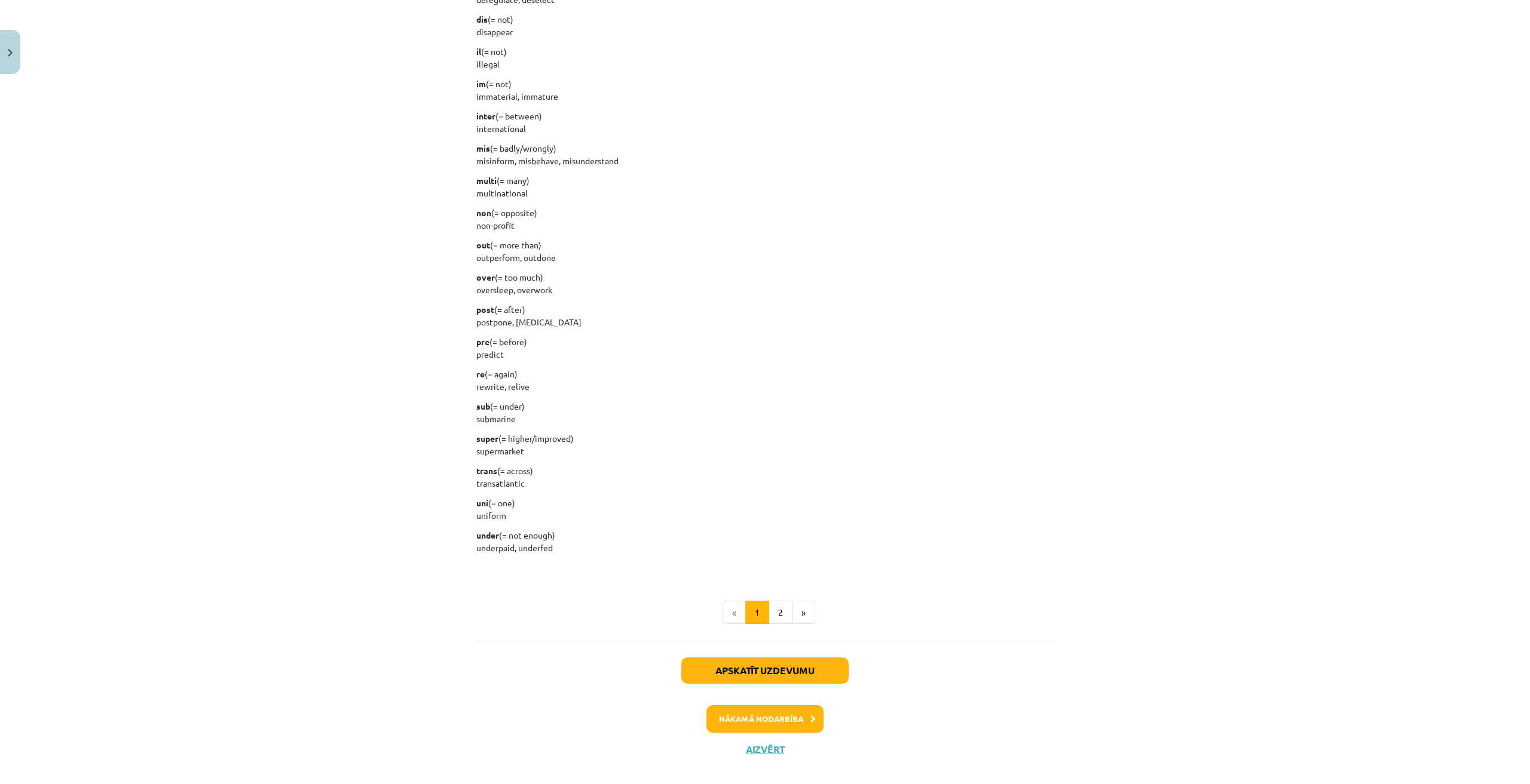
scroll to position [1203, 0]
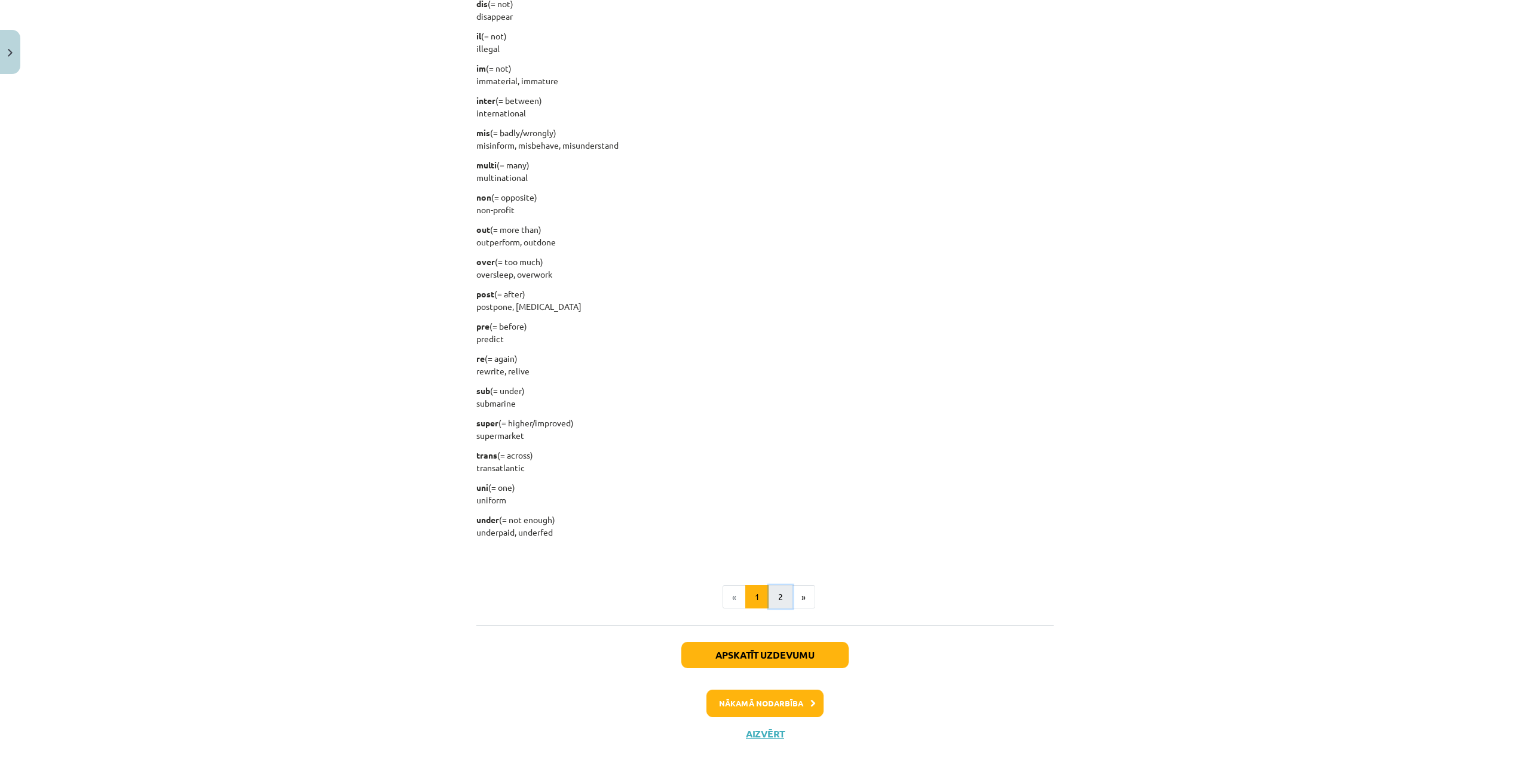
click at [771, 602] on button "2" at bounding box center [780, 596] width 24 height 24
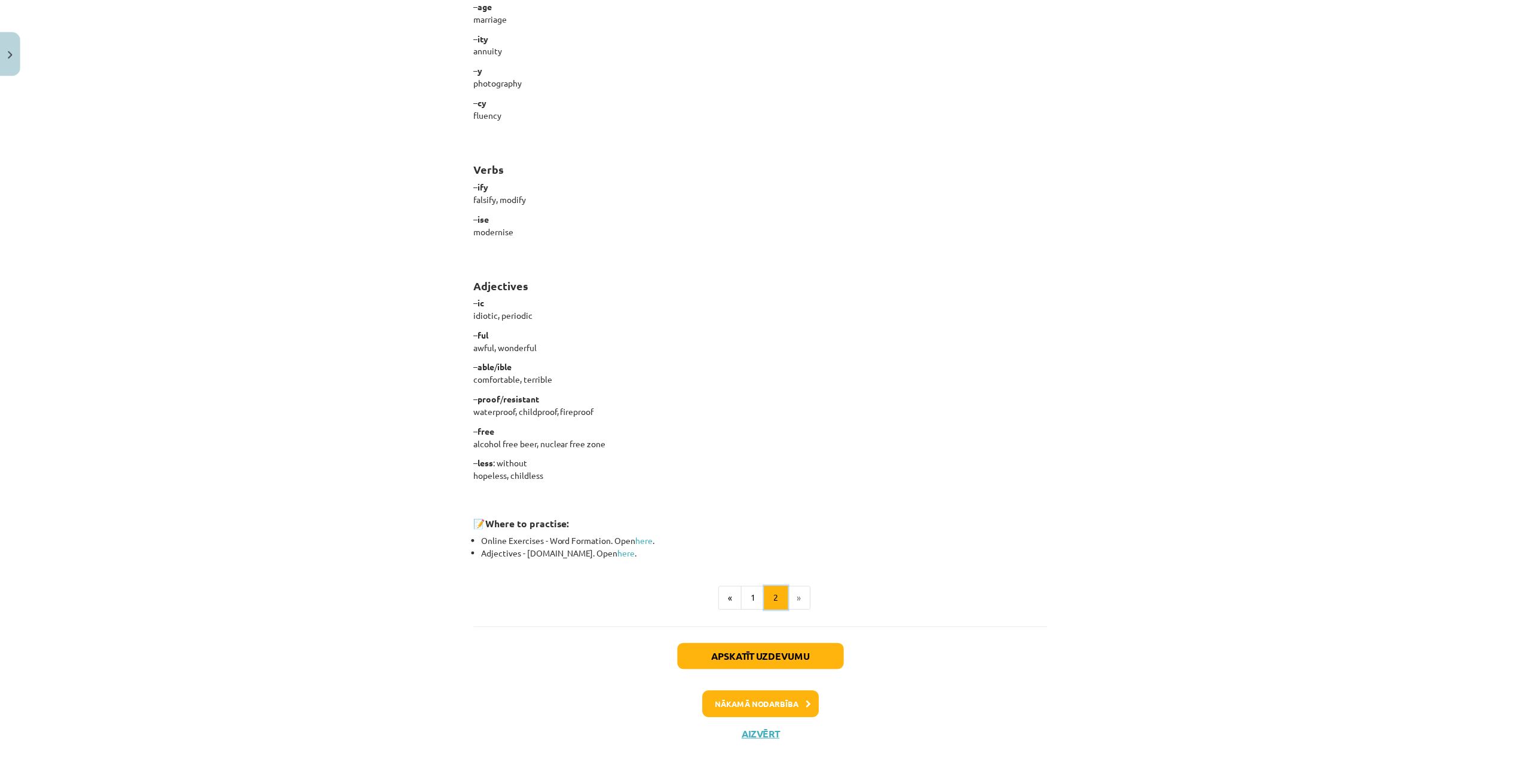
scroll to position [716, 0]
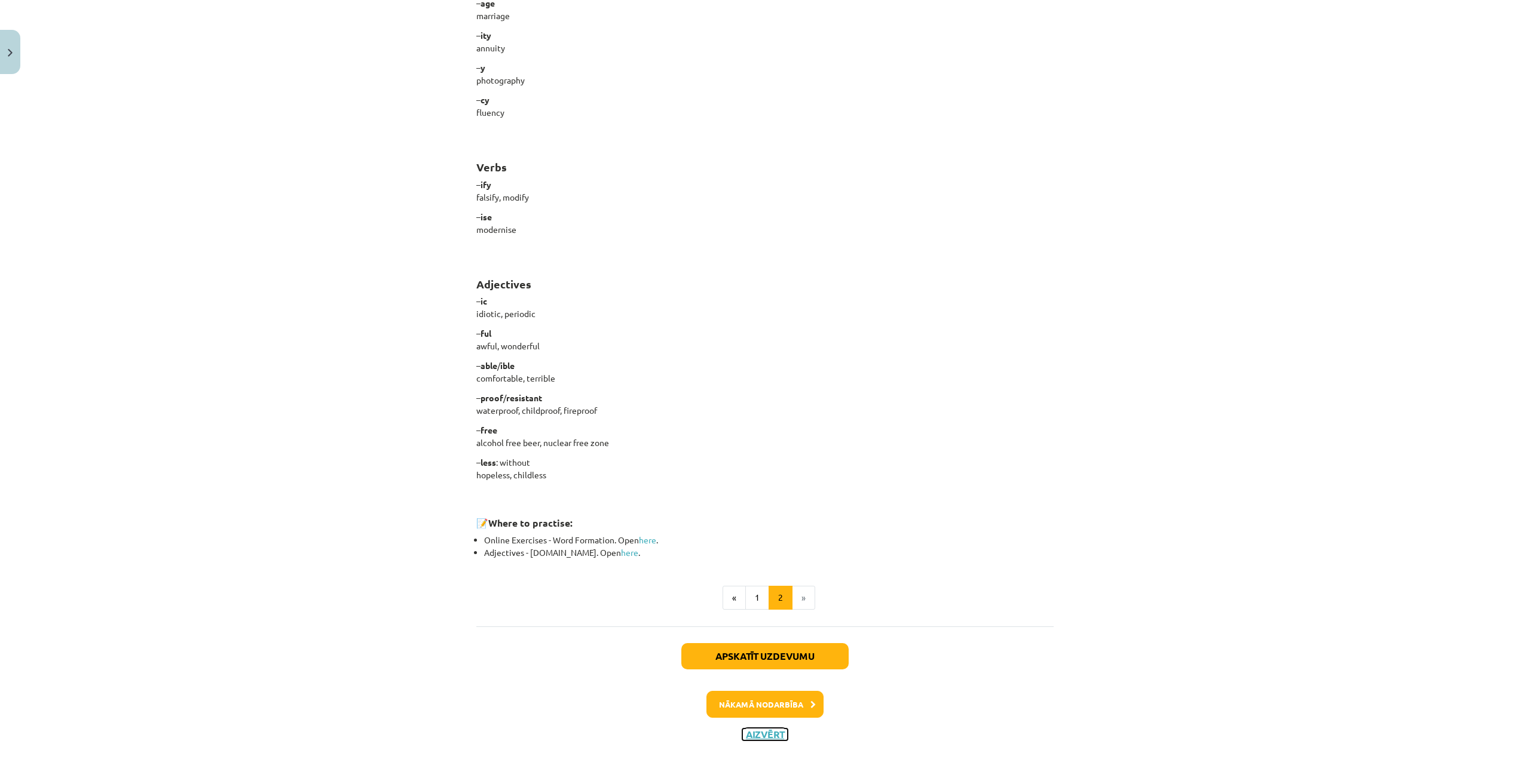
click at [781, 730] on button "Aizvērt" at bounding box center [764, 734] width 45 height 12
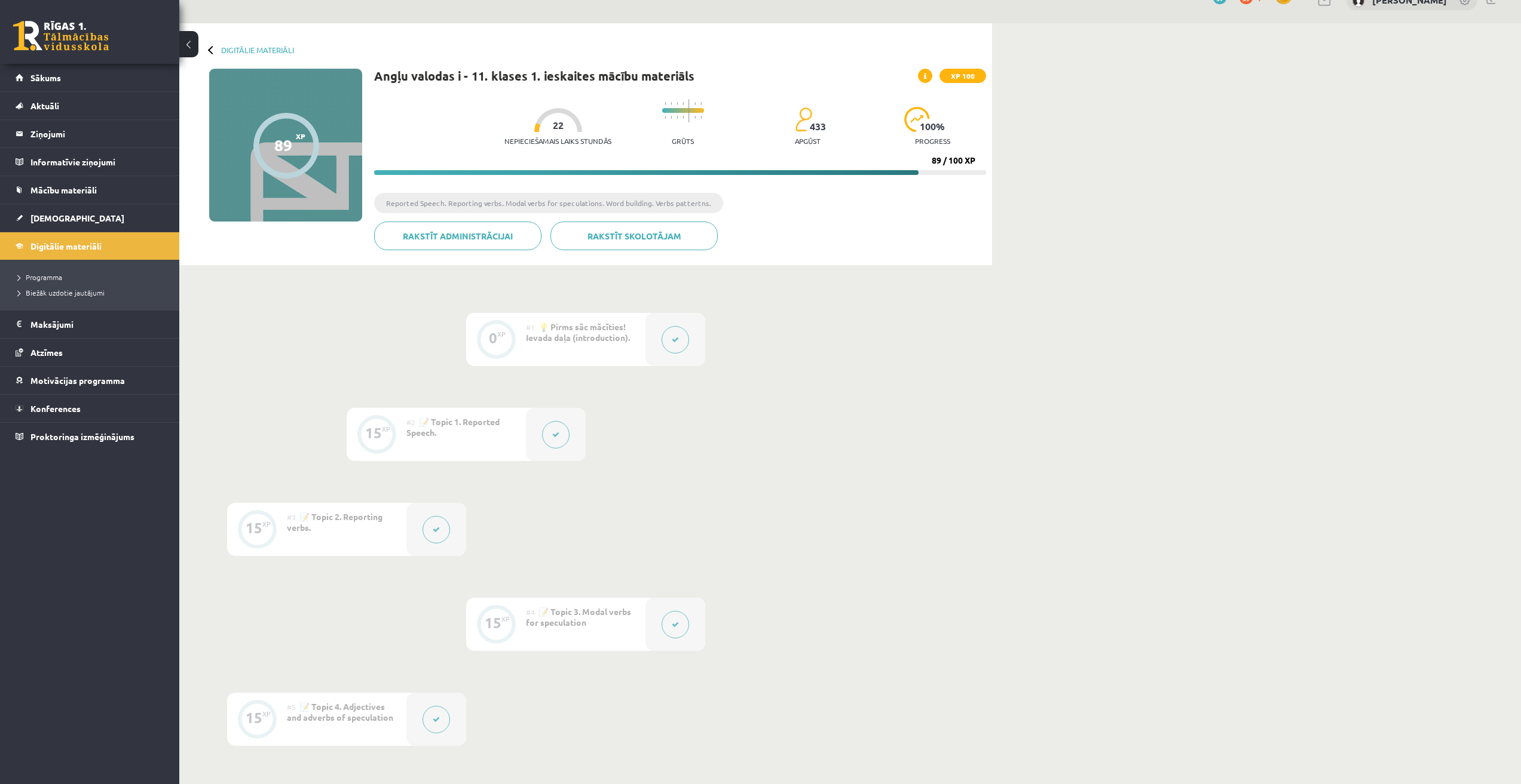
scroll to position [0, 0]
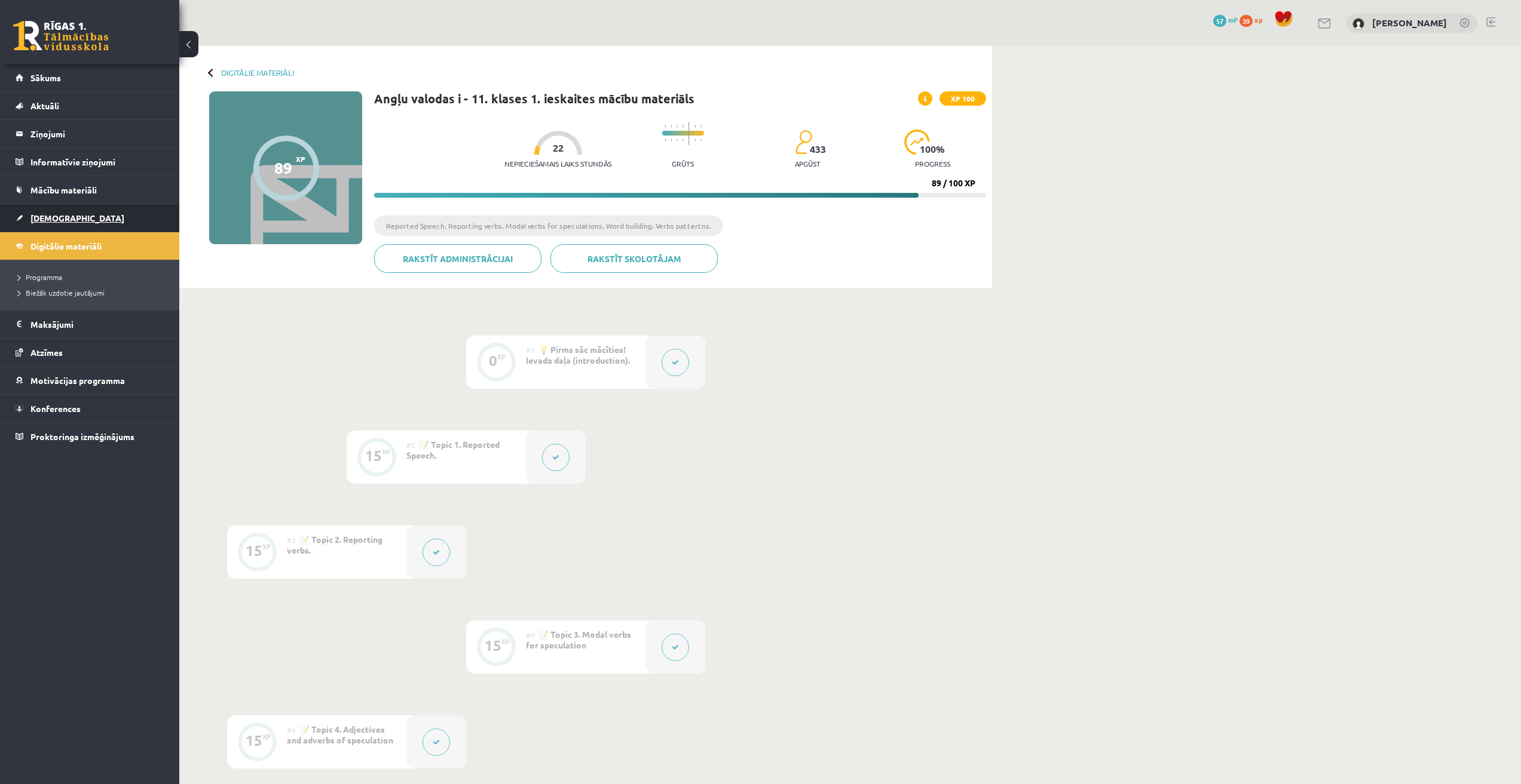
click at [91, 228] on link "[DEMOGRAPHIC_DATA]" at bounding box center [90, 218] width 149 height 27
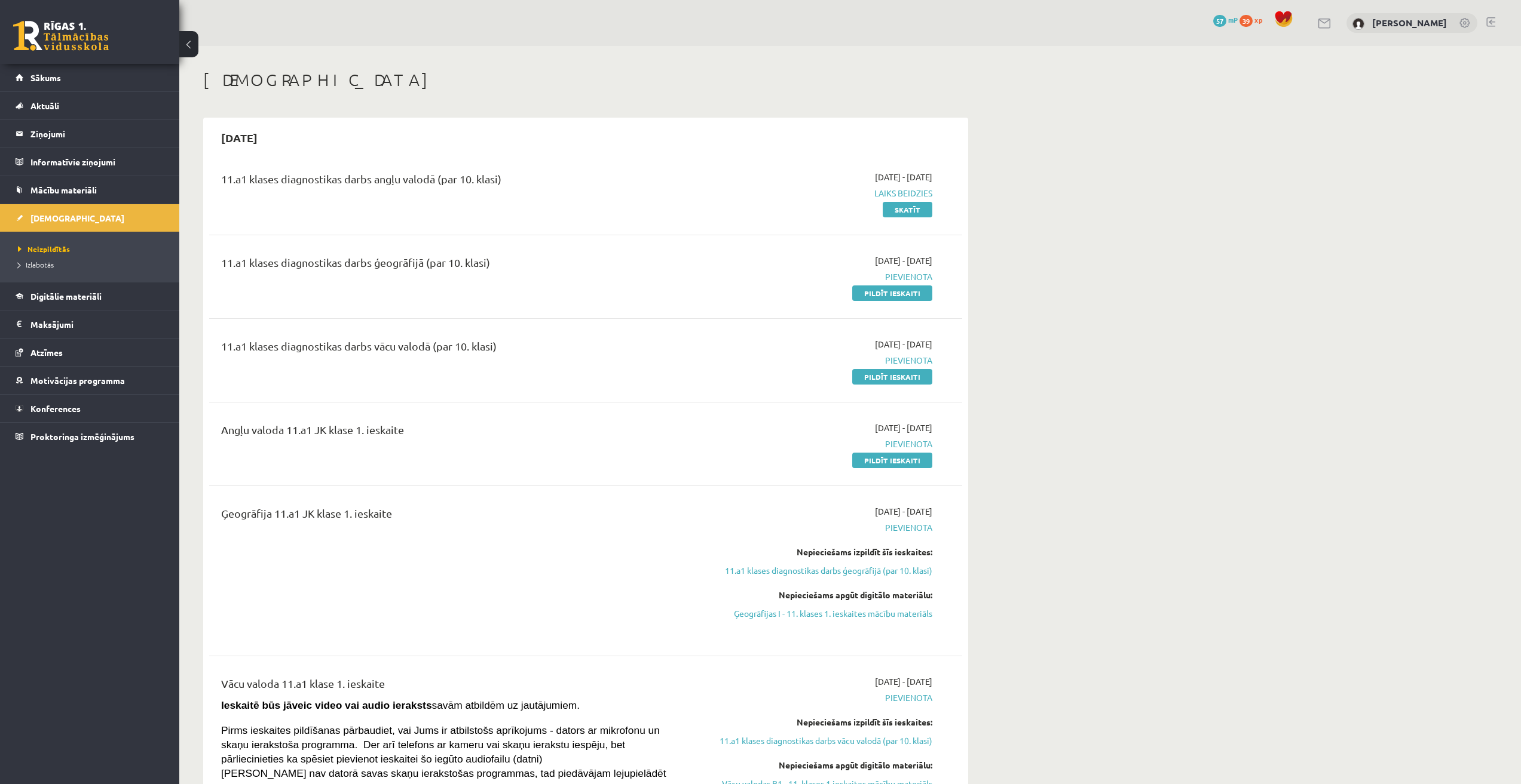
click at [907, 219] on div "11.a1 klases diagnostikas darbs angļu valodā (par 10. klasi) 2025-09-01 - 2025-…" at bounding box center [585, 194] width 753 height 69
click at [907, 213] on link "Skatīt" at bounding box center [907, 210] width 50 height 16
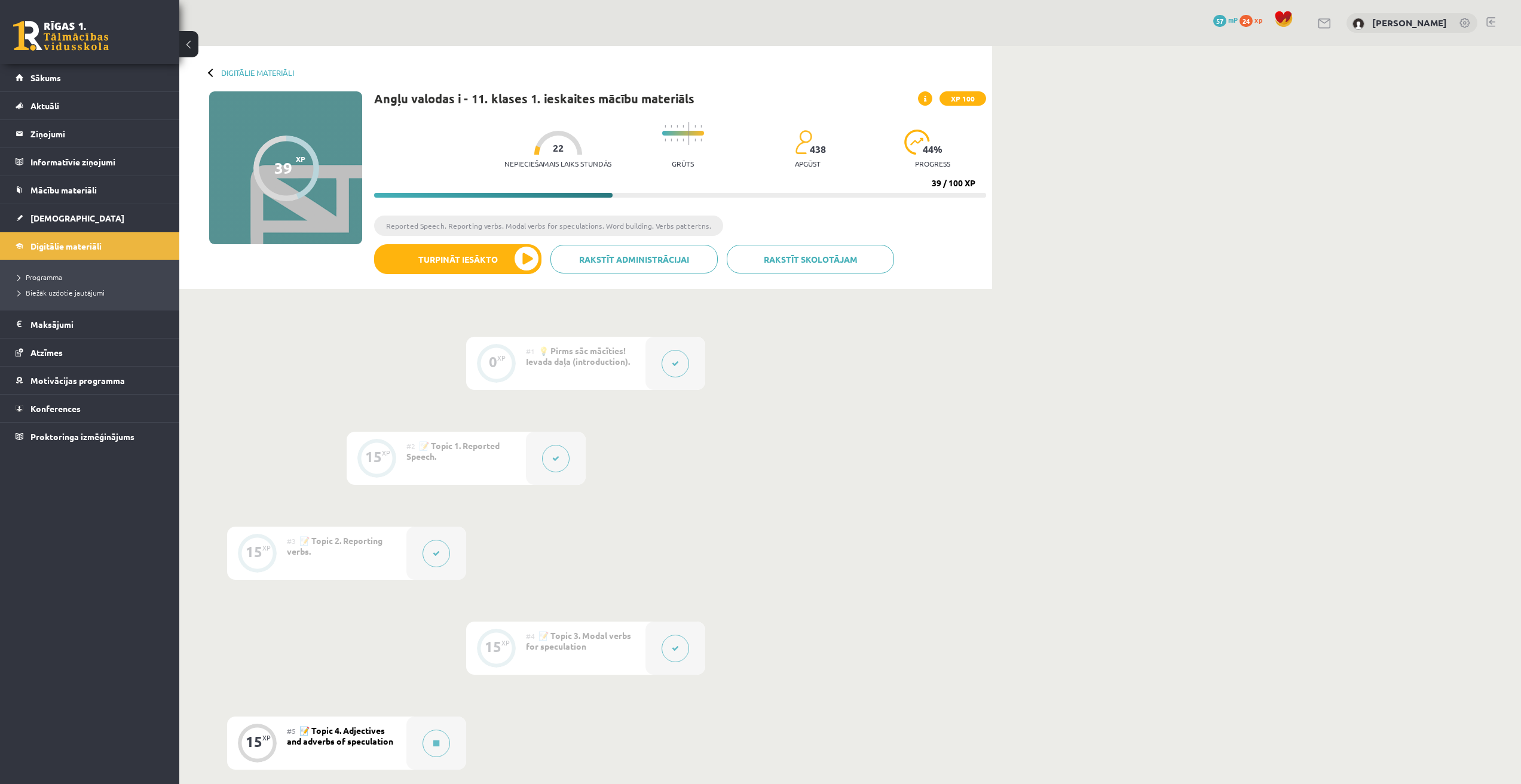
scroll to position [239, 0]
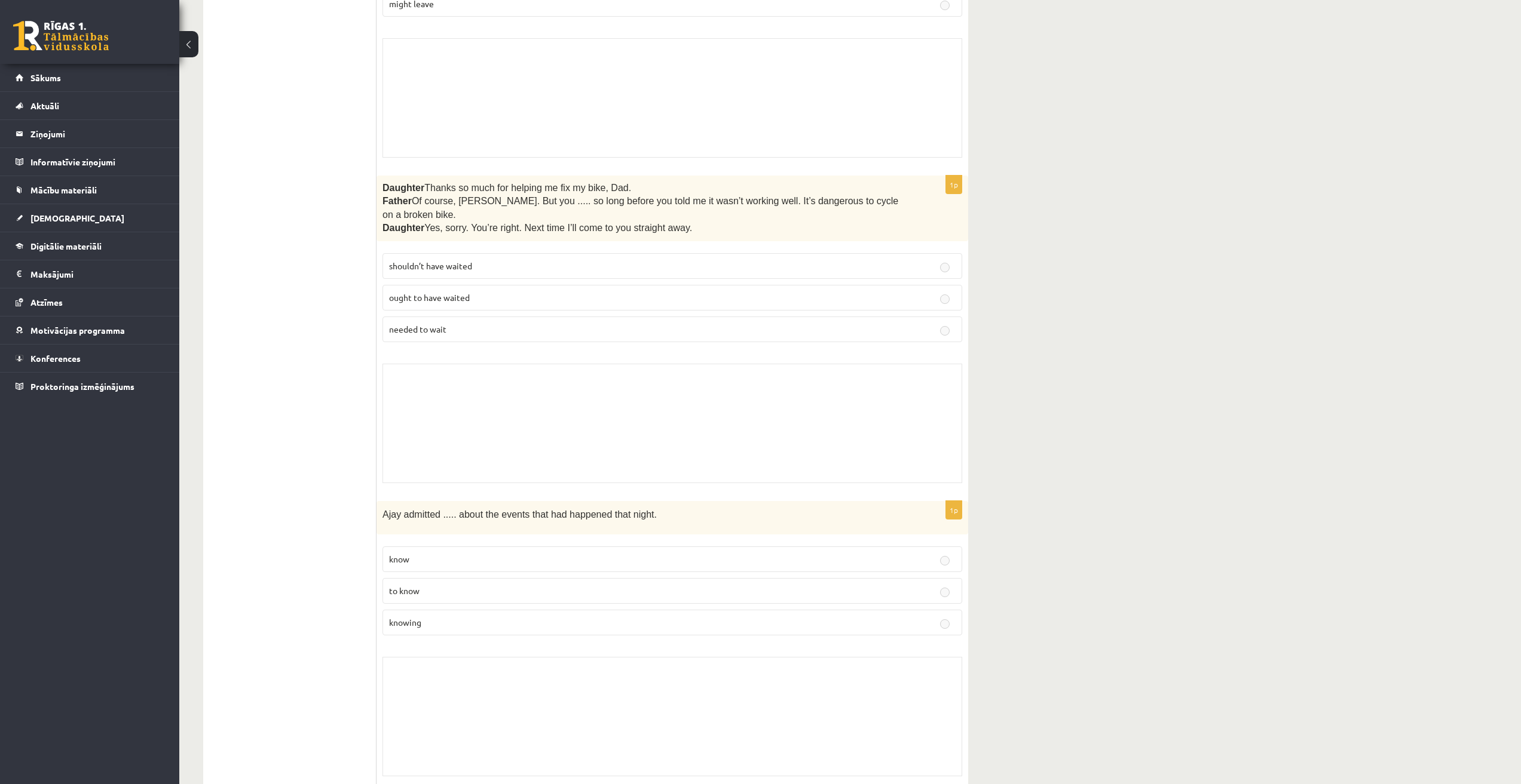
scroll to position [358, 0]
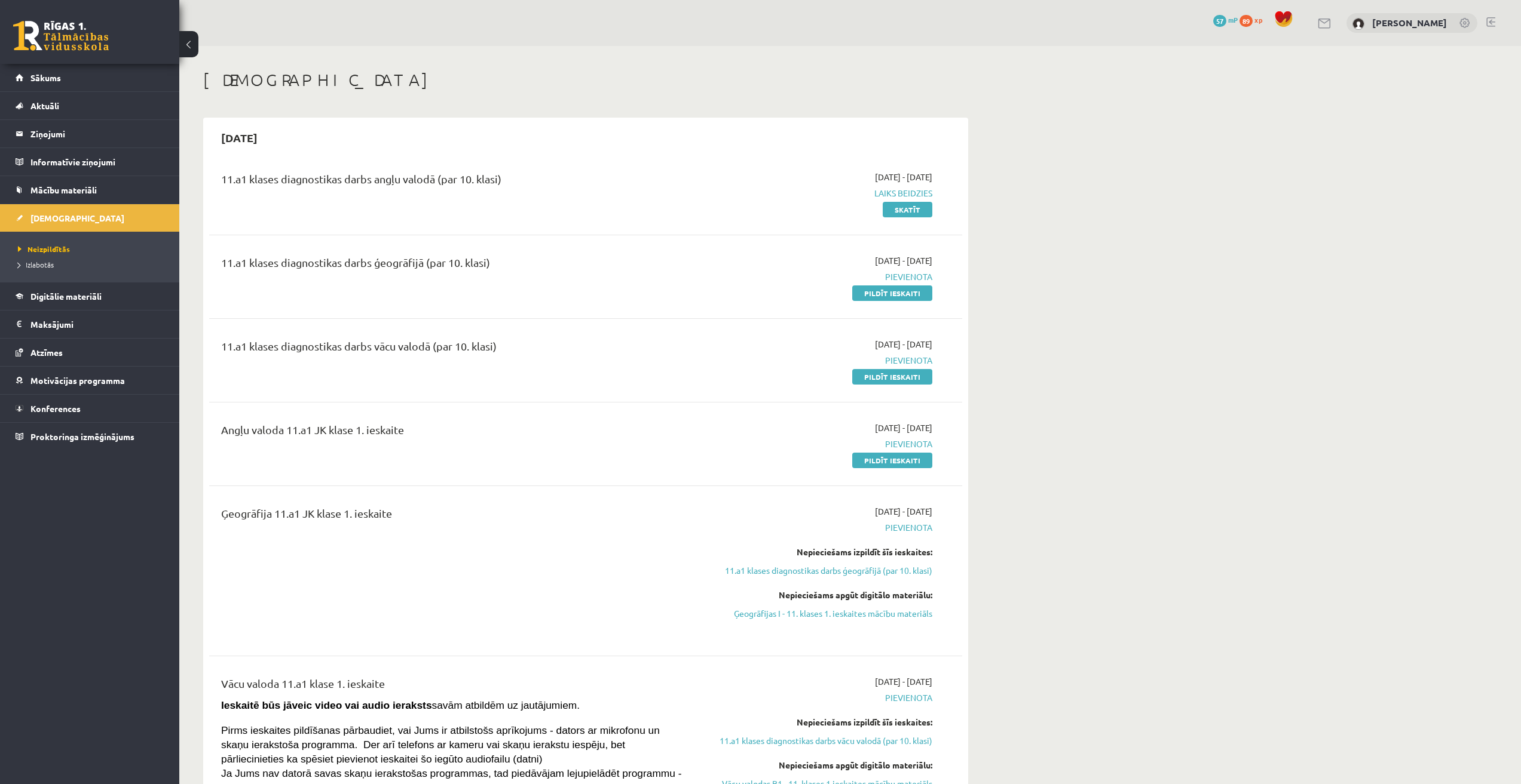
click at [33, 191] on span "Mācību materiāli" at bounding box center [63, 190] width 66 height 11
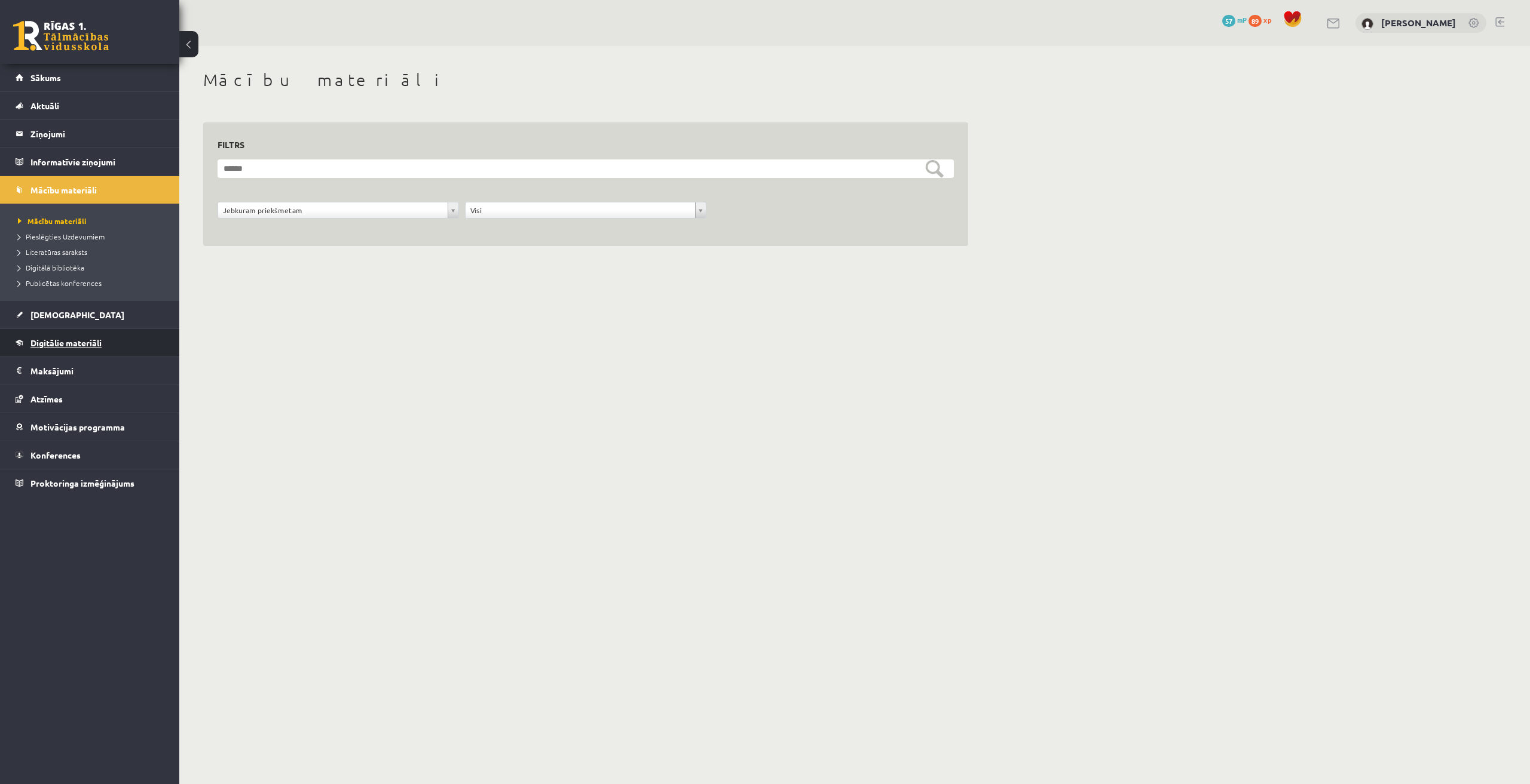
click at [74, 343] on span "Digitālie materiāli" at bounding box center [66, 342] width 71 height 11
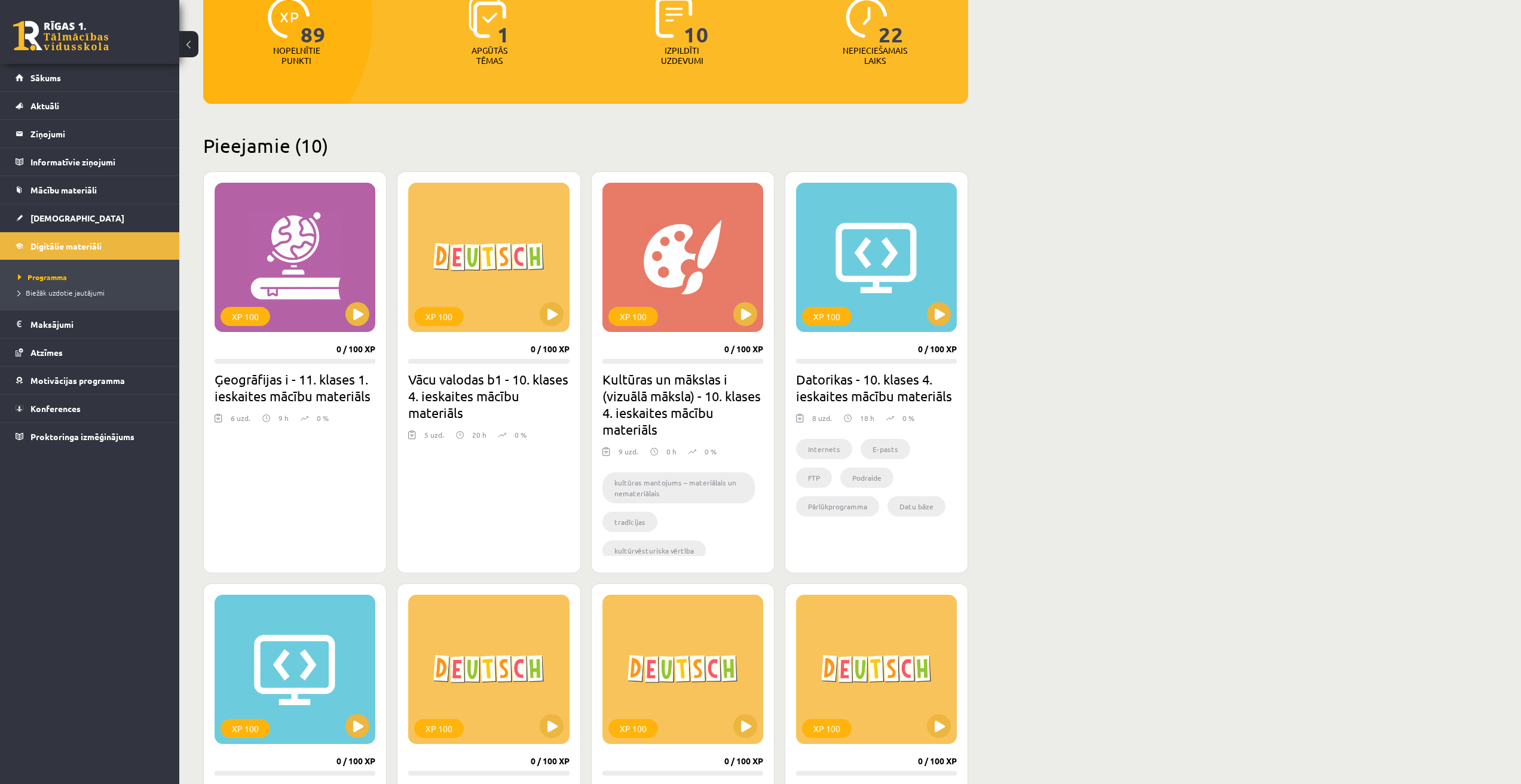
scroll to position [179, 0]
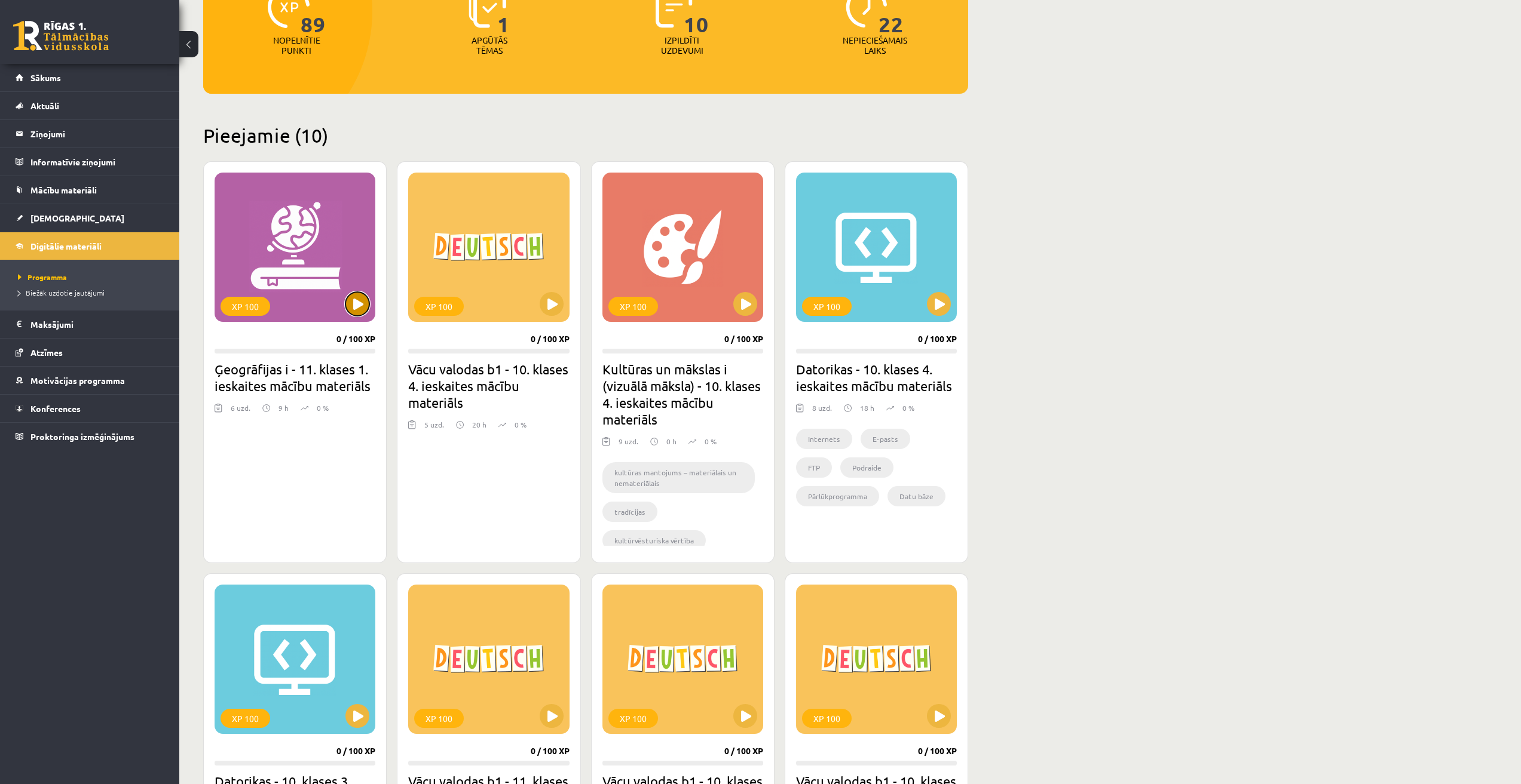
click at [358, 304] on button at bounding box center [357, 304] width 24 height 24
click at [290, 244] on div "XP 100" at bounding box center [295, 247] width 161 height 150
click at [288, 367] on h2 "Ģeogrāfijas i - 11. klases 1. ieskaites mācību materiāls" at bounding box center [295, 378] width 161 height 34
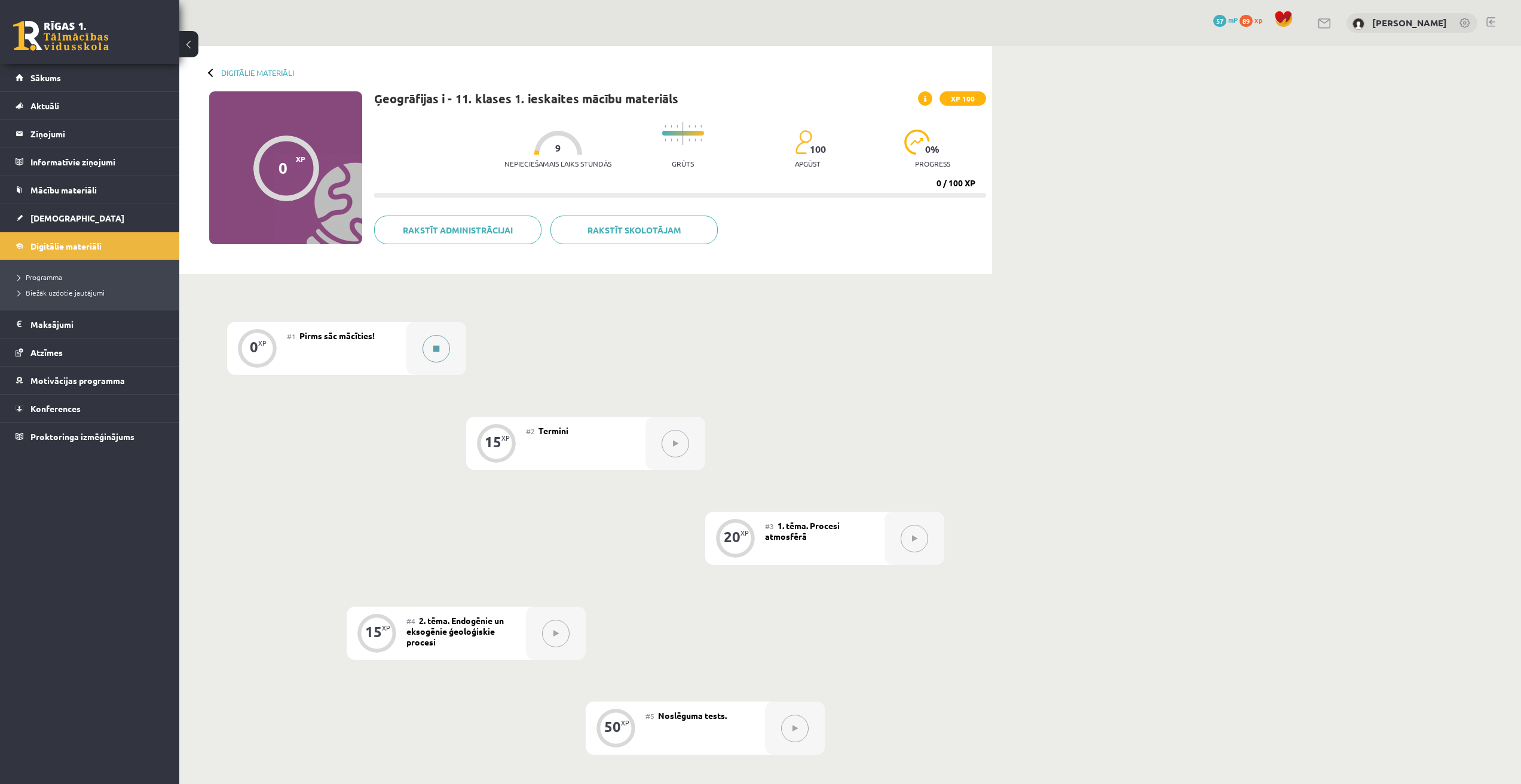
click at [440, 354] on button at bounding box center [436, 349] width 27 height 27
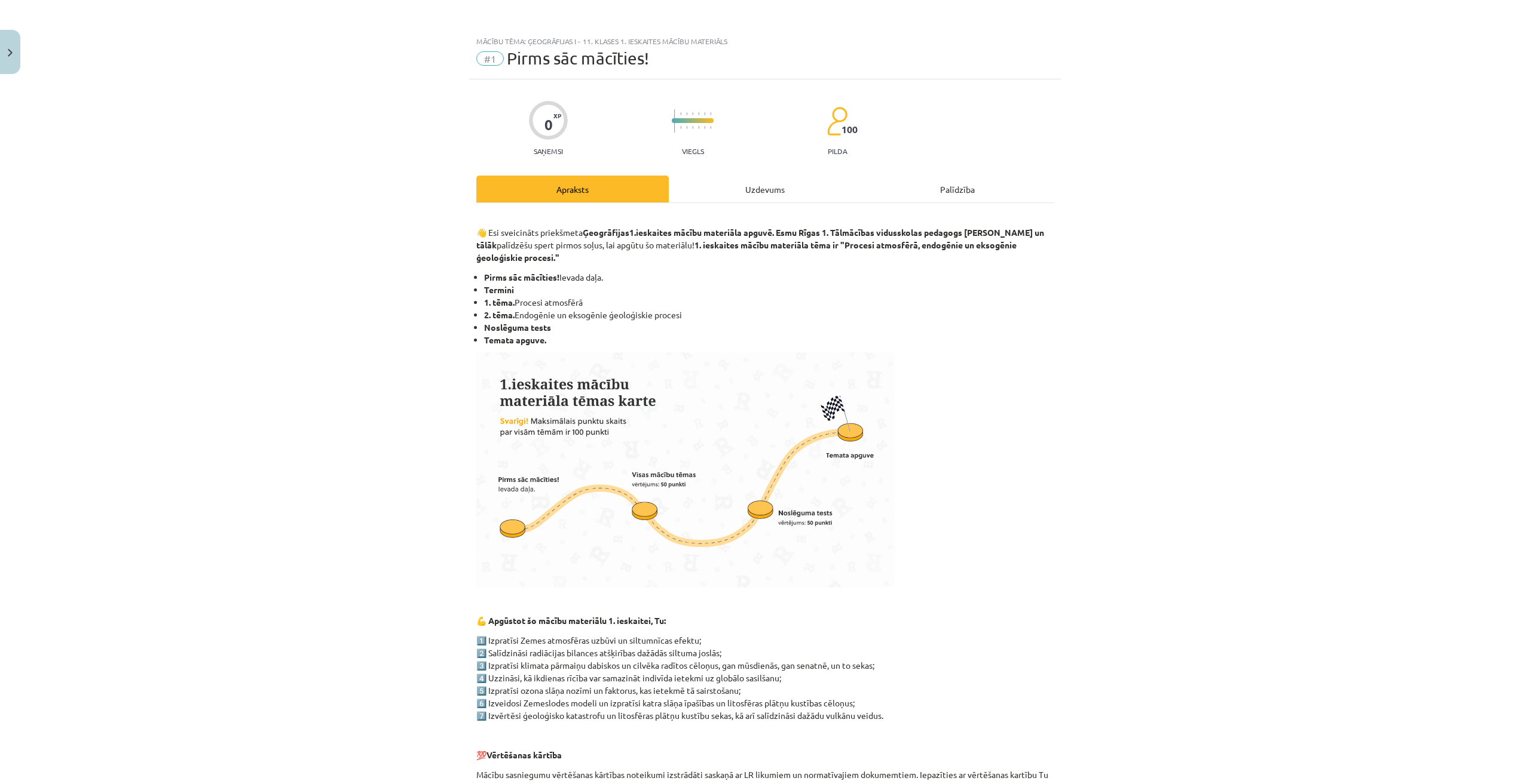
drag, startPoint x: 108, startPoint y: 65, endPoint x: 168, endPoint y: 57, distance: 60.5
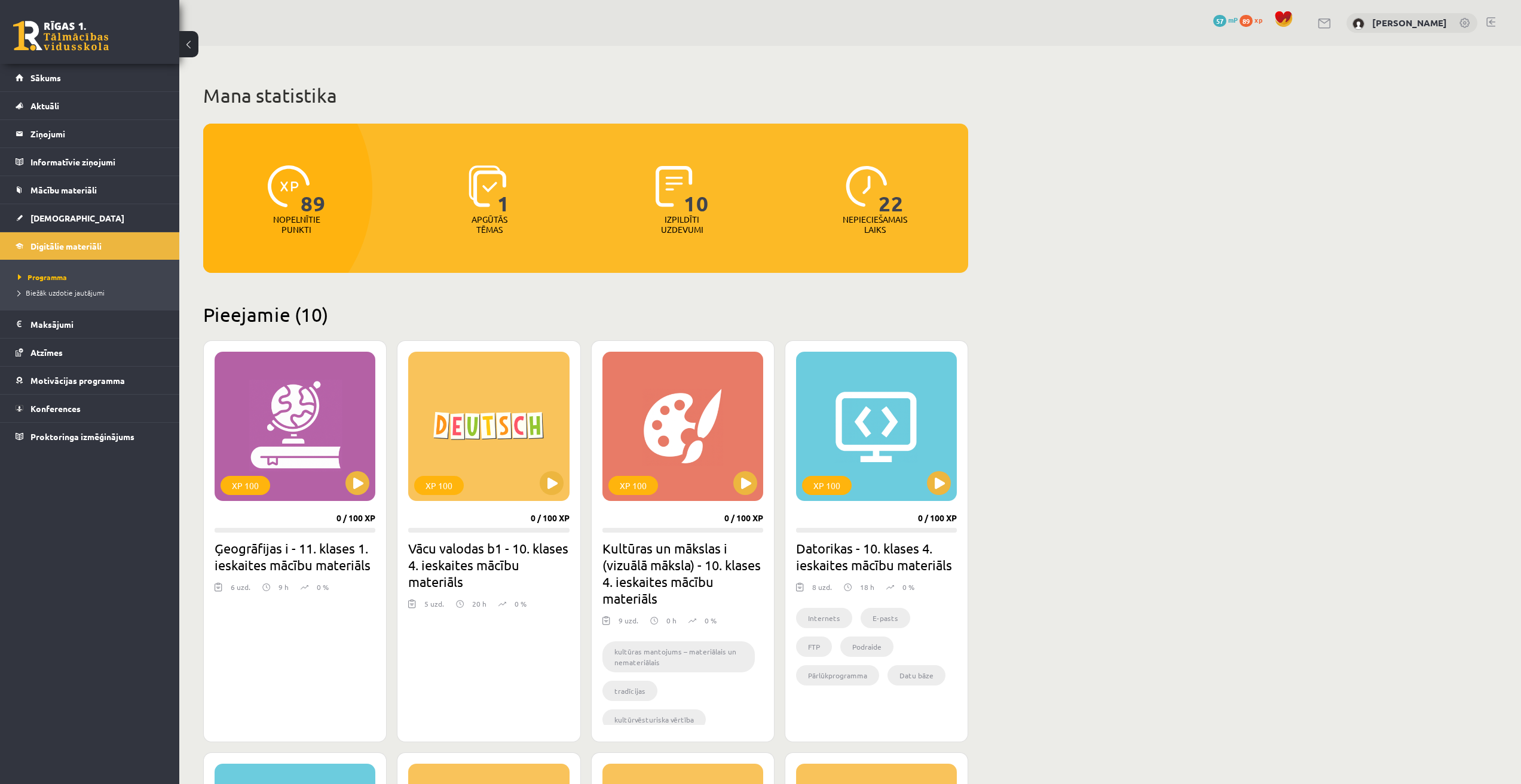
scroll to position [179, 0]
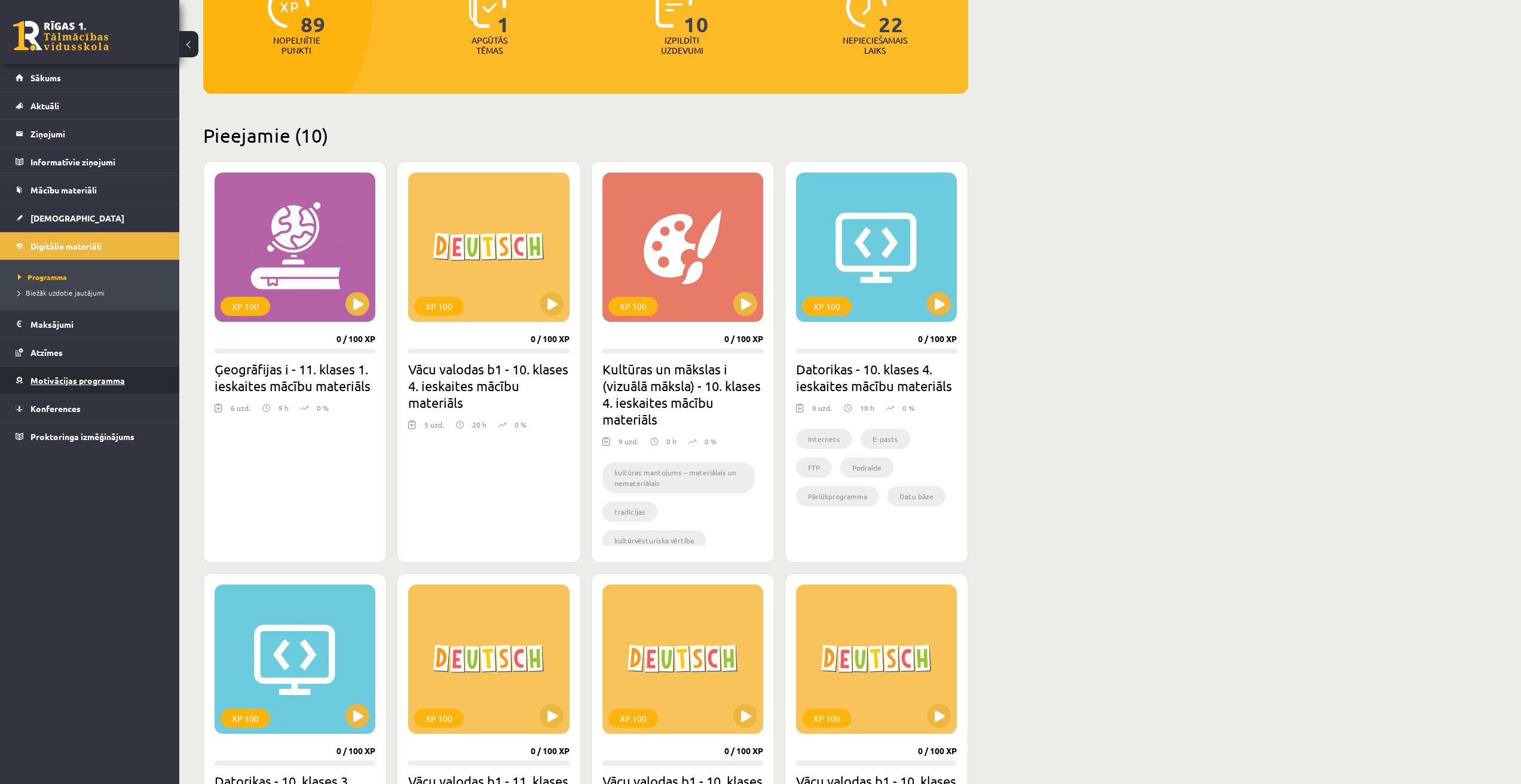
click at [70, 373] on link "Motivācijas programma" at bounding box center [90, 380] width 149 height 27
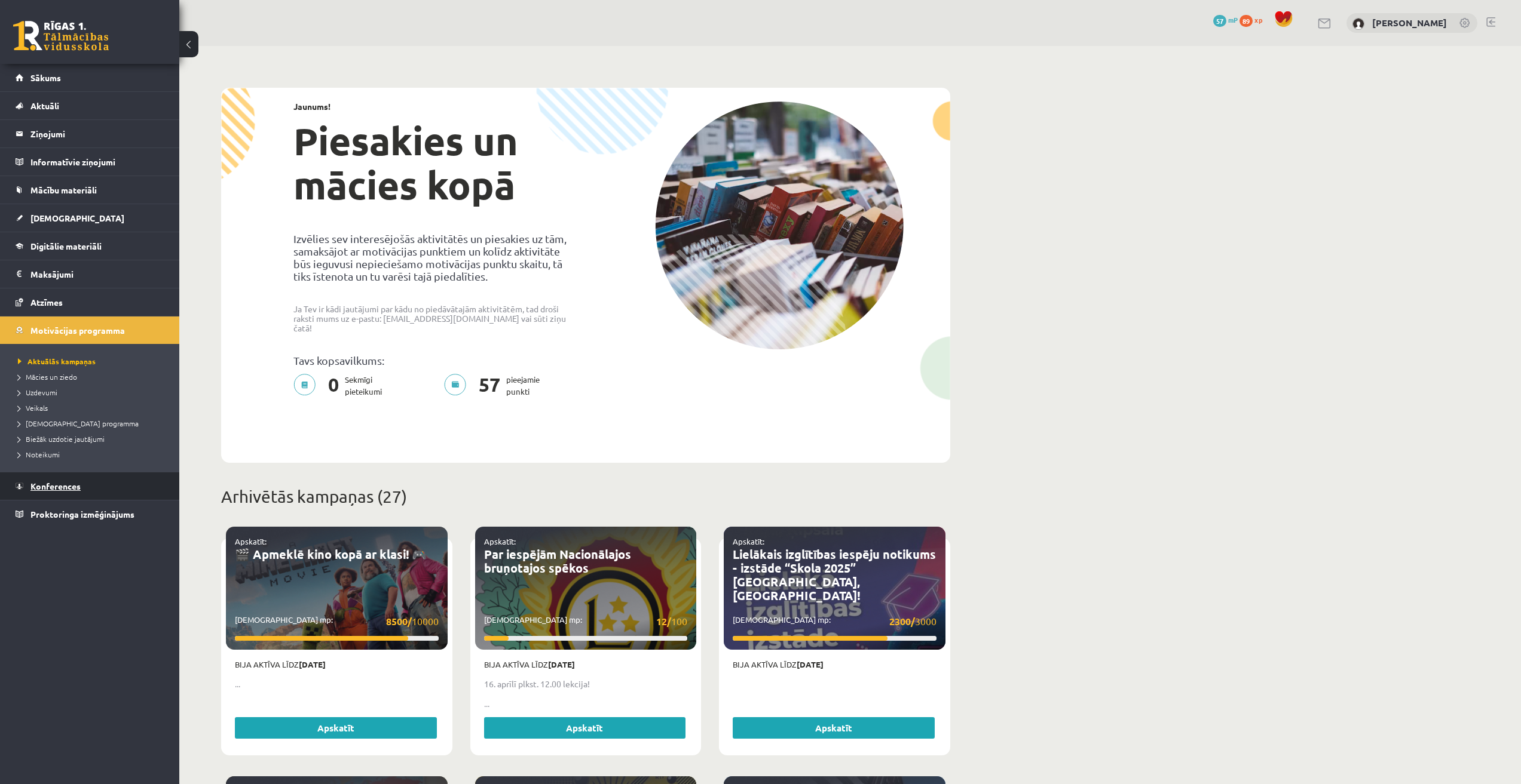
click at [75, 480] on link "Konferences" at bounding box center [90, 486] width 149 height 27
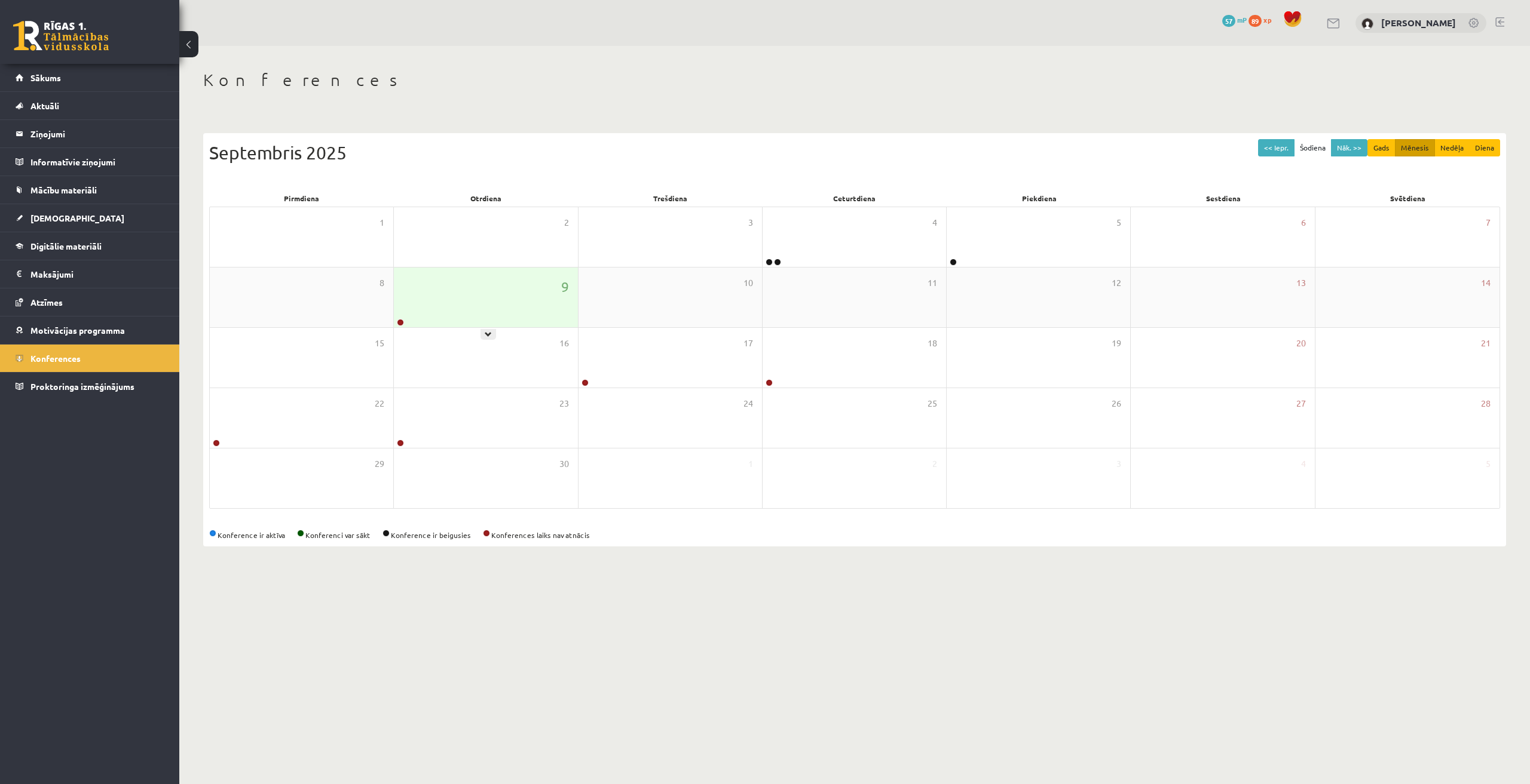
click at [451, 295] on div "9" at bounding box center [485, 296] width 183 height 59
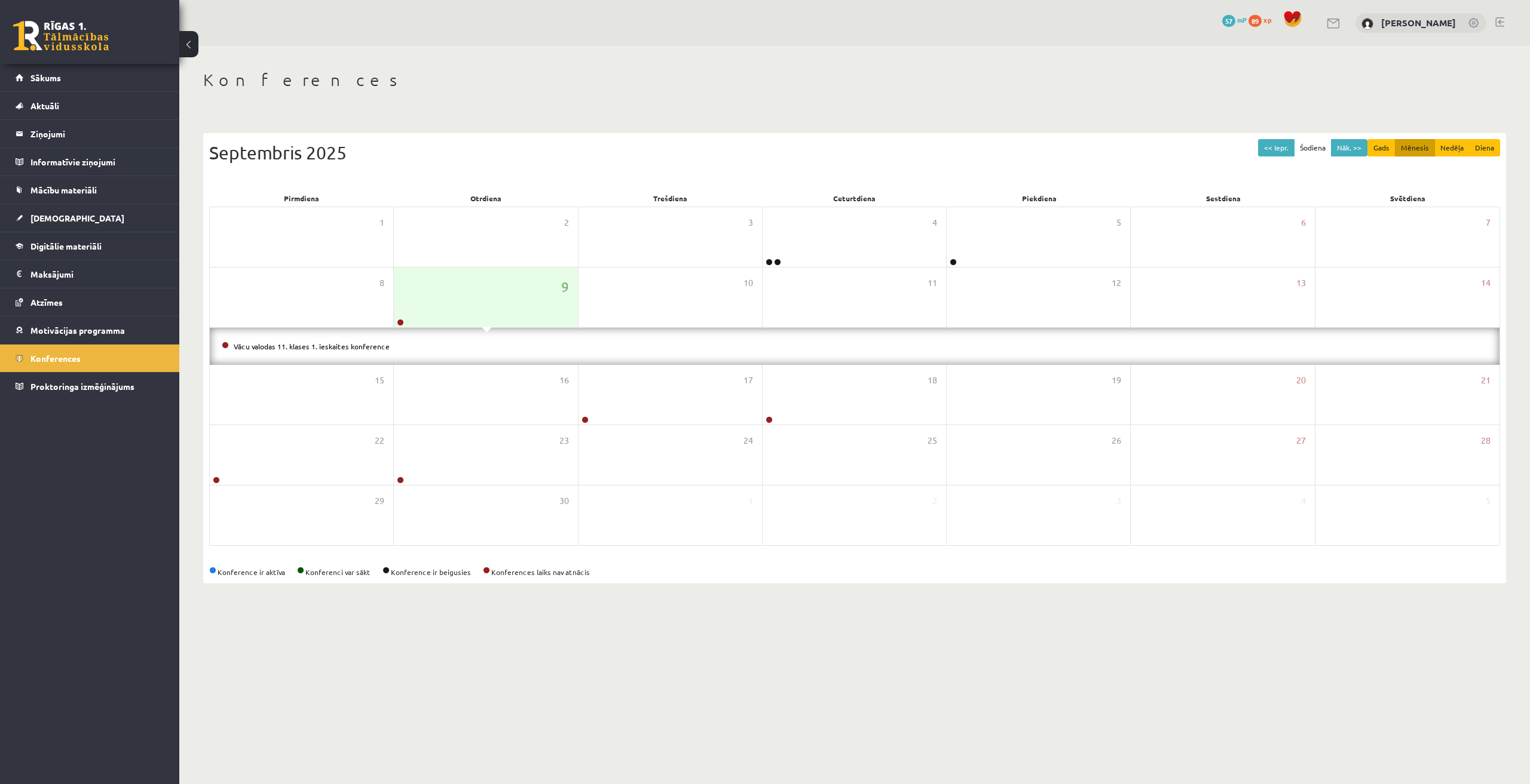
click at [343, 336] on div "Vācu valodas 11. klases 1. ieskaites konference" at bounding box center [854, 347] width 1289 height 37
click at [344, 351] on li "Vācu valodas 11. klases 1. ieskaites konference" at bounding box center [854, 346] width 1265 height 13
click at [344, 347] on link "Vācu valodas 11. klases 1. ieskaites konference" at bounding box center [312, 346] width 156 height 10
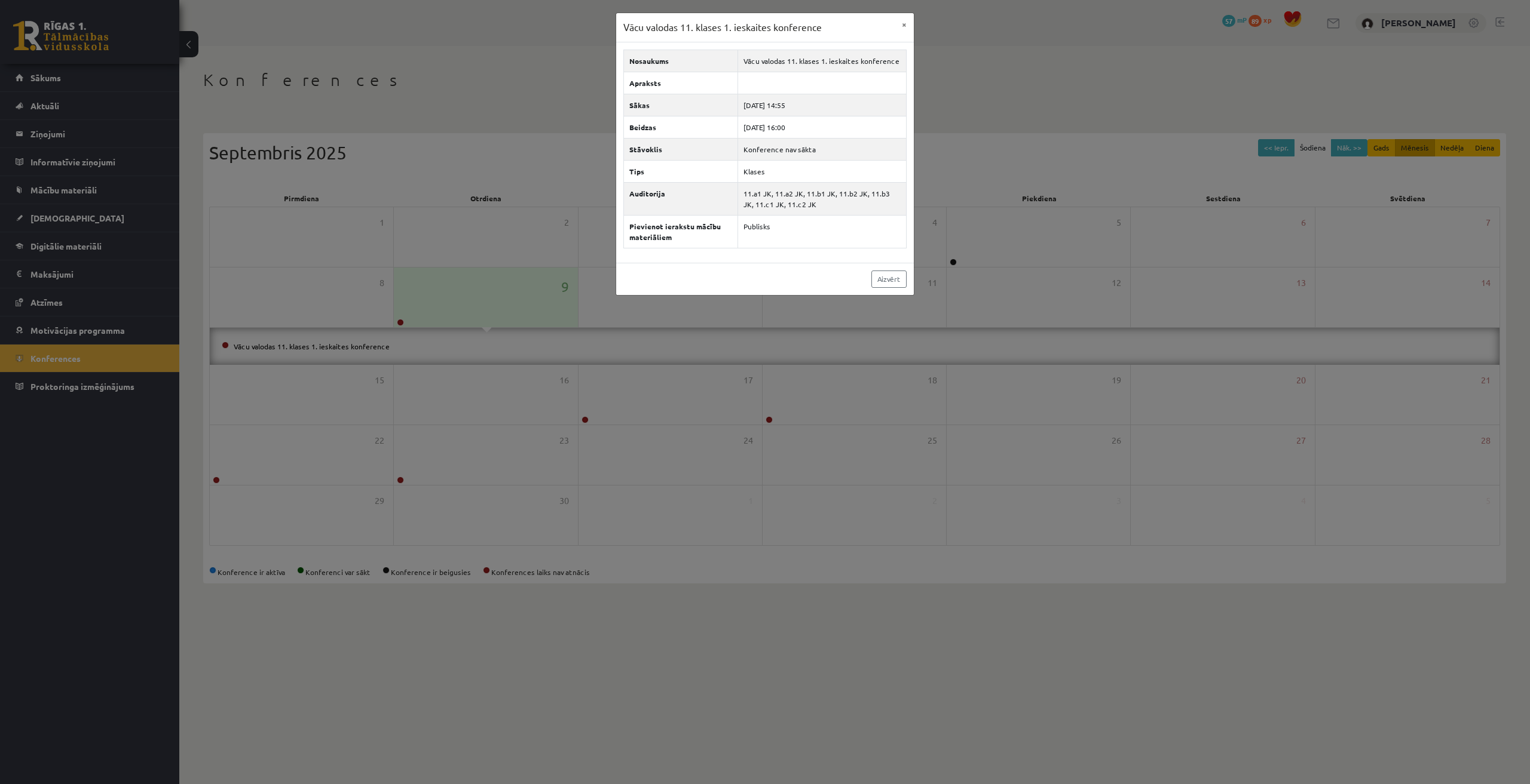
click at [98, 367] on div "Vācu valodas 11. klases 1. ieskaites konference × Nosaukums Vācu valodas 11. kl…" at bounding box center [765, 392] width 1530 height 784
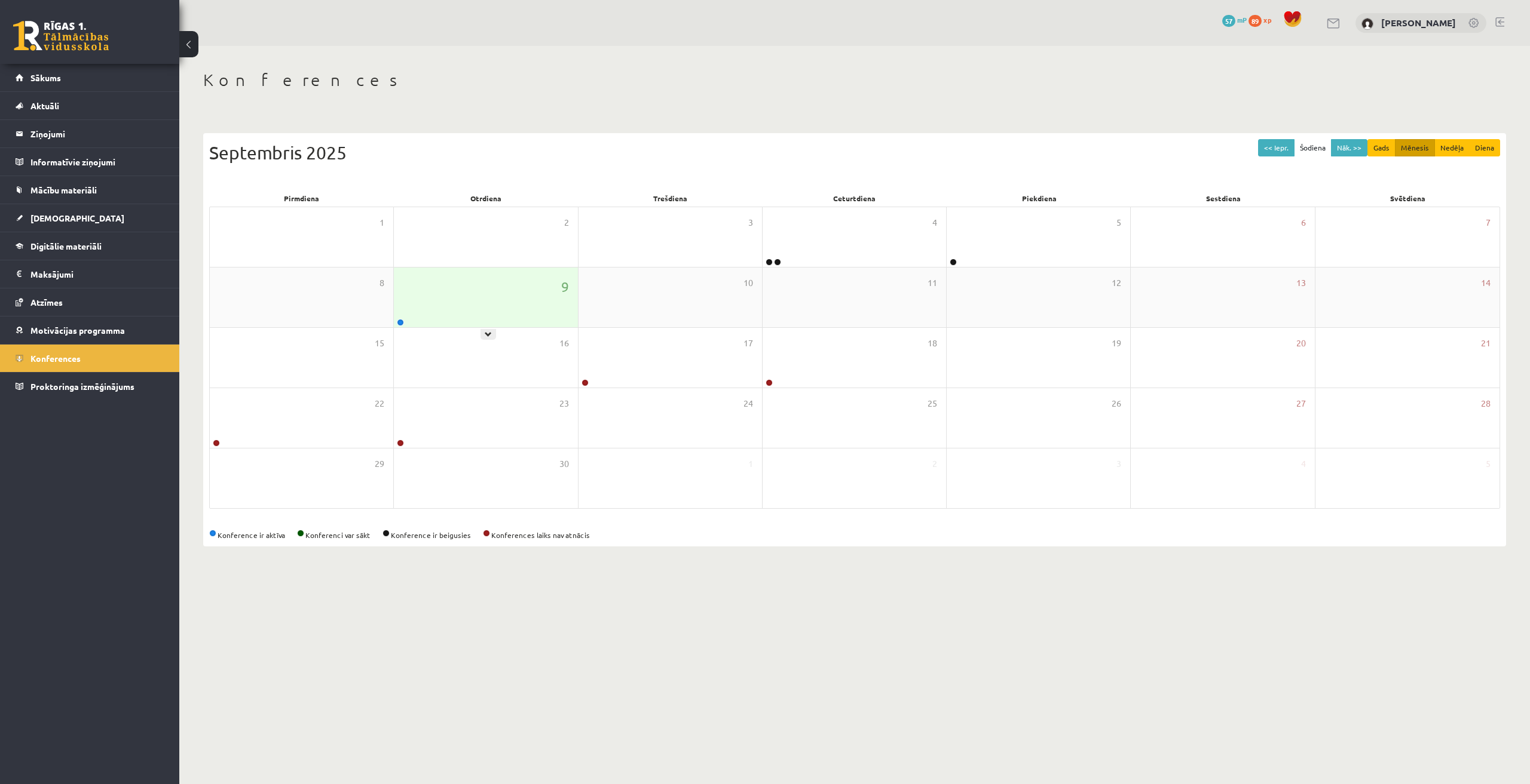
click at [431, 310] on div "9" at bounding box center [485, 296] width 183 height 59
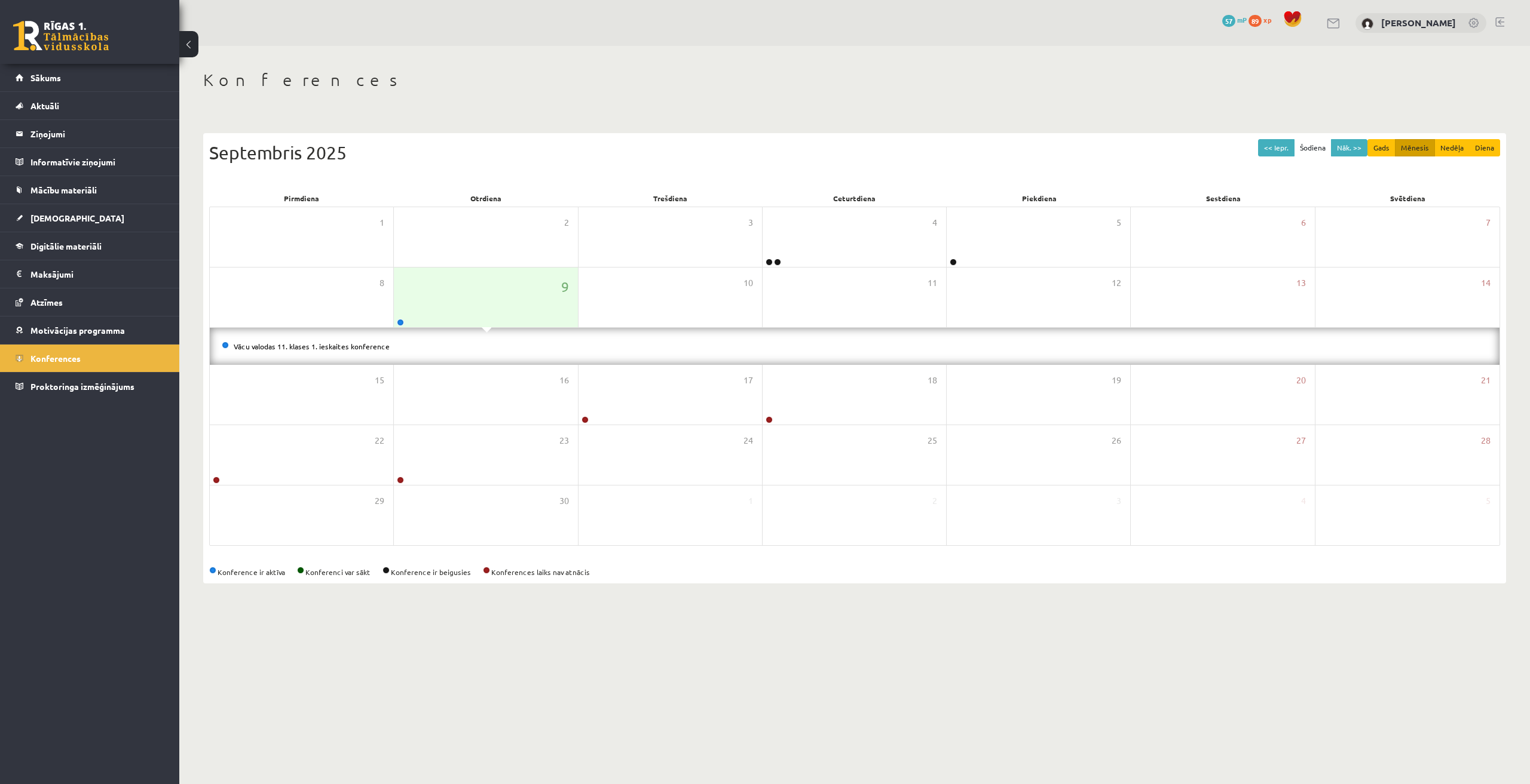
click at [300, 339] on div "Vācu valodas 11. klases 1. ieskaites konference" at bounding box center [854, 347] width 1289 height 37
click at [305, 344] on link "Vācu valodas 11. klases 1. ieskaites konference" at bounding box center [312, 346] width 156 height 10
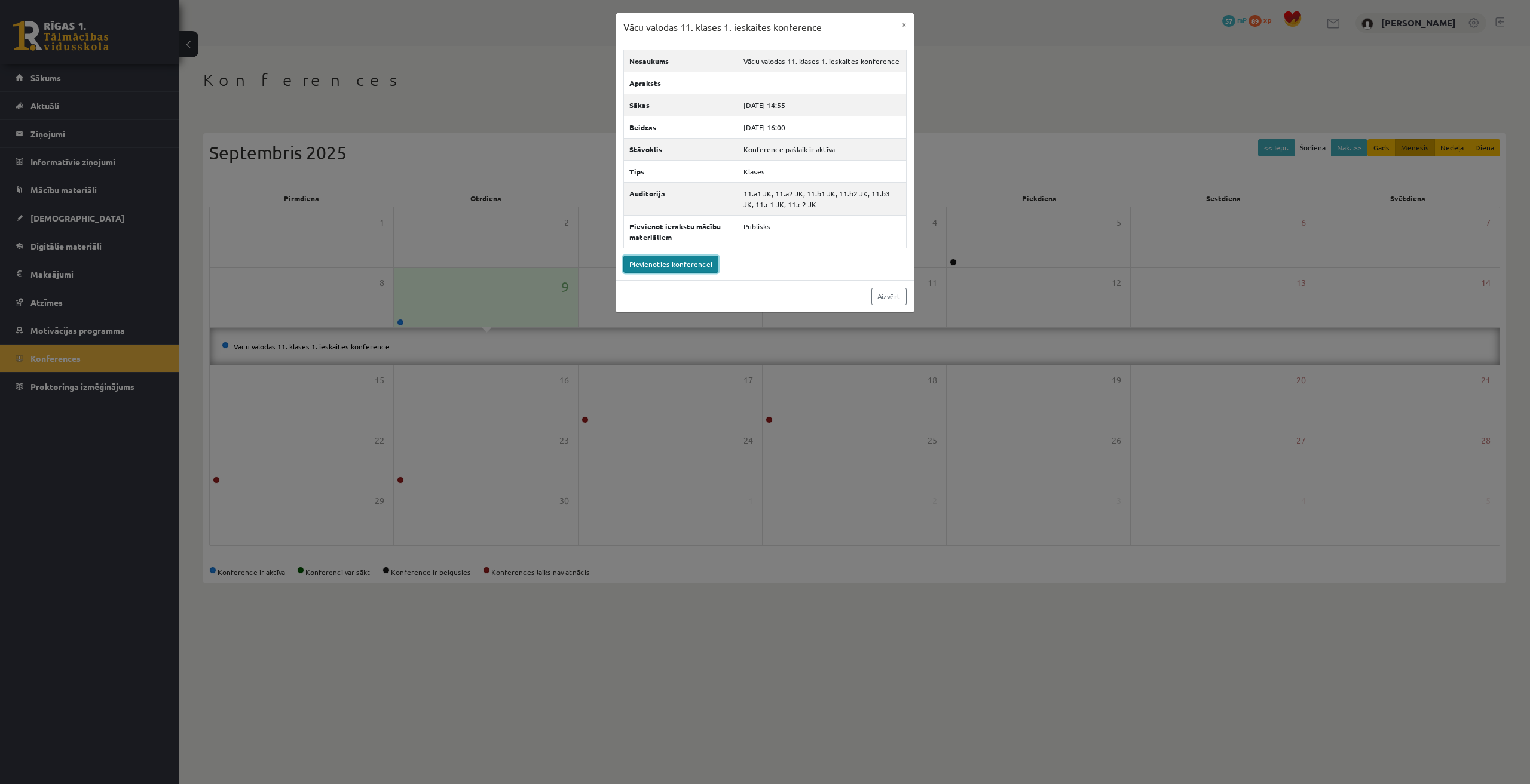
click at [685, 266] on link "Pievienoties konferencei" at bounding box center [670, 265] width 95 height 18
